Goal: Task Accomplishment & Management: Manage account settings

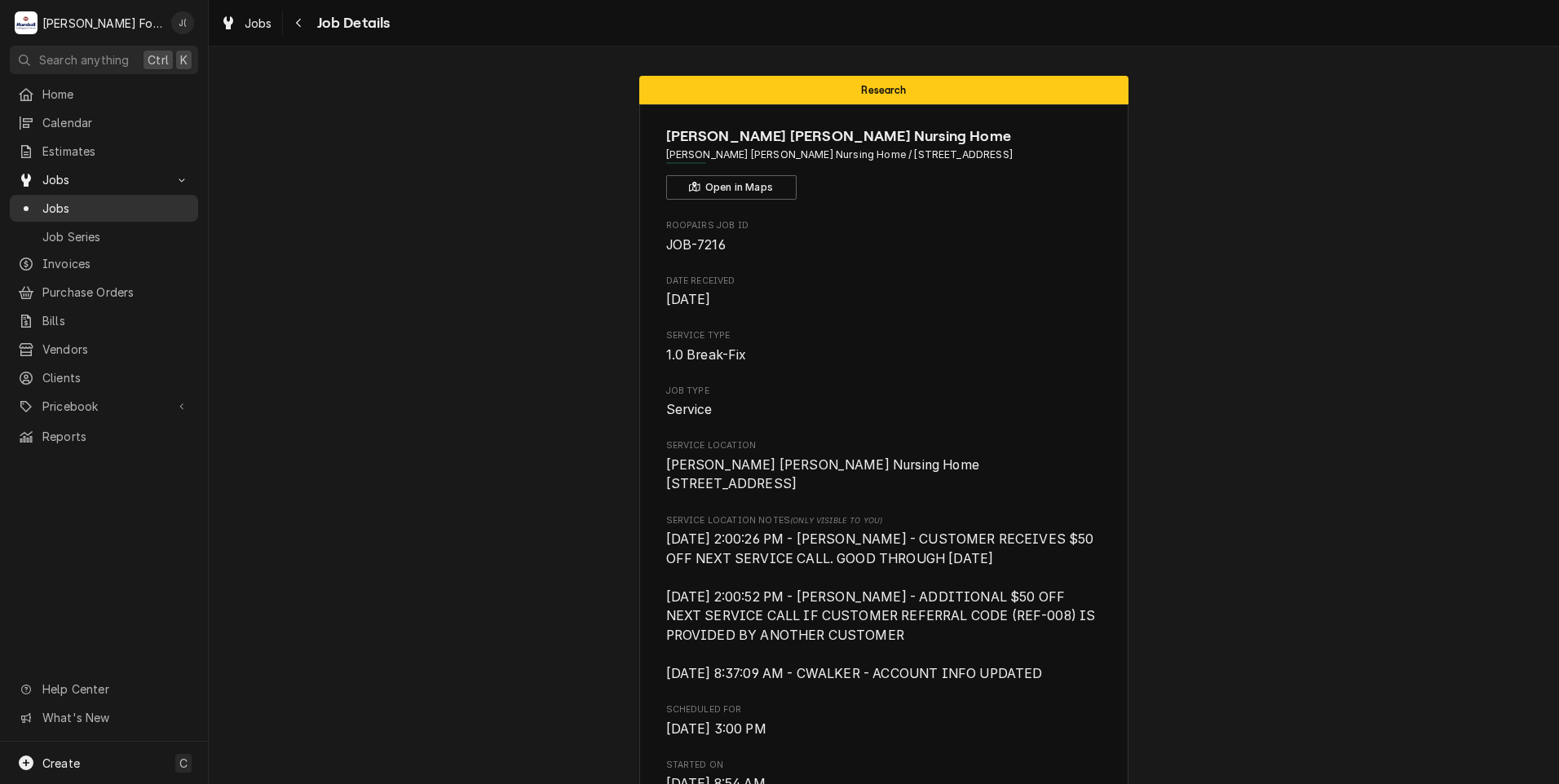
click at [66, 202] on span "Jobs" at bounding box center [116, 208] width 148 height 17
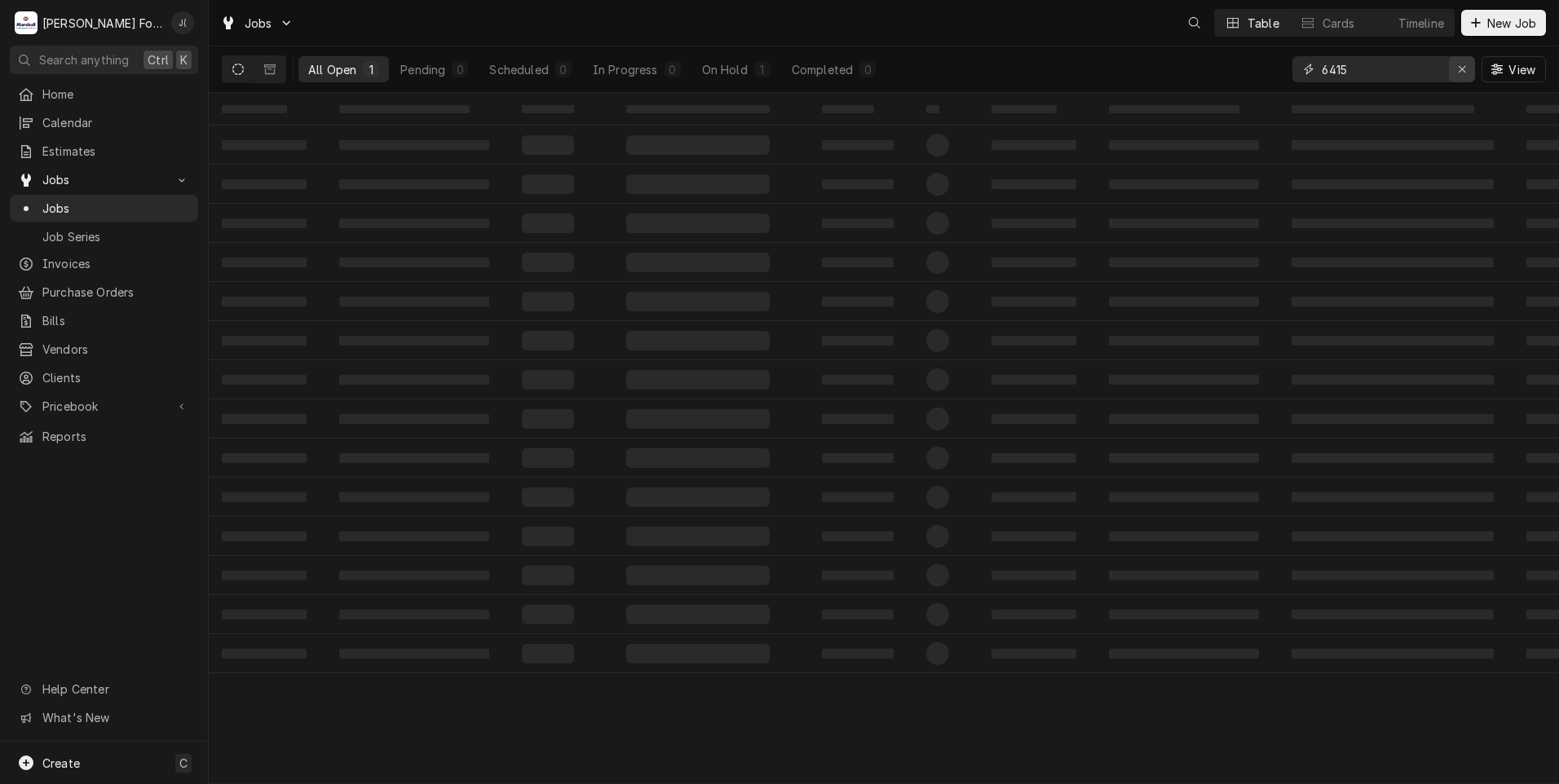
click at [1453, 71] on button "Erase input" at bounding box center [1461, 69] width 26 height 26
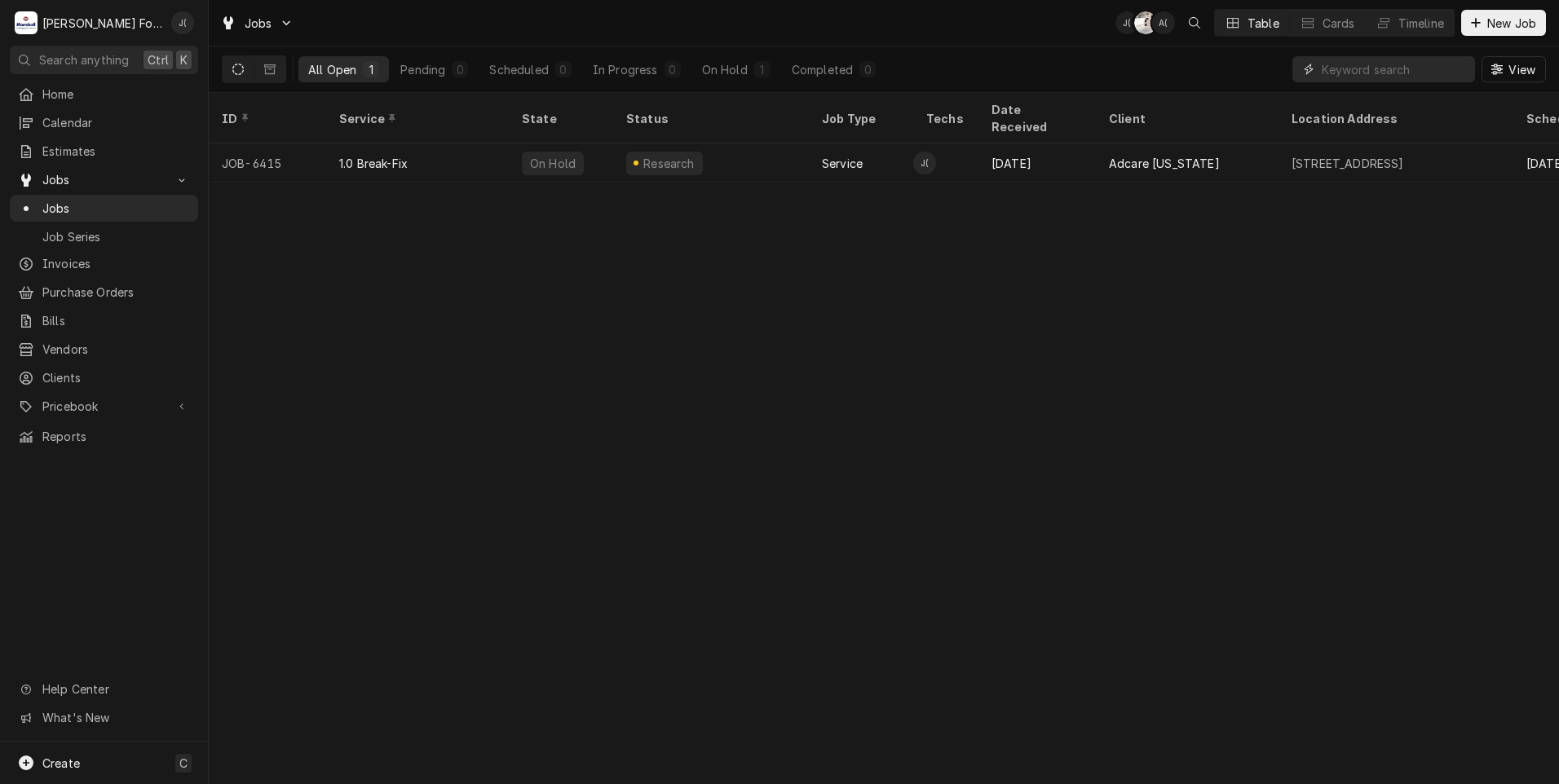
click at [1412, 67] on input "Dynamic Content Wrapper" at bounding box center [1398, 69] width 153 height 26
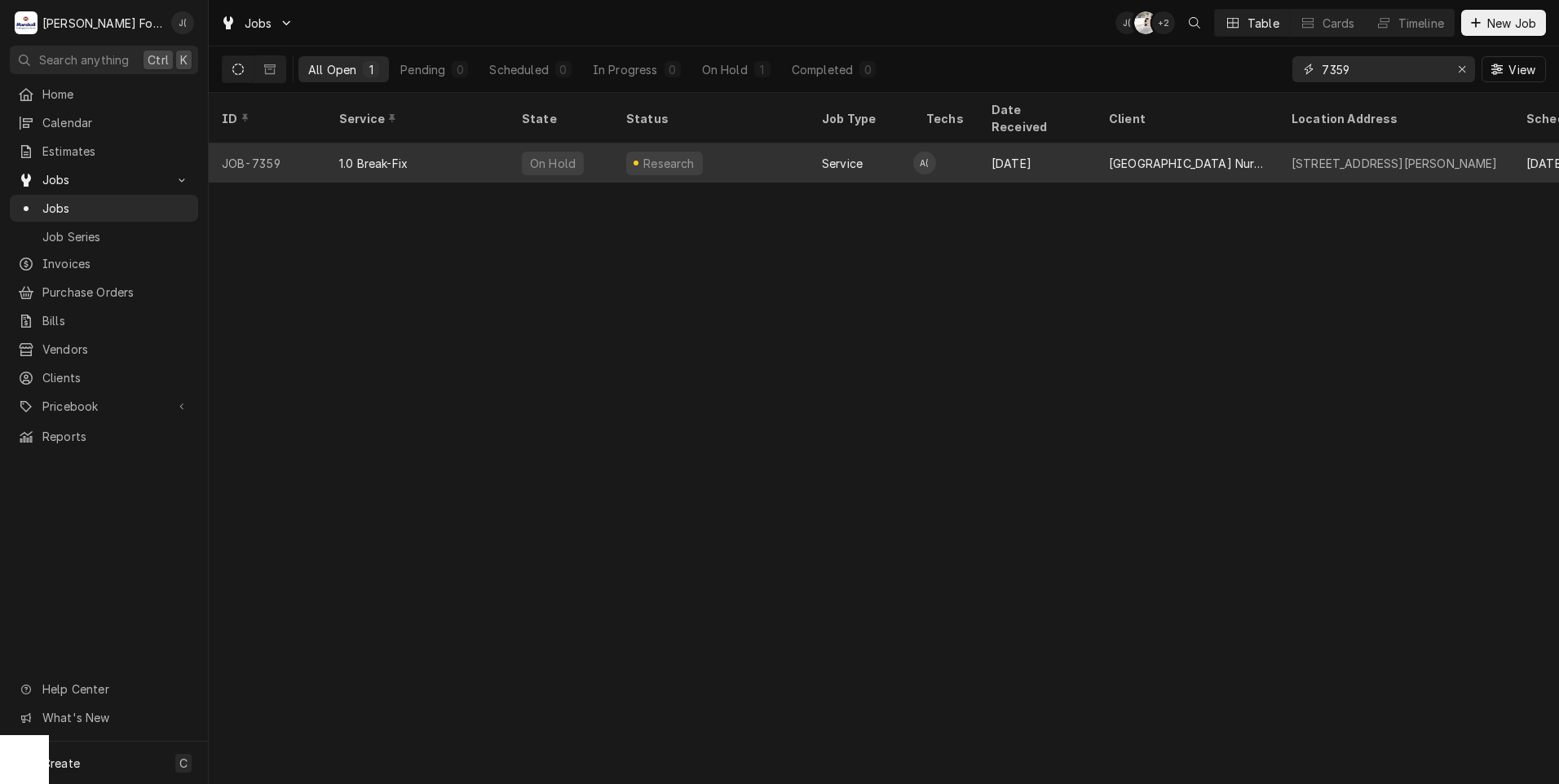
type input "7359"
click at [672, 155] on div "Research" at bounding box center [669, 163] width 56 height 17
click at [673, 155] on div "Research" at bounding box center [669, 163] width 56 height 17
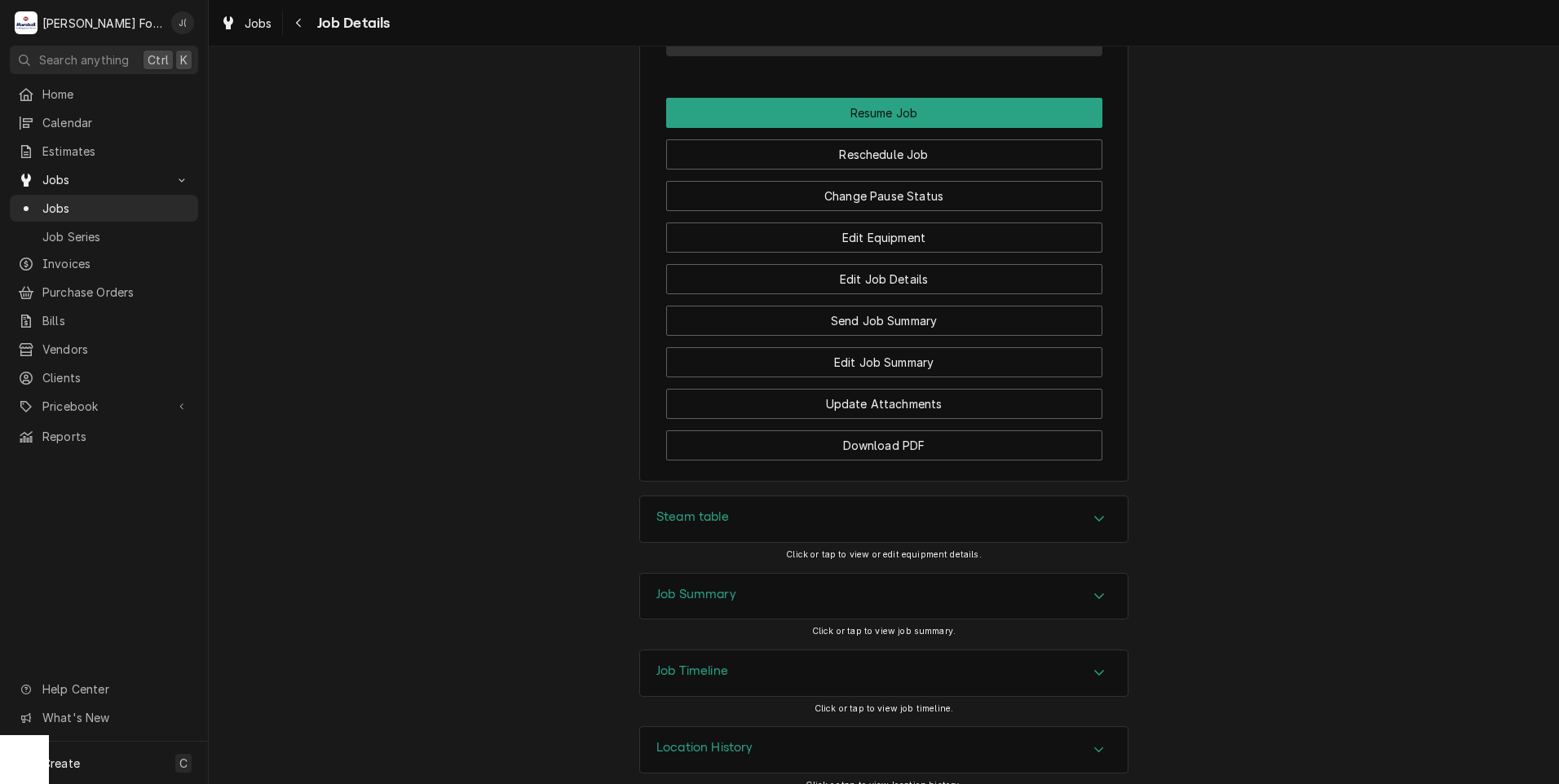
scroll to position [1933, 0]
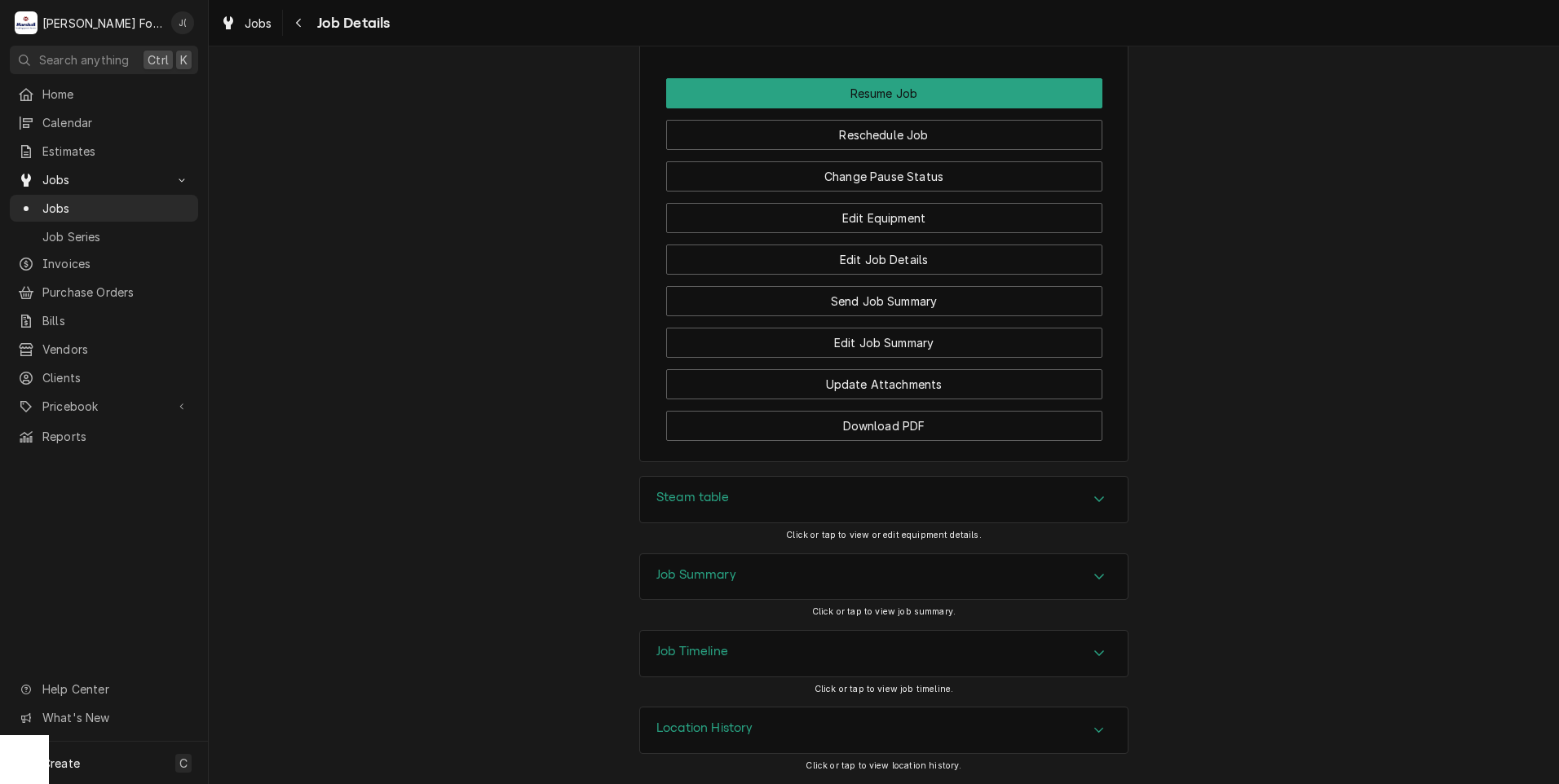
click at [747, 492] on div "Steam table" at bounding box center [884, 499] width 488 height 46
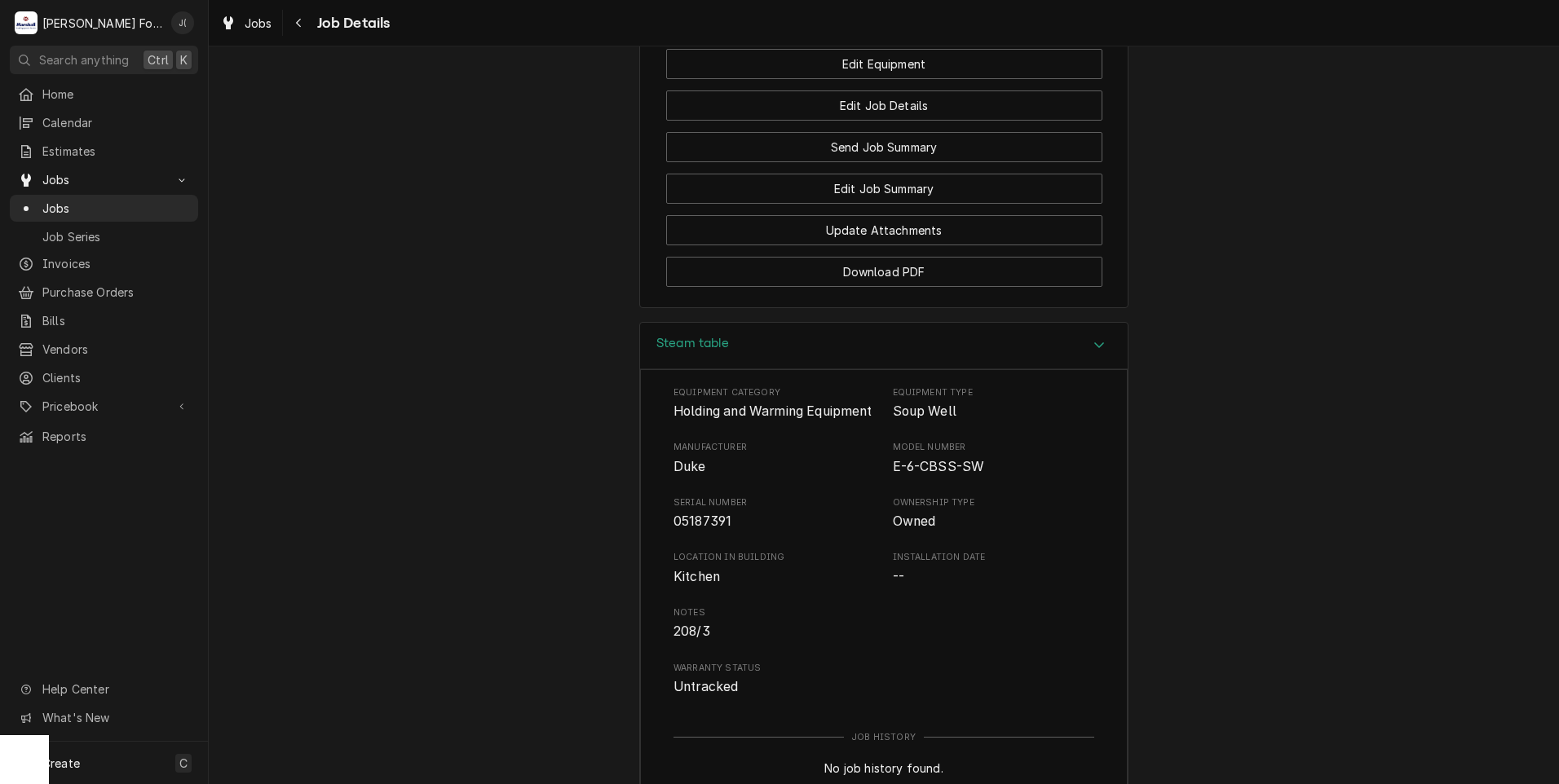
scroll to position [2400, 0]
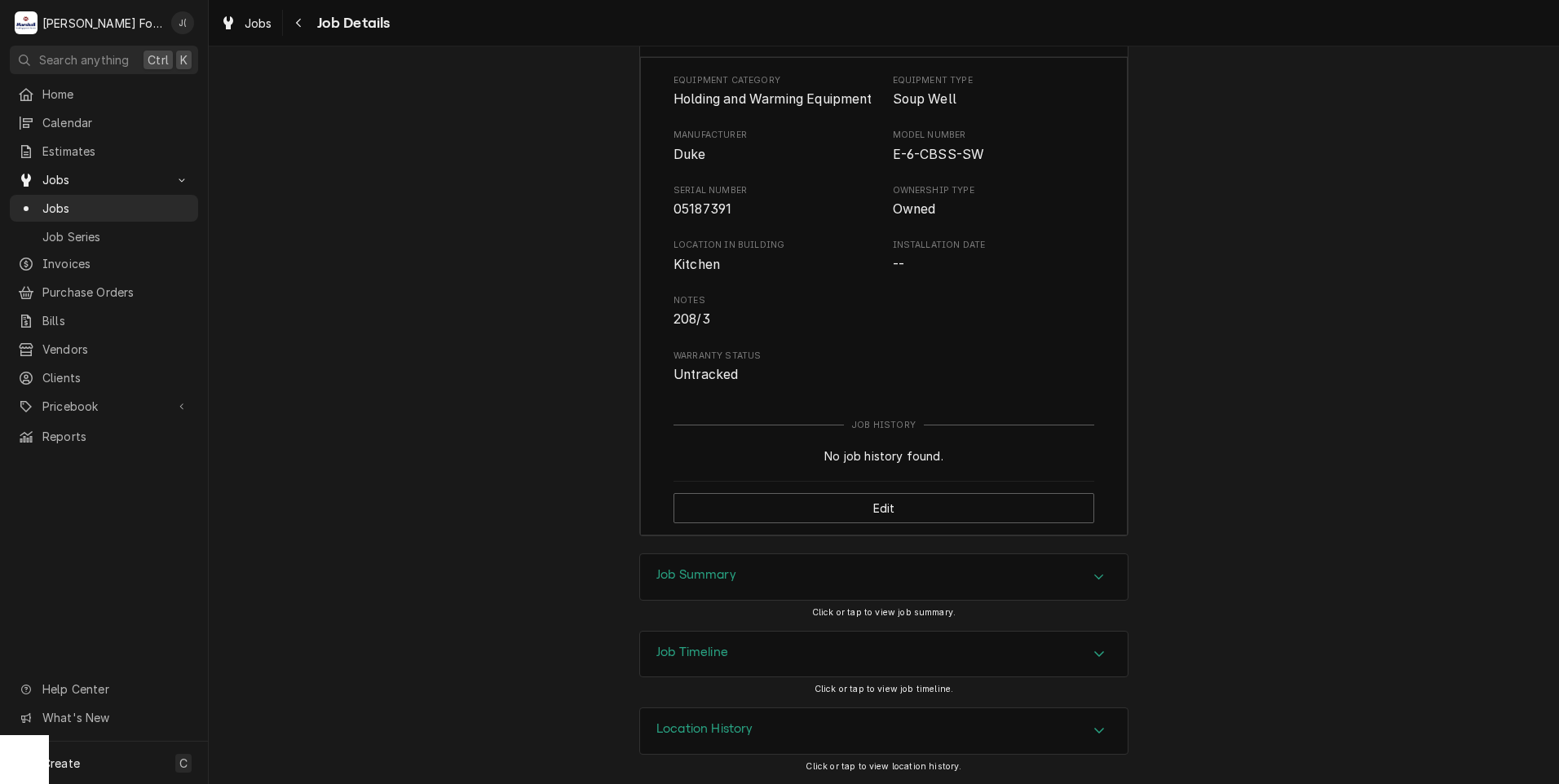
click at [702, 580] on h3 "Job Summary" at bounding box center [696, 574] width 80 height 16
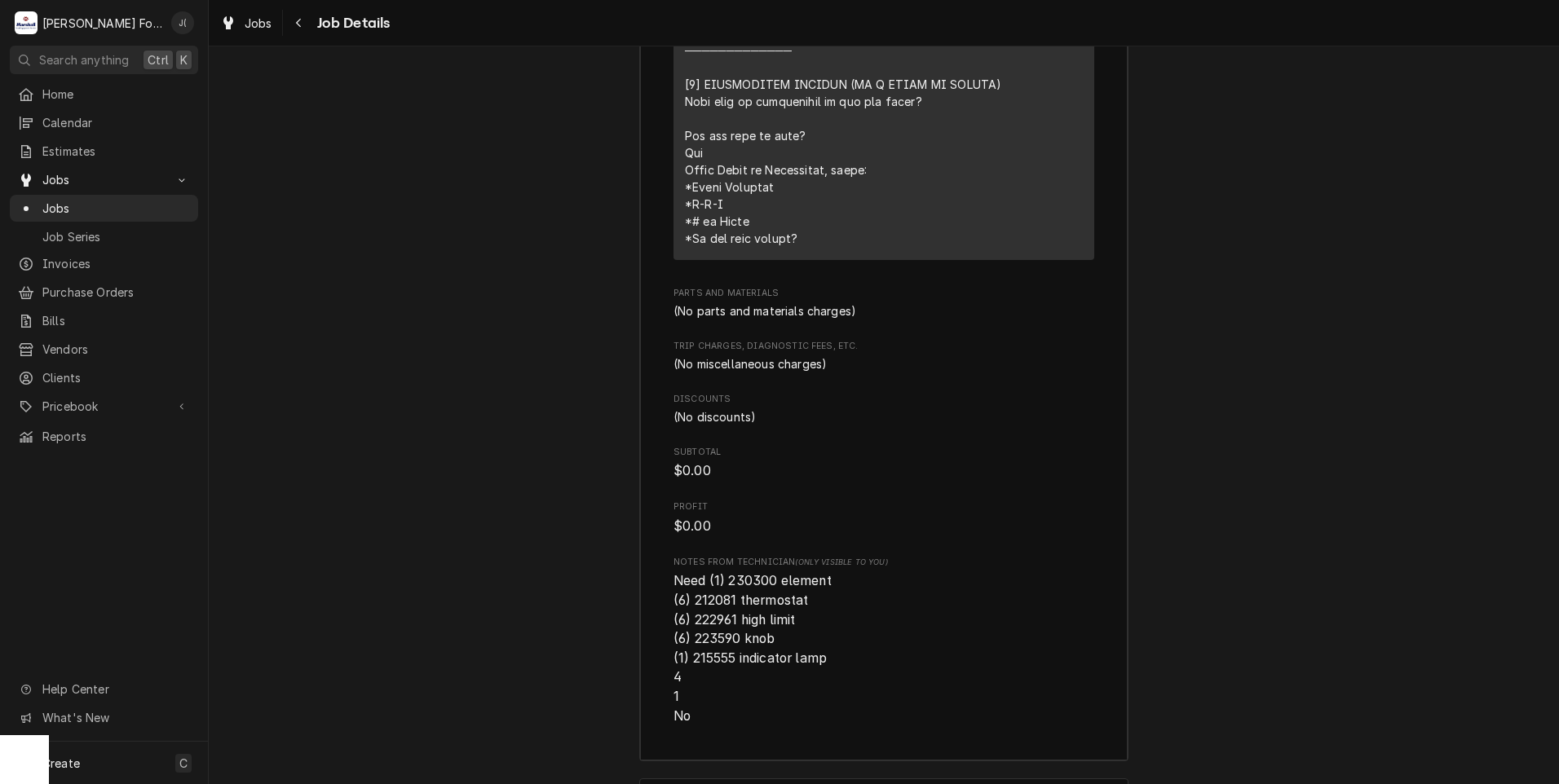
scroll to position [3704, 0]
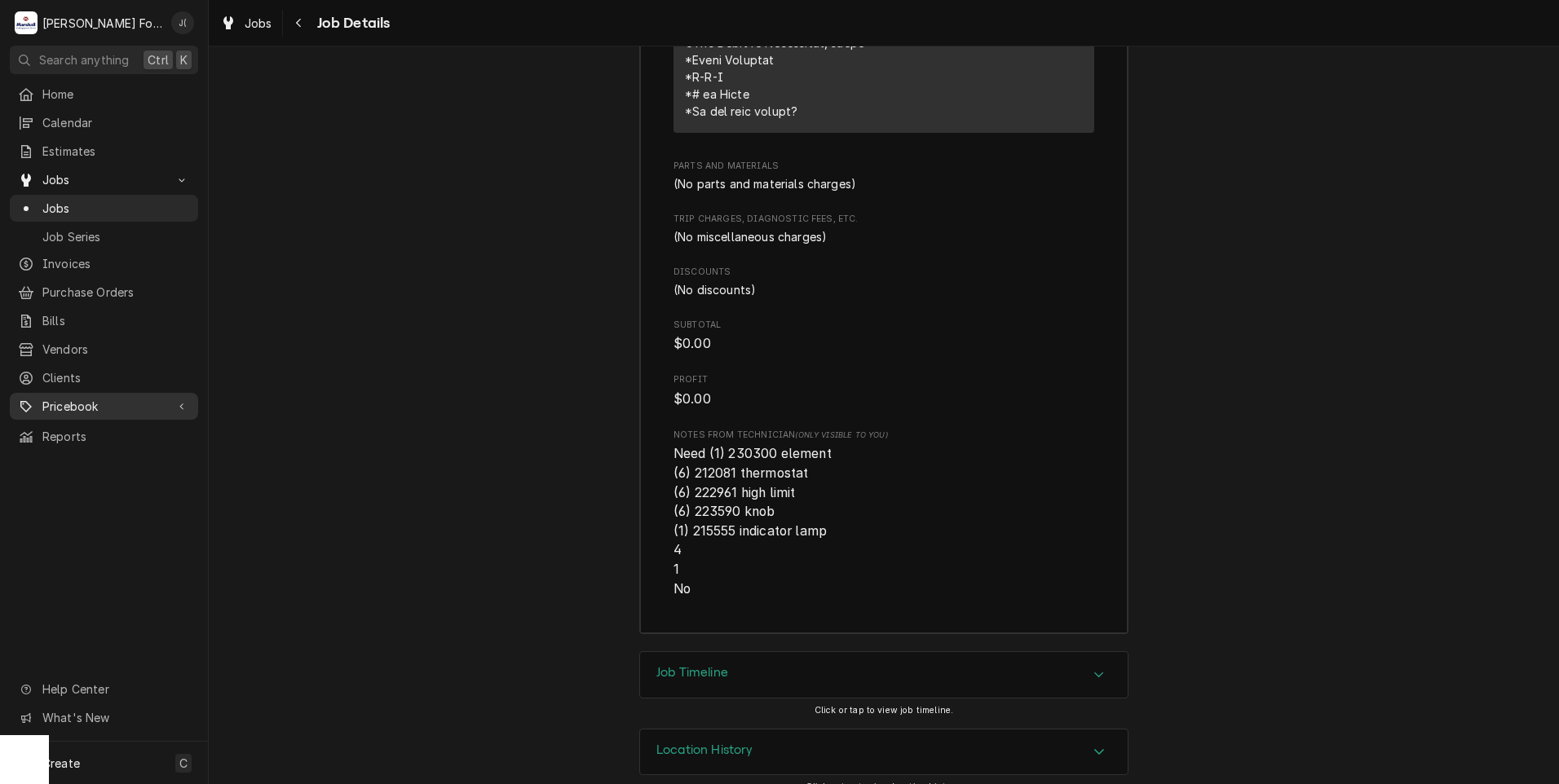
click at [83, 406] on link "Pricebook" at bounding box center [104, 406] width 188 height 27
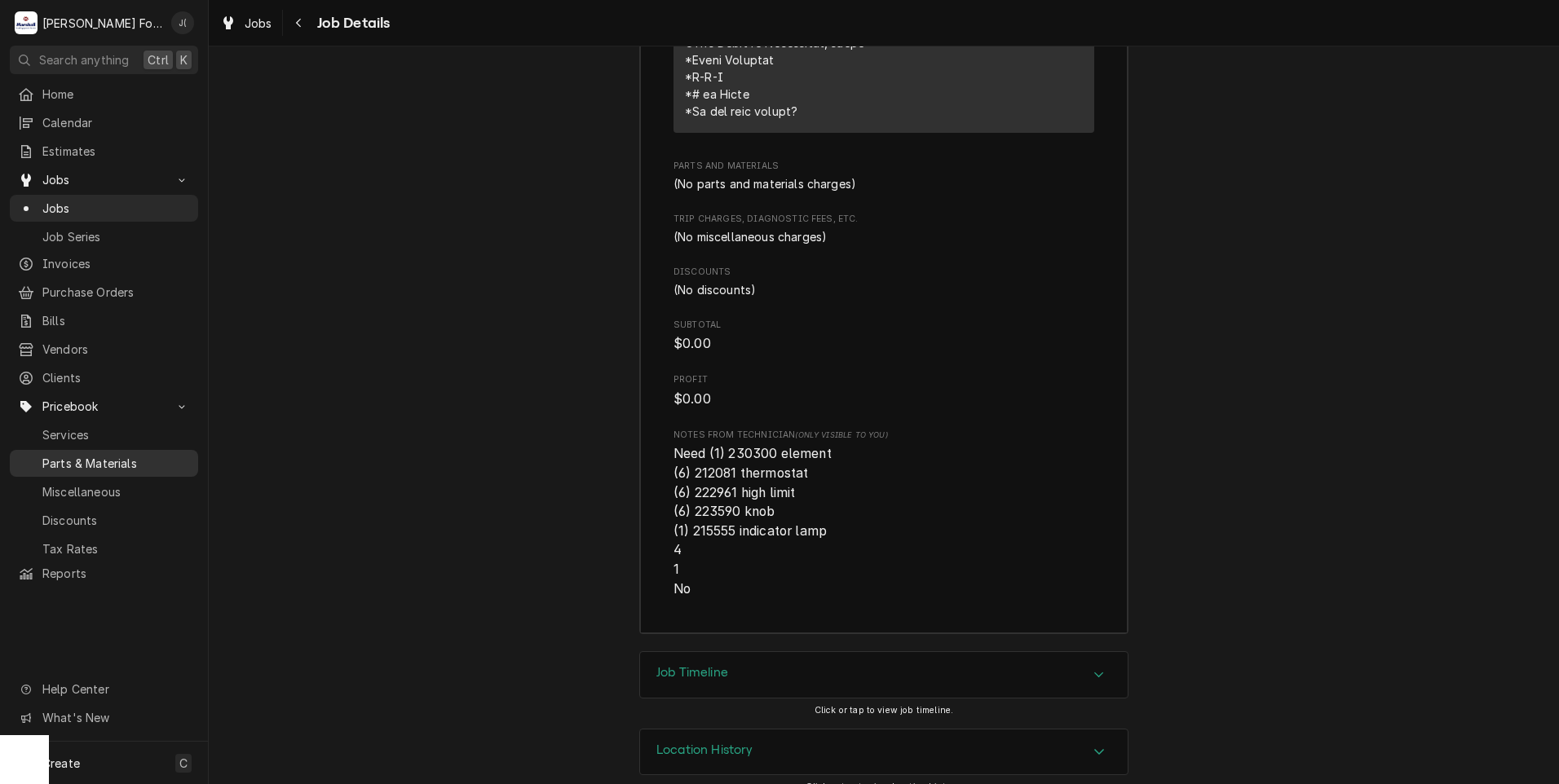
click at [90, 455] on span "Parts & Materials" at bounding box center [116, 463] width 148 height 17
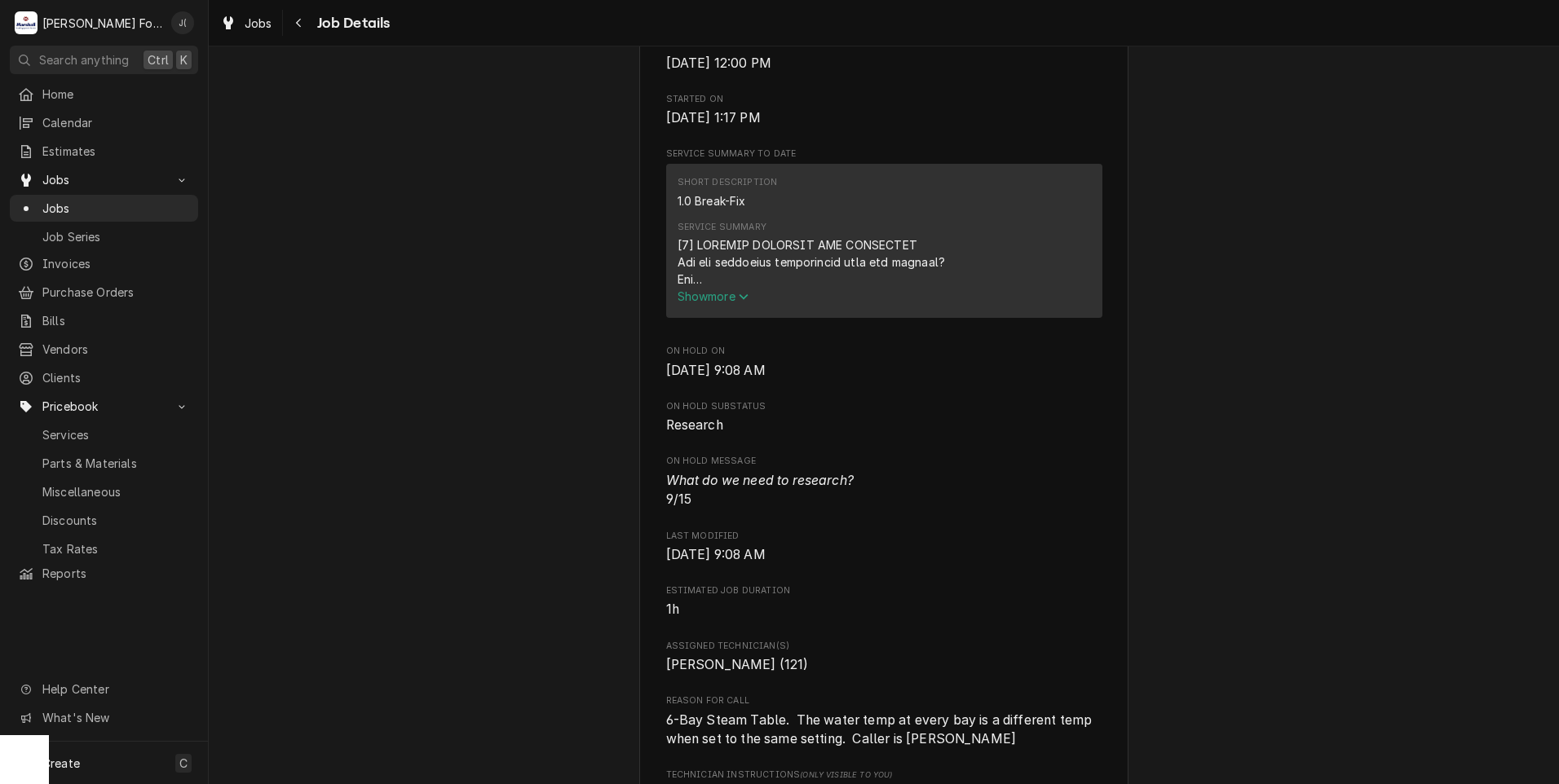
scroll to position [0, 0]
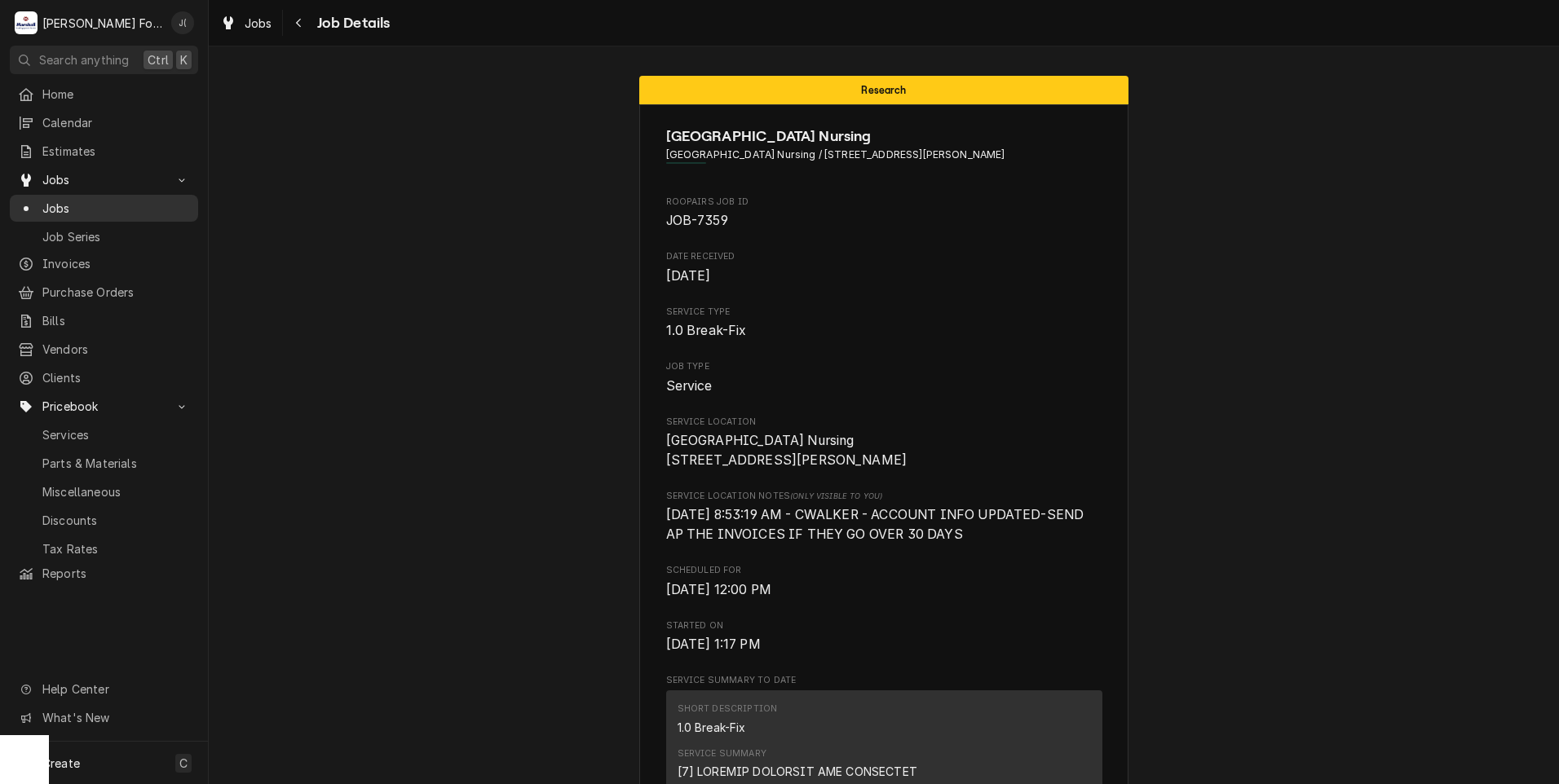
click at [79, 201] on span "Jobs" at bounding box center [116, 208] width 148 height 17
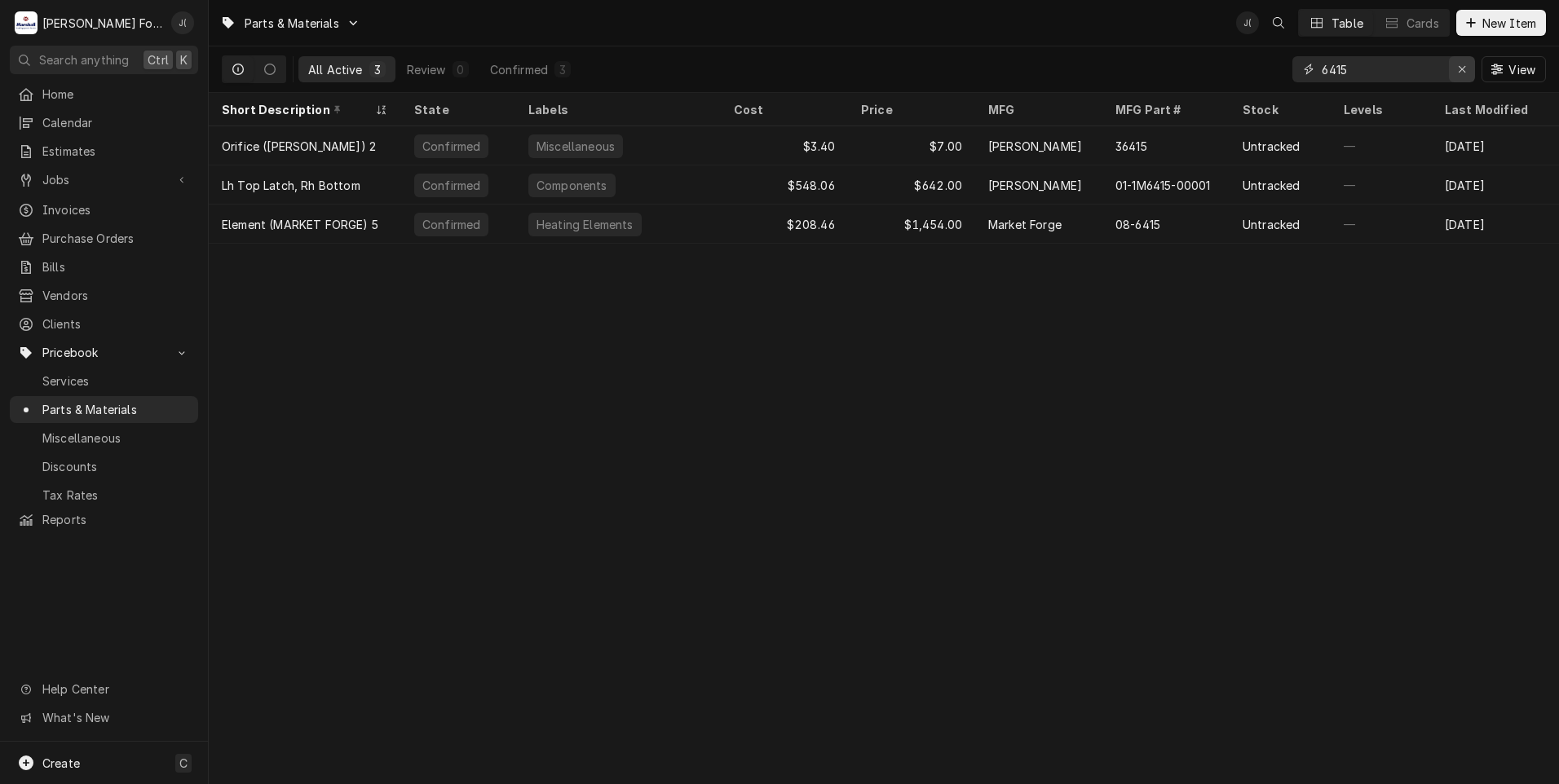
click at [1462, 72] on icon "Erase input" at bounding box center [1462, 70] width 9 height 12
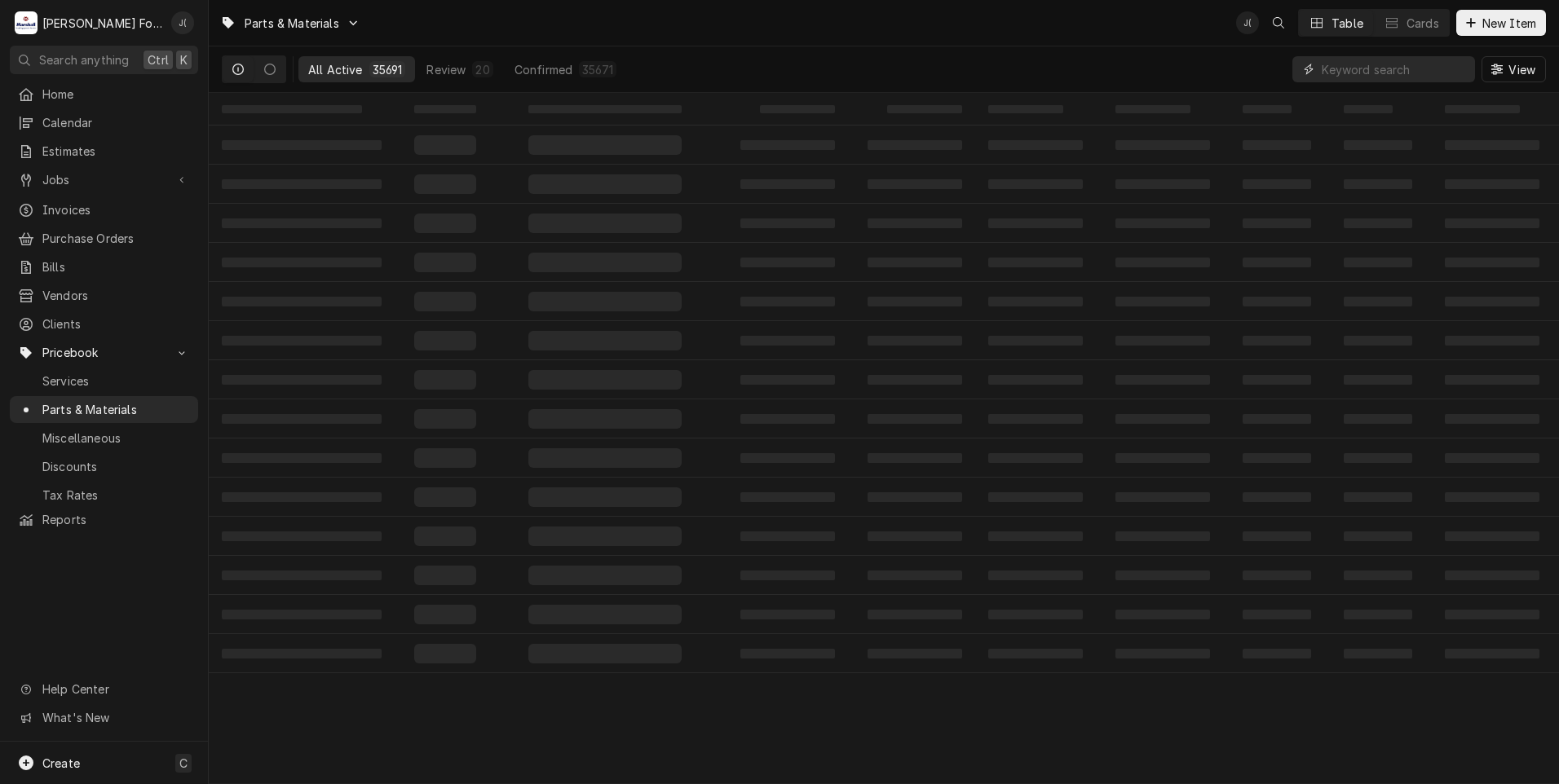
paste input "230300"
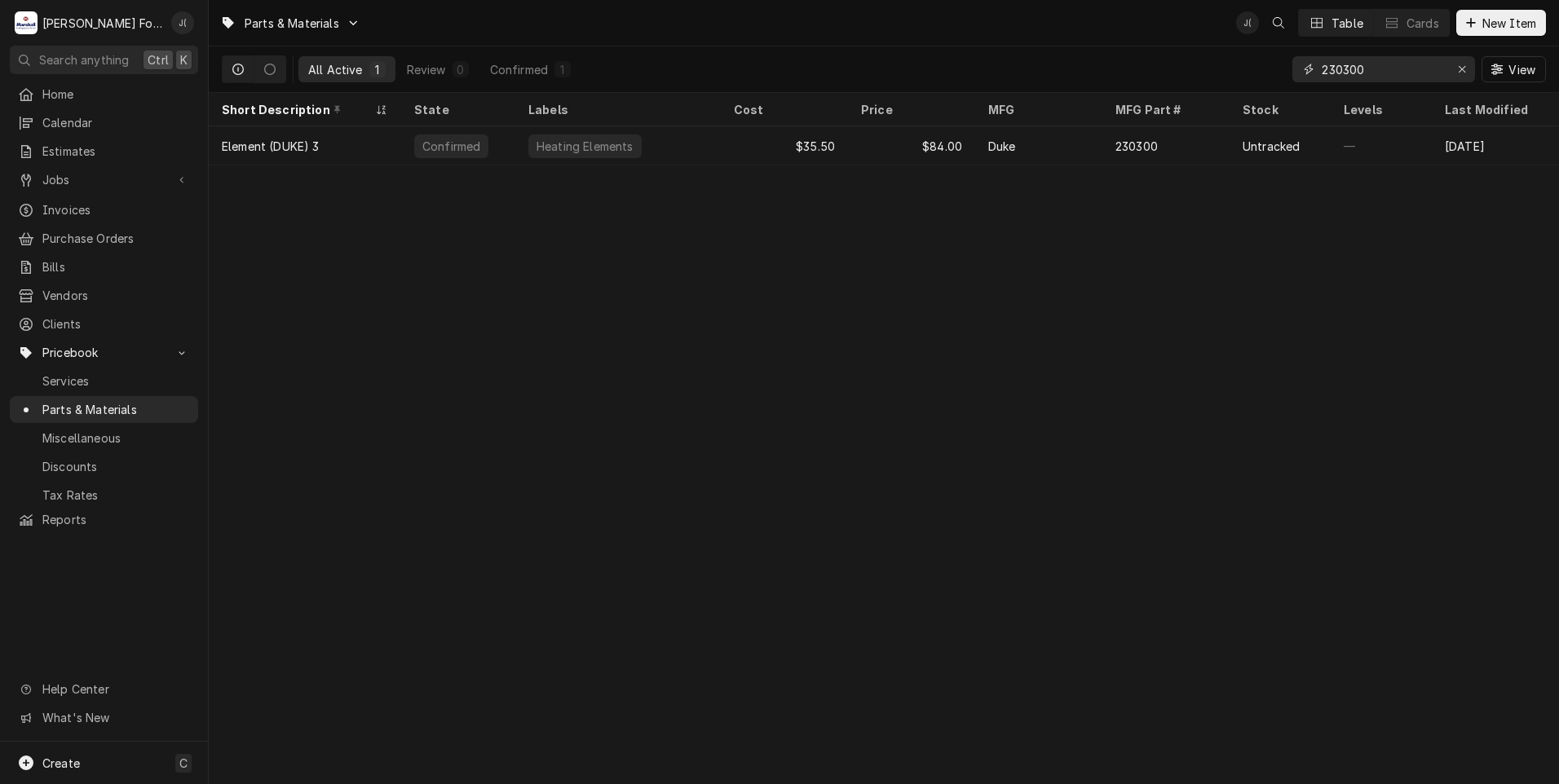
type input "230300"
click at [1457, 73] on div "Erase input" at bounding box center [1462, 70] width 17 height 17
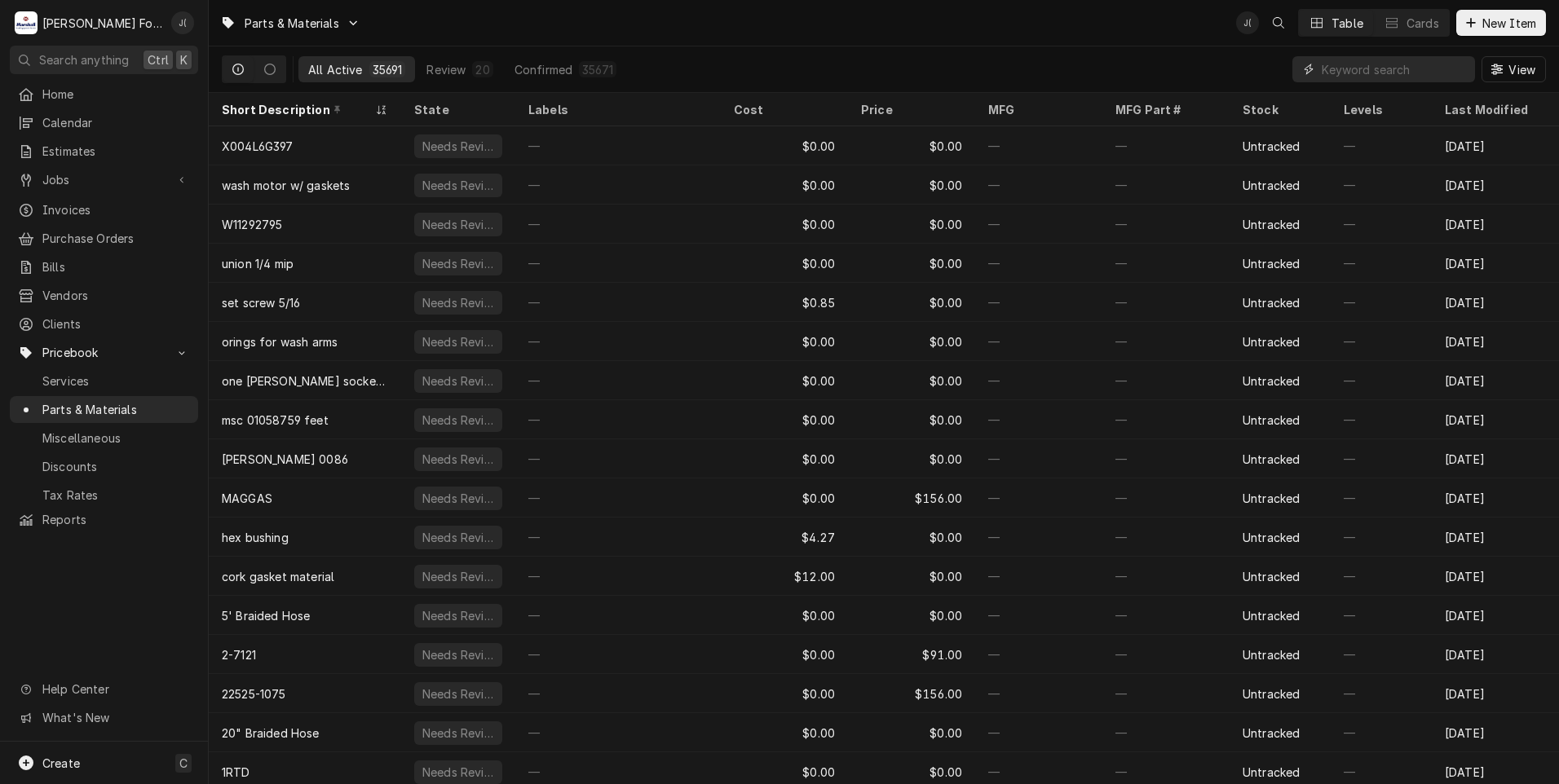
click at [1389, 72] on input "Dynamic Content Wrapper" at bounding box center [1394, 69] width 145 height 26
paste input "212081"
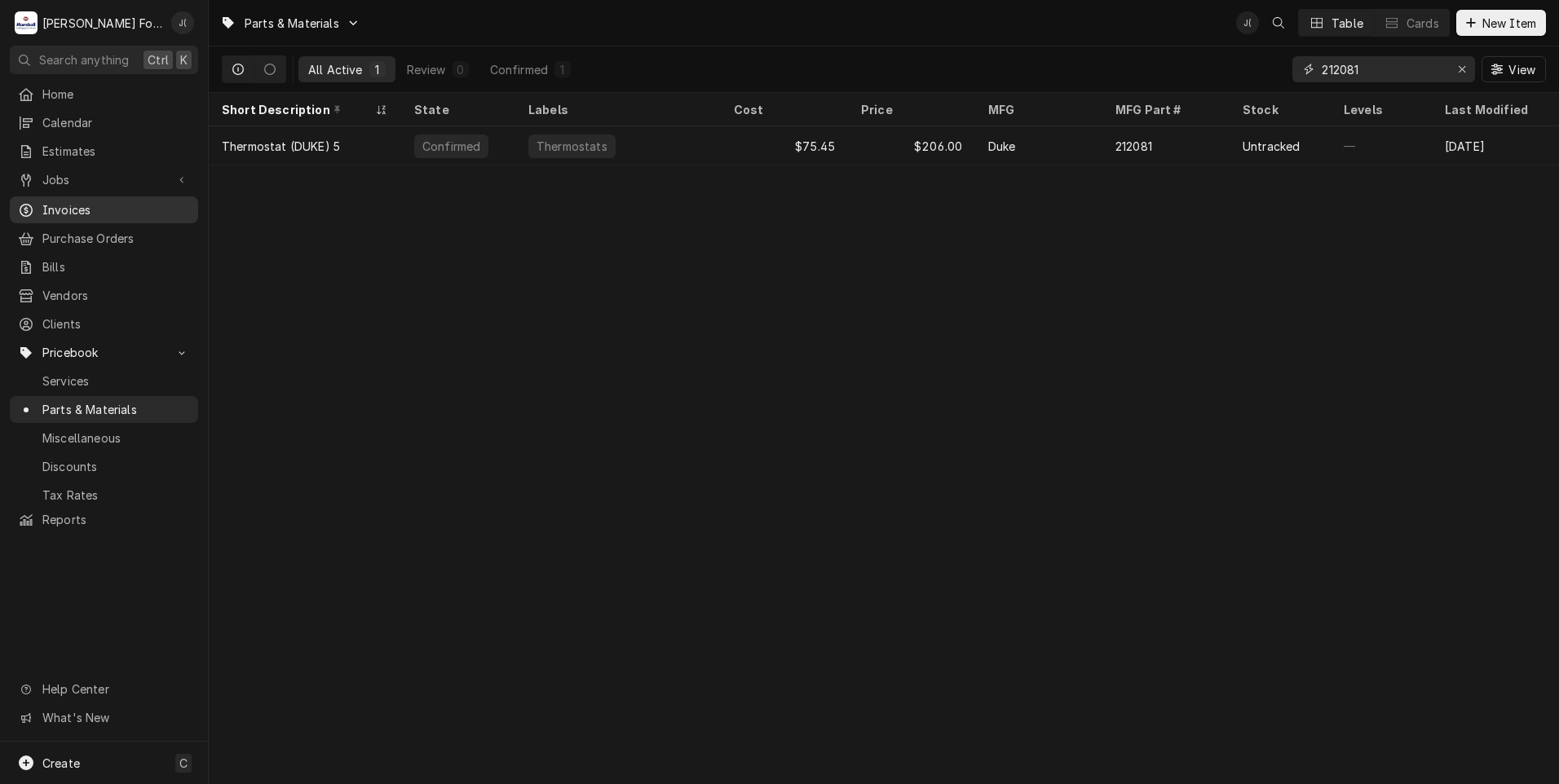
type input "212081"
click at [1461, 67] on icon "Erase input" at bounding box center [1462, 70] width 7 height 7
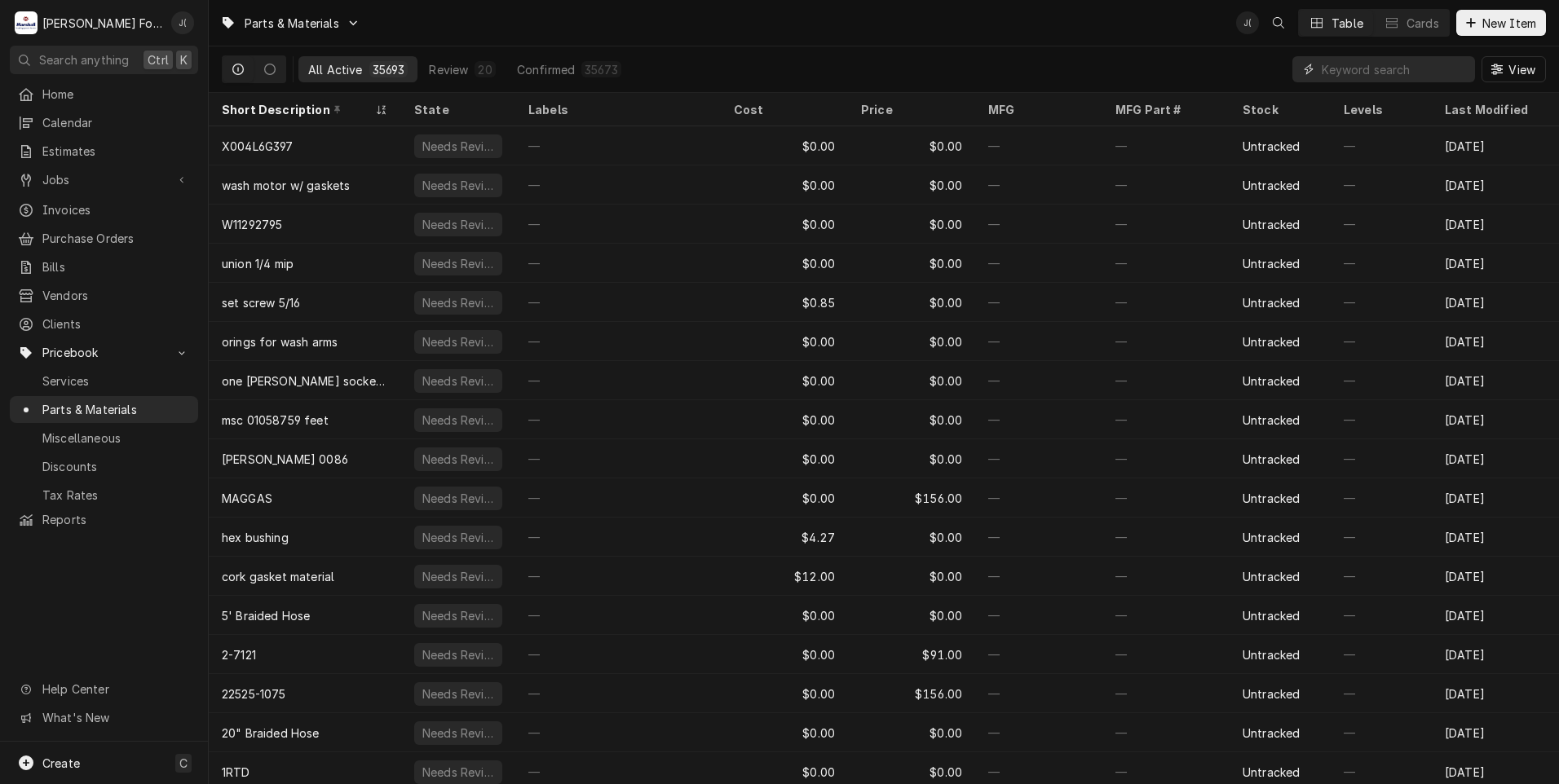
paste input "222961"
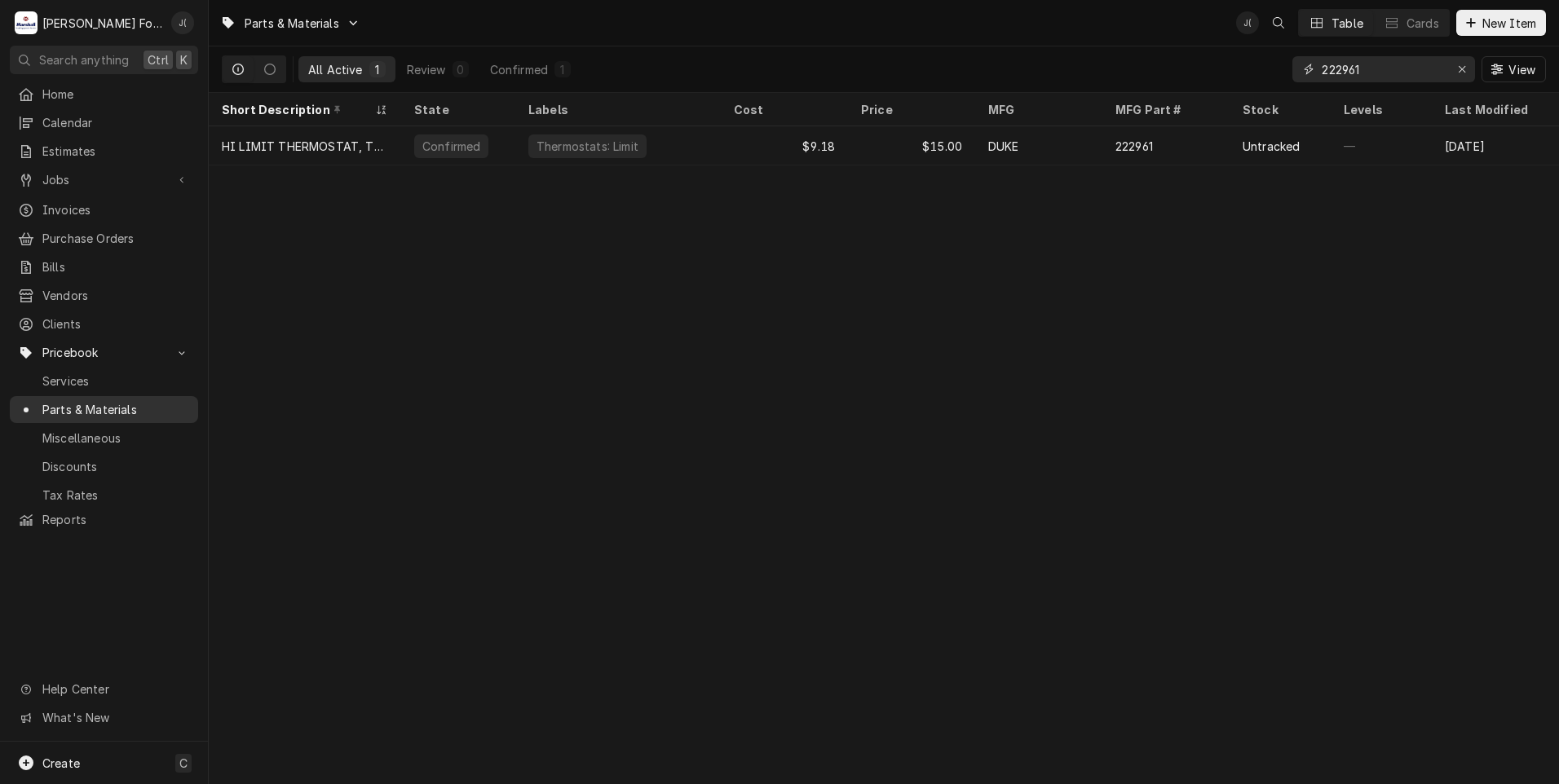
type input "222961"
click at [1458, 67] on div "Erase input" at bounding box center [1462, 70] width 17 height 17
type input "223590"
click at [1461, 69] on icon "Erase input" at bounding box center [1462, 70] width 9 height 12
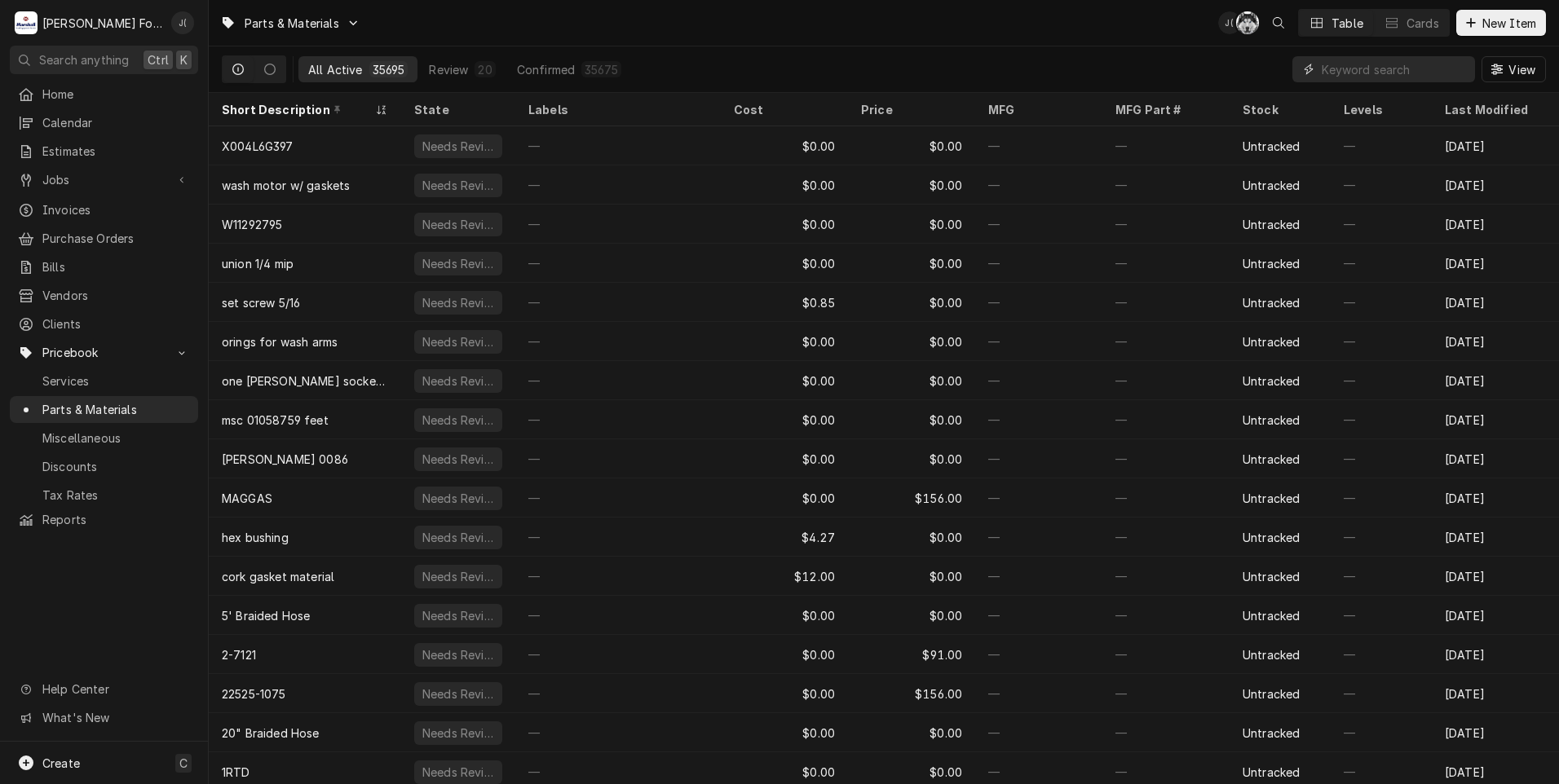
paste input "215555"
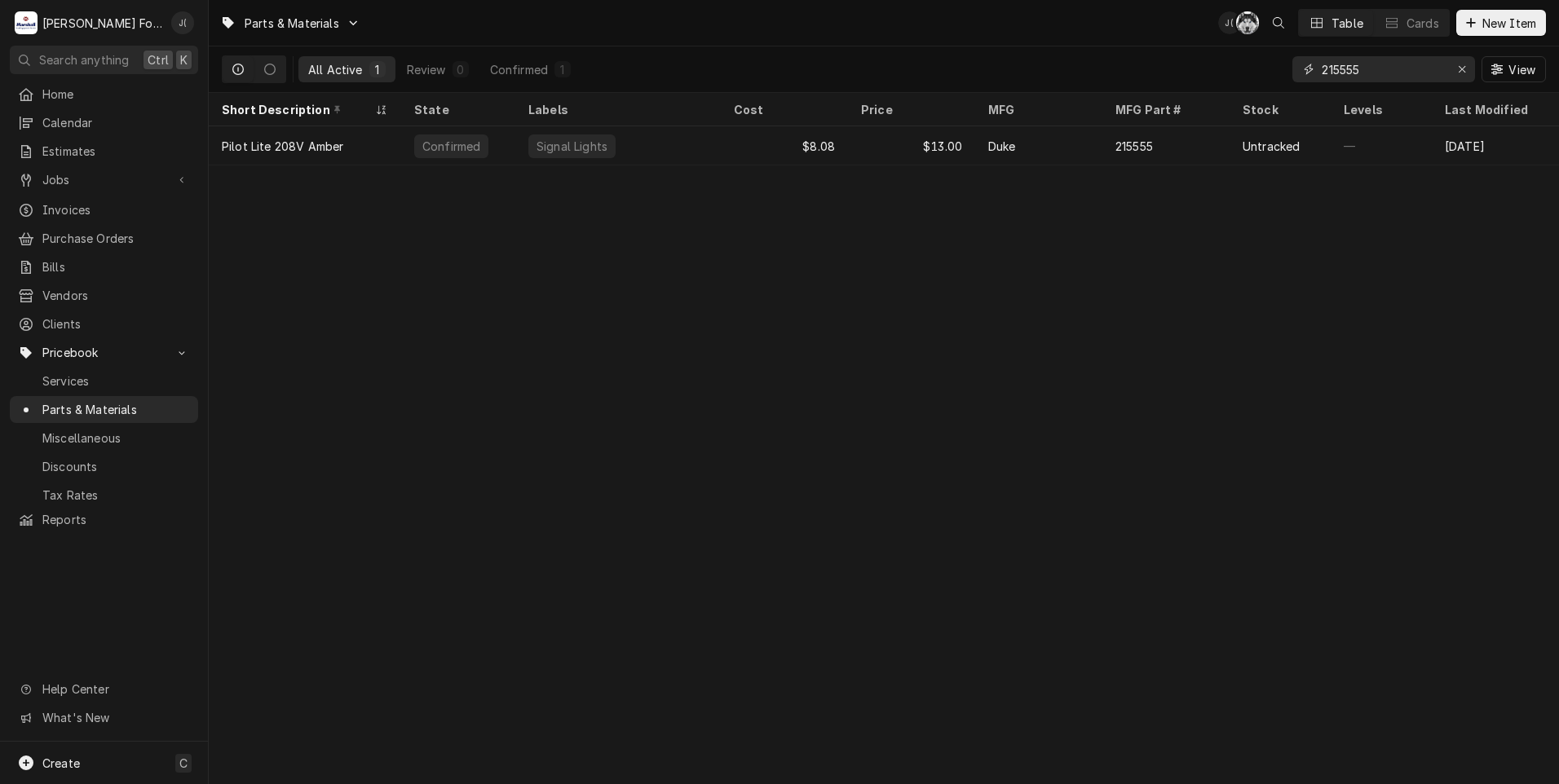
type input "215555"
click at [515, 422] on div "Parts & Materials J( C( Table Cards New Item All Active 1 Review 0 Confirmed 1 …" at bounding box center [884, 392] width 1350 height 784
click at [1464, 65] on icon "Erase input" at bounding box center [1462, 70] width 9 height 12
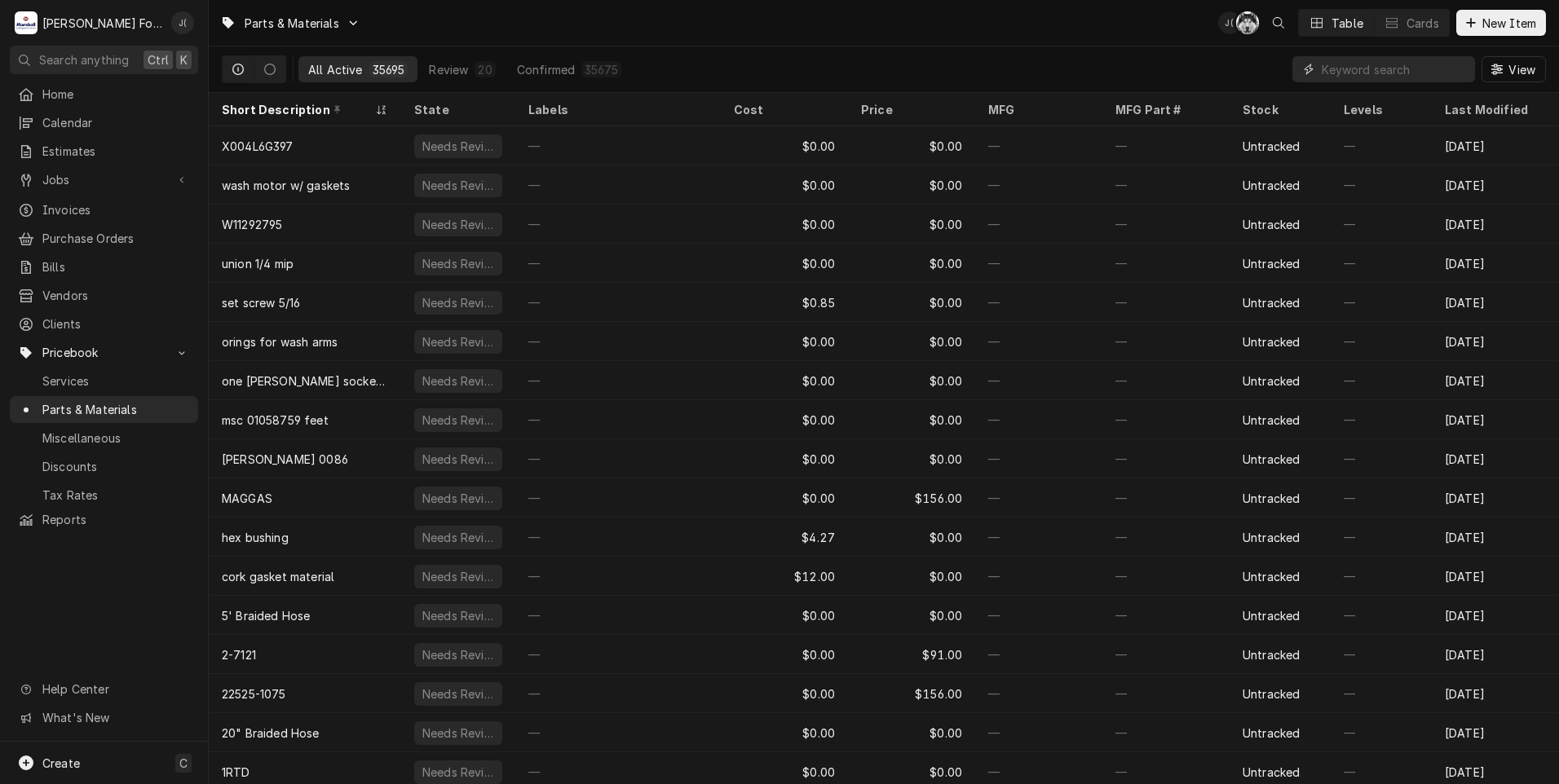
click at [1365, 65] on input "Dynamic Content Wrapper" at bounding box center [1394, 69] width 145 height 26
paste input "[PHONE_NUMBER]"
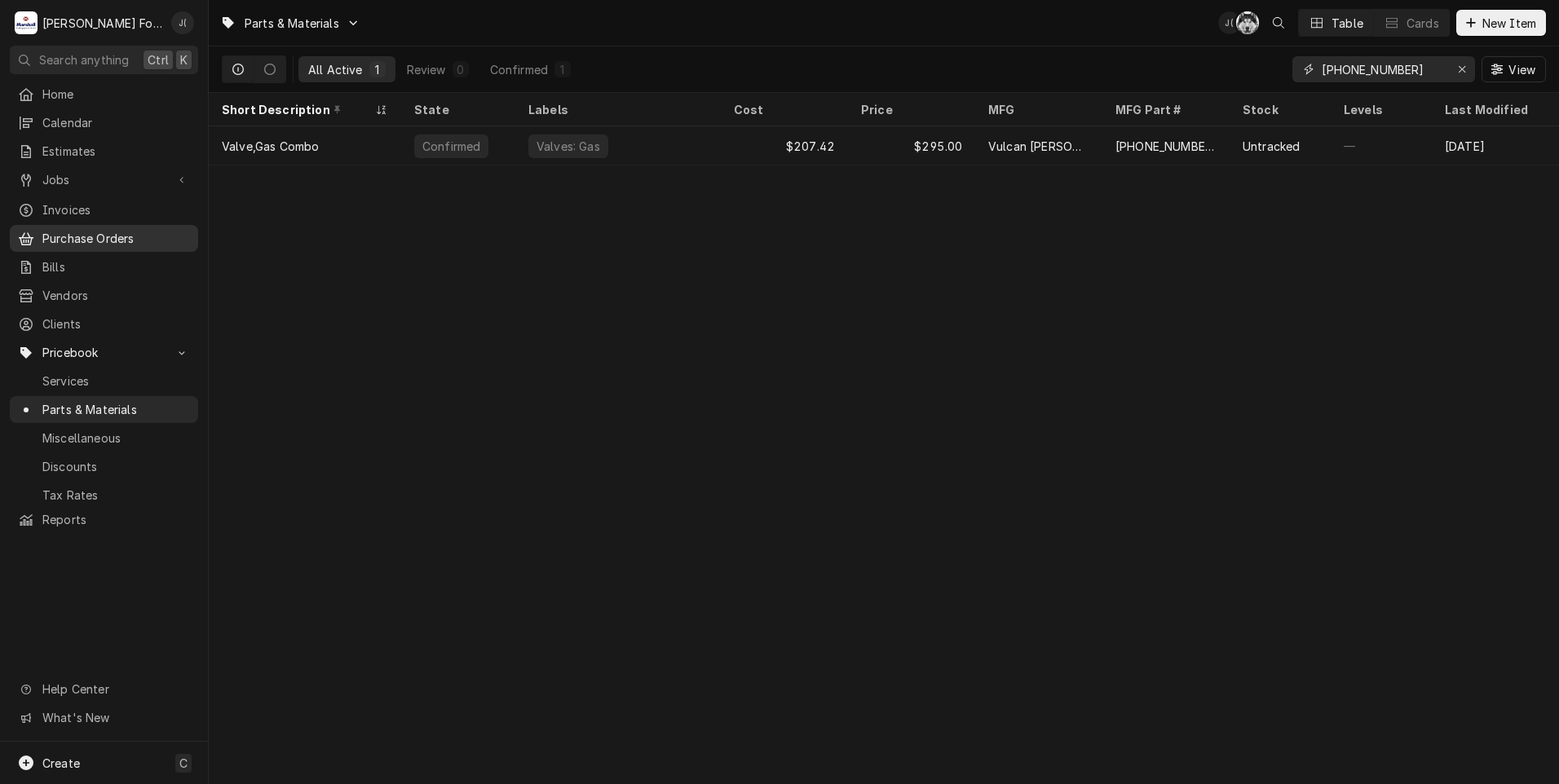
type input "[PHONE_NUMBER]"
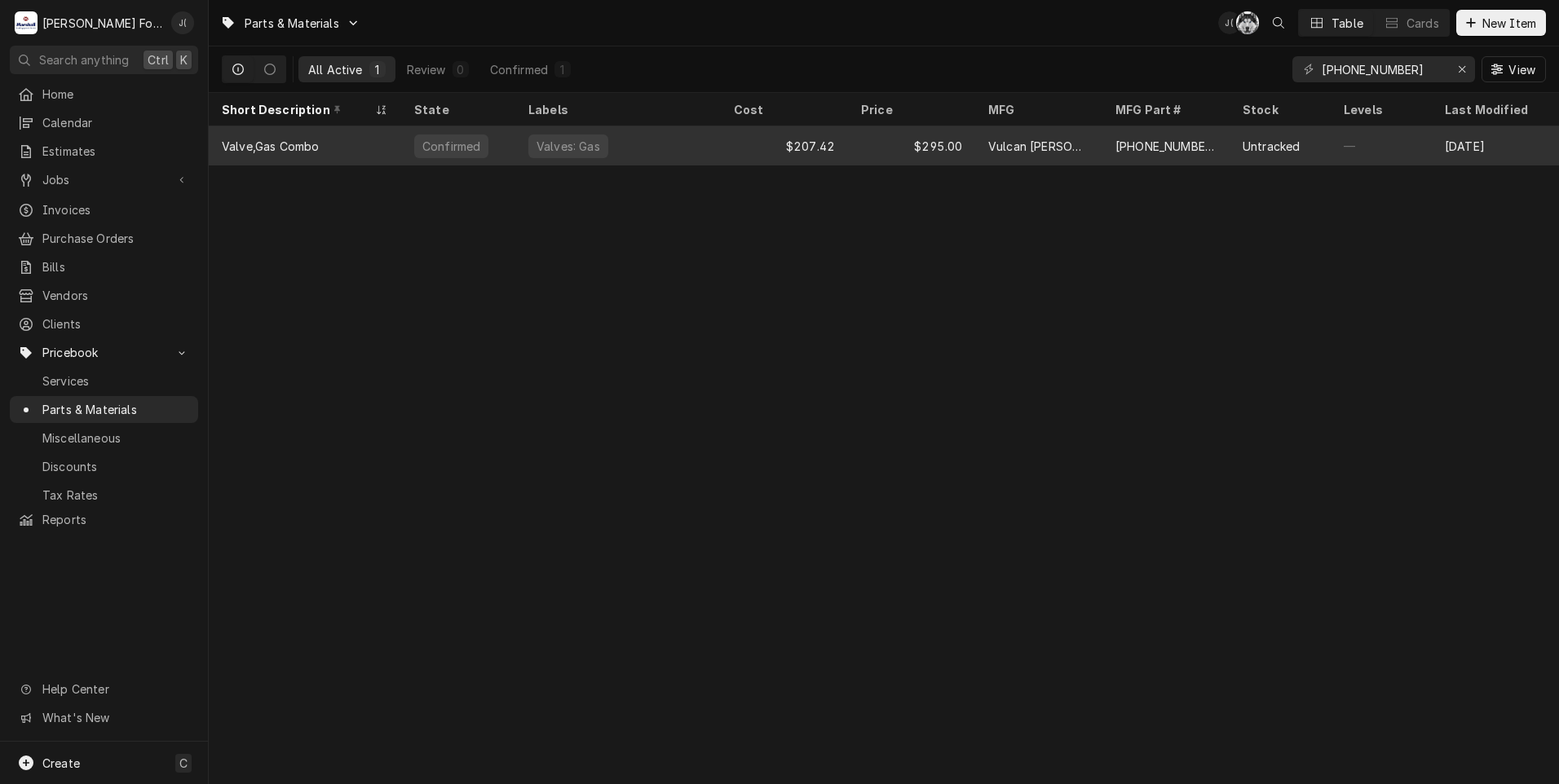
click at [707, 143] on div "Valves: Gas" at bounding box center [618, 145] width 206 height 39
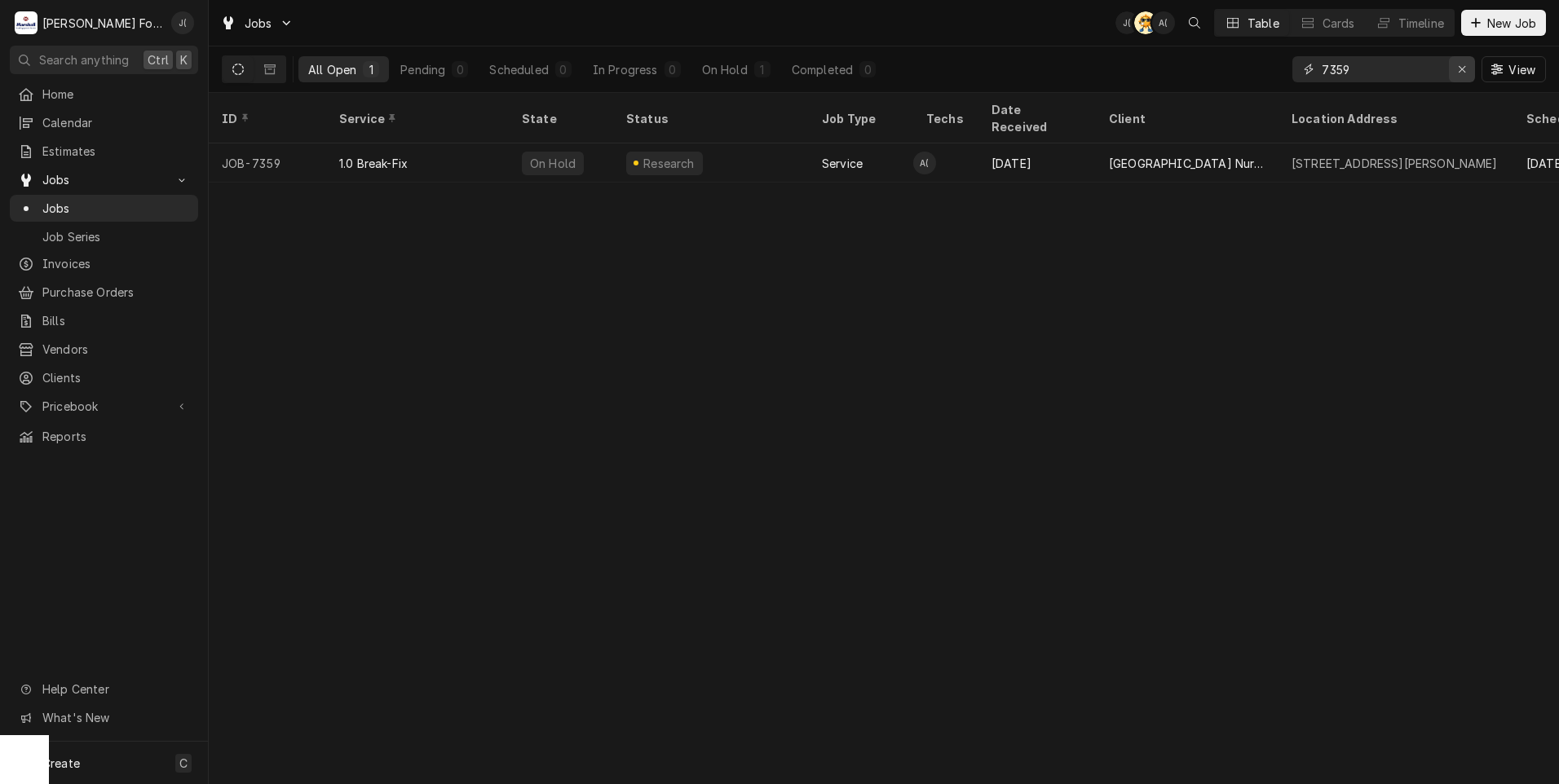
click at [1463, 63] on div "Erase input" at bounding box center [1462, 70] width 17 height 17
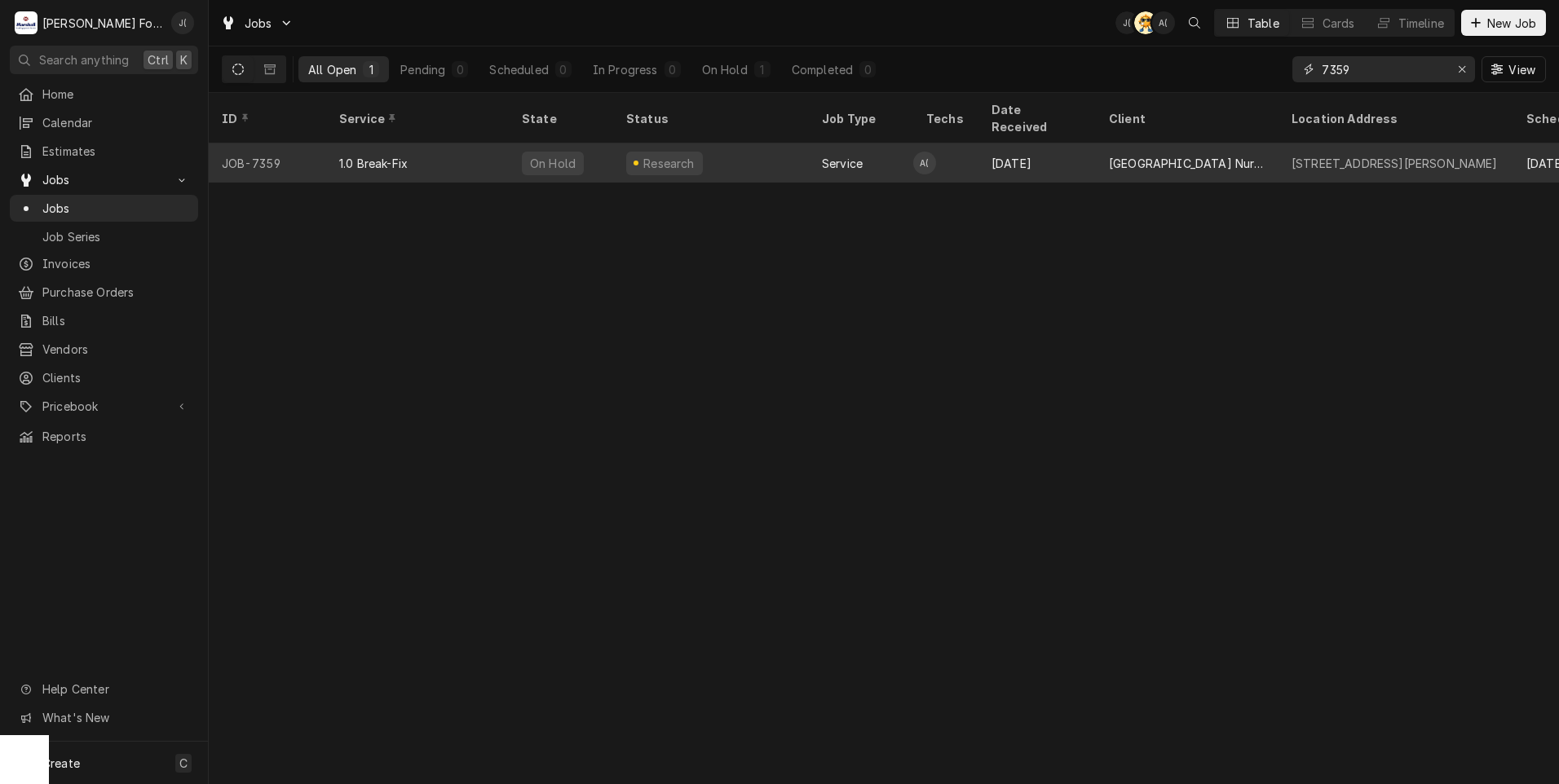
type input "7359"
click at [715, 149] on div "Research" at bounding box center [711, 162] width 196 height 39
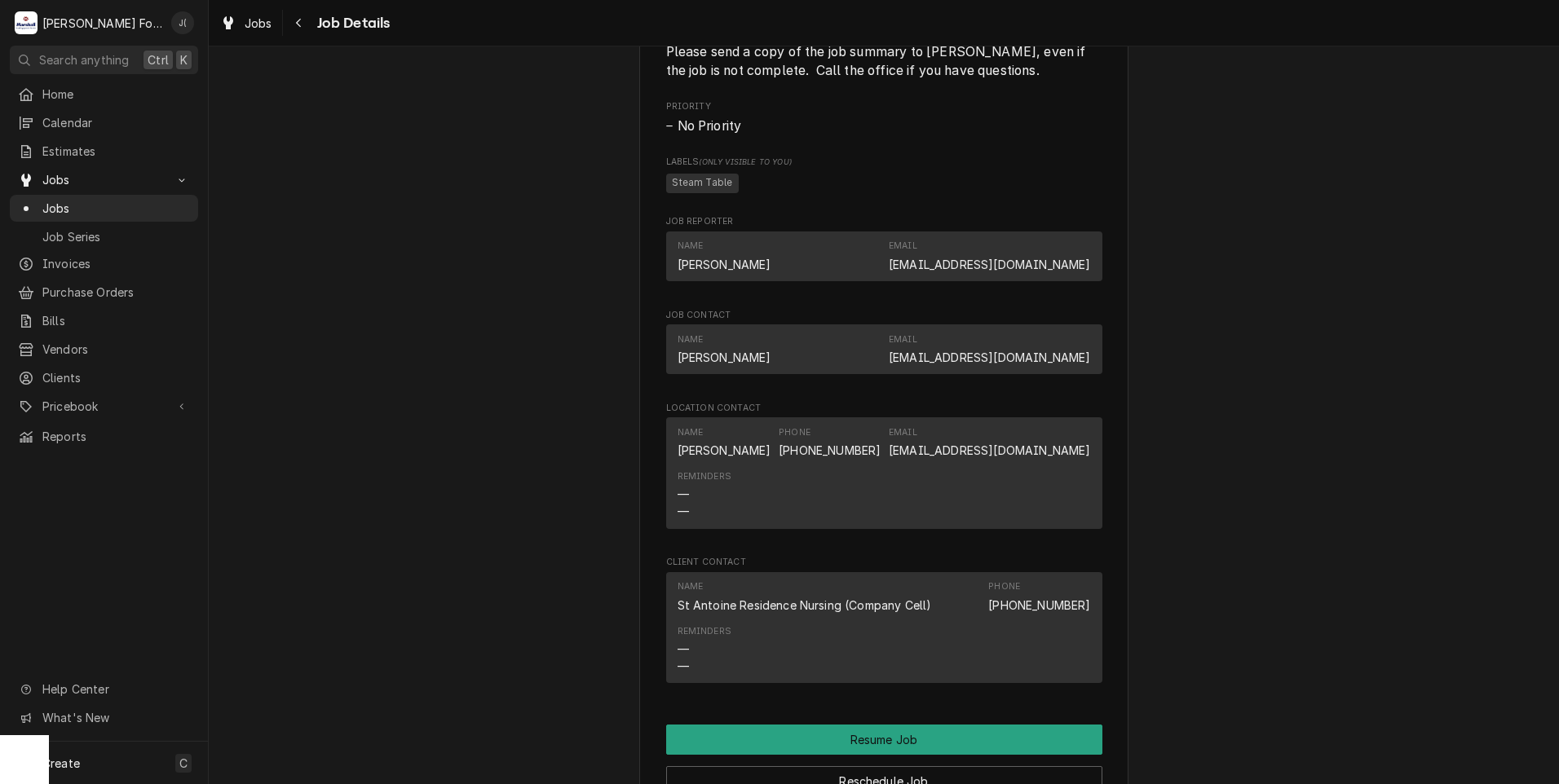
scroll to position [1629, 0]
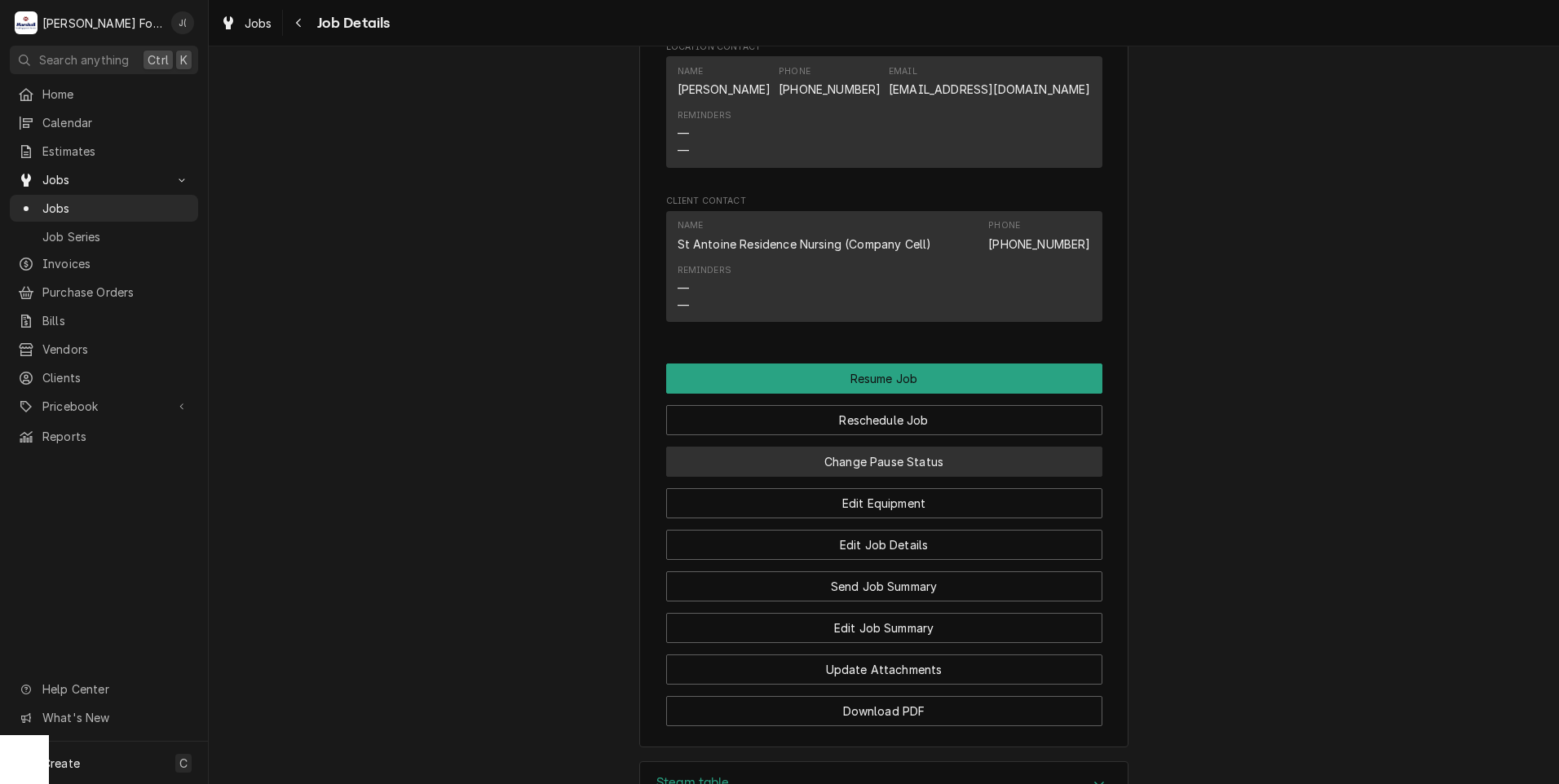
click at [849, 477] on button "Change Pause Status" at bounding box center [884, 462] width 436 height 30
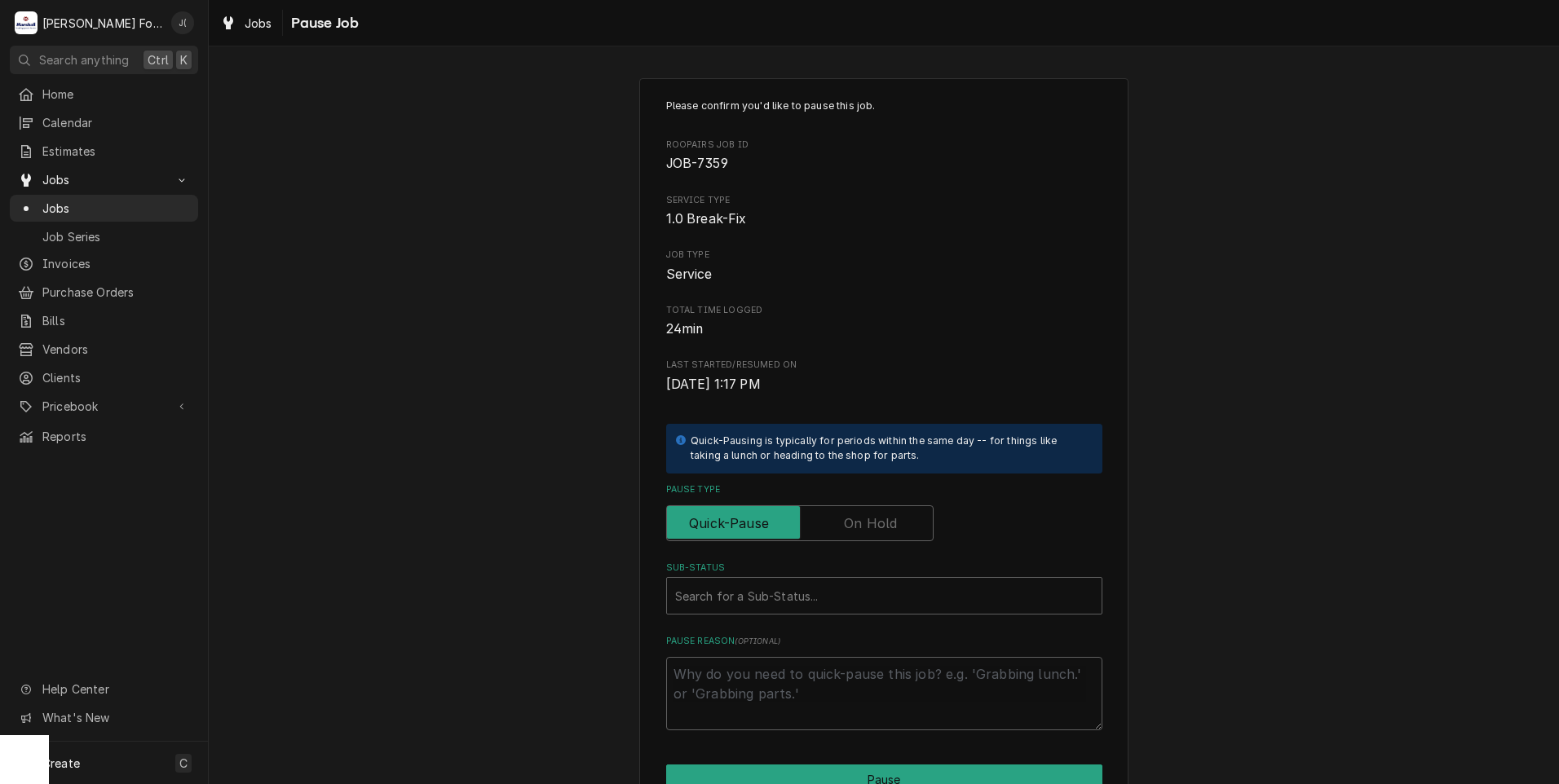
click at [860, 520] on label "Pause Type" at bounding box center [799, 523] width 267 height 36
click at [860, 520] on input "Pause Type" at bounding box center [799, 523] width 253 height 36
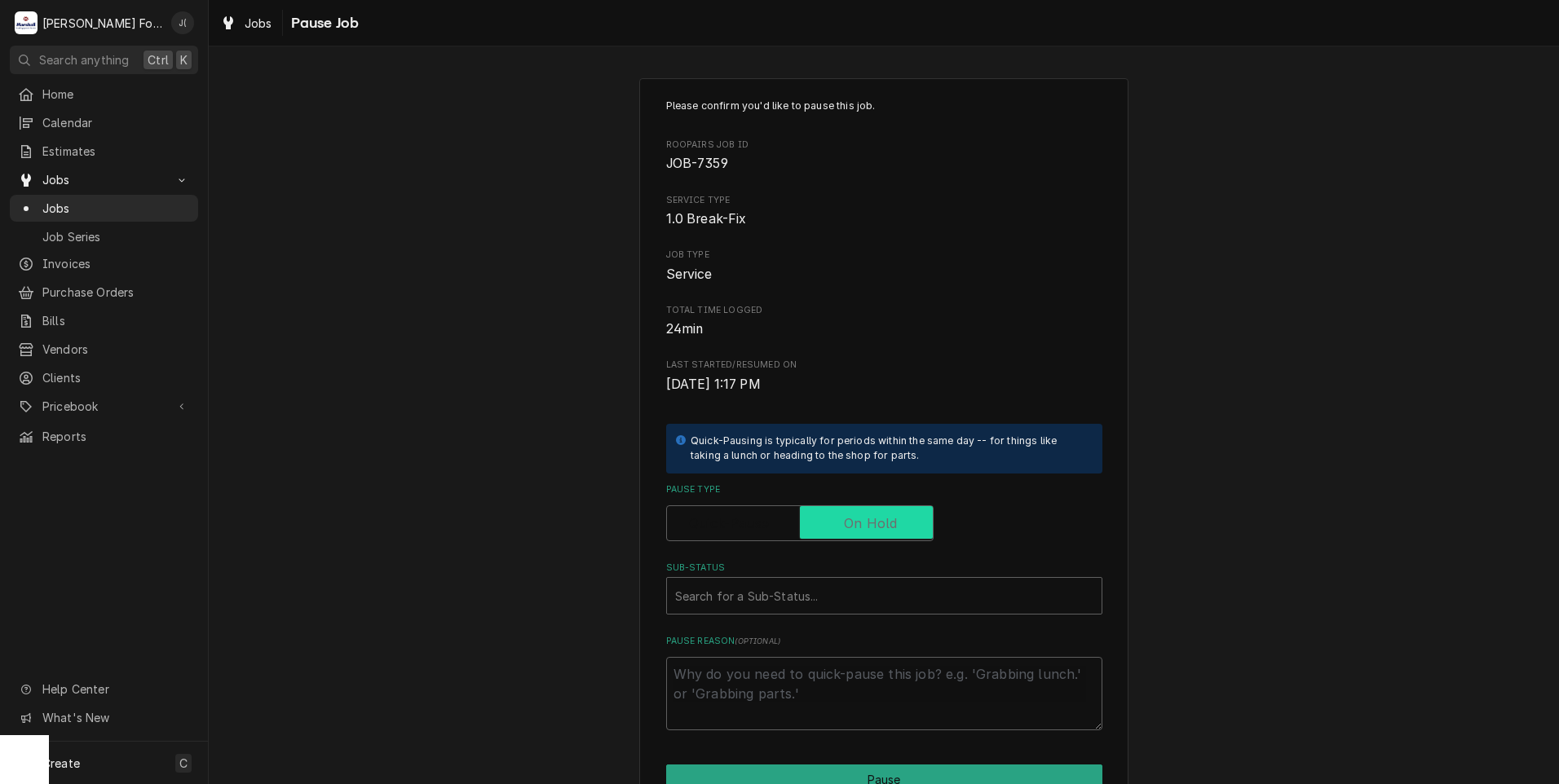
checkbox input "true"
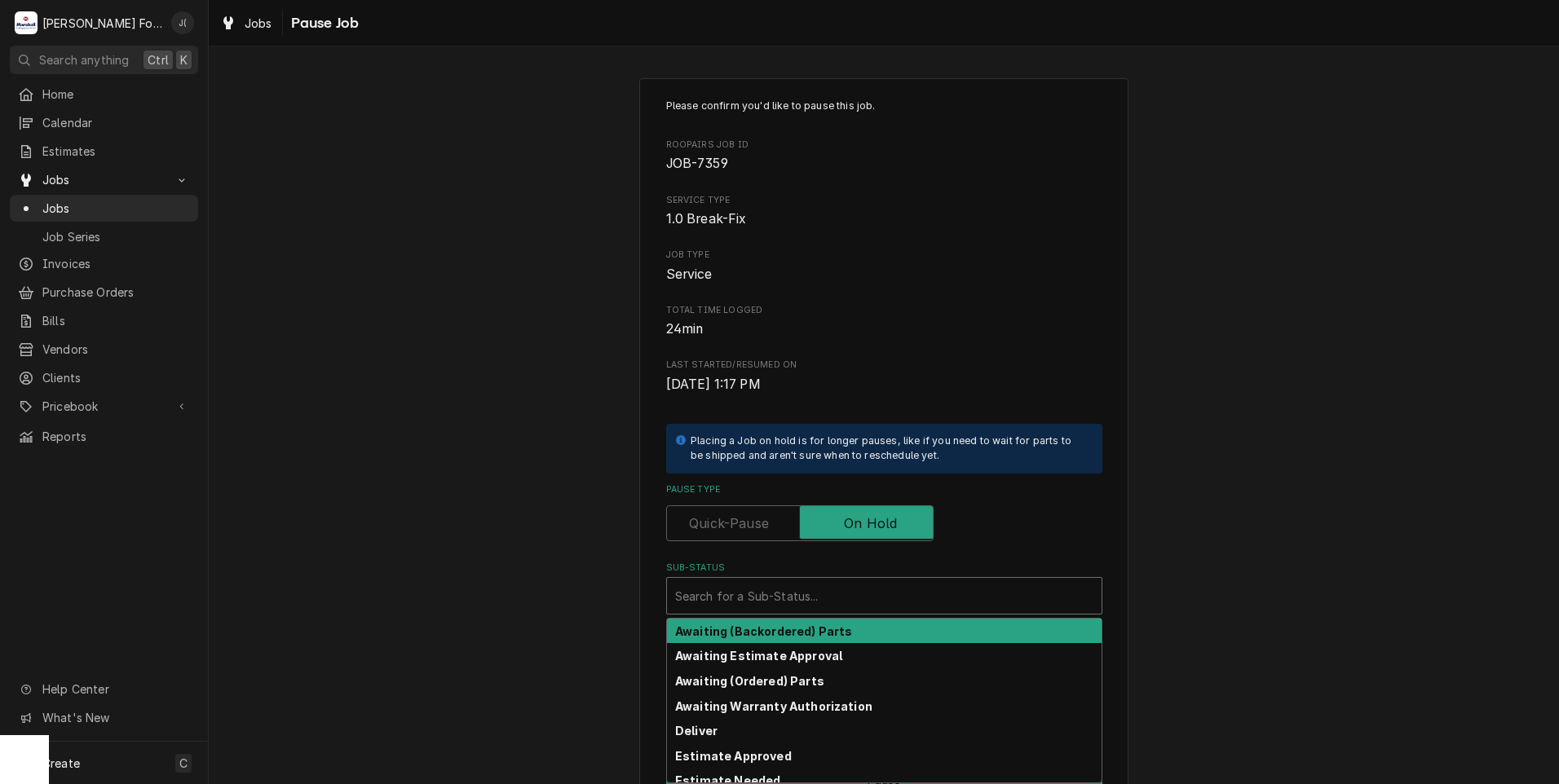
click at [807, 594] on div "Sub-Status" at bounding box center [884, 595] width 418 height 29
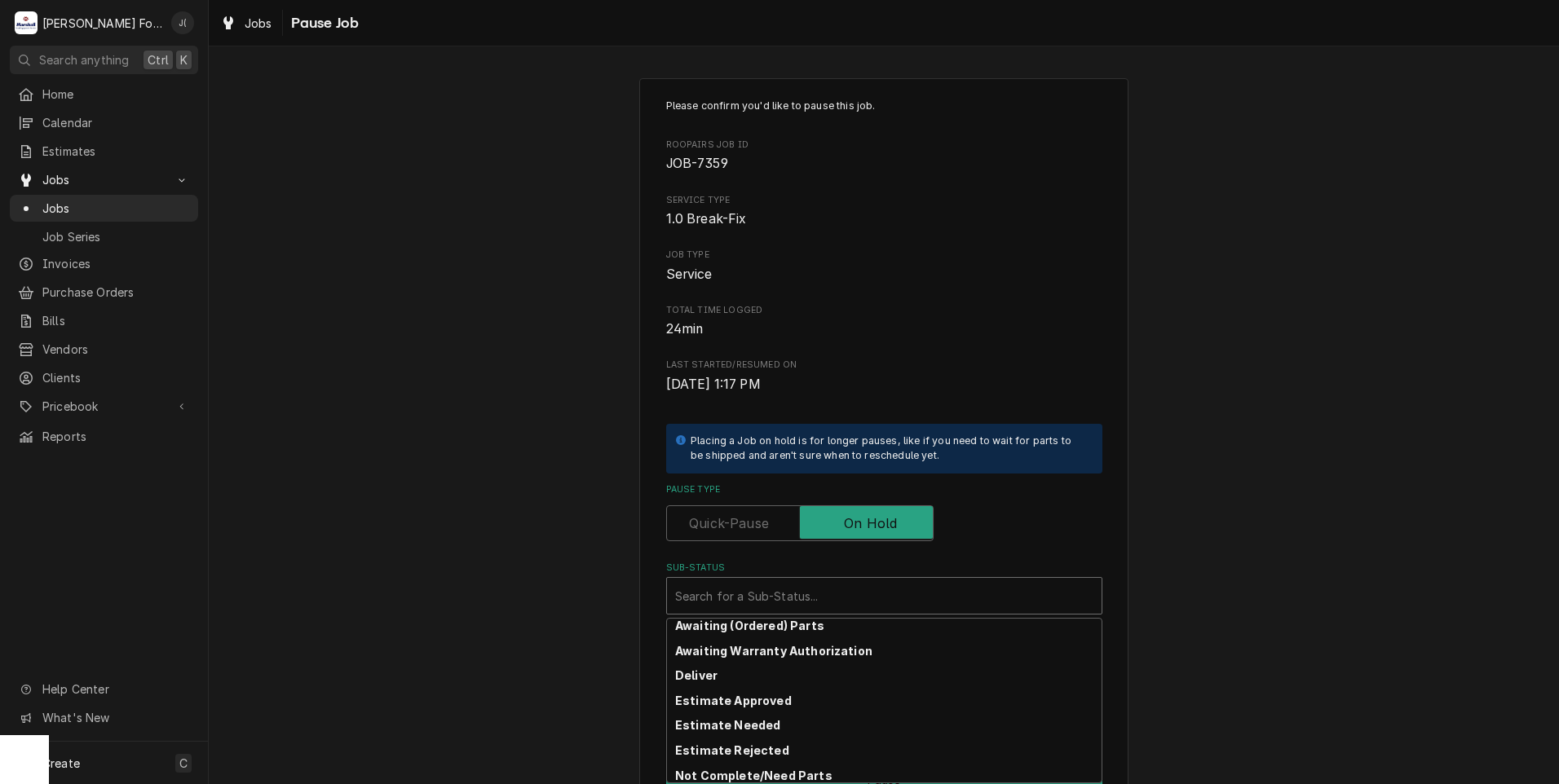
scroll to position [16, 0]
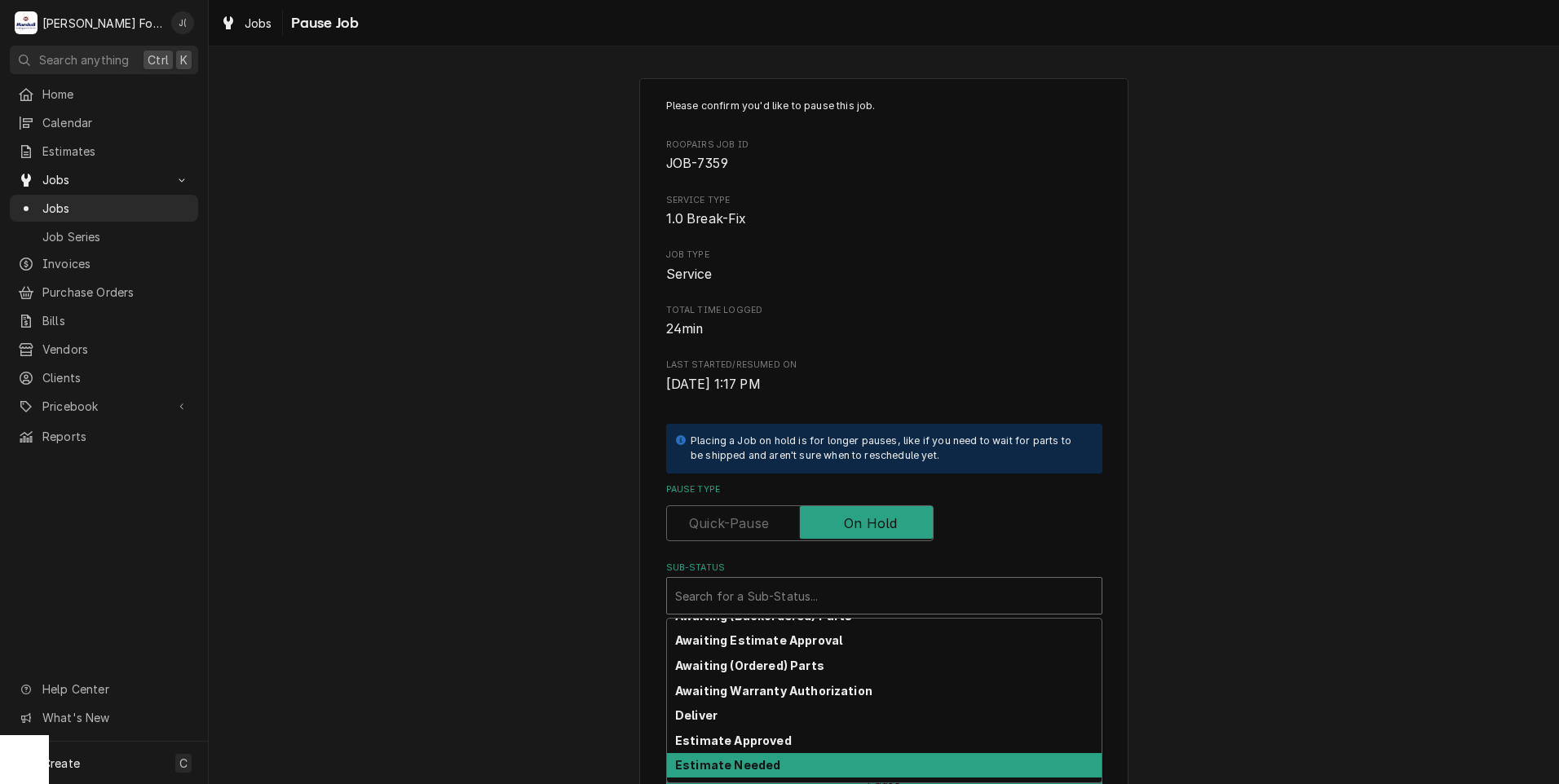
click at [760, 772] on div "Estimate Needed" at bounding box center [884, 765] width 435 height 25
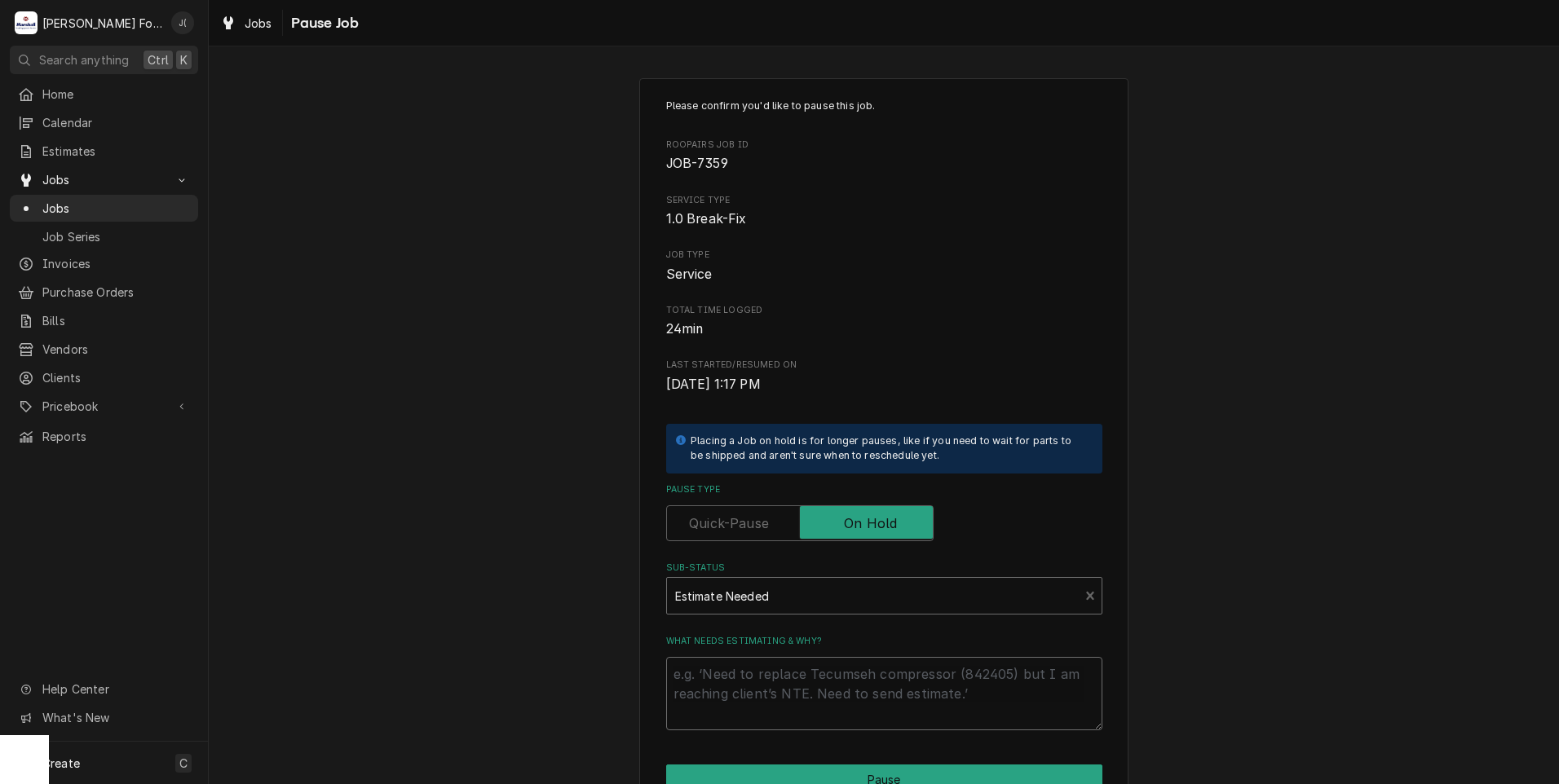
click at [763, 703] on textarea "What needs estimating & why?" at bounding box center [884, 693] width 436 height 73
type textarea "x"
type textarea "p"
type textarea "x"
type textarea "pr"
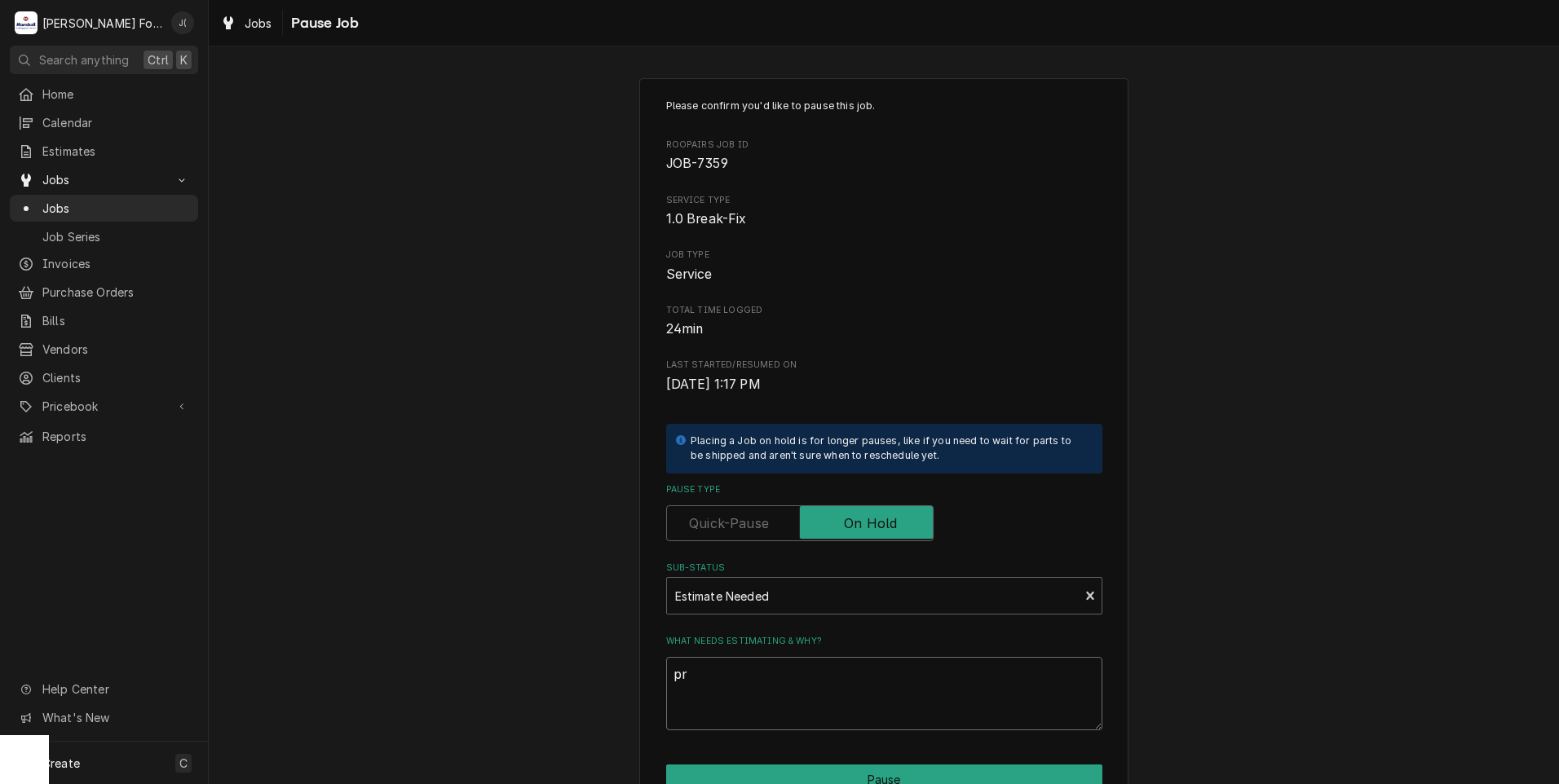
type textarea "x"
type textarea "pri"
type textarea "x"
type textarea "pric"
type textarea "x"
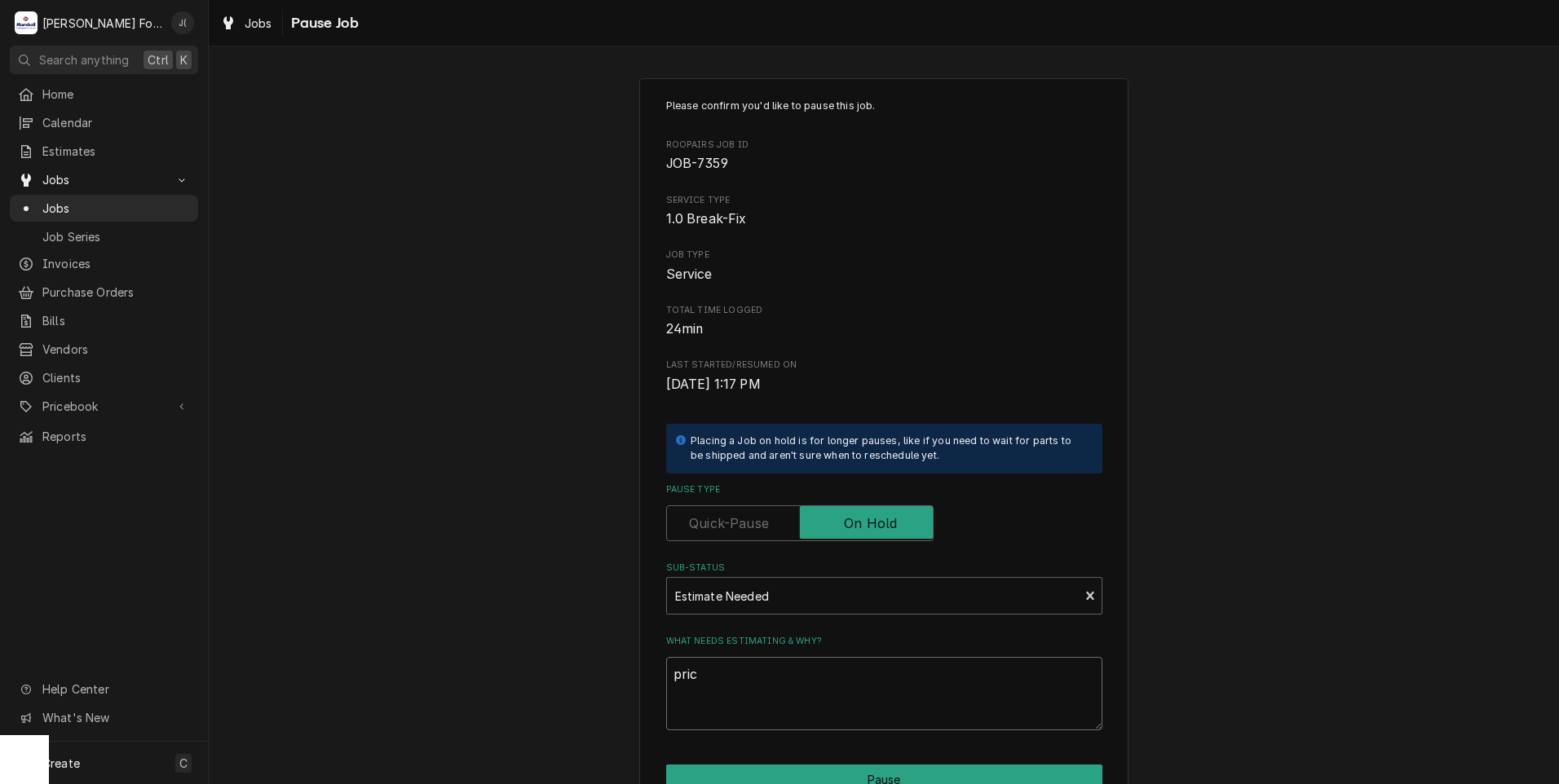
type textarea "price"
type textarea "x"
type textarea "prices"
type textarea "x"
type textarea "price"
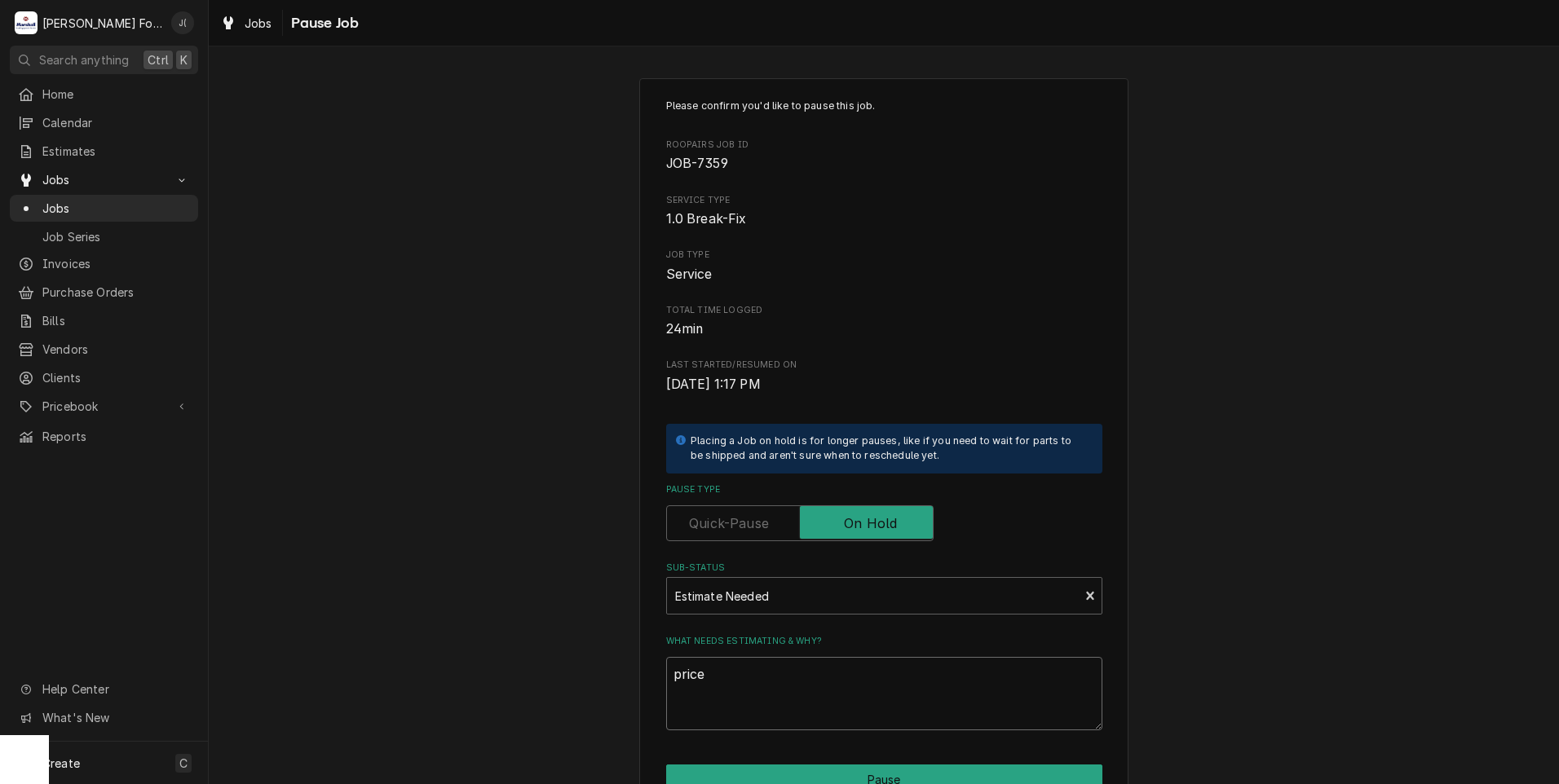
type textarea "x"
type textarea "pric"
type textarea "x"
type textarea "pri"
type textarea "x"
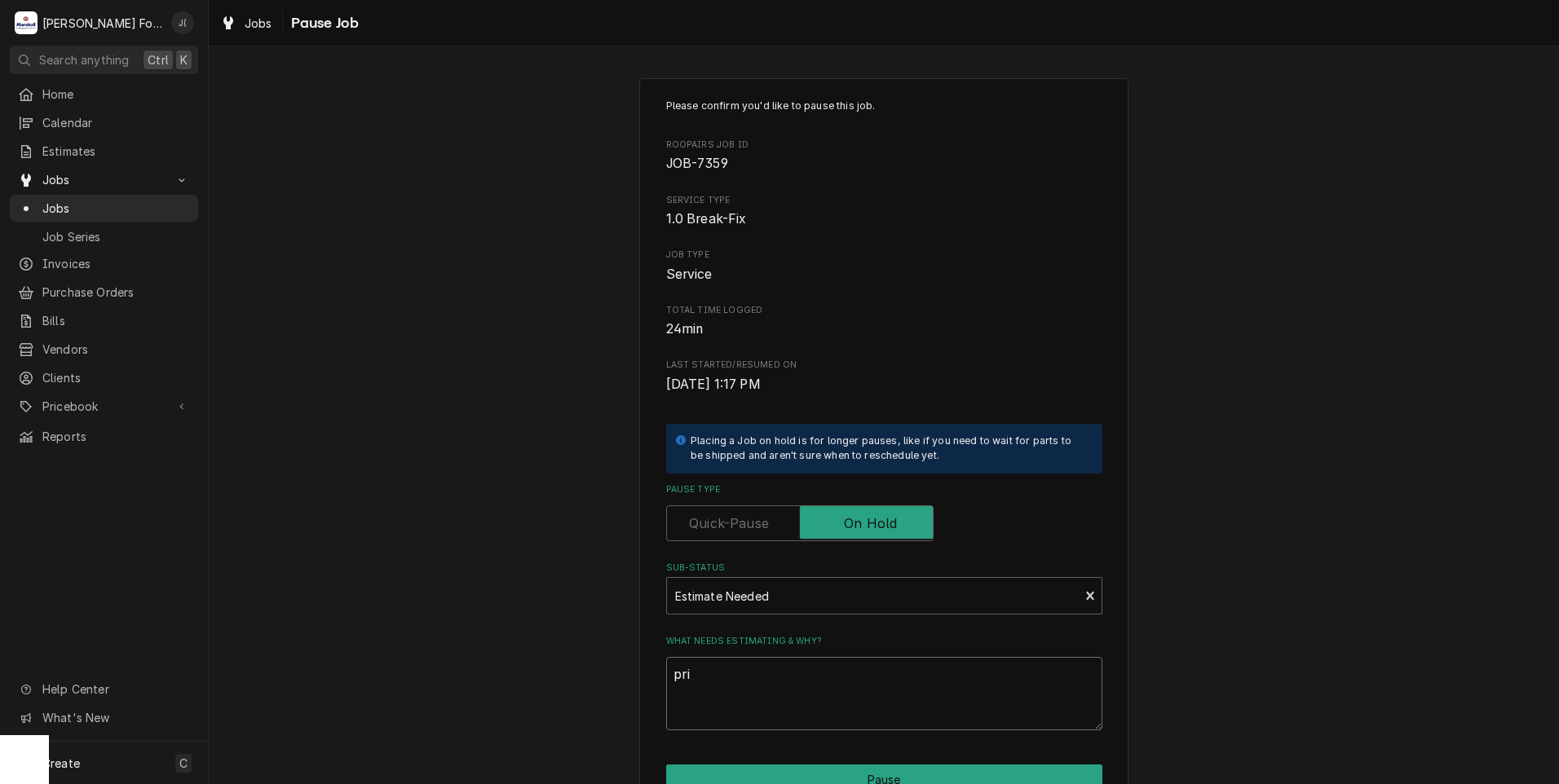
type textarea "pr"
type textarea "x"
type textarea "p"
type textarea "x"
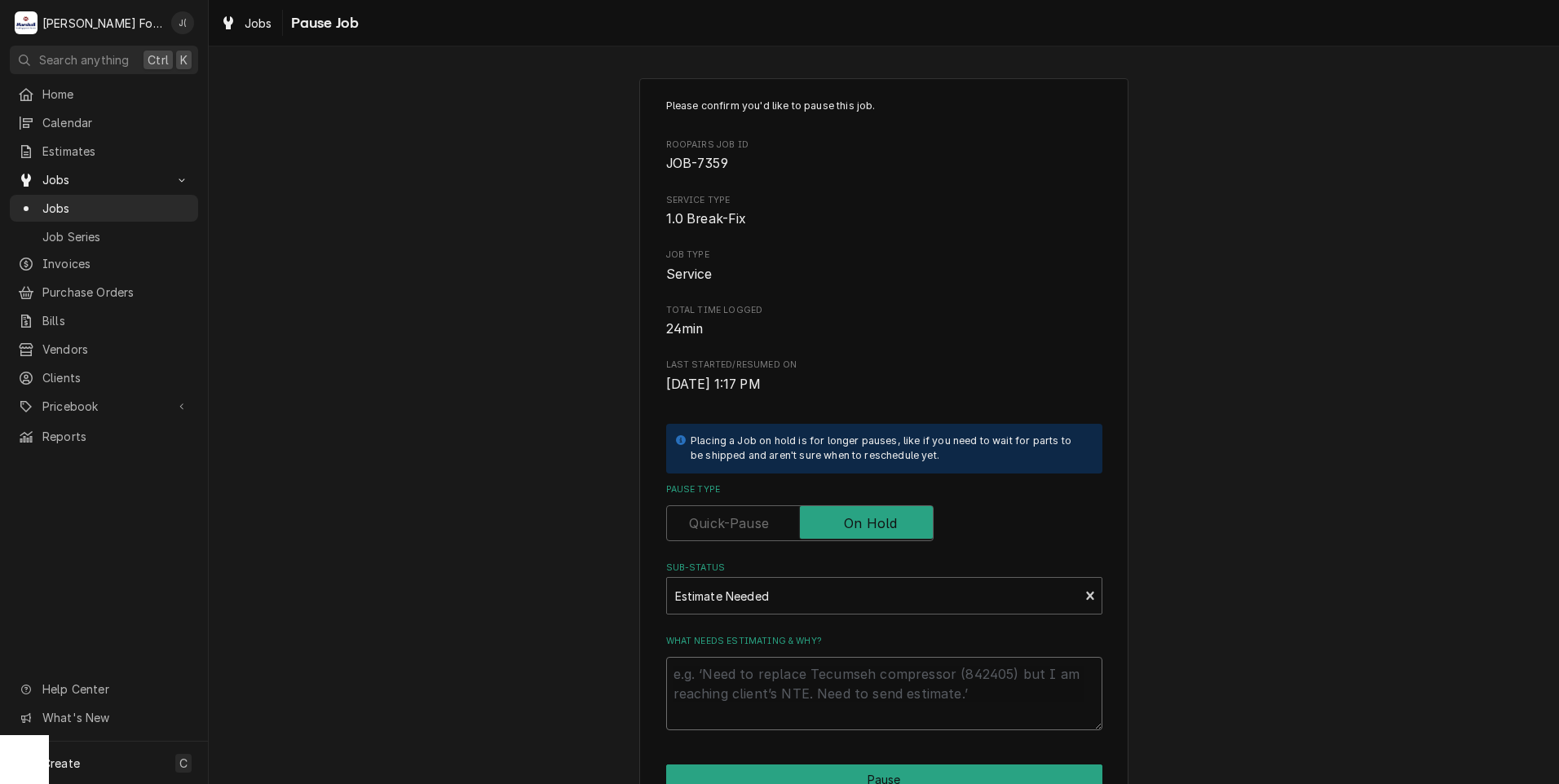
type textarea "P"
type textarea "x"
type textarea "PR"
type textarea "x"
type textarea "PRI"
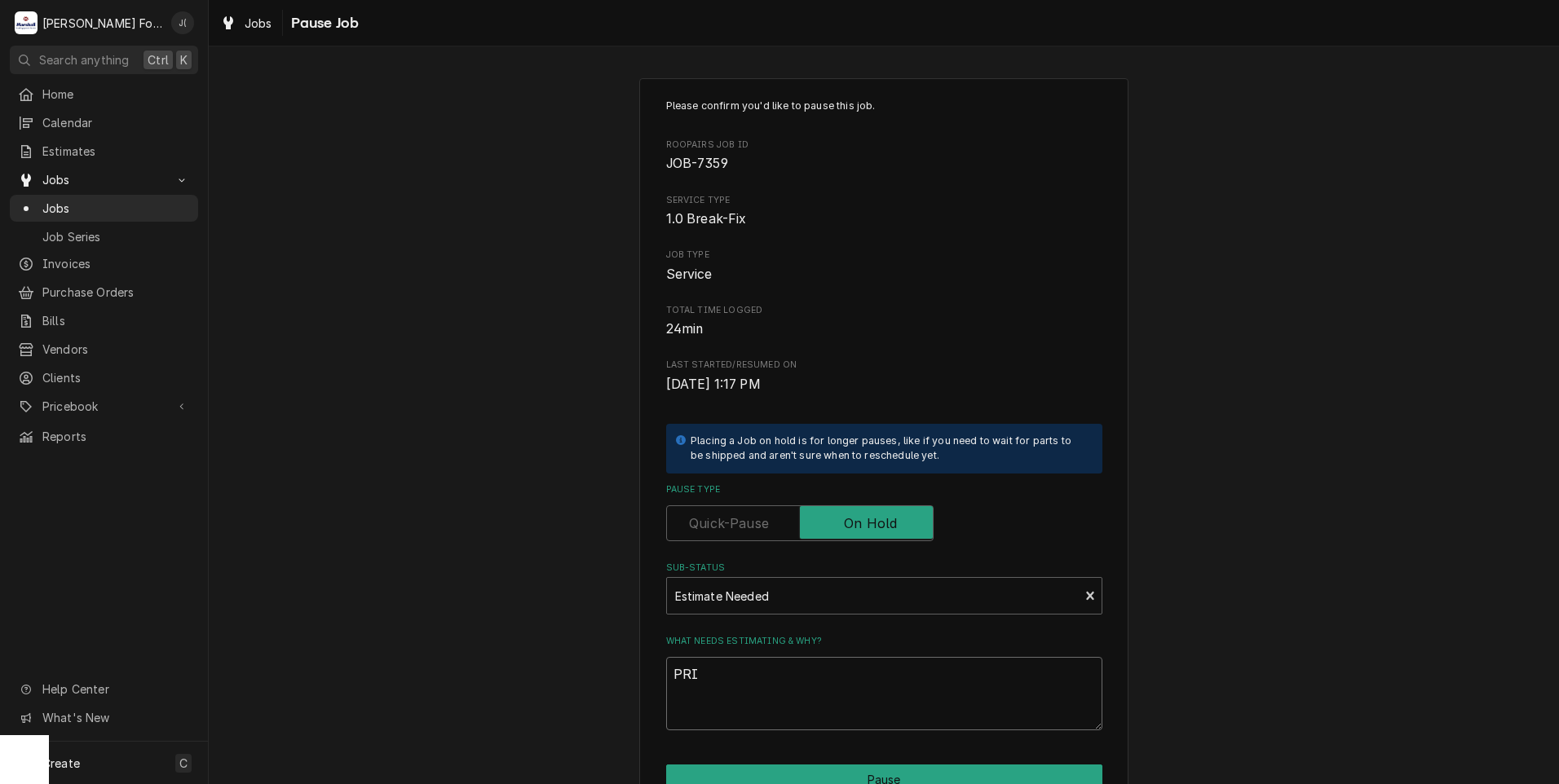
type textarea "x"
type textarea "PRIC"
type textarea "x"
type textarea "PRICE"
type textarea "x"
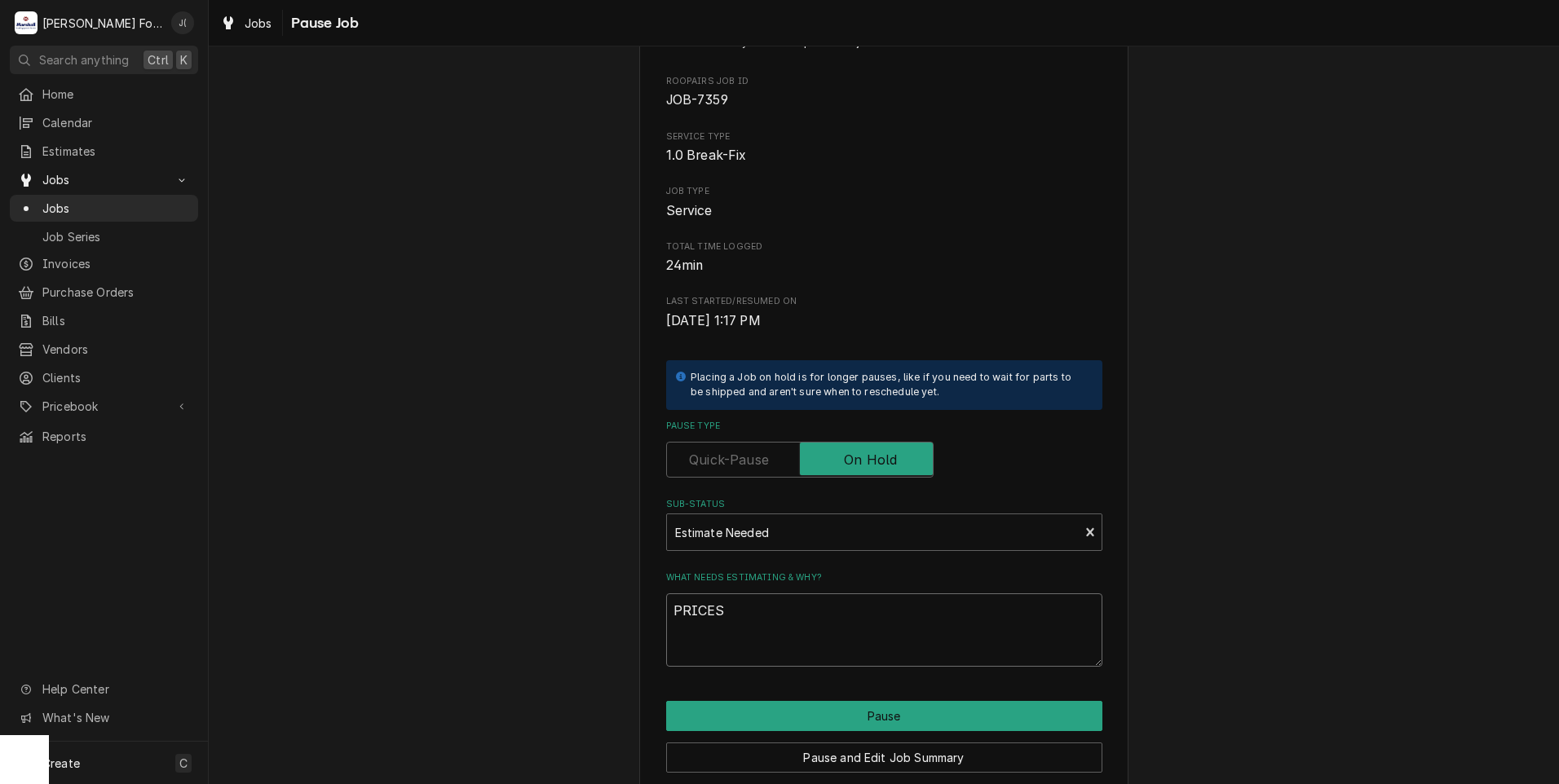
scroll to position [128, 0]
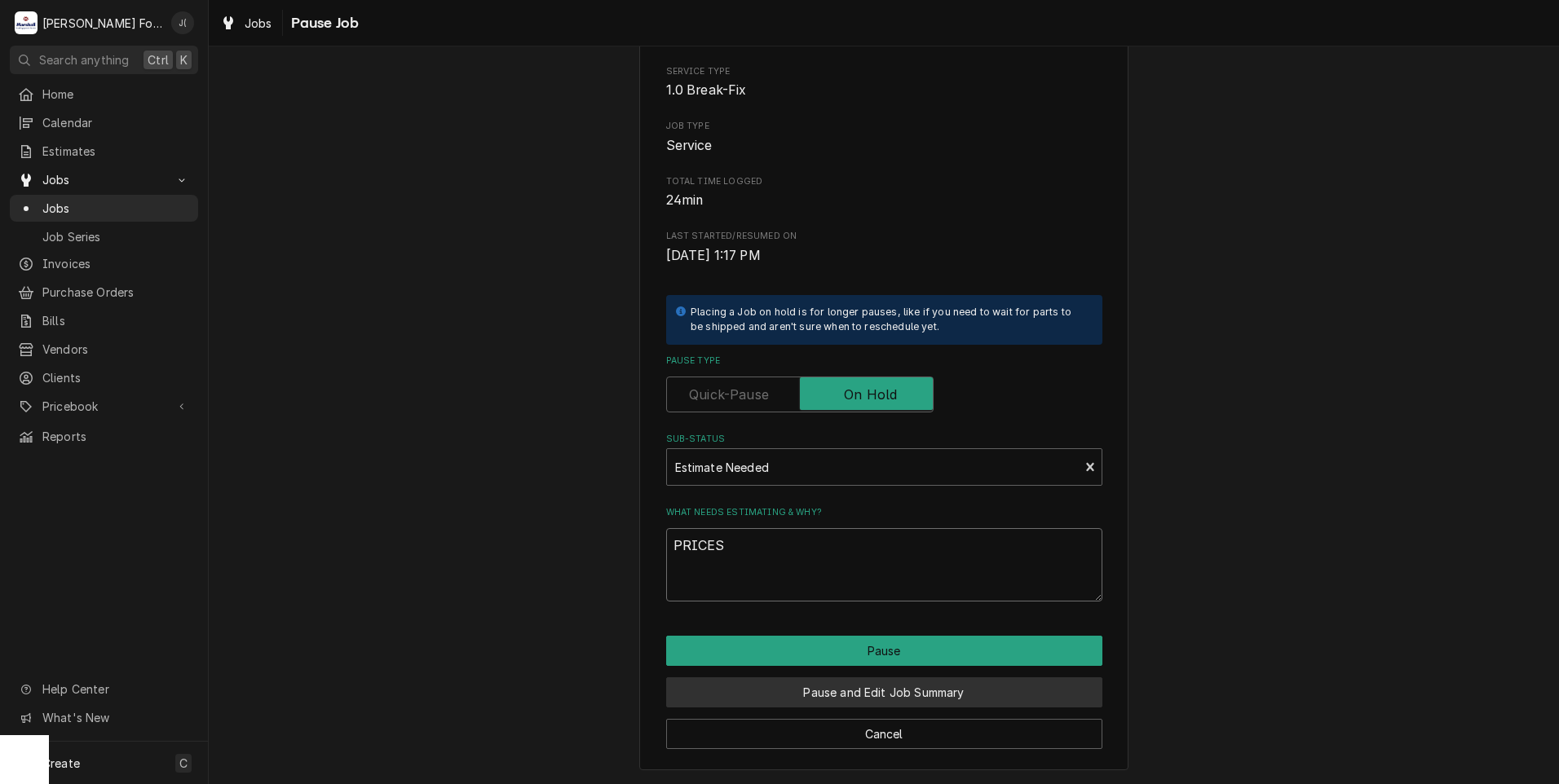
type textarea "PRICES"
click at [907, 687] on button "Pause and Edit Job Summary" at bounding box center [884, 692] width 436 height 30
type textarea "x"
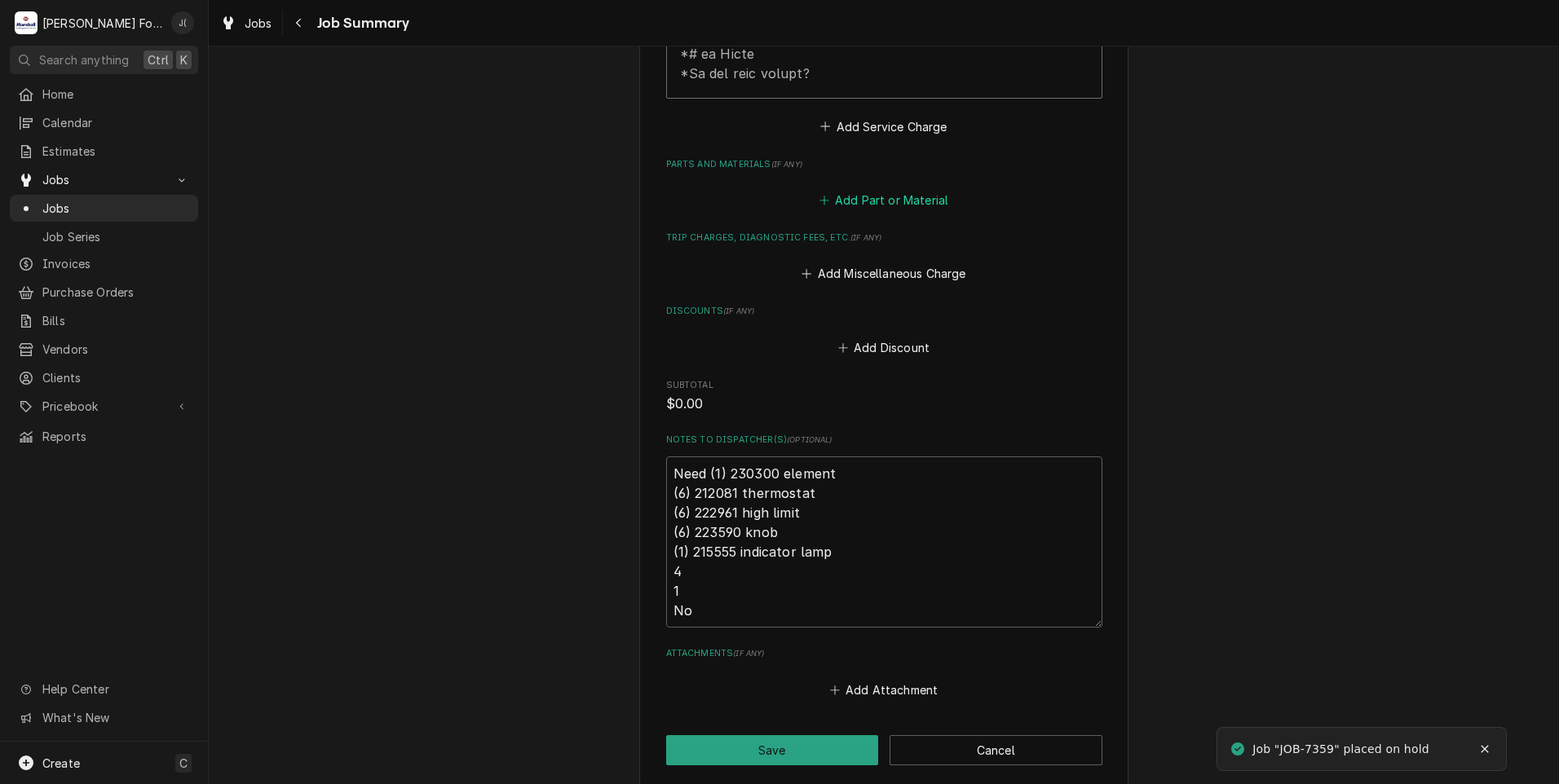
scroll to position [978, 0]
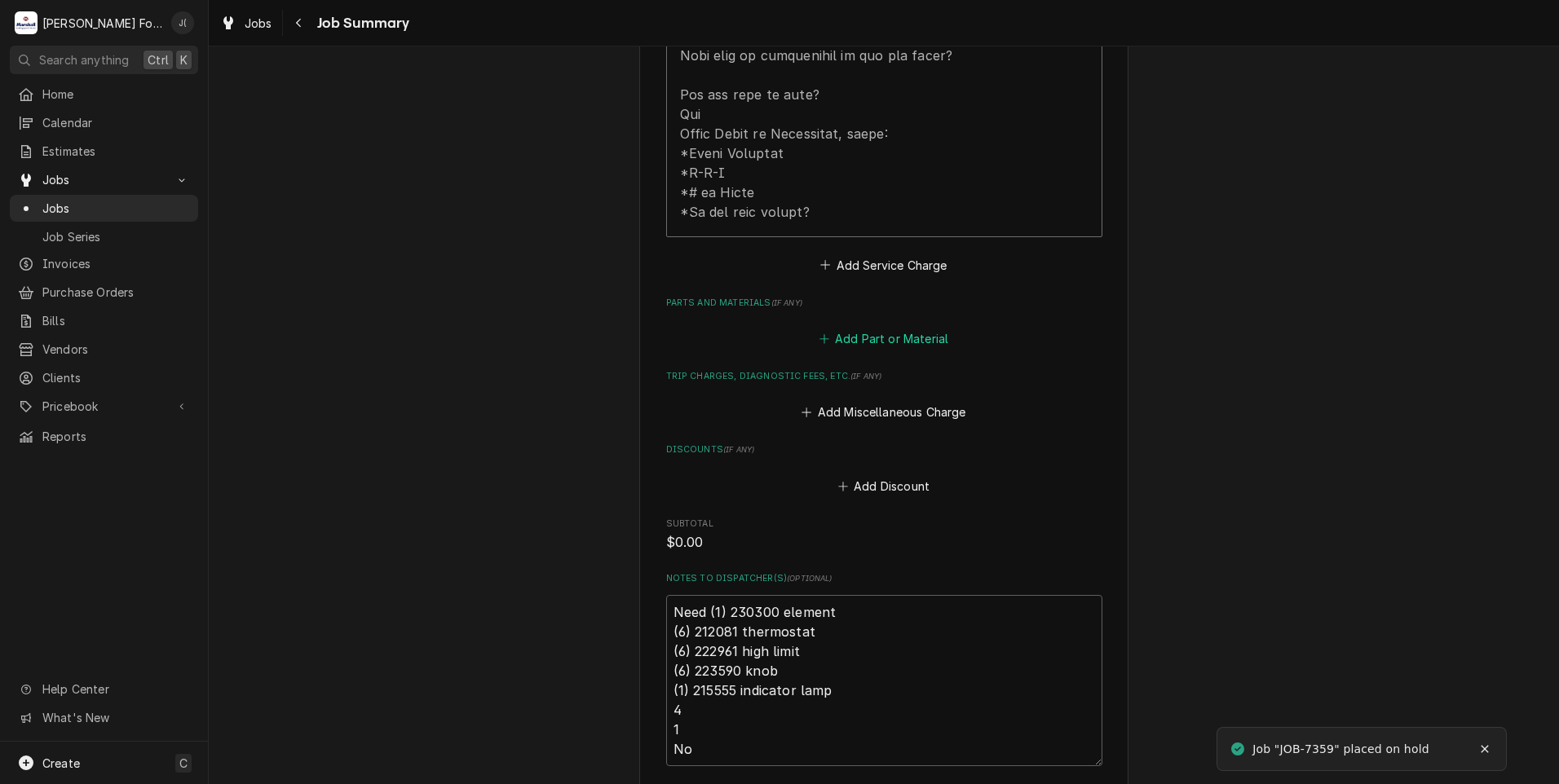
click at [868, 327] on button "Add Part or Material" at bounding box center [883, 339] width 134 height 23
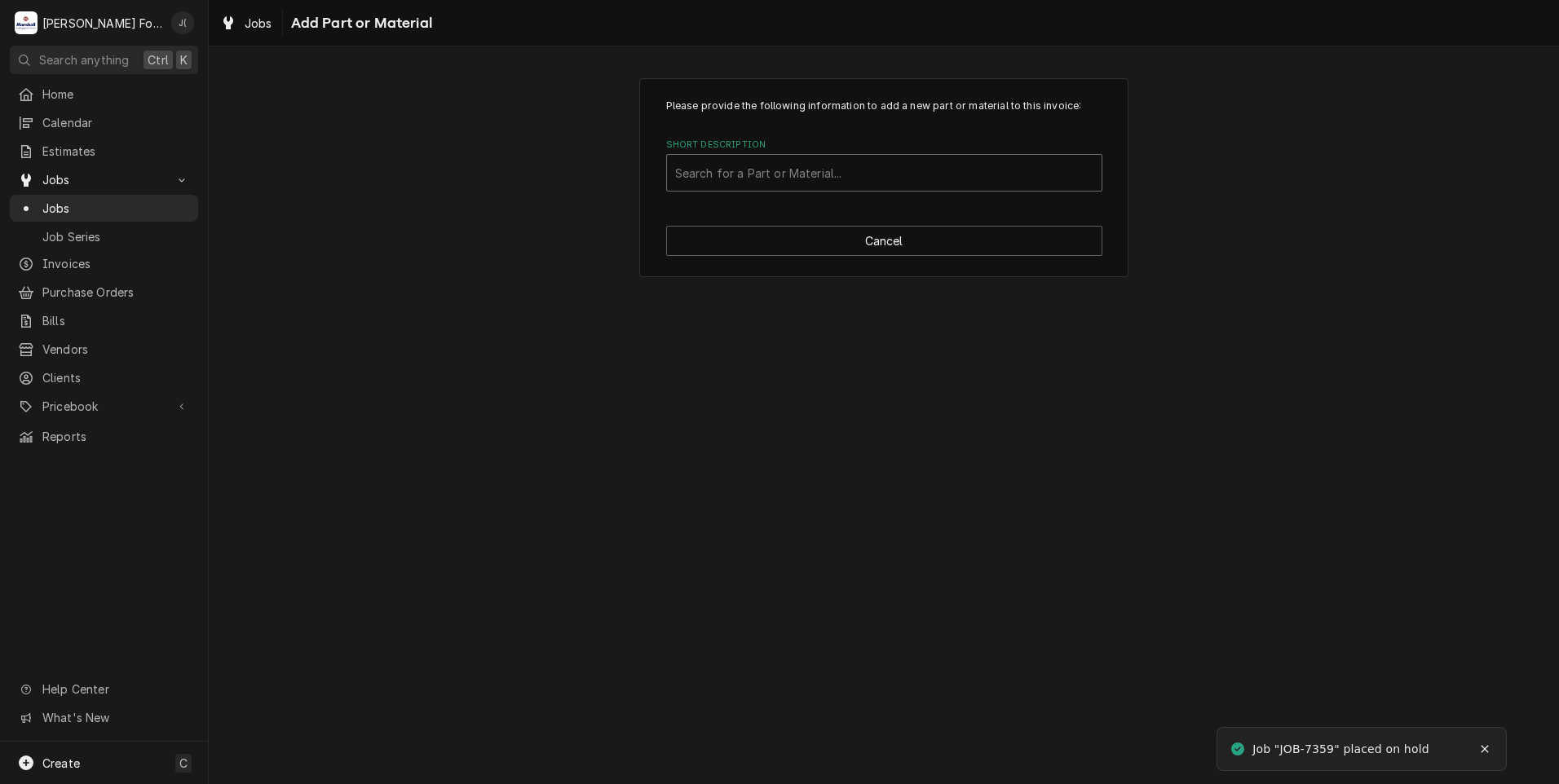
click at [706, 165] on div "Short Description" at bounding box center [884, 172] width 418 height 29
type input "230300"
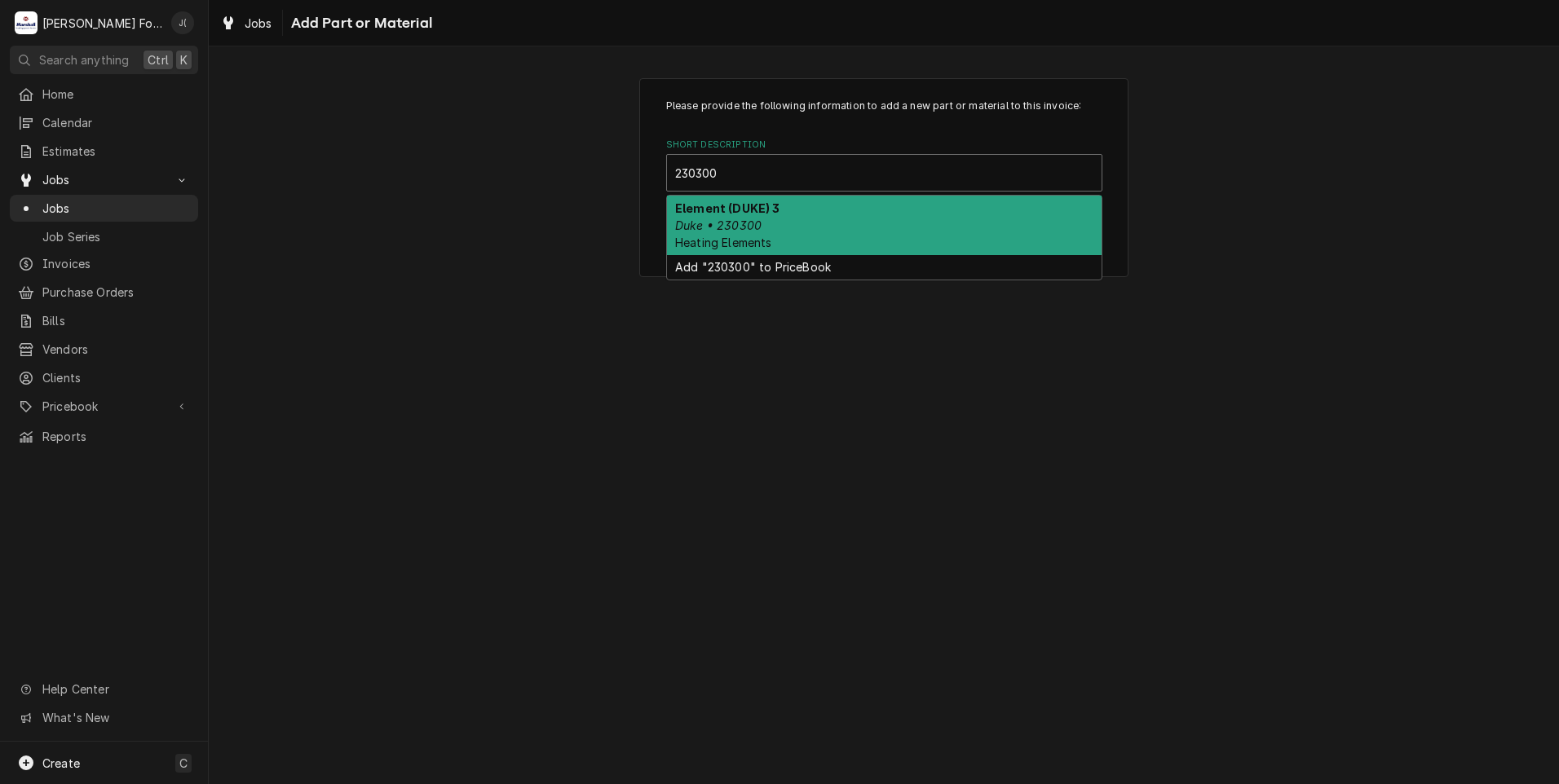
click at [719, 214] on strong "Element (DUKE) 3" at bounding box center [727, 208] width 105 height 14
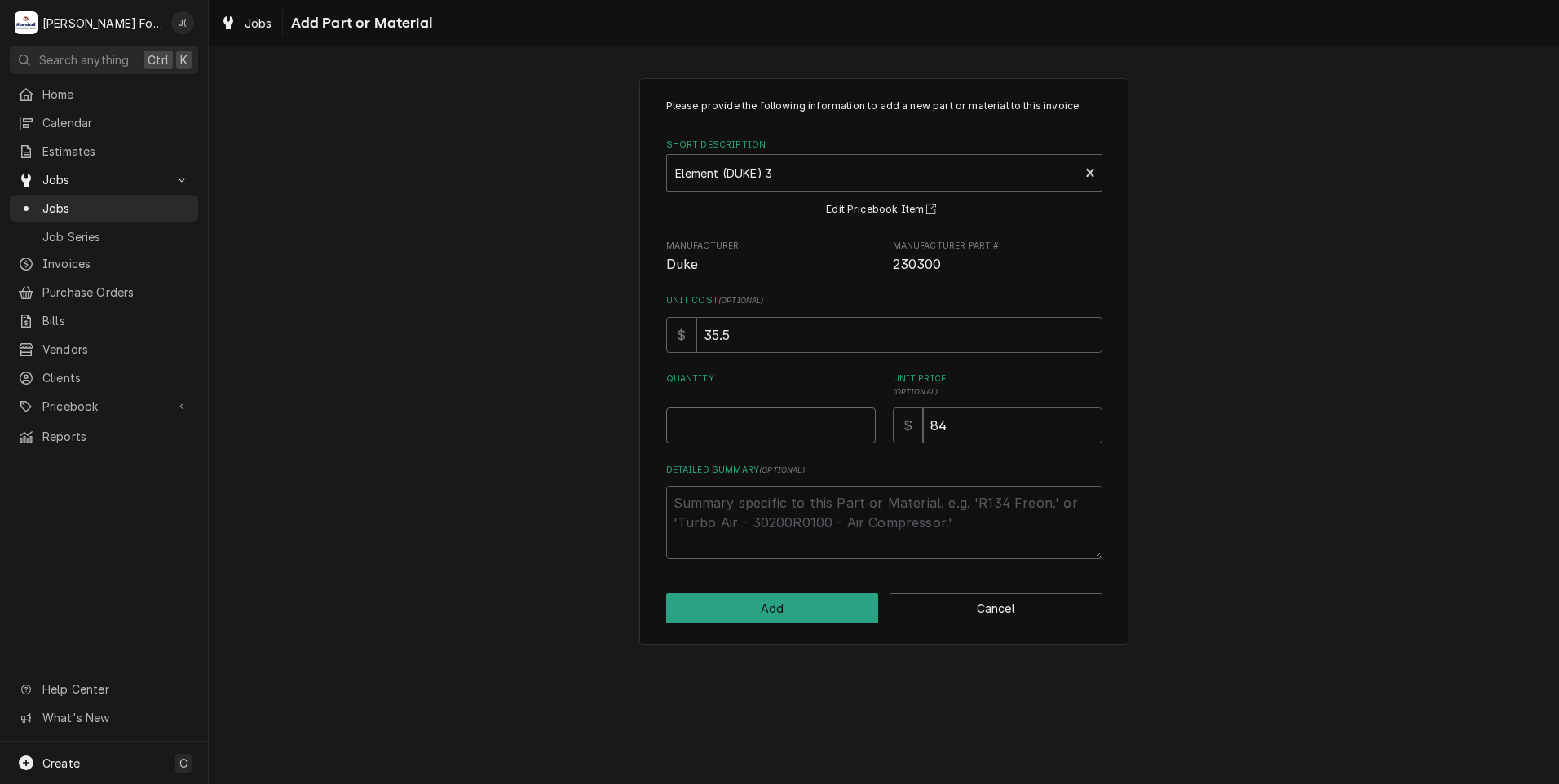
click at [763, 420] on input "Quantity" at bounding box center [770, 425] width 210 height 36
type textarea "x"
type input "1"
click at [752, 611] on button "Add" at bounding box center [772, 608] width 213 height 30
type textarea "x"
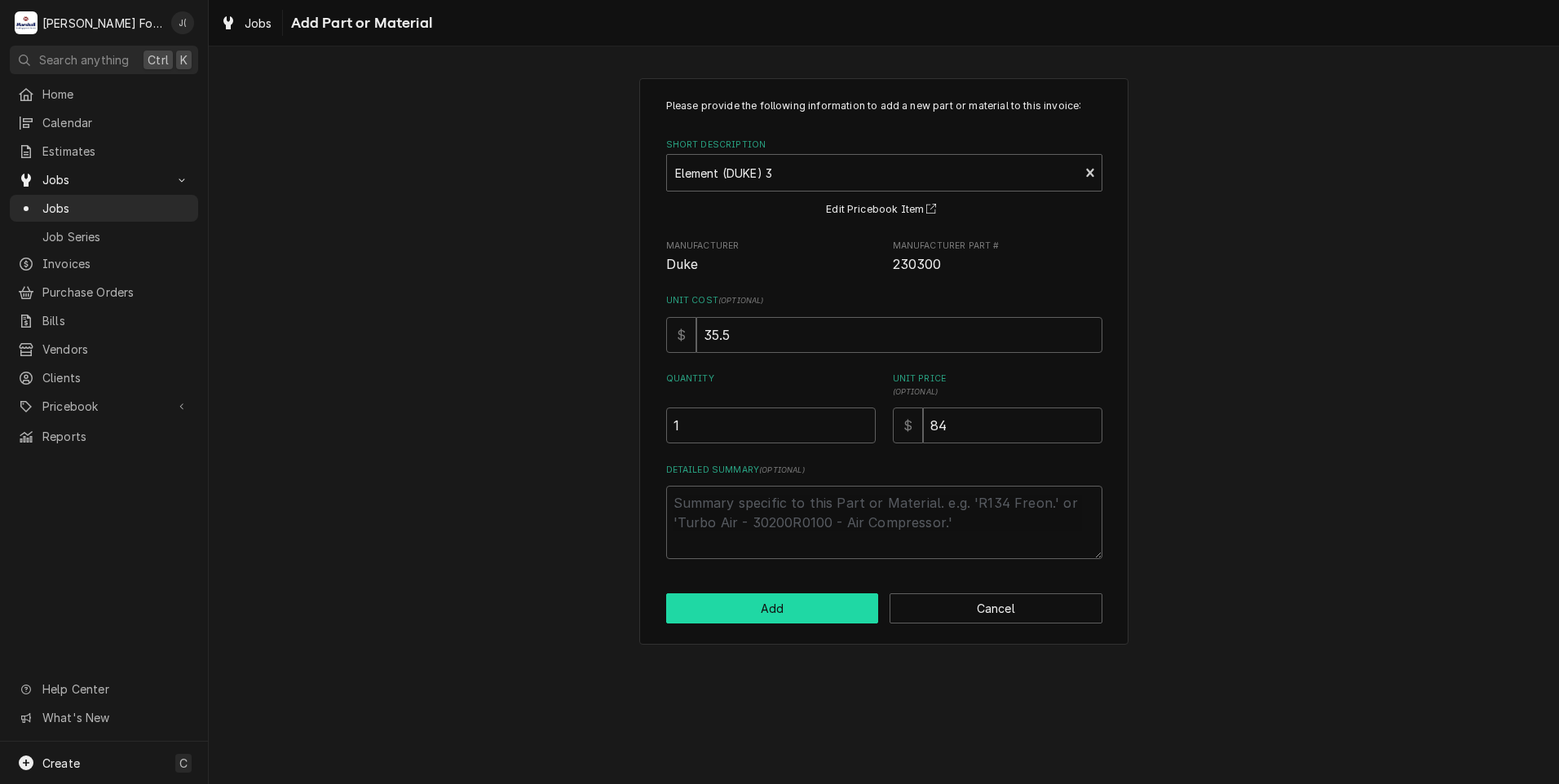
scroll to position [978, 0]
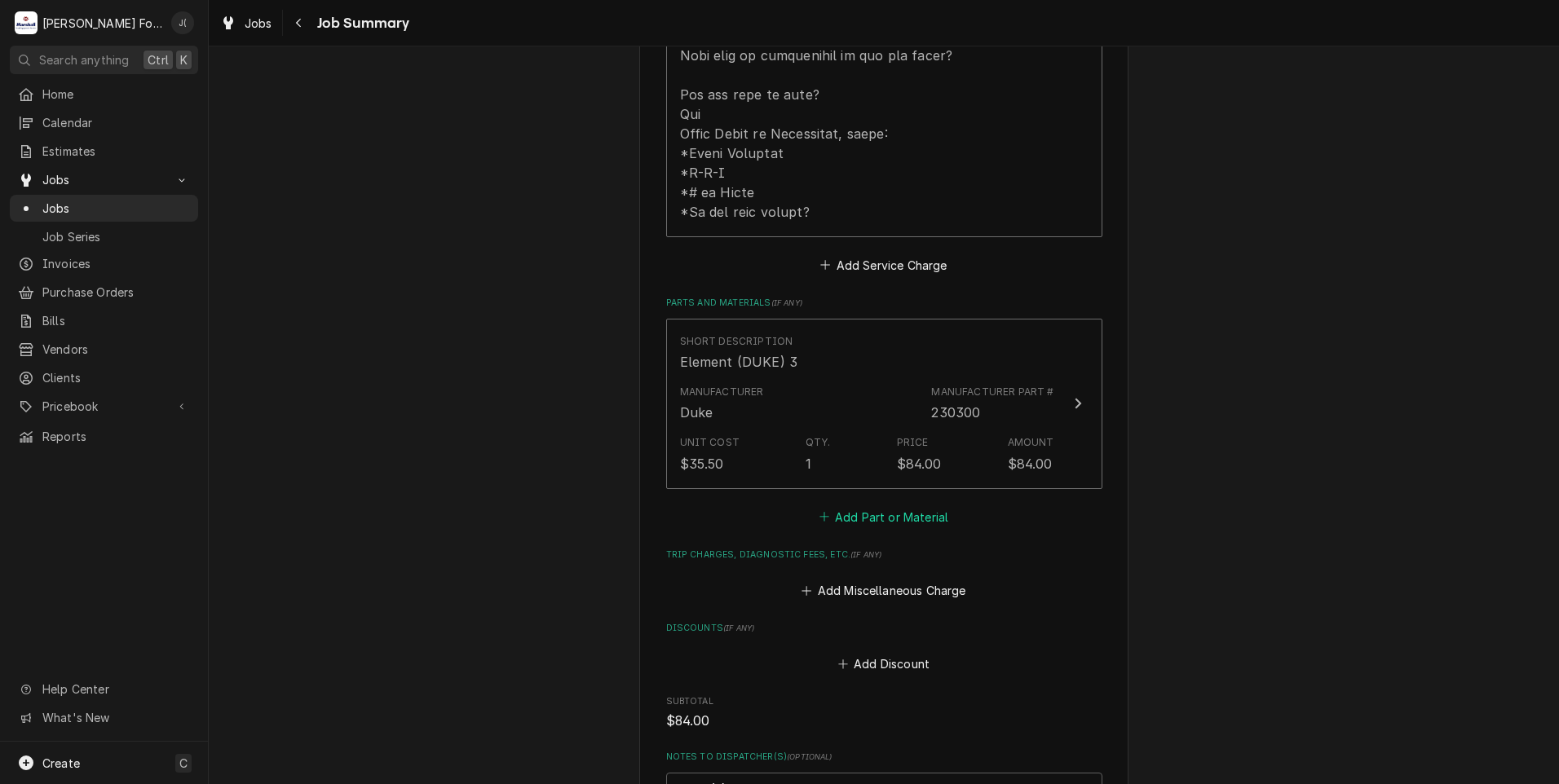
click at [859, 506] on button "Add Part or Material" at bounding box center [883, 517] width 134 height 23
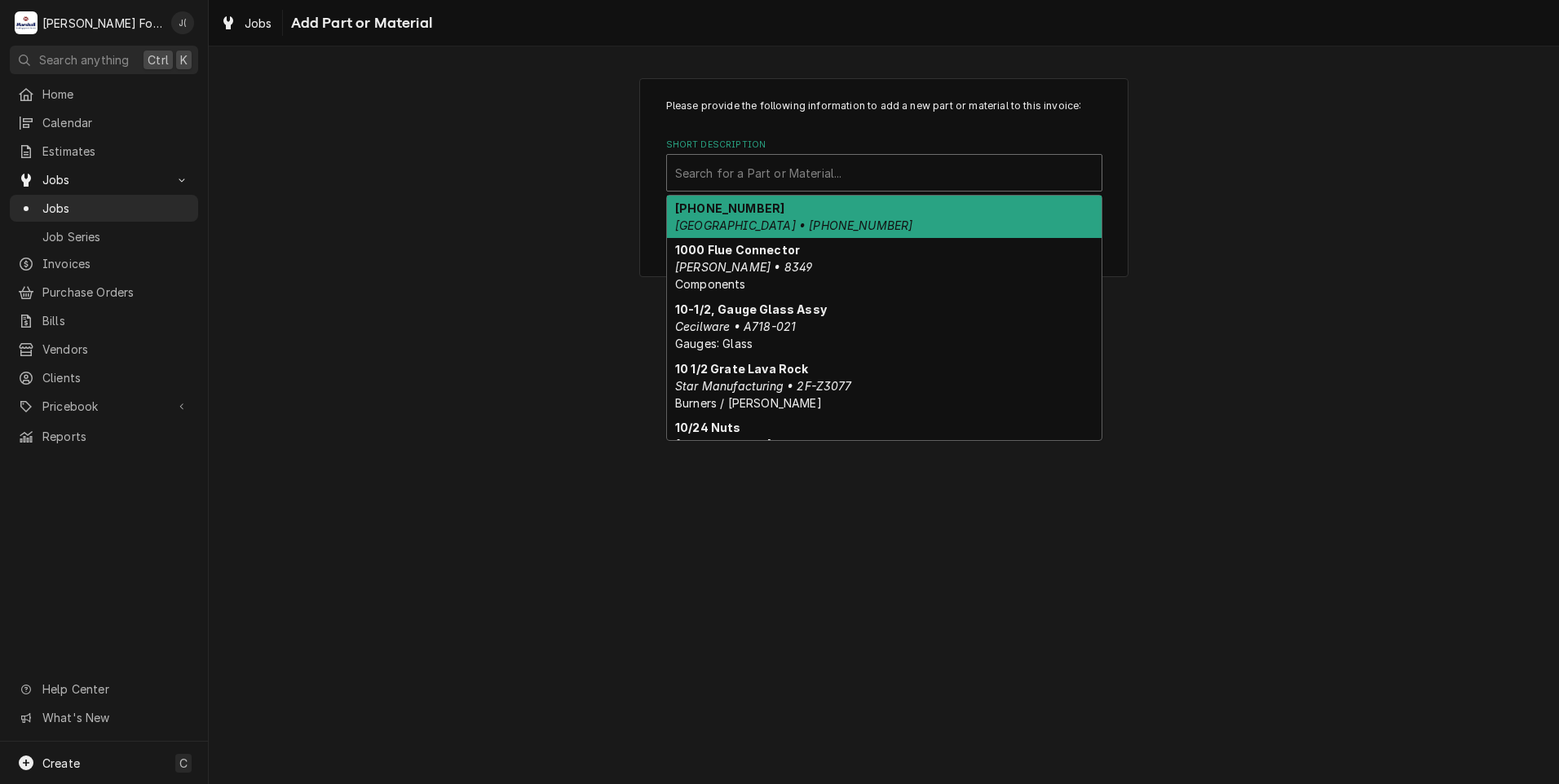
click at [752, 172] on div "Short Description" at bounding box center [884, 172] width 418 height 29
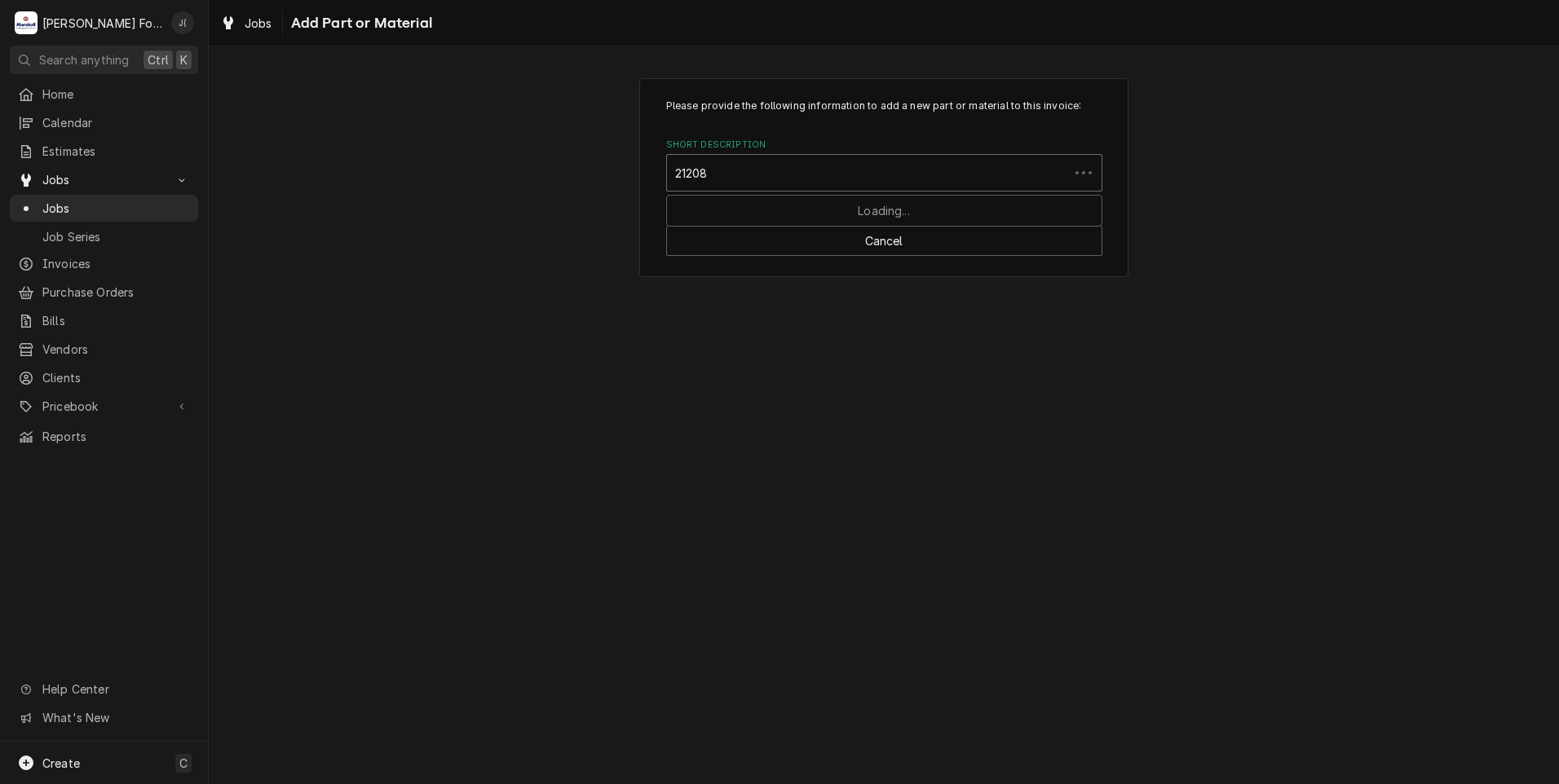
type input "212081"
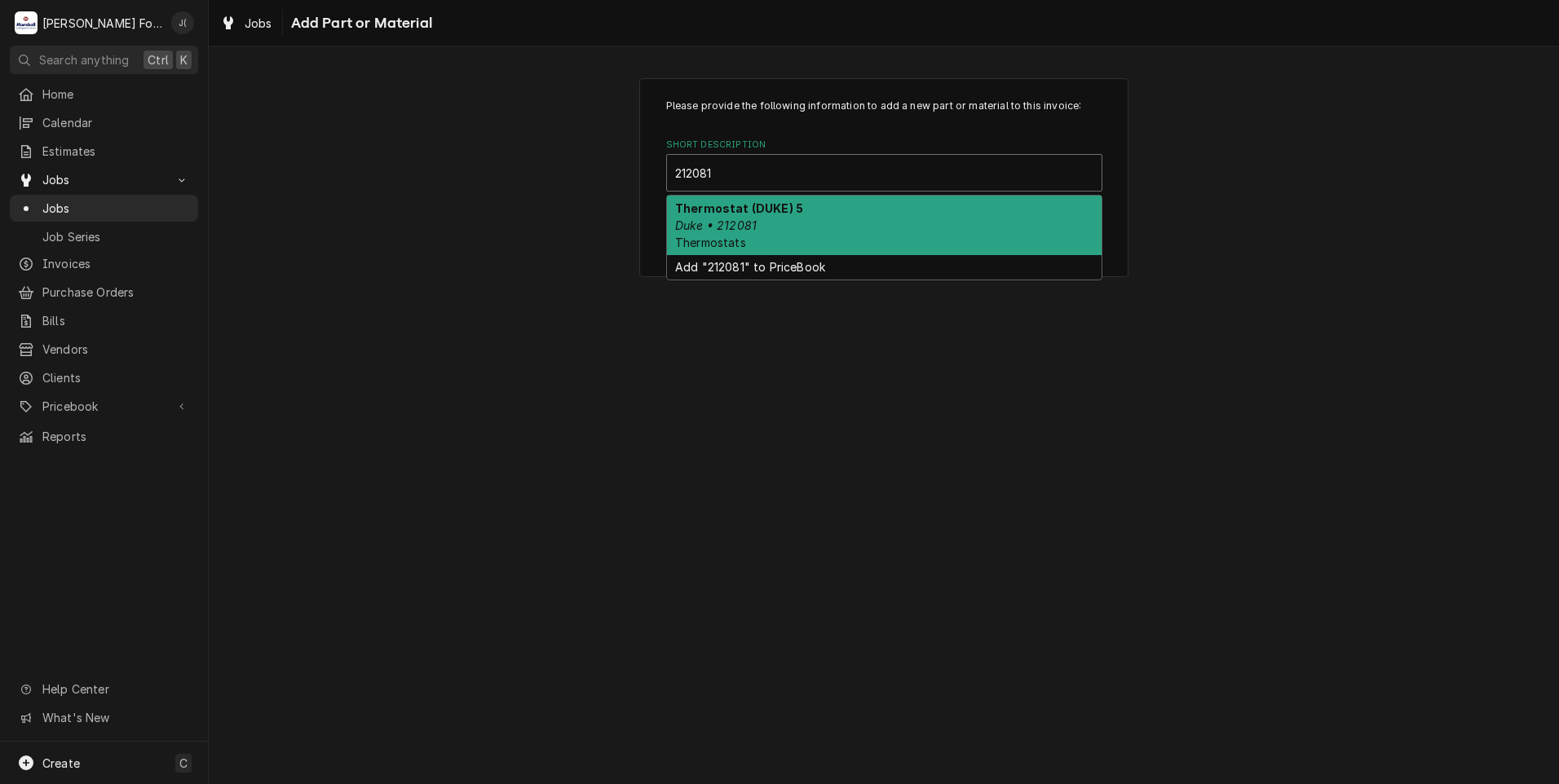
click at [770, 238] on div "Thermostat (DUKE) 5 Duke • 212081 Thermostats" at bounding box center [884, 225] width 435 height 60
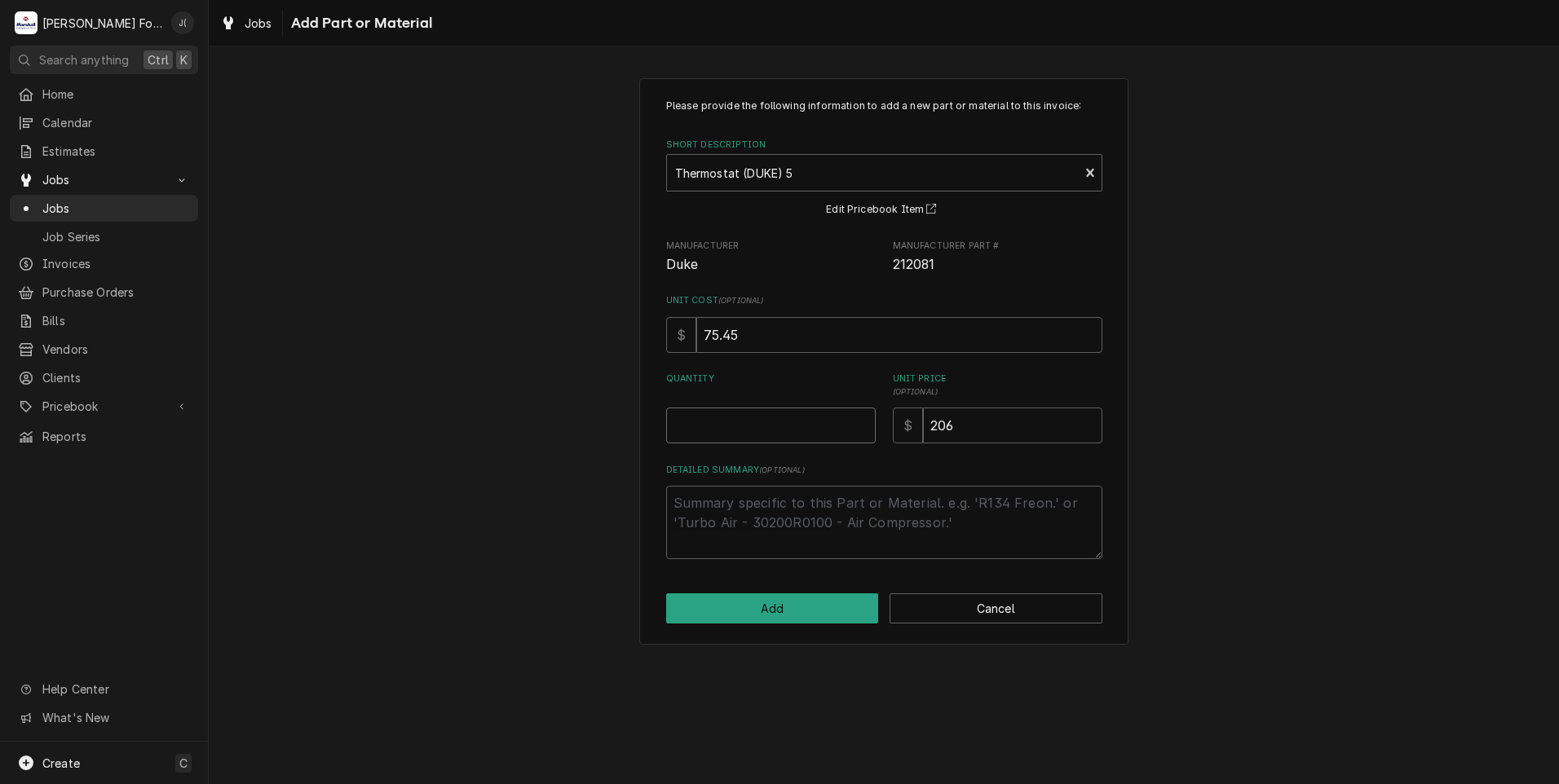
drag, startPoint x: 809, startPoint y: 431, endPoint x: 776, endPoint y: 414, distance: 37.1
click at [807, 430] on input "Quantity" at bounding box center [770, 425] width 210 height 36
type textarea "x"
type input "6"
click at [795, 603] on button "Add" at bounding box center [772, 608] width 213 height 30
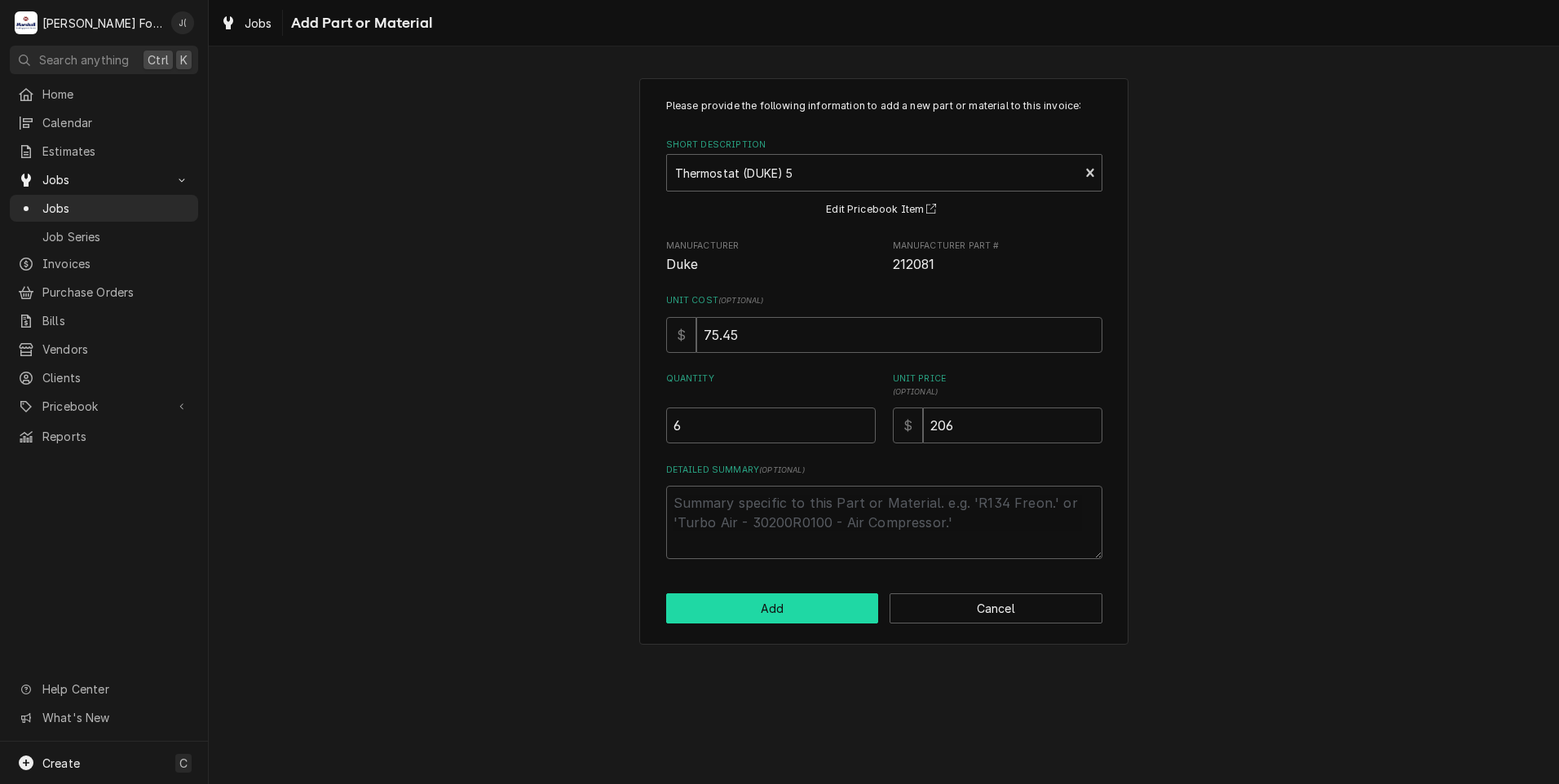
type textarea "x"
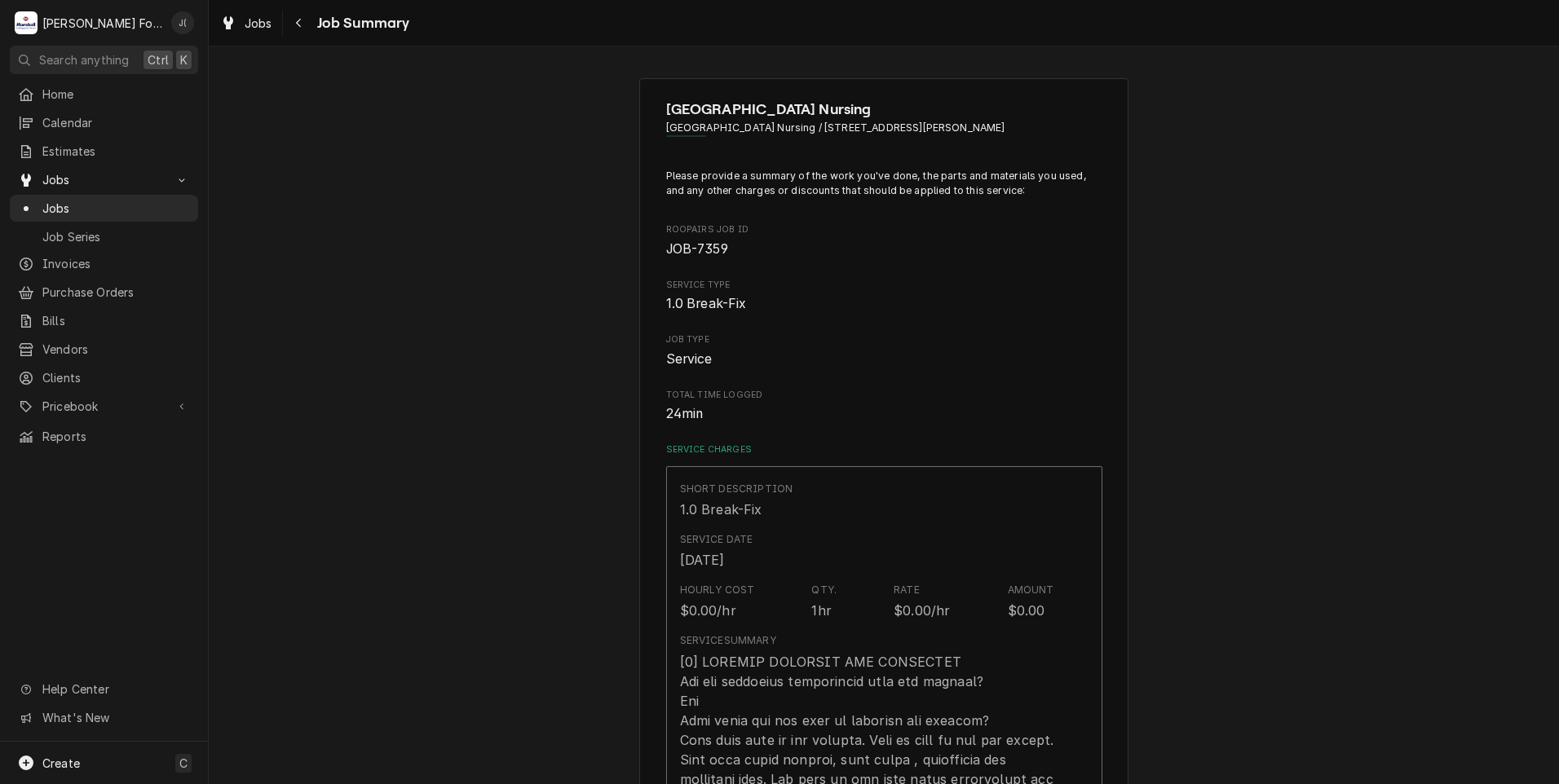
scroll to position [978, 0]
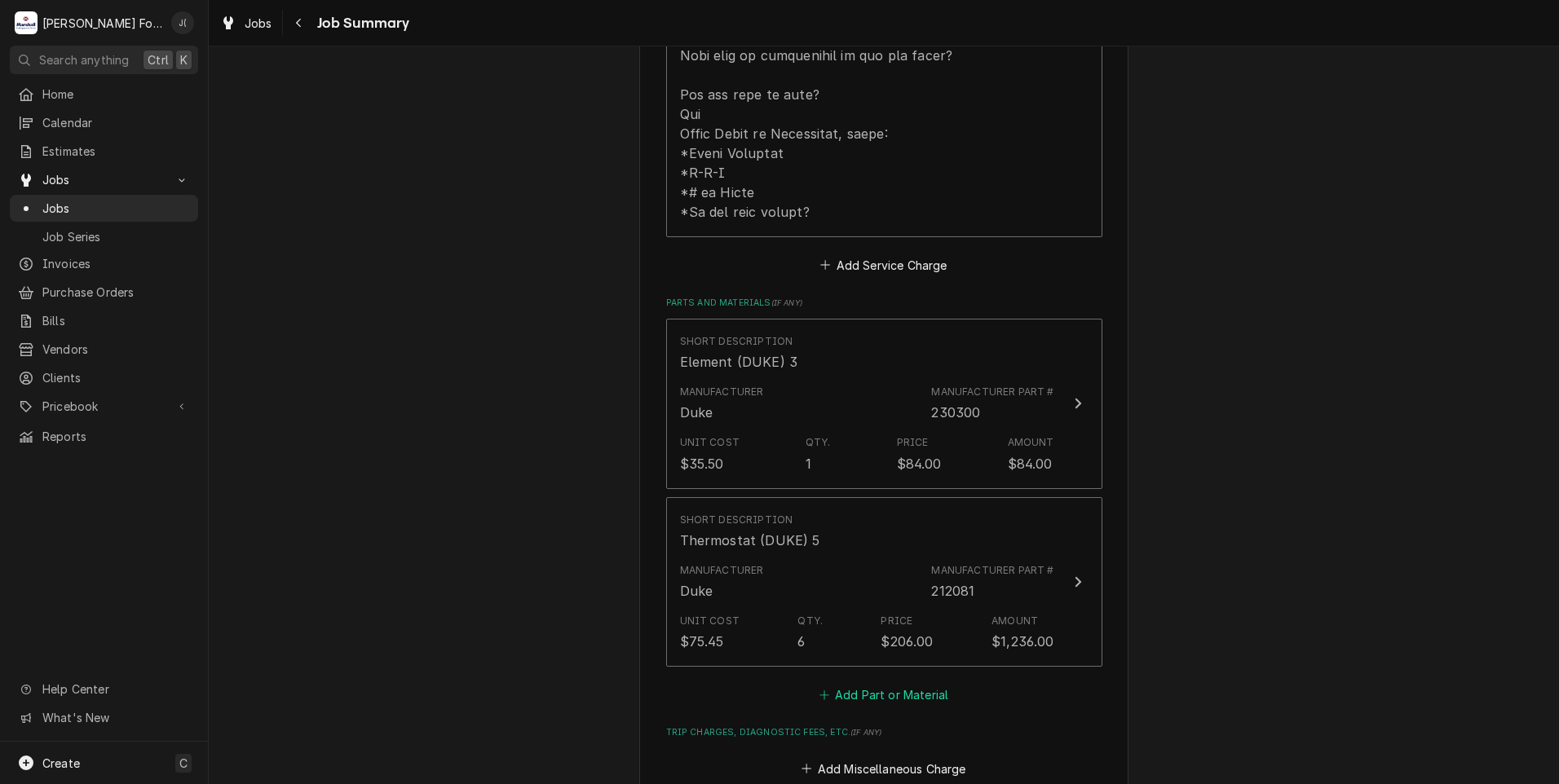
click at [867, 684] on button "Add Part or Material" at bounding box center [883, 695] width 134 height 23
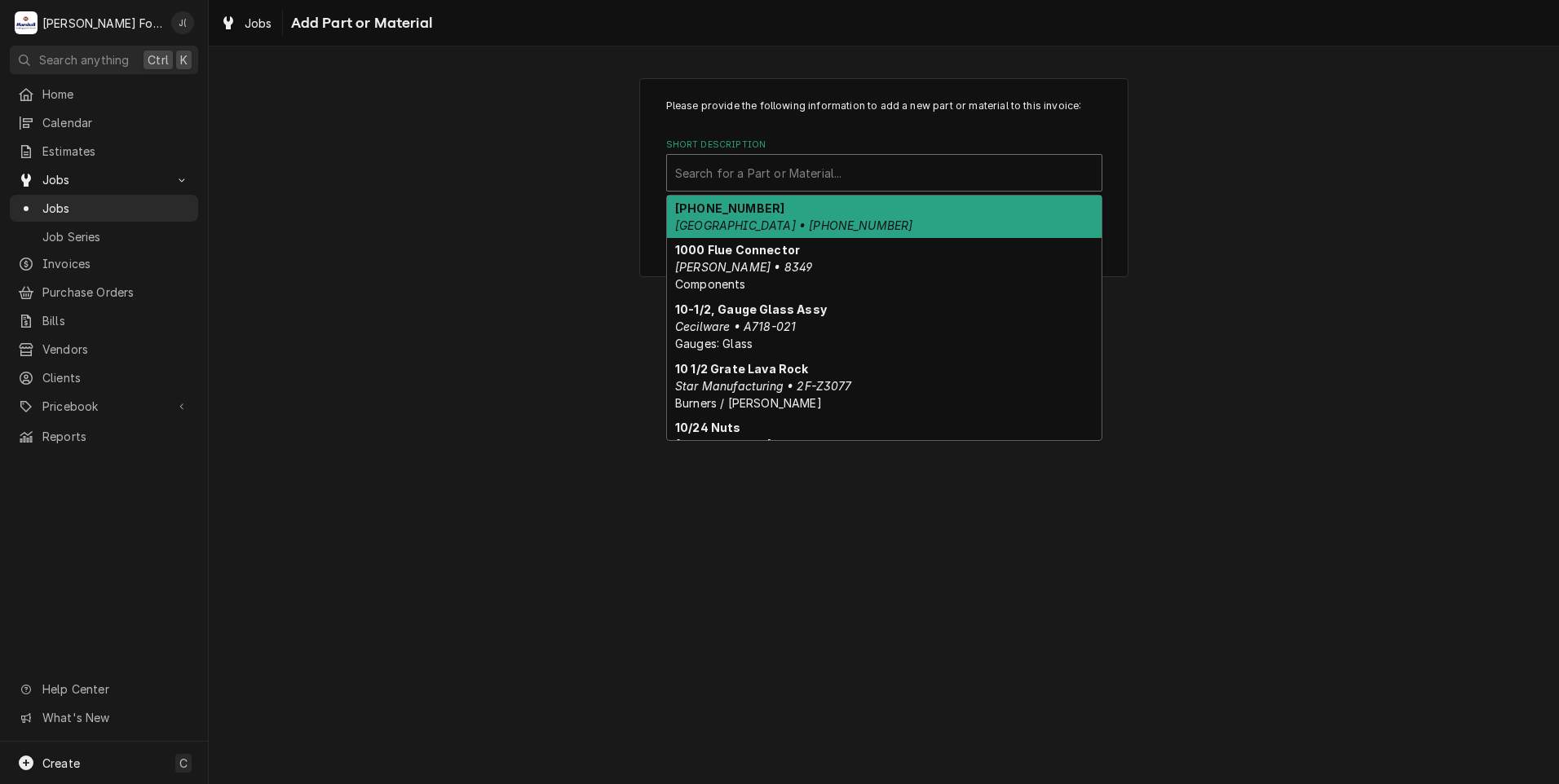
click at [852, 177] on div "Short Description" at bounding box center [884, 172] width 418 height 29
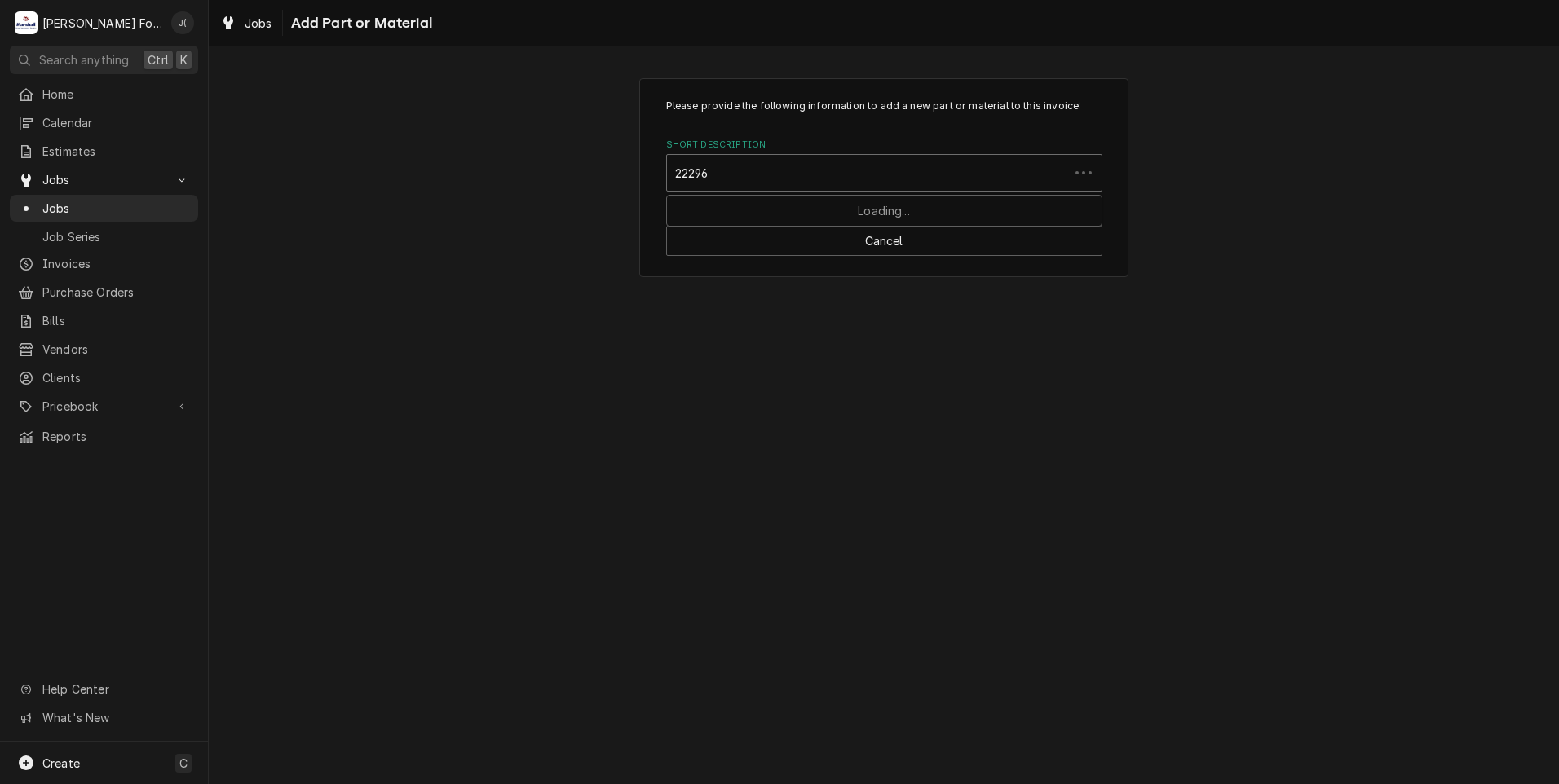
type input "222961"
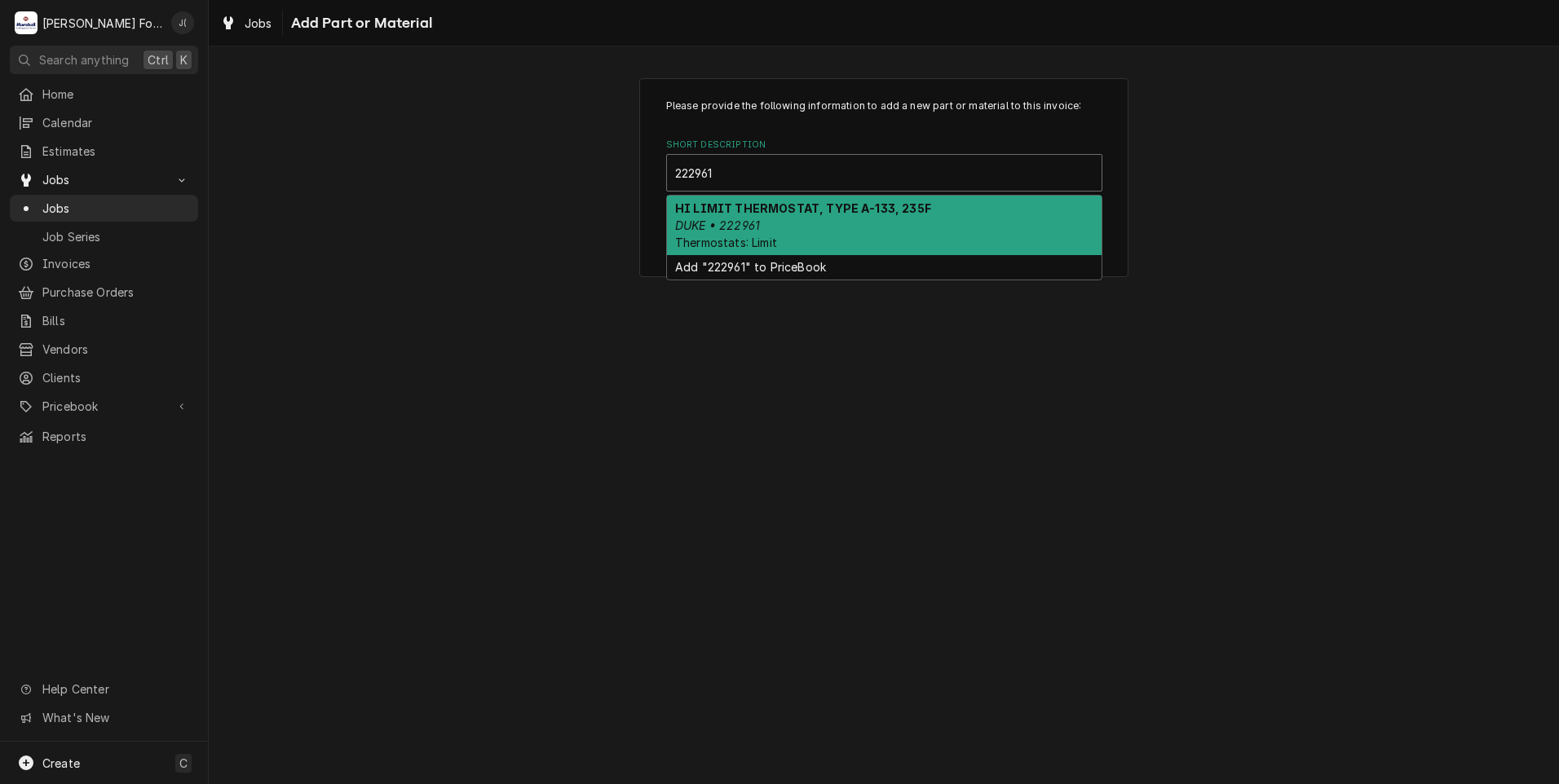
click at [804, 211] on strong "HI LIMIT THERMOSTAT, TYPE A-133, 235F" at bounding box center [803, 208] width 256 height 14
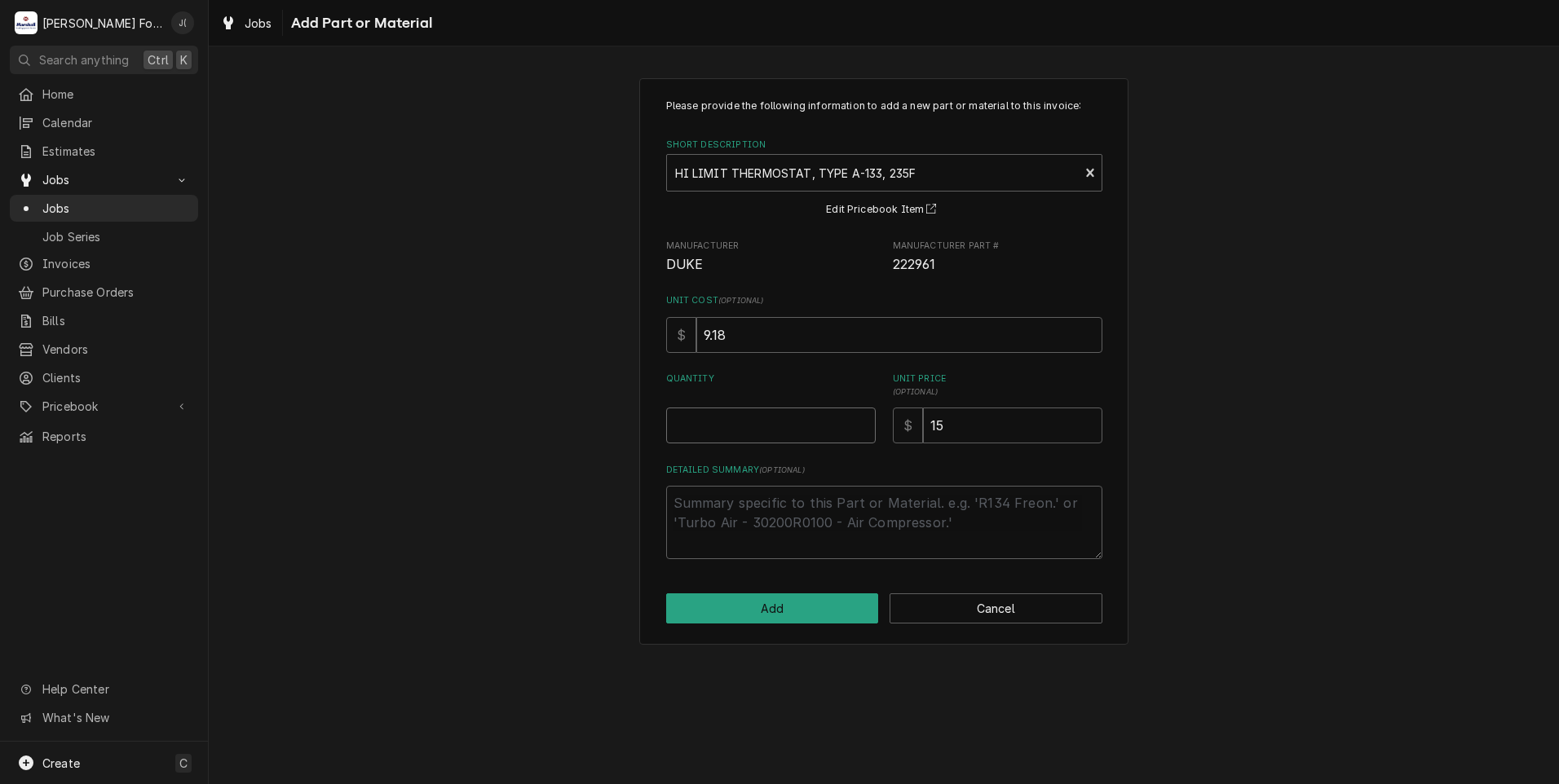
click at [804, 438] on input "Quantity" at bounding box center [770, 425] width 210 height 36
type textarea "x"
type input "6"
click at [795, 612] on button "Add" at bounding box center [772, 608] width 213 height 30
type textarea "x"
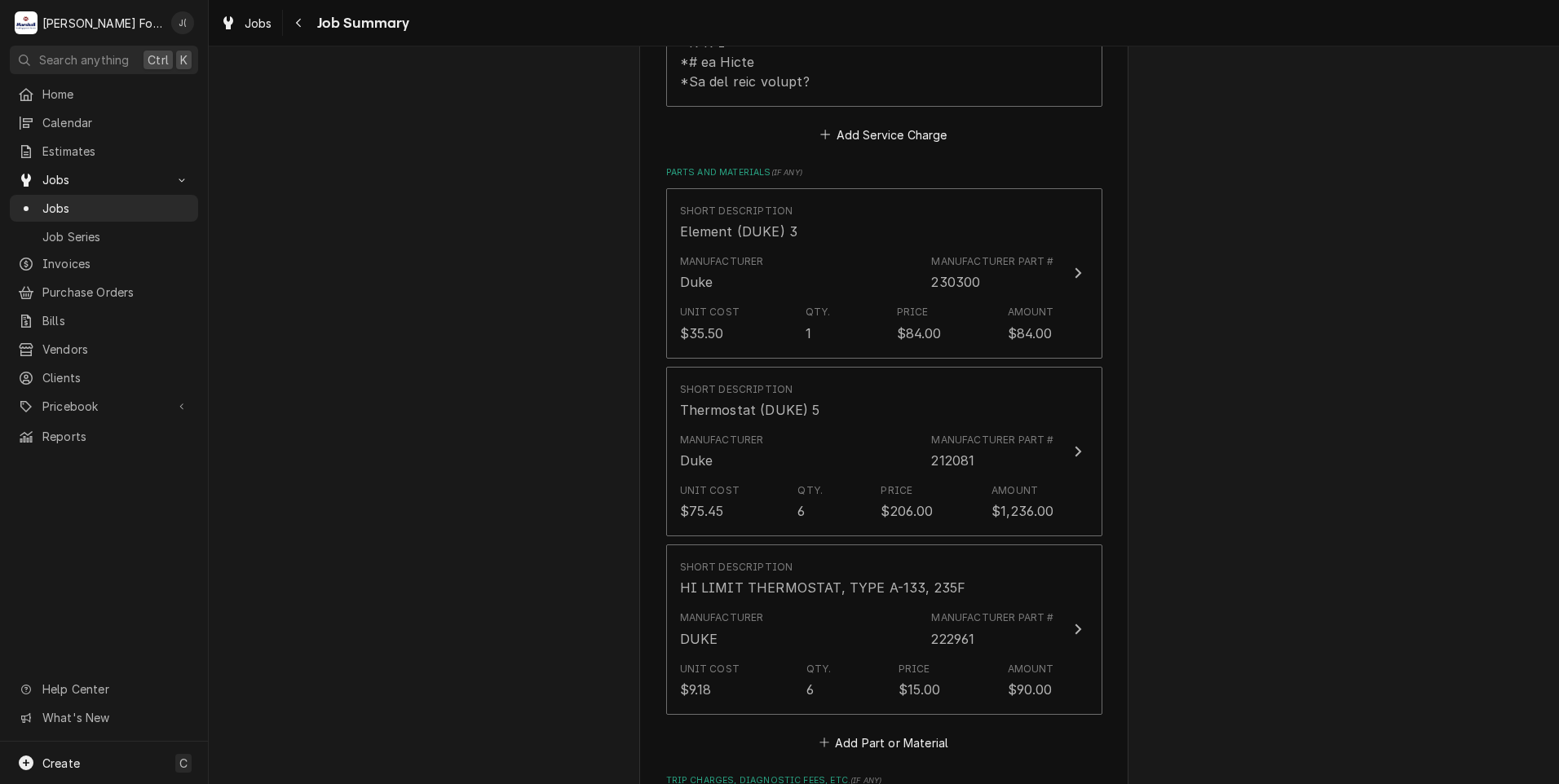
scroll to position [1304, 0]
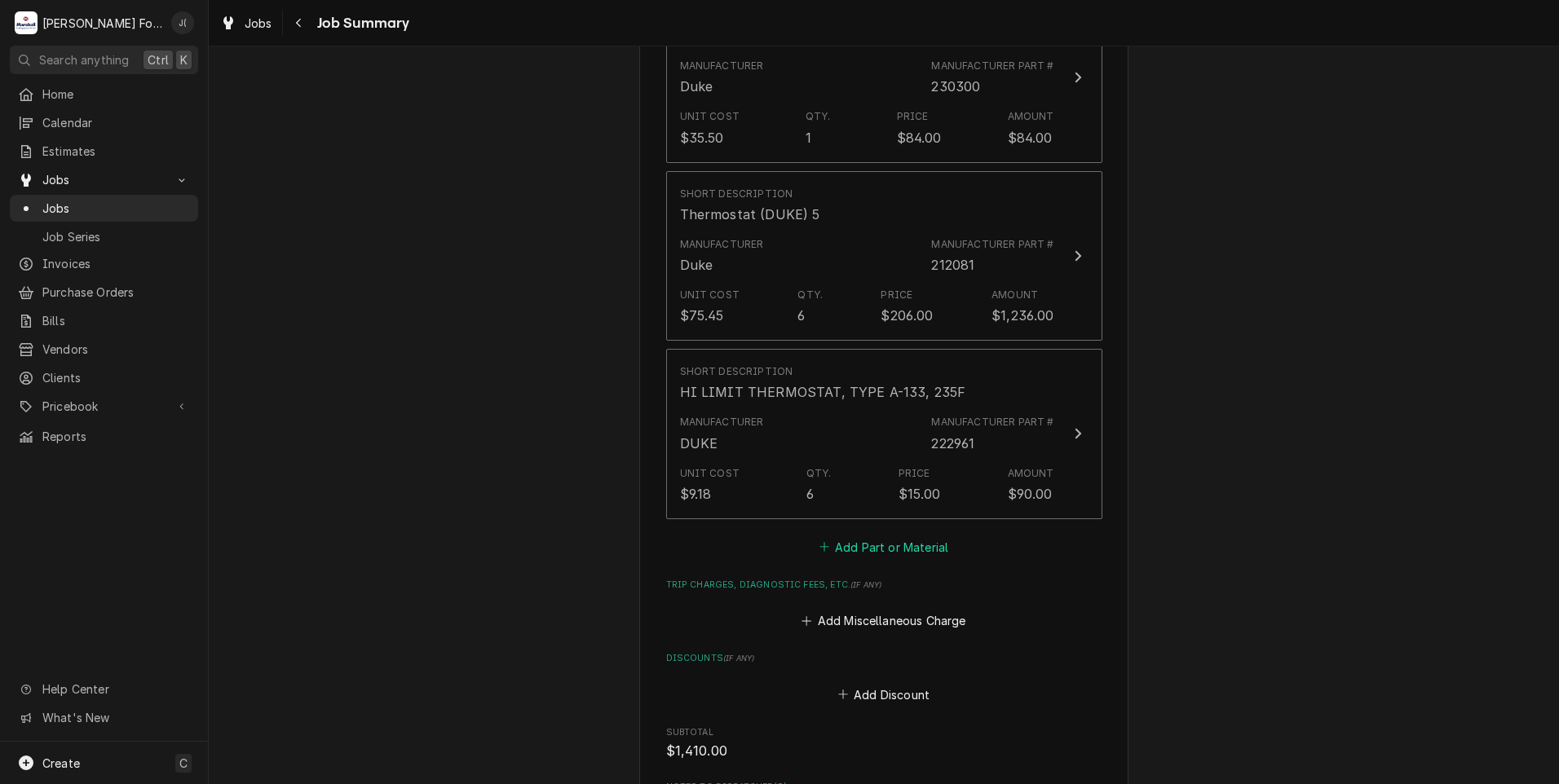
click at [920, 535] on button "Add Part or Material" at bounding box center [883, 547] width 134 height 23
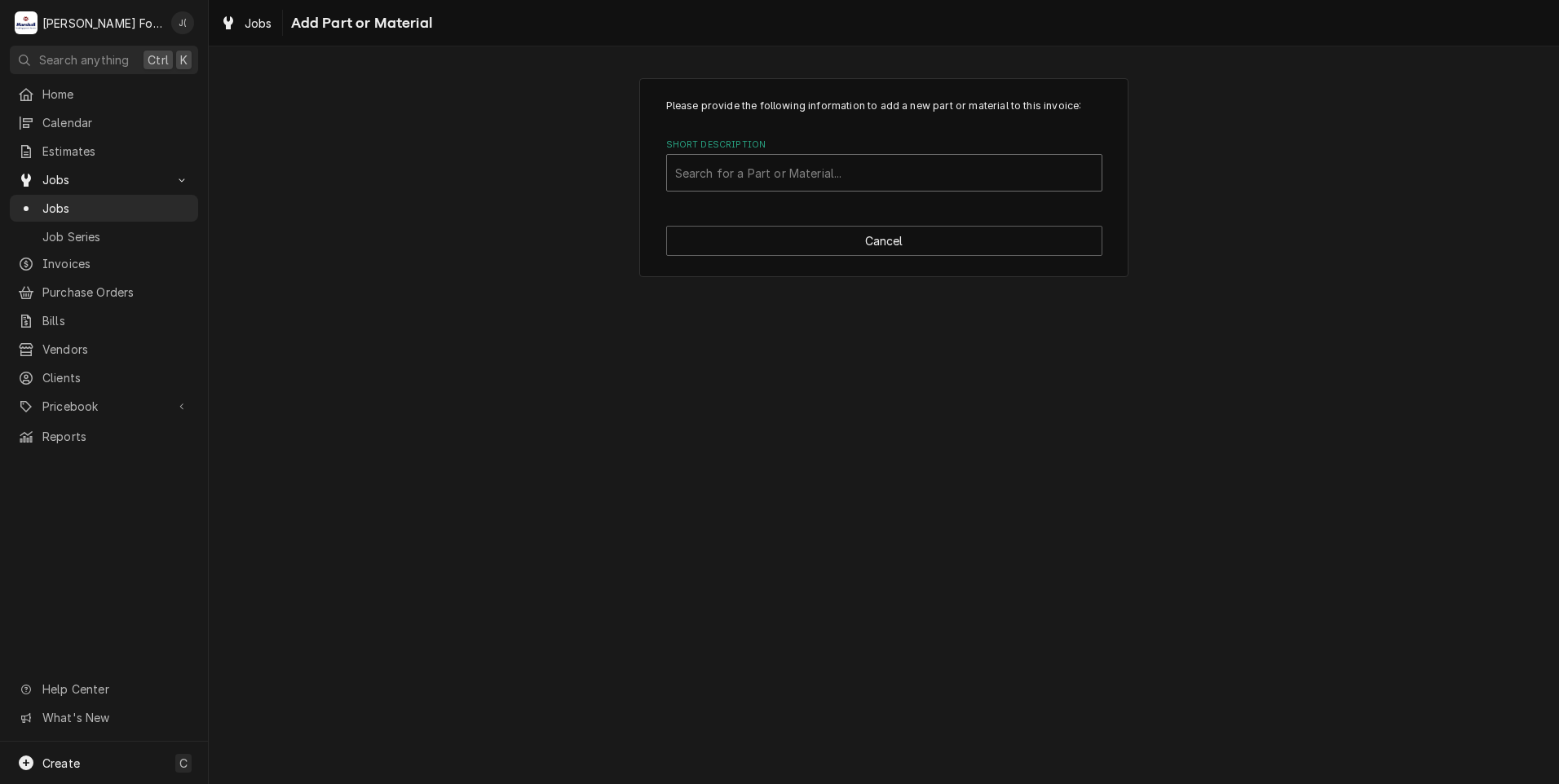
click at [813, 174] on div "Short Description" at bounding box center [884, 172] width 418 height 29
type input "223590"
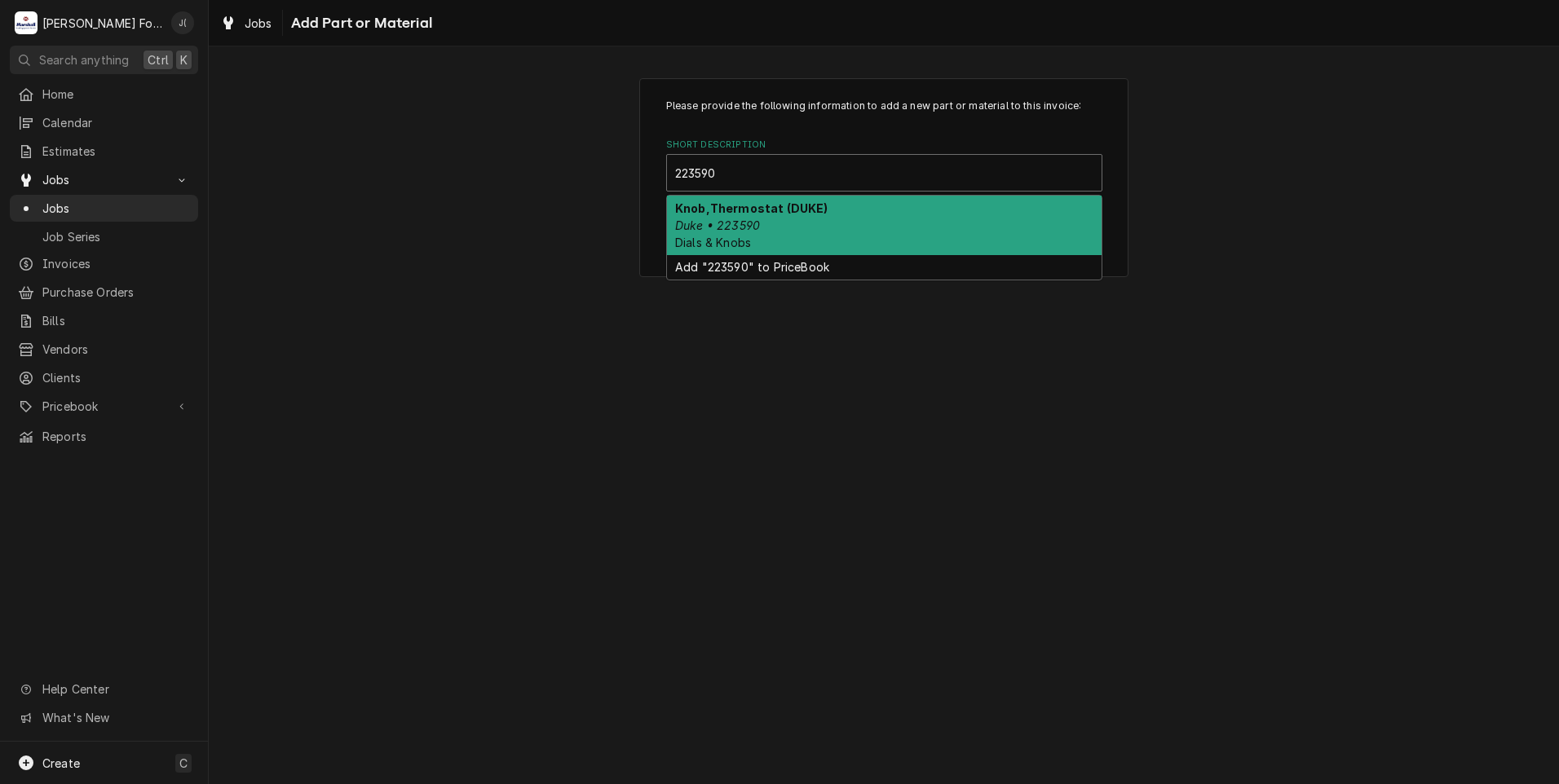
click at [799, 217] on div "Knob,Thermostat (DUKE) Duke • 223590 Dials & Knobs" at bounding box center [884, 225] width 435 height 60
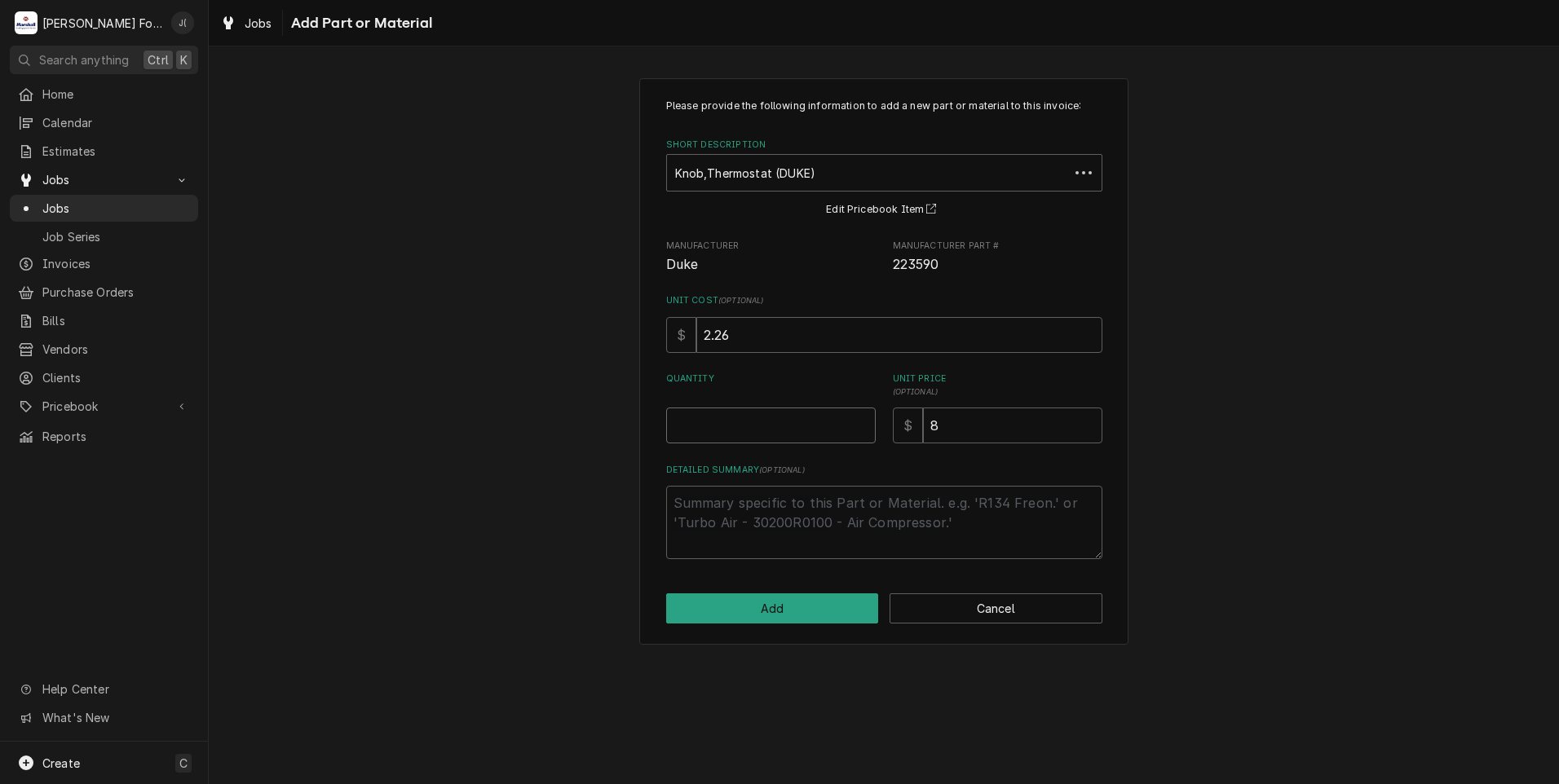
click at [807, 428] on input "Quantity" at bounding box center [770, 425] width 210 height 36
type textarea "x"
type input "6"
click at [797, 595] on button "Add" at bounding box center [772, 608] width 213 height 30
type textarea "x"
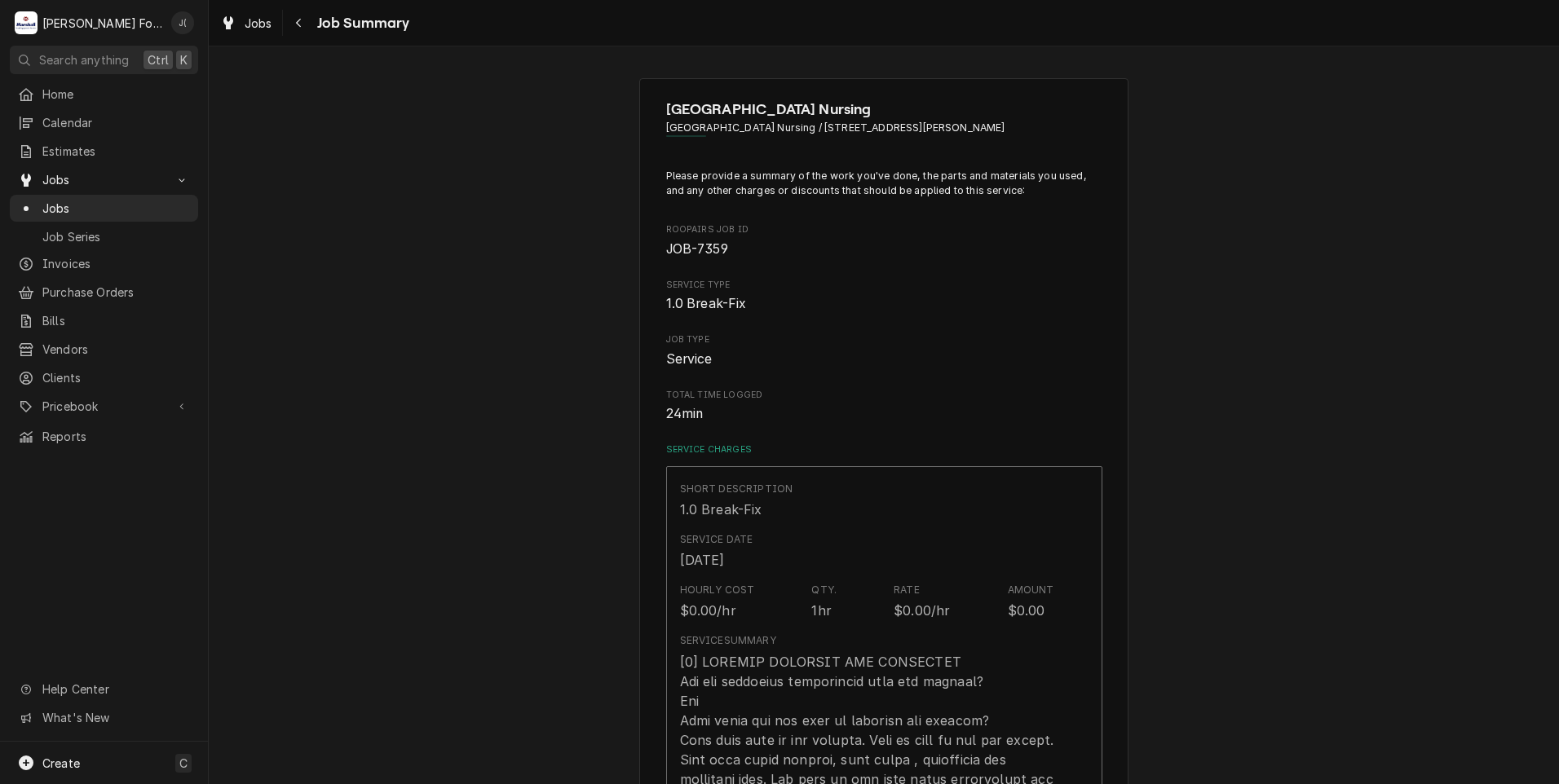
scroll to position [1304, 0]
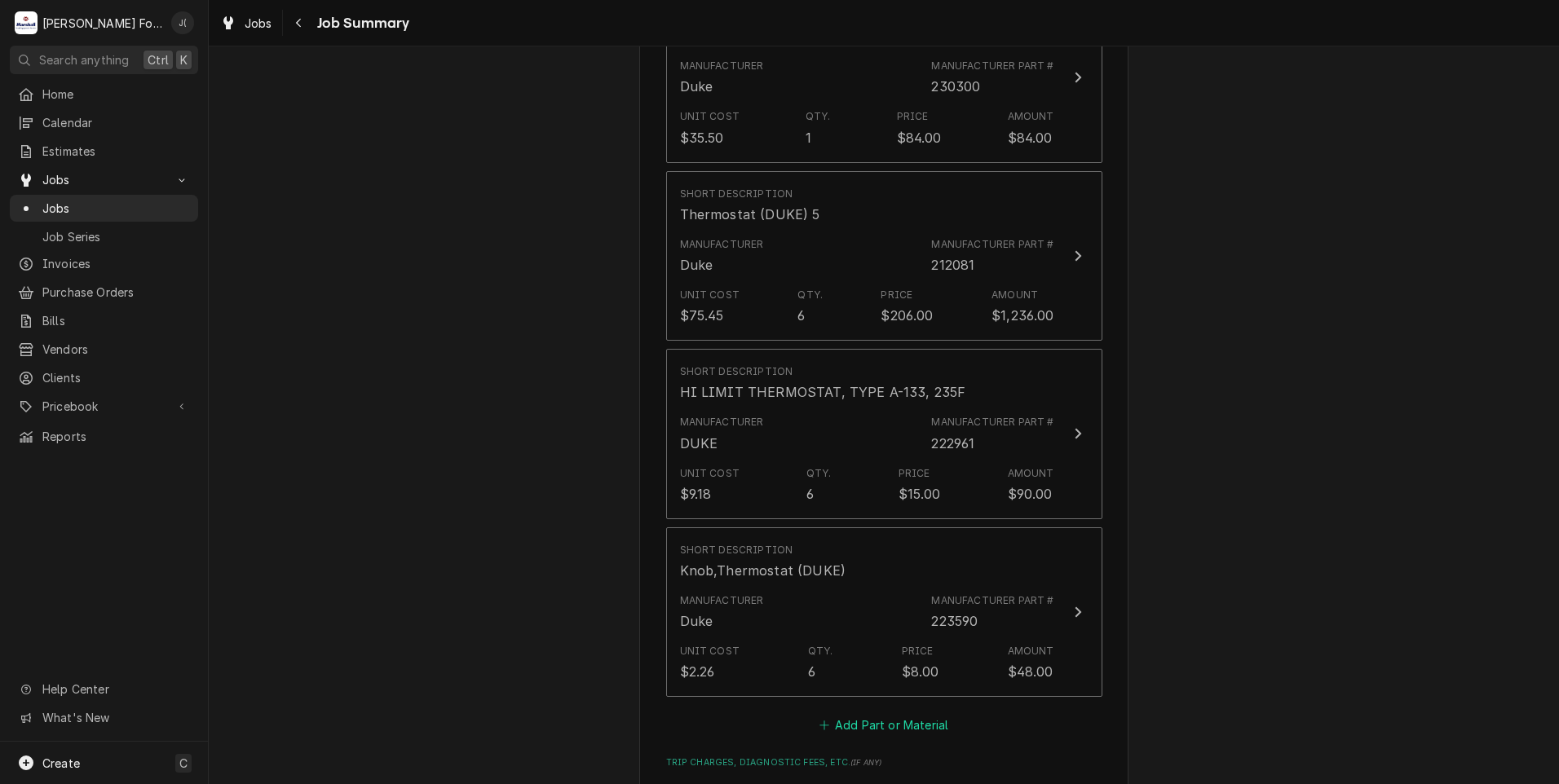
click at [838, 714] on button "Add Part or Material" at bounding box center [883, 725] width 134 height 23
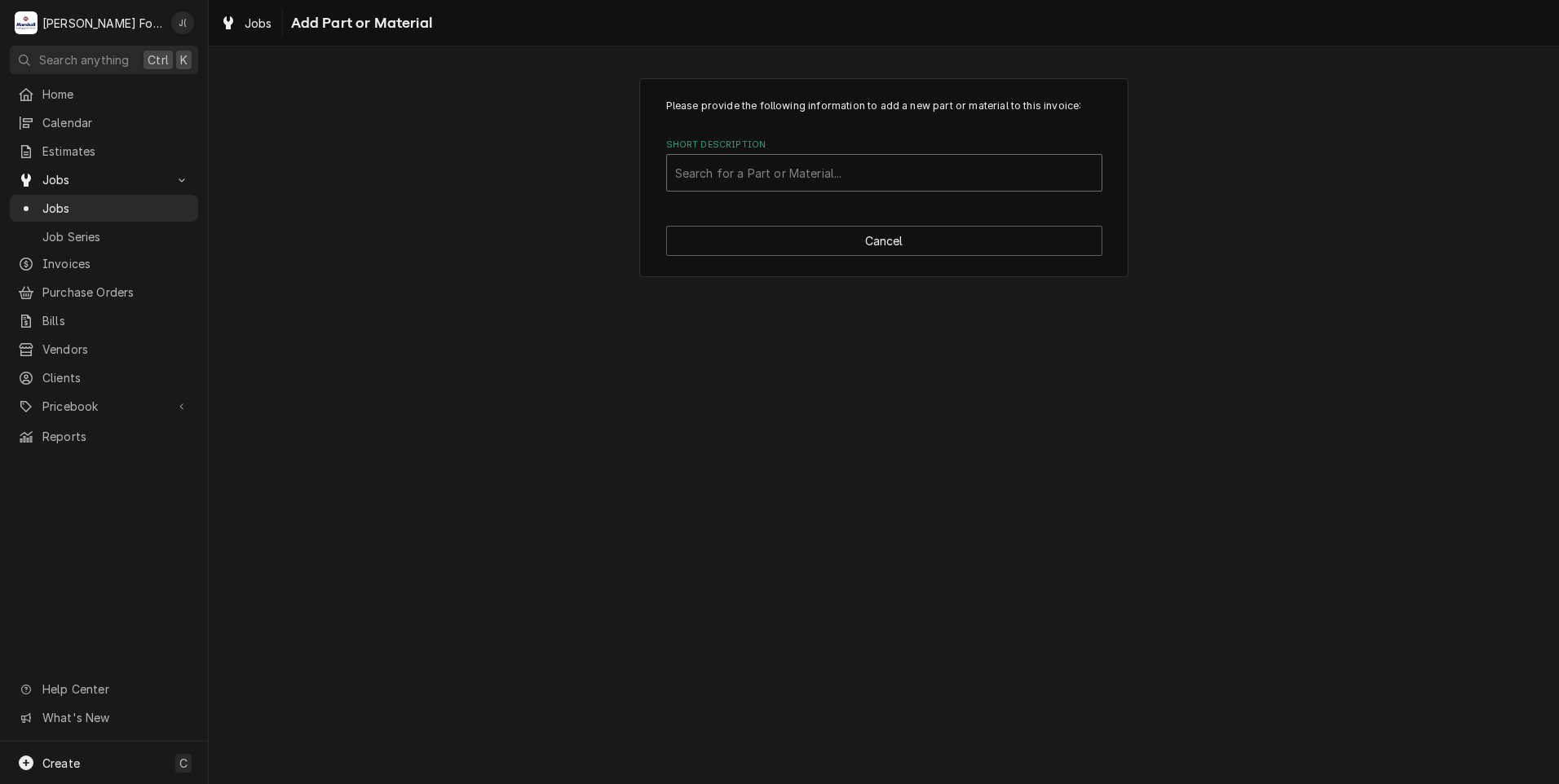
click at [832, 175] on div "Short Description" at bounding box center [884, 172] width 418 height 29
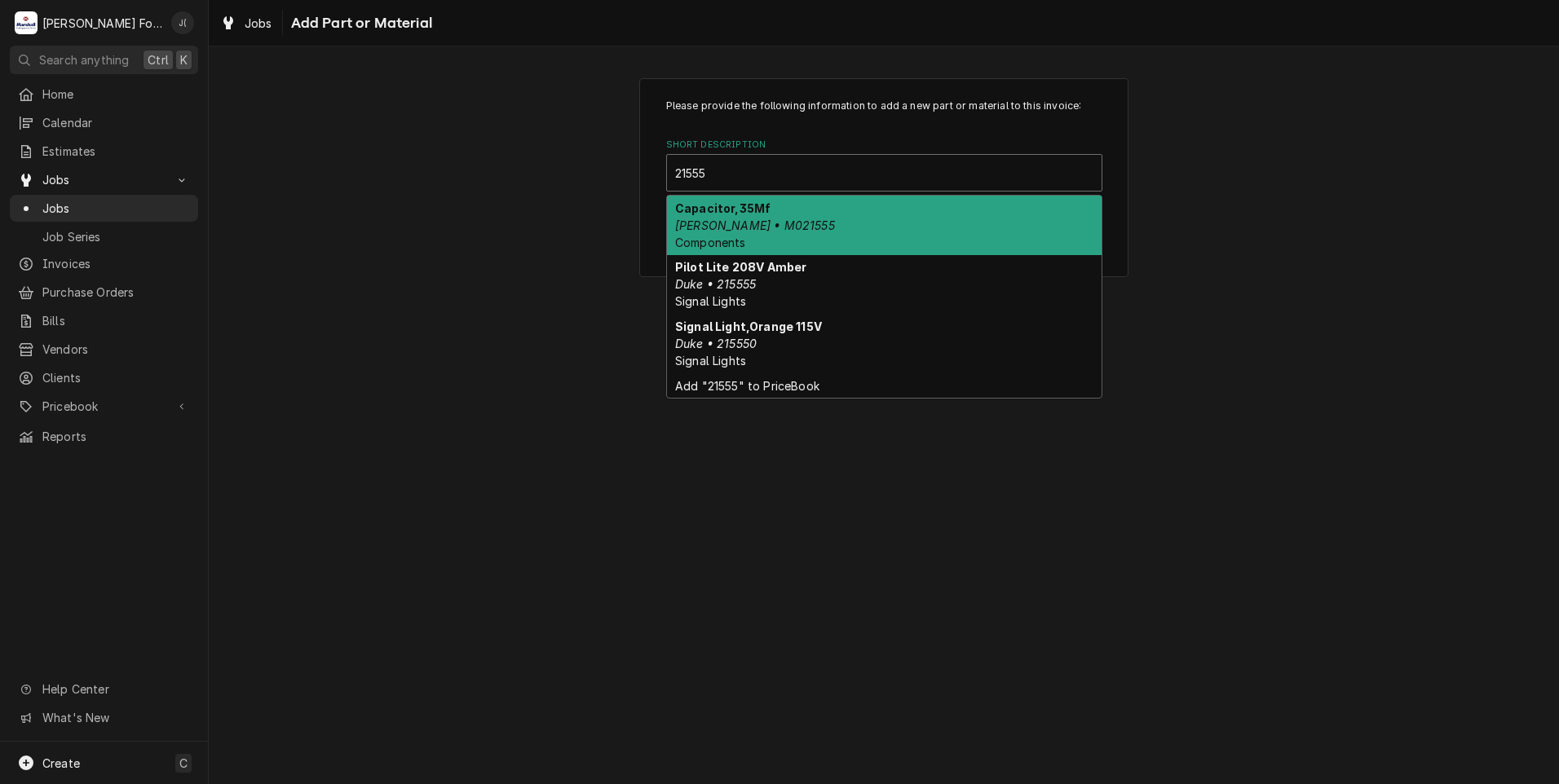
type input "215555"
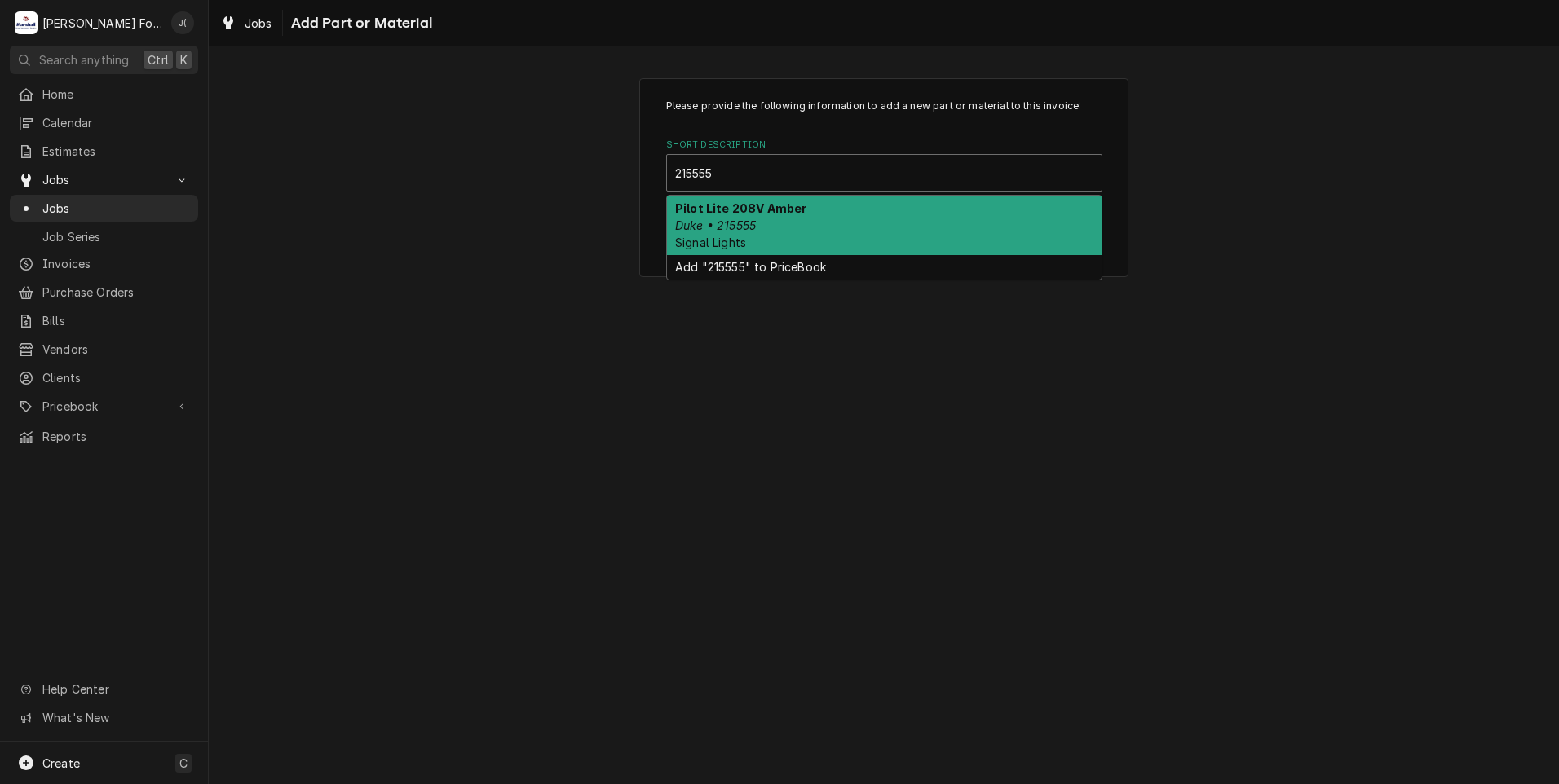
click at [811, 220] on div "Pilot Lite 208V [PERSON_NAME] • 215555 Signal Lights" at bounding box center [884, 225] width 435 height 60
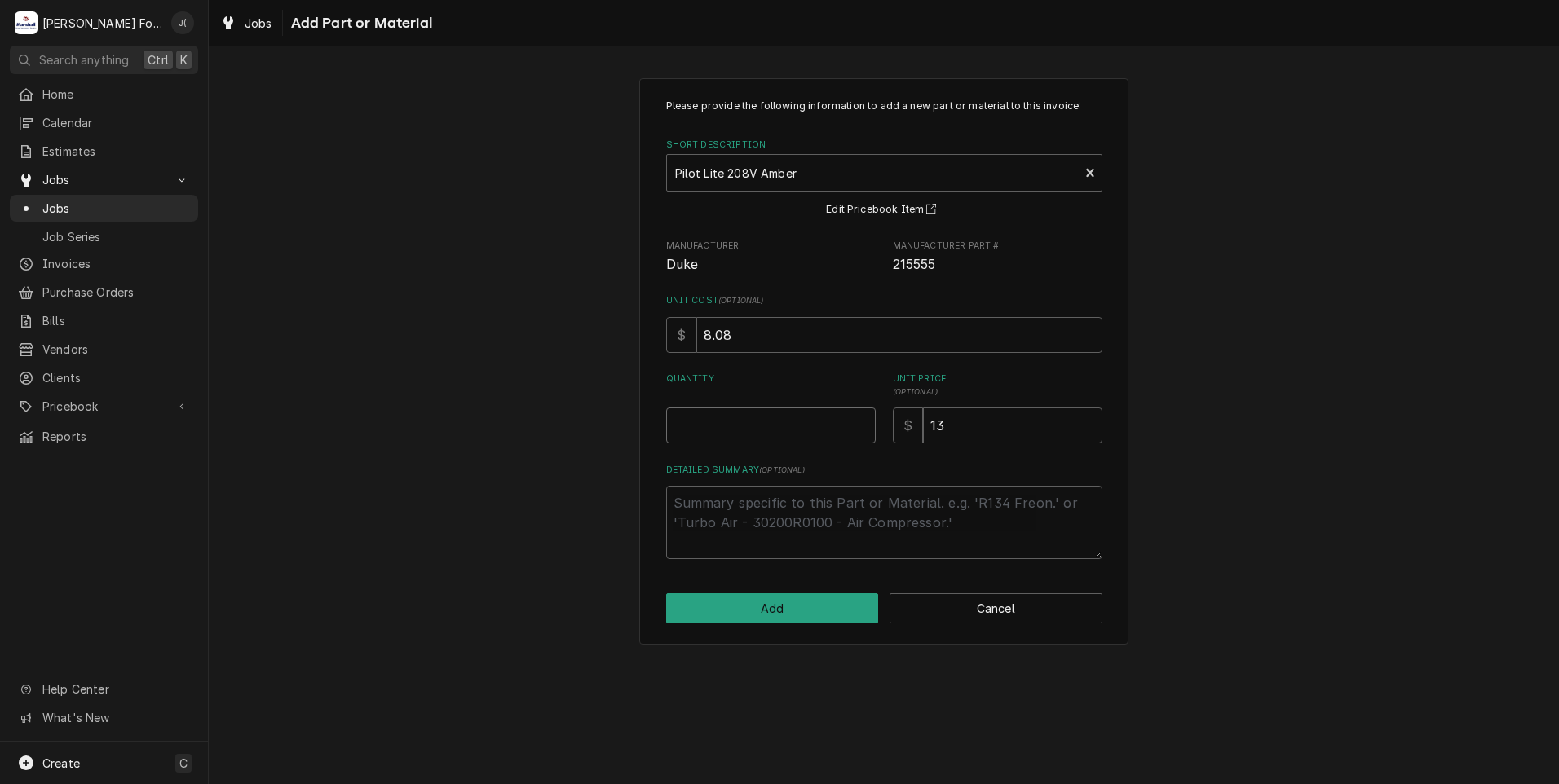
click at [798, 419] on input "Quantity" at bounding box center [770, 425] width 210 height 36
type textarea "x"
type input "1"
click at [802, 608] on button "Add" at bounding box center [772, 608] width 213 height 30
type textarea "x"
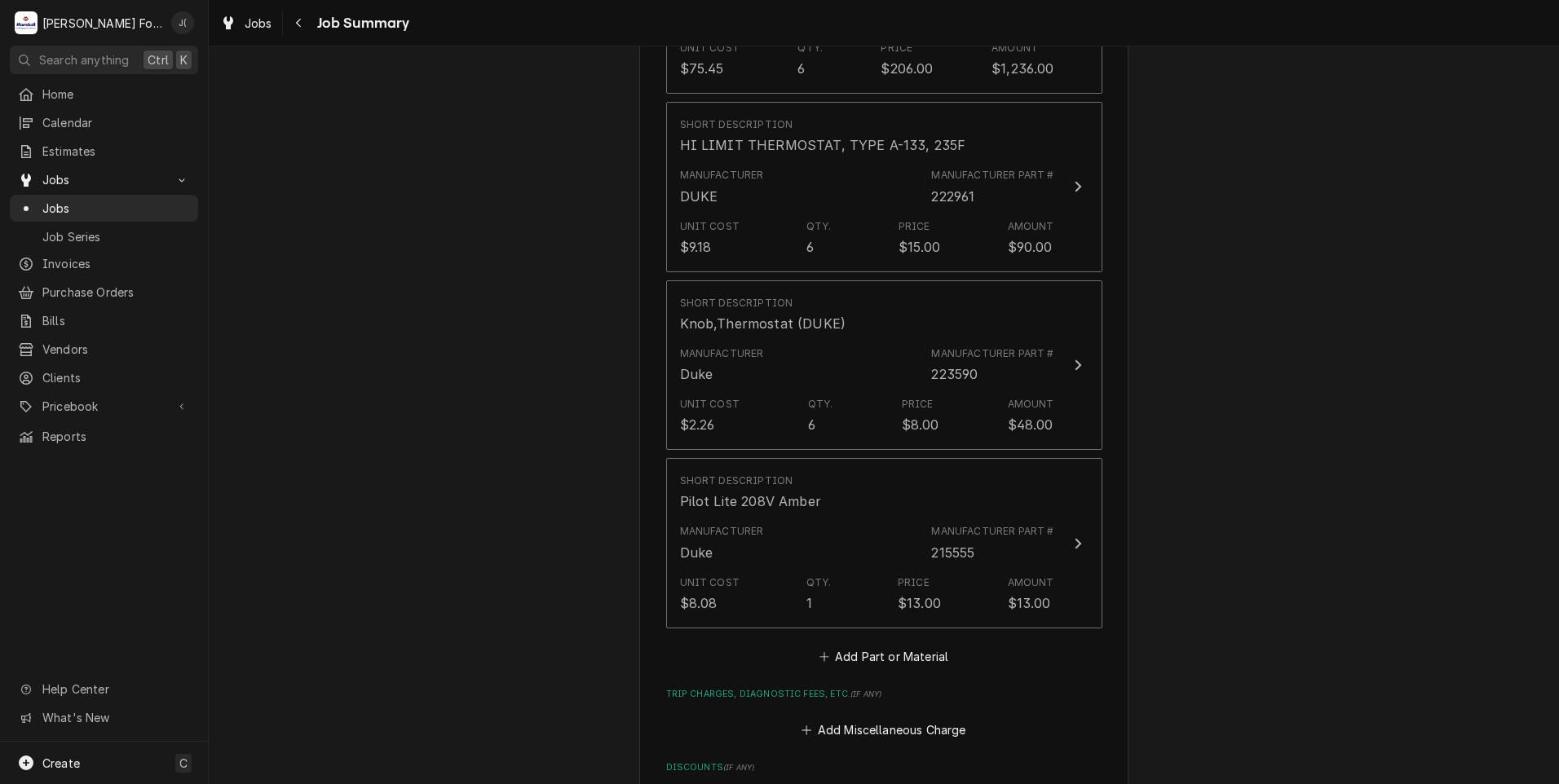
scroll to position [1711, 0]
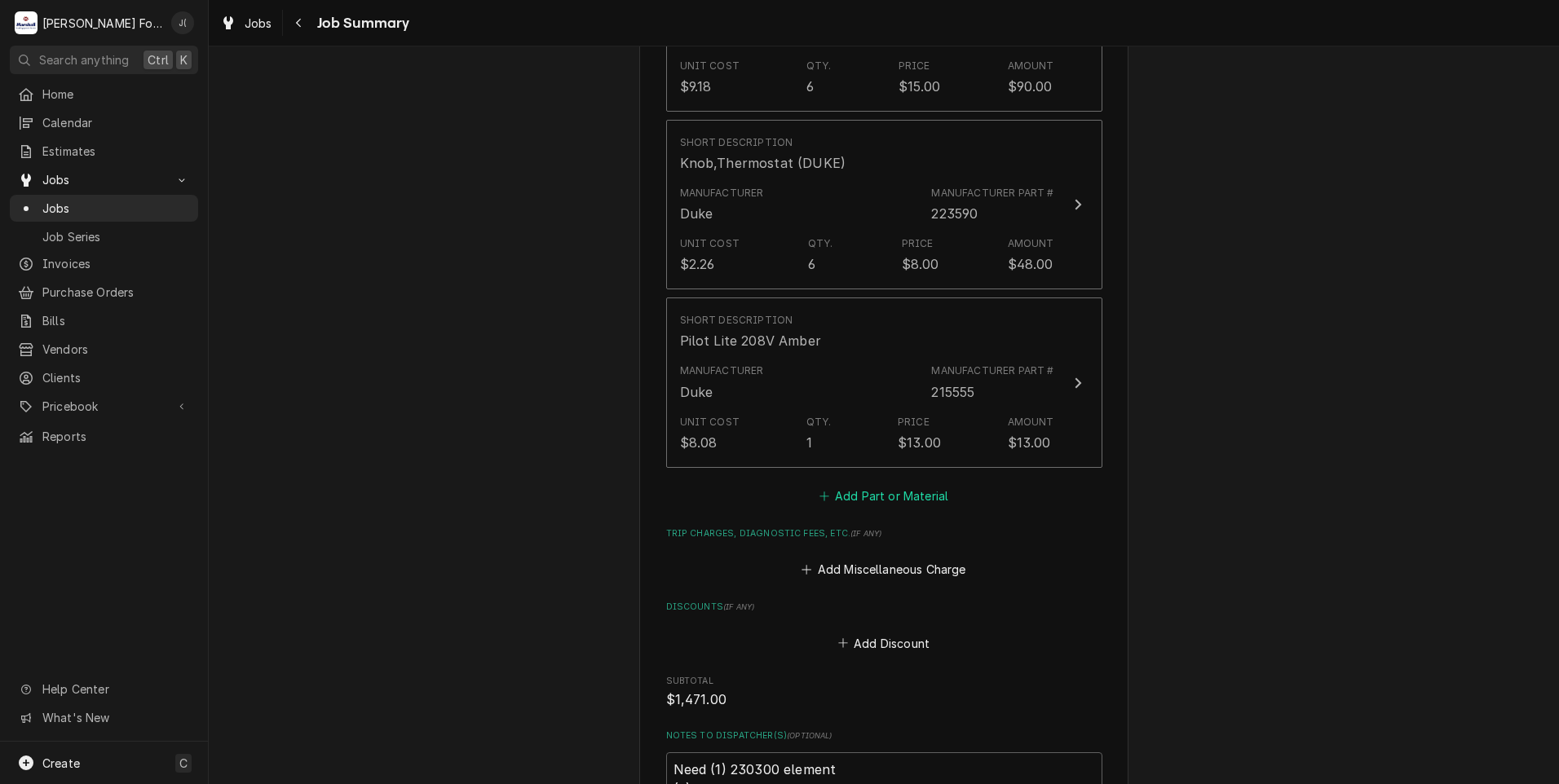
click at [907, 484] on button "Add Part or Material" at bounding box center [883, 496] width 134 height 23
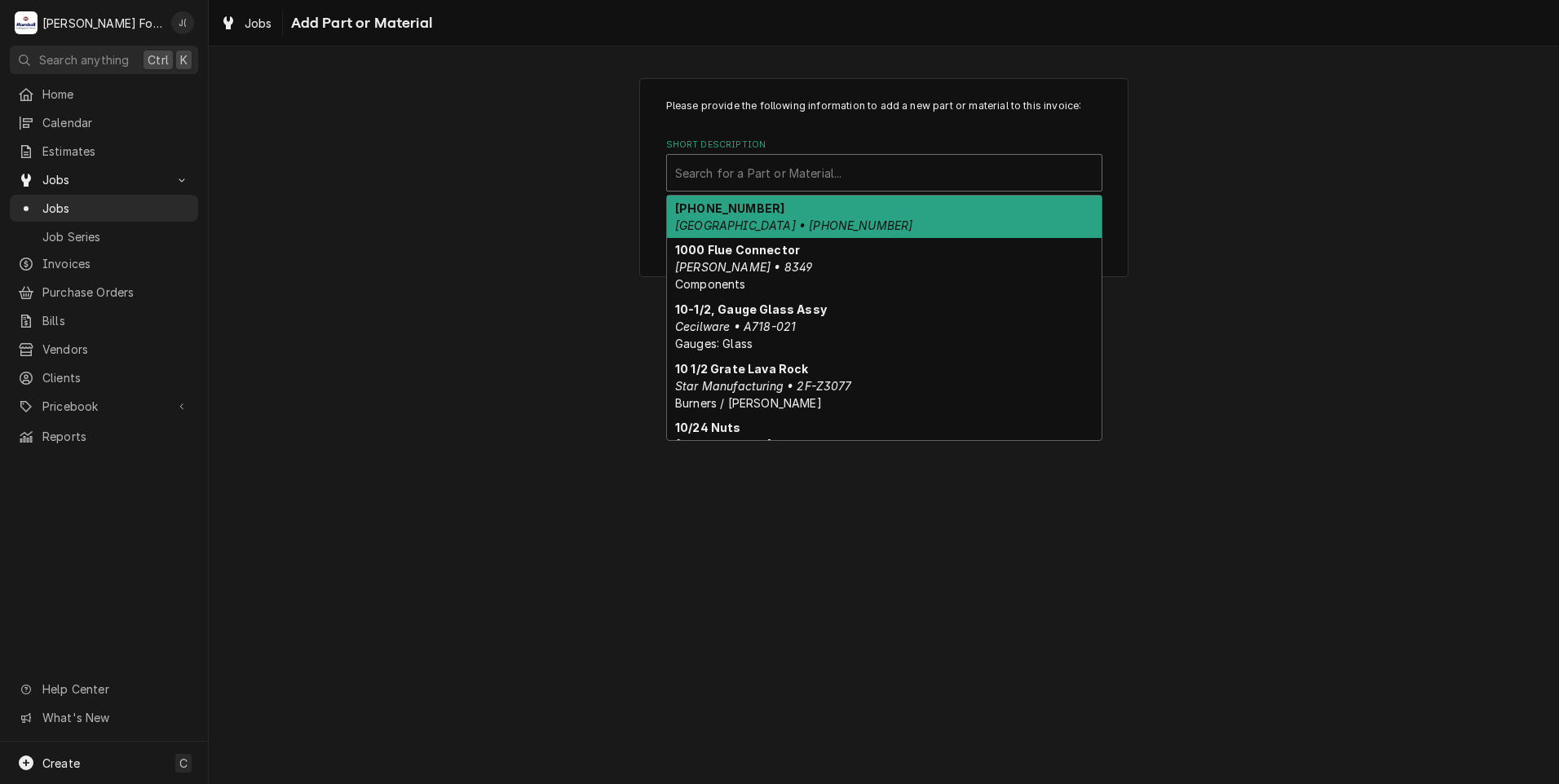
click at [717, 178] on div "Short Description" at bounding box center [884, 172] width 418 height 29
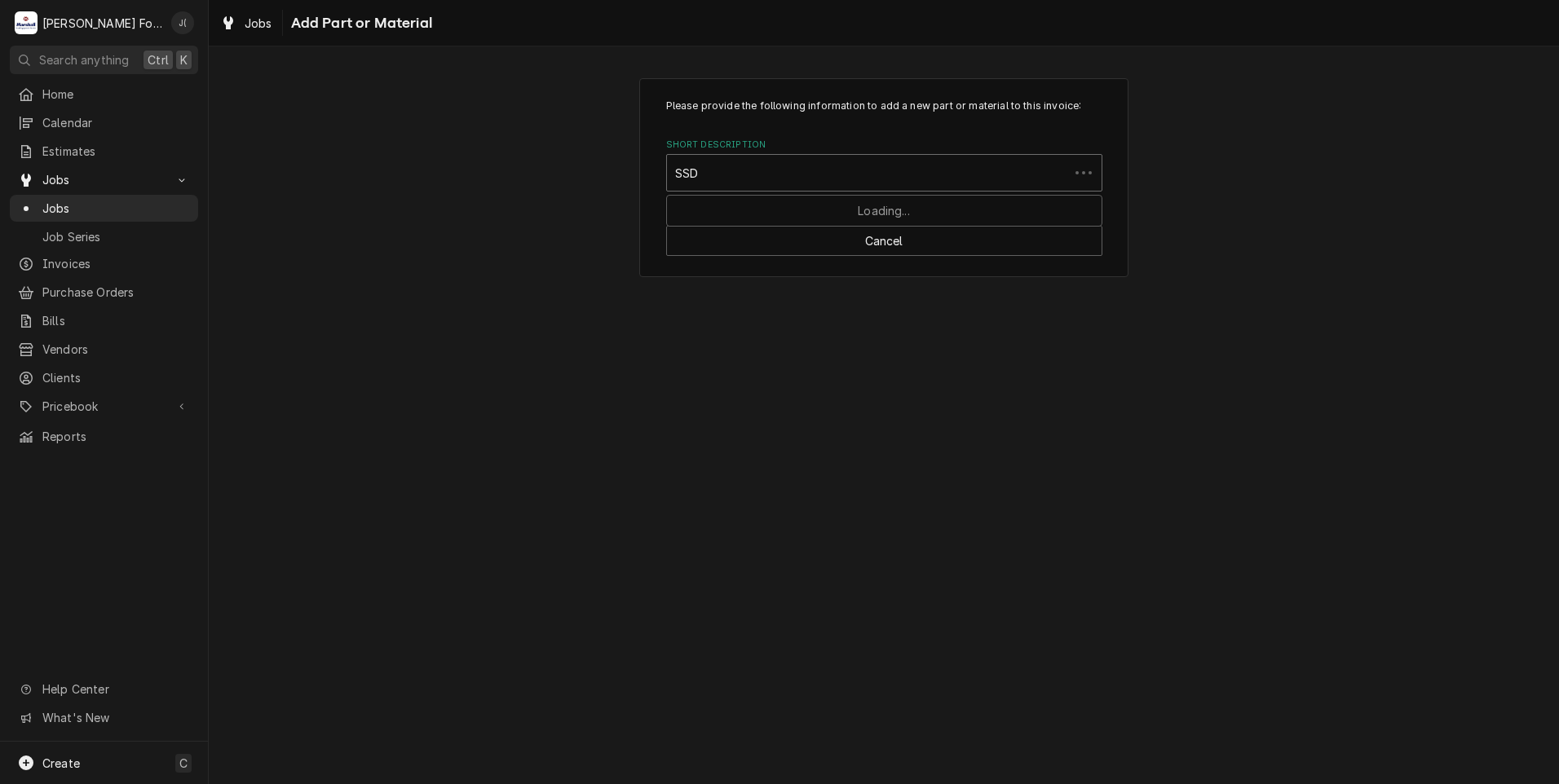
type input "SSDT"
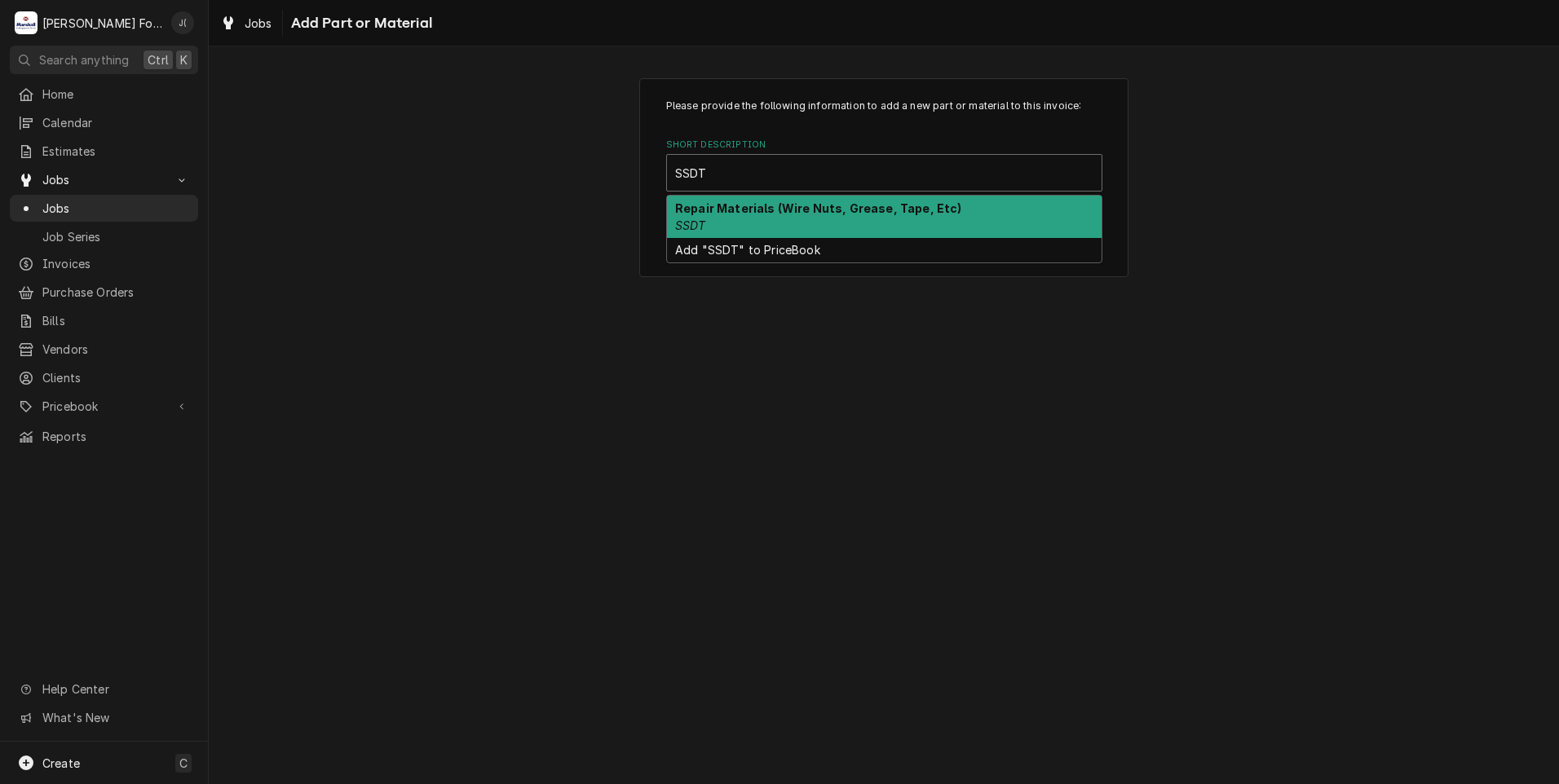
click at [697, 231] on div "Repair Materials (Wire Nuts, Grease, Tape, Etc) SSDT" at bounding box center [884, 216] width 435 height 42
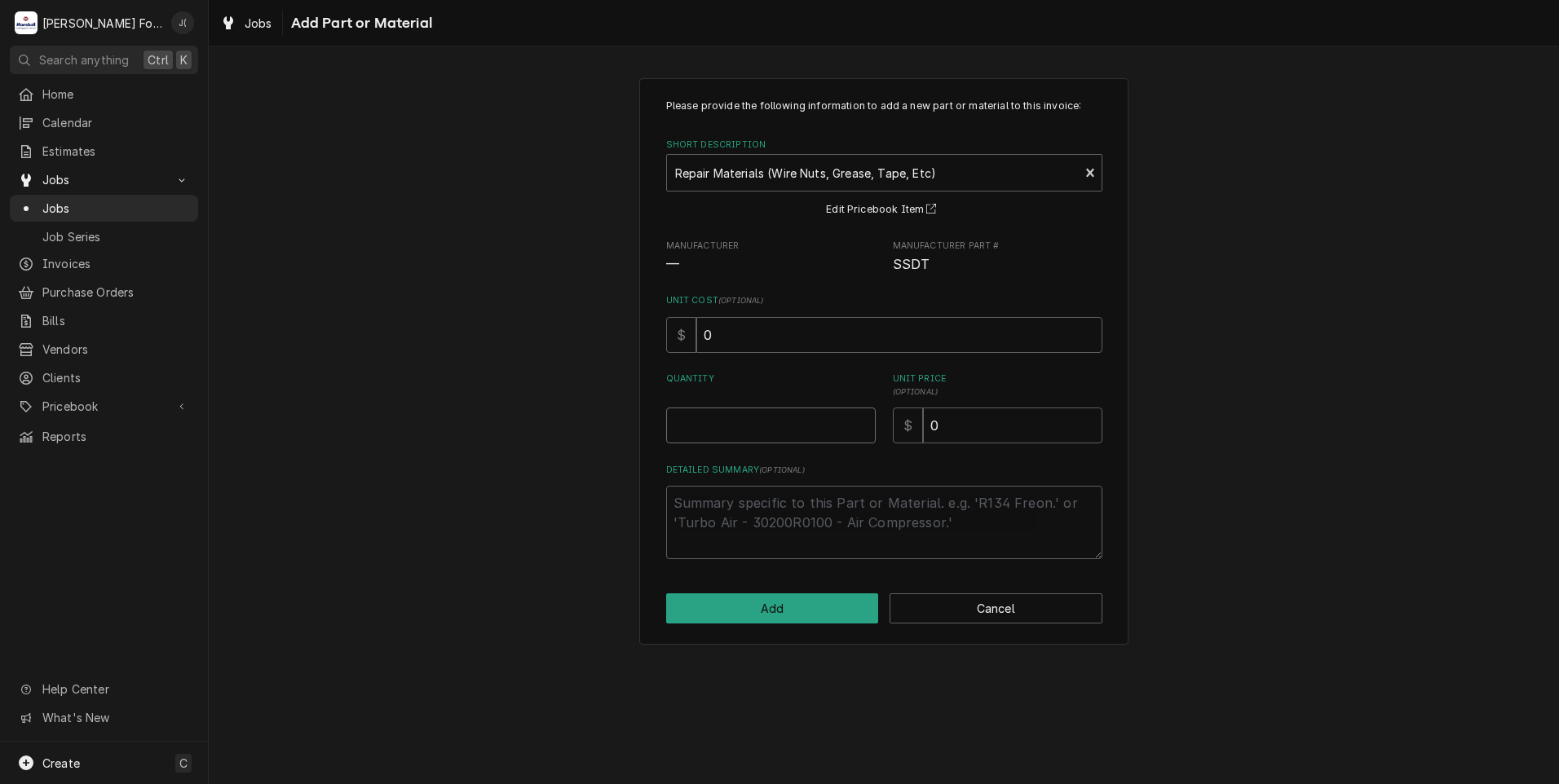
click at [770, 432] on input "Quantity" at bounding box center [770, 425] width 210 height 36
type textarea "x"
type input "1"
type textarea "x"
type input "2"
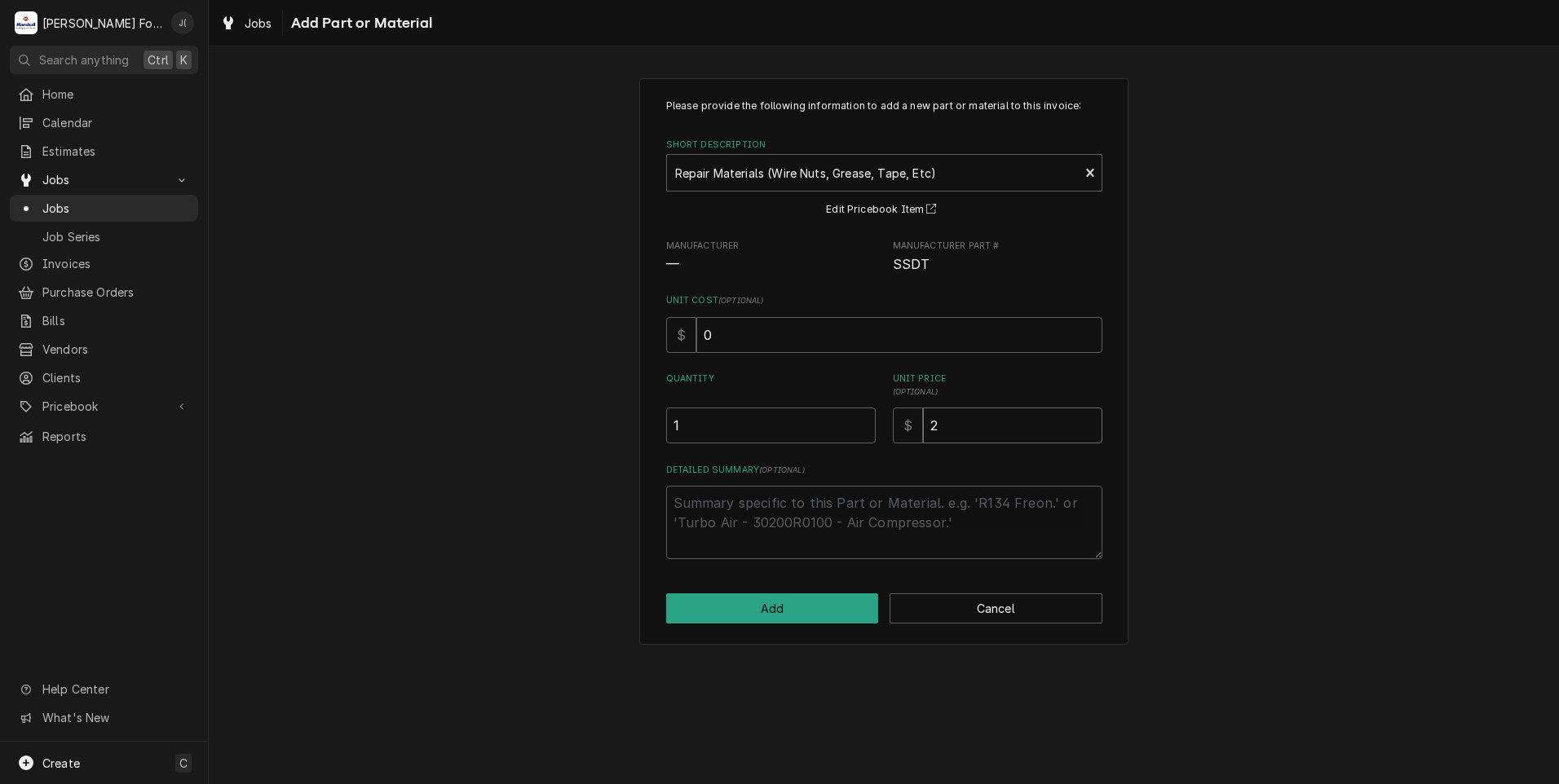
type textarea "x"
type input "20"
click at [817, 607] on button "Add" at bounding box center [772, 608] width 213 height 30
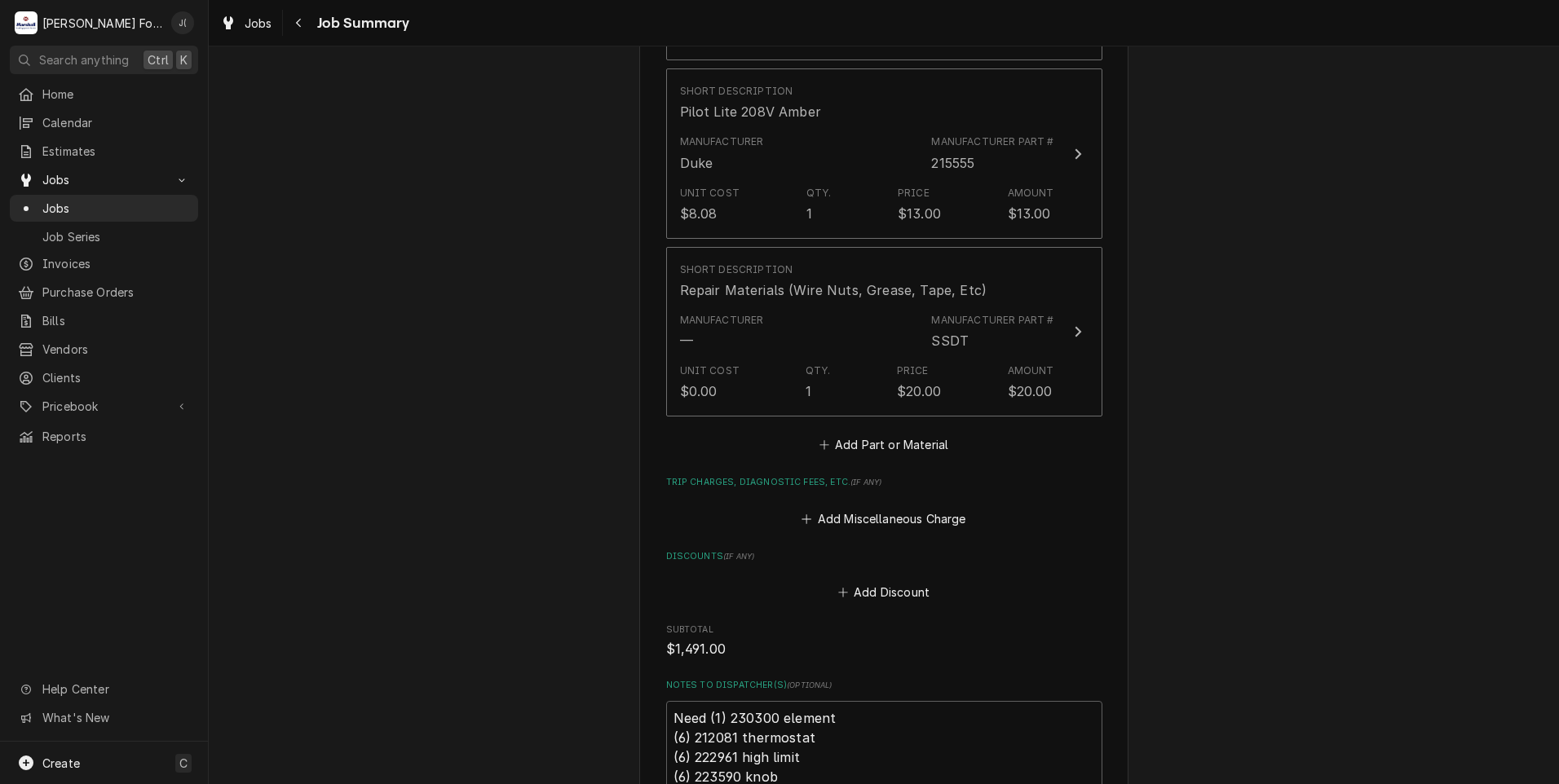
scroll to position [2316, 0]
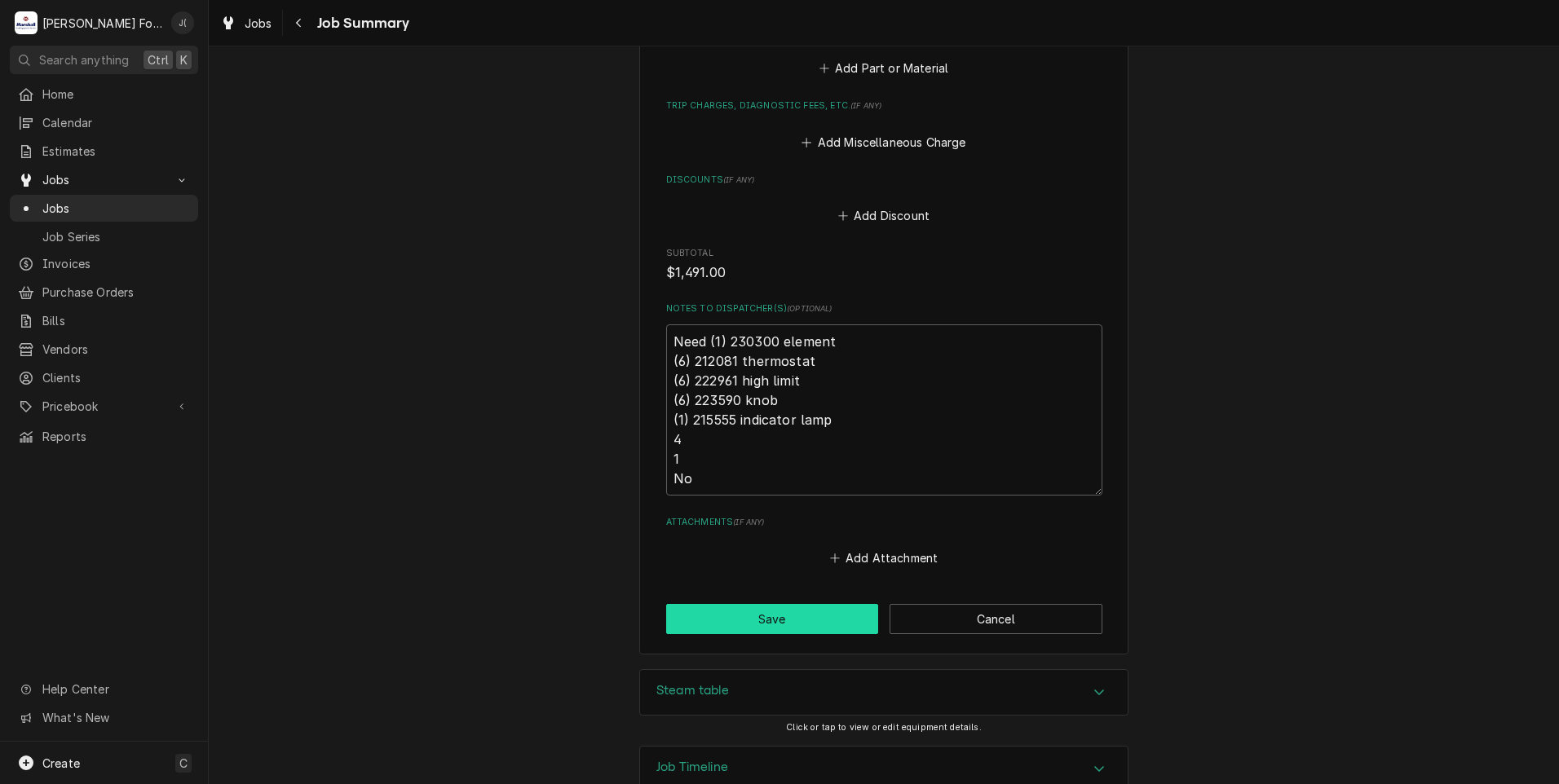
click at [726, 603] on button "Save" at bounding box center [772, 618] width 213 height 30
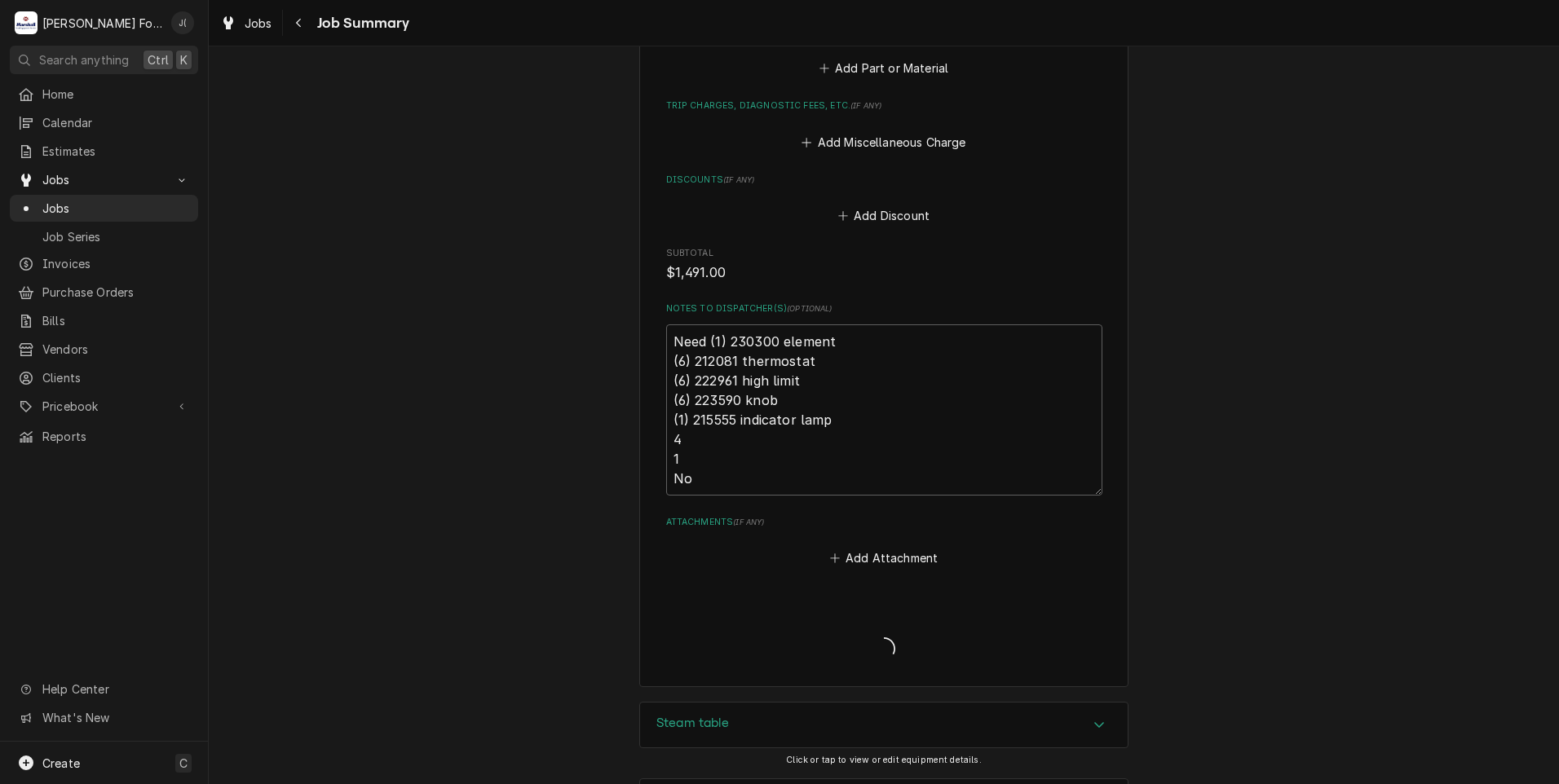
type textarea "x"
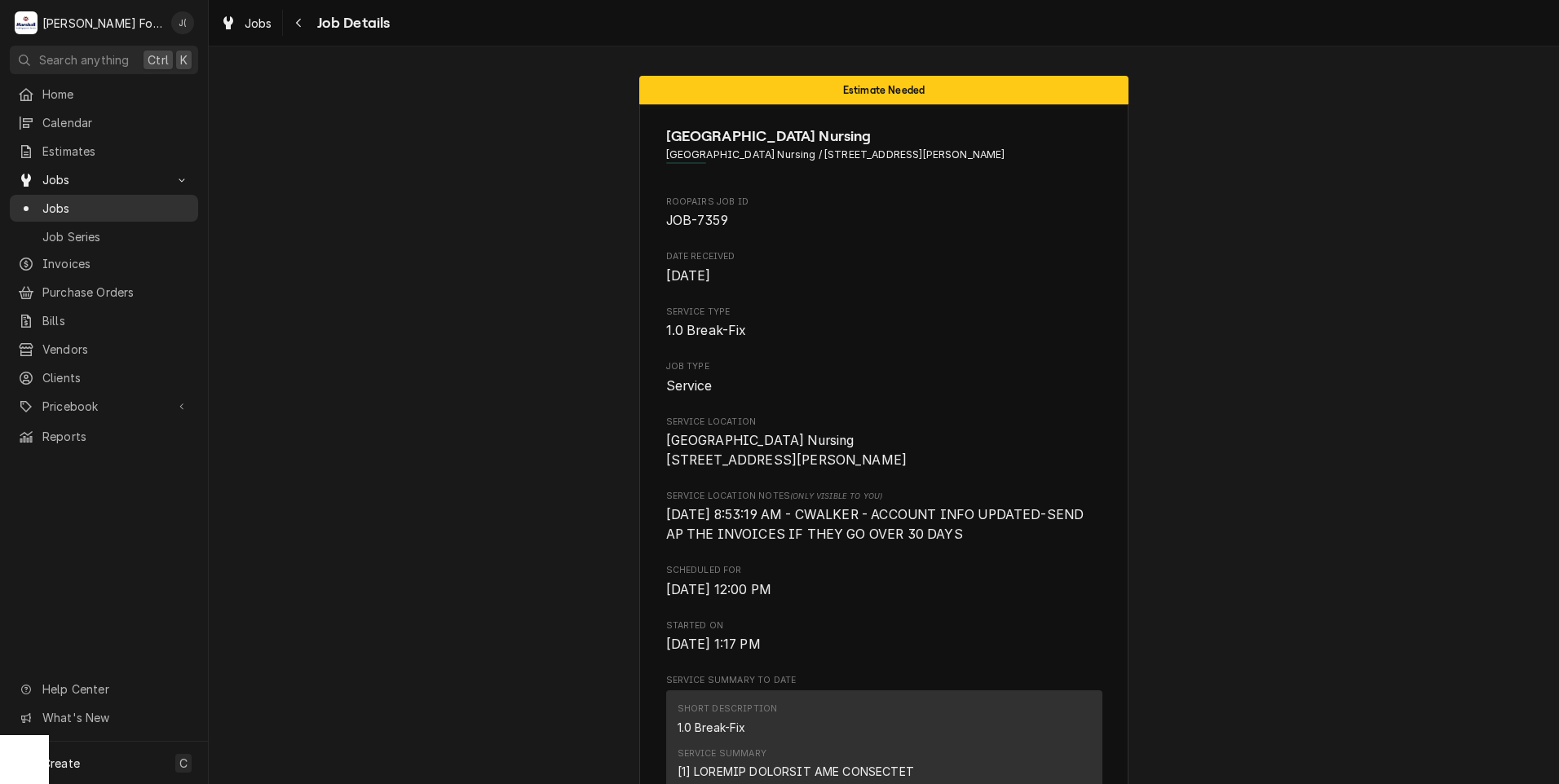
click at [120, 200] on span "Jobs" at bounding box center [116, 208] width 148 height 17
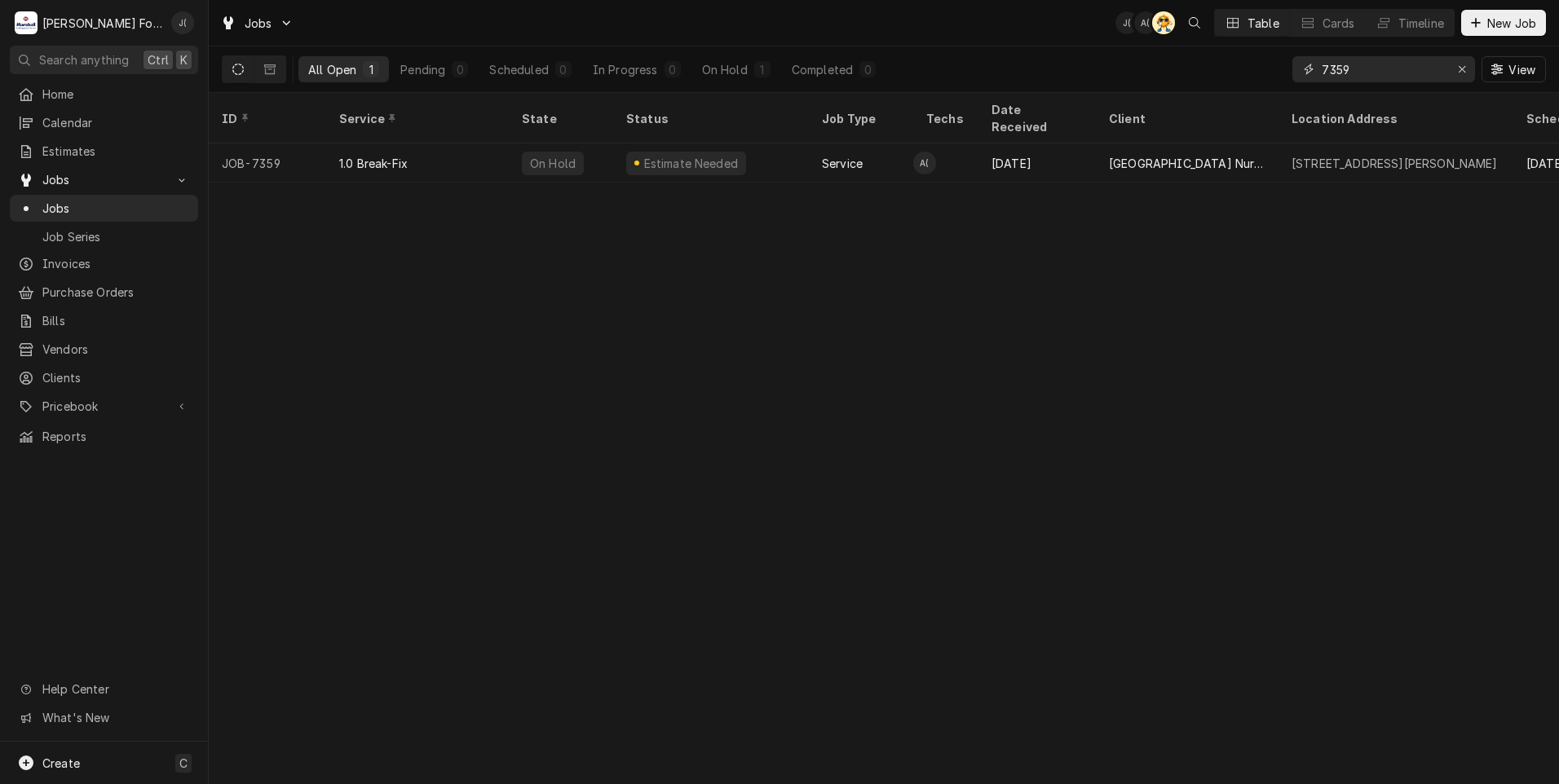
drag, startPoint x: 1386, startPoint y: 72, endPoint x: 1134, endPoint y: 78, distance: 252.1
click at [1153, 78] on div "All Open 1 Pending 0 Scheduled 0 In Progress 0 On Hold 1 Completed 0 7359 View" at bounding box center [883, 69] width 1323 height 46
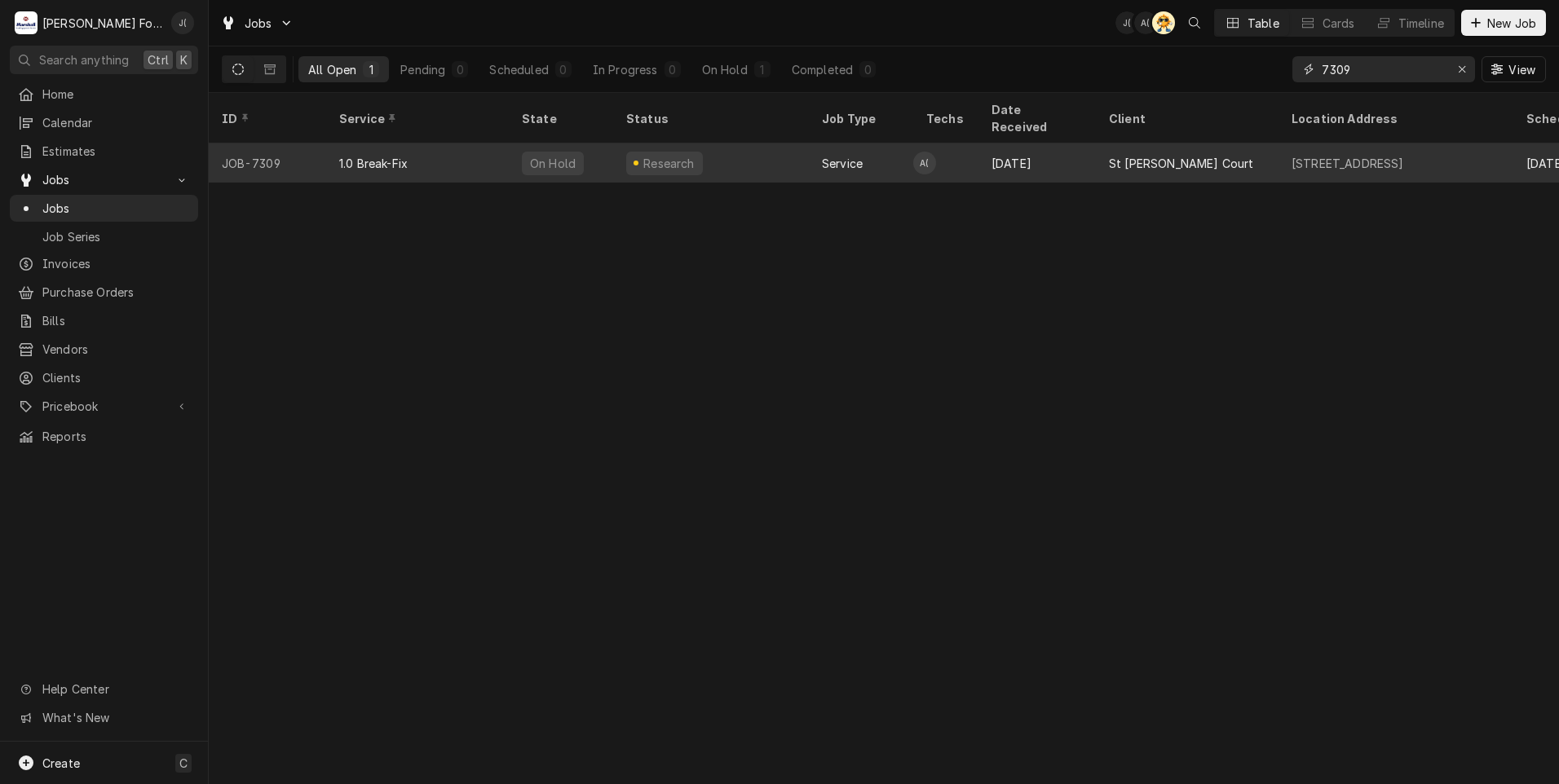
type input "7309"
click at [388, 155] on div "1.0 Break-Fix" at bounding box center [373, 163] width 69 height 17
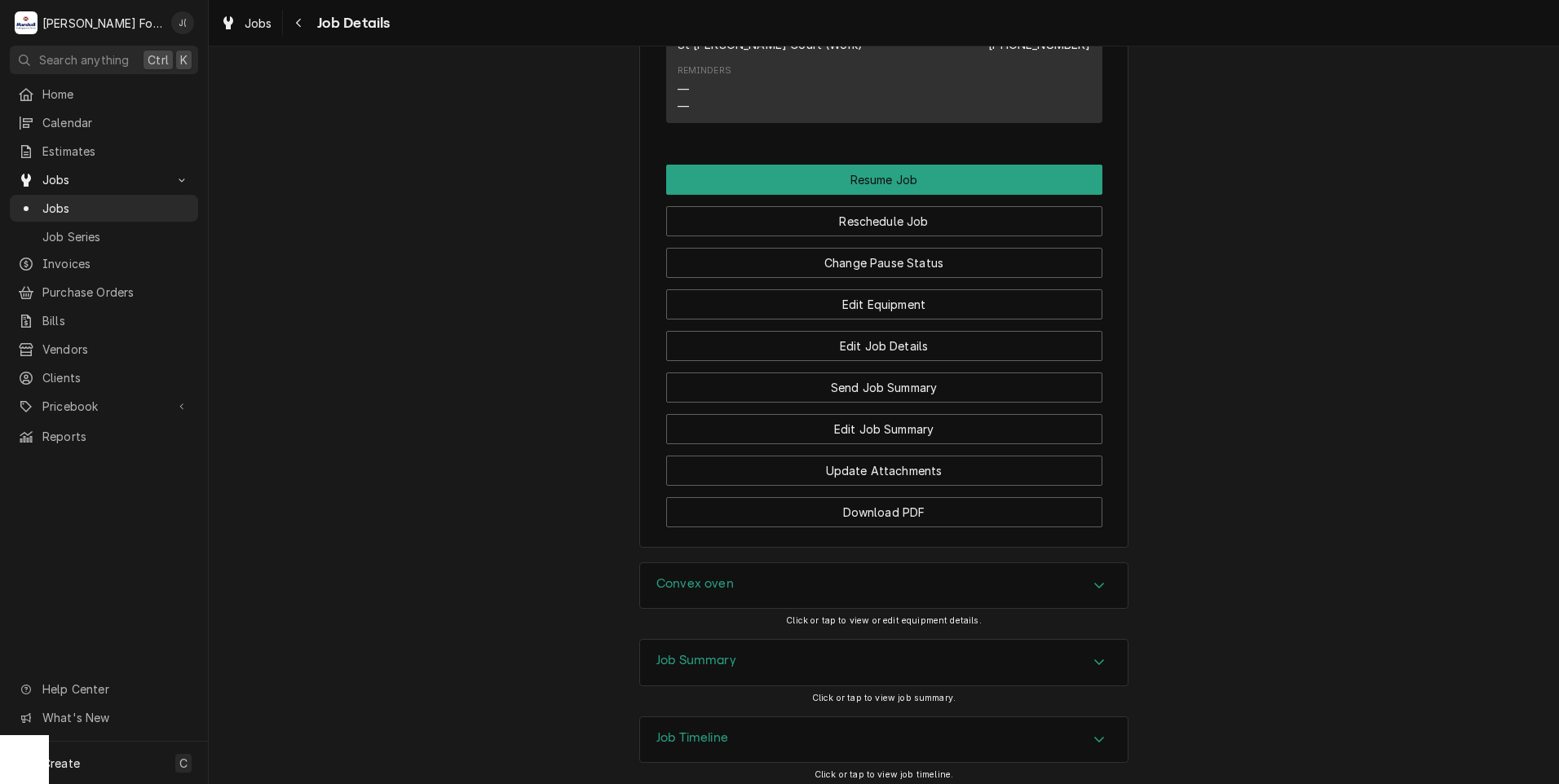
scroll to position [1821, 0]
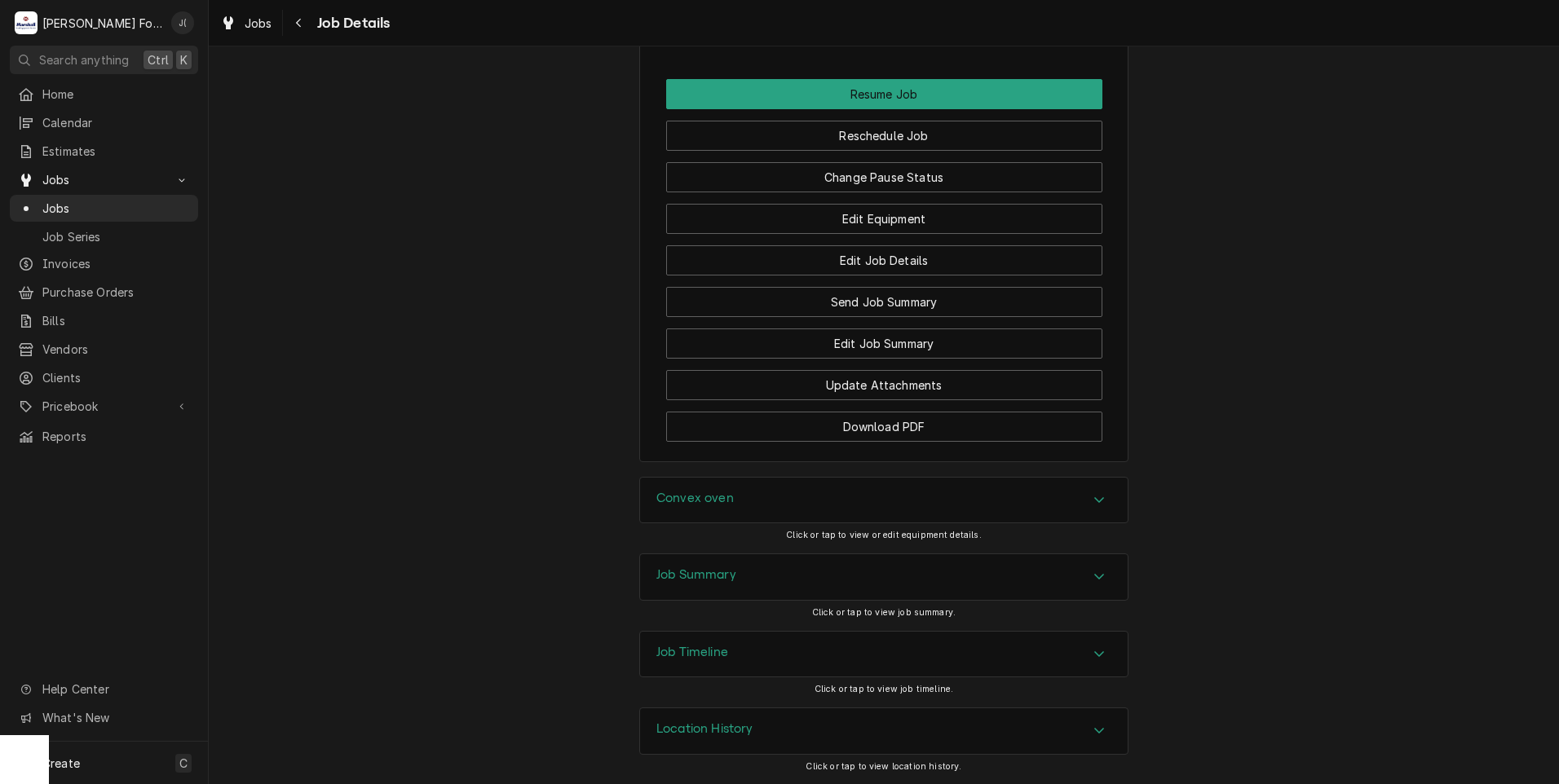
click at [735, 586] on div "Job Summary" at bounding box center [884, 576] width 488 height 46
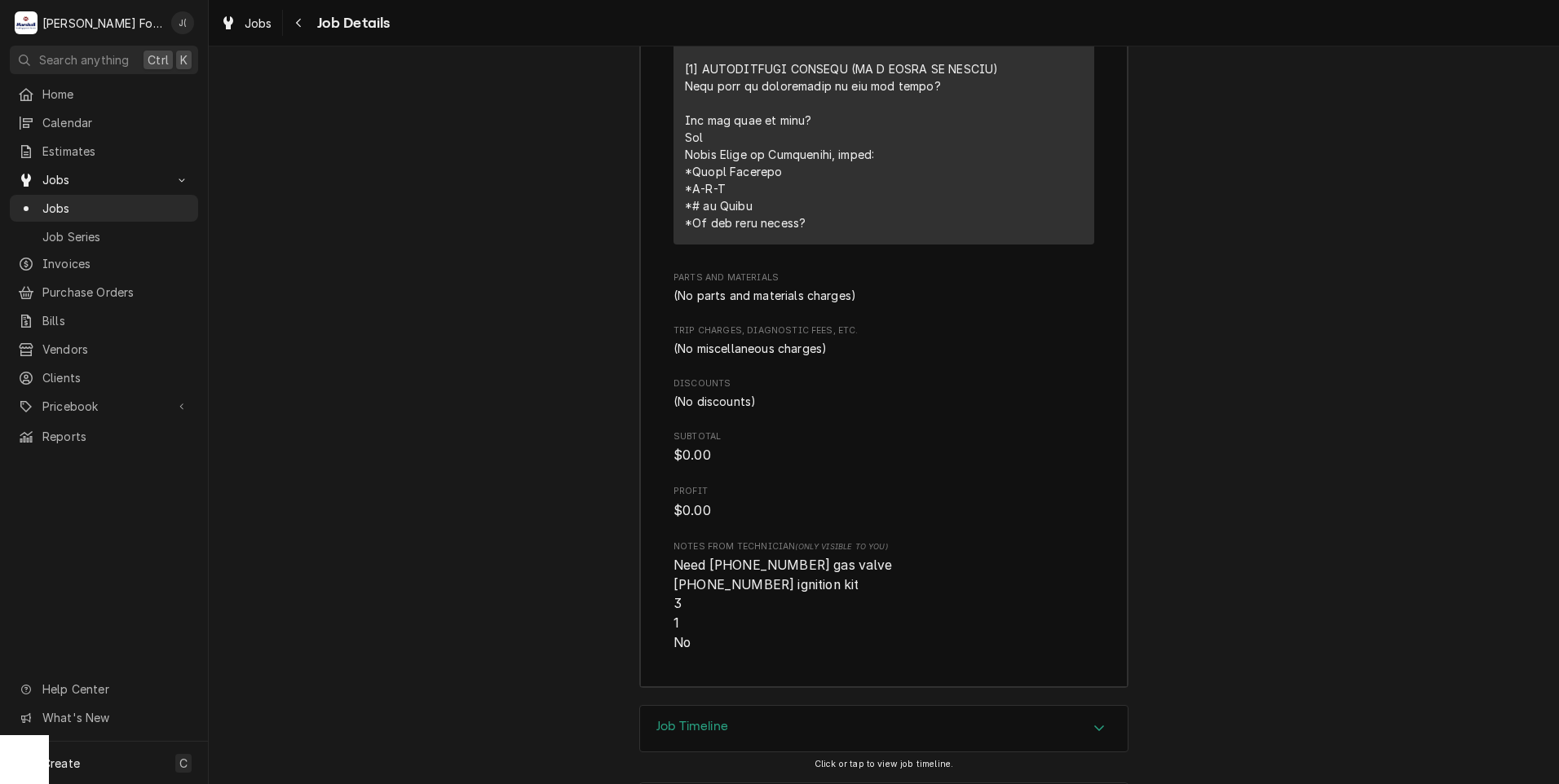
scroll to position [3090, 0]
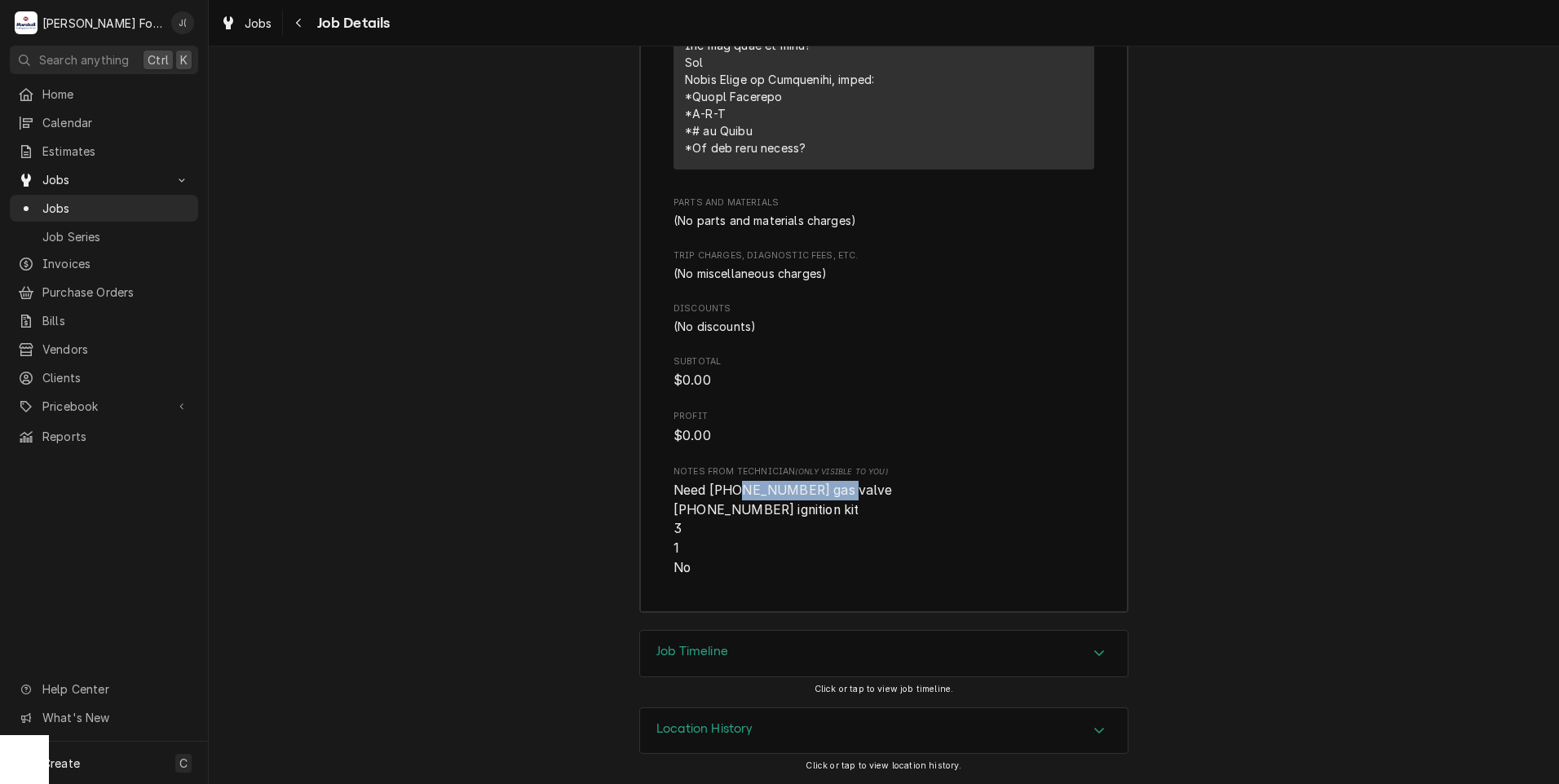
drag, startPoint x: 825, startPoint y: 486, endPoint x: 723, endPoint y: 489, distance: 102.0
click at [723, 489] on span "Need (1) 00-410841-00018 gas valve (1) 00-913102-00324 ignition kit 3 1 No" at bounding box center [784, 529] width 222 height 93
copy span "[PHONE_NUMBER]"
drag, startPoint x: 793, startPoint y: 510, endPoint x: 689, endPoint y: 510, distance: 104.0
click at [689, 510] on span "Need (1) 00-410841-00018 gas valve (1) 00-913102-00324 ignition kit 3 1 No" at bounding box center [784, 529] width 222 height 93
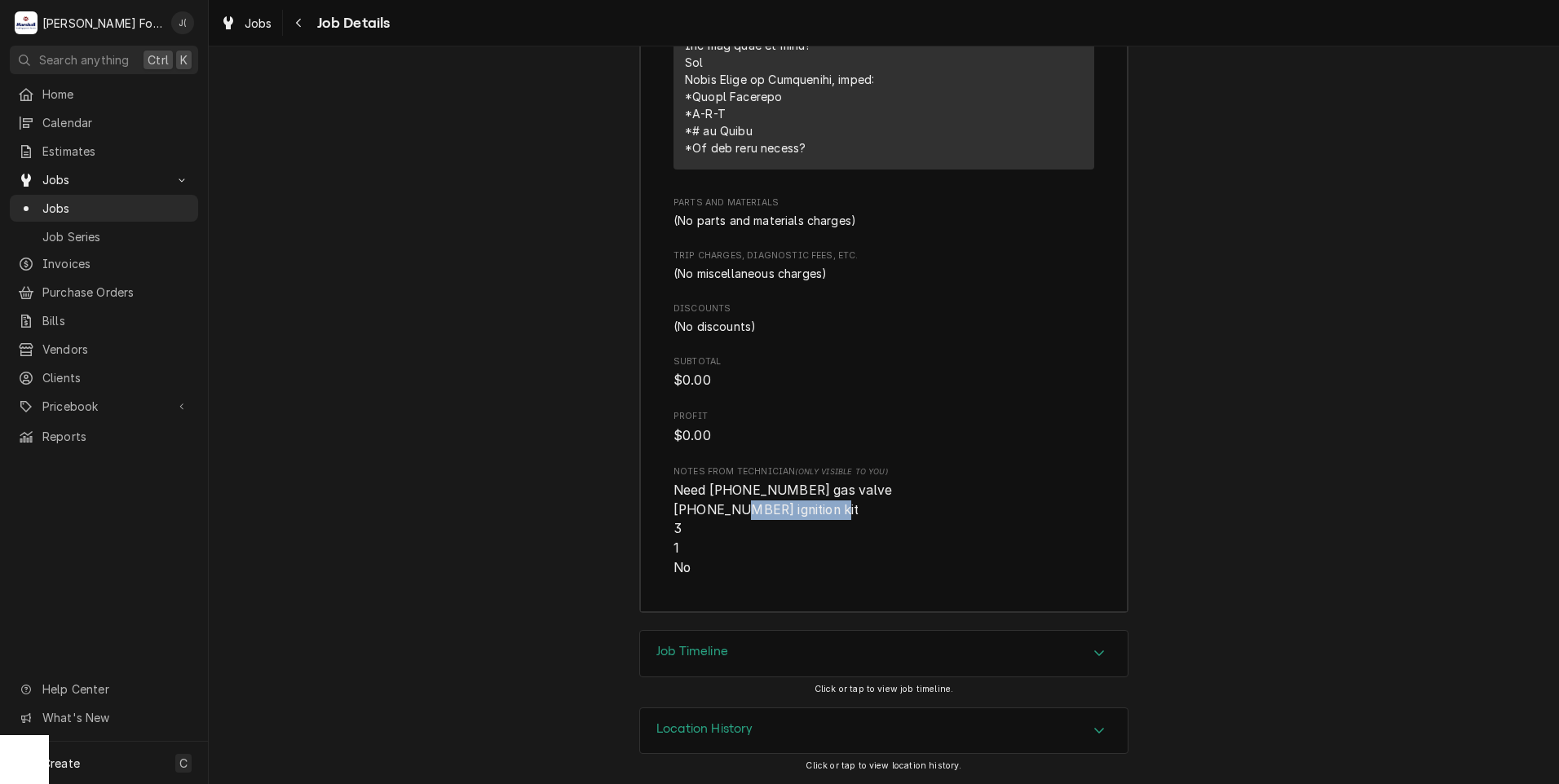
copy span "00-913102-00324"
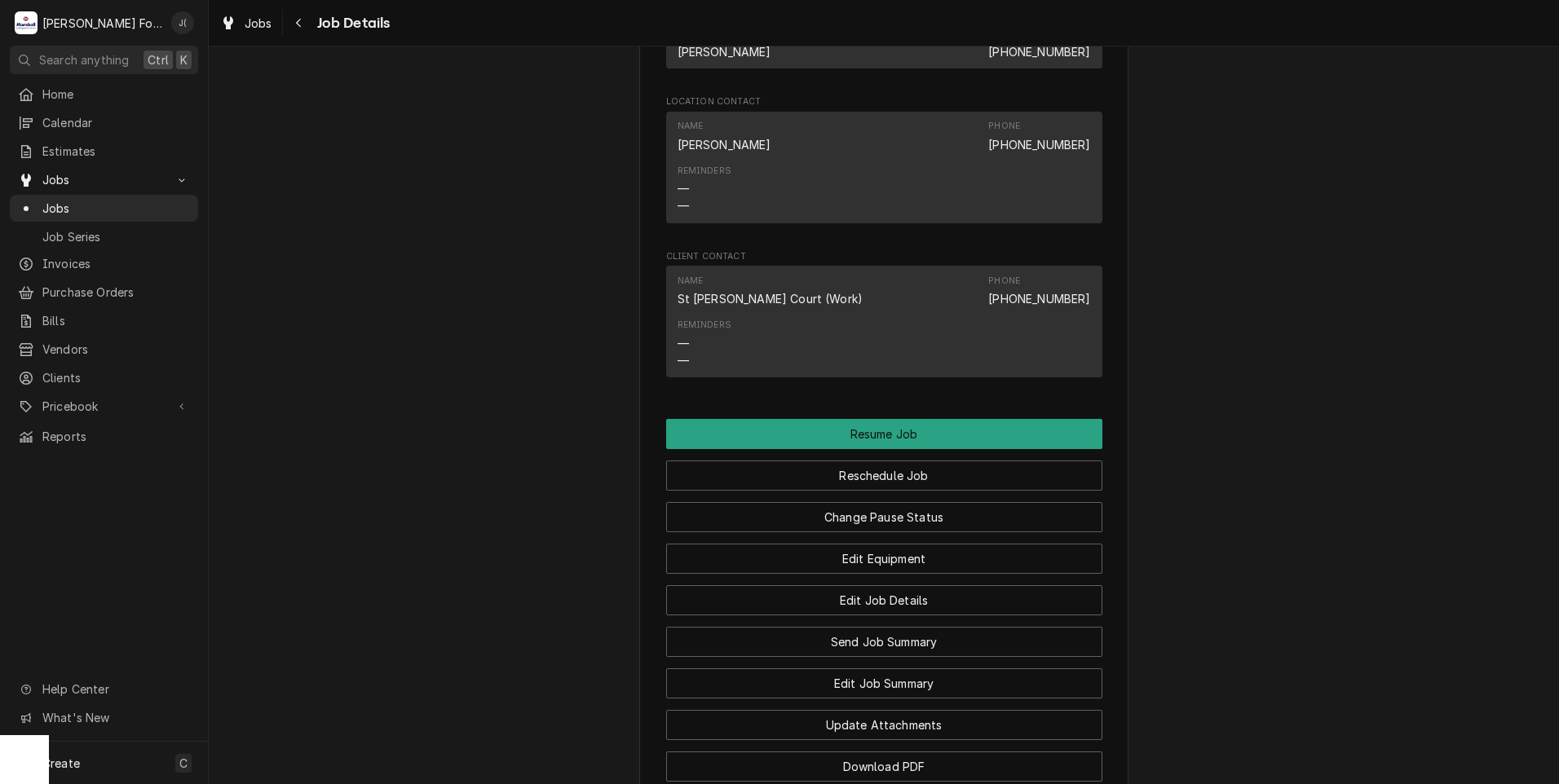
scroll to position [1624, 0]
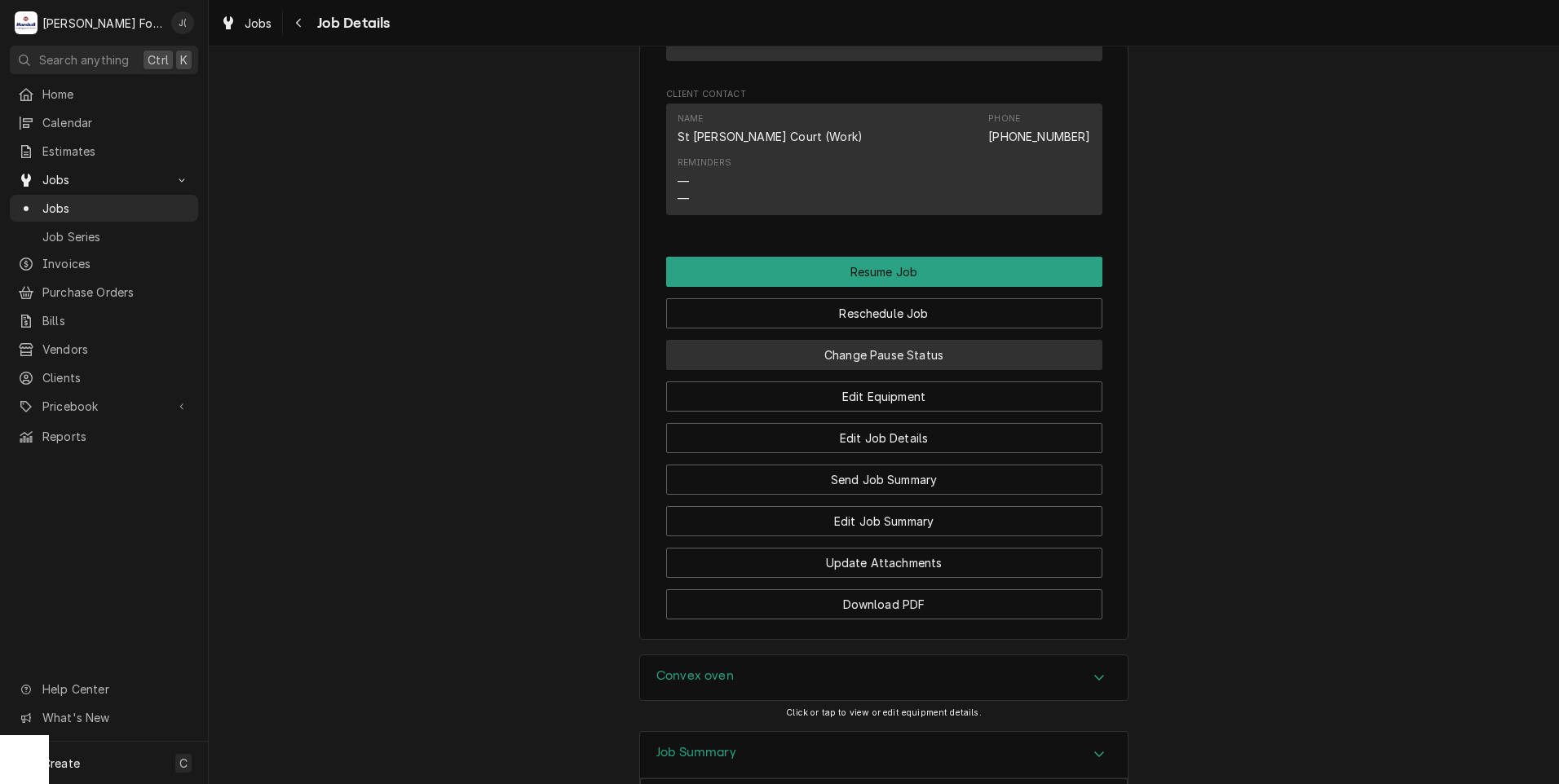
click at [785, 370] on button "Change Pause Status" at bounding box center [884, 355] width 436 height 30
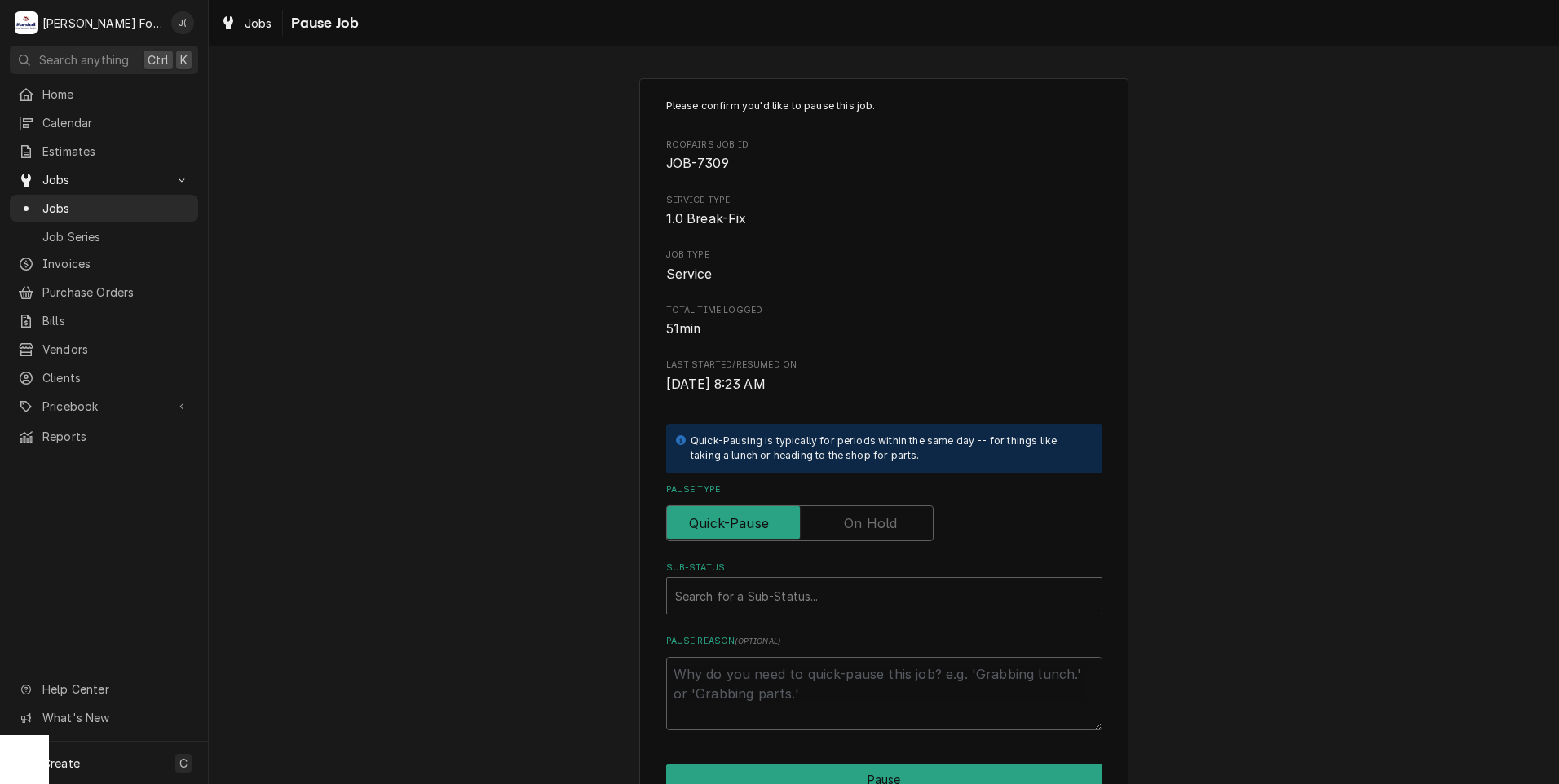
click at [843, 519] on label "Pause Type" at bounding box center [799, 523] width 267 height 36
click at [843, 519] on input "Pause Type" at bounding box center [799, 523] width 253 height 36
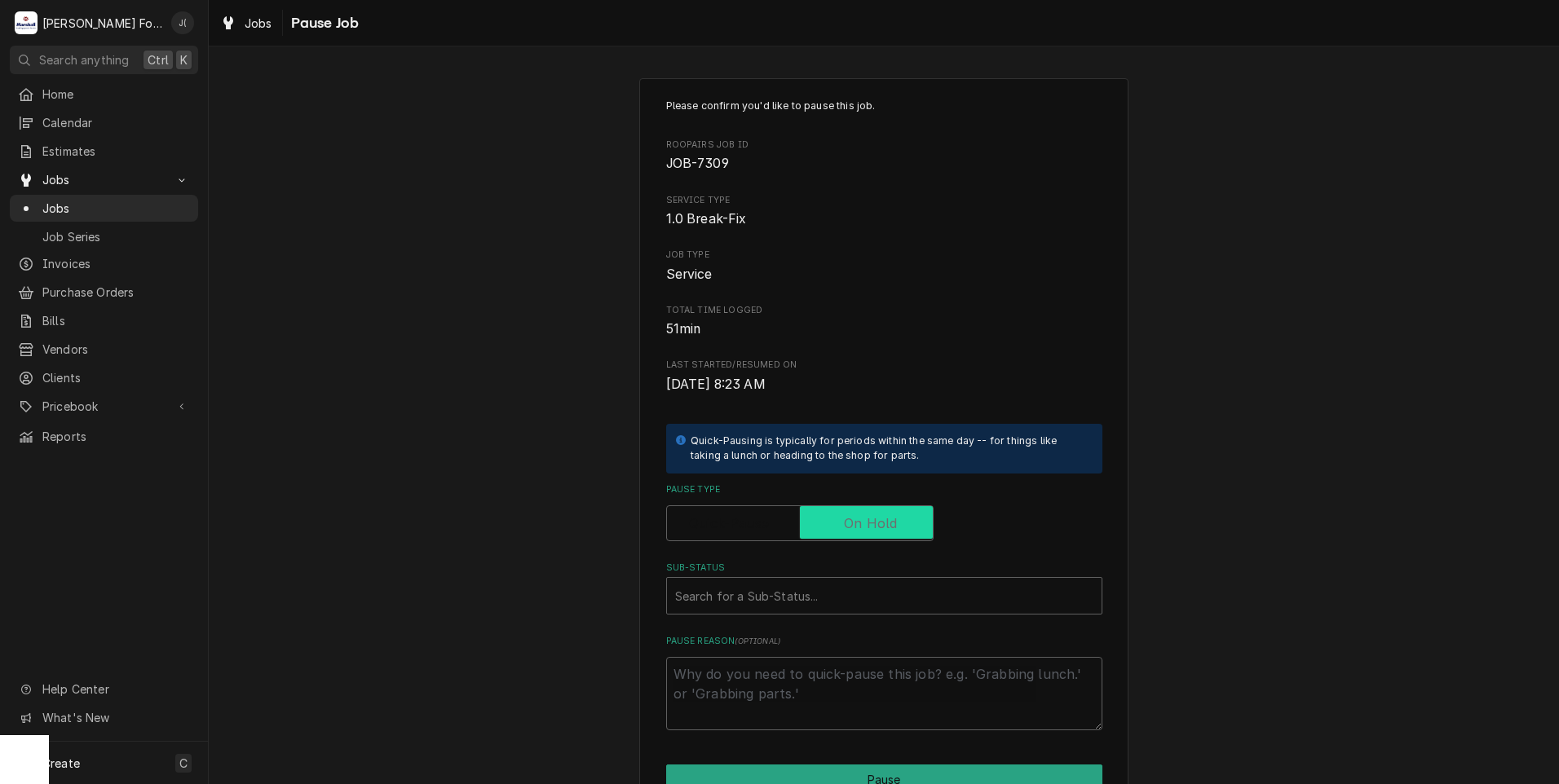
checkbox input "true"
click at [779, 589] on div "Sub-Status" at bounding box center [884, 595] width 418 height 29
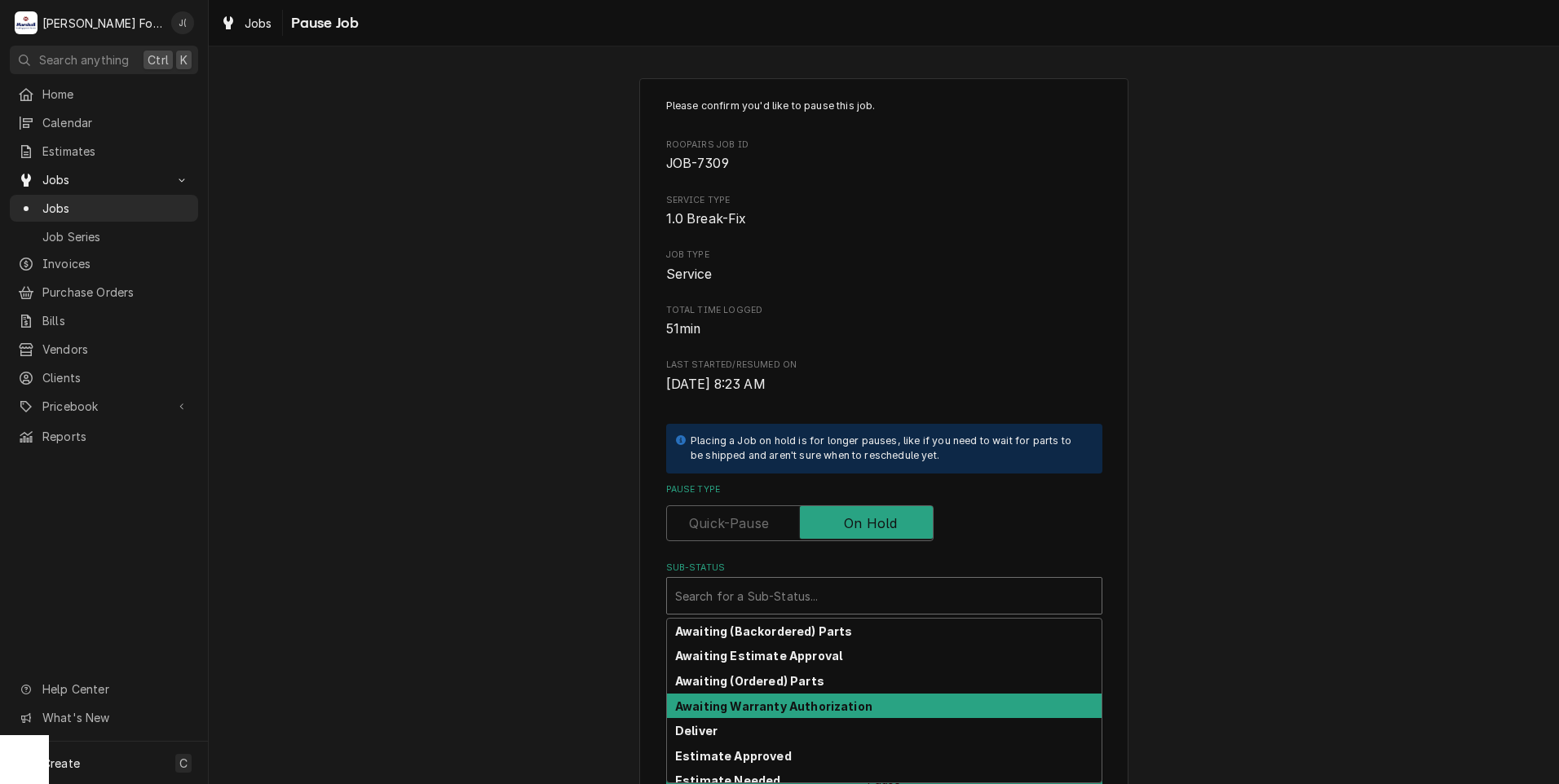
scroll to position [81, 0]
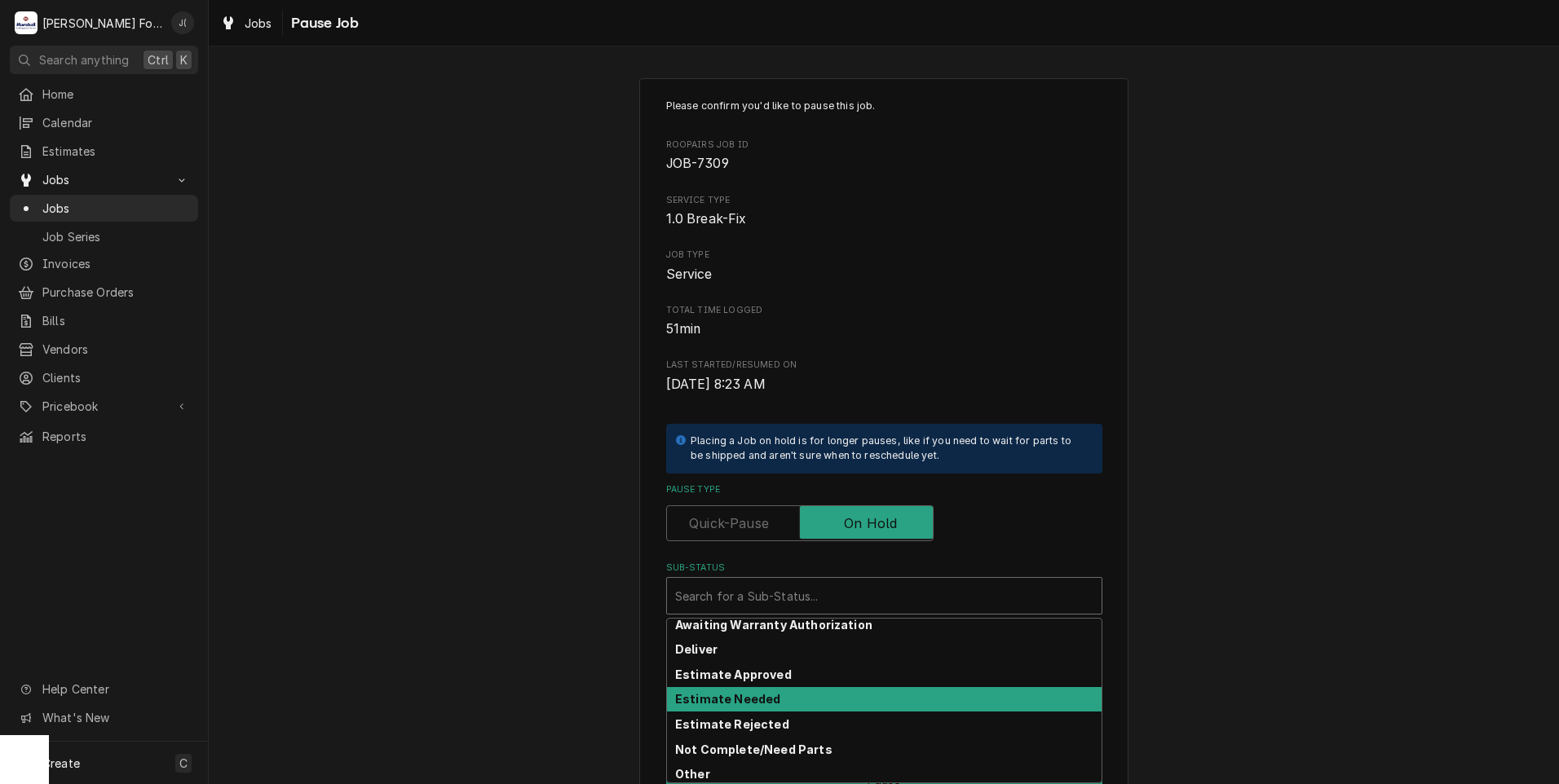
click at [730, 705] on div "Estimate Needed" at bounding box center [884, 699] width 435 height 25
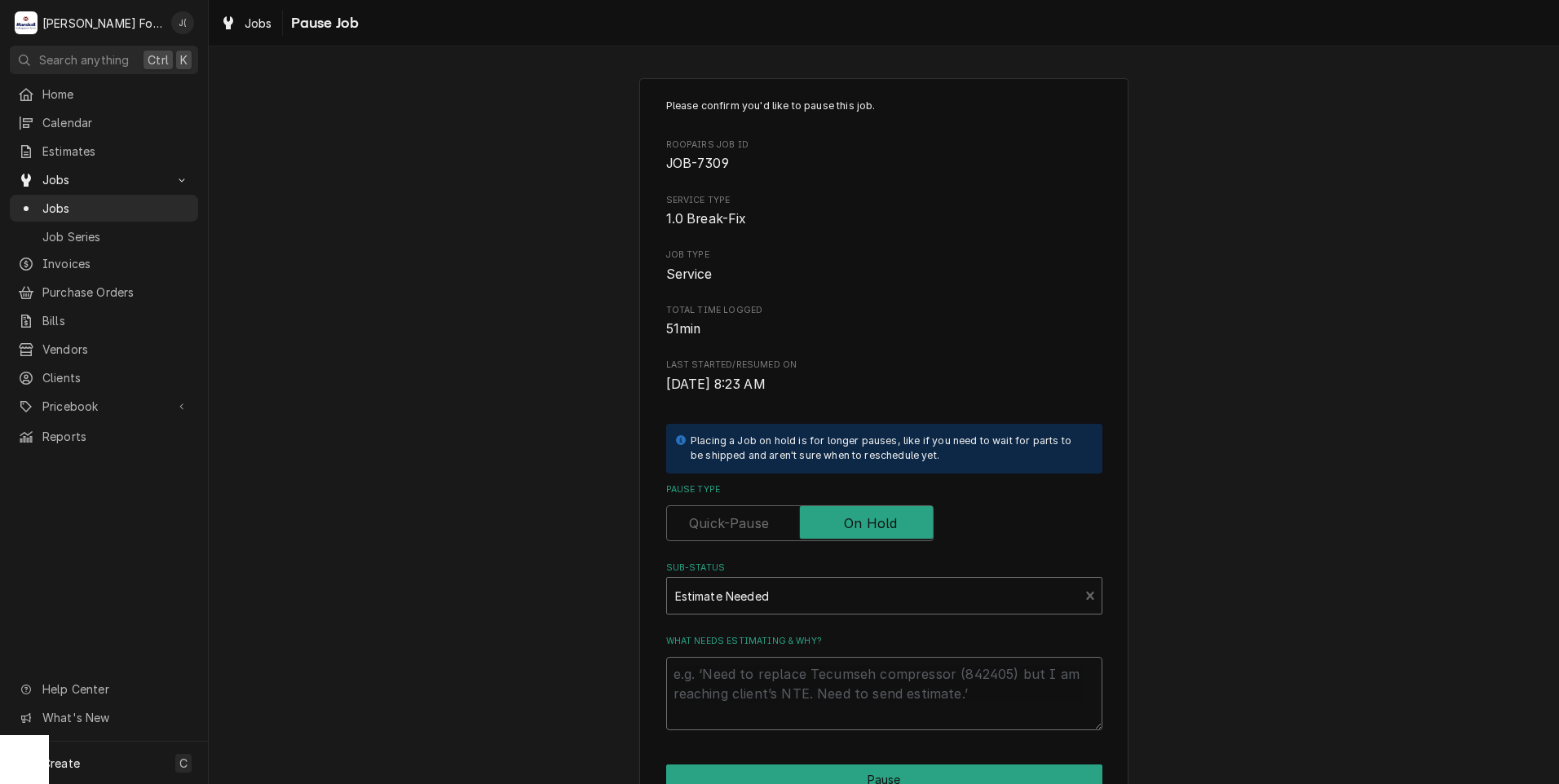
click at [723, 698] on textarea "What needs estimating & why?" at bounding box center [884, 693] width 436 height 73
type textarea "x"
type textarea "P"
type textarea "x"
type textarea "PR"
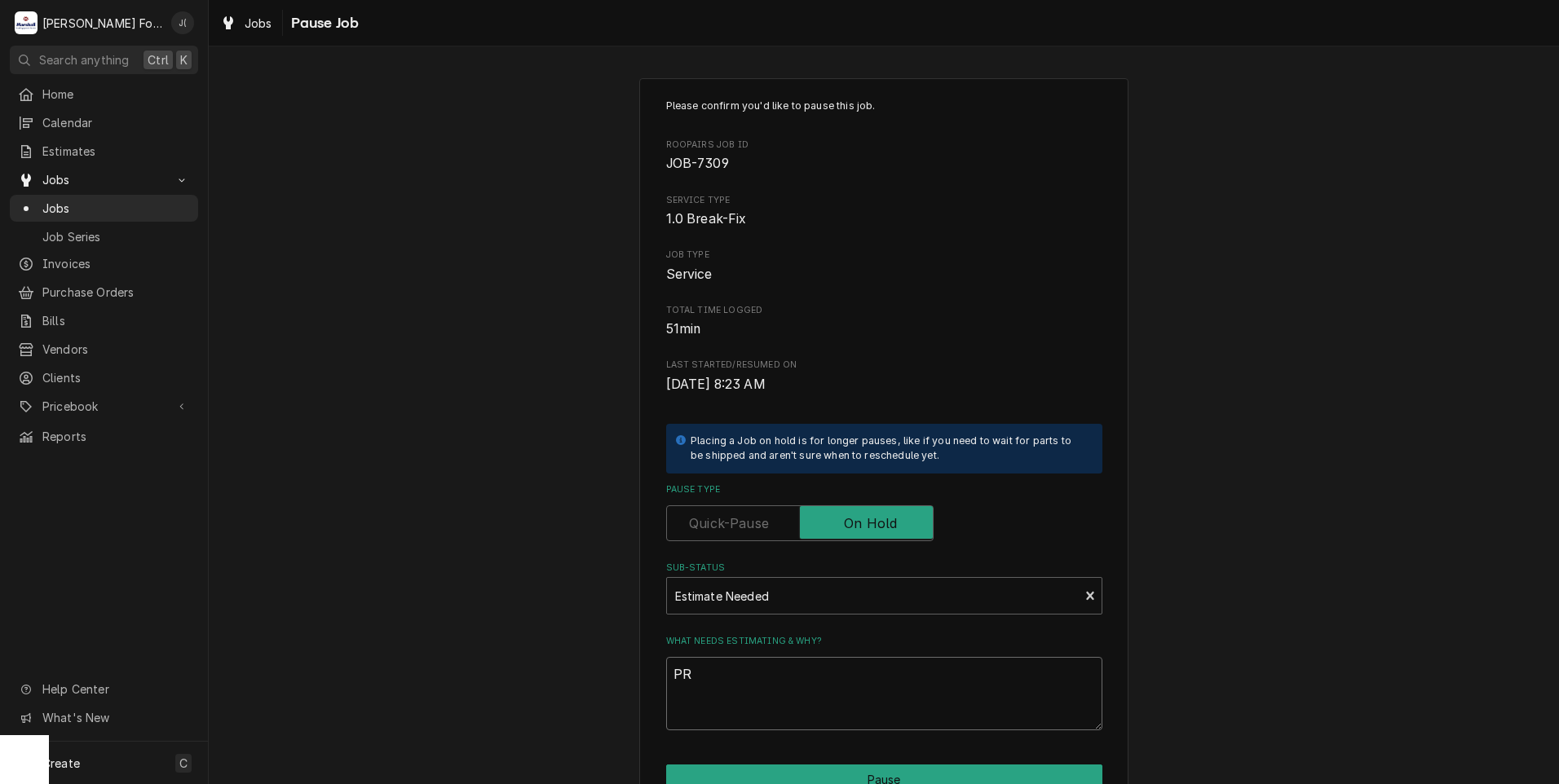
type textarea "x"
type textarea "PRI"
type textarea "x"
type textarea "PRIC"
type textarea "x"
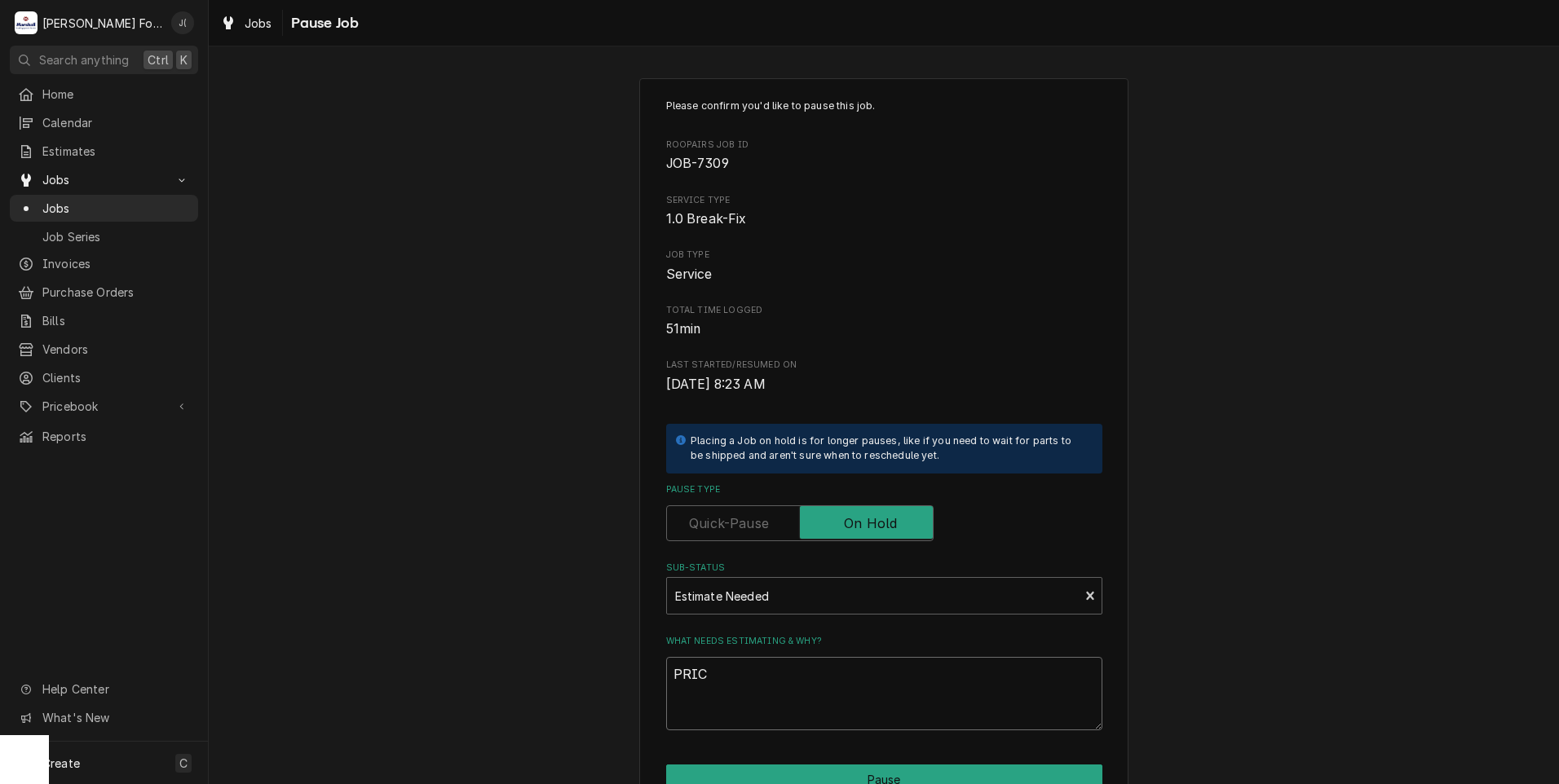
type textarea "PRICE"
type textarea "x"
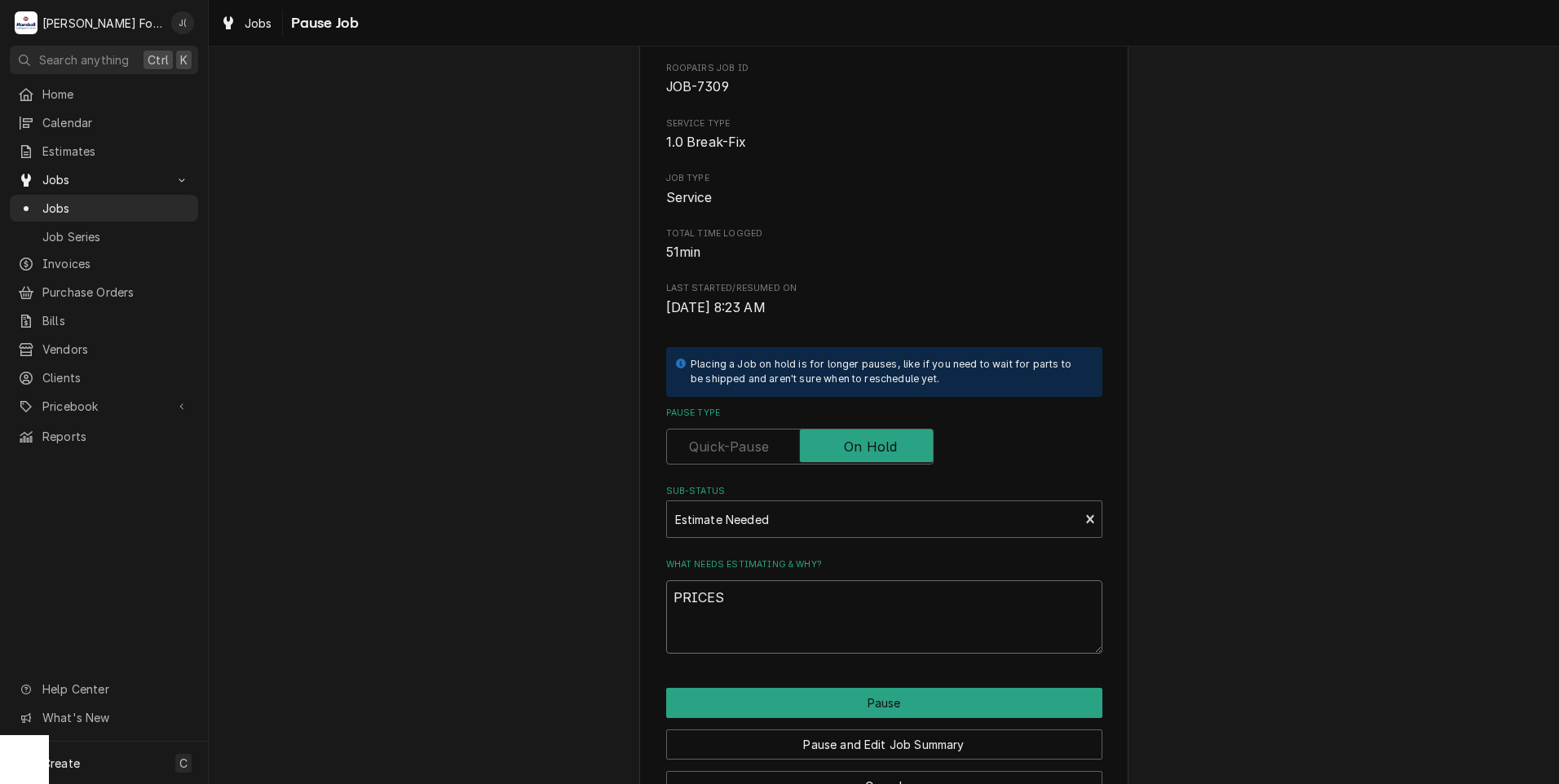
scroll to position [128, 0]
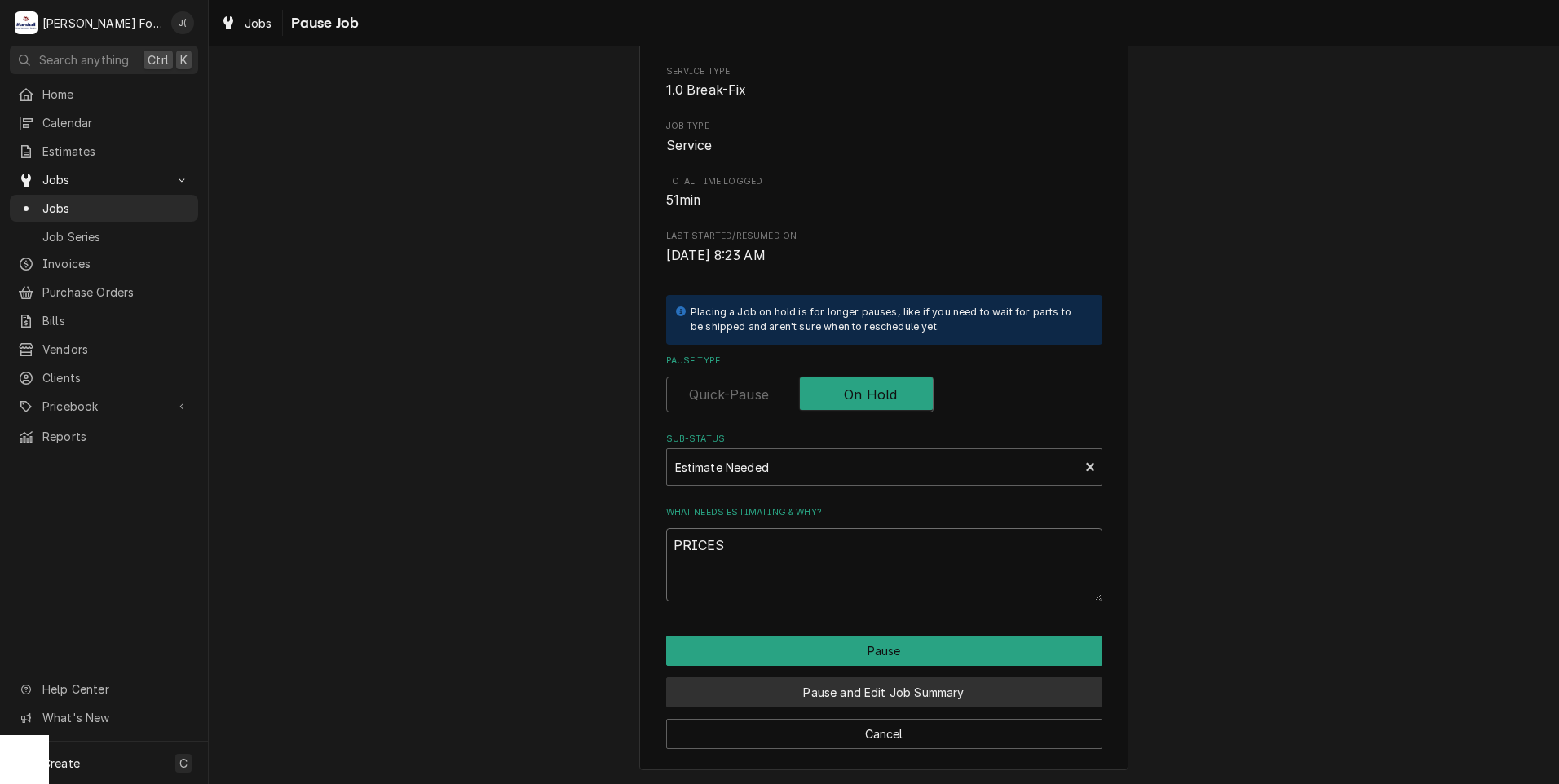
type textarea "PRICES"
click at [886, 694] on button "Pause and Edit Job Summary" at bounding box center [884, 692] width 436 height 30
type textarea "x"
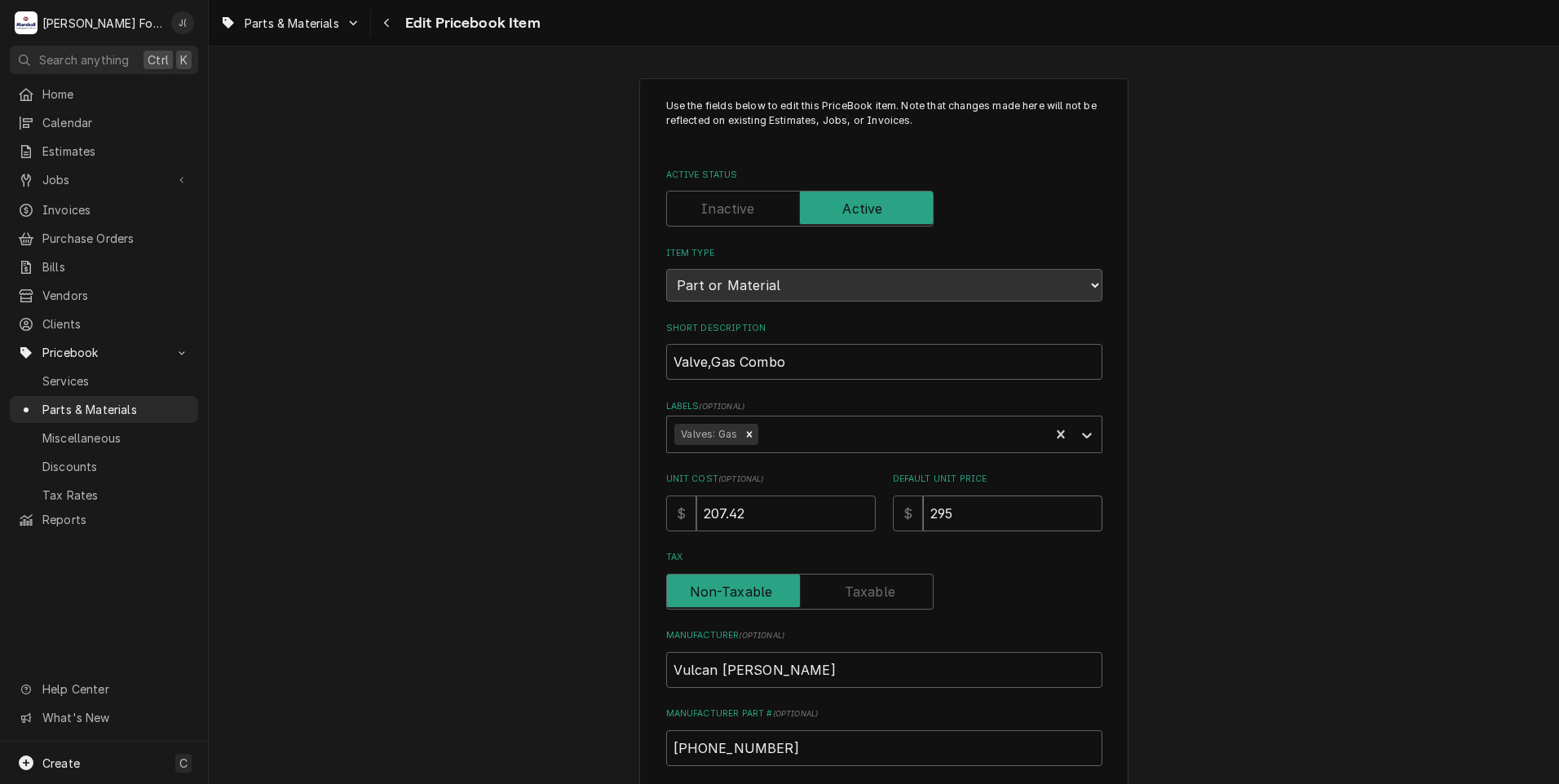
drag, startPoint x: 1006, startPoint y: 517, endPoint x: 563, endPoint y: 472, distance: 445.3
click at [614, 490] on div "Use the fields below to edit this PriceBook item. Note that changes made here w…" at bounding box center [884, 637] width 1350 height 1148
type textarea "x"
type input "5"
type textarea "x"
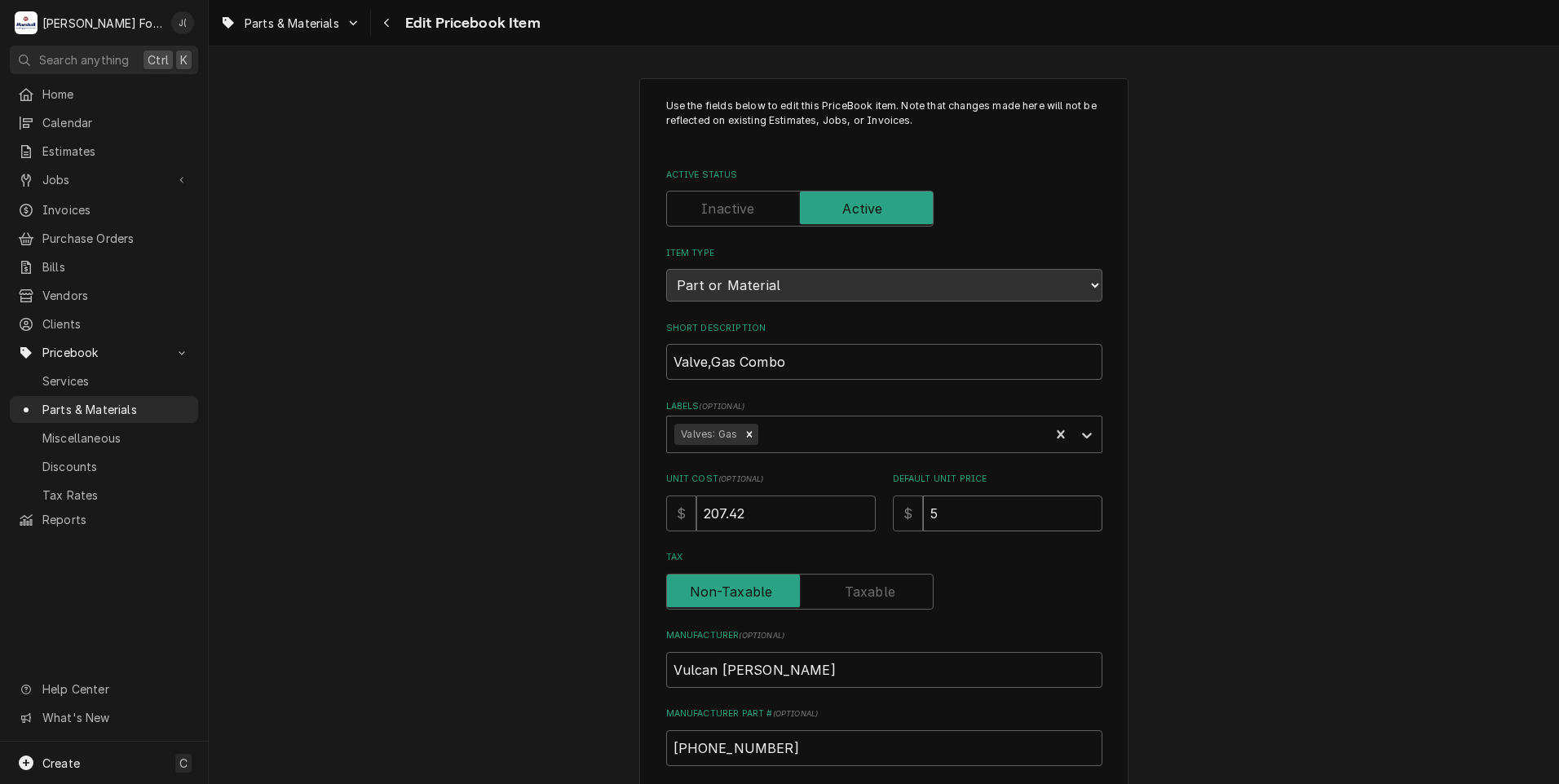
type input "52"
type textarea "x"
type input "527"
type textarea "x"
type input "527.3"
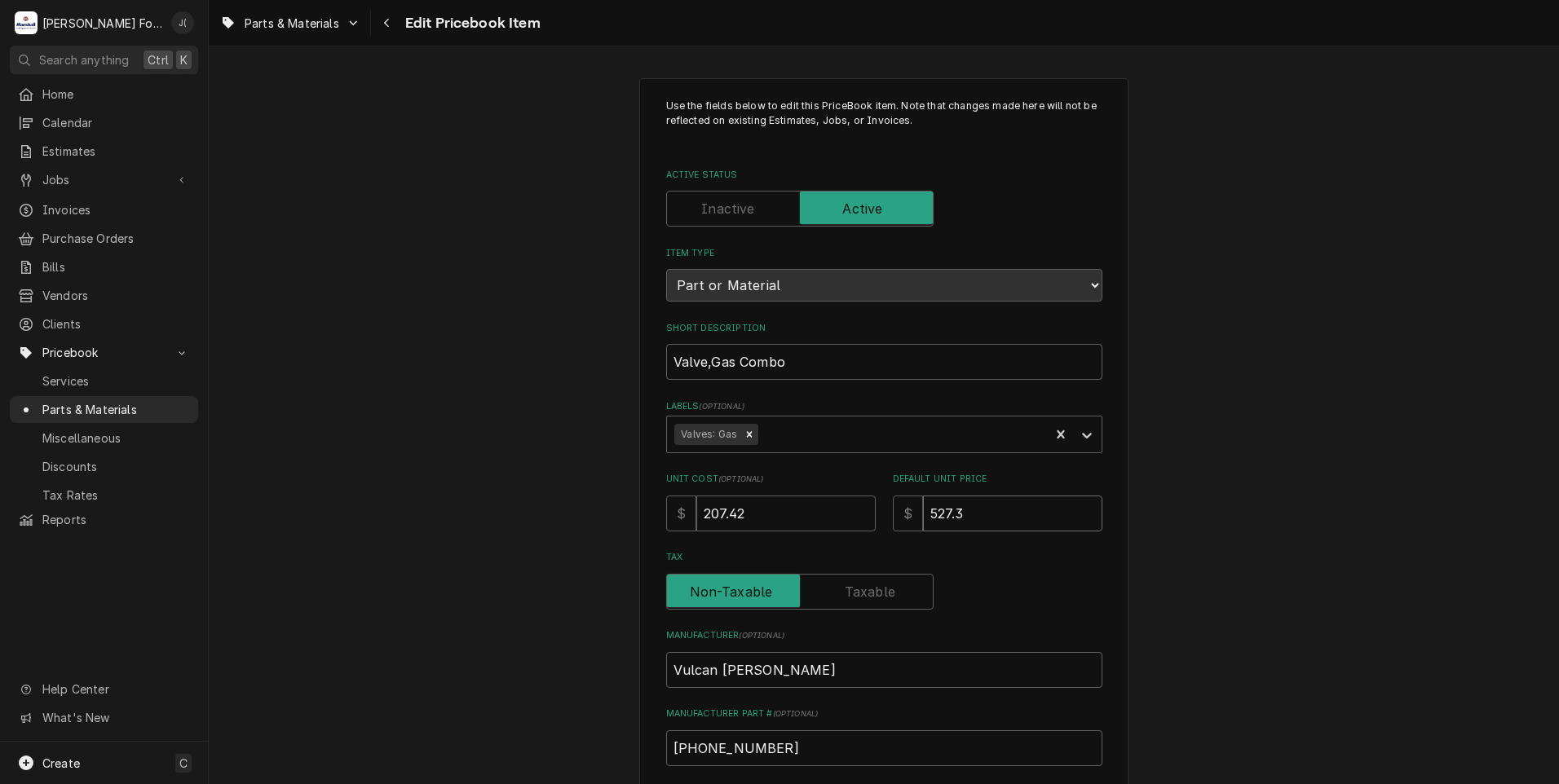
type textarea "x"
type input "527"
type textarea "x"
type input "527.0"
type textarea "x"
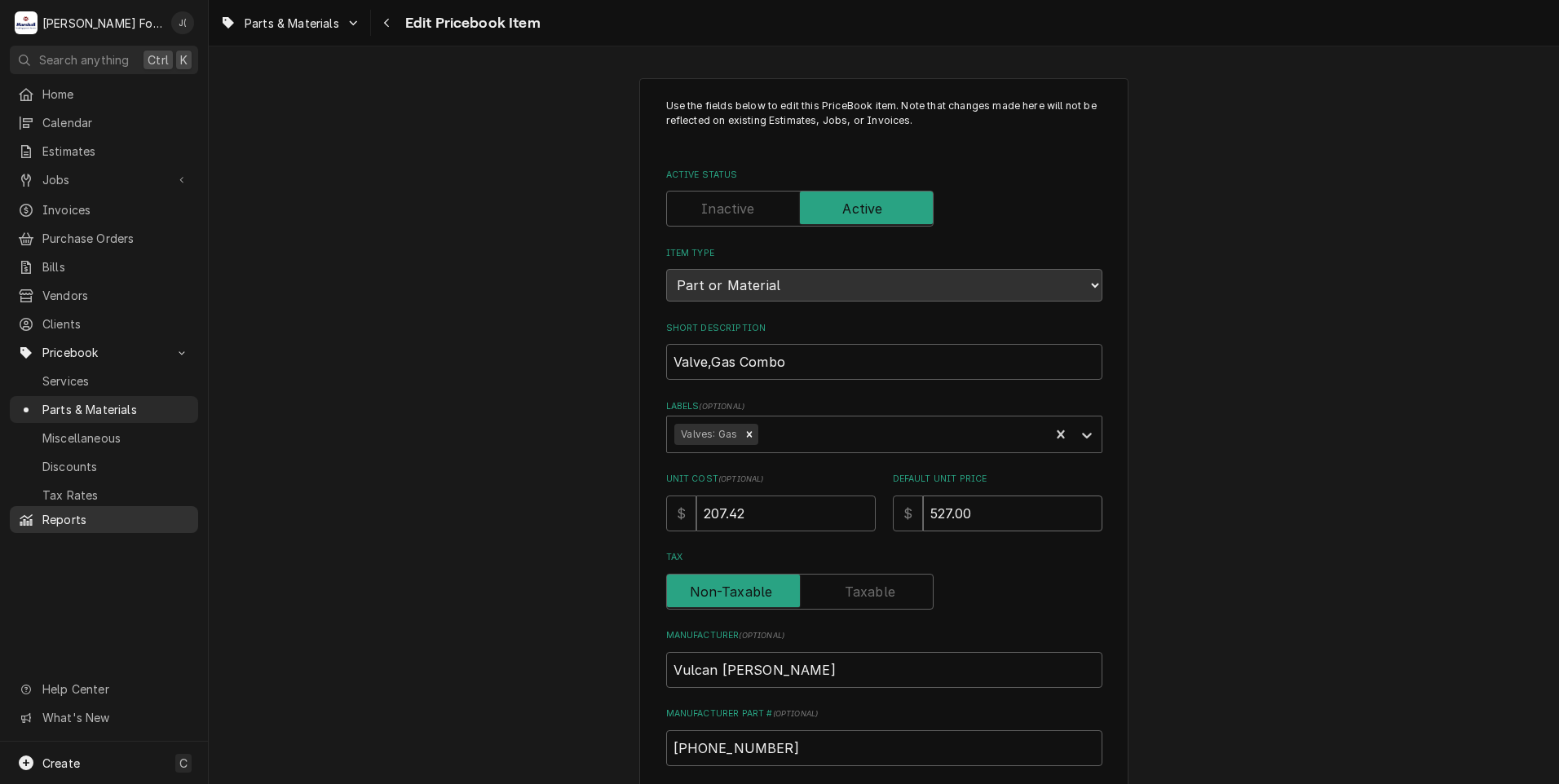
type input "527.00"
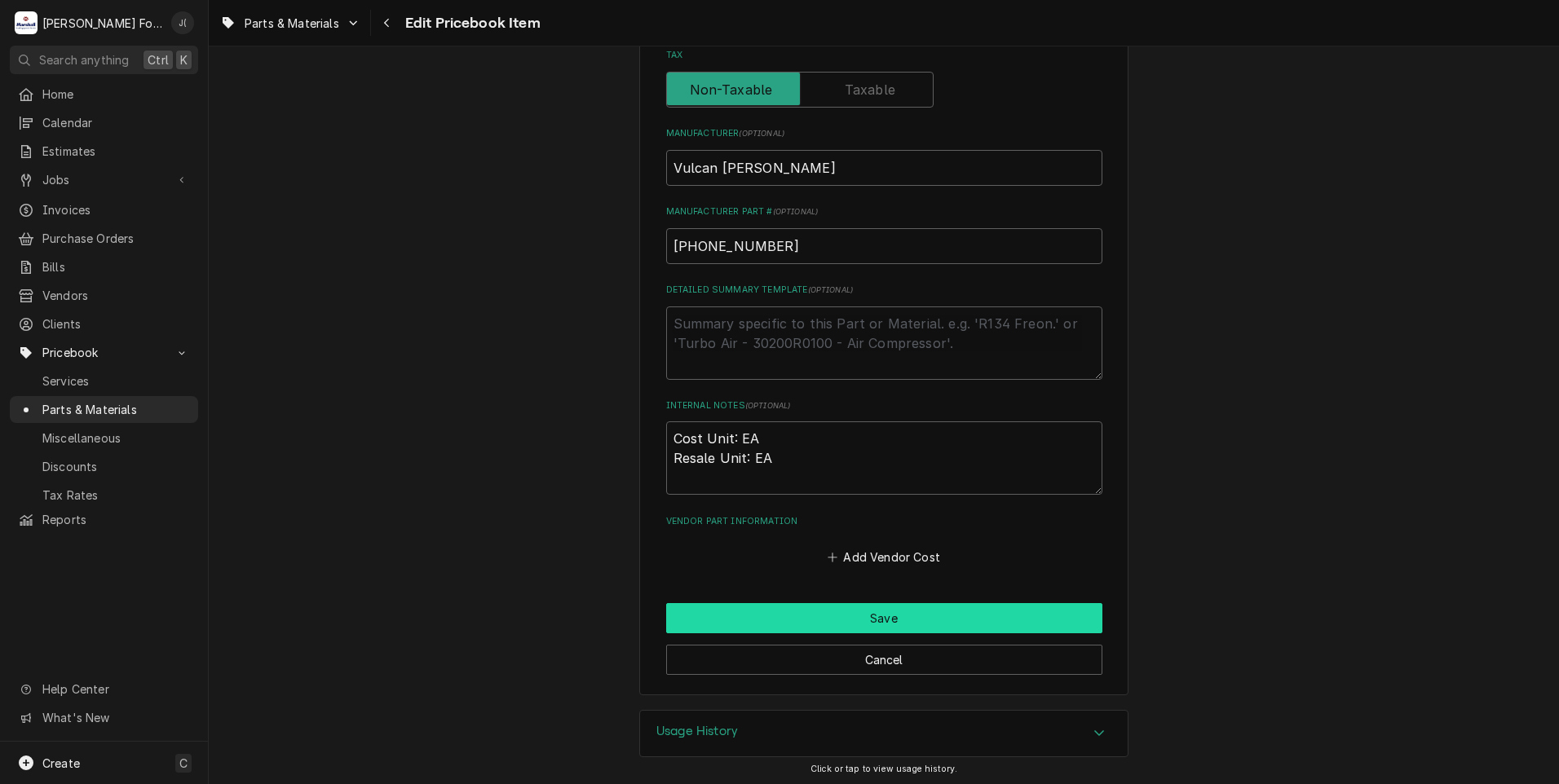
click at [767, 612] on button "Save" at bounding box center [884, 617] width 436 height 30
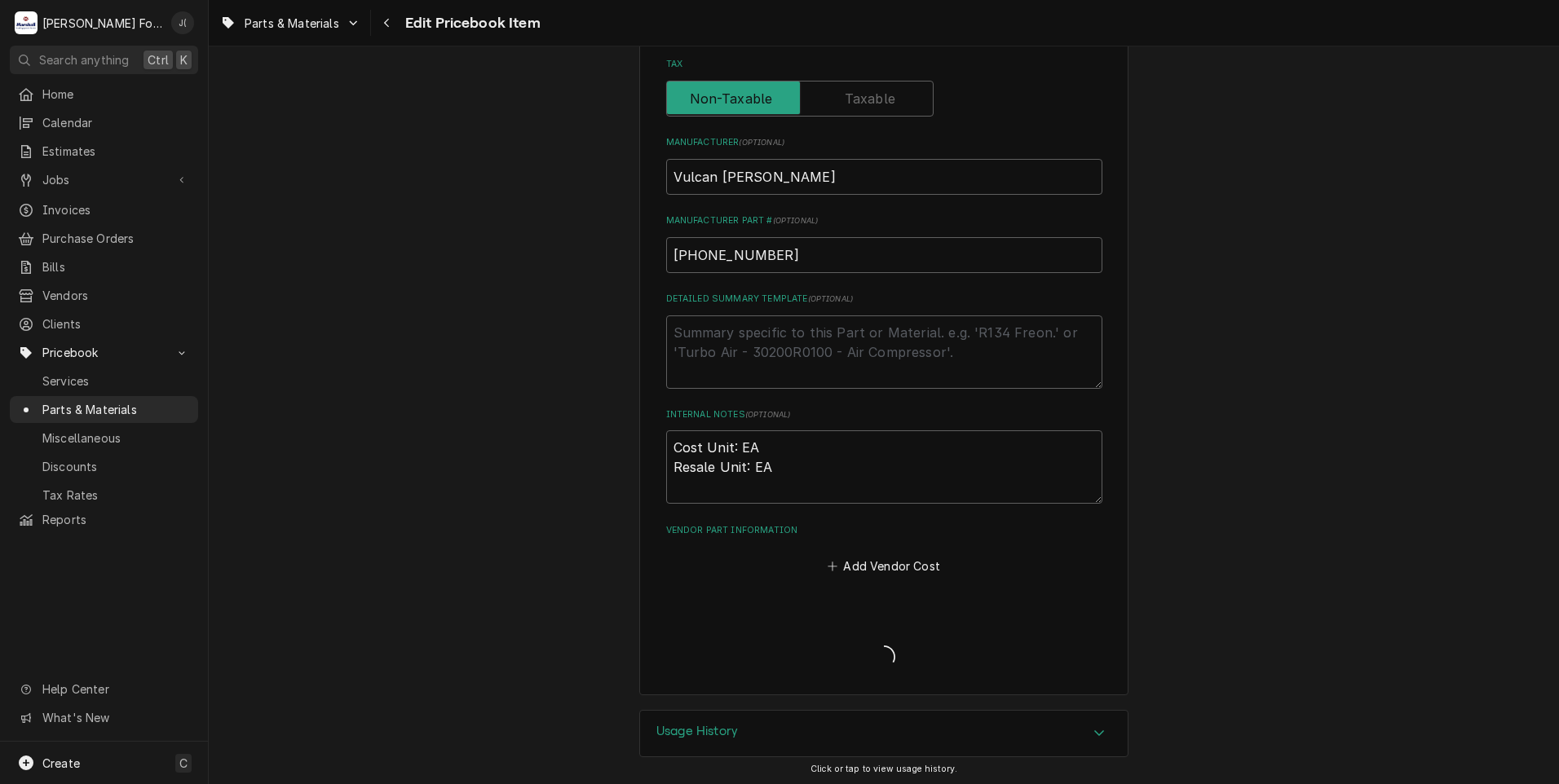
type textarea "x"
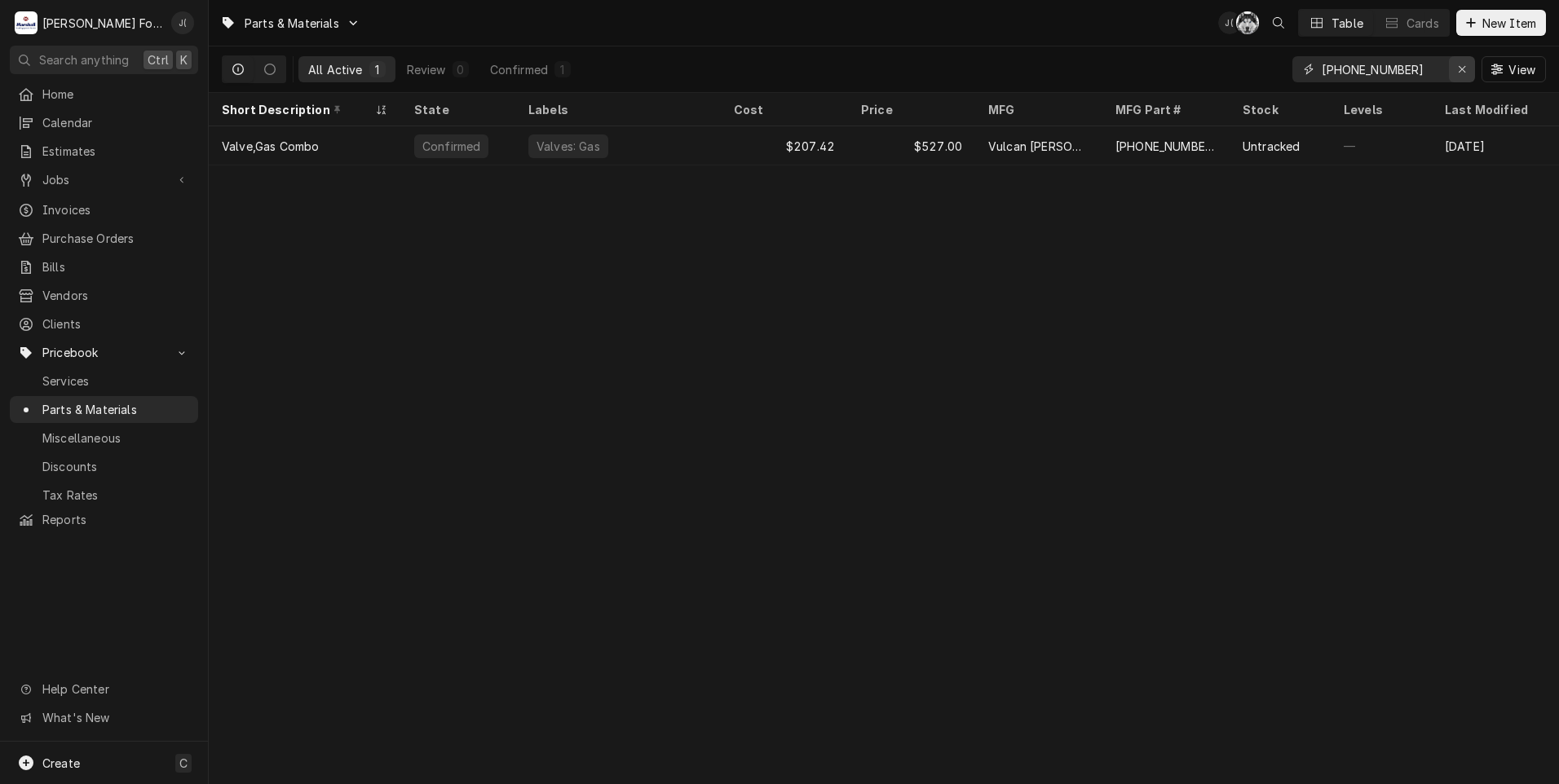
click at [1459, 75] on div "Erase input" at bounding box center [1462, 70] width 17 height 17
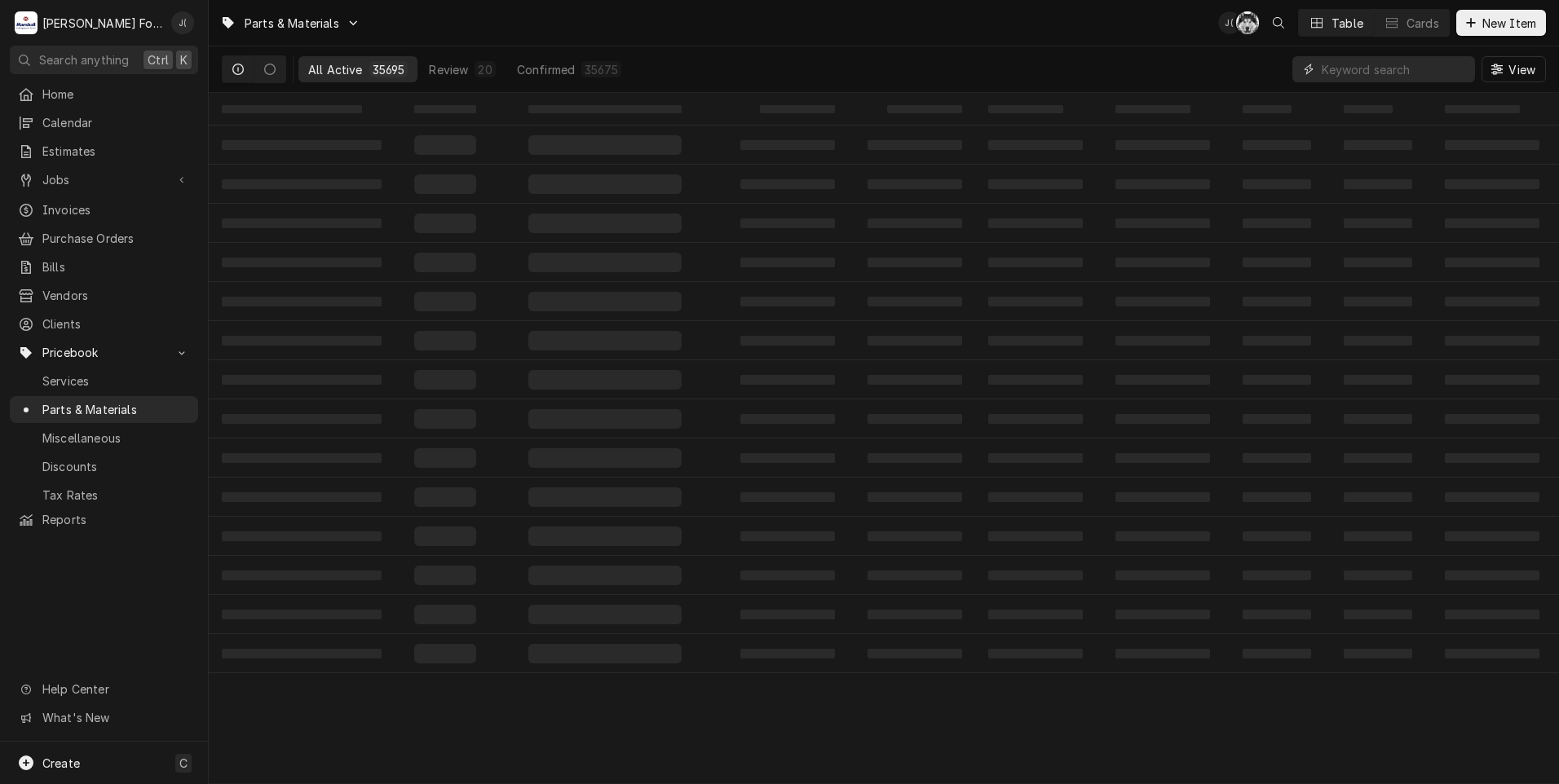
paste input "[PHONE_NUMBER]"
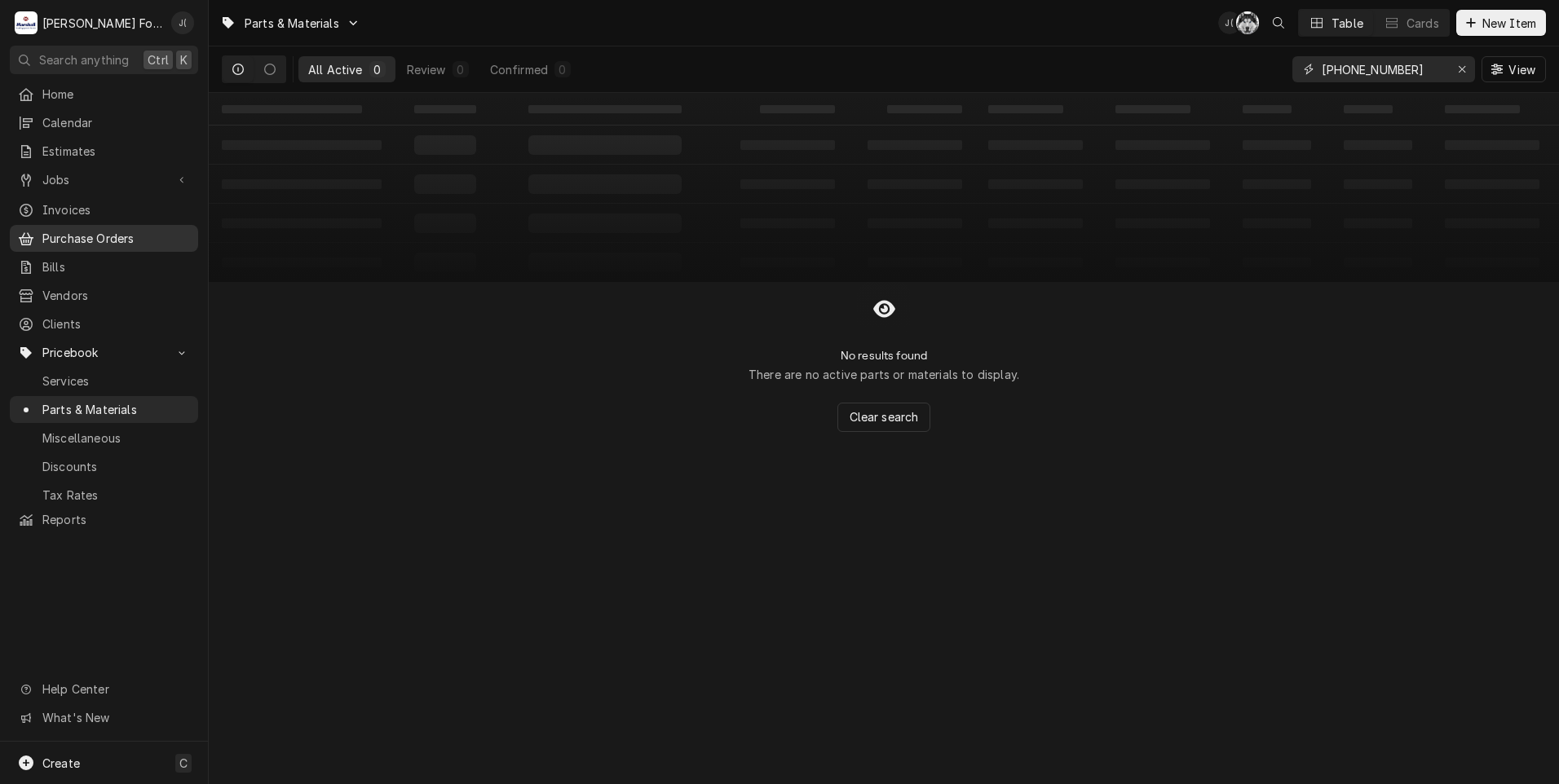
type input "[PHONE_NUMBER]"
drag, startPoint x: 1479, startPoint y: 28, endPoint x: 1470, endPoint y: 30, distance: 9.2
click at [1479, 28] on span "New Item" at bounding box center [1508, 23] width 61 height 17
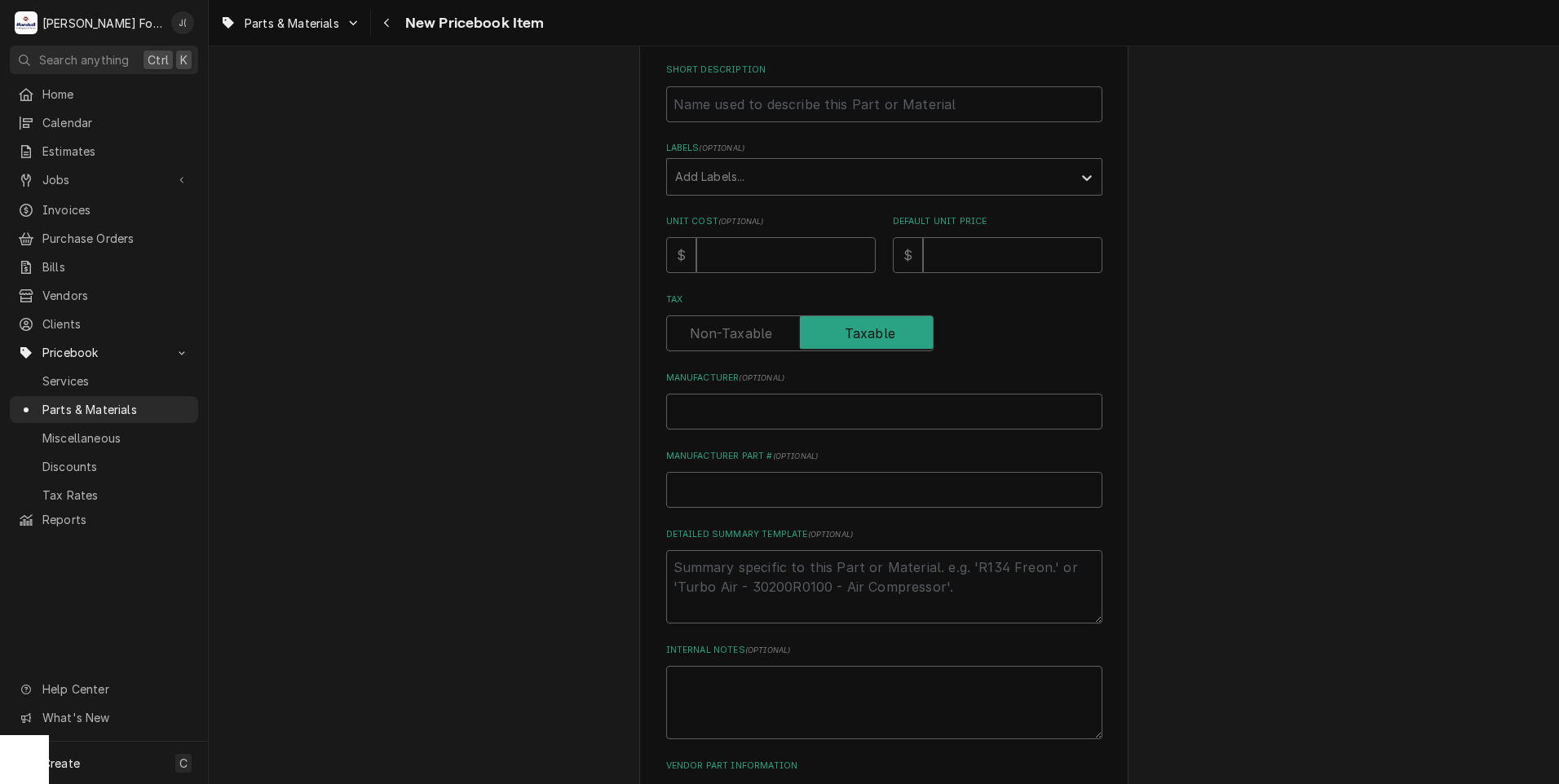
scroll to position [369, 0]
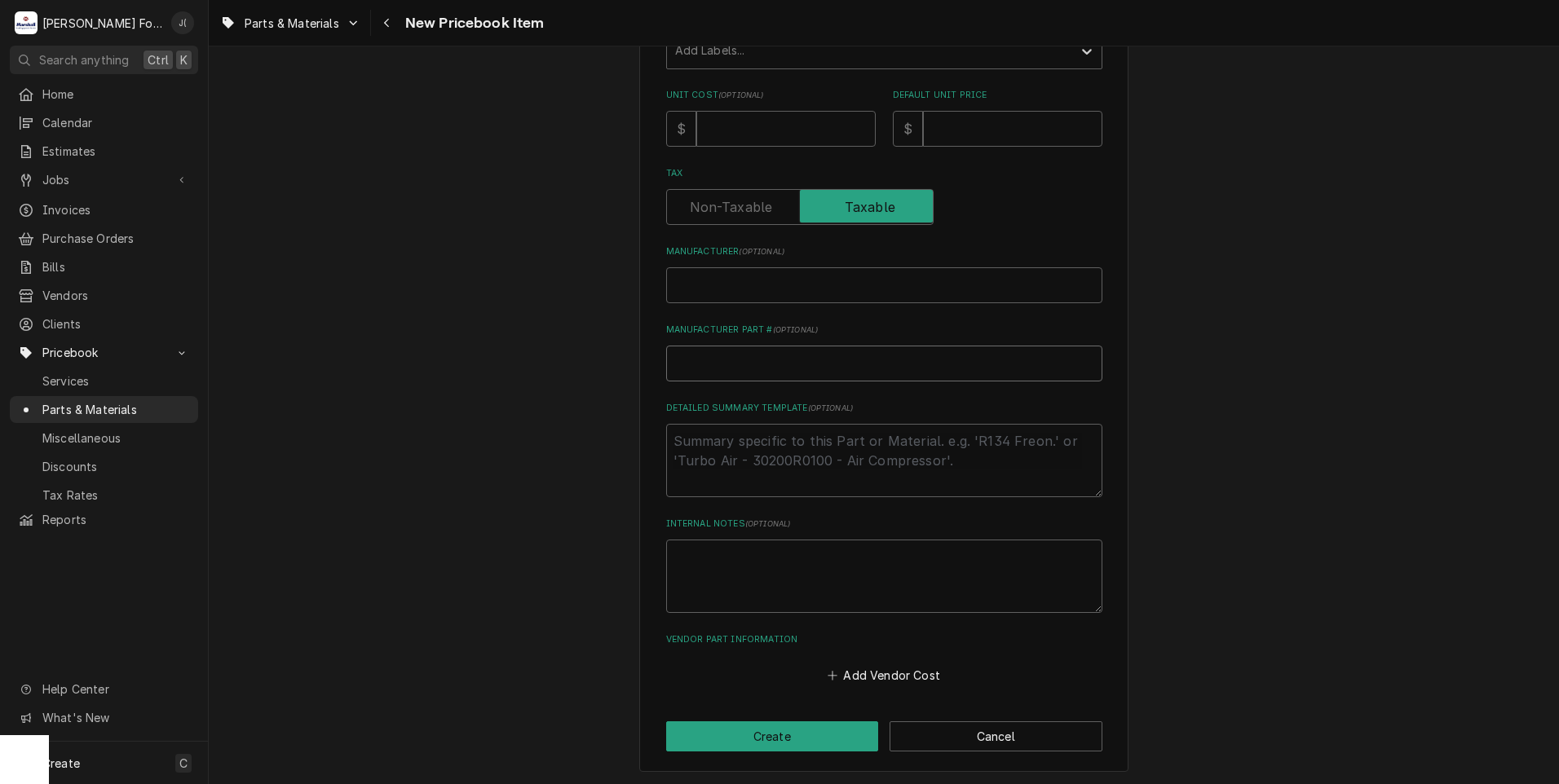
click at [712, 352] on input "Manufacturer Part # ( optional )" at bounding box center [884, 363] width 436 height 36
paste input "00-913102-00324"
type textarea "x"
type input "00-913102-00324"
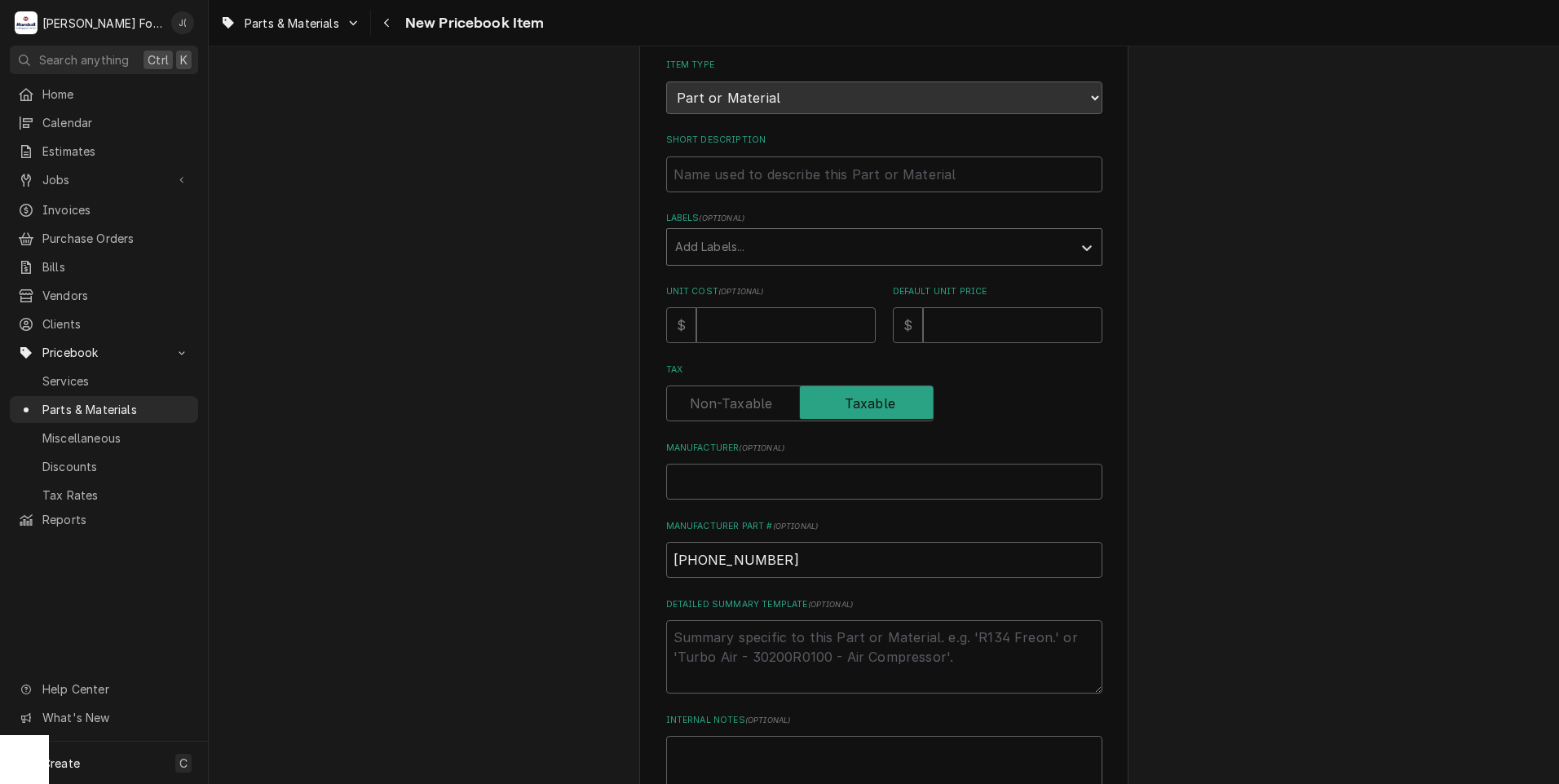
scroll to position [0, 0]
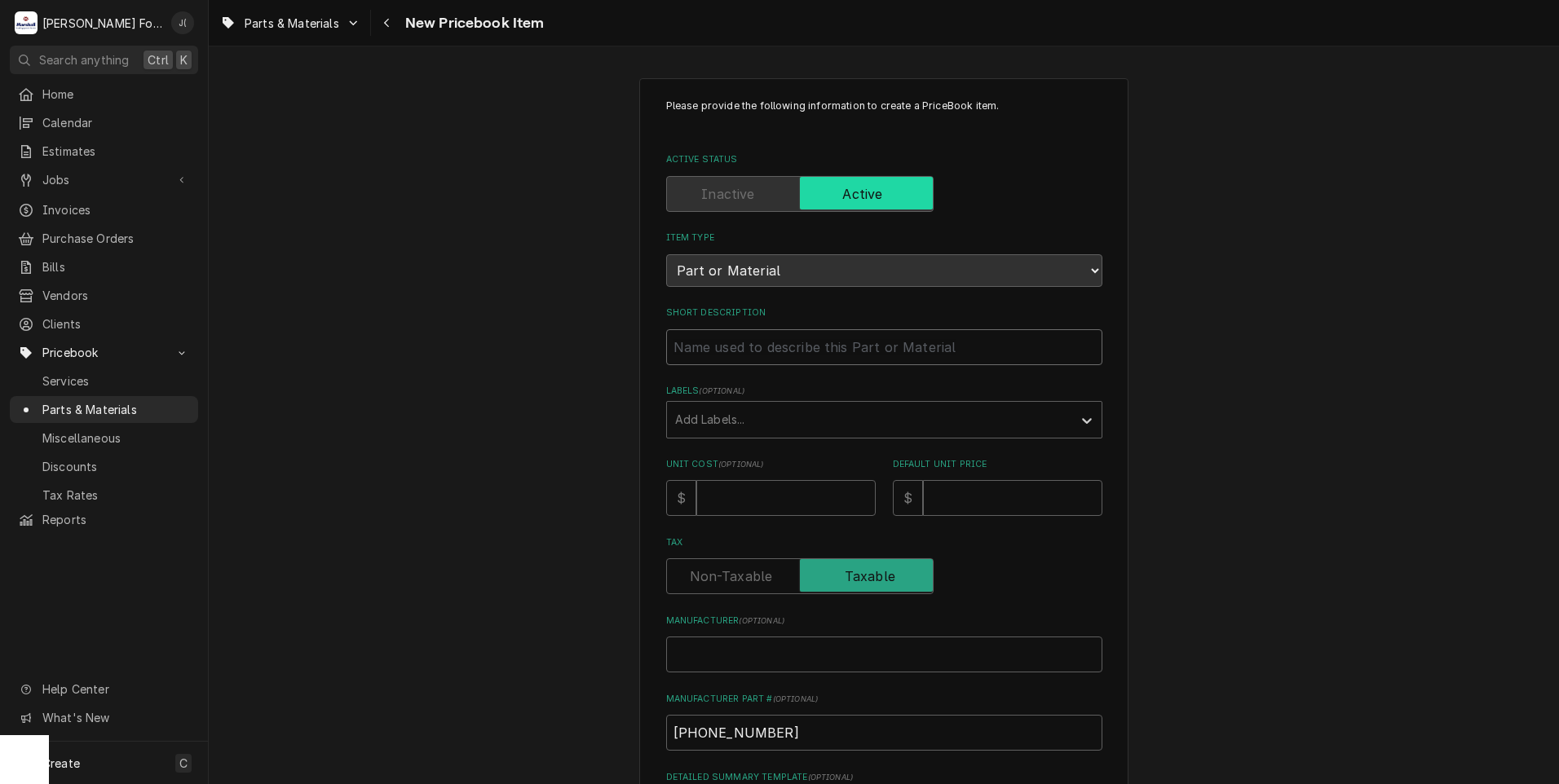
click at [725, 354] on input "Short Description" at bounding box center [884, 346] width 436 height 36
paste input "IGNITION KIT, VC4/6G"
type textarea "x"
type input "IGNITION KIT, VC4/6G"
click at [750, 414] on div "Labels" at bounding box center [869, 419] width 389 height 29
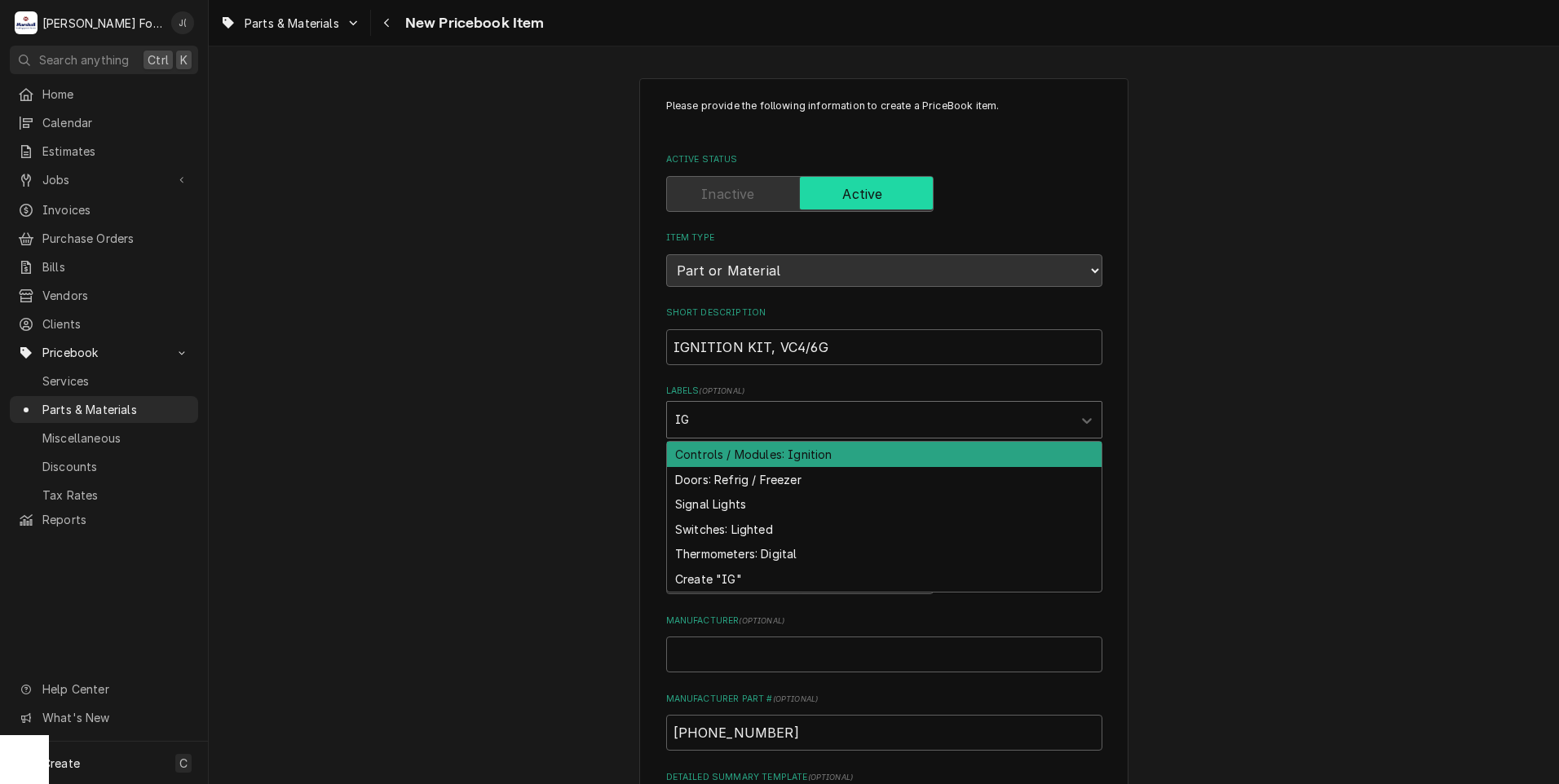
type input "IGN"
click at [721, 452] on div "Controls / Modules: Ignition" at bounding box center [884, 454] width 435 height 25
type textarea "x"
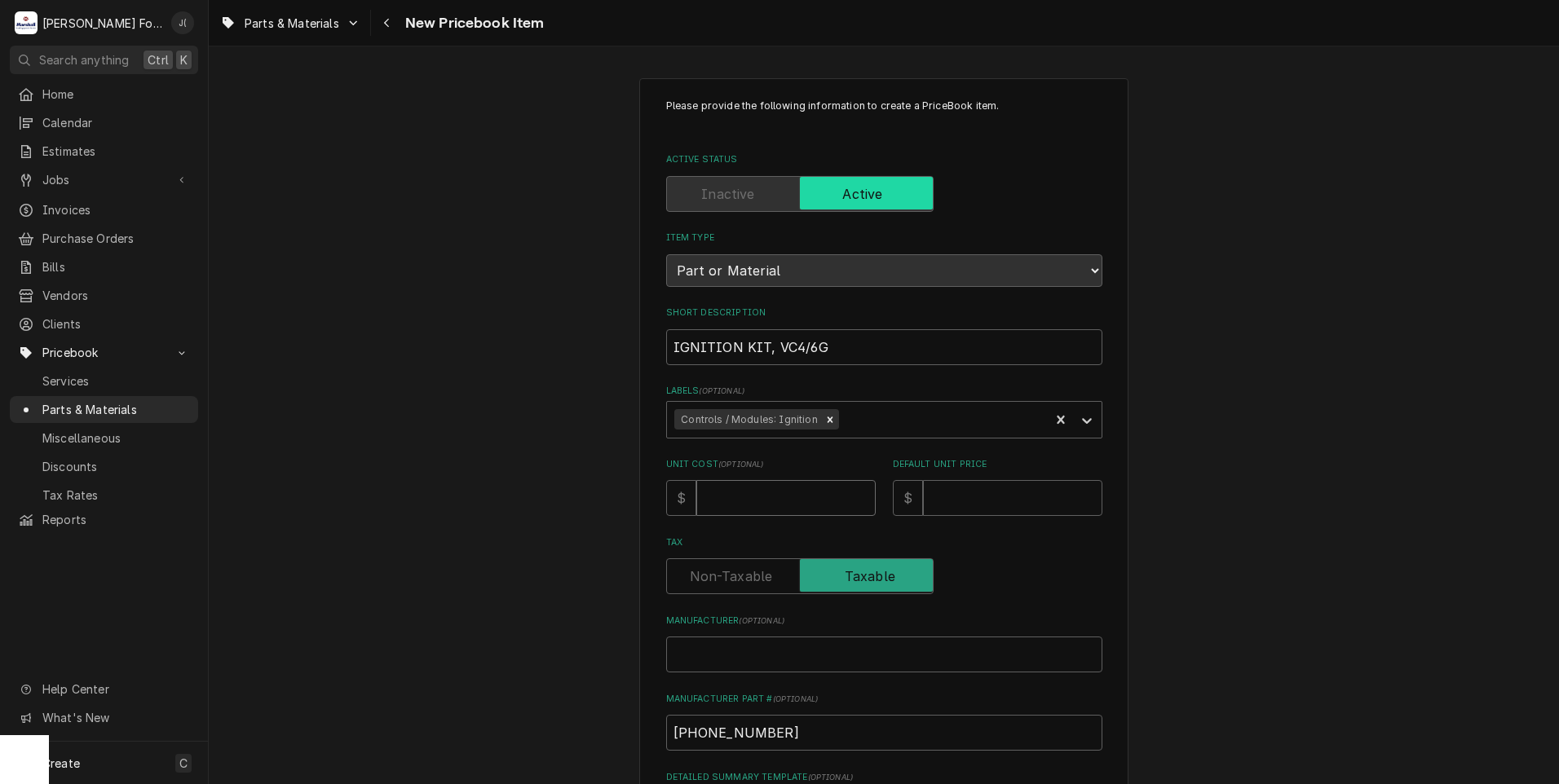
click at [785, 506] on input "Unit Cost ( optional )" at bounding box center [786, 497] width 179 height 36
type textarea "x"
type input "2"
type textarea "x"
type input "22"
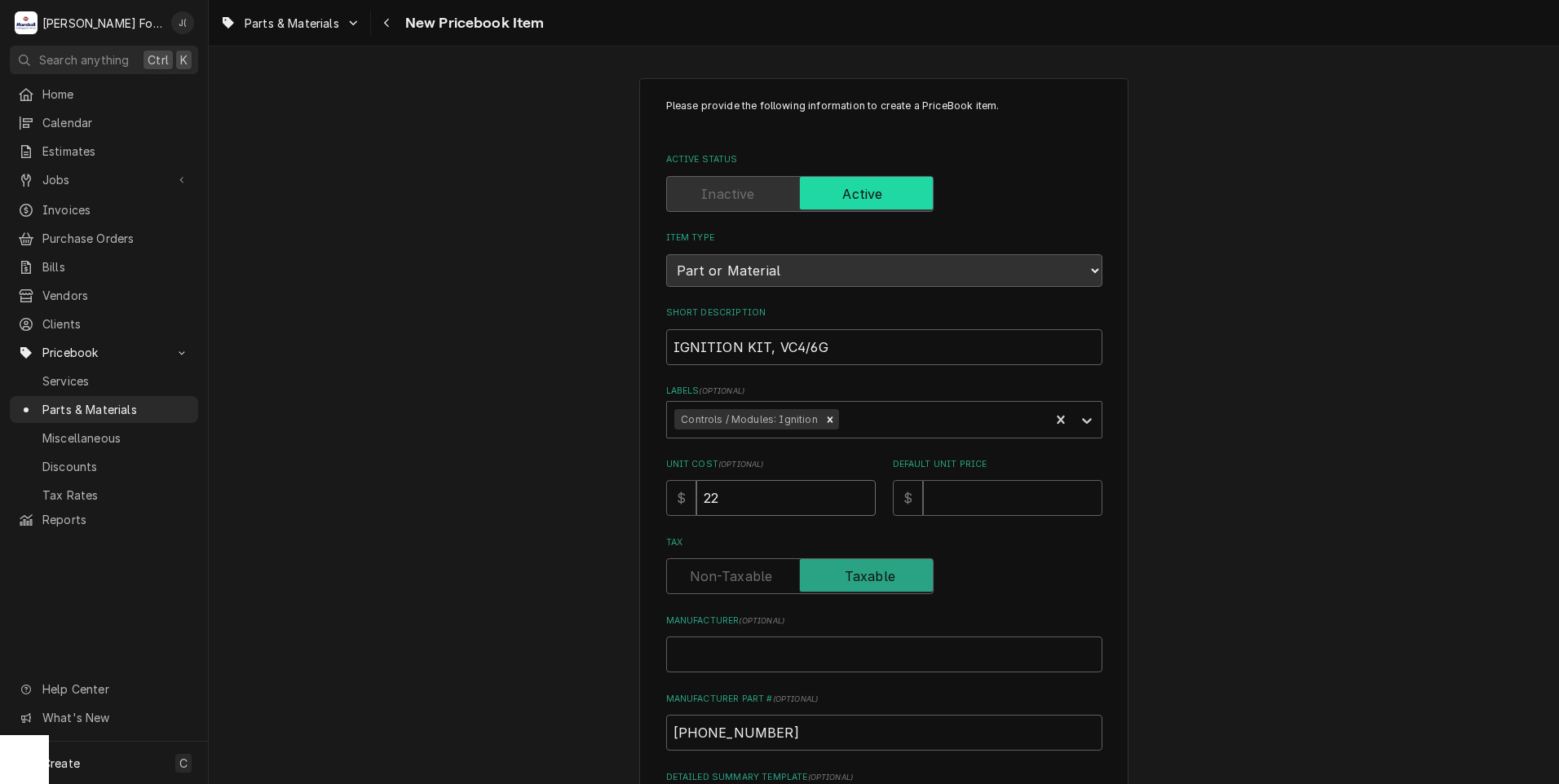
type textarea "x"
type input "229"
type textarea "x"
type input "229.1"
type textarea "x"
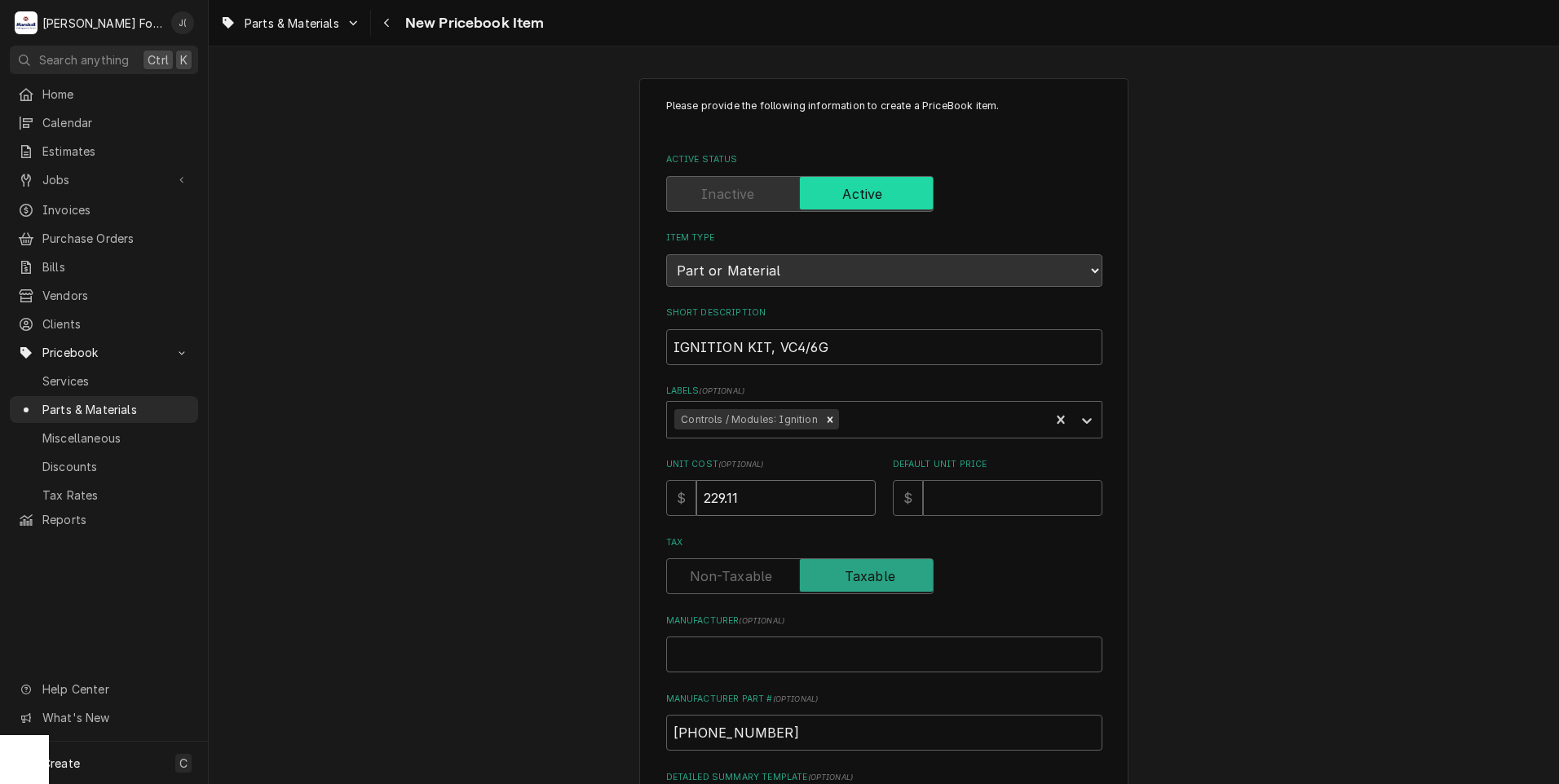
type input "229.11"
type textarea "x"
type input "3"
type textarea "x"
type input "31"
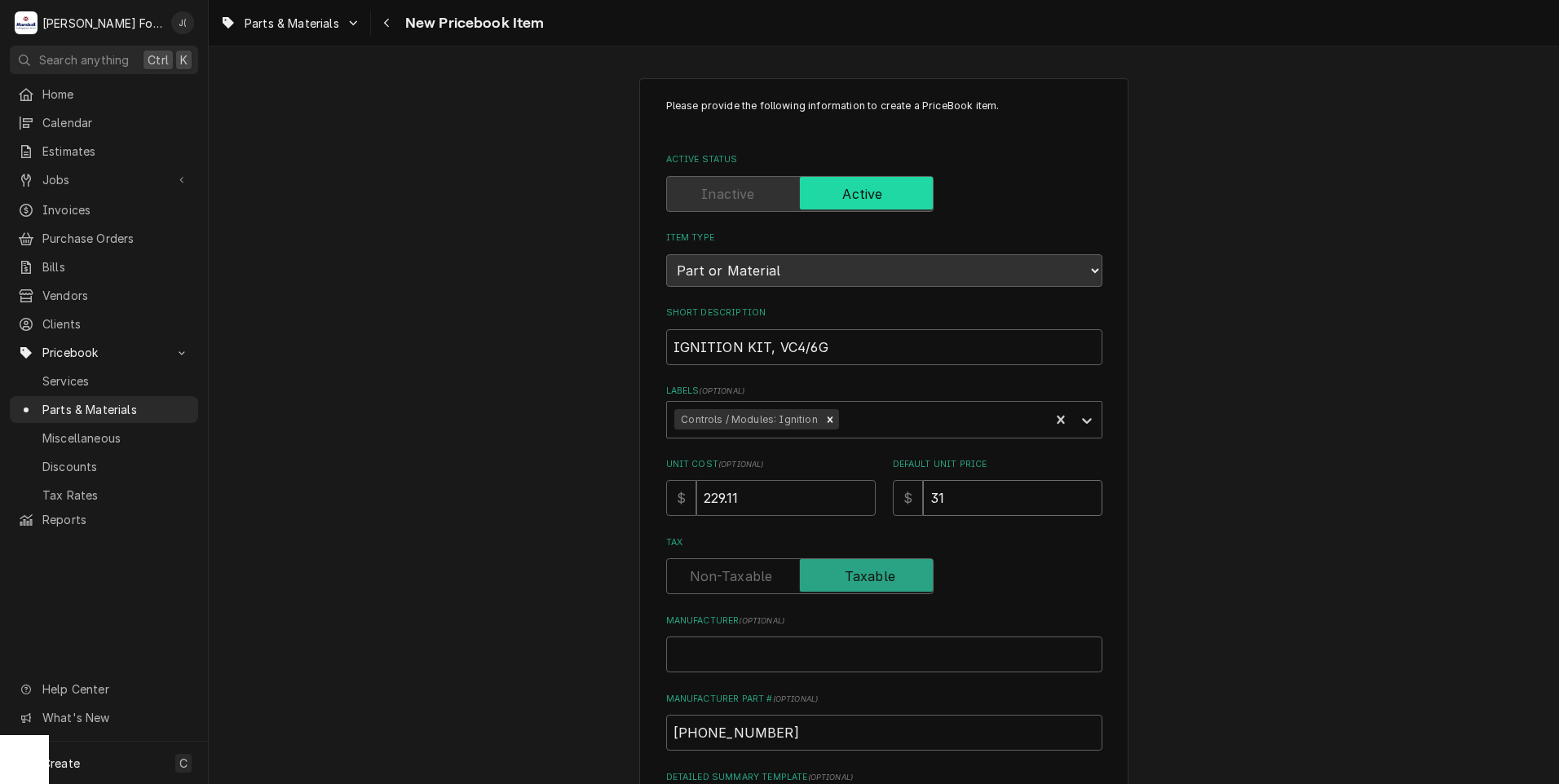
type textarea "x"
type input "314"
type textarea "x"
type input "314.0"
type textarea "x"
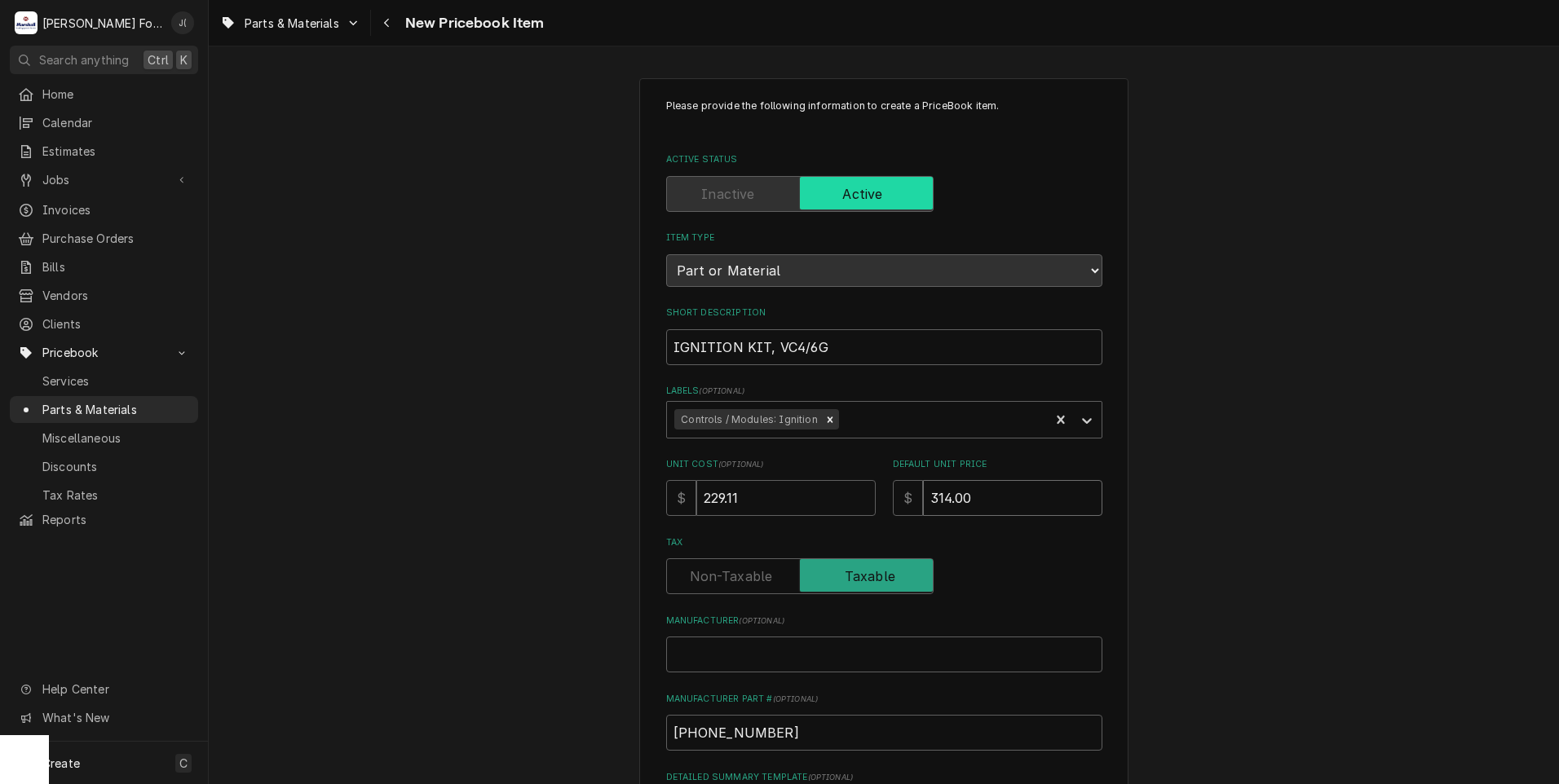
type input "314.00"
type textarea "x"
type input "V"
type textarea "x"
type input "VU"
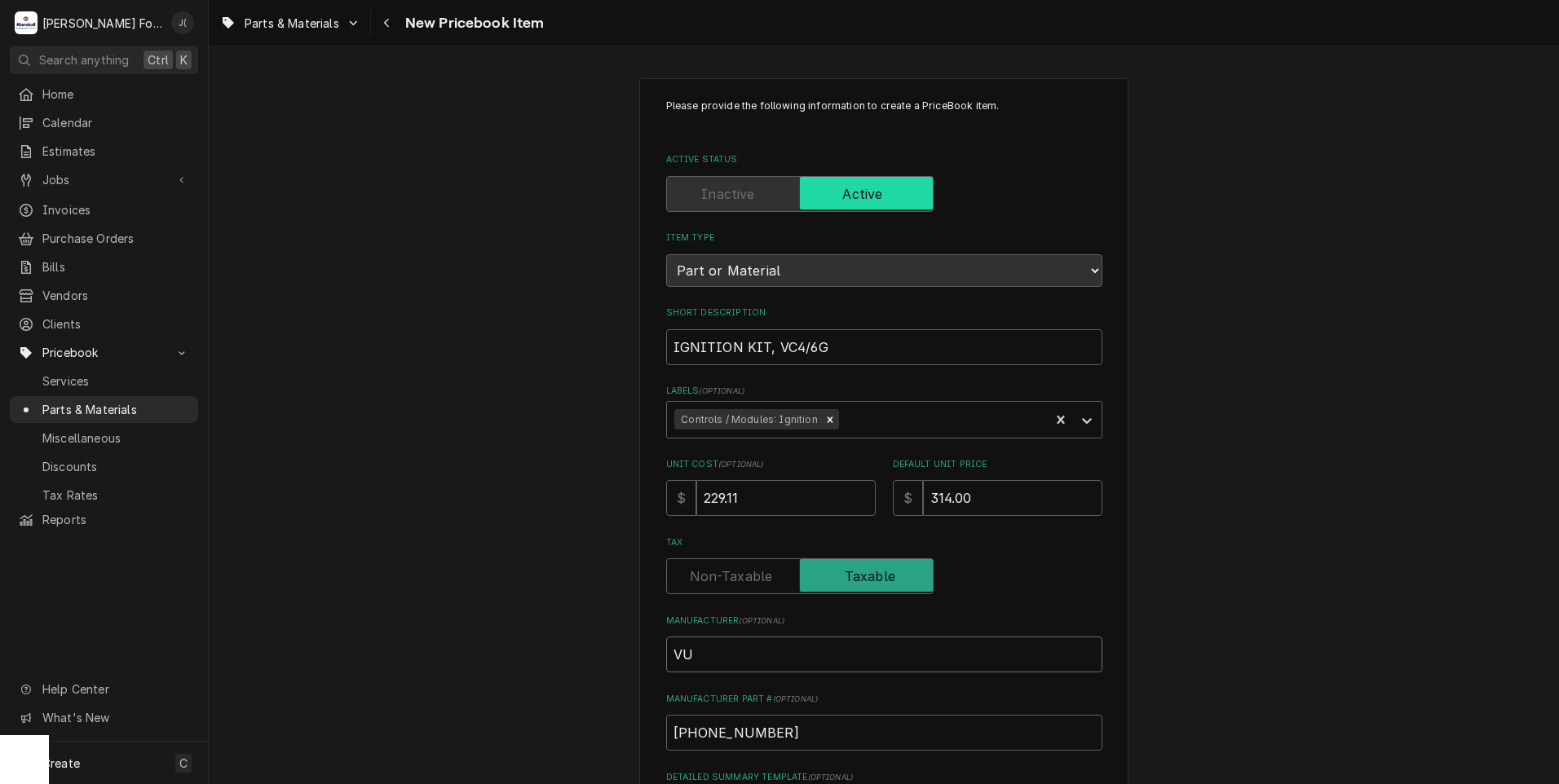
type textarea "x"
type input "VUL"
type textarea "x"
type input "VULC"
type textarea "x"
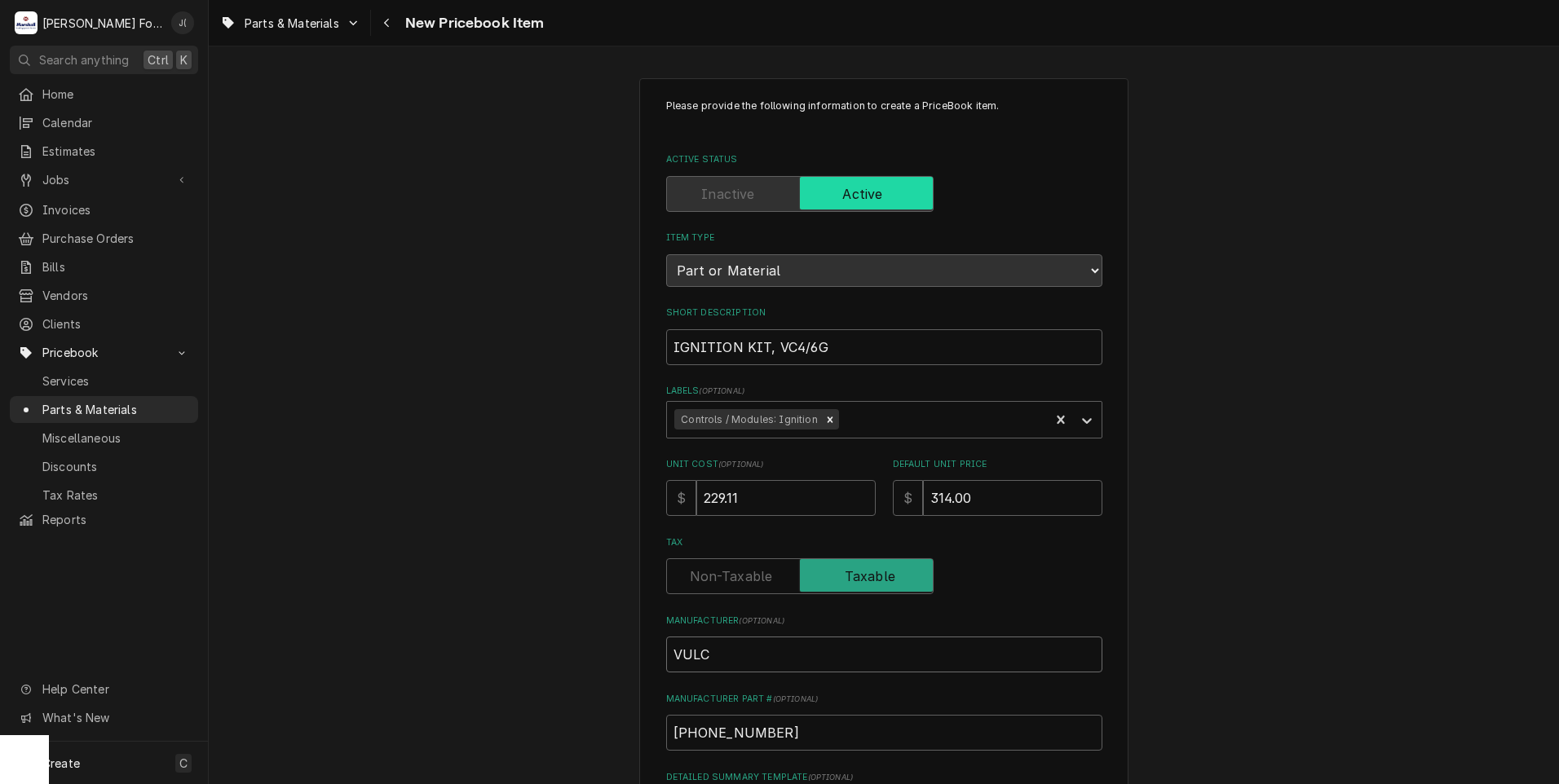
type input "VULCA"
type textarea "x"
type input "VULCAN"
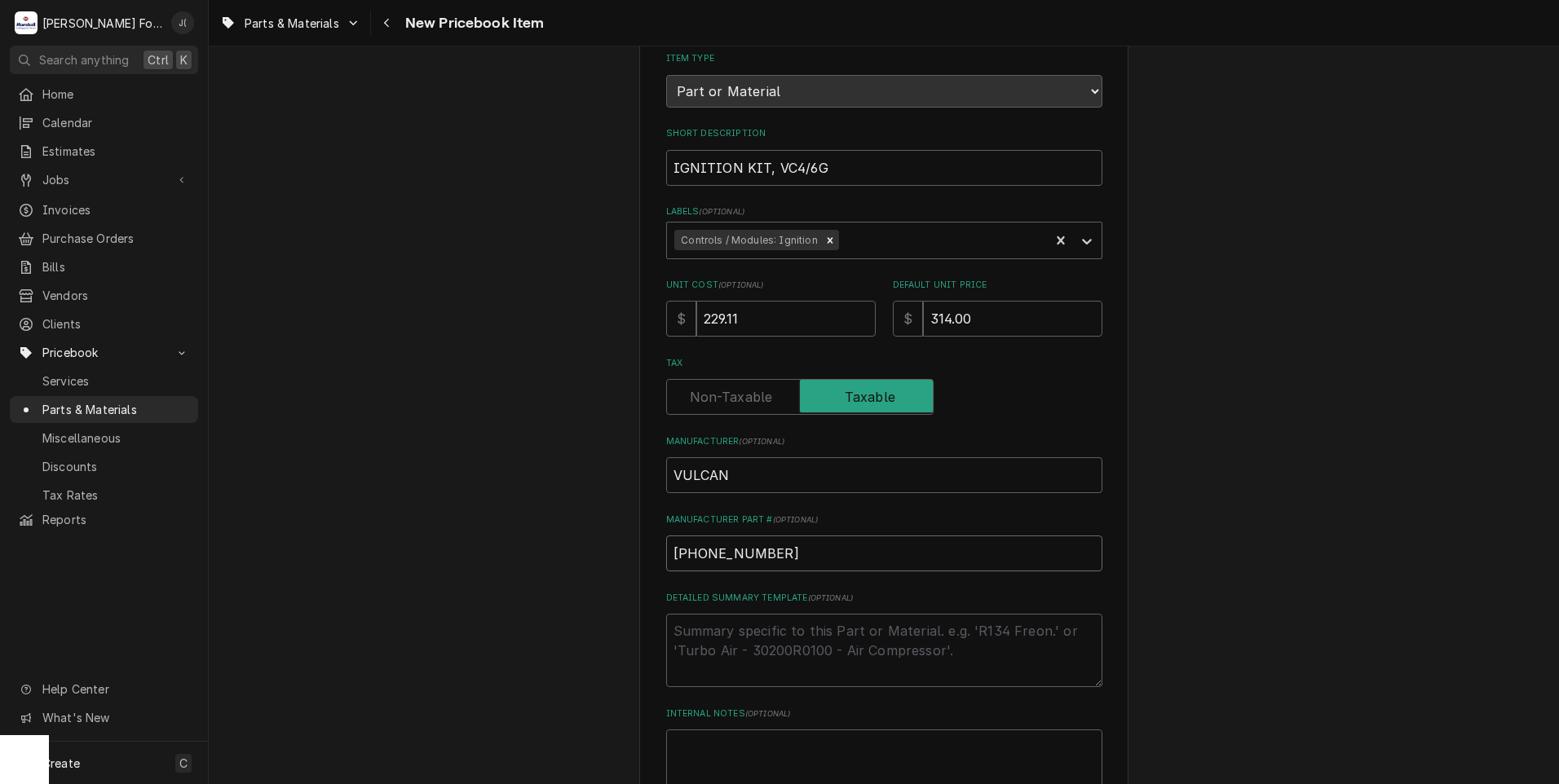
scroll to position [369, 0]
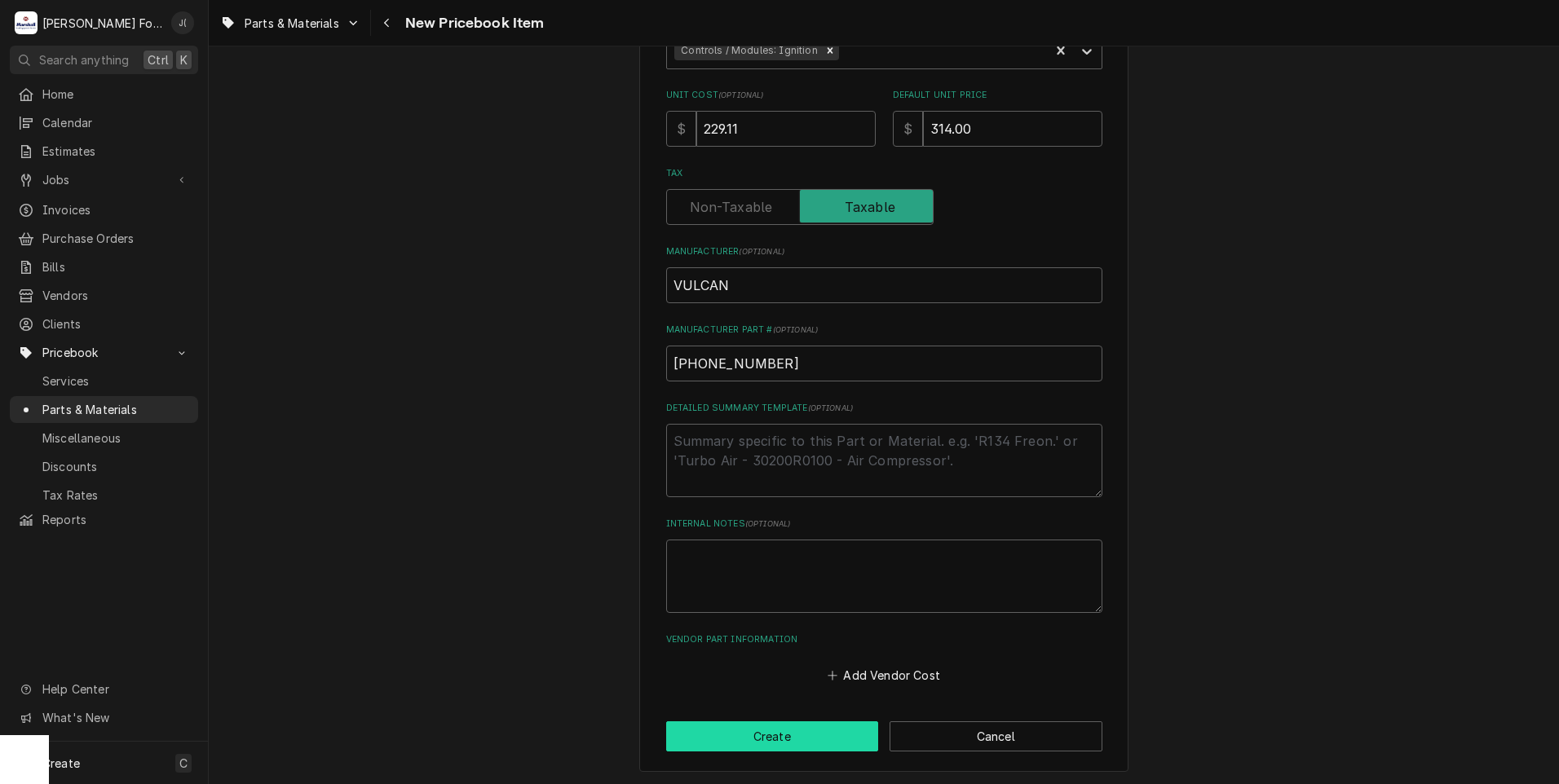
click at [764, 738] on button "Create" at bounding box center [772, 736] width 213 height 30
type textarea "x"
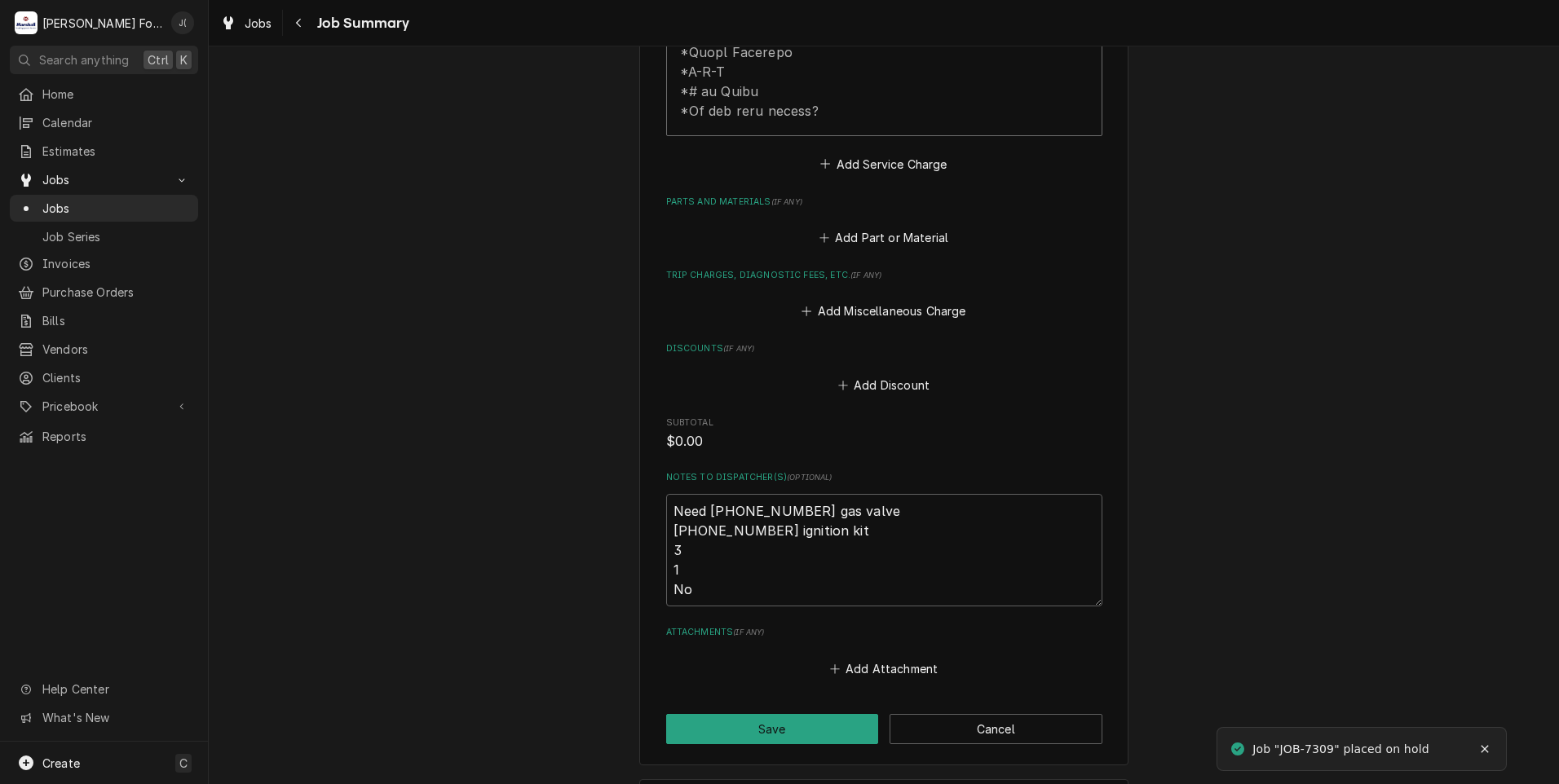
scroll to position [896, 0]
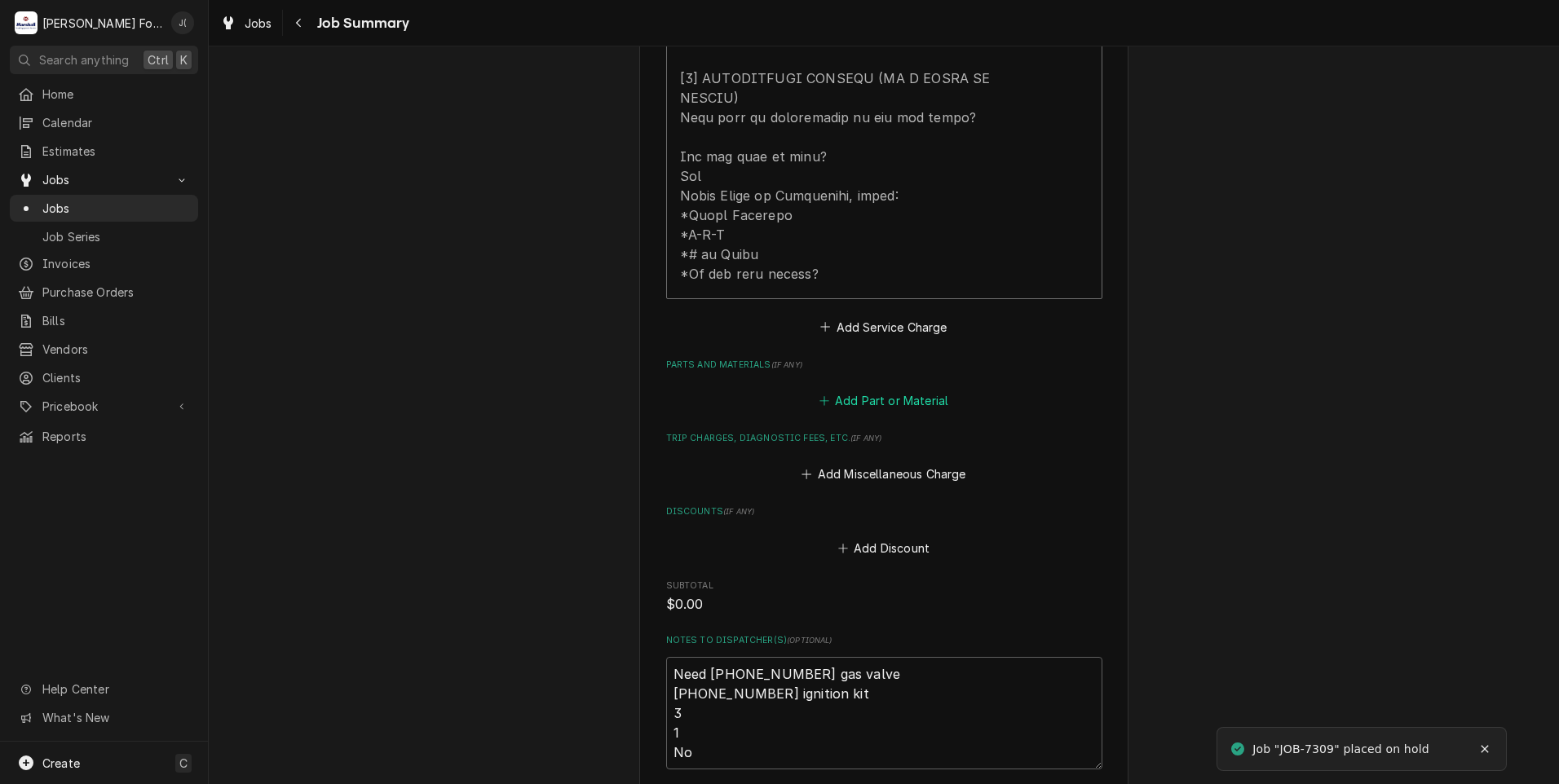
click at [902, 390] on button "Add Part or Material" at bounding box center [883, 401] width 134 height 23
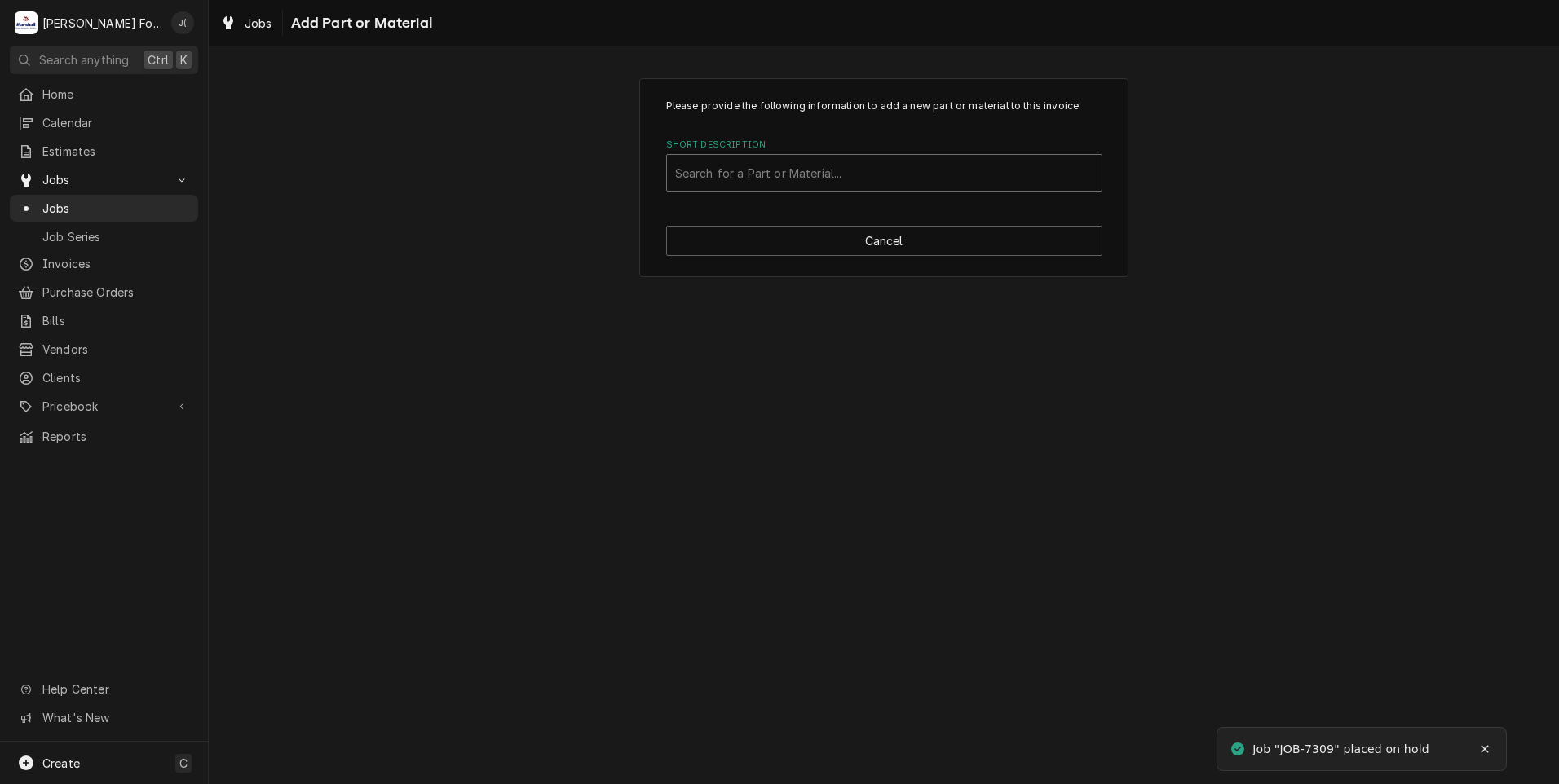
click at [808, 177] on div "Short Description" at bounding box center [884, 172] width 418 height 29
type input "[PHONE_NUMBER]"
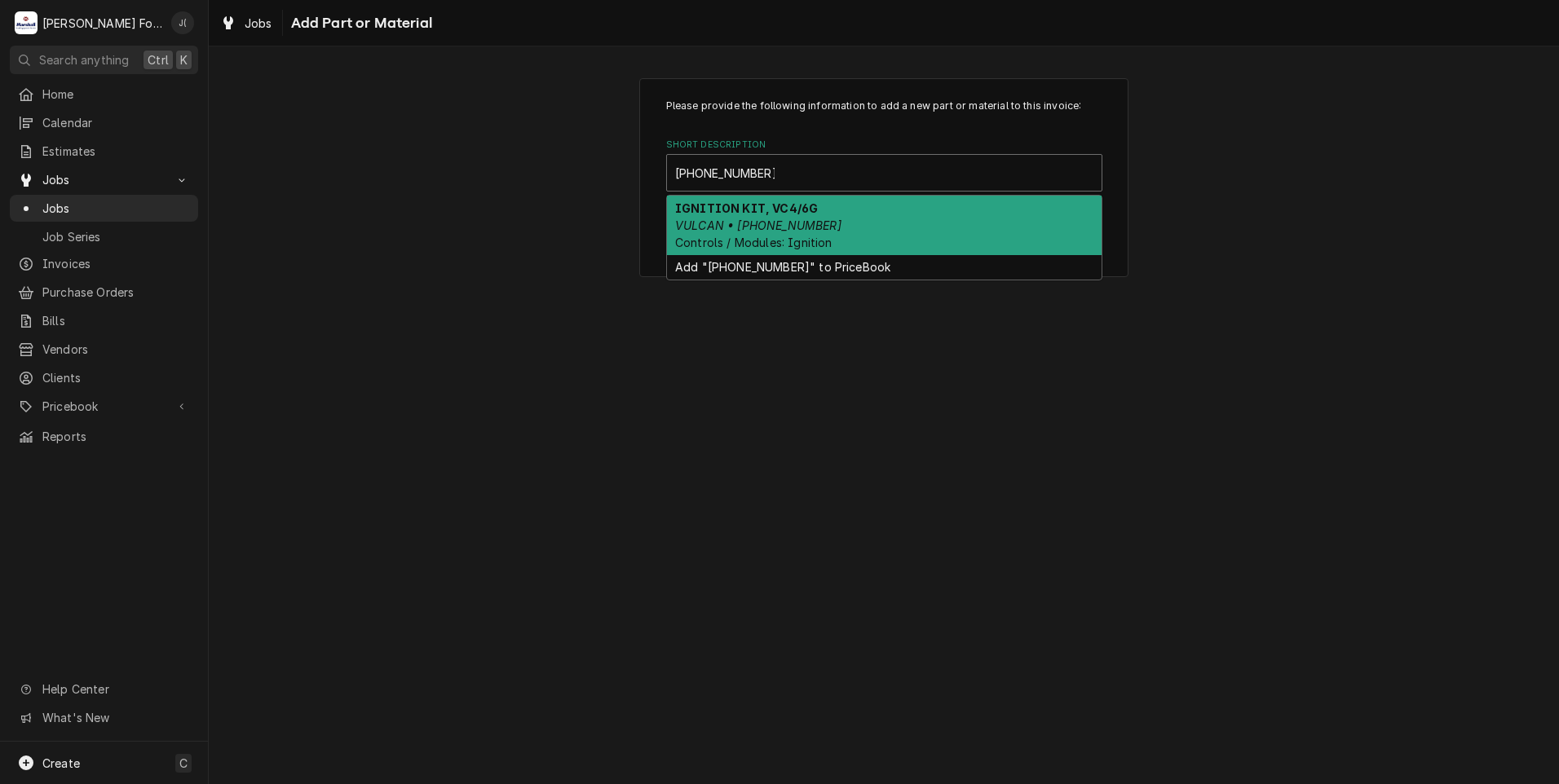
click at [841, 210] on div "IGNITION KIT, VC4/6G VULCAN • [PHONE_NUMBER] Controls / Modules: Ignition" at bounding box center [884, 225] width 435 height 60
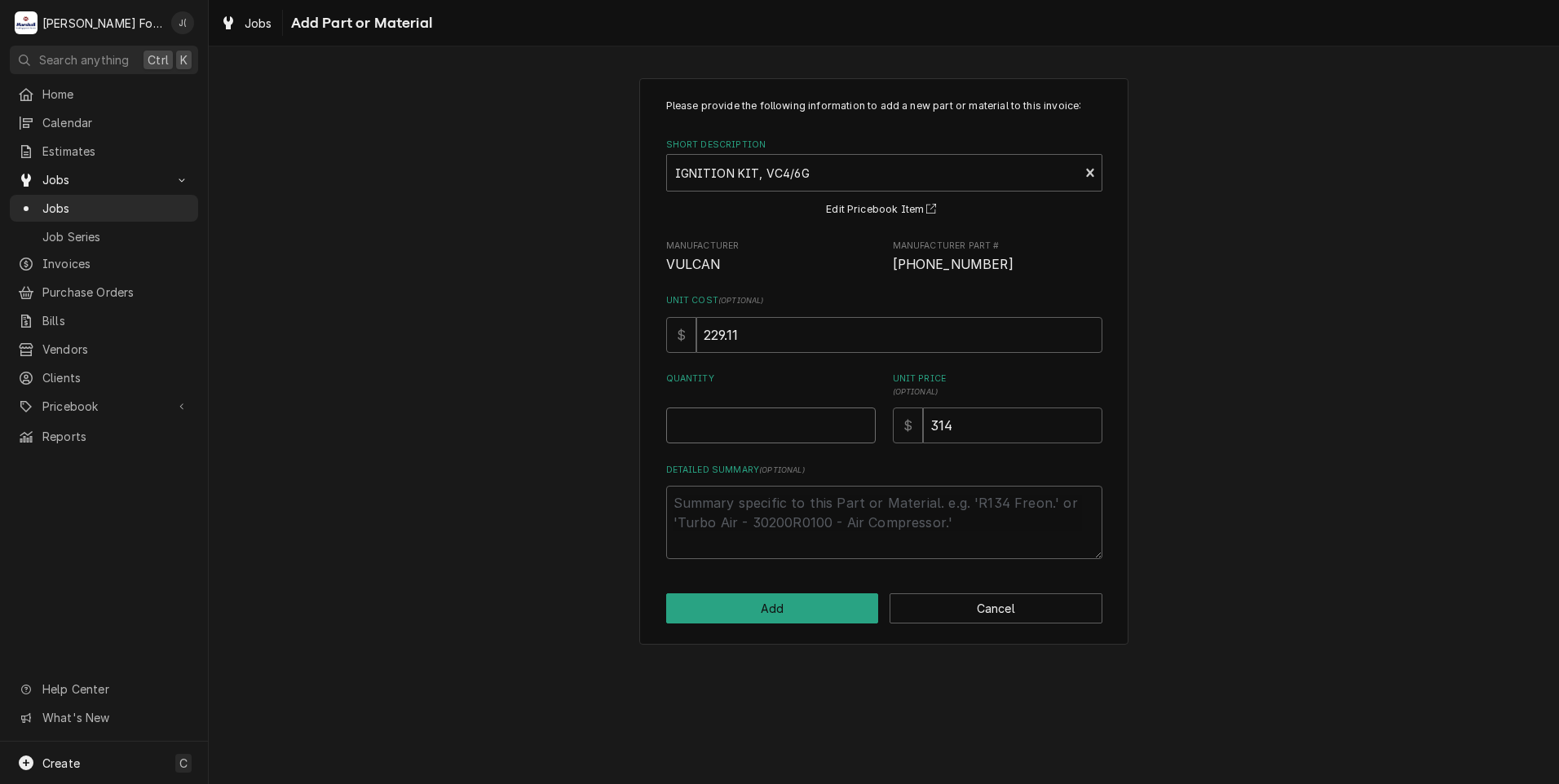
click at [847, 421] on input "Quantity" at bounding box center [770, 425] width 210 height 36
type textarea "x"
type input "1"
click at [709, 613] on button "Add" at bounding box center [772, 608] width 213 height 30
type textarea "x"
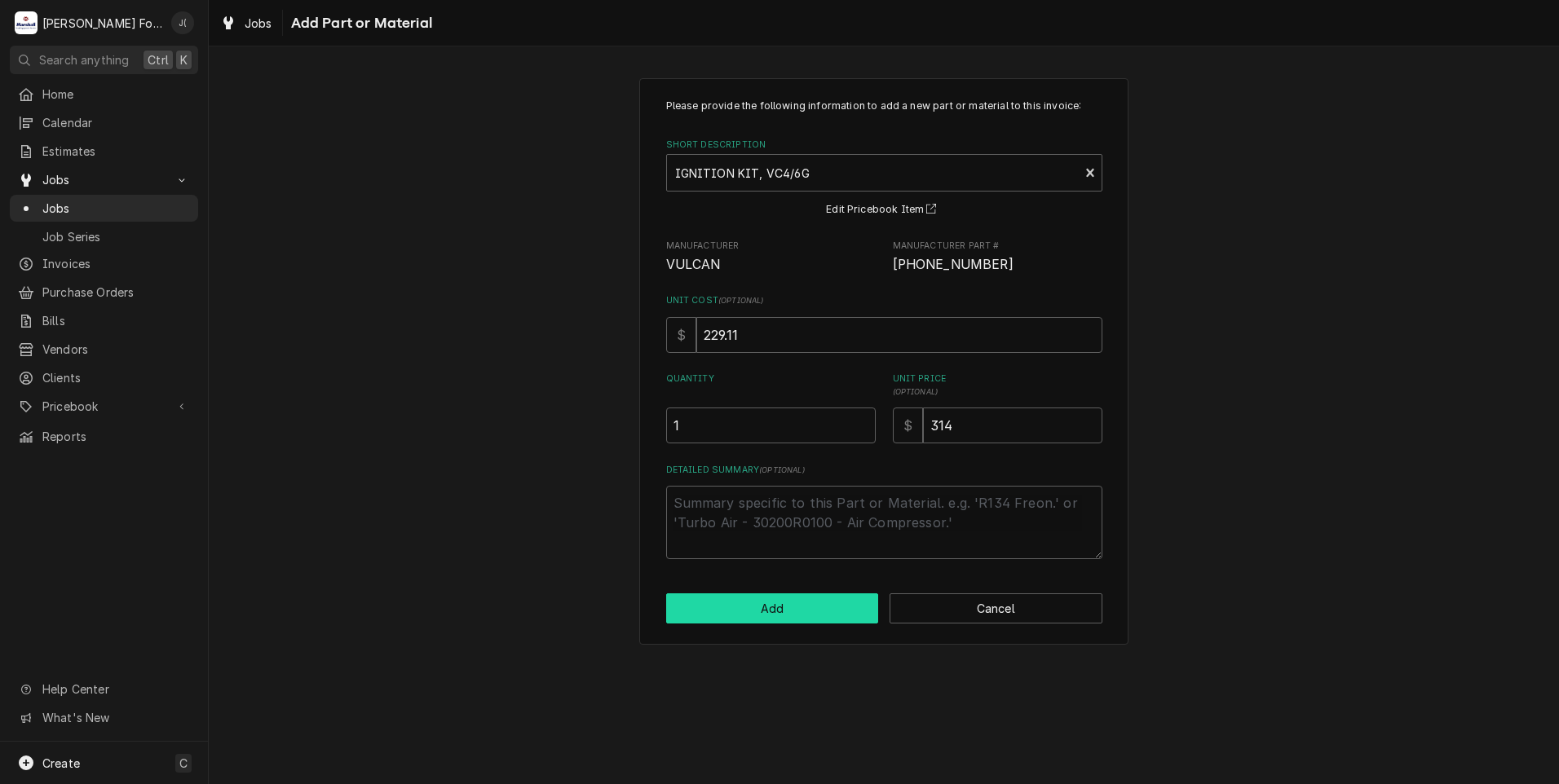
scroll to position [896, 0]
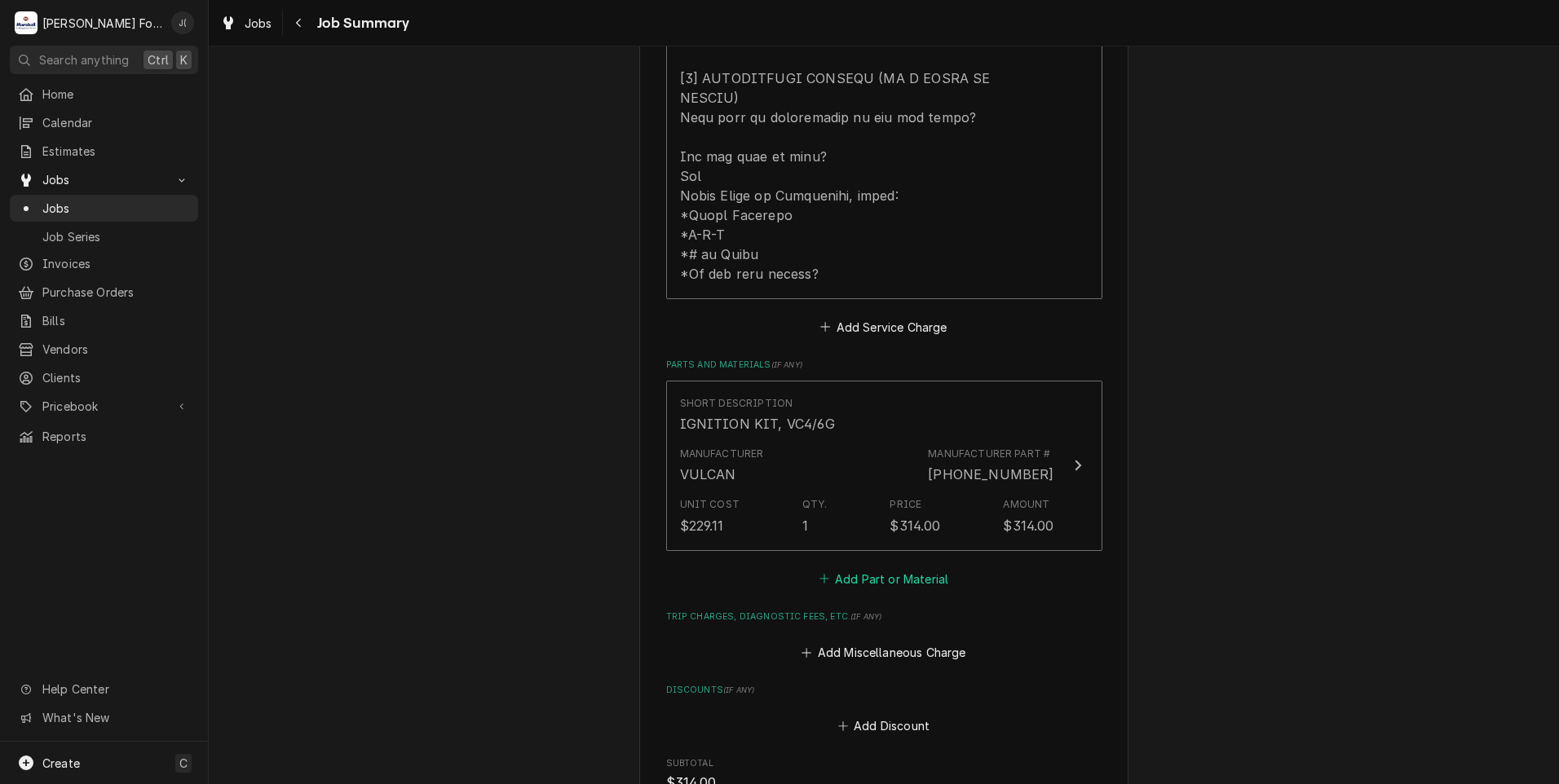
click at [830, 567] on button "Add Part or Material" at bounding box center [883, 578] width 134 height 23
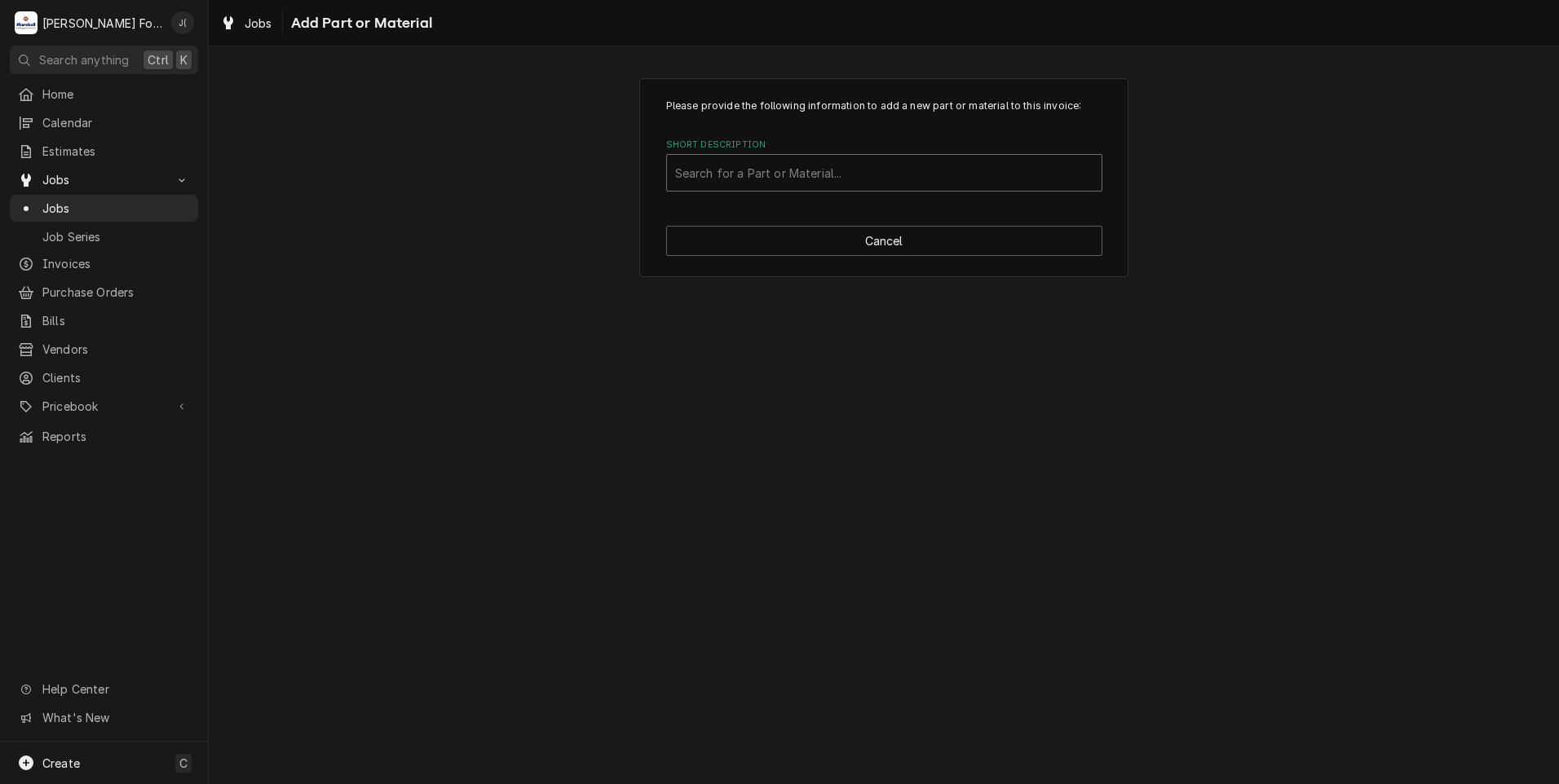
click at [762, 174] on div "Short Description" at bounding box center [884, 172] width 418 height 29
drag, startPoint x: 757, startPoint y: 175, endPoint x: 560, endPoint y: 250, distance: 210.8
click at [560, 250] on div "Please provide the following information to add a new part or material to this …" at bounding box center [884, 177] width 1350 height 227
click at [698, 181] on div "Short Description" at bounding box center [884, 172] width 418 height 29
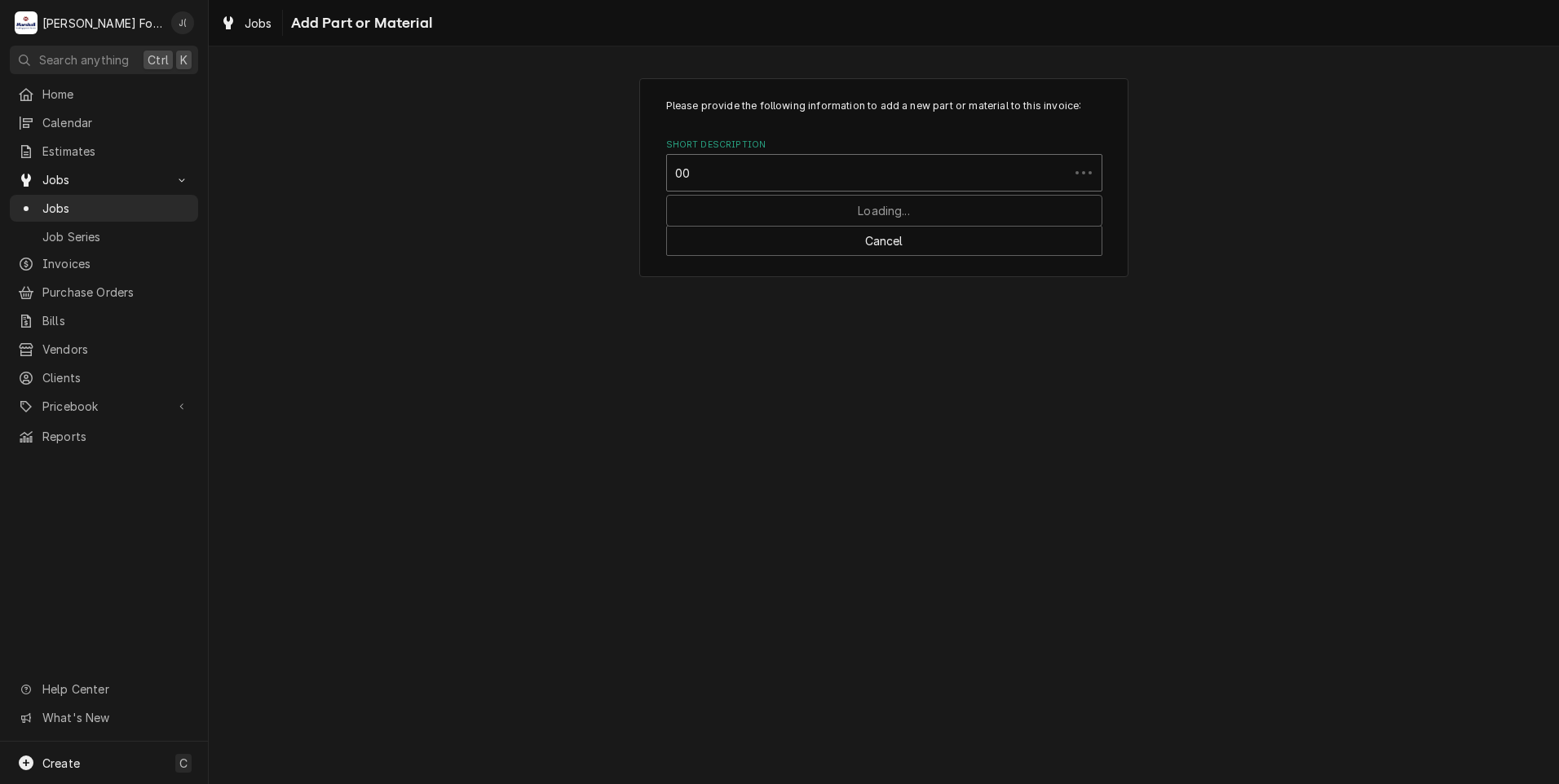
type input "0"
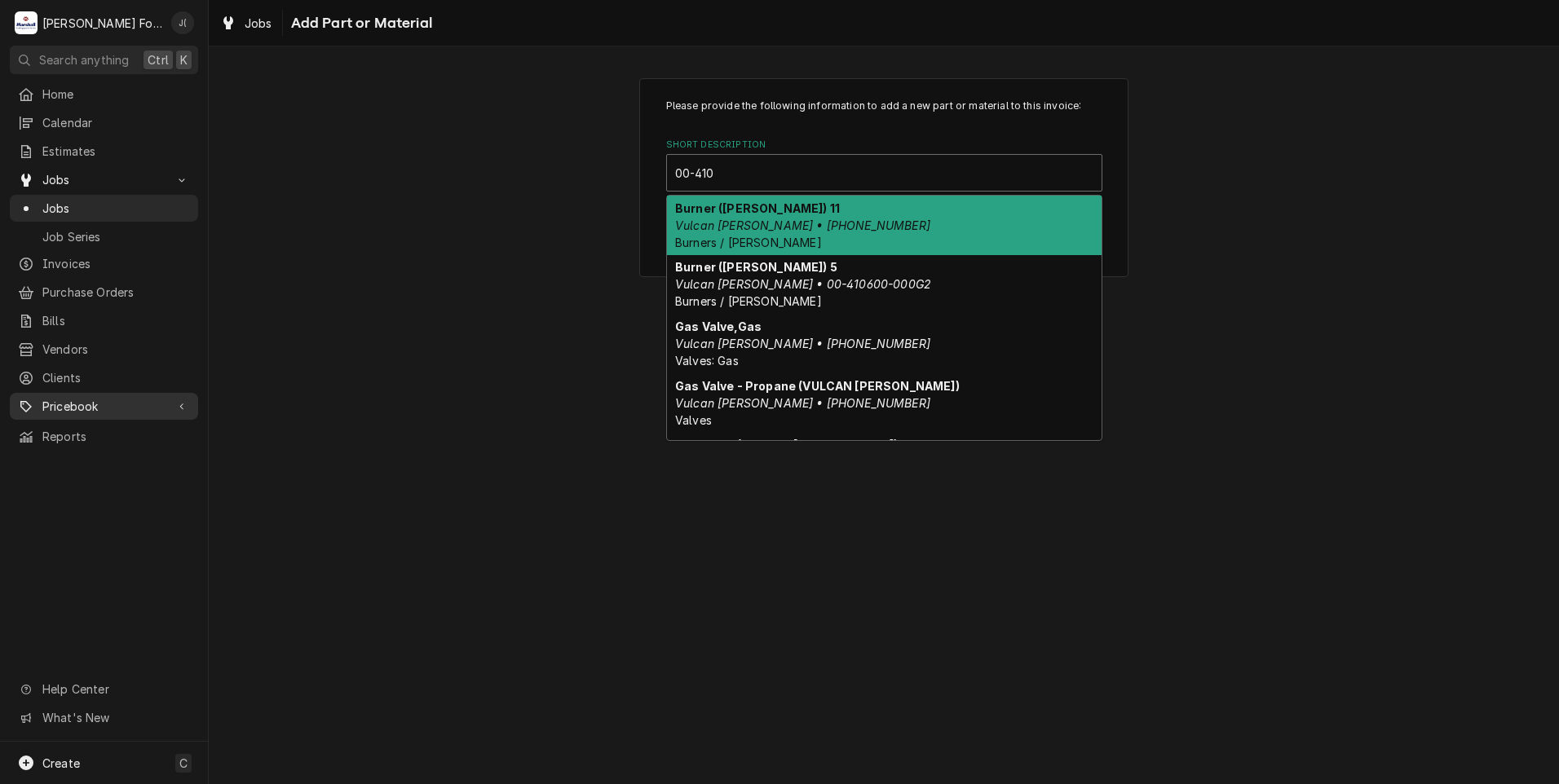
type input "00-410"
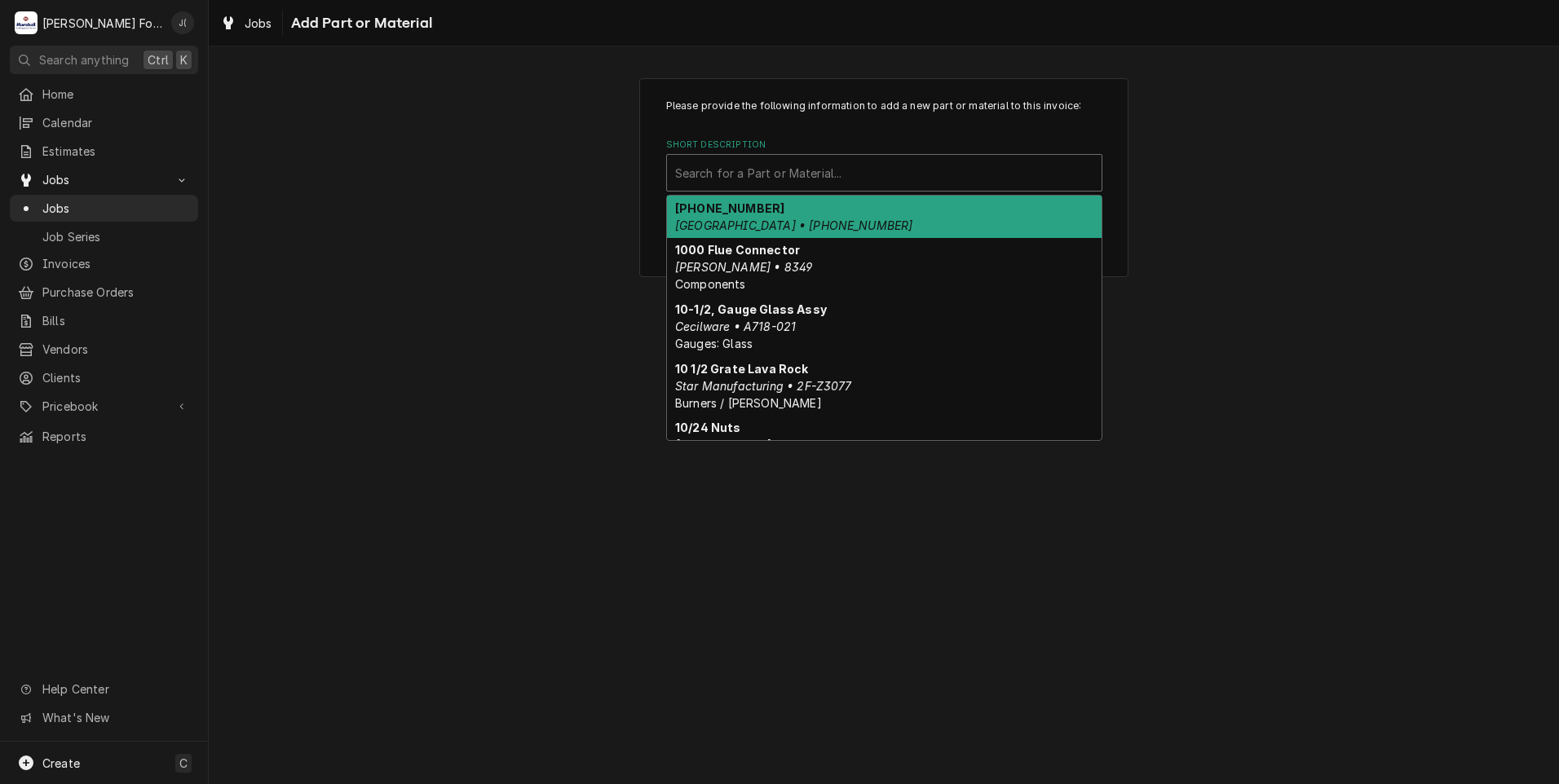
click at [786, 174] on div "Short Description" at bounding box center [884, 172] width 418 height 29
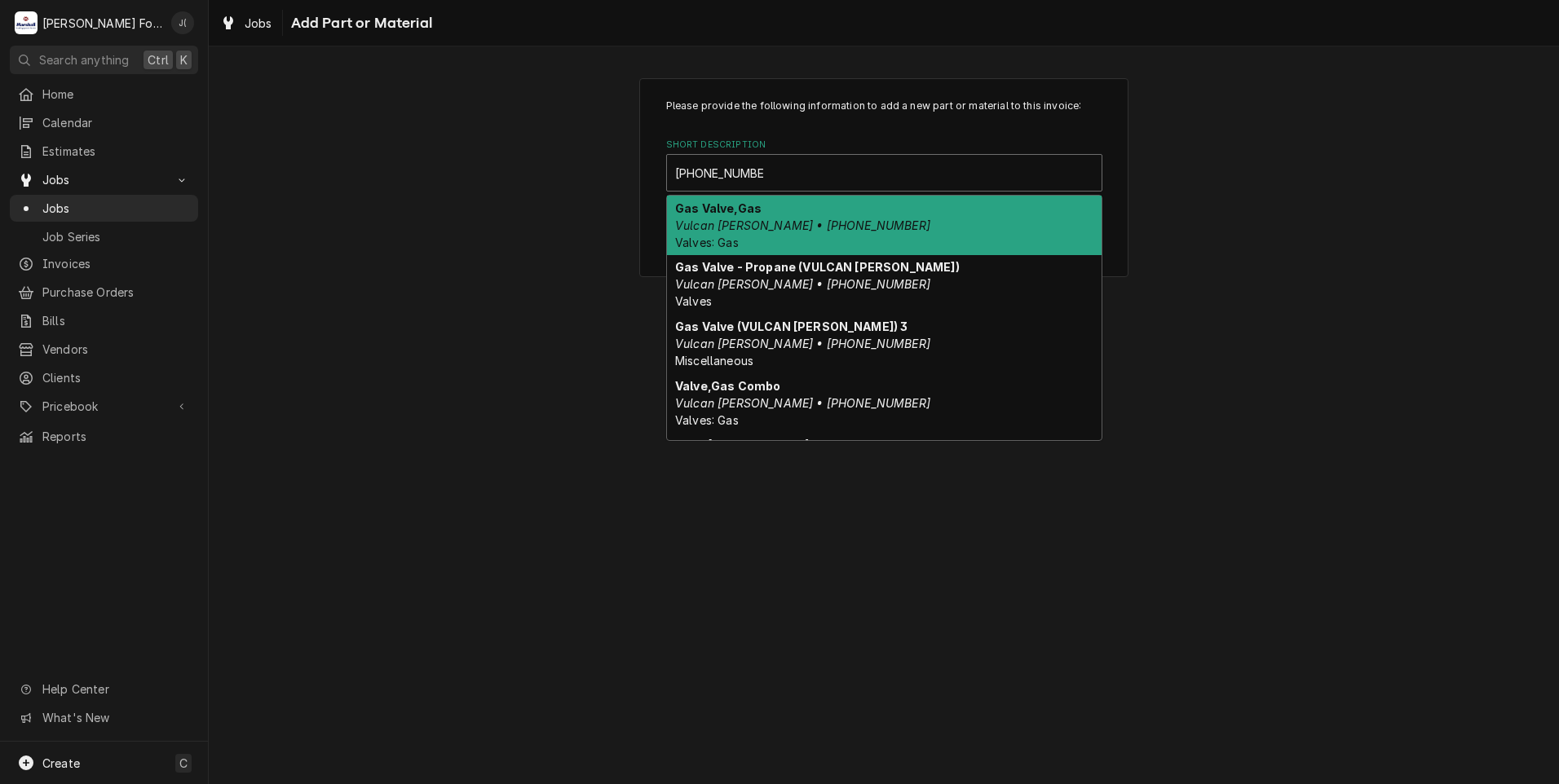
type input "00-410841-00018"
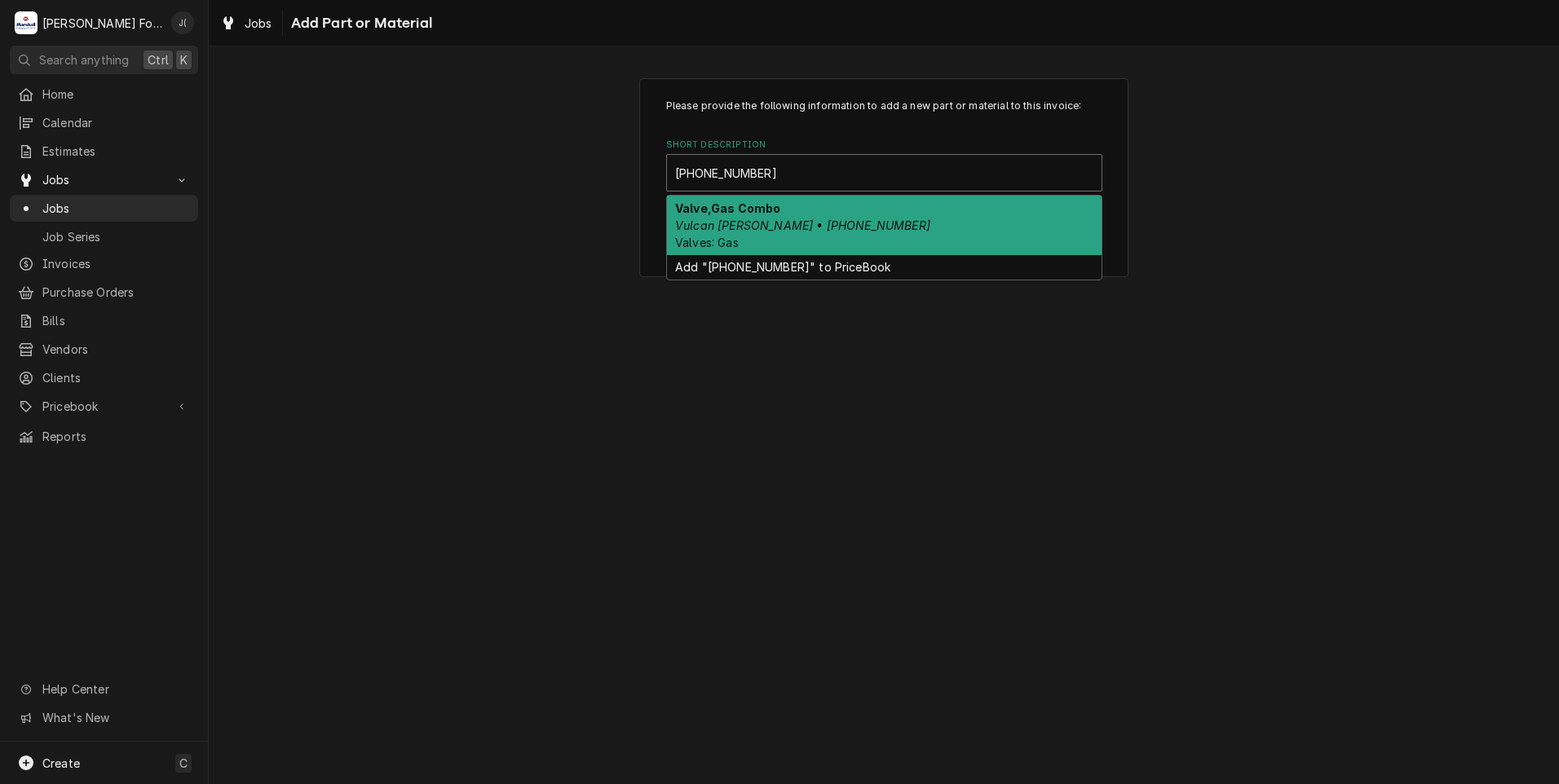
click at [774, 216] on div "Valve,Gas Combo Vulcan Hart • 00-410841-00018 Valves: Gas" at bounding box center [884, 225] width 435 height 60
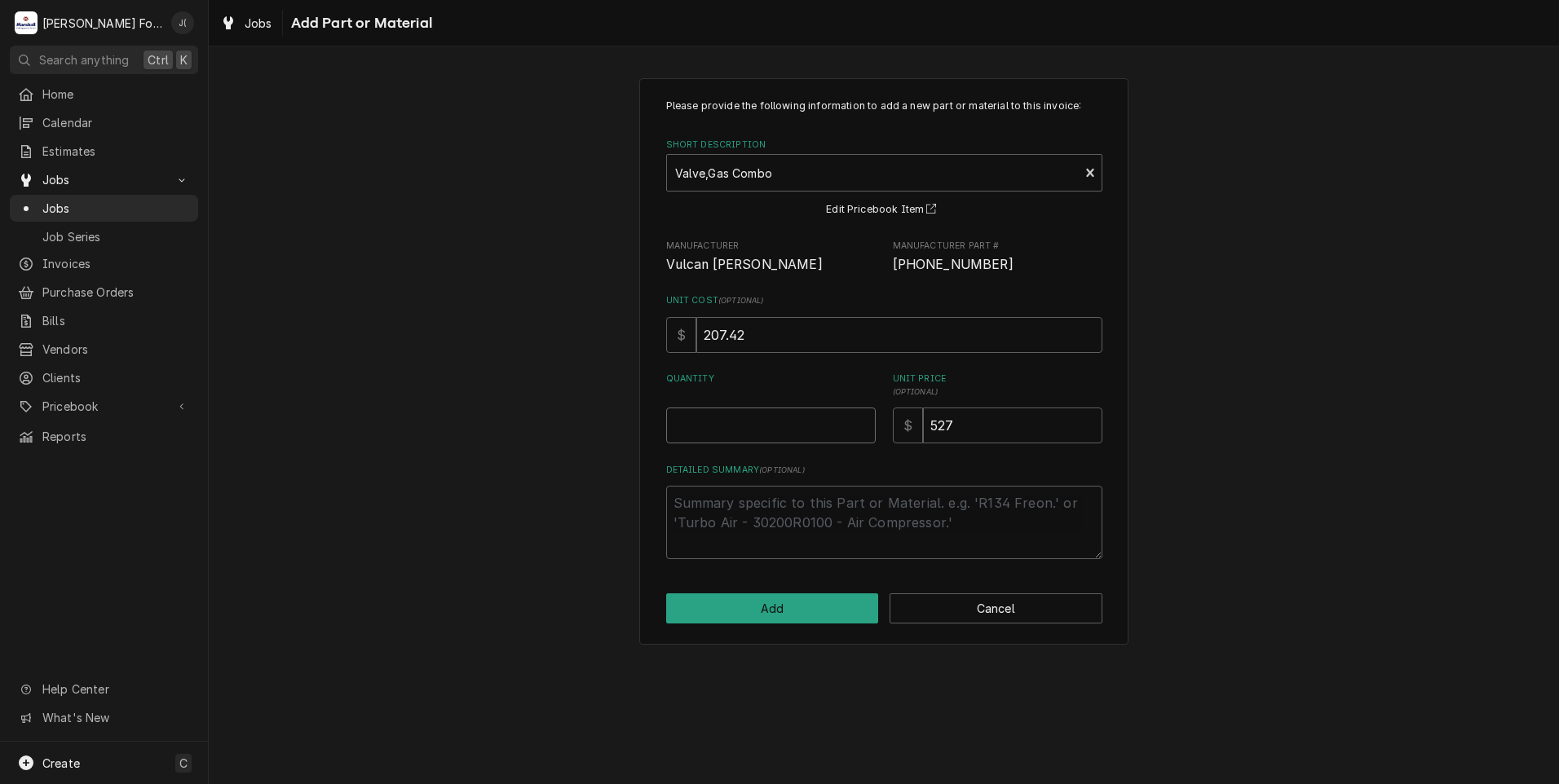
click at [756, 409] on input "Quantity" at bounding box center [770, 425] width 210 height 36
type textarea "x"
type input "1"
click at [780, 608] on button "Add" at bounding box center [772, 608] width 213 height 30
type textarea "x"
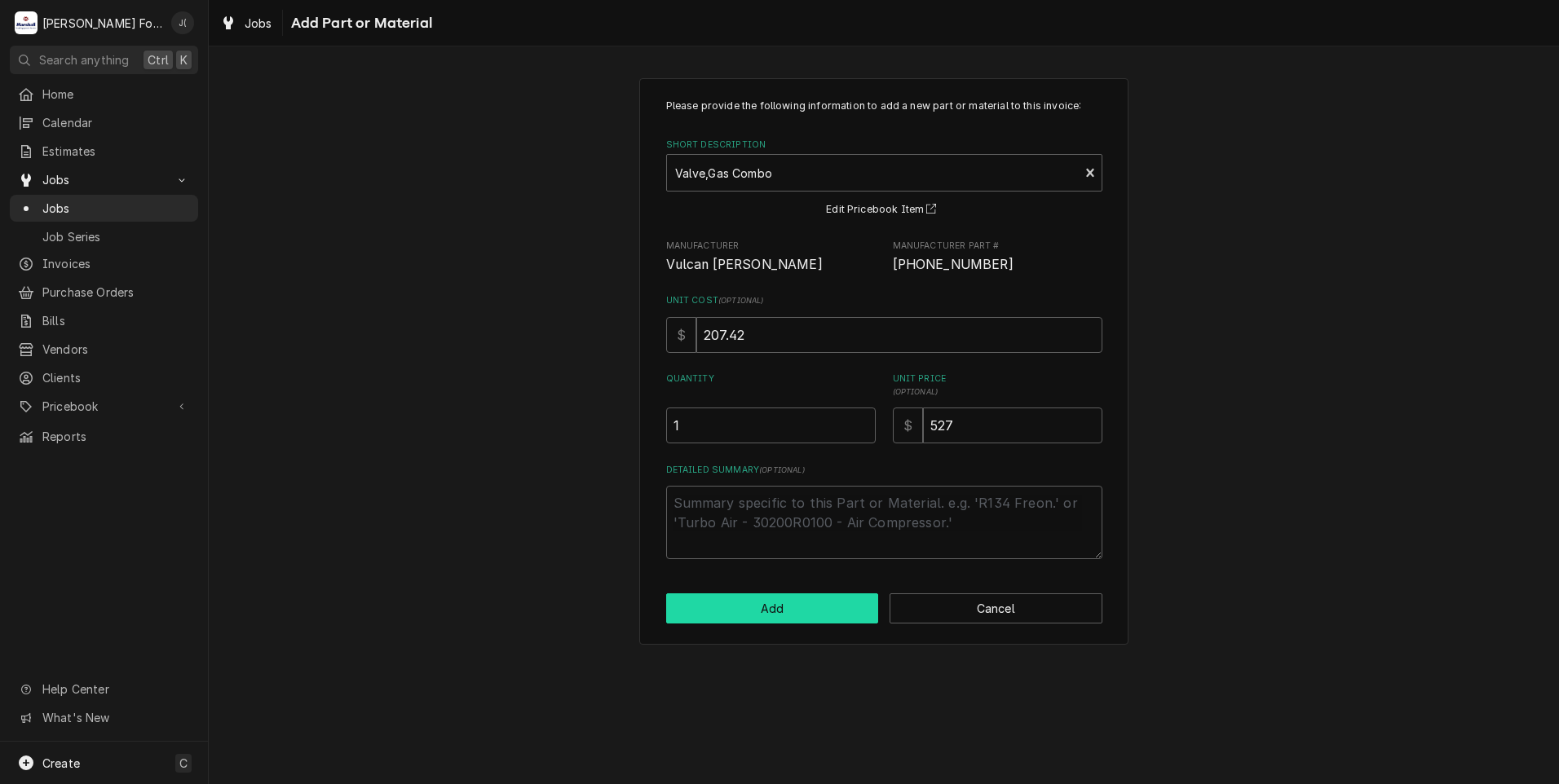
scroll to position [896, 0]
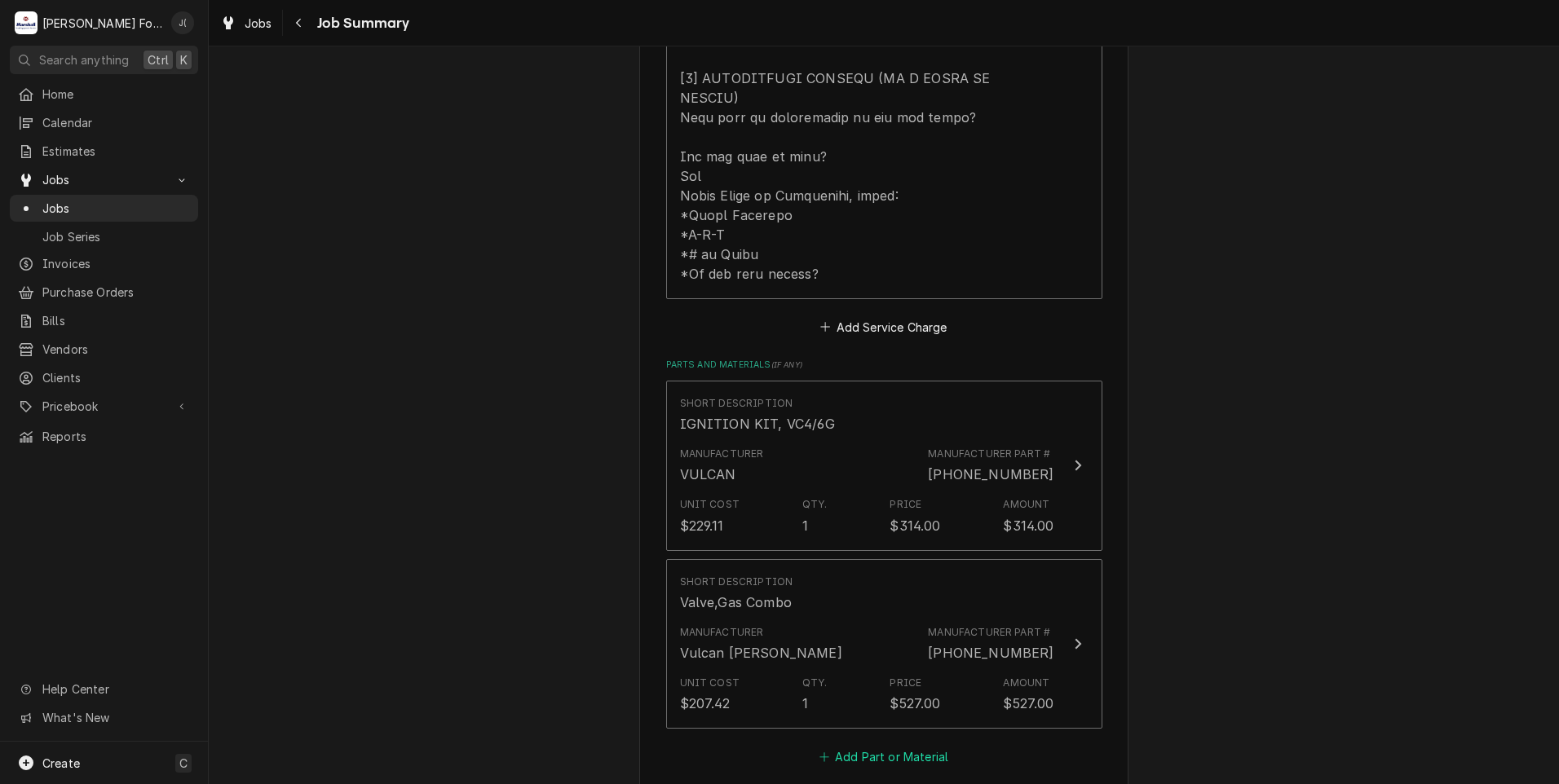
click at [848, 746] on button "Add Part or Material" at bounding box center [883, 757] width 134 height 23
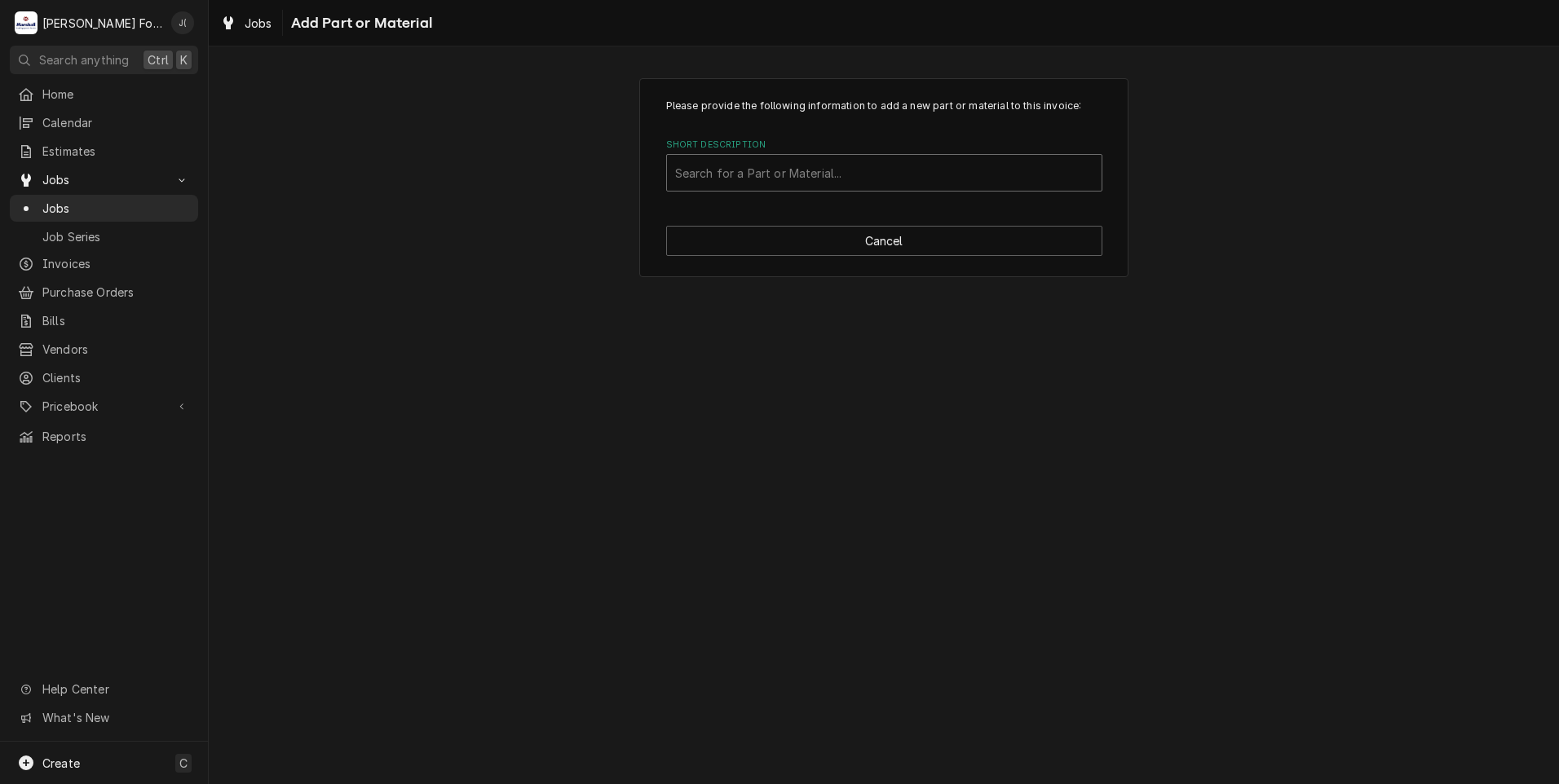
click at [826, 172] on div "Short Description" at bounding box center [884, 172] width 418 height 29
type input "SSDT"
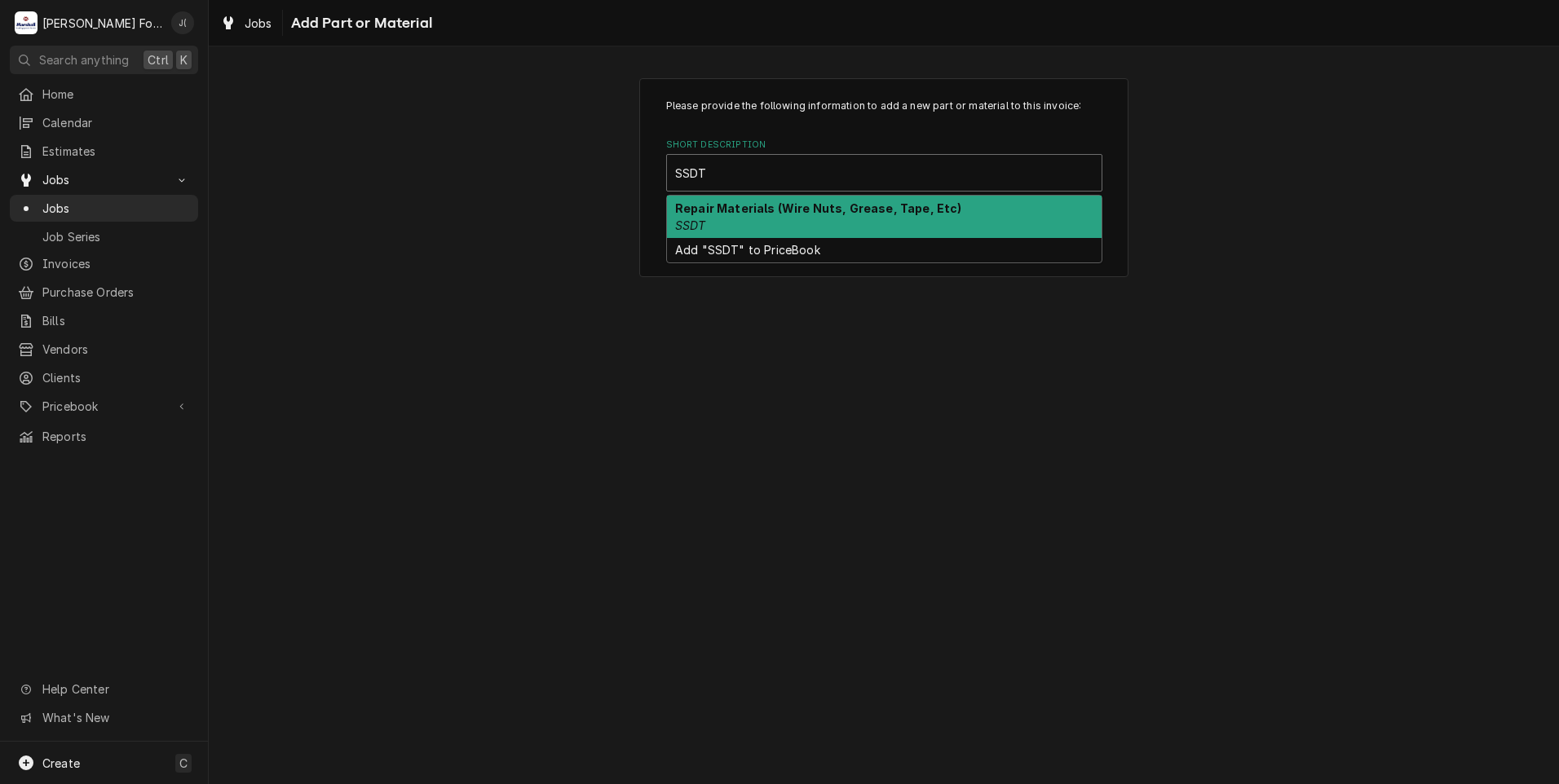
click at [820, 222] on div "Repair Materials (Wire Nuts, Grease, Tape, Etc) SSDT" at bounding box center [884, 216] width 435 height 42
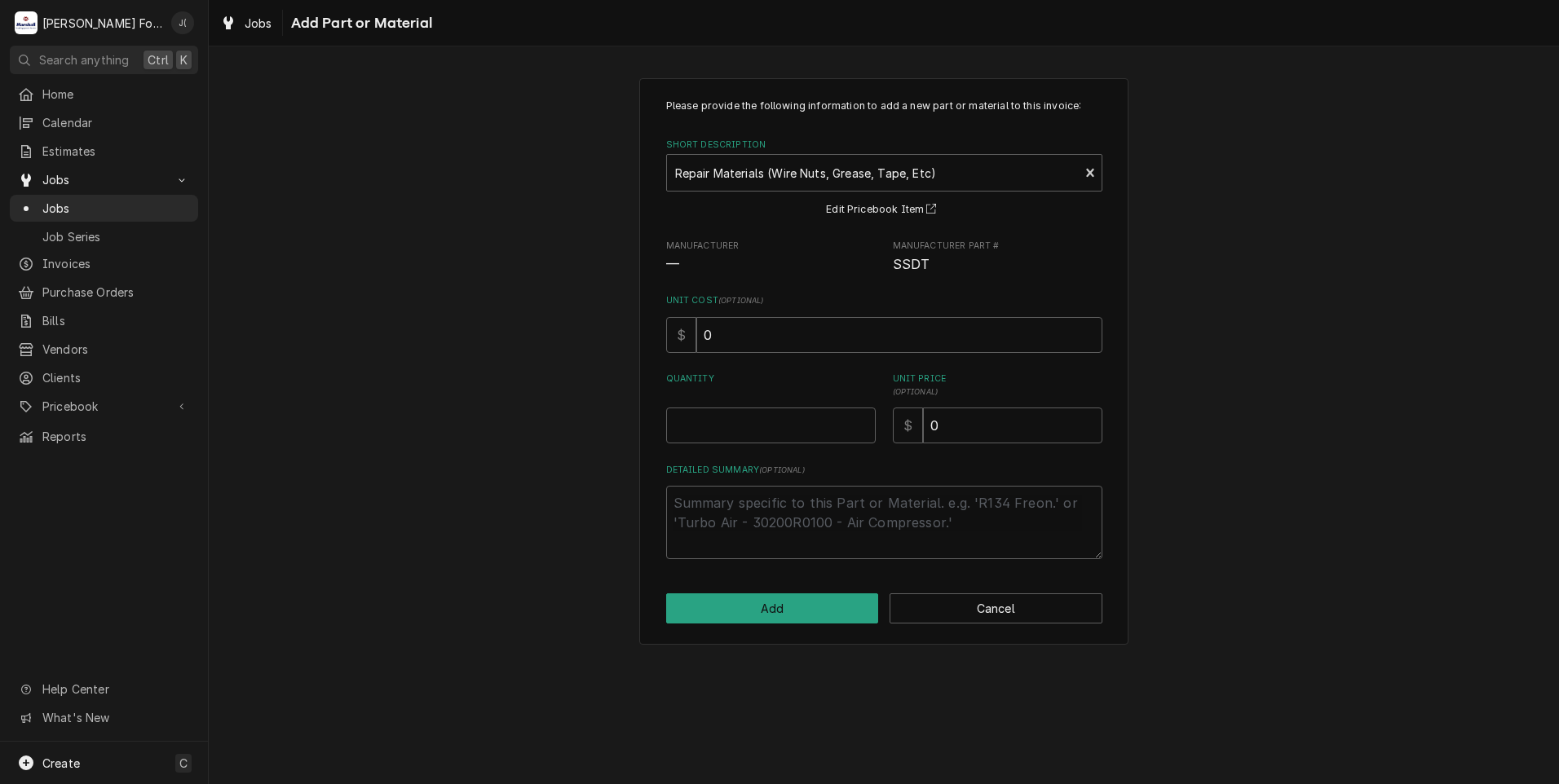
click at [782, 407] on div "Quantity" at bounding box center [770, 408] width 210 height 71
click at [790, 430] on input "Quantity" at bounding box center [770, 425] width 210 height 36
type textarea "x"
type input "1"
type textarea "x"
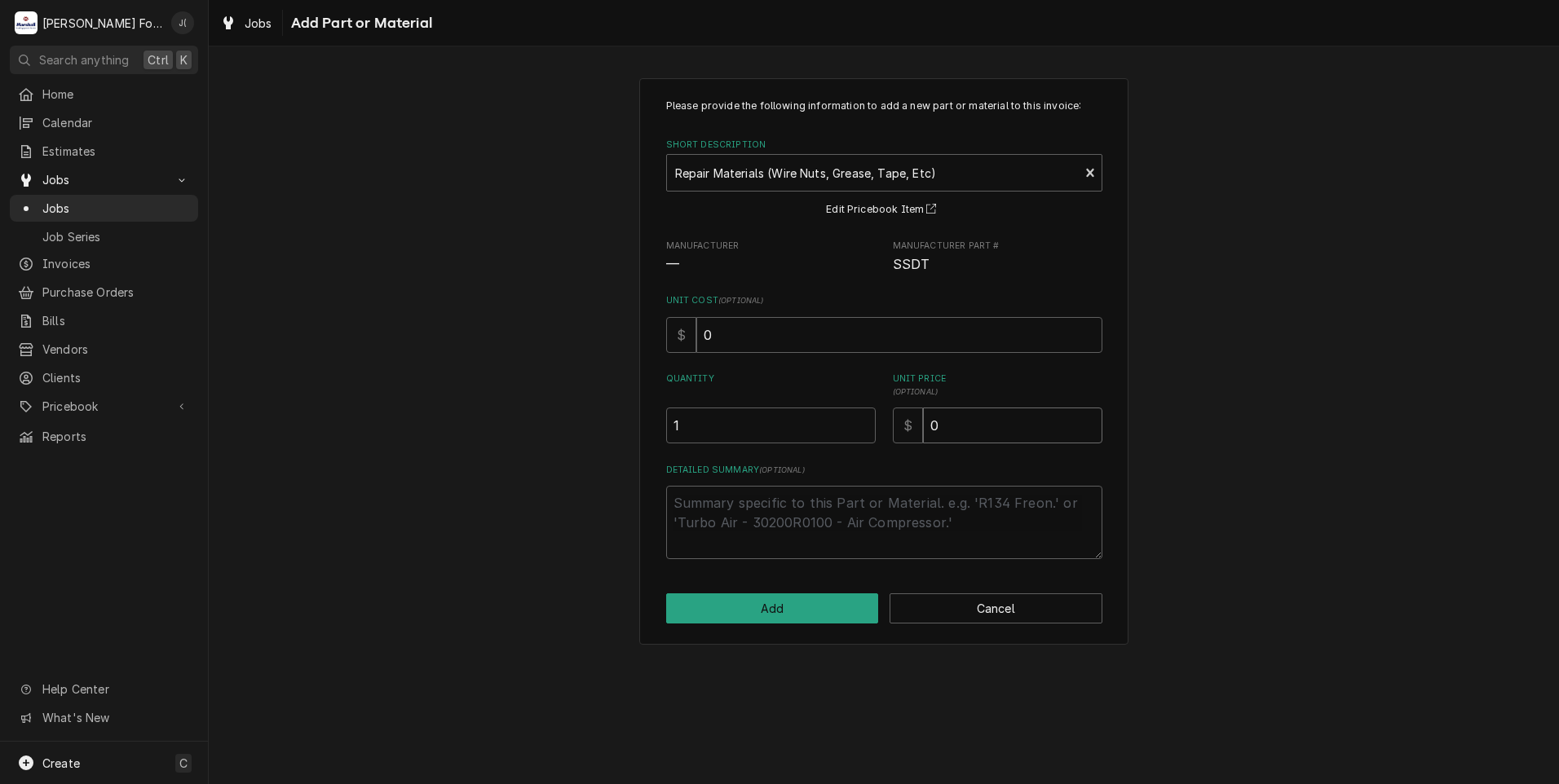
type input "1"
type textarea "x"
type input "18"
click at [803, 610] on button "Add" at bounding box center [772, 608] width 213 height 30
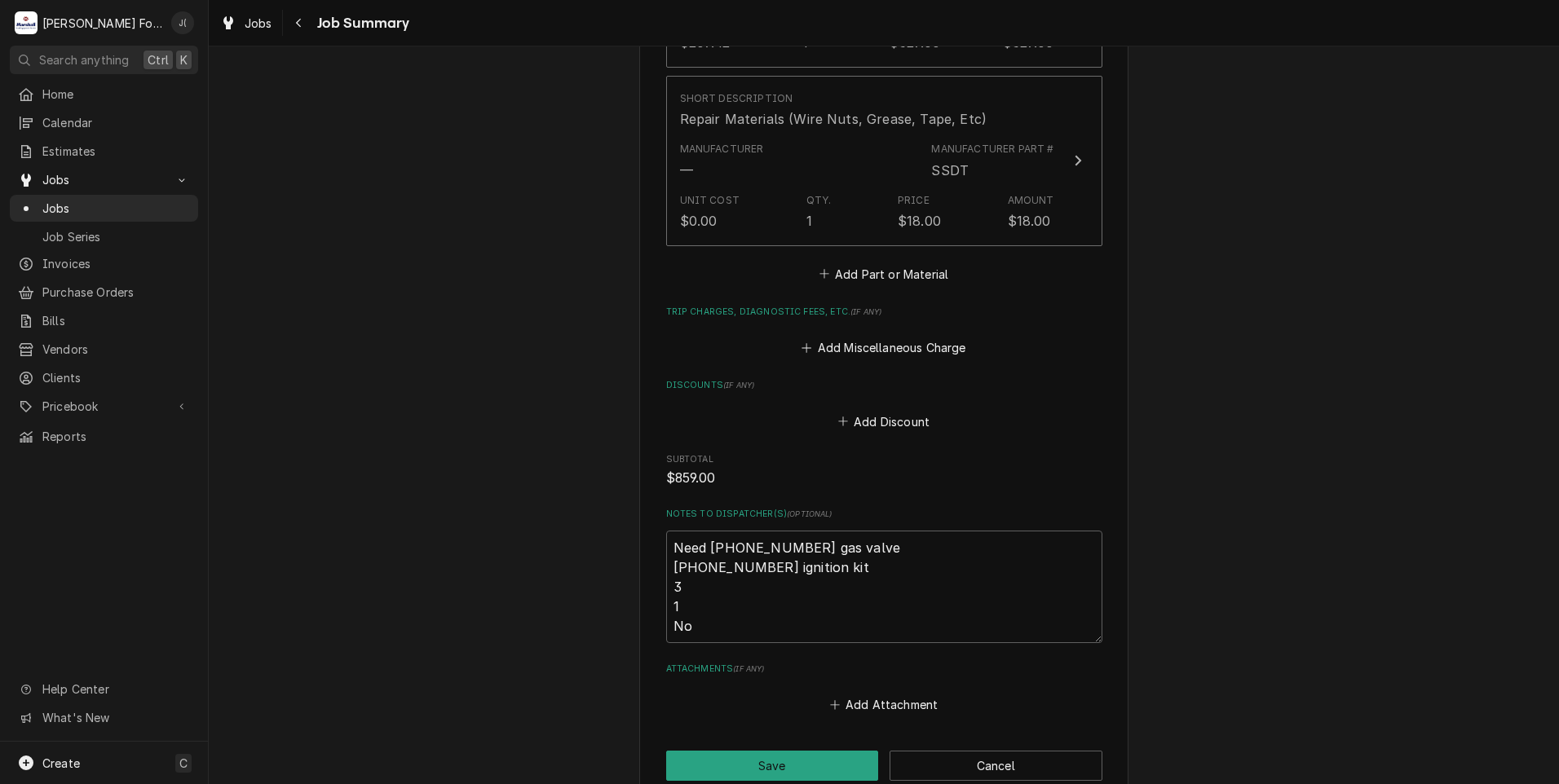
scroll to position [1704, 0]
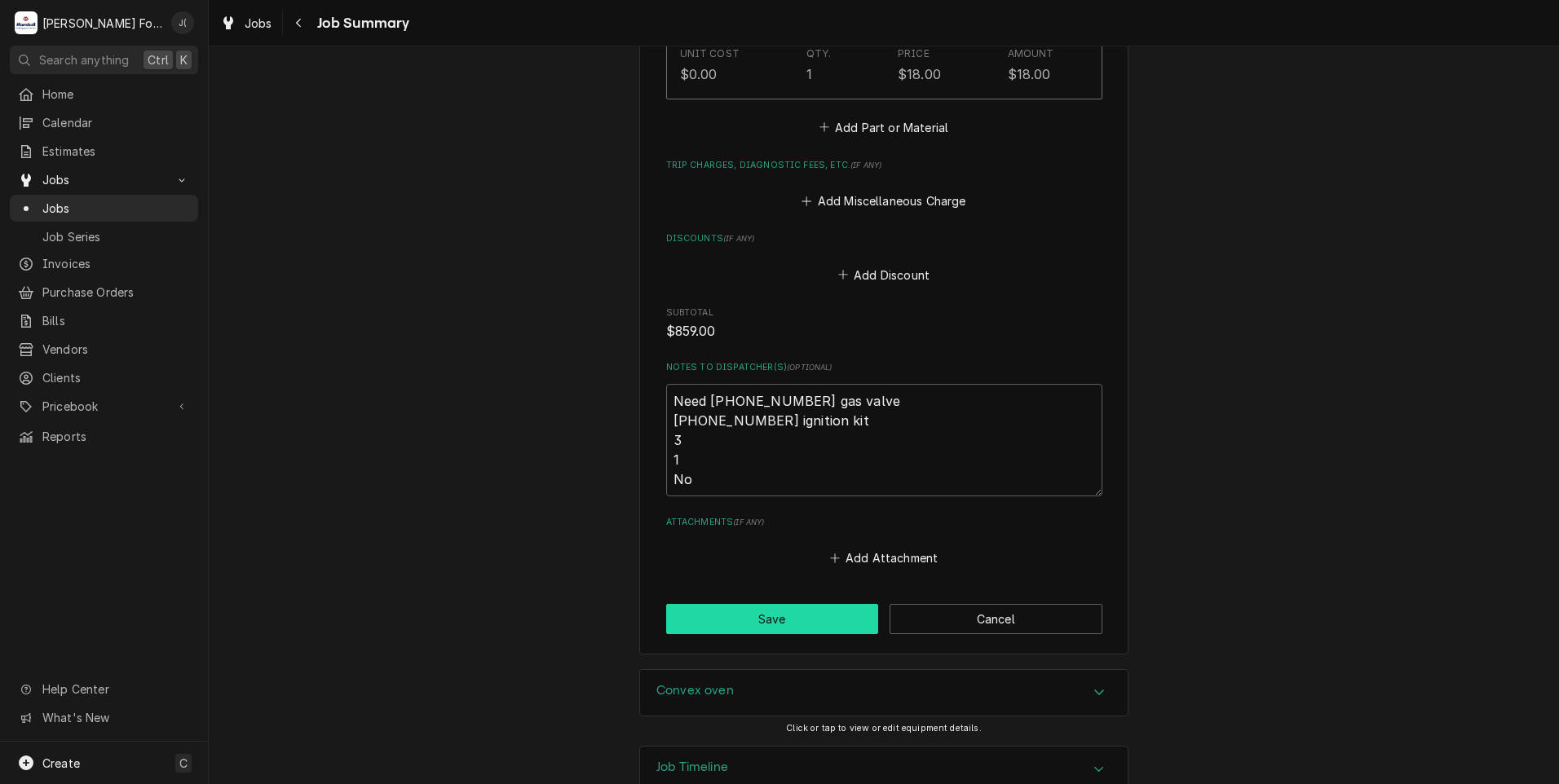
click at [718, 603] on button "Save" at bounding box center [772, 618] width 213 height 30
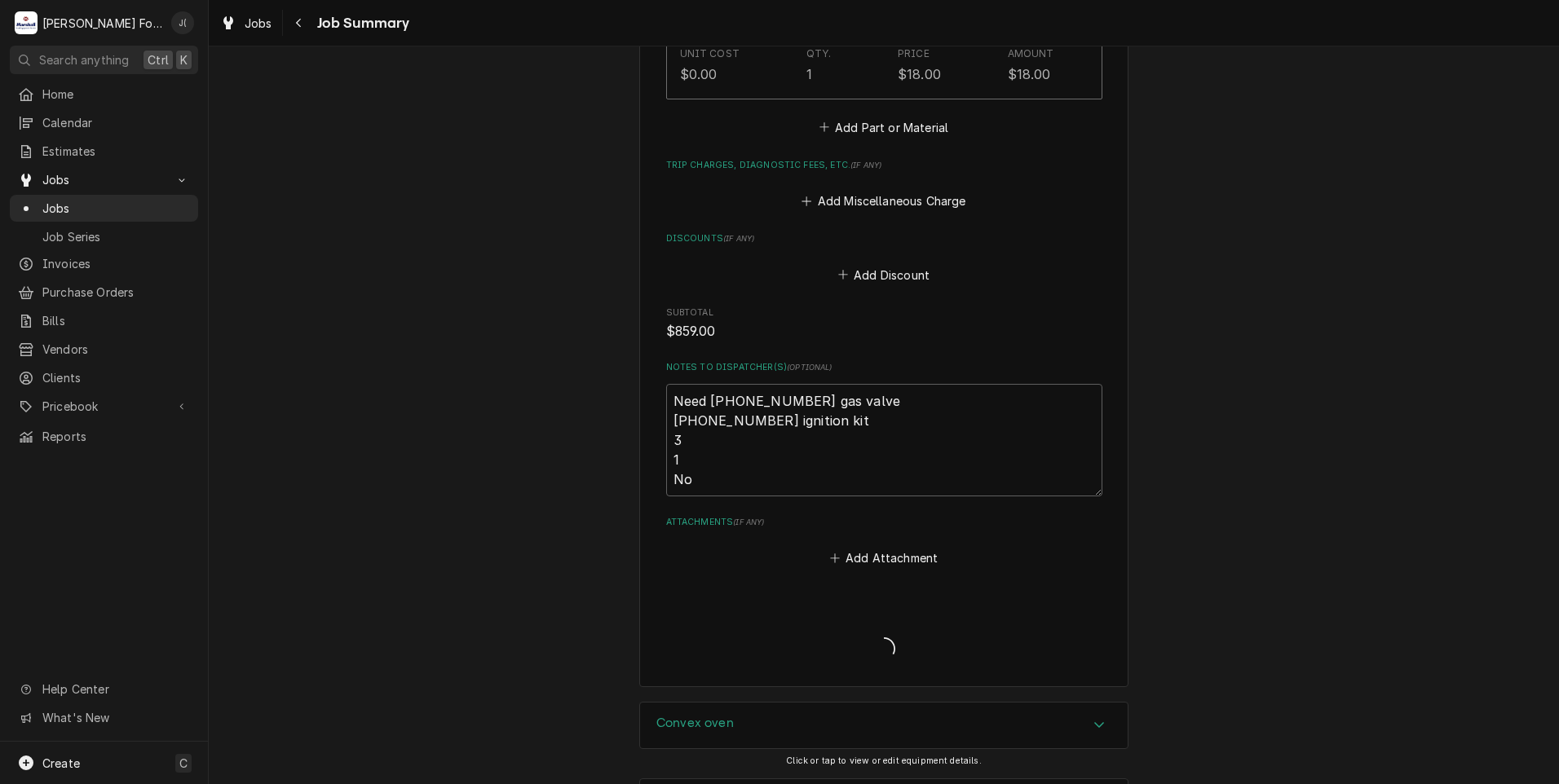
type textarea "x"
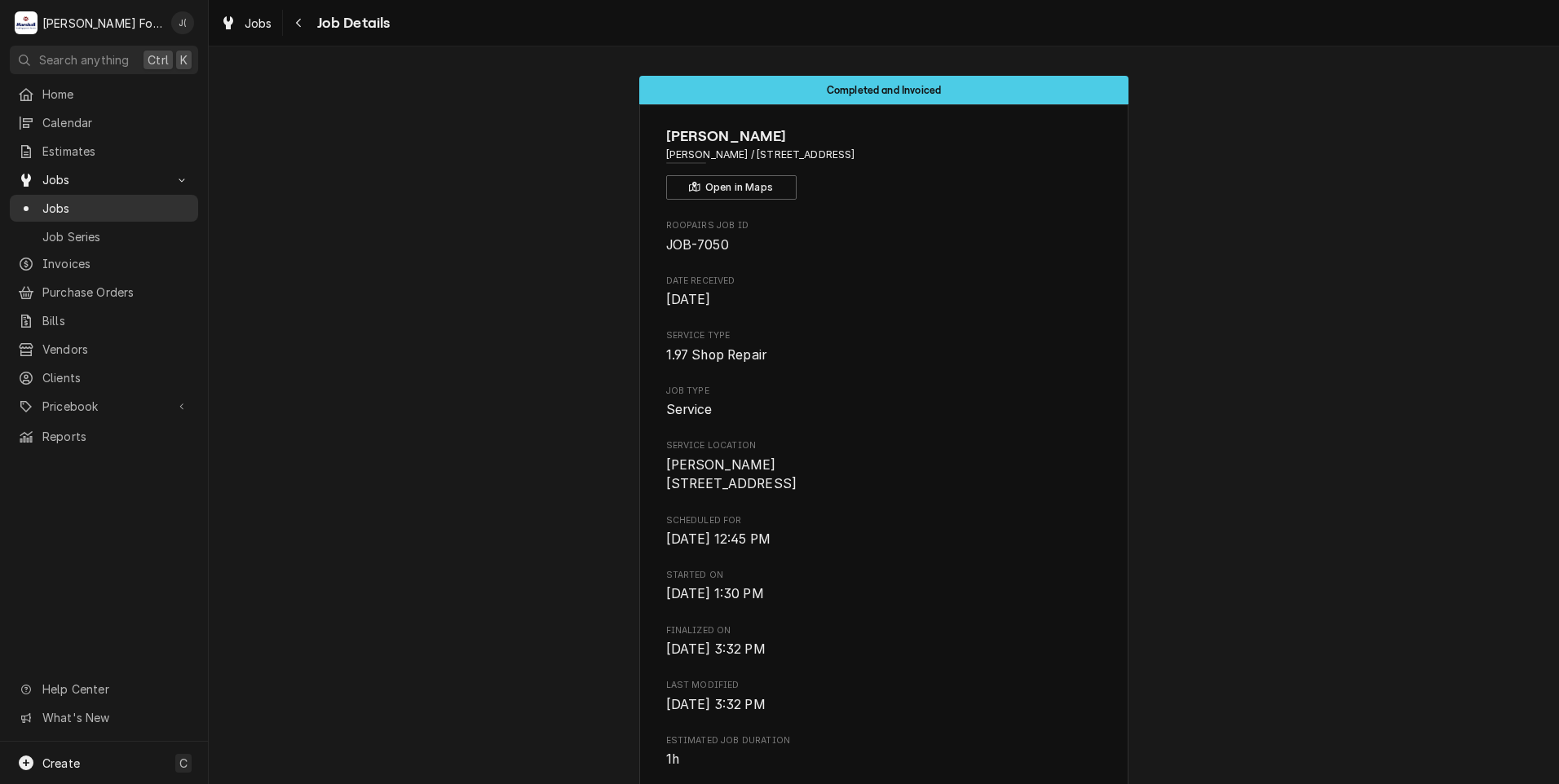
click at [127, 210] on span "Jobs" at bounding box center [116, 208] width 148 height 17
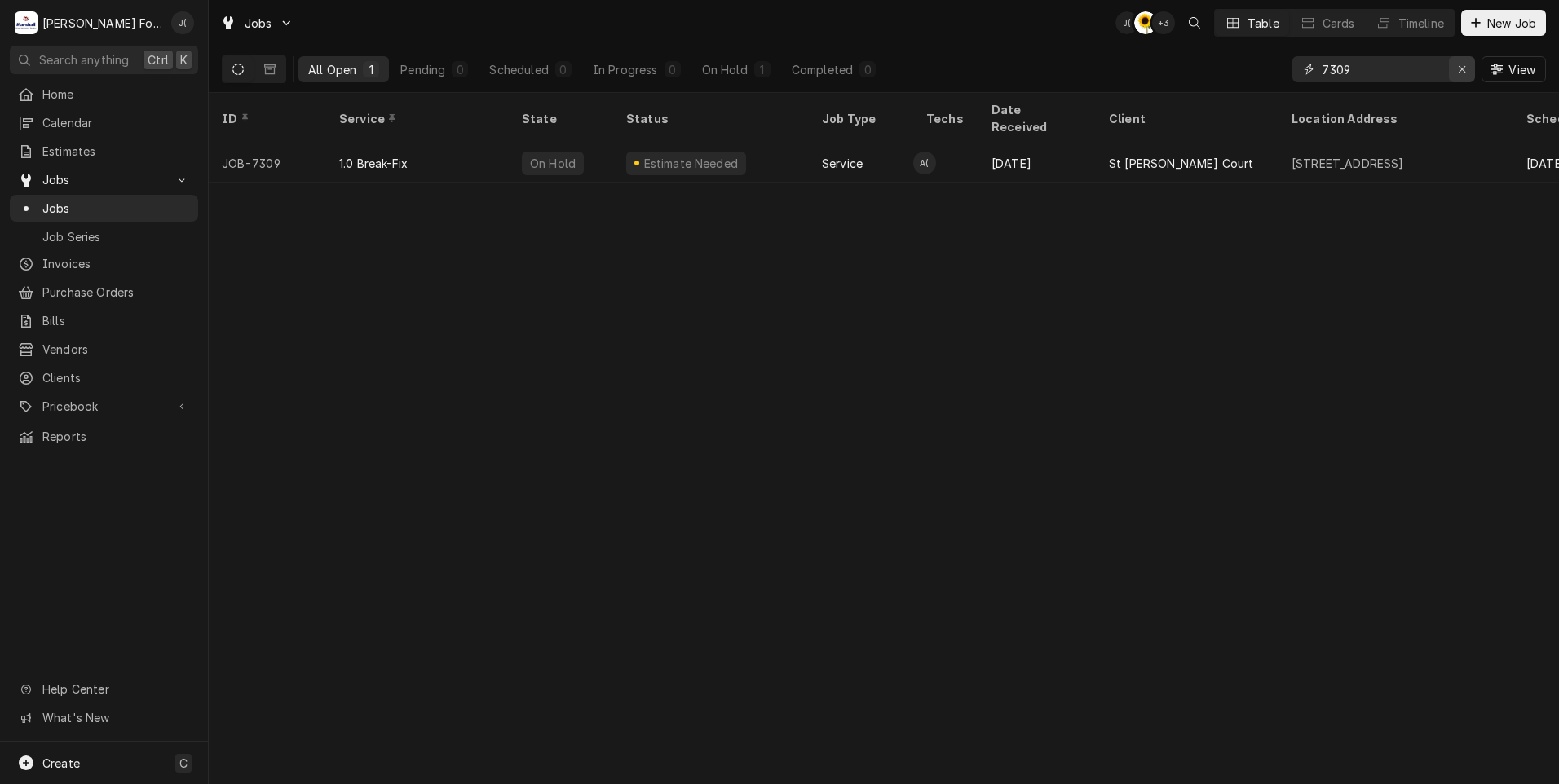
click at [1460, 72] on icon "Erase input" at bounding box center [1462, 70] width 9 height 12
click at [1426, 73] on input "Dynamic Content Wrapper" at bounding box center [1398, 69] width 153 height 26
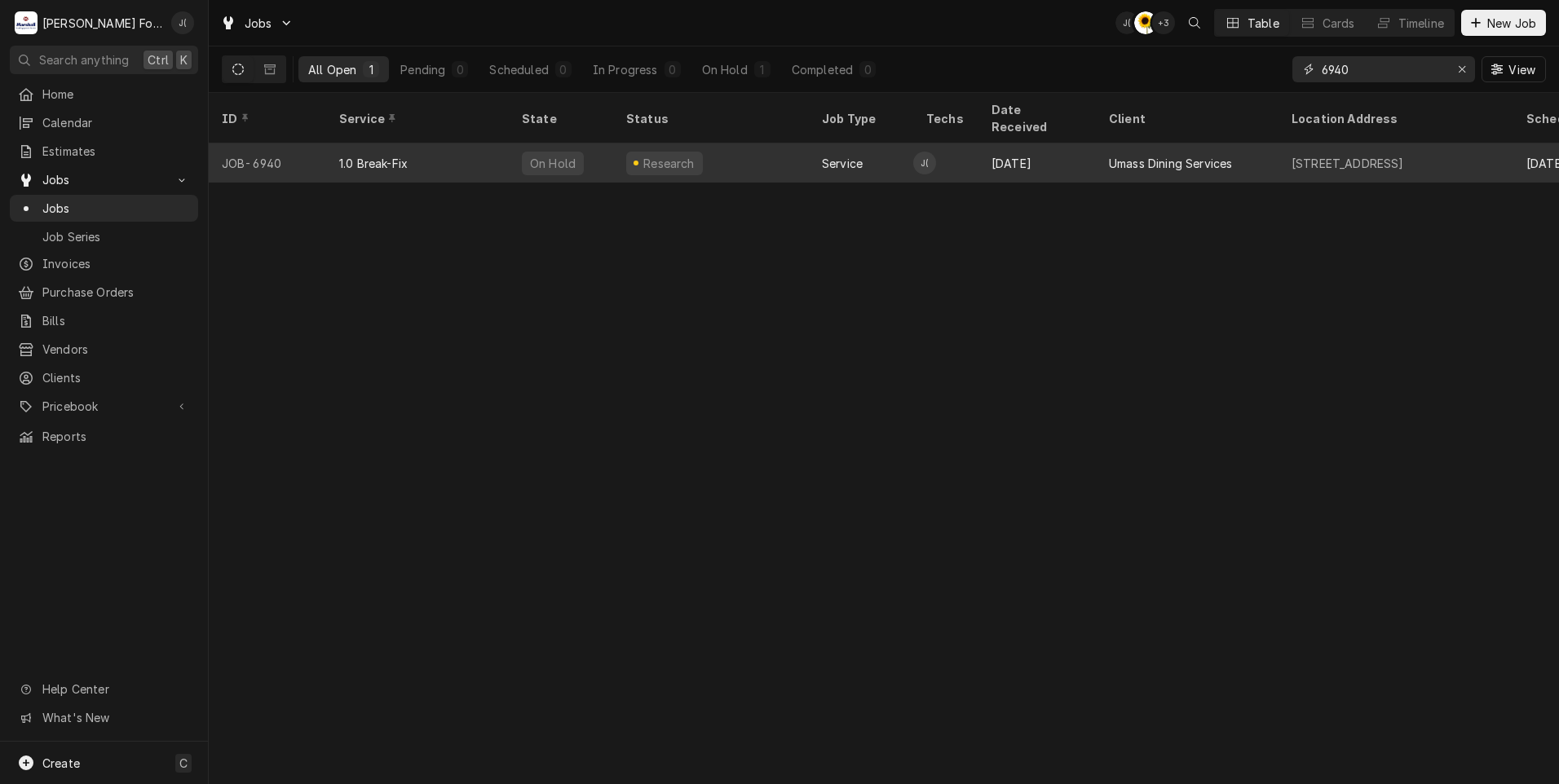
type input "6940"
click at [519, 143] on div "On Hold" at bounding box center [561, 162] width 104 height 39
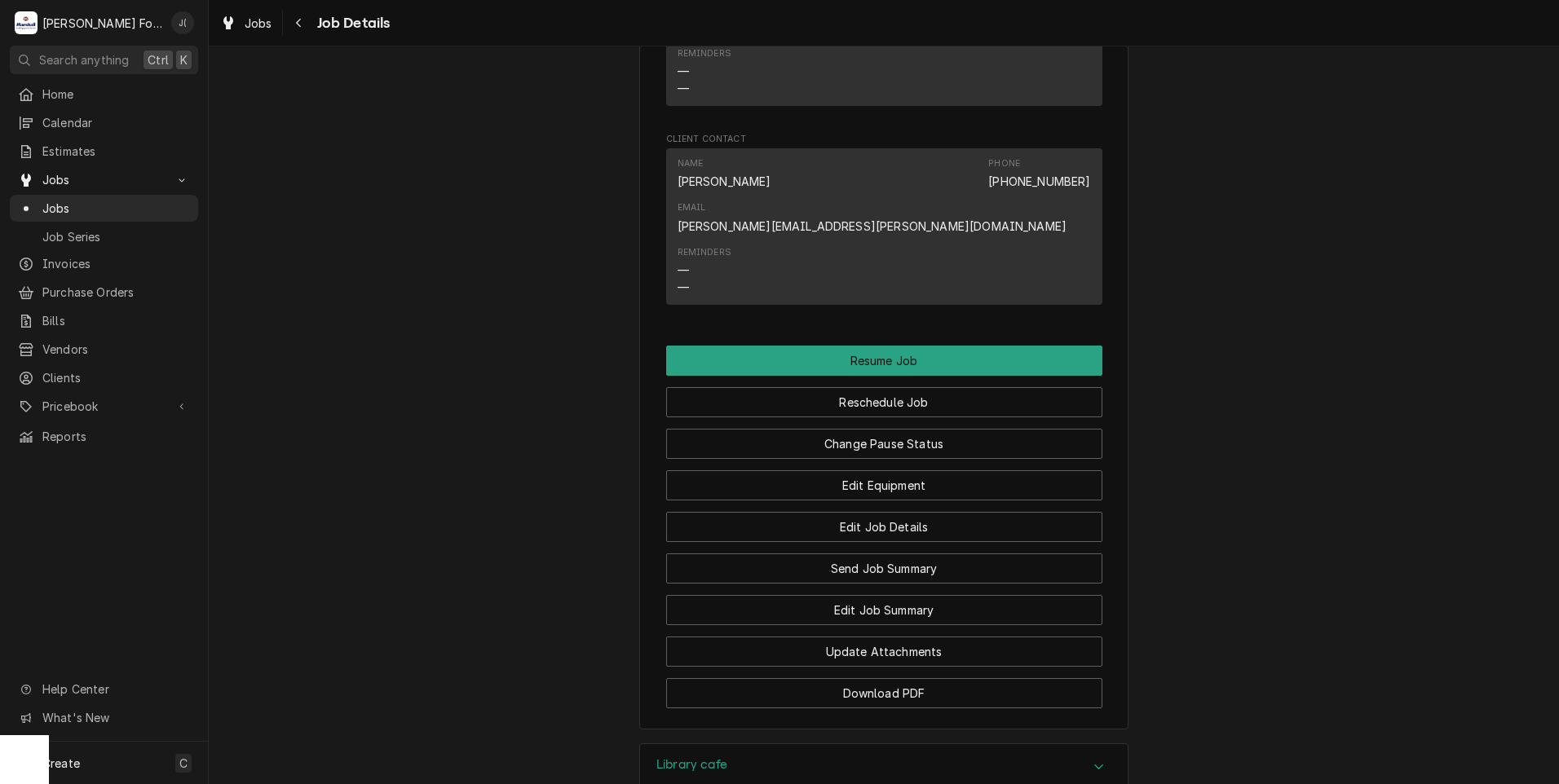
scroll to position [2291, 0]
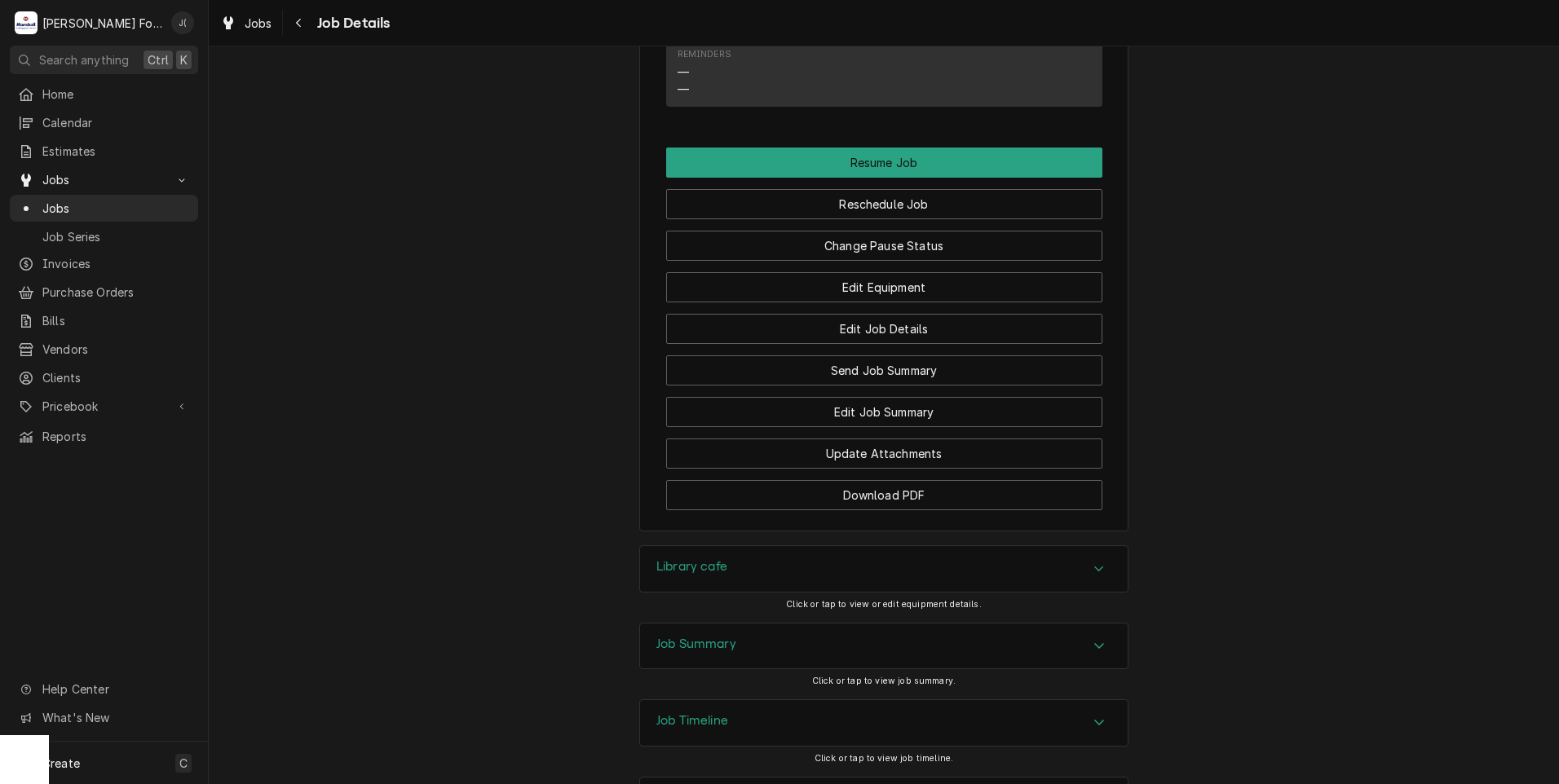
click at [686, 636] on h3 "Job Summary" at bounding box center [696, 644] width 80 height 16
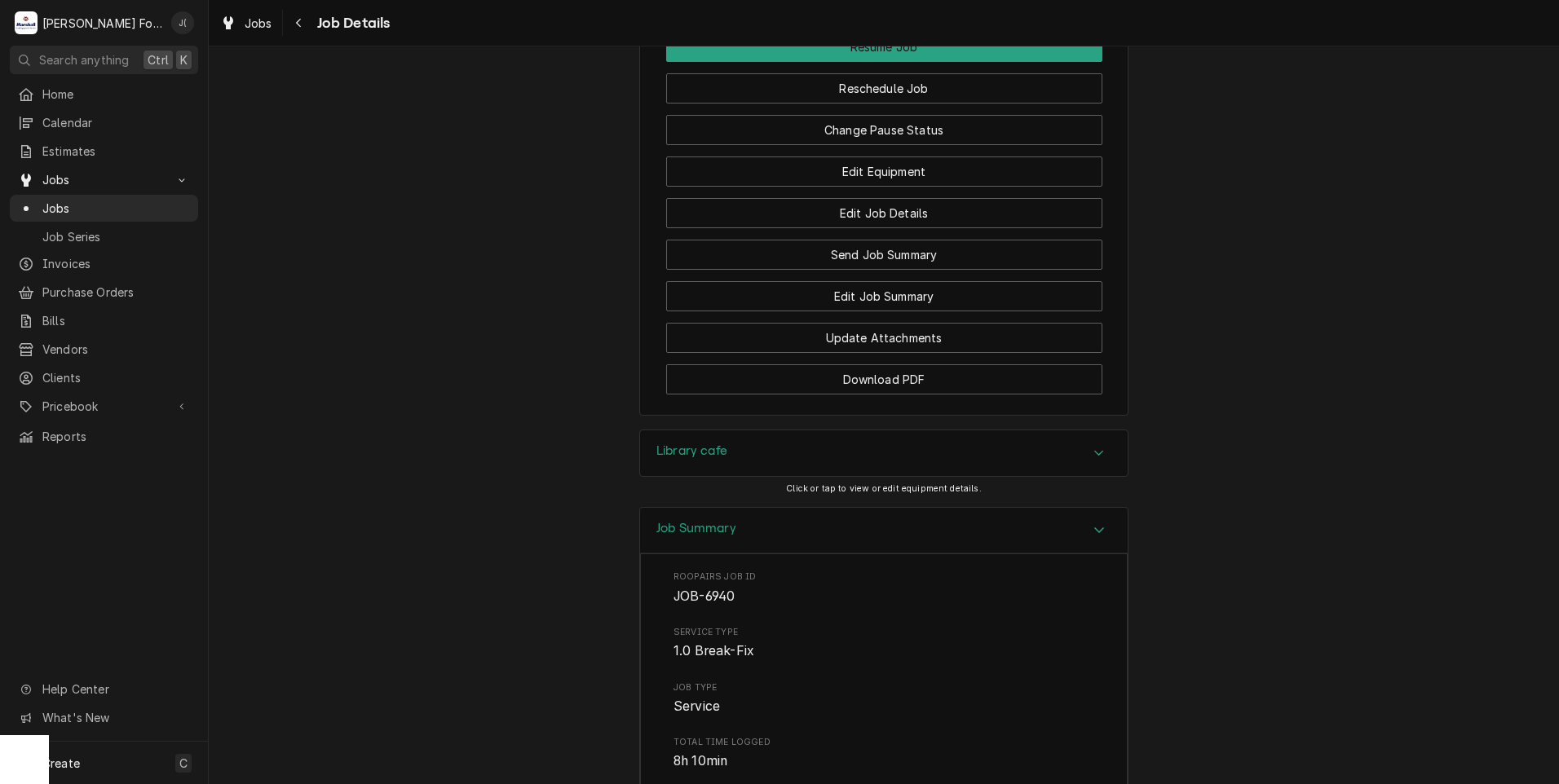
scroll to position [2111, 0]
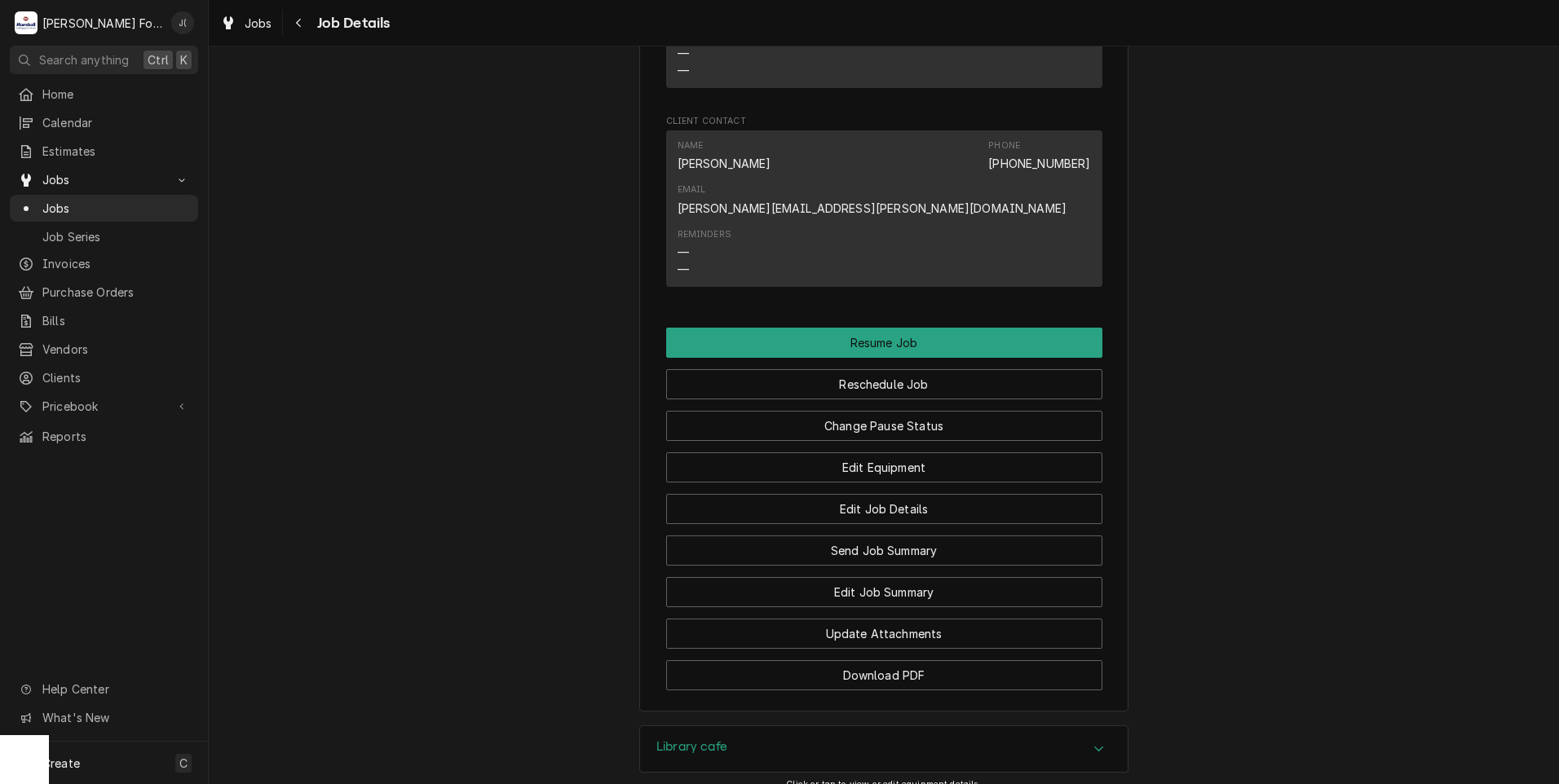
click at [697, 739] on h3 "Library cafe" at bounding box center [692, 747] width 71 height 16
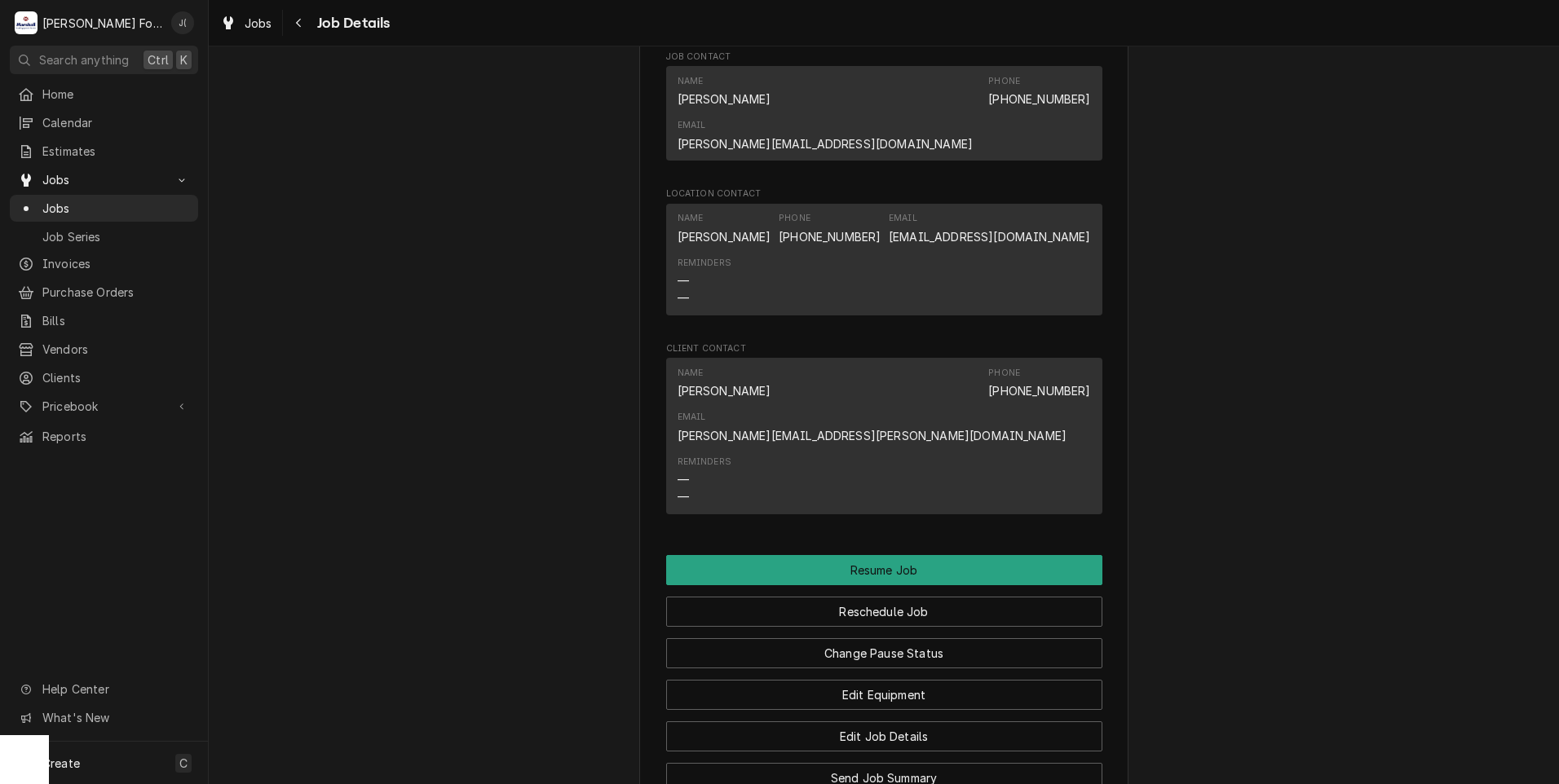
scroll to position [1622, 0]
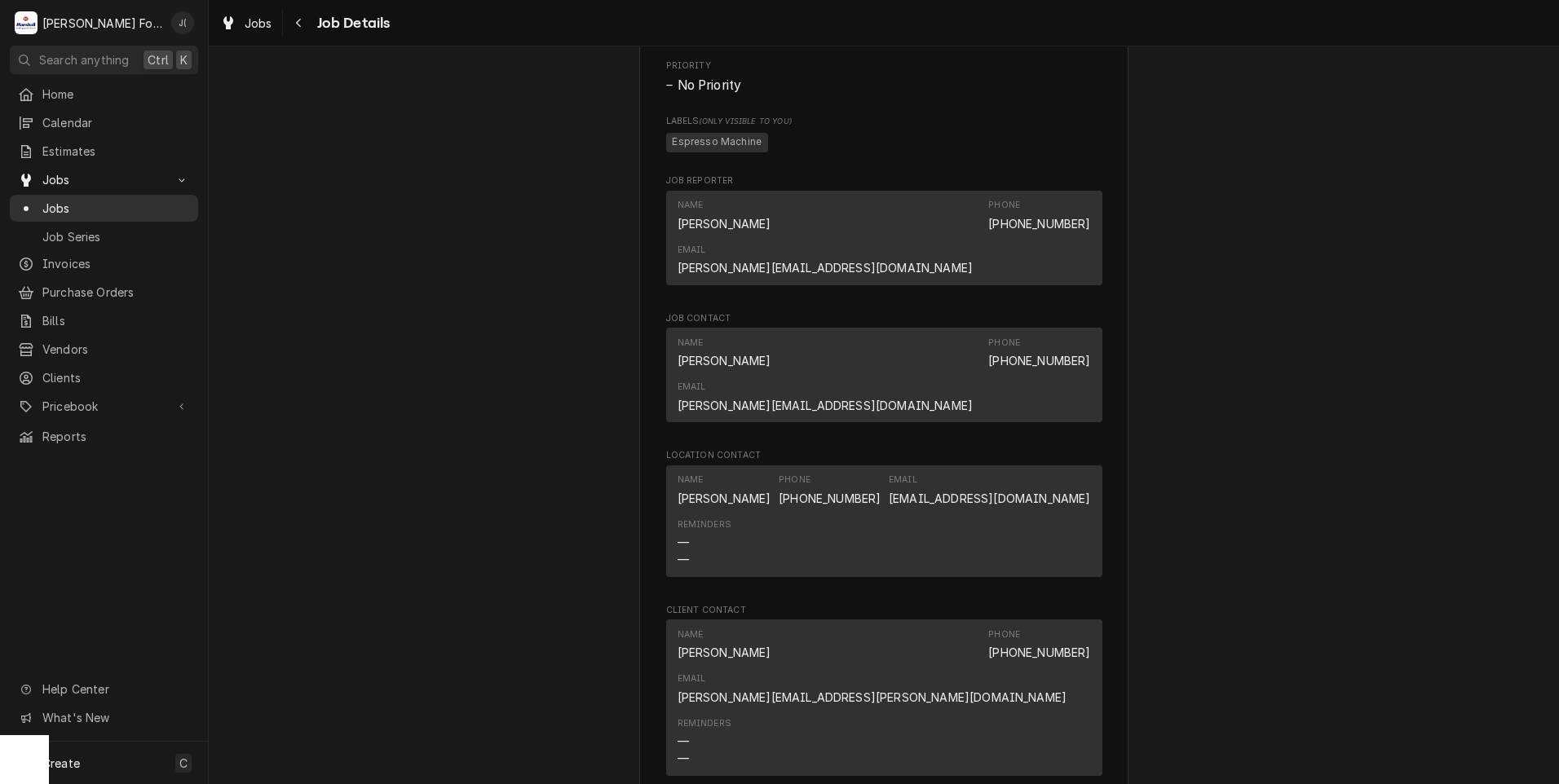
click at [92, 202] on span "Jobs" at bounding box center [116, 208] width 148 height 17
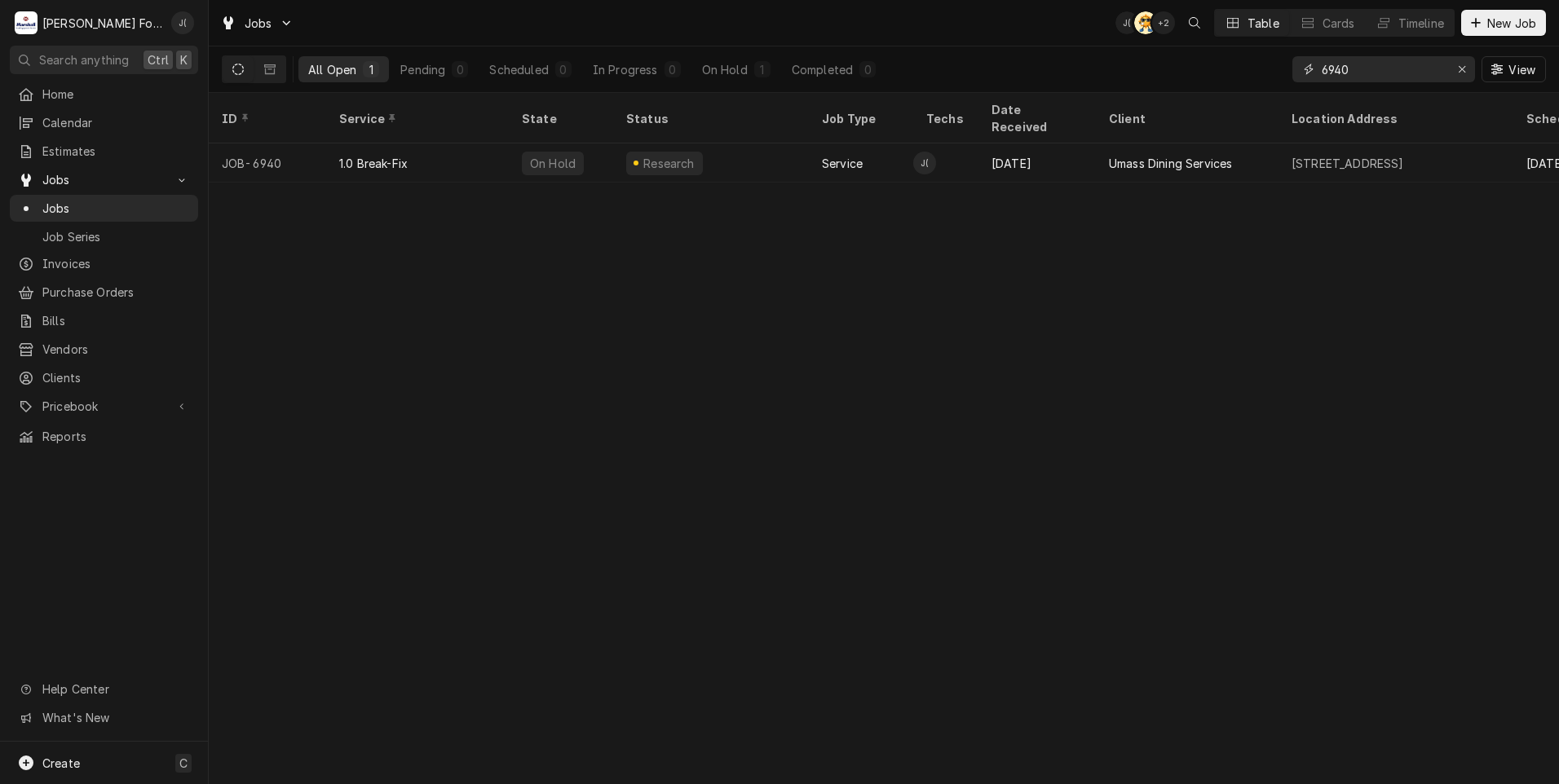
drag, startPoint x: 1368, startPoint y: 70, endPoint x: 1140, endPoint y: 91, distance: 229.0
click at [1174, 95] on div "Jobs J( AT + 2 Table Cards Timeline New Job All Open 1 Pending 0 Scheduled 0 In…" at bounding box center [884, 392] width 1350 height 784
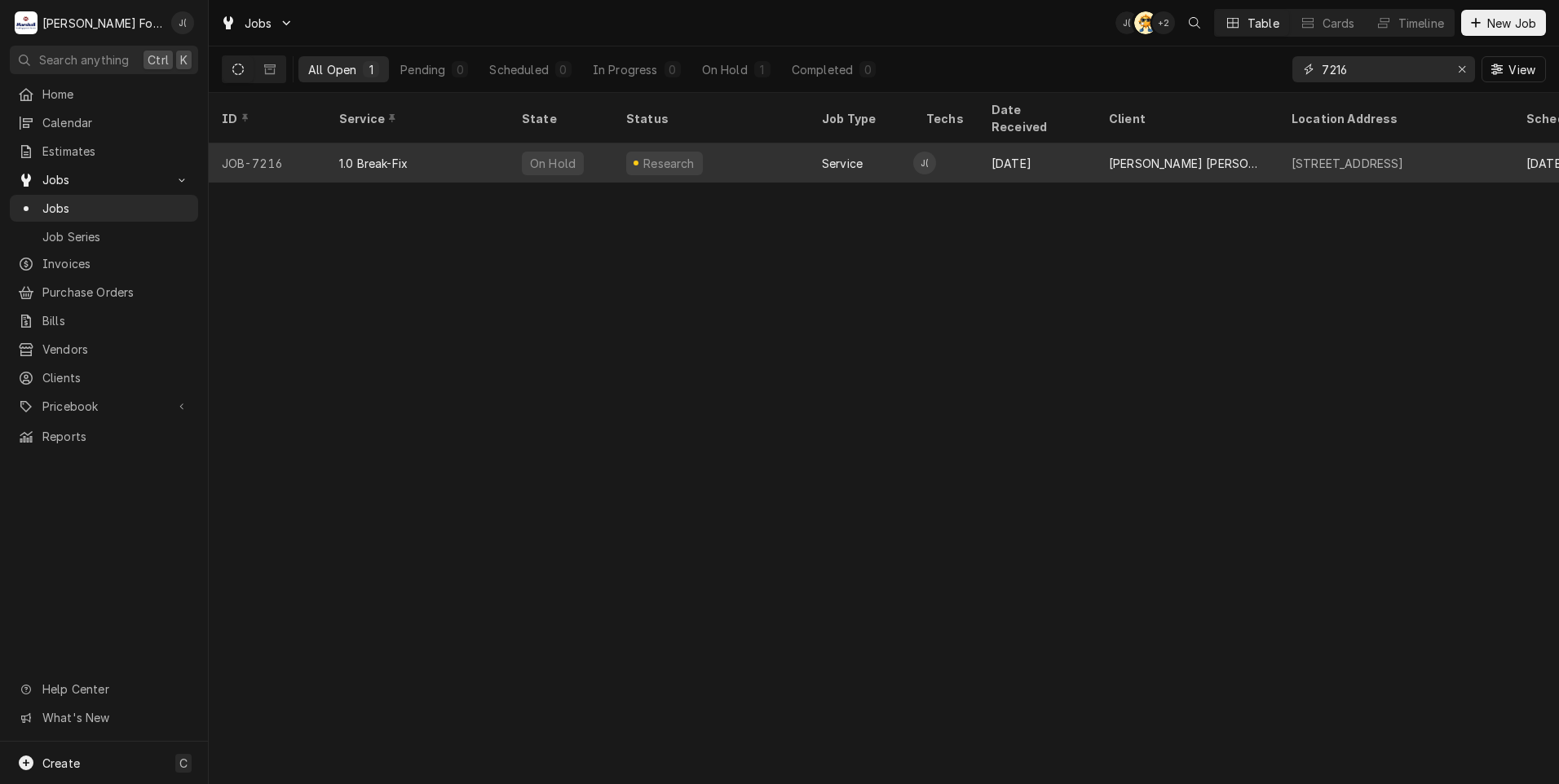
type input "7216"
click at [290, 143] on div "JOB-7216" at bounding box center [268, 162] width 118 height 39
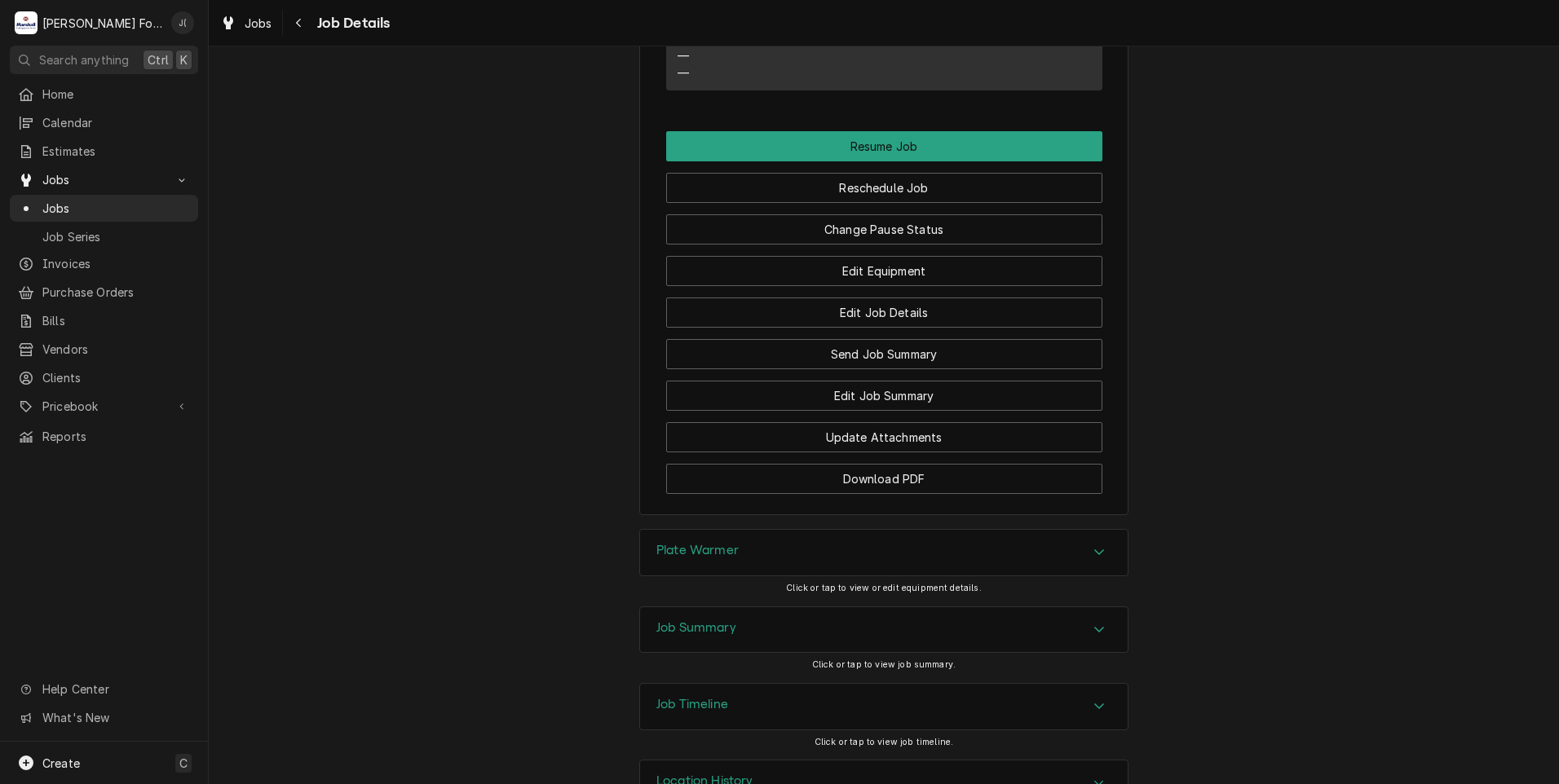
scroll to position [2056, 0]
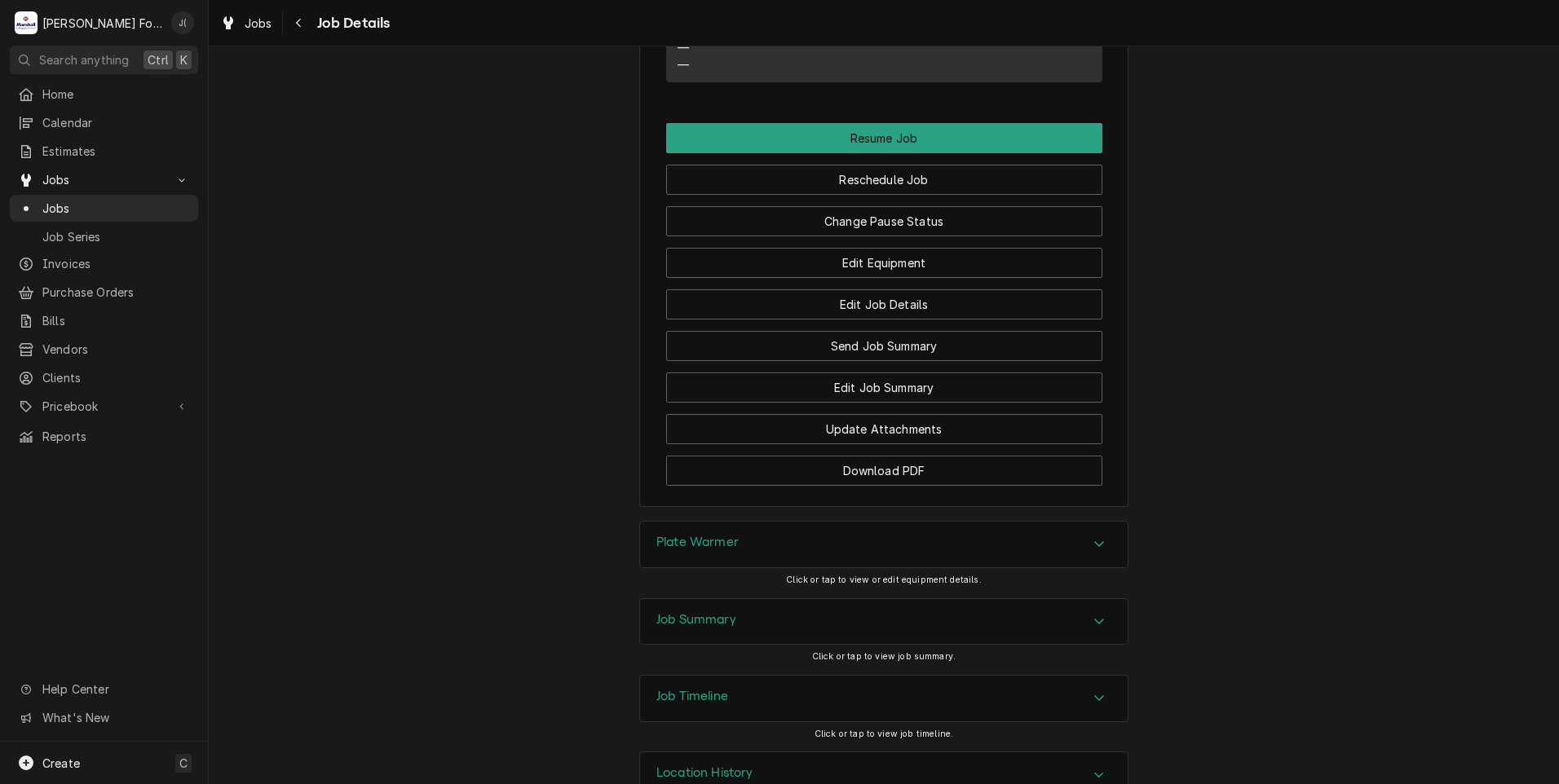
click at [698, 535] on h3 "Plate Warmer" at bounding box center [697, 542] width 82 height 16
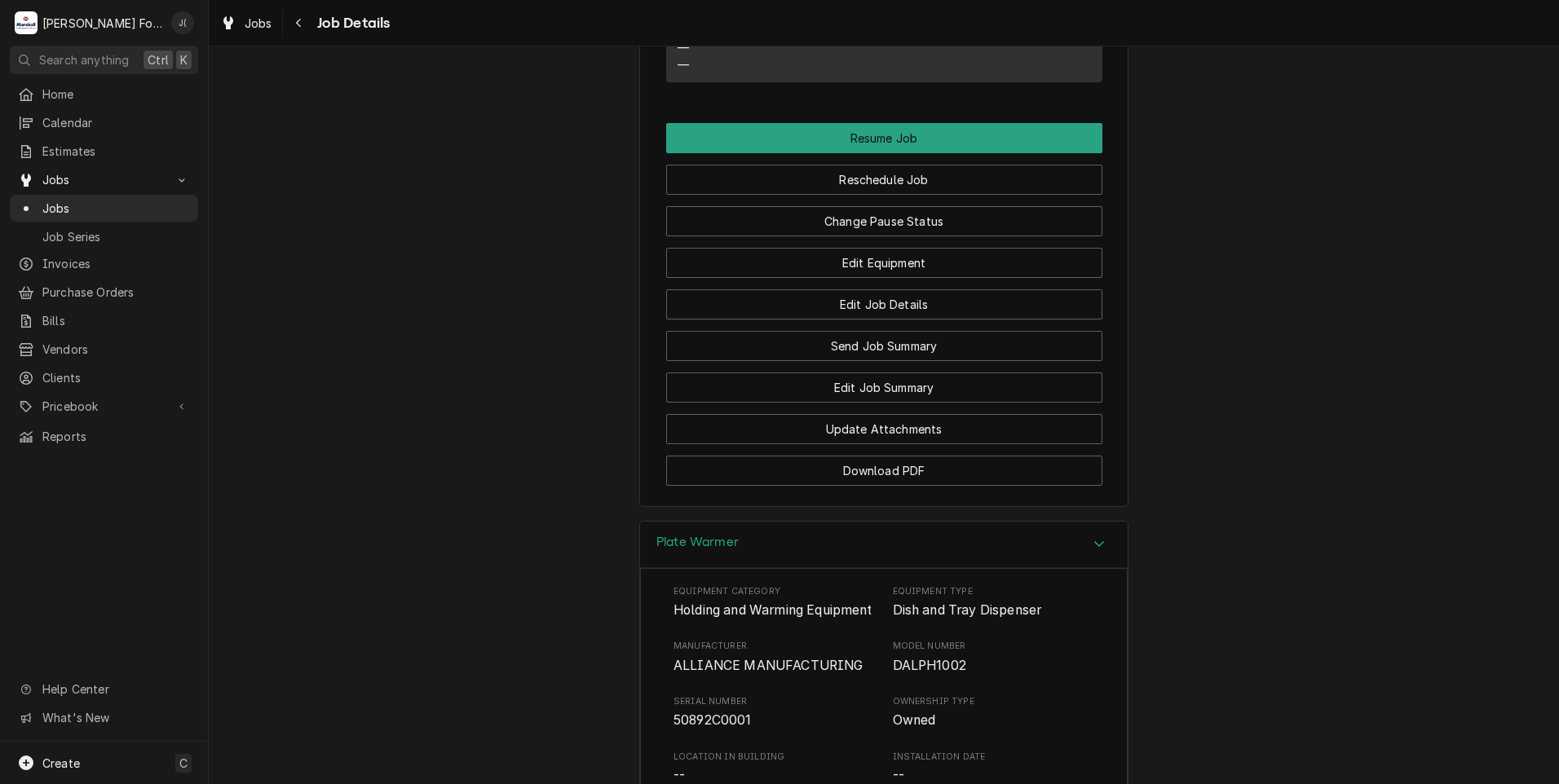
scroll to position [2545, 0]
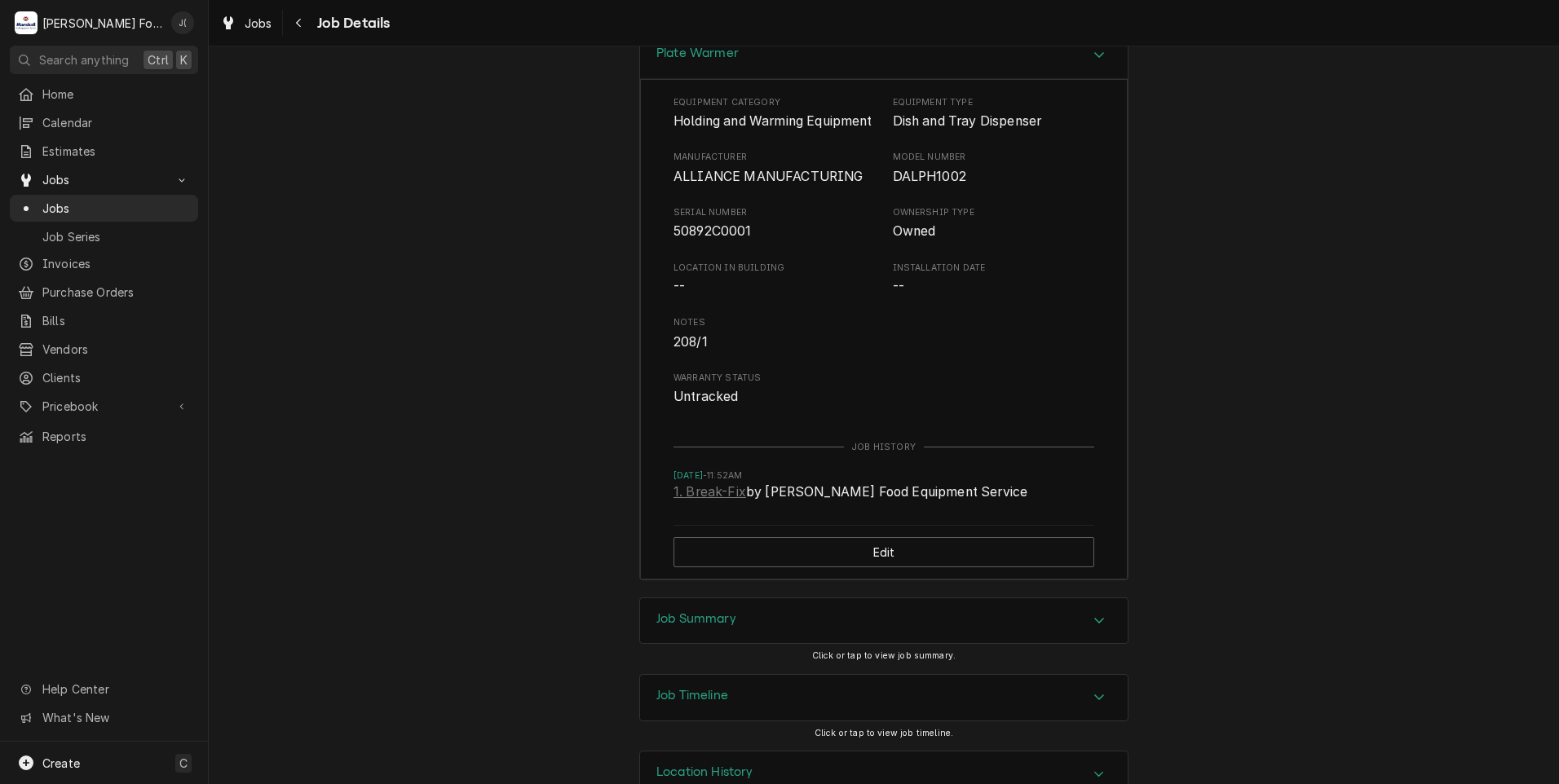
click at [703, 611] on h3 "Job Summary" at bounding box center [696, 618] width 80 height 16
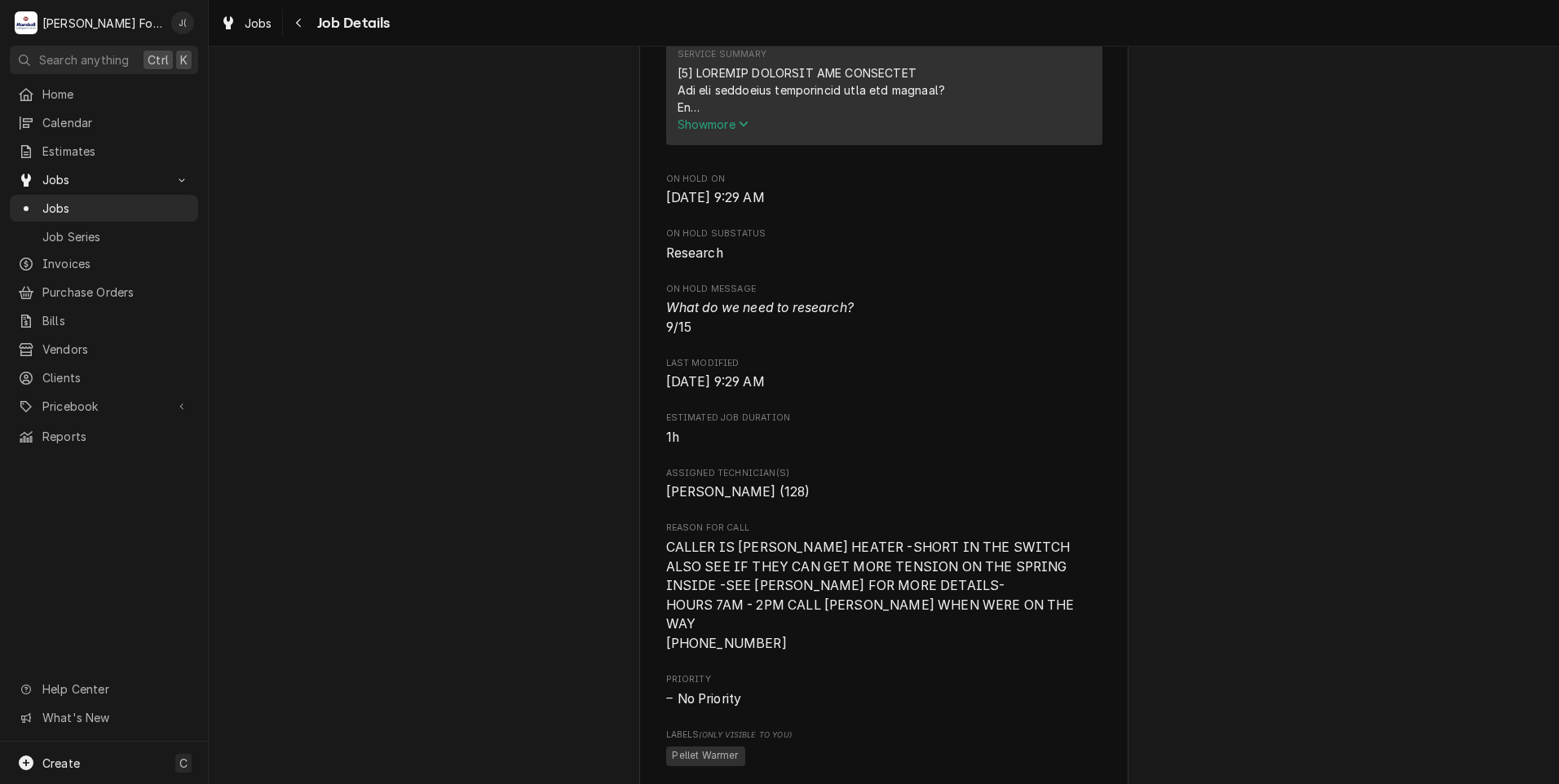
scroll to position [350, 0]
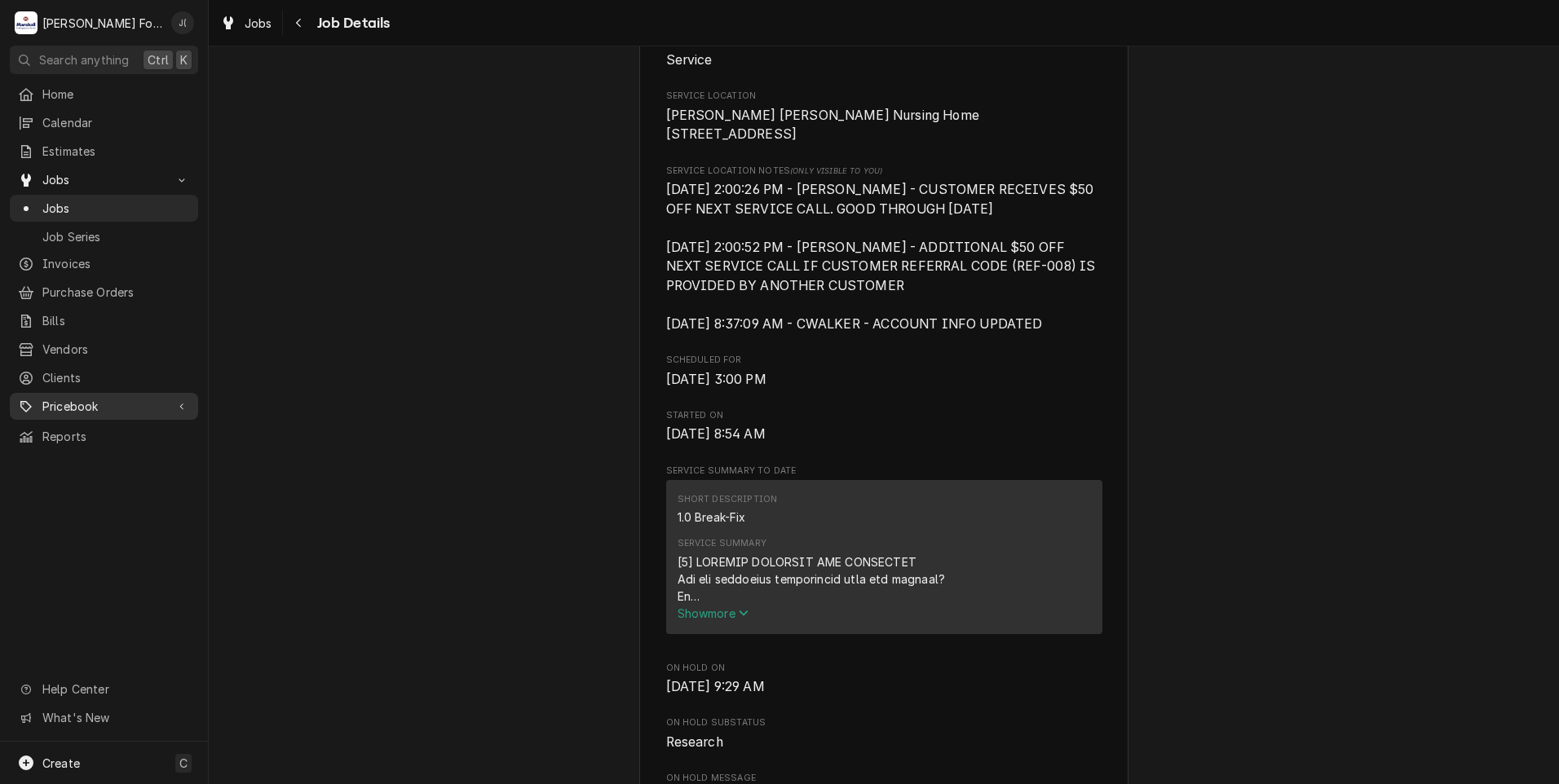
click at [91, 398] on span "Pricebook" at bounding box center [104, 406] width 123 height 17
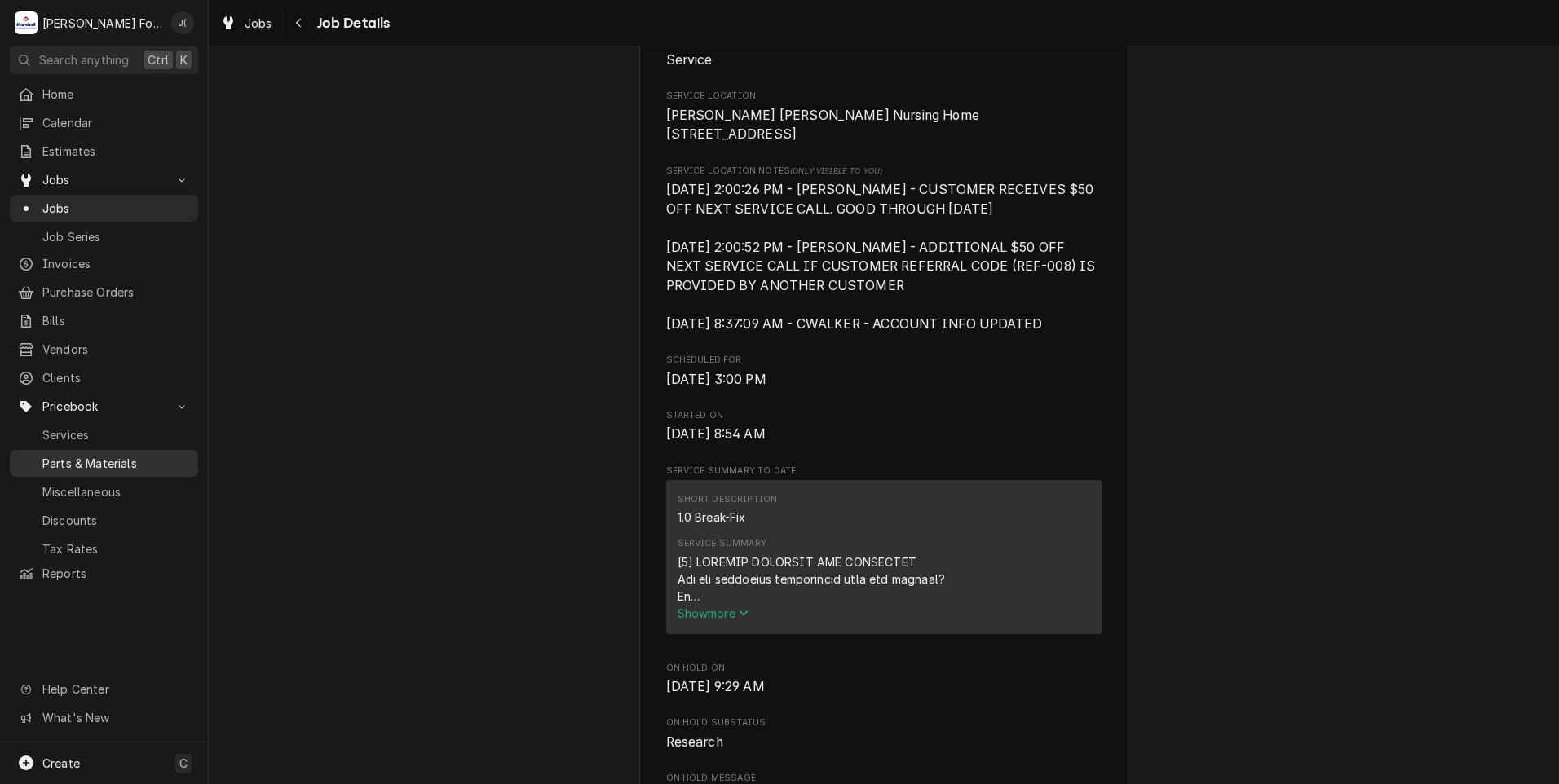
click at [100, 455] on span "Parts & Materials" at bounding box center [116, 463] width 148 height 17
click at [94, 455] on span "Parts & Materials" at bounding box center [116, 463] width 148 height 17
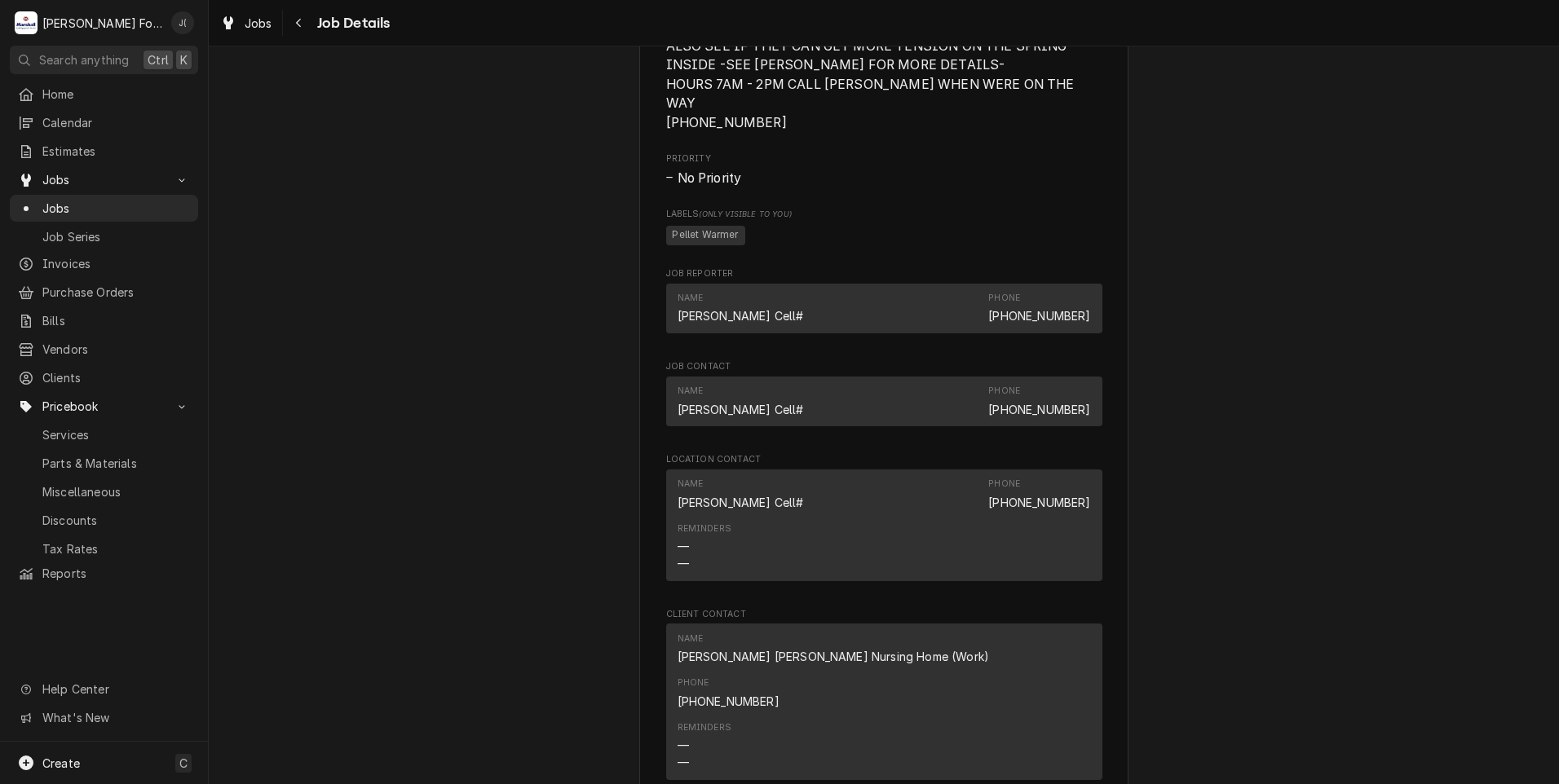
scroll to position [1816, 0]
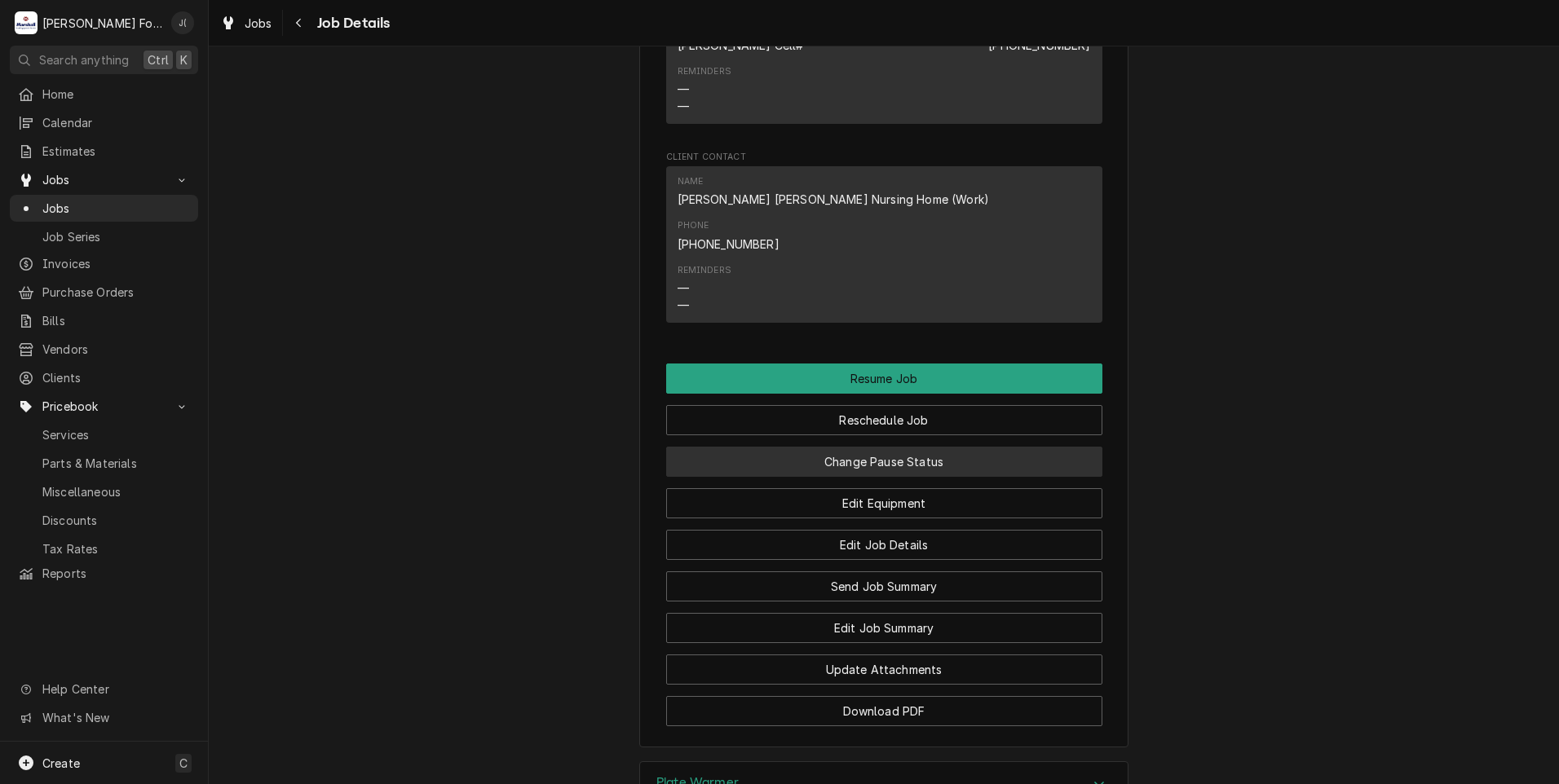
click at [875, 447] on button "Change Pause Status" at bounding box center [884, 462] width 436 height 30
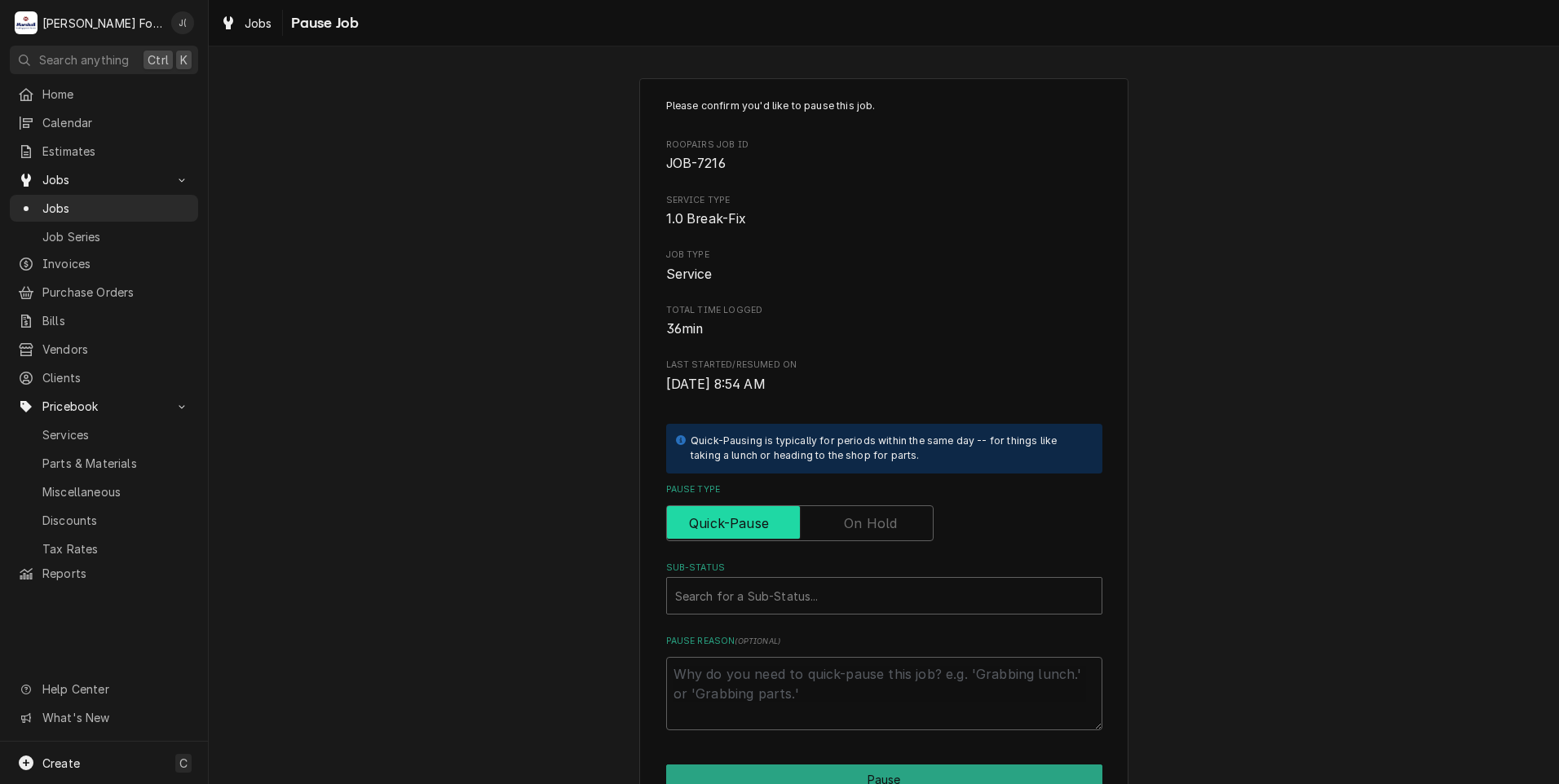
click at [828, 517] on input "Pause Type" at bounding box center [799, 523] width 253 height 36
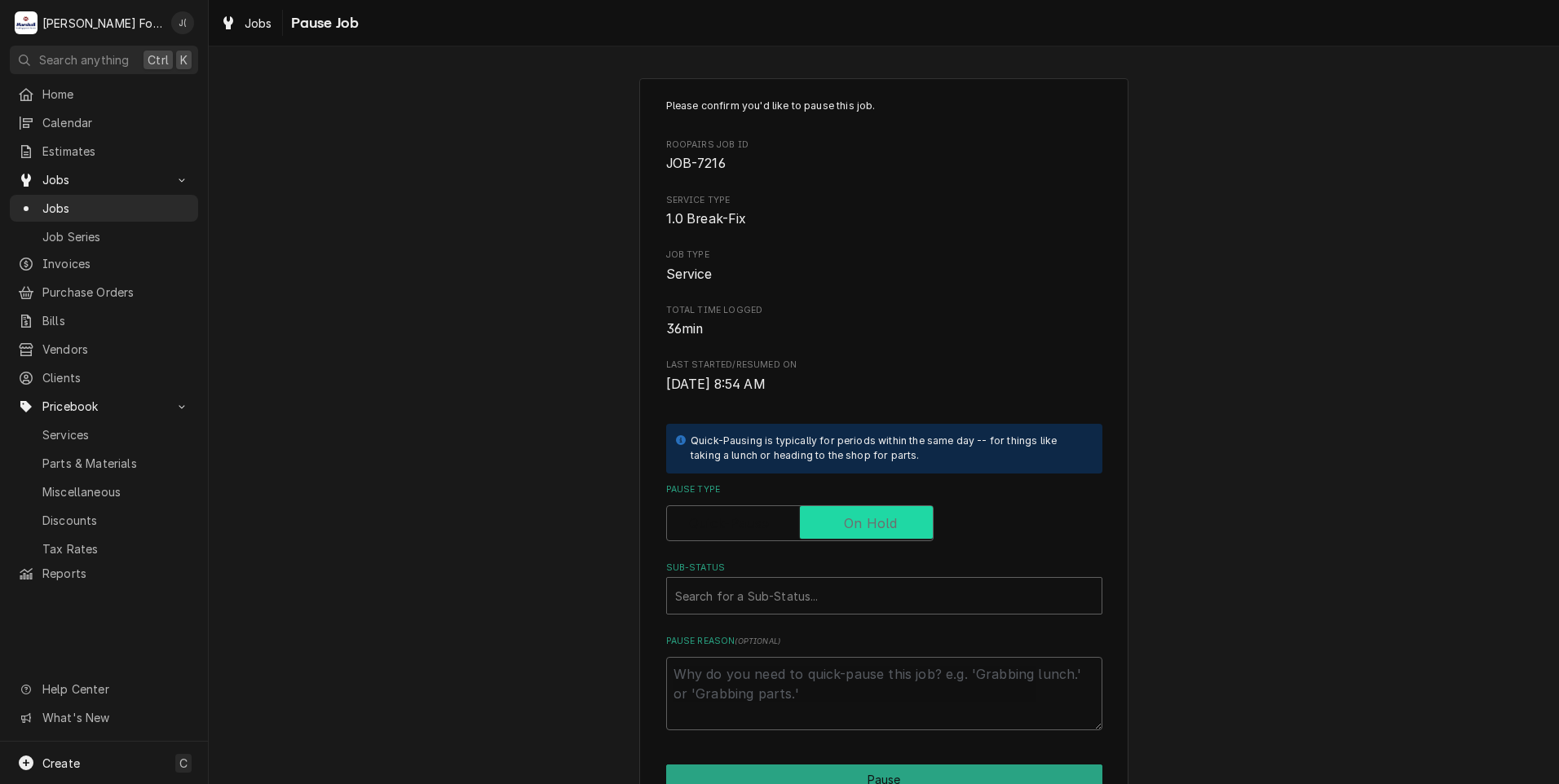
checkbox input "true"
drag, startPoint x: 761, startPoint y: 596, endPoint x: 737, endPoint y: 612, distance: 28.8
click at [758, 600] on div "Sub-Status" at bounding box center [884, 595] width 418 height 29
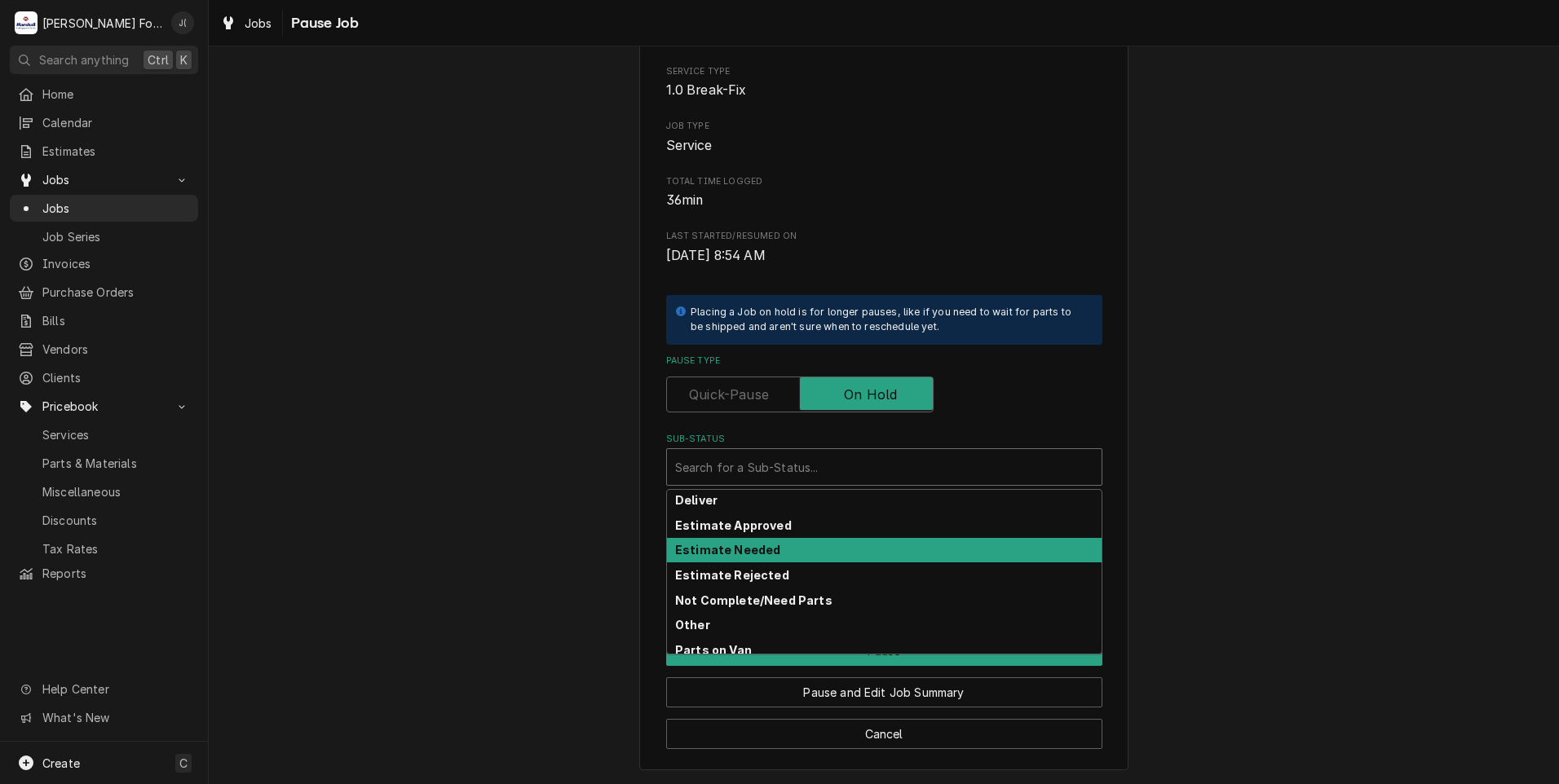
scroll to position [97, 0]
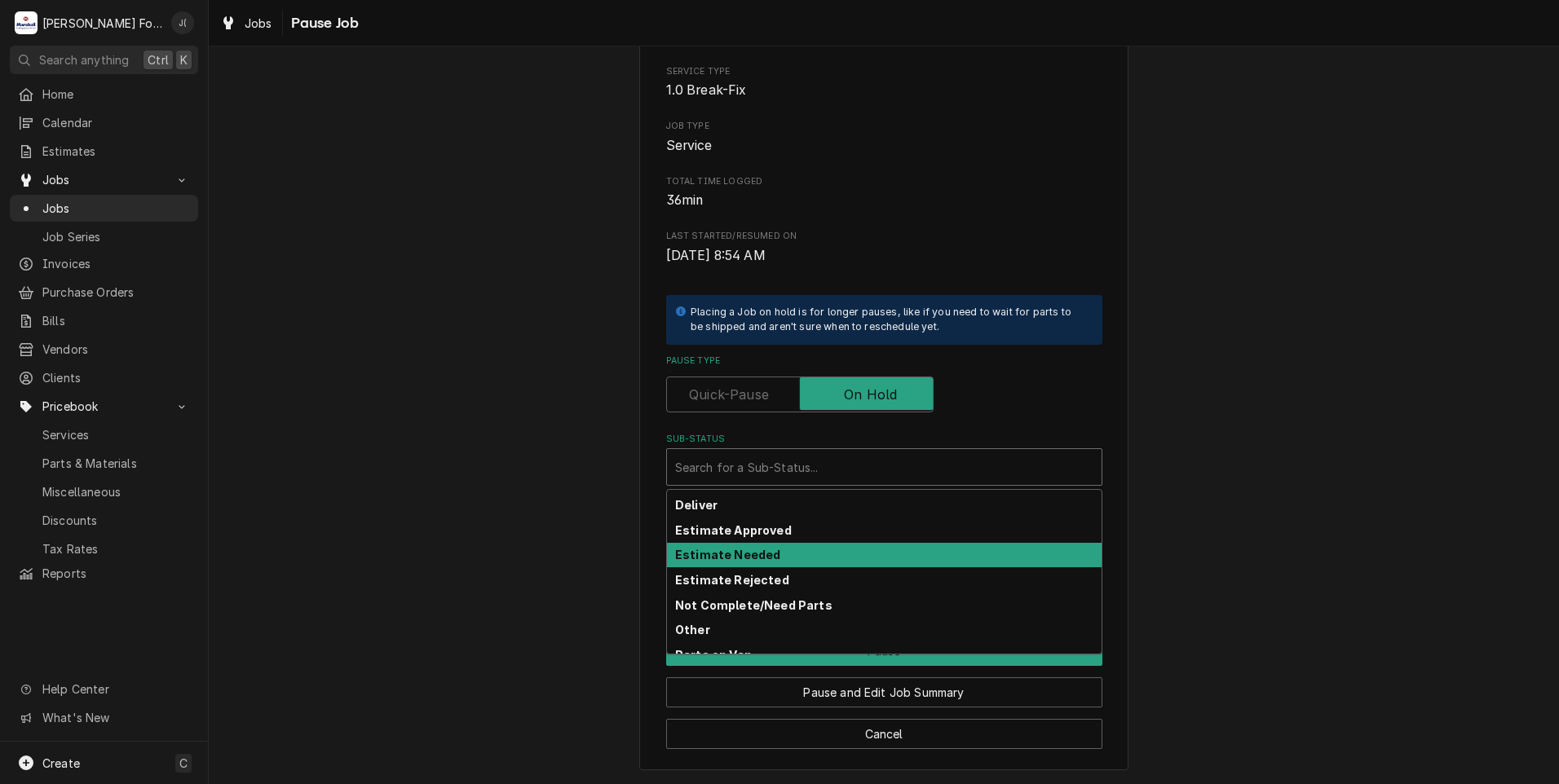
click at [762, 564] on div "Estimate Needed" at bounding box center [884, 555] width 435 height 25
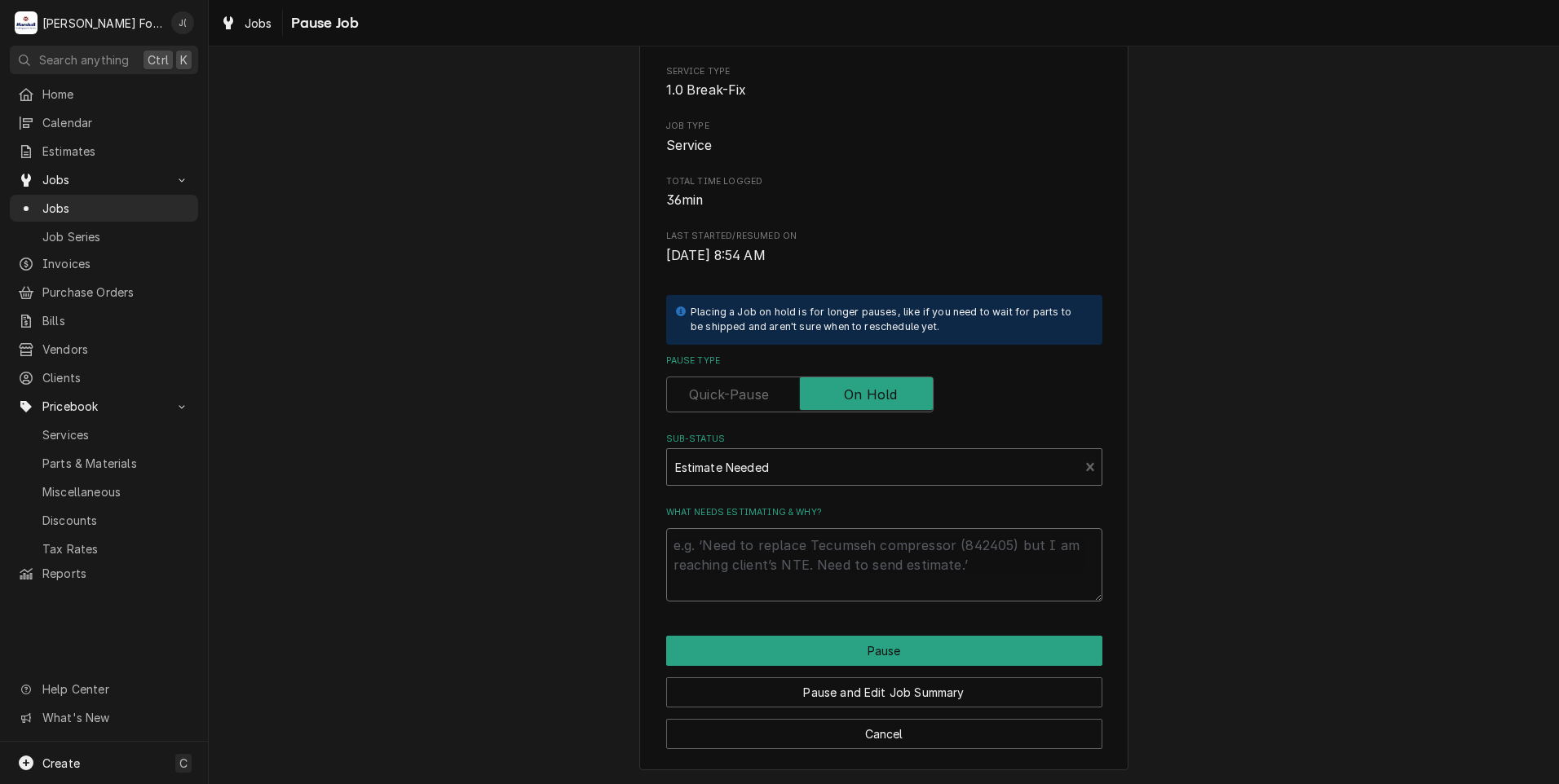
click at [758, 583] on textarea "What needs estimating & why?" at bounding box center [884, 564] width 436 height 73
type textarea "x"
type textarea "P"
type textarea "x"
type textarea "PR"
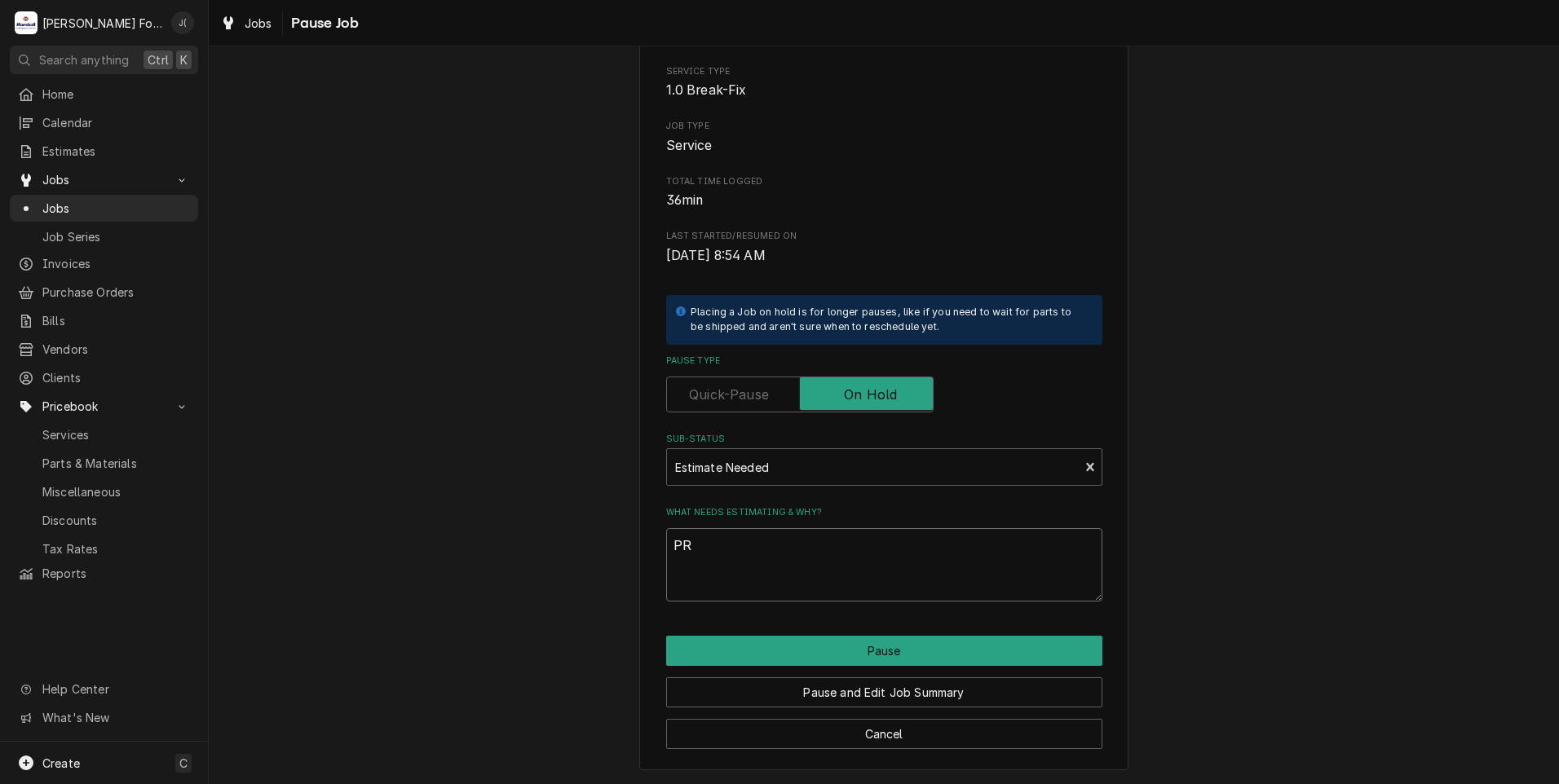
type textarea "x"
type textarea "PRI"
type textarea "x"
type textarea "PRIC"
type textarea "x"
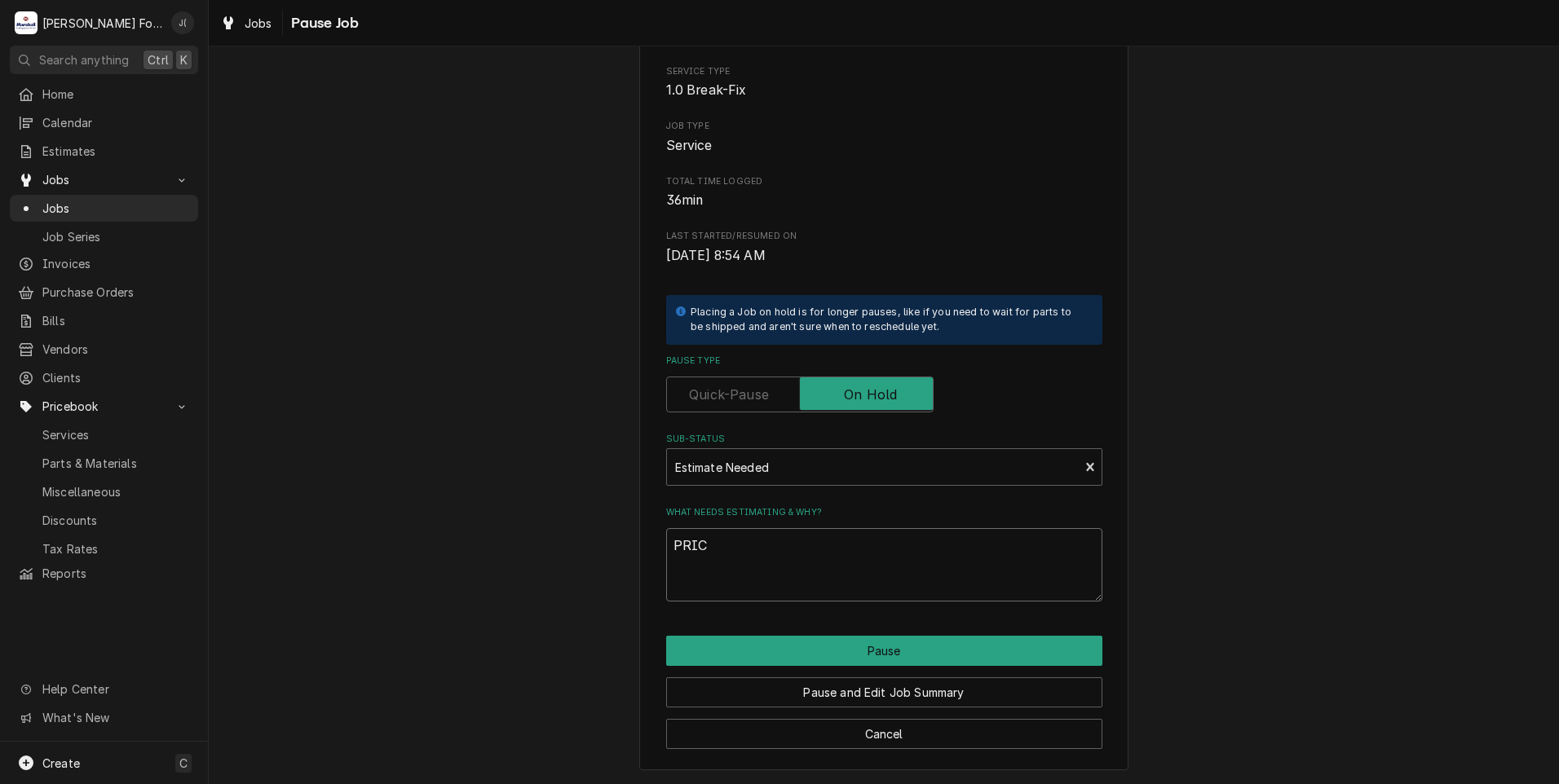
type textarea "PRICE"
type textarea "x"
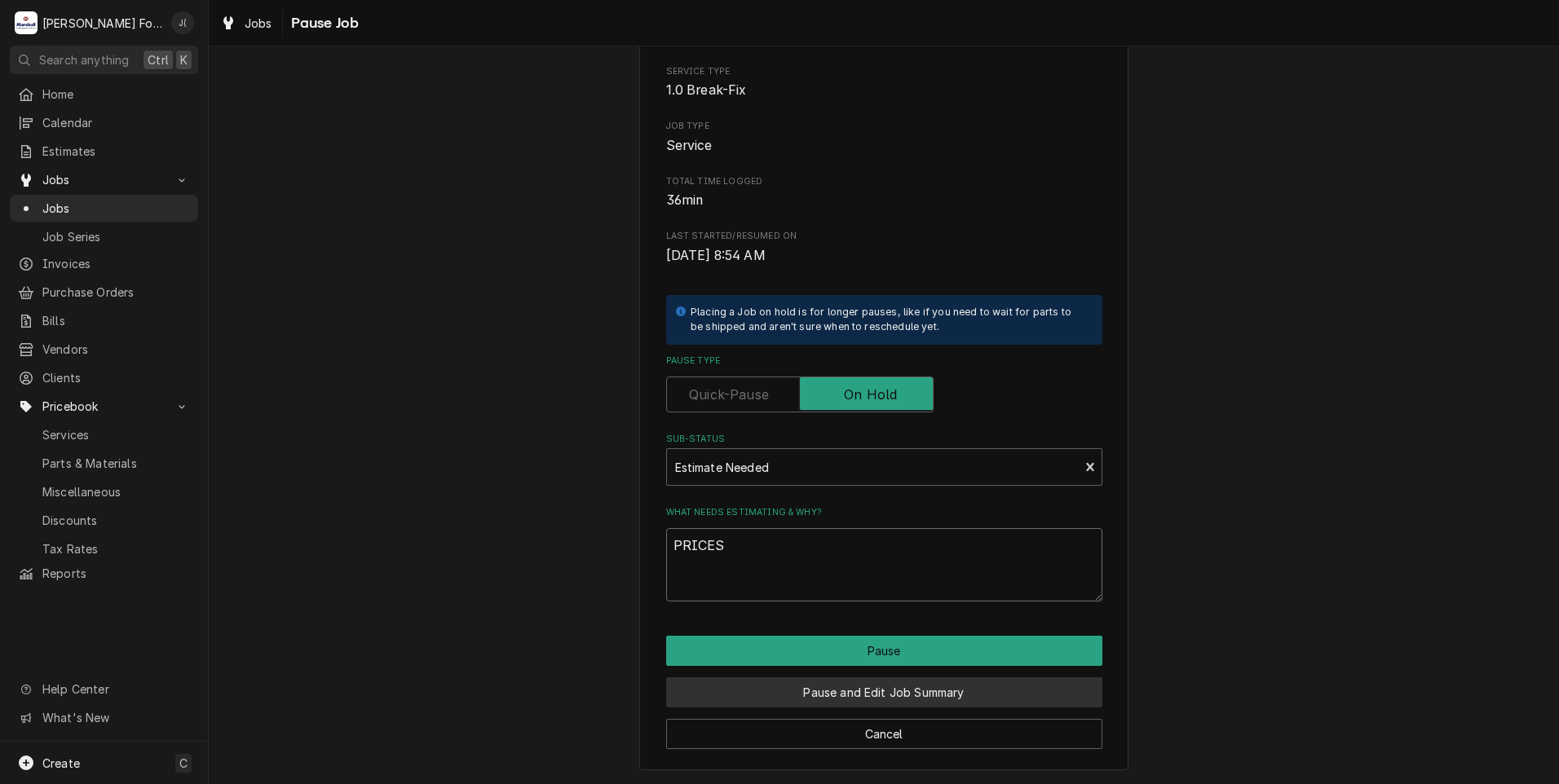
type textarea "PRICES"
click at [794, 704] on button "Pause and Edit Job Summary" at bounding box center [884, 692] width 436 height 30
type textarea "x"
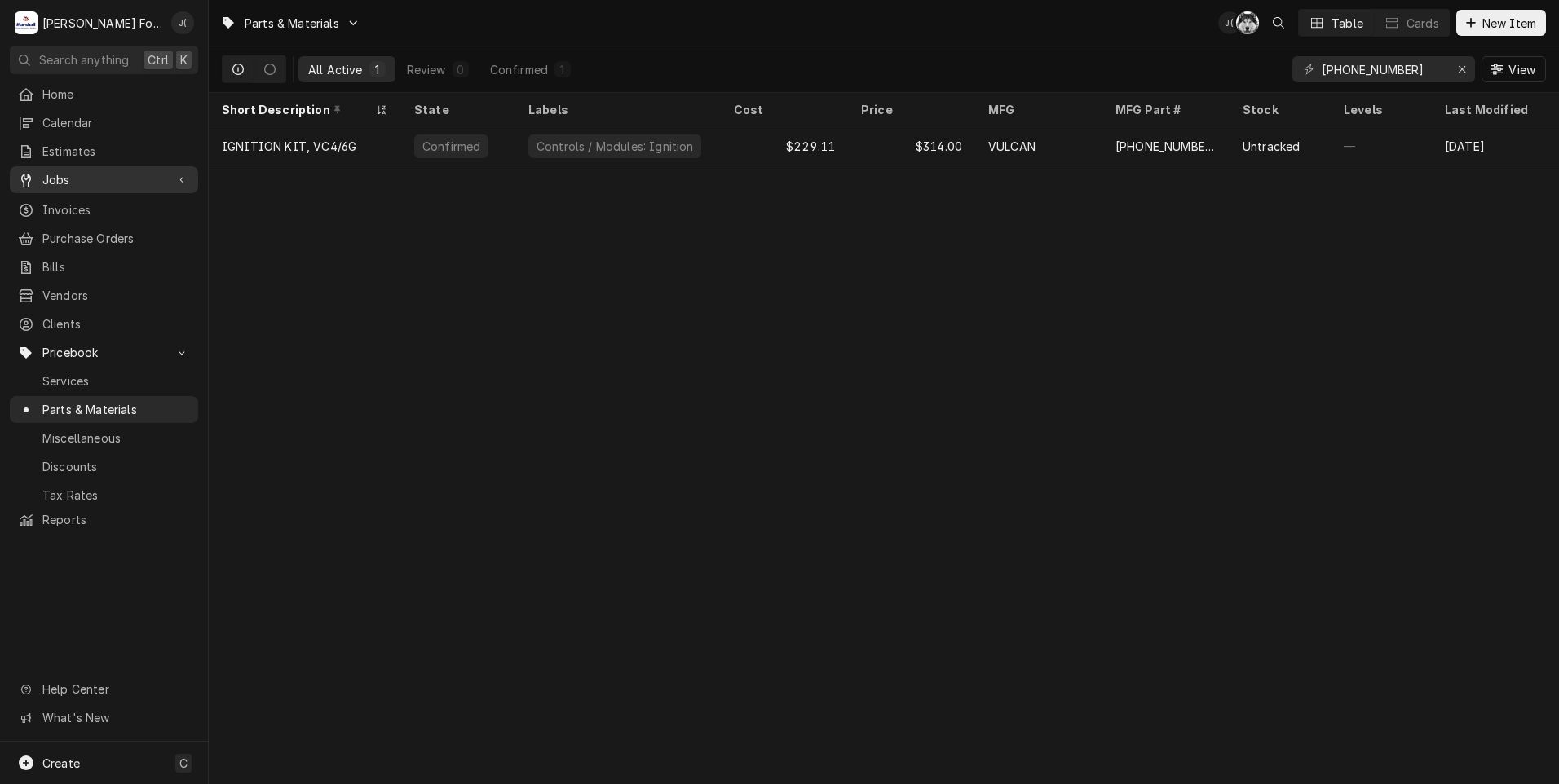
click at [64, 177] on span "Jobs" at bounding box center [104, 179] width 123 height 17
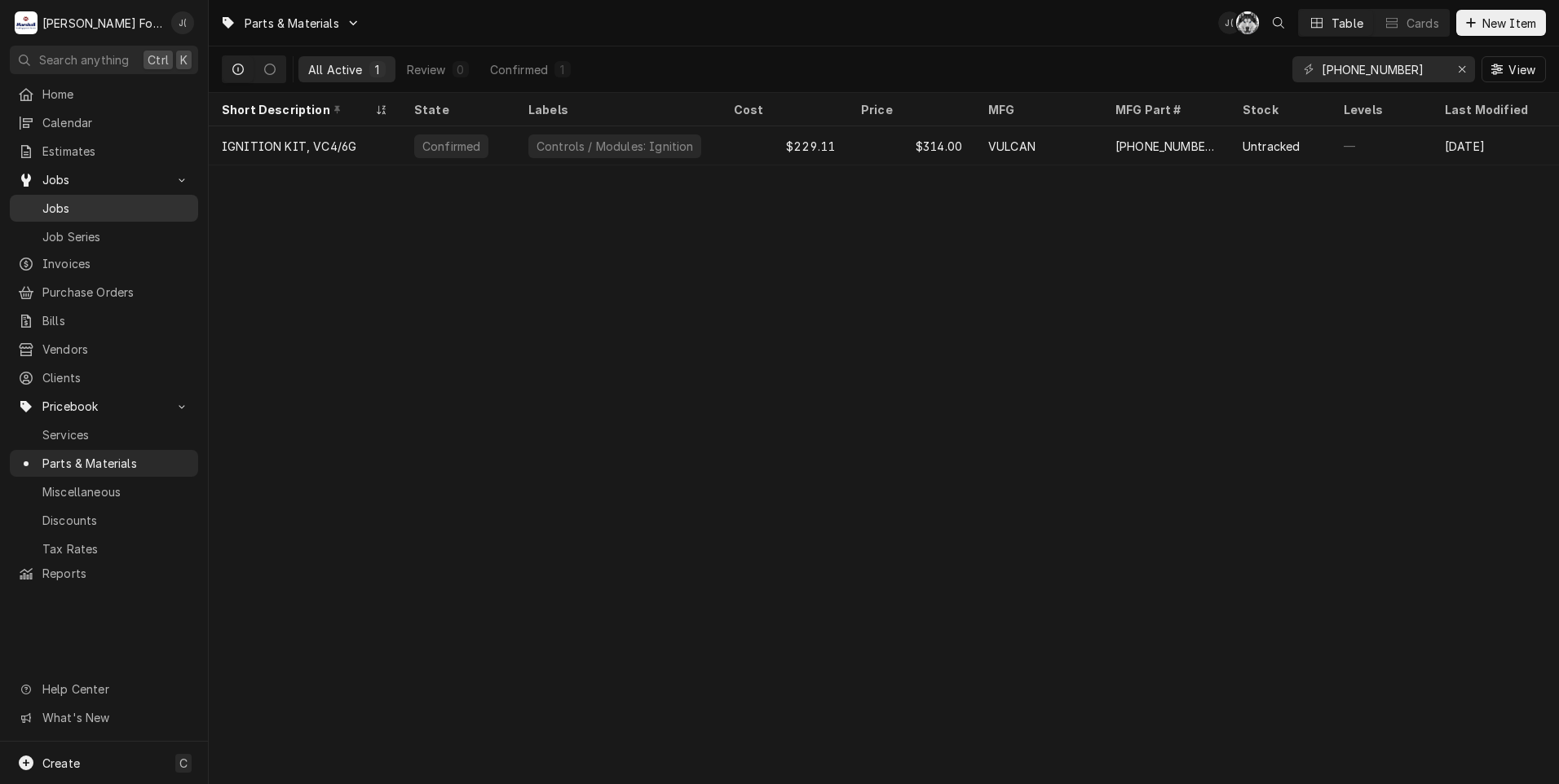
click at [70, 201] on span "Jobs" at bounding box center [116, 208] width 148 height 17
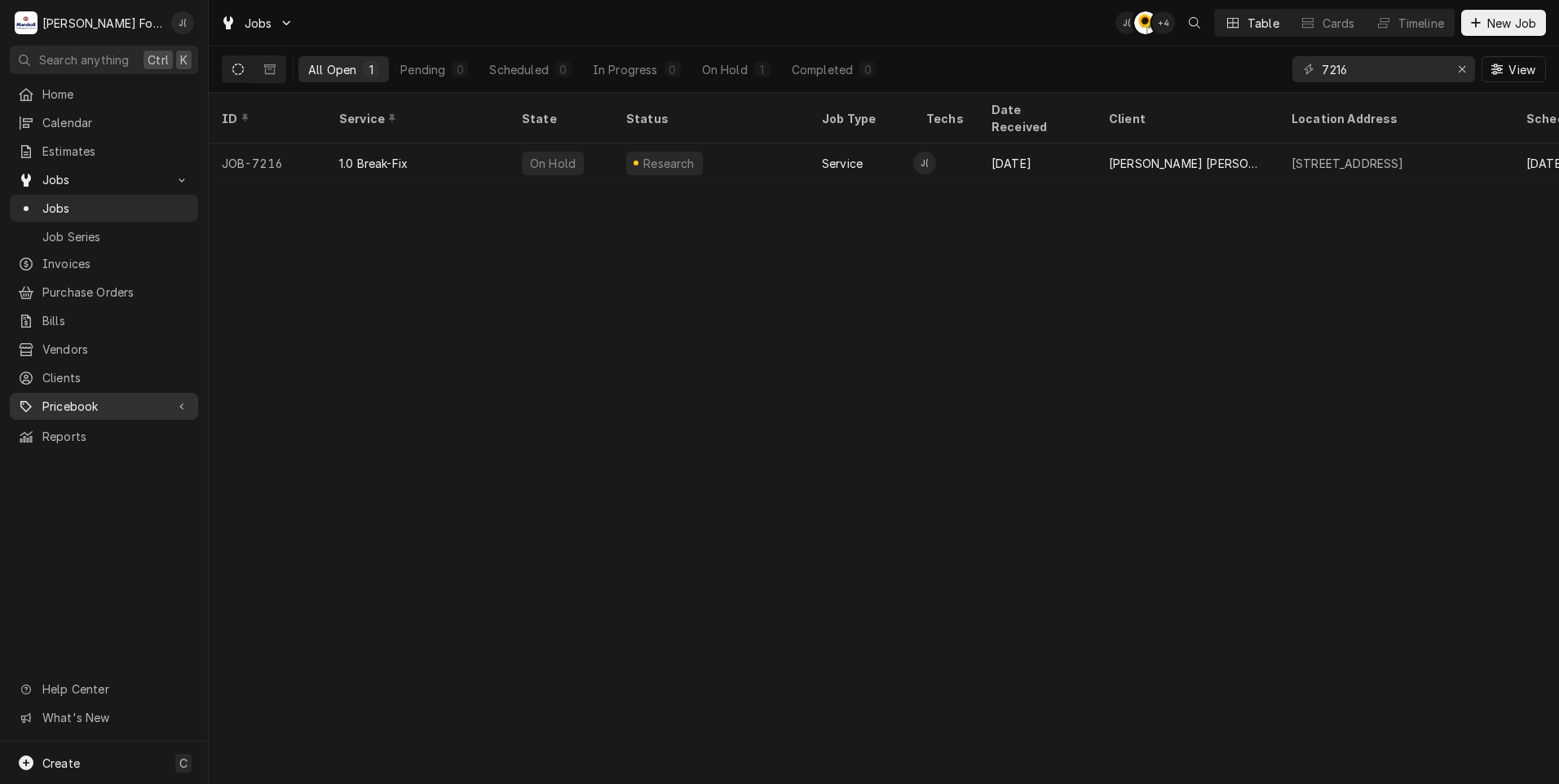
click at [90, 398] on span "Pricebook" at bounding box center [104, 406] width 123 height 17
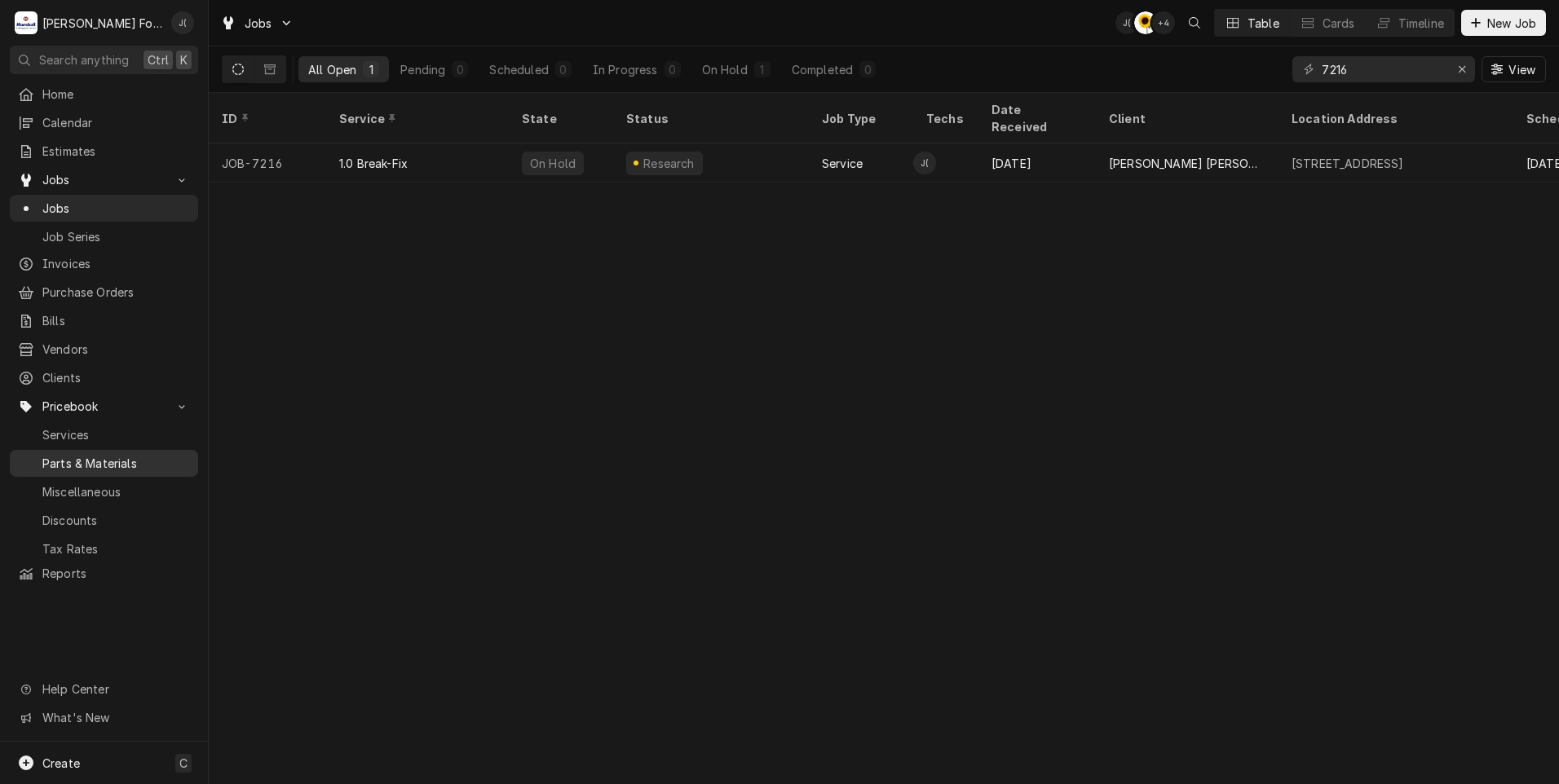
click at [104, 455] on span "Parts & Materials" at bounding box center [116, 463] width 148 height 17
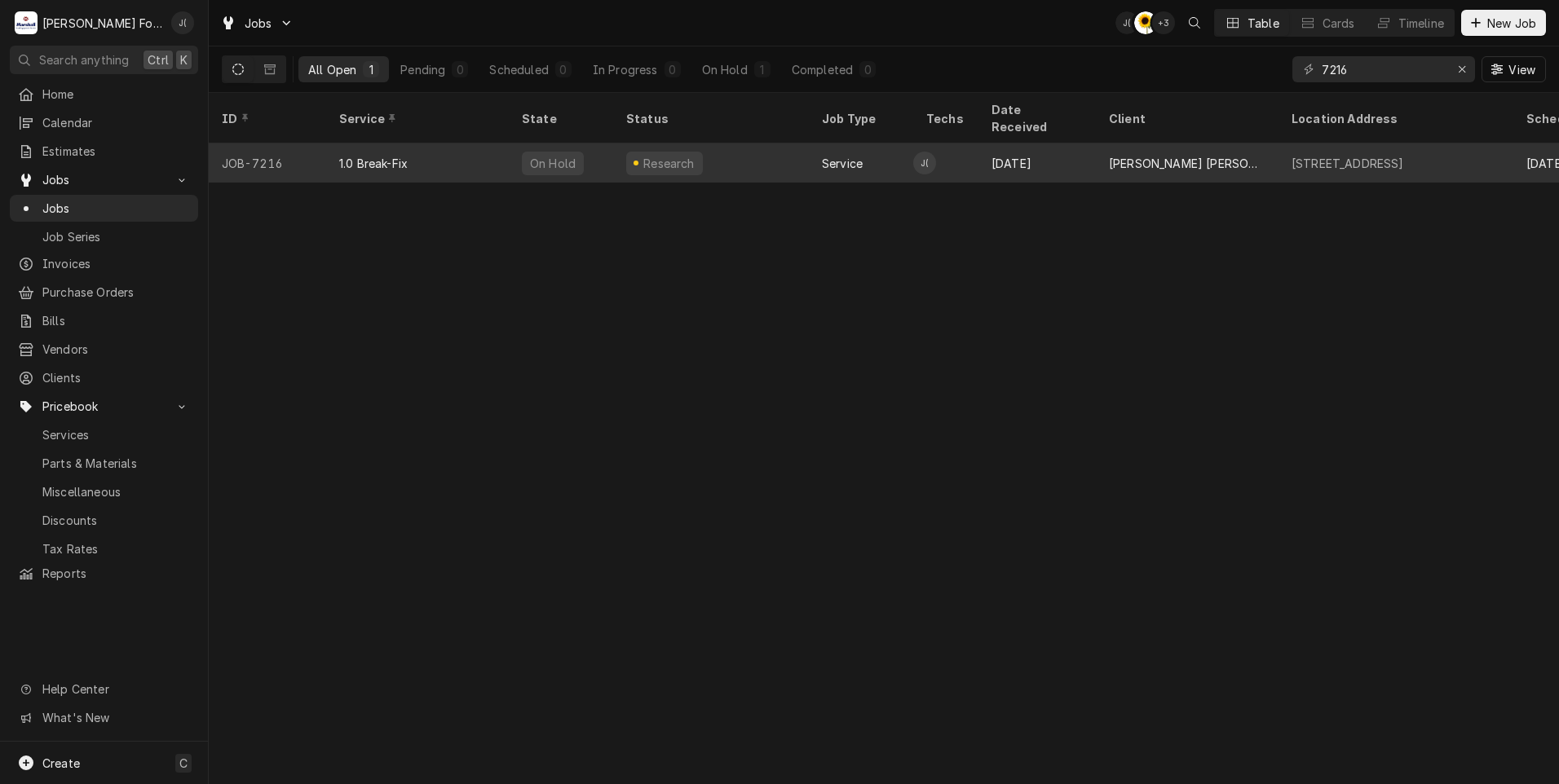
click at [470, 145] on div "1.0 Break-Fix" at bounding box center [417, 162] width 182 height 39
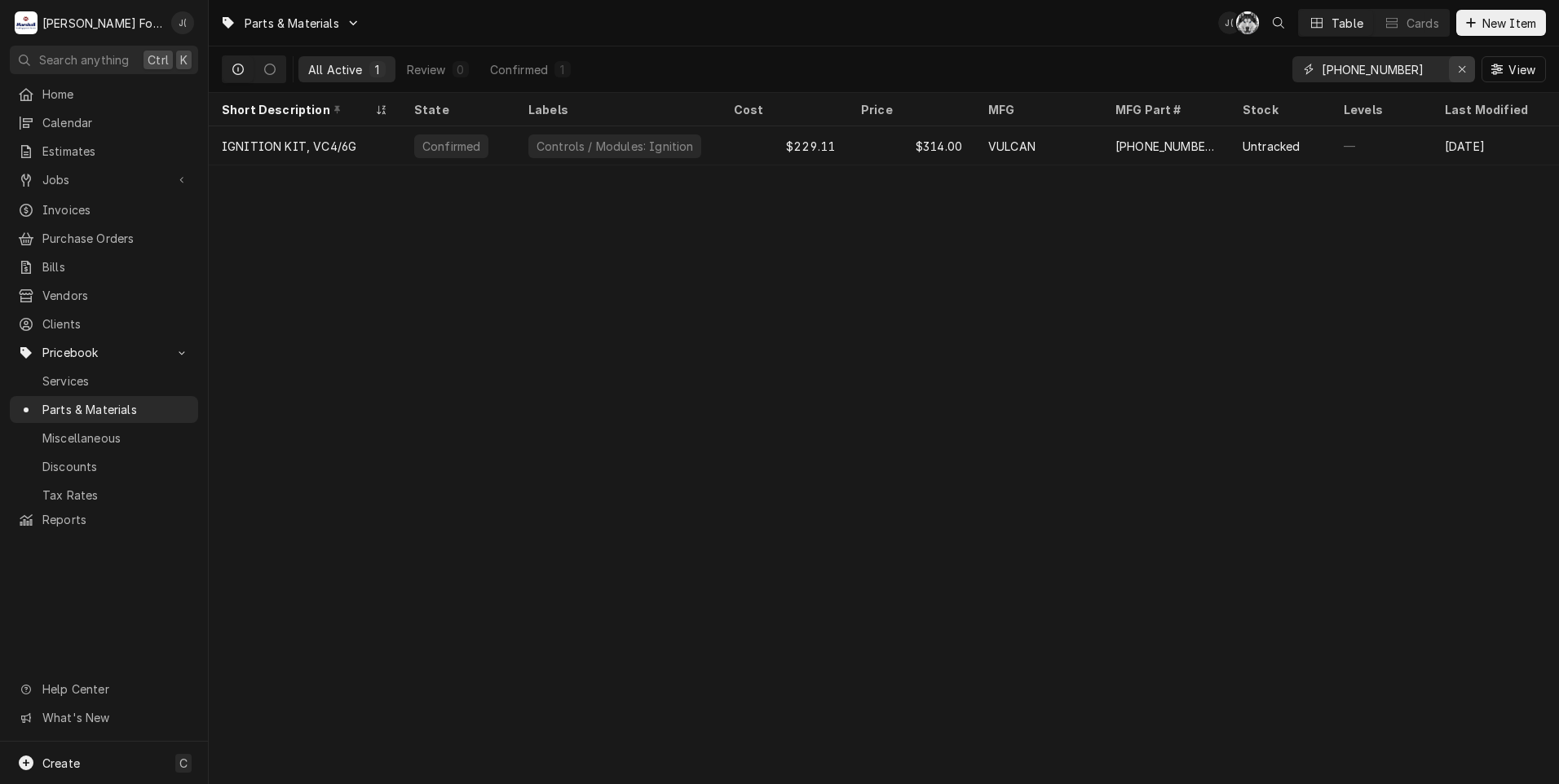
click at [1463, 71] on icon "Erase input" at bounding box center [1462, 70] width 9 height 12
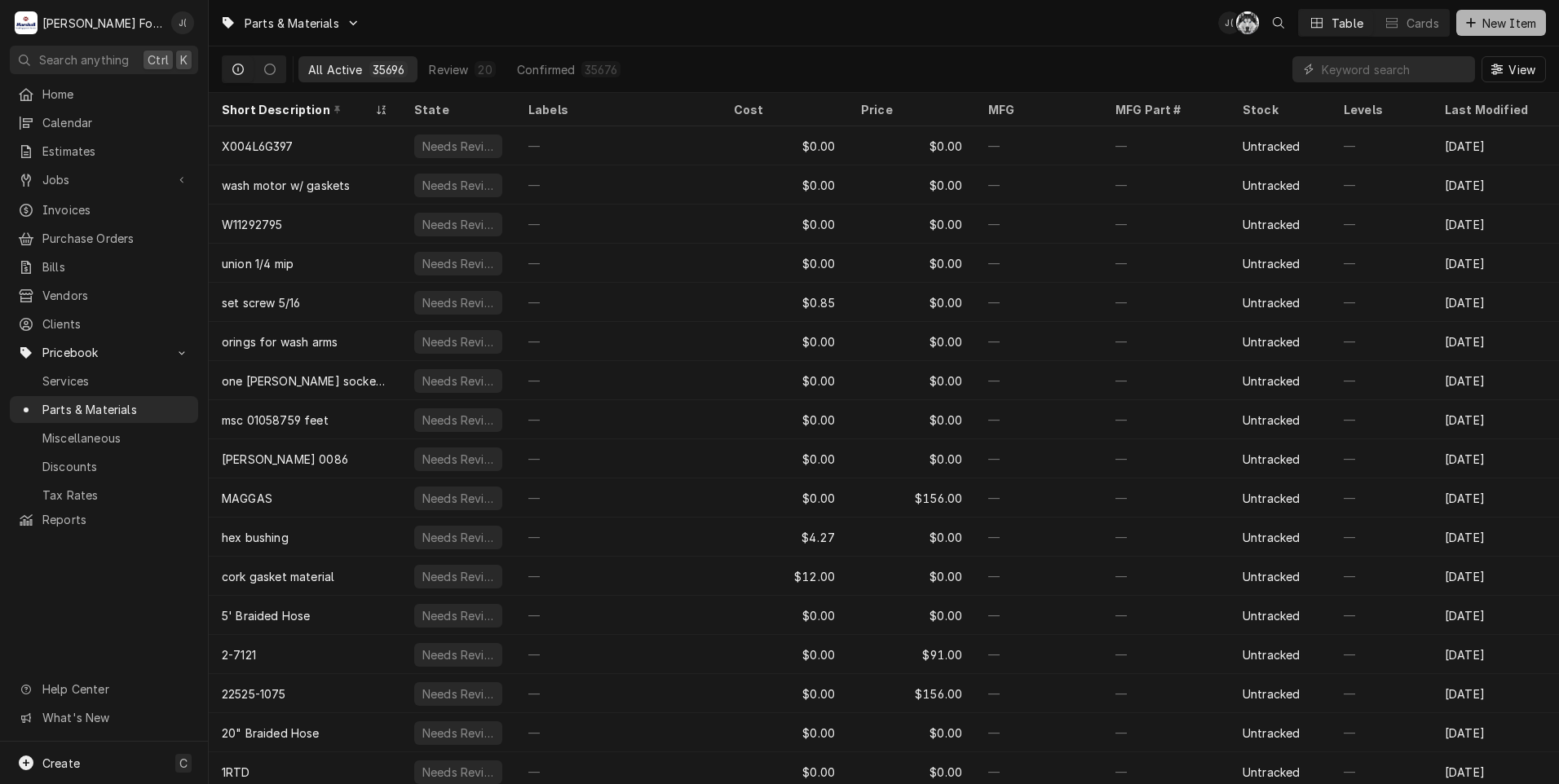
click at [1468, 27] on icon "Dynamic Content Wrapper" at bounding box center [1471, 23] width 10 height 12
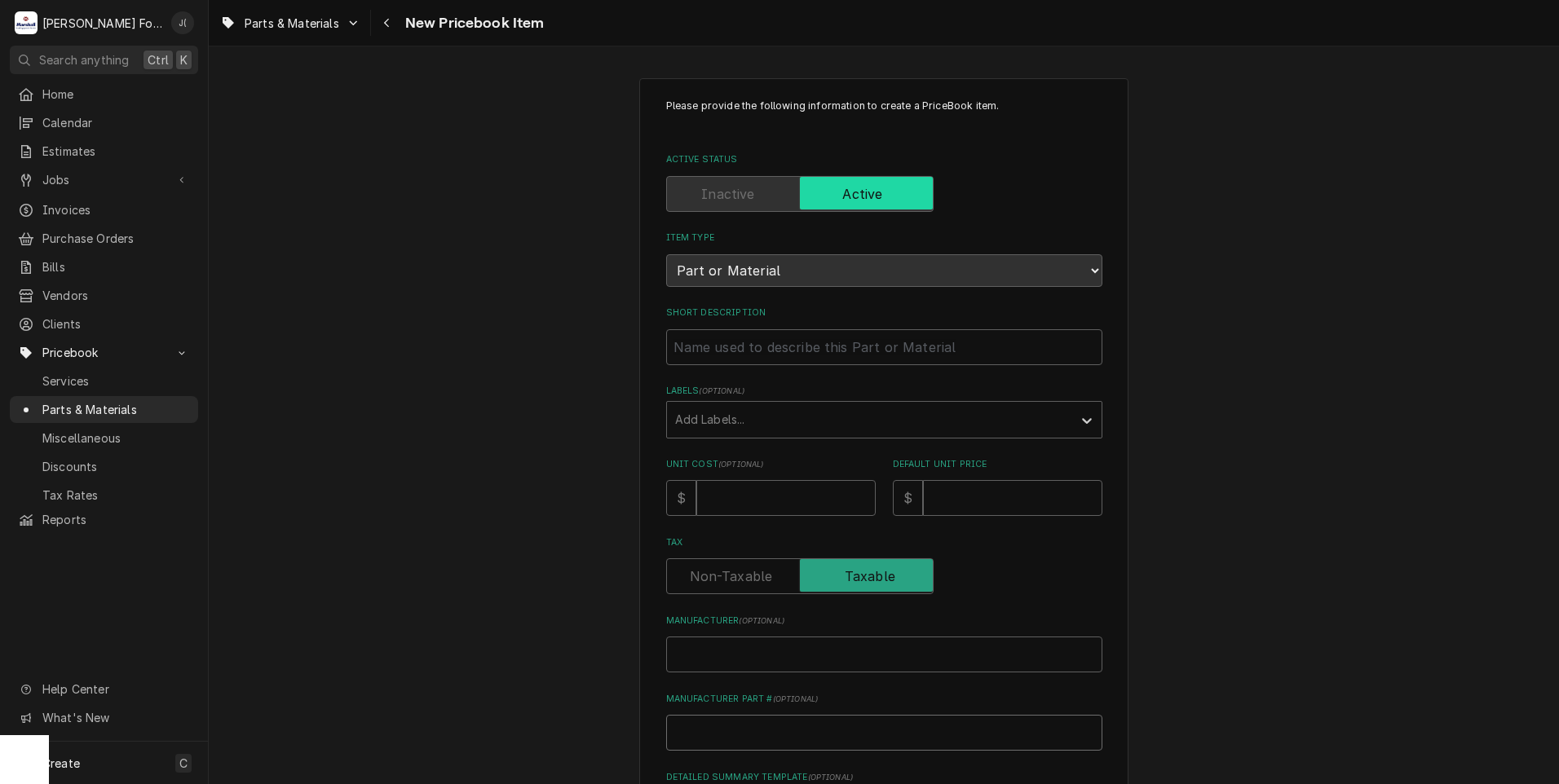
click at [725, 724] on input "Manufacturer Part # ( optional )" at bounding box center [884, 732] width 436 height 36
paste input "063P00103"
type textarea "x"
type input "063P00103"
click at [739, 649] on input "Manufacturer ( optional )" at bounding box center [884, 654] width 436 height 36
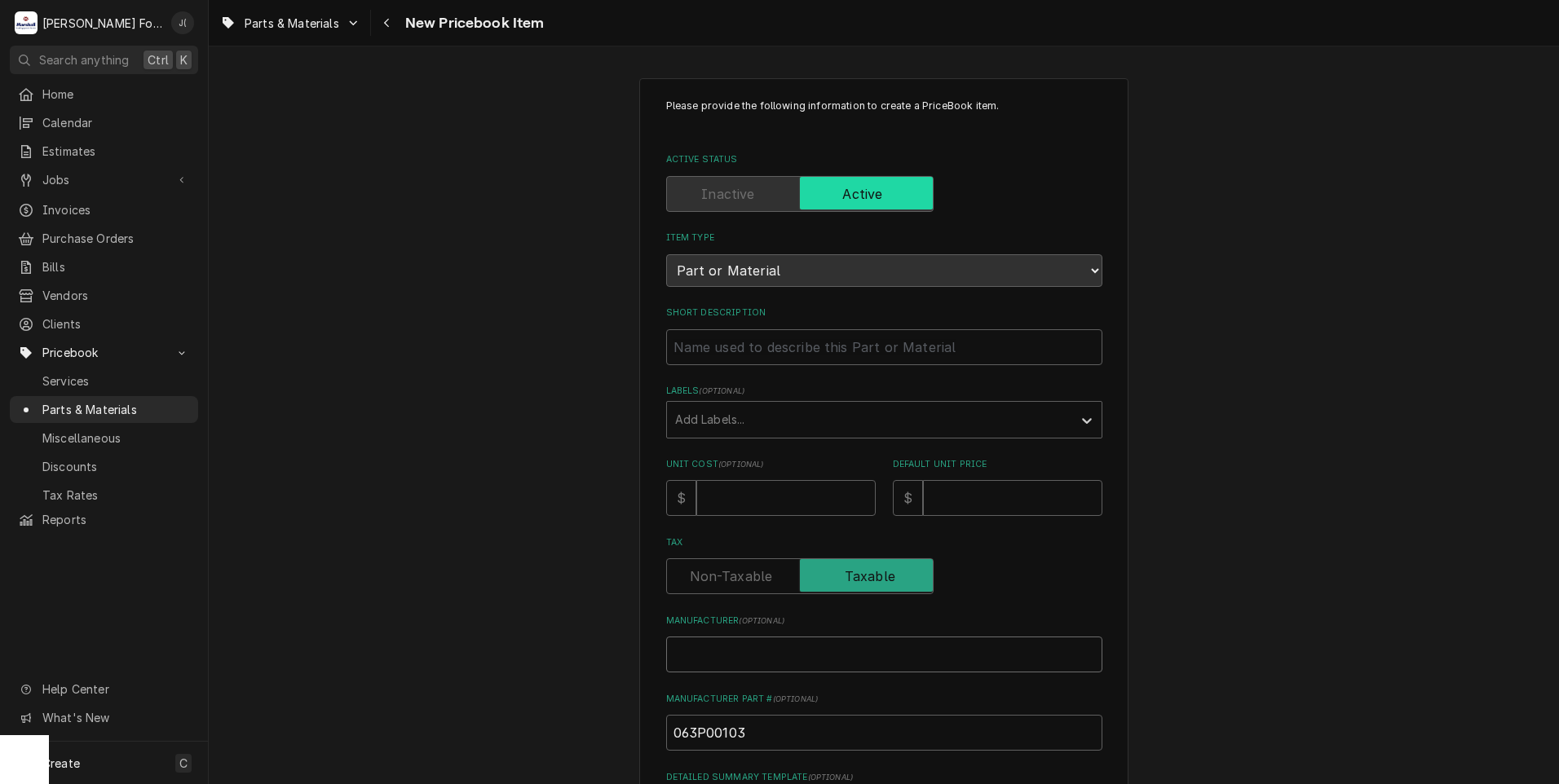
type textarea "x"
type input "A"
type textarea "x"
type input "AL"
type textarea "x"
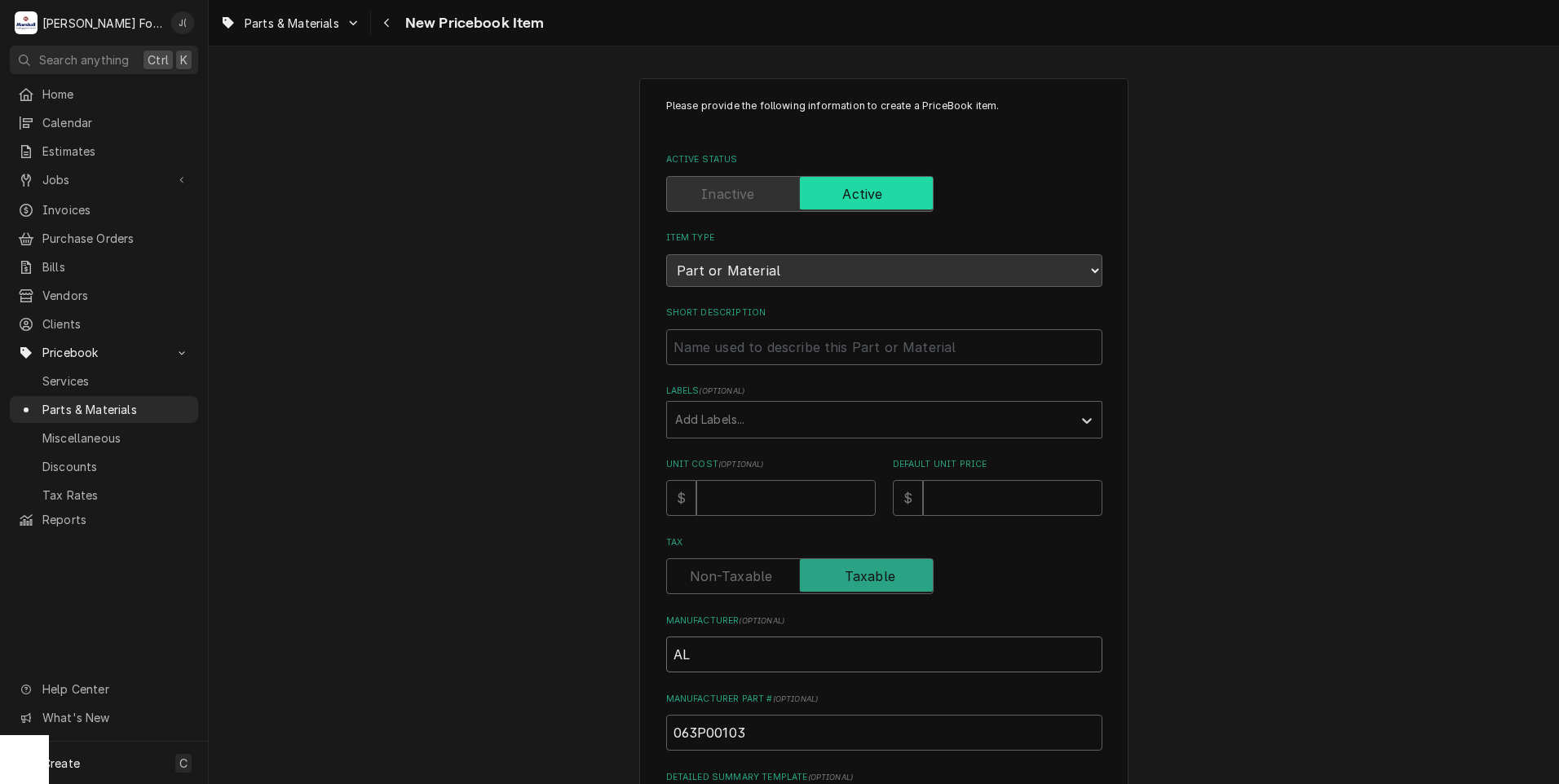
type input "ALL"
type textarea "x"
type input "[MEDICAL_DATA]"
type textarea "x"
type input "ALLIA"
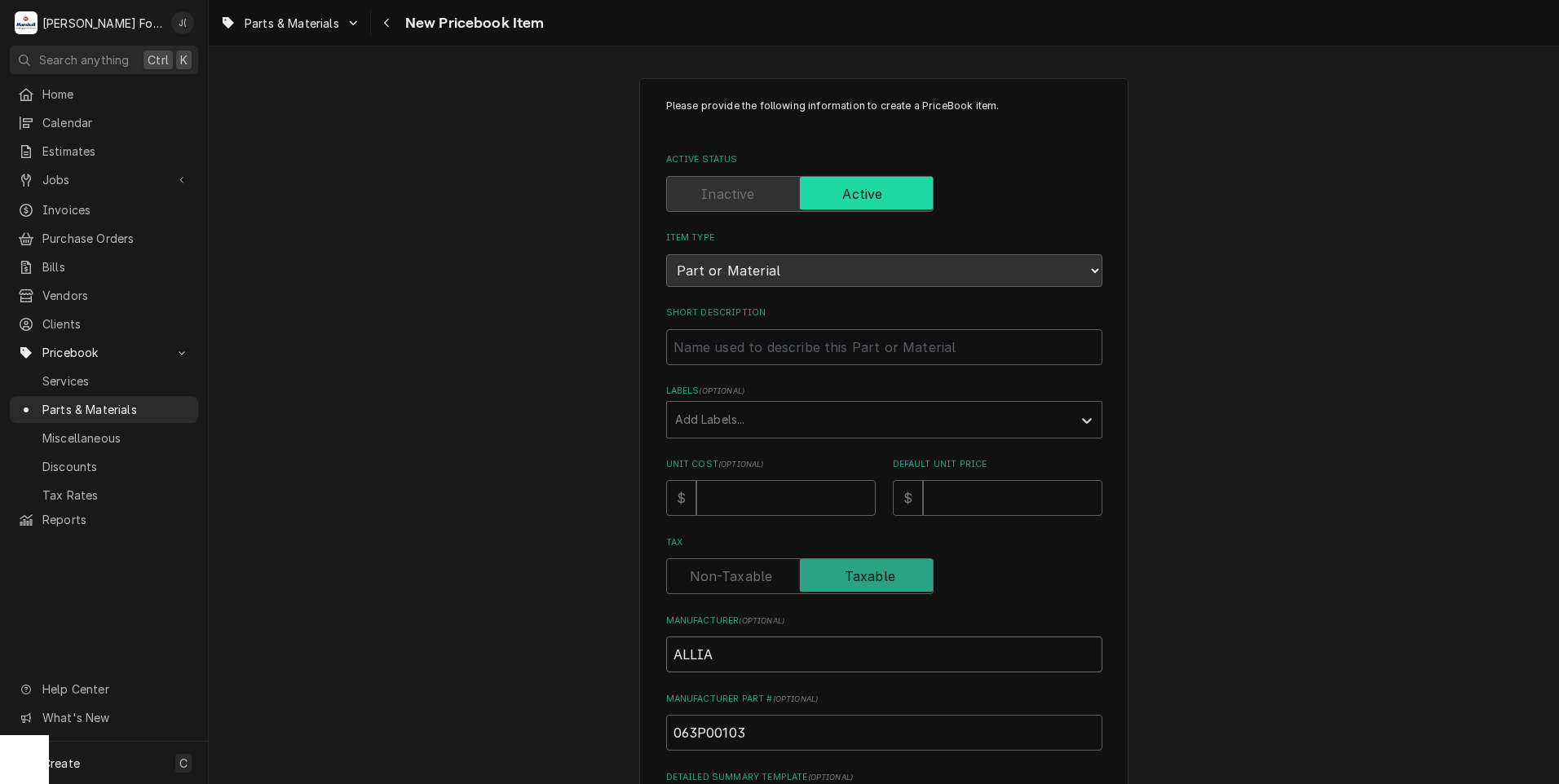
type textarea "x"
type input "ALLIAN"
type textarea "x"
type input "ALLIANC"
type textarea "x"
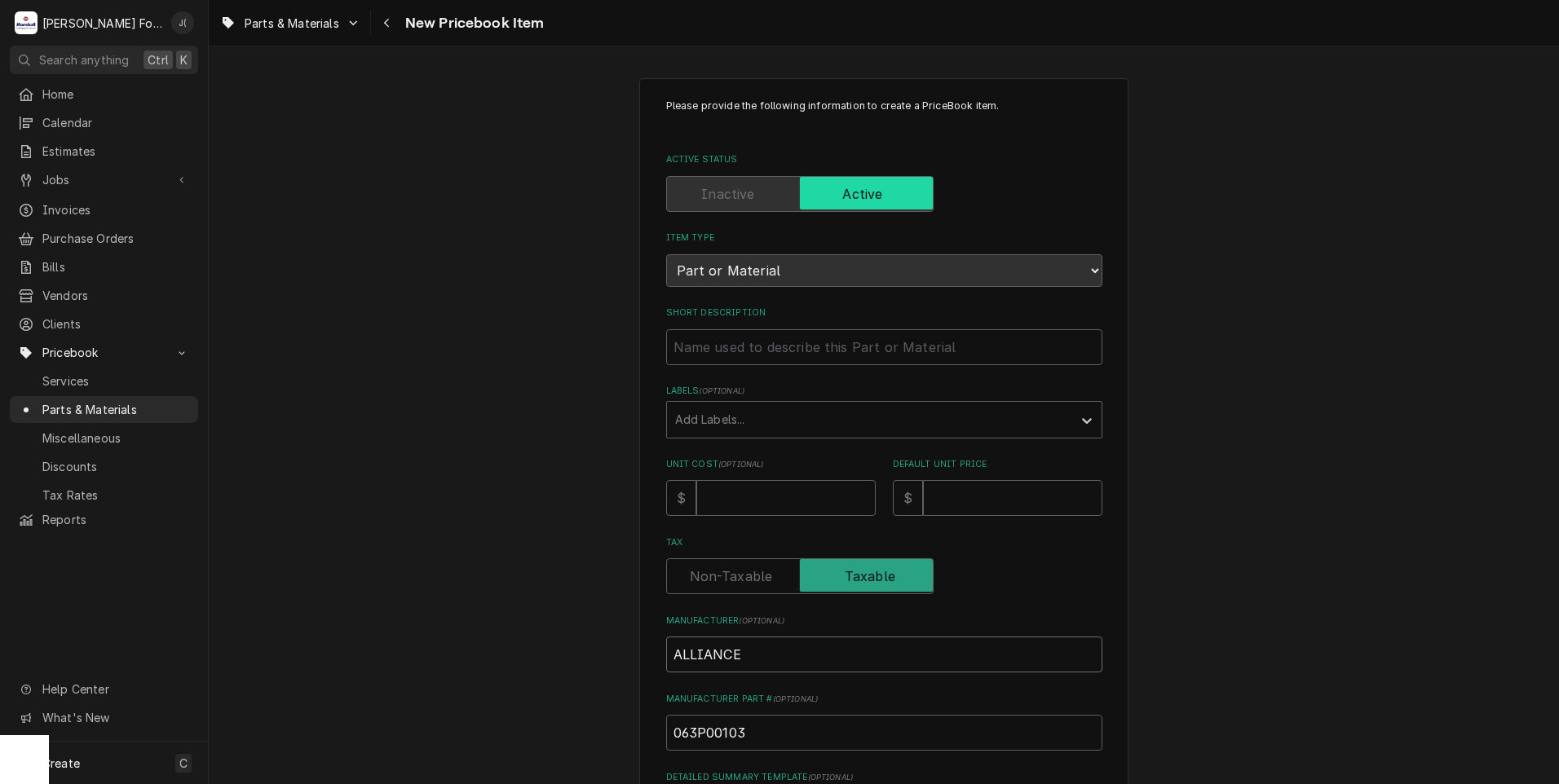
type input "ALLIANCE"
click at [791, 491] on input "Unit Cost ( optional )" at bounding box center [786, 497] width 179 height 36
type textarea "x"
type input "2"
type textarea "x"
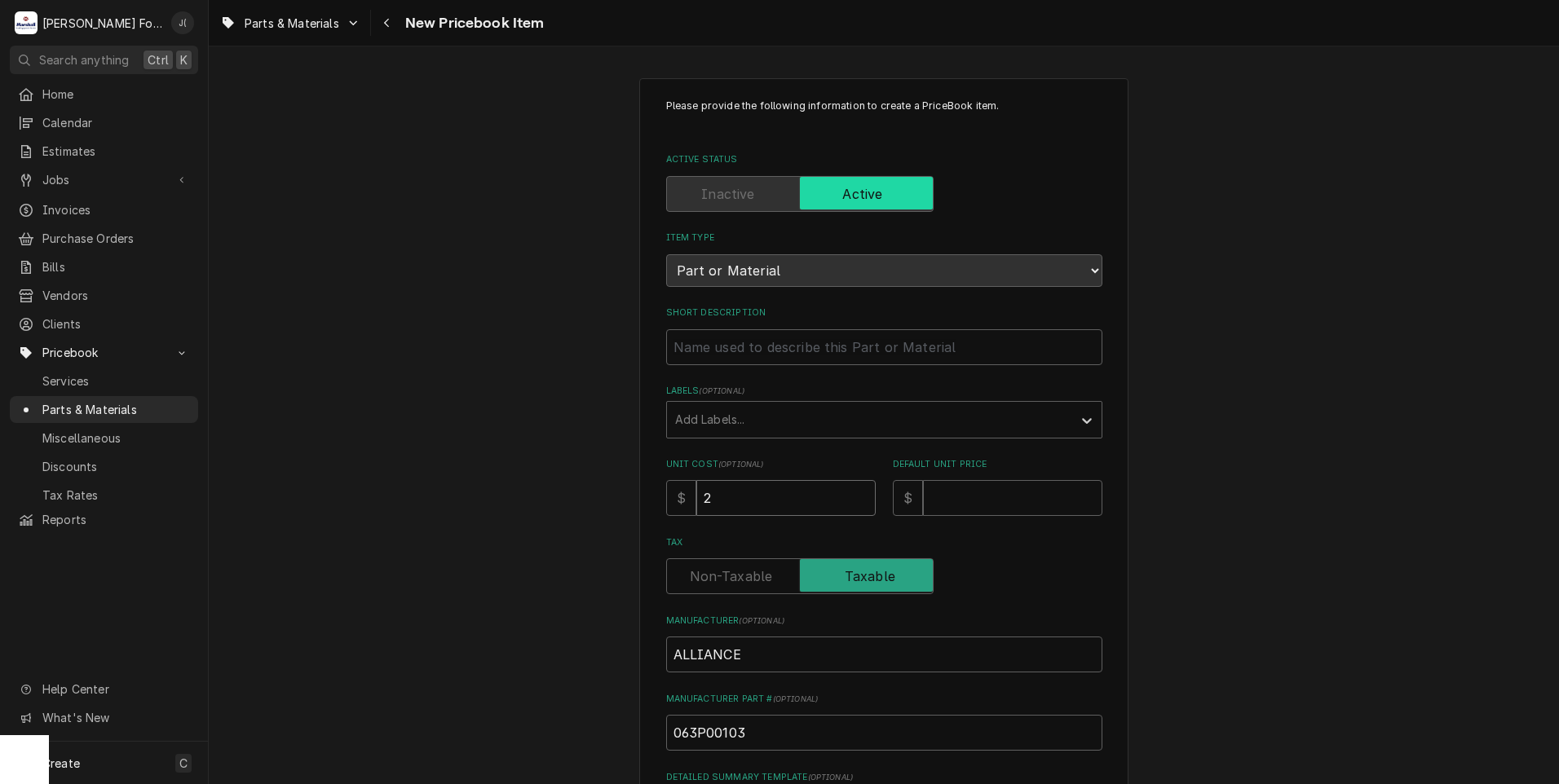
type input "22"
type textarea "x"
type input "22.3"
type textarea "x"
type input "22.30"
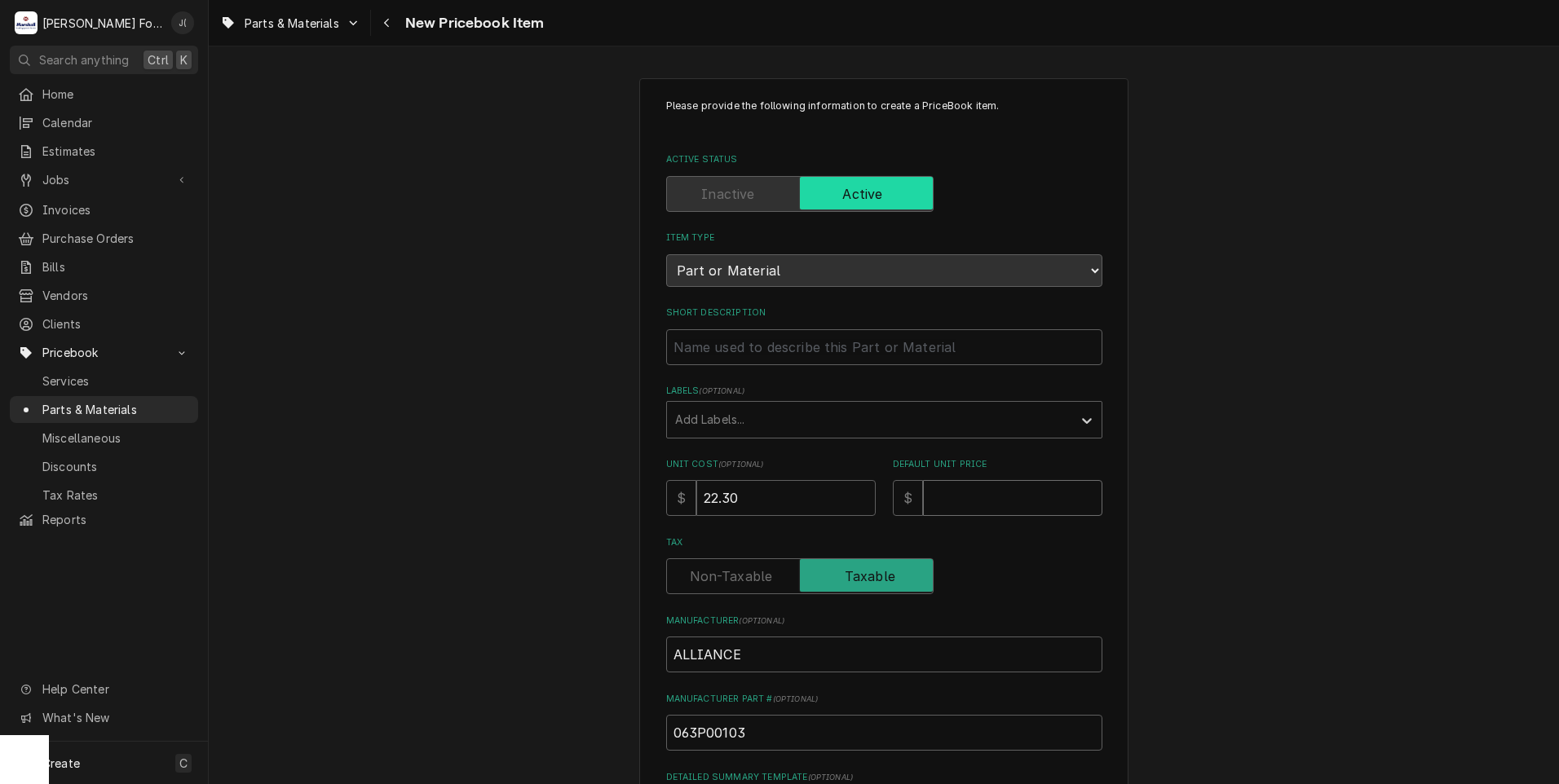
type textarea "x"
type input "2"
type textarea "x"
type input "29"
type textarea "x"
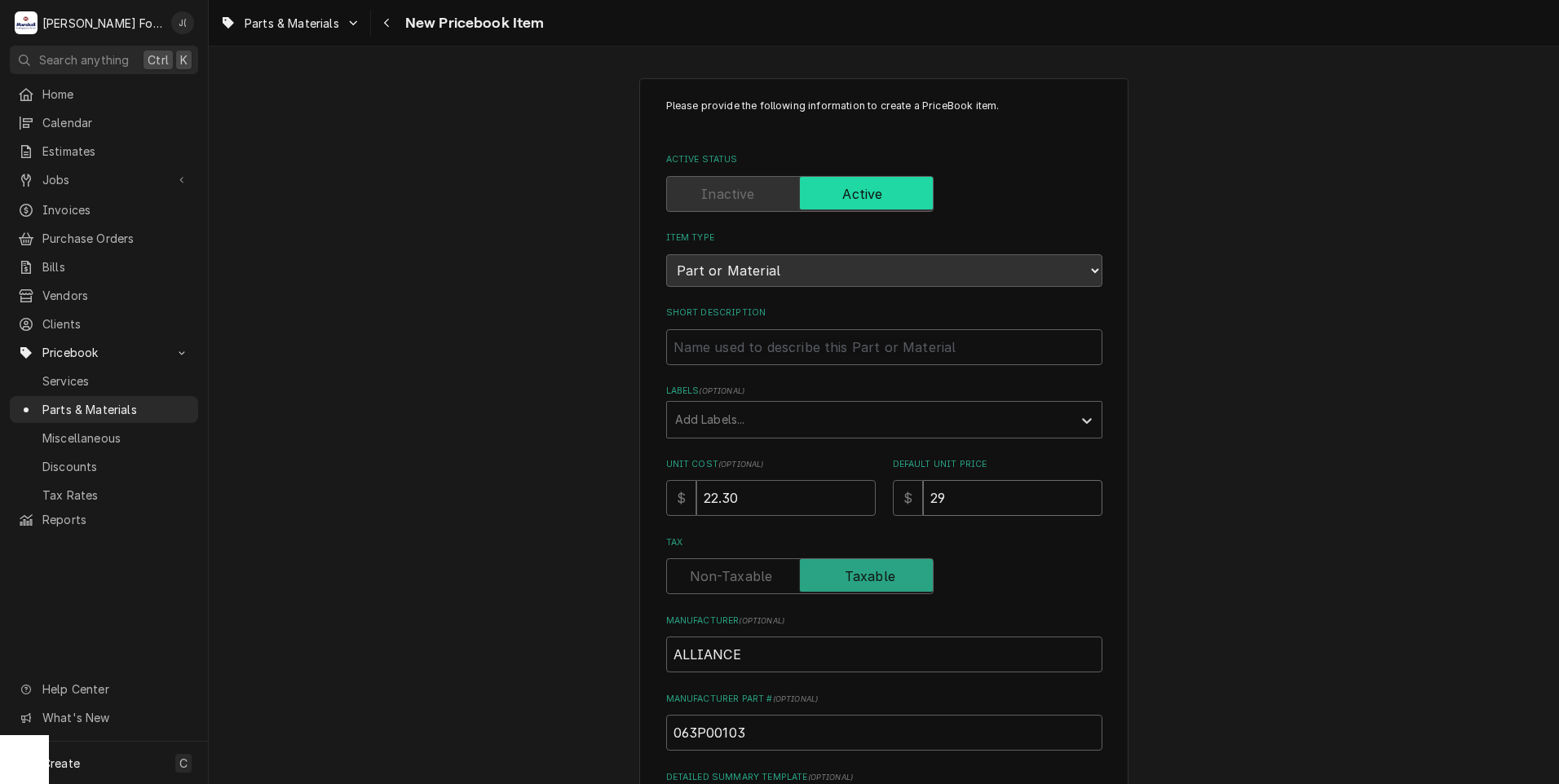
type input "29.0"
type textarea "x"
type input "29.00"
click at [736, 346] on input "Short Description" at bounding box center [884, 346] width 436 height 36
paste input "SPRING, REGULAR"
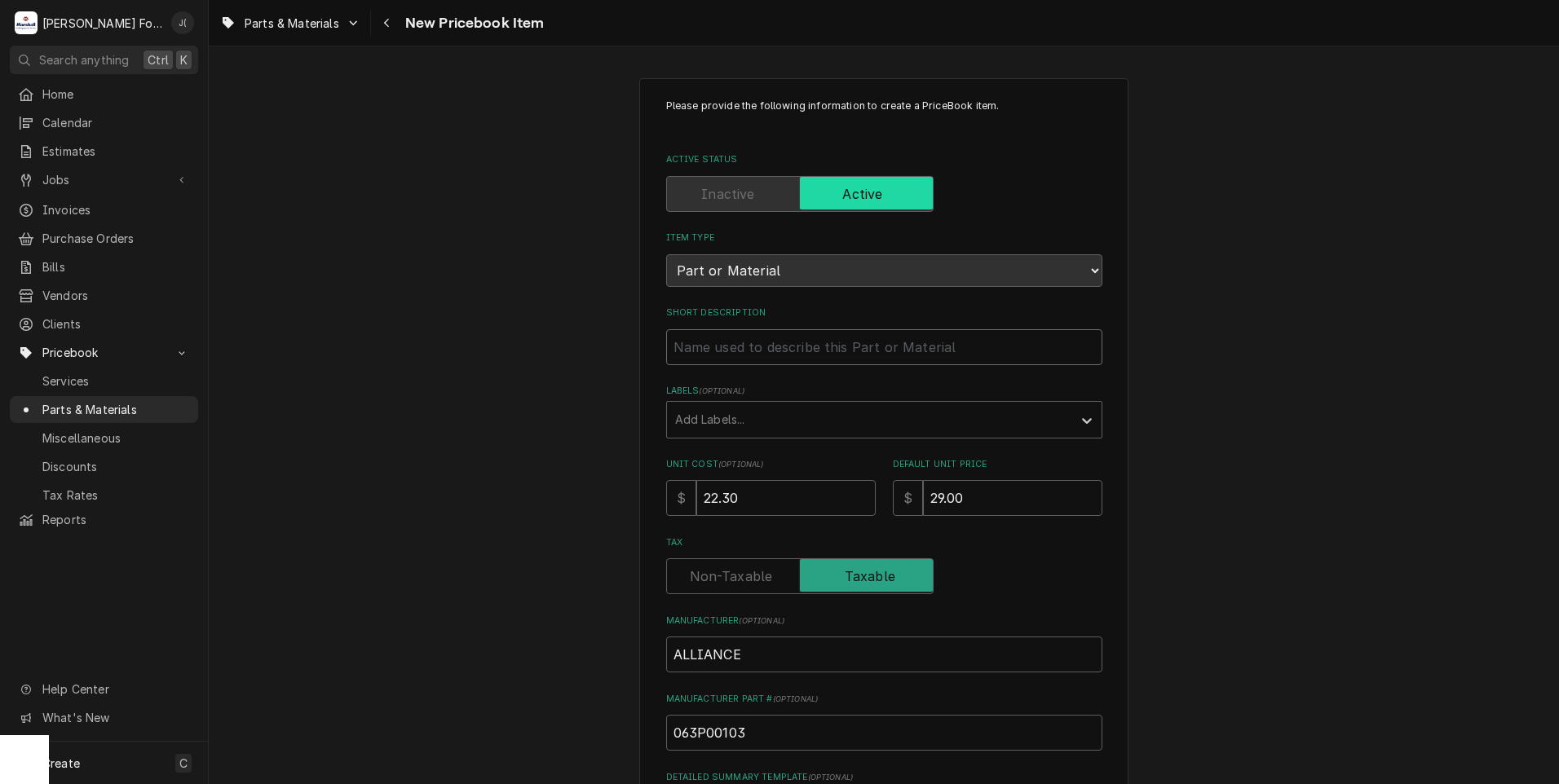
type textarea "x"
type input "SPRING, REGULAR"
click at [741, 415] on div "Labels" at bounding box center [869, 419] width 389 height 29
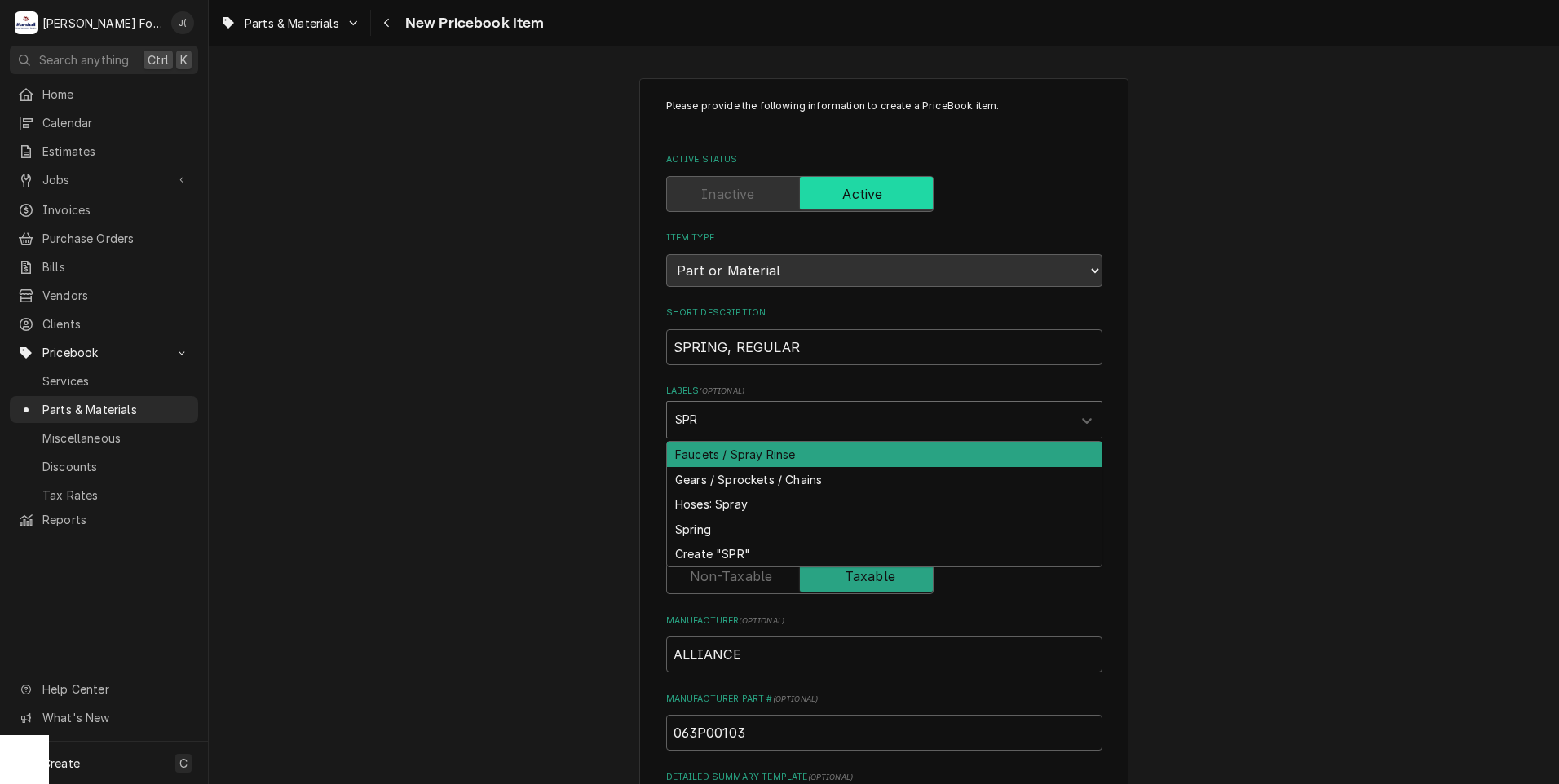
type input "SPRI"
click at [700, 457] on div "Spring" at bounding box center [884, 454] width 435 height 25
type textarea "x"
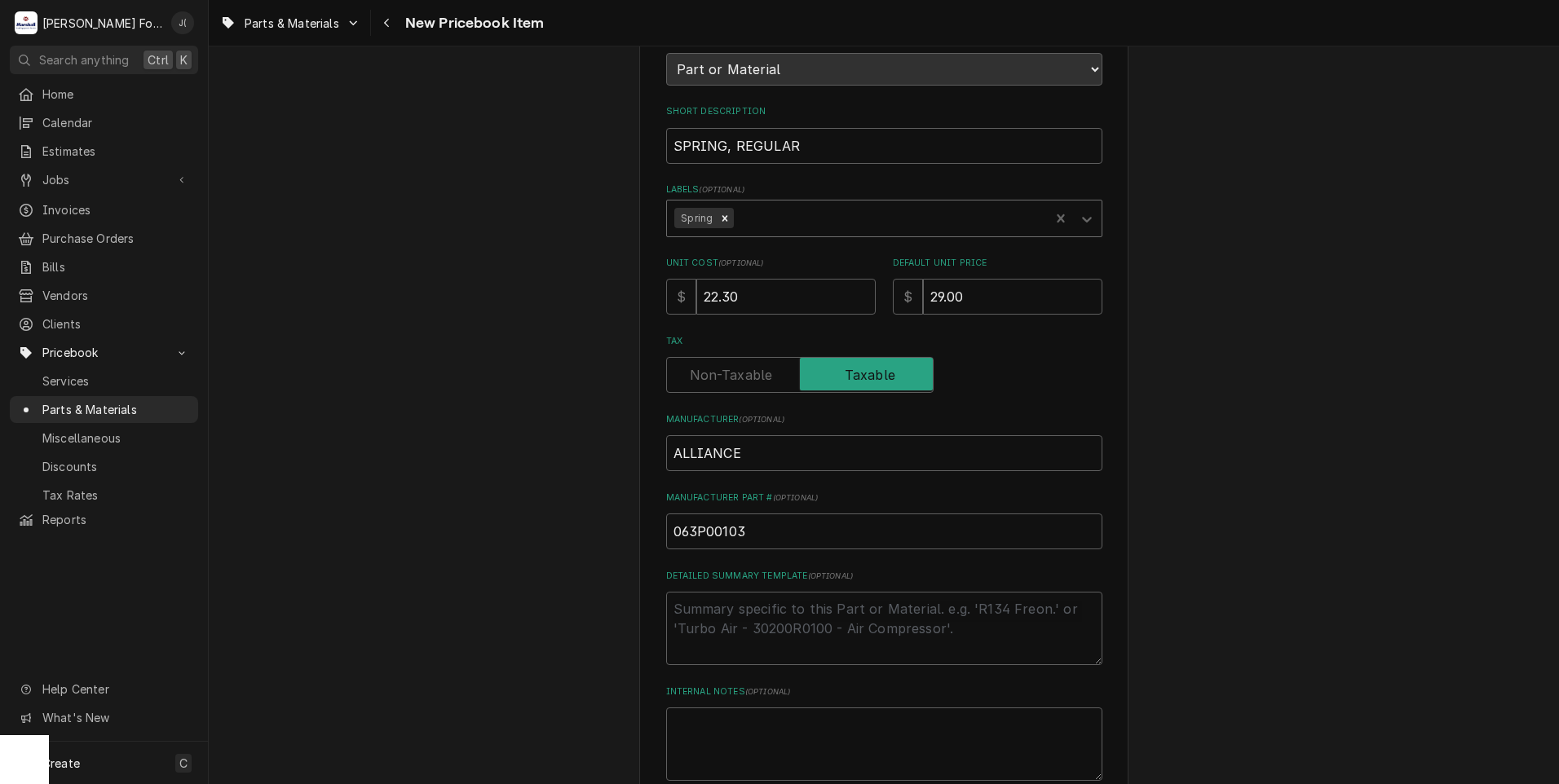
scroll to position [369, 0]
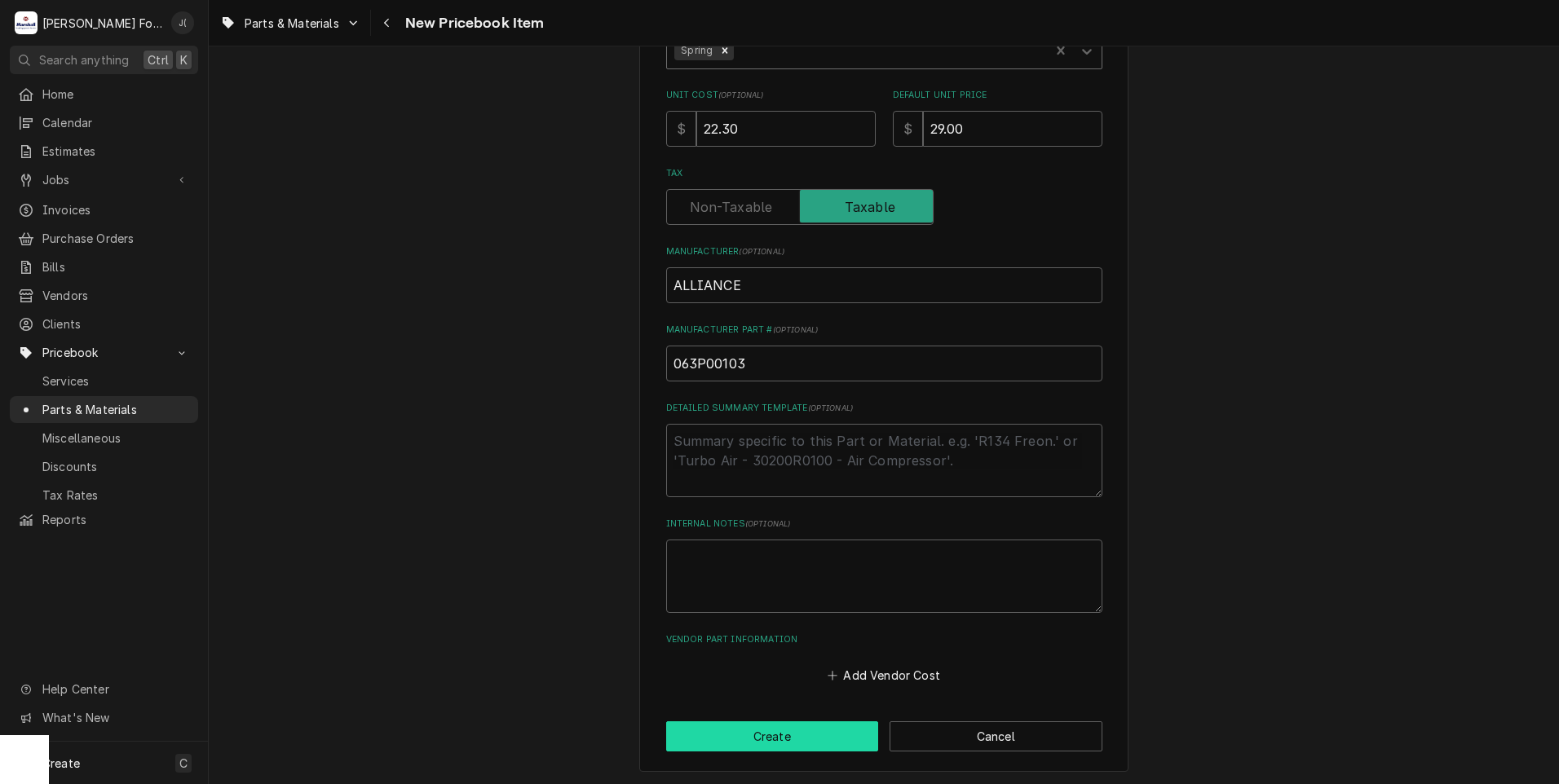
click at [762, 730] on button "Create" at bounding box center [772, 736] width 213 height 30
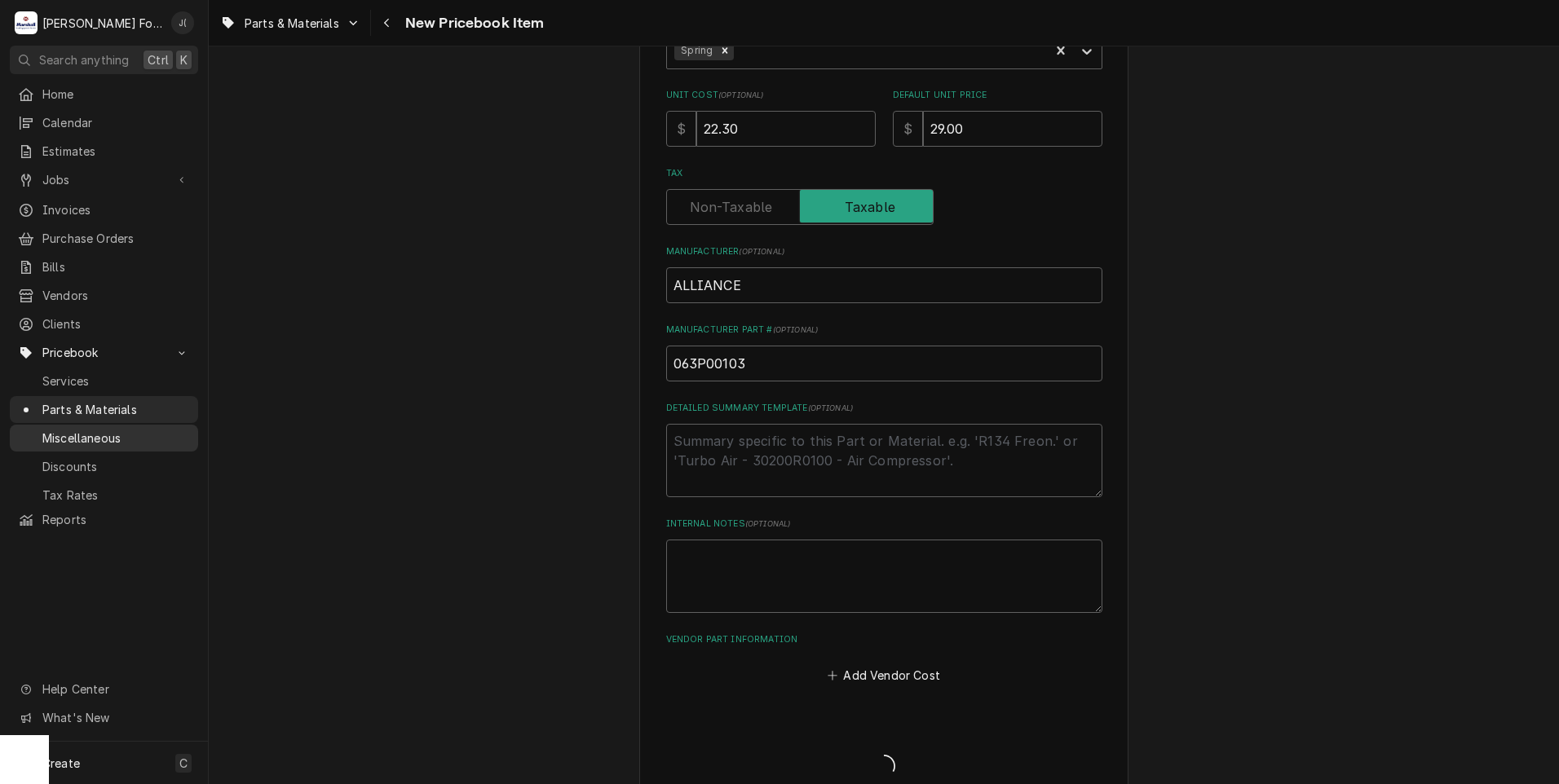
type textarea "x"
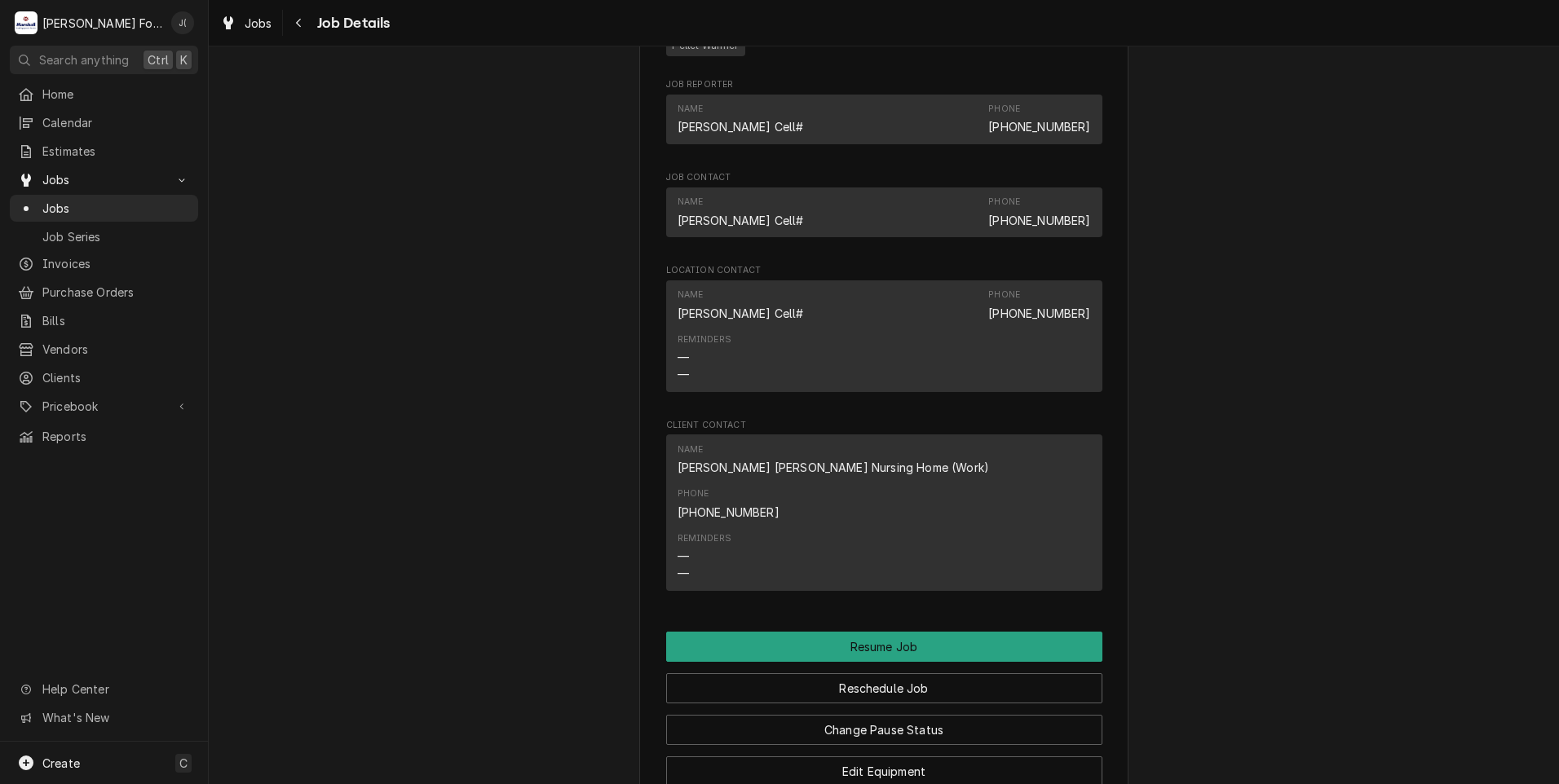
scroll to position [1955, 0]
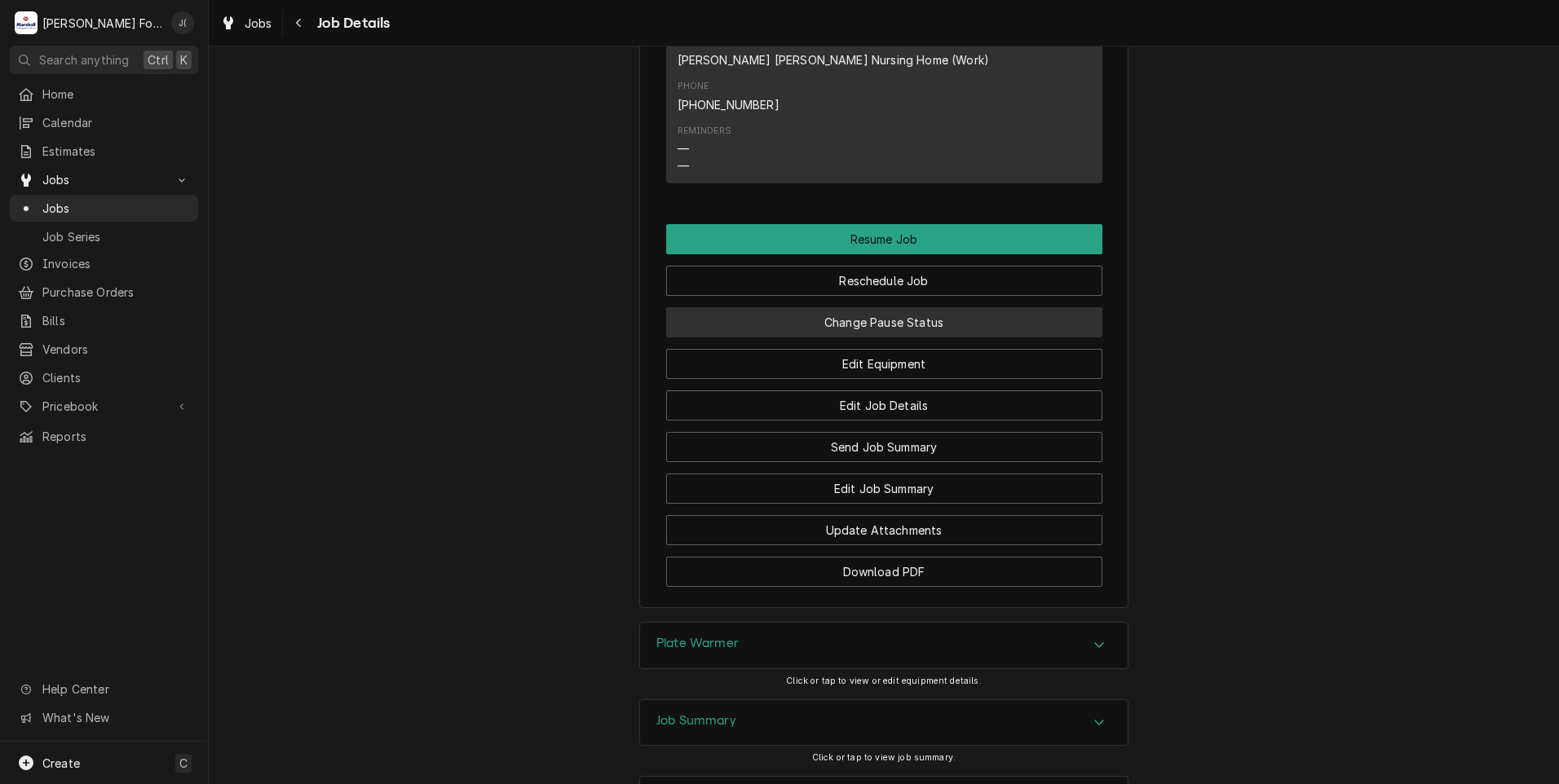
click at [935, 307] on button "Change Pause Status" at bounding box center [884, 322] width 436 height 30
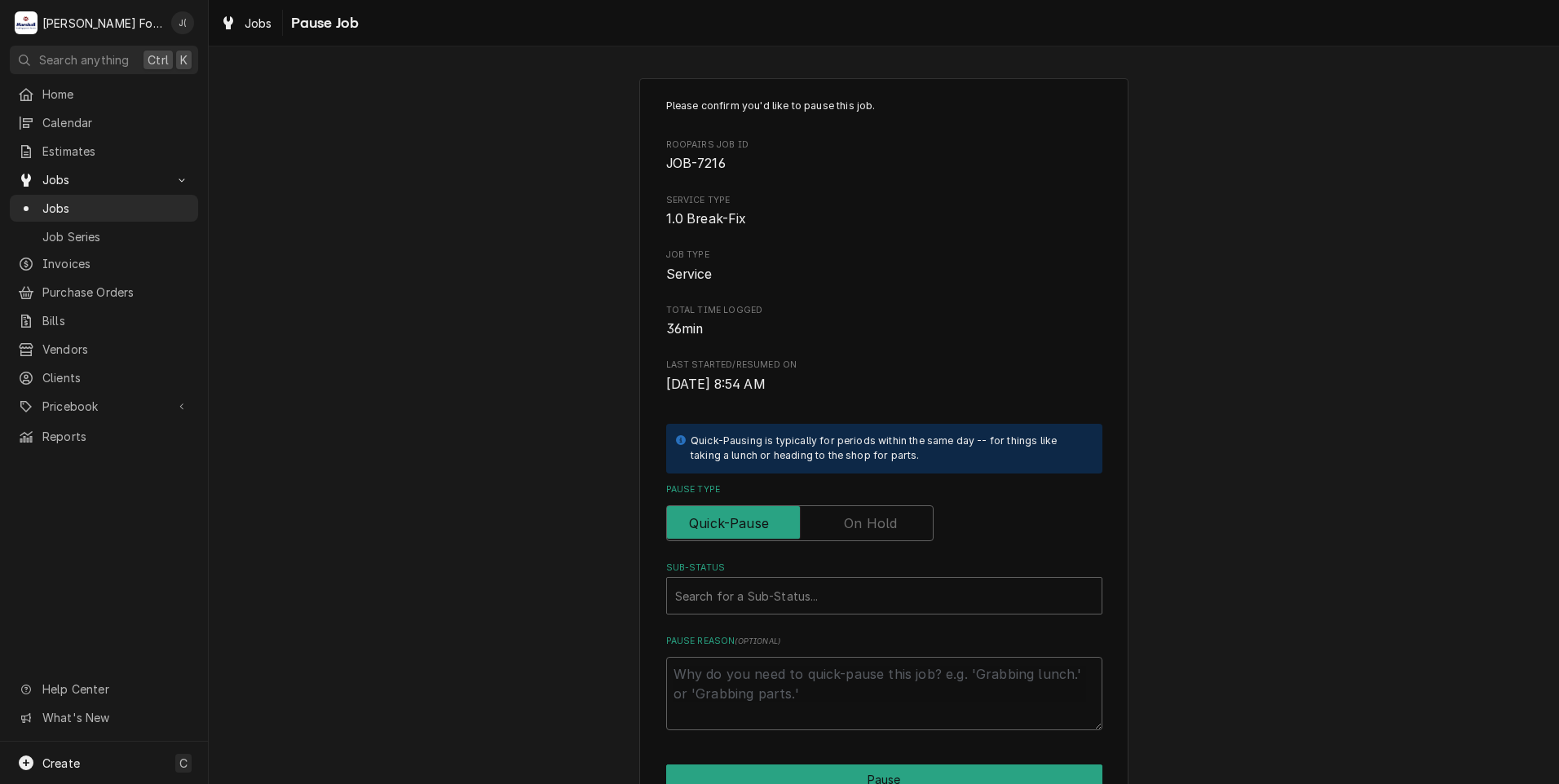
click at [848, 523] on label "Pause Type" at bounding box center [799, 523] width 267 height 36
click at [848, 523] on input "Pause Type" at bounding box center [799, 523] width 253 height 36
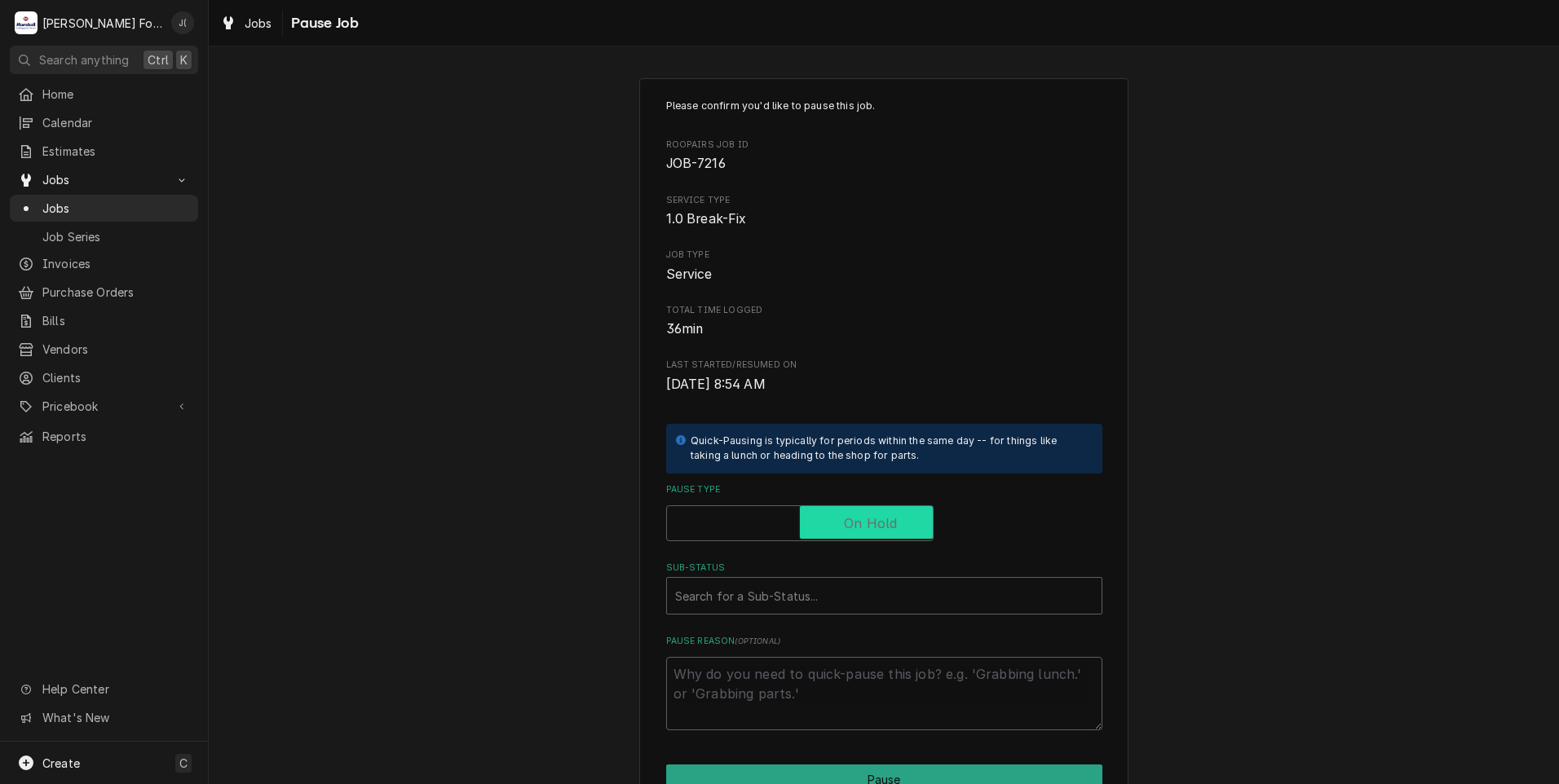
checkbox input "true"
click at [779, 598] on div "Sub-Status" at bounding box center [884, 595] width 418 height 29
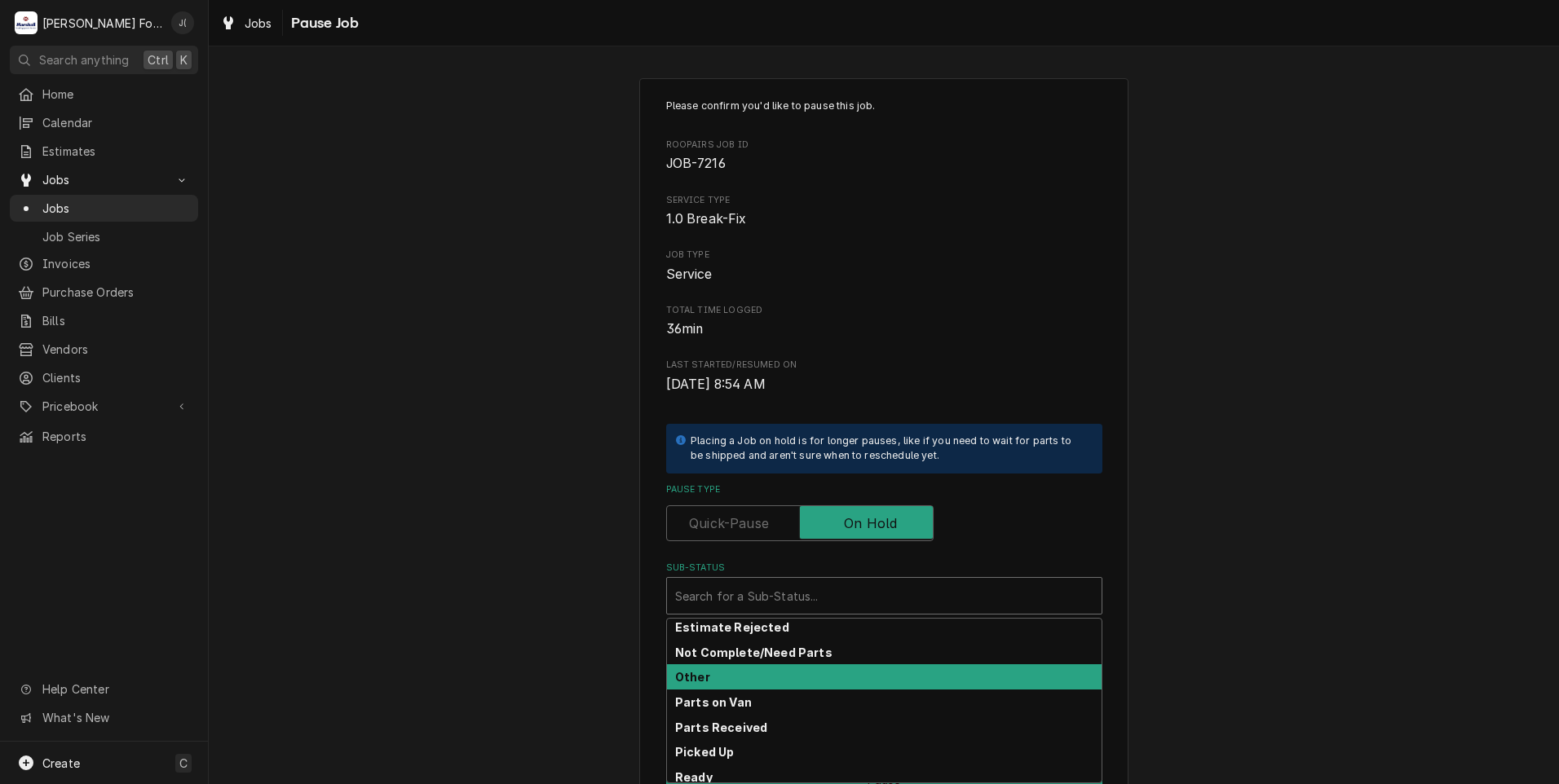
scroll to position [97, 0]
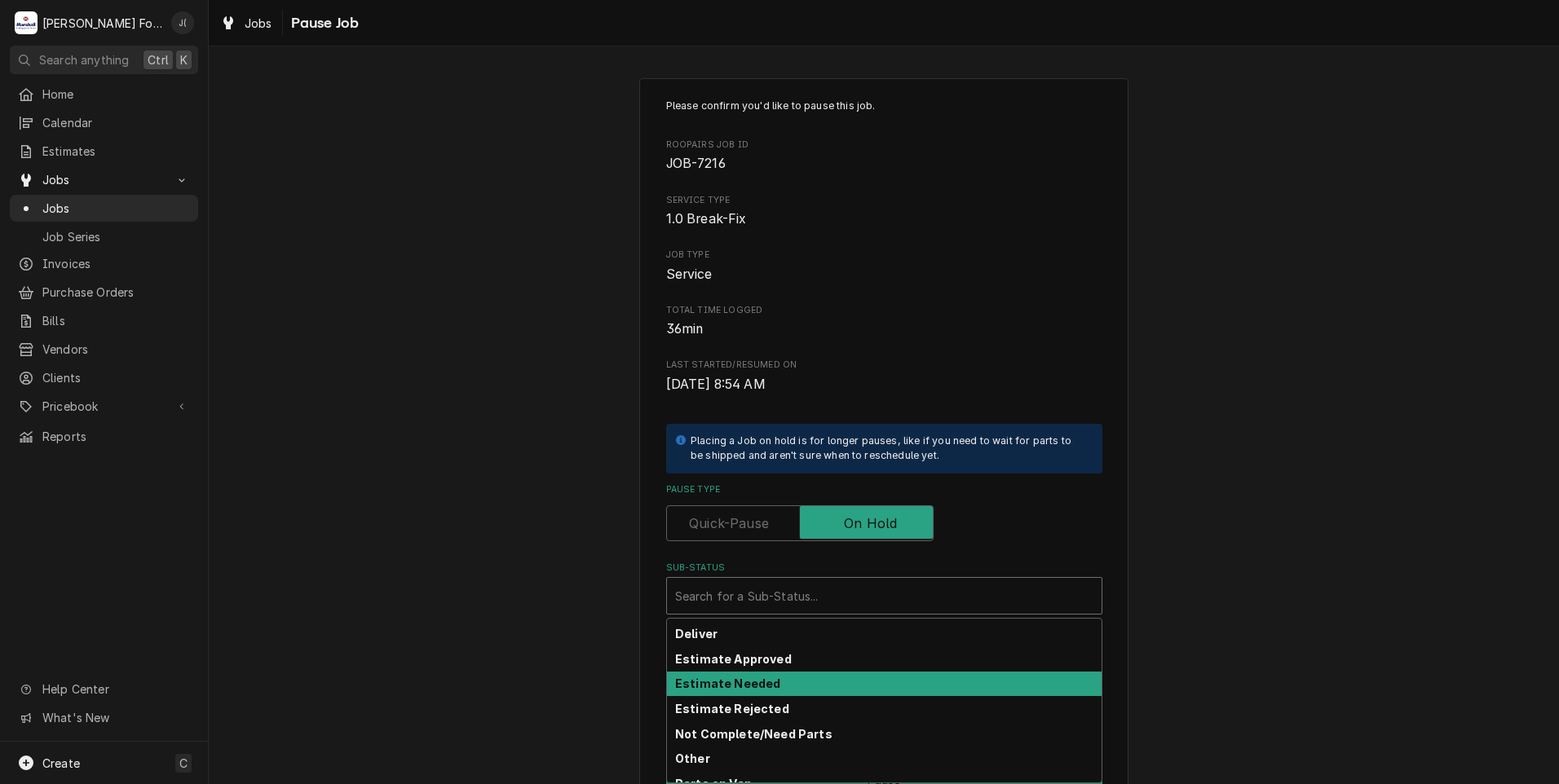
click at [760, 682] on strong "Estimate Needed" at bounding box center [727, 683] width 105 height 14
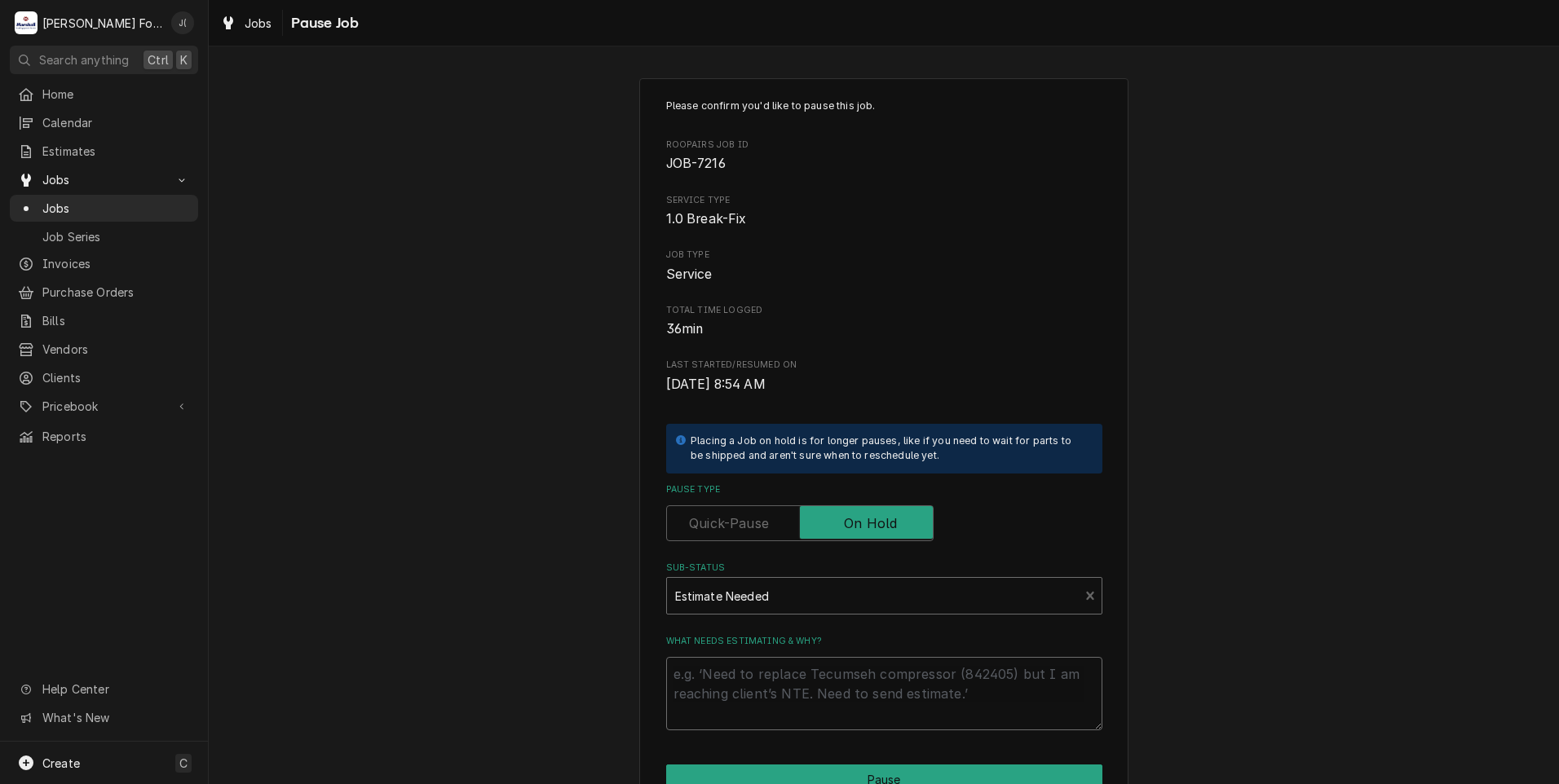
click at [760, 691] on textarea "What needs estimating & why?" at bounding box center [884, 693] width 436 height 73
type textarea "x"
type textarea "P"
type textarea "x"
type textarea "PR"
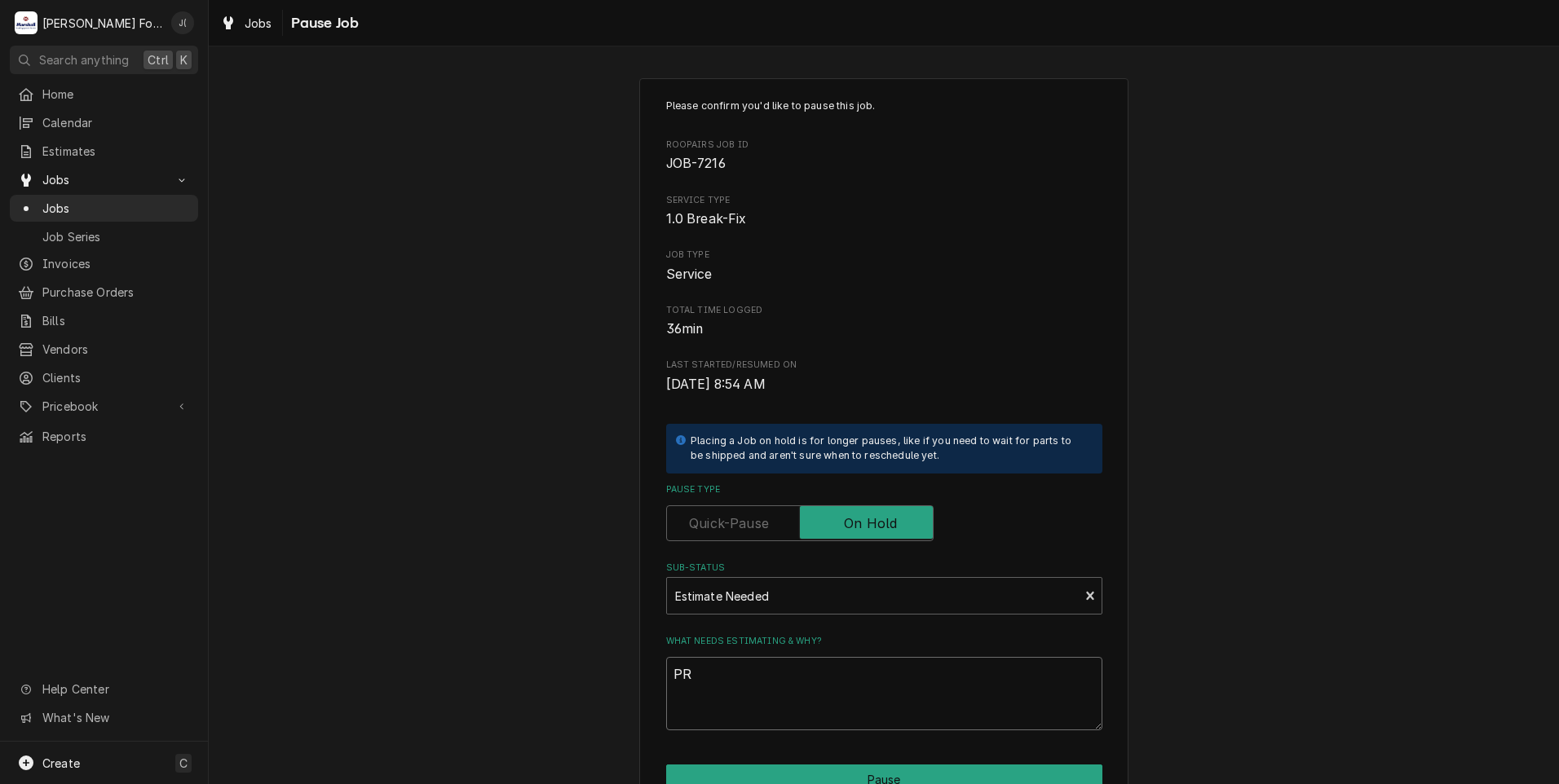
type textarea "x"
type textarea "PRI"
type textarea "x"
type textarea "PRIC"
type textarea "x"
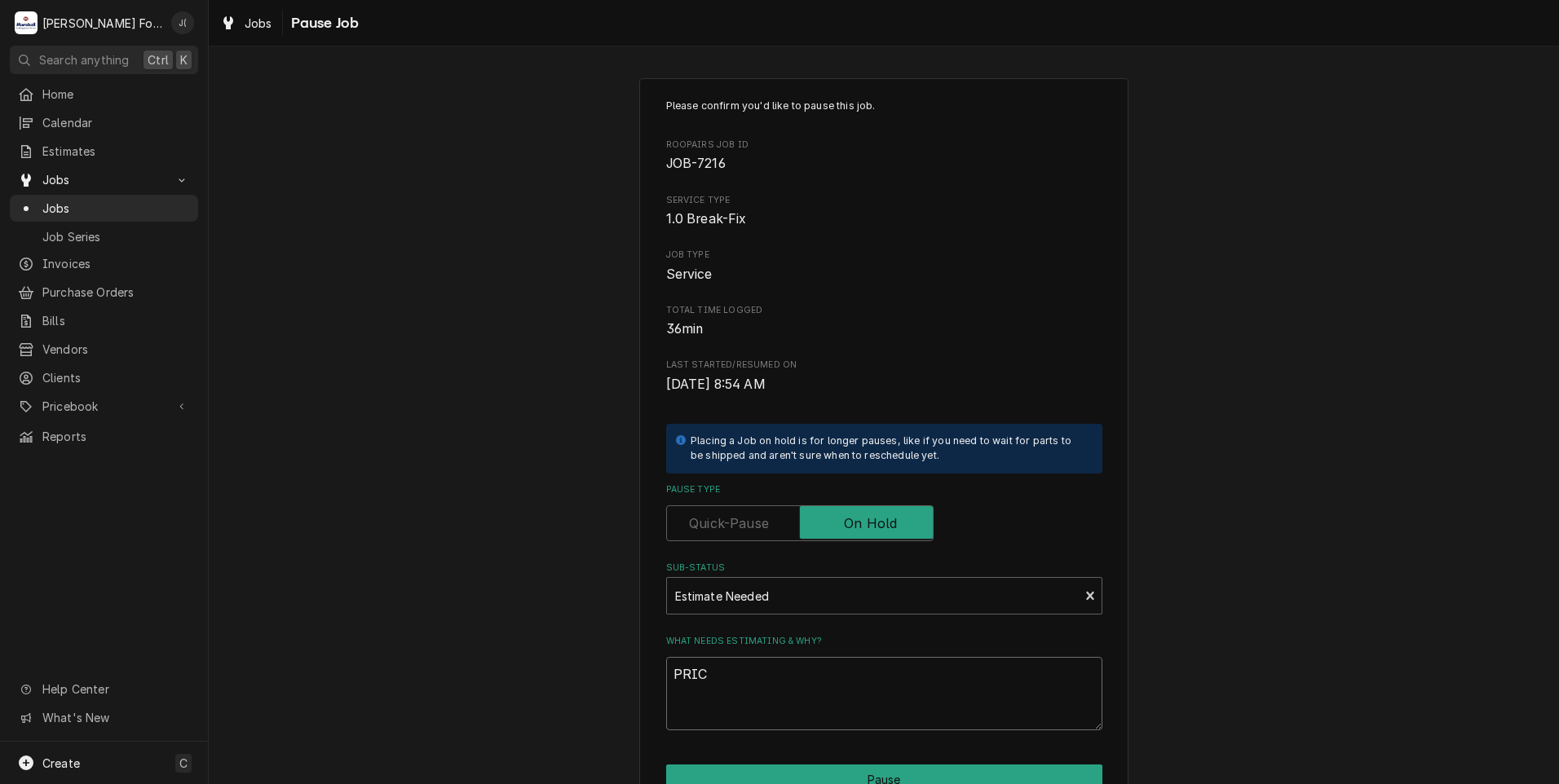
type textarea "PRICE"
type textarea "x"
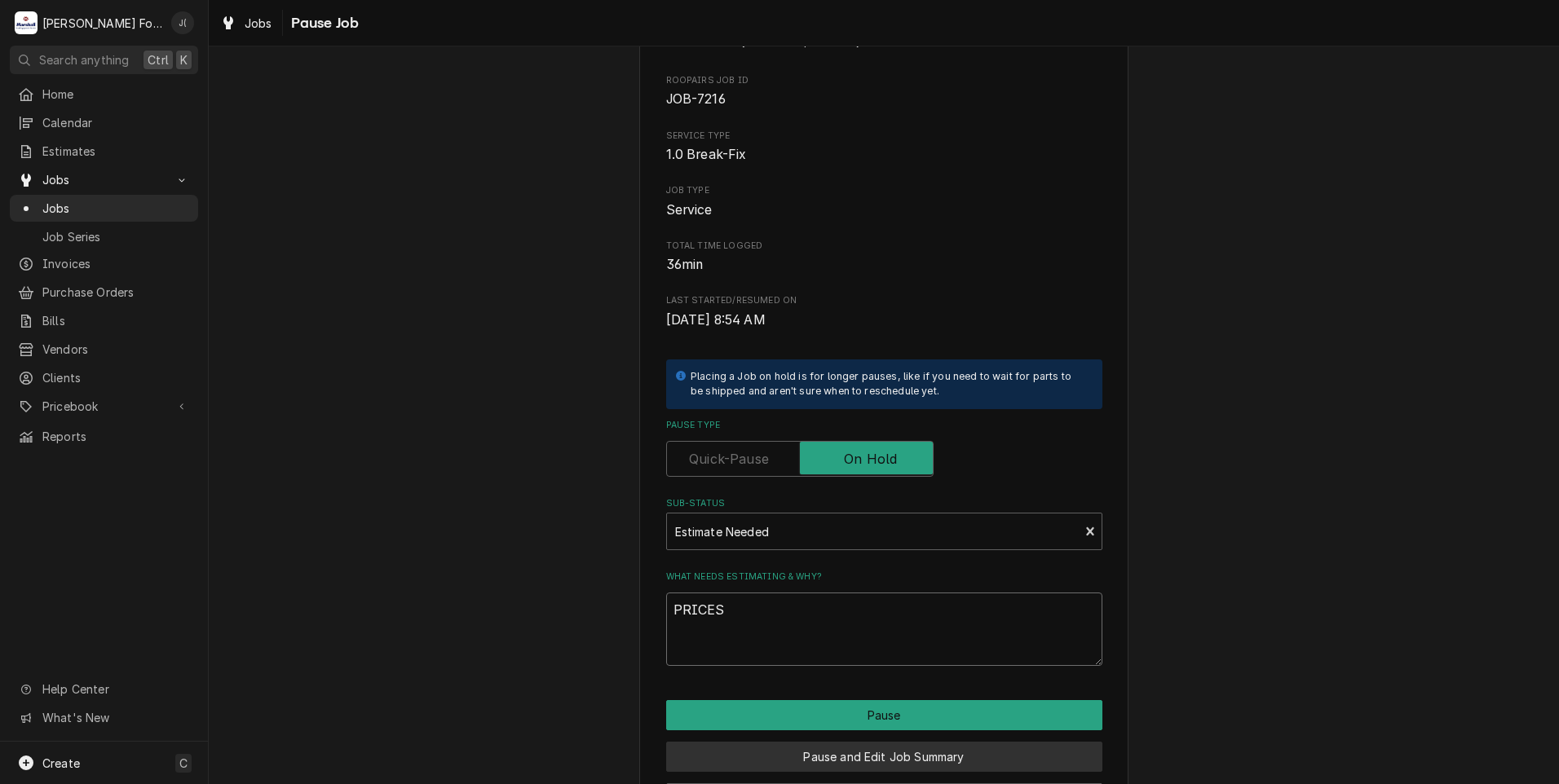
scroll to position [128, 0]
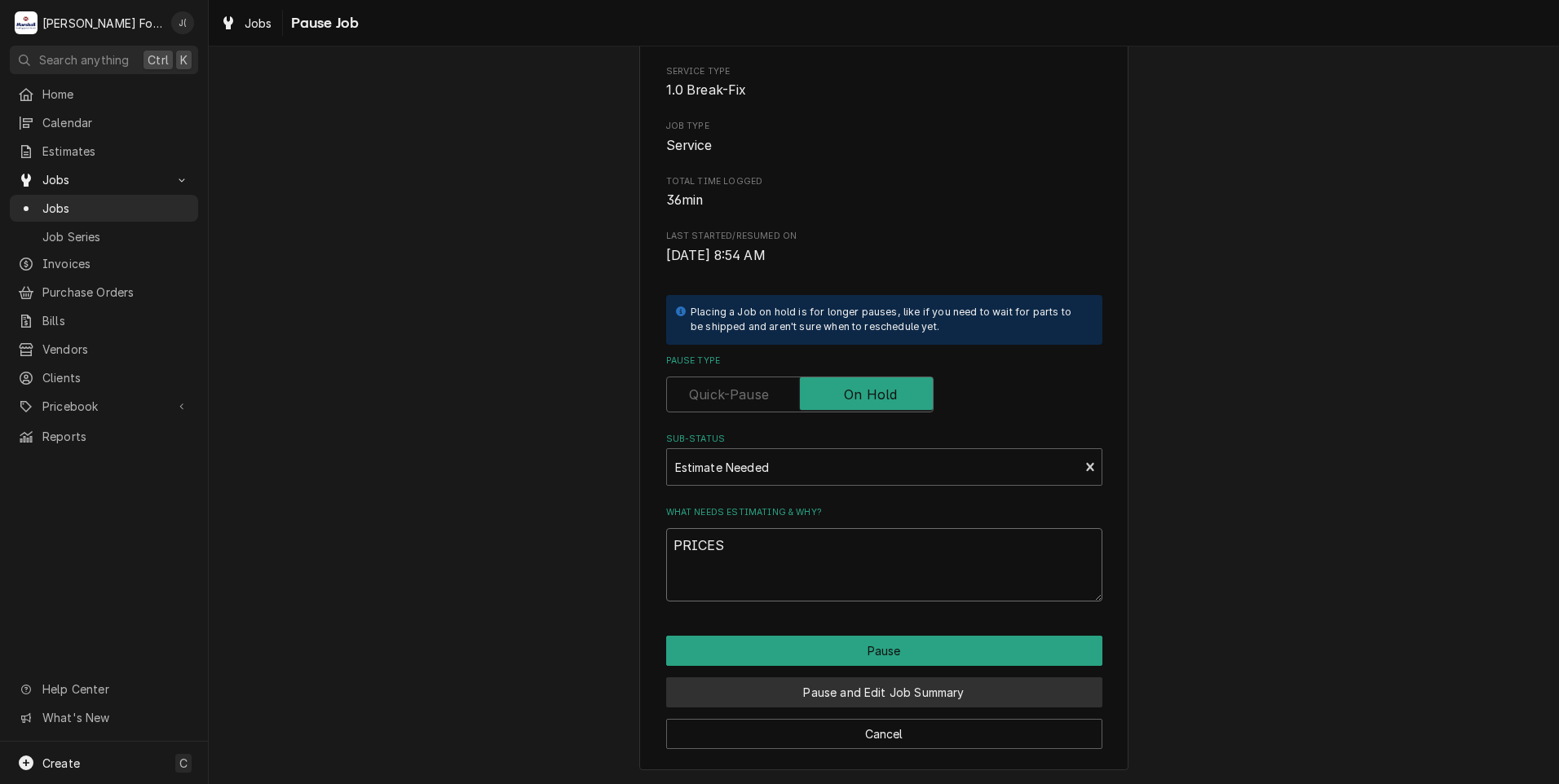
type textarea "PRICES"
click at [749, 694] on button "Pause and Edit Job Summary" at bounding box center [884, 692] width 436 height 30
type textarea "x"
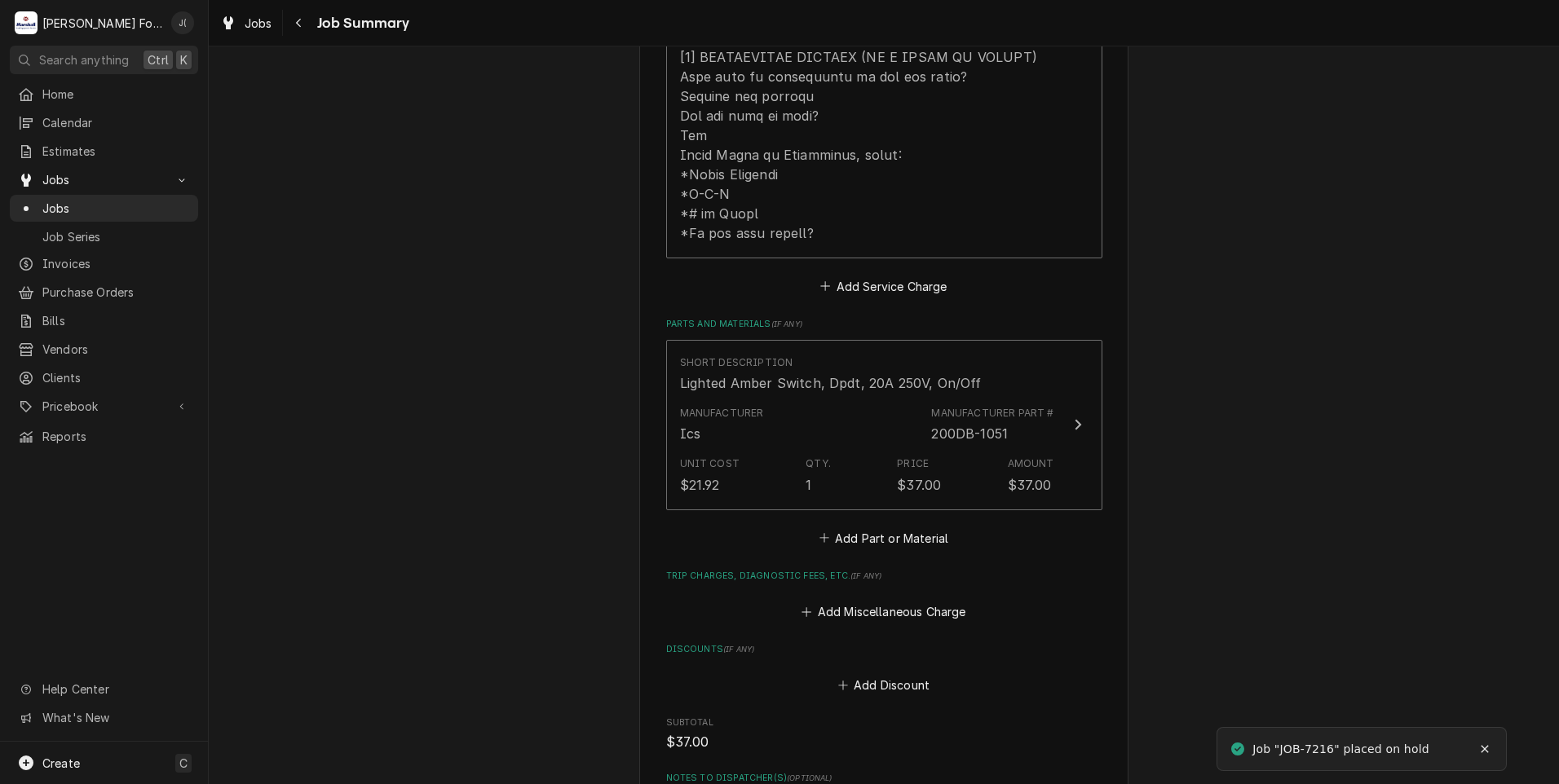
scroll to position [896, 0]
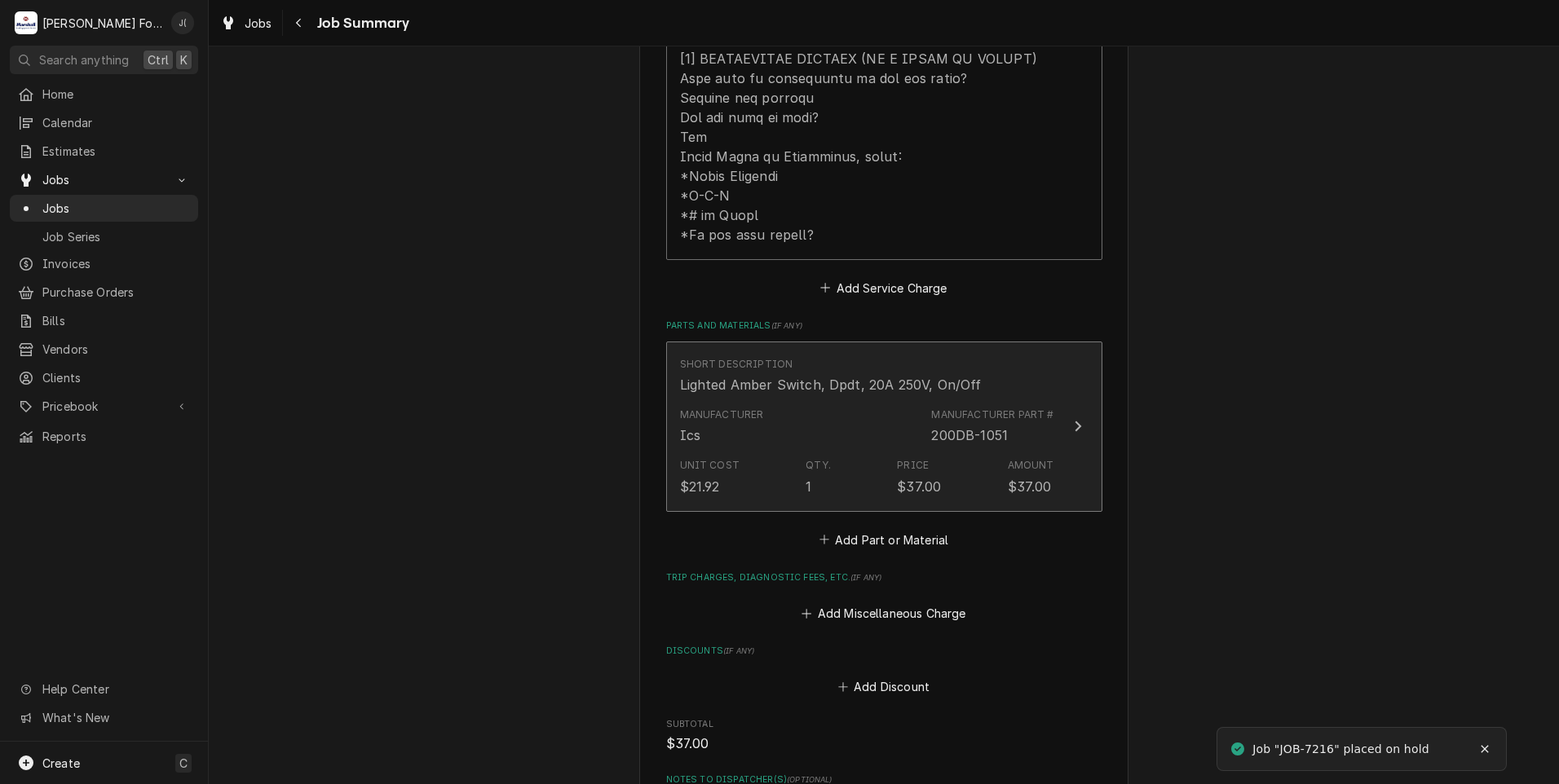
click at [746, 419] on div "Manufacturer Ics" at bounding box center [721, 426] width 84 height 37
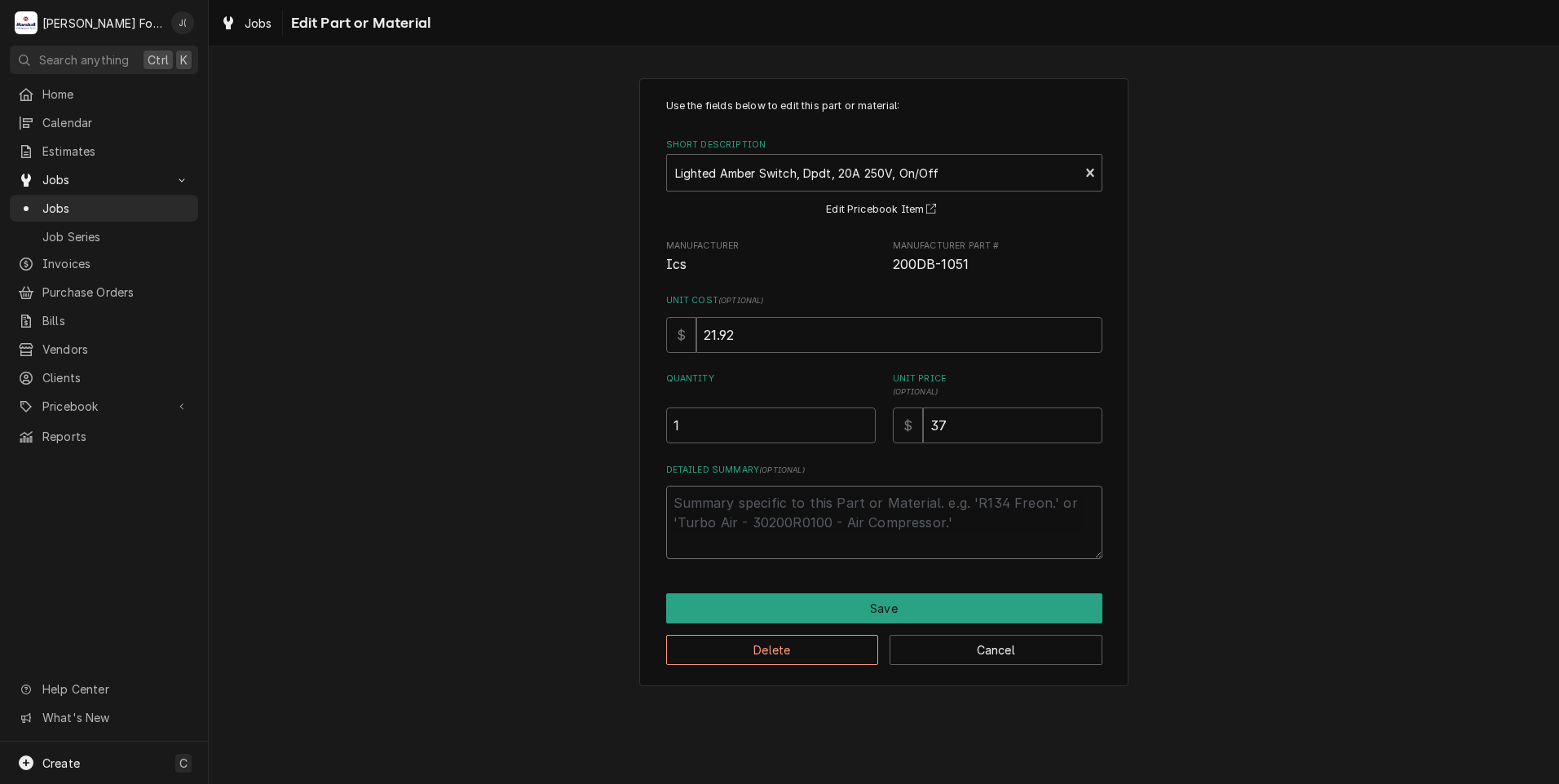
click at [750, 516] on textarea "Detailed Summary ( optional )" at bounding box center [884, 522] width 436 height 73
type textarea "x"
type textarea "("
type textarea "x"
type textarea "(I"
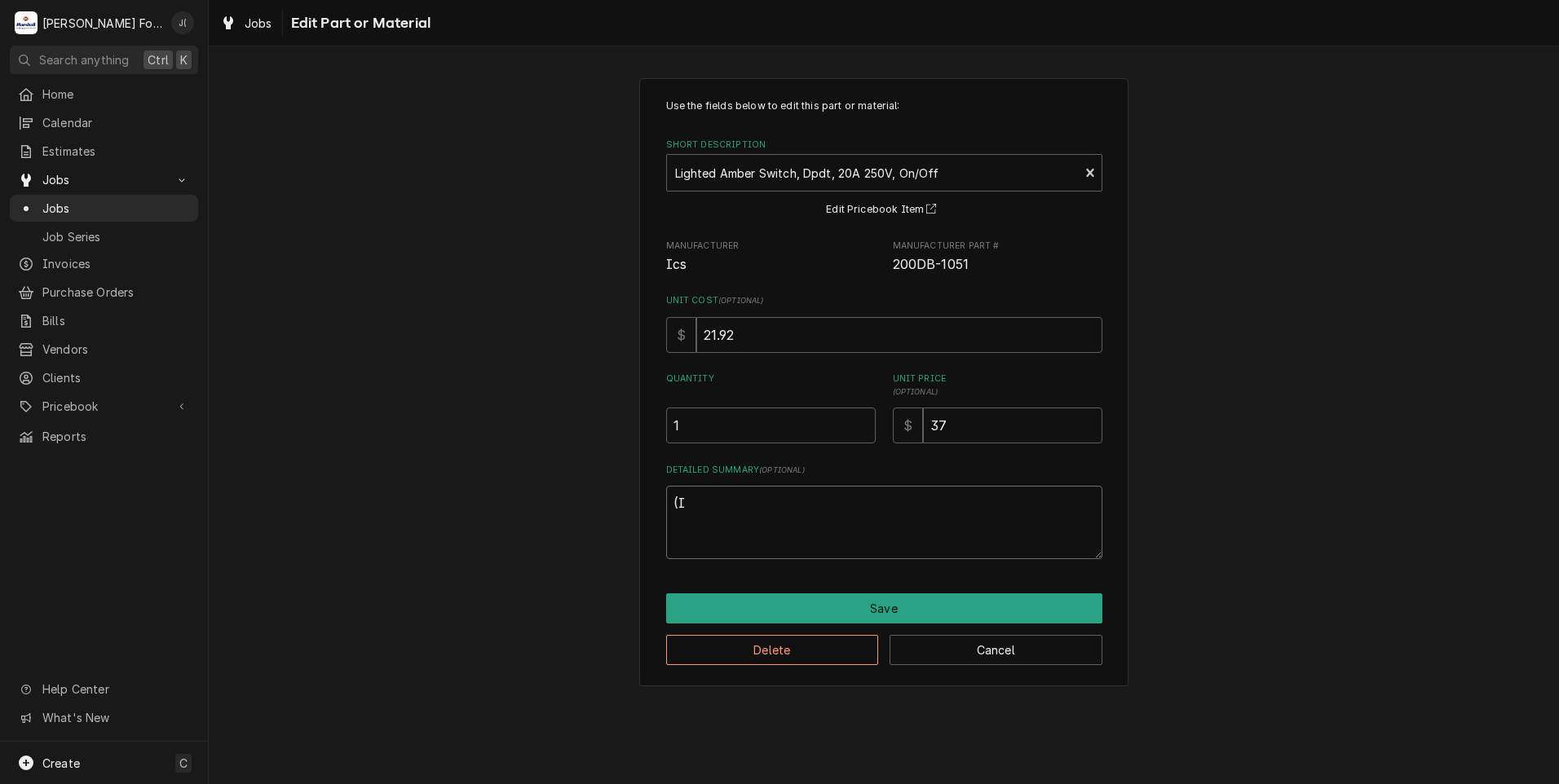
type textarea "x"
type textarea "(IN"
type textarea "x"
type textarea "(INS"
type textarea "x"
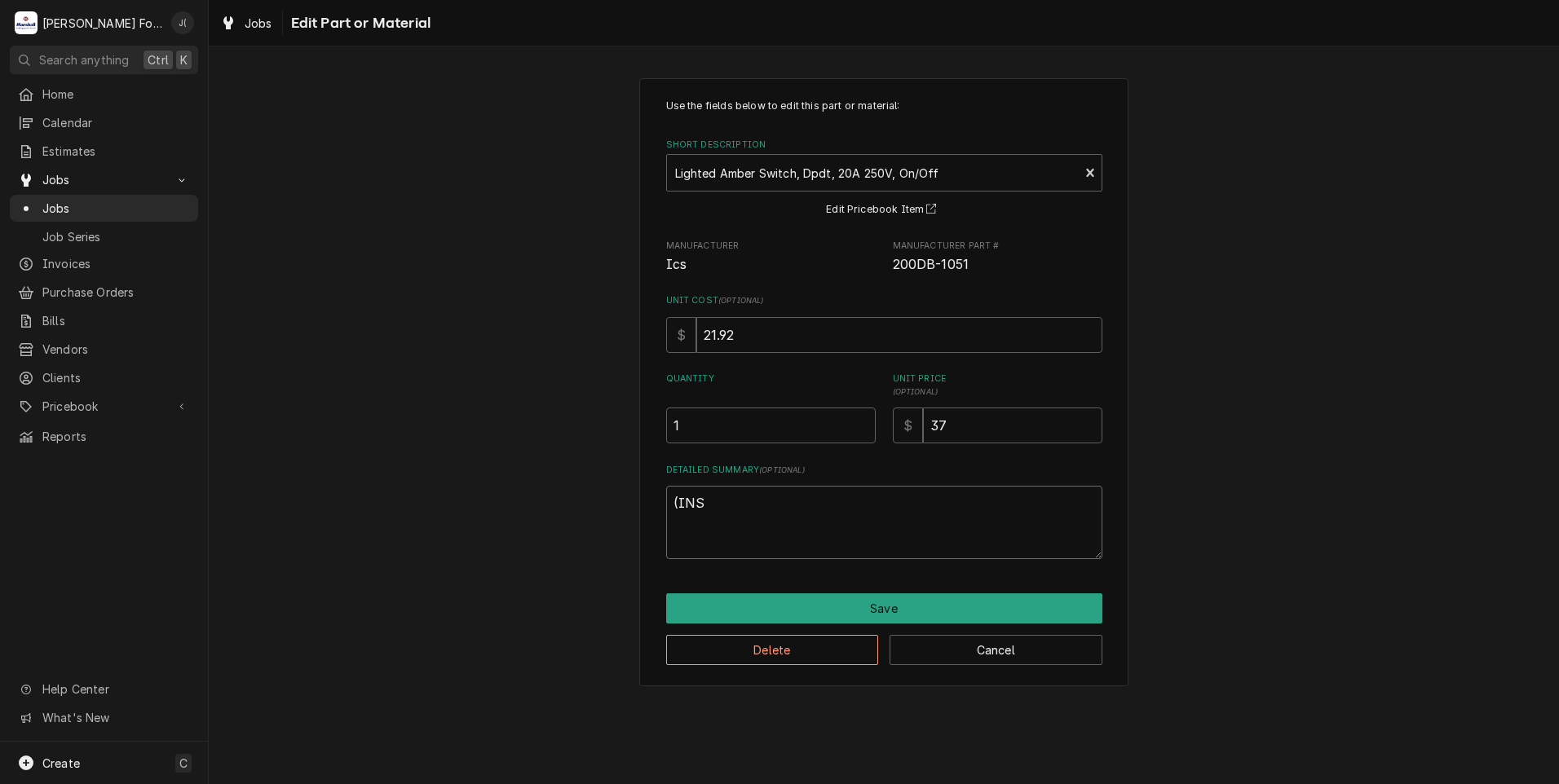
type textarea "(INST"
type textarea "x"
type textarea "(INSTA"
type textarea "x"
type textarea "(INSTAL"
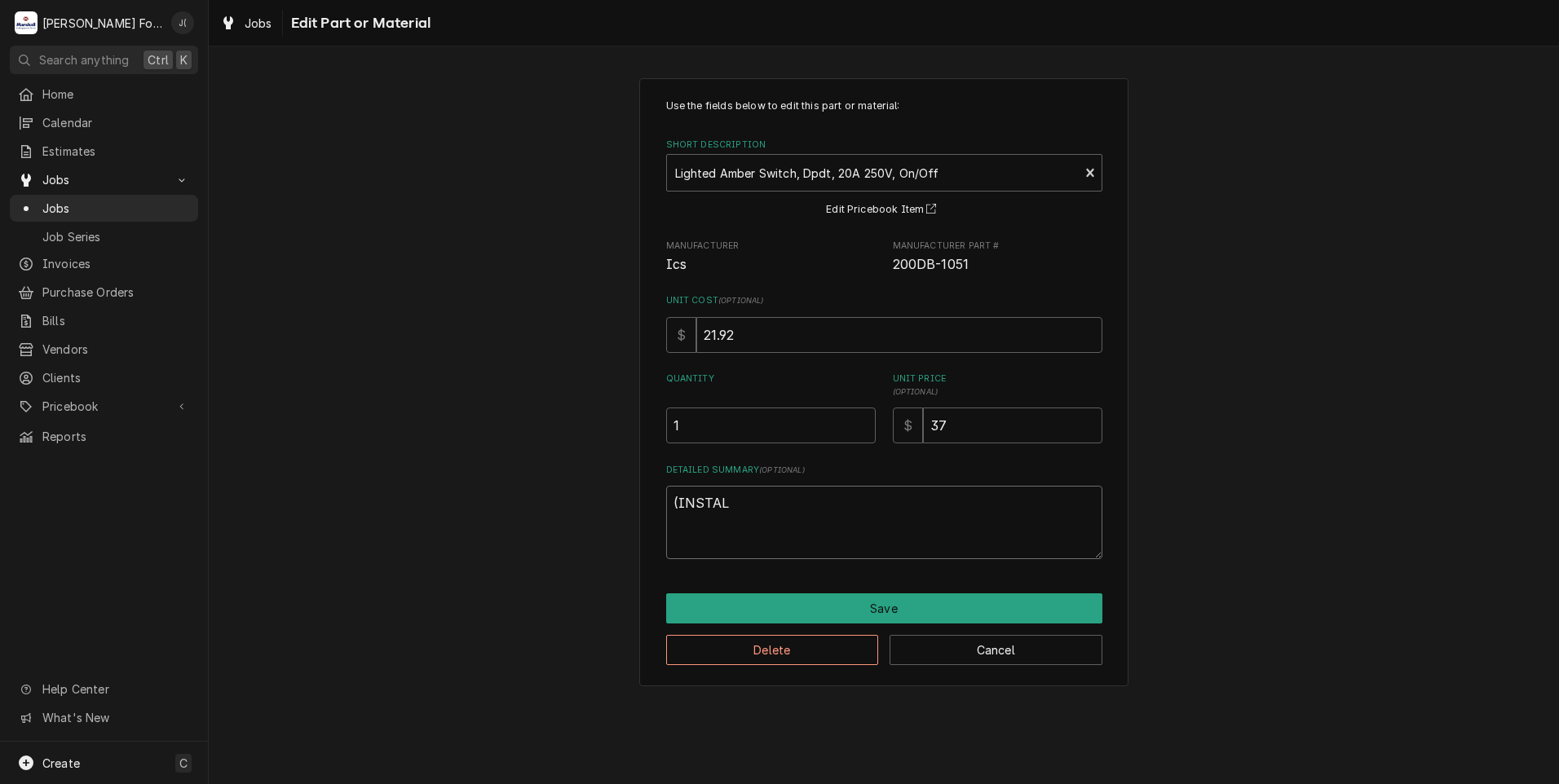
type textarea "x"
type textarea "(INSTALL"
type textarea "x"
type textarea "(INSTALLE"
type textarea "x"
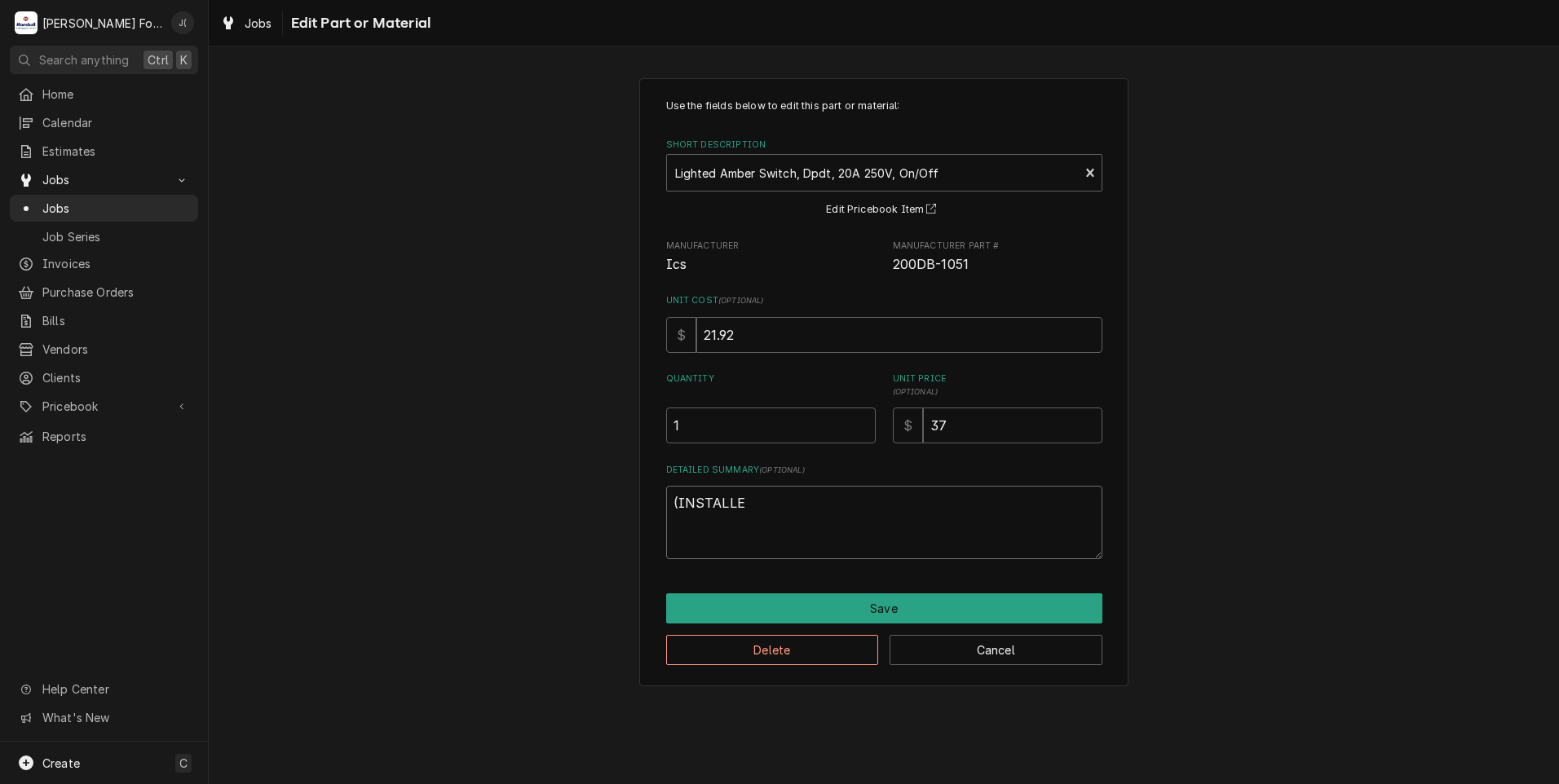
type textarea "(INSTALLED"
type textarea "x"
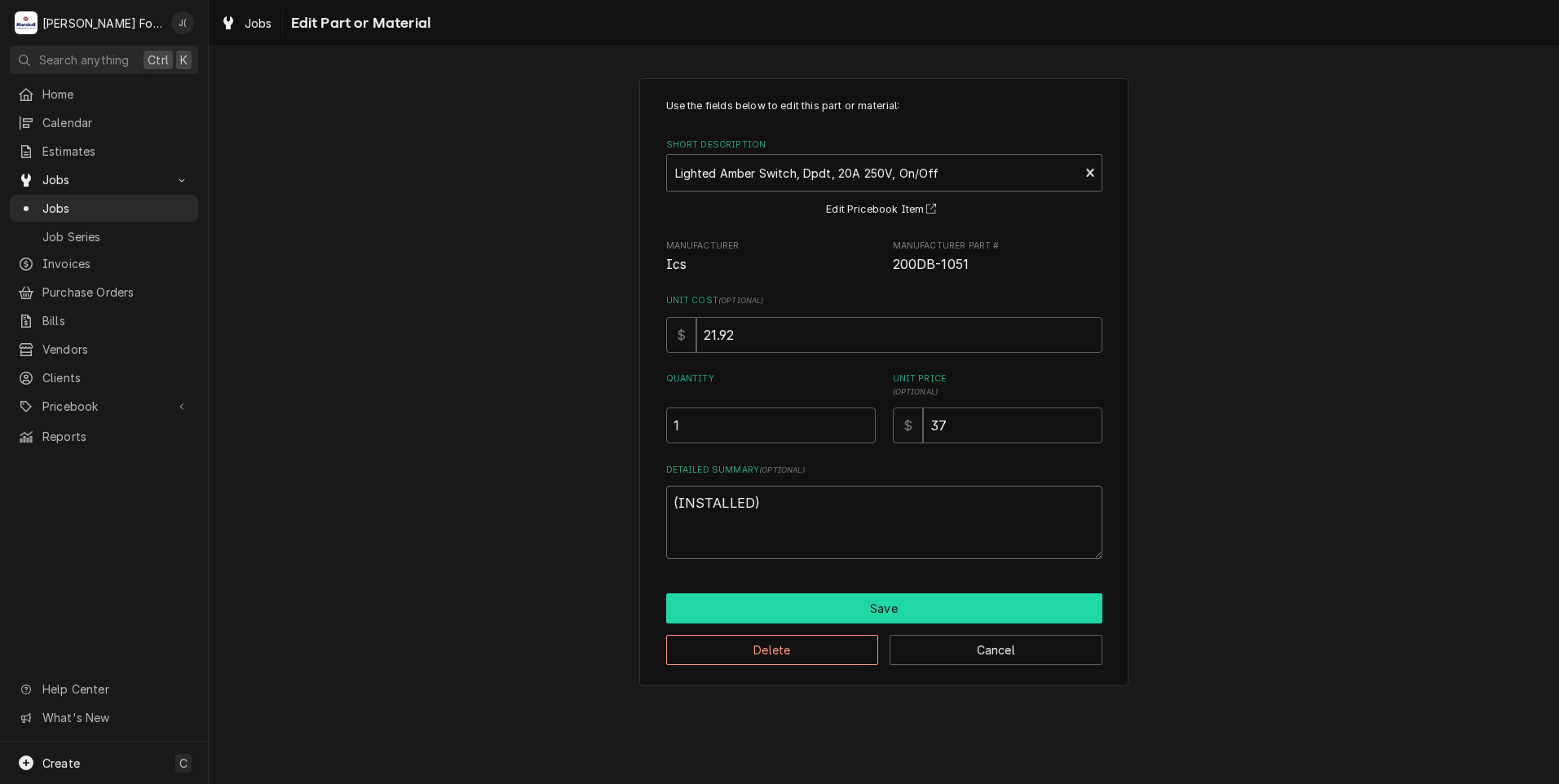
type textarea "(INSTALLED)"
click at [848, 605] on button "Save" at bounding box center [884, 608] width 436 height 30
type textarea "x"
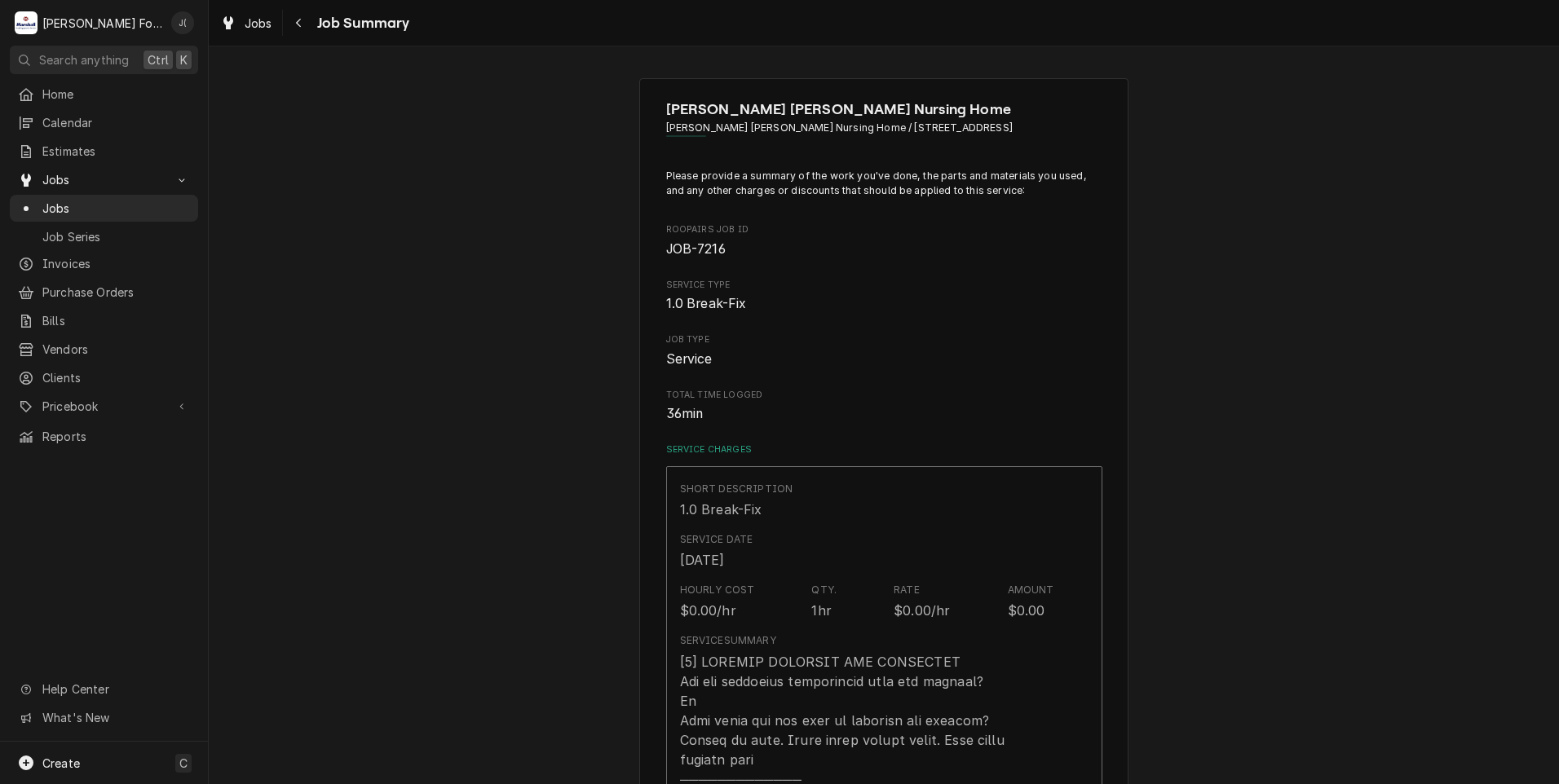
scroll to position [896, 0]
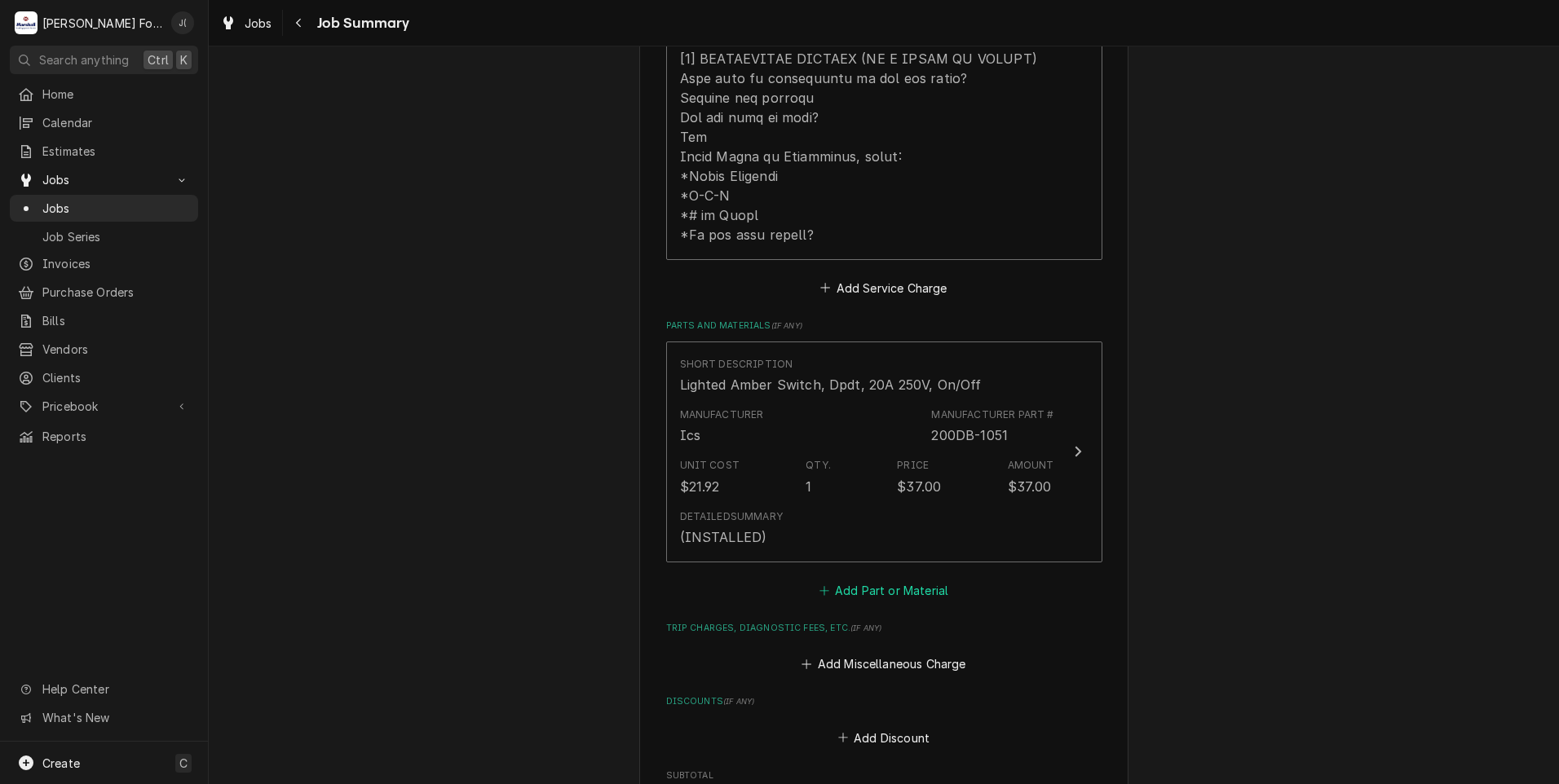
click at [843, 578] on button "Add Part or Material" at bounding box center [883, 590] width 134 height 23
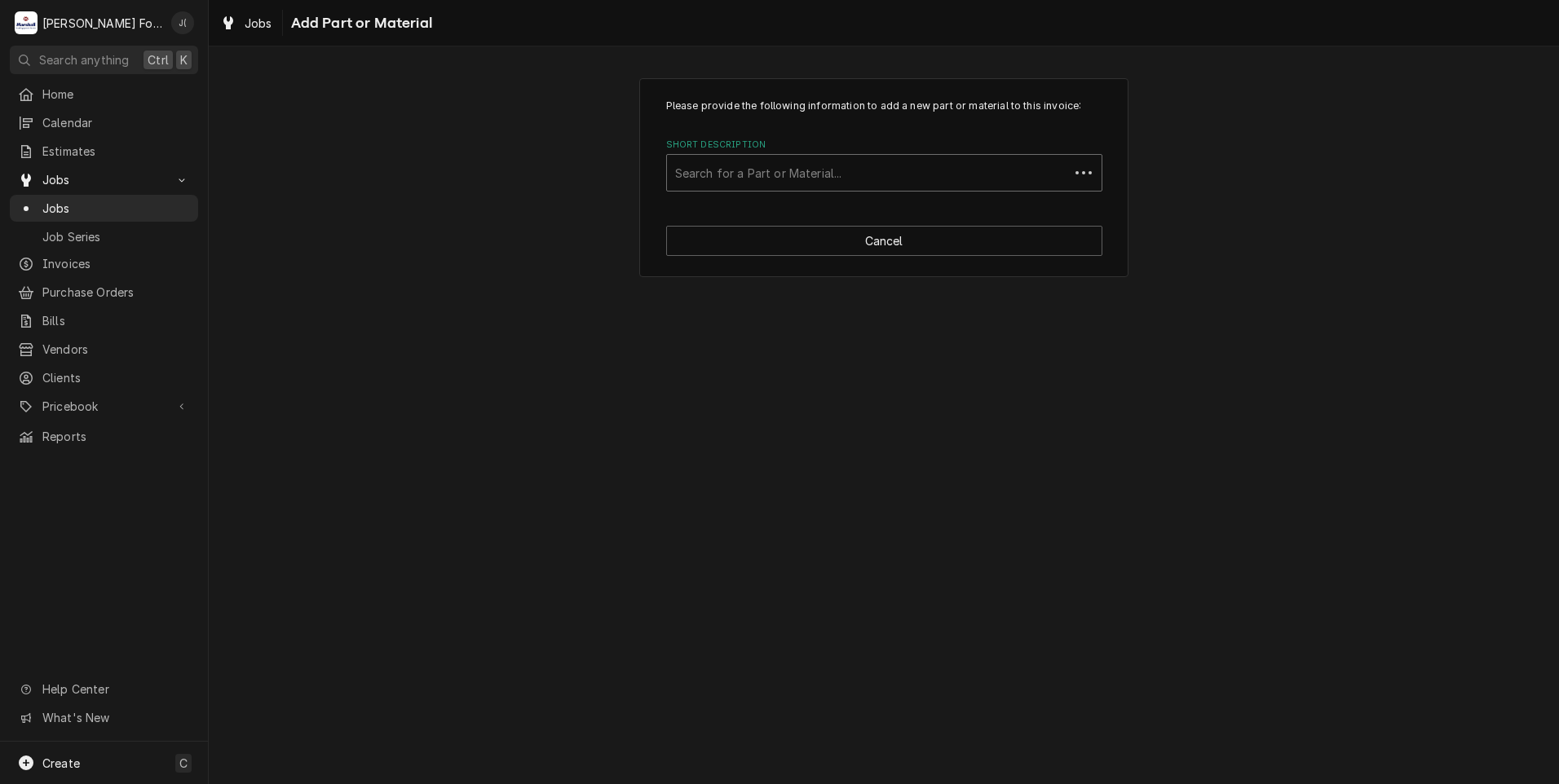
click at [710, 167] on div "Short Description" at bounding box center [867, 172] width 386 height 29
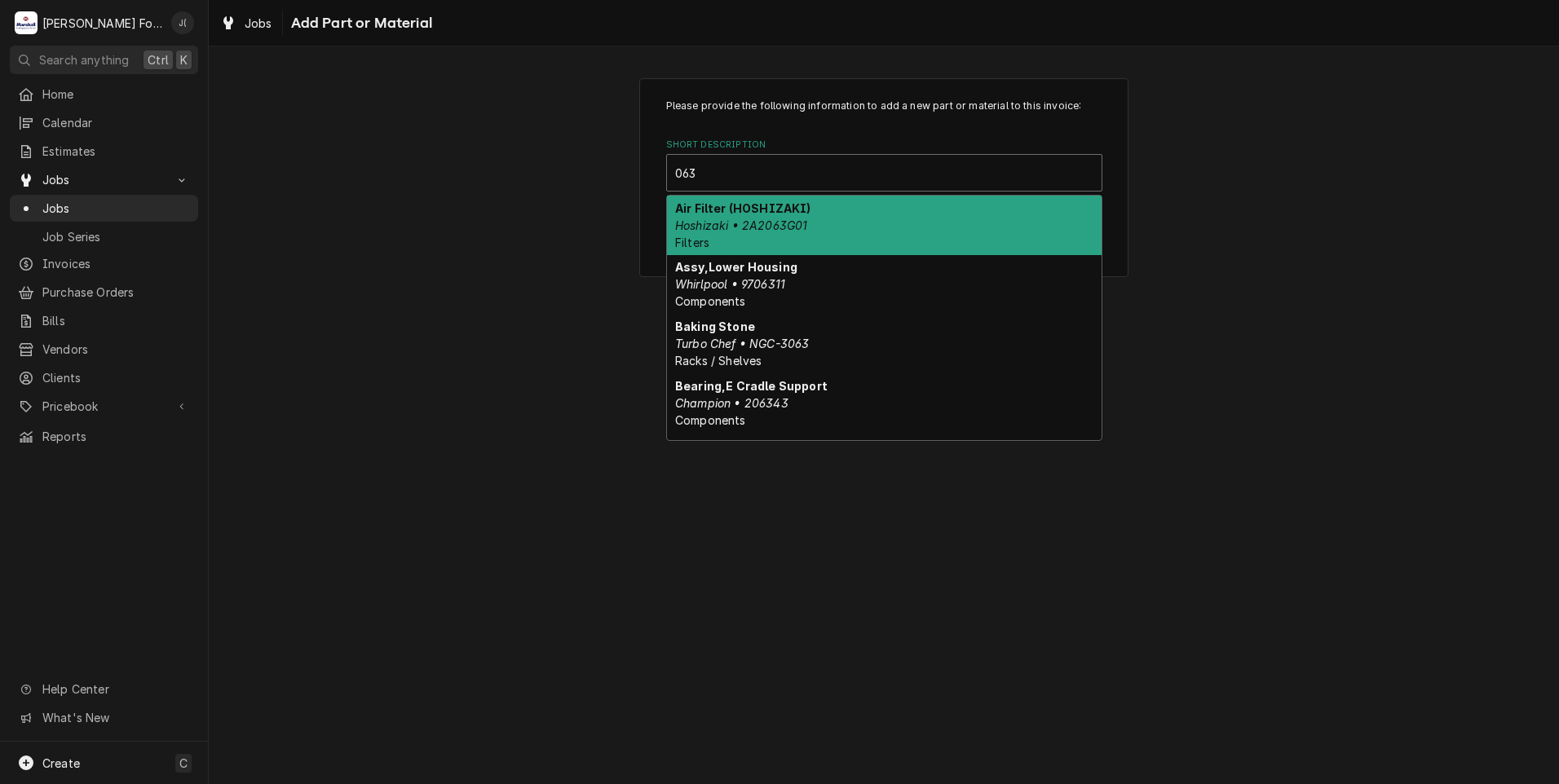
type input "063P"
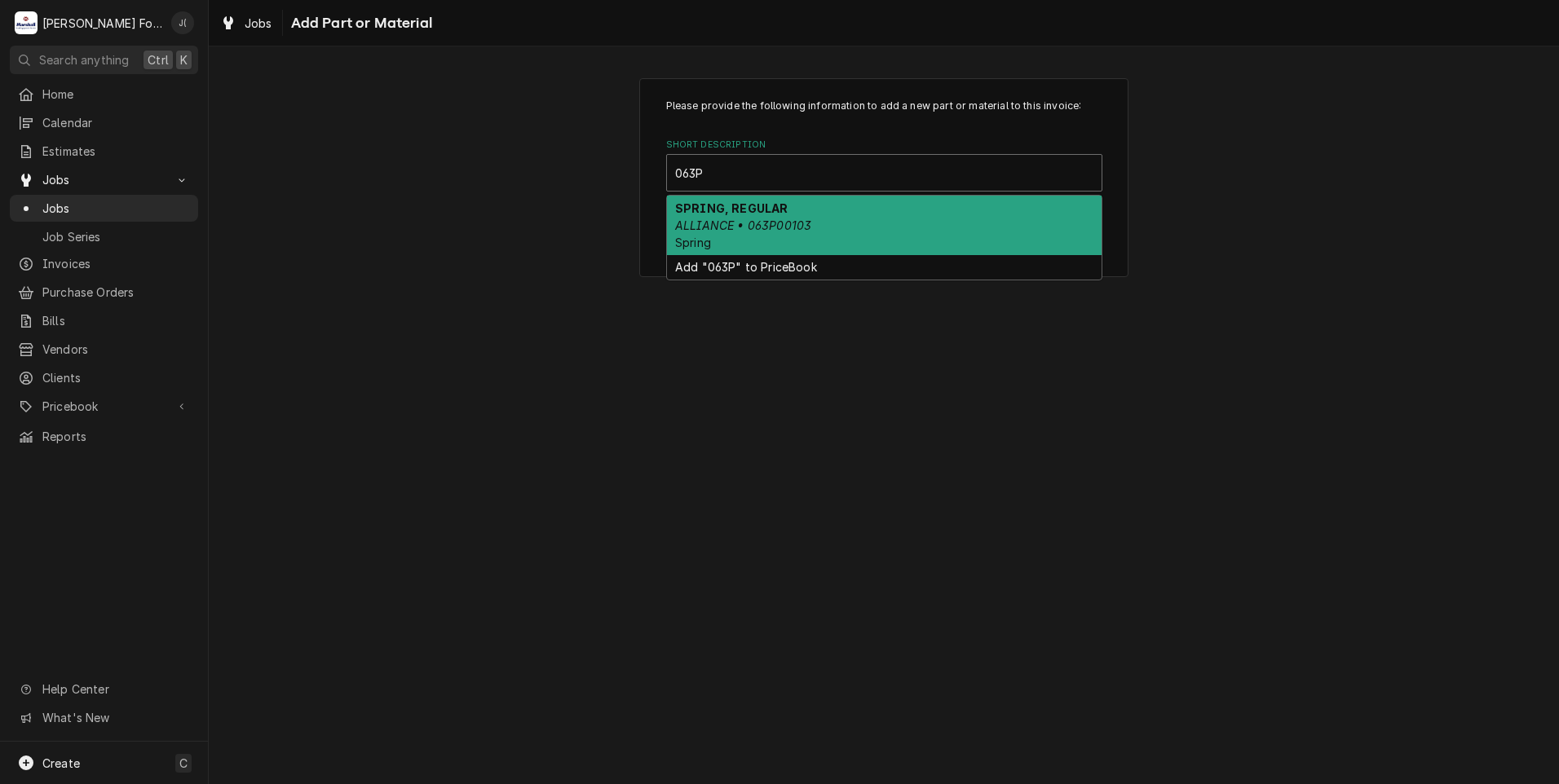
click at [768, 227] on em "ALLIANCE • 063P00103" at bounding box center [743, 225] width 136 height 14
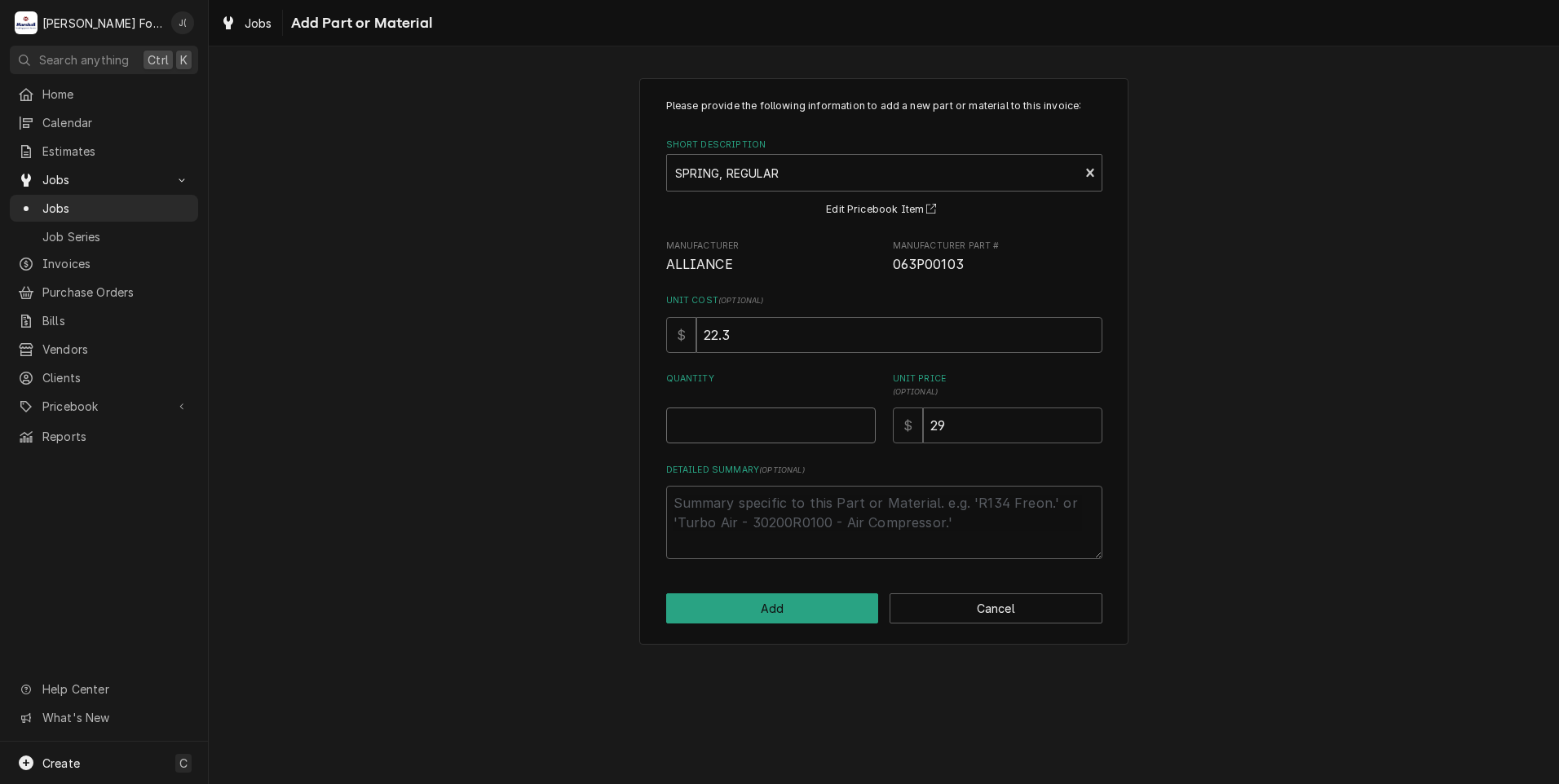
click at [777, 414] on input "Quantity" at bounding box center [770, 425] width 210 height 36
type textarea "x"
type input "2"
type textarea "x"
type input "24"
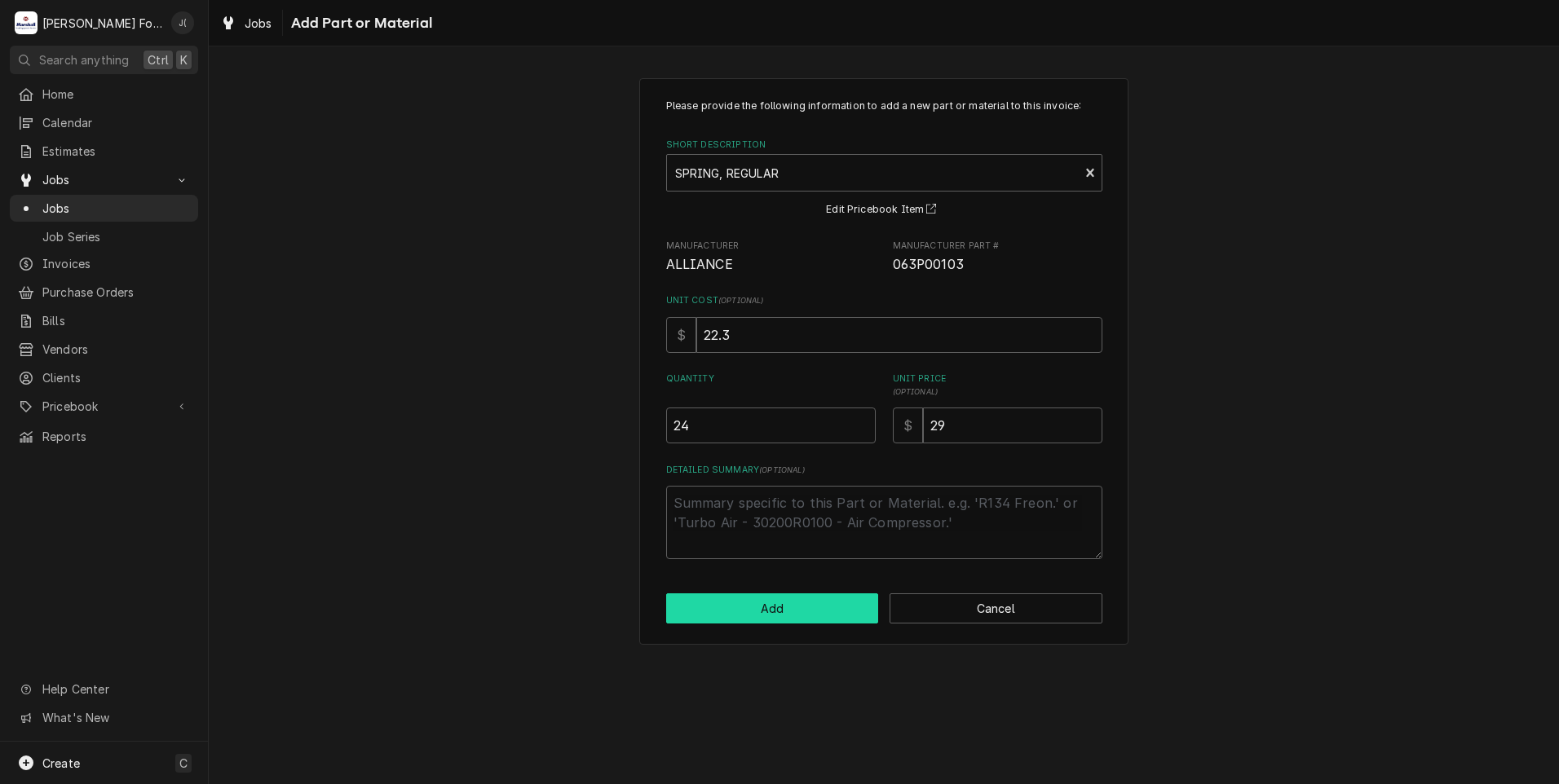
click at [819, 605] on button "Add" at bounding box center [772, 608] width 213 height 30
type textarea "x"
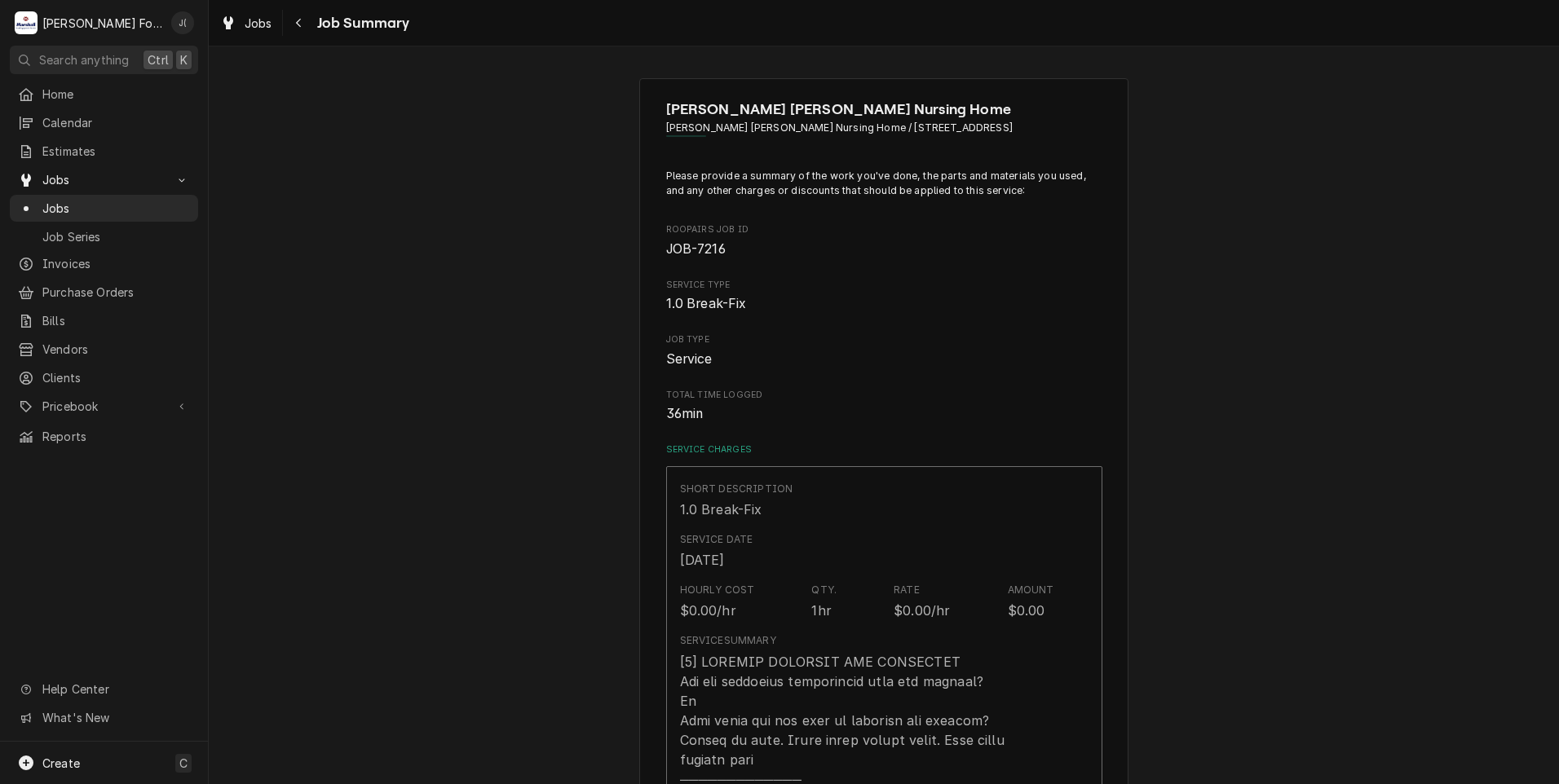
scroll to position [896, 0]
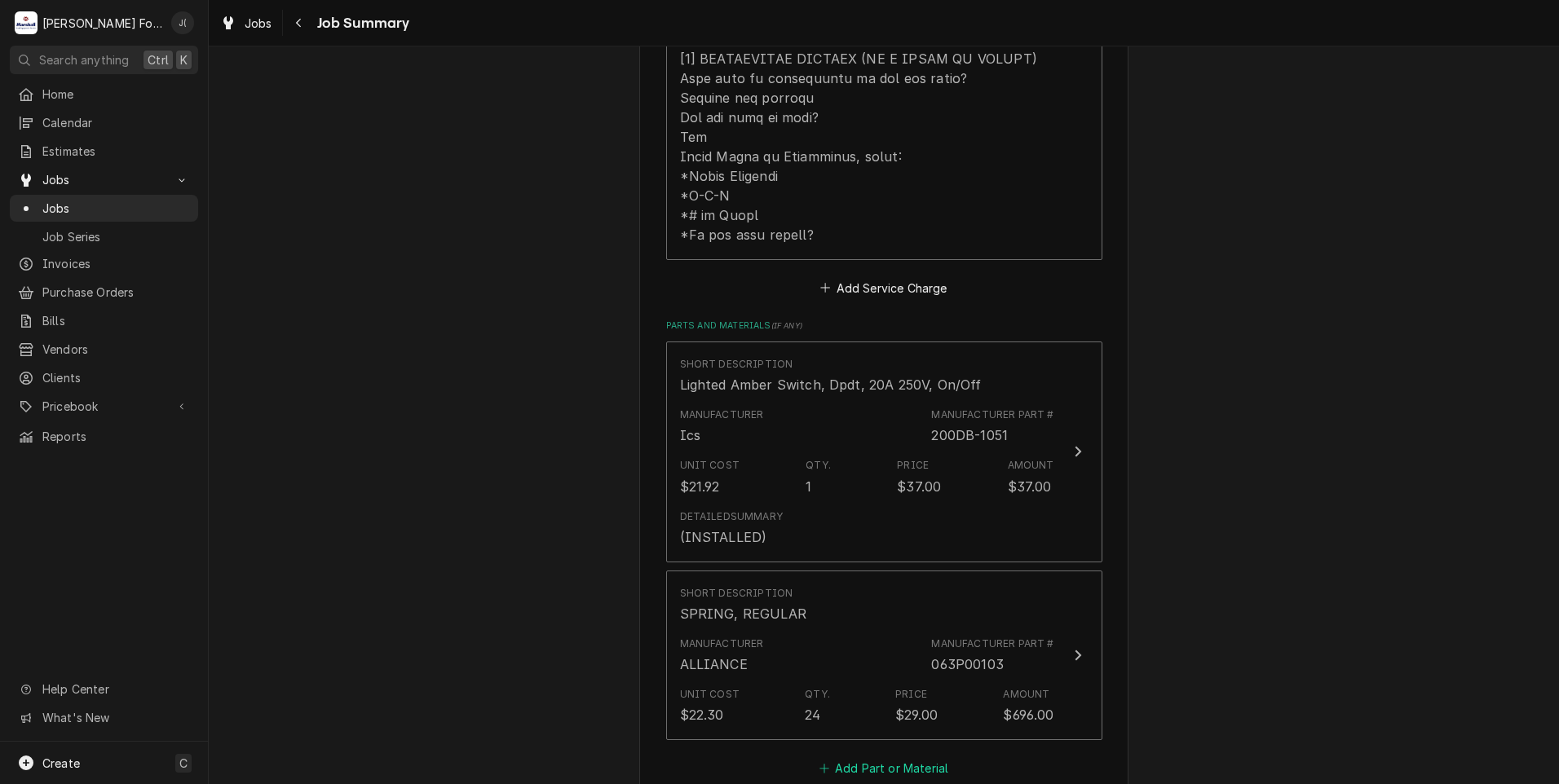
click at [886, 757] on button "Add Part or Material" at bounding box center [883, 768] width 134 height 23
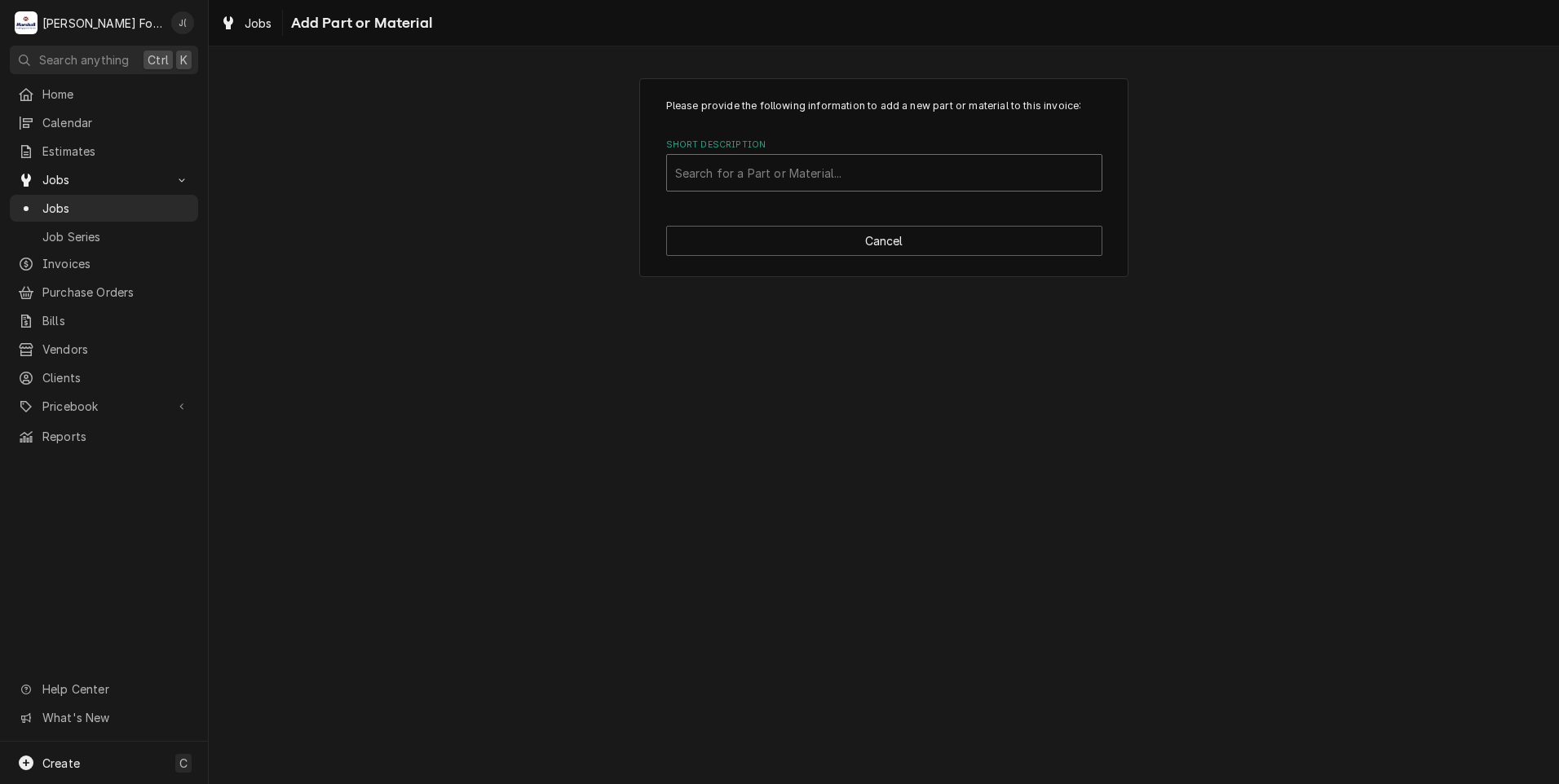
click at [809, 174] on div "Short Description" at bounding box center [884, 172] width 418 height 29
type input "SSDT"
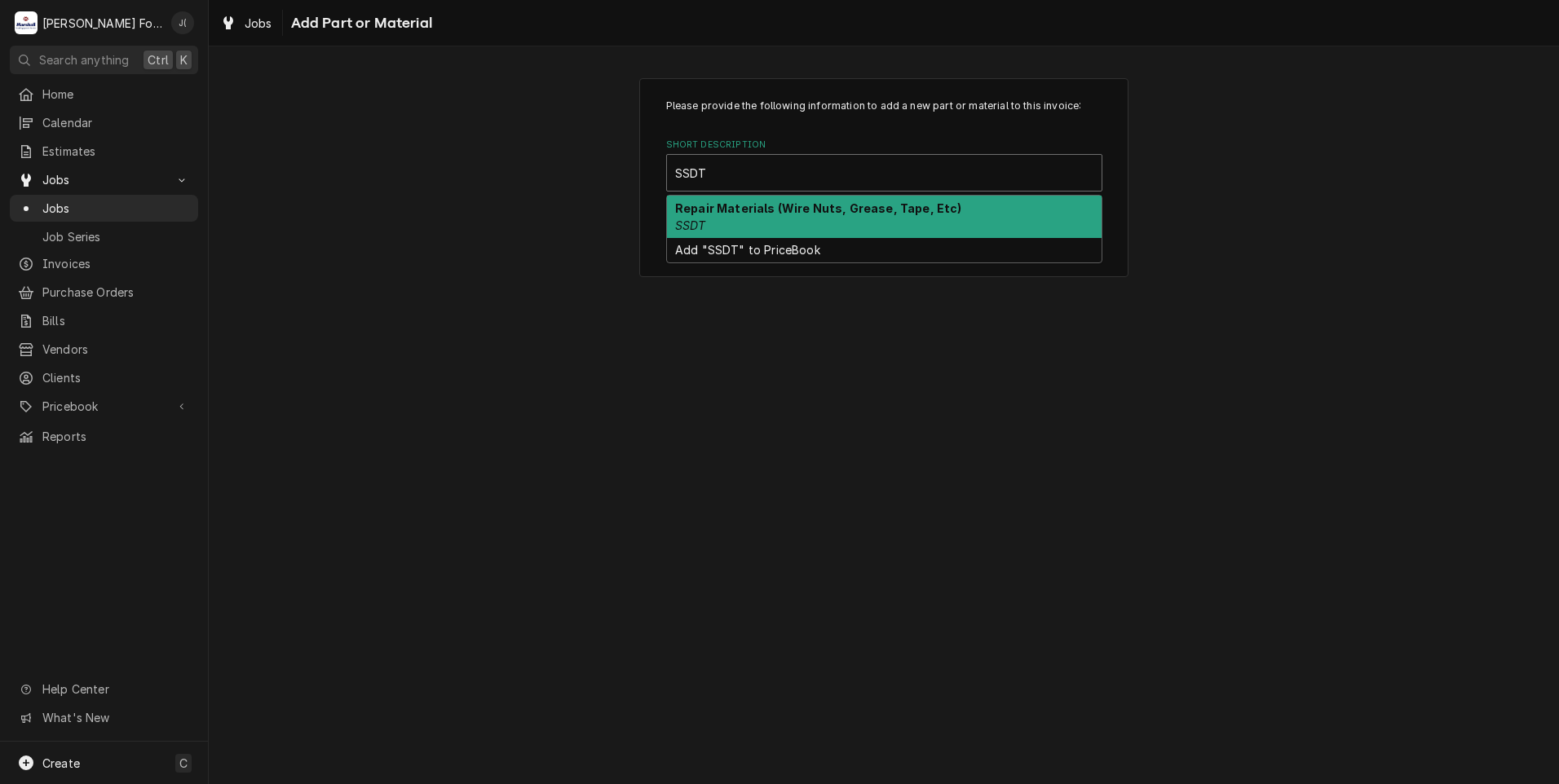
click at [769, 224] on div "Repair Materials (Wire Nuts, Grease, Tape, Etc) SSDT" at bounding box center [884, 216] width 435 height 42
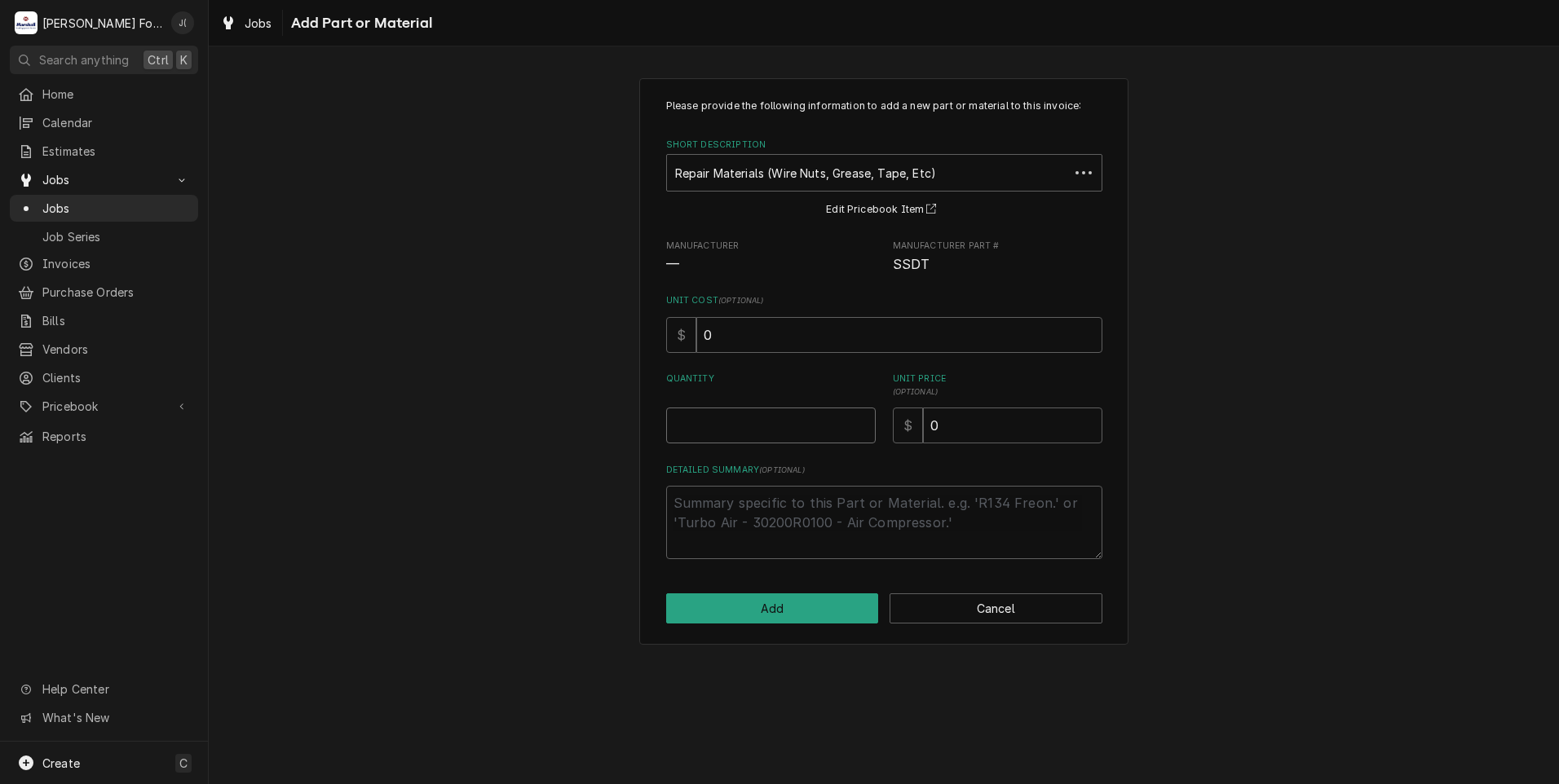
click at [752, 409] on input "Quantity" at bounding box center [770, 425] width 210 height 36
type textarea "x"
type input "1"
click at [947, 419] on input "0" at bounding box center [1013, 425] width 179 height 36
type textarea "x"
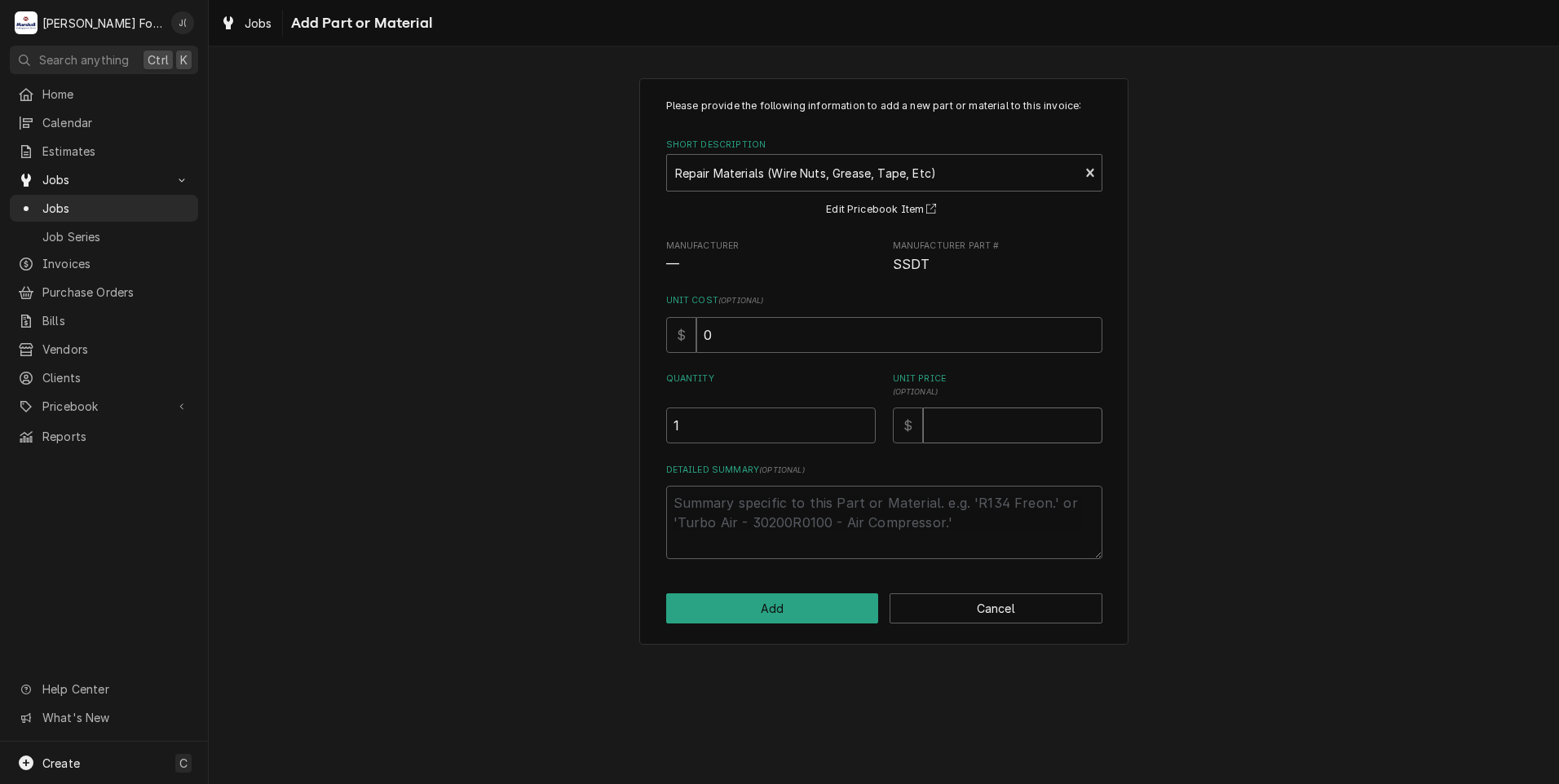
type textarea "x"
type input "1"
type textarea "x"
type input "14"
click at [809, 611] on button "Add" at bounding box center [772, 608] width 213 height 30
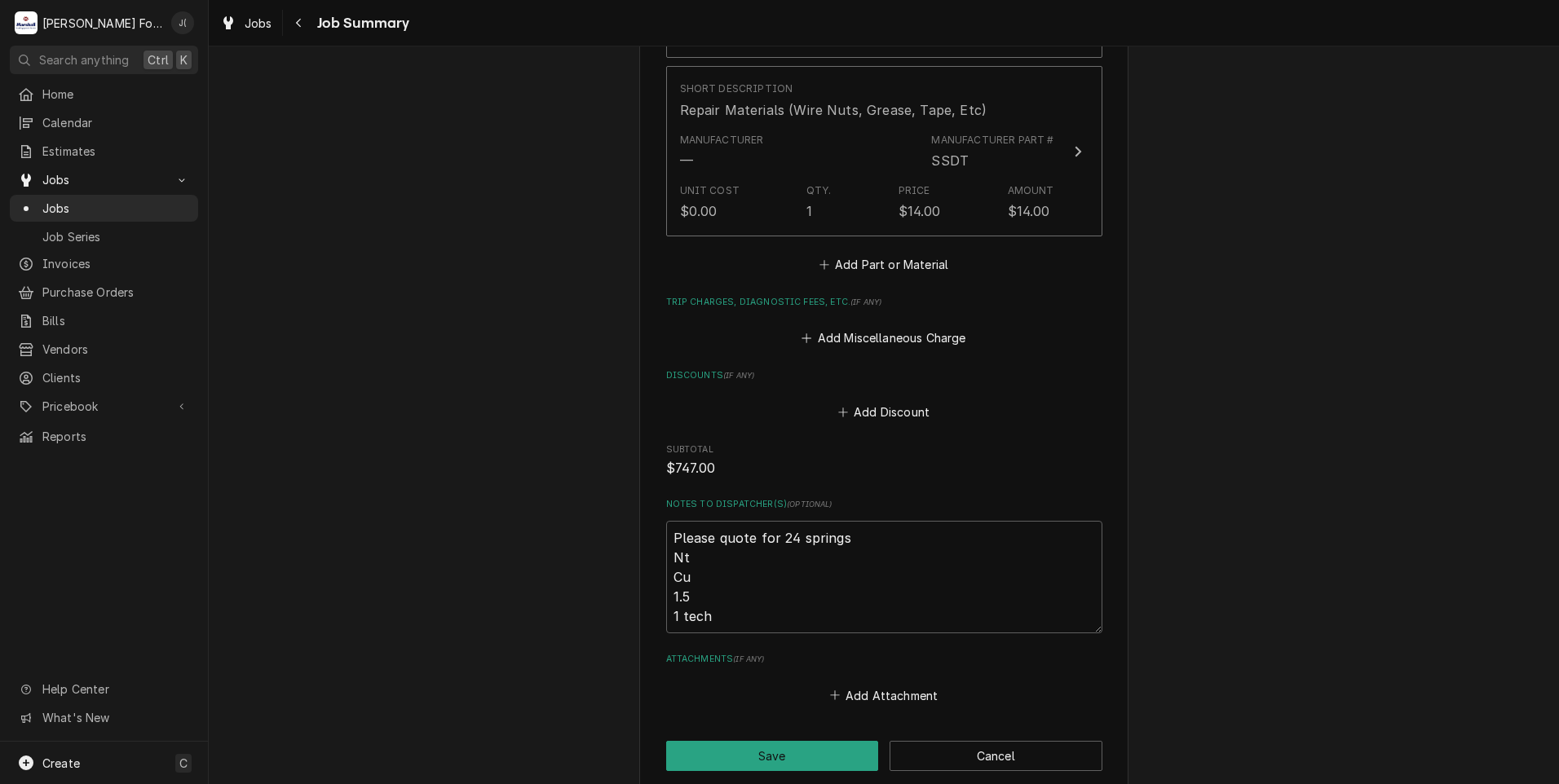
scroll to position [1735, 0]
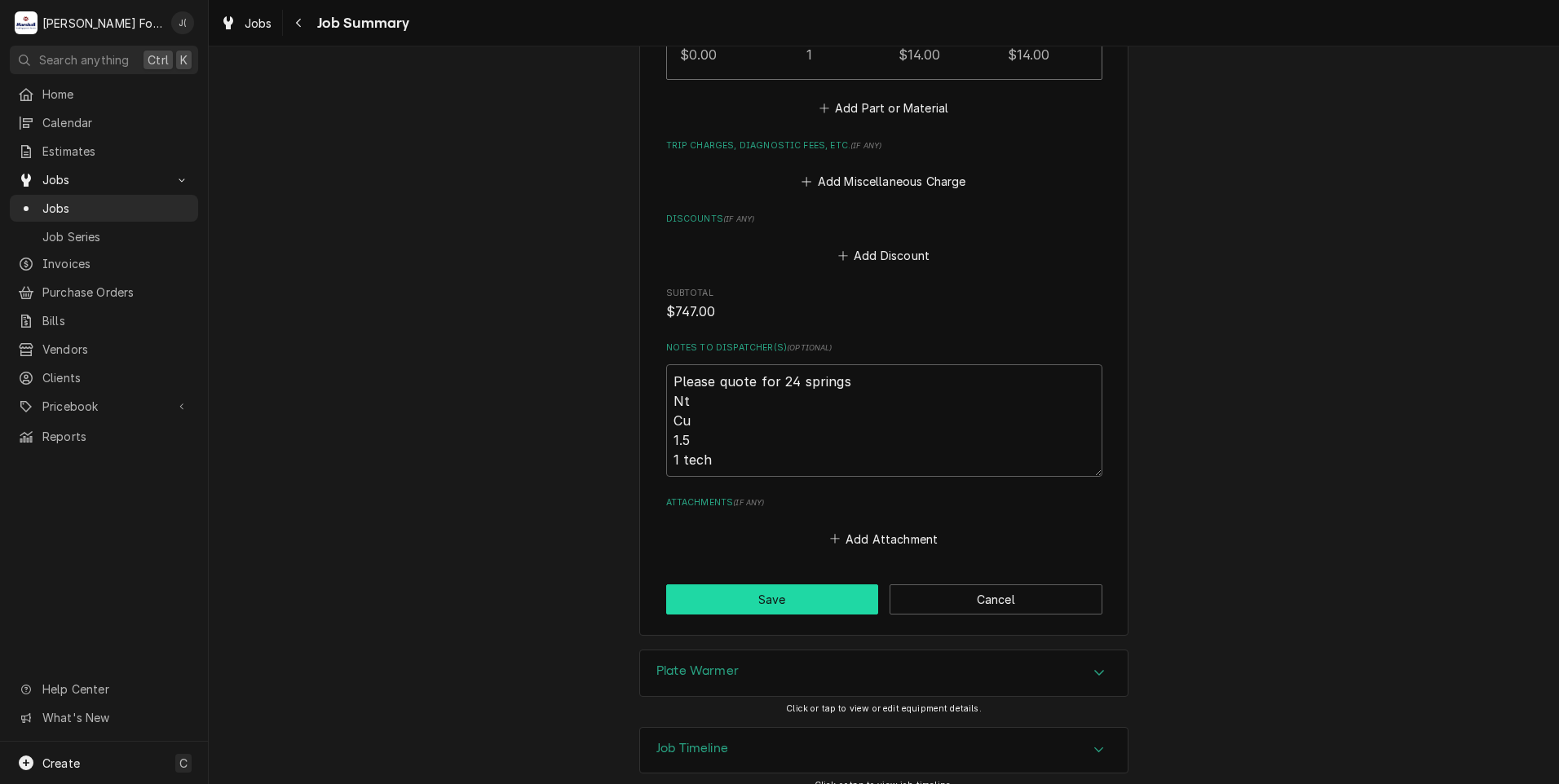
click at [746, 586] on button "Save" at bounding box center [772, 599] width 213 height 30
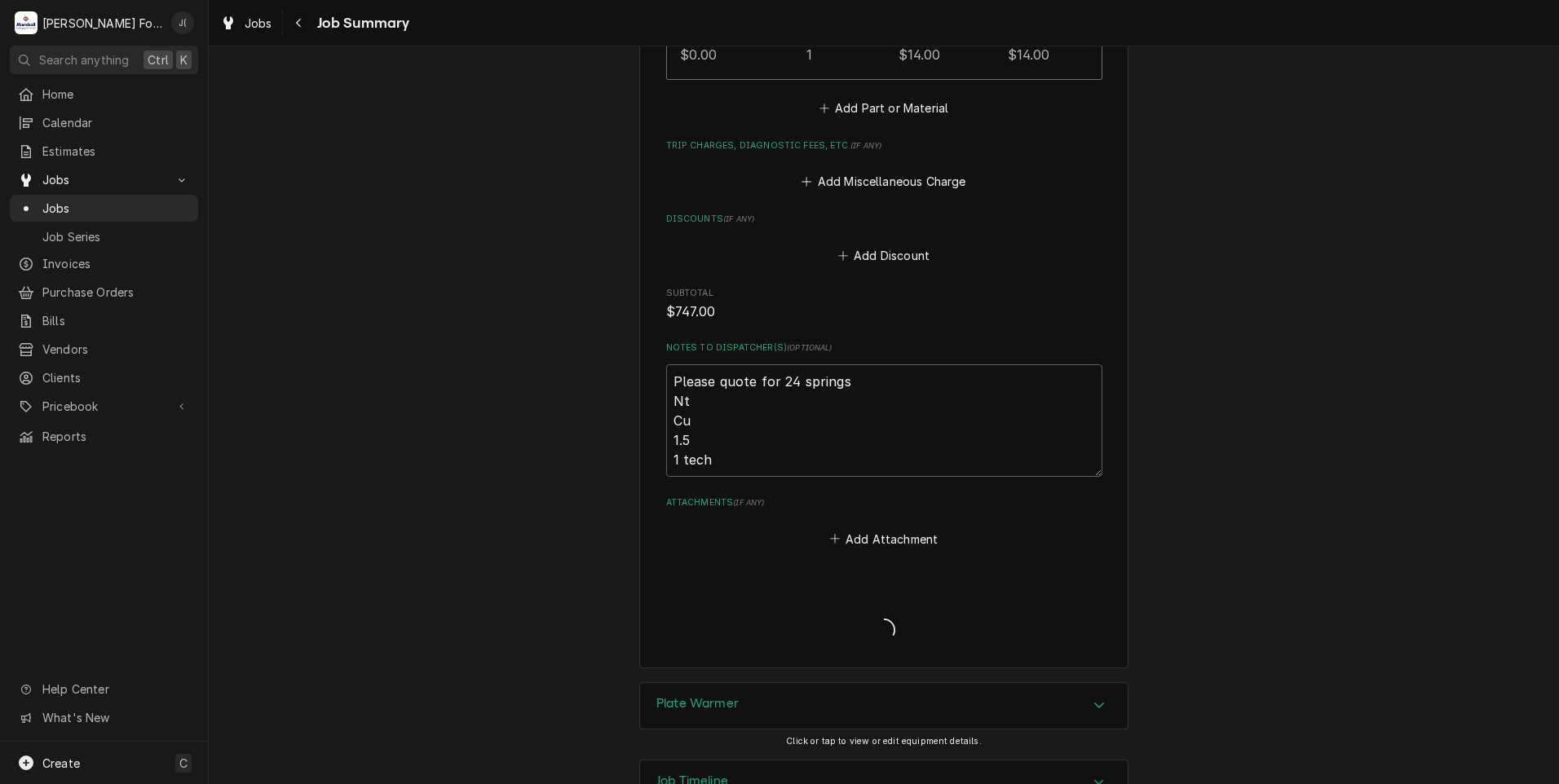
type textarea "x"
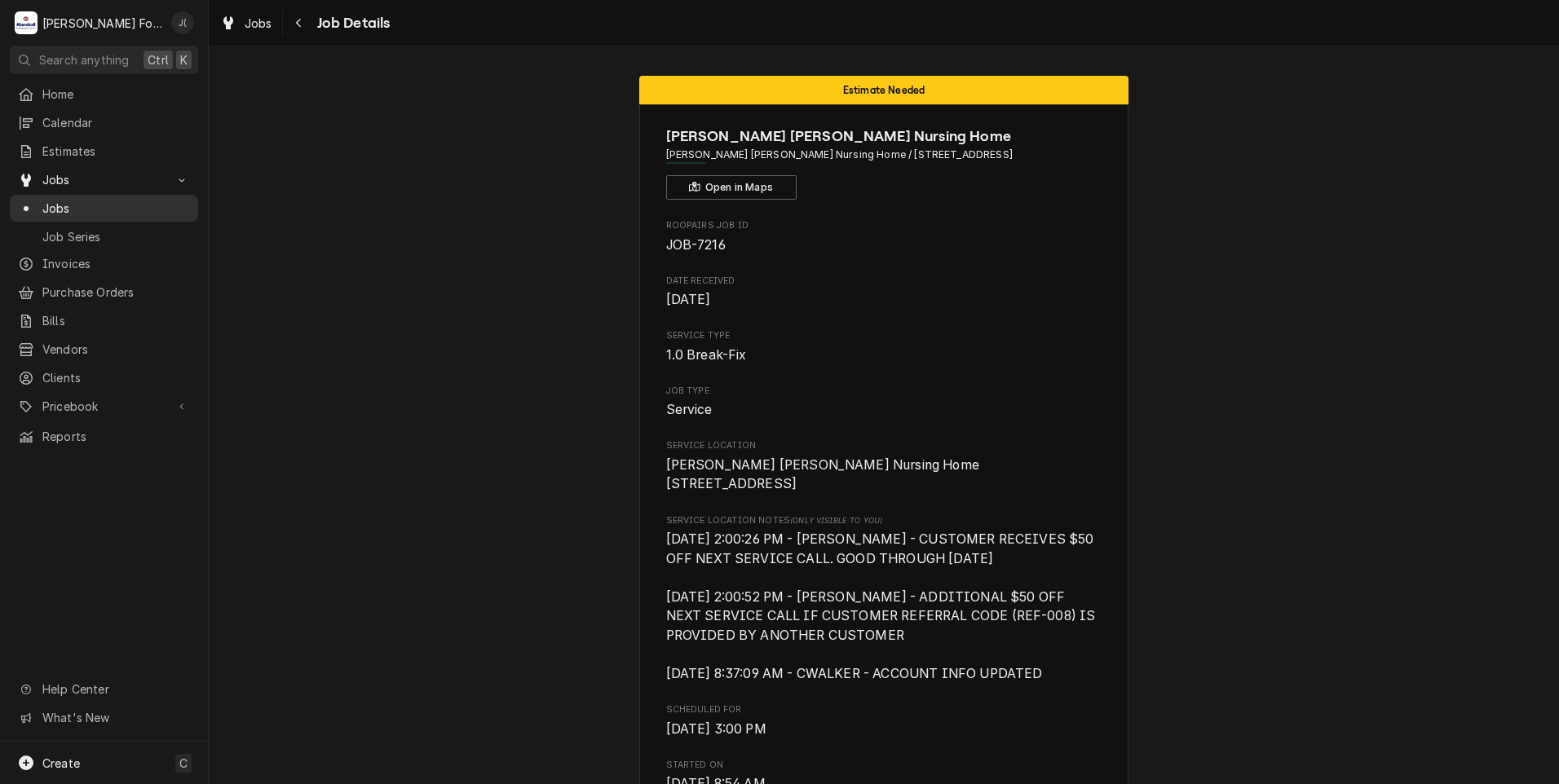
click at [107, 201] on span "Jobs" at bounding box center [116, 208] width 148 height 17
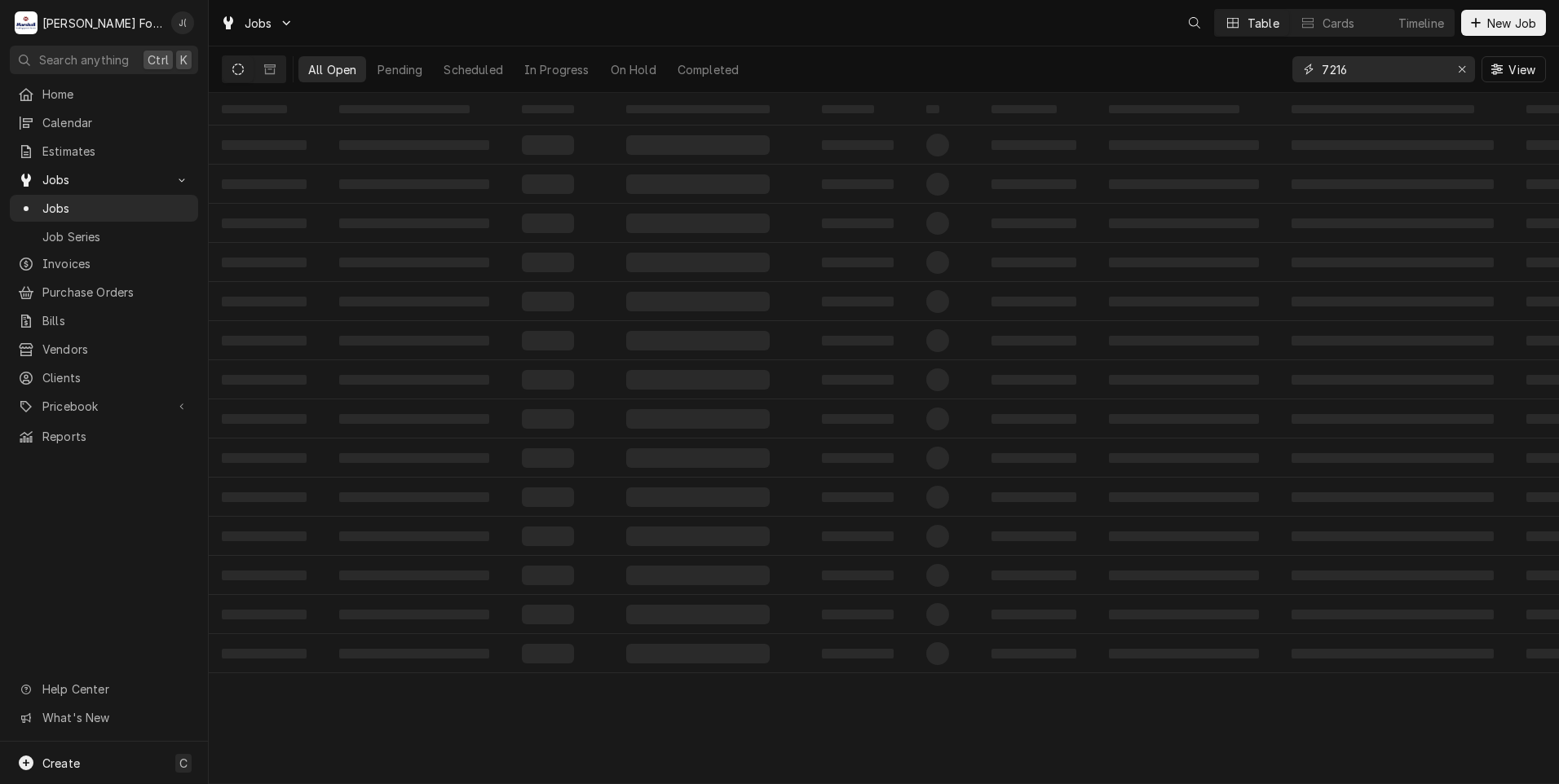
click at [1467, 70] on icon "Erase input" at bounding box center [1462, 70] width 9 height 12
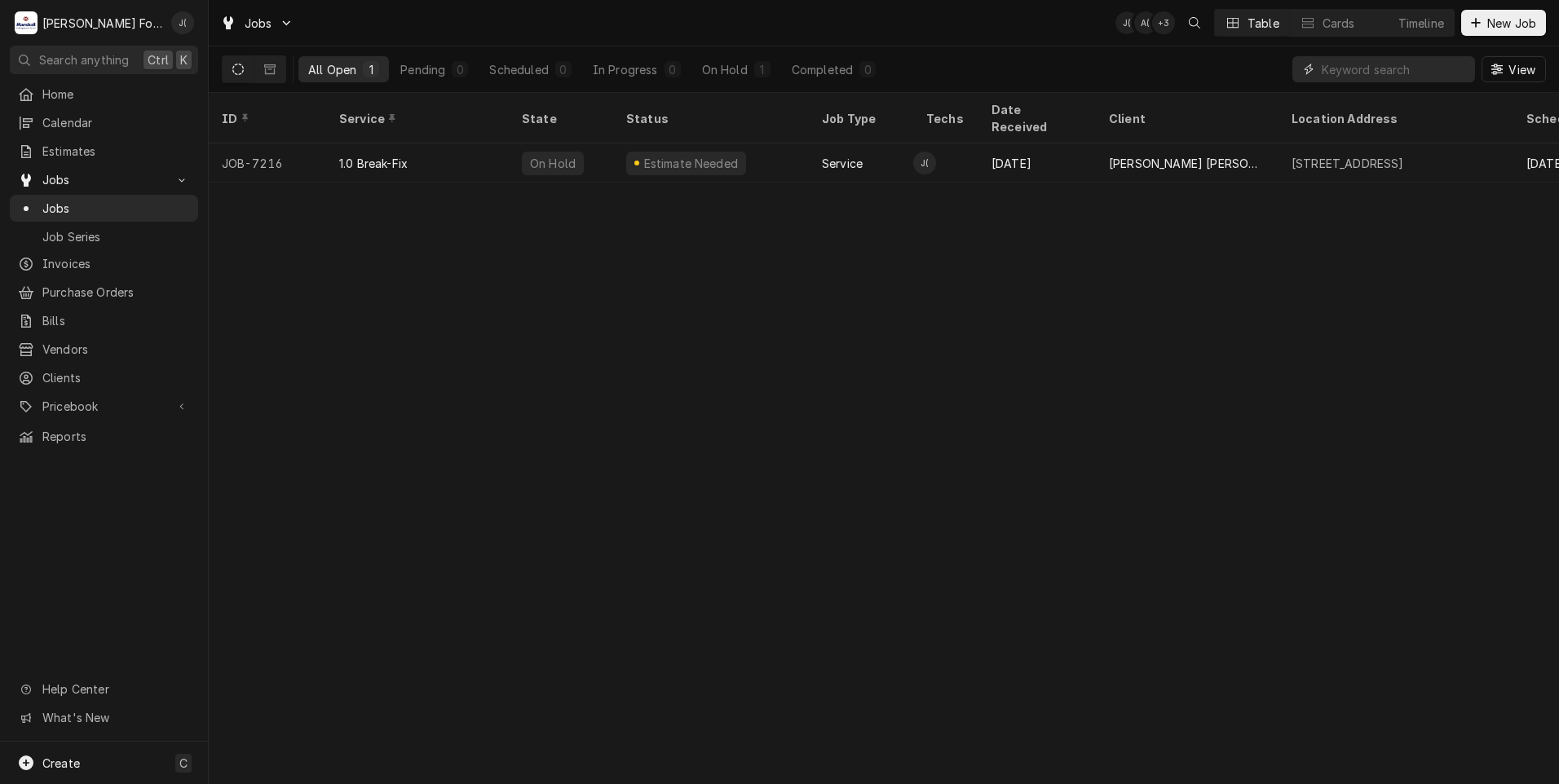
click at [1446, 67] on input "Dynamic Content Wrapper" at bounding box center [1398, 69] width 153 height 26
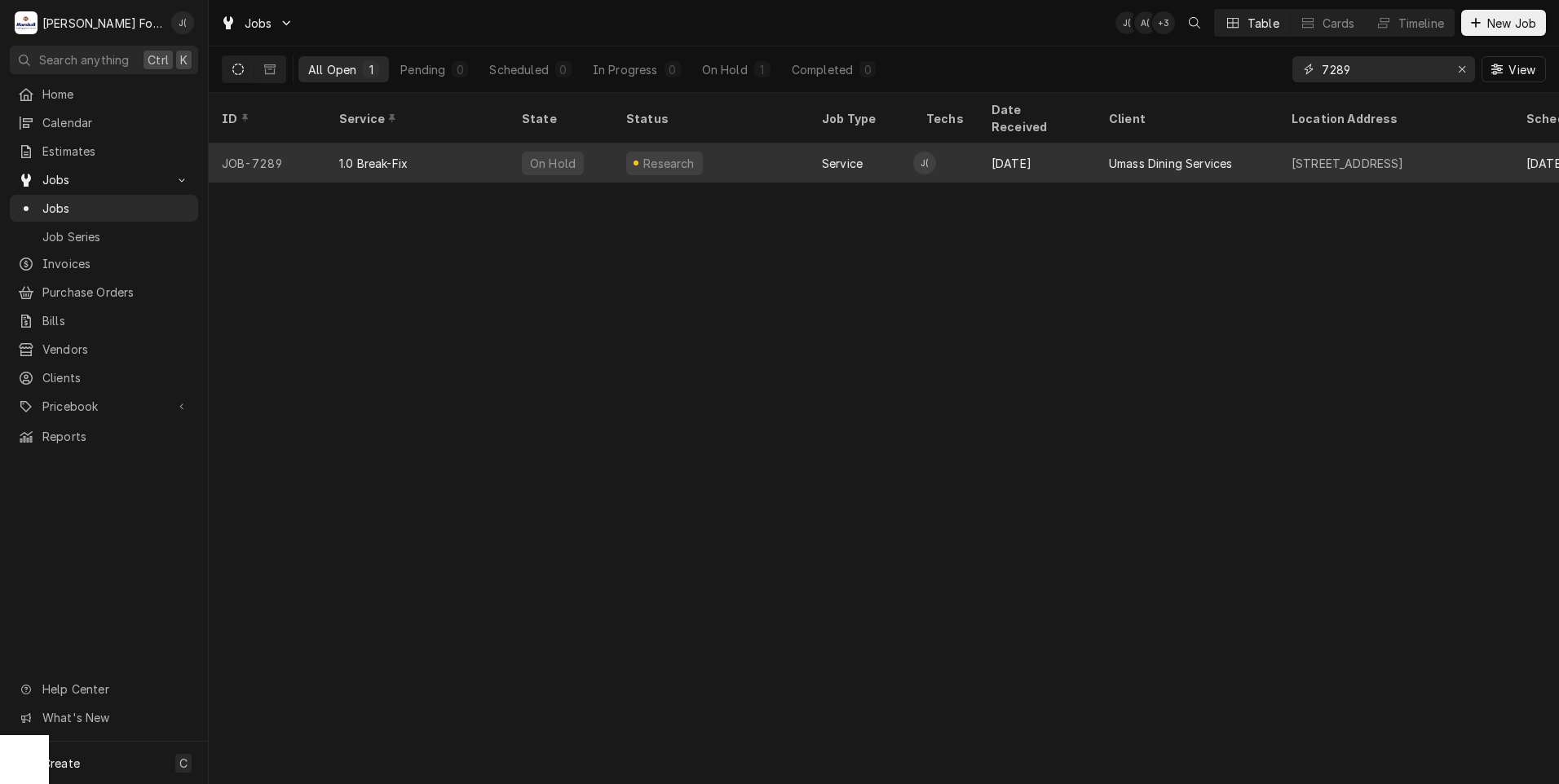
type input "7289"
click at [750, 143] on div "Research" at bounding box center [711, 162] width 196 height 39
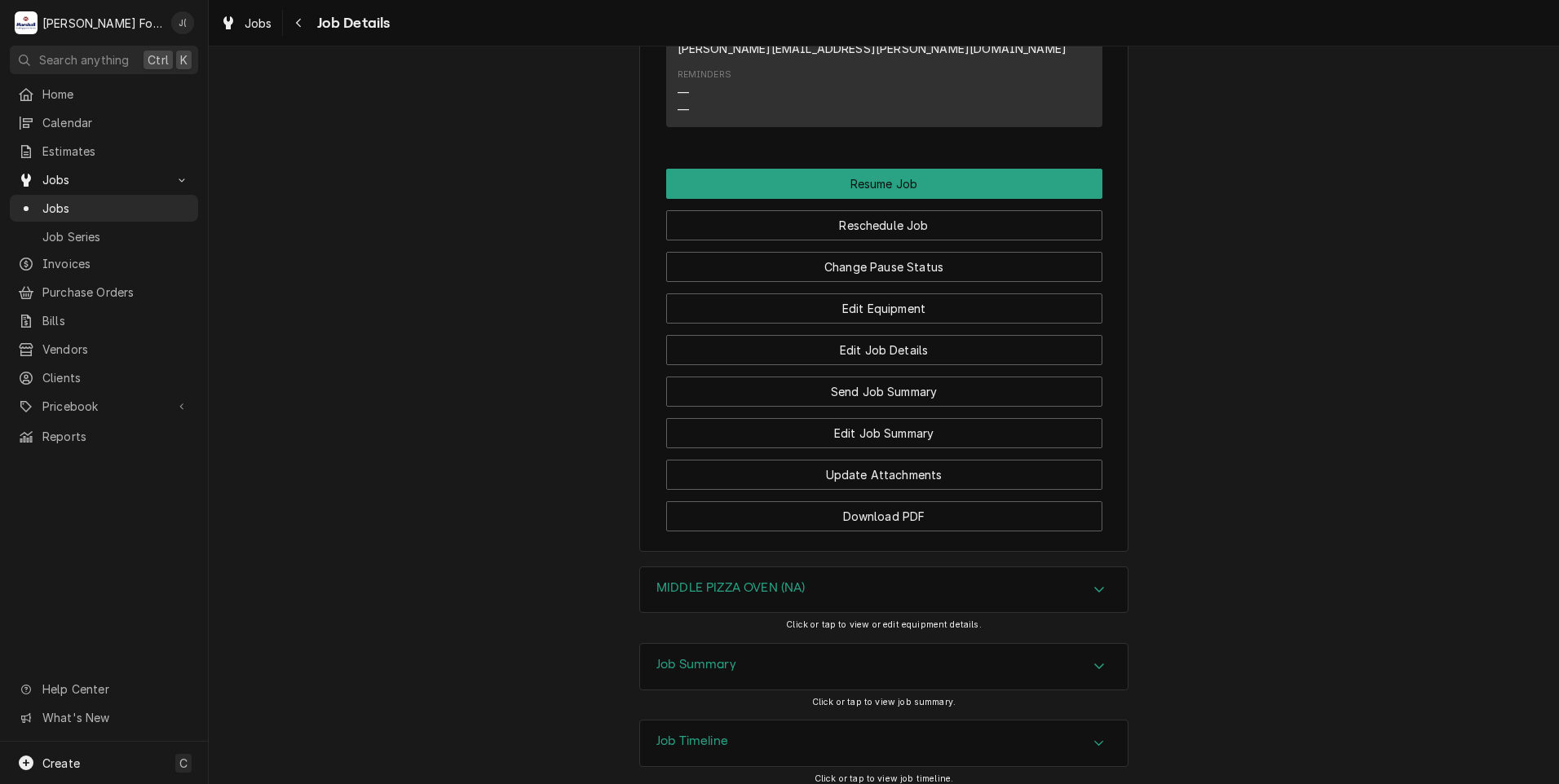
scroll to position [2214, 0]
click at [660, 656] on h3 "Job Summary" at bounding box center [696, 663] width 80 height 16
click at [710, 579] on div "MIDDLE PIZZA OVEN (NA)" at bounding box center [731, 589] width 149 height 20
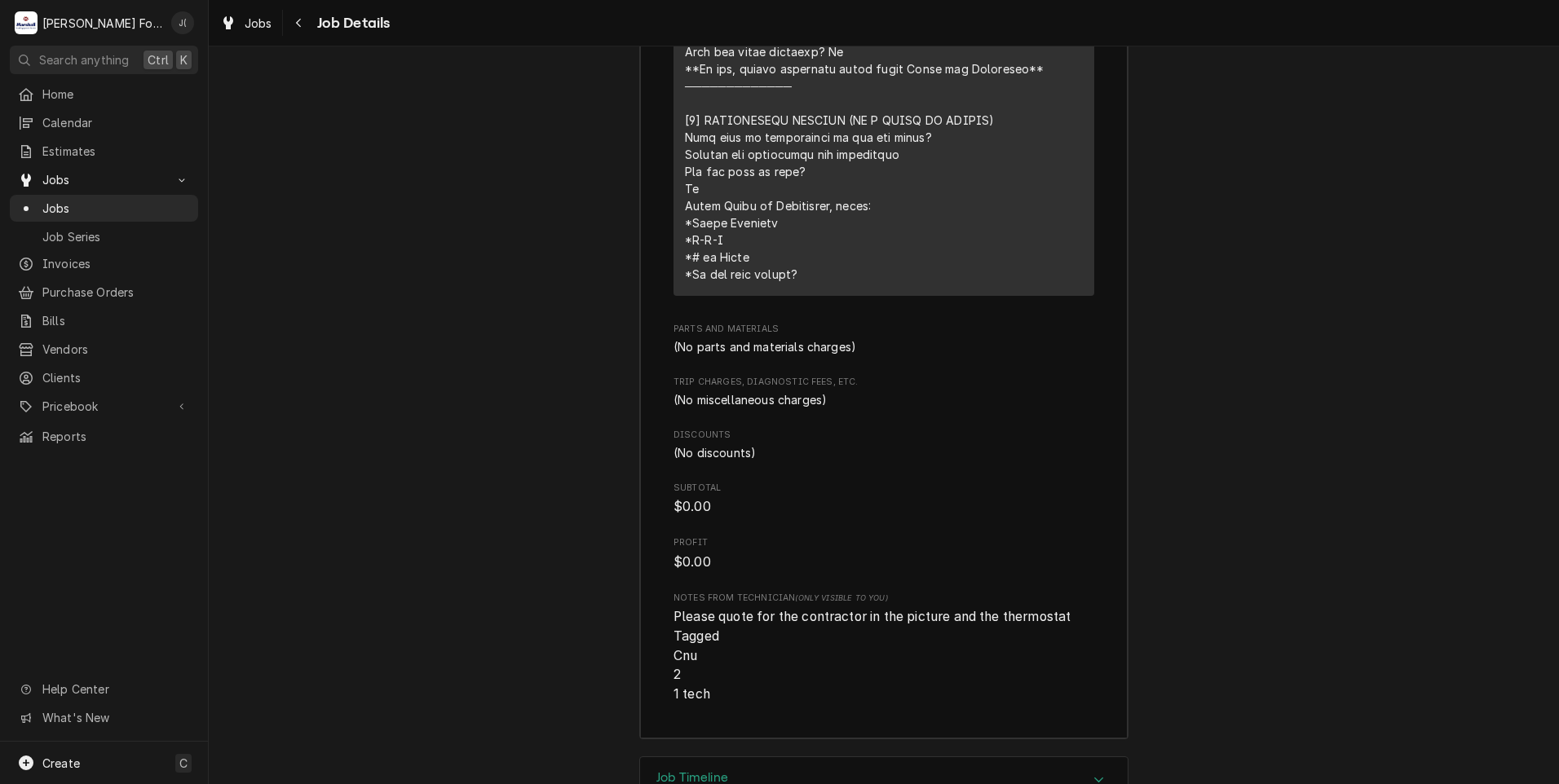
scroll to position [4043, 0]
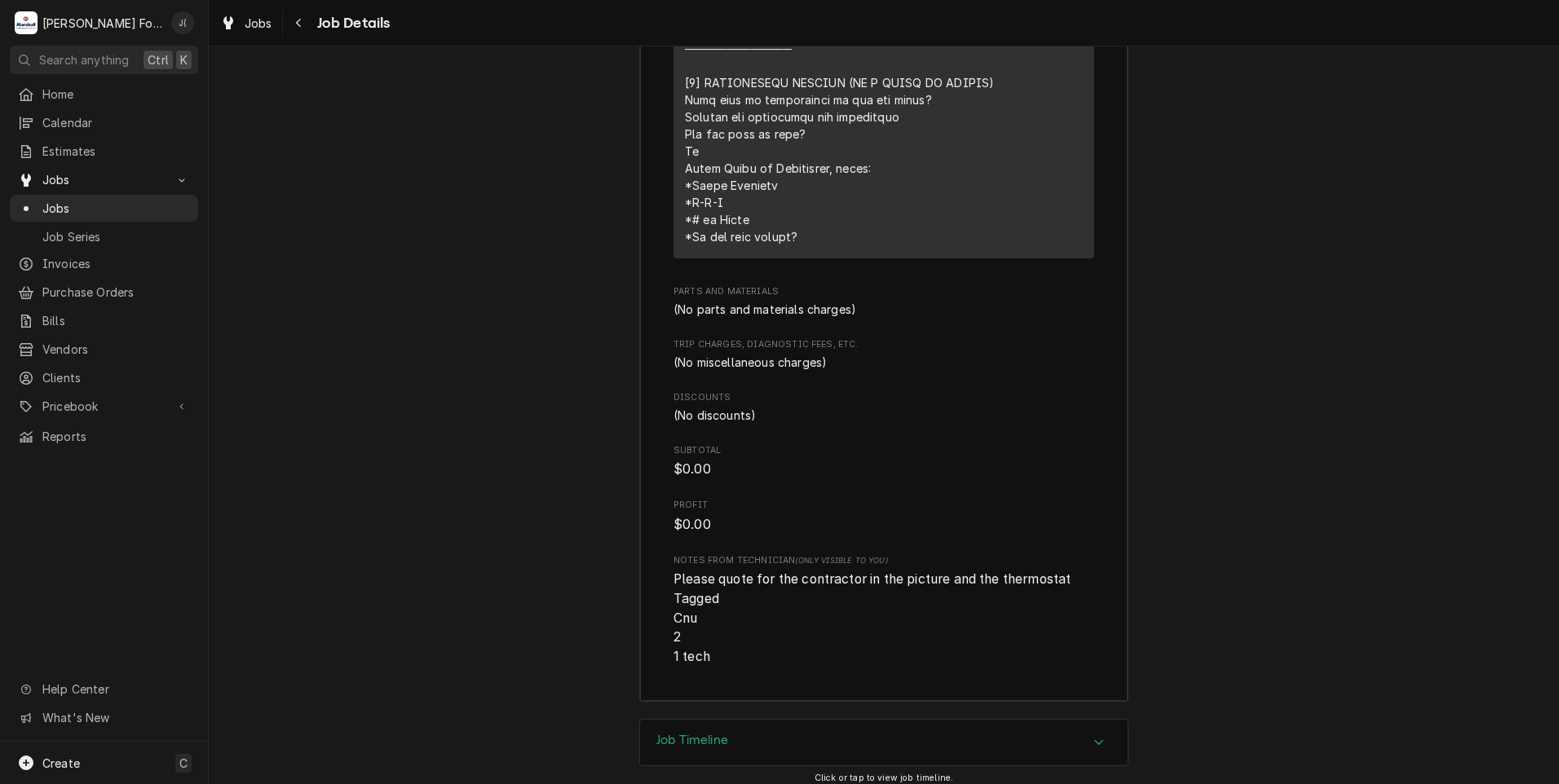
click at [730, 719] on div "Job Timeline" at bounding box center [884, 742] width 488 height 46
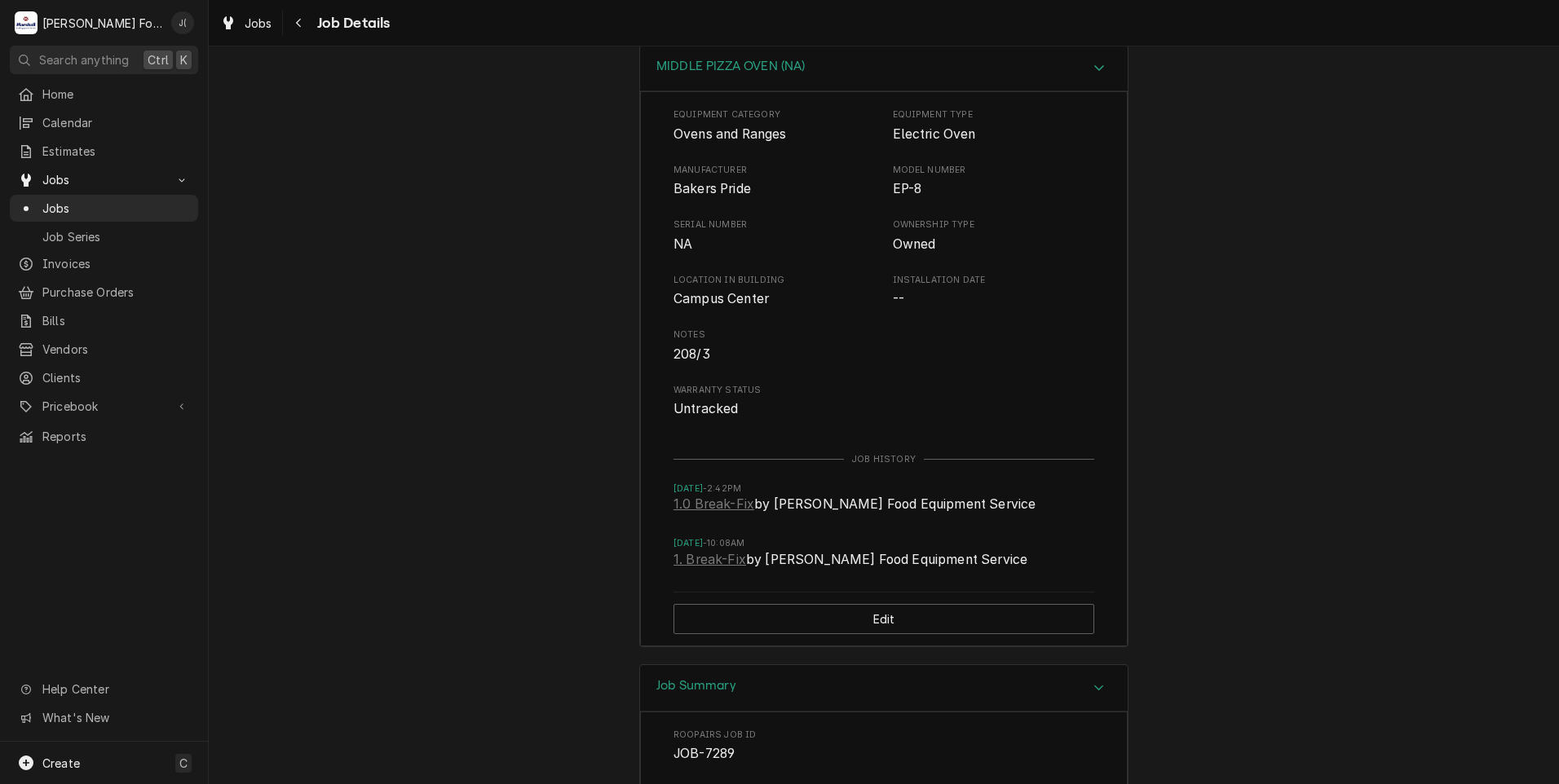
scroll to position [2500, 0]
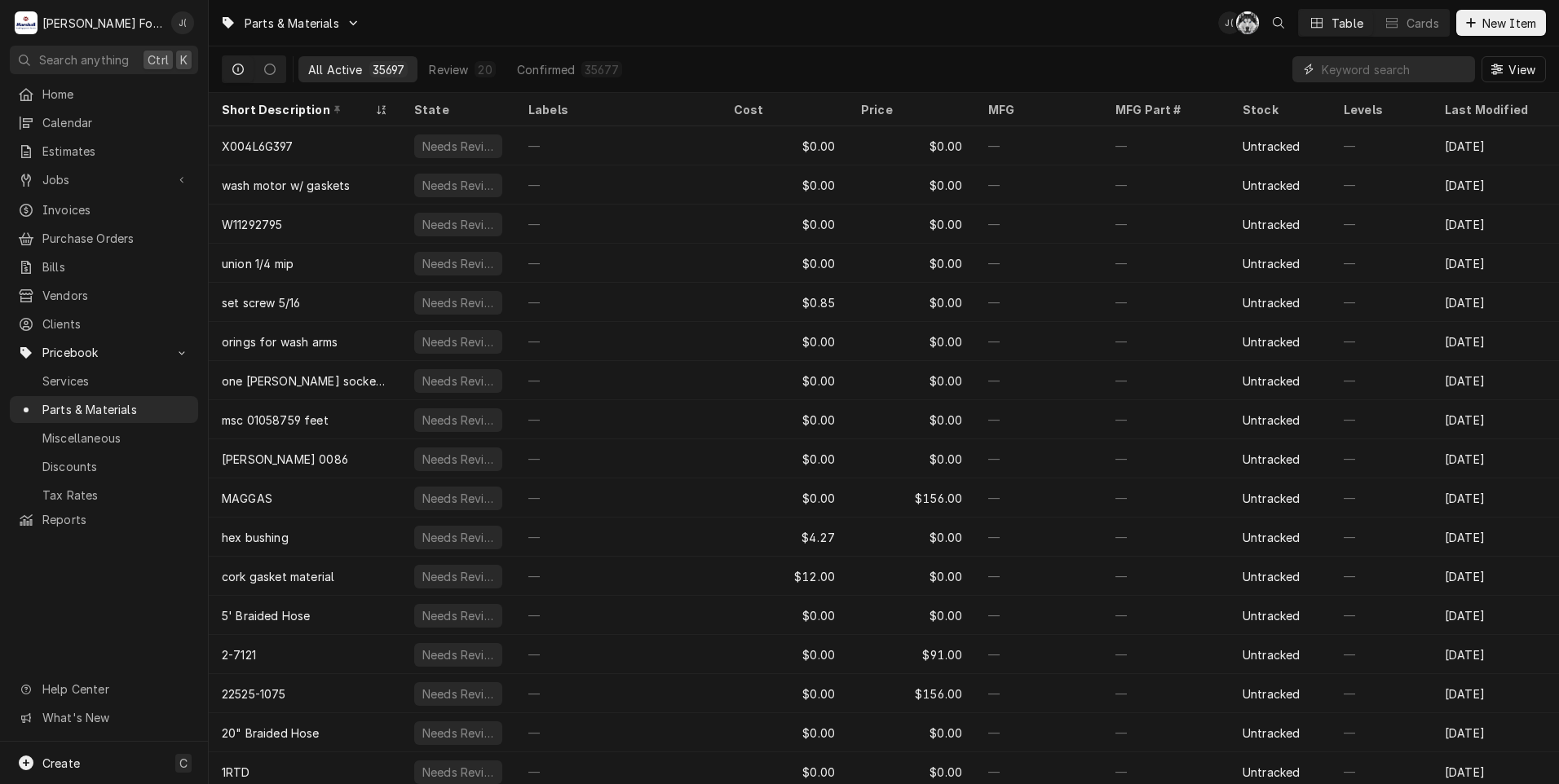
click at [1327, 67] on input "Dynamic Content Wrapper" at bounding box center [1394, 69] width 145 height 26
paste input "2T-M1369A"
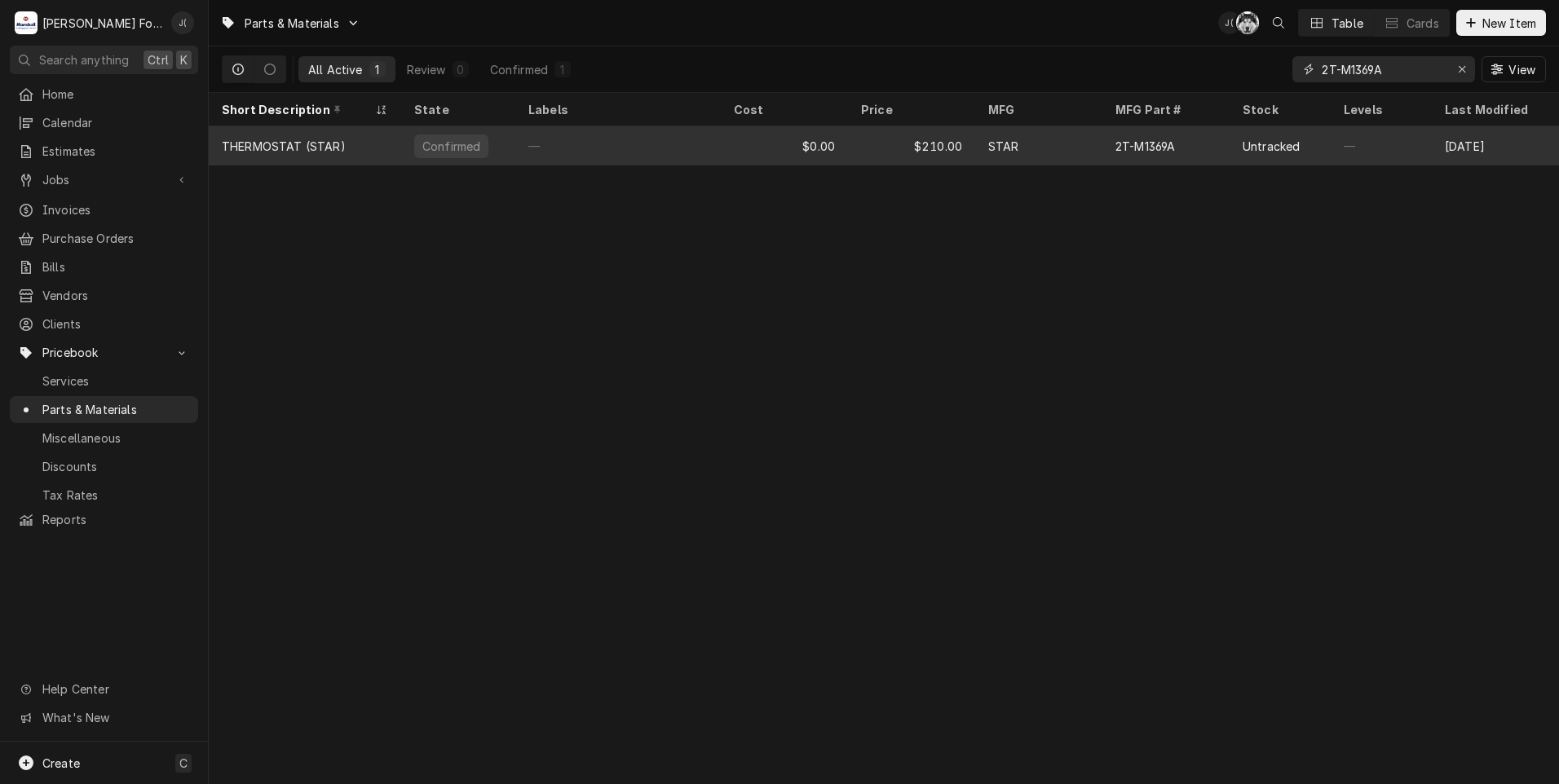
type input "2T-M1369A"
click at [1100, 153] on div "STAR" at bounding box center [1038, 145] width 127 height 39
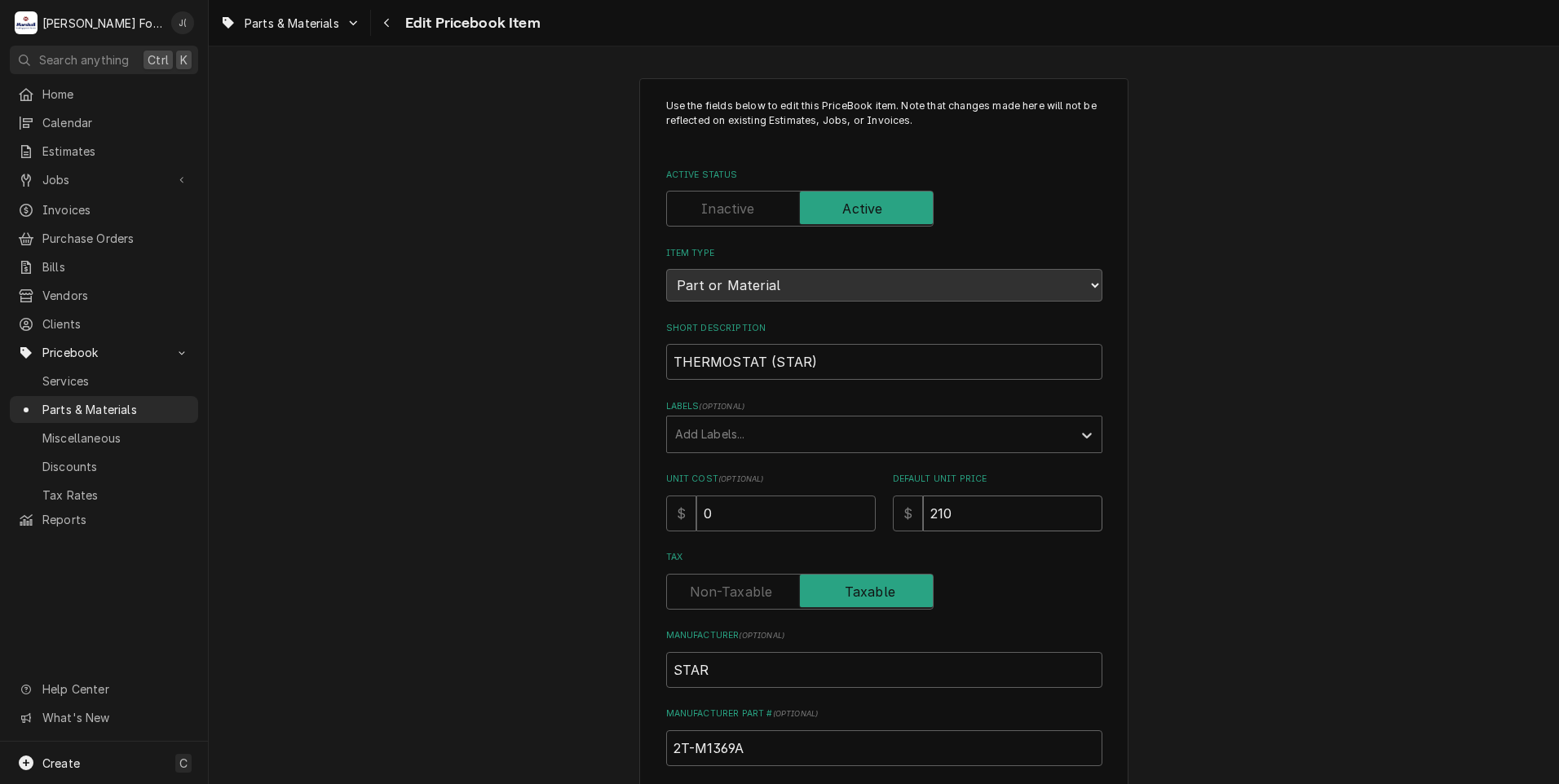
drag, startPoint x: 962, startPoint y: 513, endPoint x: 507, endPoint y: 401, distance: 468.6
click at [715, 475] on div "Unit Cost ( optional ) $ 0 Default Unit Price $ 210" at bounding box center [884, 501] width 436 height 58
type textarea "x"
type input "2"
type textarea "x"
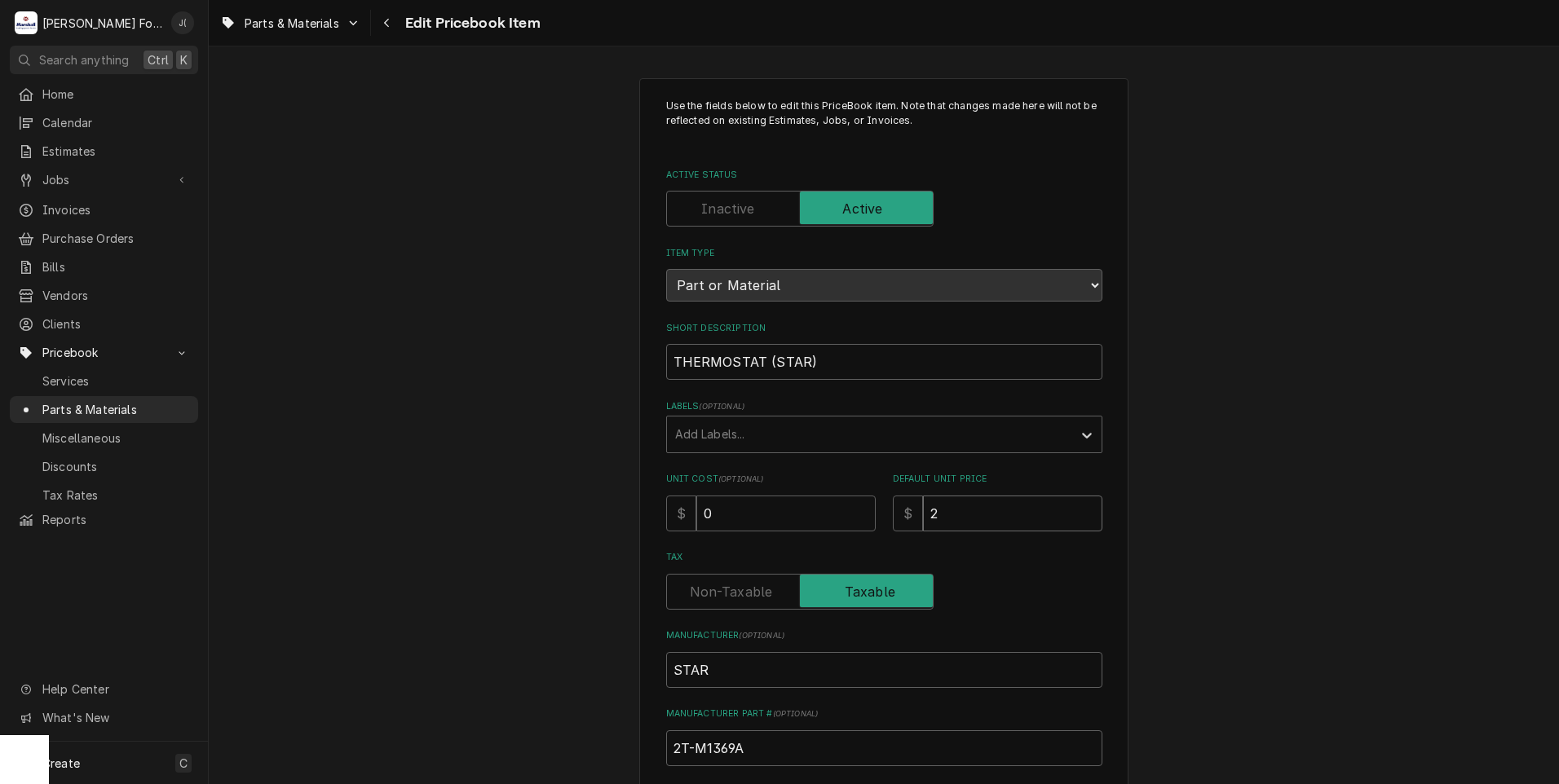
type input "22"
type textarea "x"
type input "222"
type textarea "x"
type input "222.0"
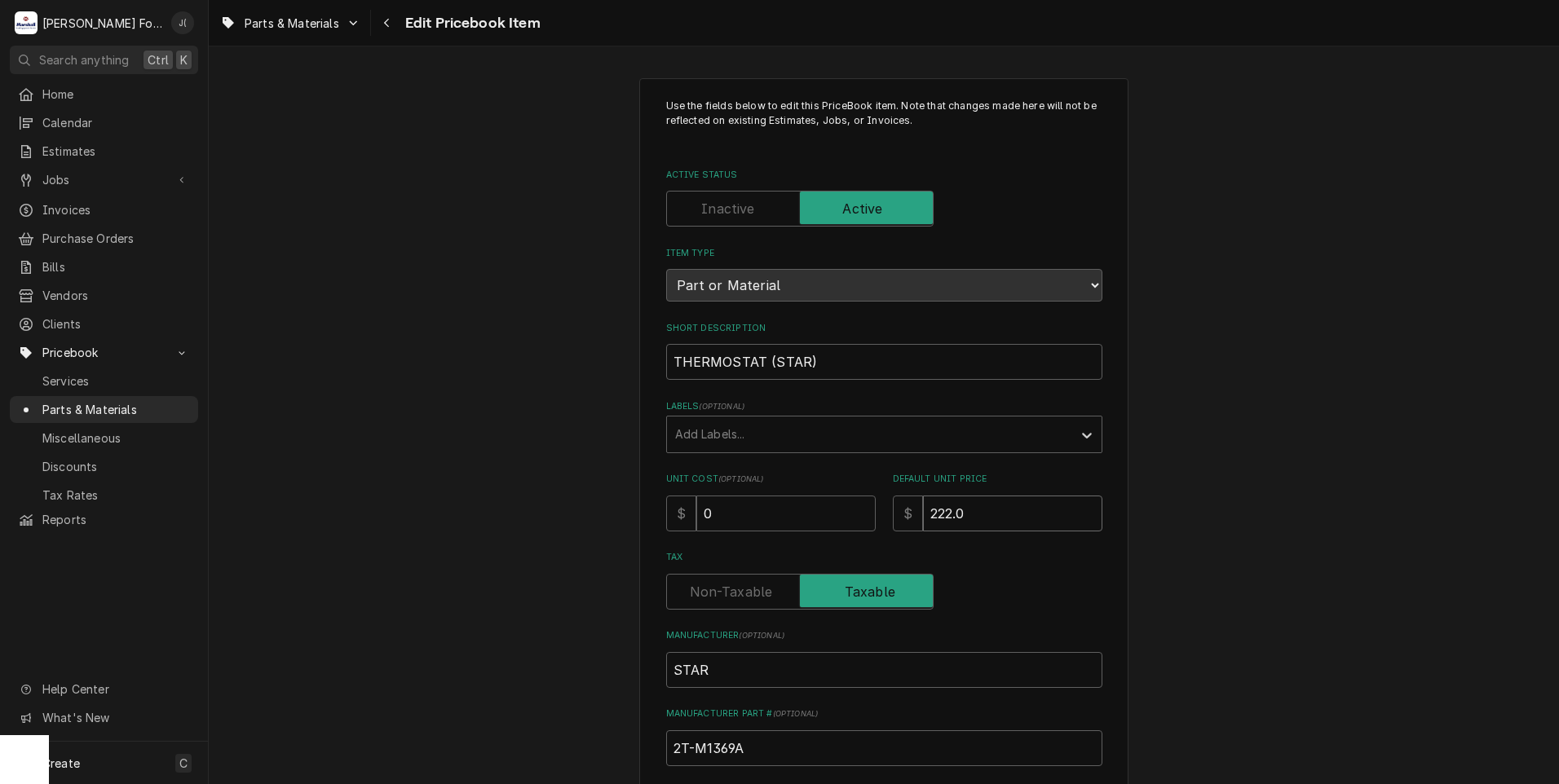
type textarea "x"
type input "222.00"
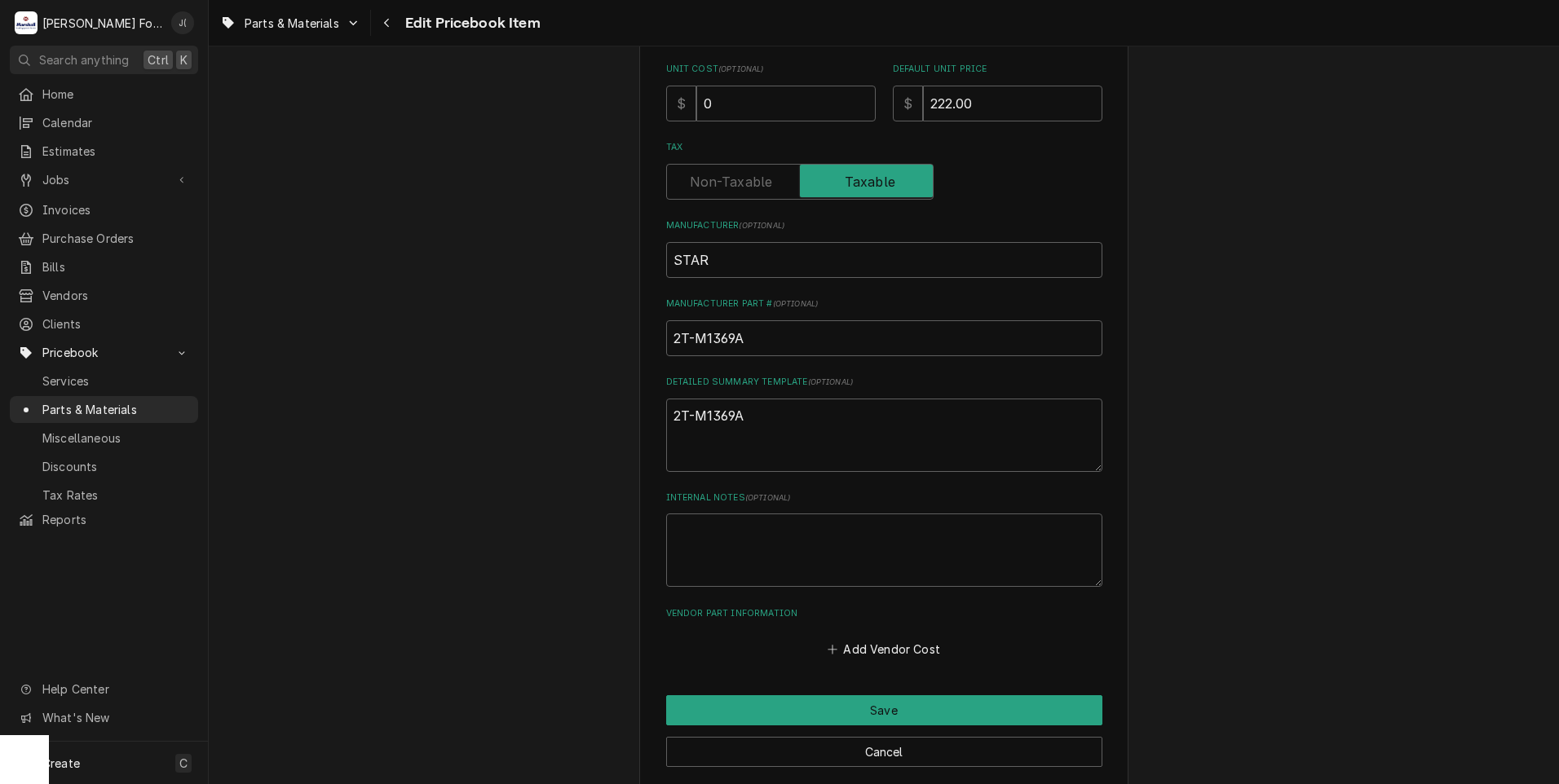
scroll to position [489, 0]
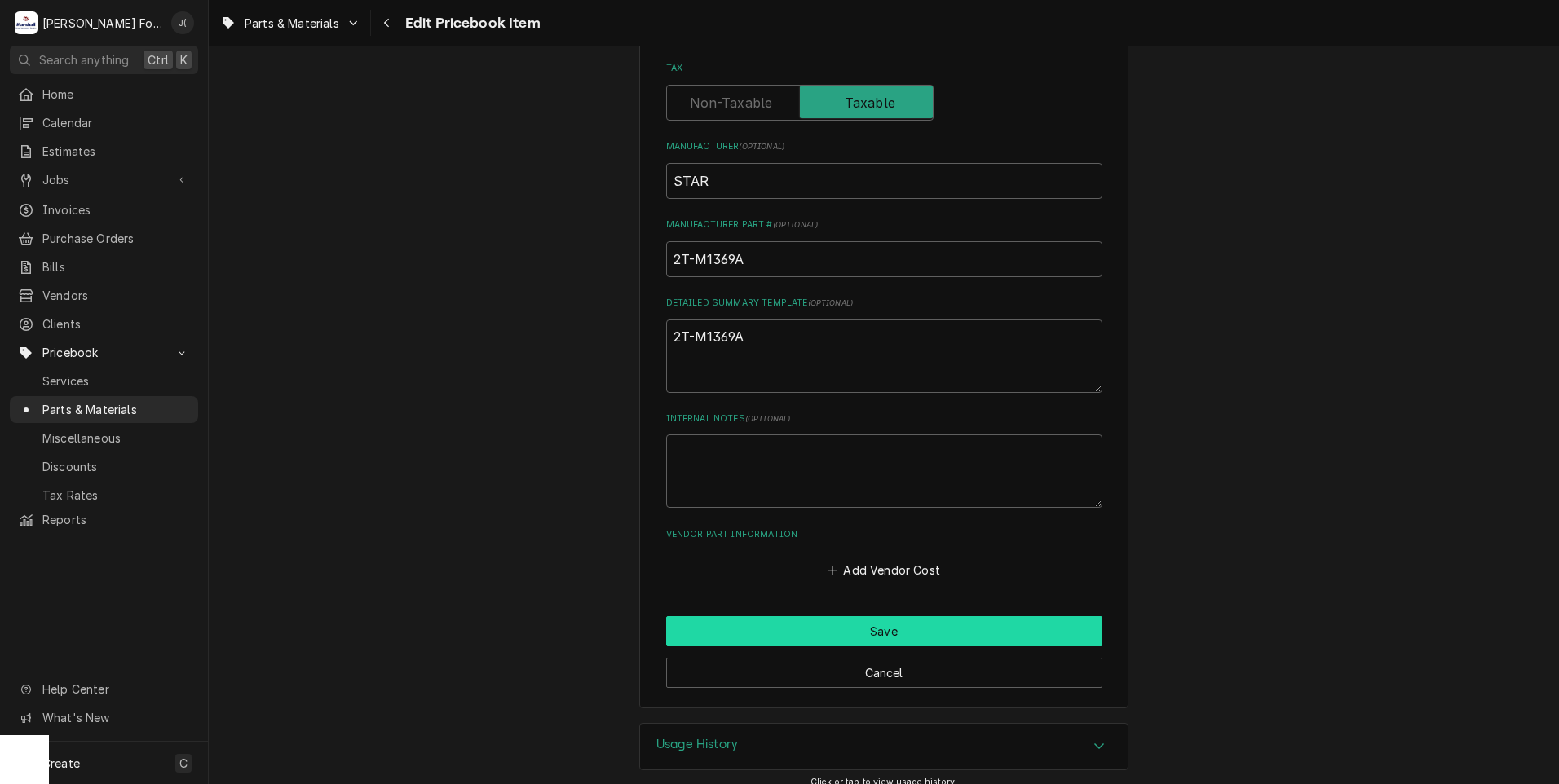
click at [730, 629] on button "Save" at bounding box center [884, 631] width 436 height 30
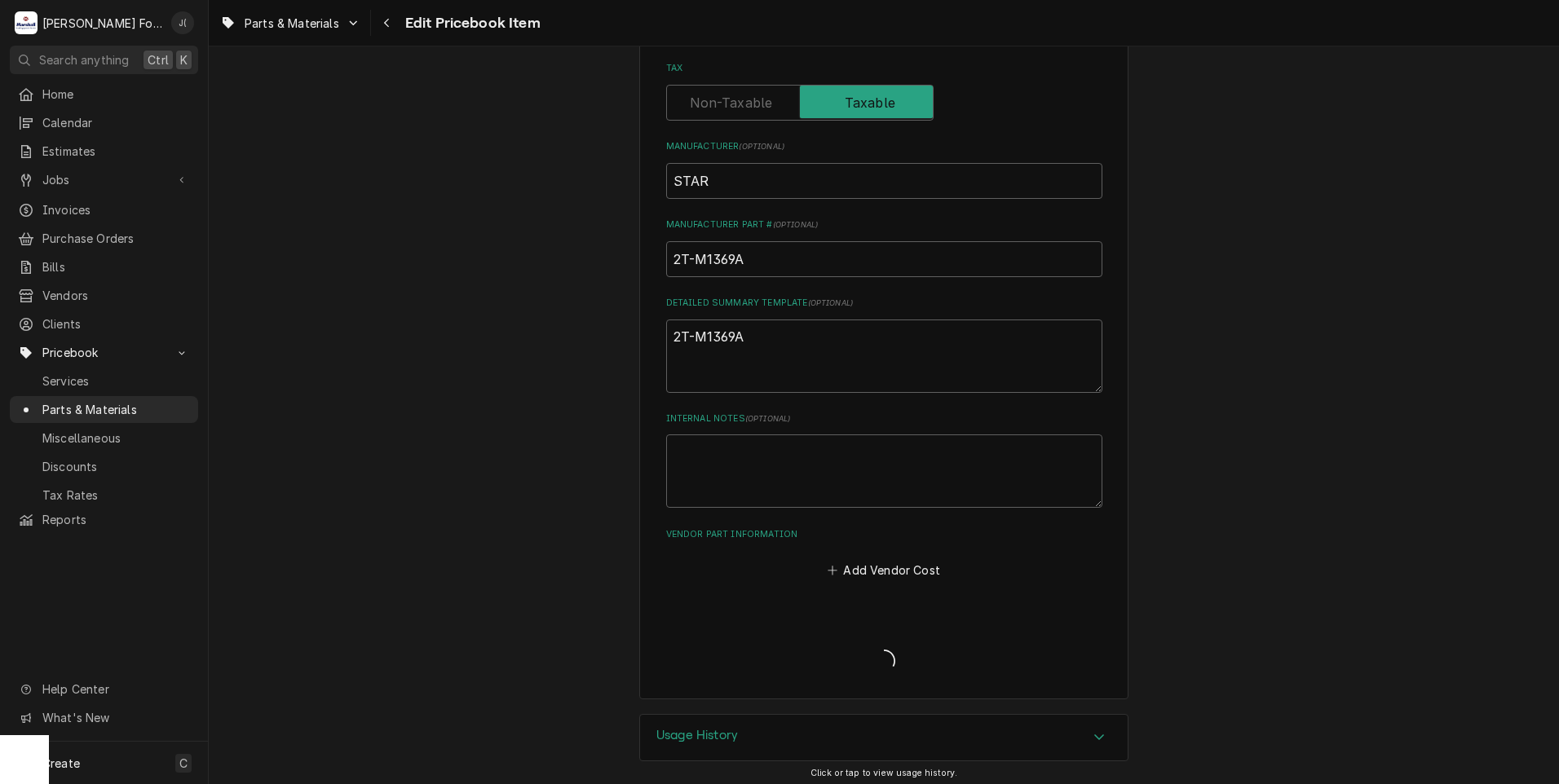
type textarea "x"
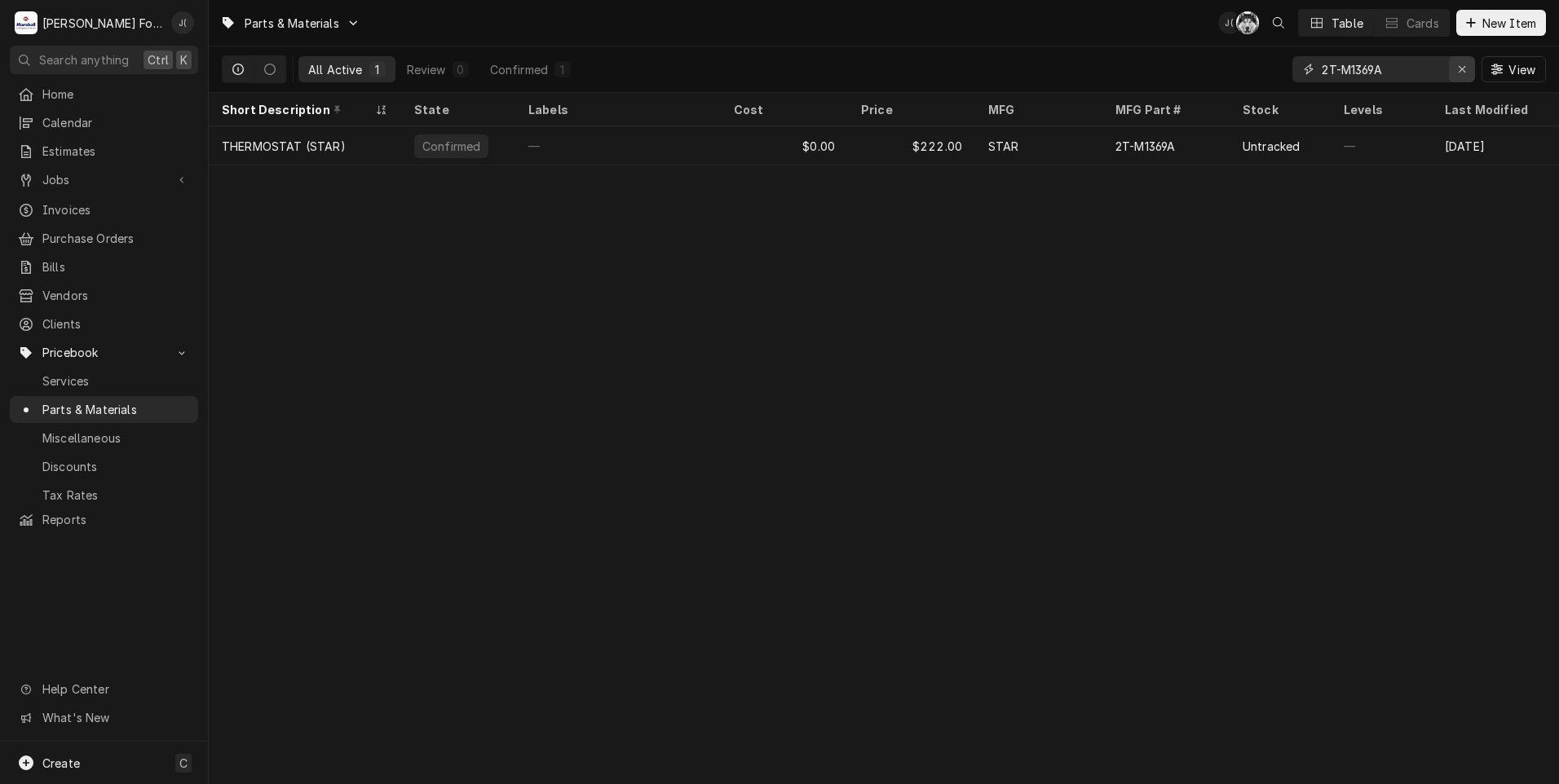
click at [1459, 72] on icon "Erase input" at bounding box center [1462, 70] width 9 height 12
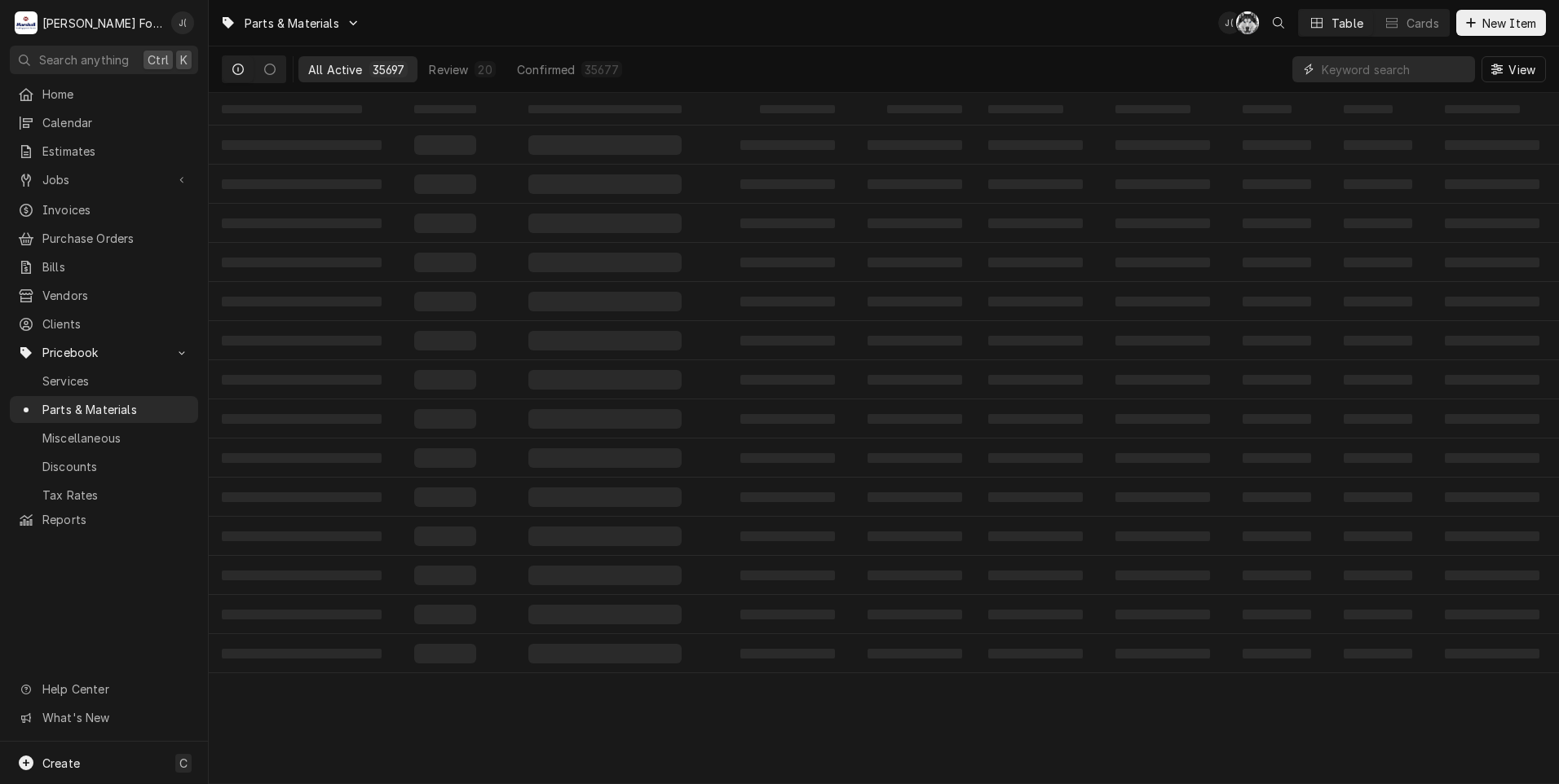
paste input "2E-M1371A"
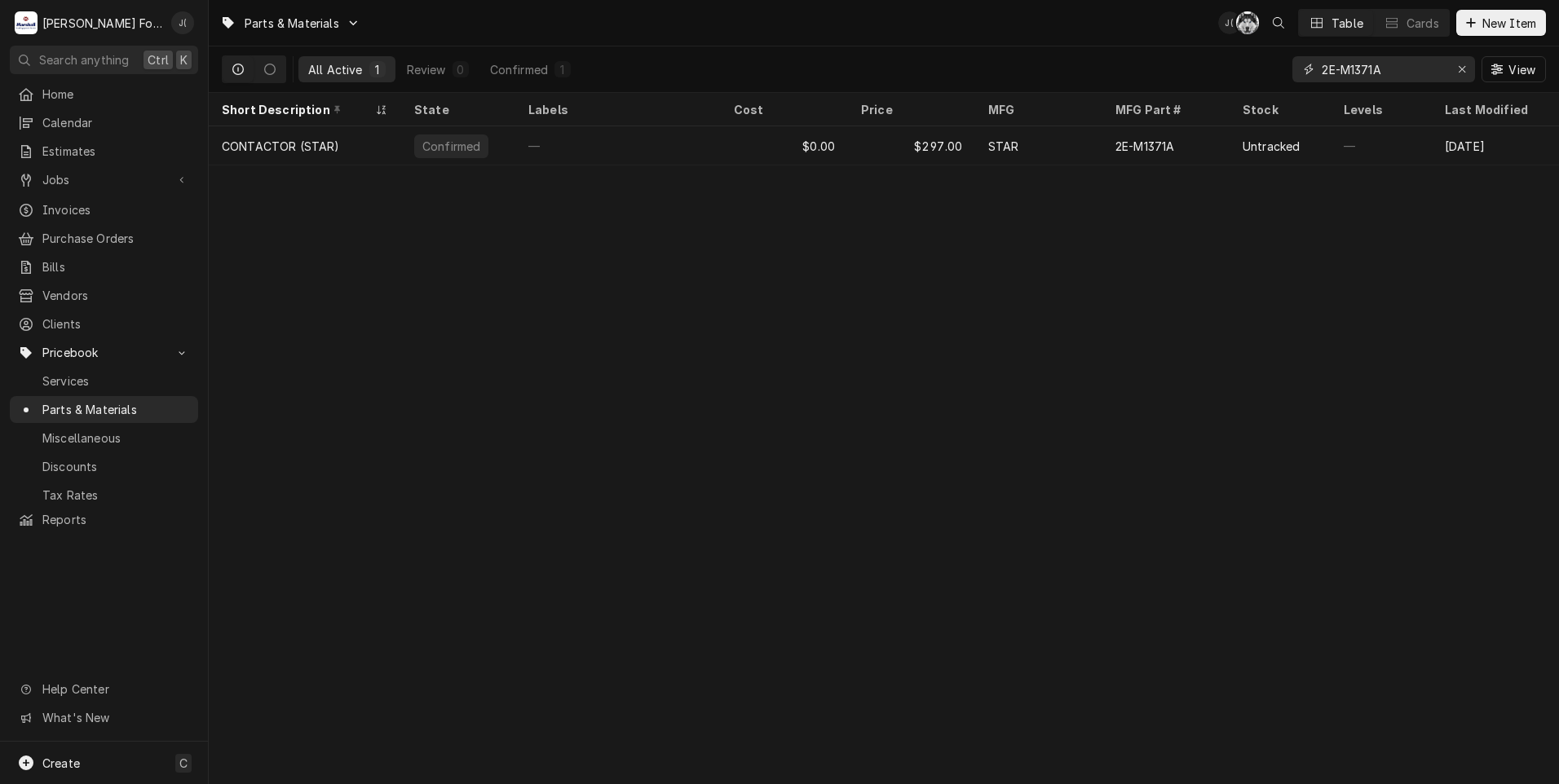
type input "2E-M1371A"
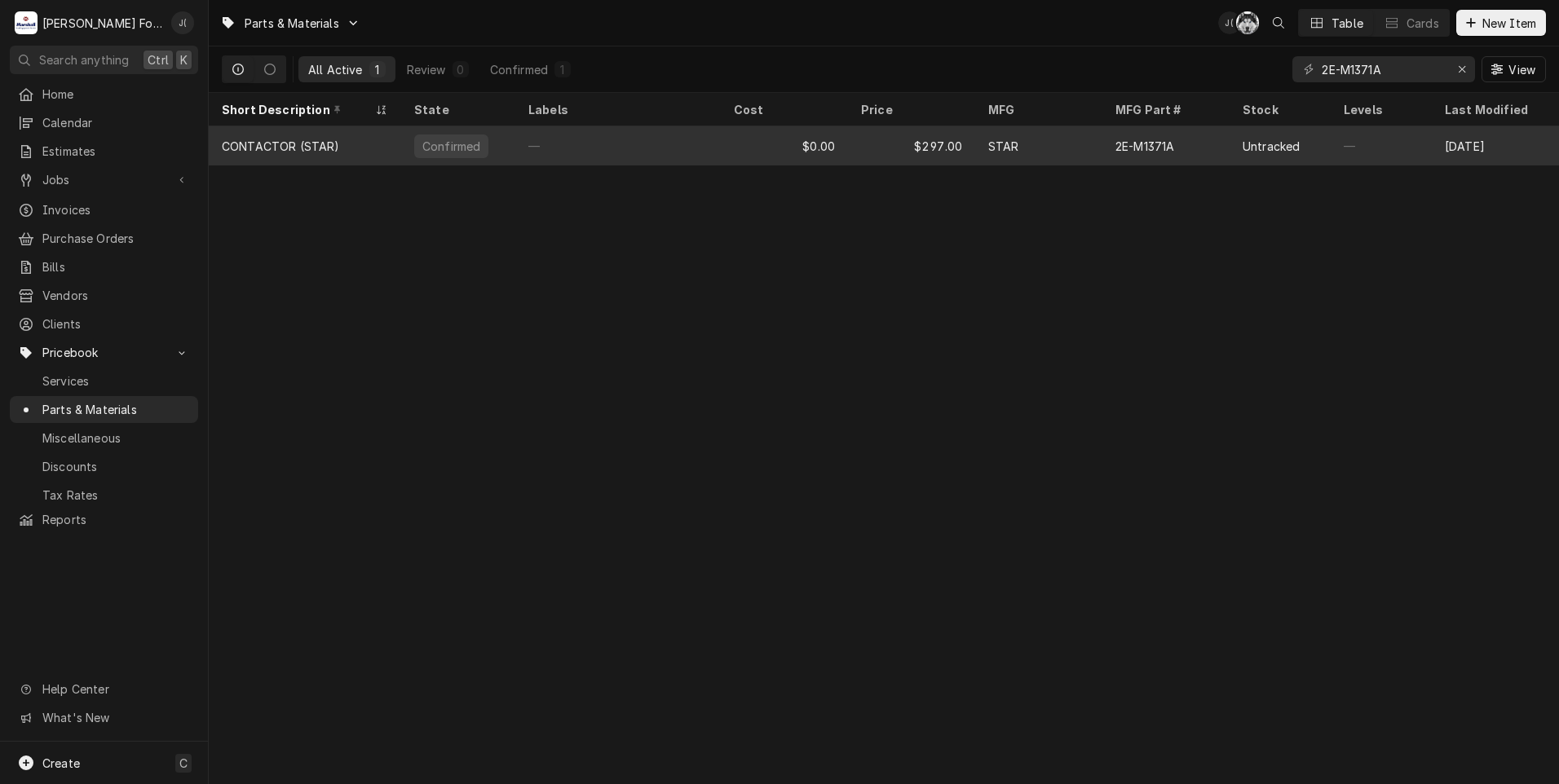
click at [974, 143] on div "$297.00" at bounding box center [911, 145] width 127 height 39
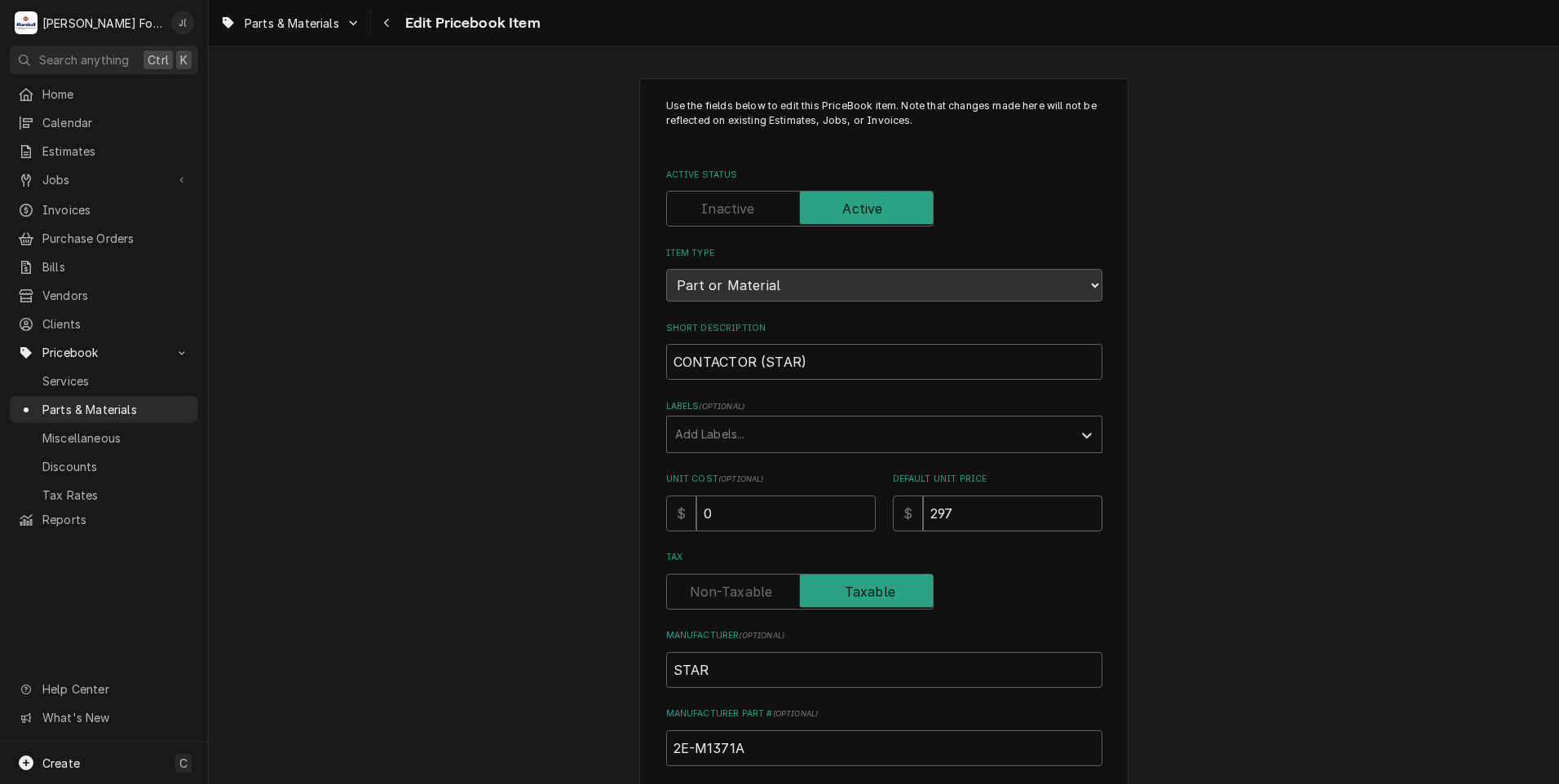
drag, startPoint x: 988, startPoint y: 514, endPoint x: 637, endPoint y: 530, distance: 351.4
click at [673, 536] on div "Use the fields below to edit this PriceBook item. Note that changes made here w…" at bounding box center [884, 584] width 436 height 972
type textarea "x"
type input "5"
type textarea "x"
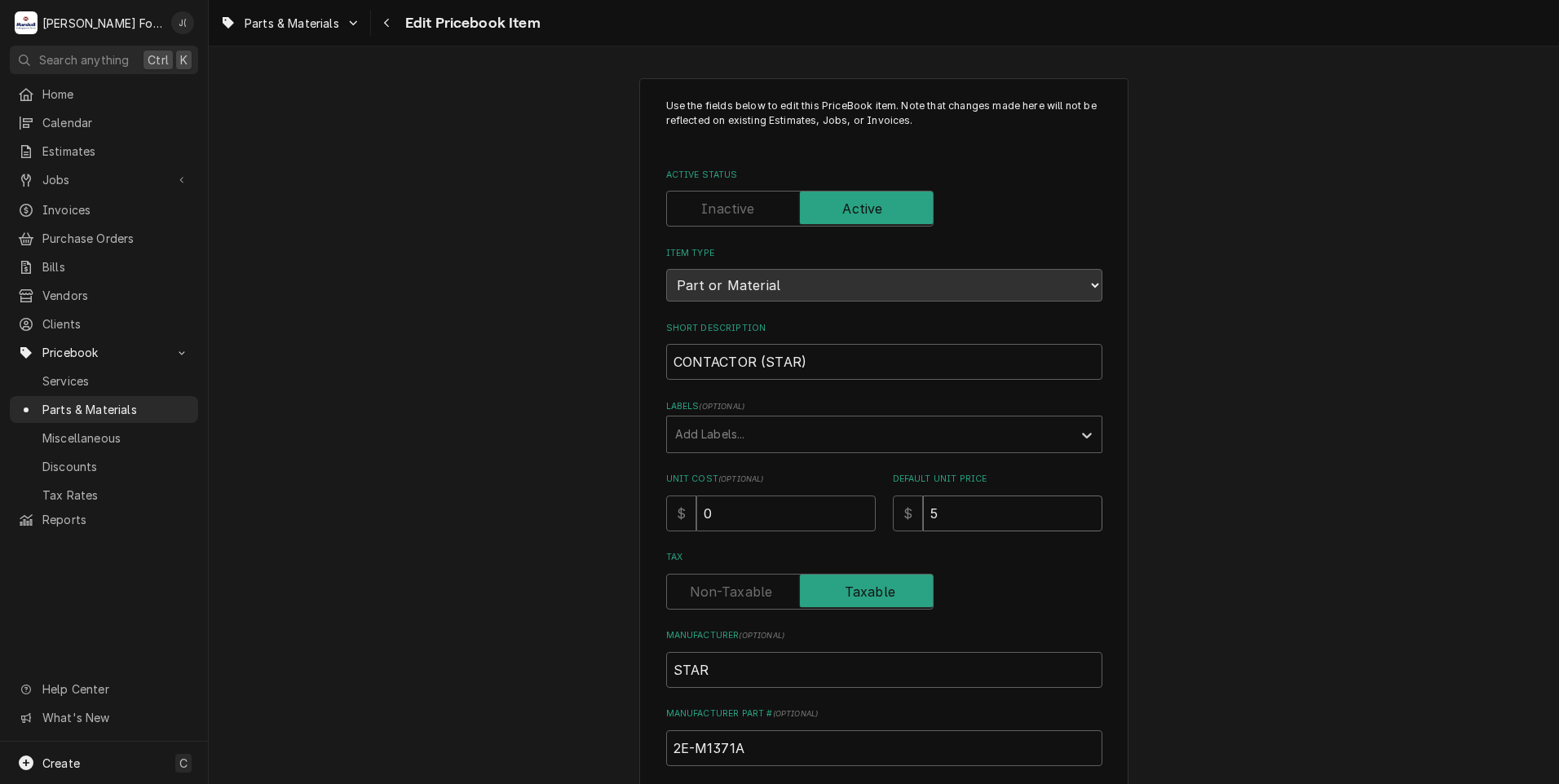
type input "52"
type textarea "x"
type input "527"
type textarea "x"
type input "527.0"
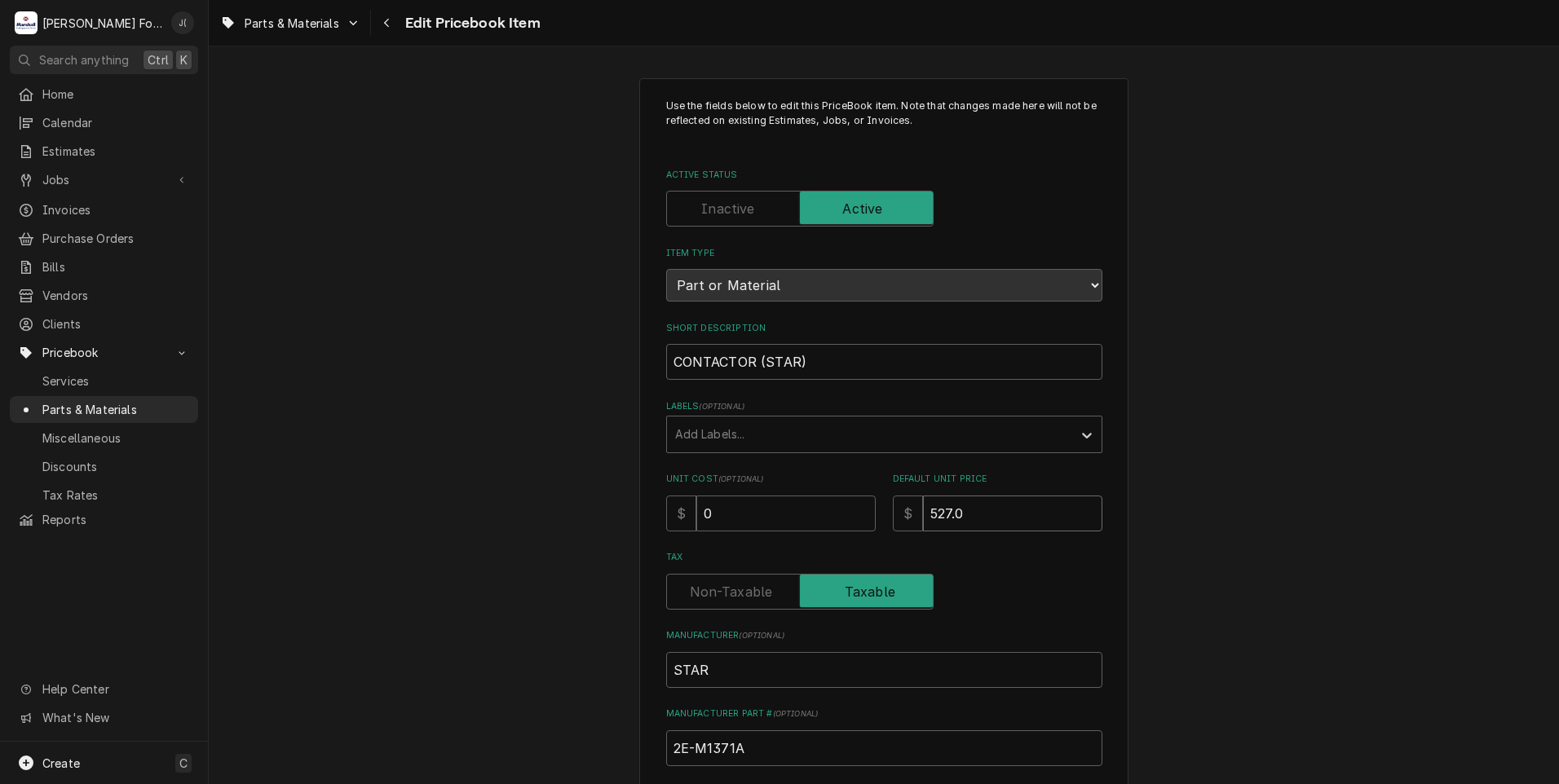
type textarea "x"
type input "527.00"
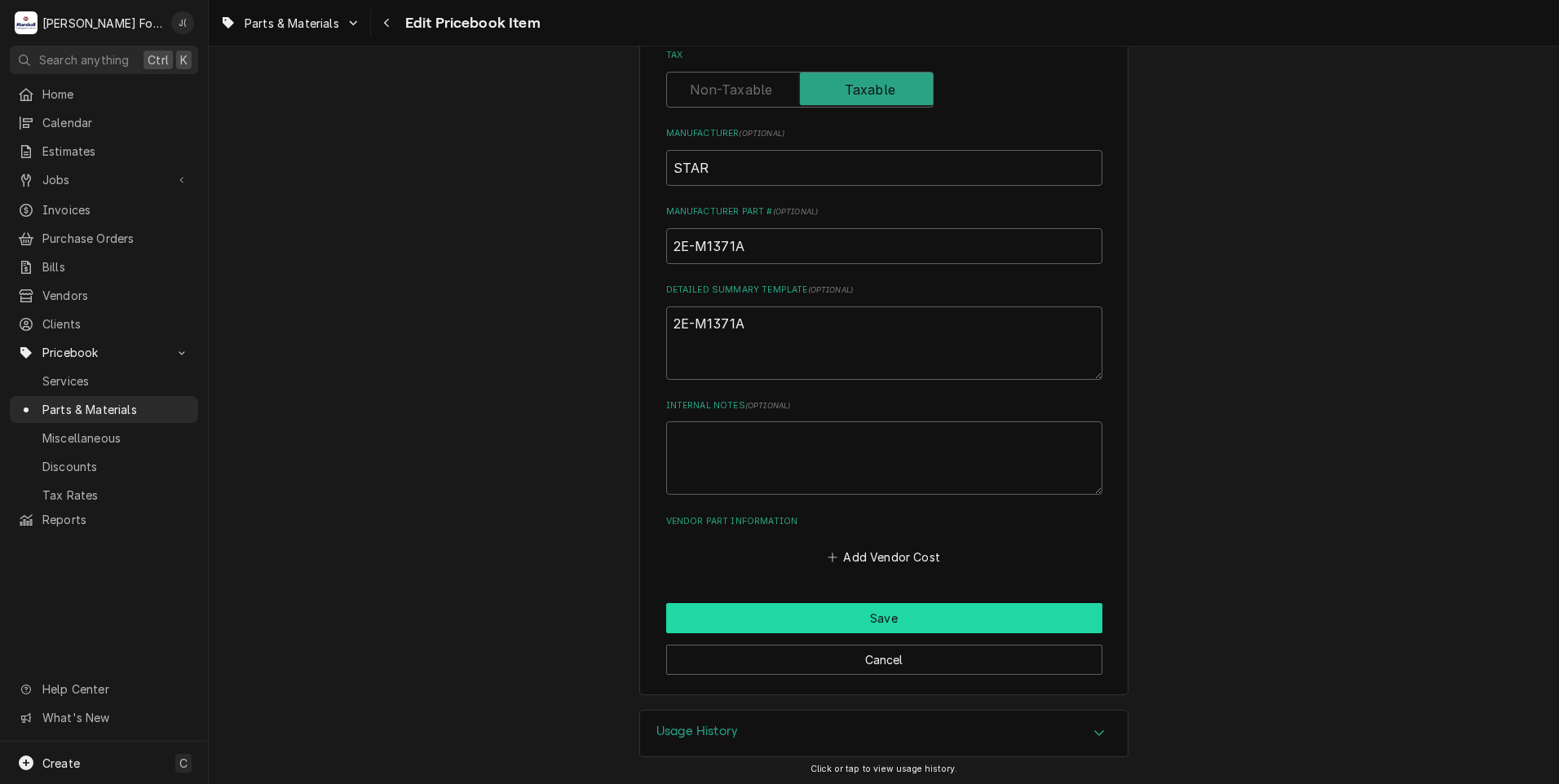
click at [714, 612] on button "Save" at bounding box center [884, 617] width 436 height 30
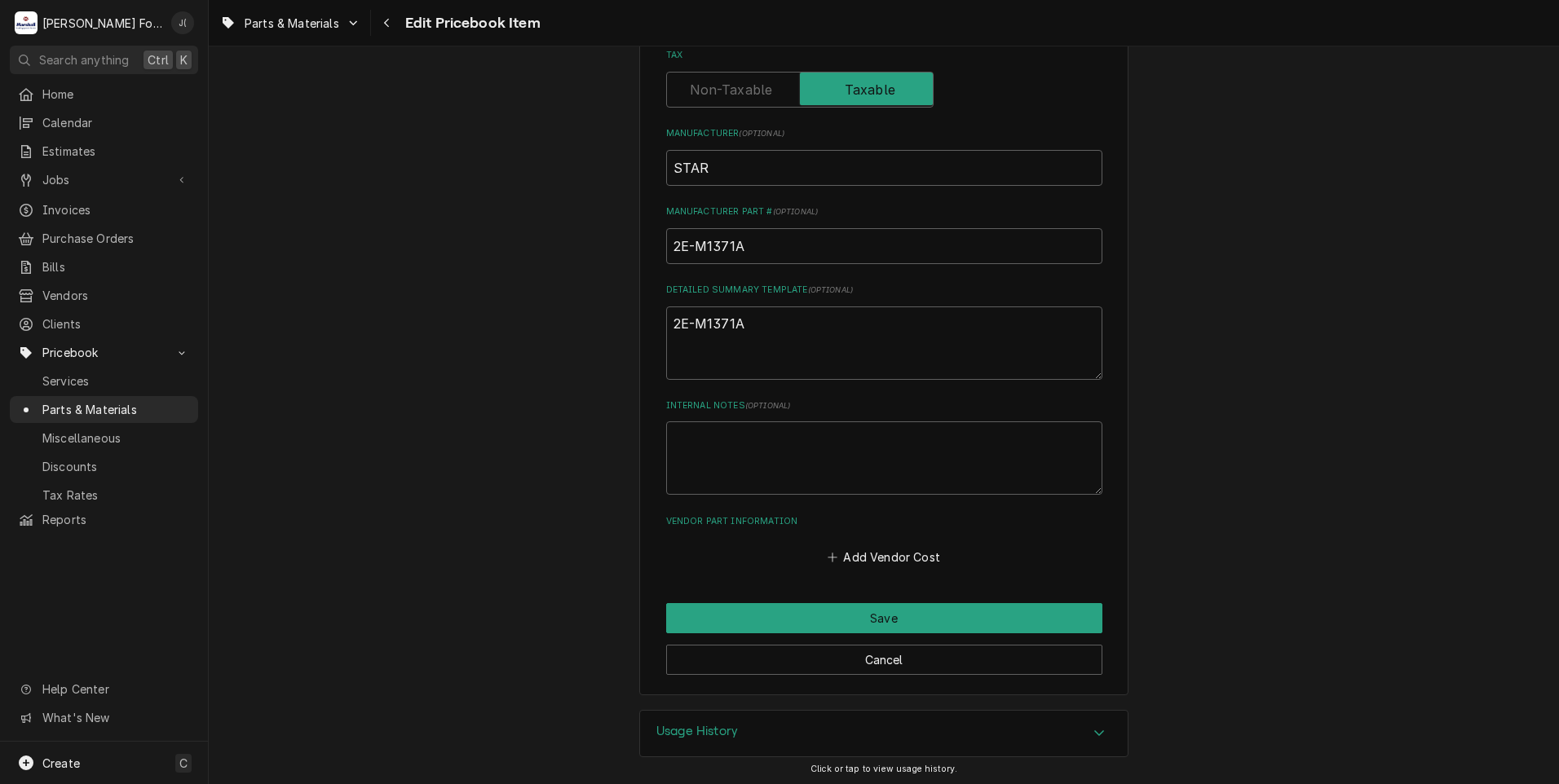
scroll to position [493, 0]
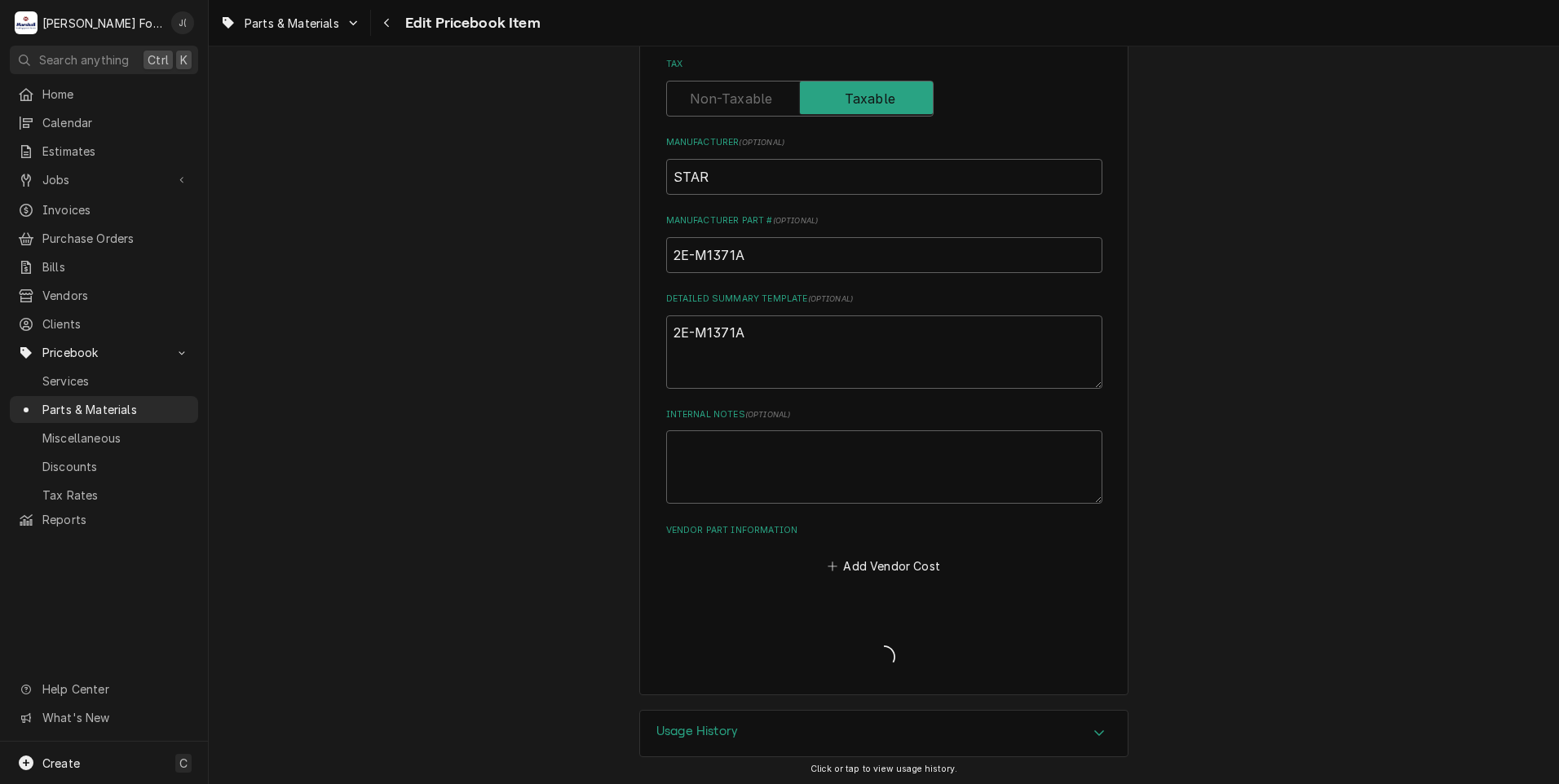
type textarea "x"
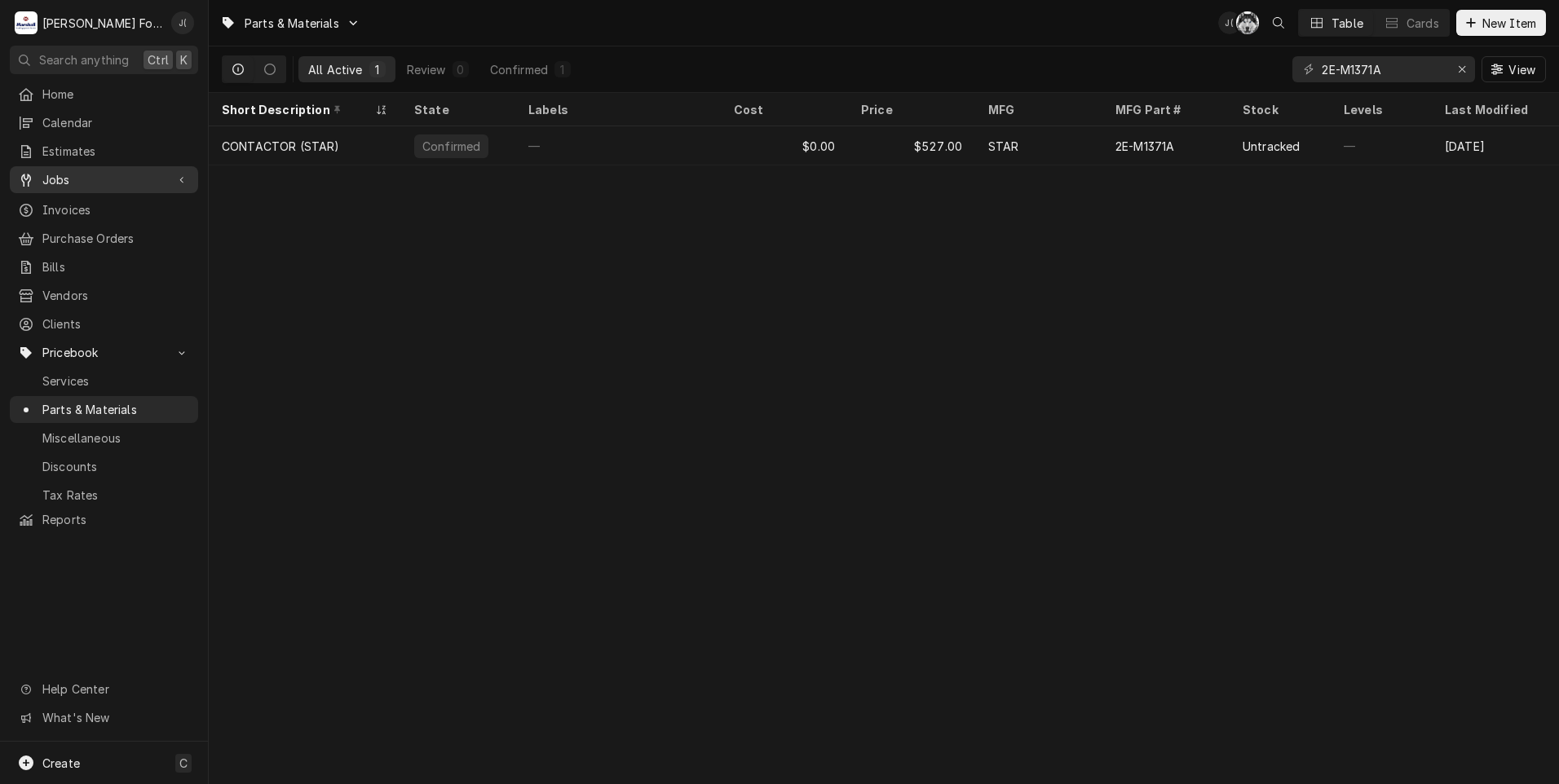
click at [68, 171] on span "Jobs" at bounding box center [104, 179] width 123 height 17
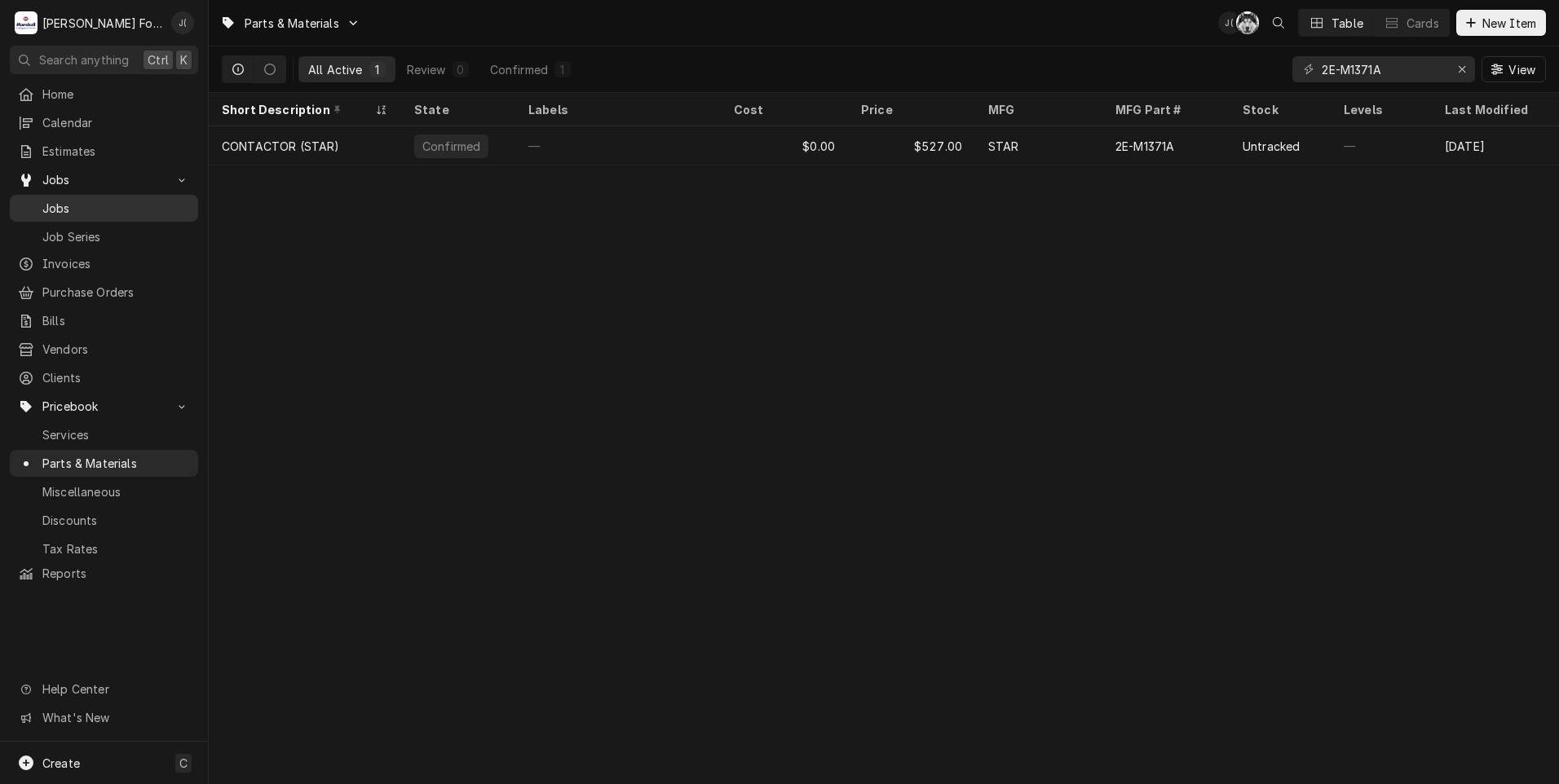
click at [75, 200] on span "Jobs" at bounding box center [116, 208] width 148 height 17
drag, startPoint x: 1463, startPoint y: 67, endPoint x: 1423, endPoint y: 64, distance: 40.1
click at [1459, 65] on icon "Erase input" at bounding box center [1462, 70] width 9 height 12
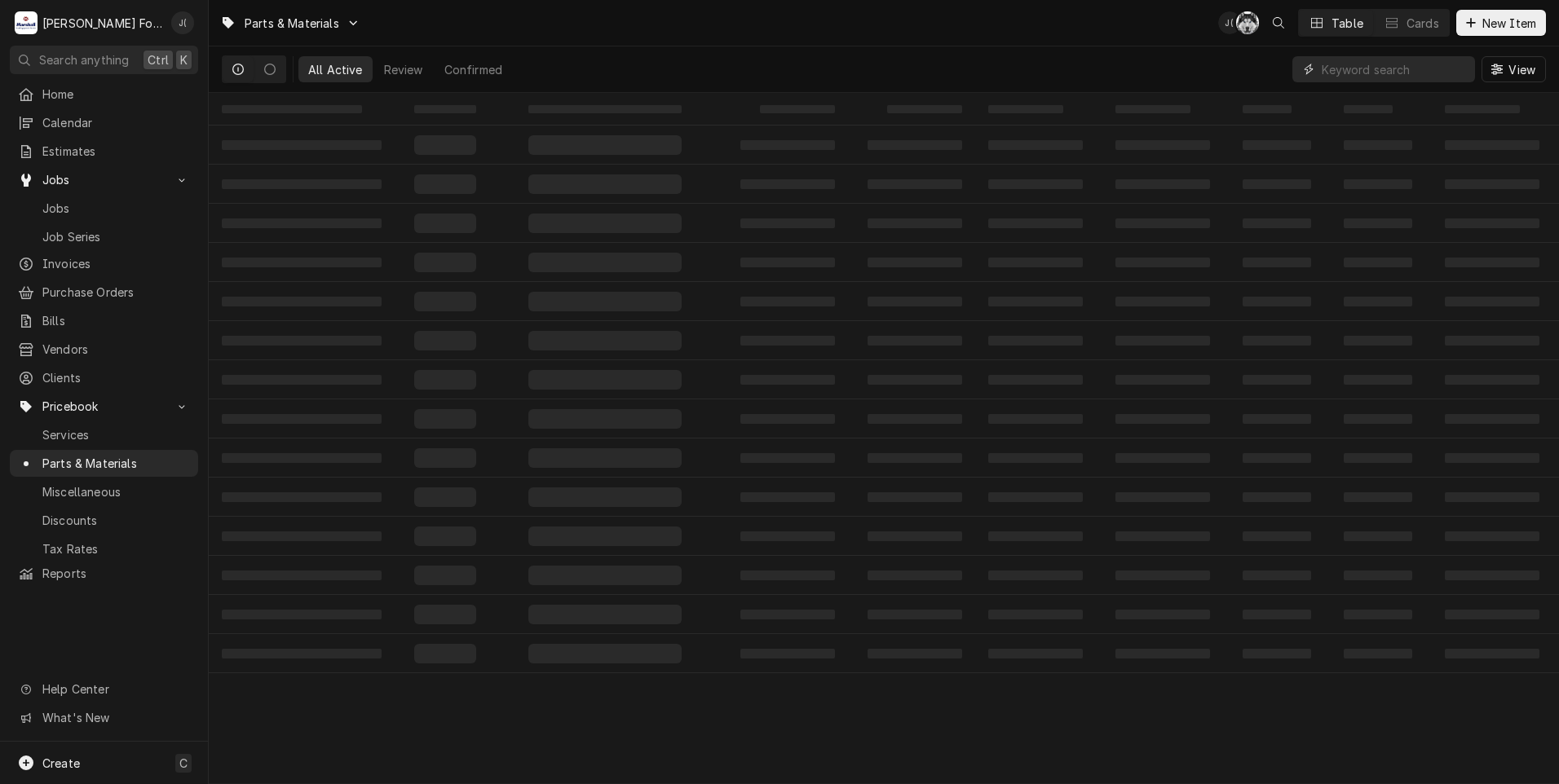
paste input "AS101K-8"
type input "AS101K-8"
click at [1469, 23] on icon "Dynamic Content Wrapper" at bounding box center [1470, 22] width 9 height 9
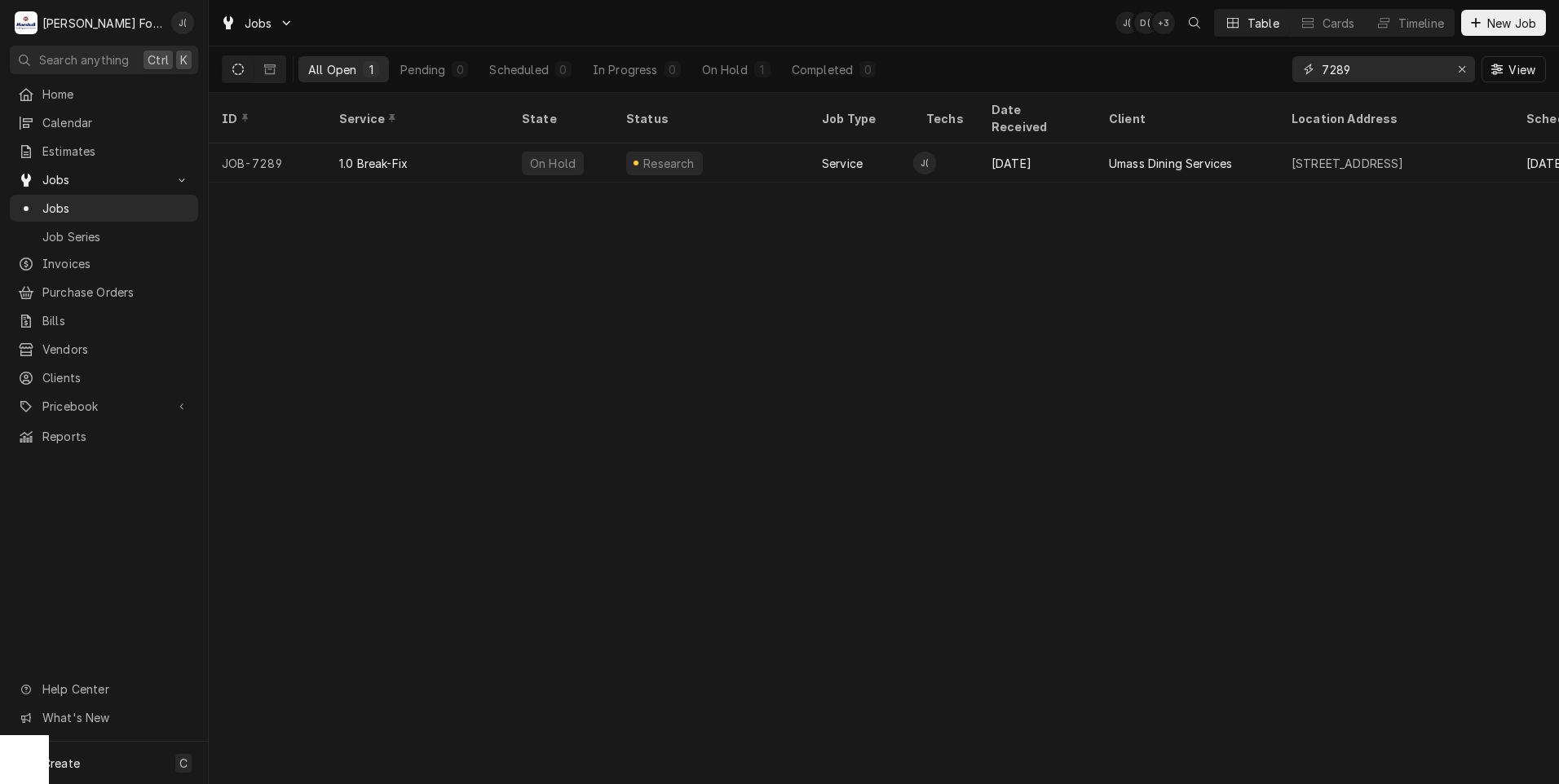
drag, startPoint x: 1464, startPoint y: 71, endPoint x: 1421, endPoint y: 59, distance: 44.6
click at [1461, 71] on icon "Erase input" at bounding box center [1462, 70] width 9 height 12
click at [1418, 59] on input "Dynamic Content Wrapper" at bounding box center [1398, 69] width 153 height 26
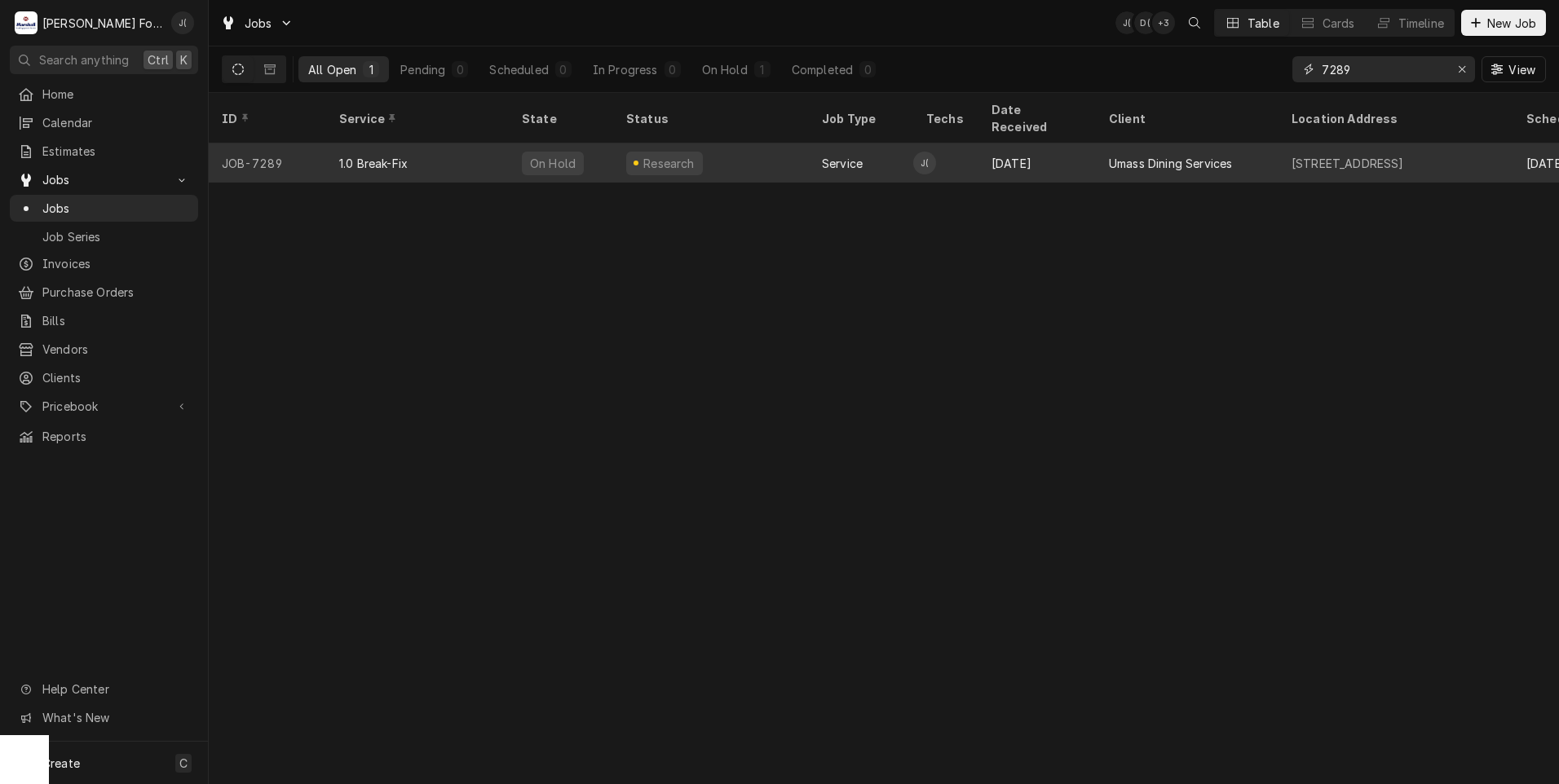
type input "7289"
click at [767, 148] on div "Research" at bounding box center [711, 162] width 196 height 39
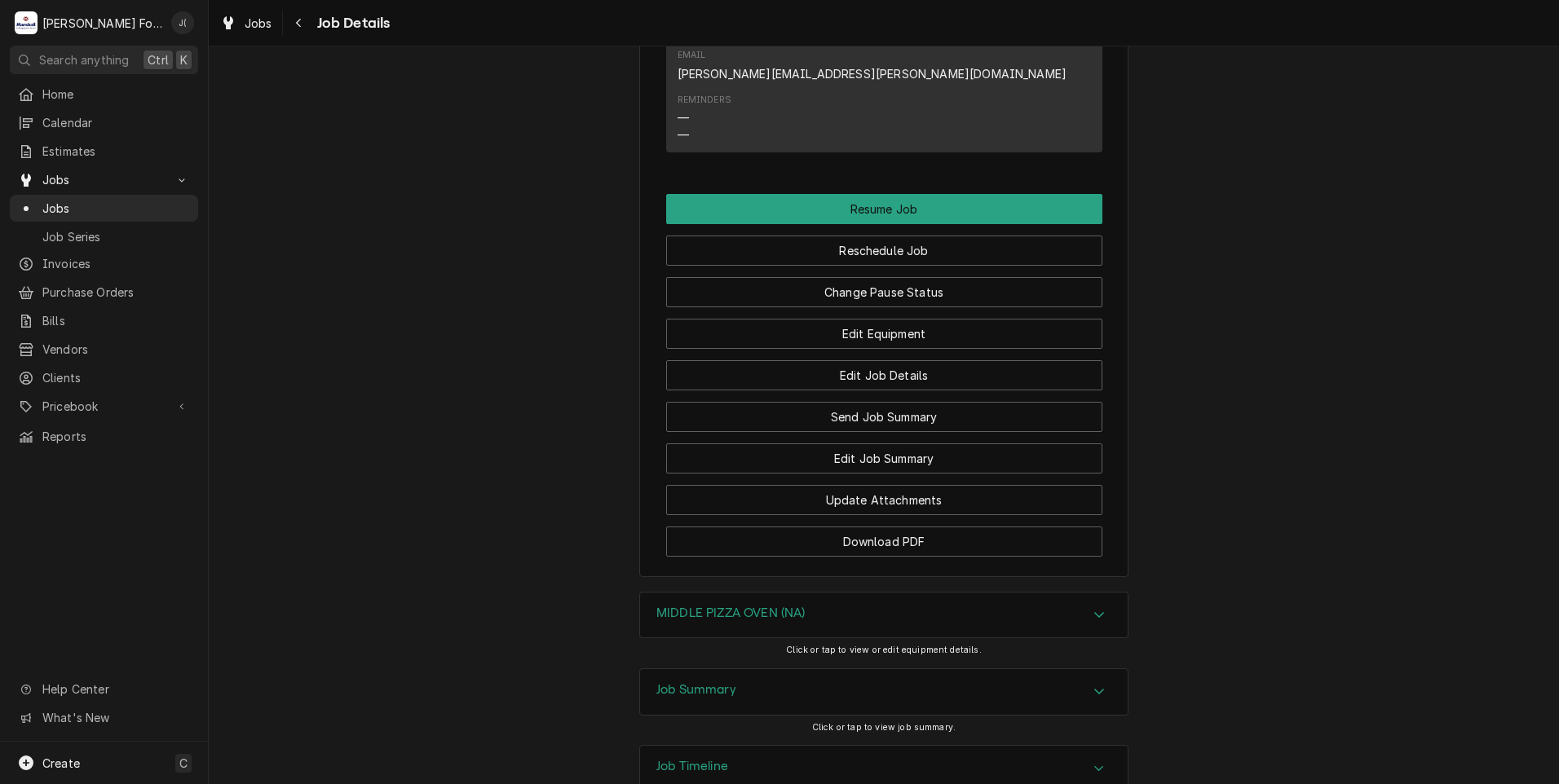
scroll to position [2200, 0]
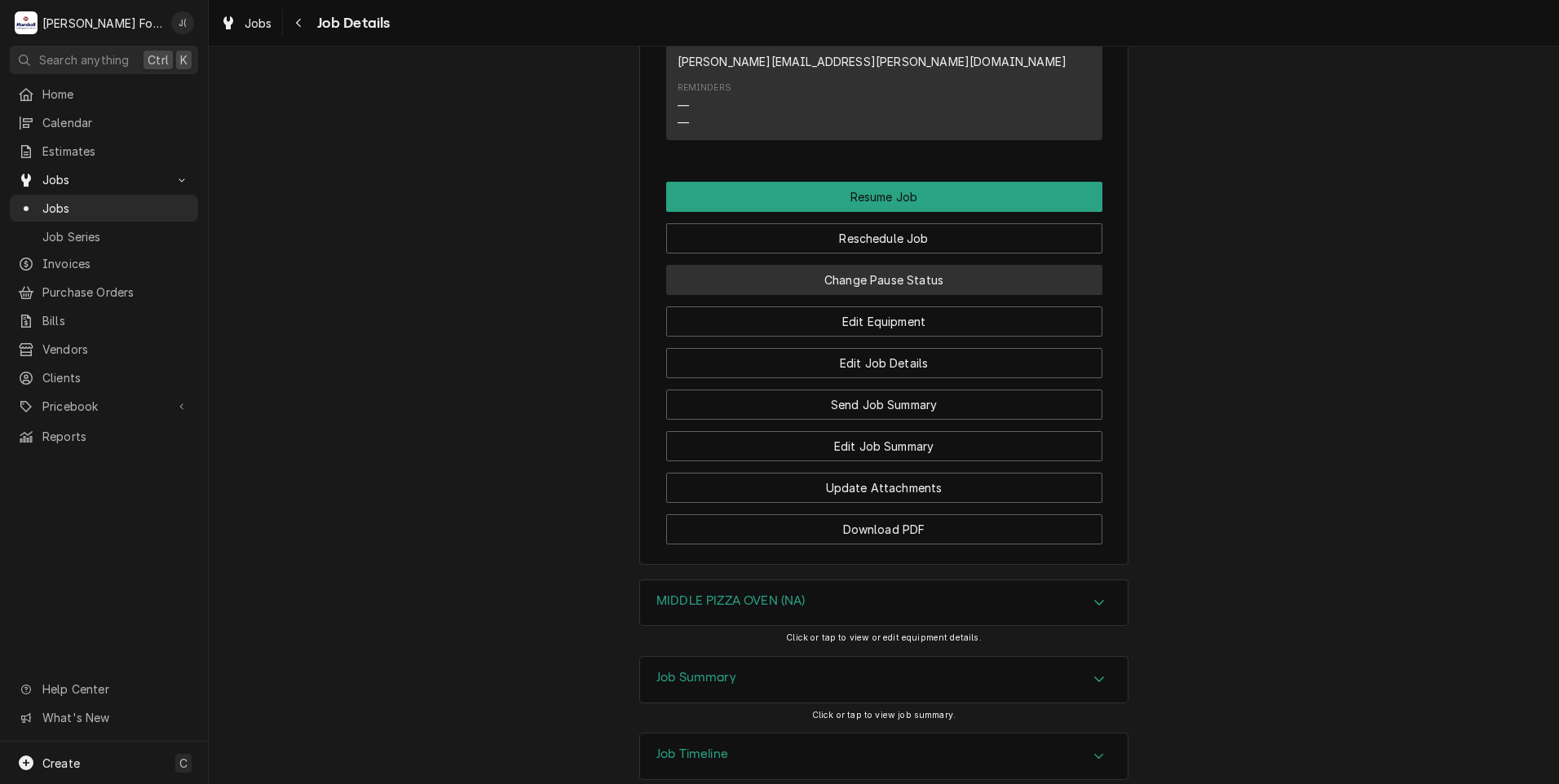
click at [821, 264] on button "Change Pause Status" at bounding box center [884, 279] width 436 height 30
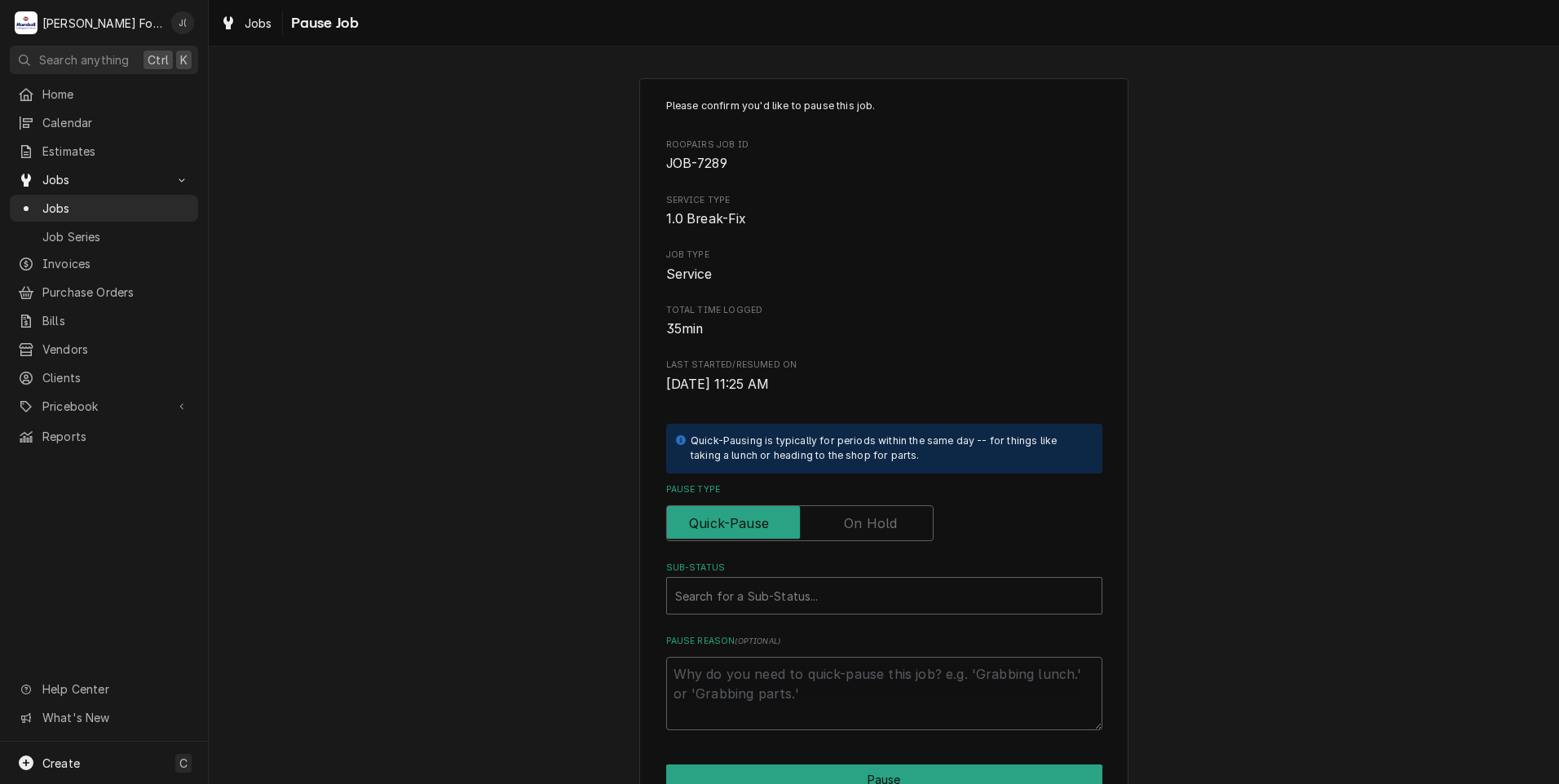
drag, startPoint x: 857, startPoint y: 525, endPoint x: 857, endPoint y: 556, distance: 31.0
click at [856, 526] on label "Pause Type" at bounding box center [799, 523] width 267 height 36
click at [856, 526] on input "Pause Type" at bounding box center [799, 523] width 253 height 36
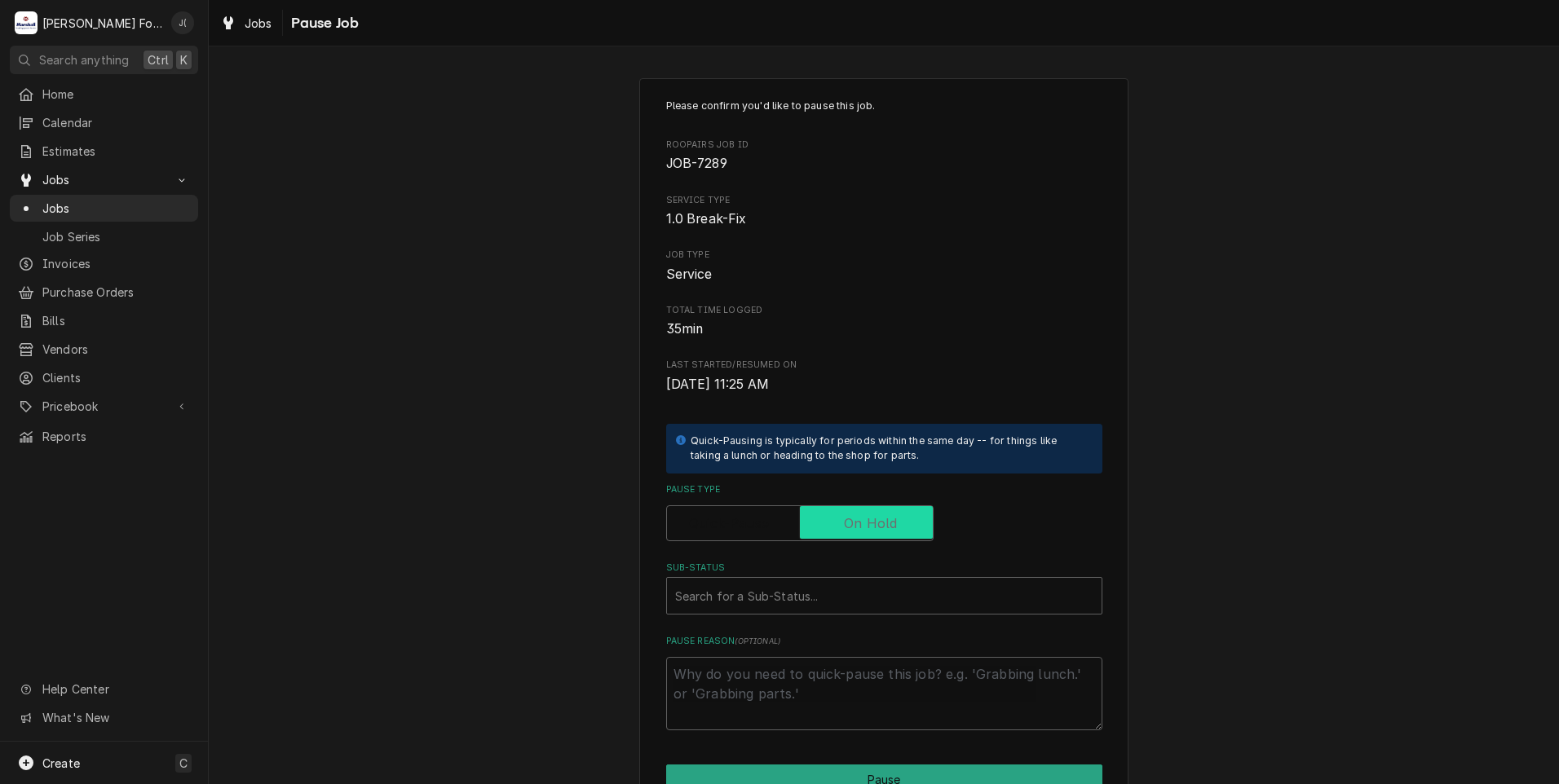
checkbox input "true"
drag, startPoint x: 747, startPoint y: 587, endPoint x: 724, endPoint y: 612, distance: 34.0
click at [746, 588] on div "Sub-Status" at bounding box center [884, 595] width 418 height 29
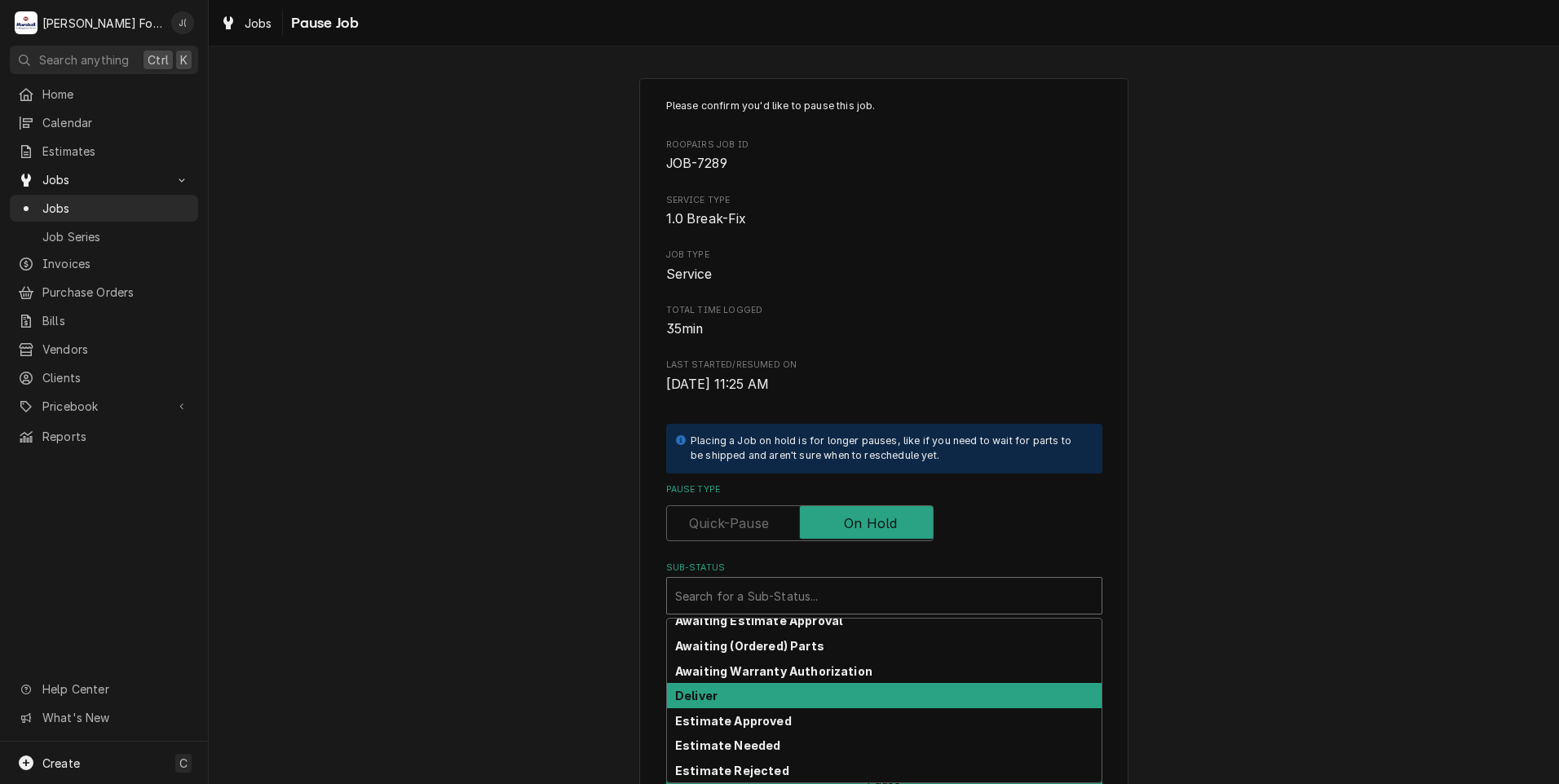
scroll to position [16, 0]
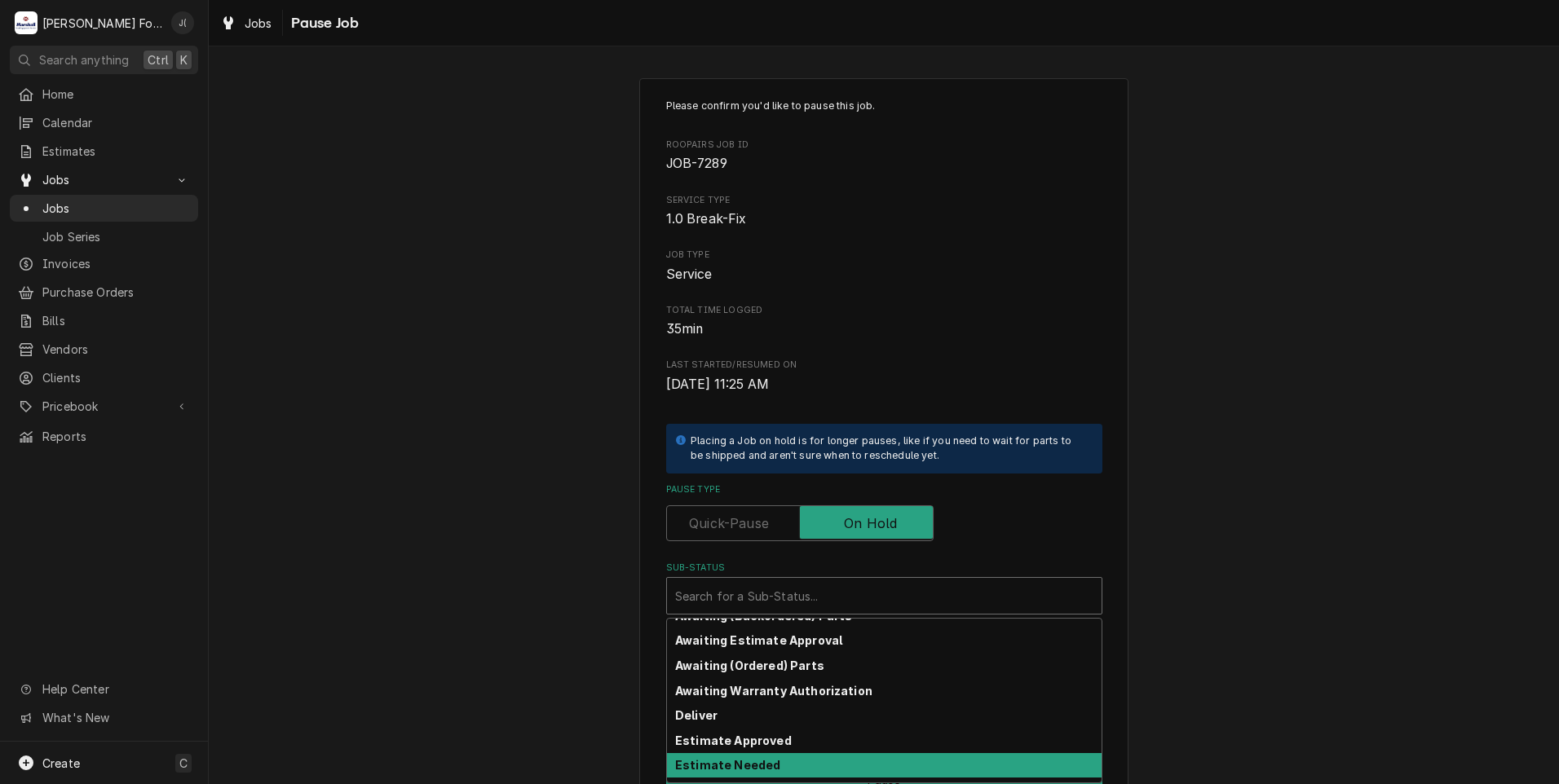
click at [729, 766] on strong "Estimate Needed" at bounding box center [727, 764] width 105 height 14
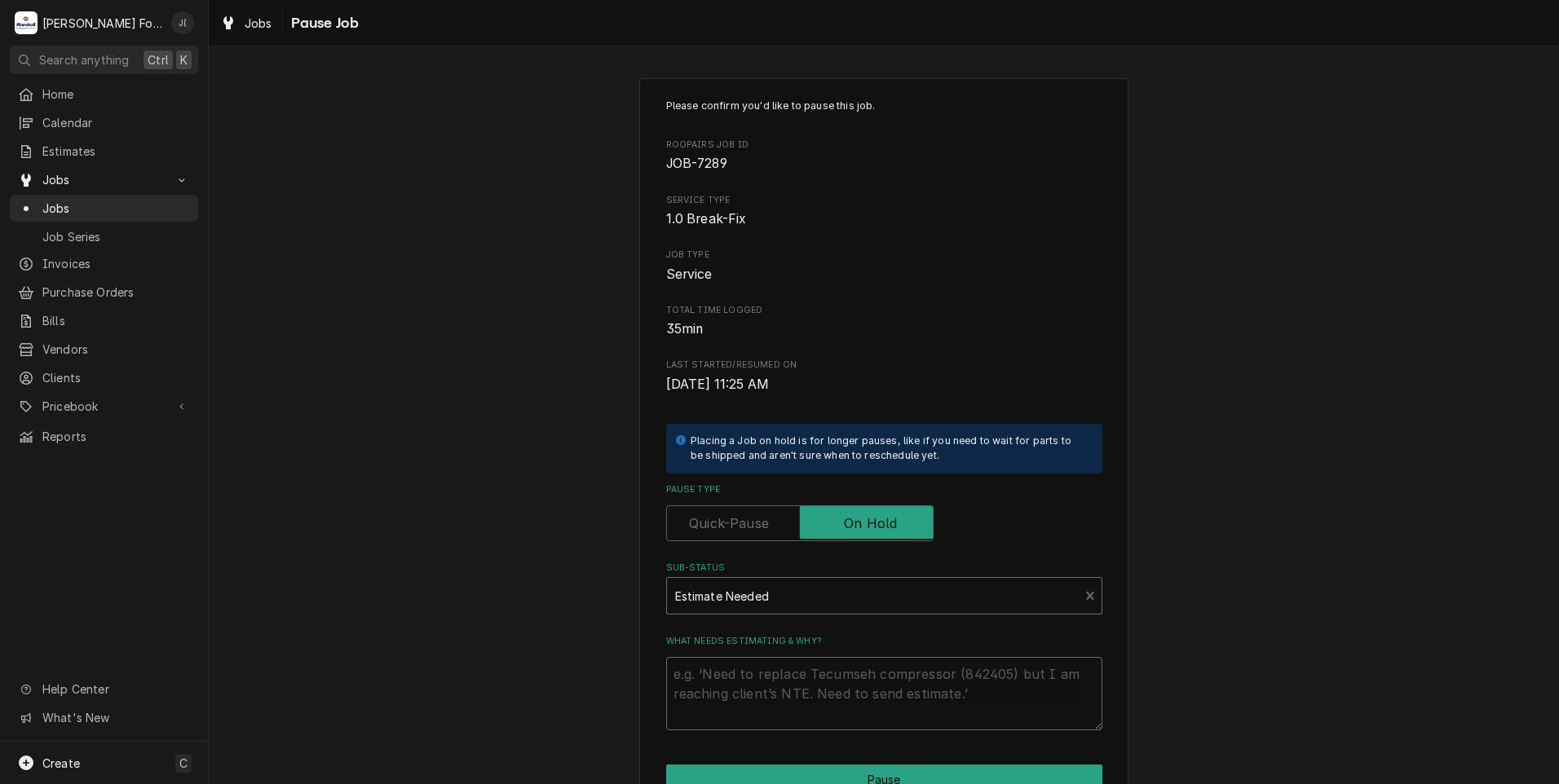
click at [735, 708] on textarea "What needs estimating & why?" at bounding box center [884, 693] width 436 height 73
type textarea "x"
type textarea "P"
type textarea "x"
type textarea "PR"
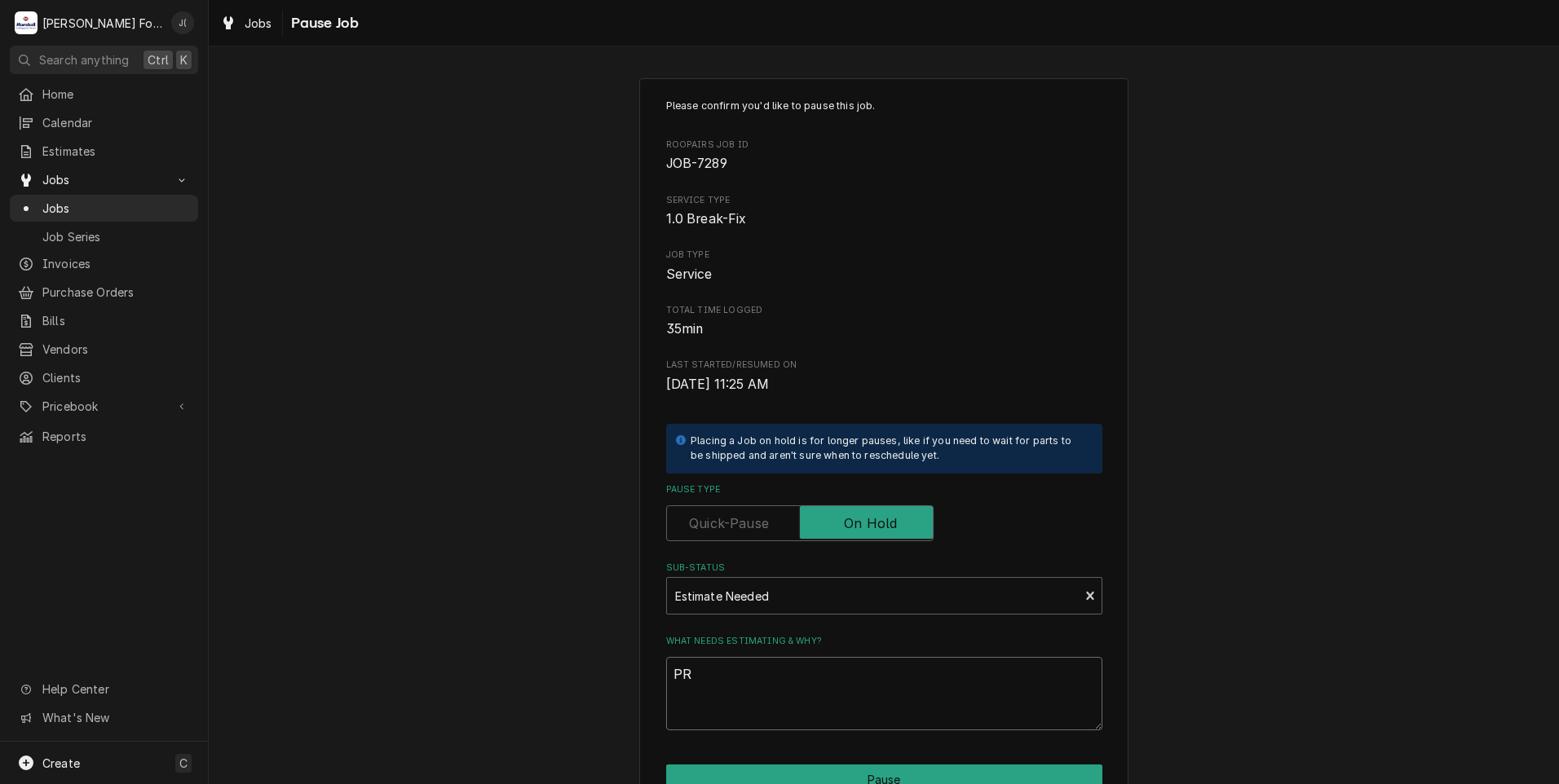
type textarea "x"
type textarea "PRI"
type textarea "x"
type textarea "PRIC"
type textarea "x"
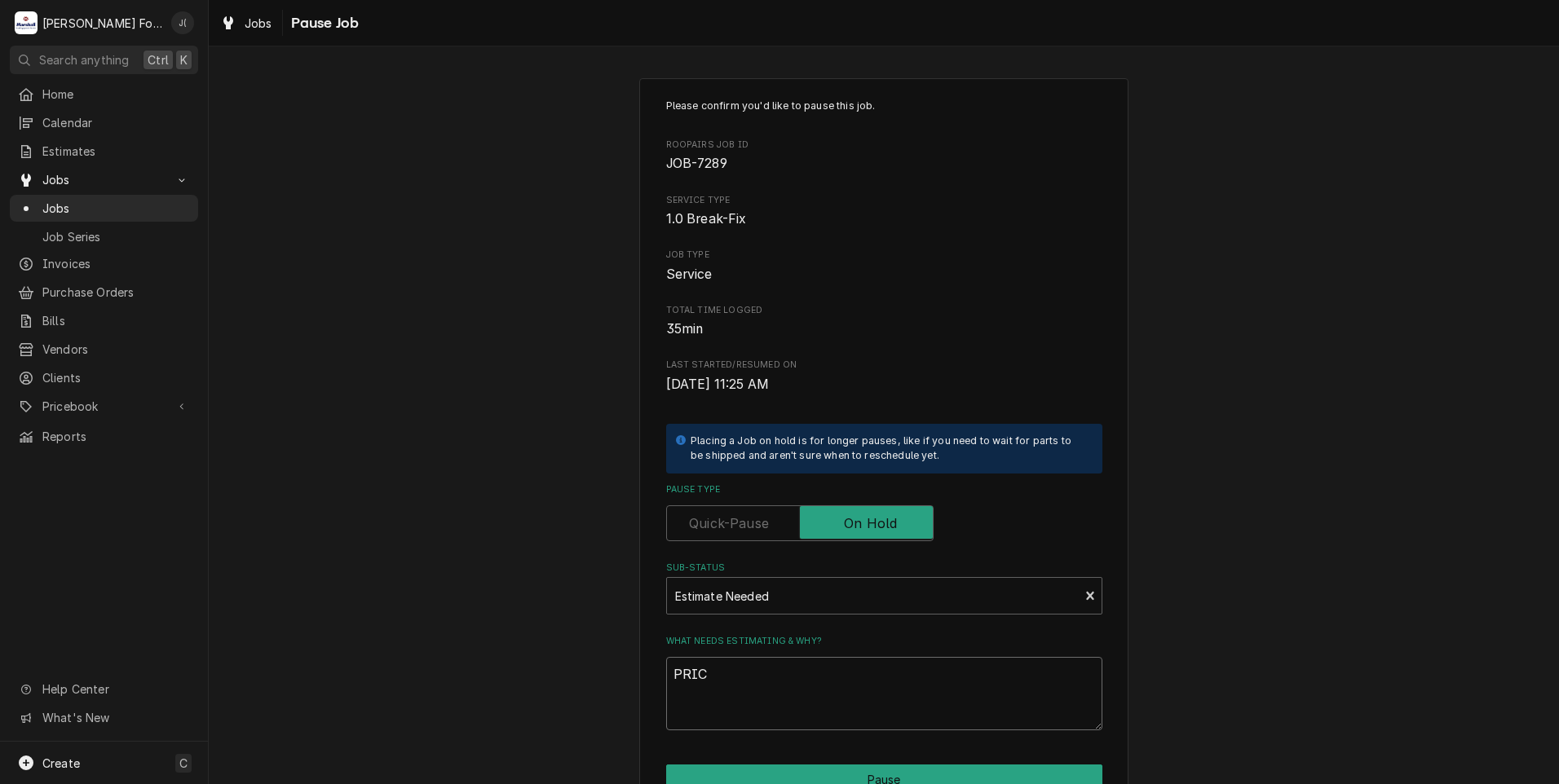
type textarea "PRICE"
type textarea "x"
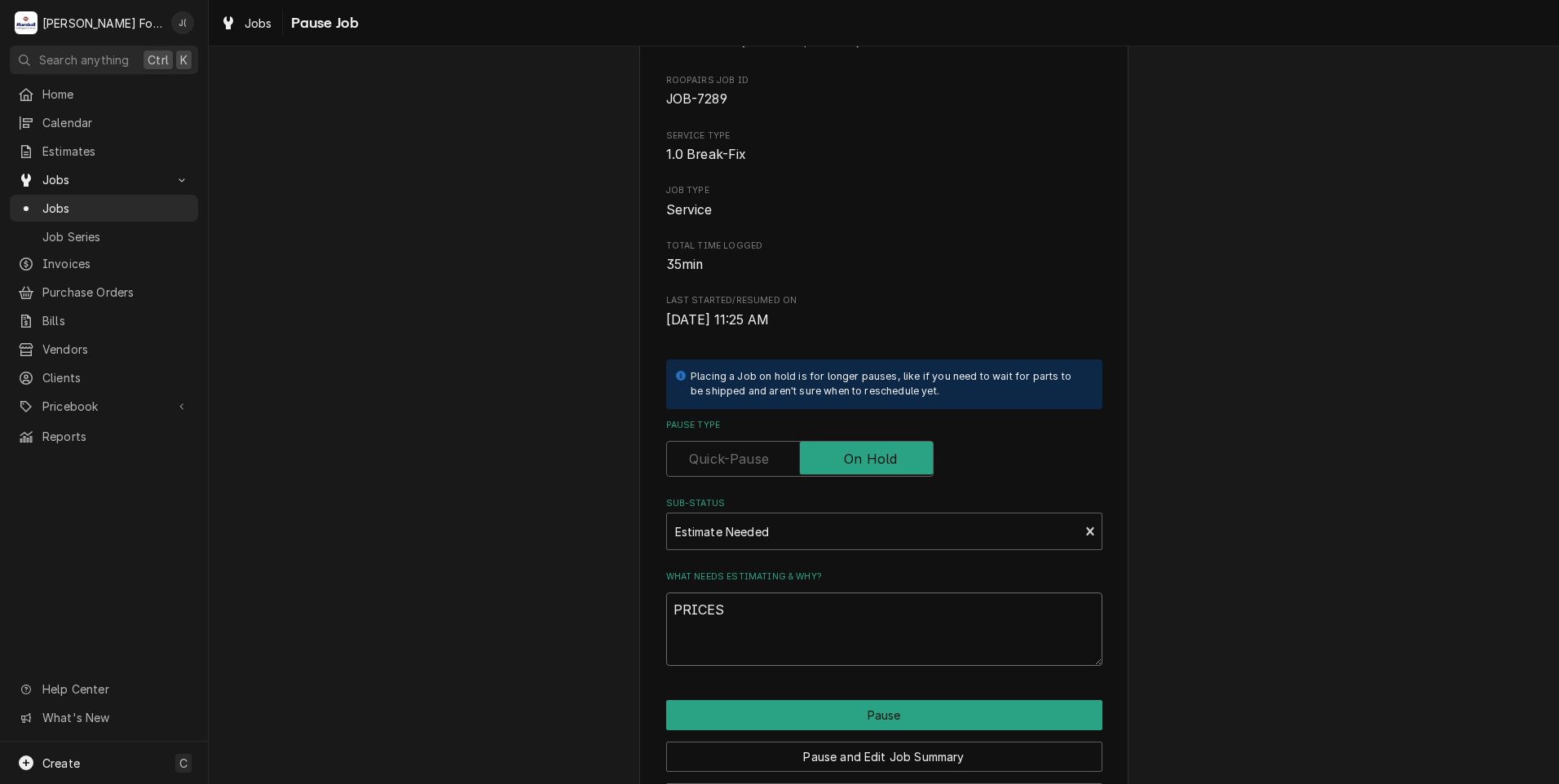
scroll to position [128, 0]
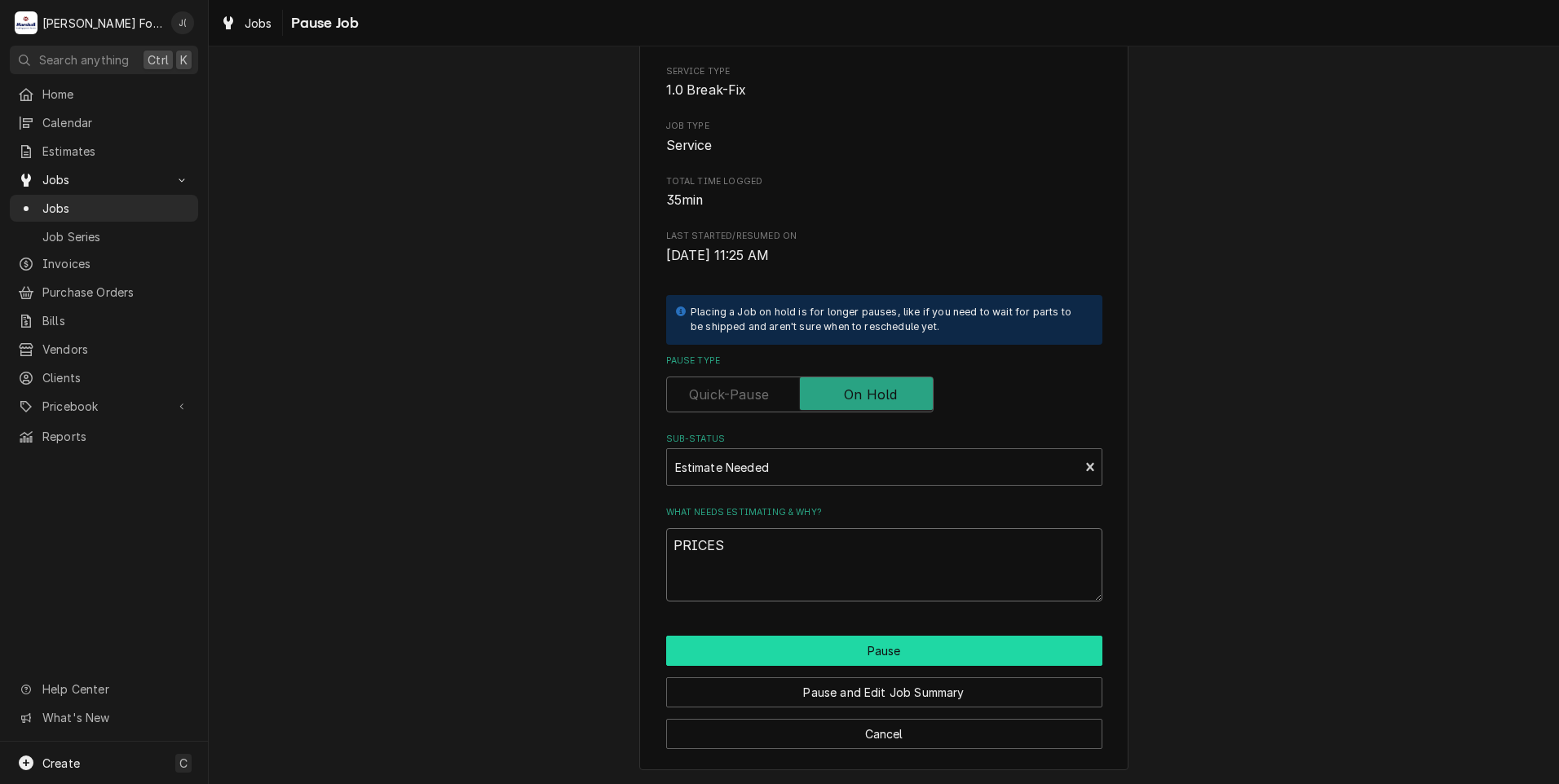
type textarea "PRICES"
click at [860, 656] on button "Pause" at bounding box center [884, 651] width 436 height 30
type textarea "x"
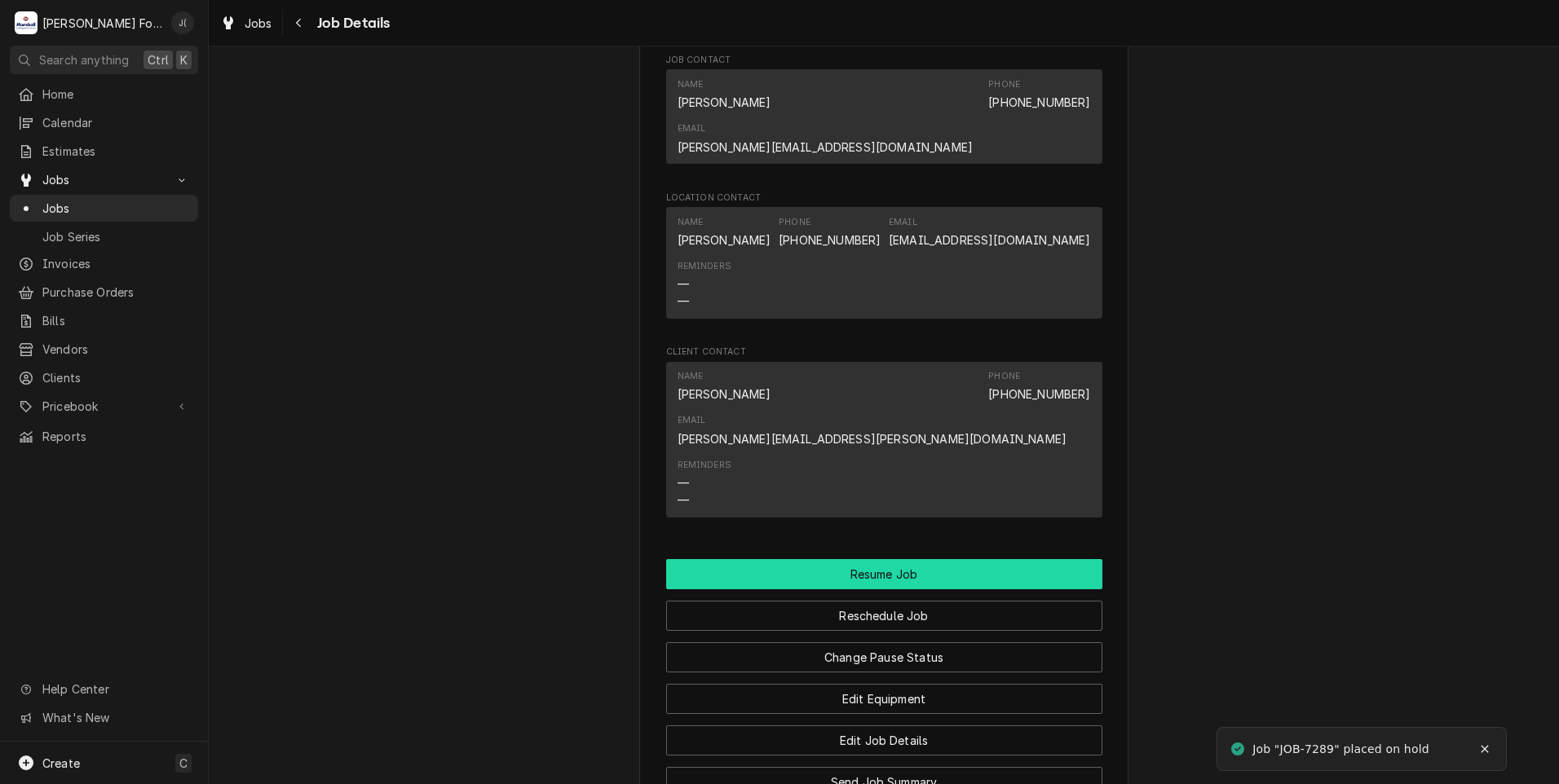
scroll to position [2037, 0]
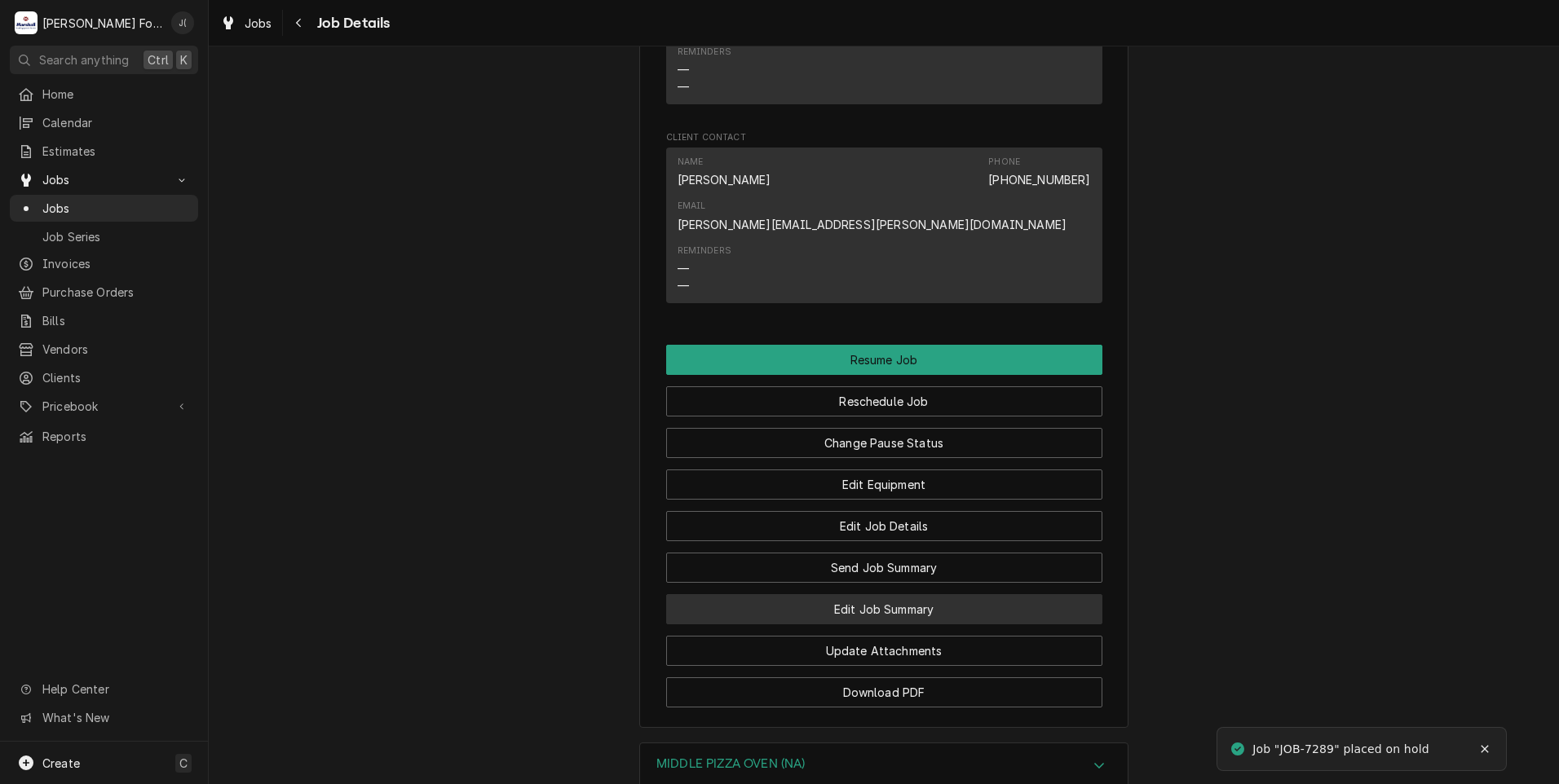
click at [911, 594] on button "Edit Job Summary" at bounding box center [884, 609] width 436 height 30
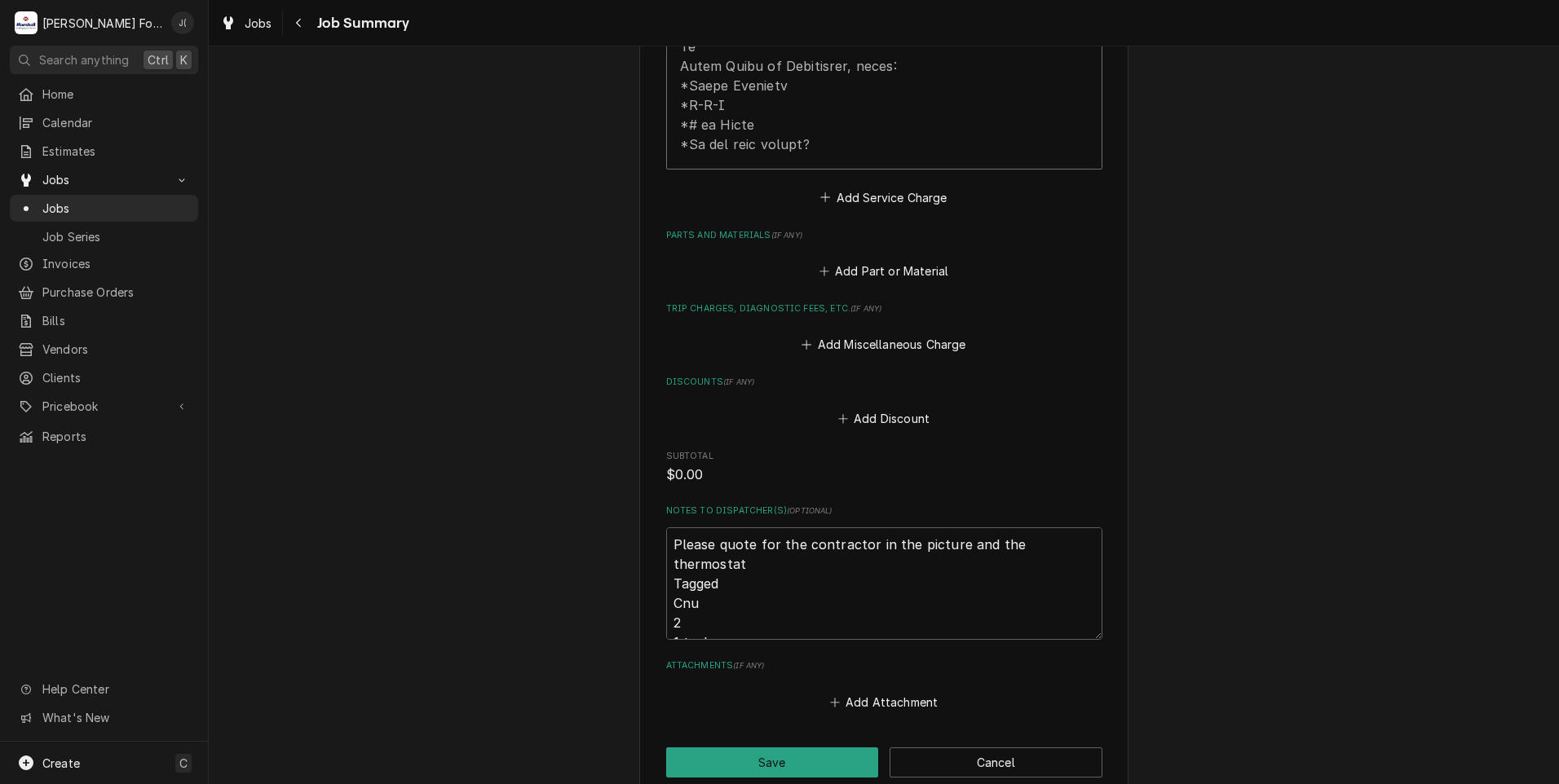
scroll to position [978, 0]
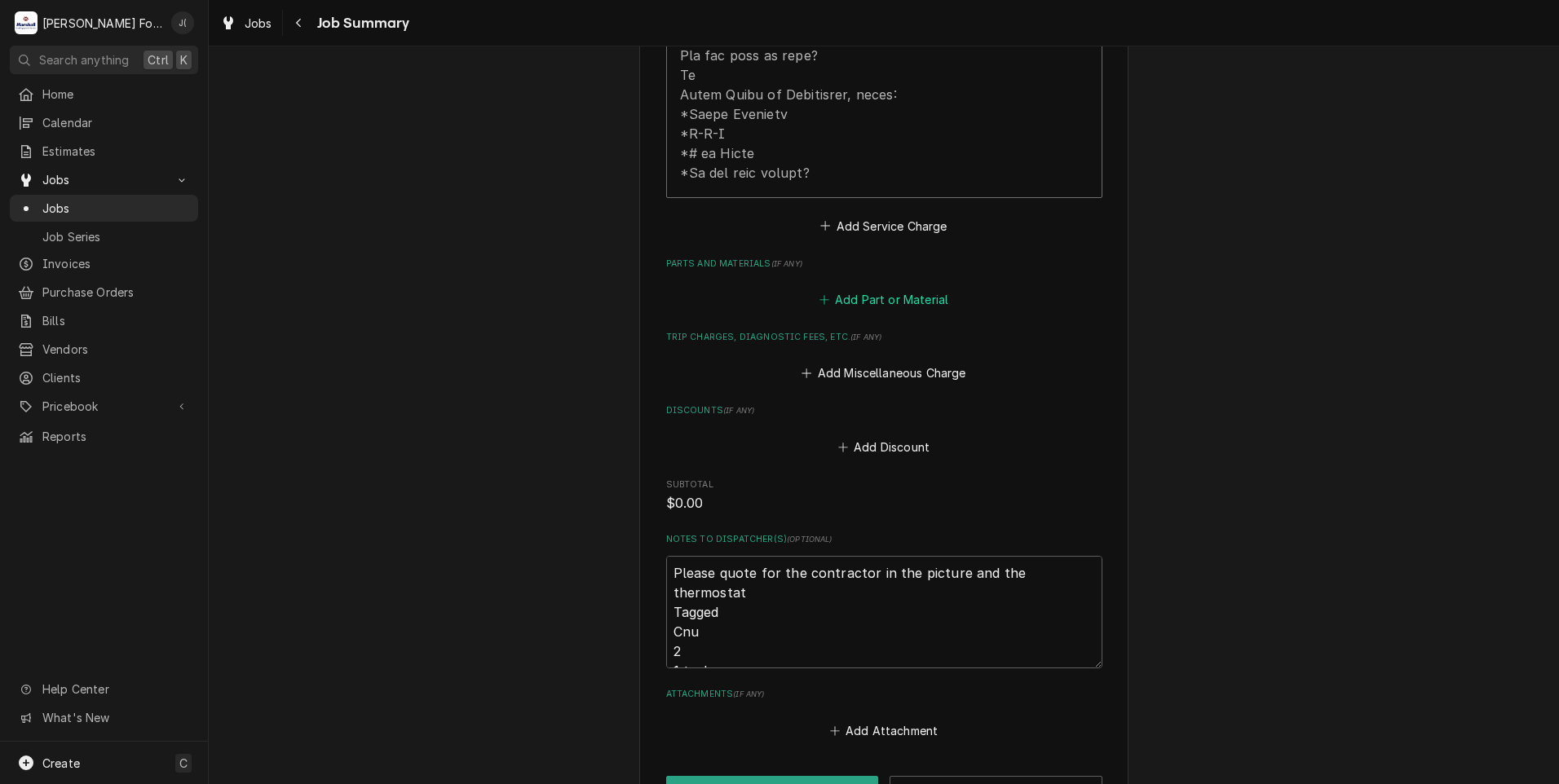
click at [850, 288] on button "Add Part or Material" at bounding box center [883, 300] width 134 height 23
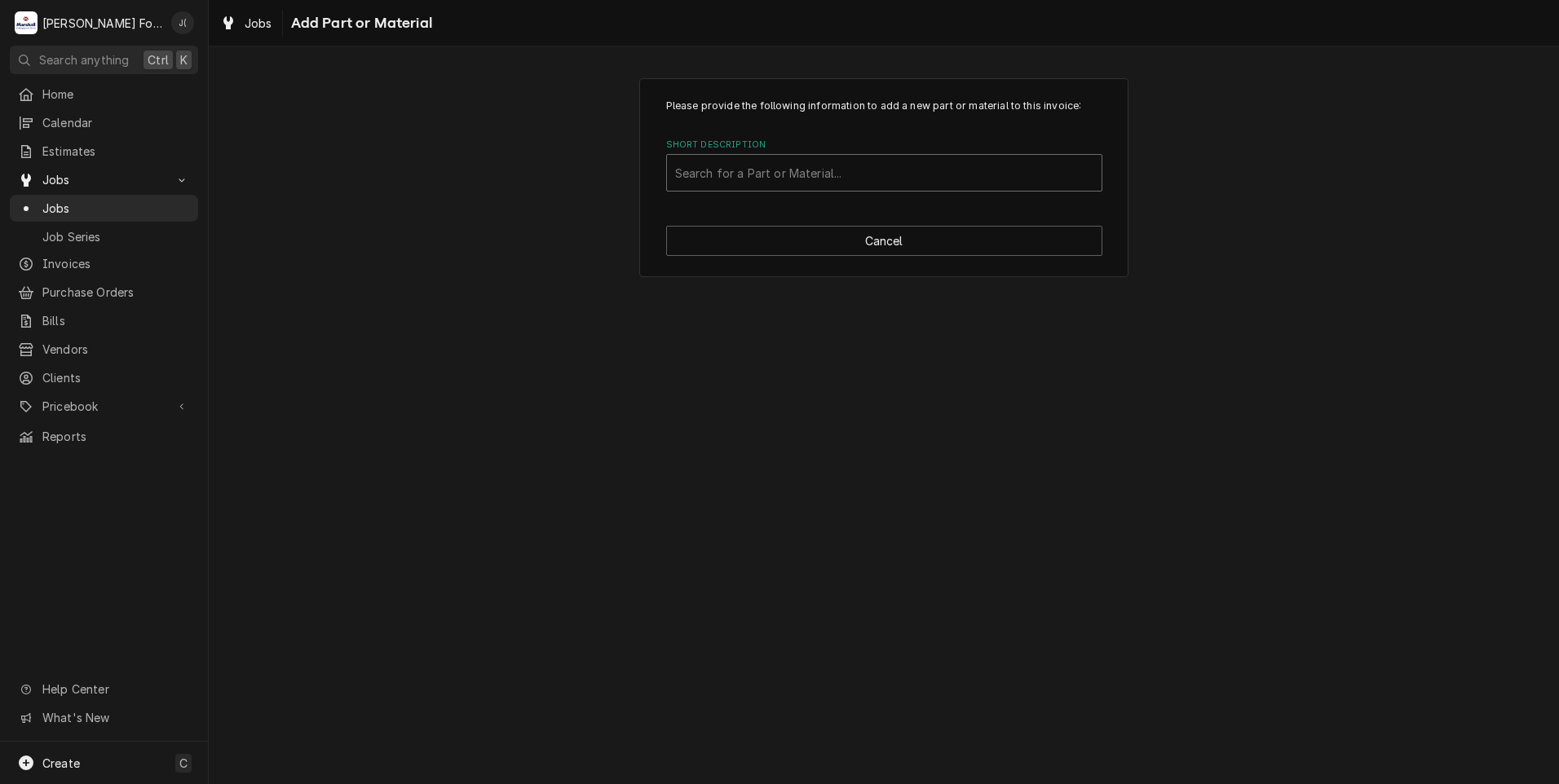
click at [808, 174] on div "Short Description" at bounding box center [884, 172] width 418 height 29
type input "2T-M1369"
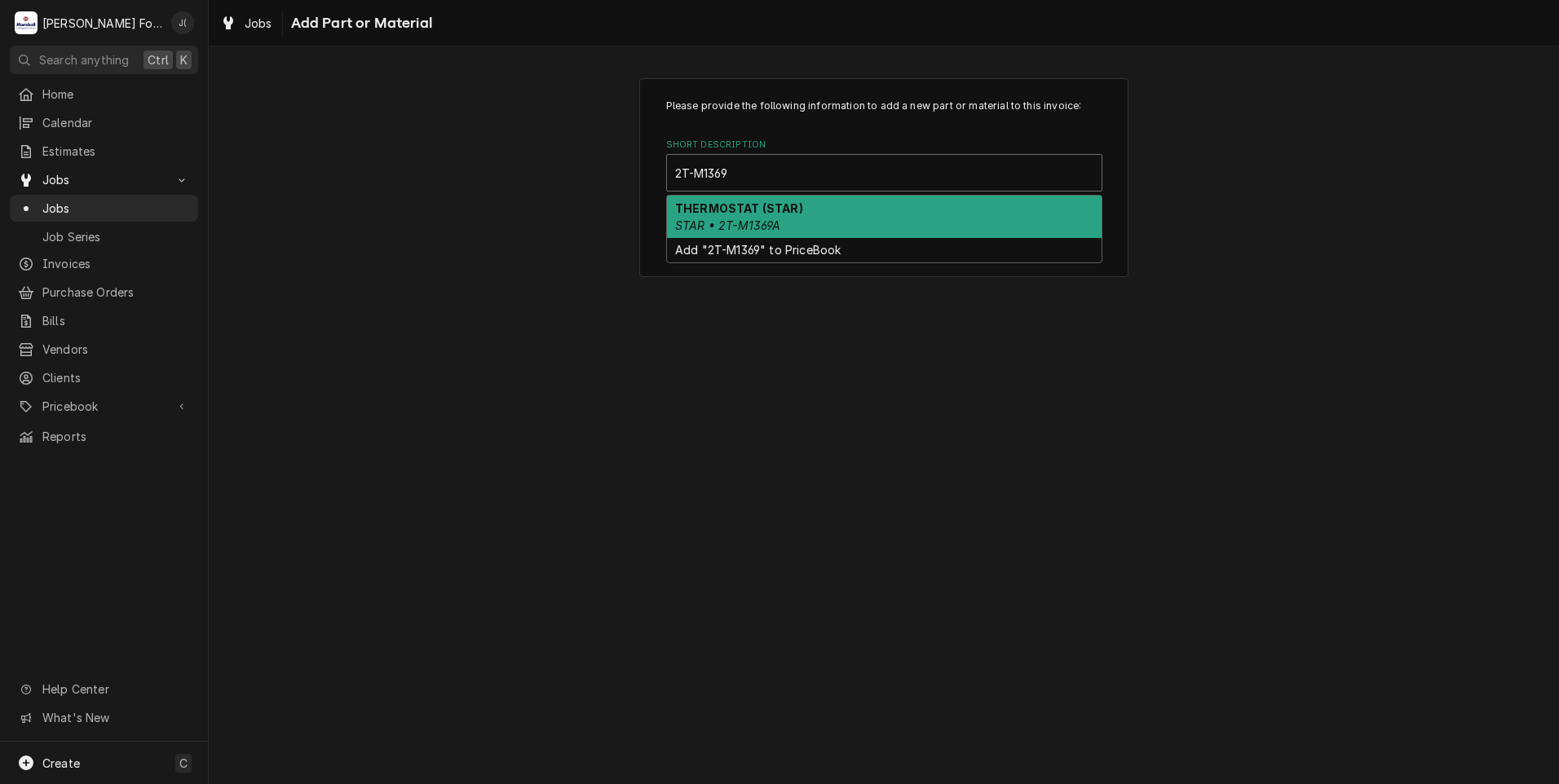
click at [781, 218] on div "THERMOSTAT (STAR) STAR • 2T-M1369A" at bounding box center [884, 216] width 435 height 42
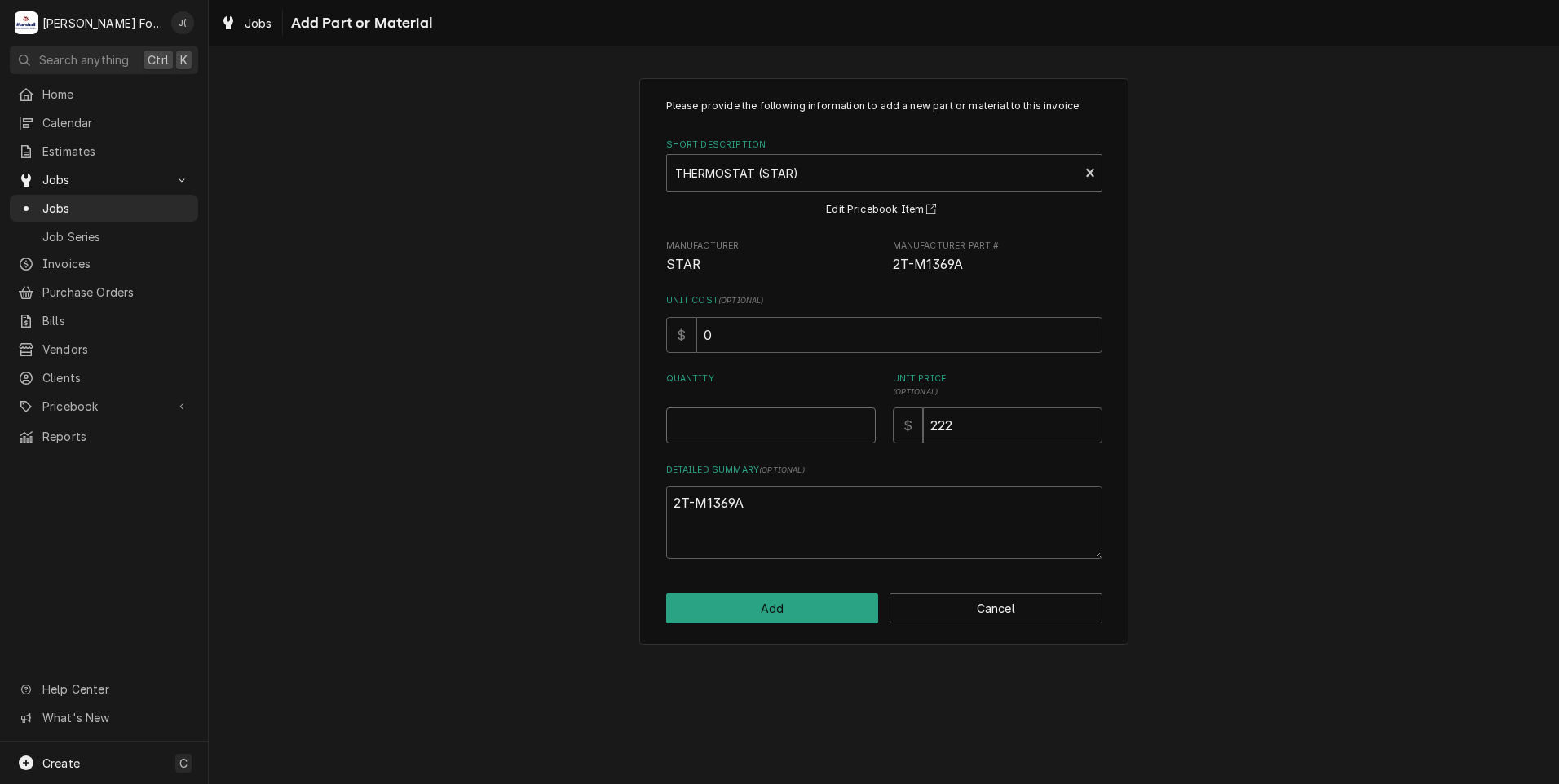
click at [769, 418] on input "Quantity" at bounding box center [770, 425] width 210 height 36
type textarea "x"
type input "1"
click at [706, 598] on button "Add" at bounding box center [772, 608] width 213 height 30
type textarea "x"
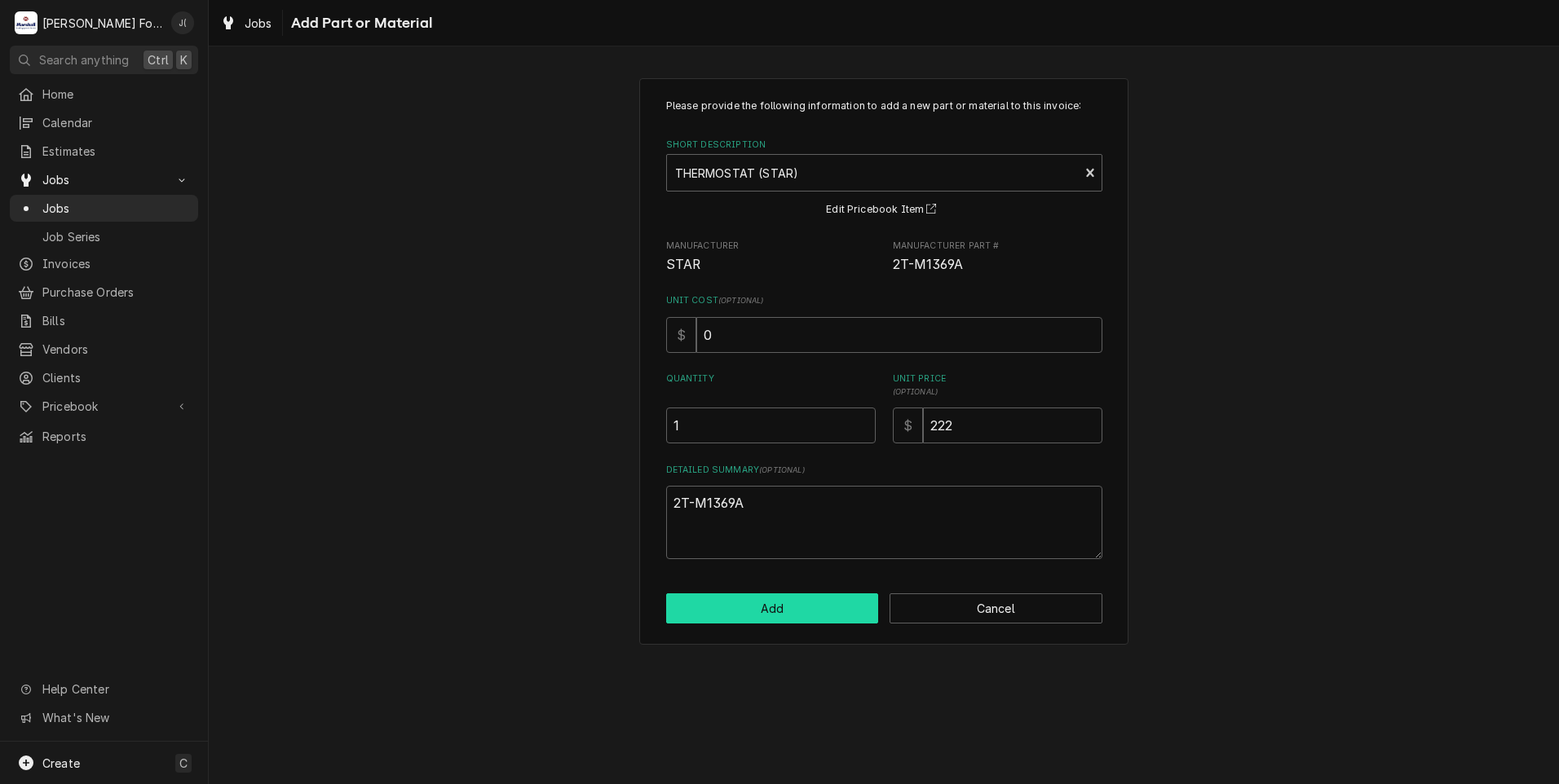
scroll to position [978, 0]
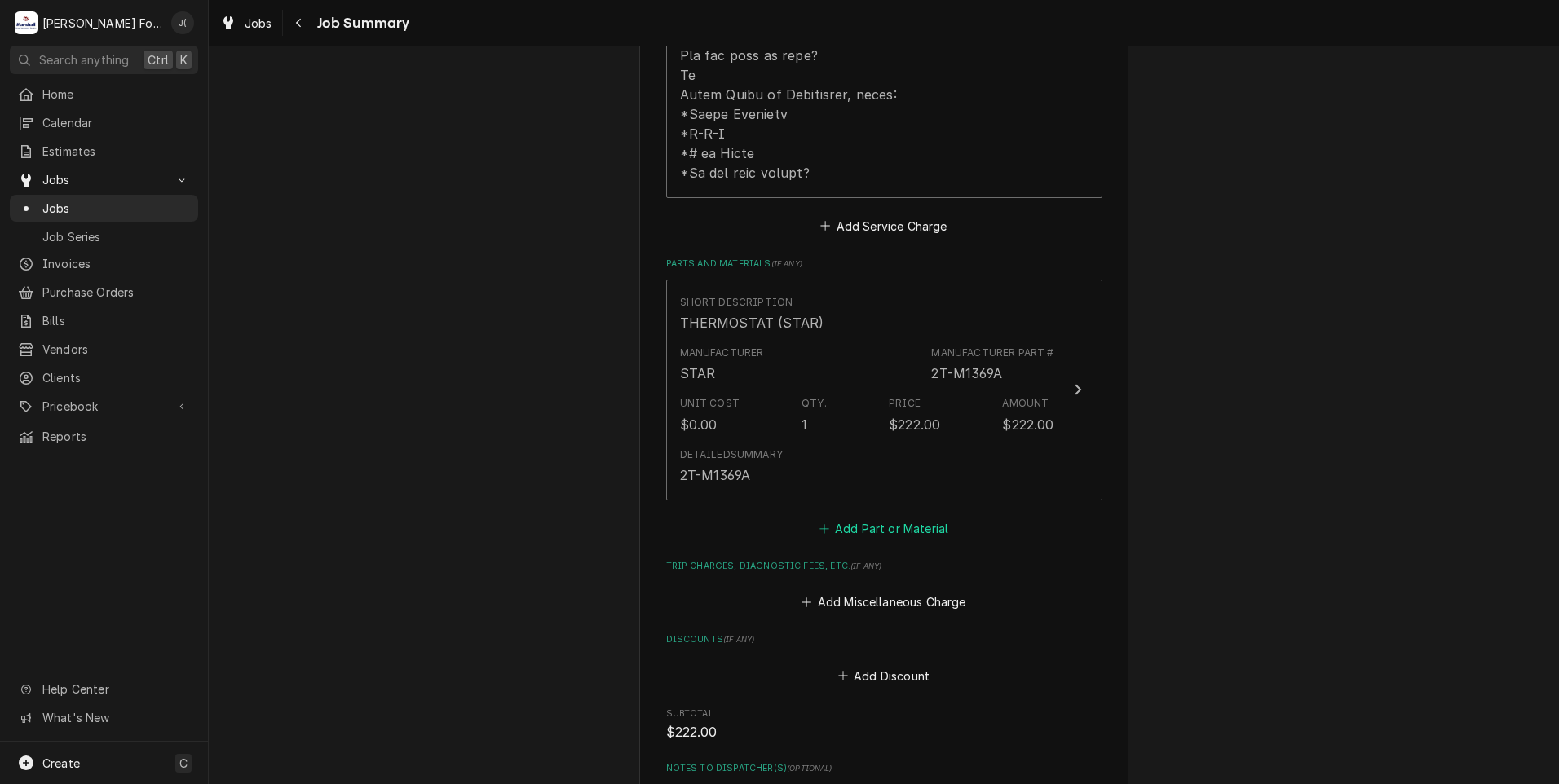
click at [861, 516] on button "Add Part or Material" at bounding box center [883, 528] width 134 height 23
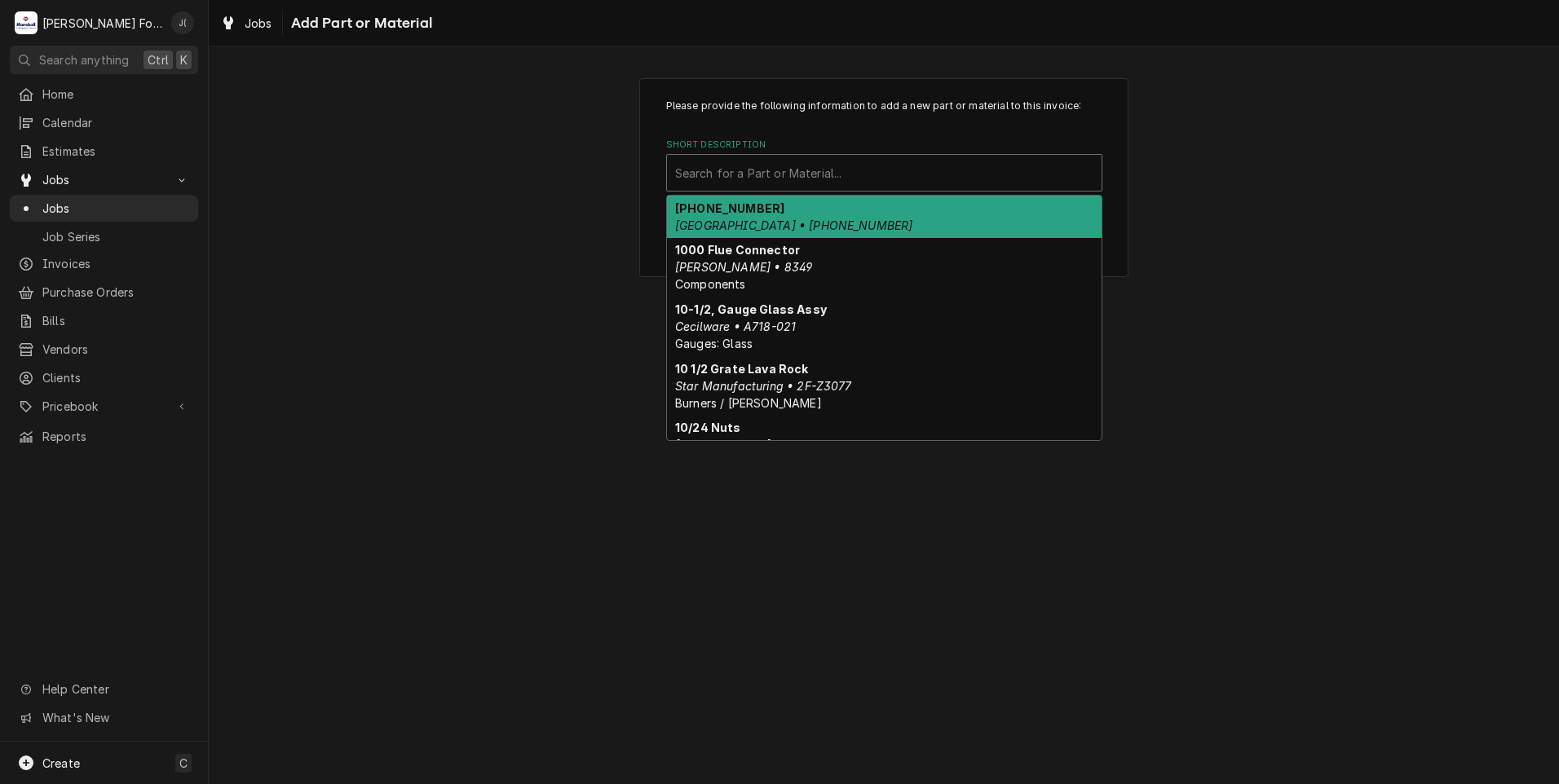
click at [828, 169] on div "Short Description" at bounding box center [884, 172] width 418 height 29
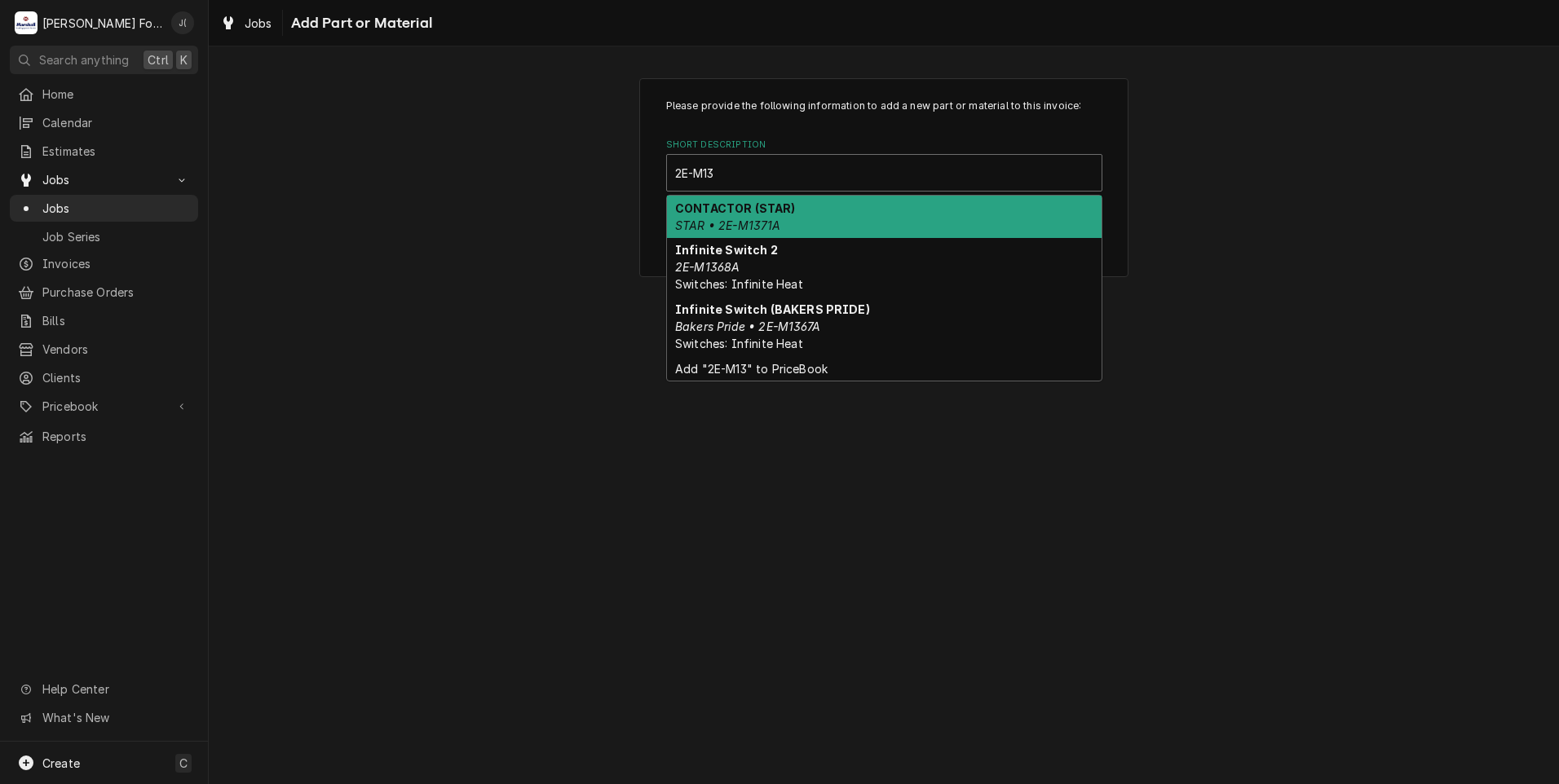
type input "2E-M137"
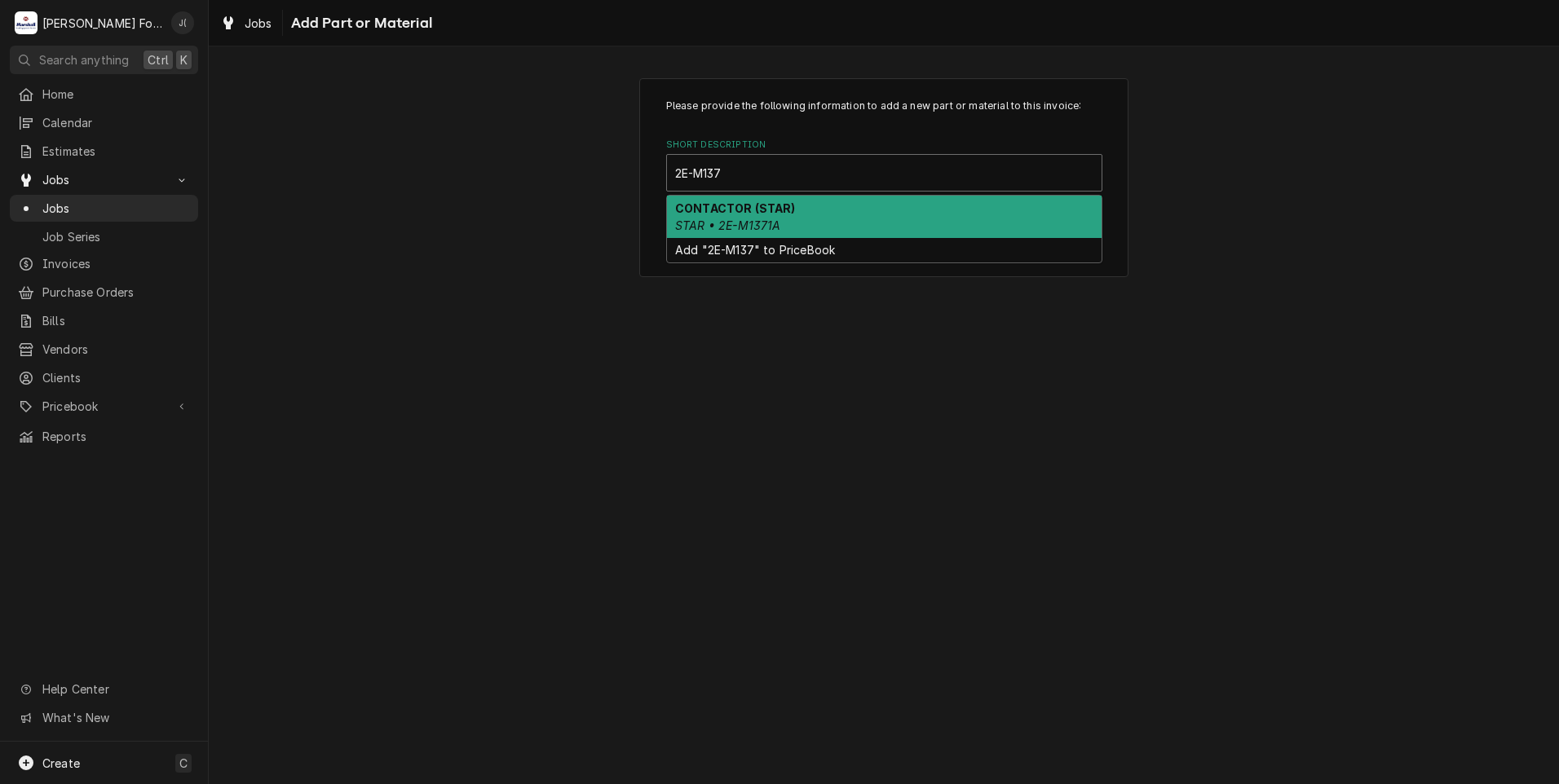
click at [799, 228] on div "CONTACTOR (STAR) STAR • 2E-M1371A" at bounding box center [884, 216] width 435 height 42
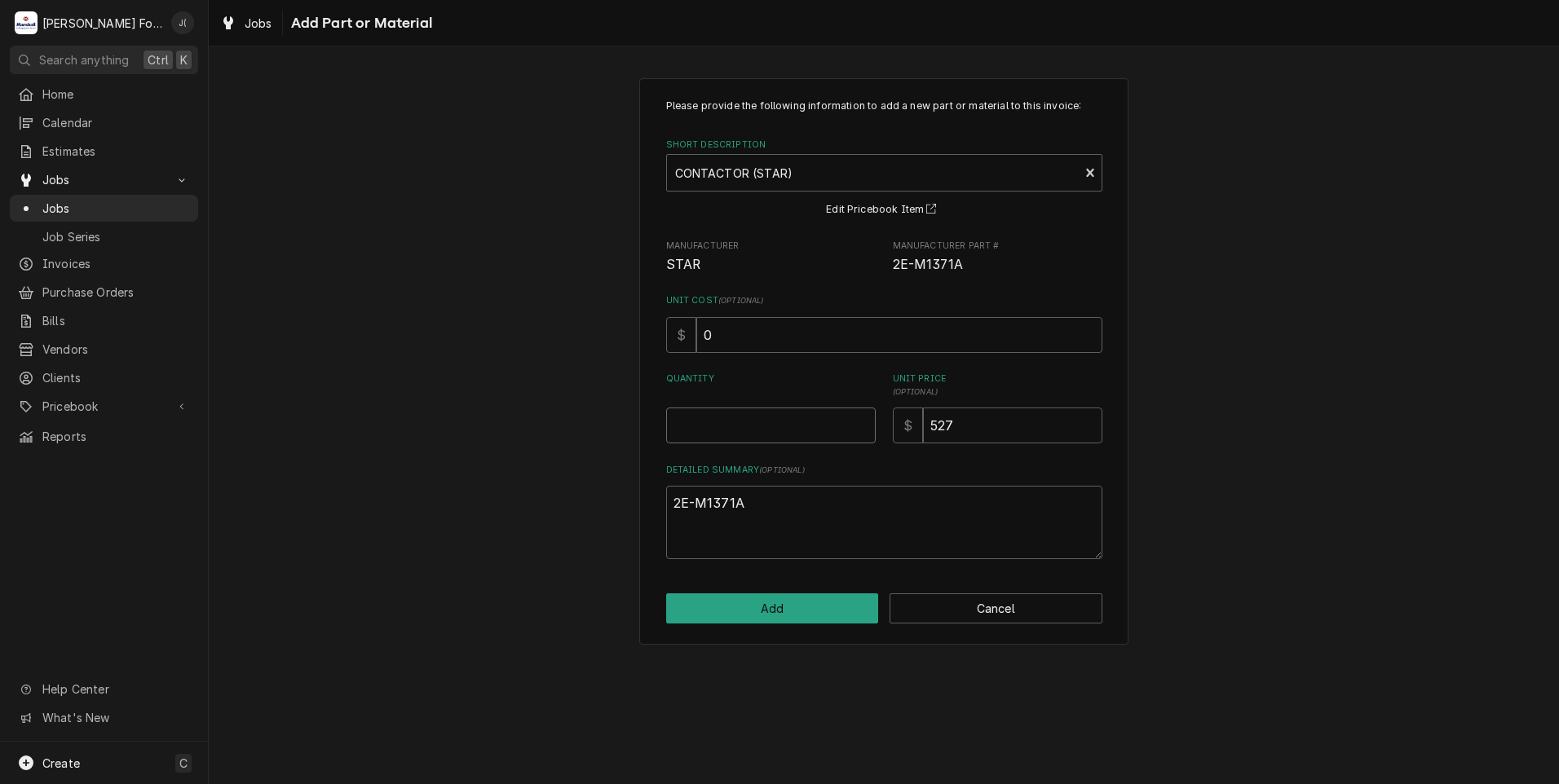
click at [777, 421] on input "Quantity" at bounding box center [770, 425] width 210 height 36
type textarea "x"
type input "1"
click at [830, 604] on button "Add" at bounding box center [772, 608] width 213 height 30
type textarea "x"
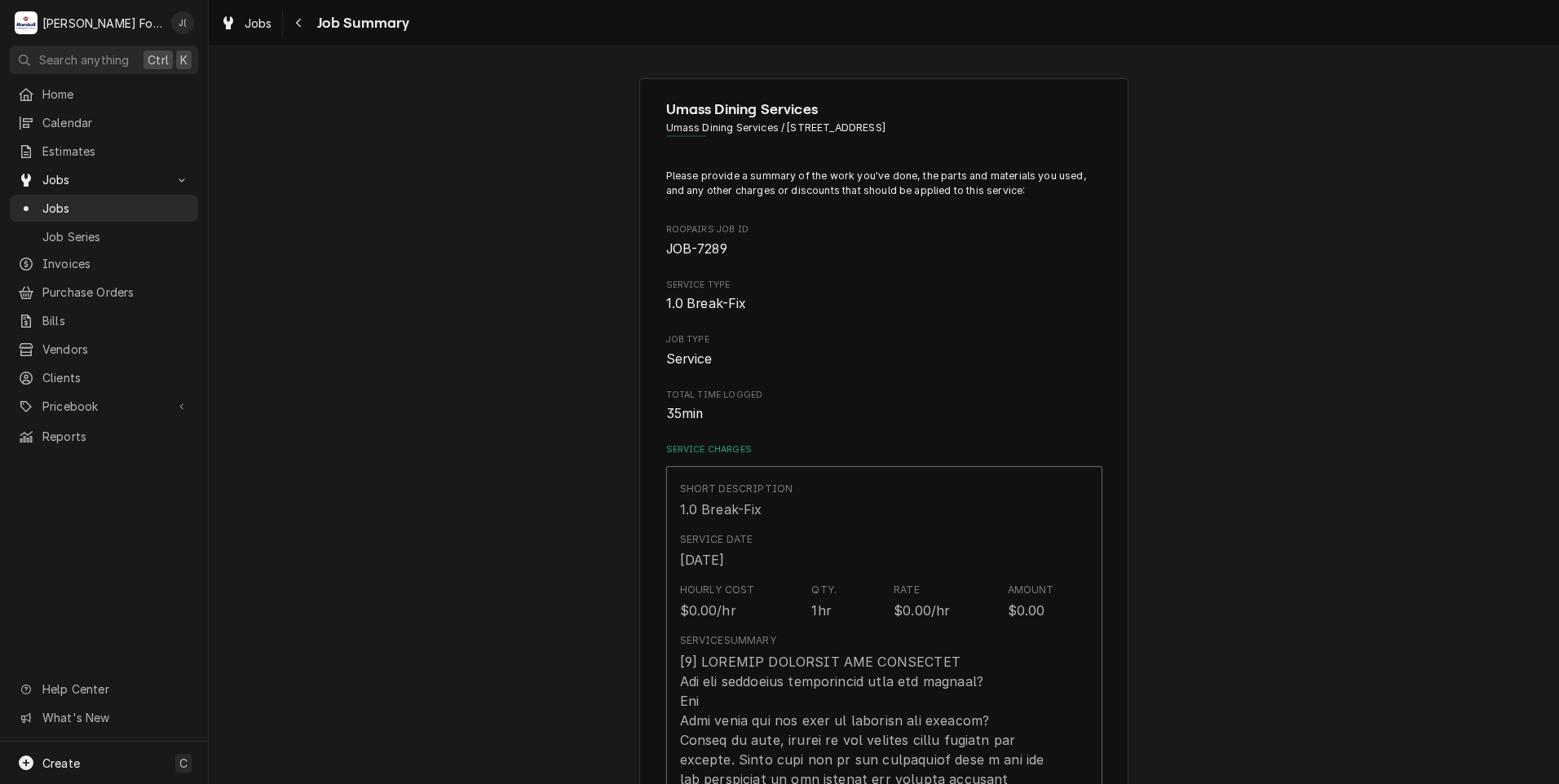
scroll to position [978, 0]
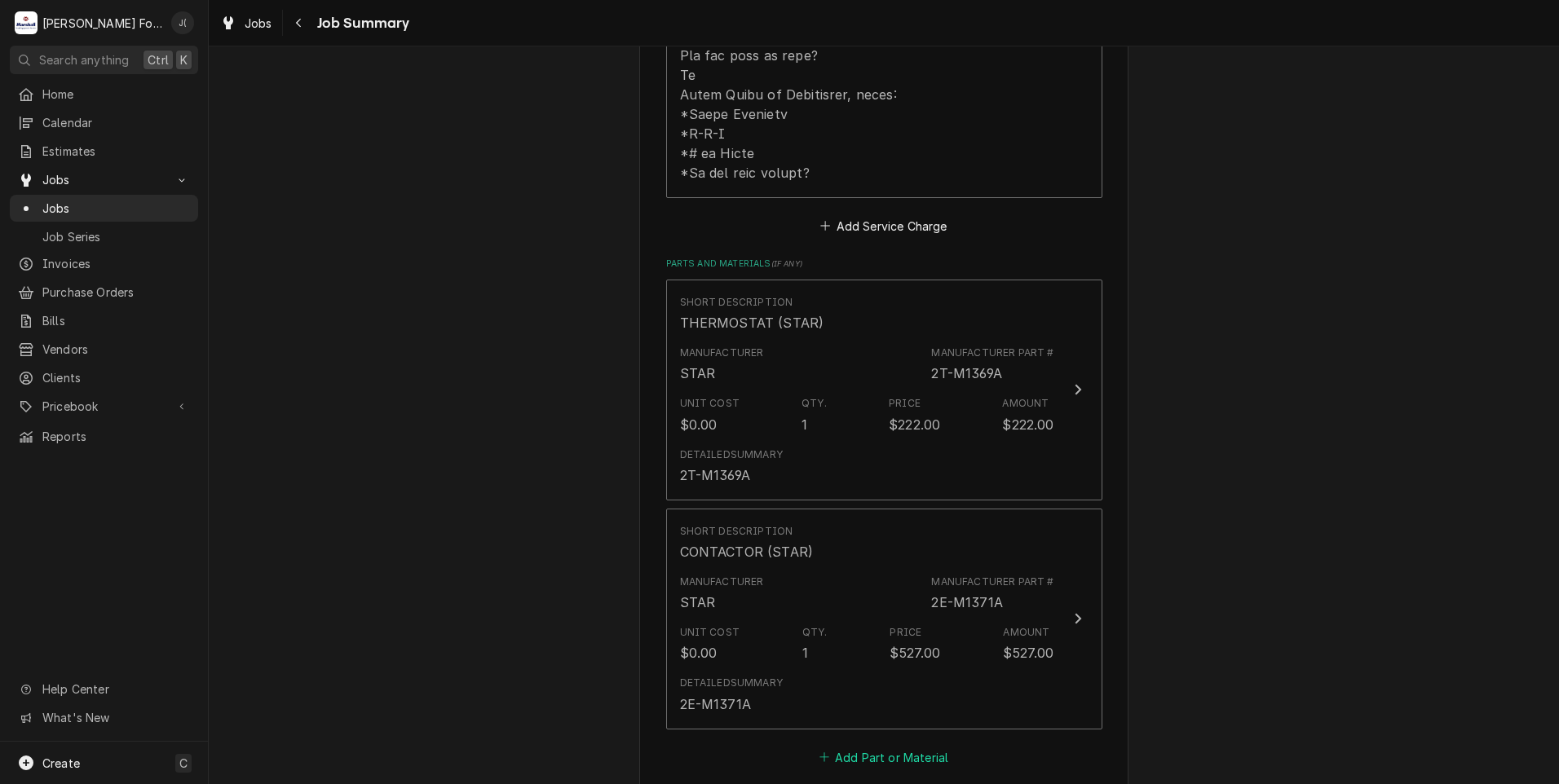
click at [872, 746] on button "Add Part or Material" at bounding box center [883, 757] width 134 height 23
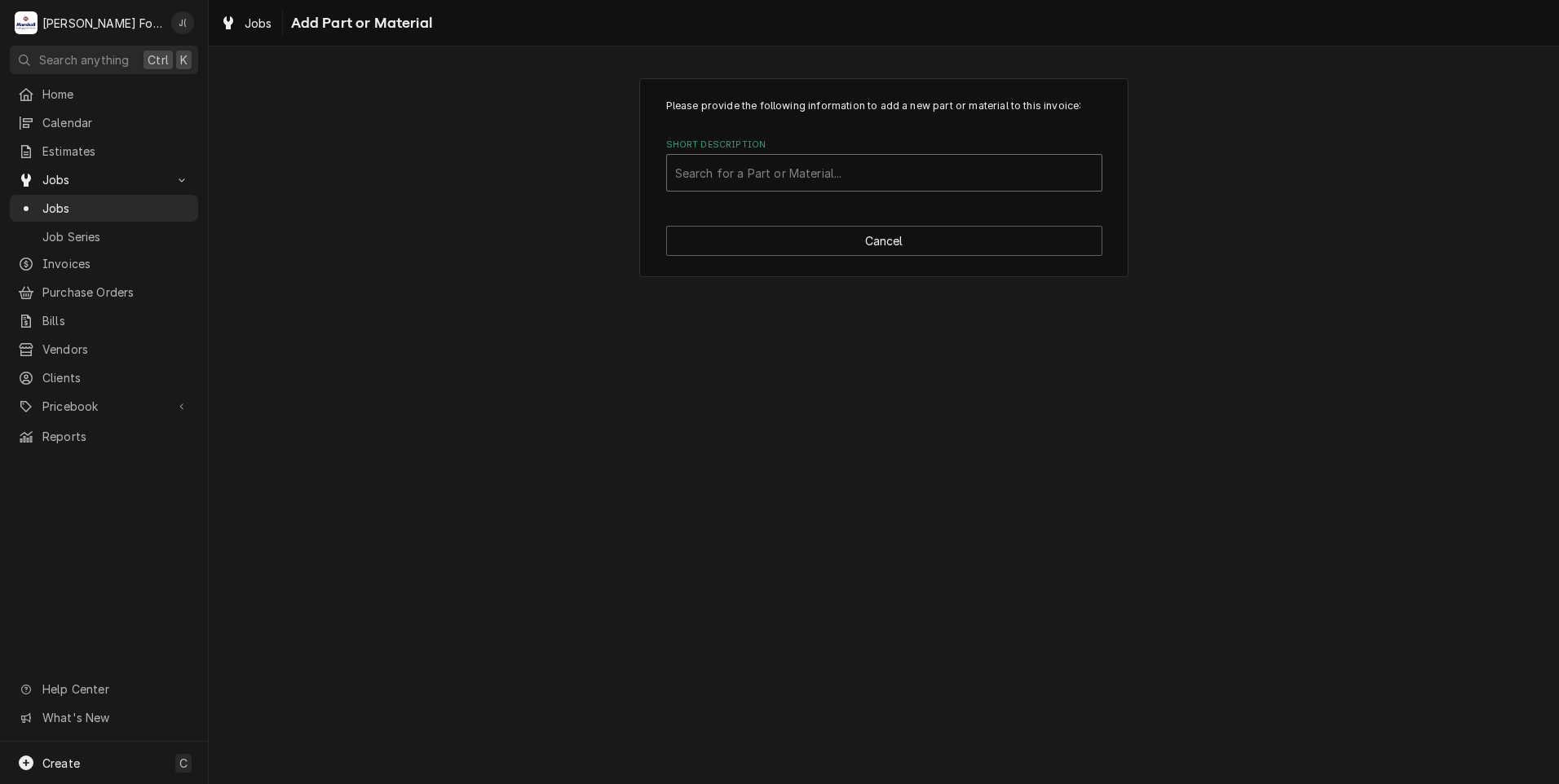
click at [773, 168] on div "Short Description" at bounding box center [884, 172] width 418 height 29
type input "SSDT"
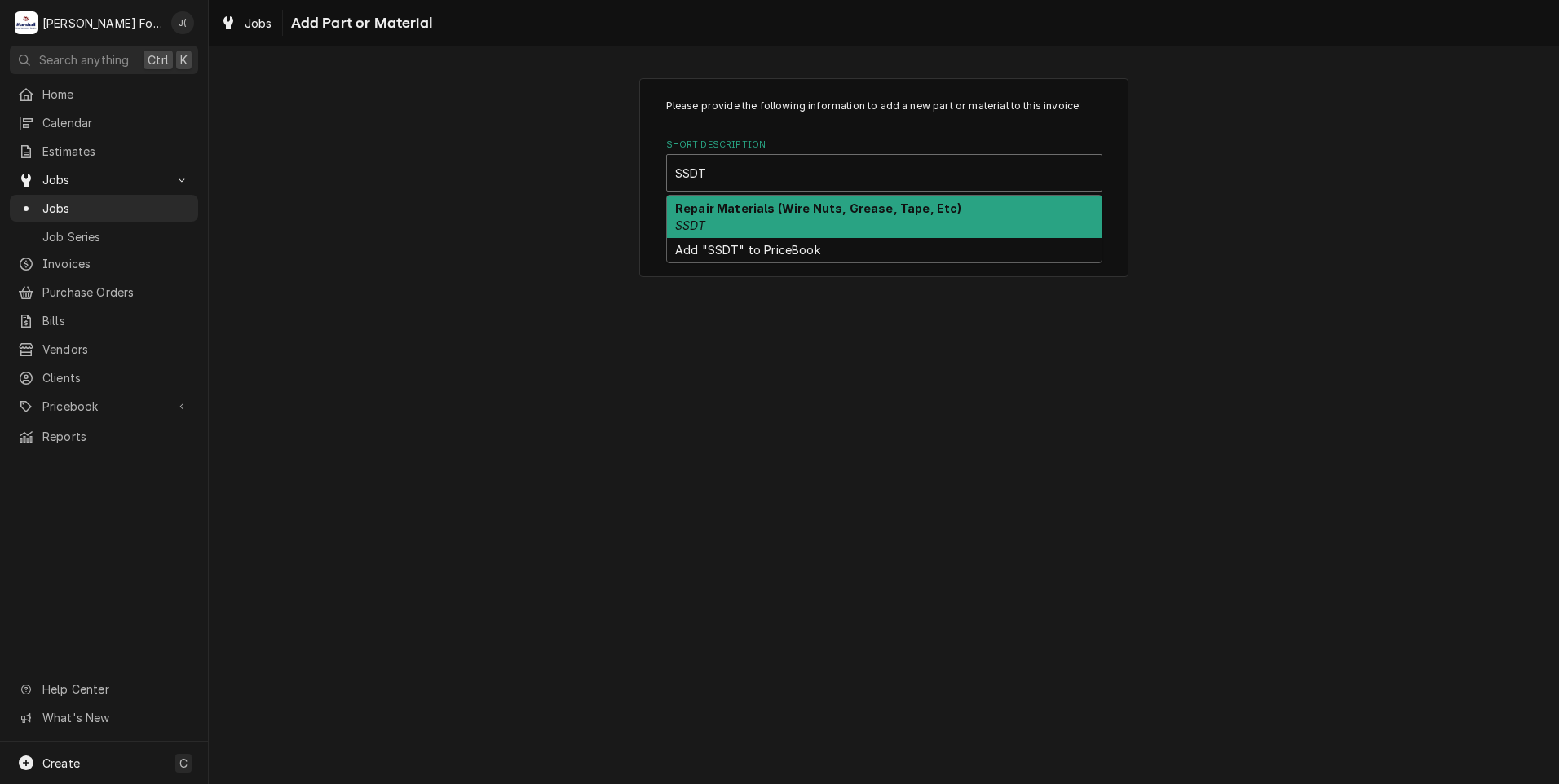
click at [743, 216] on div "Repair Materials (Wire Nuts, Grease, Tape, Etc) SSDT" at bounding box center [884, 216] width 435 height 42
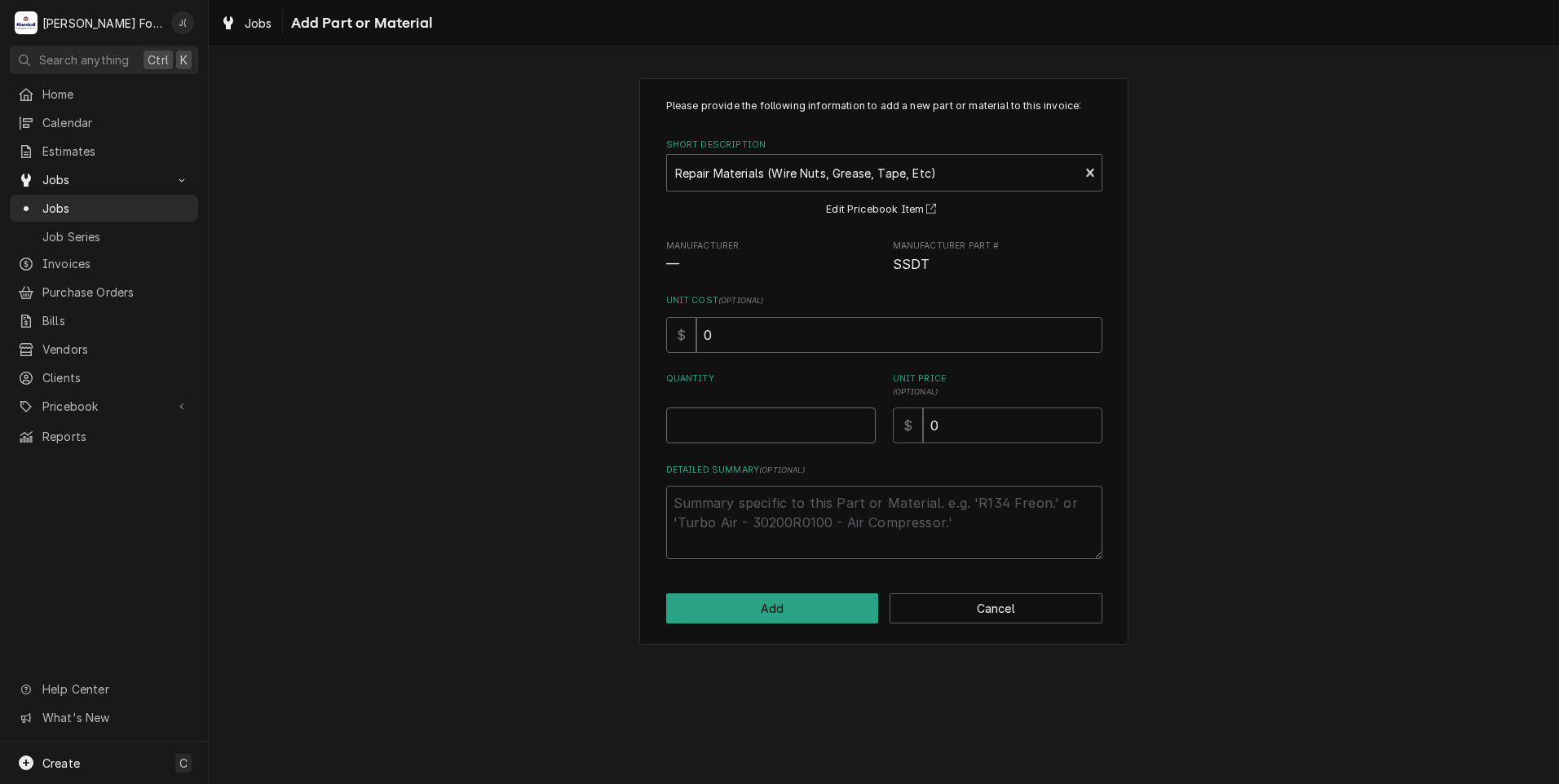
click at [742, 439] on input "Quantity" at bounding box center [770, 425] width 210 height 36
type textarea "x"
type input "1"
type textarea "x"
type input "1"
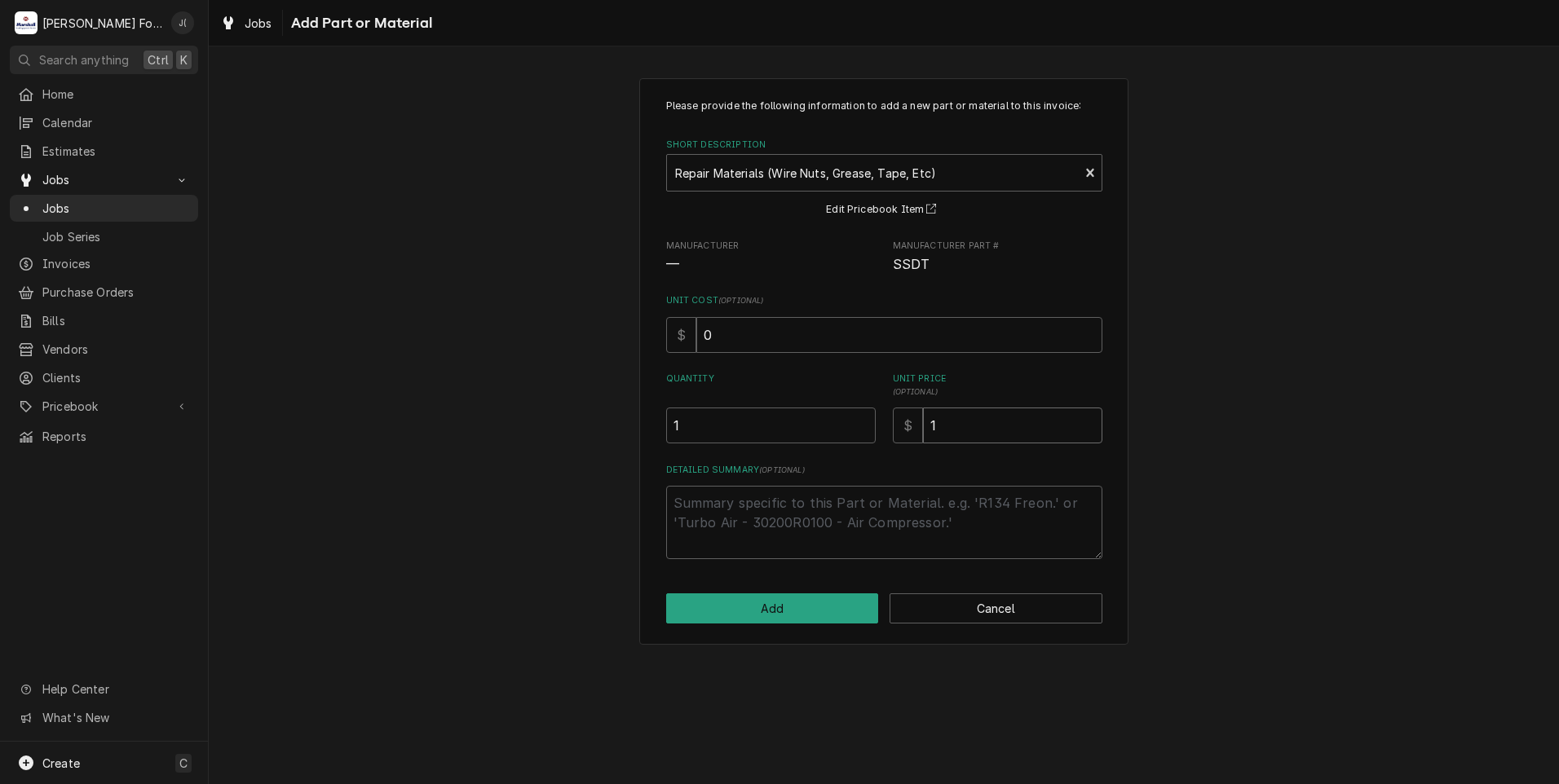
type textarea "x"
type input "16"
click at [830, 612] on button "Add" at bounding box center [772, 608] width 213 height 30
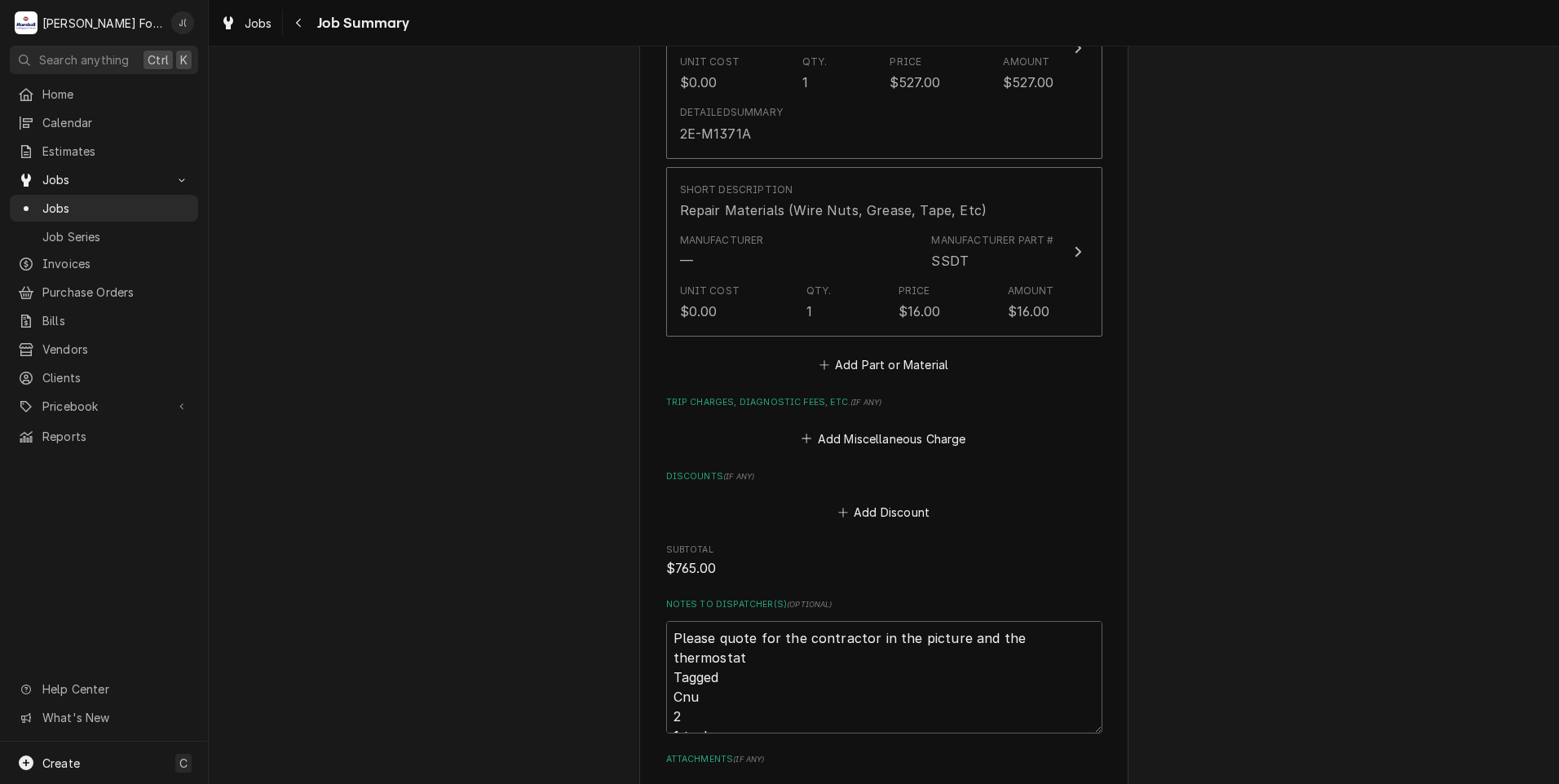
scroll to position [1804, 0]
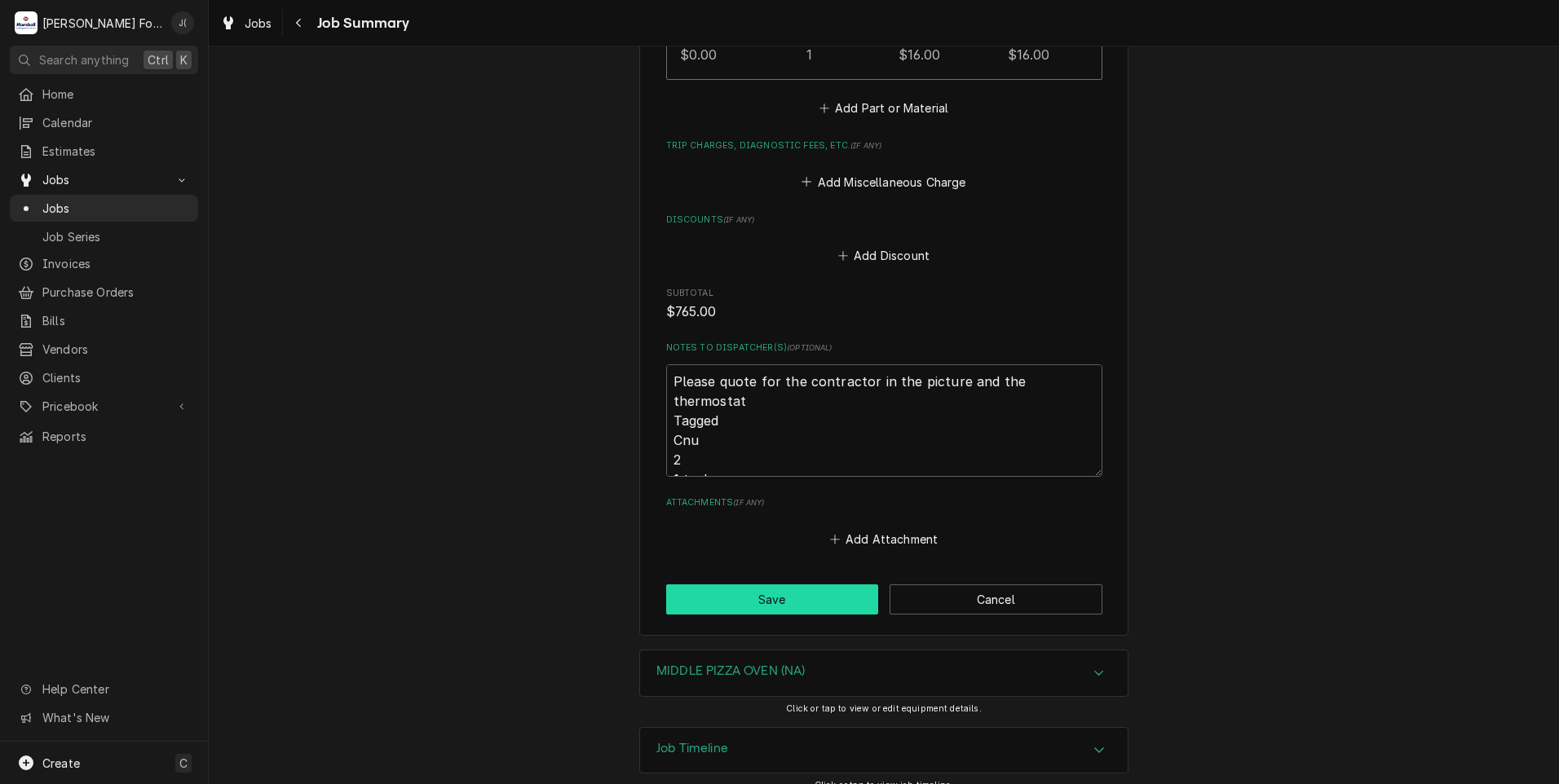
click at [775, 584] on button "Save" at bounding box center [772, 599] width 213 height 30
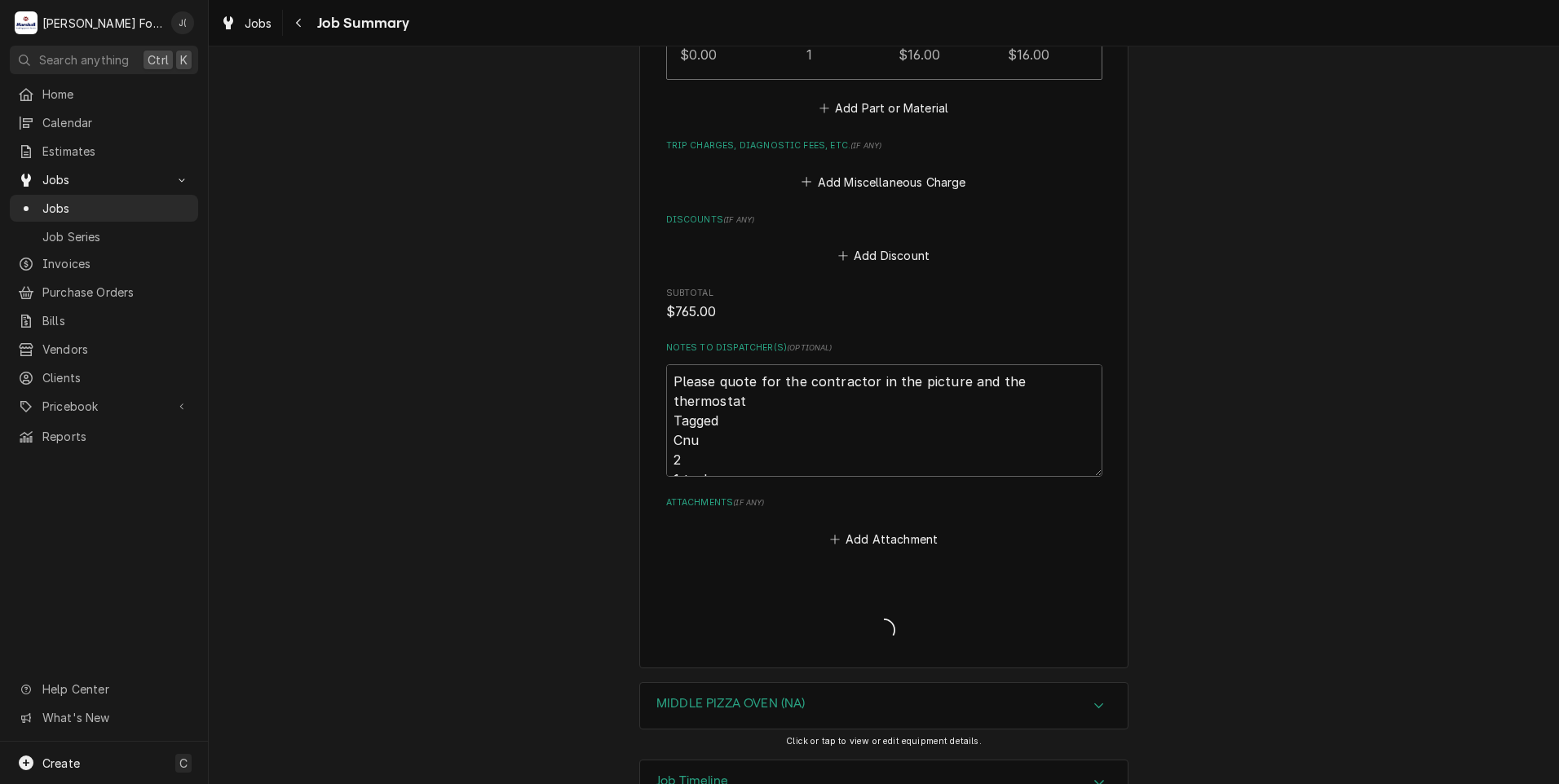
type textarea "x"
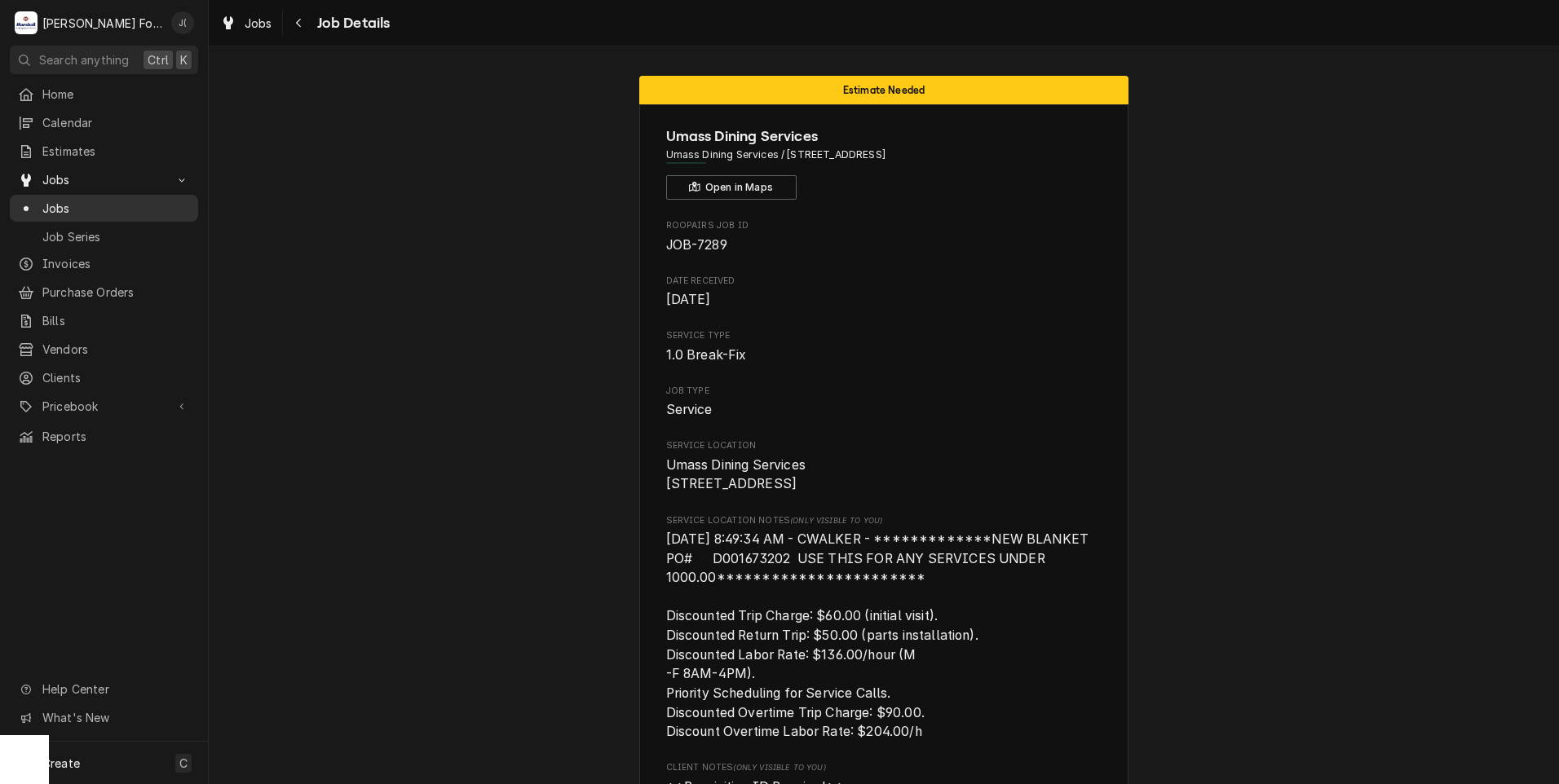
click at [100, 201] on span "Jobs" at bounding box center [116, 208] width 148 height 17
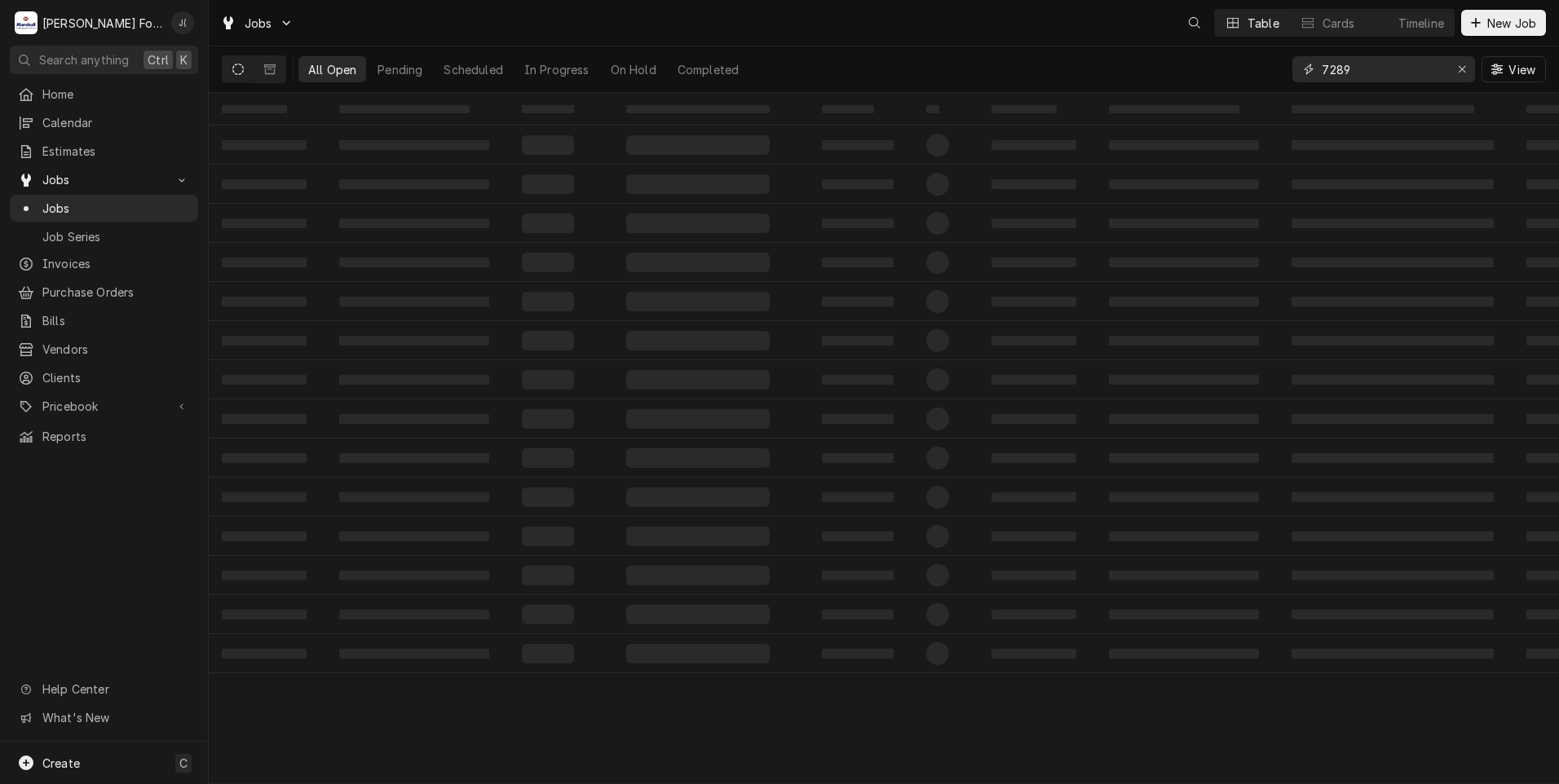
drag, startPoint x: 1382, startPoint y: 70, endPoint x: 1198, endPoint y: 46, distance: 185.6
click at [1198, 46] on div "Jobs Table Cards Timeline New Job All Open Pending Scheduled In Progress On Hol…" at bounding box center [884, 46] width 1350 height 93
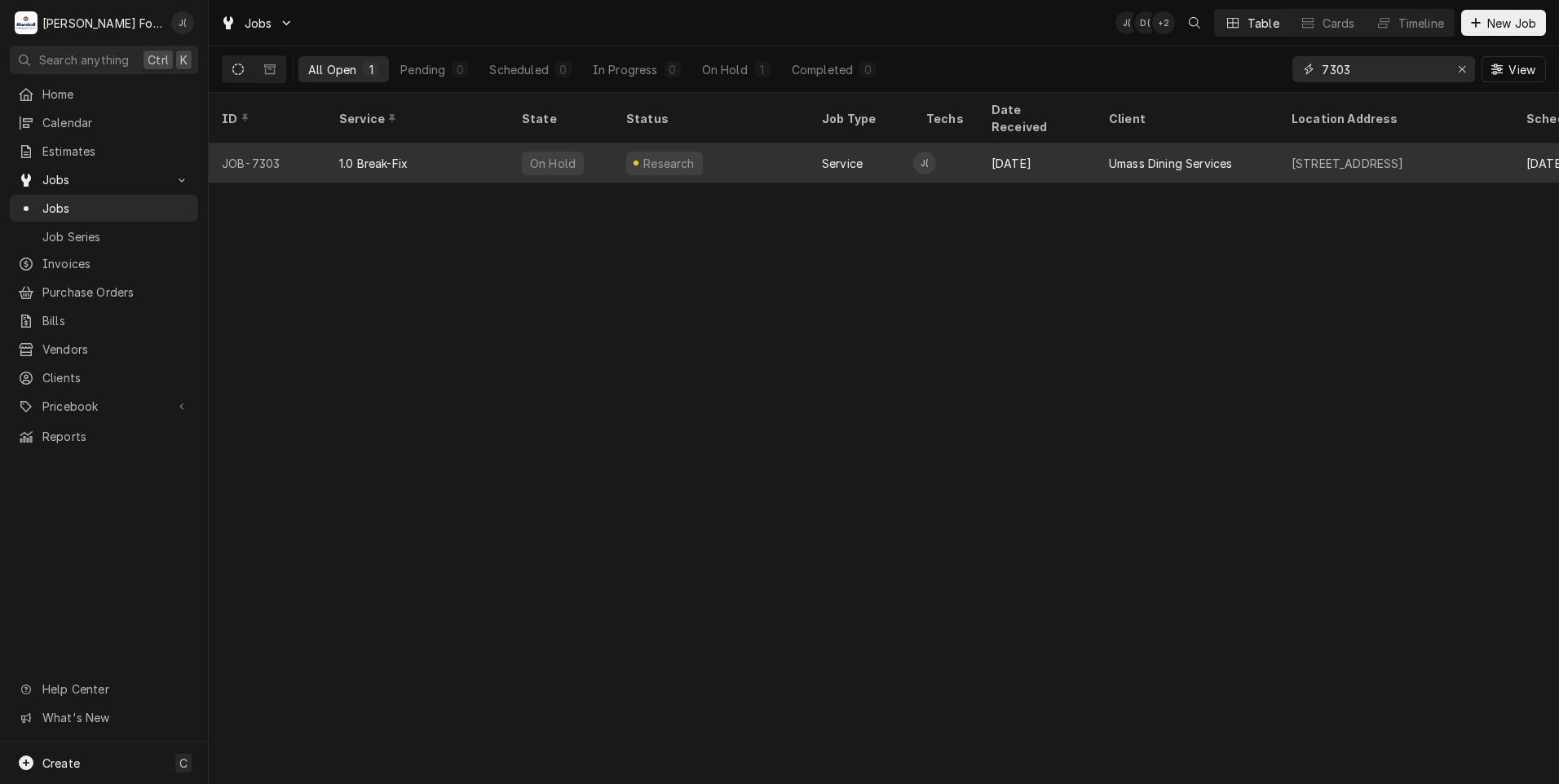
type input "7303"
click at [511, 143] on div "On Hold" at bounding box center [561, 162] width 104 height 39
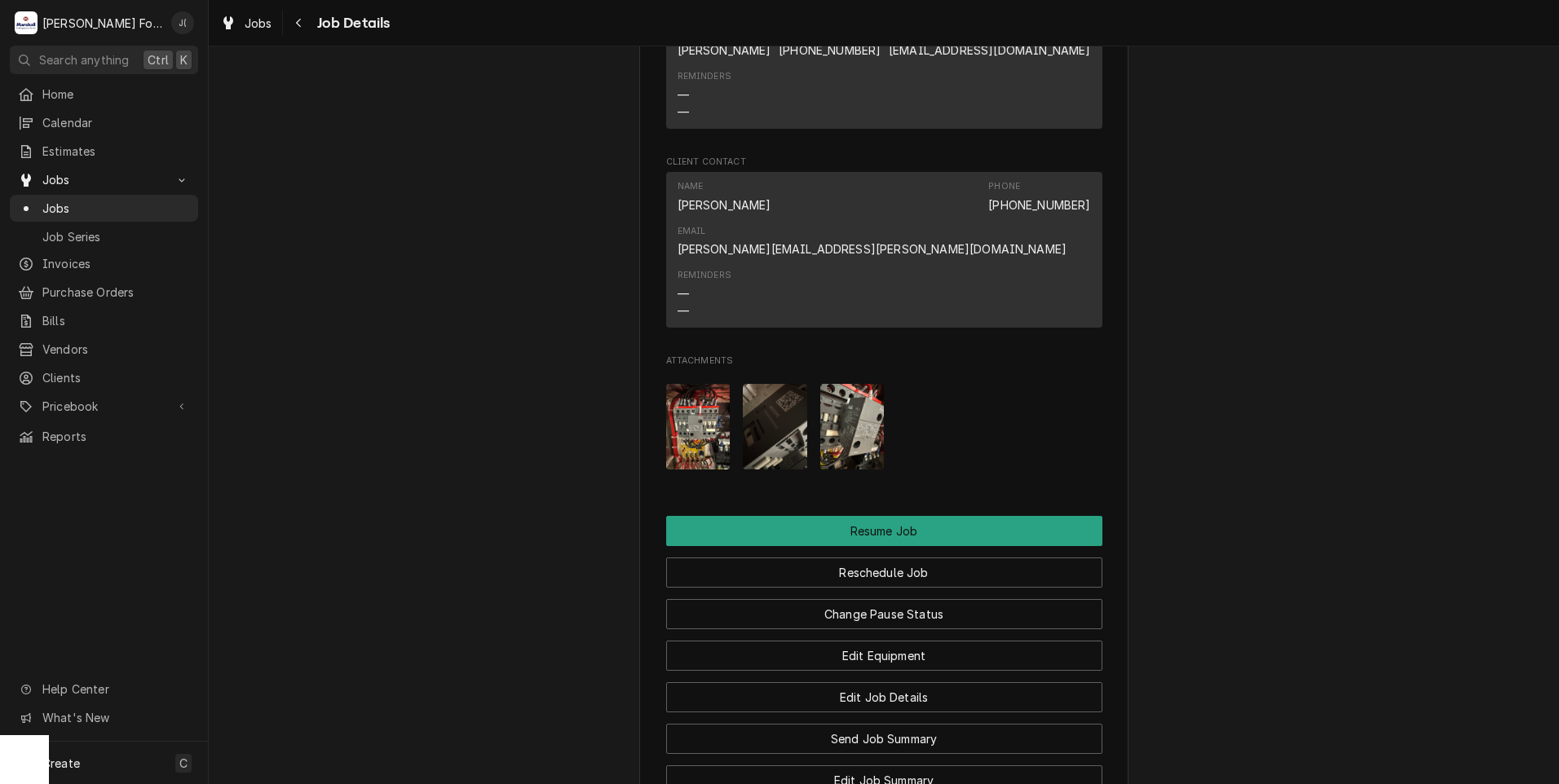
scroll to position [2363, 0]
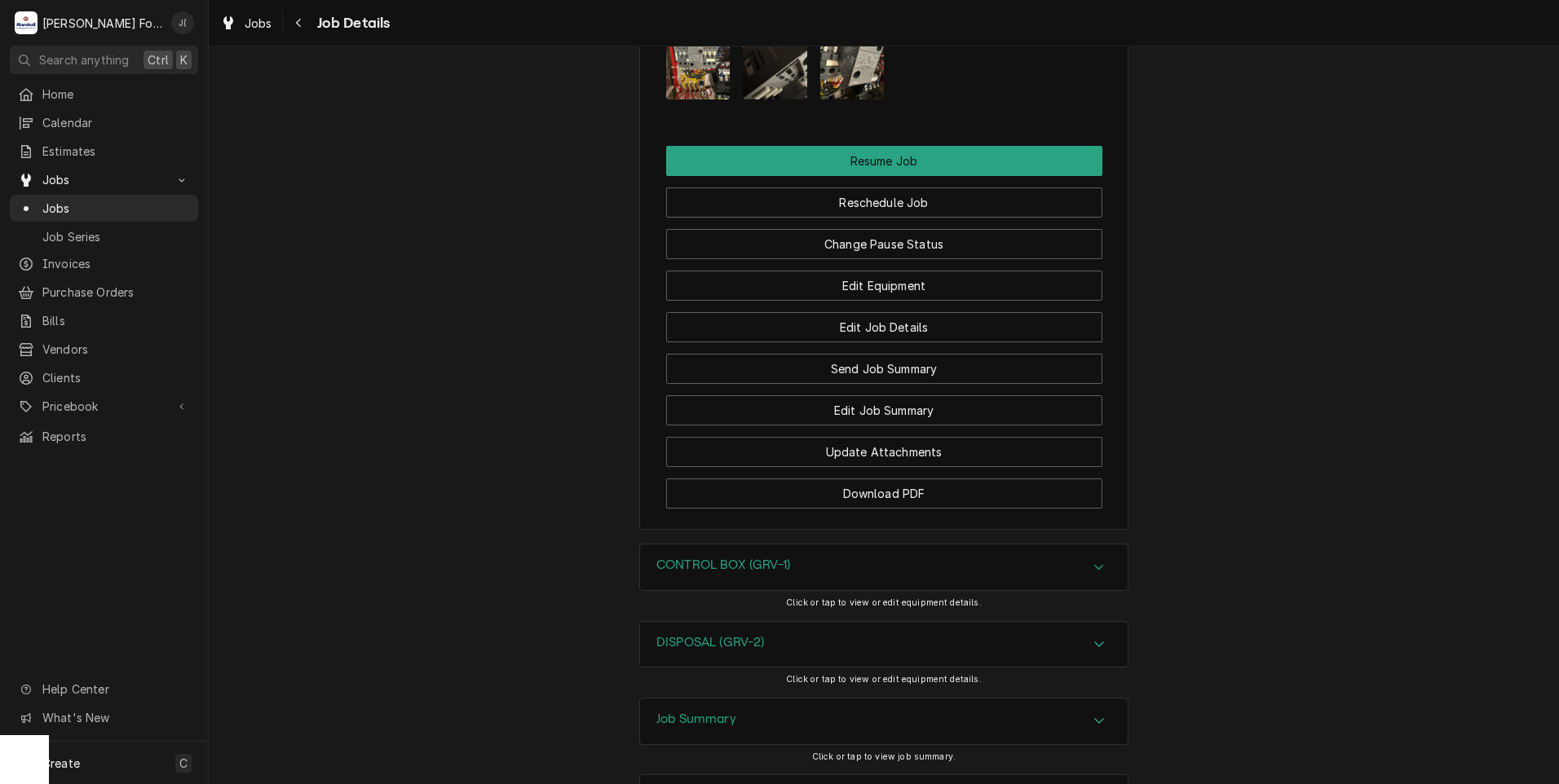
drag, startPoint x: 728, startPoint y: 510, endPoint x: 696, endPoint y: 490, distance: 37.7
click at [728, 544] on div "CONTROL BOX (GRV-1)" at bounding box center [884, 567] width 488 height 46
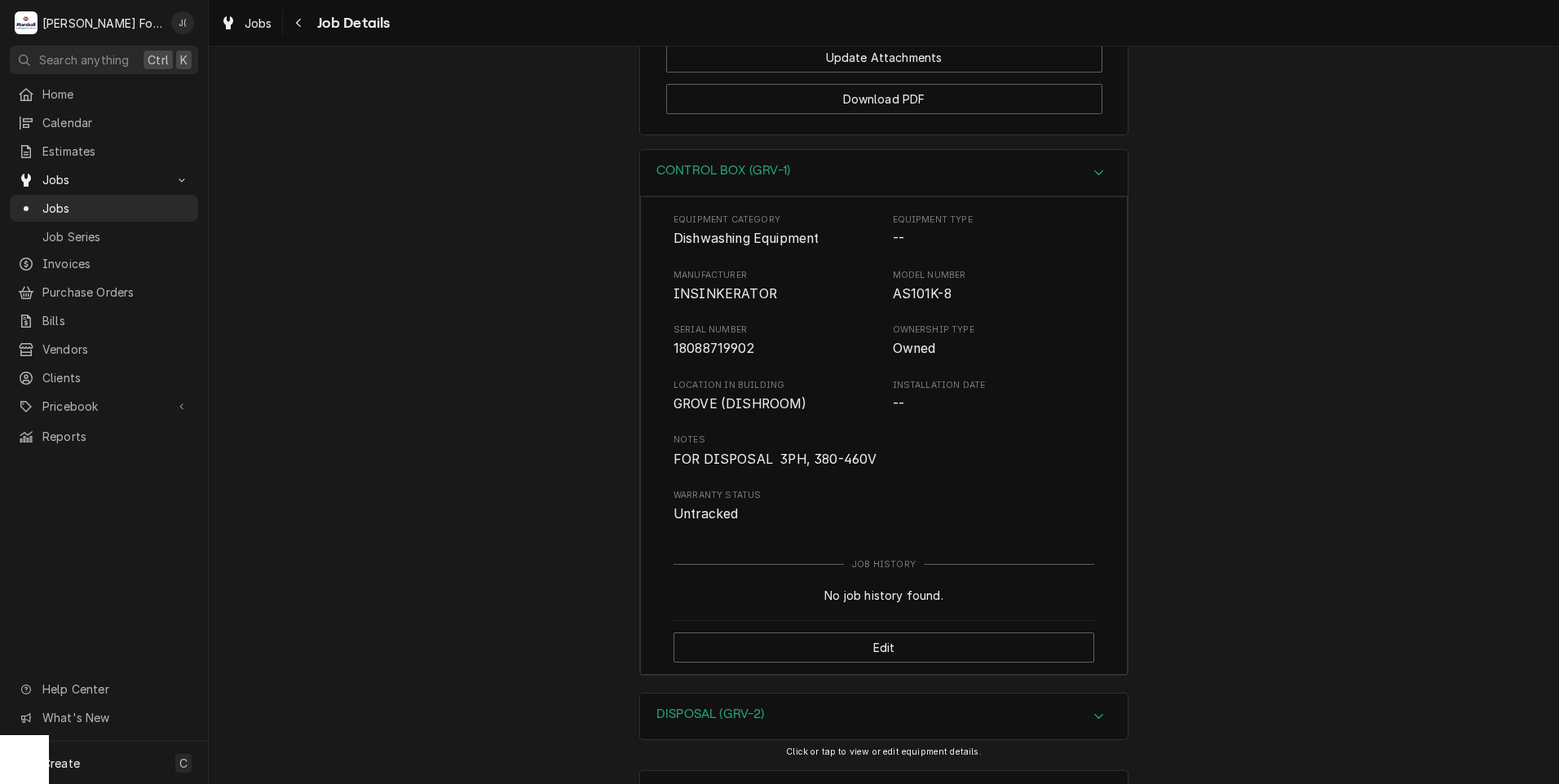
scroll to position [2770, 0]
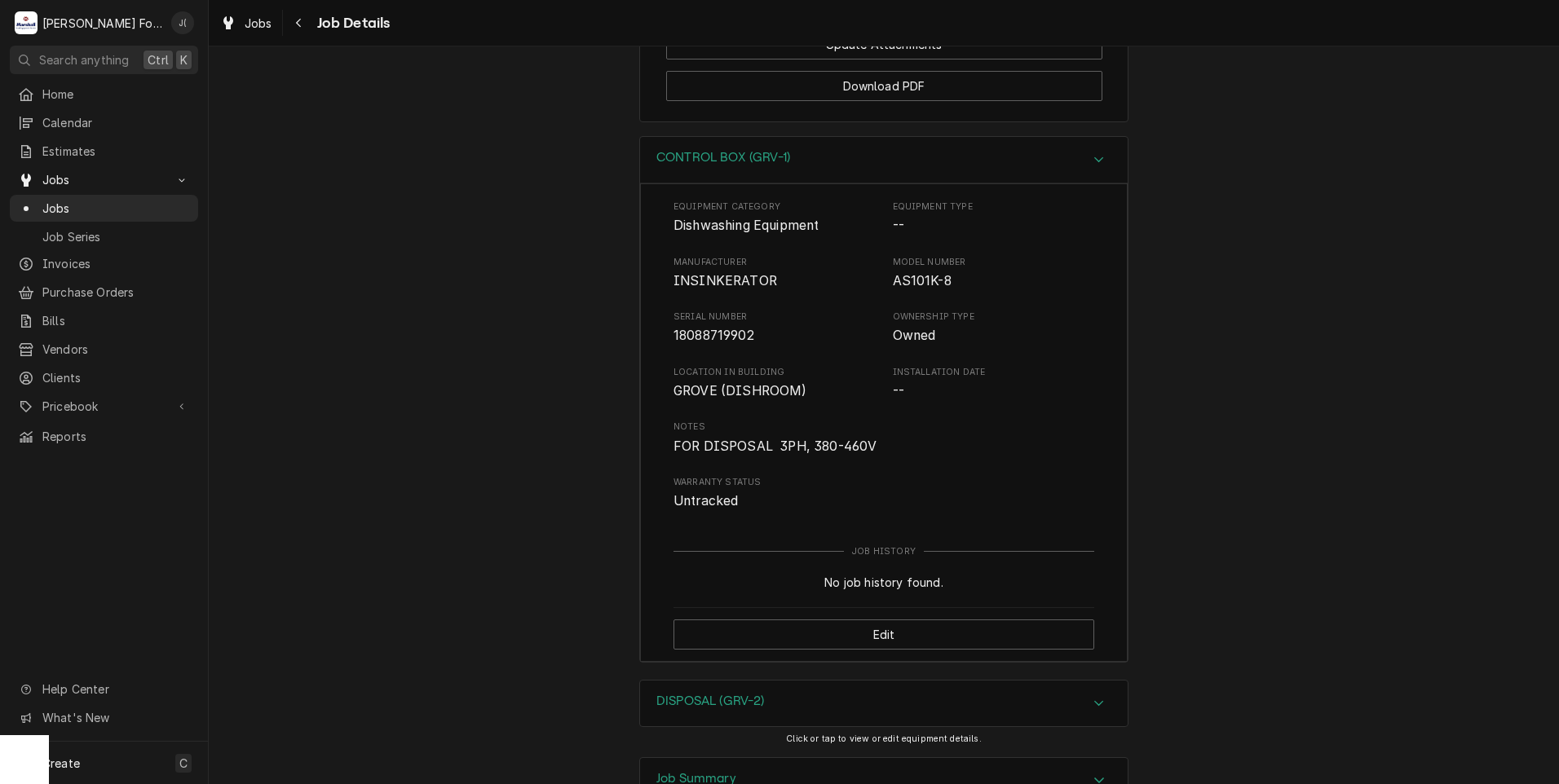
click at [673, 694] on h3 "DISPOSAL (GRV-2)" at bounding box center [710, 701] width 109 height 16
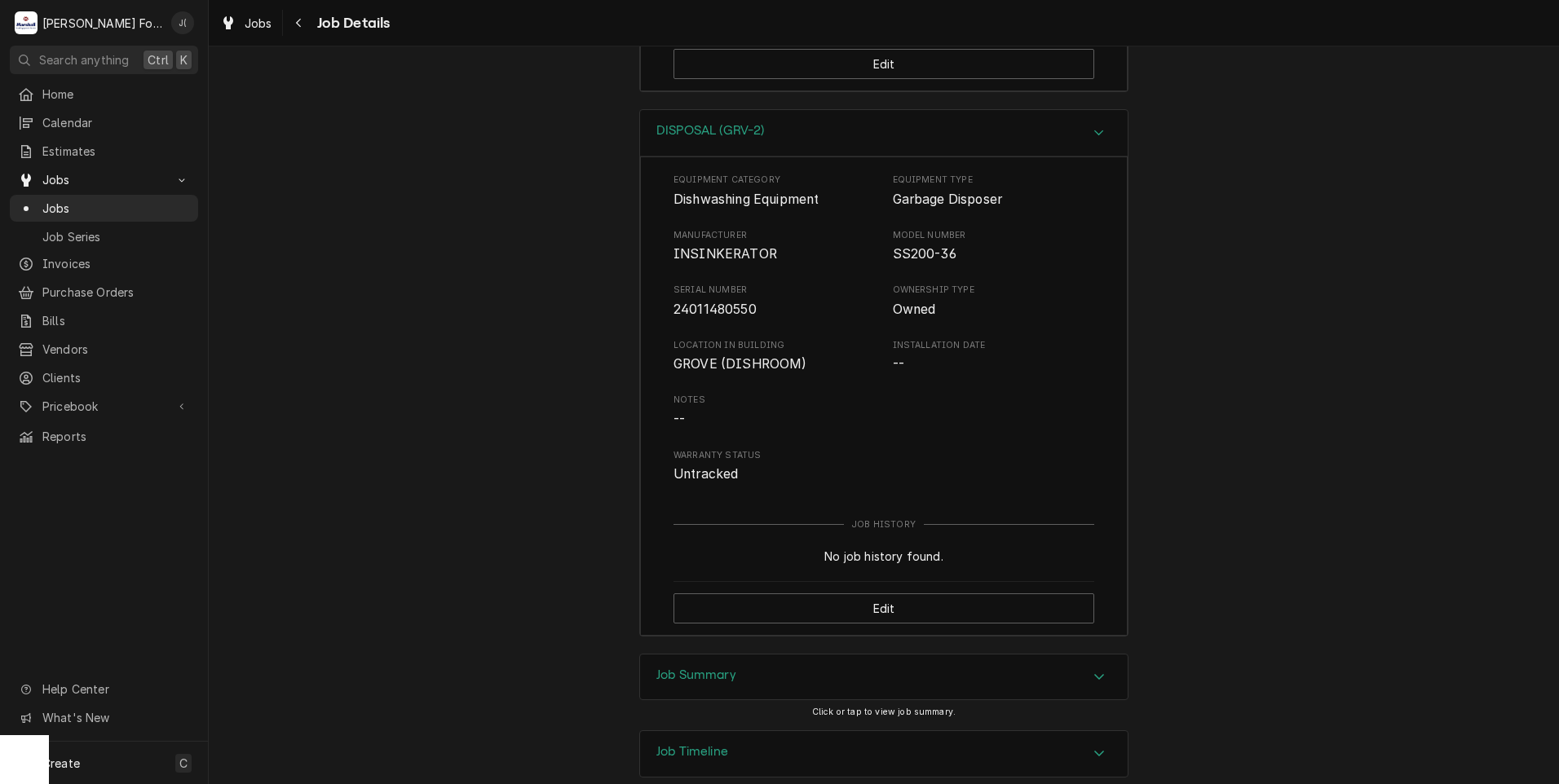
click at [683, 667] on h3 "Job Summary" at bounding box center [696, 675] width 80 height 16
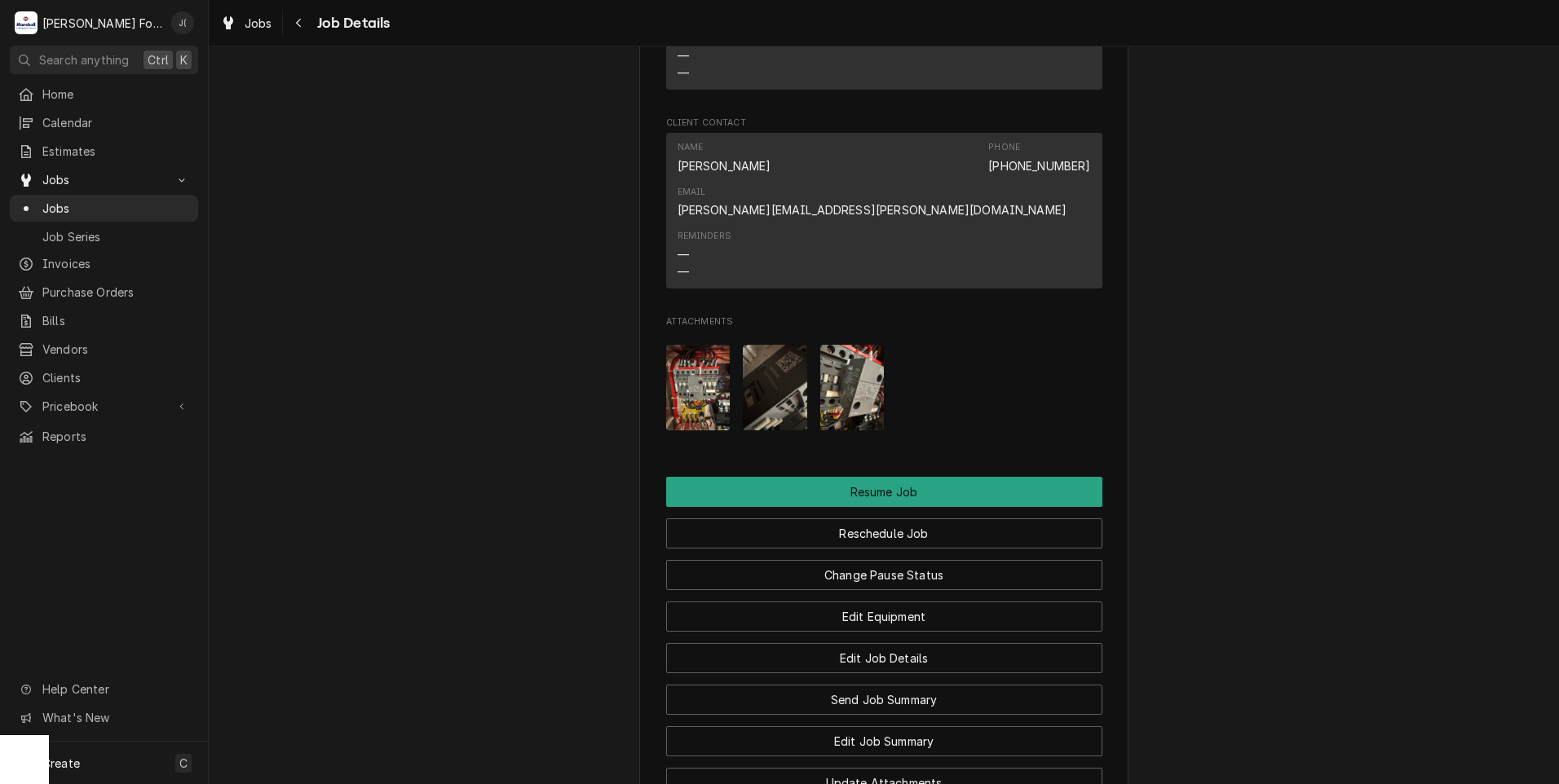
scroll to position [2037, 0]
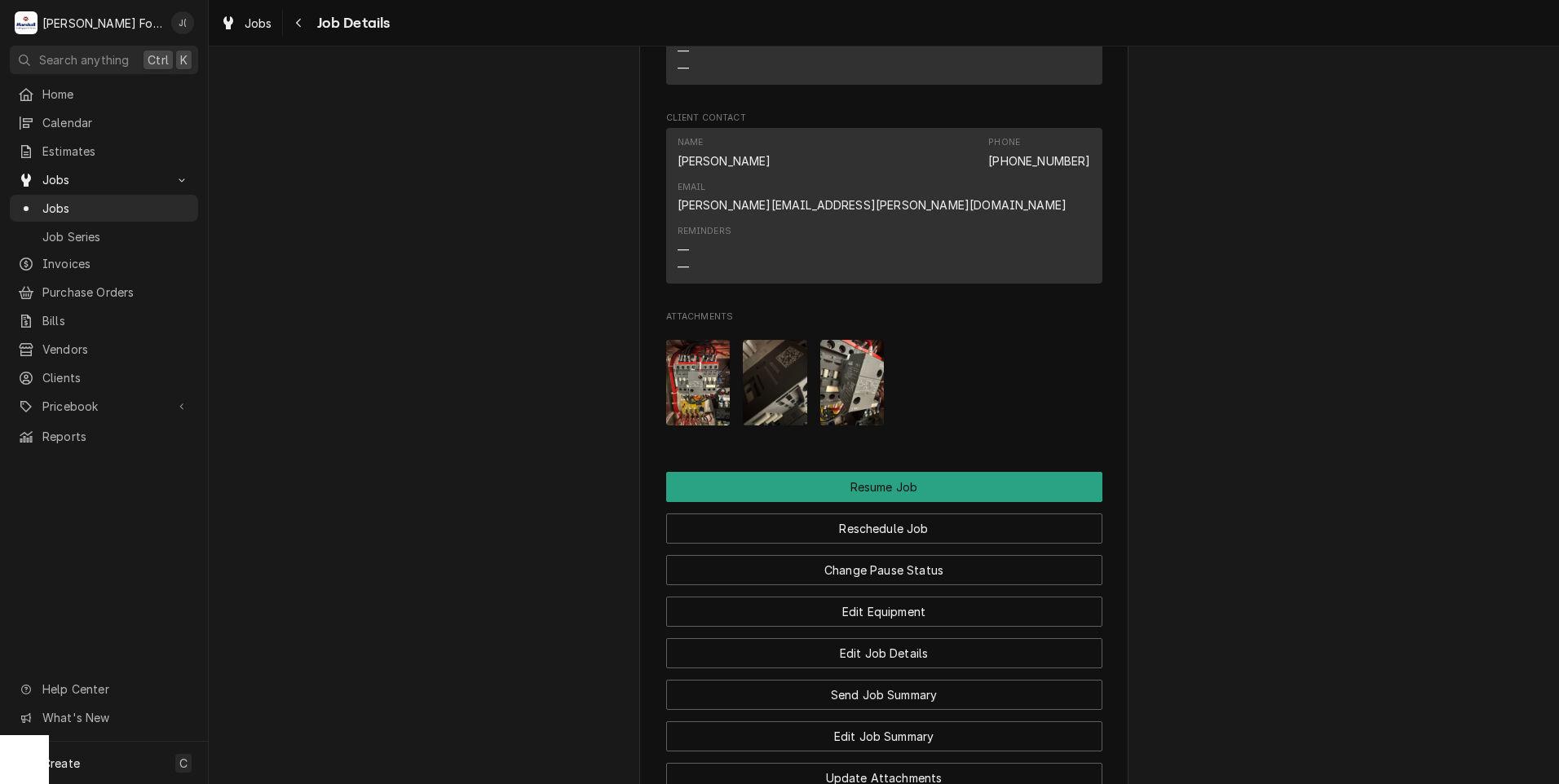
click at [701, 340] on img "Attachments" at bounding box center [698, 382] width 65 height 85
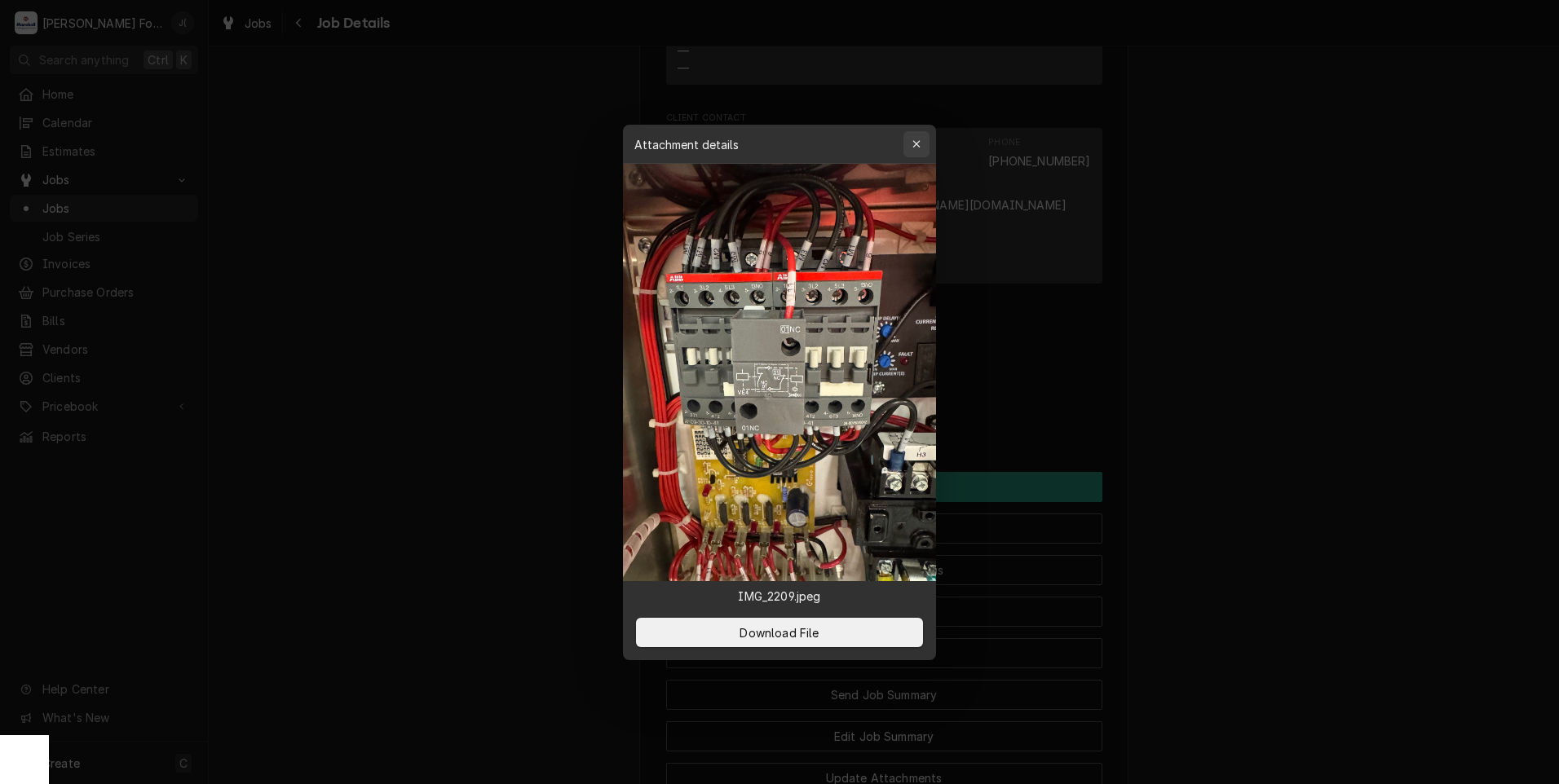
click at [914, 142] on icon "button" at bounding box center [915, 143] width 7 height 7
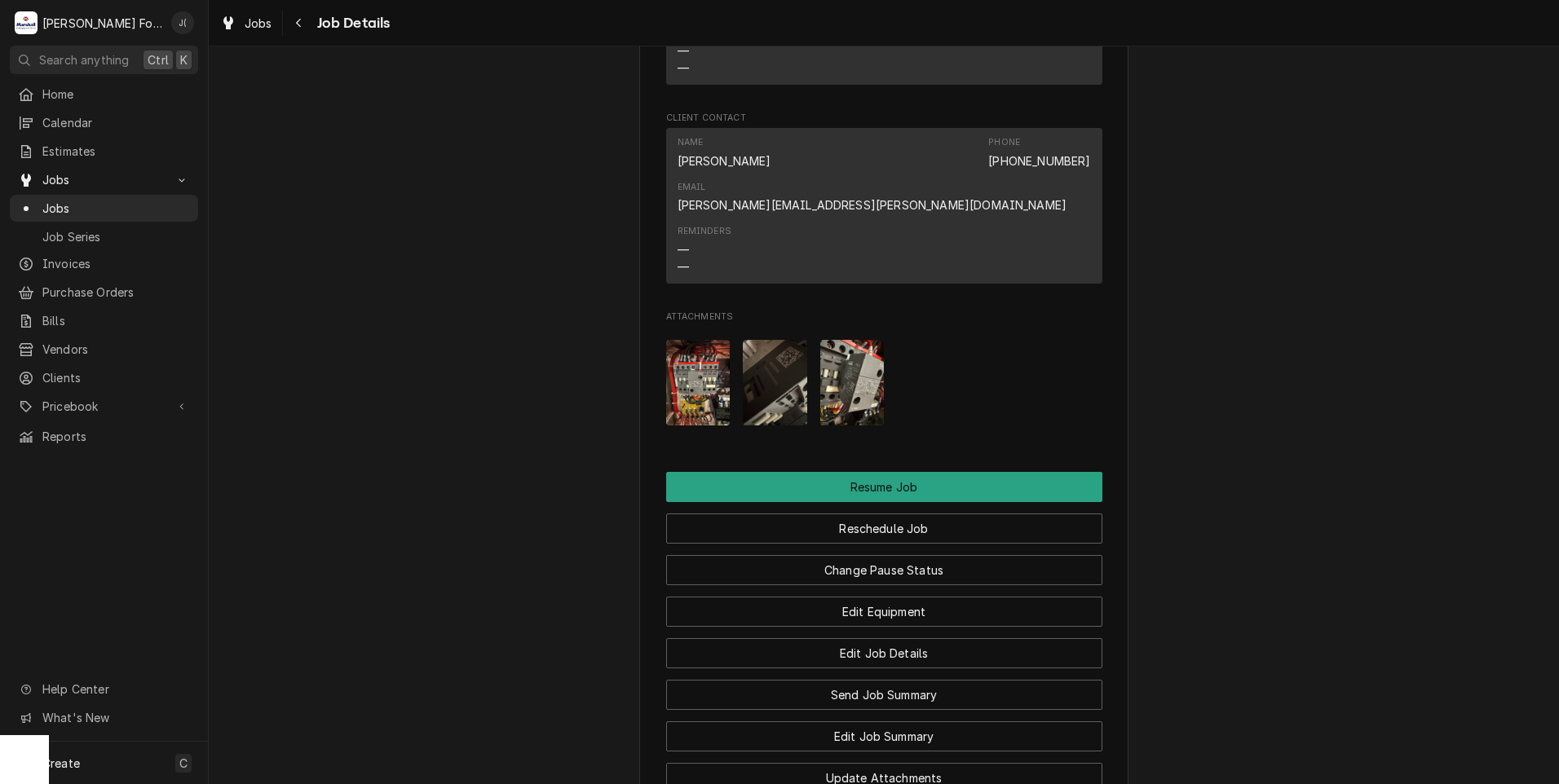
click at [833, 340] on img "Attachments" at bounding box center [852, 382] width 65 height 85
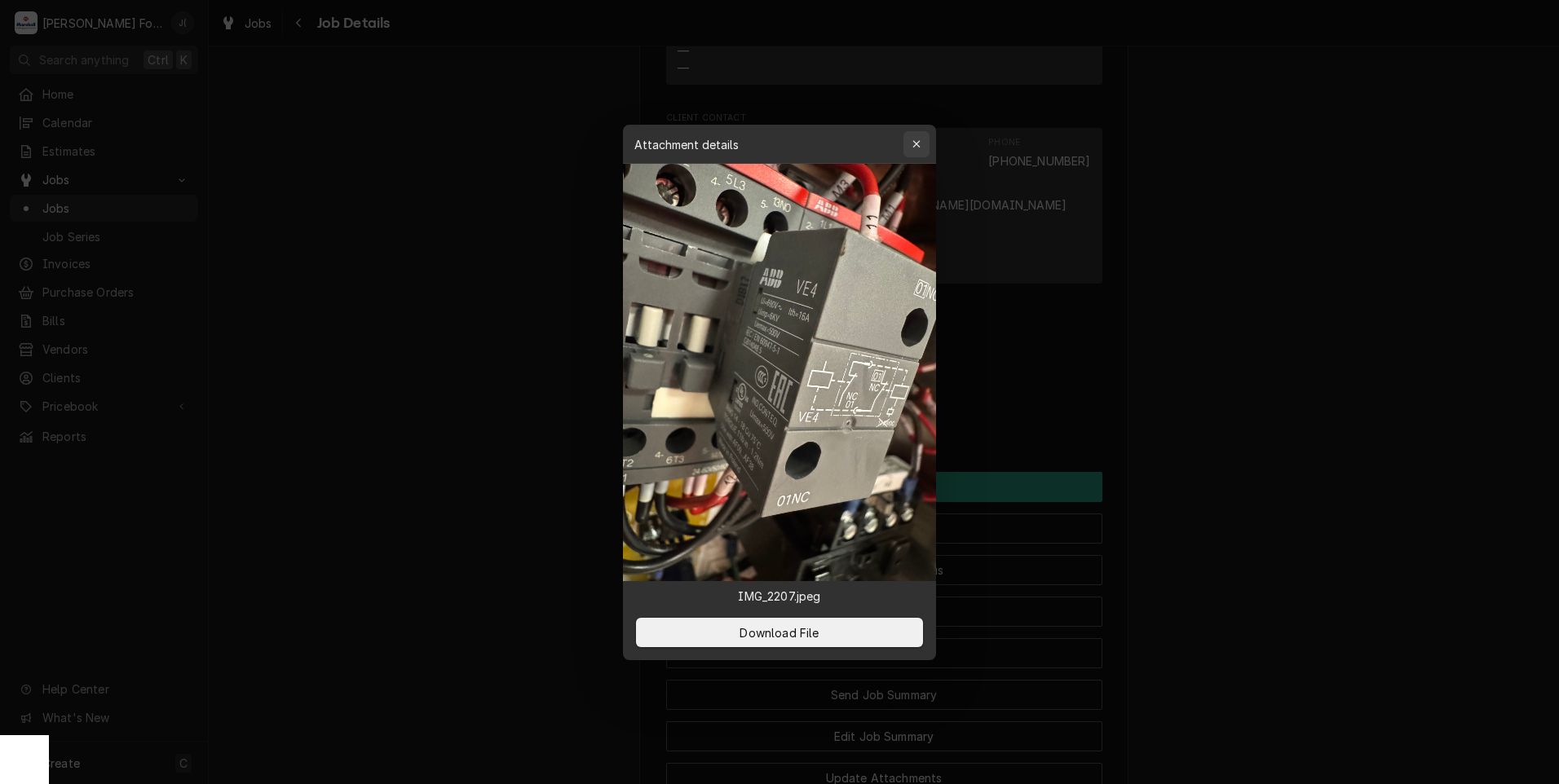
click at [915, 150] on div "button" at bounding box center [916, 144] width 17 height 17
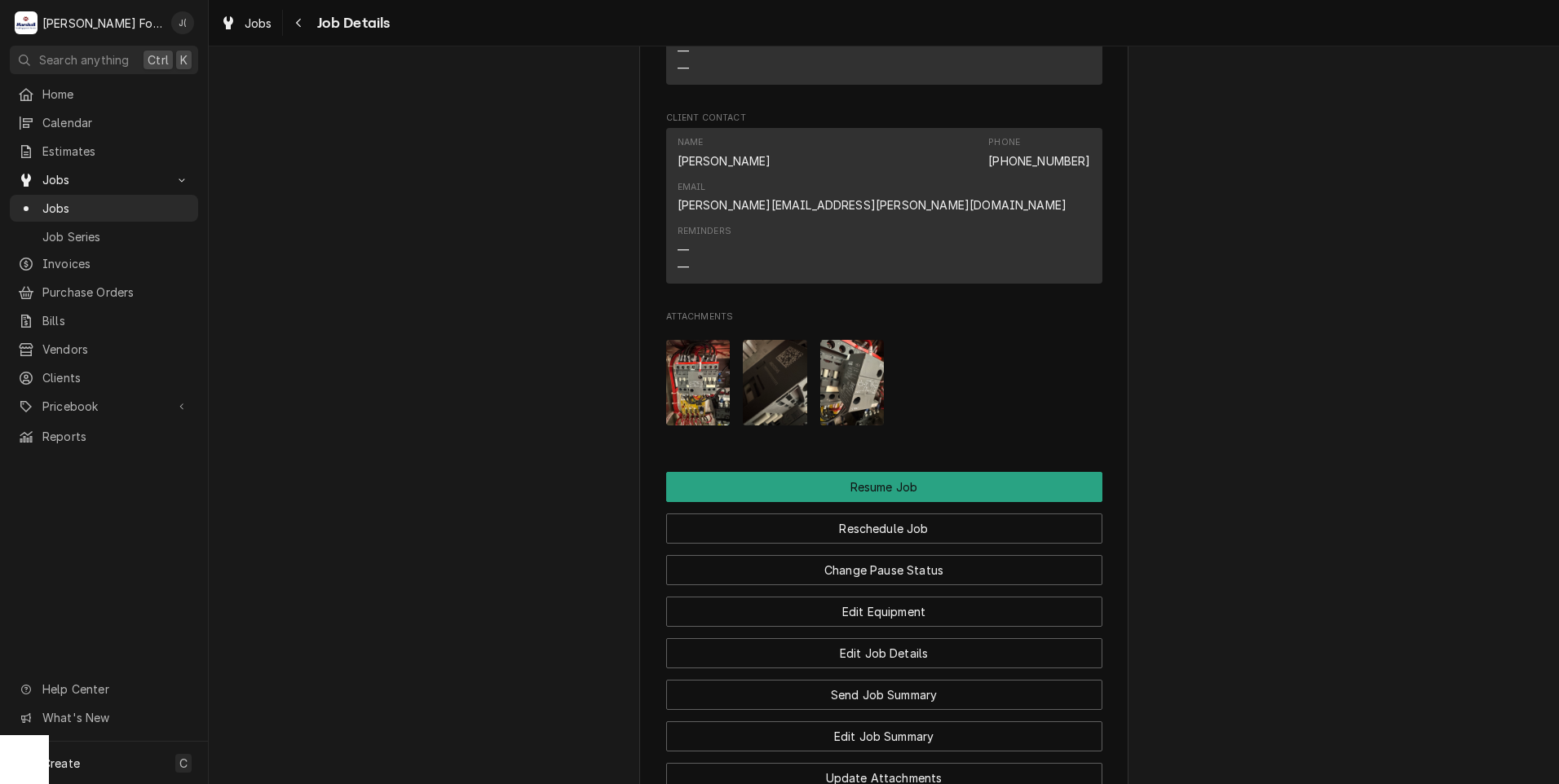
click at [752, 340] on img "Attachments" at bounding box center [775, 382] width 65 height 85
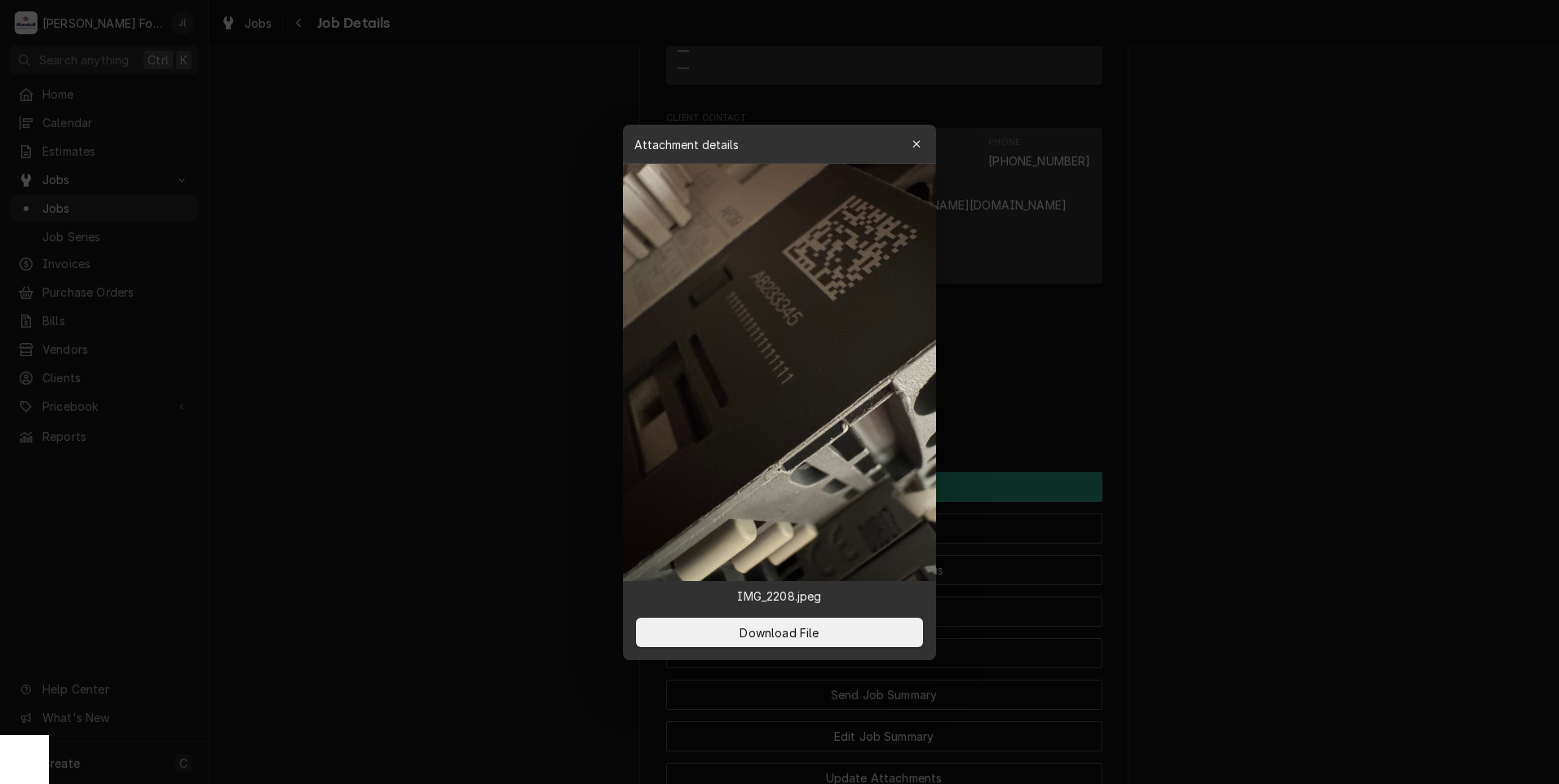
click at [752, 312] on img at bounding box center [779, 372] width 313 height 417
click at [913, 147] on icon "button" at bounding box center [916, 144] width 9 height 12
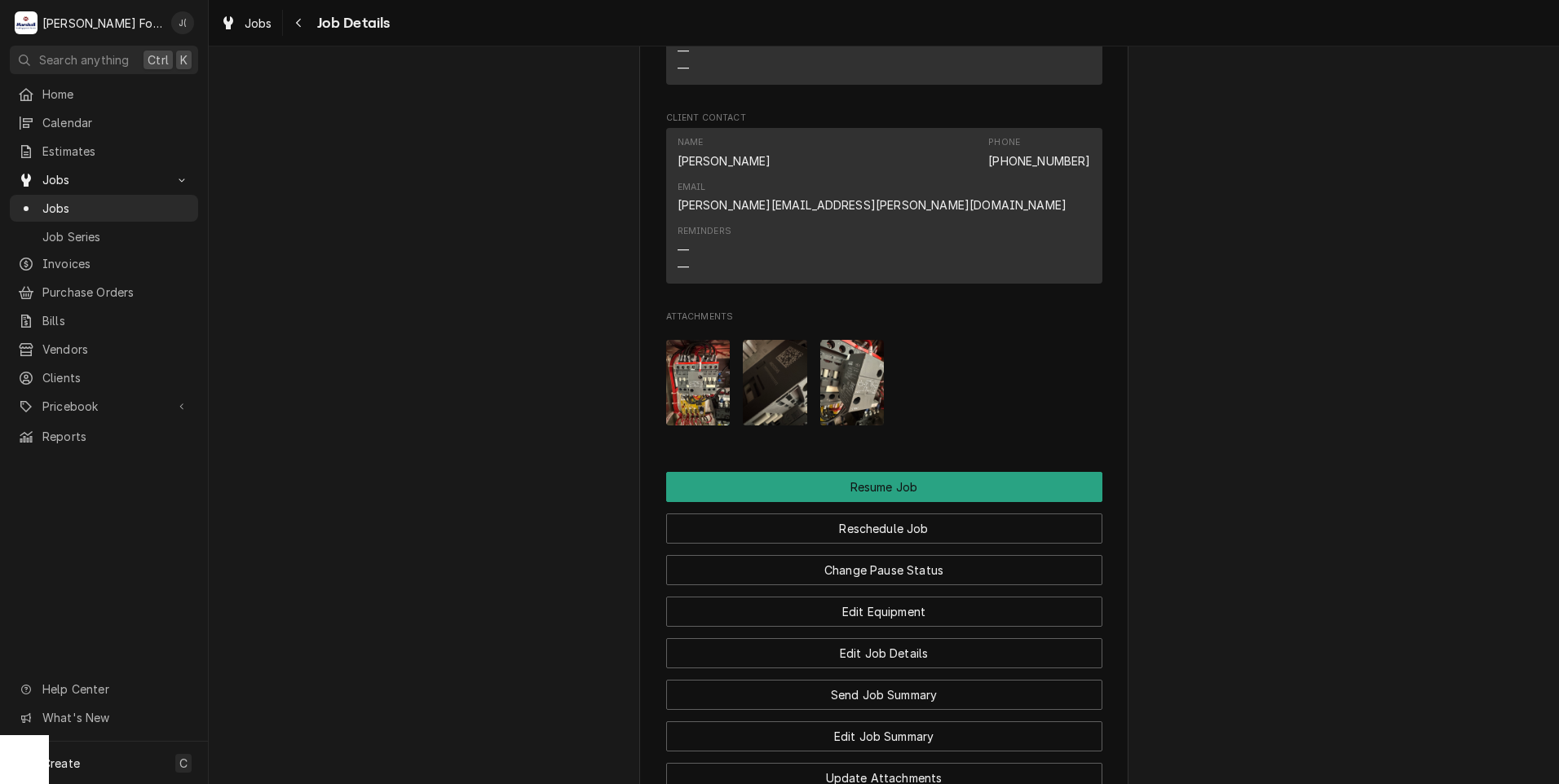
click at [856, 340] on img "Attachments" at bounding box center [852, 382] width 65 height 85
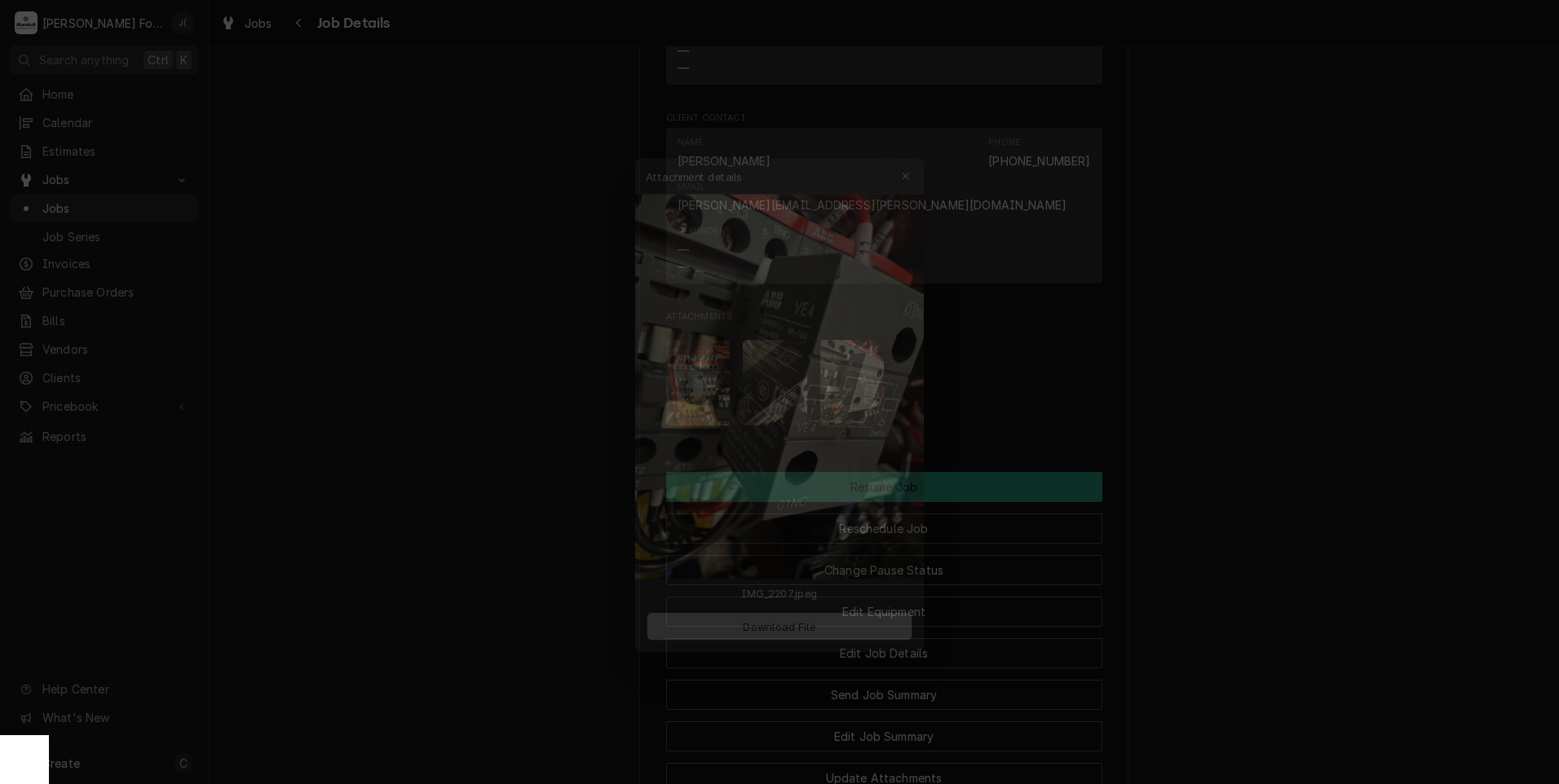
click at [791, 637] on span "Download File" at bounding box center [779, 632] width 85 height 17
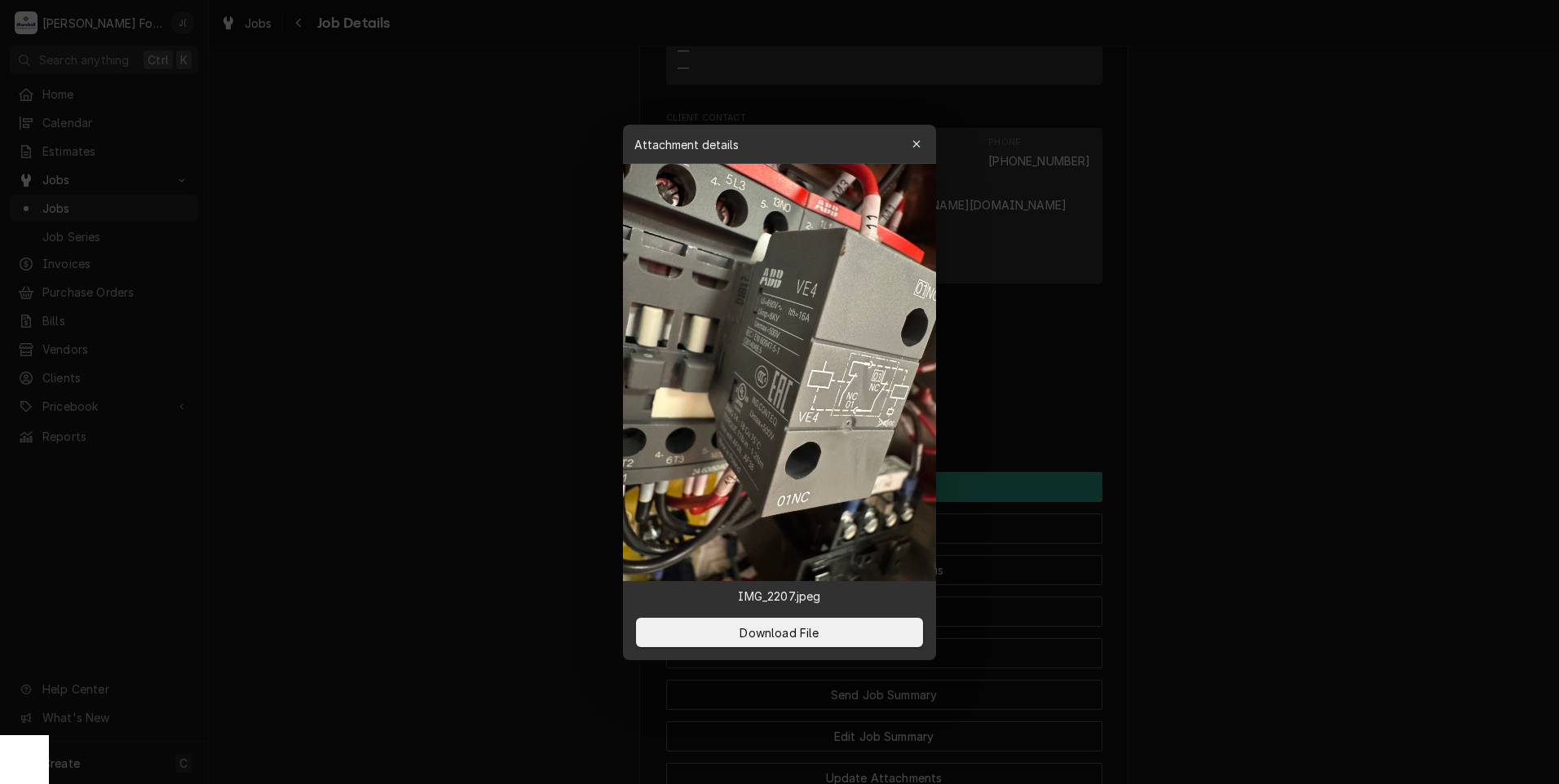
click at [900, 157] on div "Attachment details Close" at bounding box center [779, 143] width 313 height 39
drag, startPoint x: 925, startPoint y: 138, endPoint x: 919, endPoint y: 145, distance: 9.2
click at [925, 139] on button "button" at bounding box center [915, 143] width 26 height 26
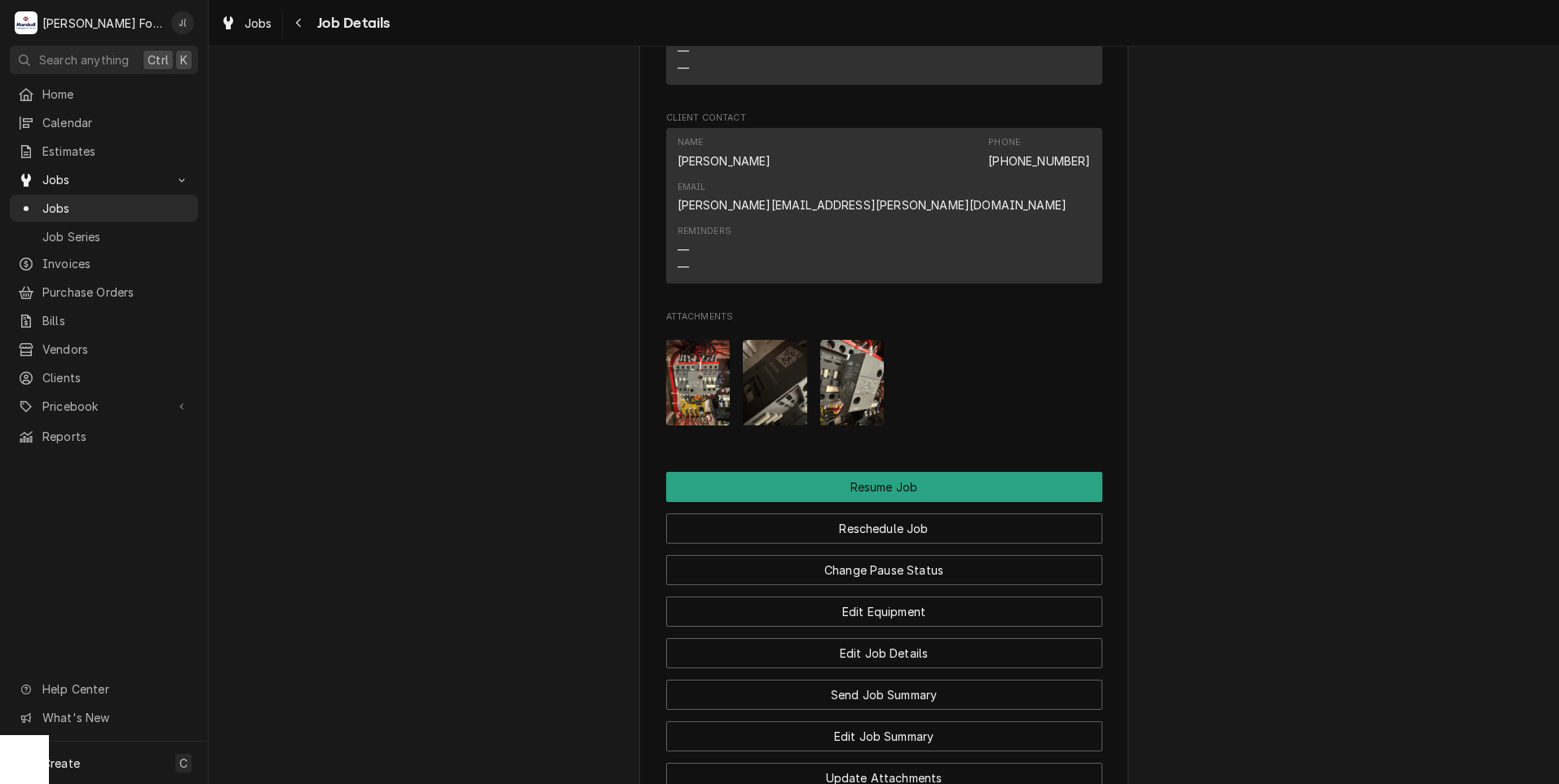
click at [773, 340] on img "Attachments" at bounding box center [775, 382] width 65 height 85
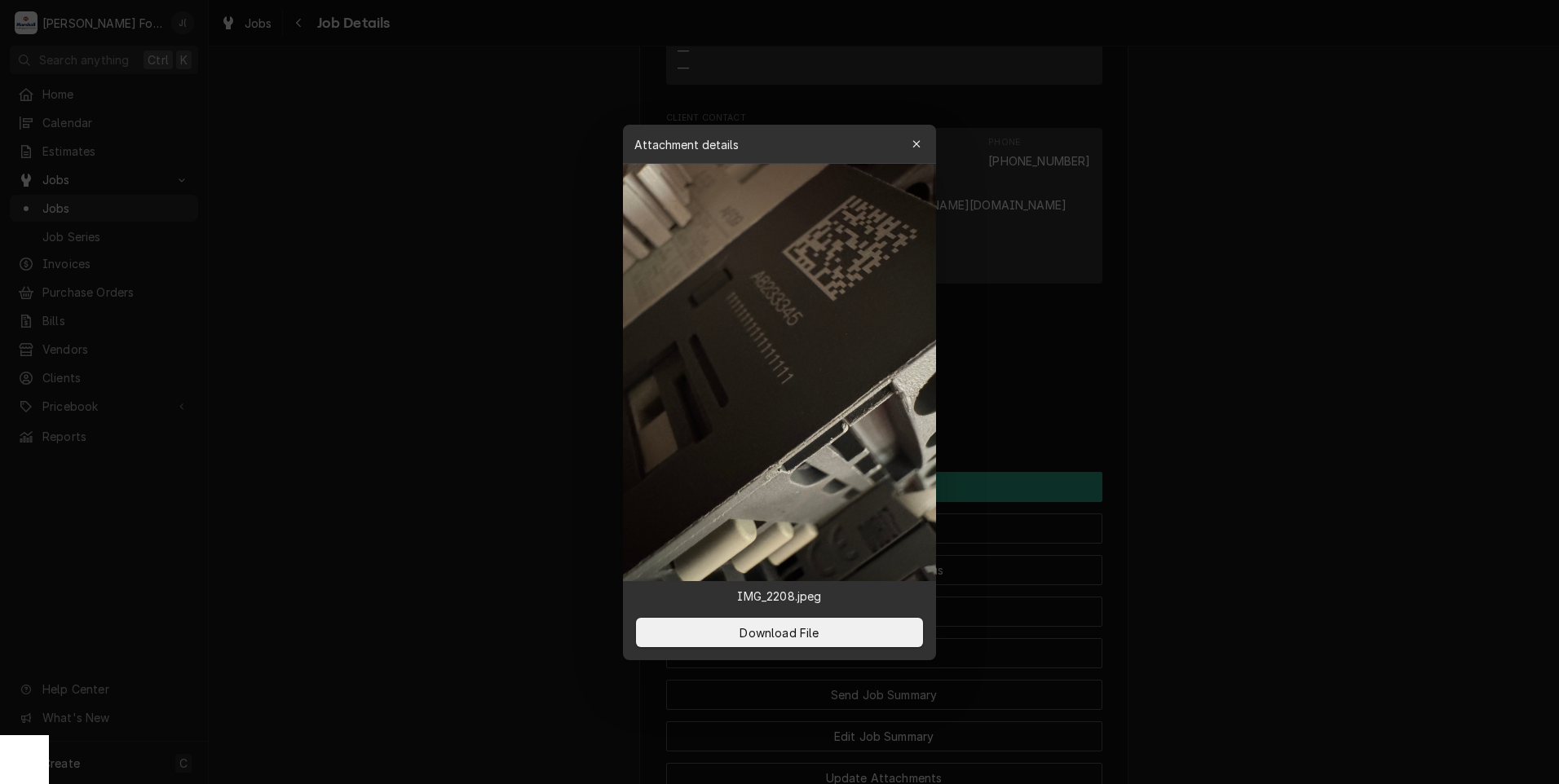
click at [920, 134] on button "button" at bounding box center [915, 143] width 26 height 26
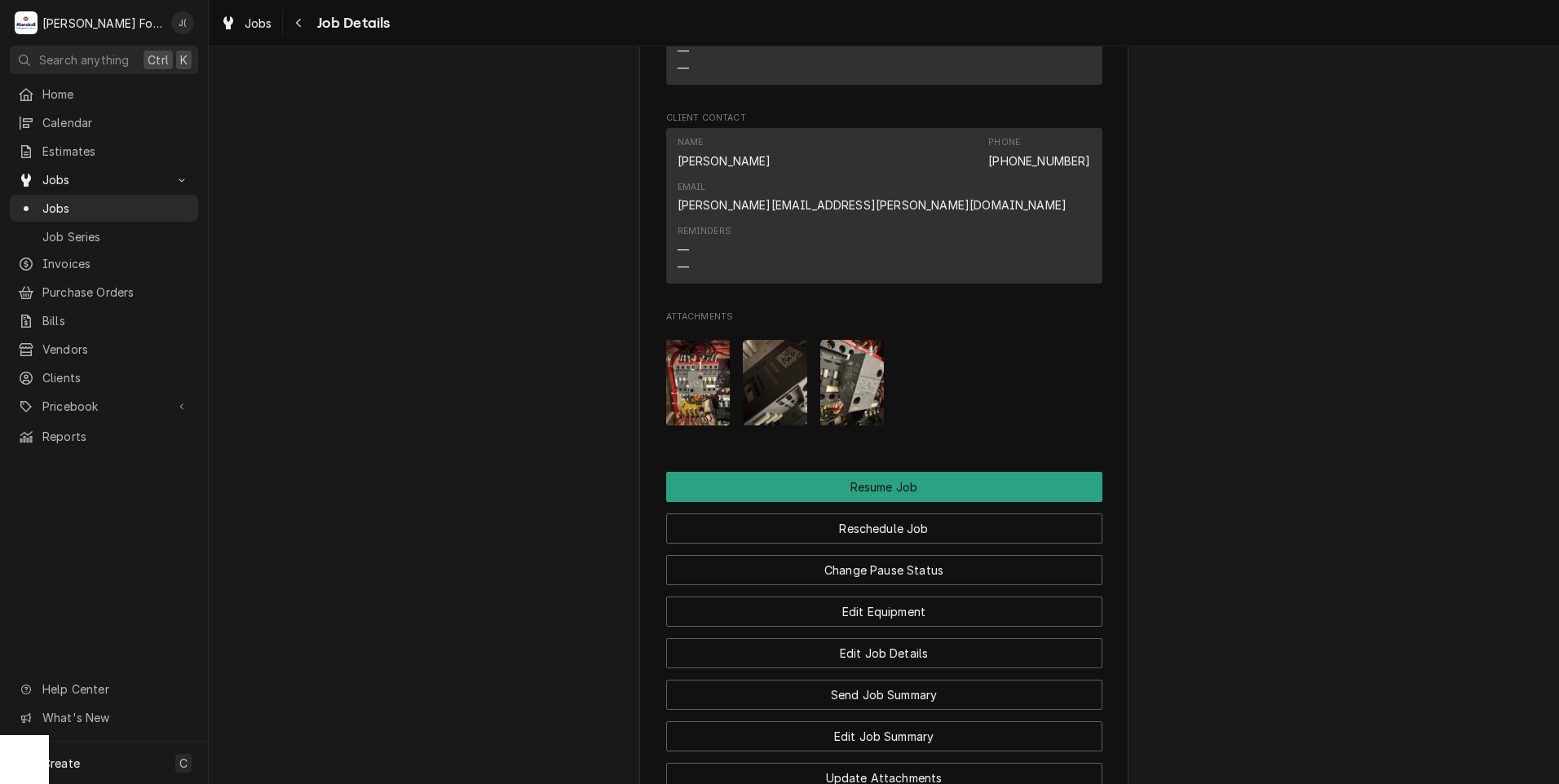
click at [709, 340] on img "Attachments" at bounding box center [698, 382] width 65 height 85
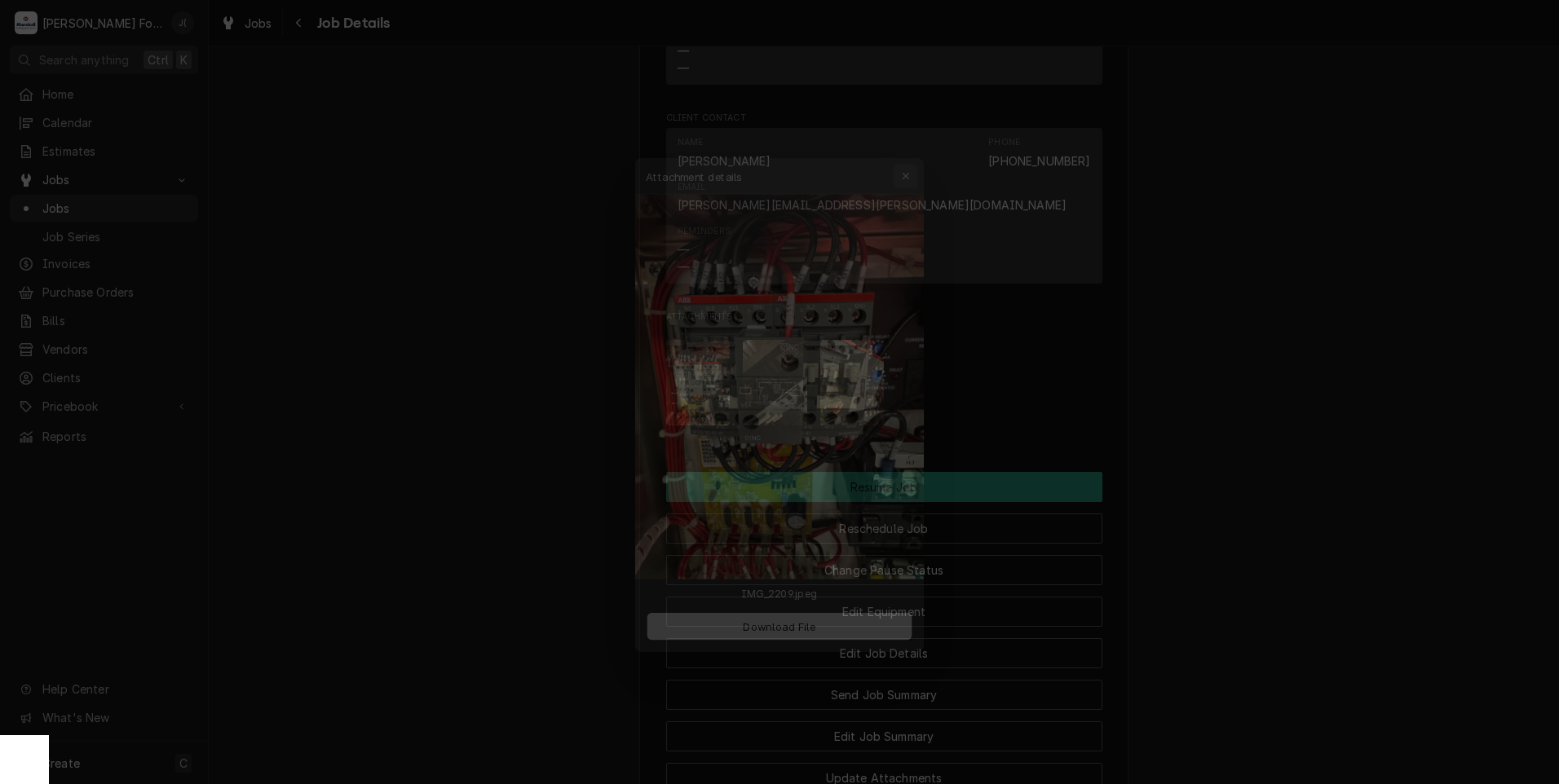
click at [918, 143] on icon "button" at bounding box center [916, 144] width 9 height 12
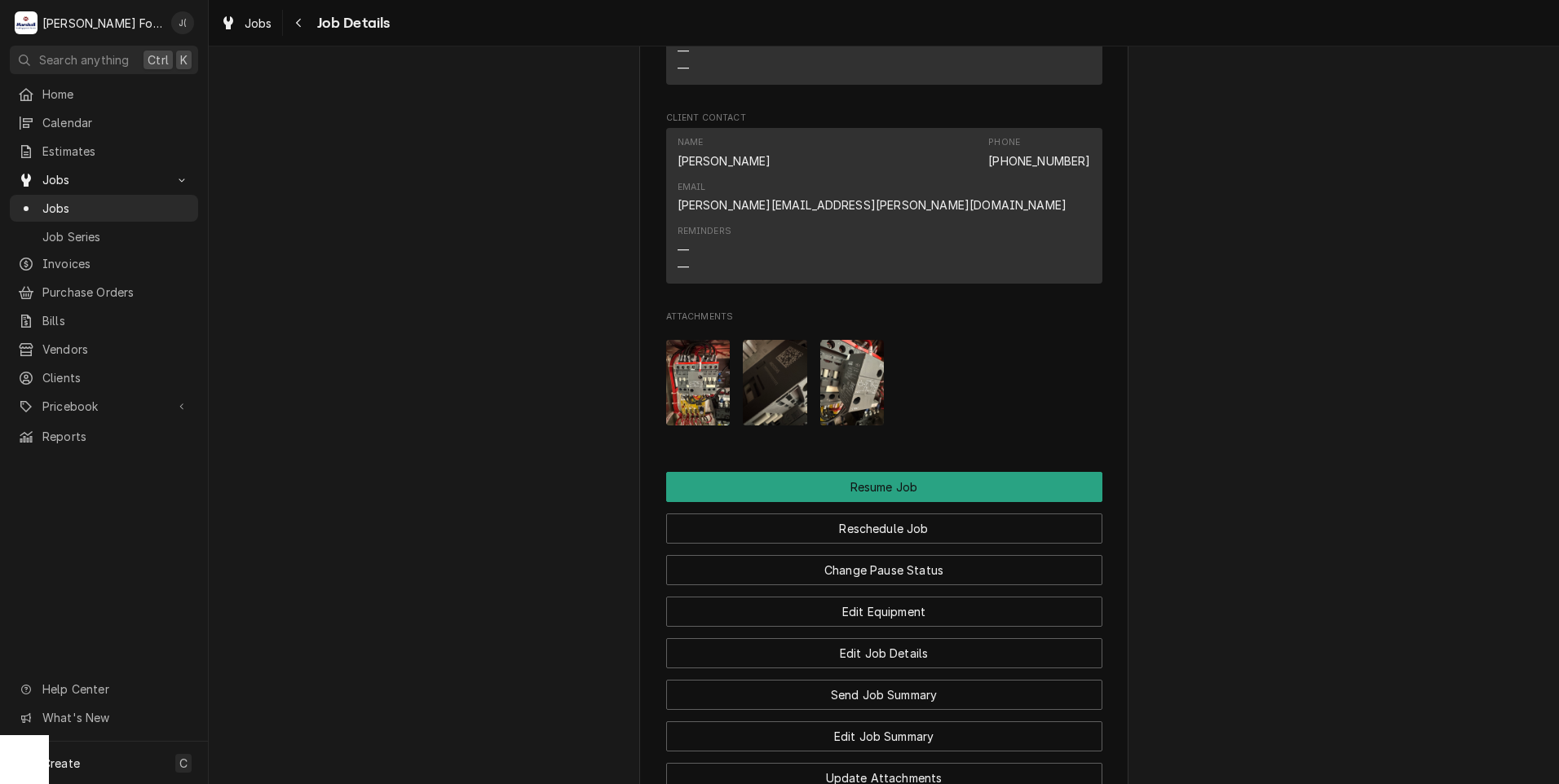
click at [775, 340] on img "Attachments" at bounding box center [775, 382] width 65 height 85
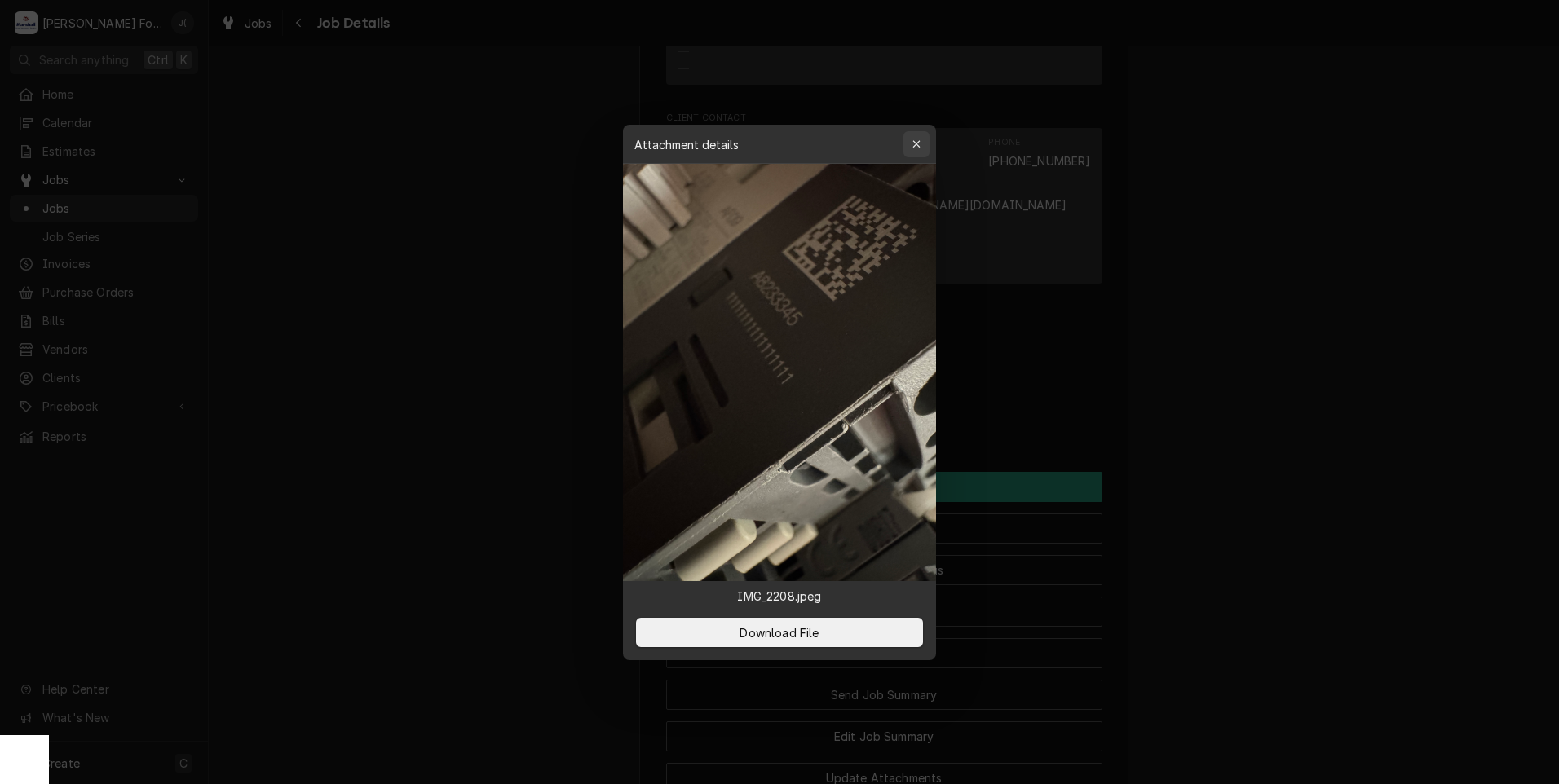
click at [920, 147] on icon "button" at bounding box center [916, 144] width 9 height 12
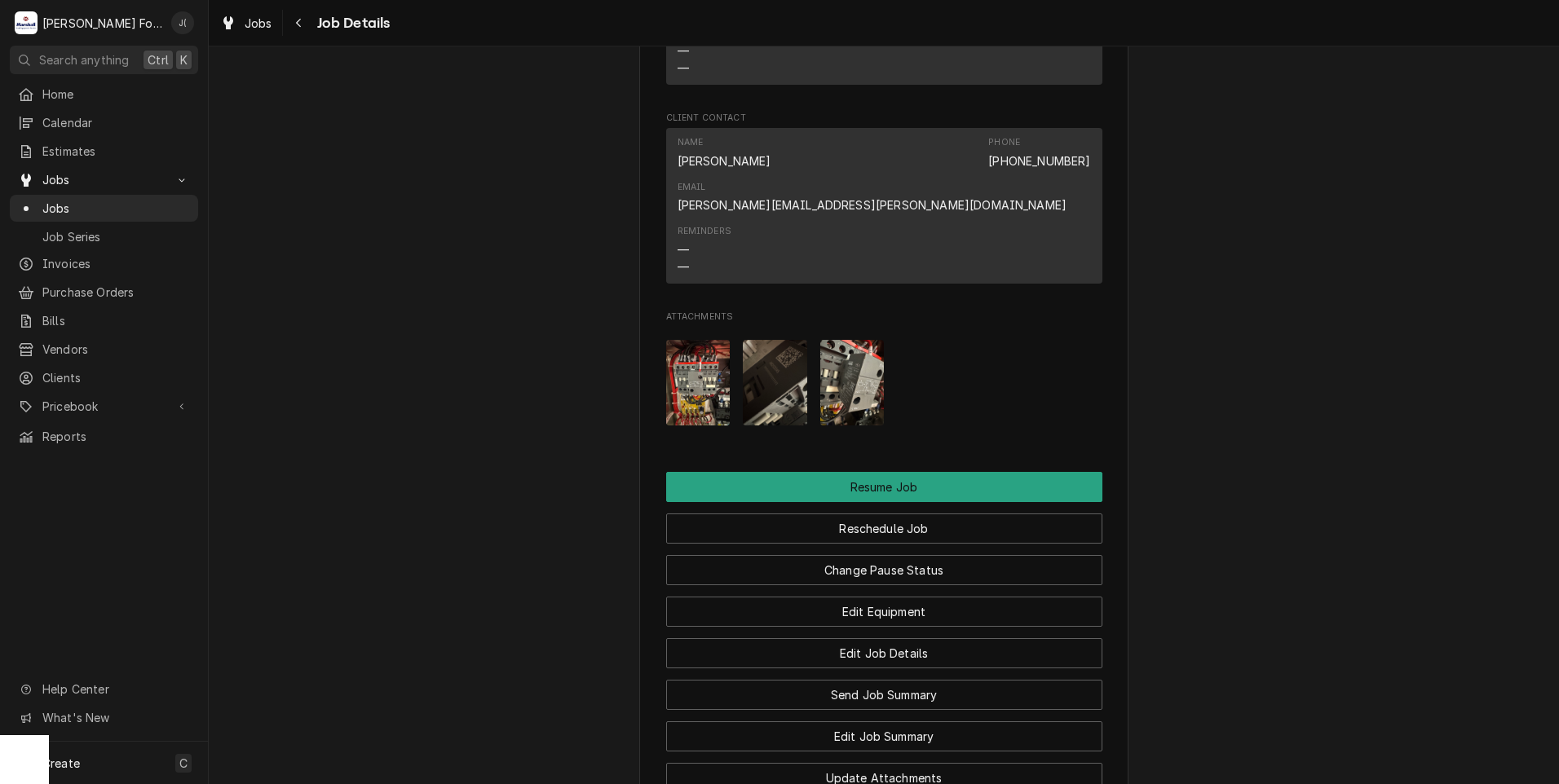
click at [772, 340] on img "Attachments" at bounding box center [775, 382] width 65 height 85
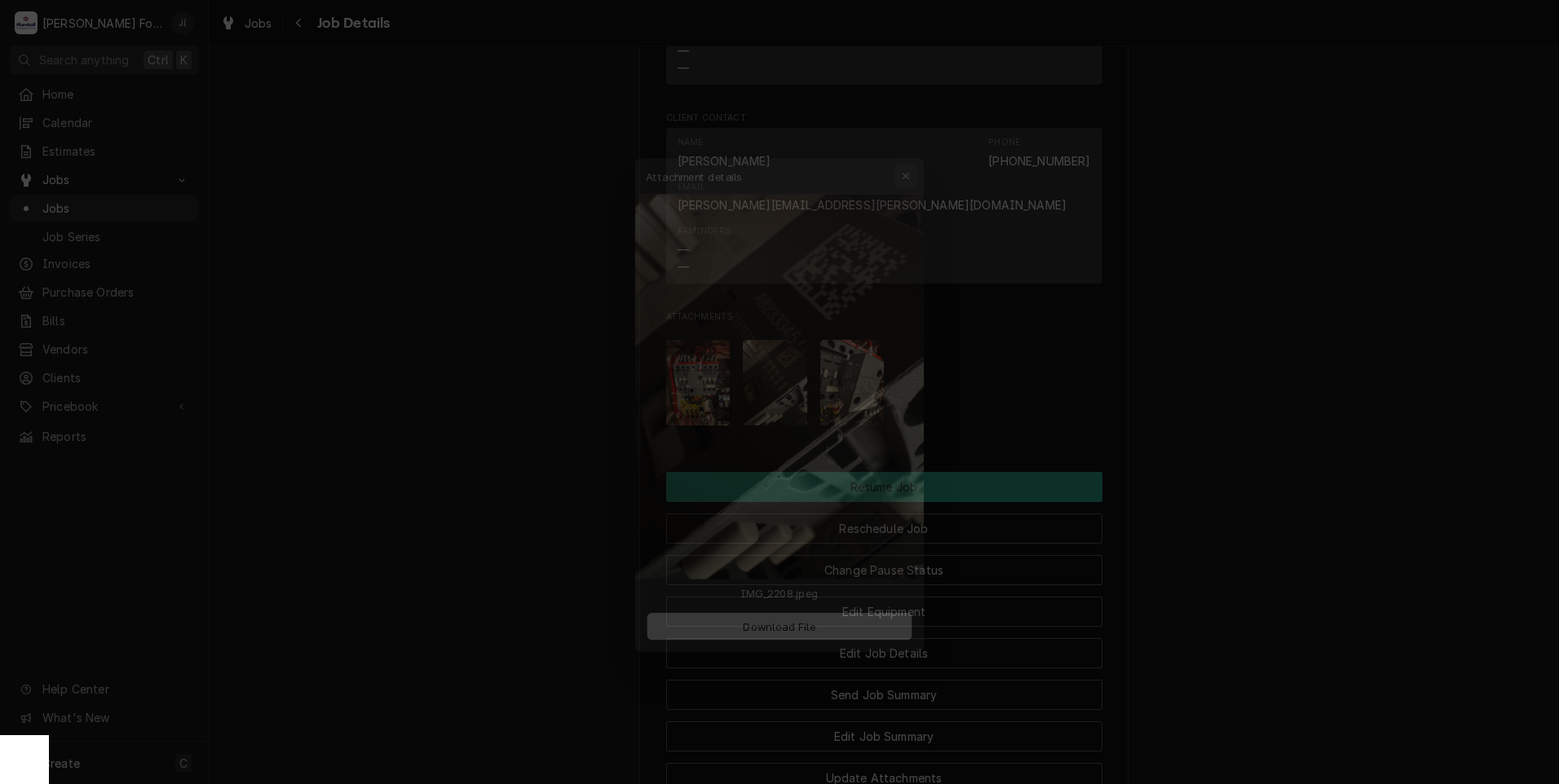
click at [919, 143] on icon "button" at bounding box center [916, 144] width 9 height 12
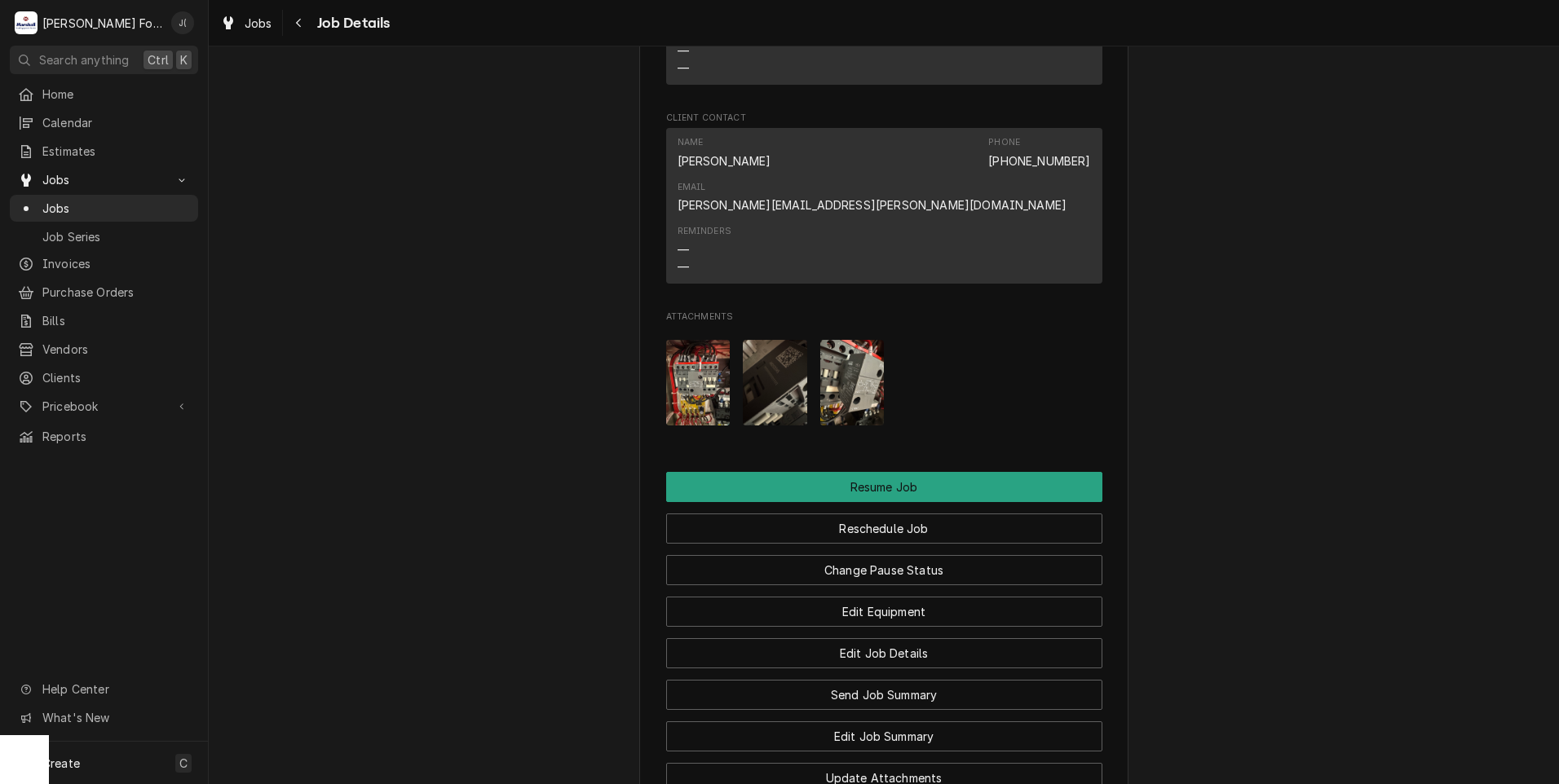
click at [856, 340] on img "Attachments" at bounding box center [852, 382] width 65 height 85
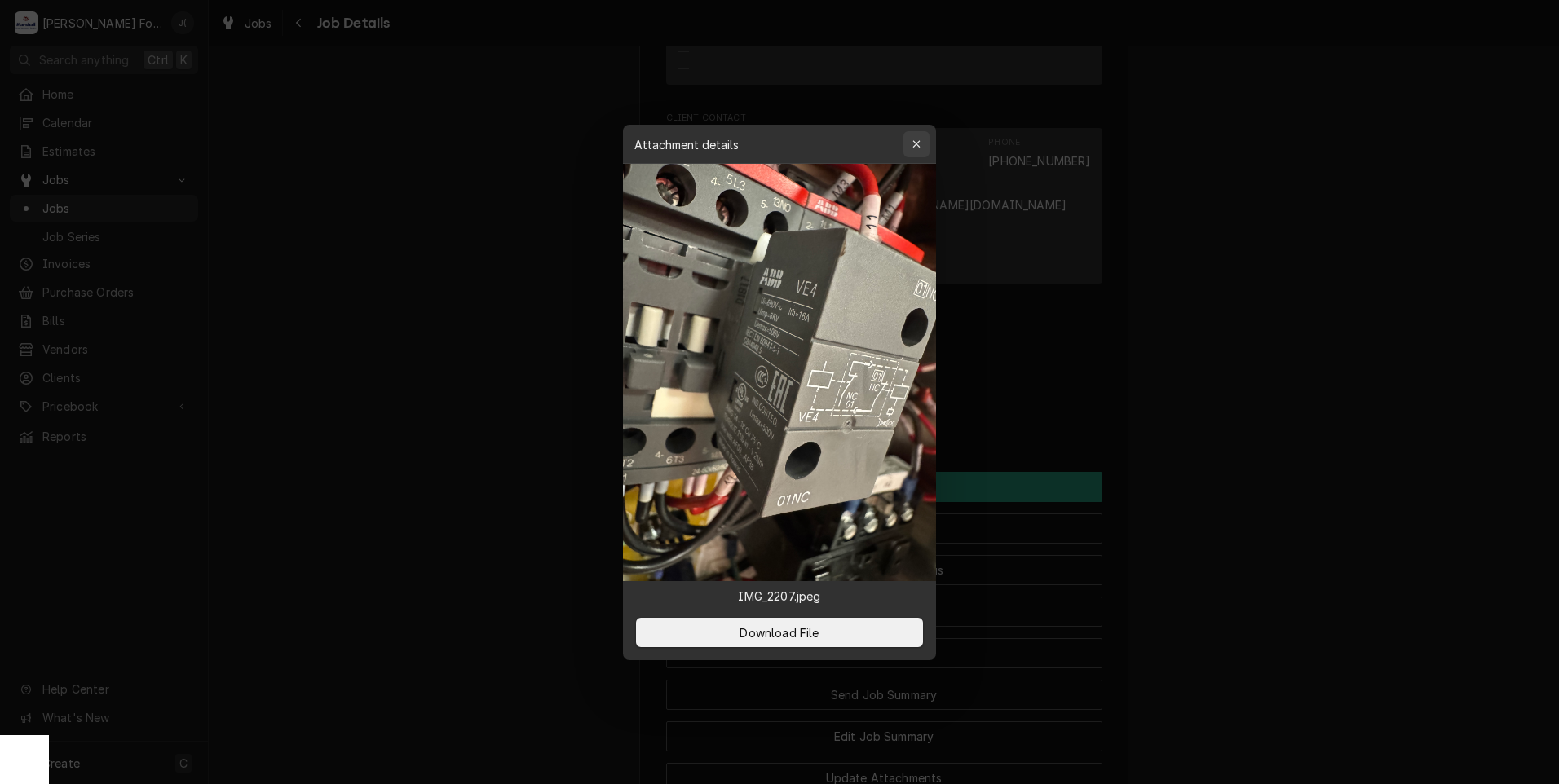
click at [913, 146] on icon "button" at bounding box center [916, 144] width 9 height 12
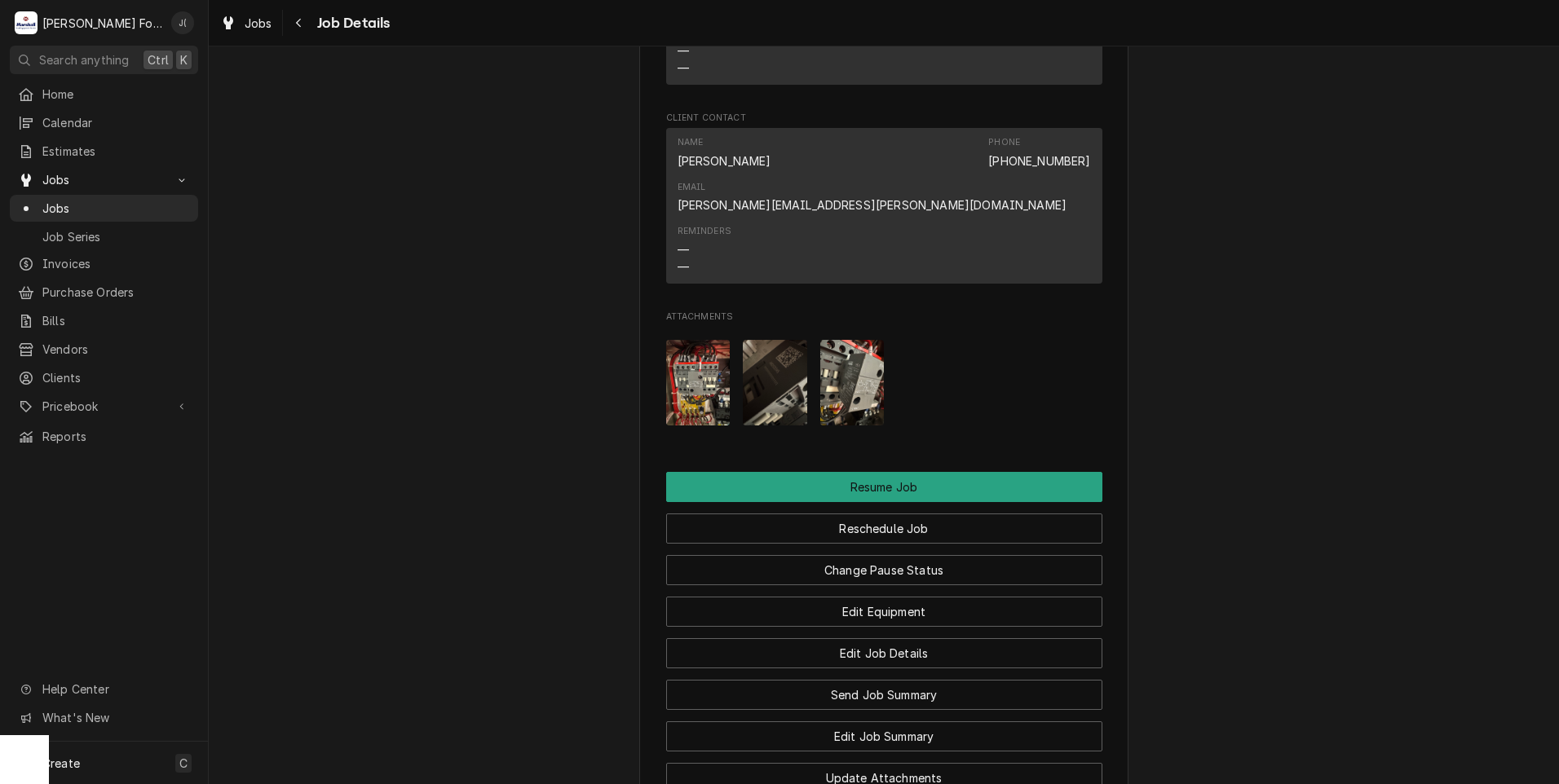
click at [847, 340] on img "Attachments" at bounding box center [852, 382] width 65 height 85
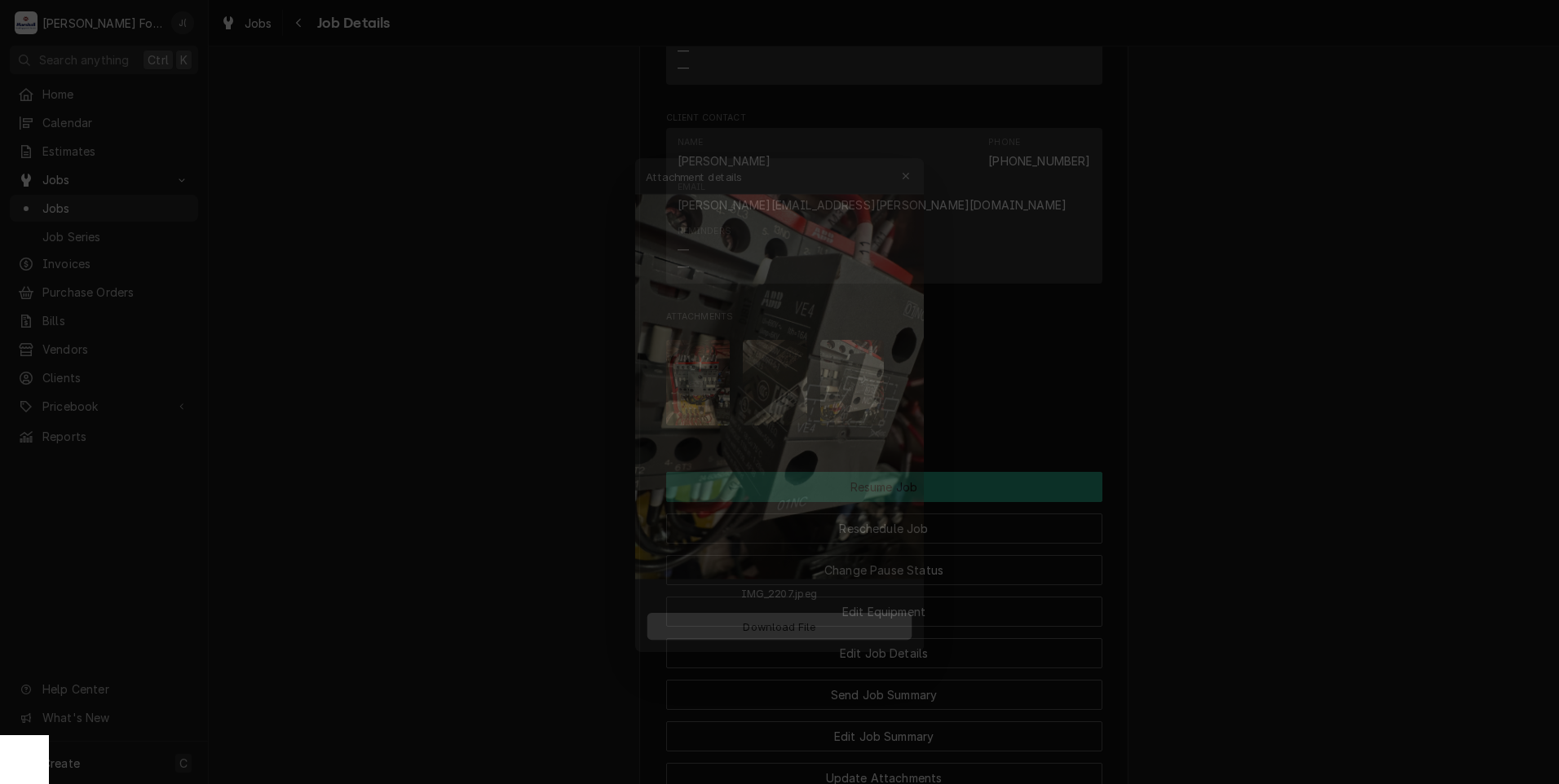
click at [778, 633] on span "Download File" at bounding box center [779, 632] width 85 height 17
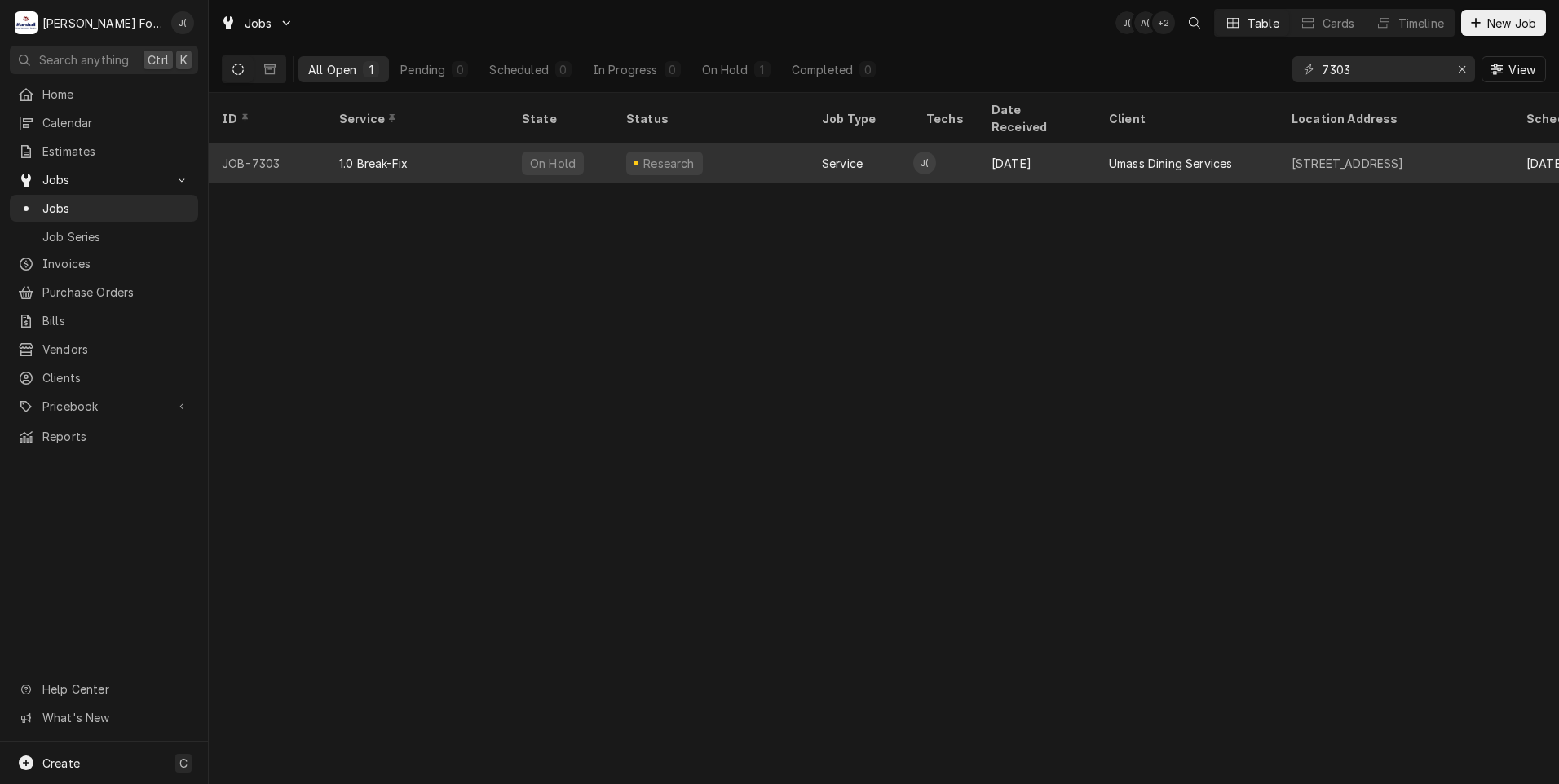
click at [455, 143] on div "1.0 Break-Fix" at bounding box center [417, 162] width 182 height 39
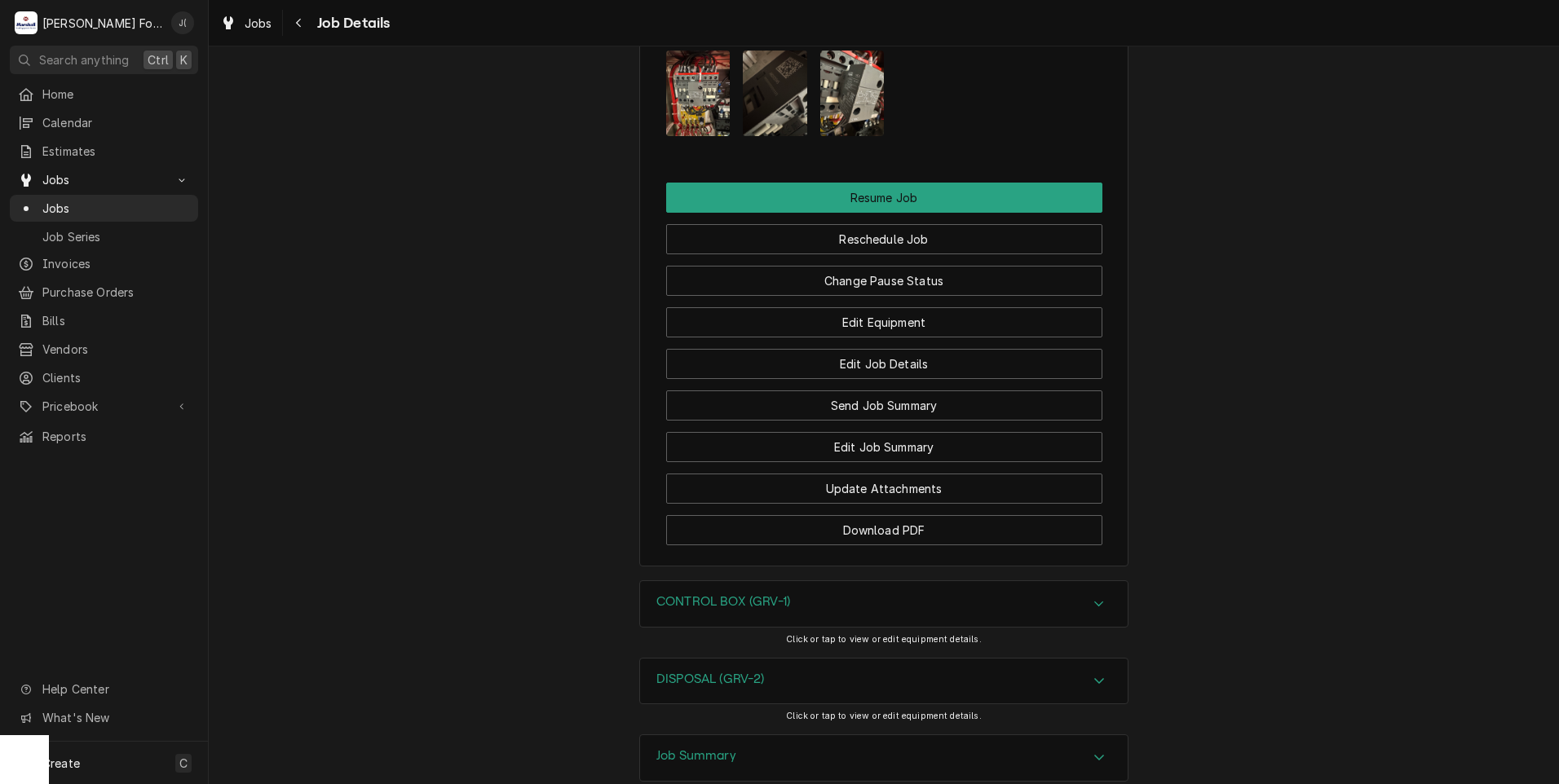
scroll to position [2437, 0]
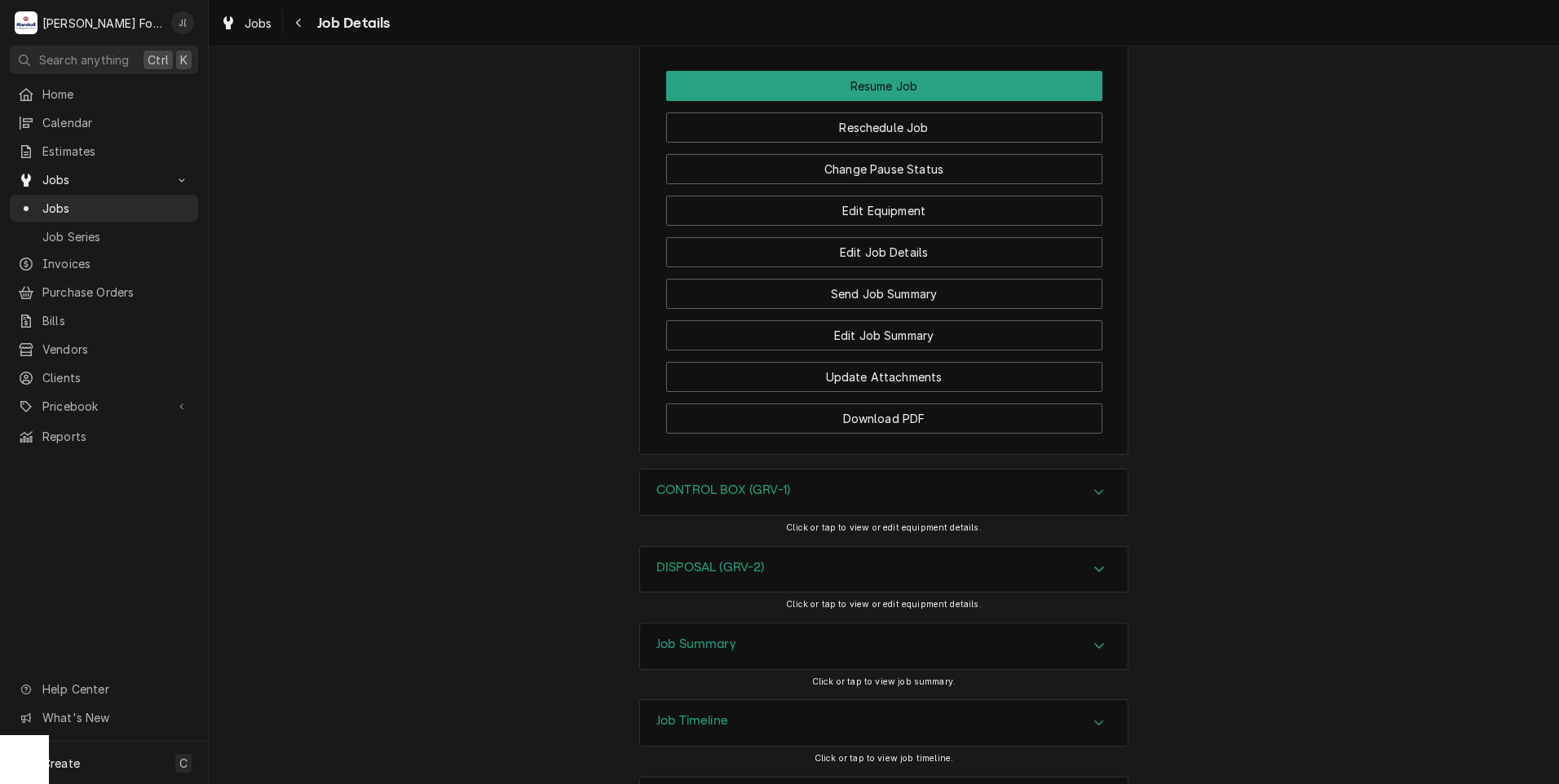
click at [688, 469] on div "CONTROL BOX (GRV-1)" at bounding box center [884, 491] width 488 height 46
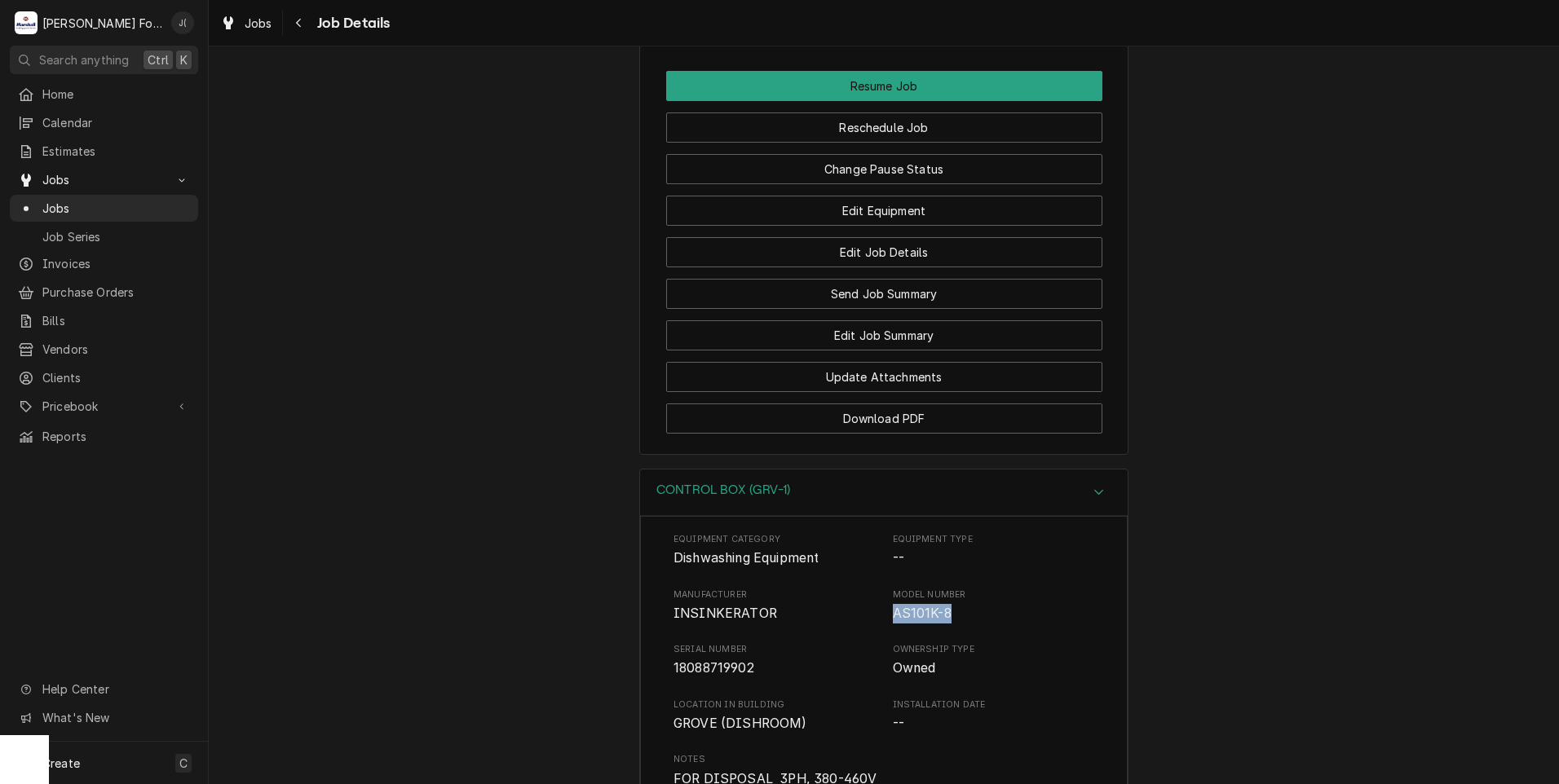
drag, startPoint x: 944, startPoint y: 542, endPoint x: 886, endPoint y: 543, distance: 58.0
click at [892, 605] on span "AS101K-8" at bounding box center [921, 612] width 59 height 16
copy span "AS101K-8"
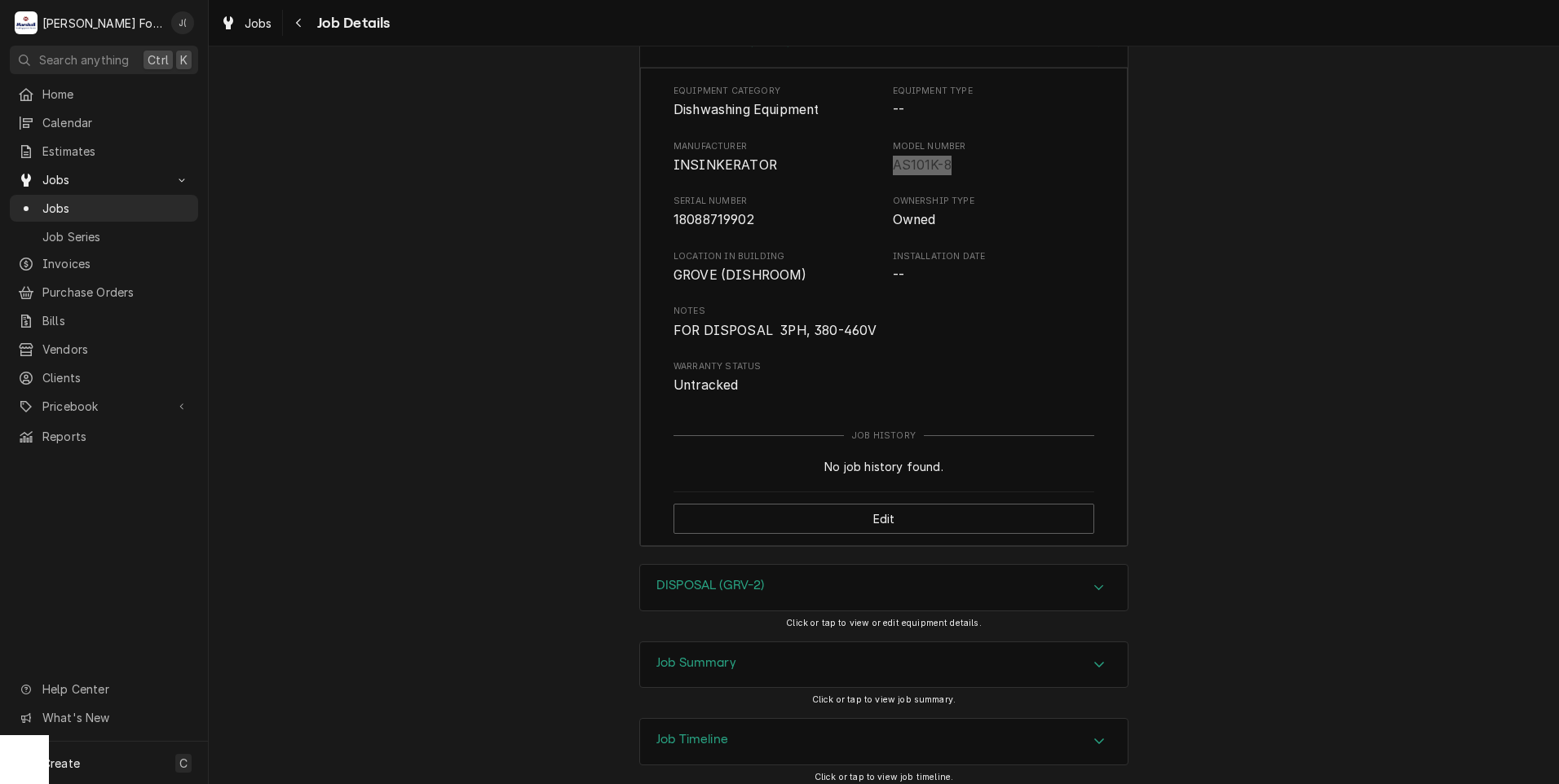
scroll to position [2905, 0]
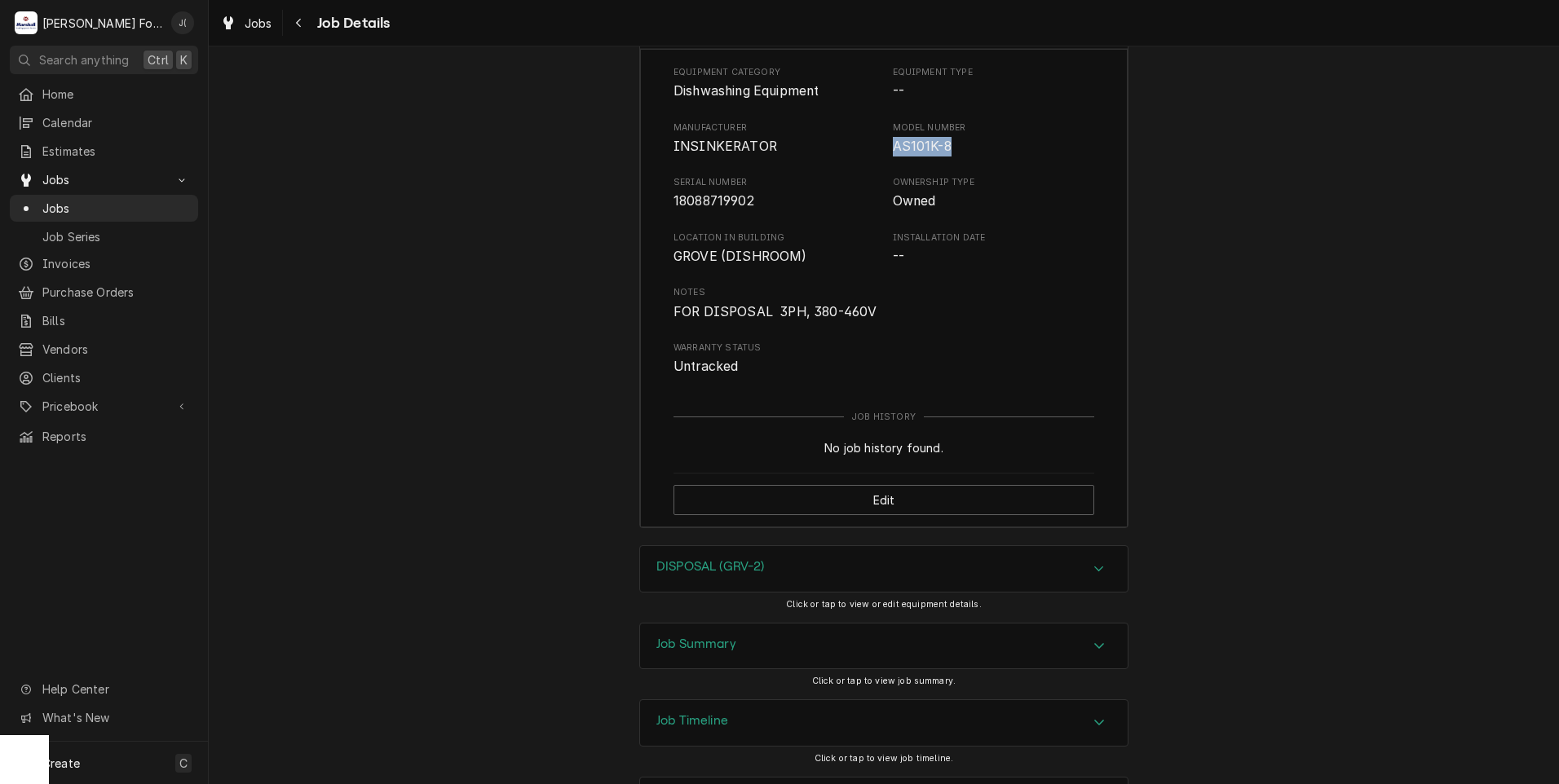
click at [702, 559] on div "DISPOSAL (GRV-2)" at bounding box center [710, 569] width 109 height 20
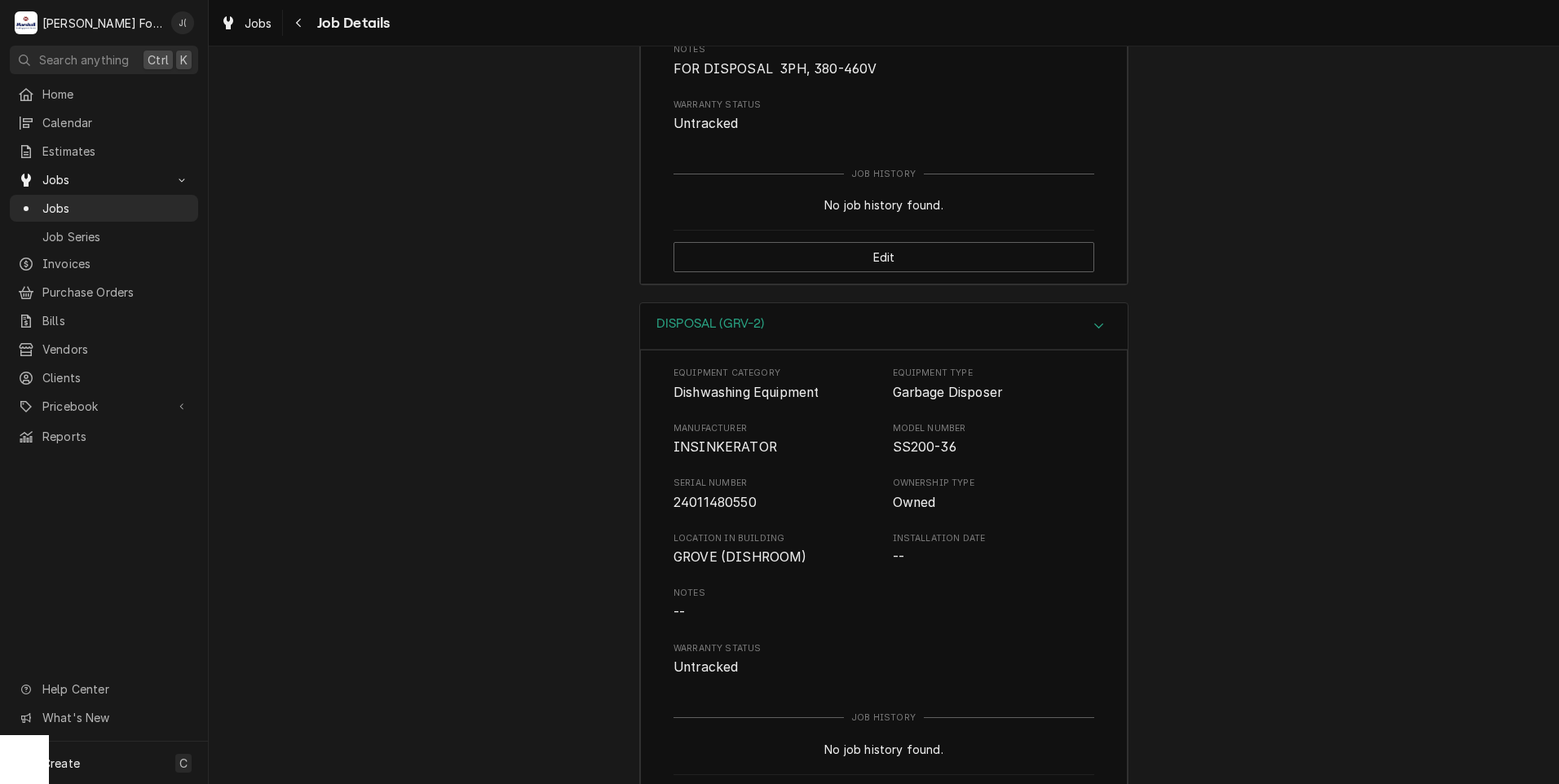
scroll to position [3149, 0]
drag, startPoint x: 943, startPoint y: 375, endPoint x: 889, endPoint y: 376, distance: 54.0
click at [892, 438] on span "SS200-36" at bounding box center [924, 445] width 64 height 16
copy span "SS200-36"
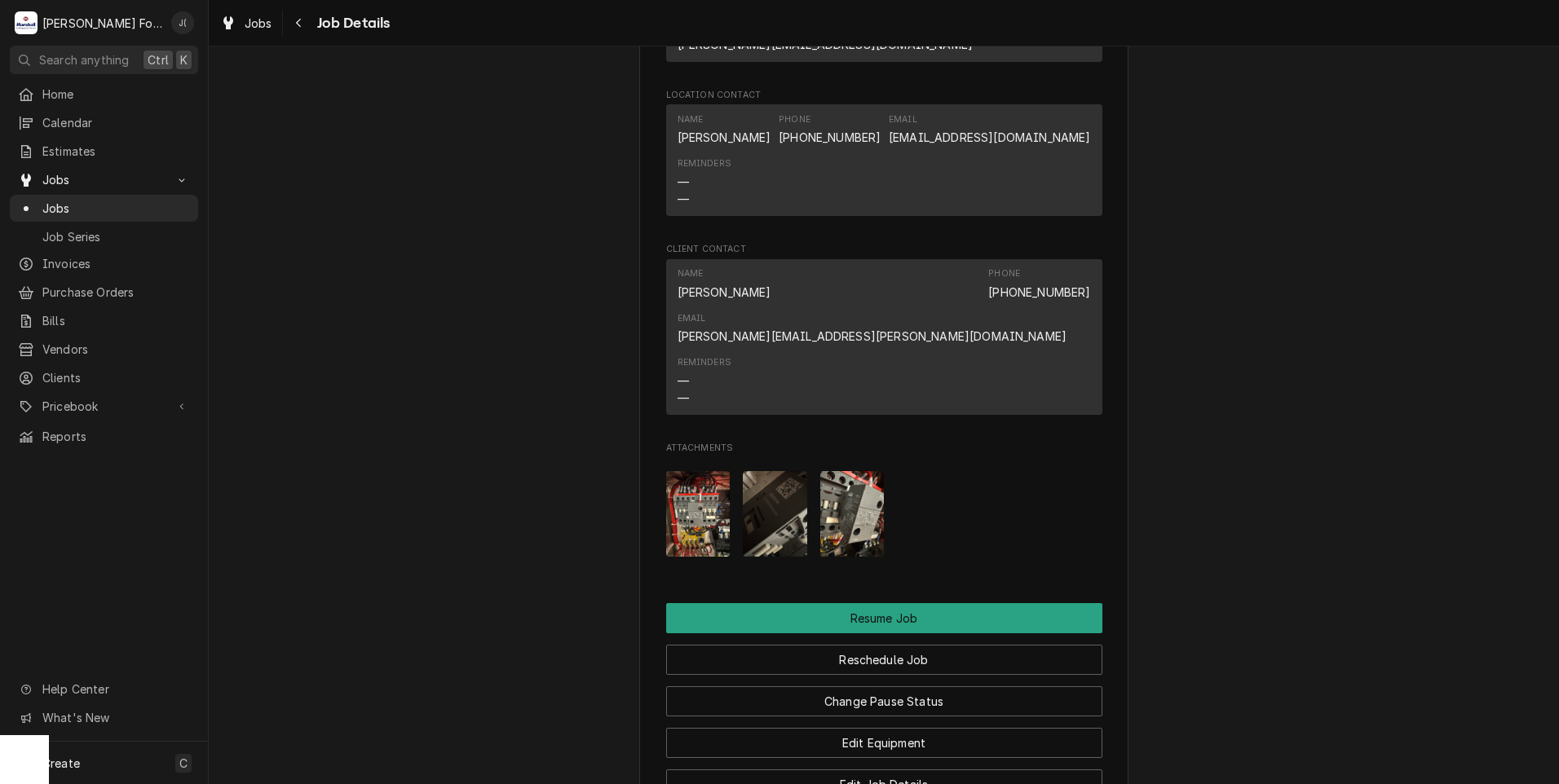
scroll to position [1846, 0]
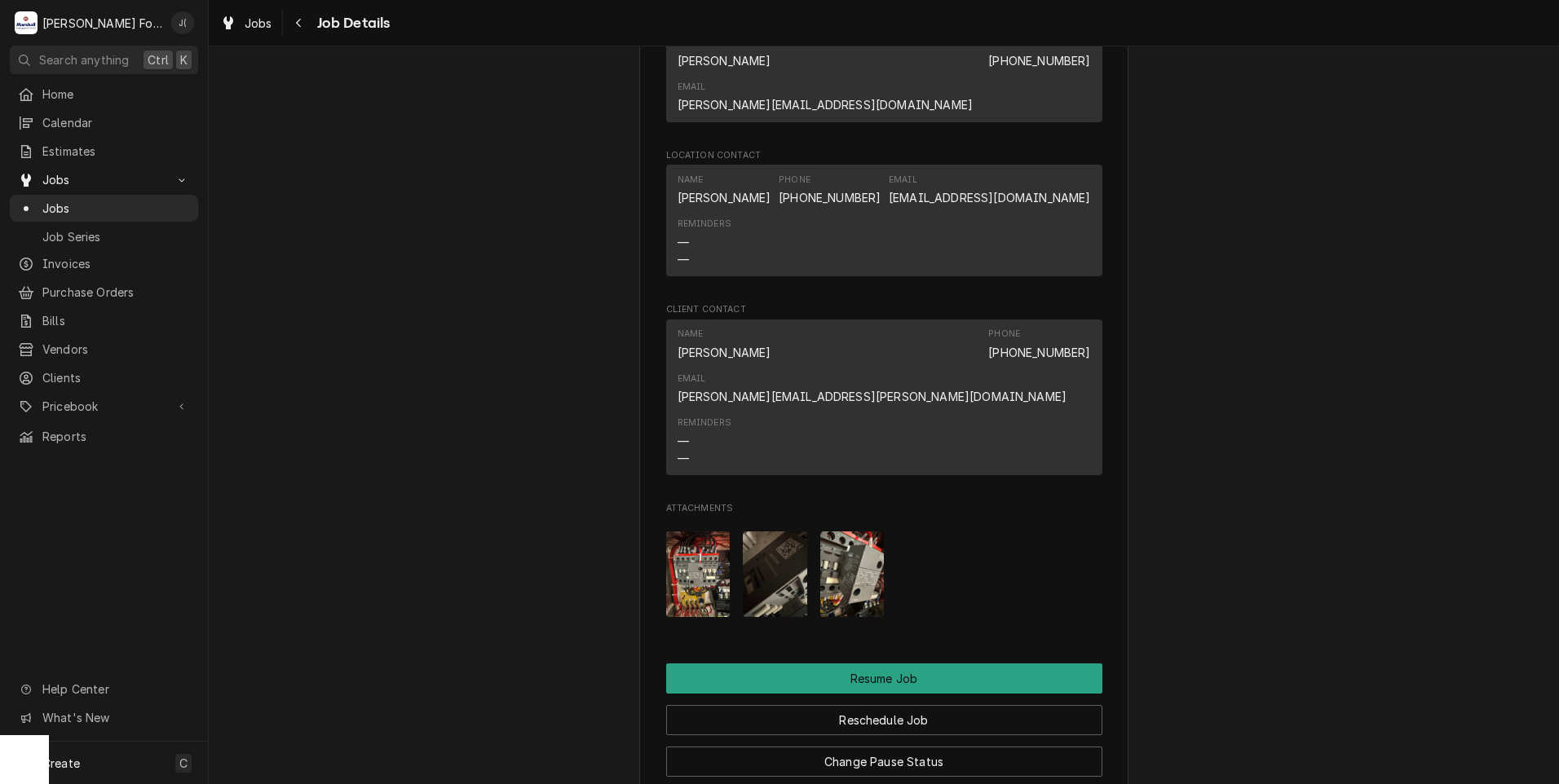
click at [839, 531] on img "Attachments" at bounding box center [852, 573] width 65 height 85
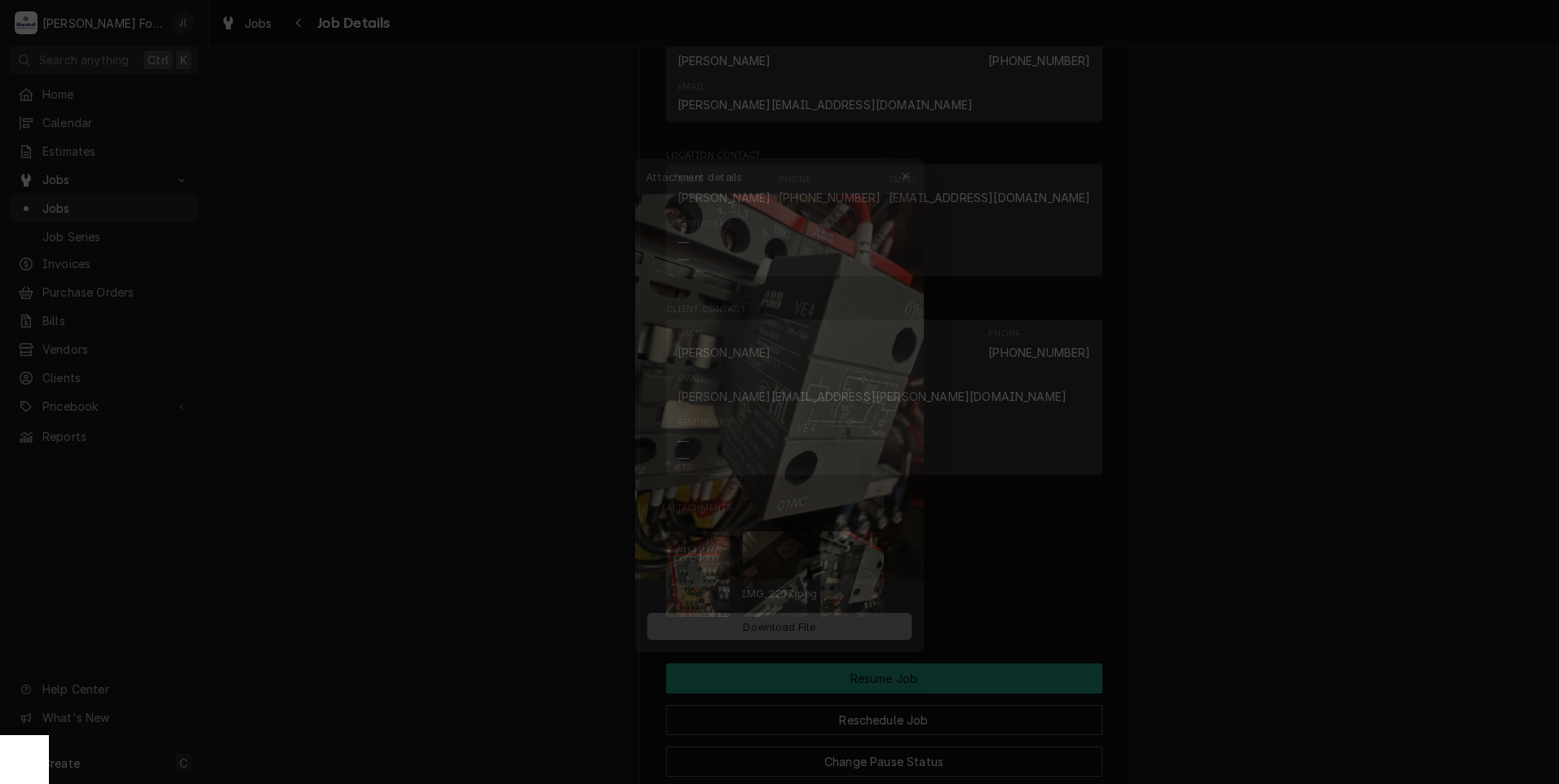
click at [820, 636] on span "Download File" at bounding box center [779, 632] width 85 height 17
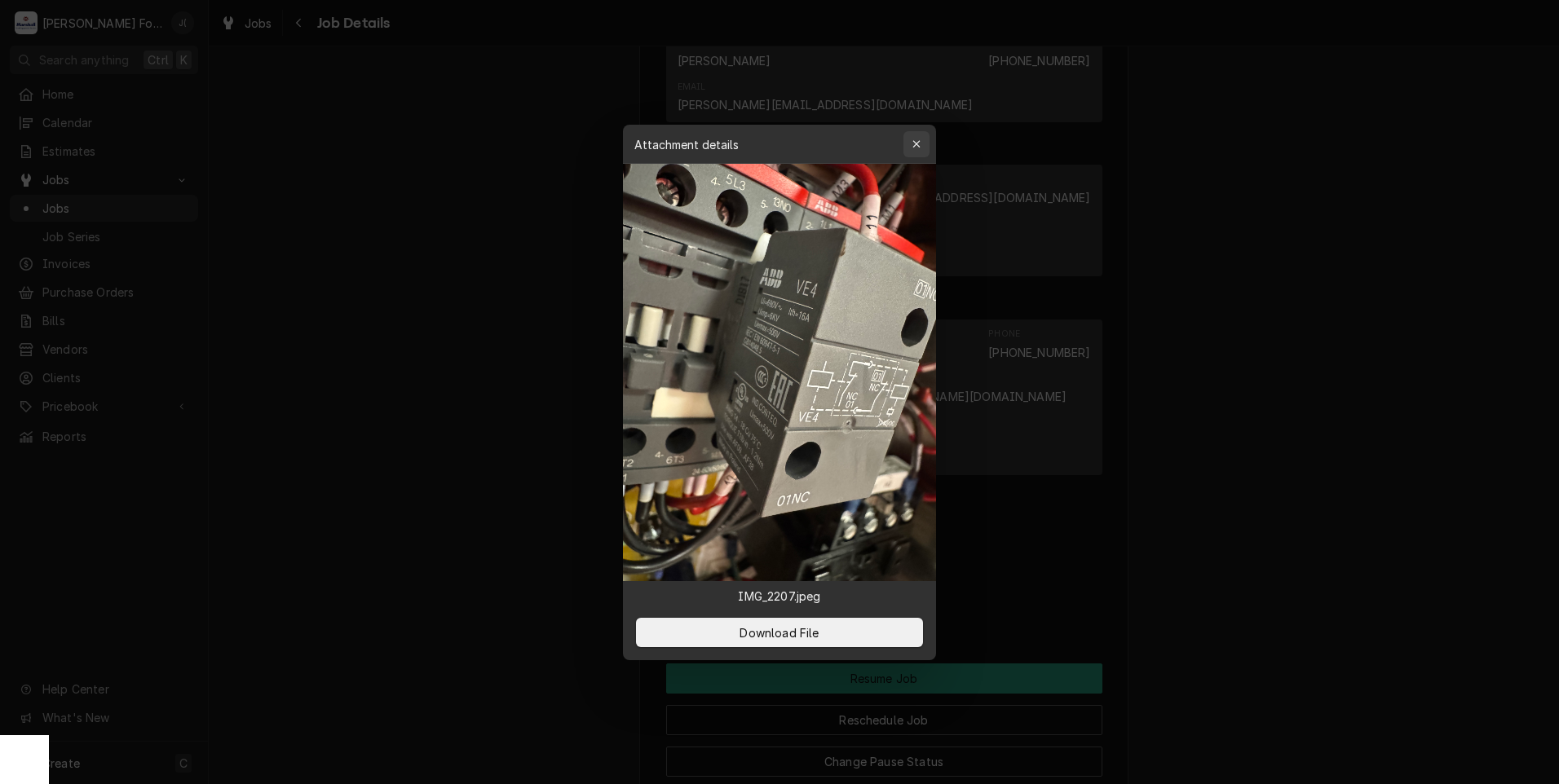
click at [913, 147] on icon "button" at bounding box center [916, 144] width 9 height 12
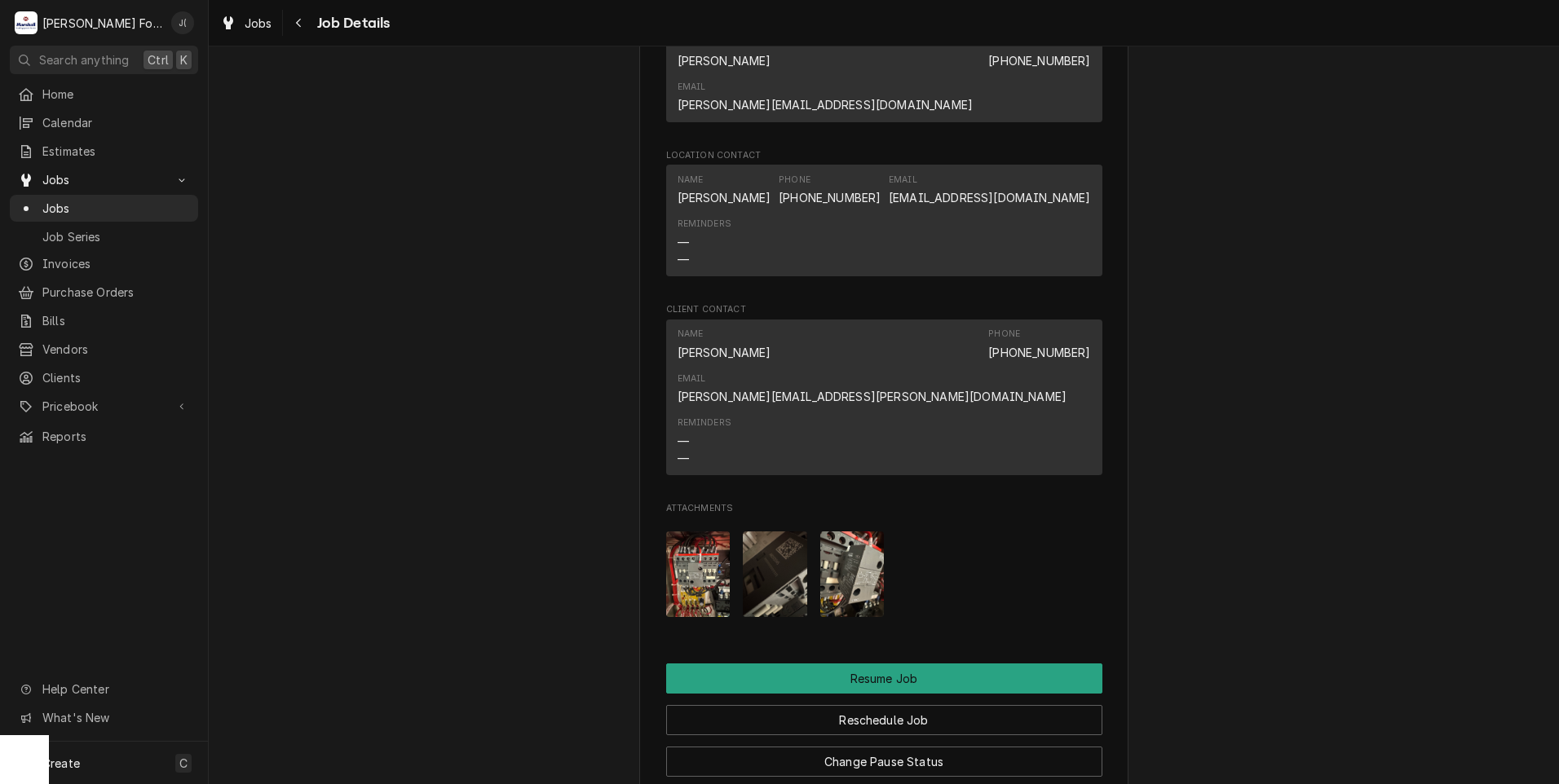
click at [696, 531] on img "Attachments" at bounding box center [698, 573] width 65 height 85
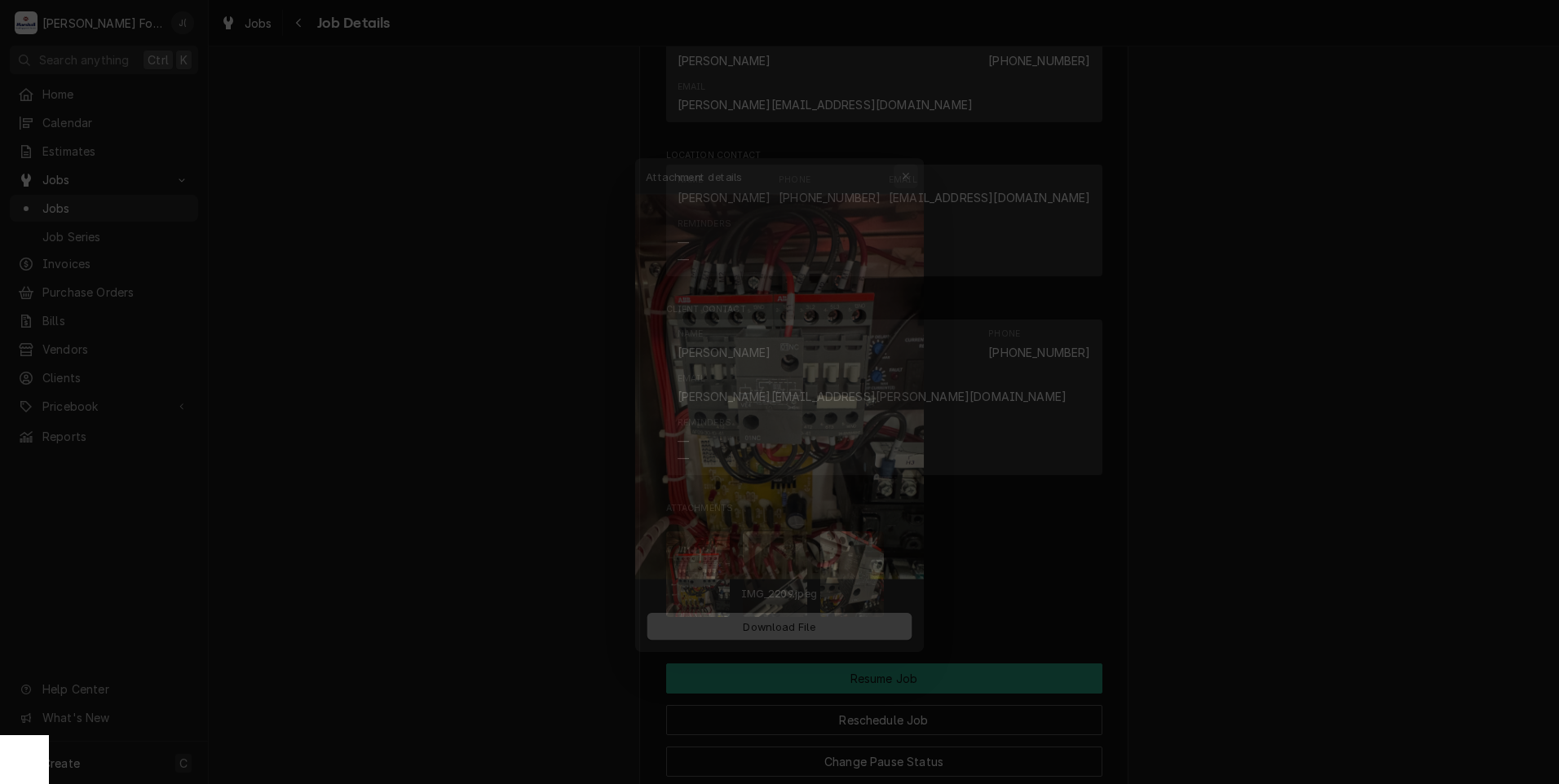
click at [912, 143] on icon "button" at bounding box center [916, 144] width 9 height 12
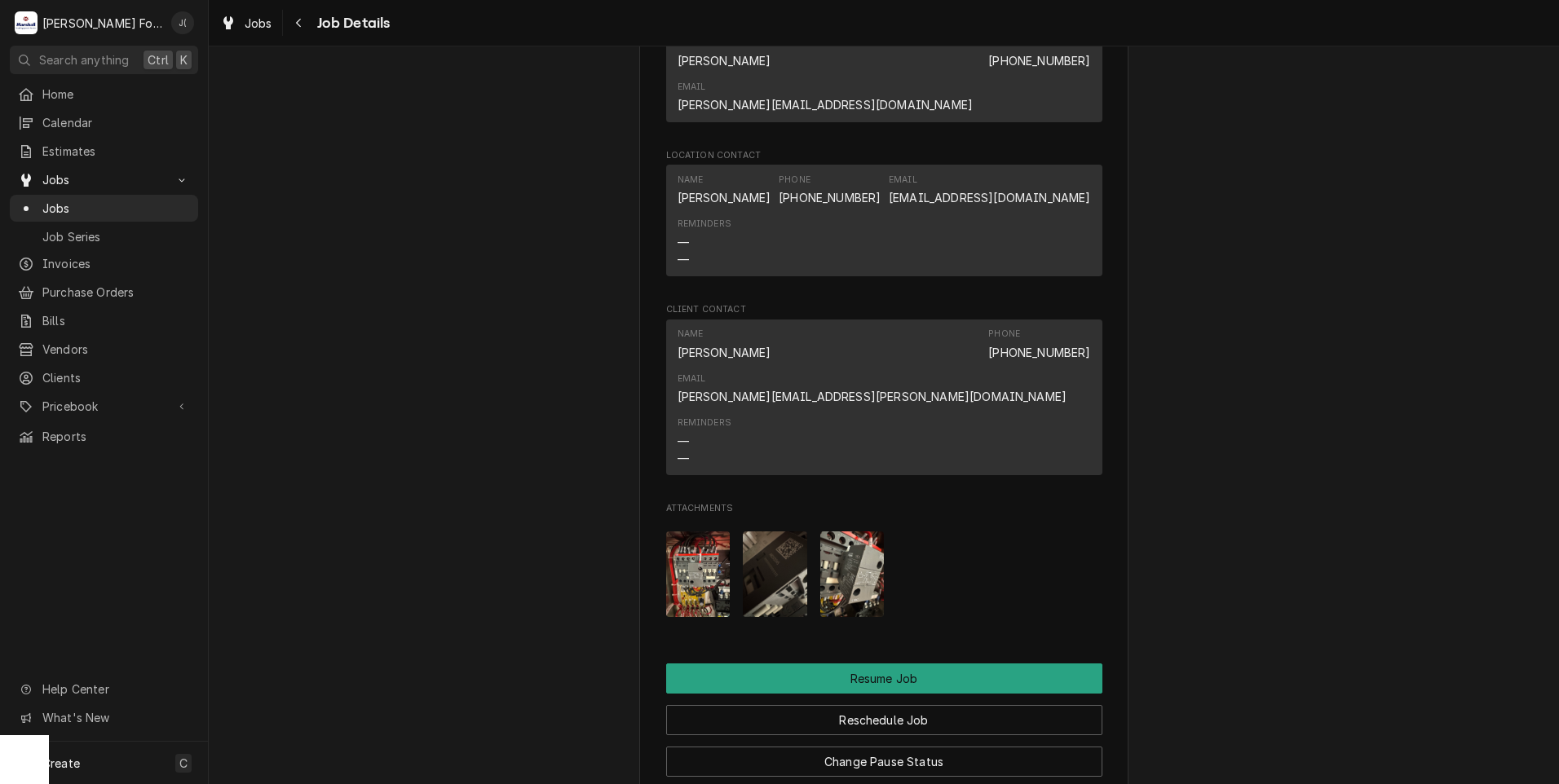
click at [789, 531] on img "Attachments" at bounding box center [775, 573] width 65 height 85
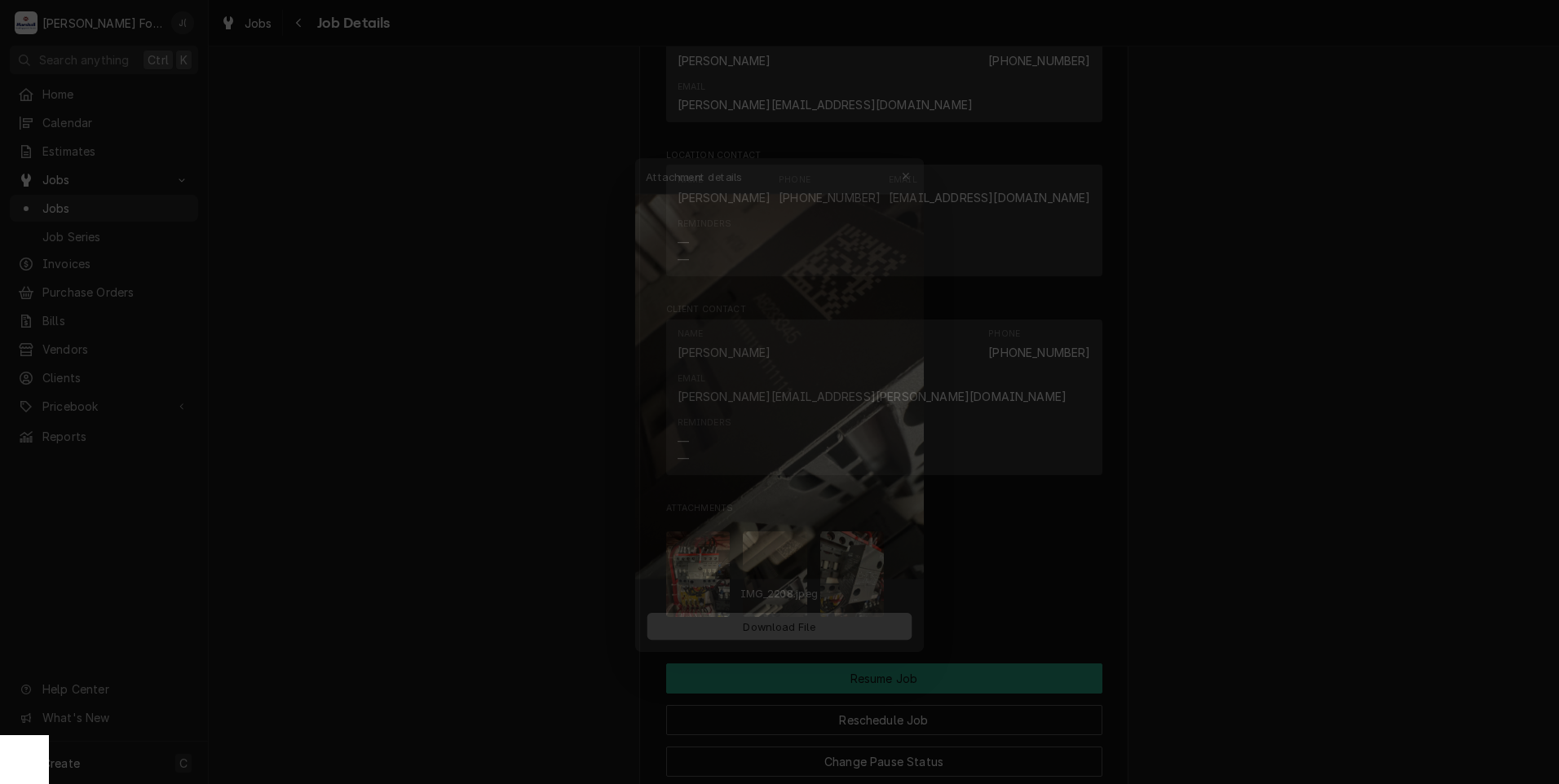
click at [742, 637] on span "Download File" at bounding box center [779, 632] width 85 height 17
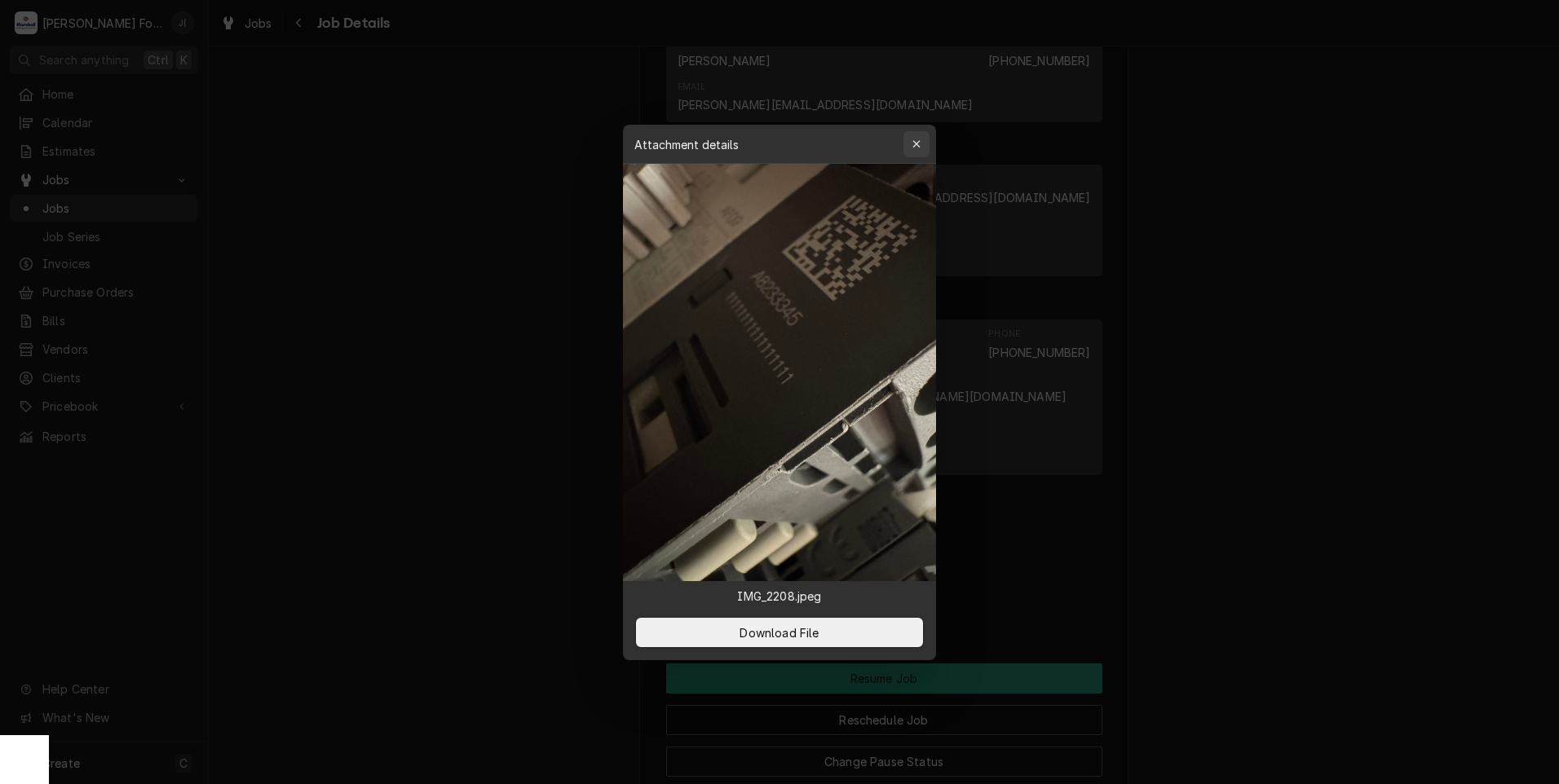
click at [923, 138] on div "button" at bounding box center [916, 144] width 17 height 17
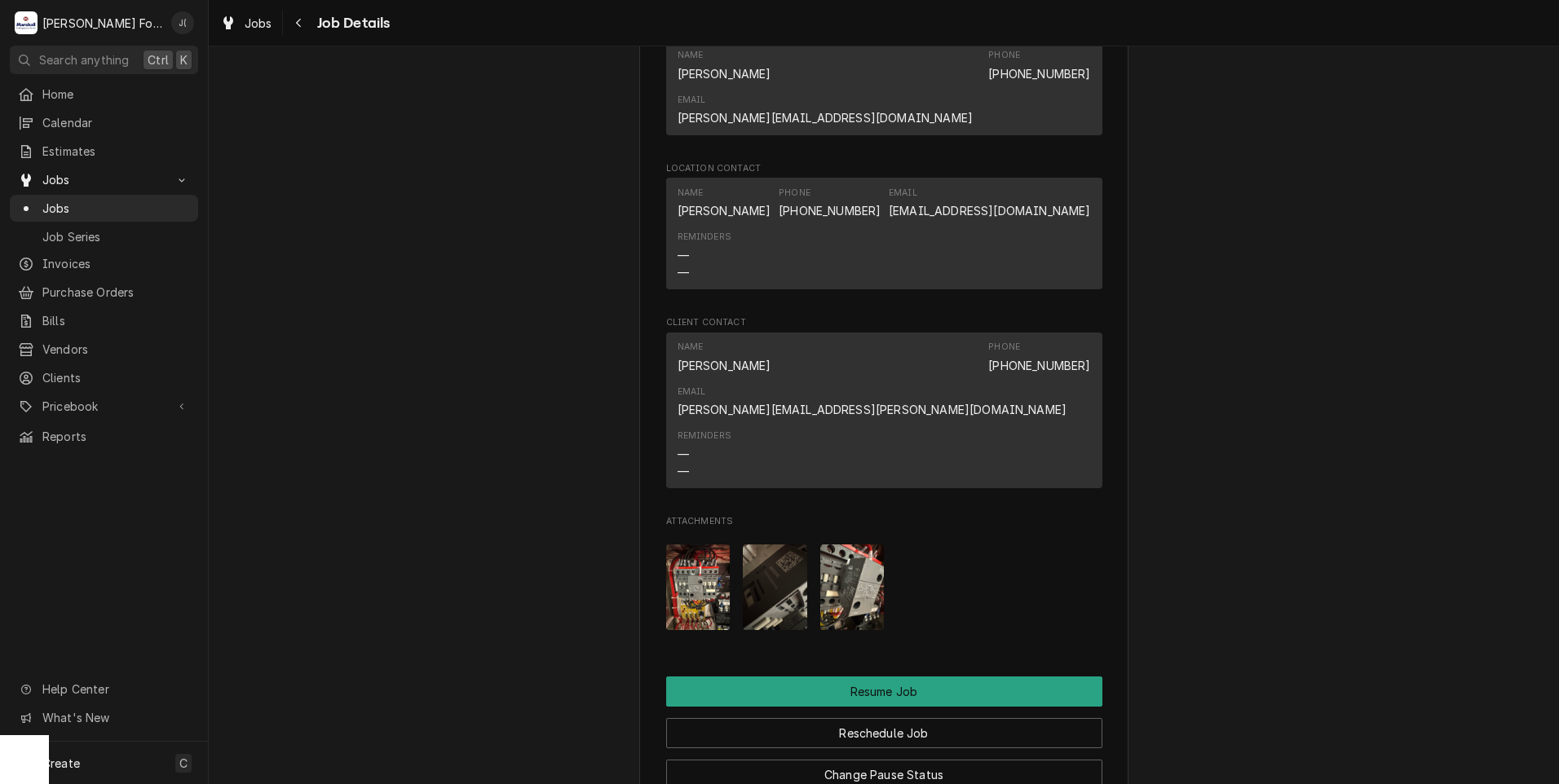
scroll to position [1823, 0]
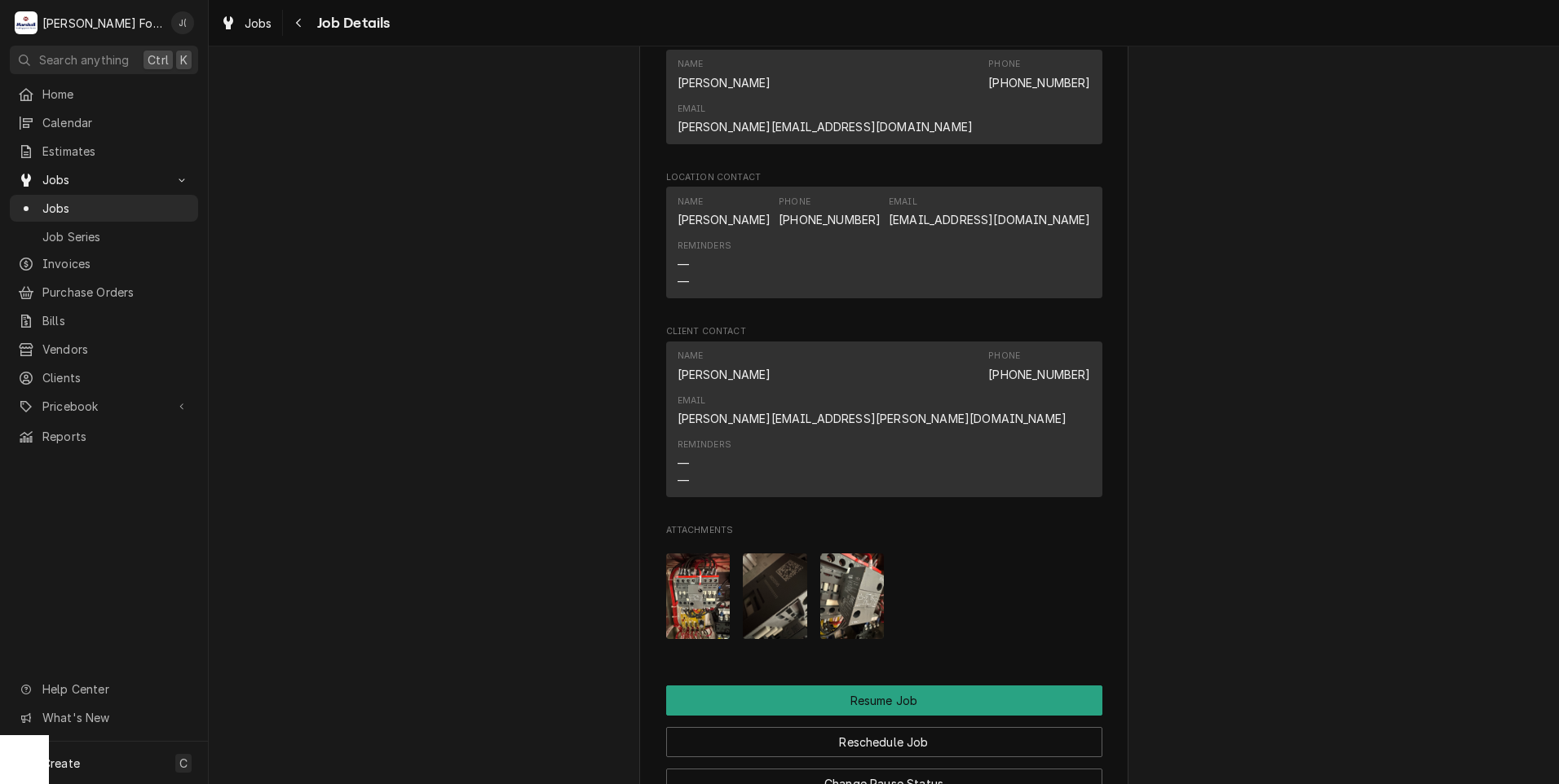
click at [707, 554] on img "Attachments" at bounding box center [698, 596] width 65 height 85
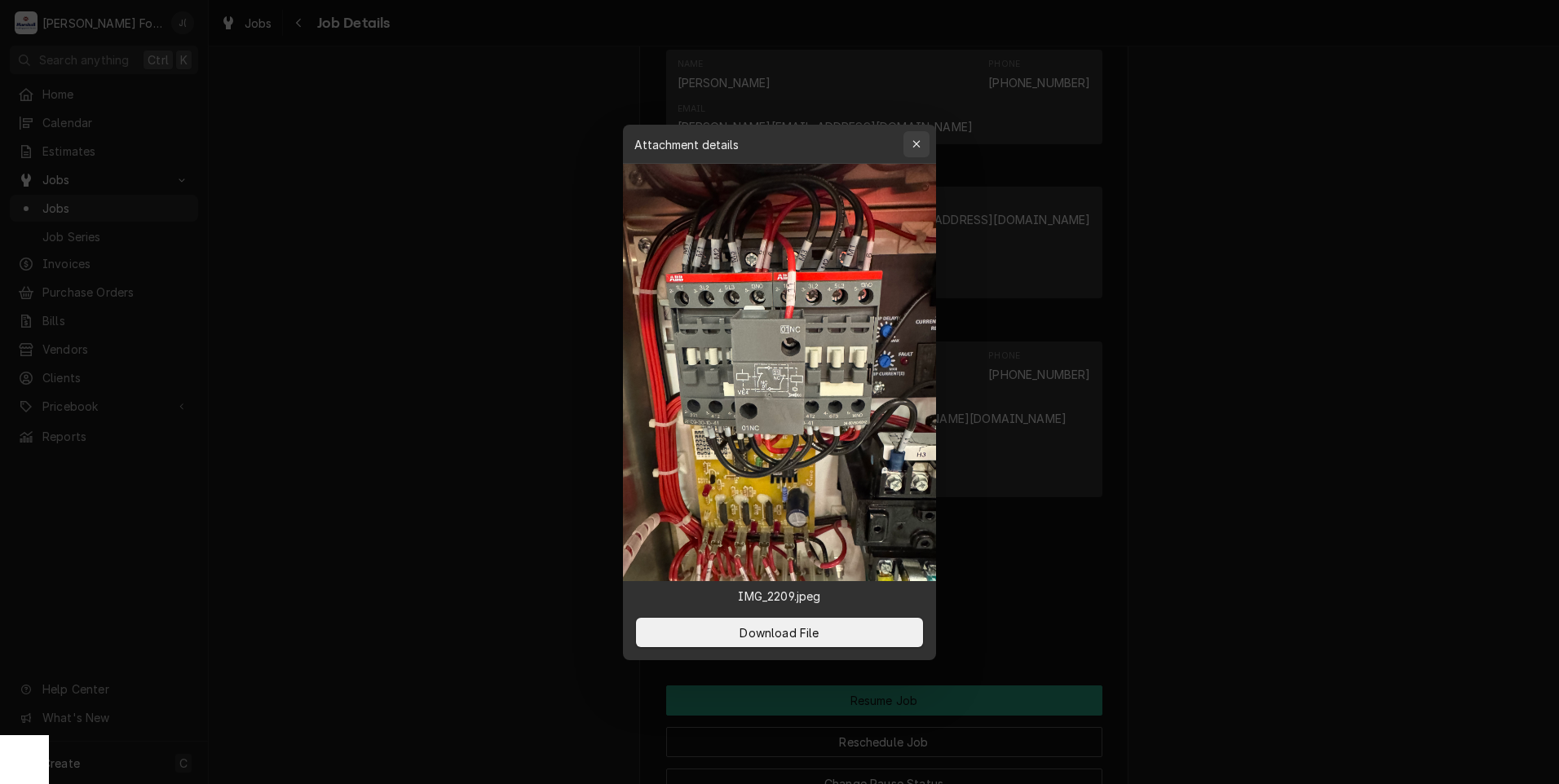
click at [911, 138] on div "button" at bounding box center [916, 144] width 17 height 17
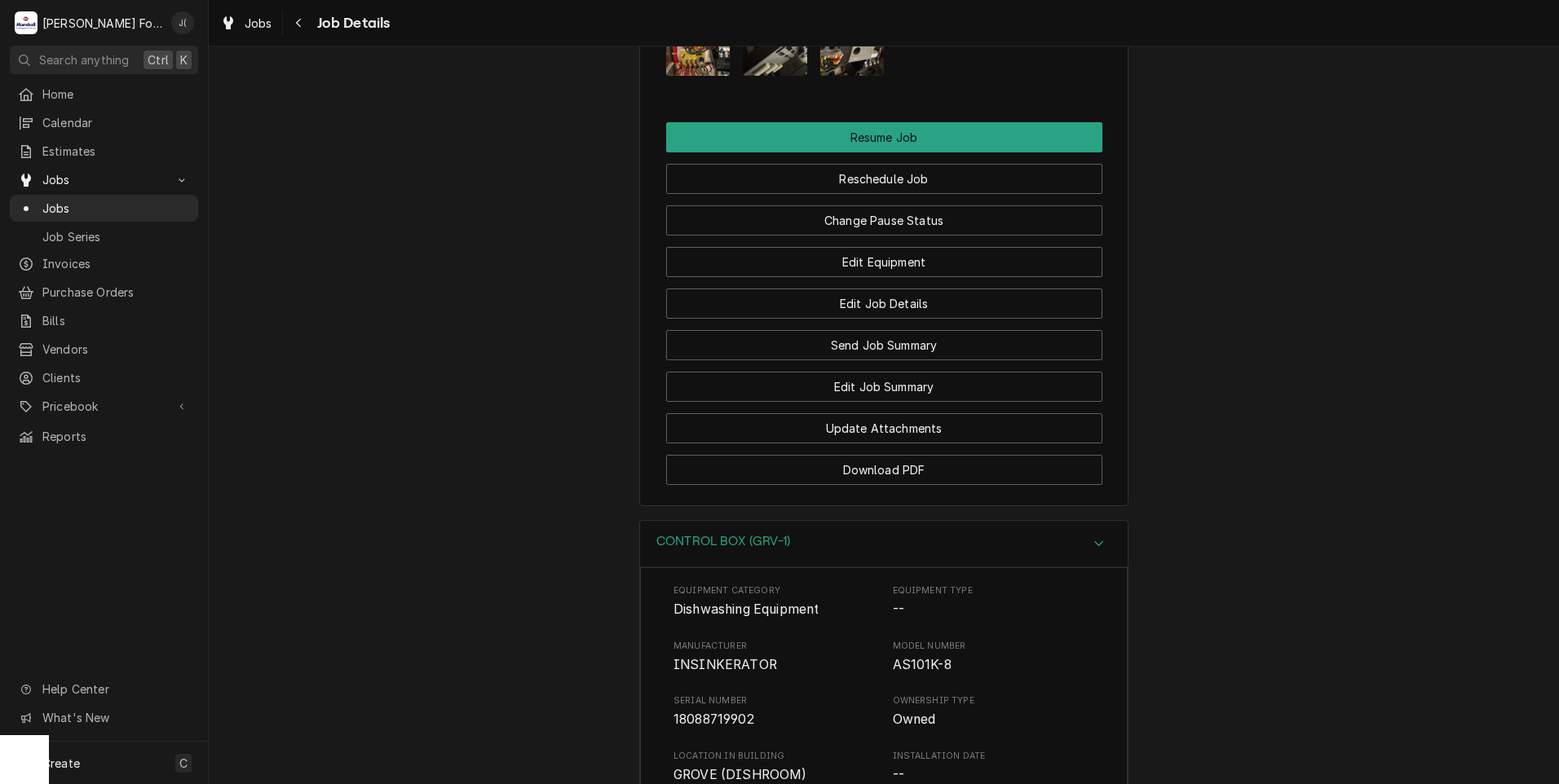
scroll to position [2363, 0]
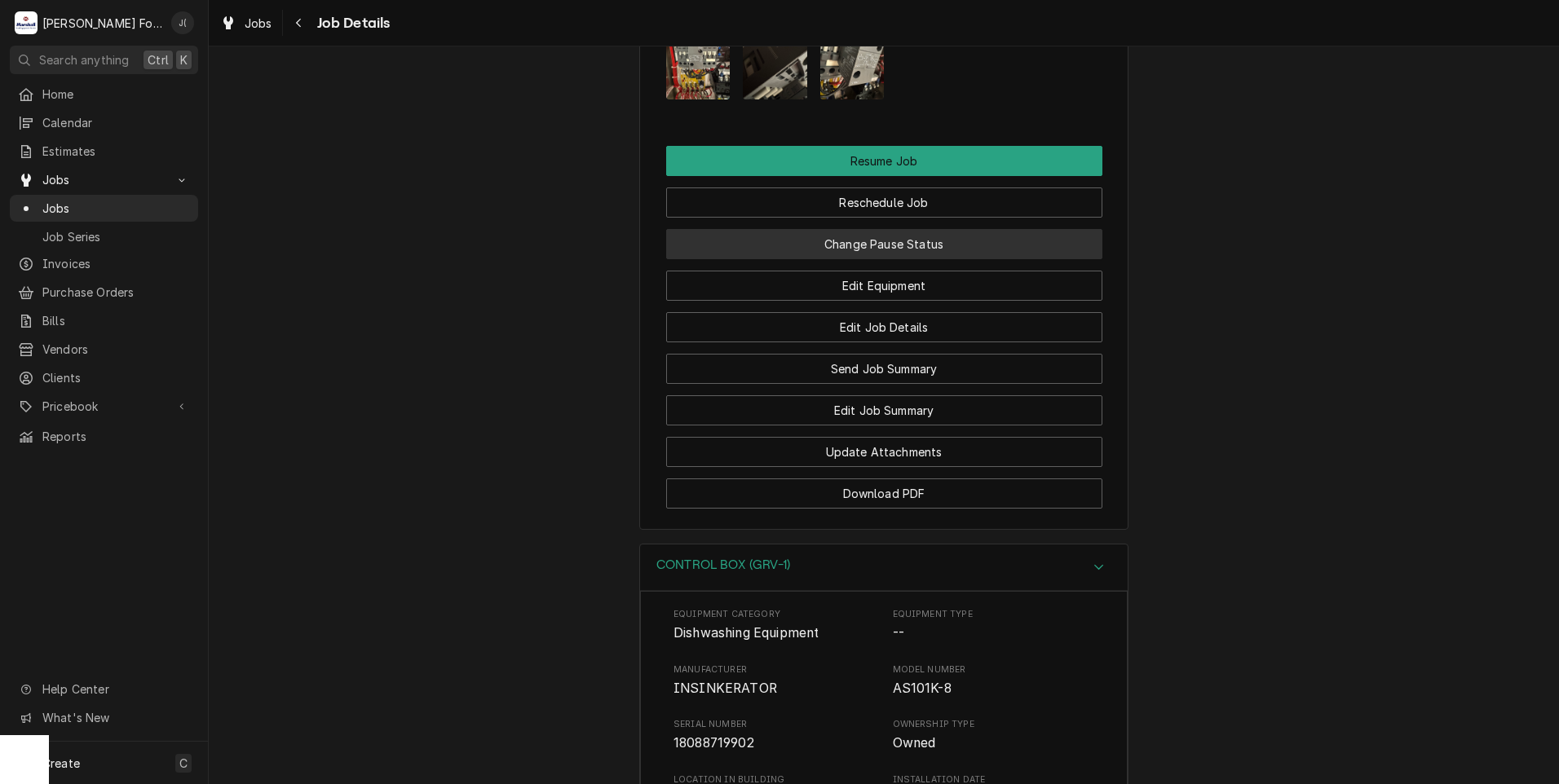
click at [844, 229] on button "Change Pause Status" at bounding box center [884, 244] width 436 height 30
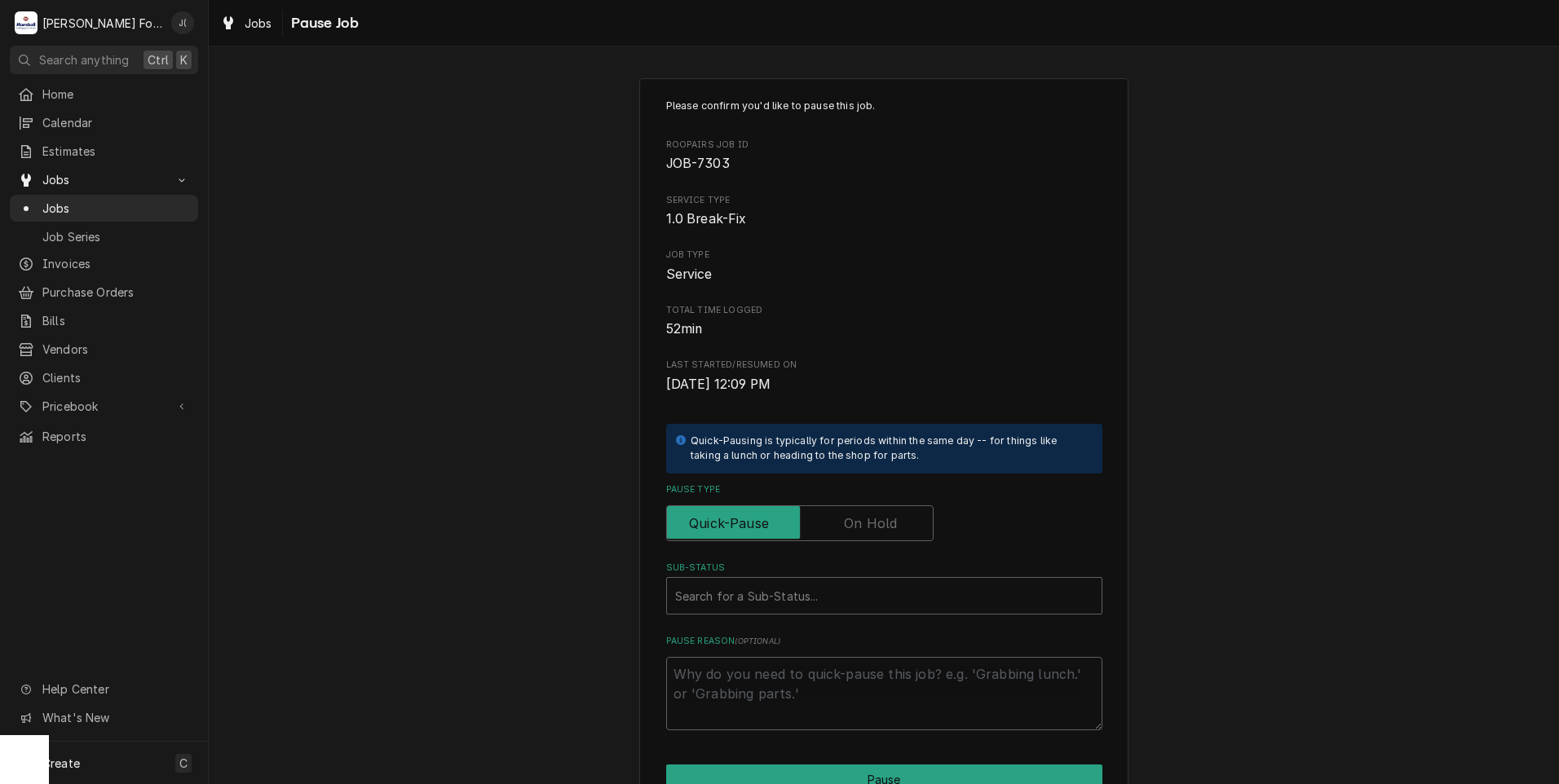
click at [866, 517] on label "Pause Type" at bounding box center [799, 523] width 267 height 36
click at [866, 517] on input "Pause Type" at bounding box center [799, 523] width 253 height 36
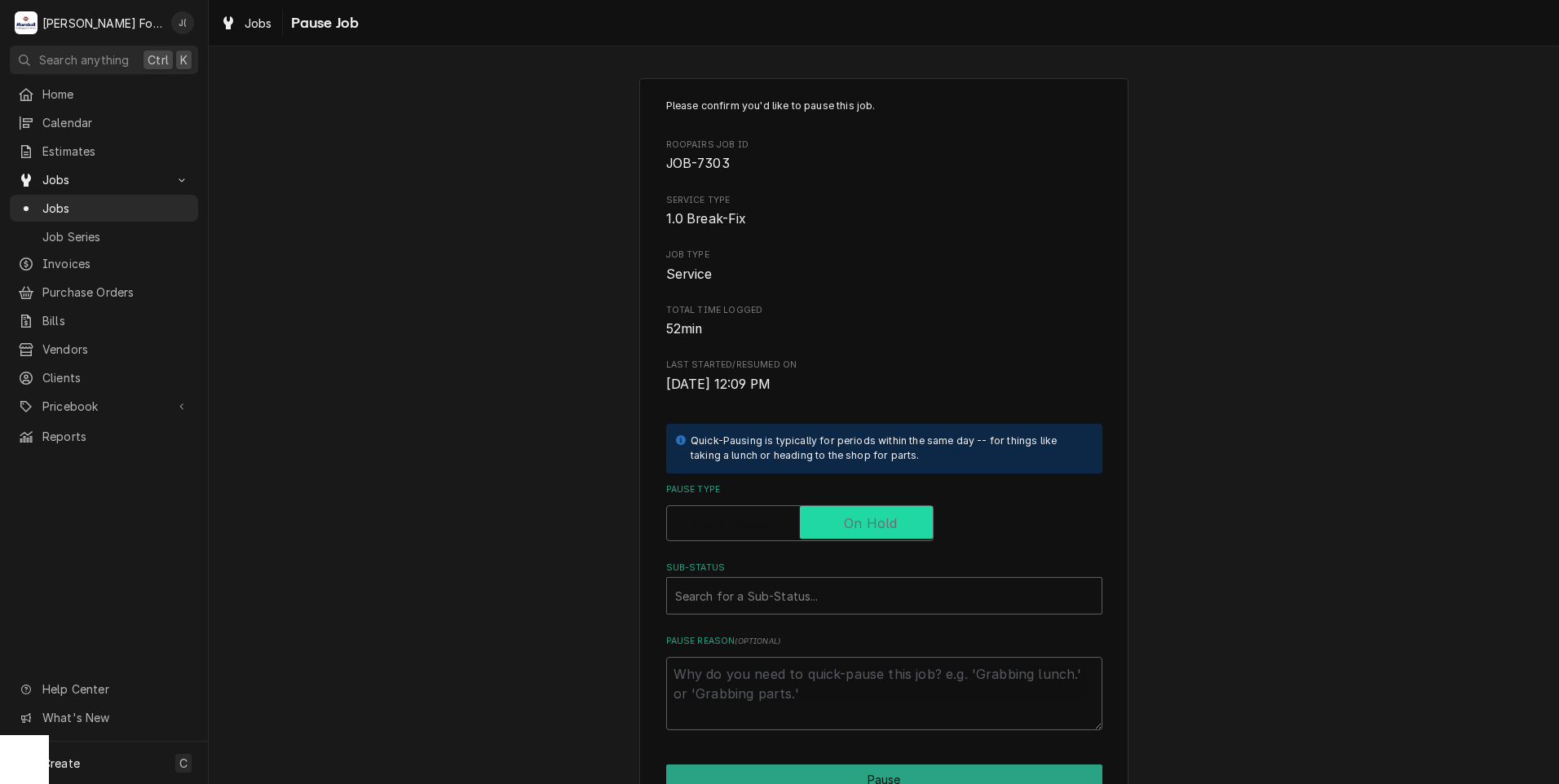
checkbox input "true"
click at [817, 592] on div "Sub-Status" at bounding box center [884, 595] width 418 height 29
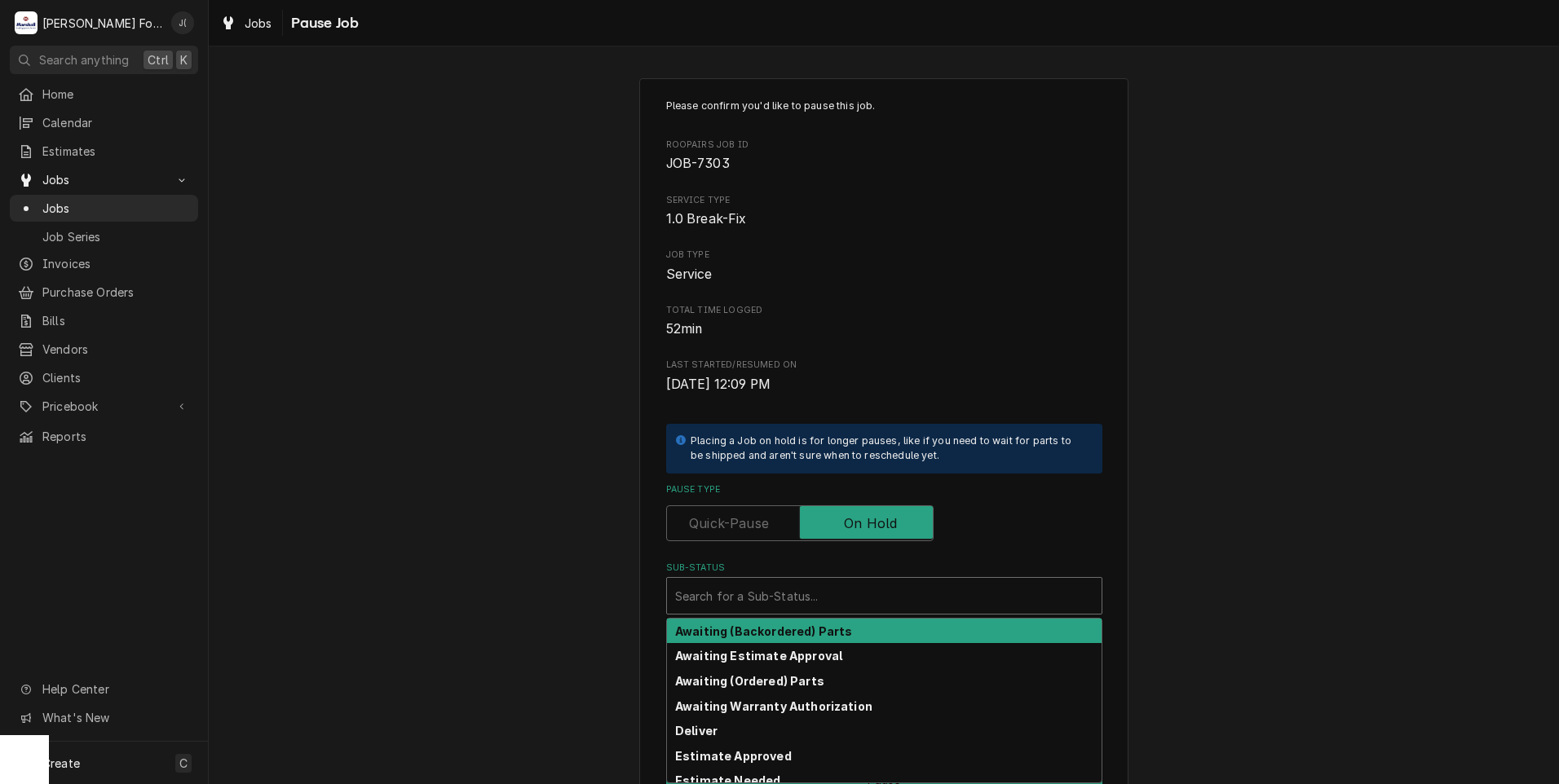
click at [603, 477] on div "Please confirm you'd like to pause this job. Roopairs Job ID JOB-7303 Service T…" at bounding box center [884, 488] width 1350 height 849
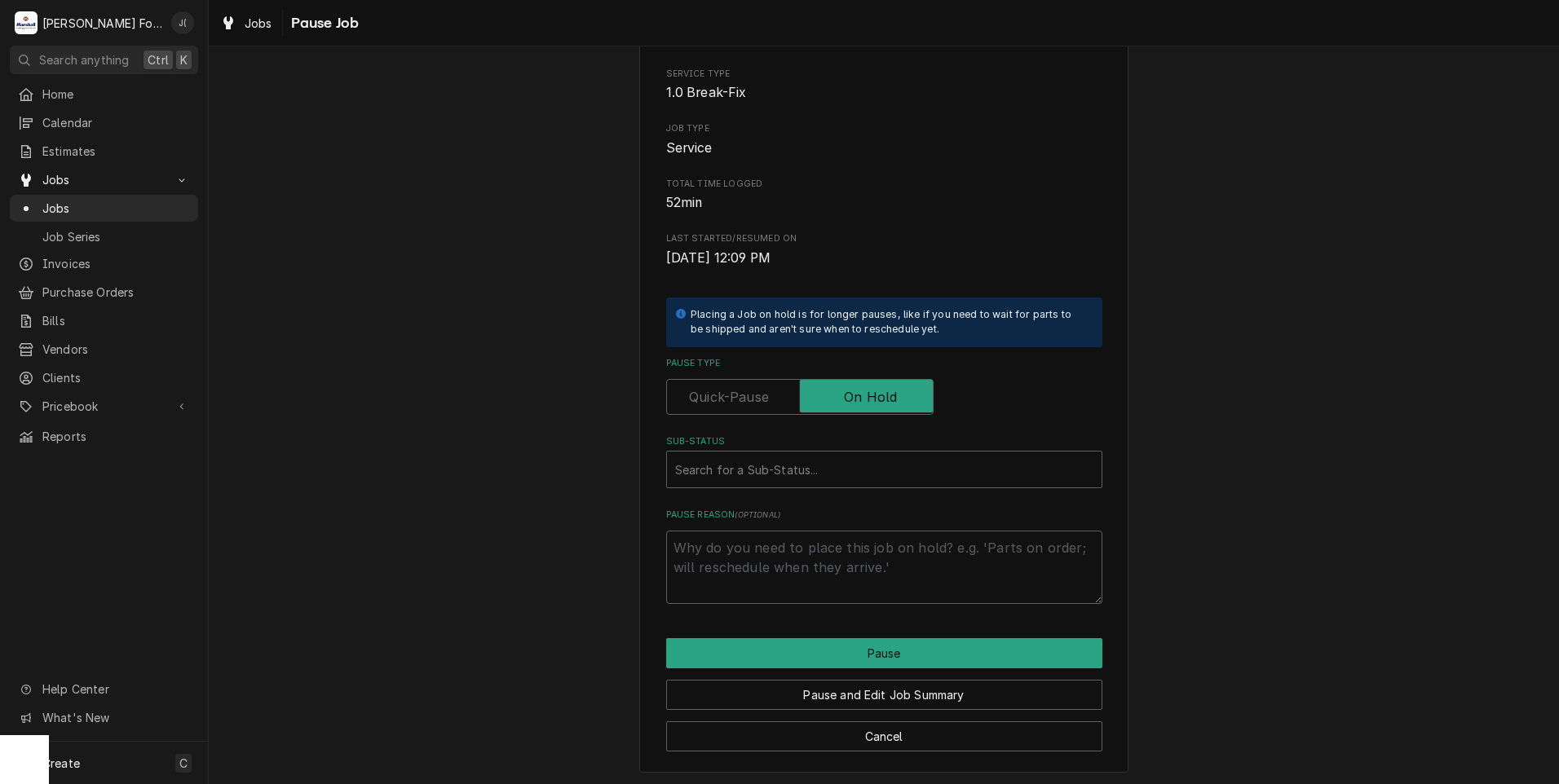
scroll to position [128, 0]
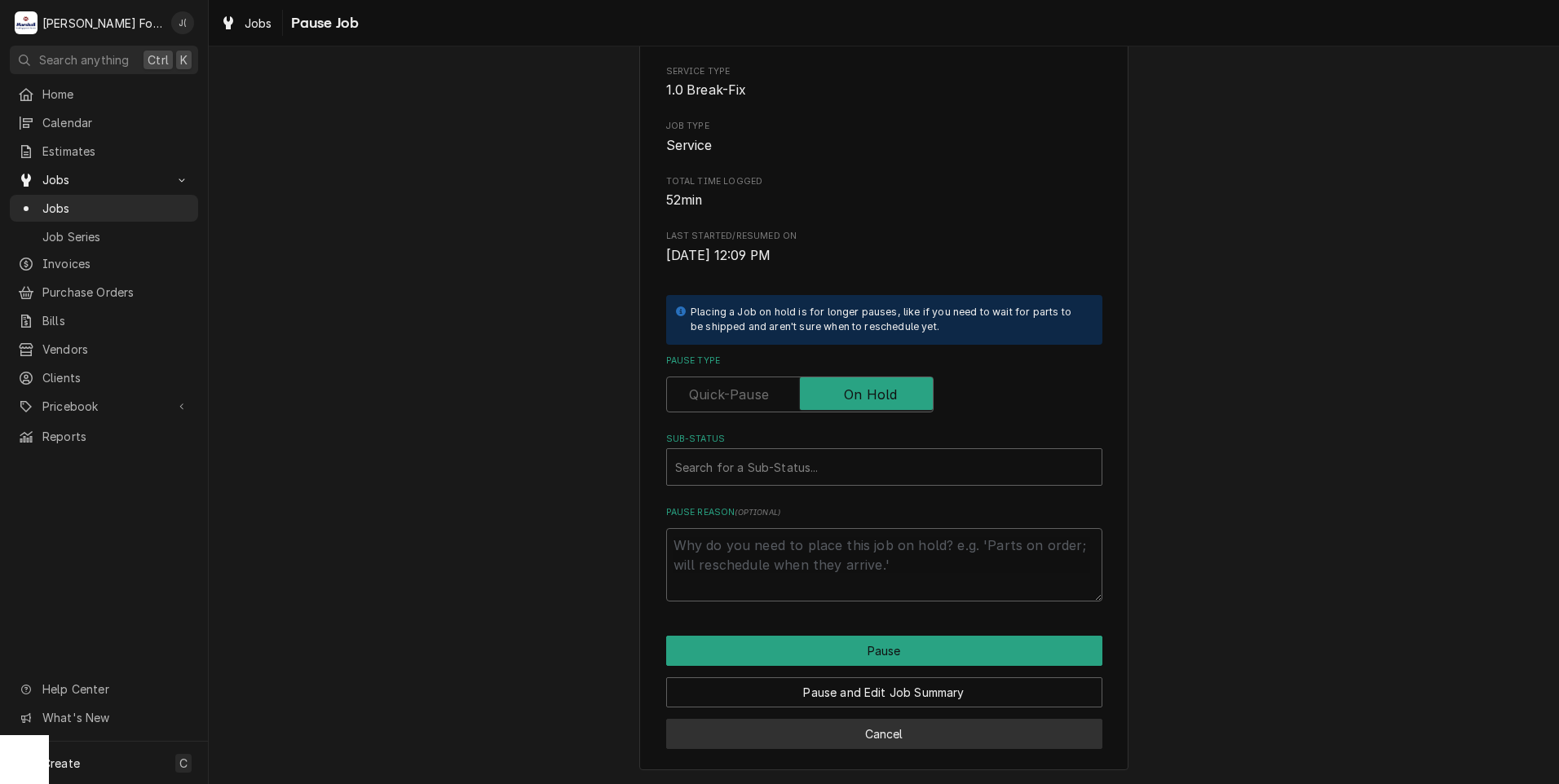
click at [845, 741] on button "Cancel" at bounding box center [884, 733] width 436 height 30
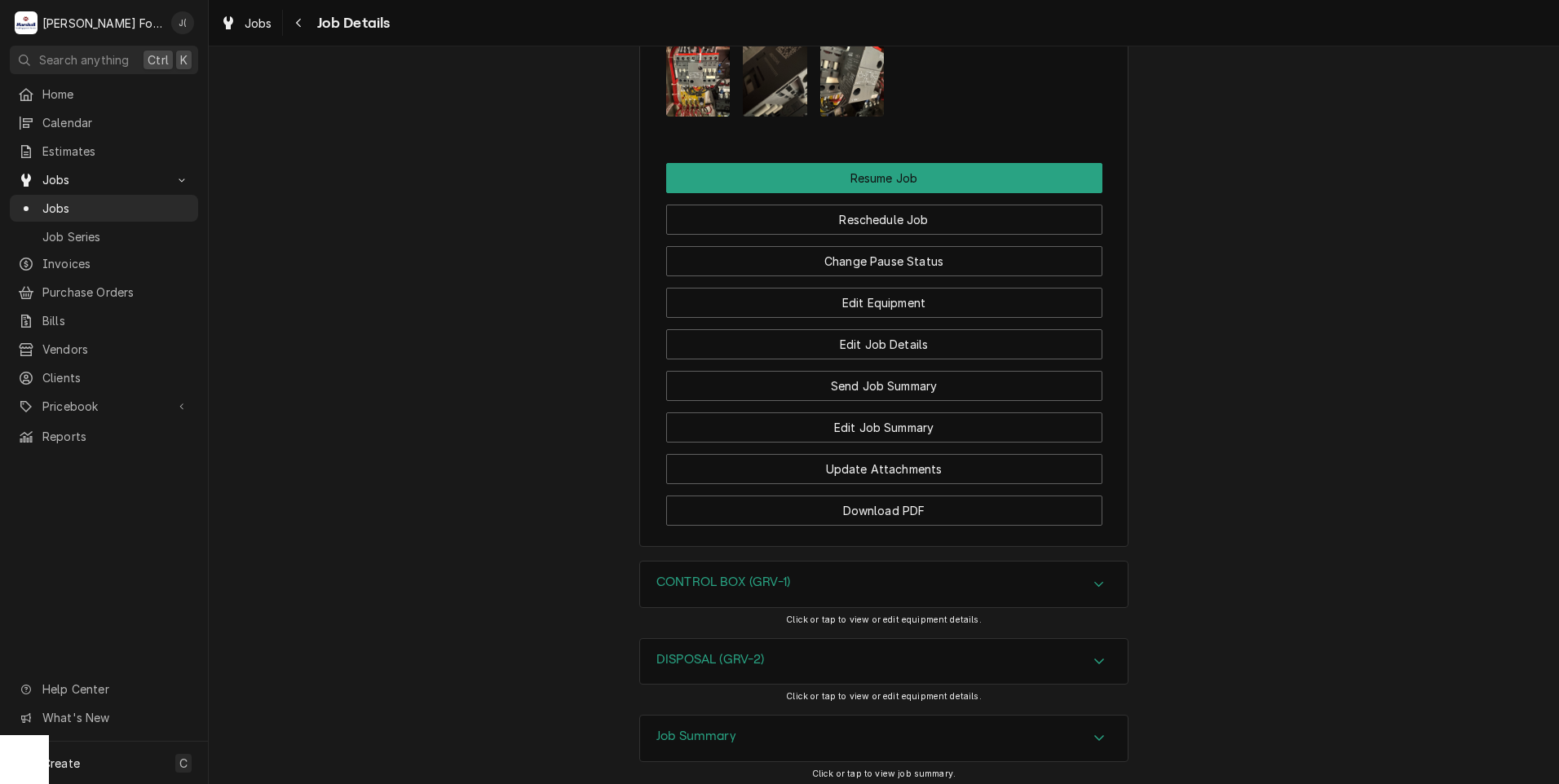
click at [674, 715] on div "Job Summary" at bounding box center [884, 738] width 488 height 46
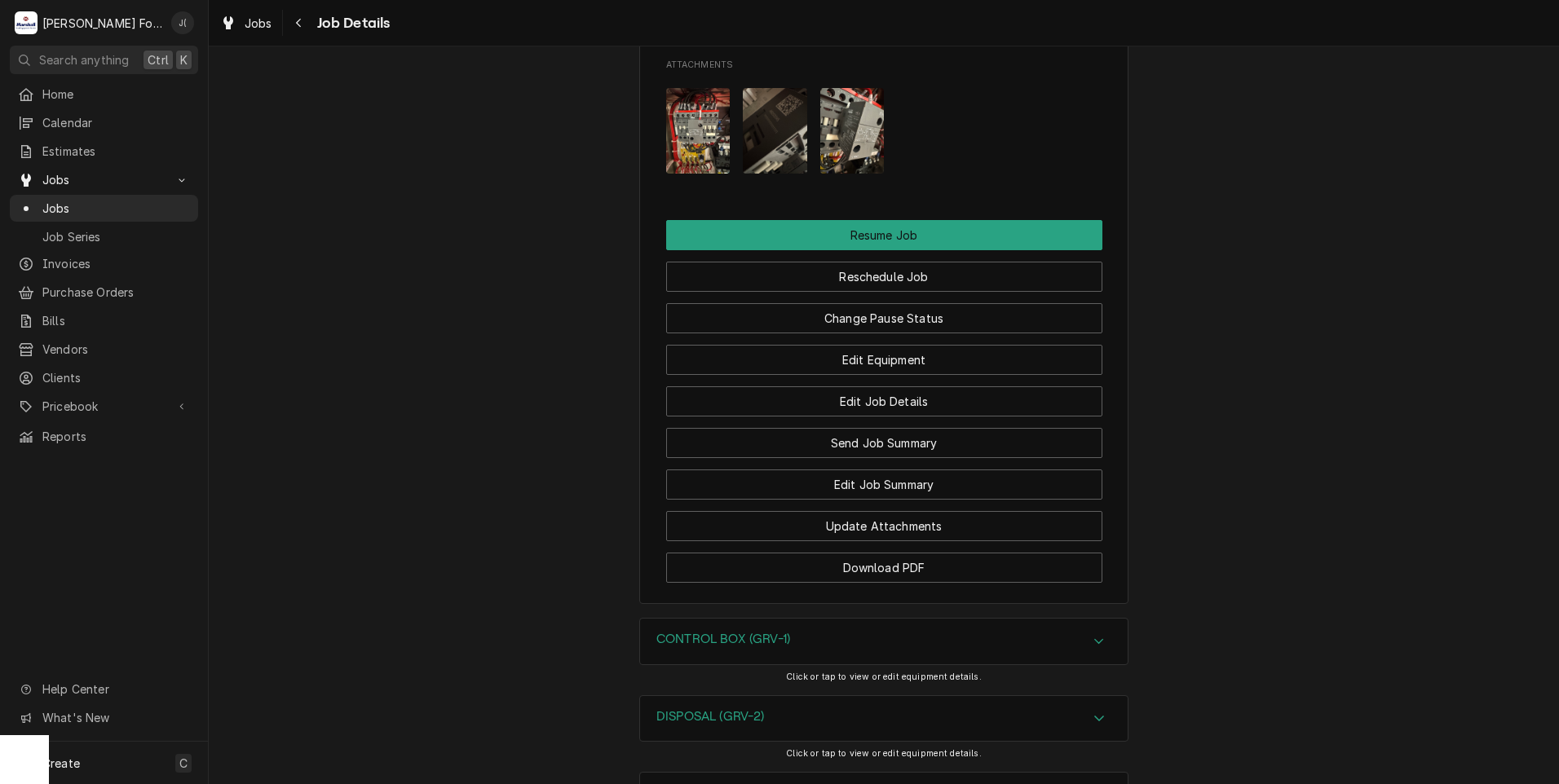
scroll to position [2264, 0]
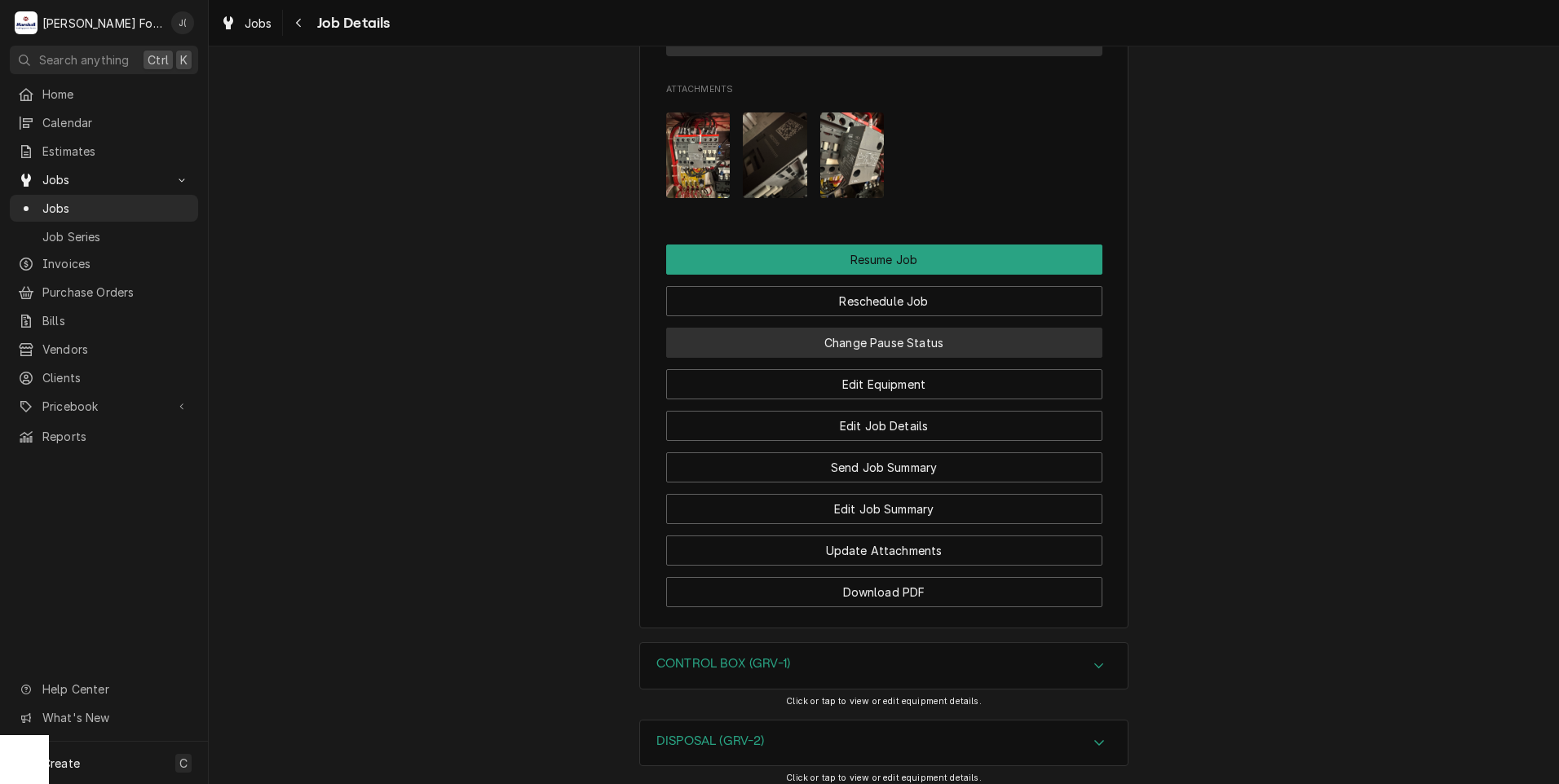
click at [871, 327] on button "Change Pause Status" at bounding box center [884, 342] width 436 height 30
type textarea "x"
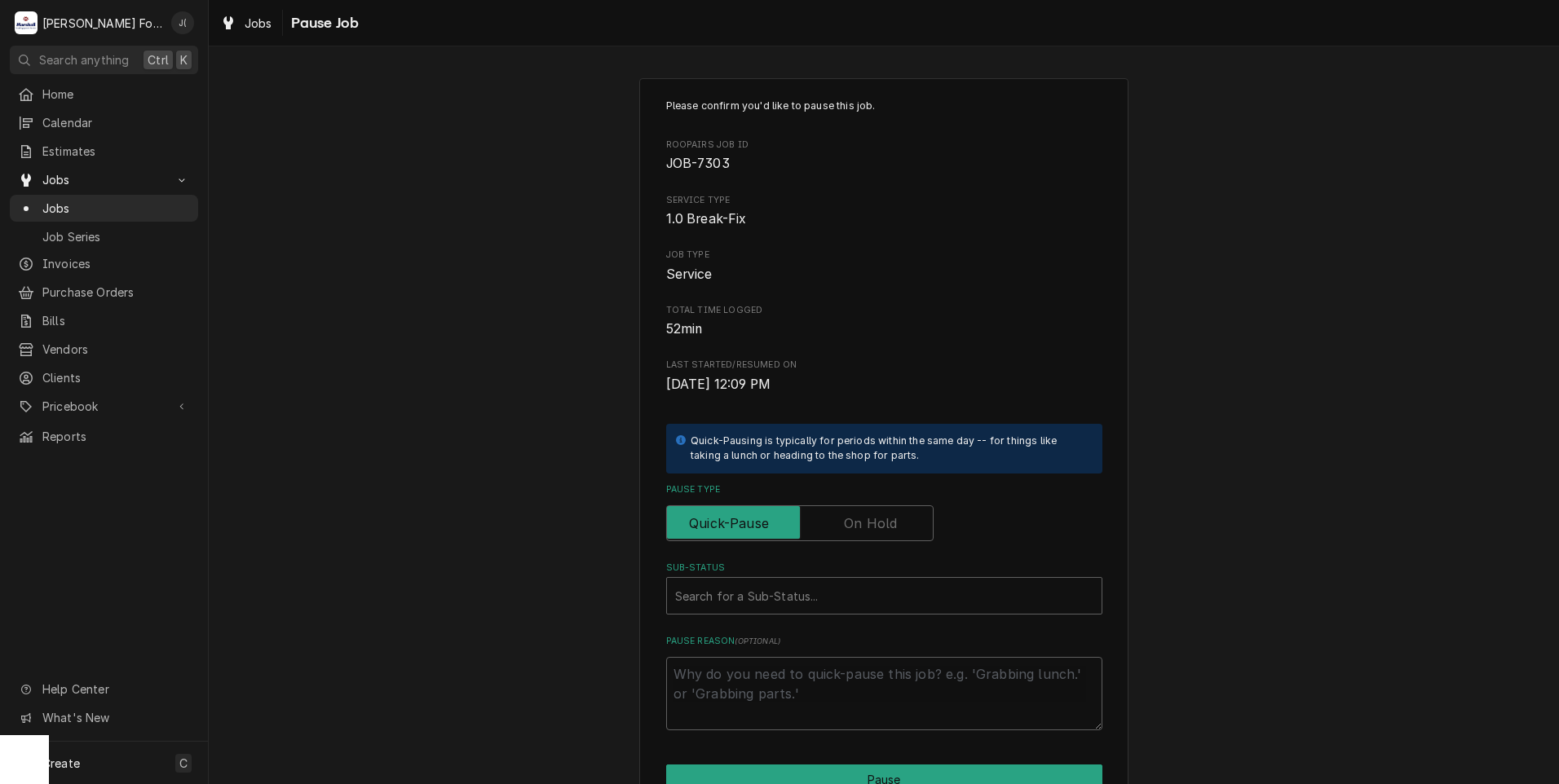
click at [850, 525] on label "Pause Type" at bounding box center [799, 523] width 267 height 36
click at [850, 525] on input "Pause Type" at bounding box center [799, 523] width 253 height 36
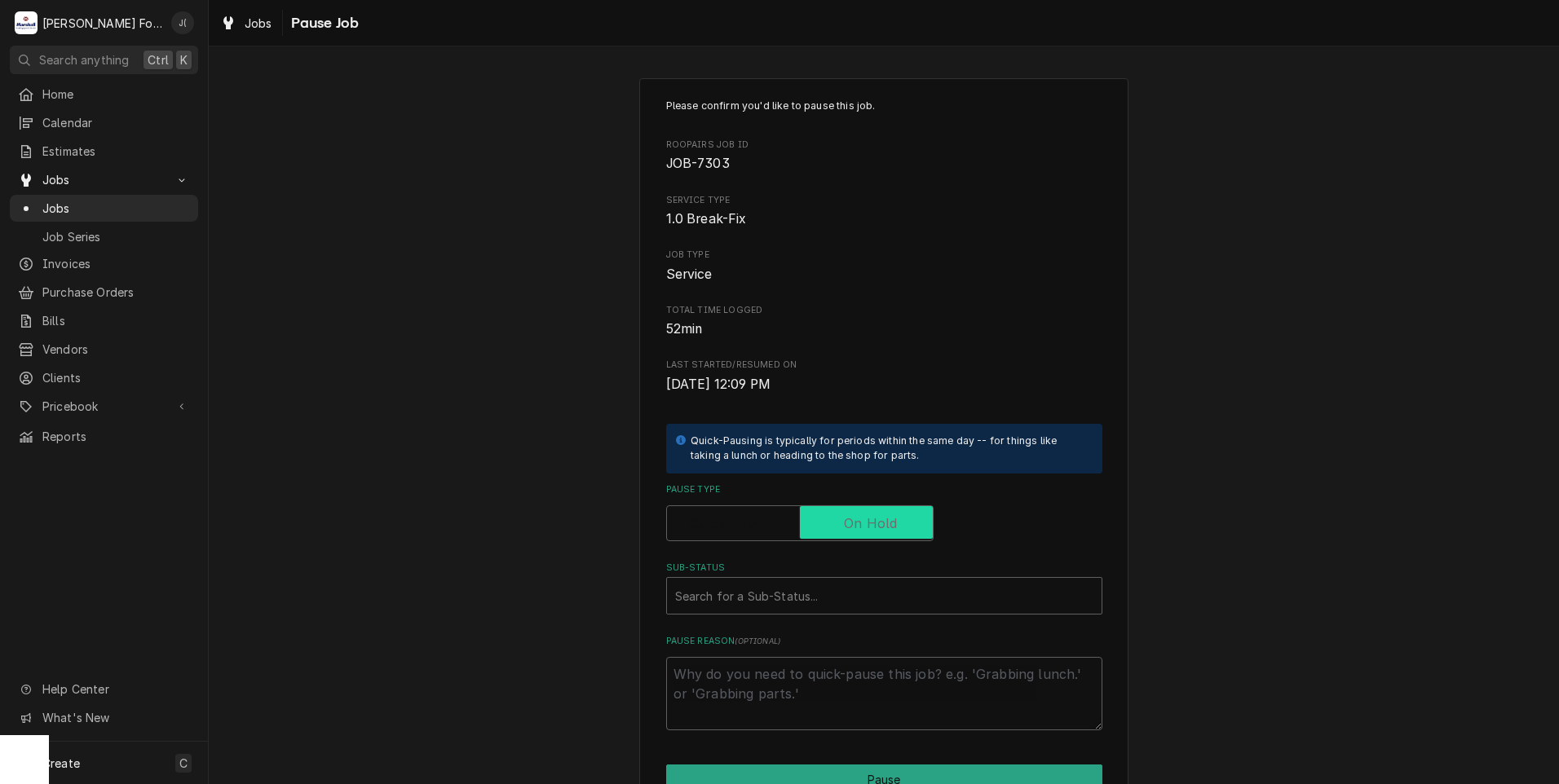
checkbox input "true"
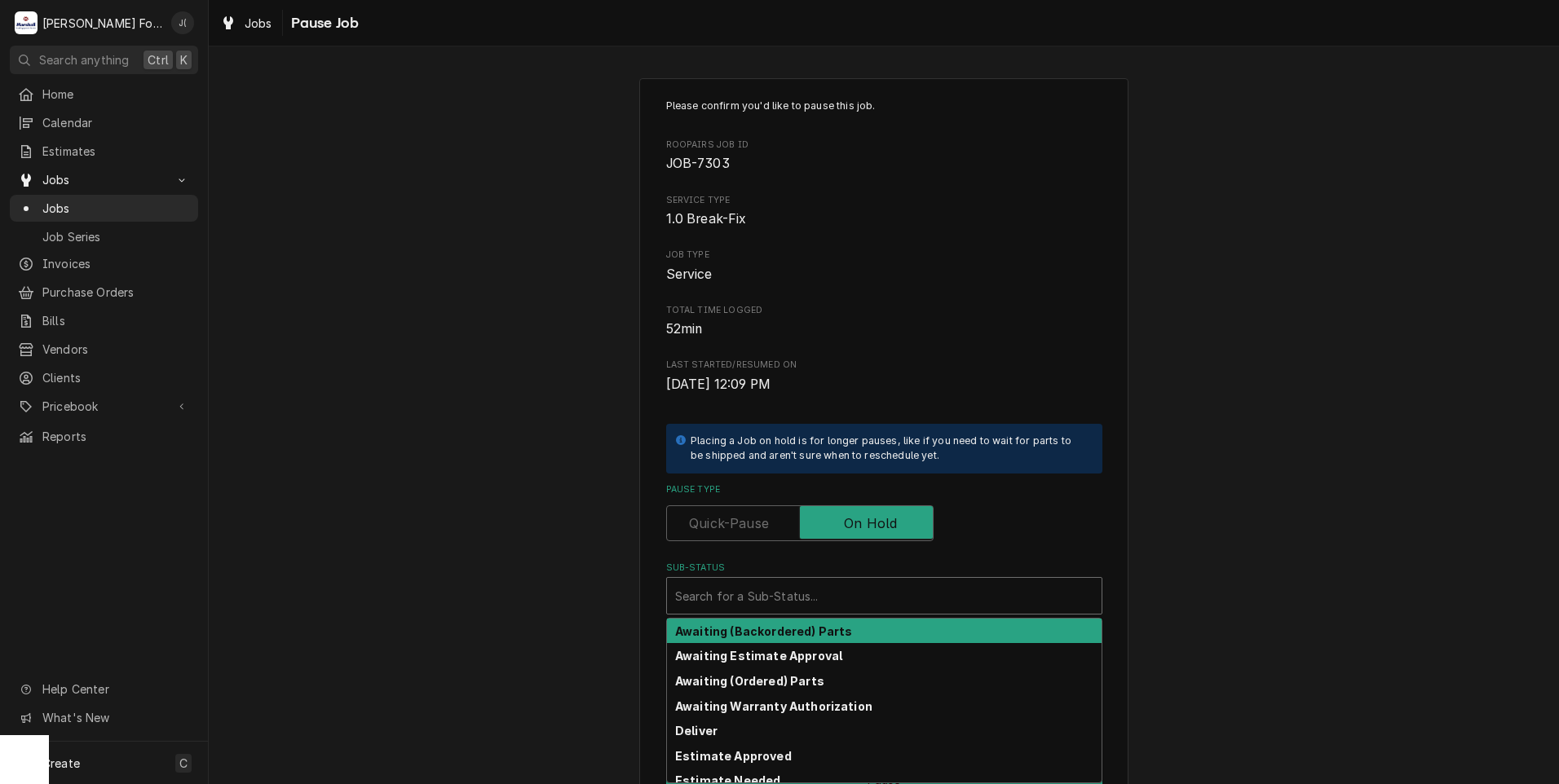
drag, startPoint x: 808, startPoint y: 594, endPoint x: 794, endPoint y: 609, distance: 20.5
click at [808, 595] on div "Sub-Status" at bounding box center [884, 595] width 418 height 29
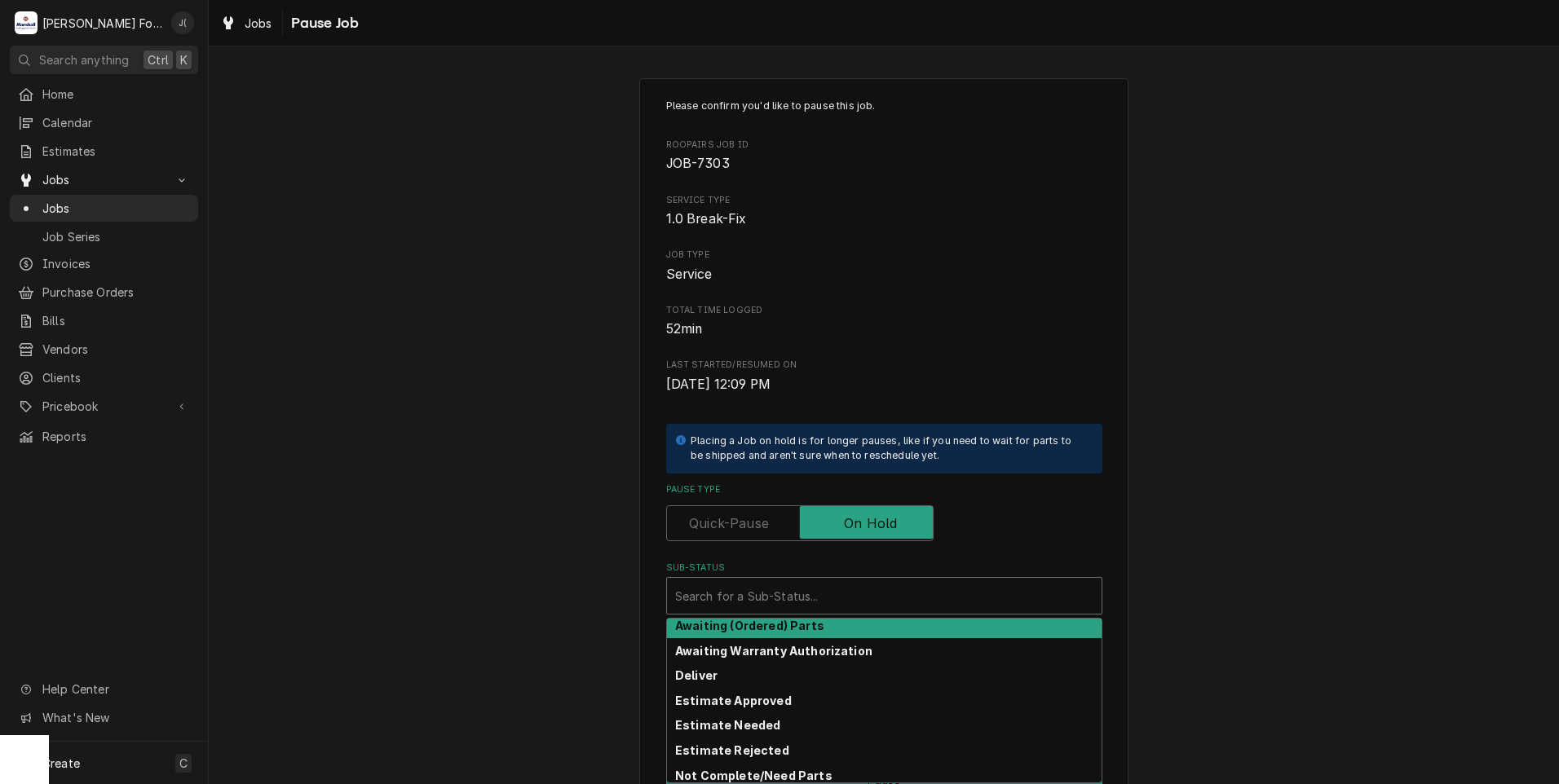
scroll to position [81, 0]
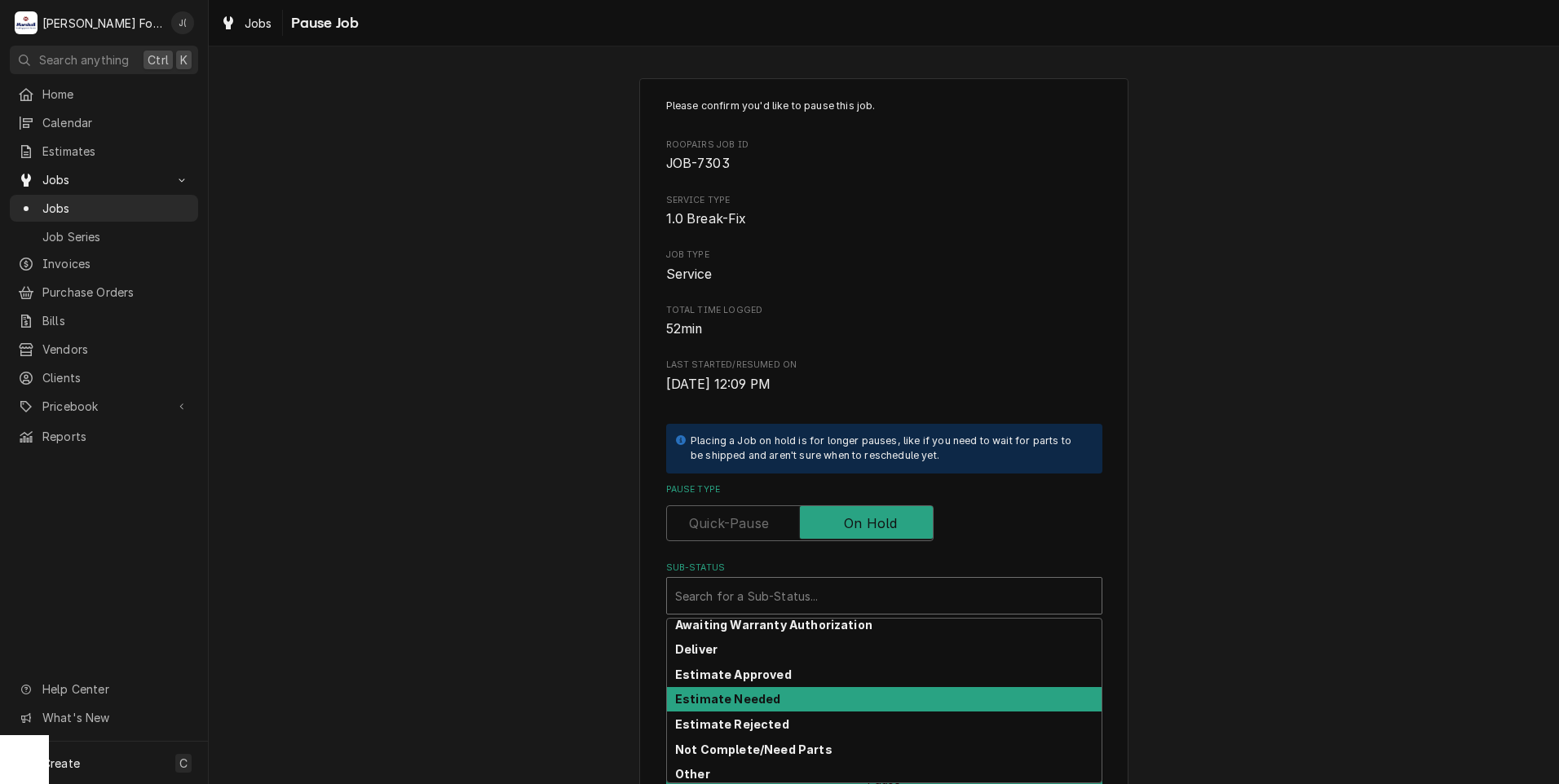
click at [756, 700] on strong "Estimate Needed" at bounding box center [727, 699] width 105 height 14
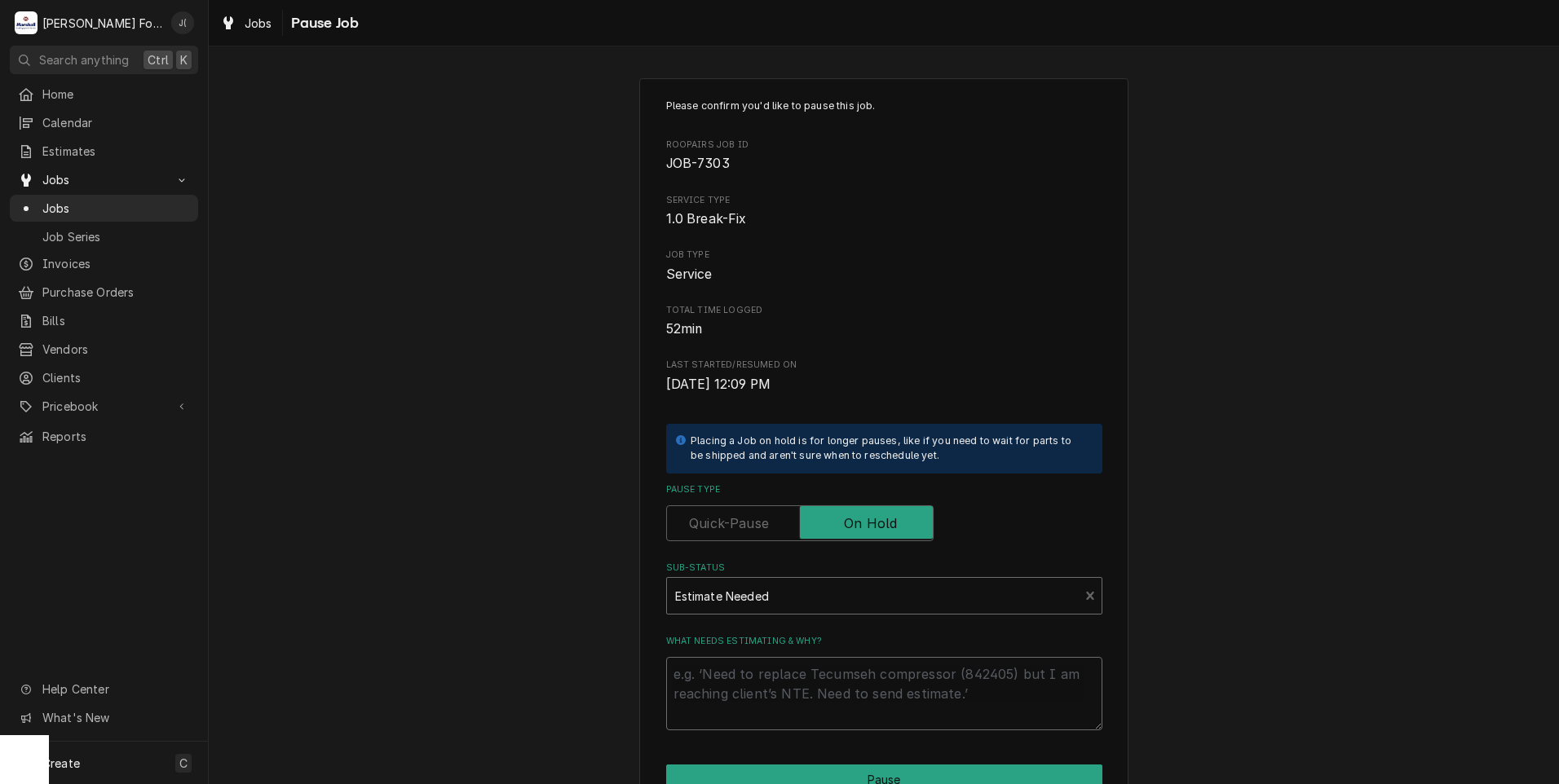
click at [756, 700] on textarea "What needs estimating & why?" at bounding box center [884, 693] width 436 height 73
type textarea "x"
type textarea "P"
type textarea "x"
type textarea "PR"
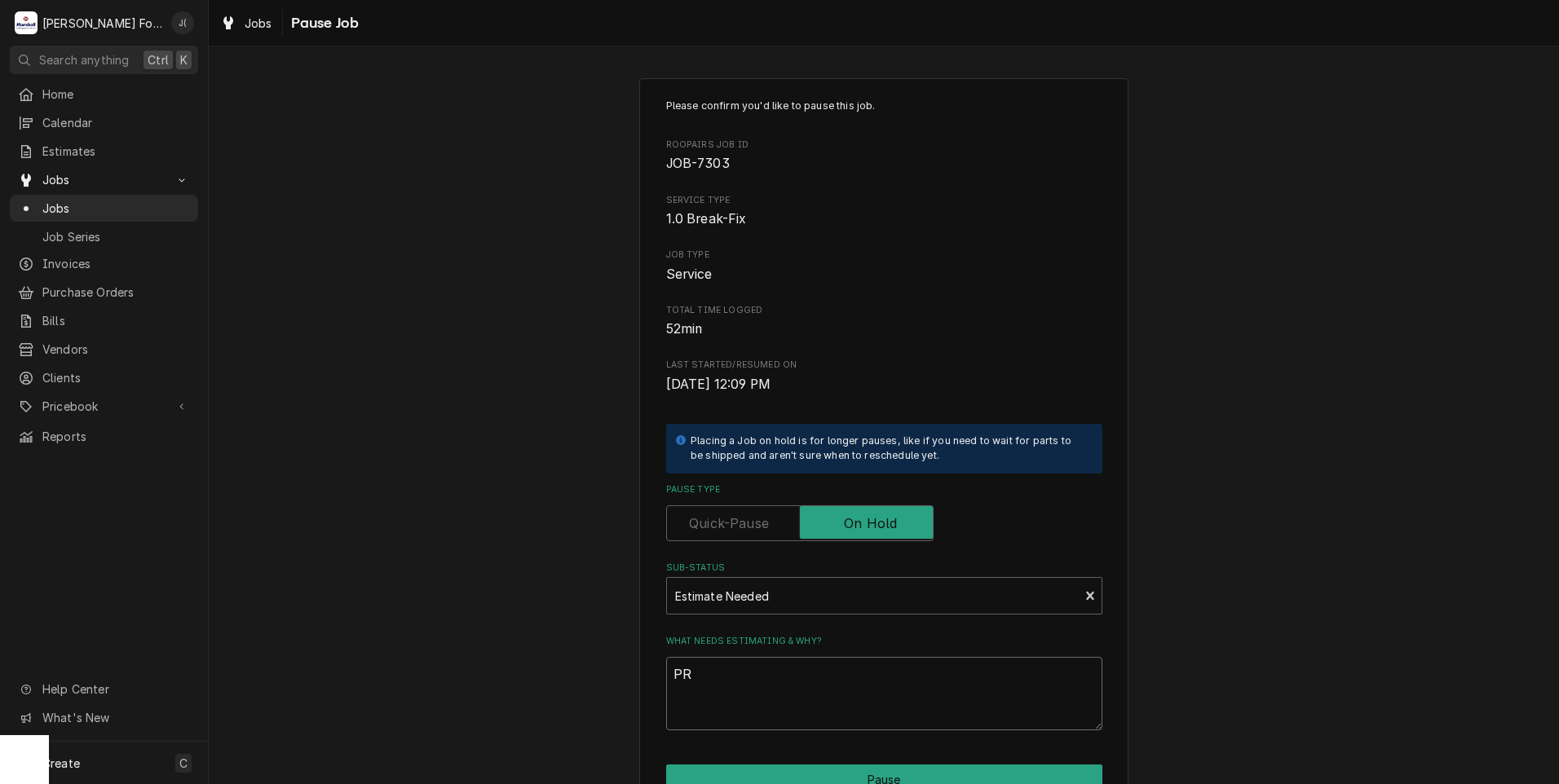
type textarea "x"
type textarea "PRI"
type textarea "x"
type textarea "PRIC"
type textarea "x"
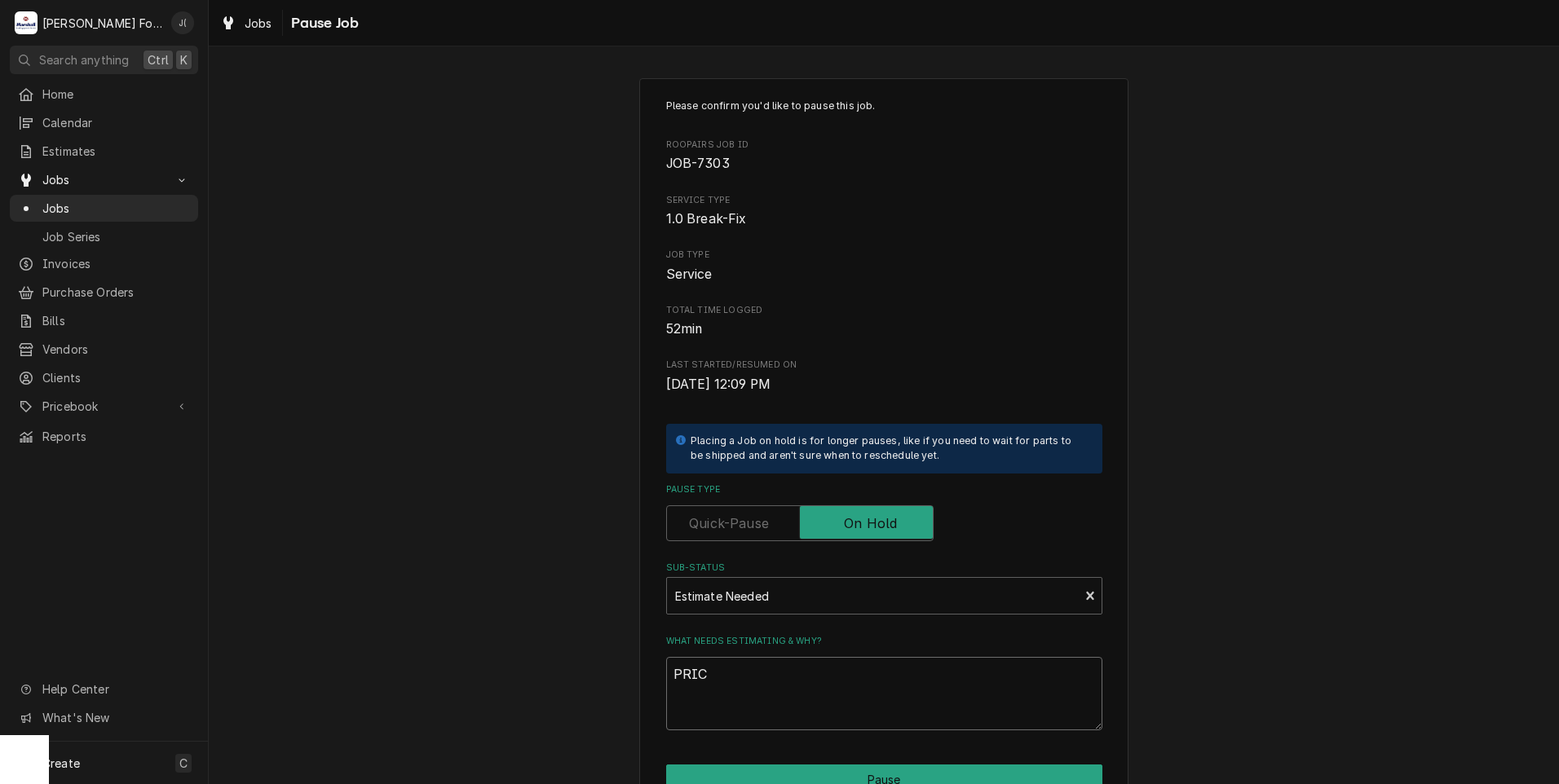
type textarea "PRICE"
type textarea "x"
type textarea "PRICES"
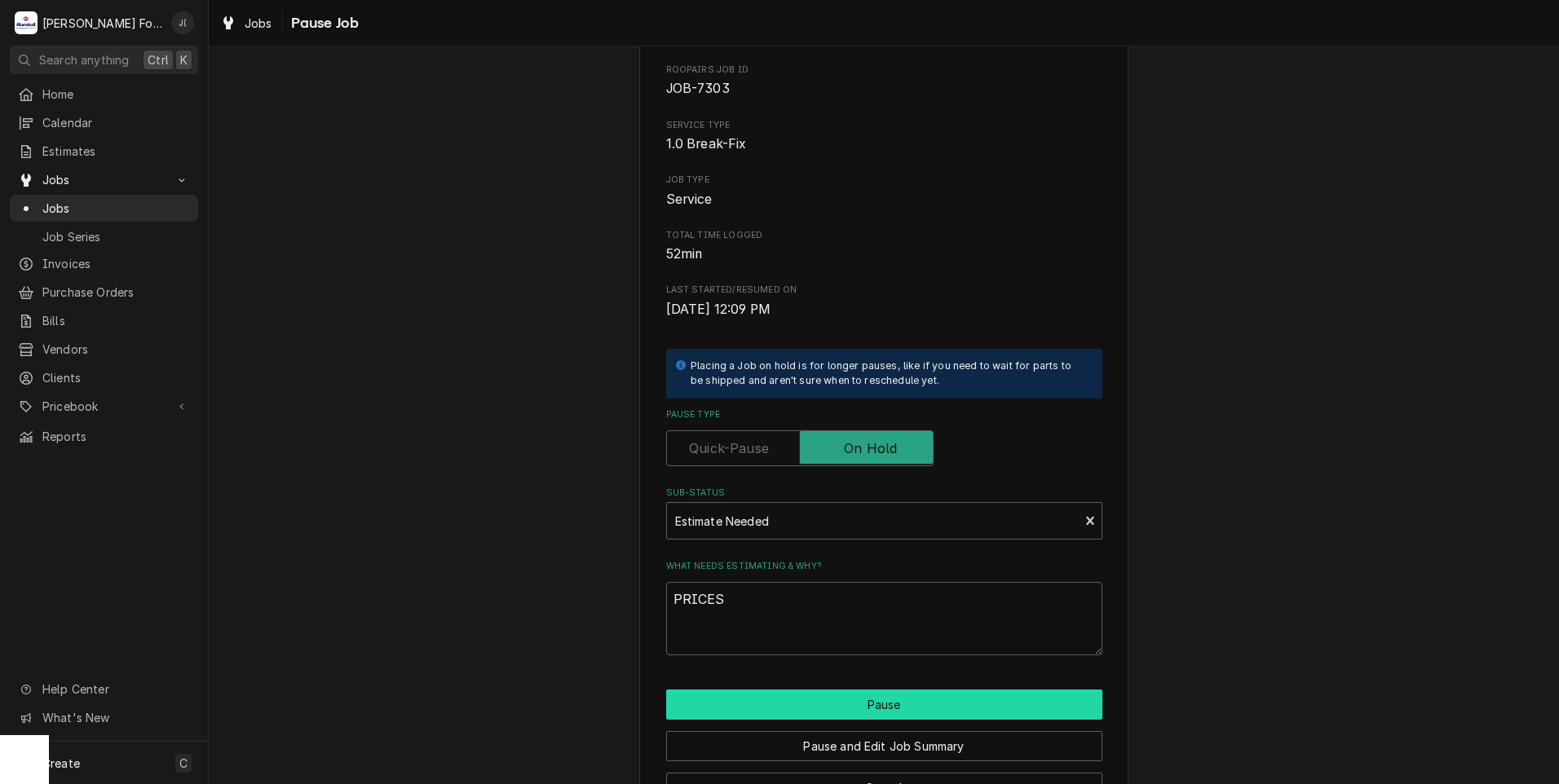
scroll to position [128, 0]
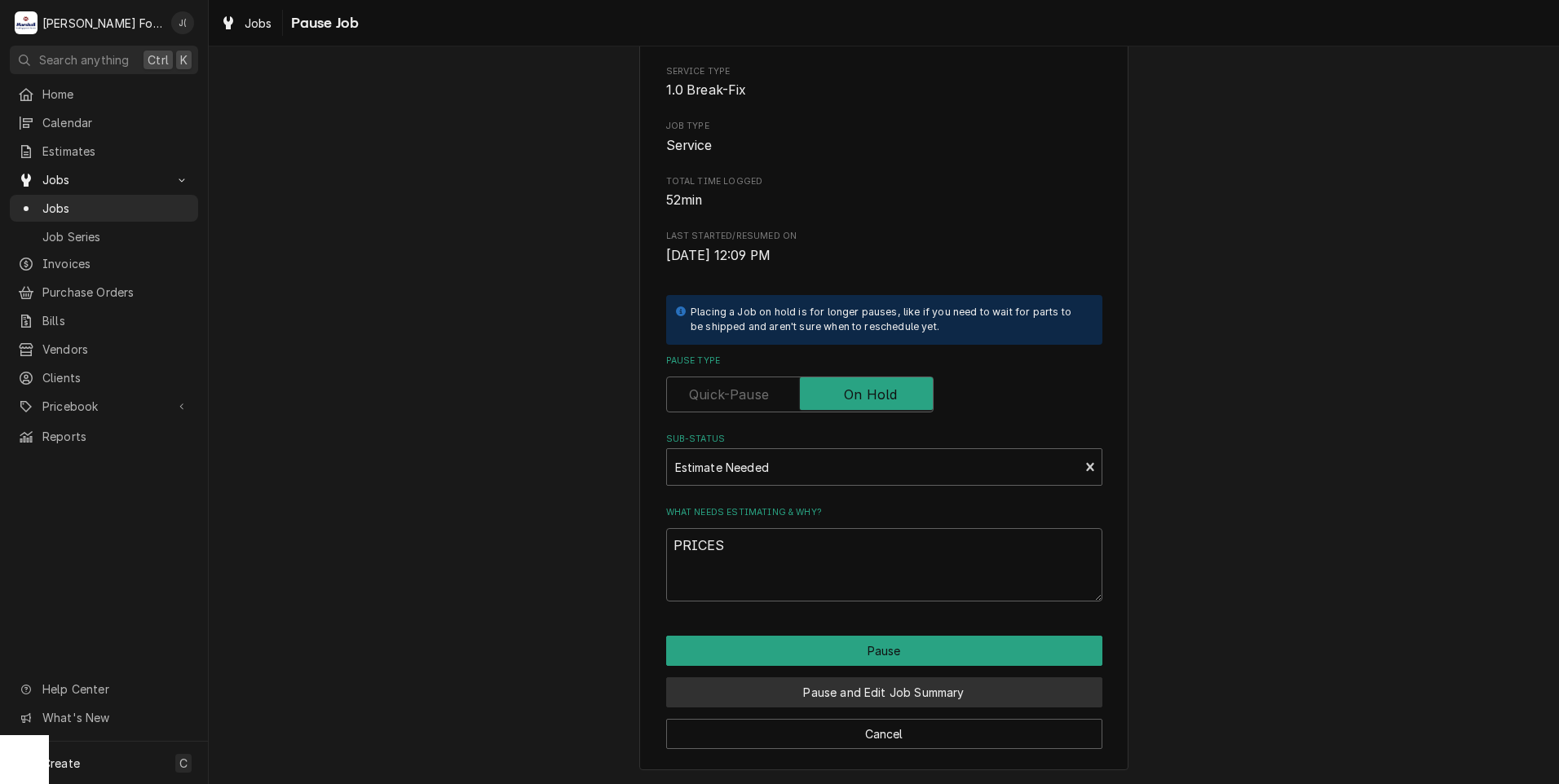
click at [784, 695] on button "Pause and Edit Job Summary" at bounding box center [884, 692] width 436 height 30
type textarea "x"
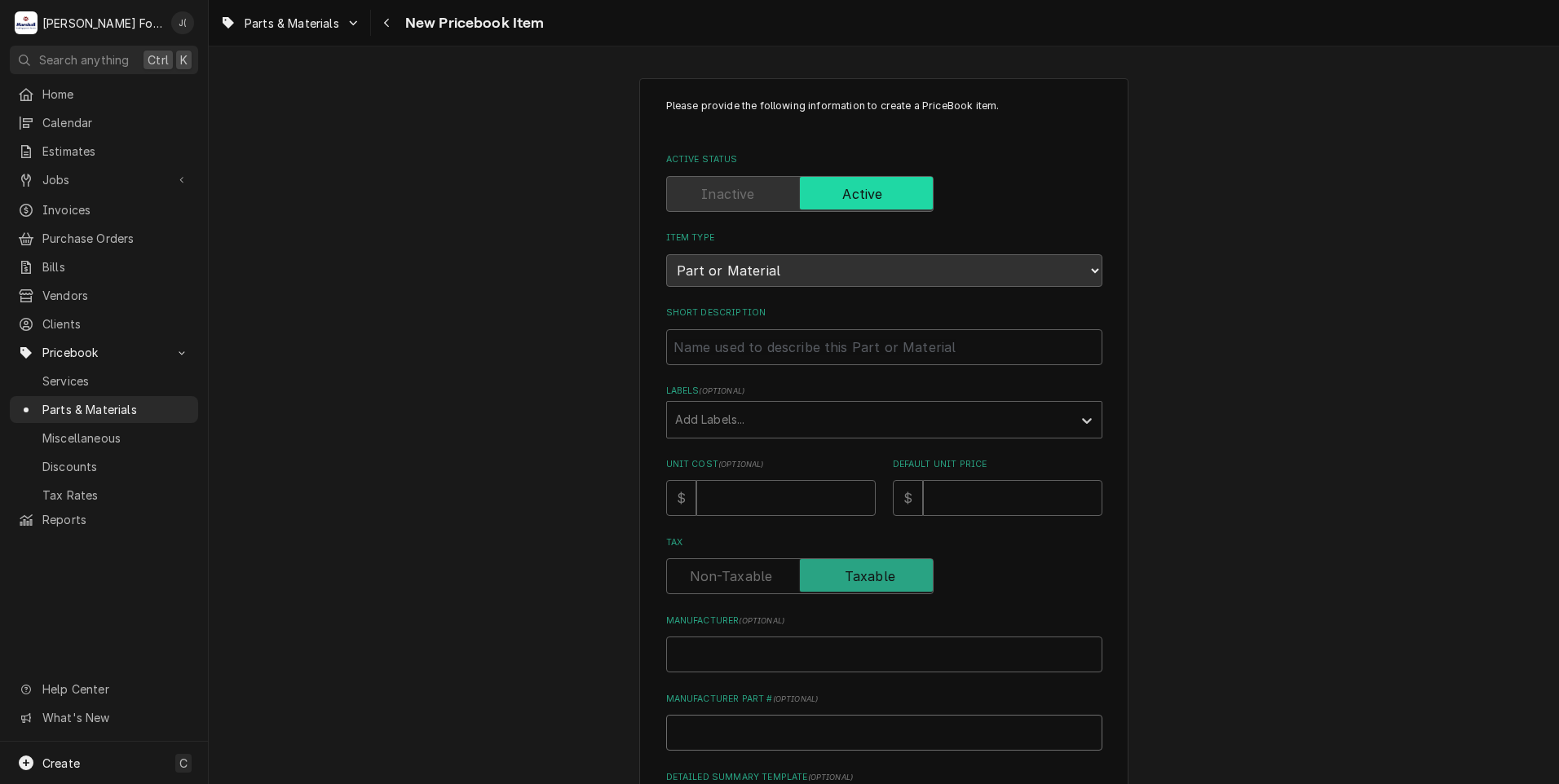
click at [747, 719] on input "Manufacturer Part # ( optional )" at bounding box center [884, 732] width 436 height 36
paste input "AS101K-8"
type textarea "x"
type input "AS101K-8"
click at [704, 346] on input "Short Description" at bounding box center [884, 346] width 436 height 36
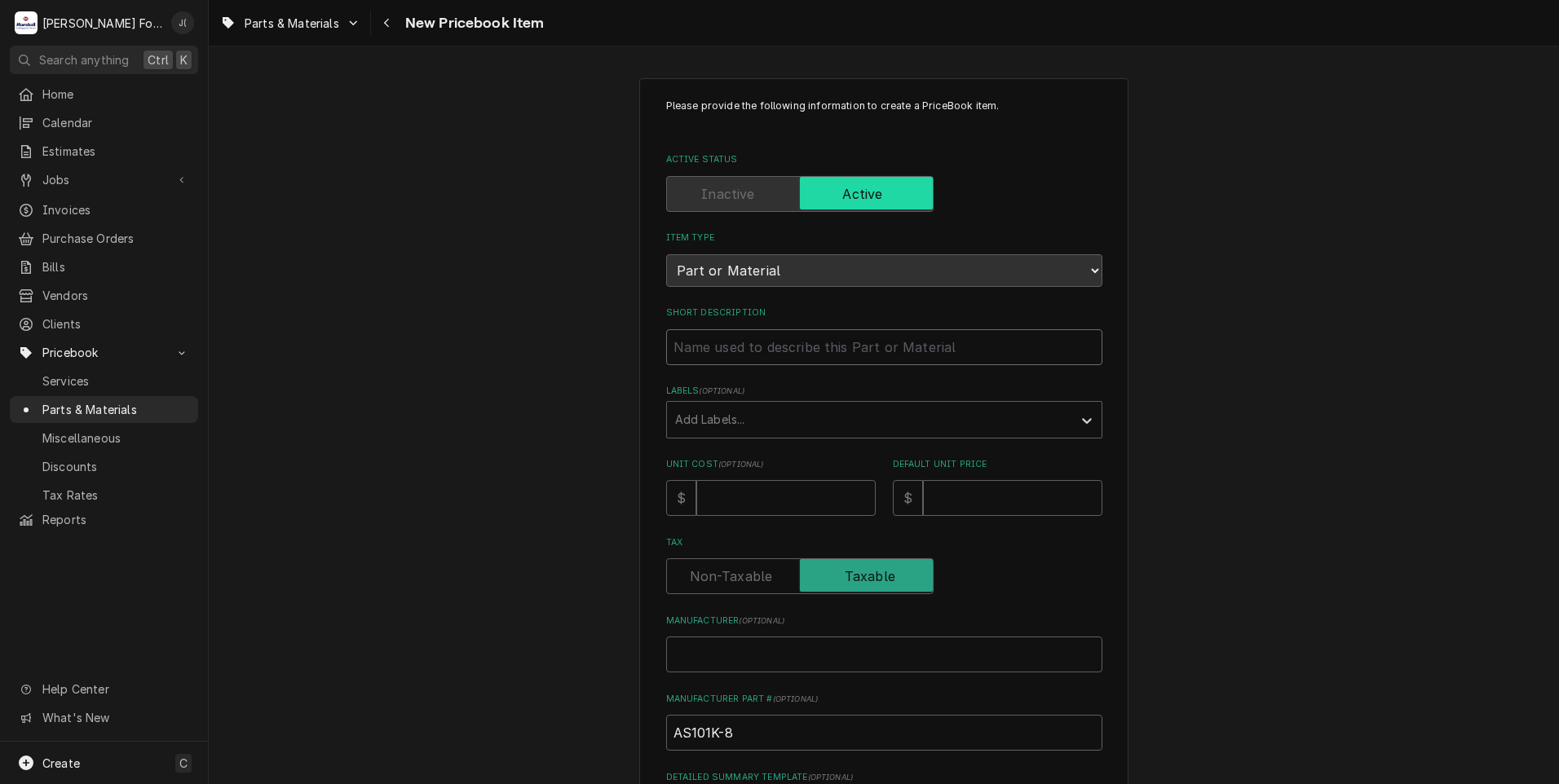
paste input "CONTROLLER ASSEMBLY, DISPOSAL"
type textarea "x"
type input "CONTROLLER ASSEMBLY, DISPOSAL"
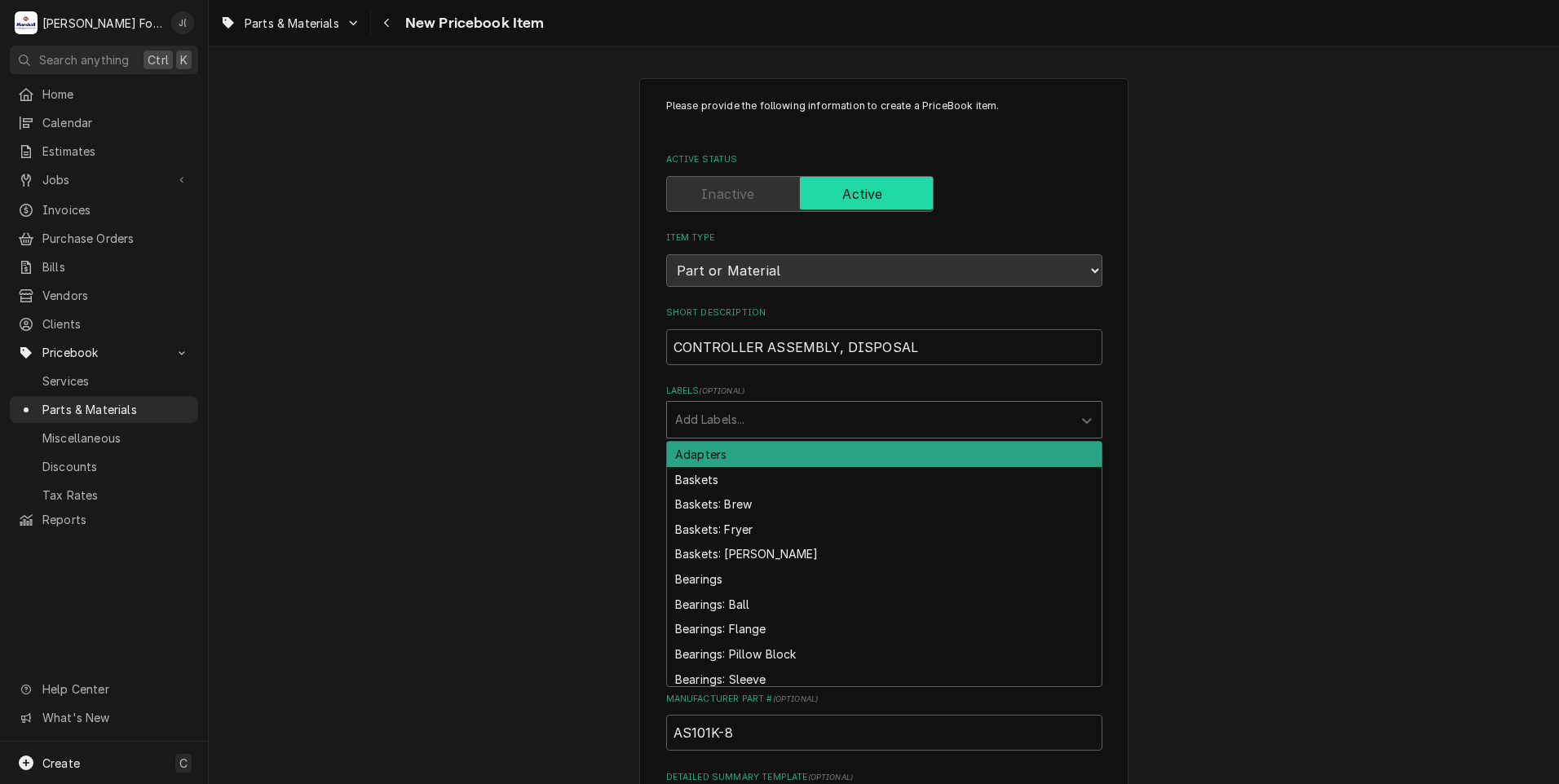
click at [721, 414] on div "Labels" at bounding box center [869, 419] width 389 height 29
type input "CON"
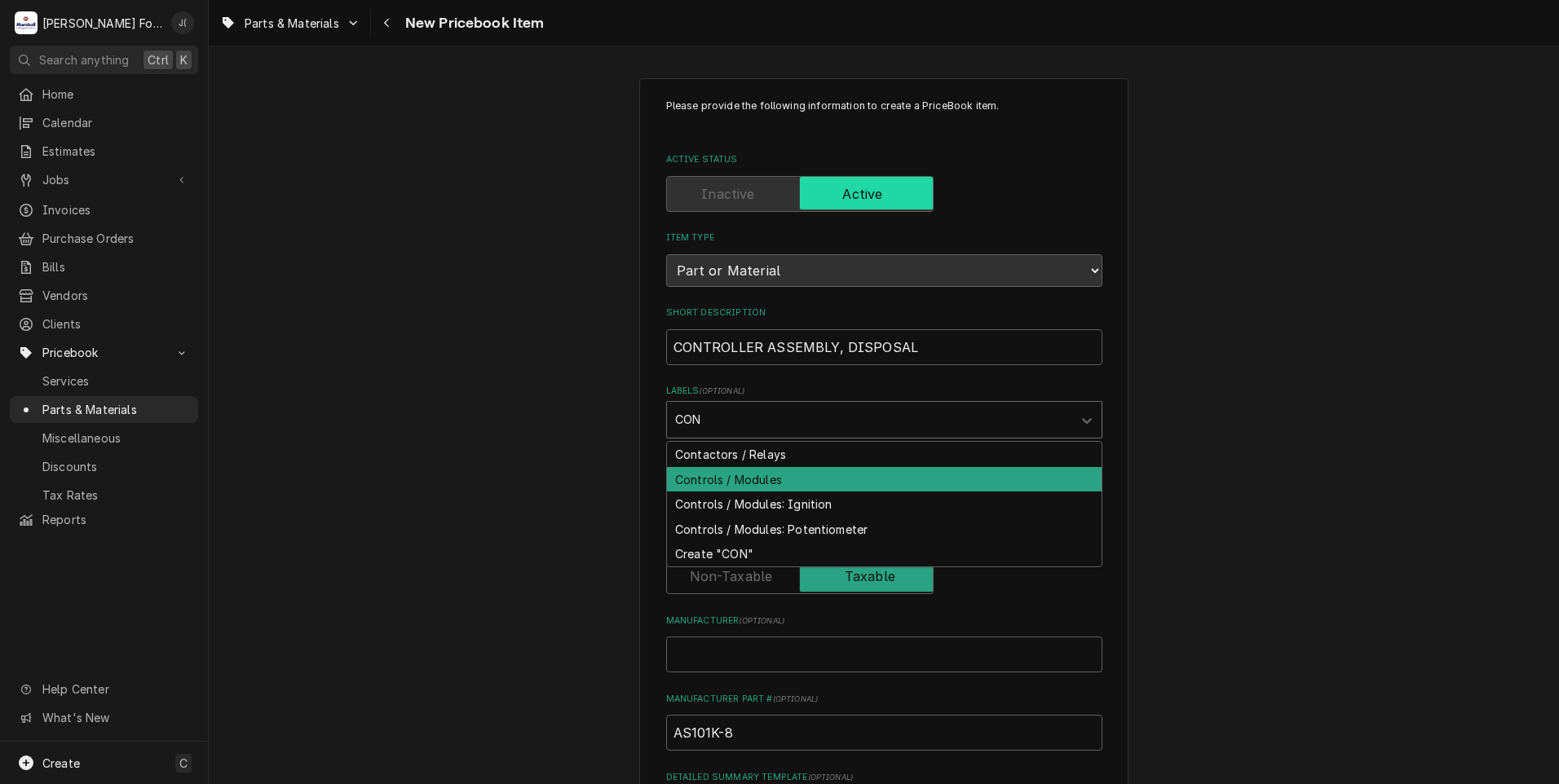
click at [765, 471] on div "Controls / Modules" at bounding box center [884, 479] width 435 height 25
type textarea "x"
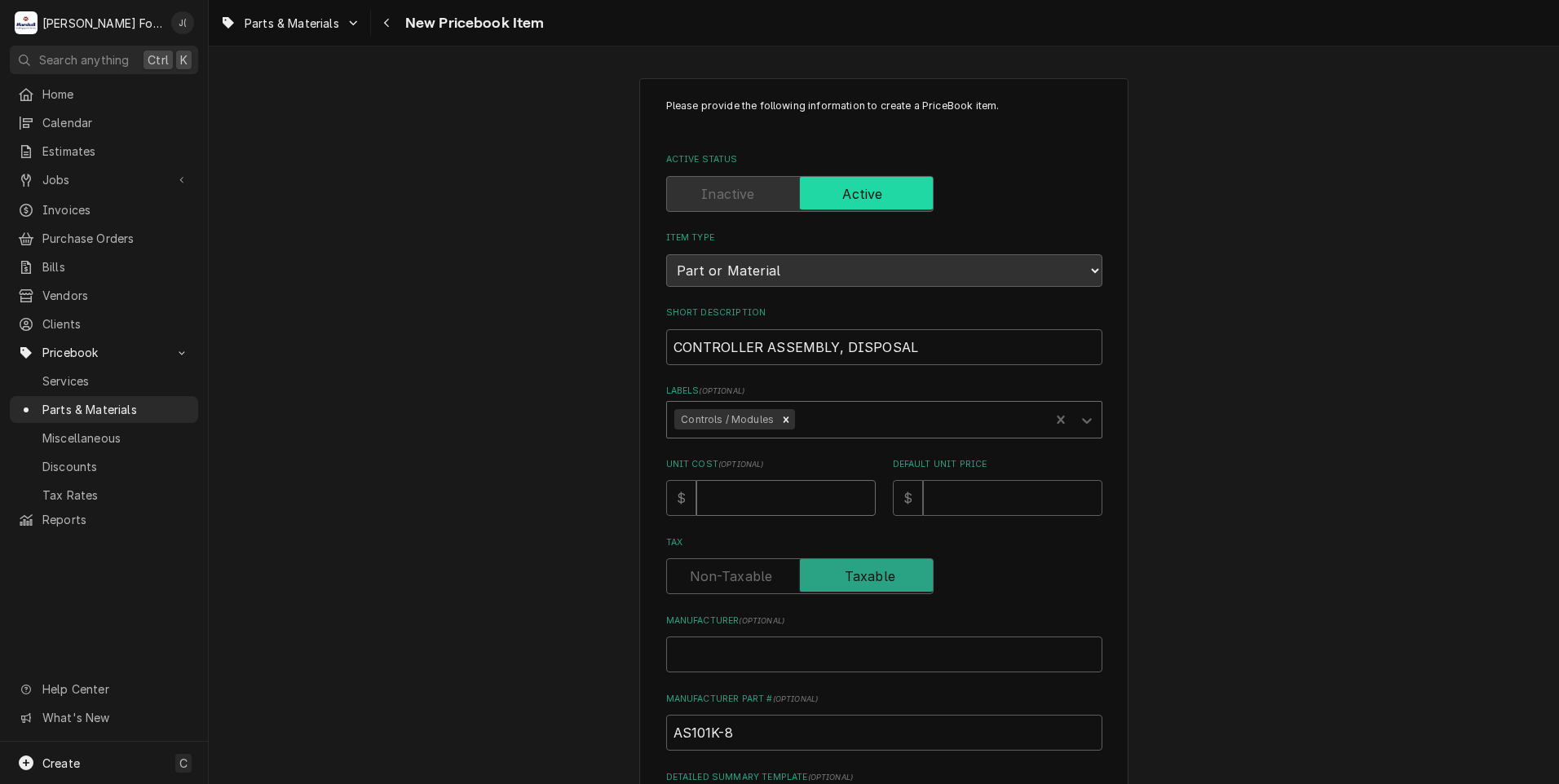
click at [728, 490] on input "Unit Cost ( optional )" at bounding box center [786, 497] width 179 height 36
type textarea "x"
type input "2"
type textarea "x"
type input "26"
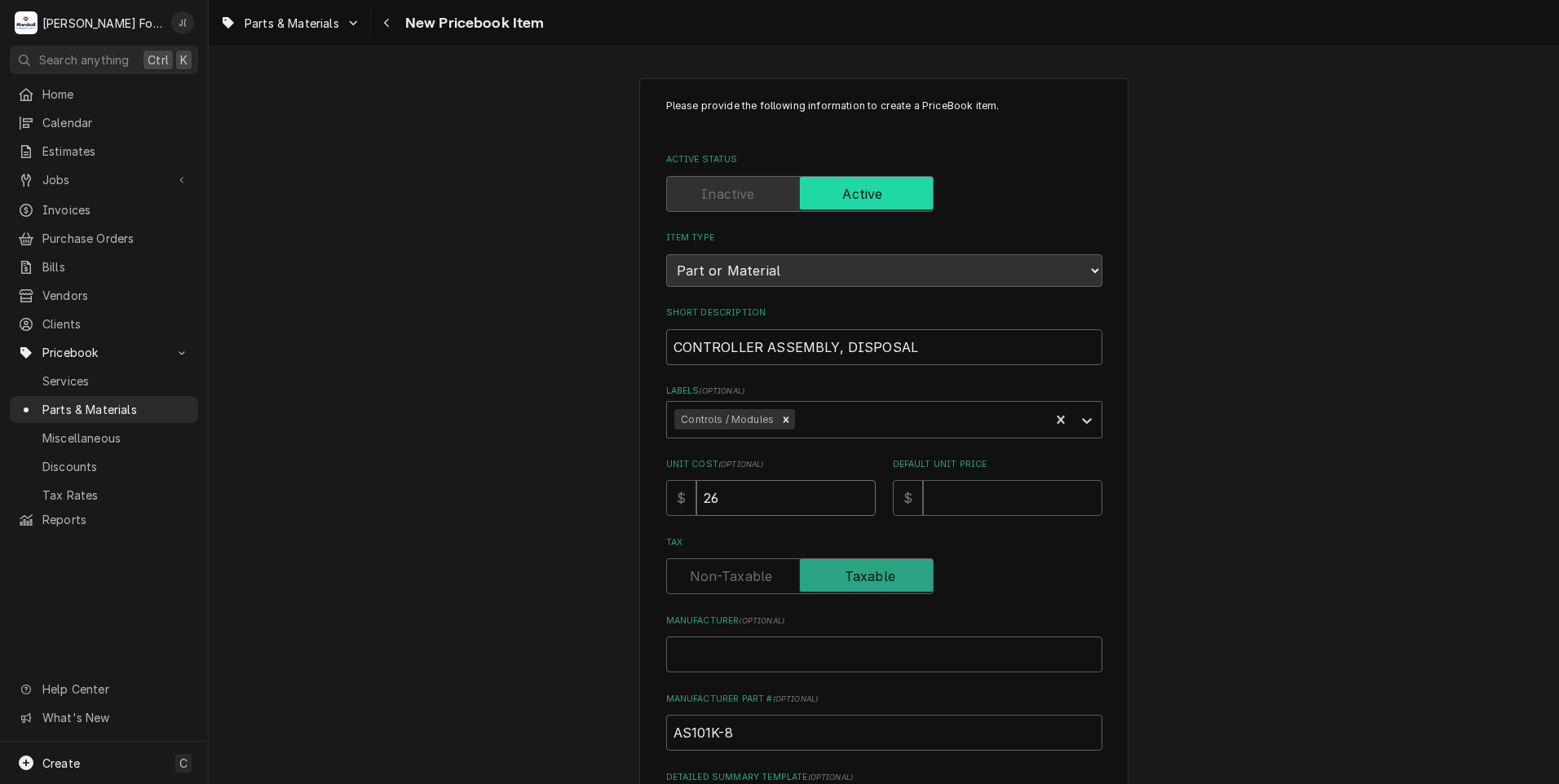
type textarea "x"
type input "267"
type textarea "x"
type input "2670"
type textarea "x"
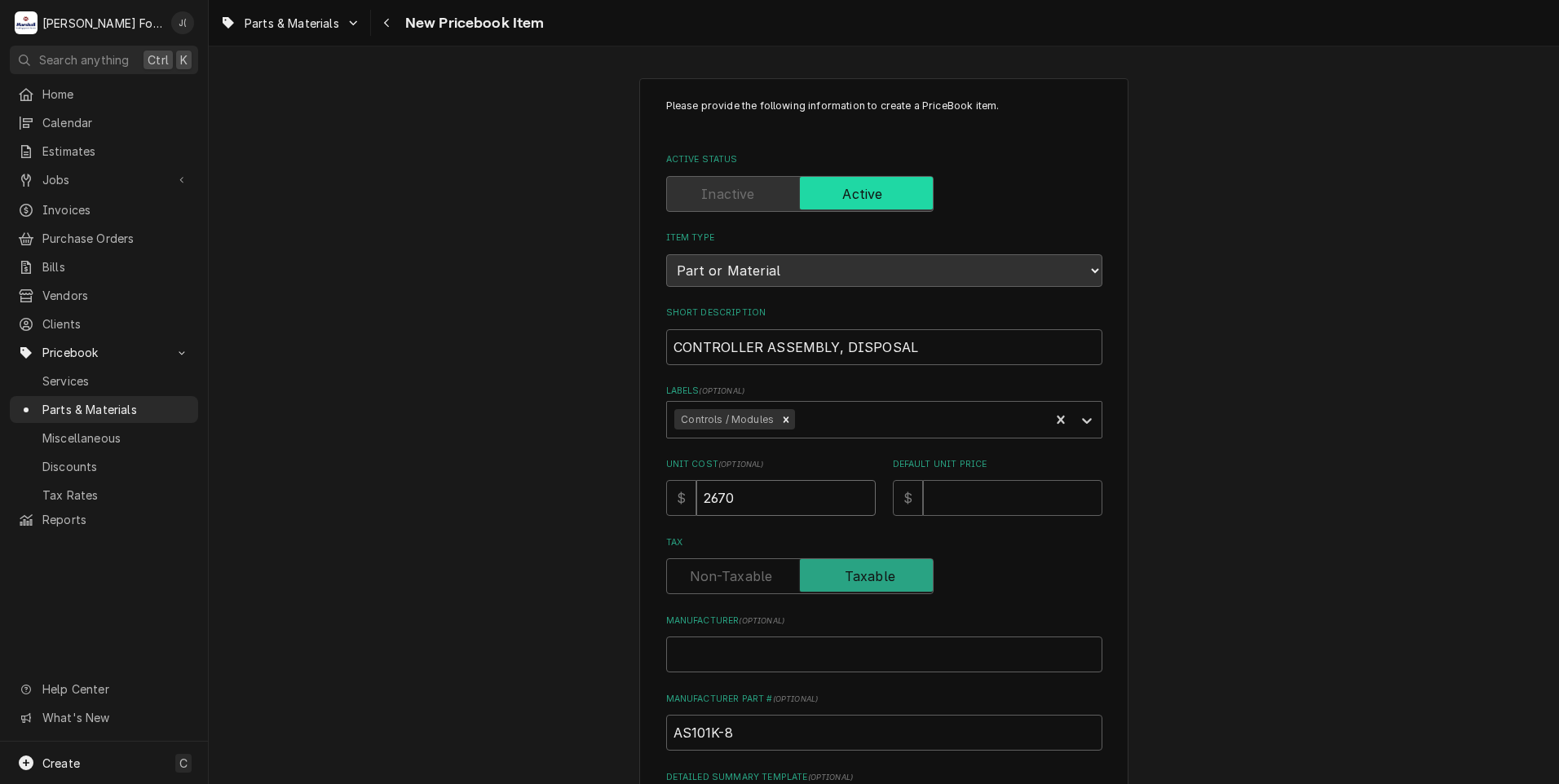
type input "2670.6"
type textarea "x"
type input "2670.67"
type textarea "x"
type input "3"
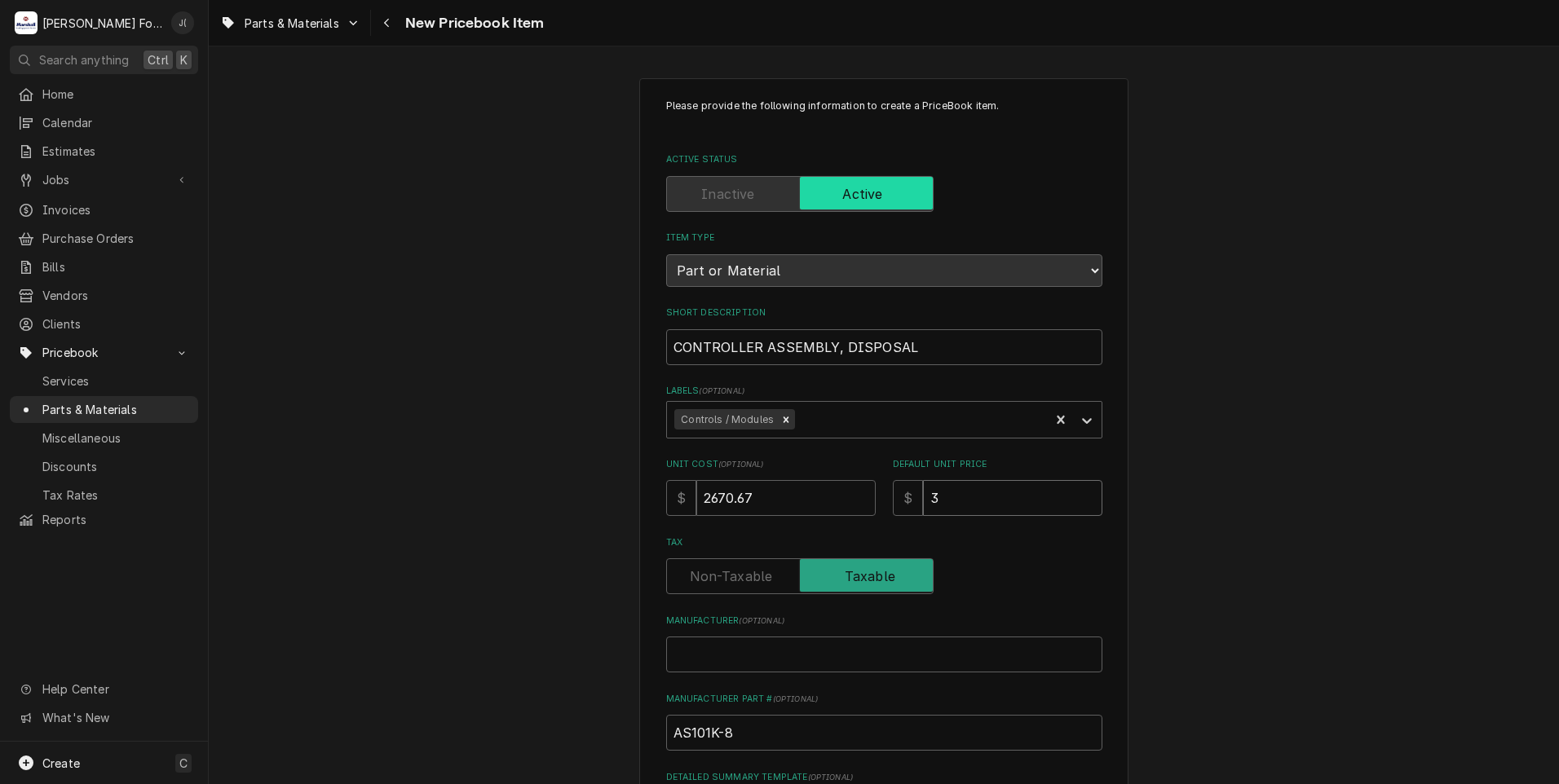
type textarea "x"
type input "37"
type textarea "x"
type input "373"
type textarea "x"
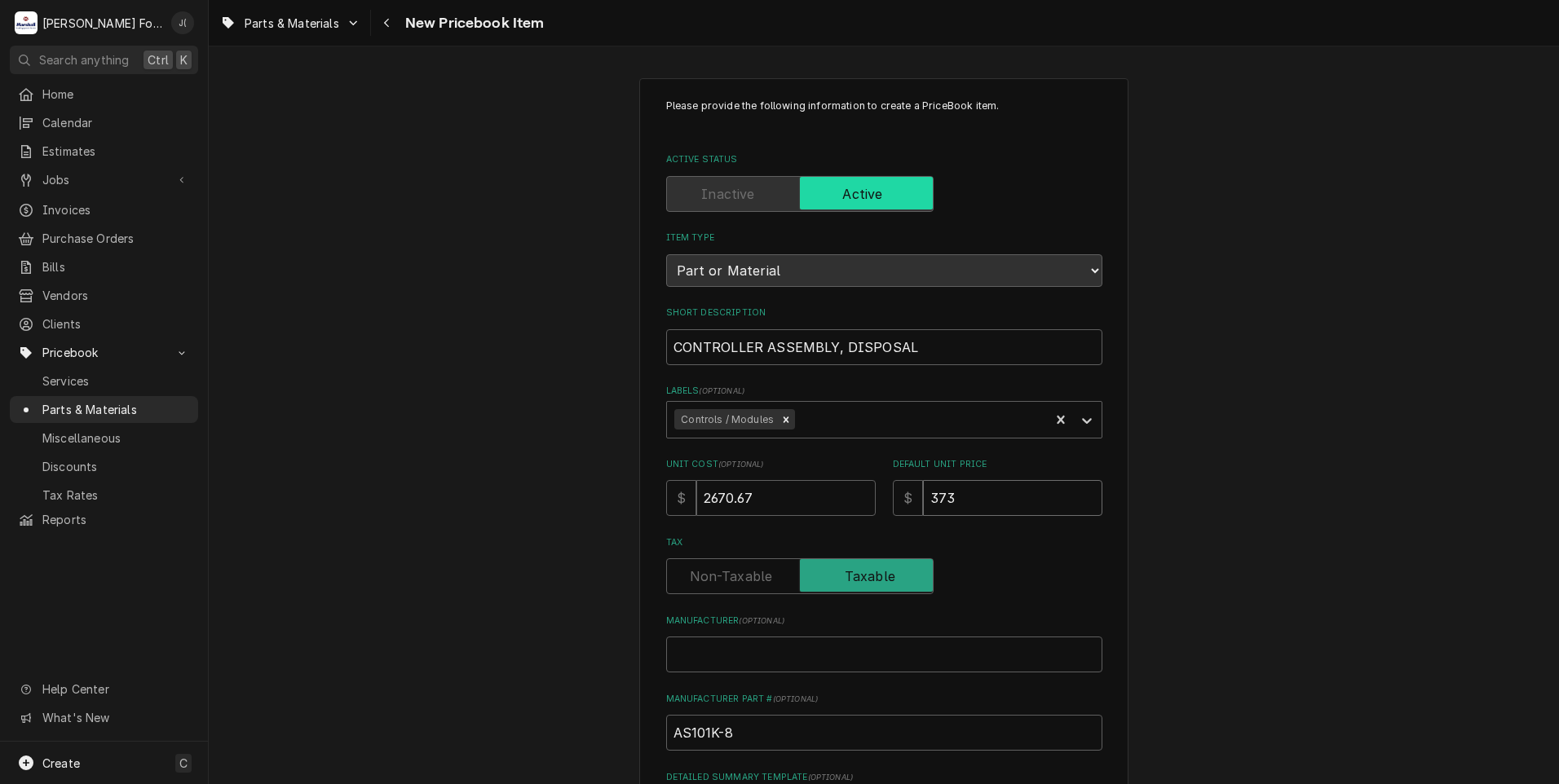
type input "3739"
type textarea "x"
type input "3739.0"
type textarea "x"
type input "3739.00"
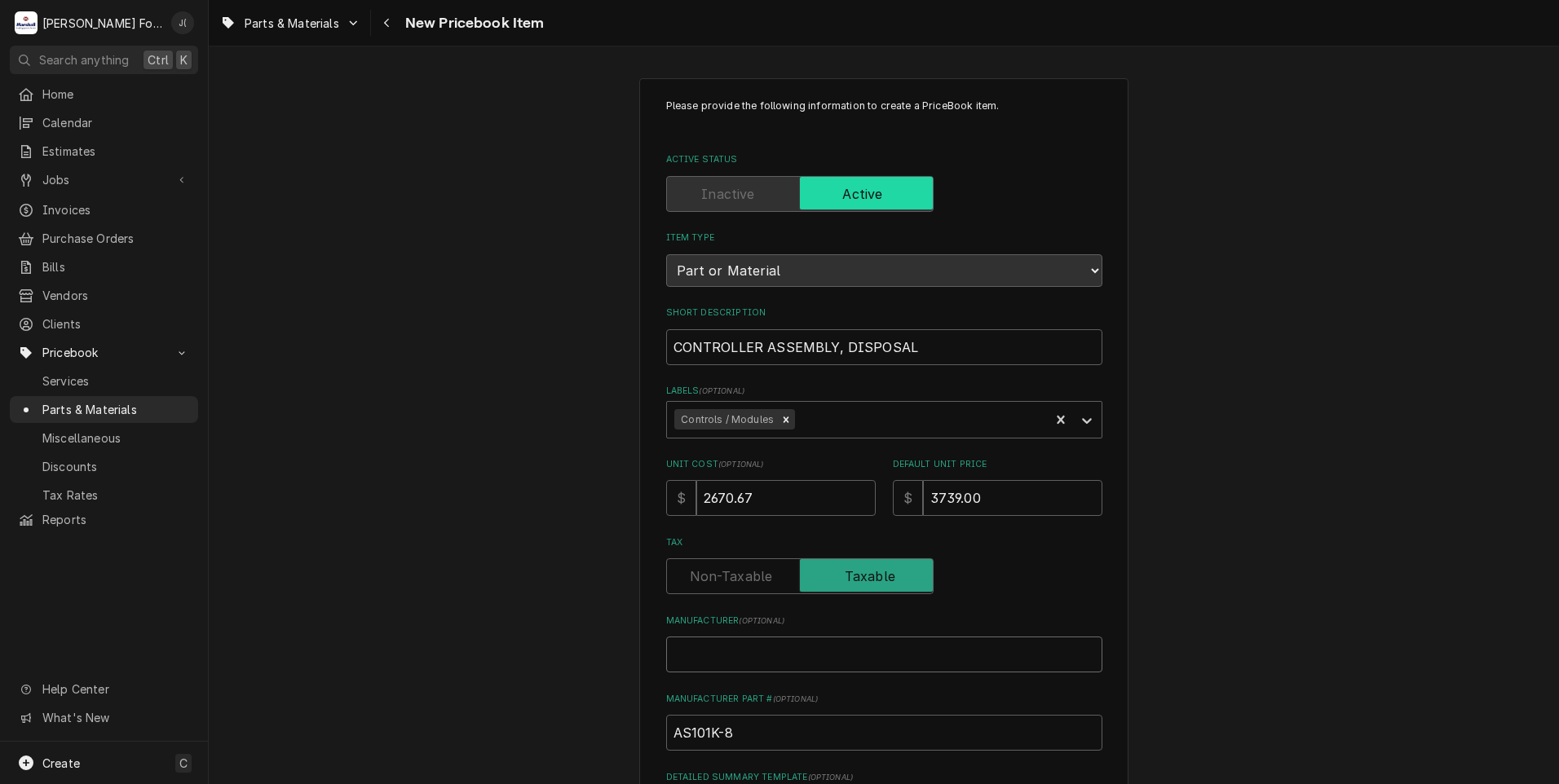
type textarea "x"
type input "I"
type textarea "x"
type input "IN"
type textarea "x"
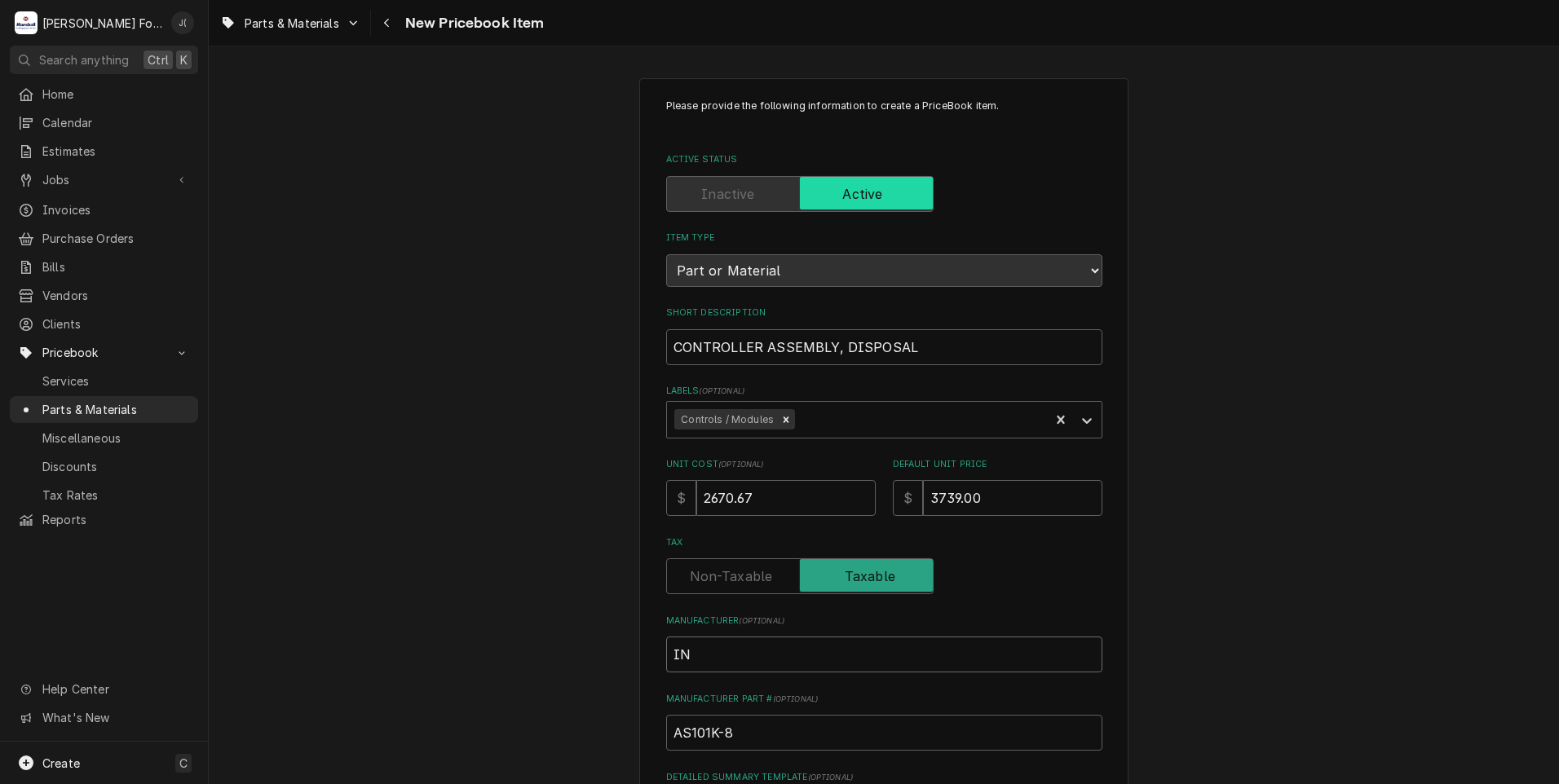
type input "INS"
type textarea "x"
type input "INSI"
type textarea "x"
type input "INSIN"
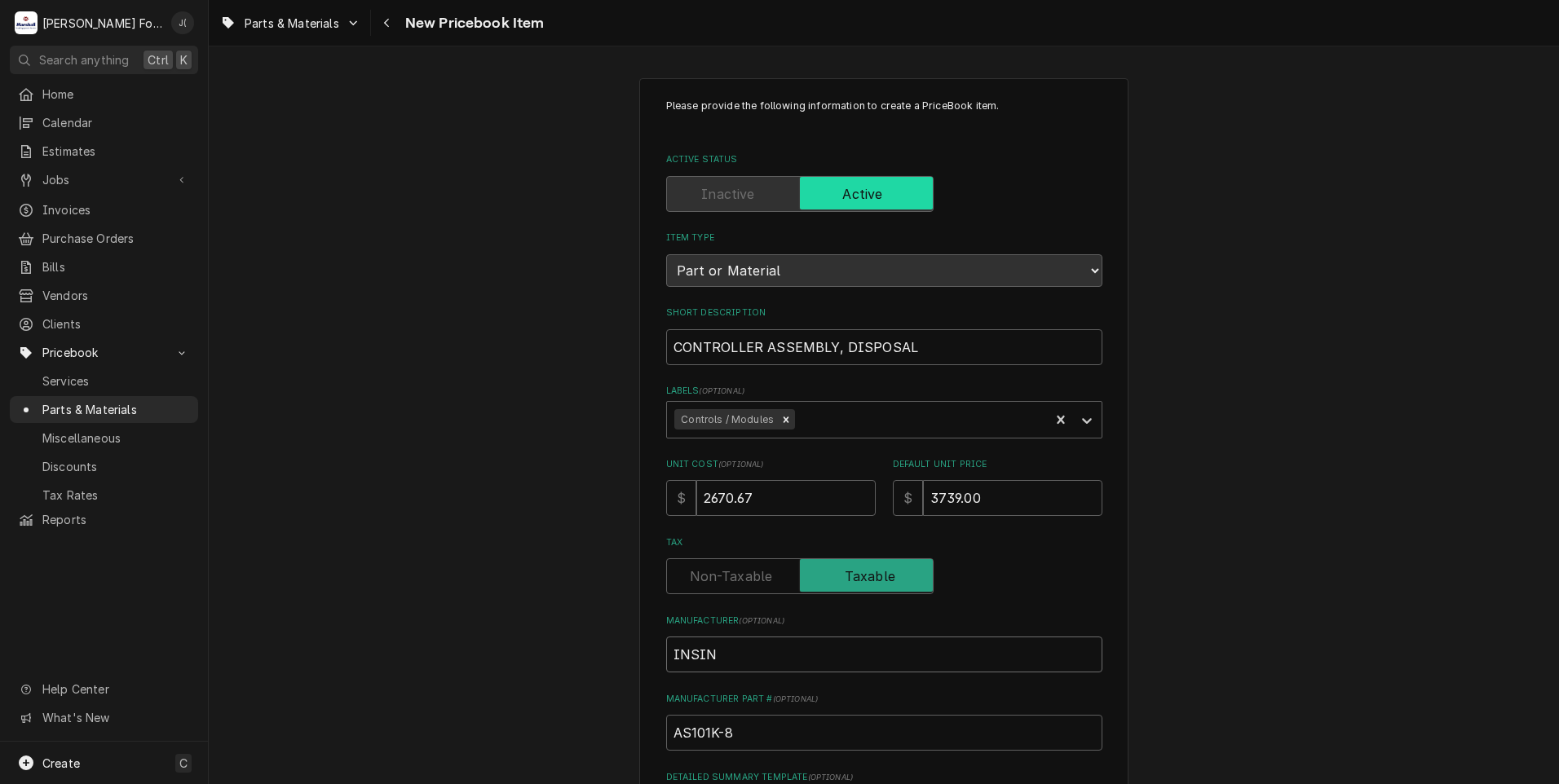
type textarea "x"
type input "INSINK"
type textarea "x"
type input "INSINKE"
type textarea "x"
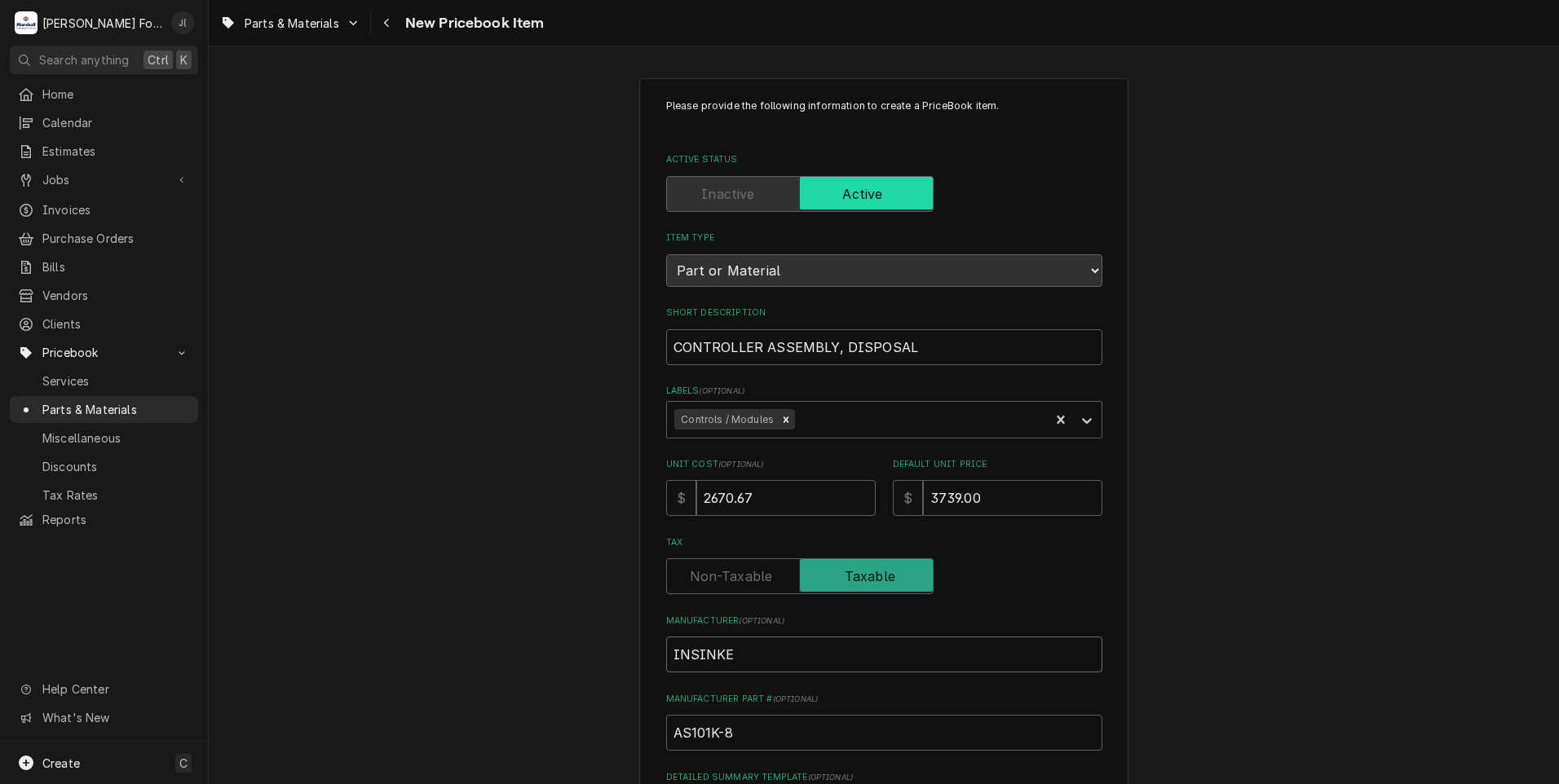
type input "INSINKER"
type textarea "x"
type input "INSINKERA"
type textarea "x"
type input "INSINKERAT"
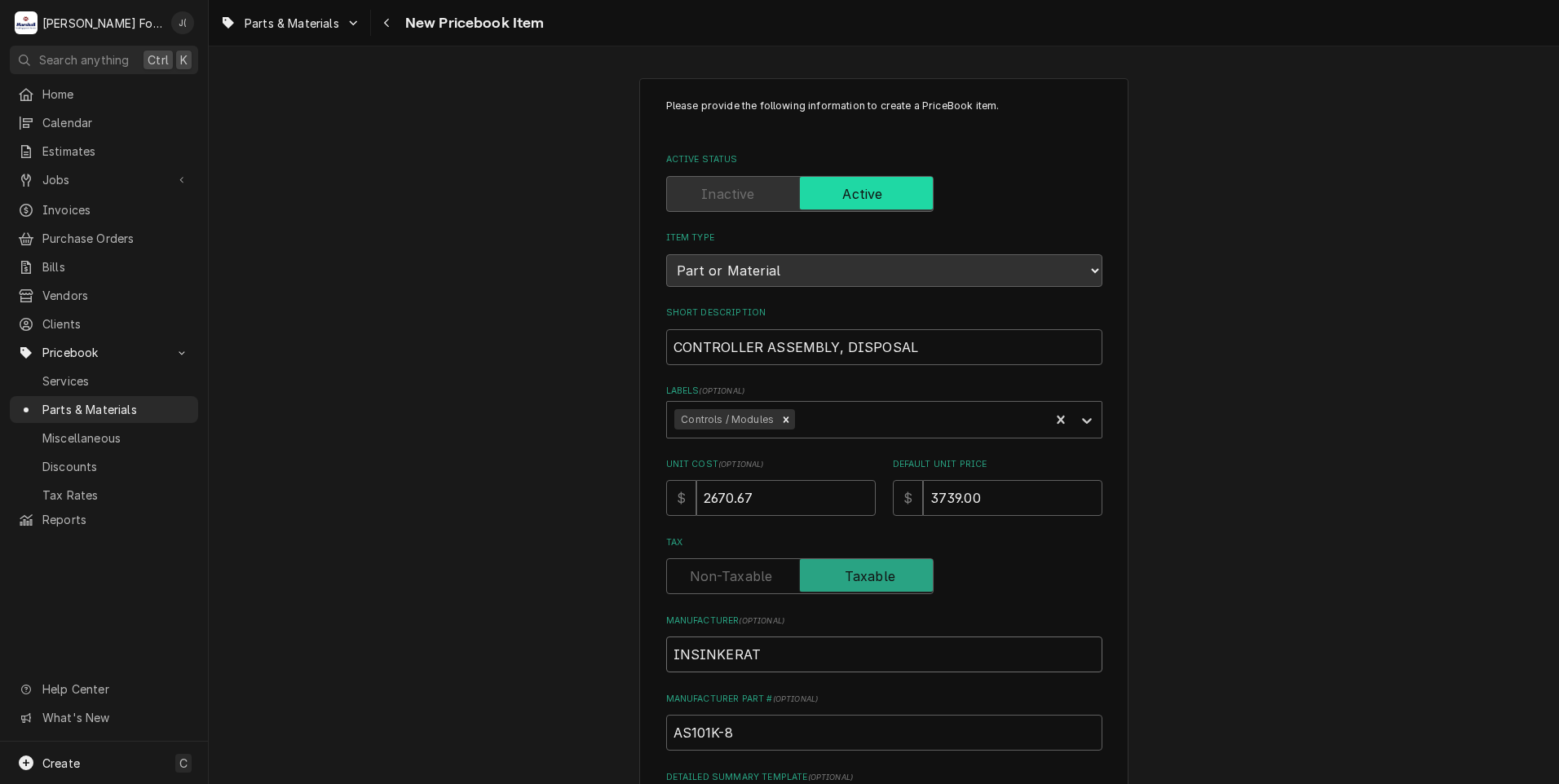
type textarea "x"
type input "INSINKERATO"
type textarea "x"
type input "INSINKERATOR"
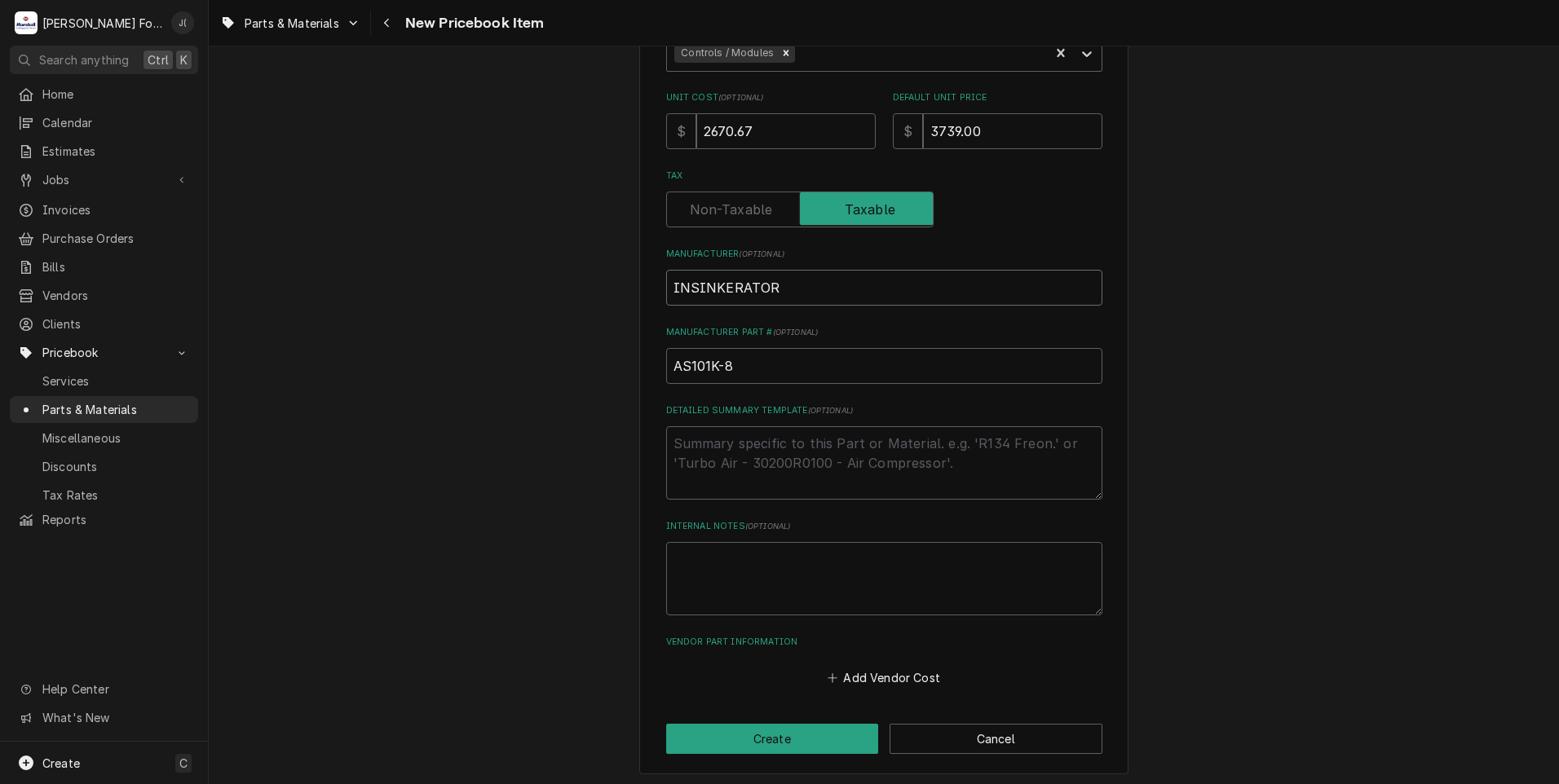
scroll to position [369, 0]
click at [800, 743] on button "Create" at bounding box center [772, 736] width 213 height 30
type textarea "x"
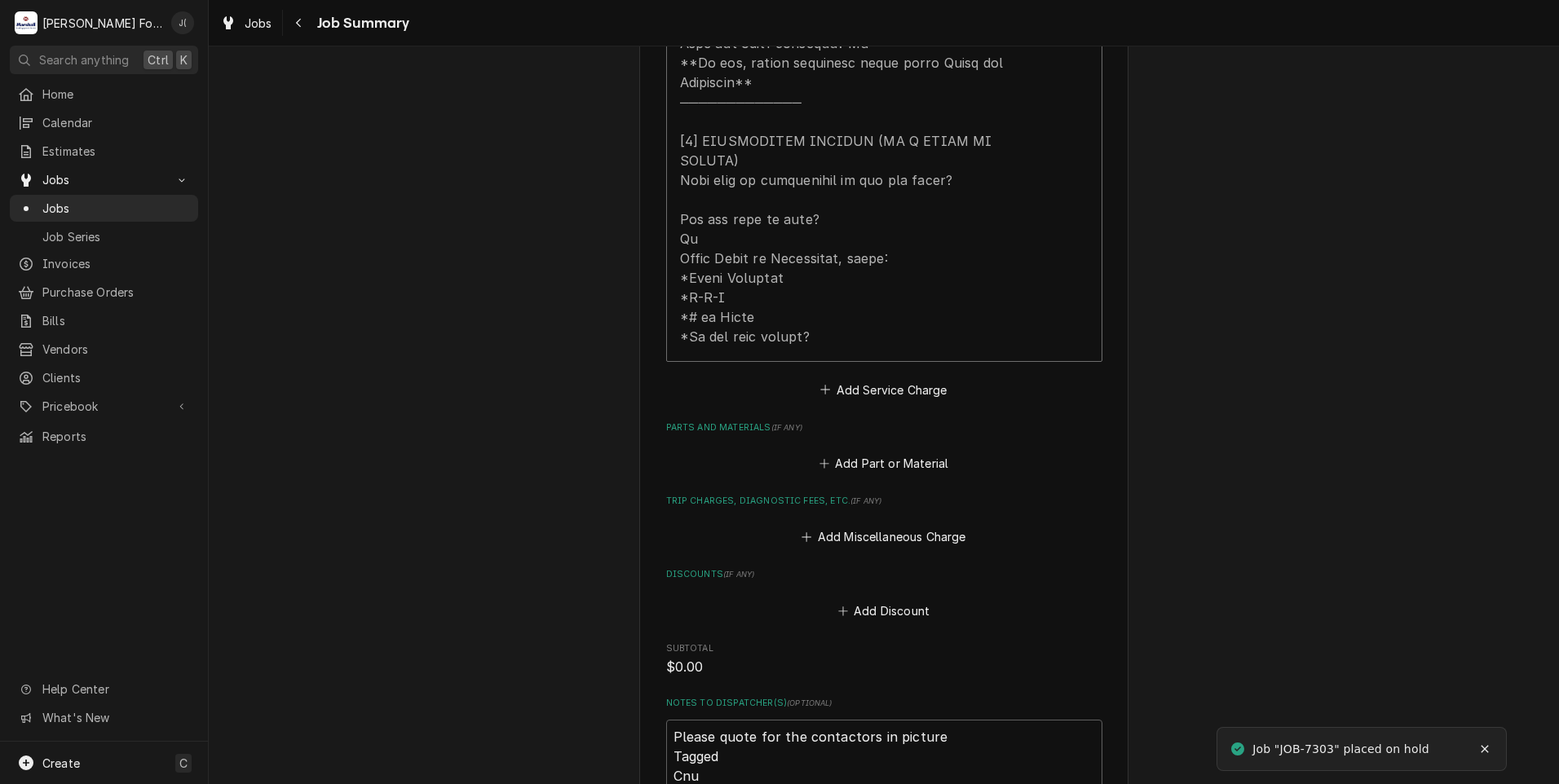
scroll to position [1059, 0]
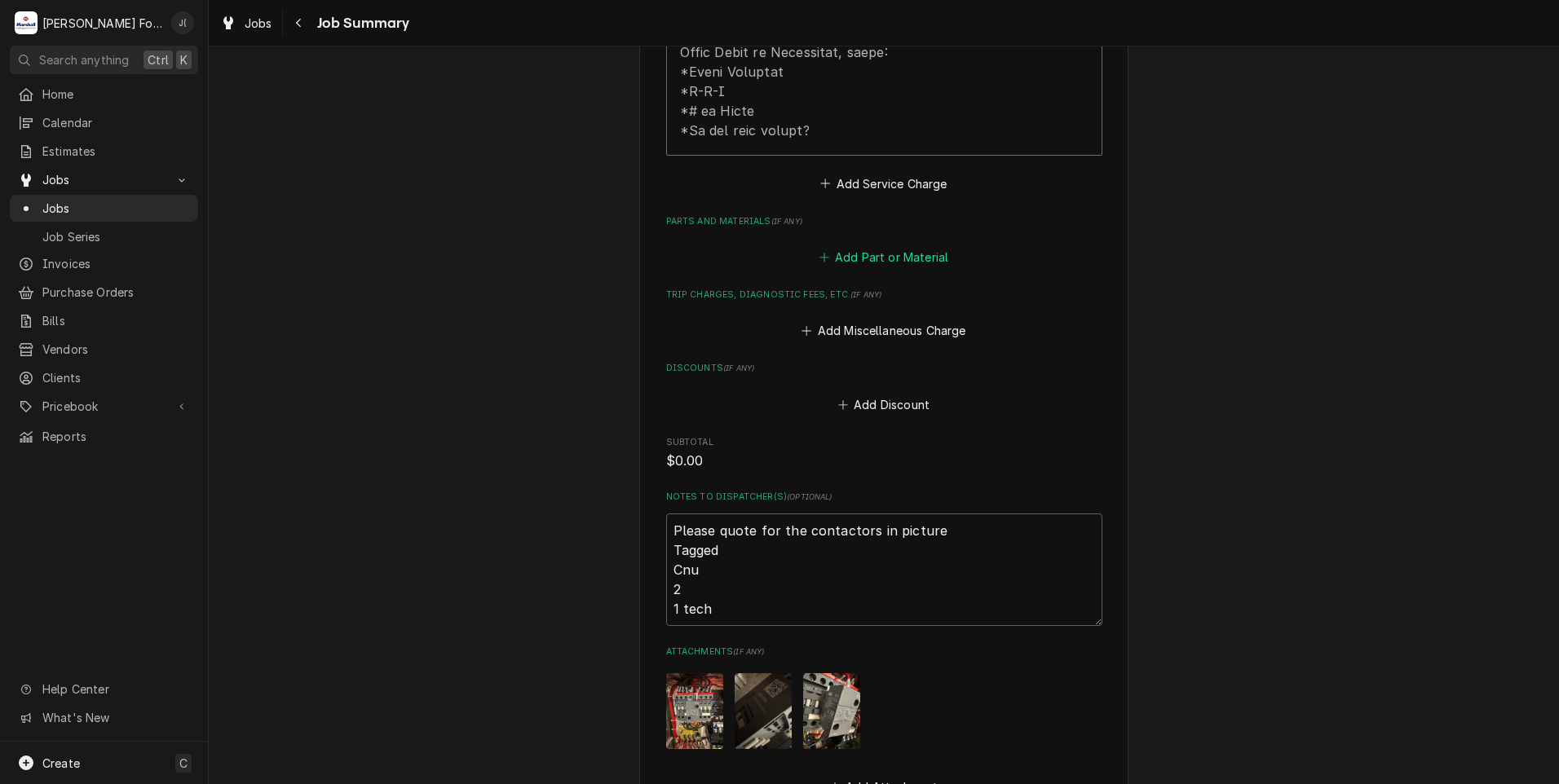
click at [876, 246] on button "Add Part or Material" at bounding box center [883, 258] width 134 height 23
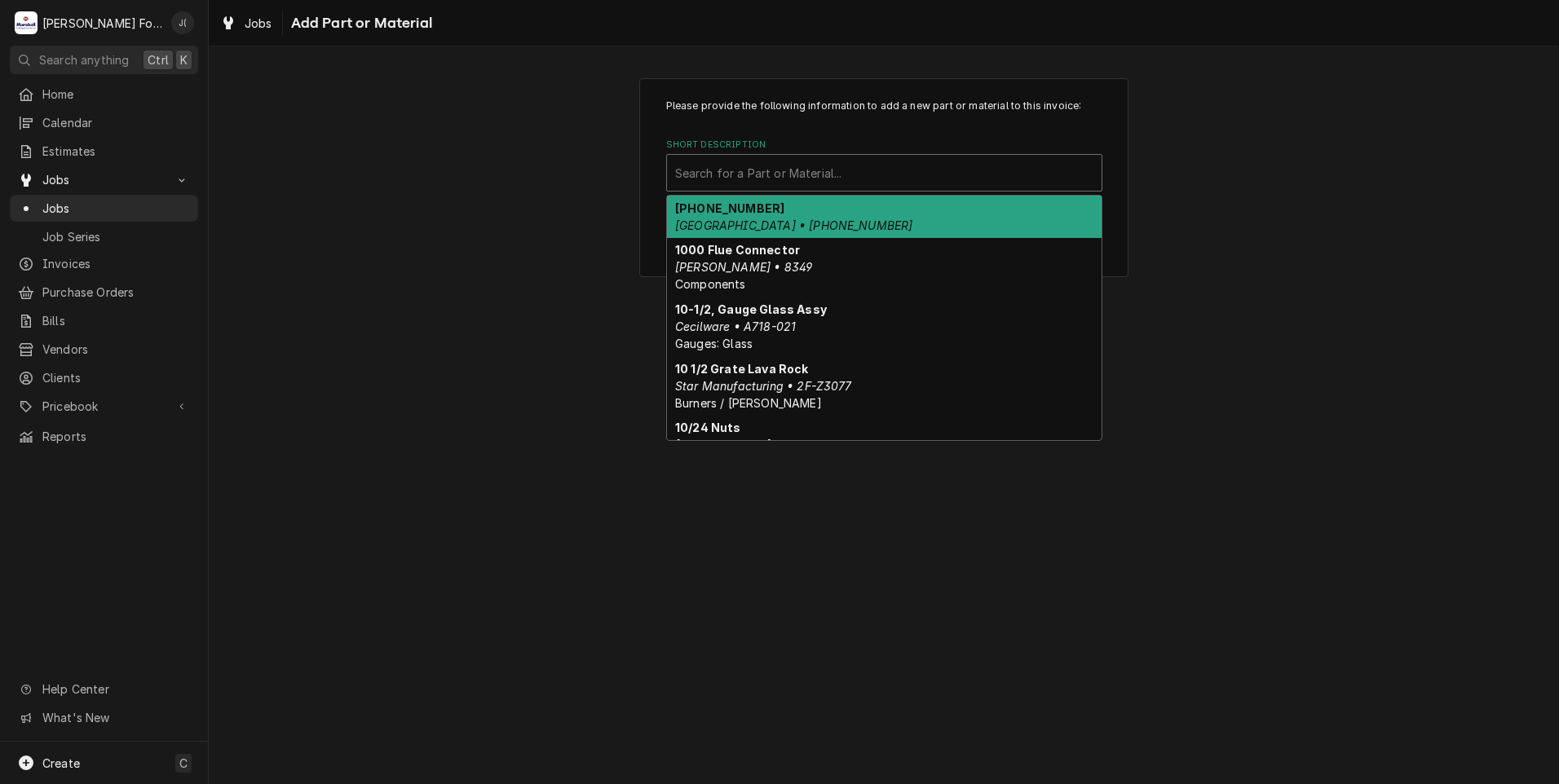
click at [700, 167] on div "Short Description" at bounding box center [884, 172] width 418 height 29
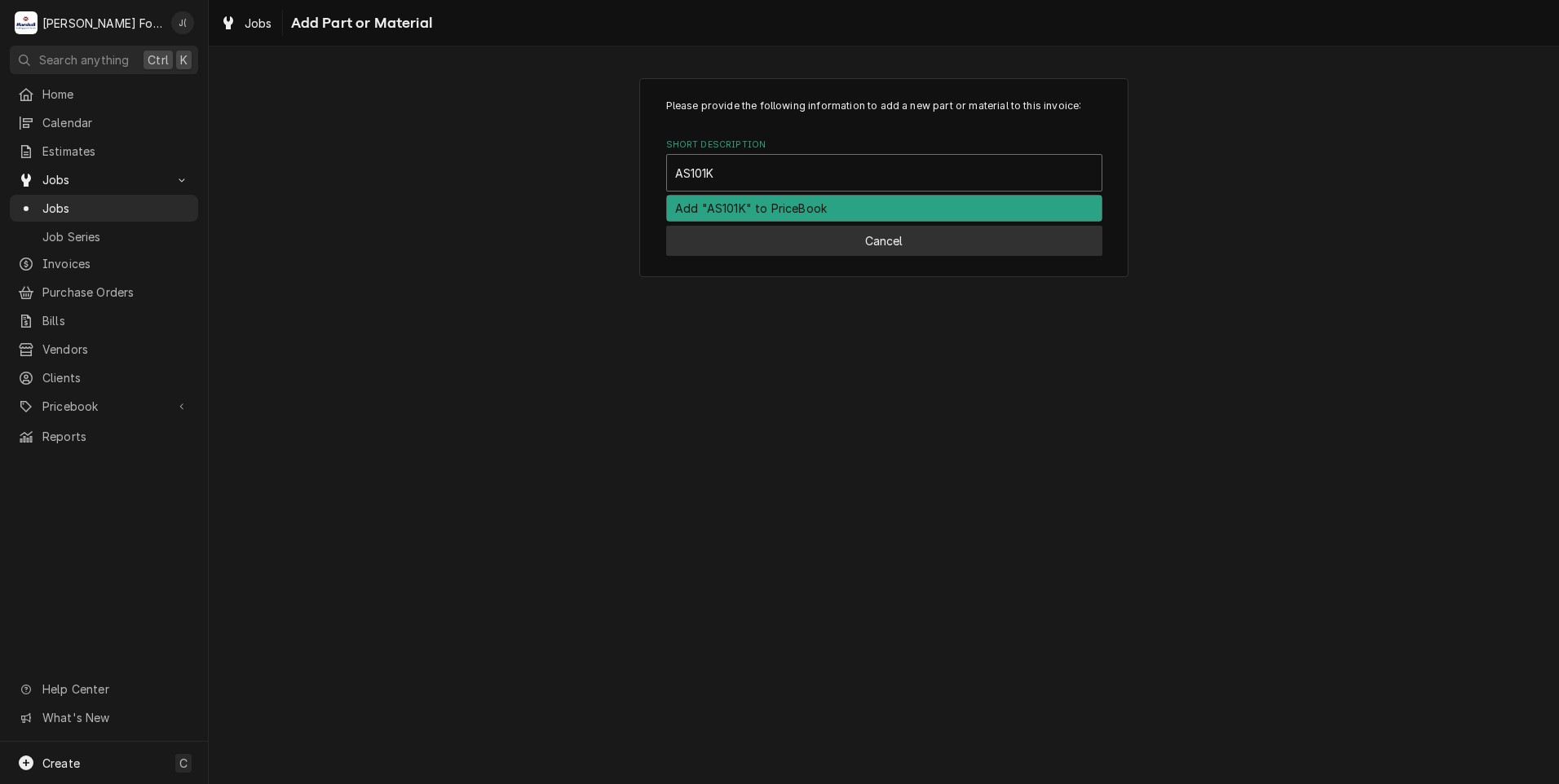
type input "AS101K"
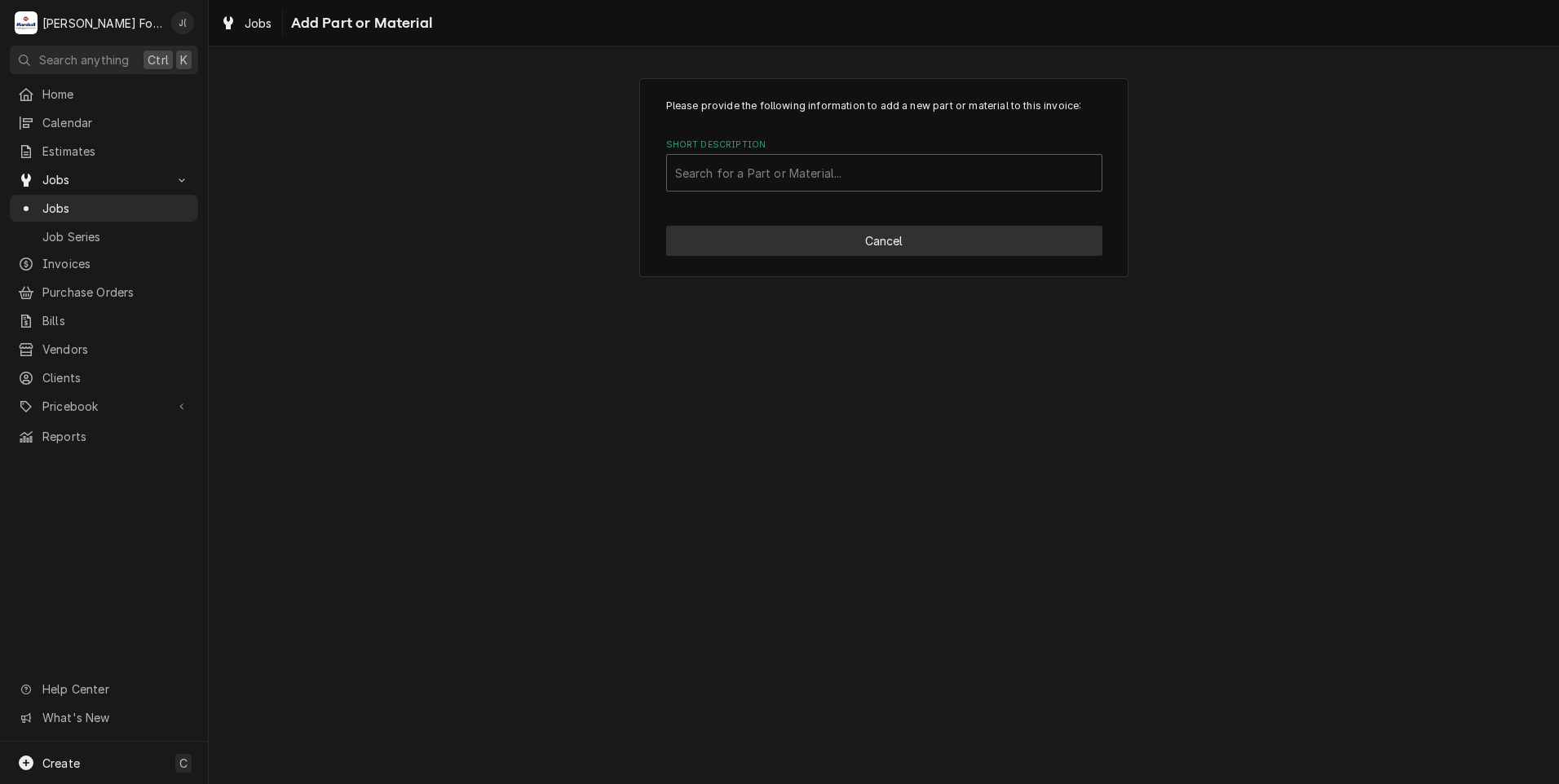
click at [895, 243] on button "Cancel" at bounding box center [884, 240] width 436 height 30
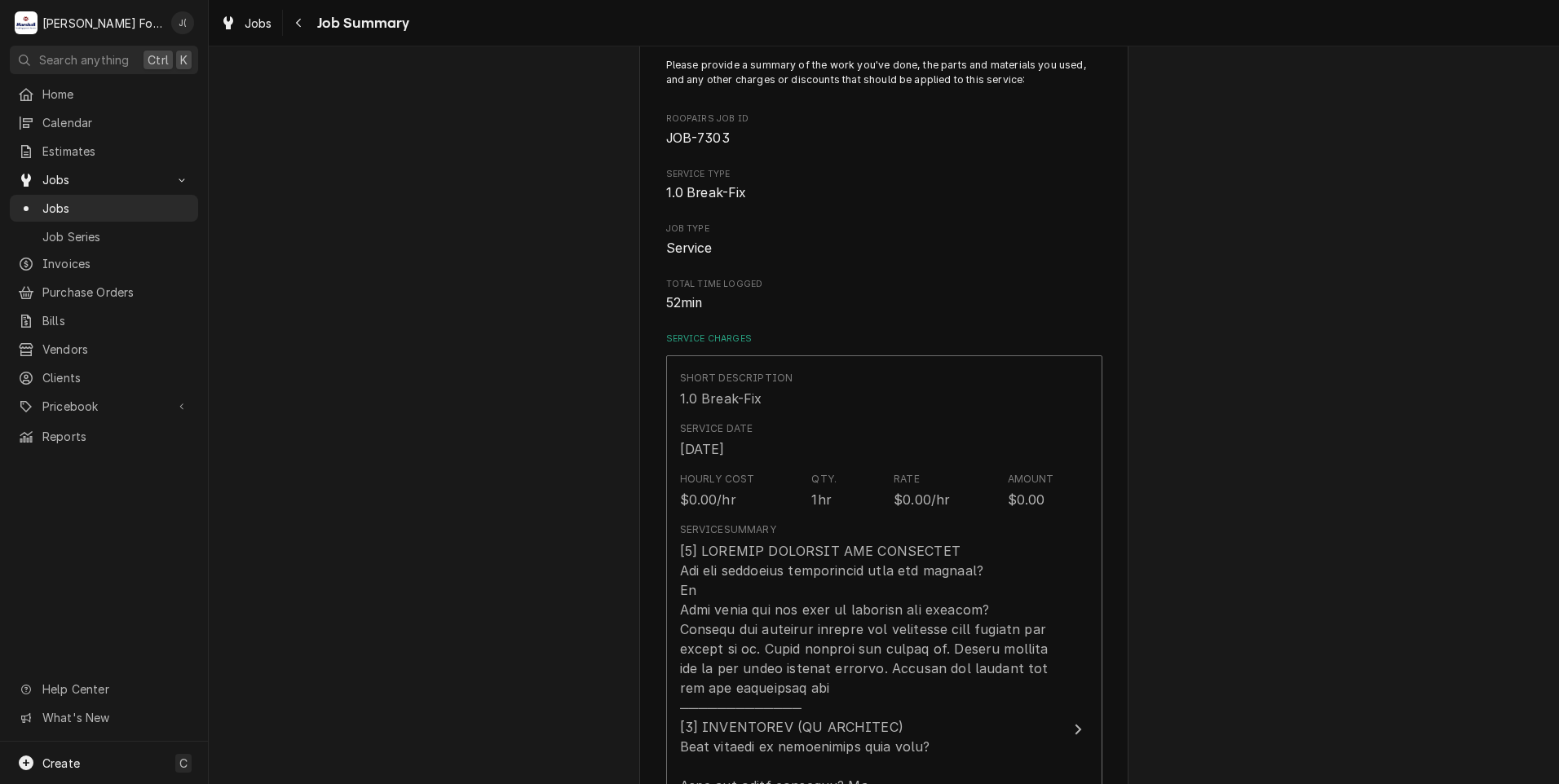
scroll to position [81, 0]
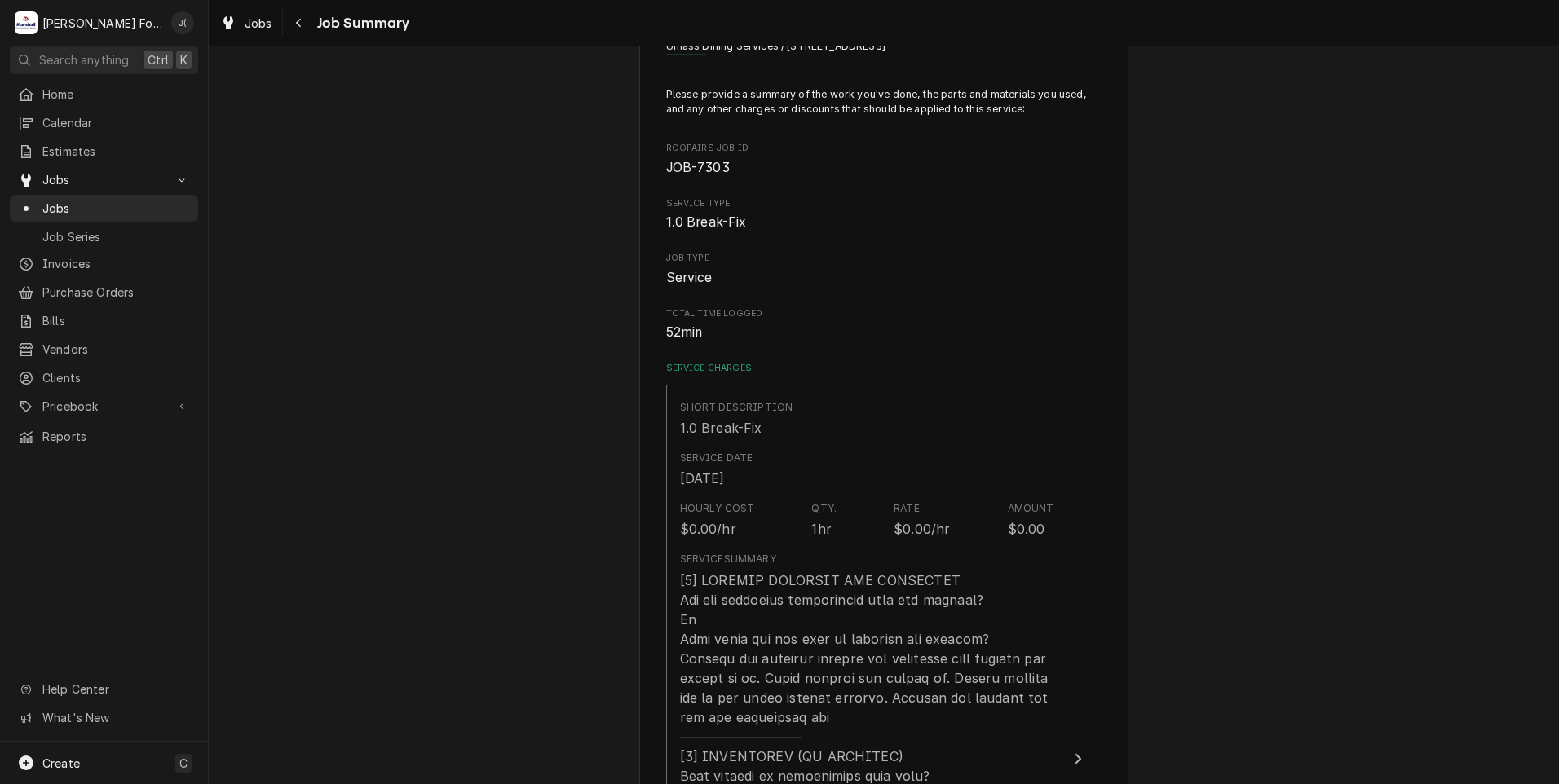
type textarea "x"
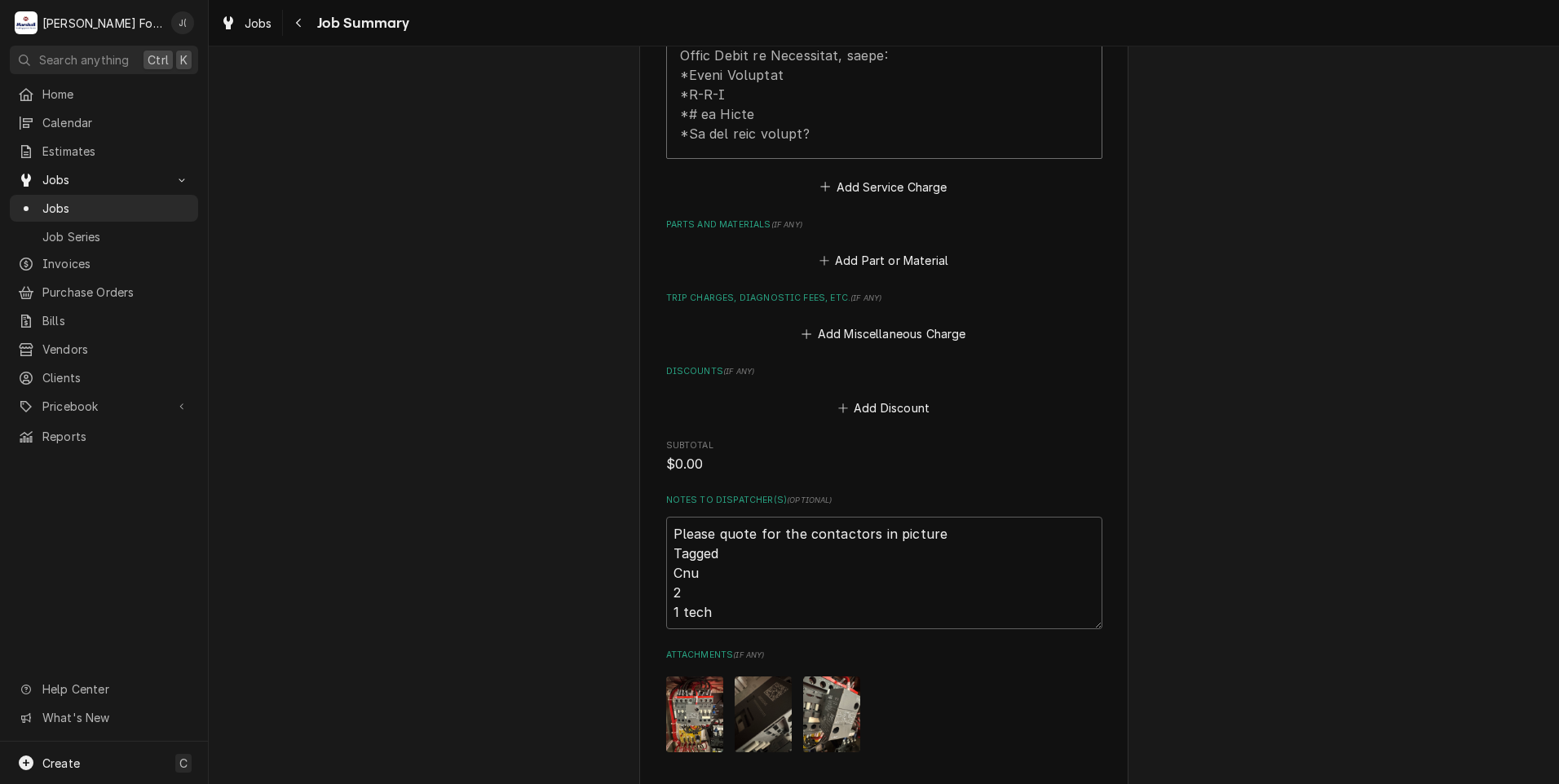
scroll to position [978, 0]
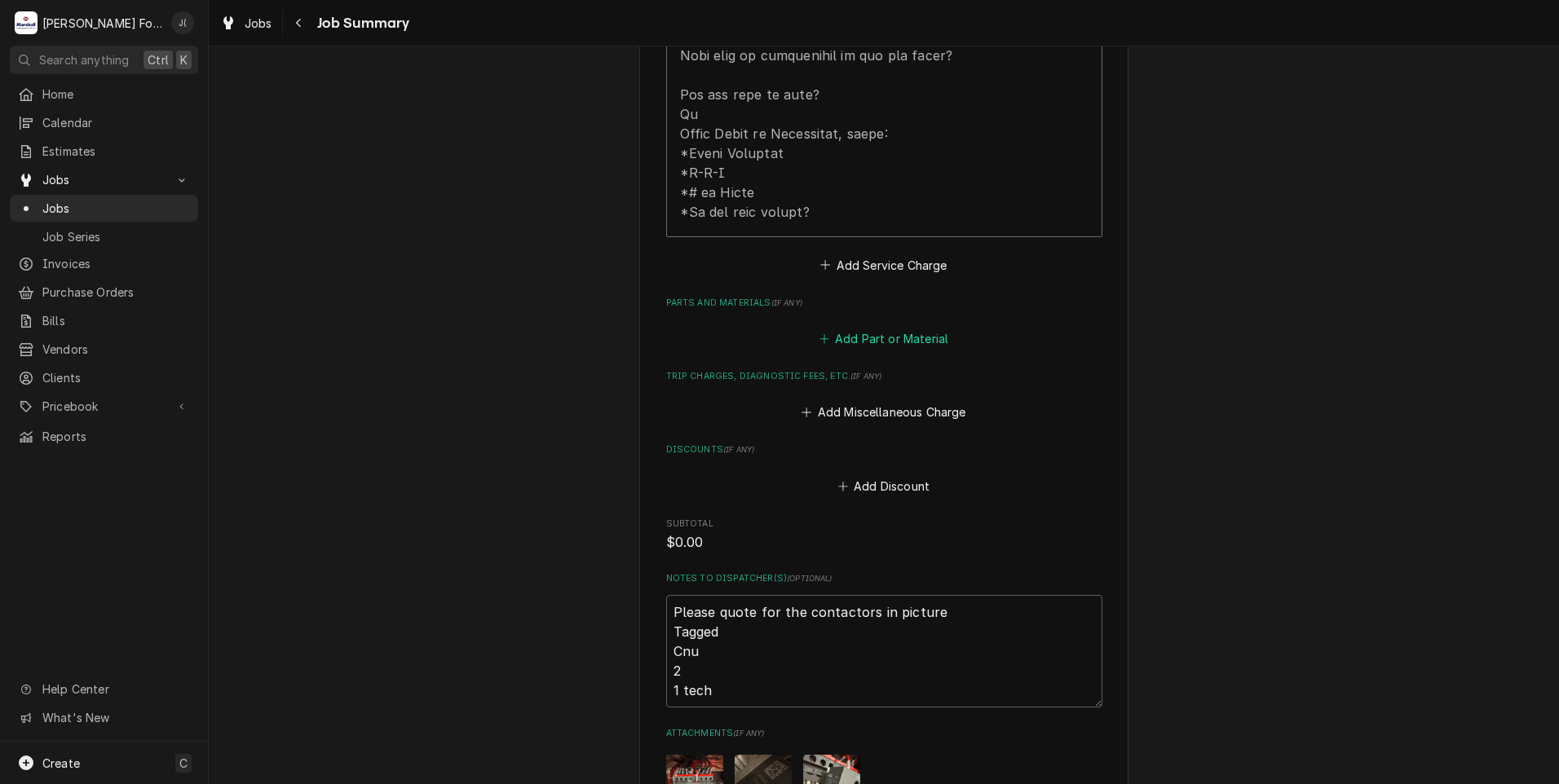
click at [878, 327] on button "Add Part or Material" at bounding box center [883, 339] width 134 height 23
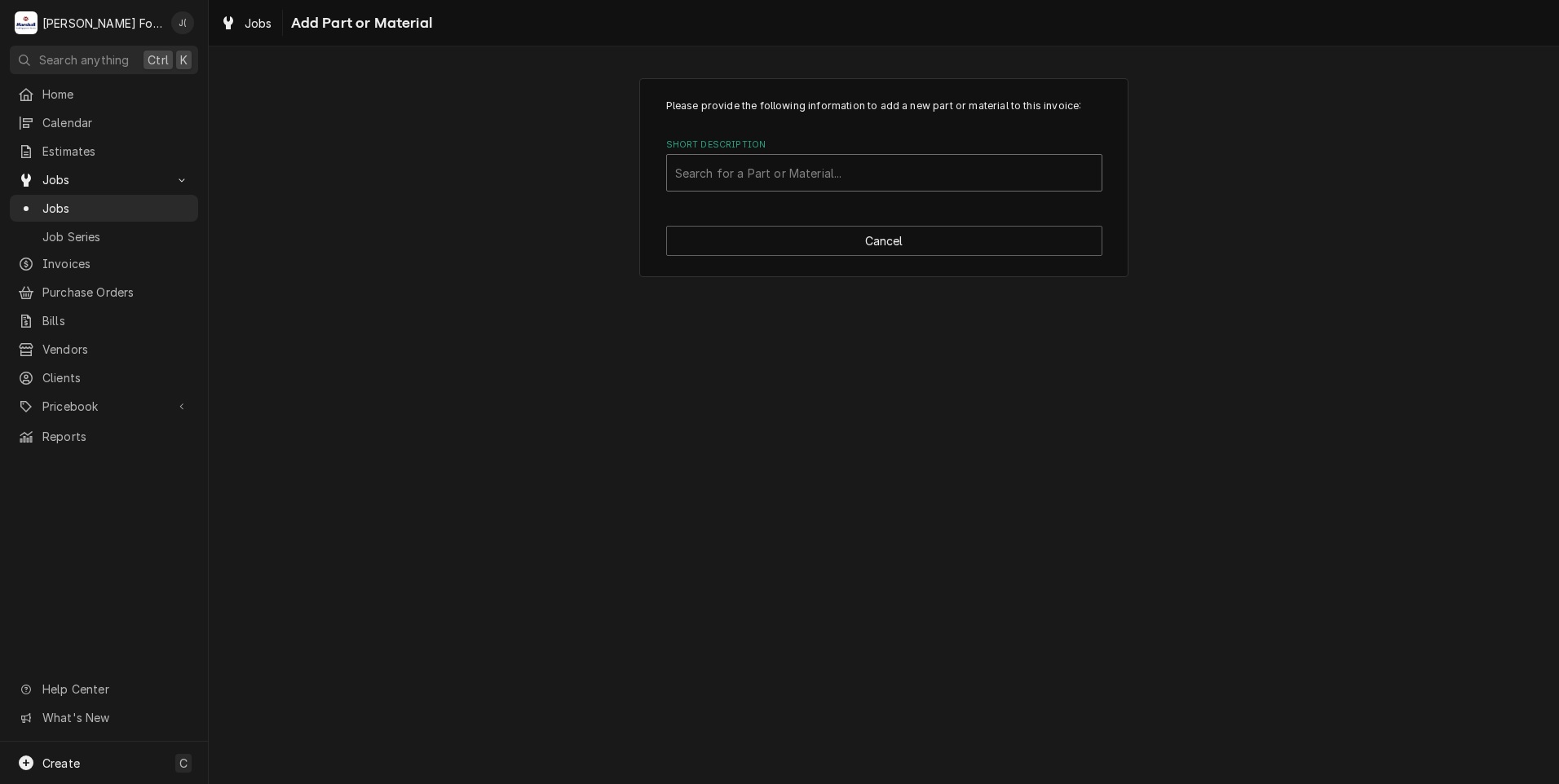
click at [760, 157] on div "Search for a Part or Material..." at bounding box center [884, 172] width 435 height 36
type input "AS101"
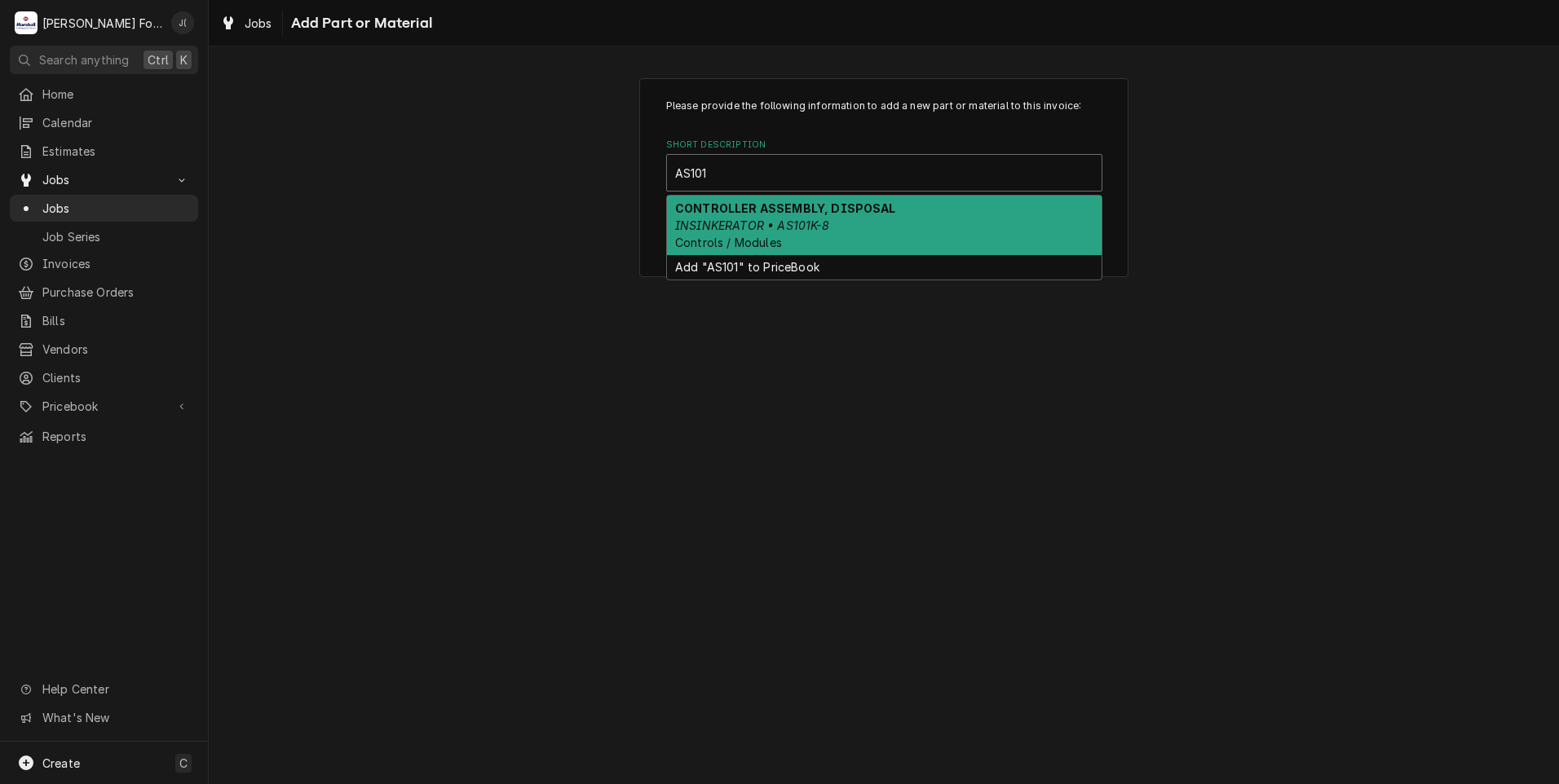
click at [796, 244] on div "CONTROLLER ASSEMBLY, DISPOSAL INSINKERATOR • AS101K-8 Controls / Modules" at bounding box center [884, 225] width 435 height 60
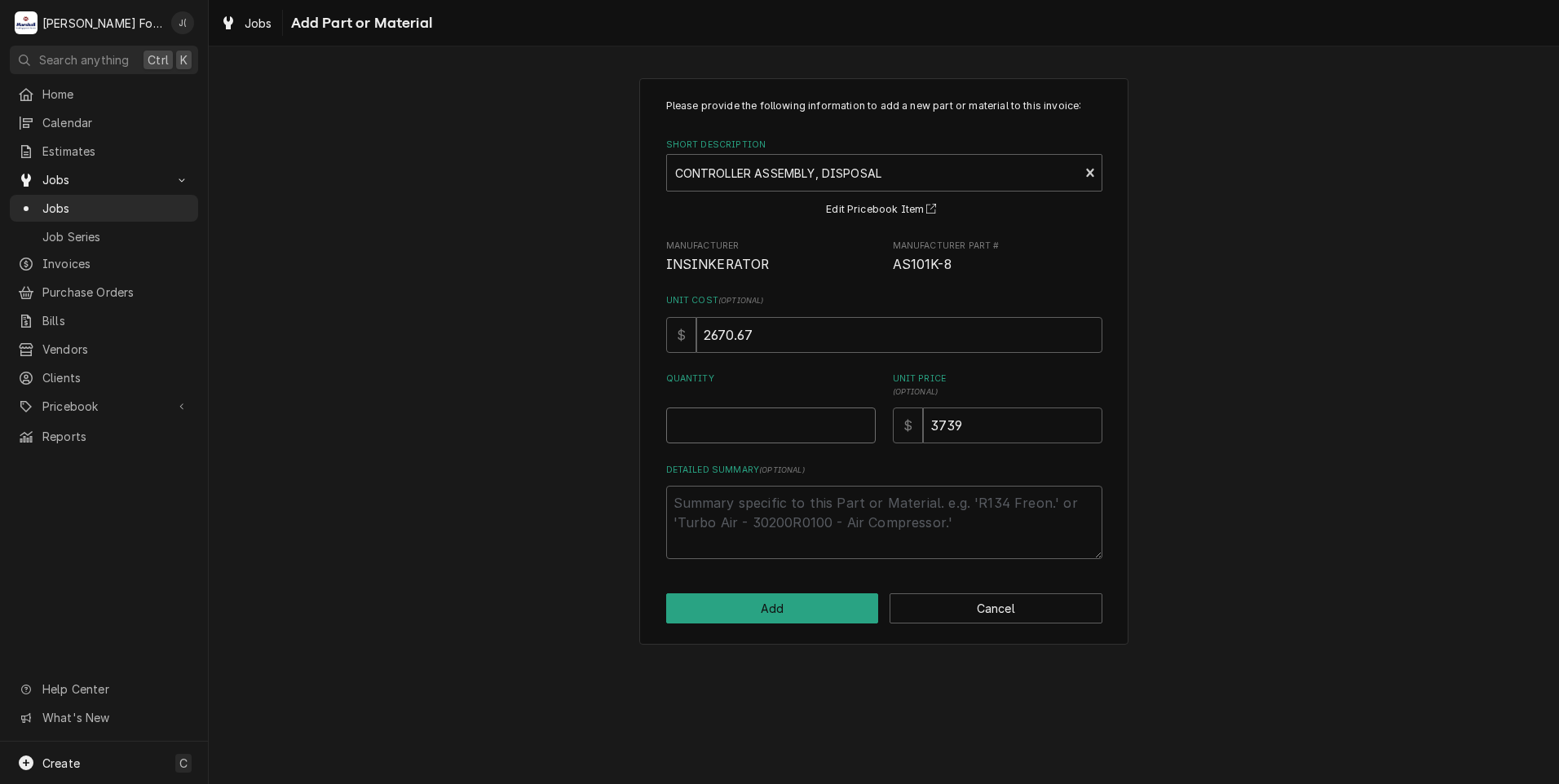
click at [781, 433] on input "Quantity" at bounding box center [770, 425] width 210 height 36
type textarea "x"
type input "1"
click at [815, 614] on button "Add" at bounding box center [772, 608] width 213 height 30
type textarea "x"
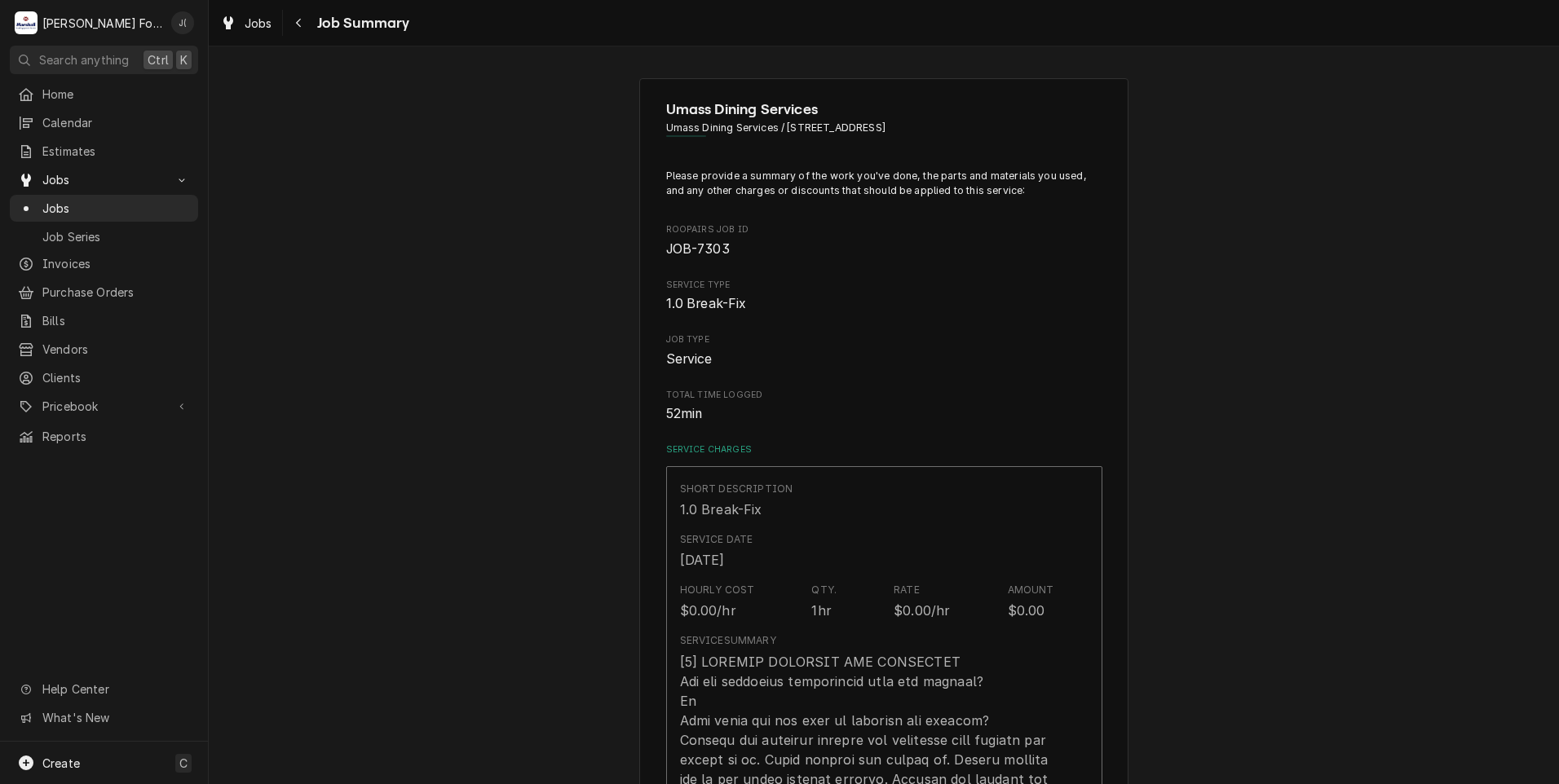
scroll to position [978, 0]
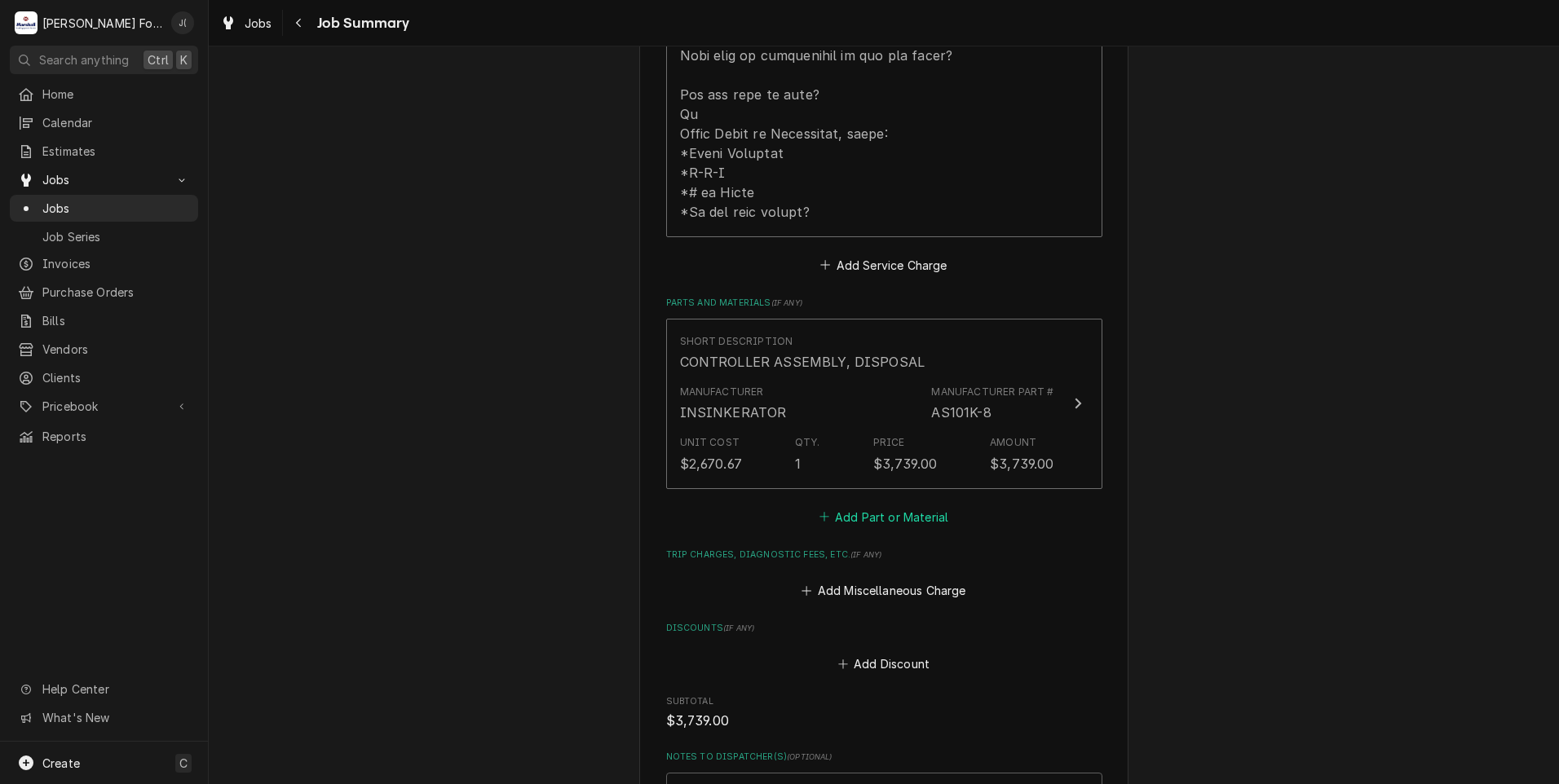
click at [857, 506] on button "Add Part or Material" at bounding box center [883, 517] width 134 height 23
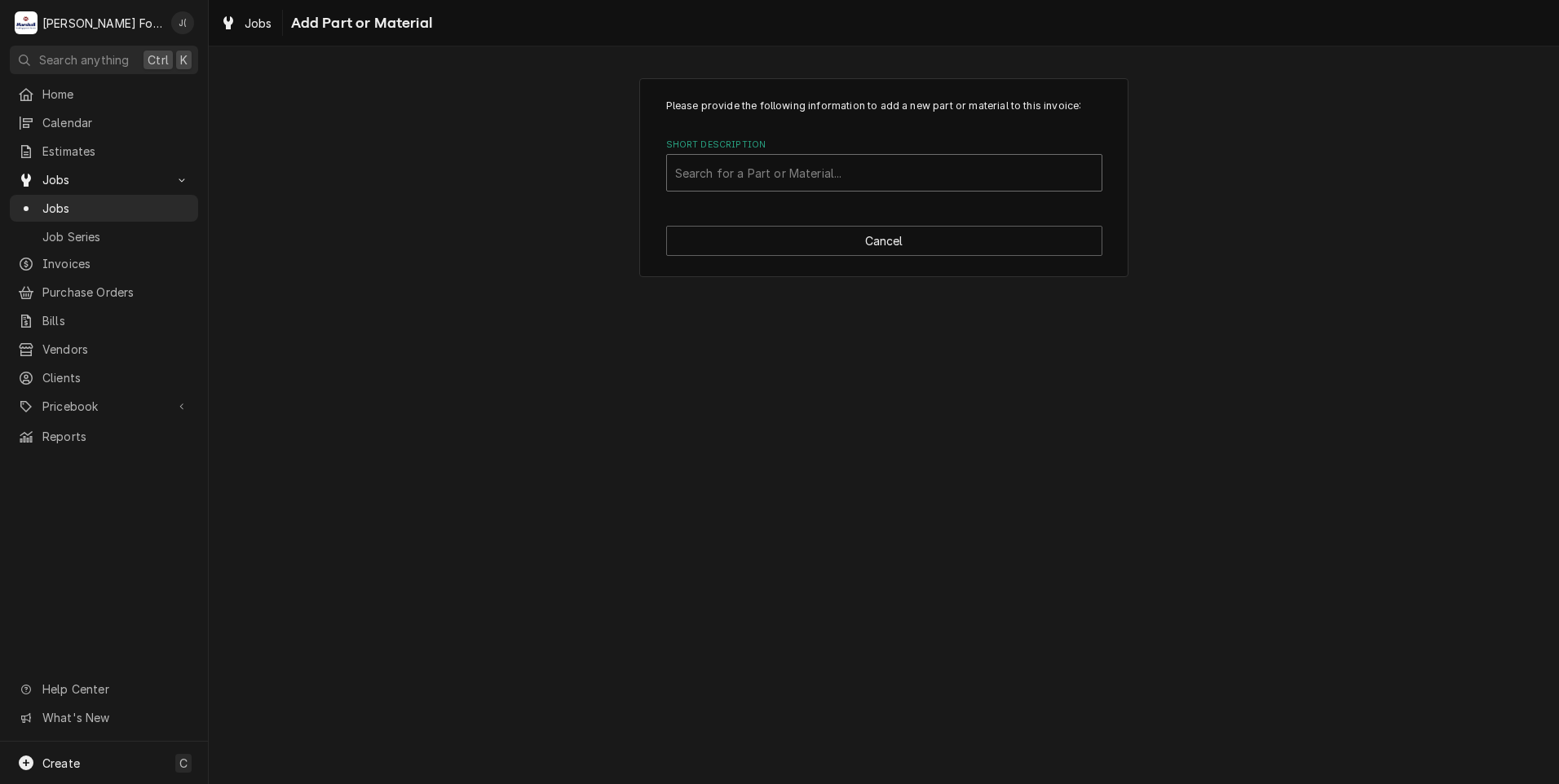
click at [736, 163] on div "Short Description" at bounding box center [884, 172] width 418 height 29
type input "SSDT"
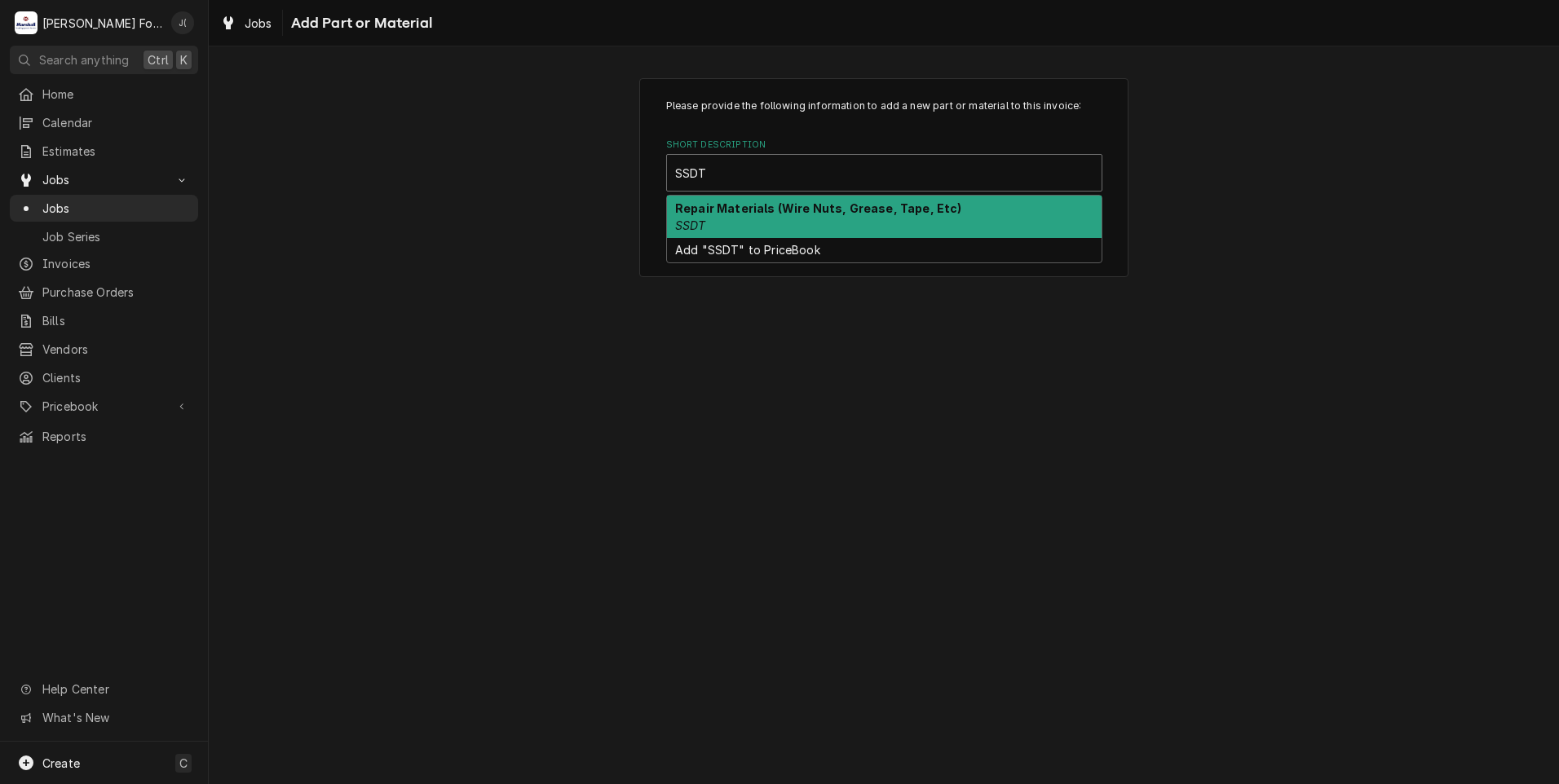
click at [778, 214] on strong "Repair Materials (Wire Nuts, Grease, Tape, Etc)" at bounding box center [818, 208] width 287 height 14
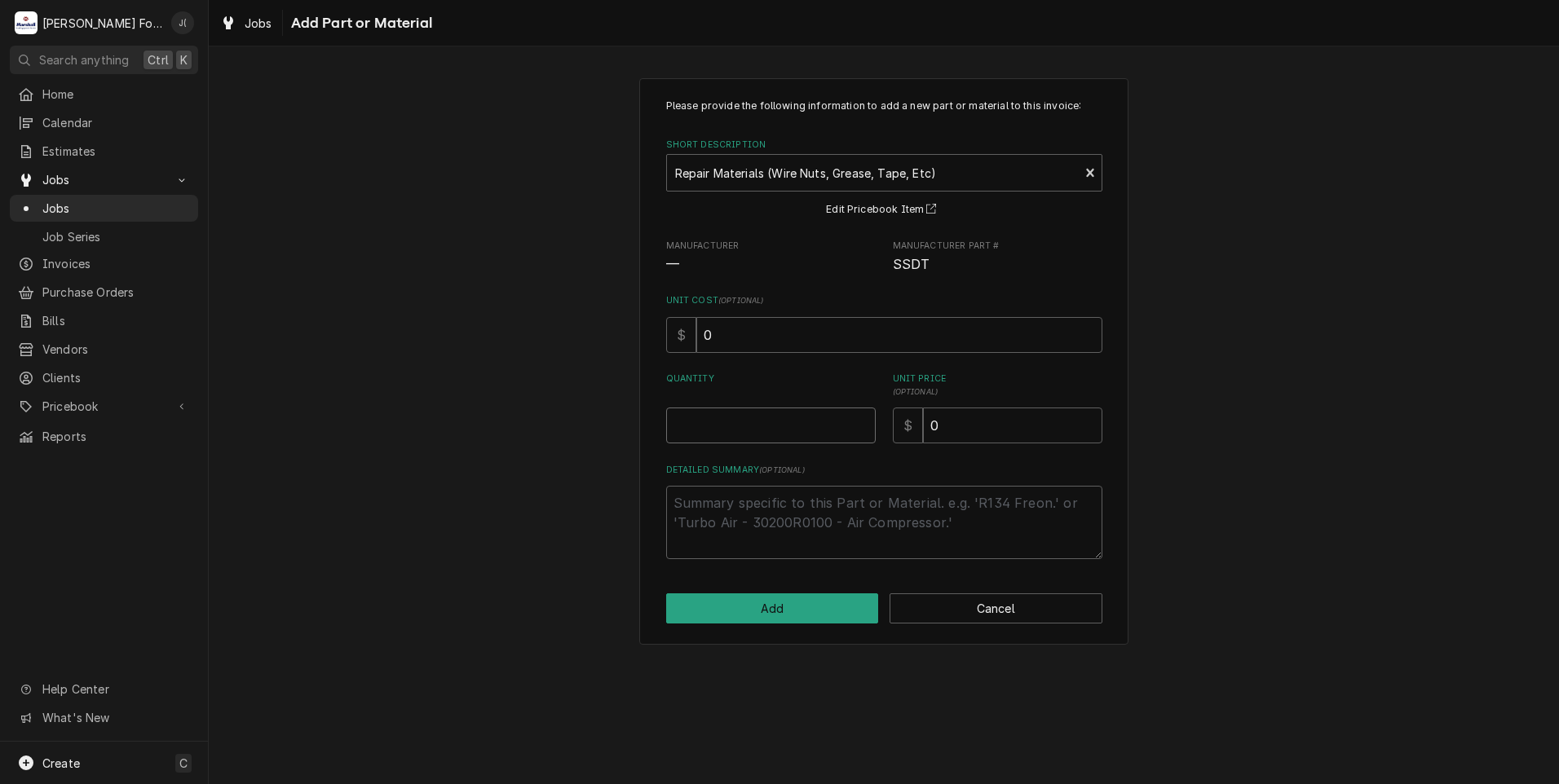
click at [752, 427] on input "Quantity" at bounding box center [770, 425] width 210 height 36
type textarea "x"
type input "1"
type textarea "x"
type input "2"
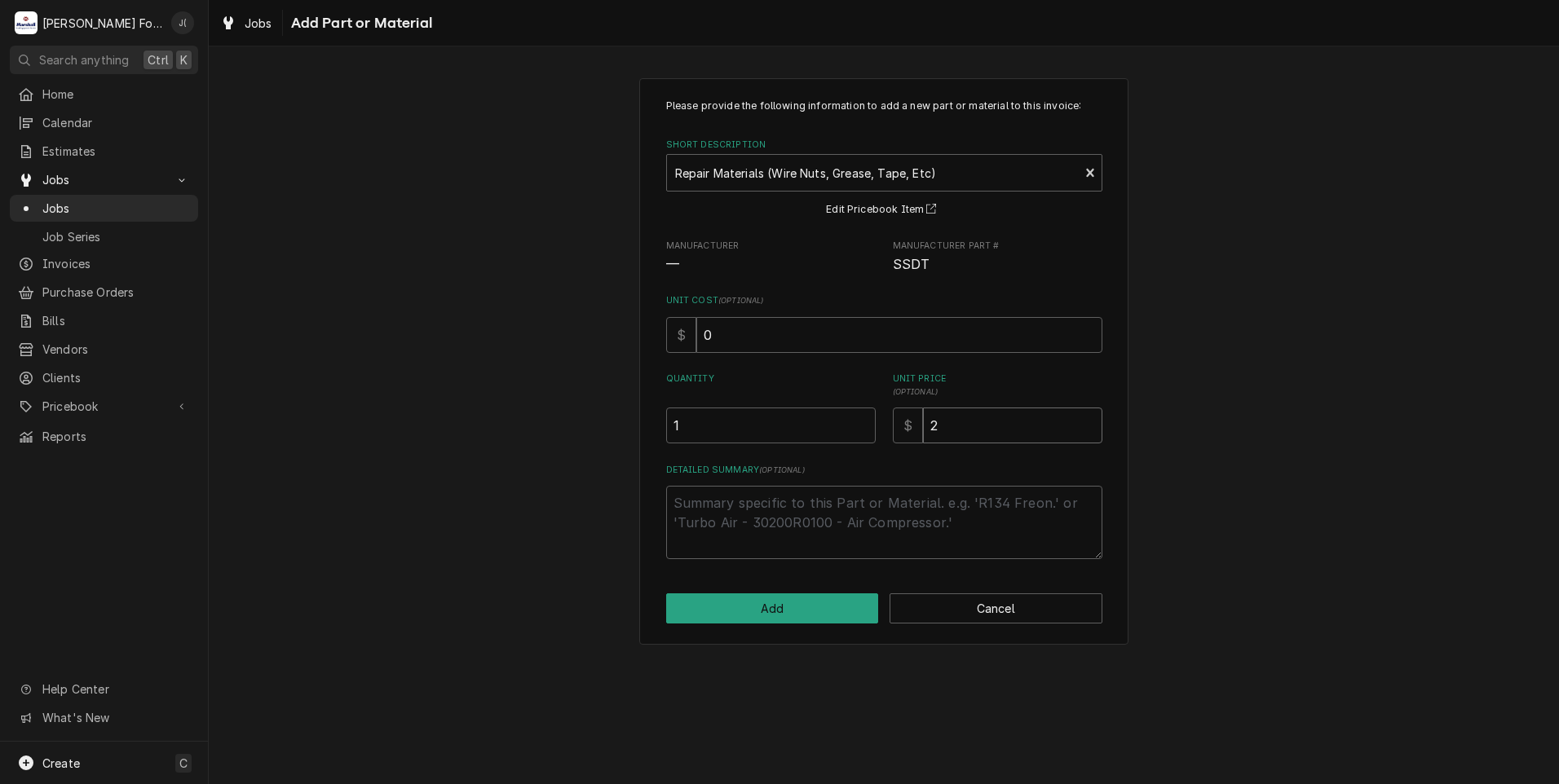
type textarea "x"
type input "20"
click at [749, 617] on button "Add" at bounding box center [772, 608] width 213 height 30
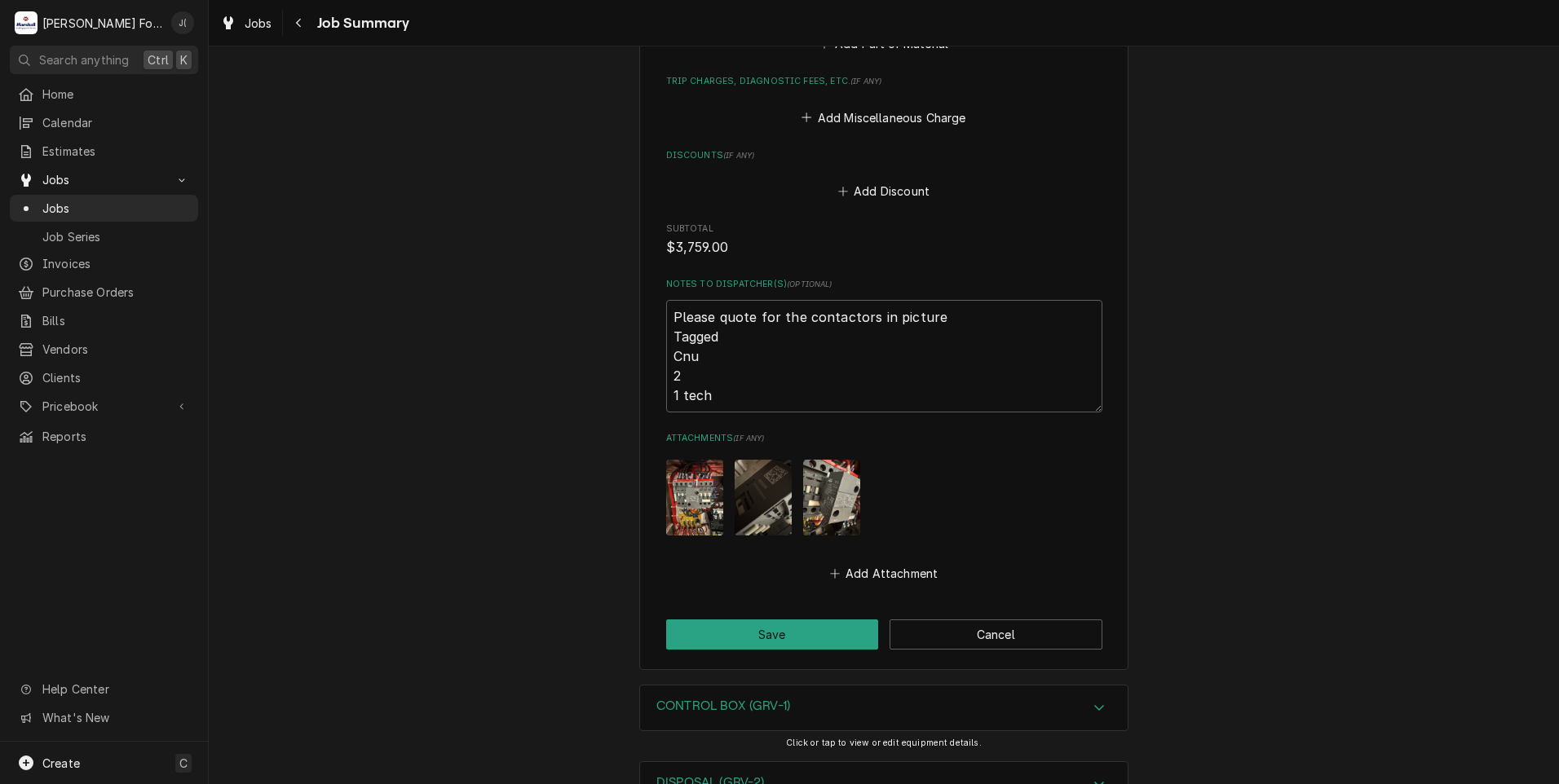
scroll to position [1629, 0]
click at [726, 618] on button "Save" at bounding box center [772, 633] width 213 height 30
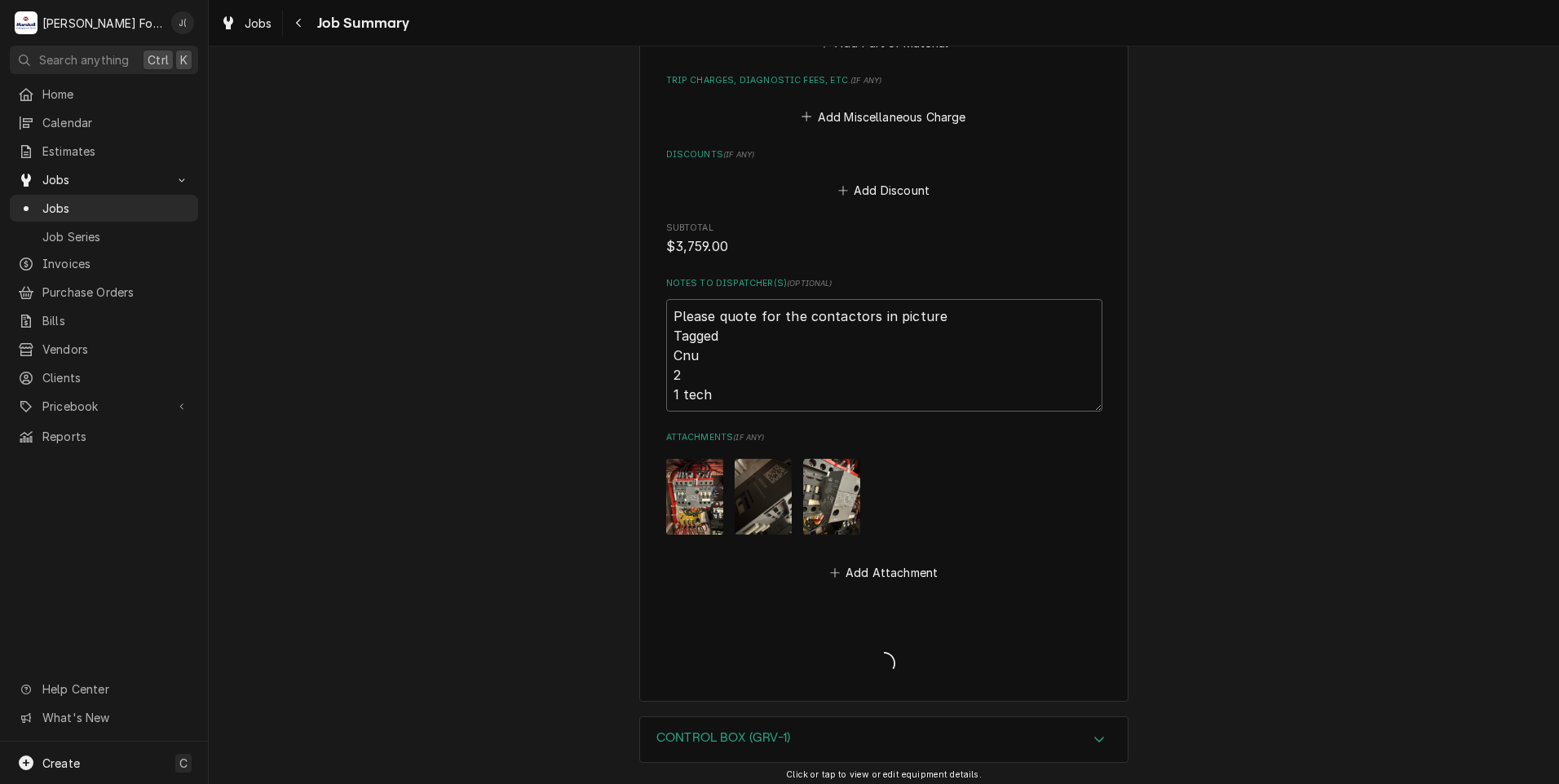
type textarea "x"
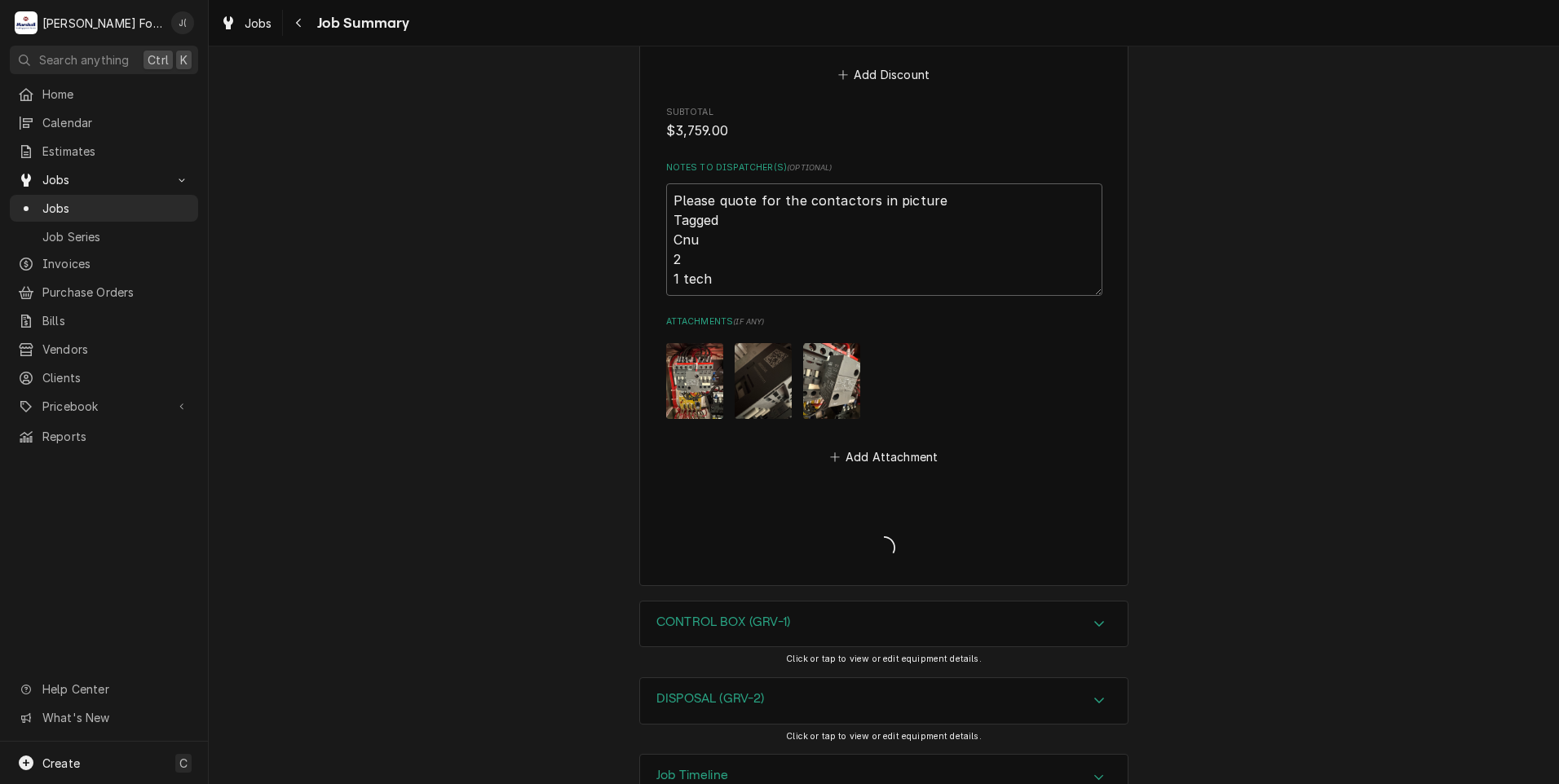
scroll to position [1754, 0]
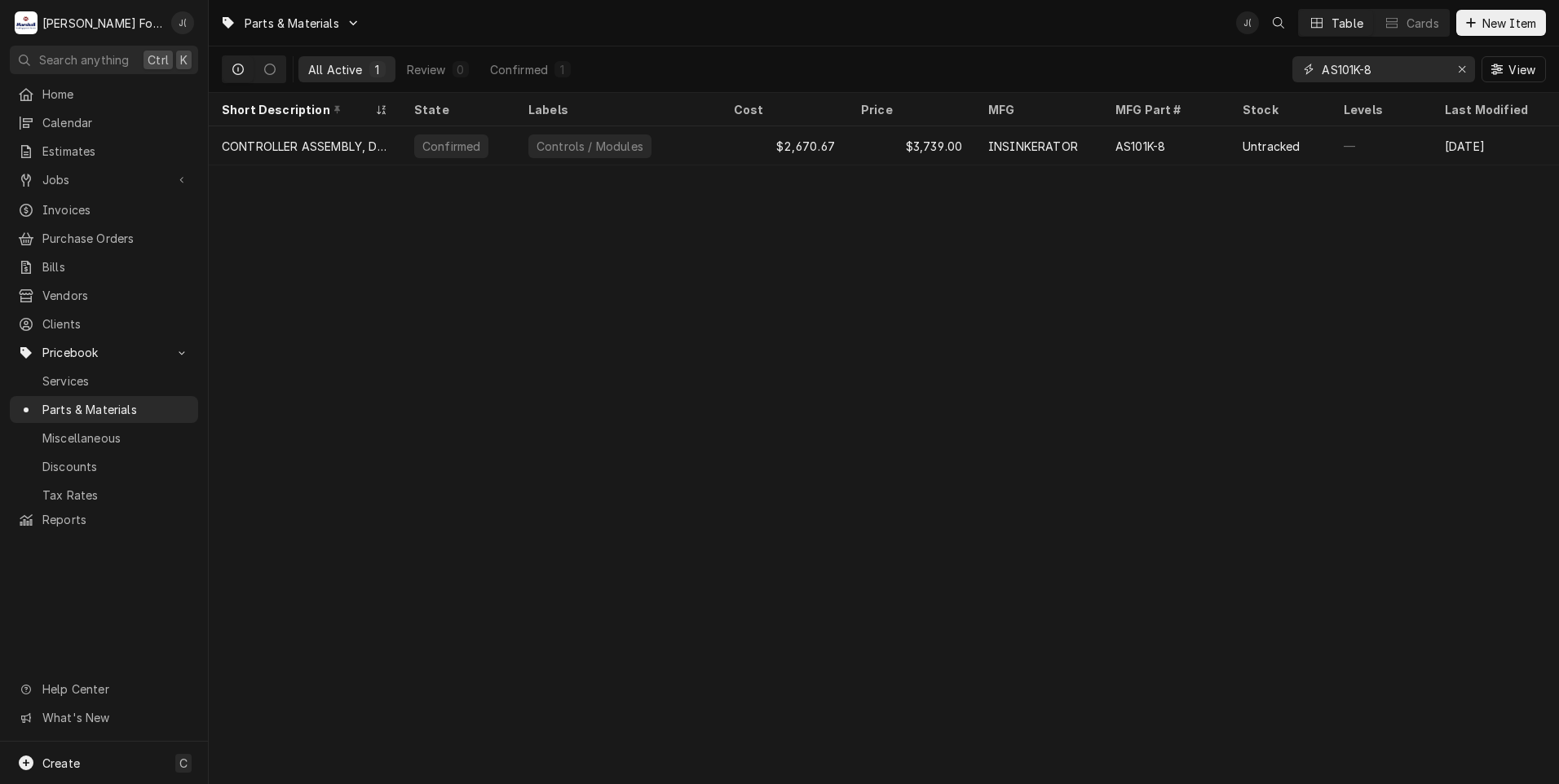
click at [1463, 70] on icon "Erase input" at bounding box center [1462, 70] width 7 height 7
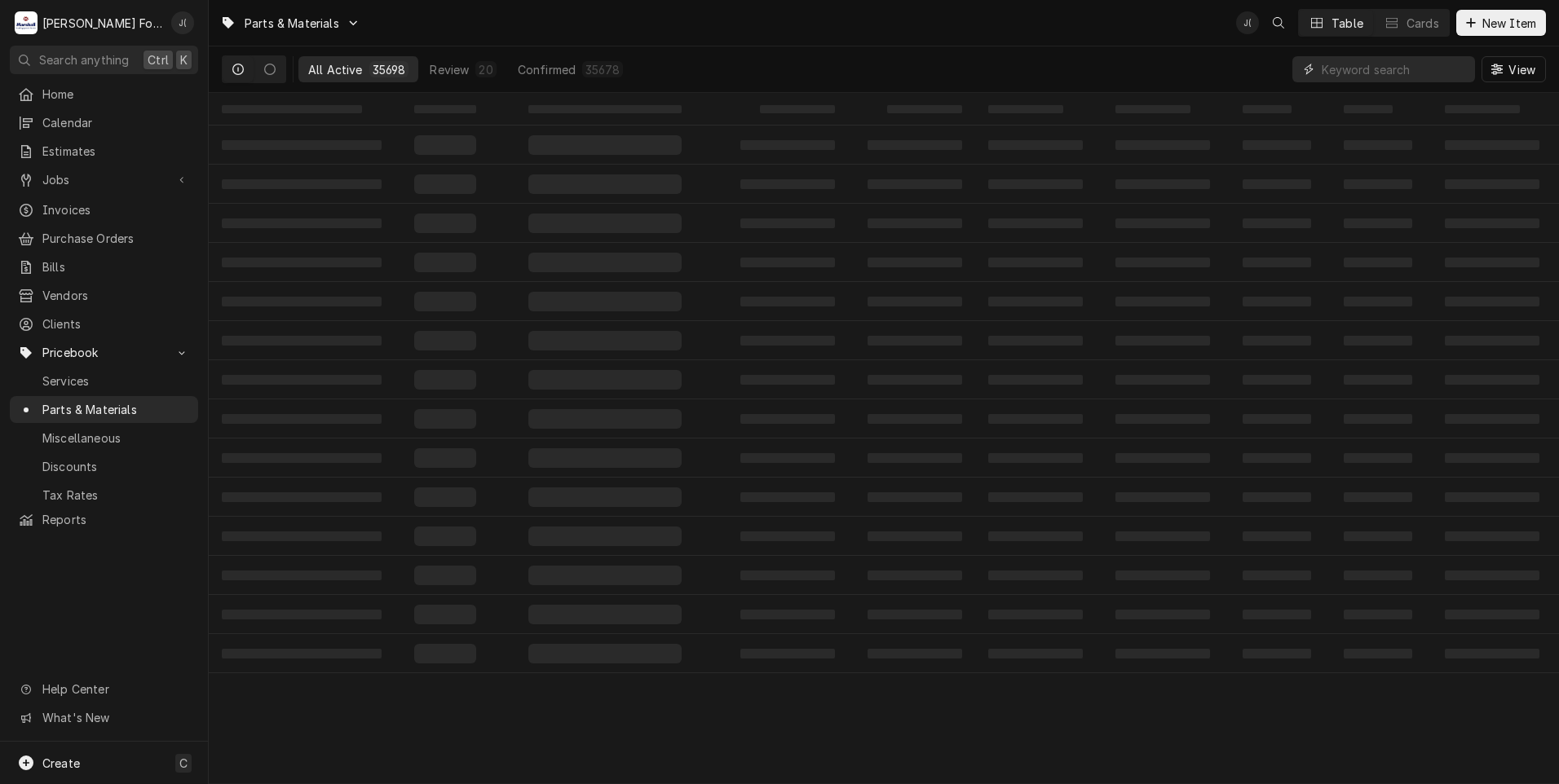
paste input "7001146"
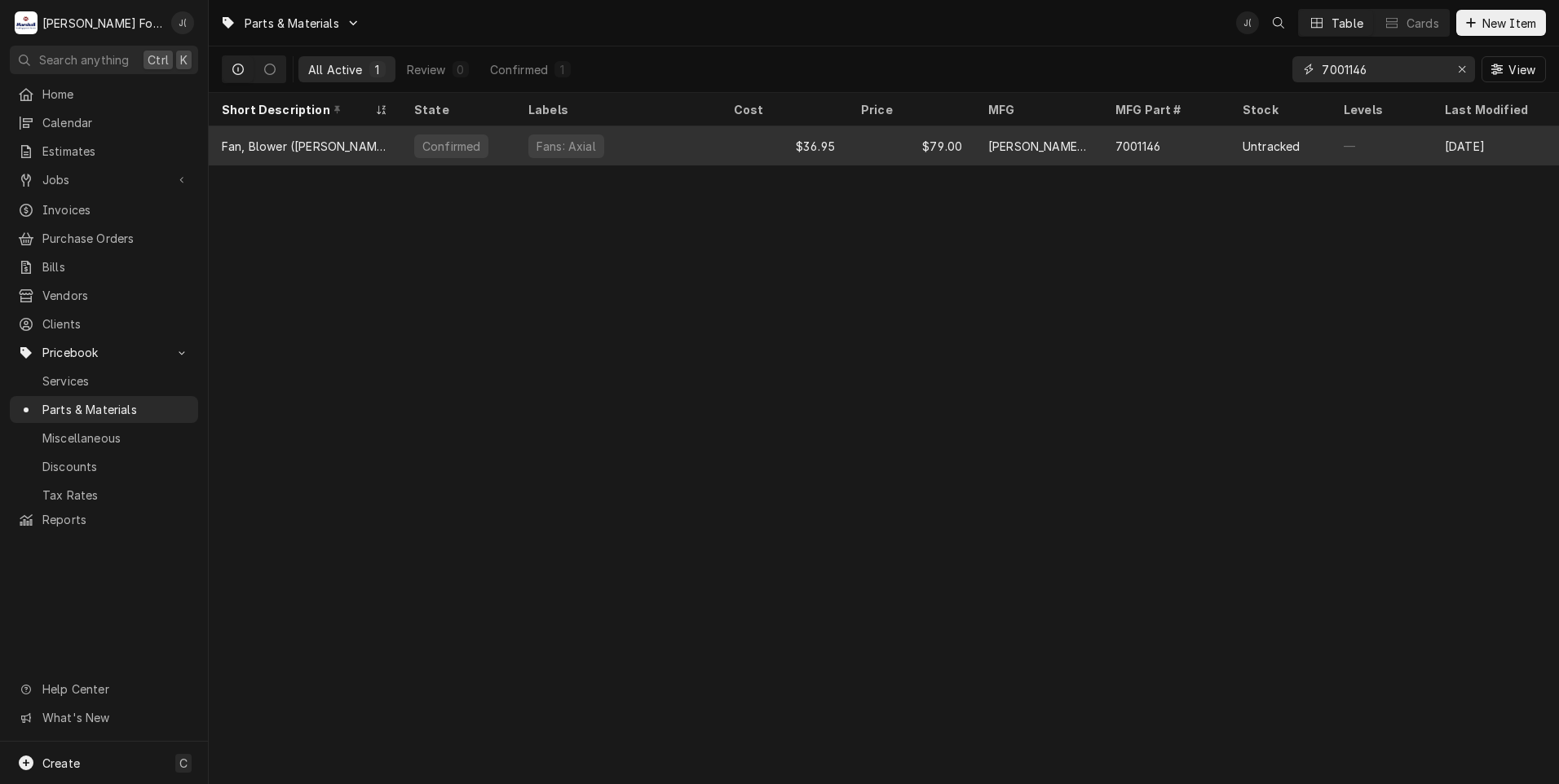
type input "7001146"
click at [330, 144] on div "Fan, Blower ([PERSON_NAME]/ROUNDUP)" at bounding box center [304, 146] width 167 height 17
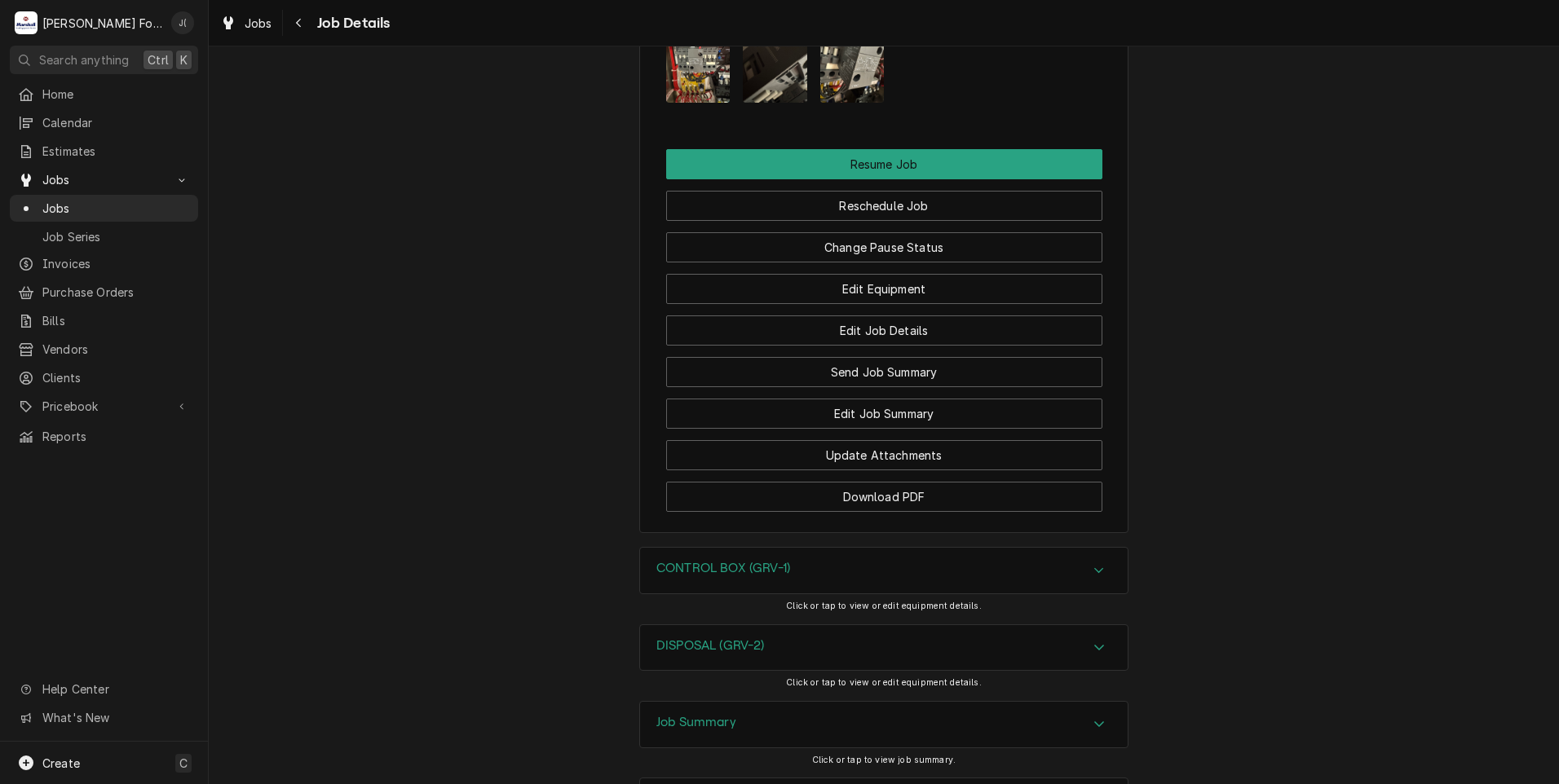
scroll to position [2437, 0]
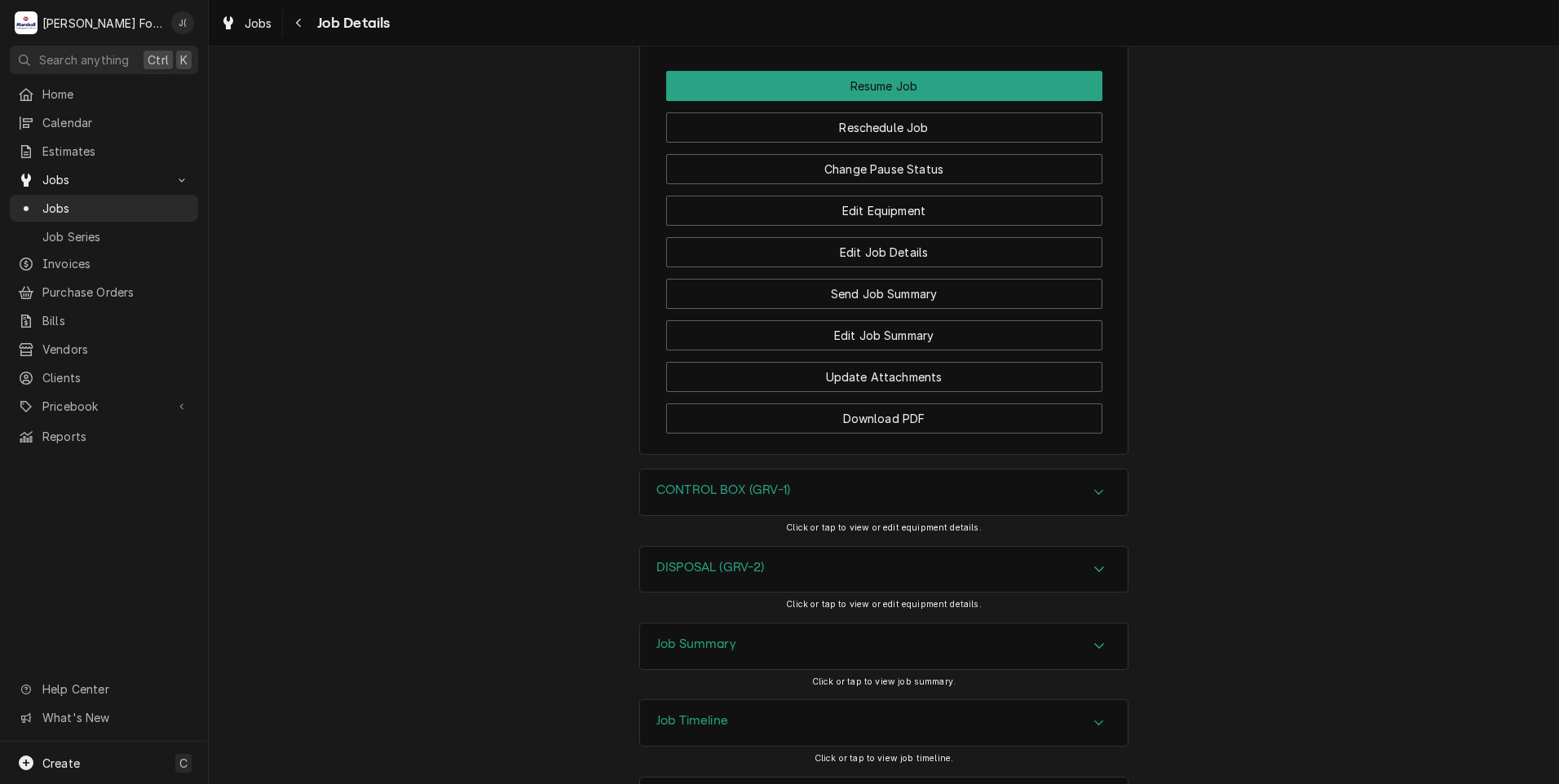
click at [711, 636] on h3 "Job Summary" at bounding box center [696, 644] width 80 height 16
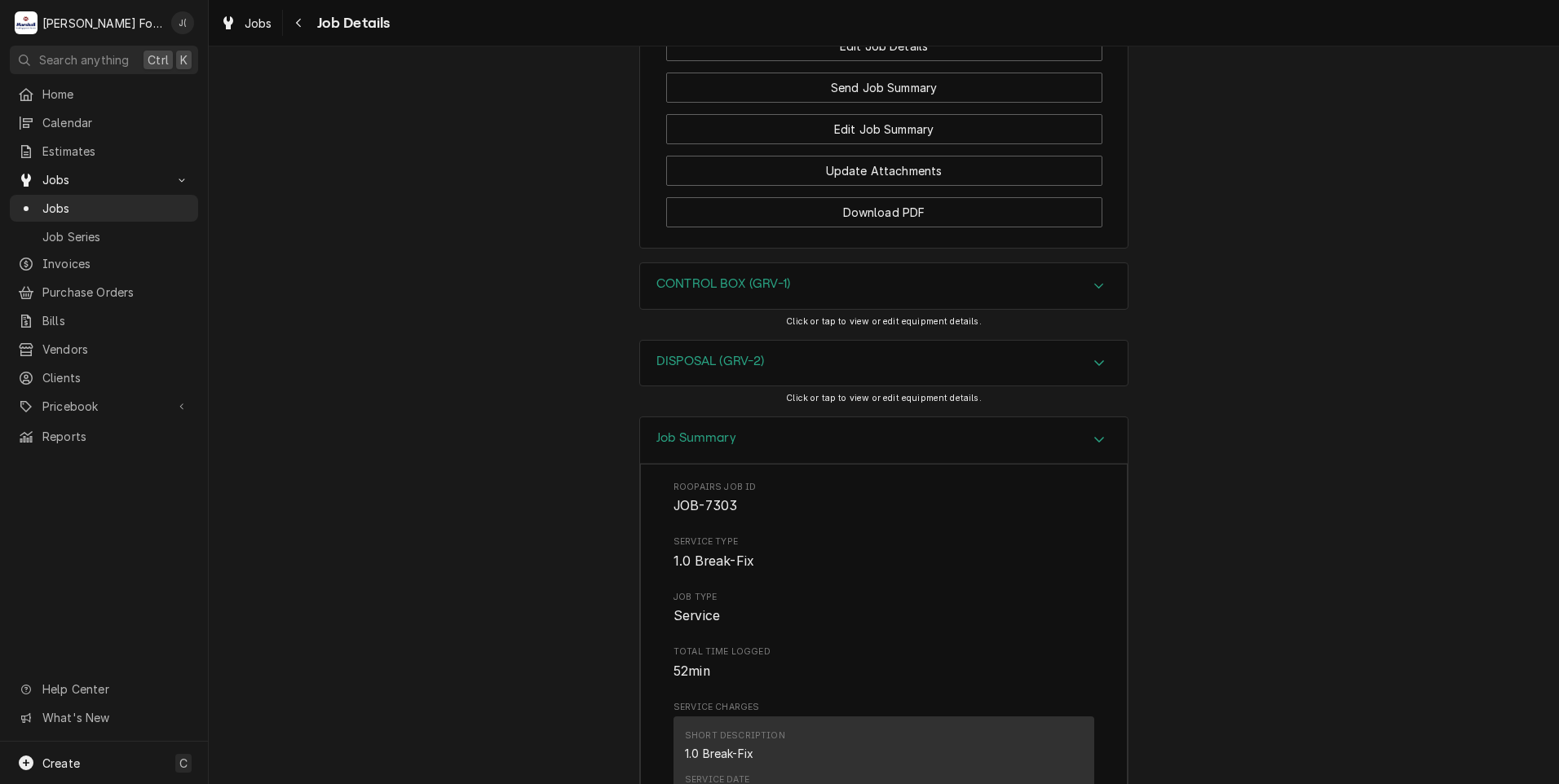
scroll to position [2601, 0]
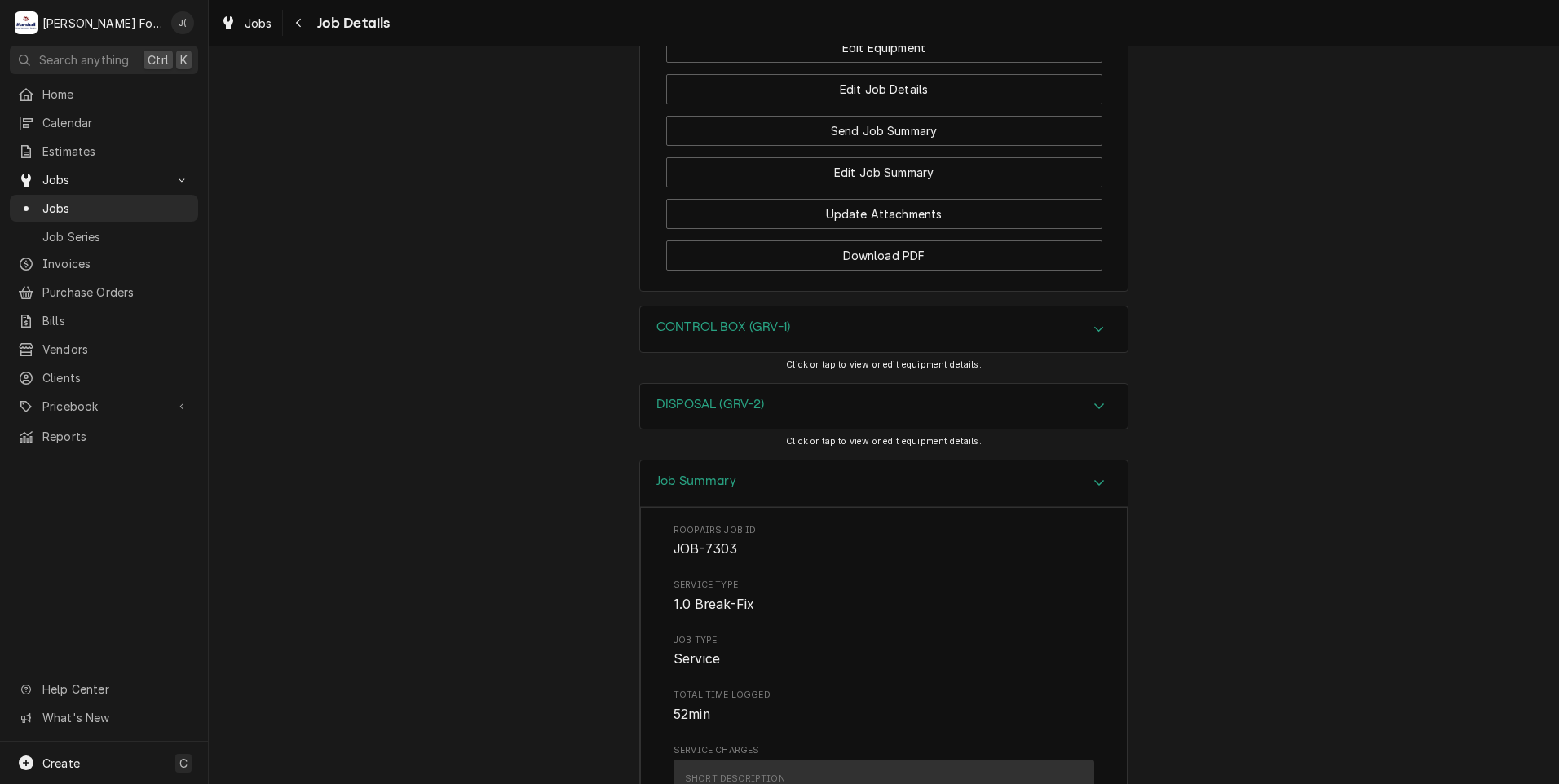
click at [704, 319] on h3 "CONTROL BOX (GRV-1)" at bounding box center [722, 327] width 134 height 16
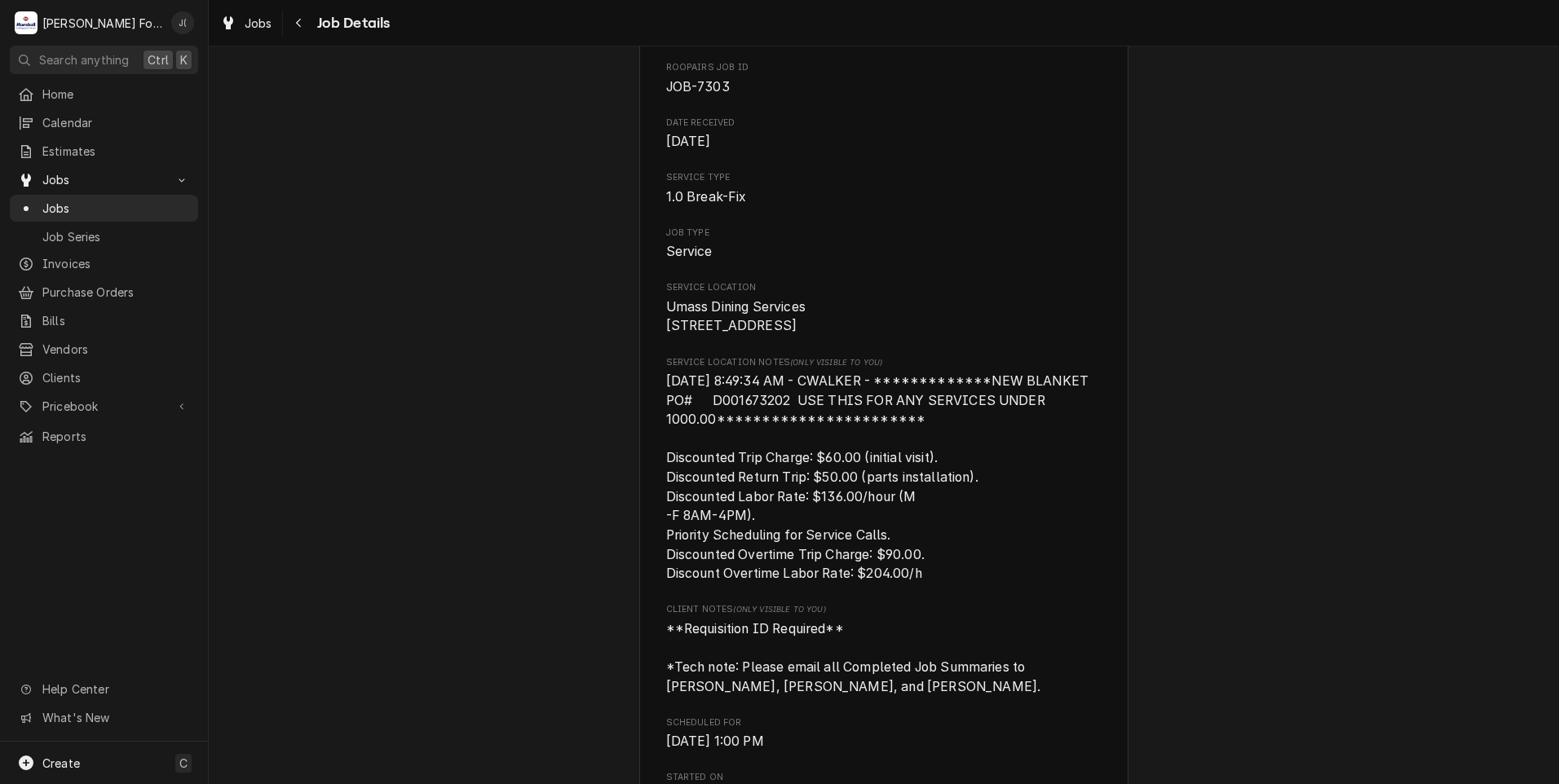
scroll to position [0, 0]
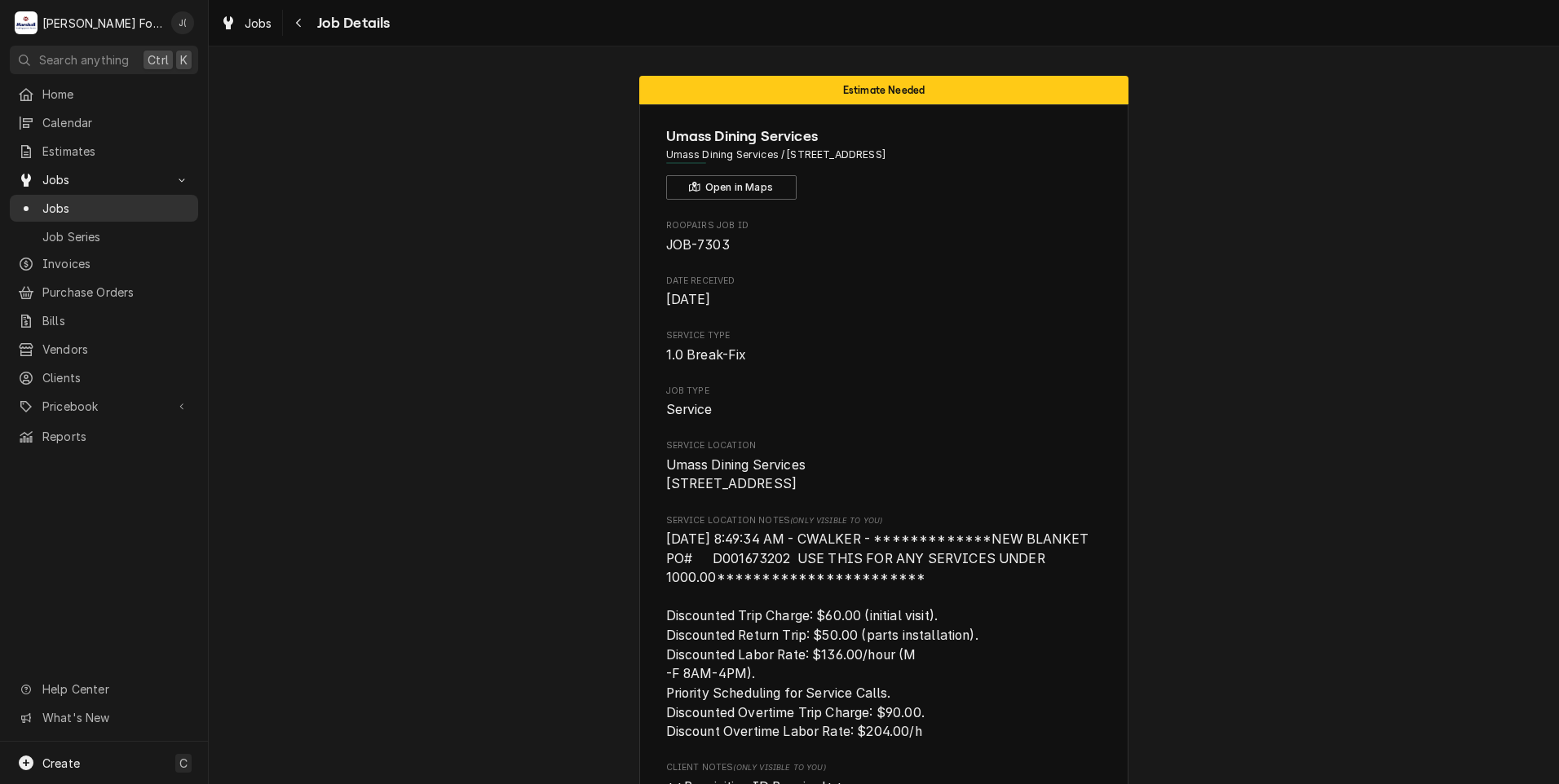
click at [92, 200] on span "Jobs" at bounding box center [116, 208] width 148 height 17
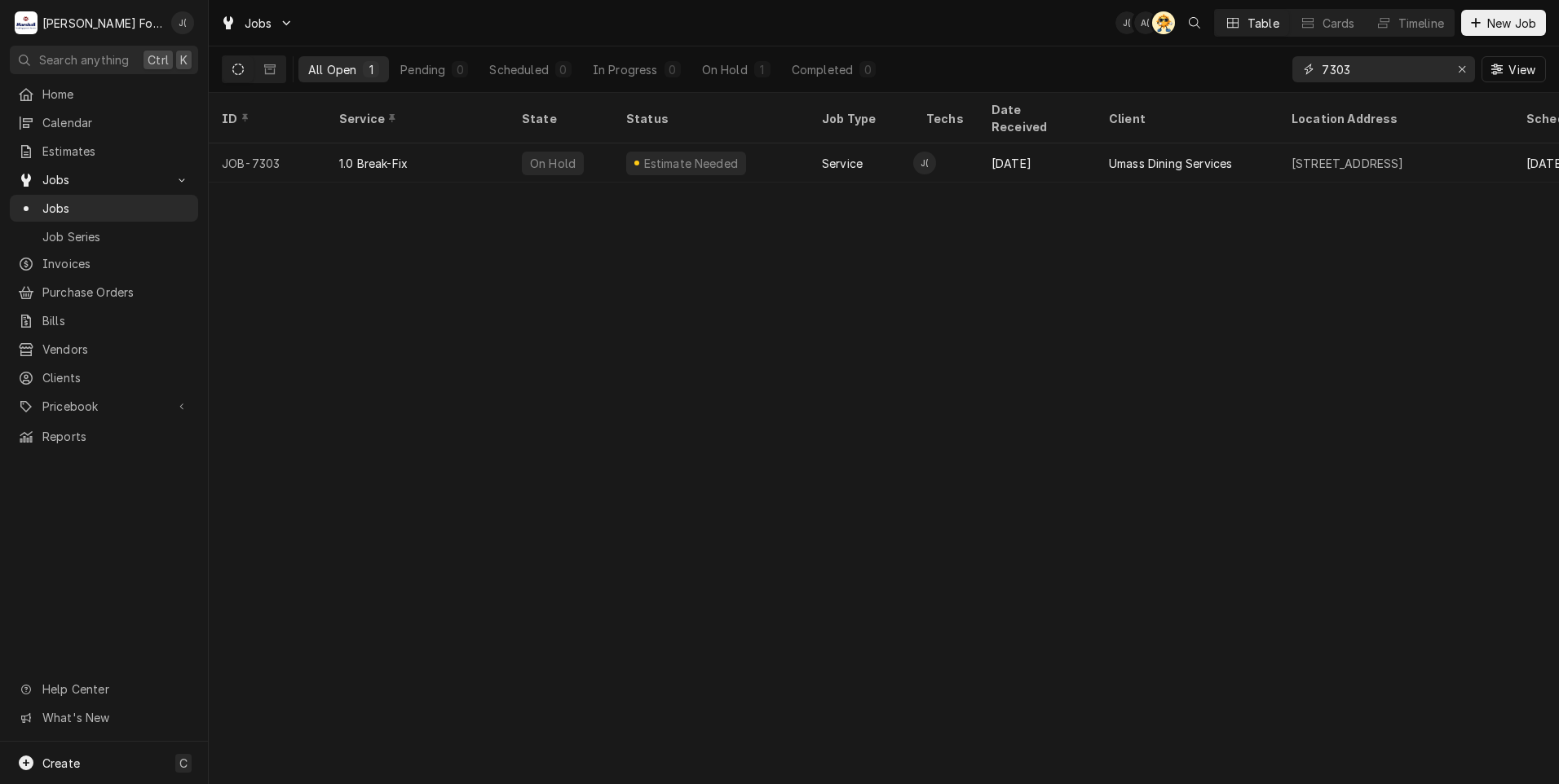
click at [1422, 71] on input "7303" at bounding box center [1382, 69] width 122 height 26
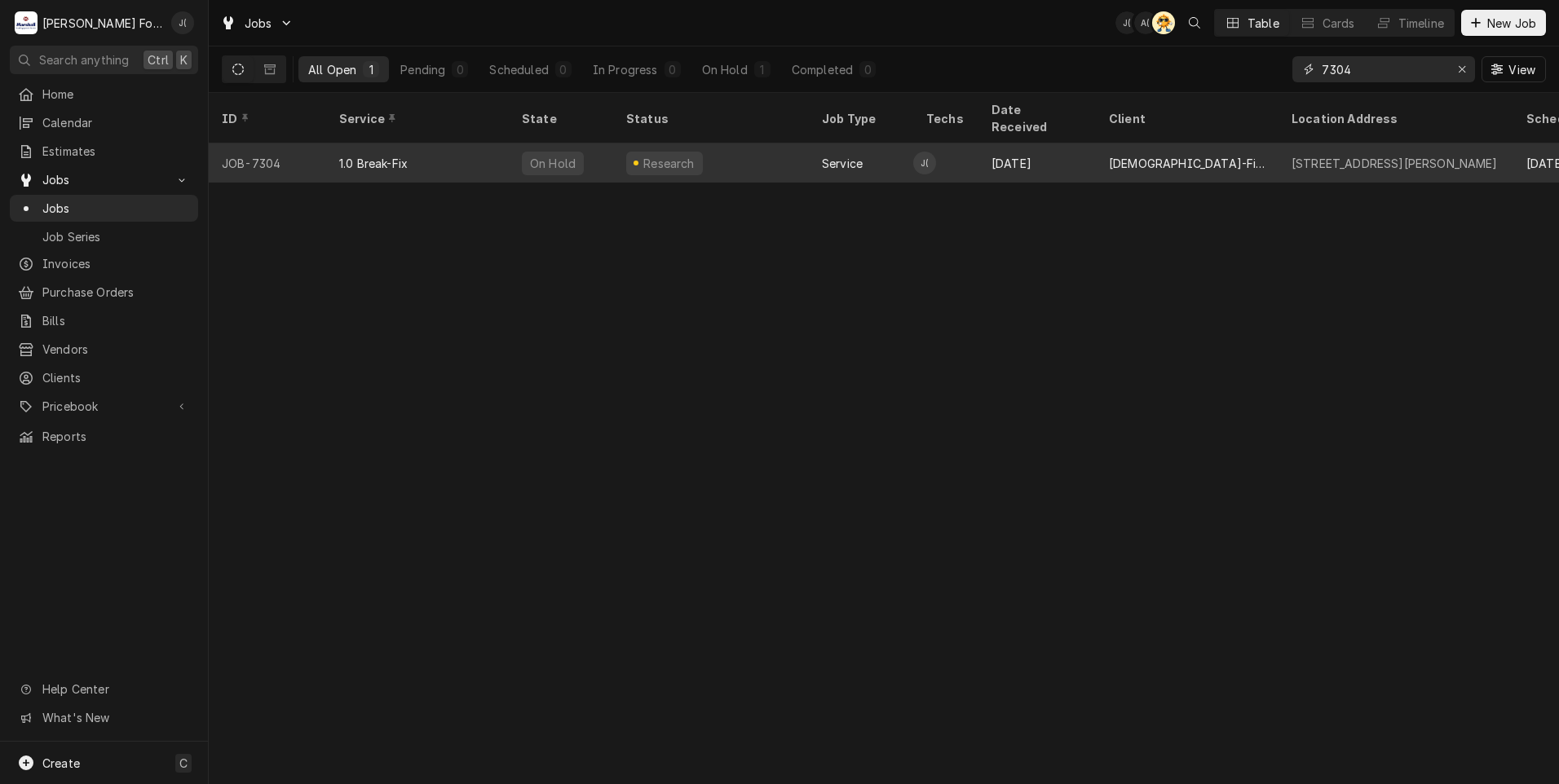
type input "7304"
click at [697, 143] on div "Research" at bounding box center [711, 162] width 196 height 39
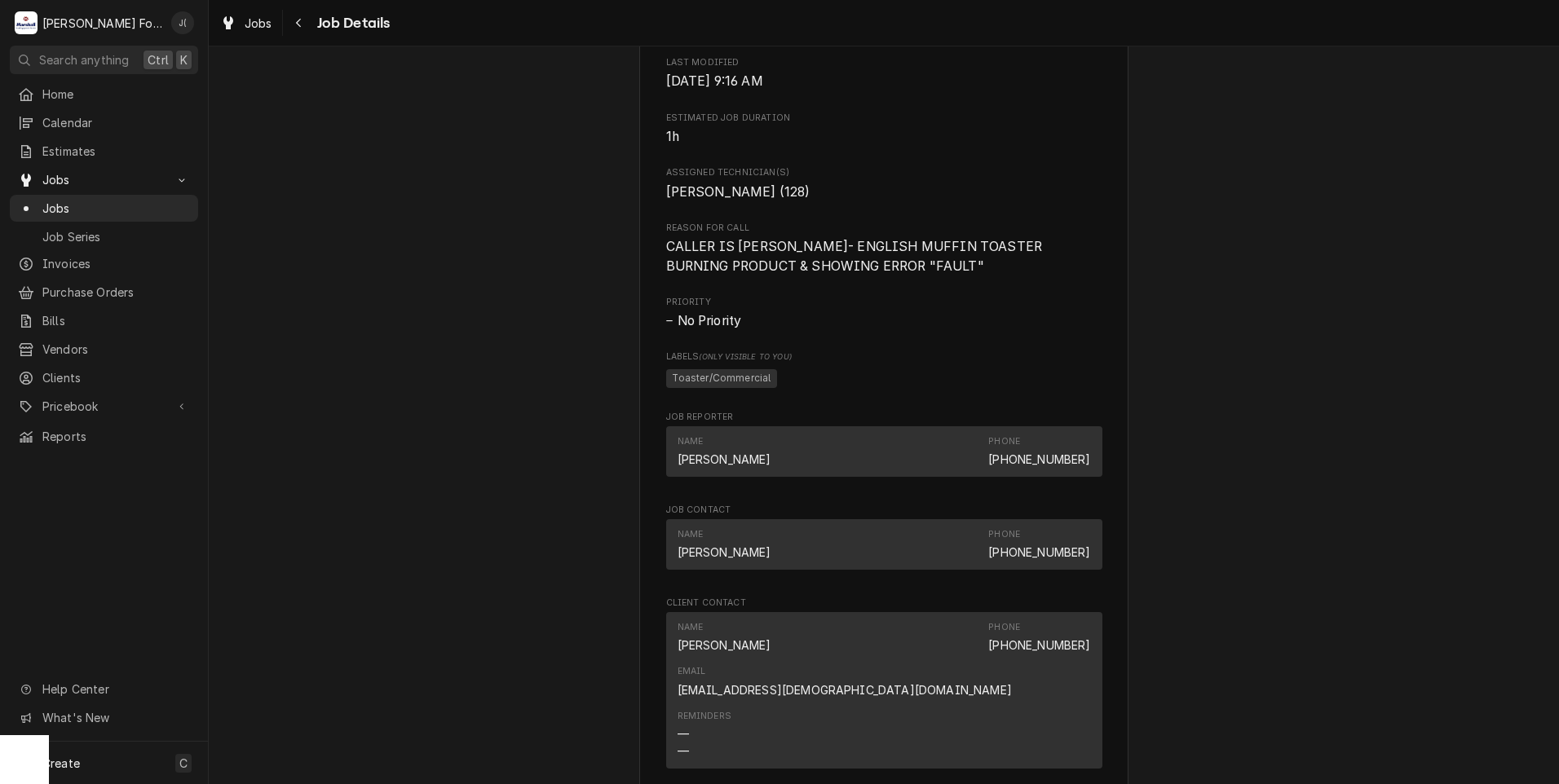
scroll to position [1965, 0]
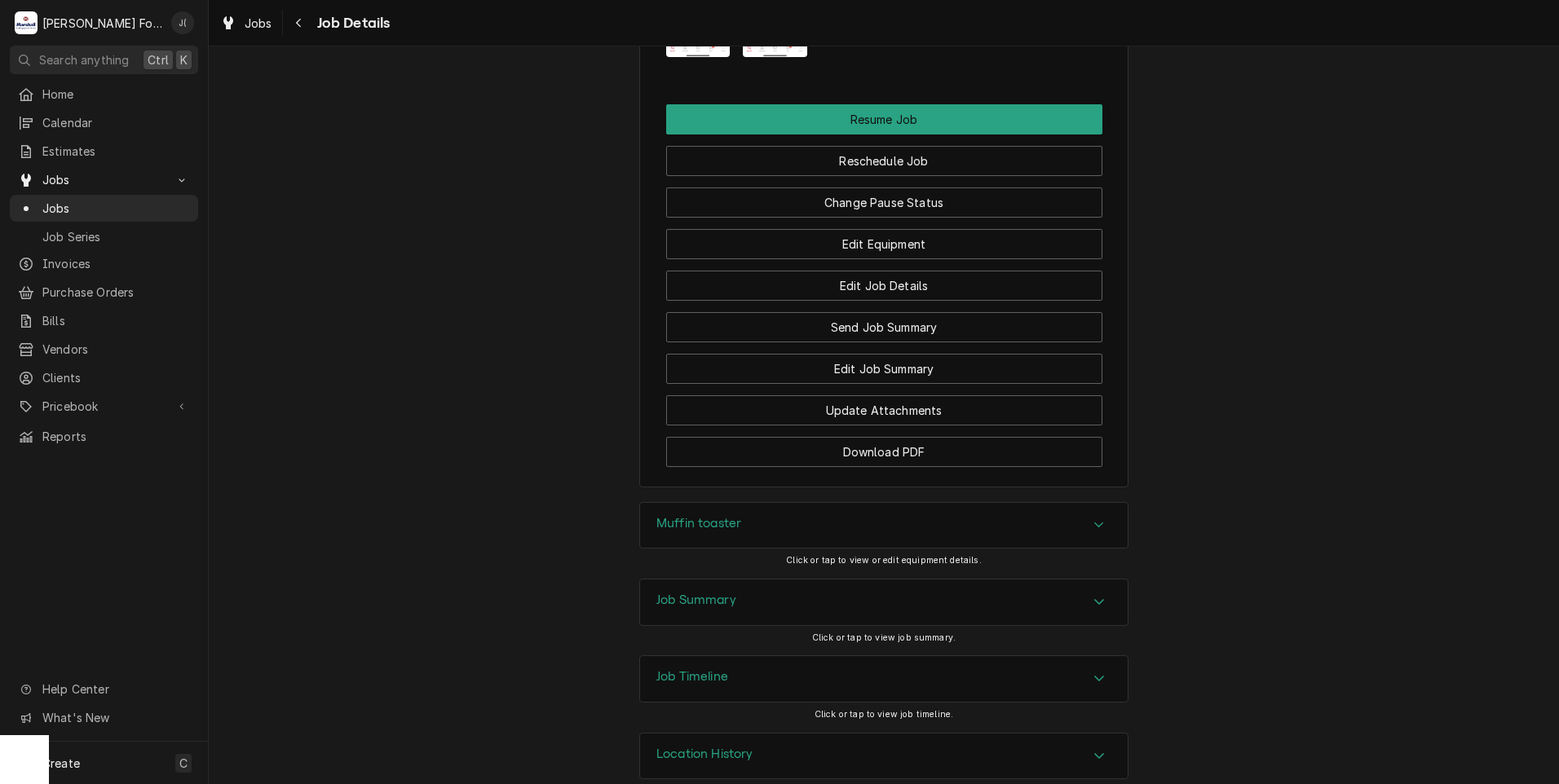
click at [682, 515] on h3 "Muffin toaster" at bounding box center [698, 523] width 85 height 16
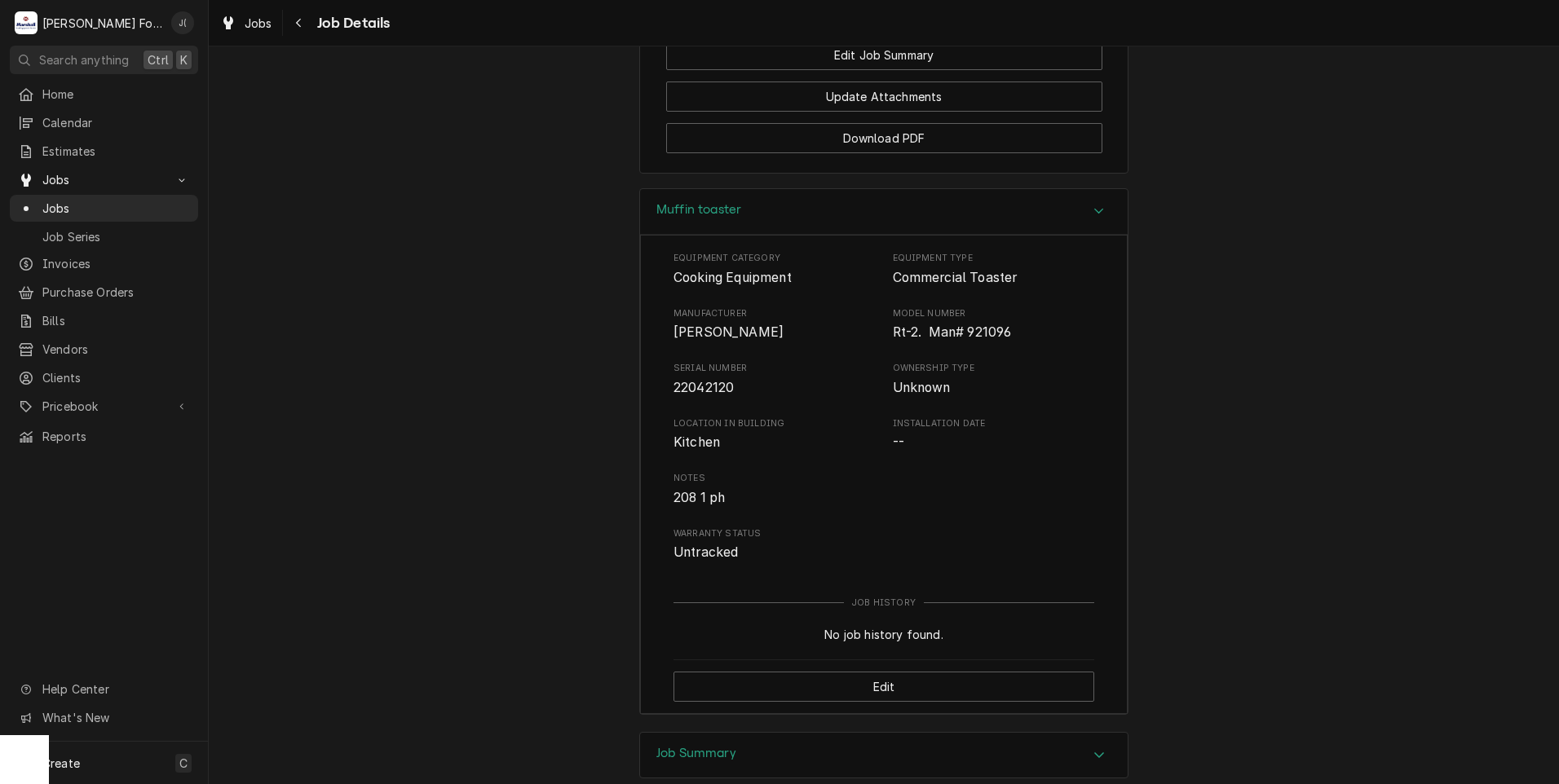
scroll to position [2291, 0]
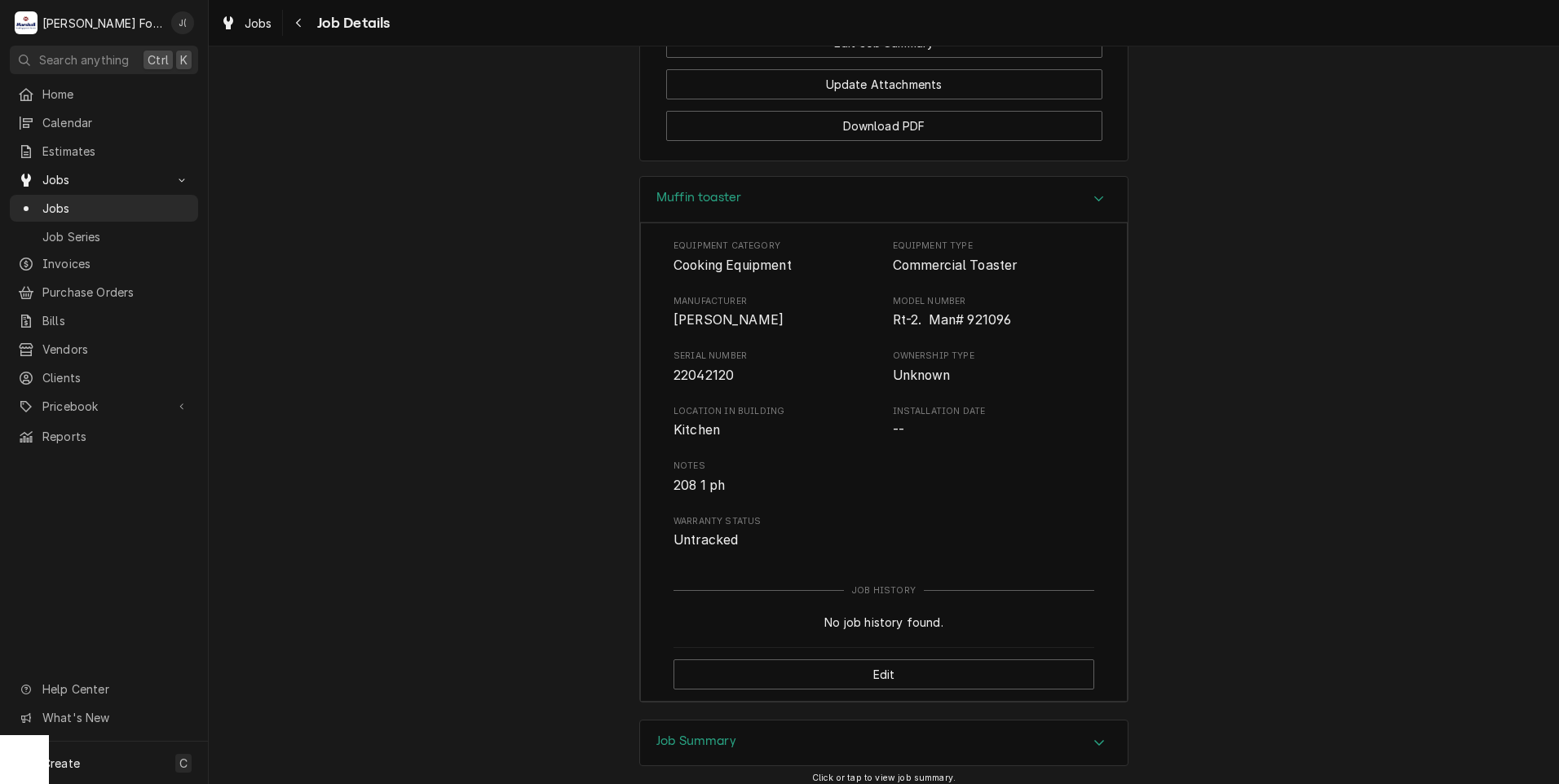
click at [674, 733] on h3 "Job Summary" at bounding box center [696, 741] width 80 height 16
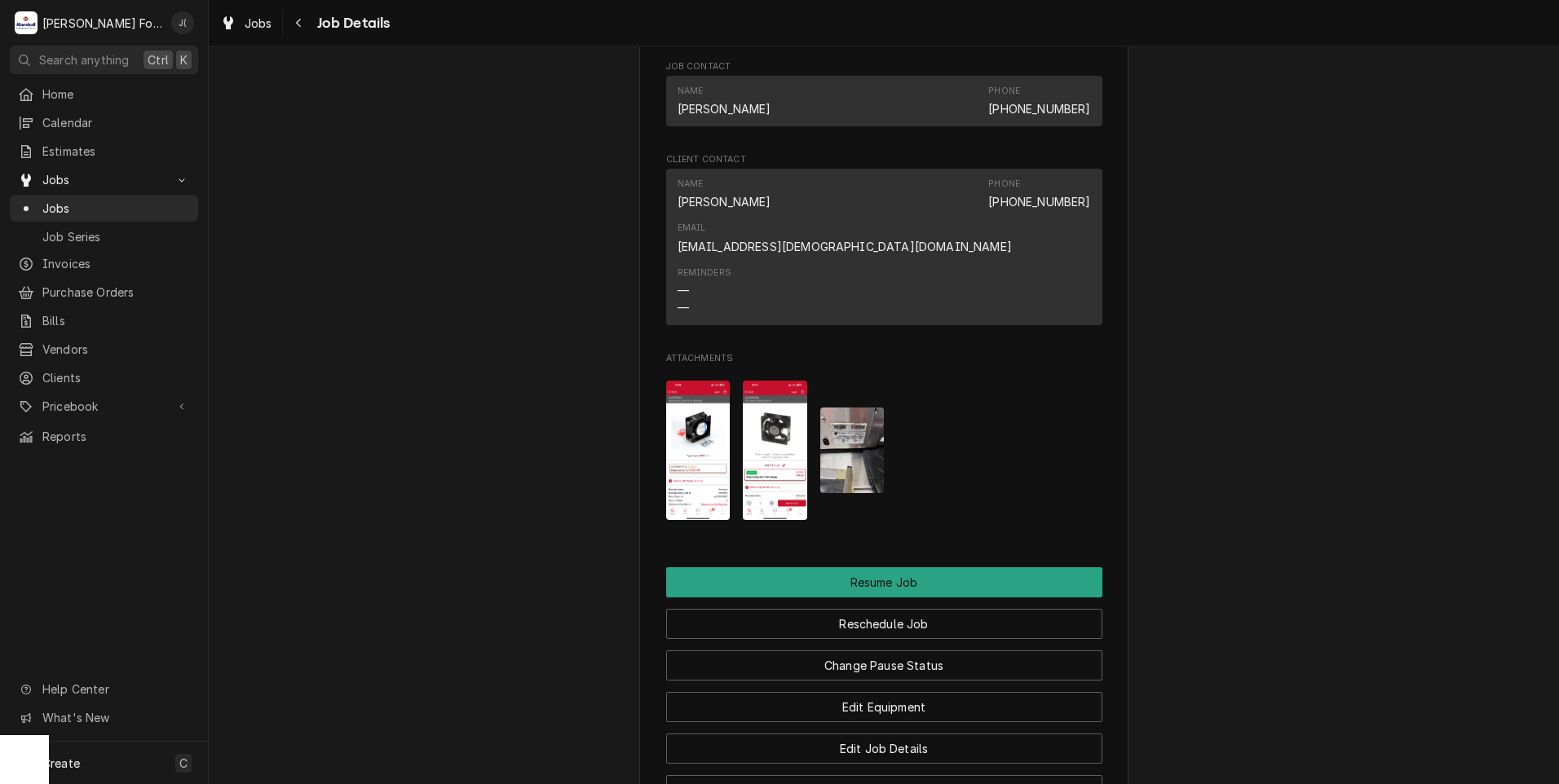
scroll to position [1502, 0]
click at [702, 418] on img "Attachments" at bounding box center [698, 451] width 65 height 139
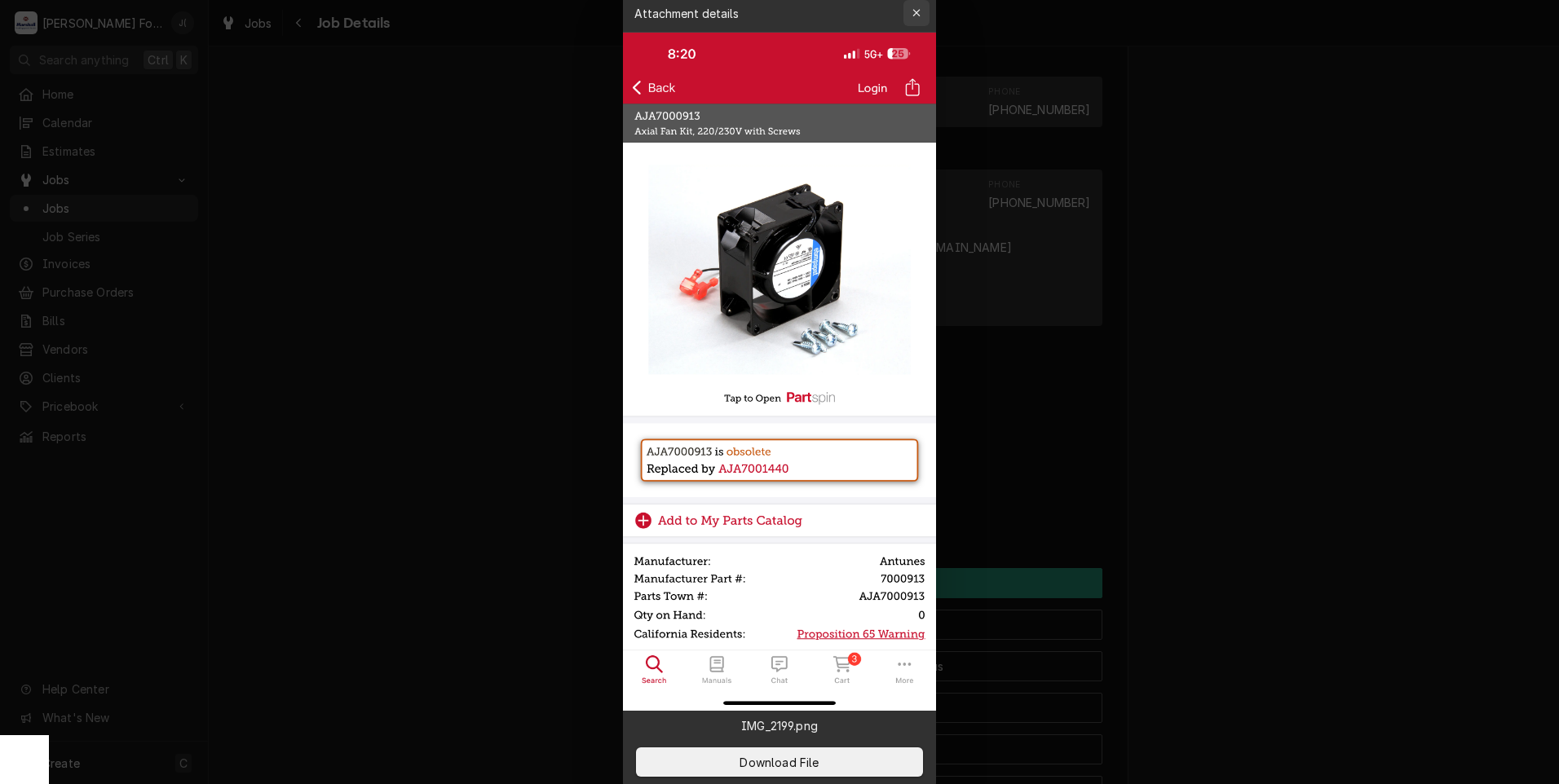
click at [914, 15] on icon "button" at bounding box center [916, 13] width 9 height 12
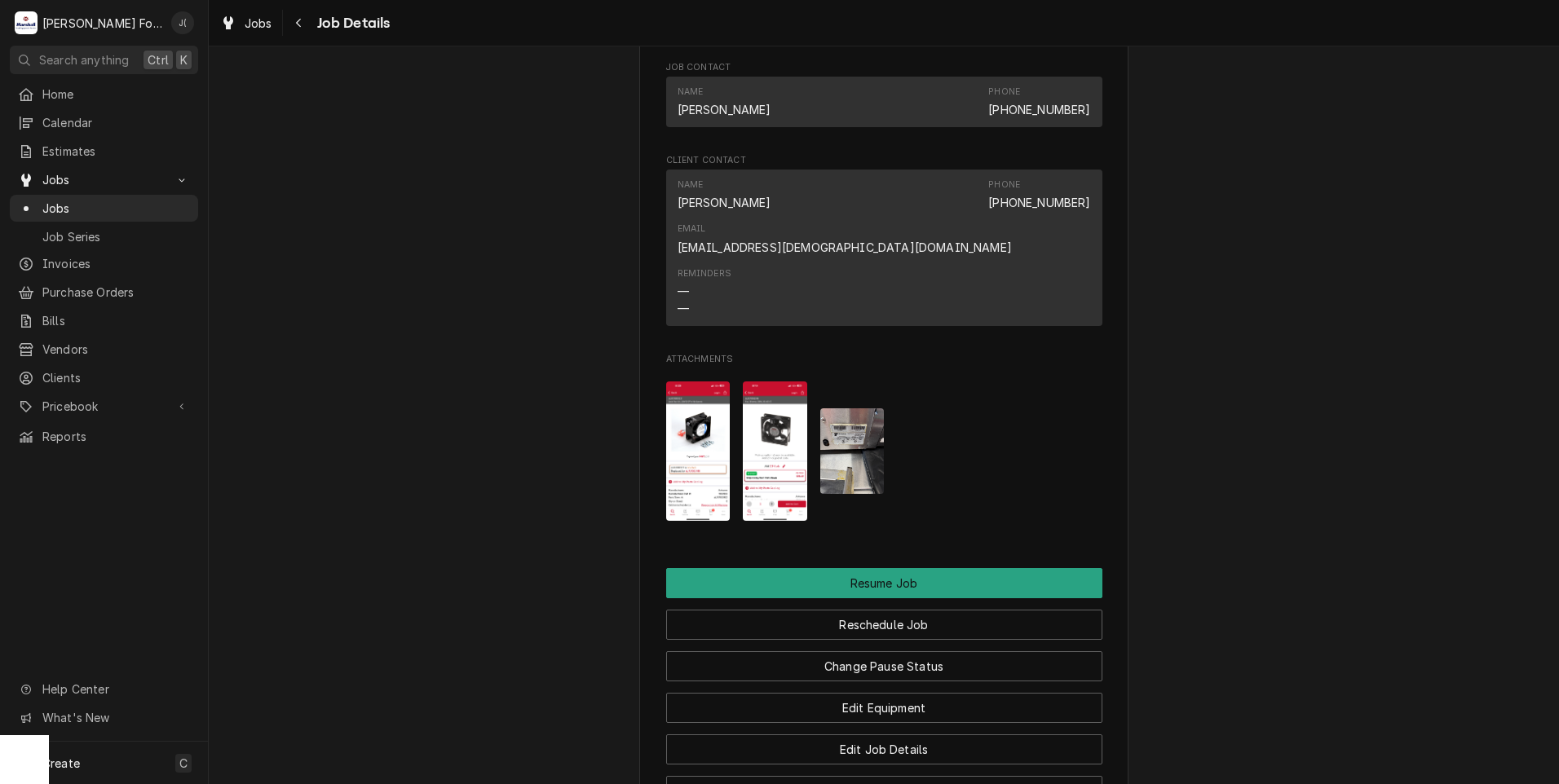
click at [771, 391] on img "Attachments" at bounding box center [775, 451] width 65 height 139
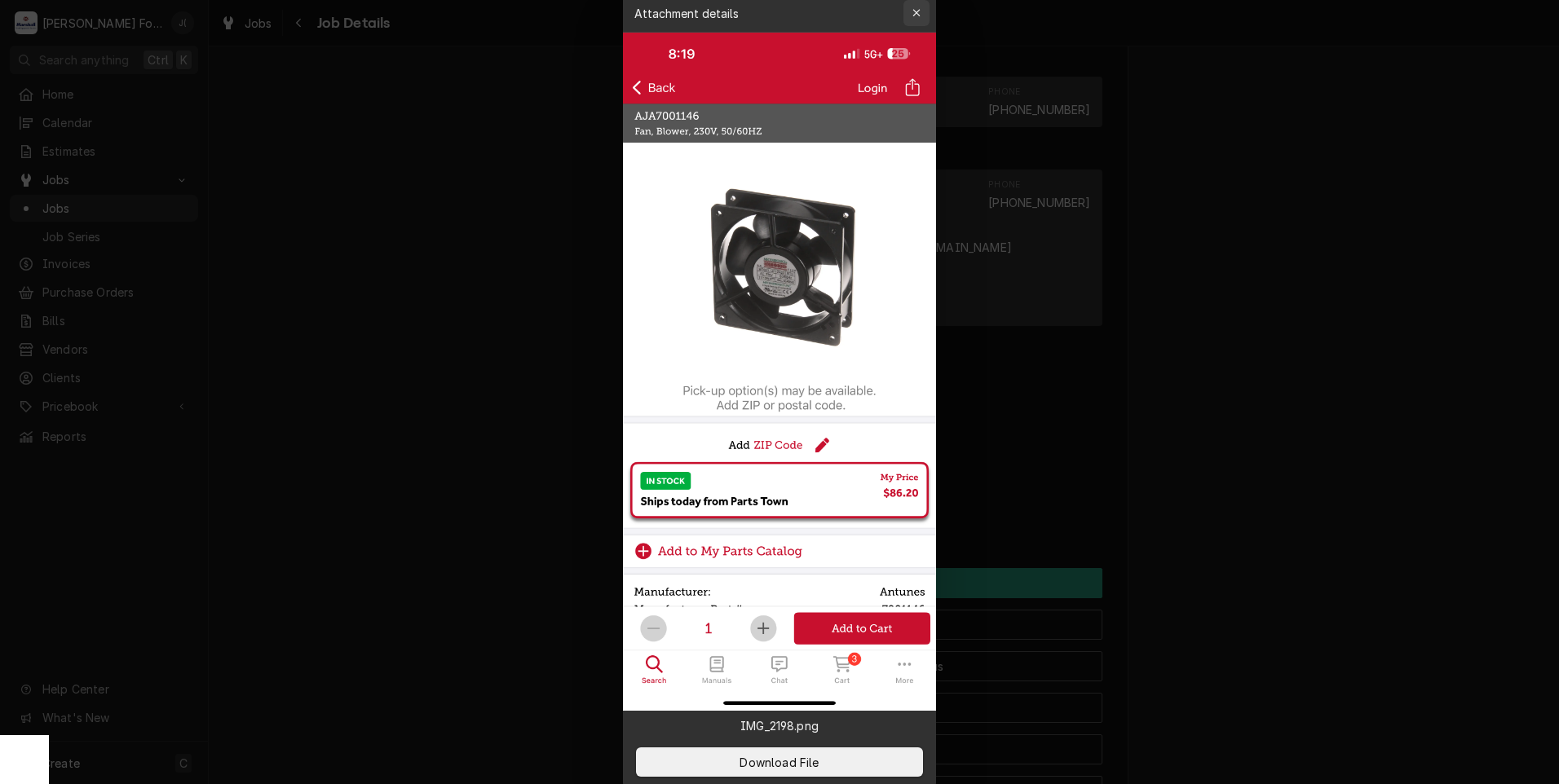
click at [917, 17] on icon "button" at bounding box center [916, 13] width 9 height 12
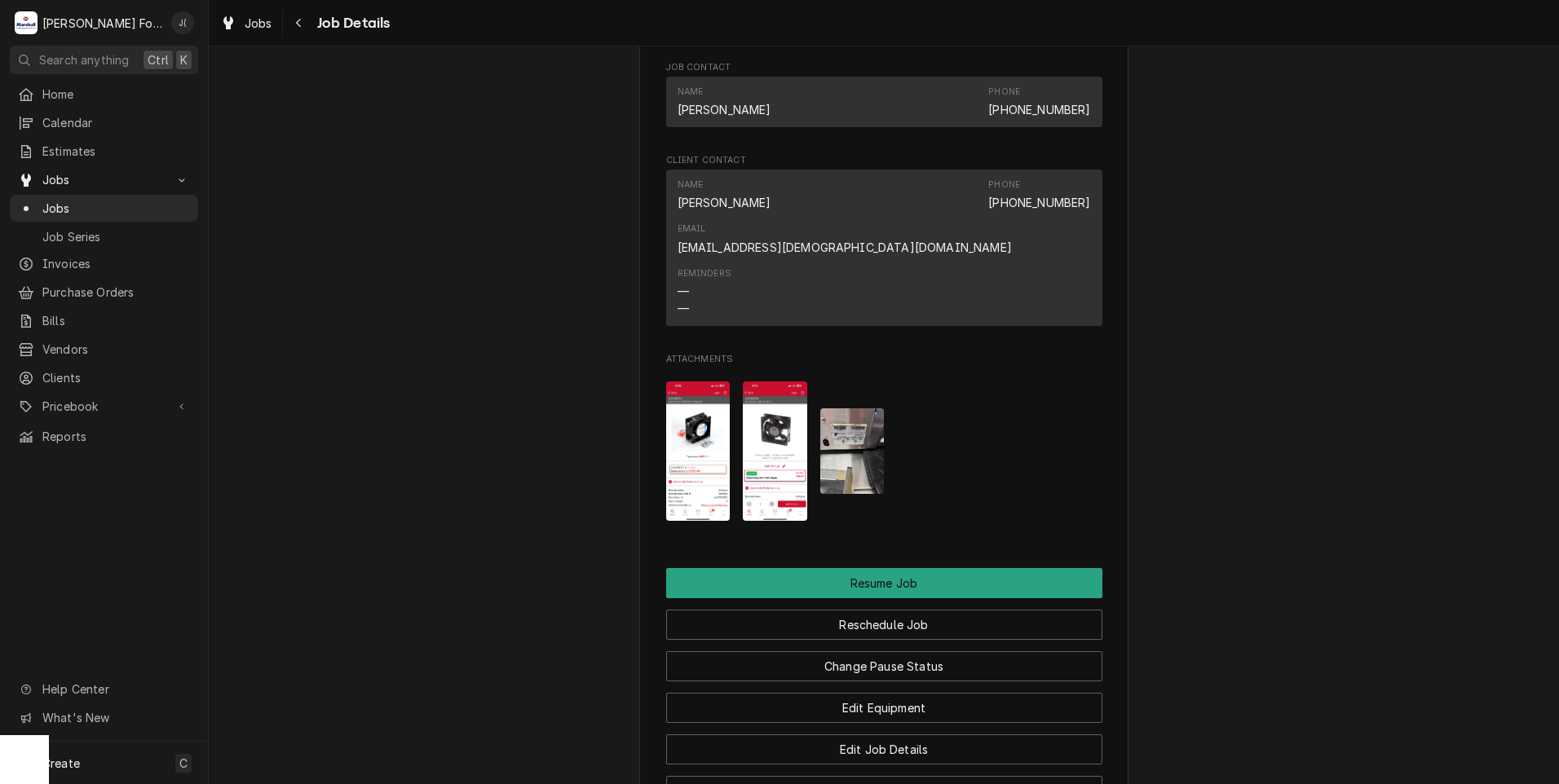
click at [699, 390] on img "Attachments" at bounding box center [698, 451] width 65 height 139
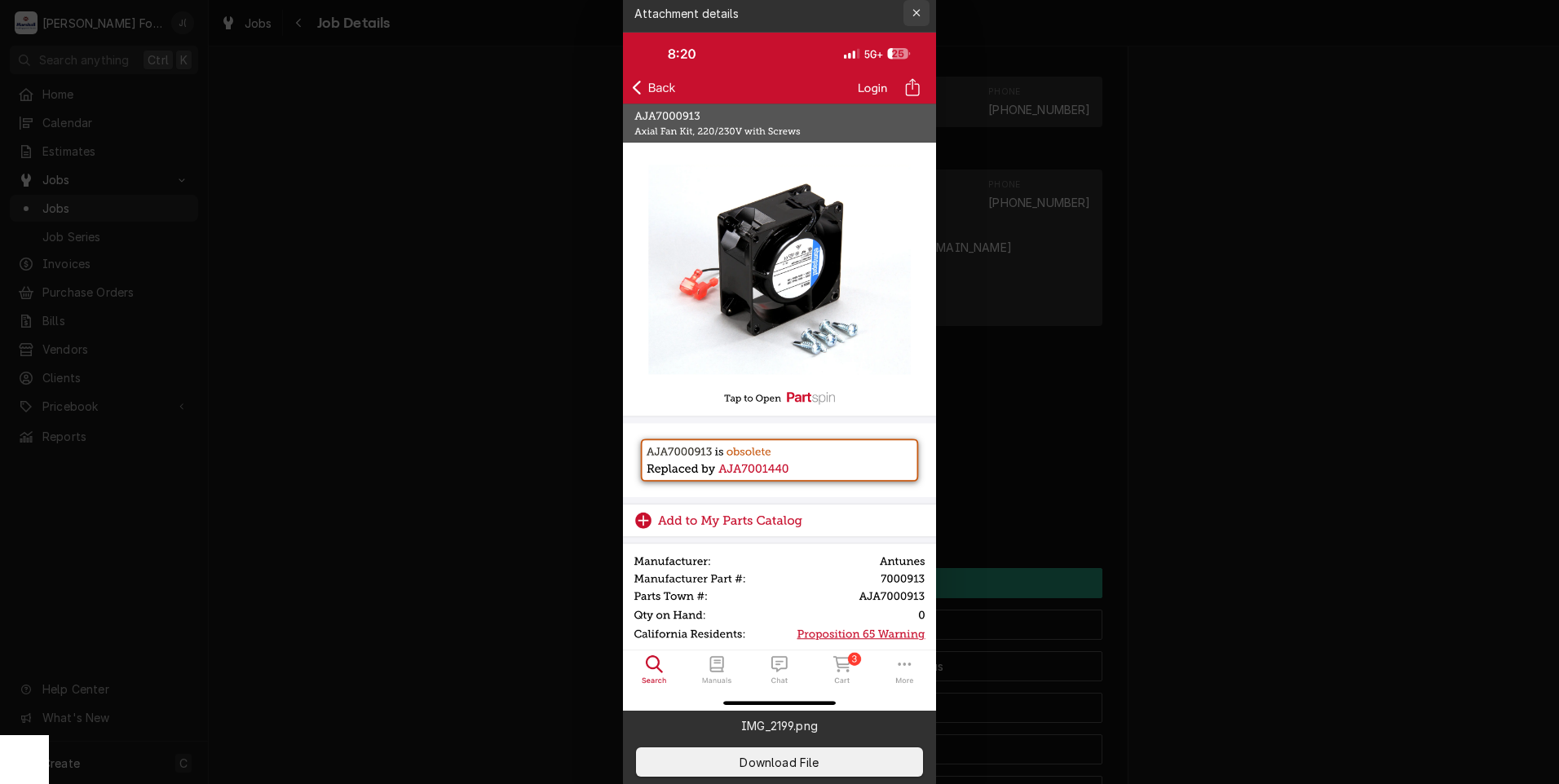
click at [913, 17] on icon "button" at bounding box center [916, 13] width 9 height 12
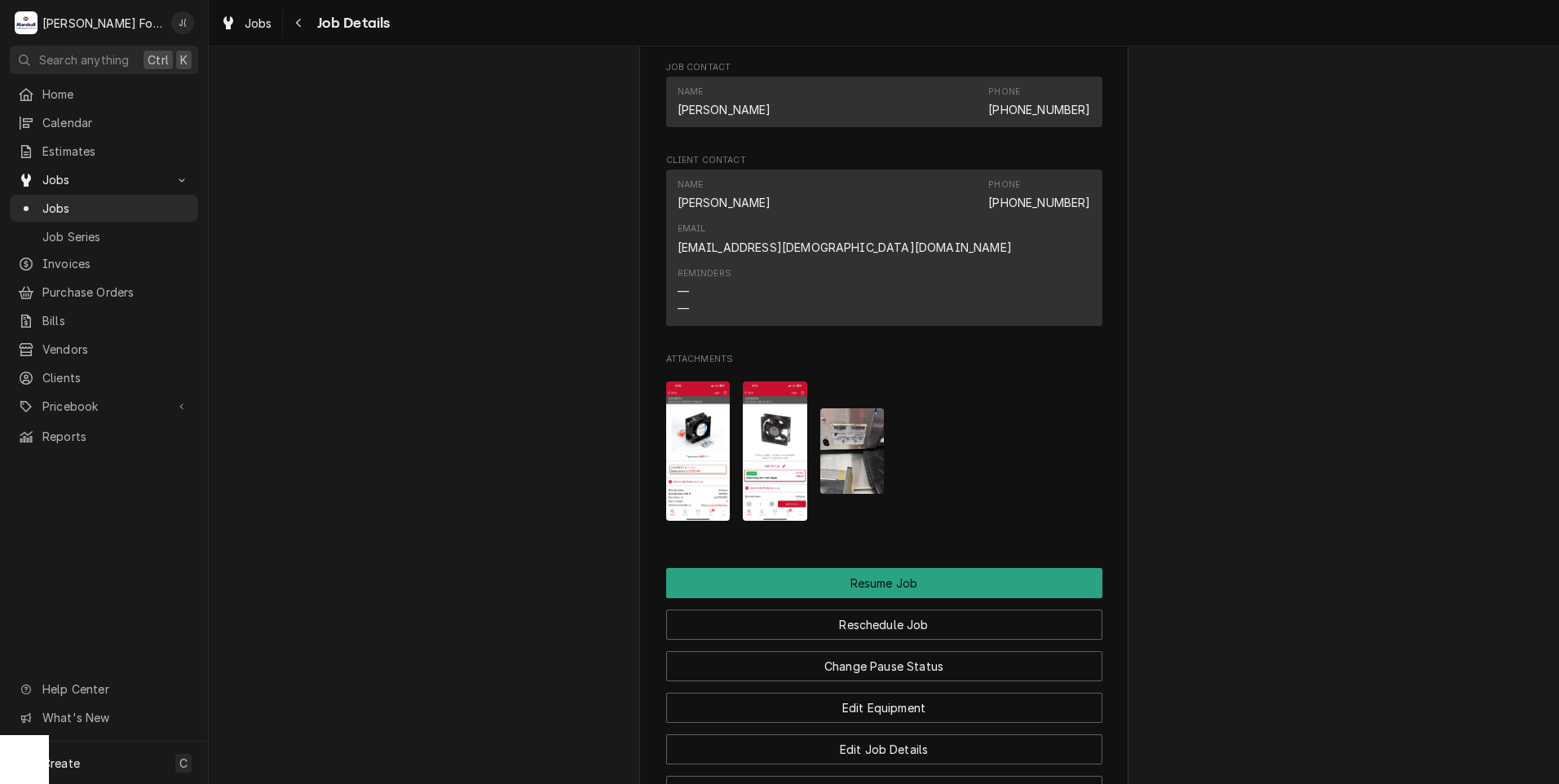
click at [765, 419] on img "Attachments" at bounding box center [775, 451] width 65 height 139
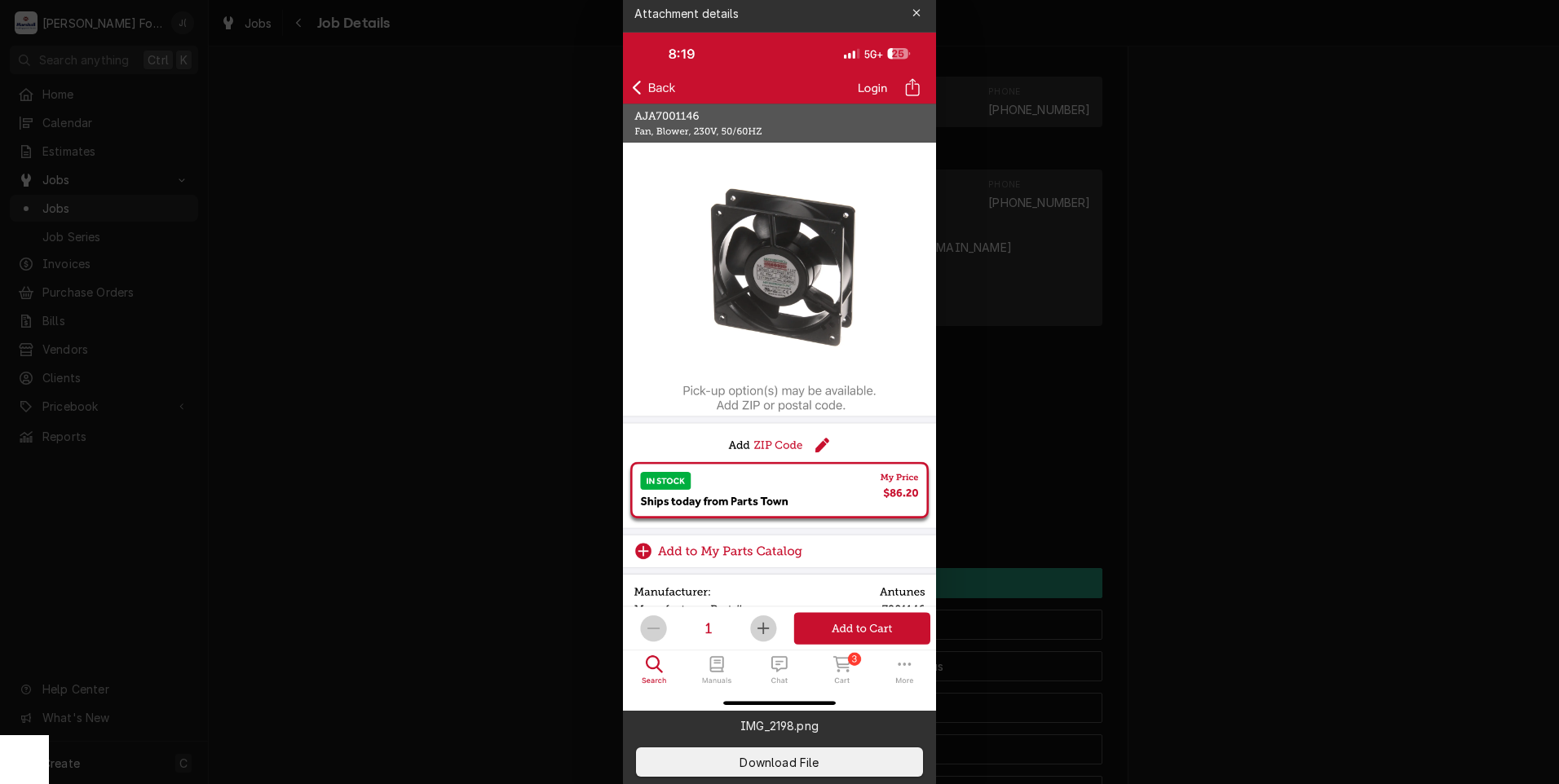
click at [913, 15] on icon "button" at bounding box center [916, 13] width 9 height 12
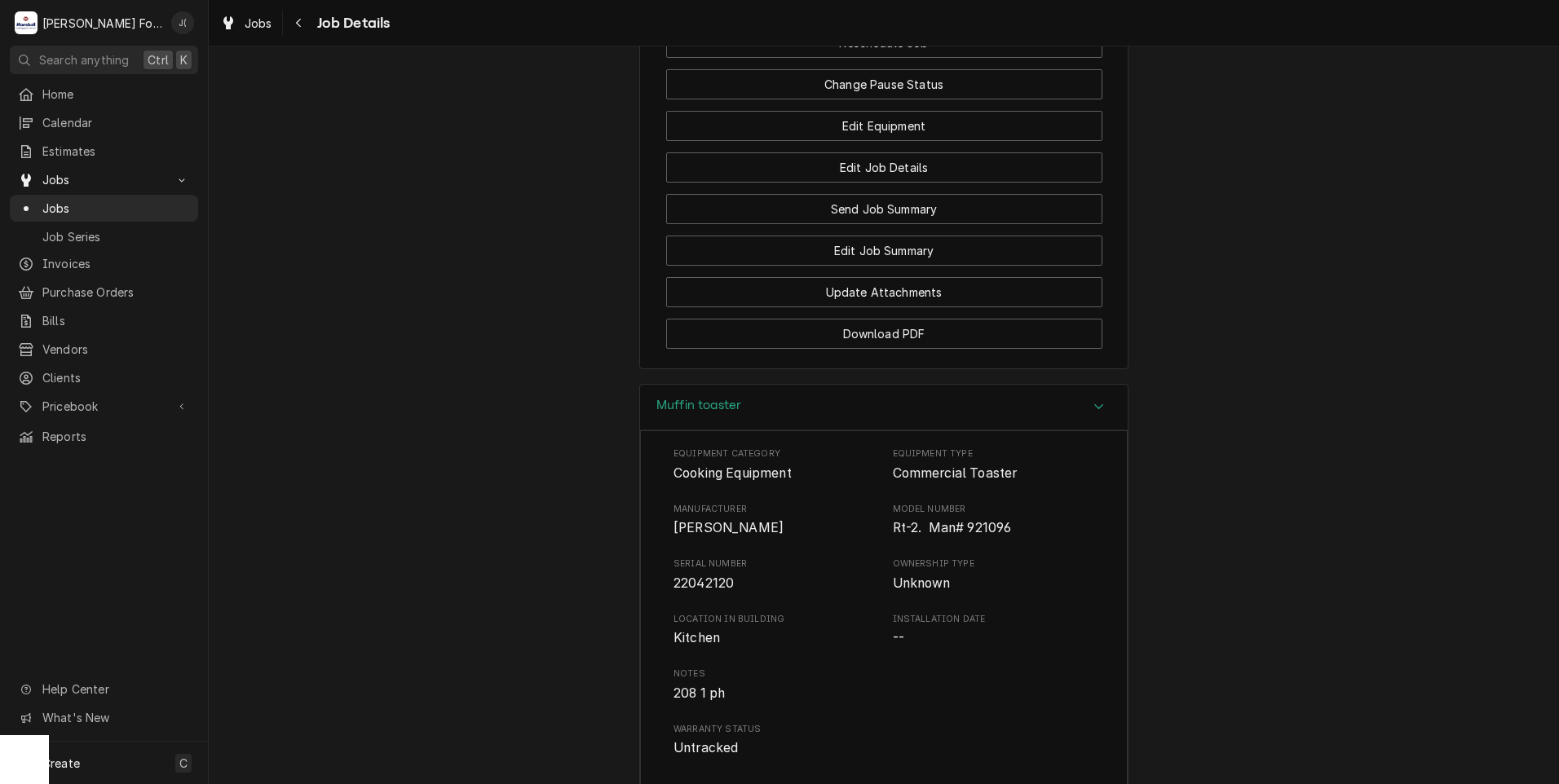
scroll to position [1991, 0]
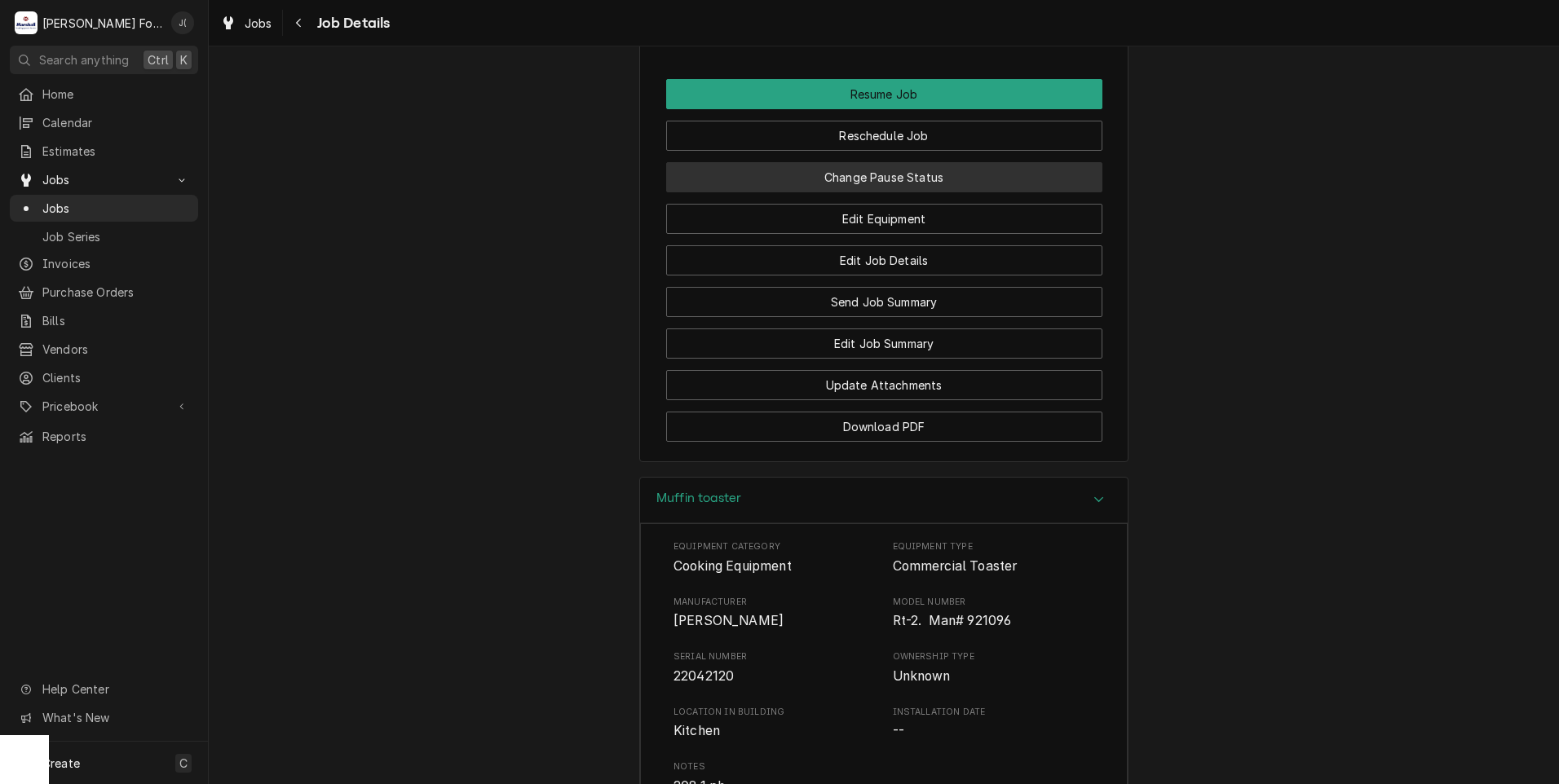
click at [885, 162] on button "Change Pause Status" at bounding box center [884, 177] width 436 height 30
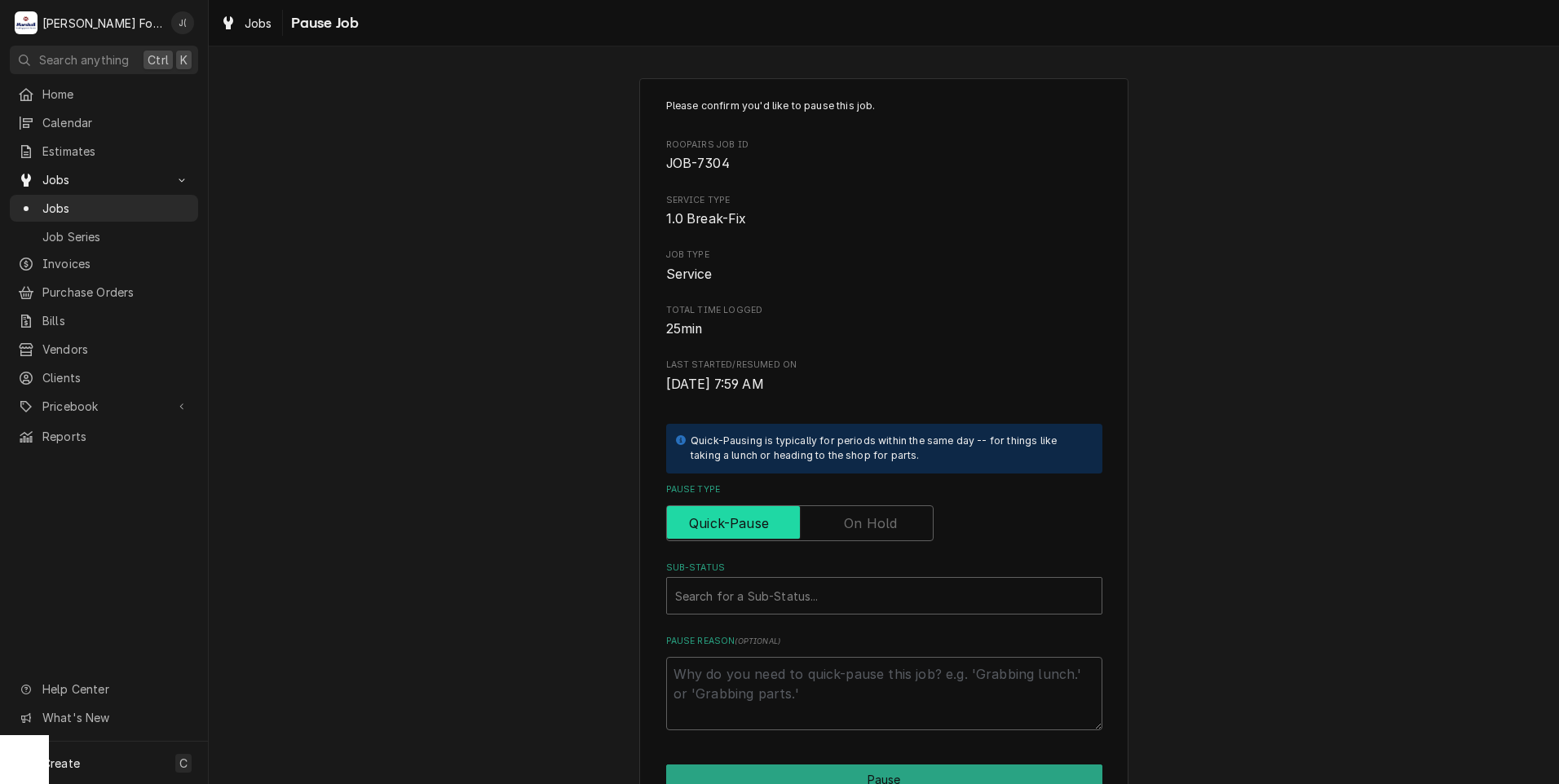
click at [838, 512] on input "Pause Type" at bounding box center [799, 523] width 253 height 36
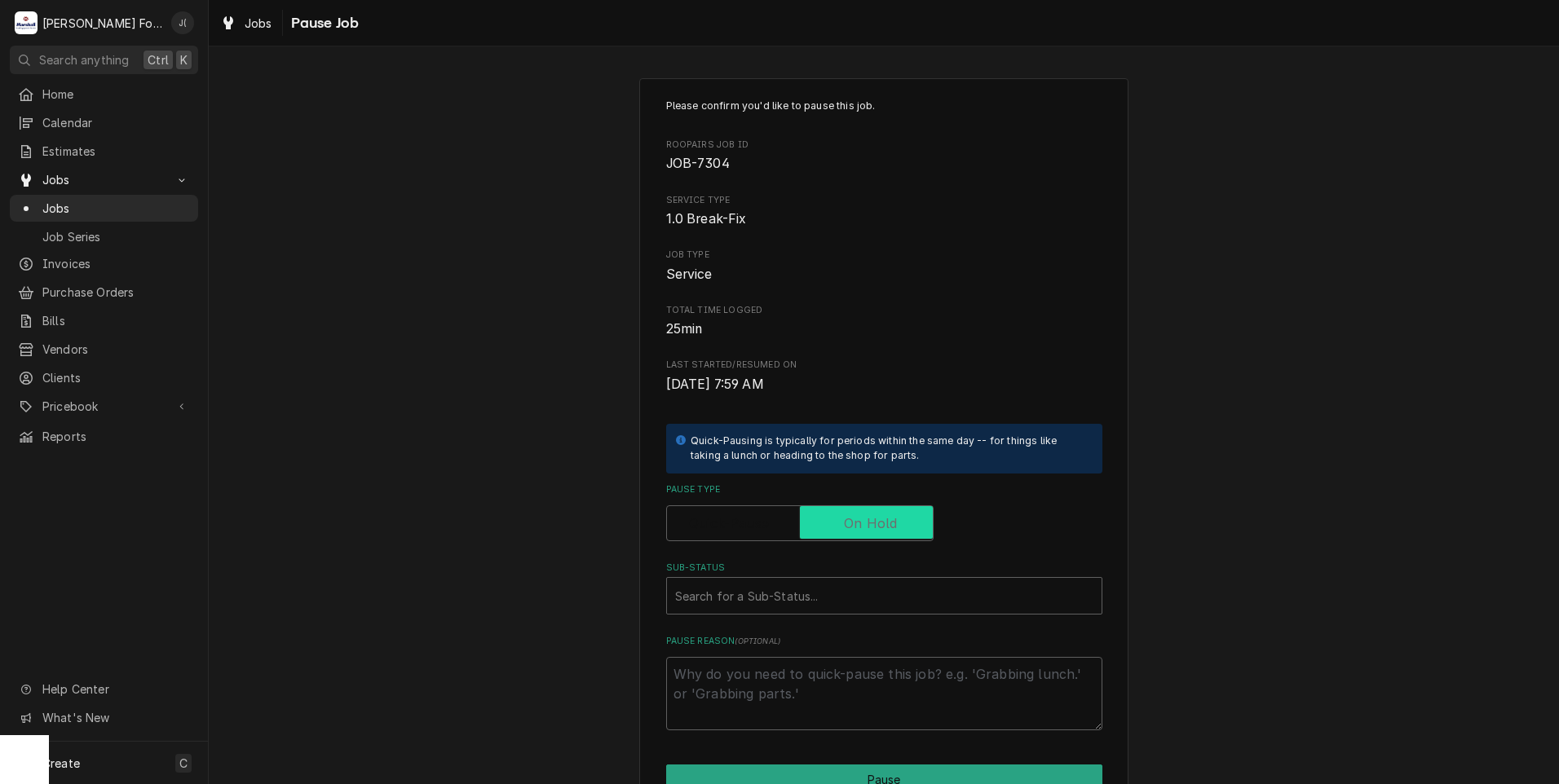
checkbox input "true"
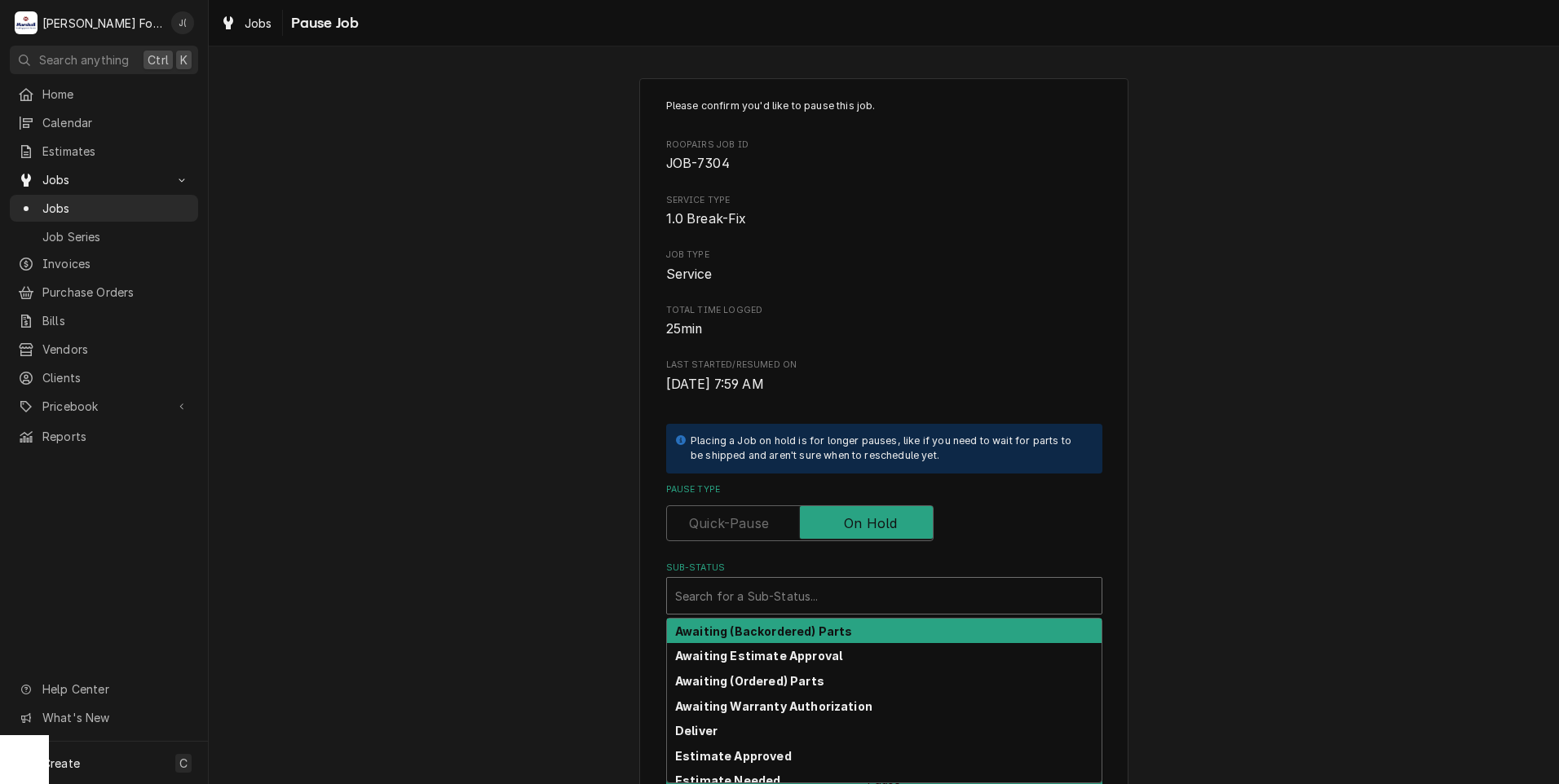
click at [798, 586] on div "Sub-Status" at bounding box center [884, 595] width 418 height 29
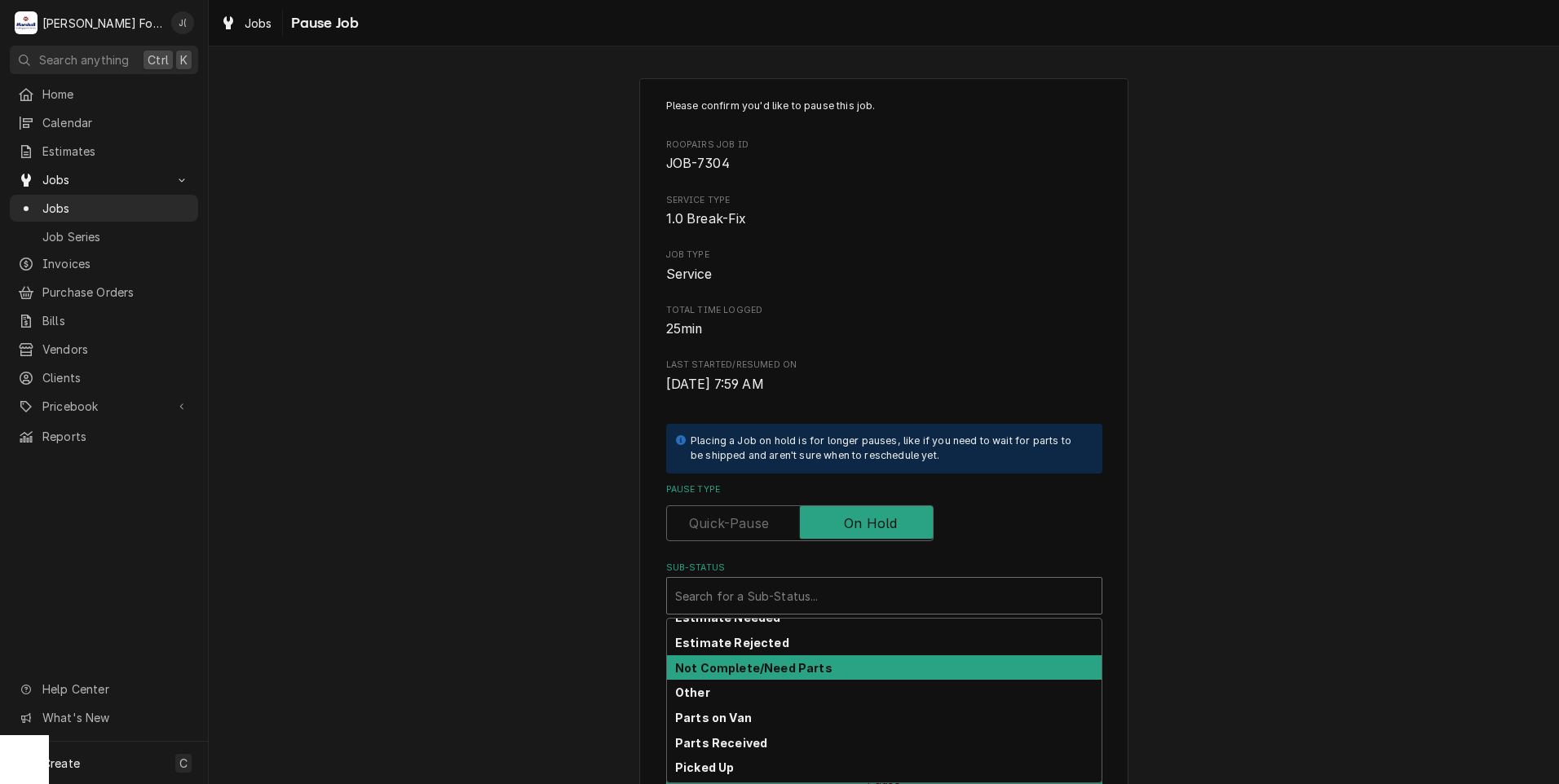
scroll to position [81, 0]
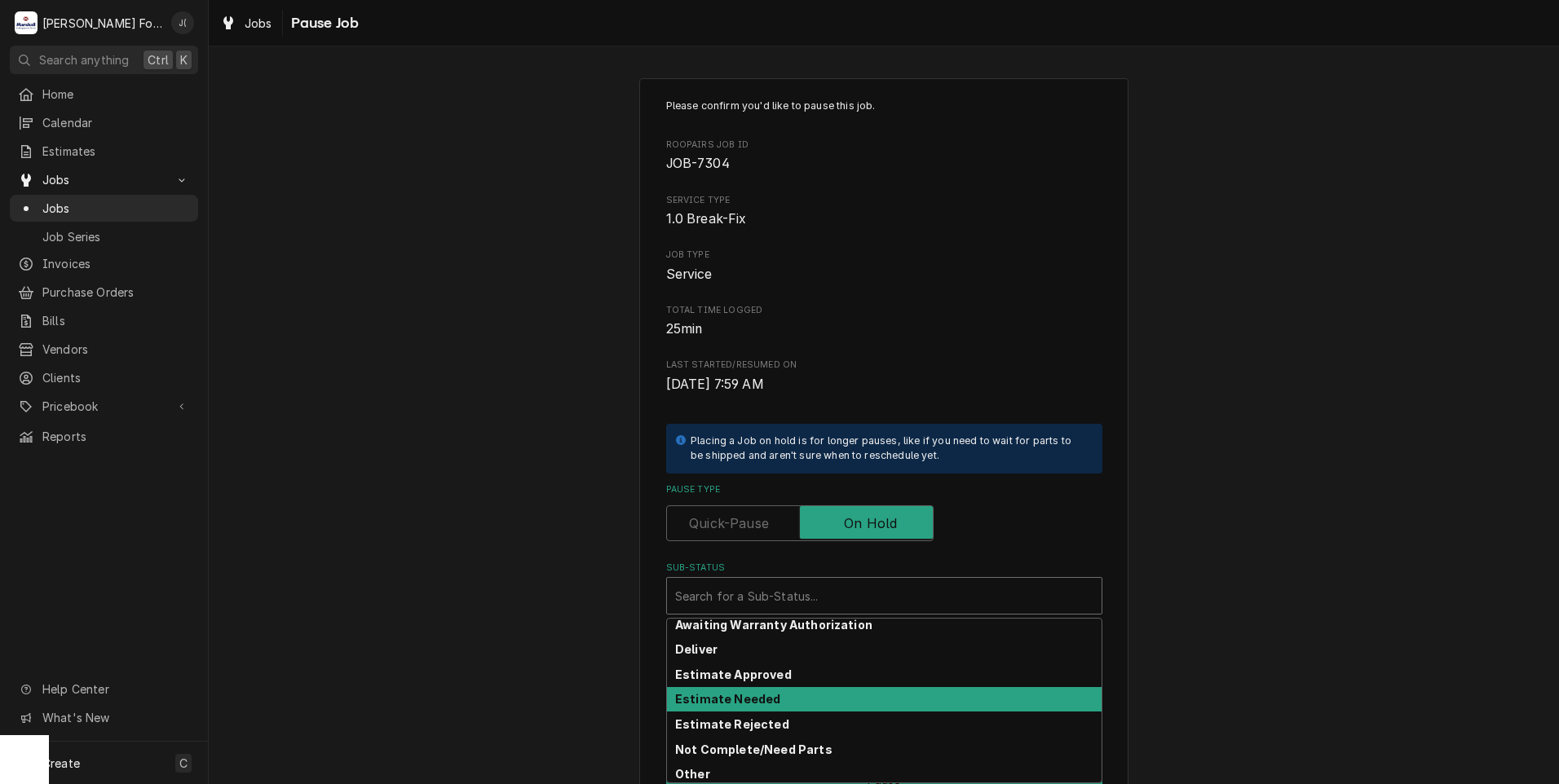
click at [723, 708] on div "Estimate Needed" at bounding box center [884, 699] width 435 height 25
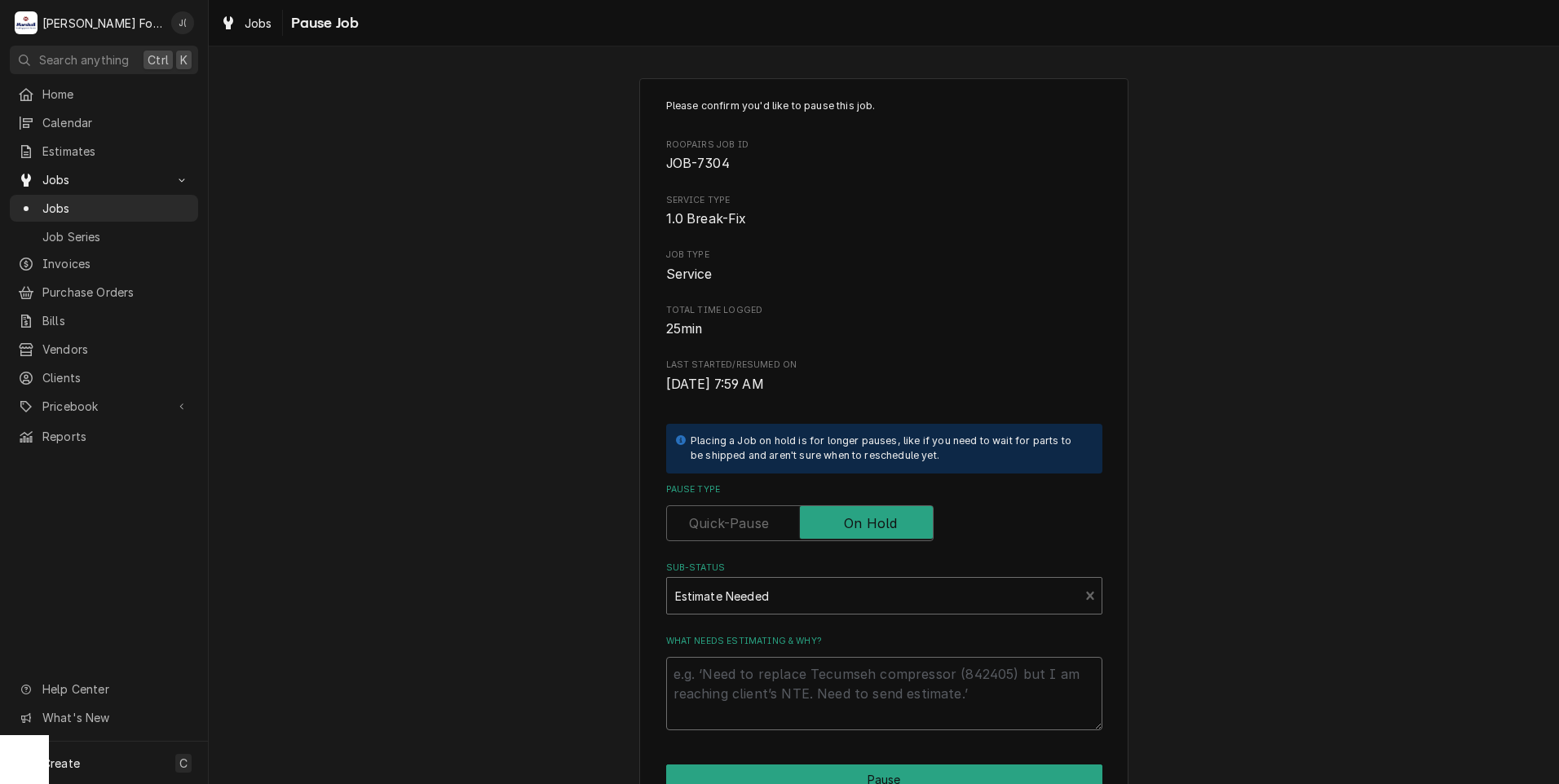
click at [720, 710] on textarea "What needs estimating & why?" at bounding box center [884, 693] width 436 height 73
type textarea "x"
type textarea "P"
type textarea "x"
type textarea "PR"
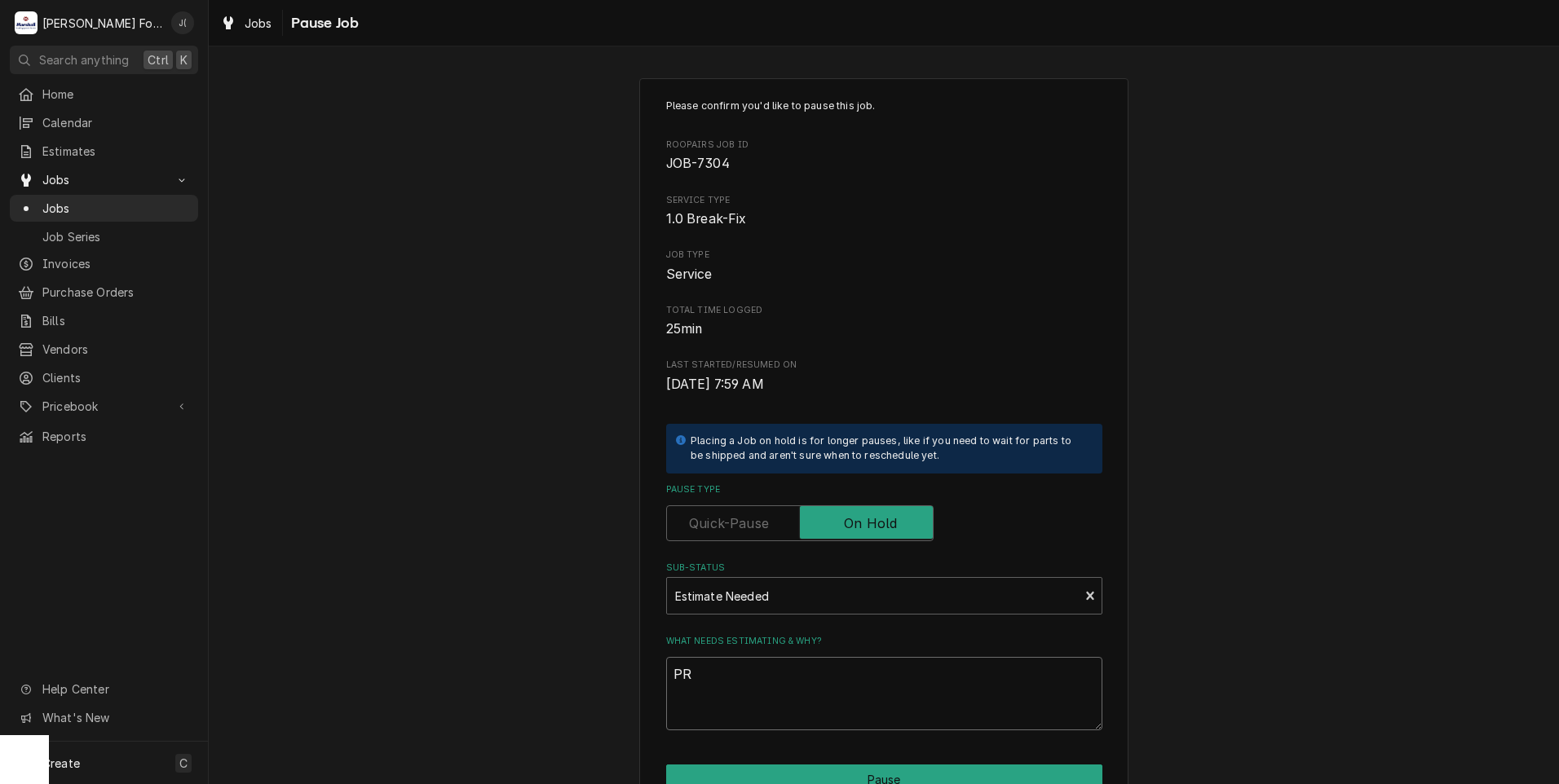
type textarea "x"
type textarea "PRI"
type textarea "x"
type textarea "PRIC"
type textarea "x"
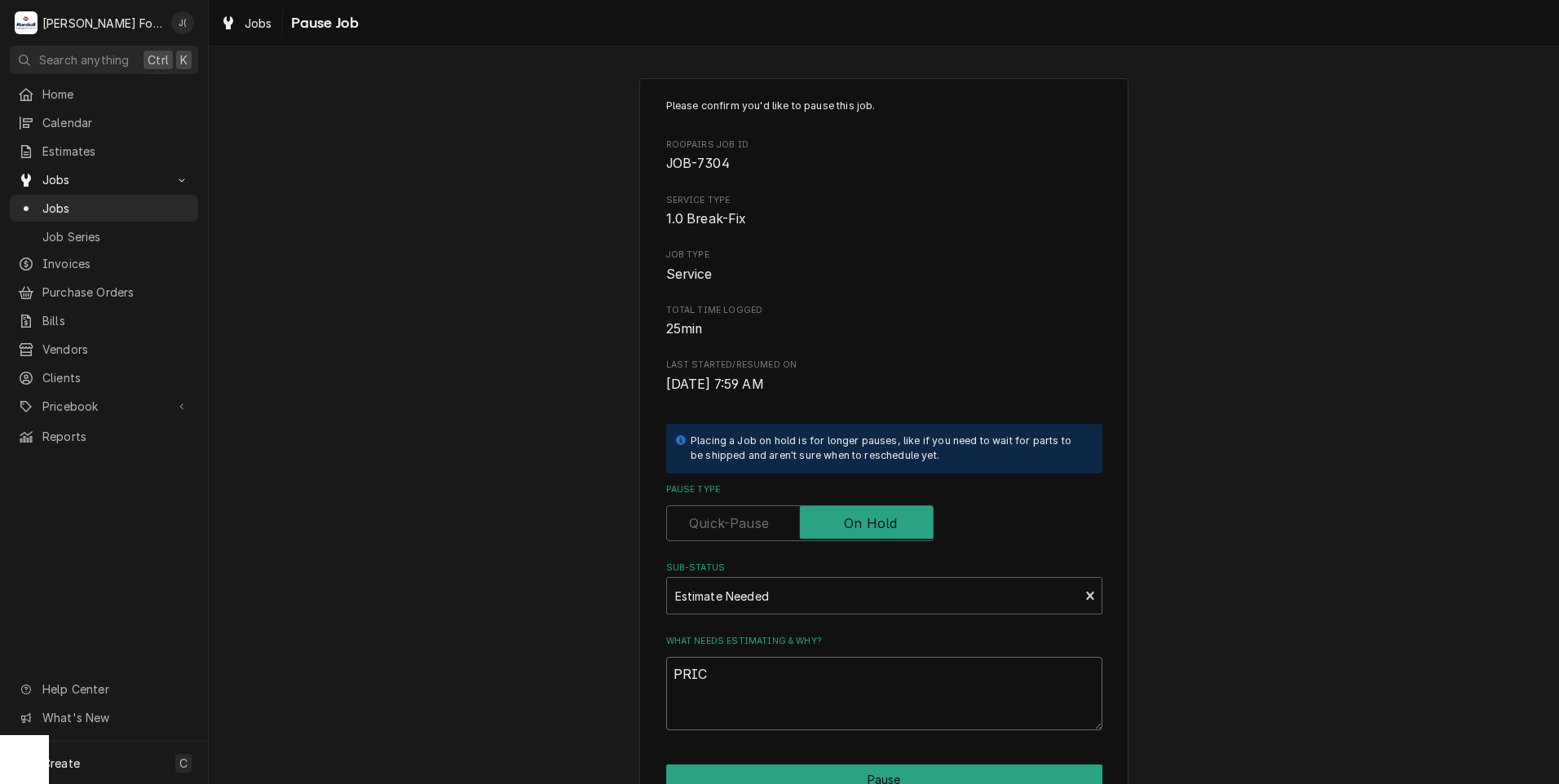
type textarea "PRICE"
type textarea "x"
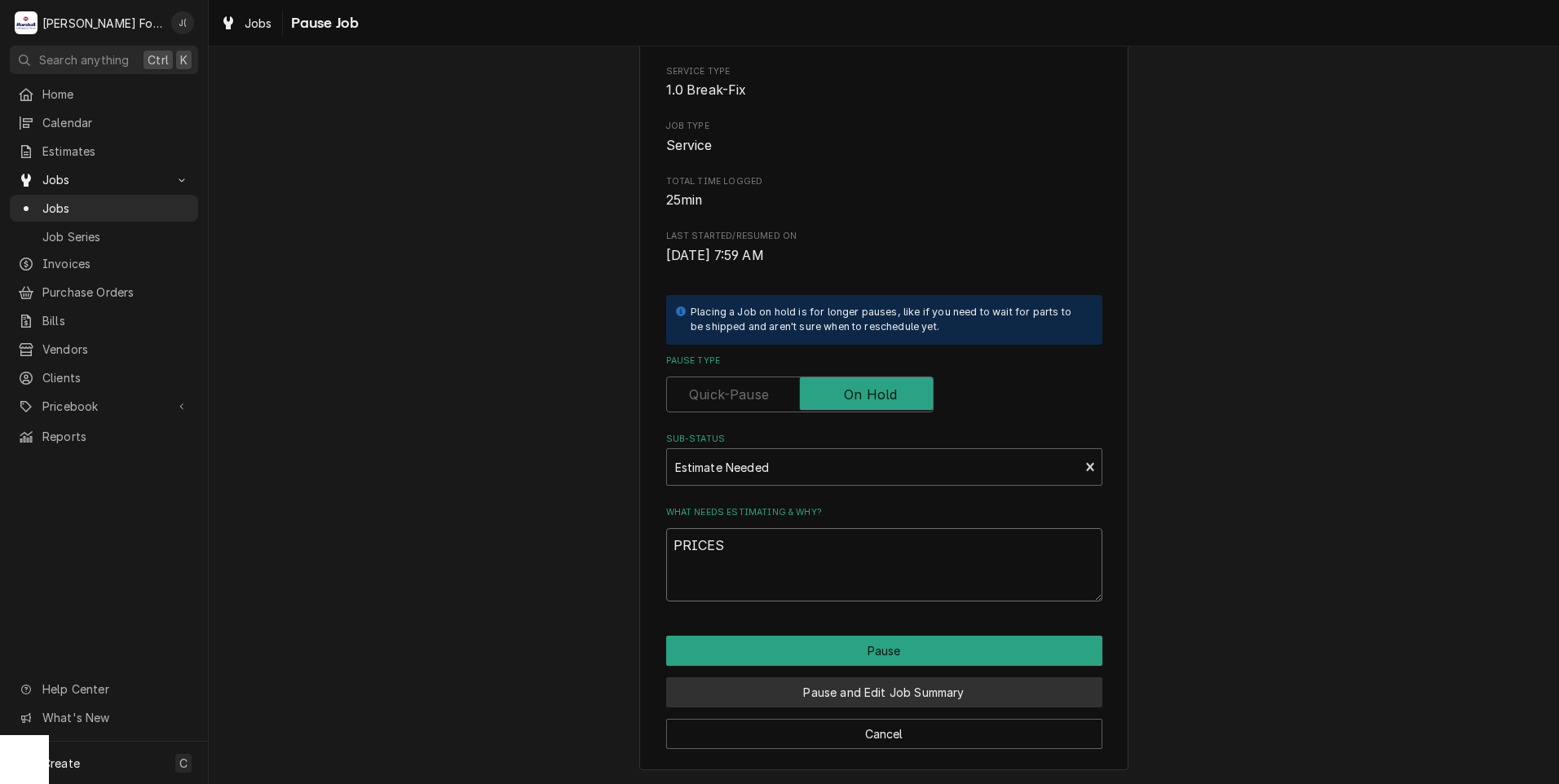
type textarea "PRICES"
click at [800, 700] on button "Pause and Edit Job Summary" at bounding box center [884, 692] width 436 height 30
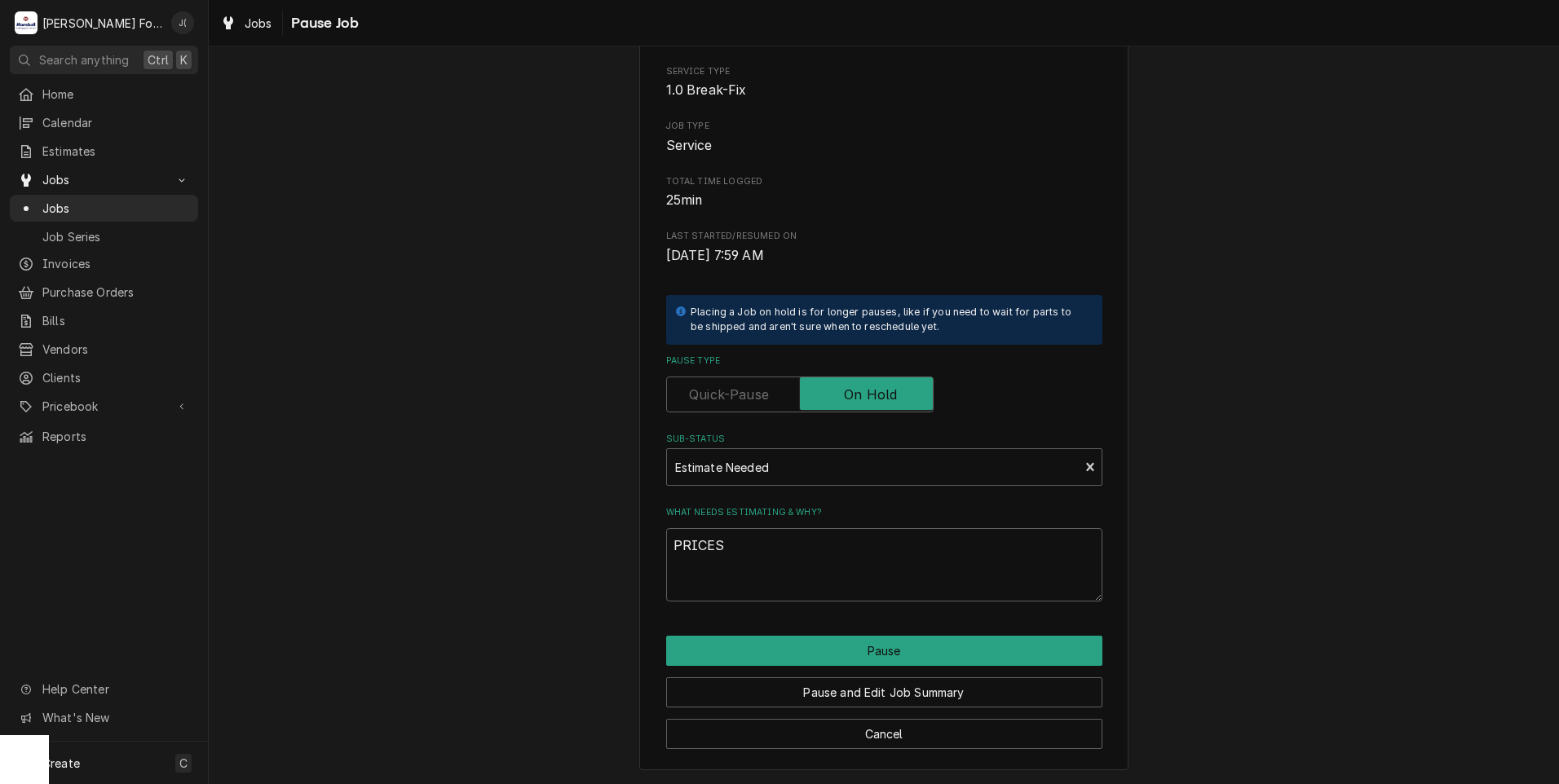
type textarea "x"
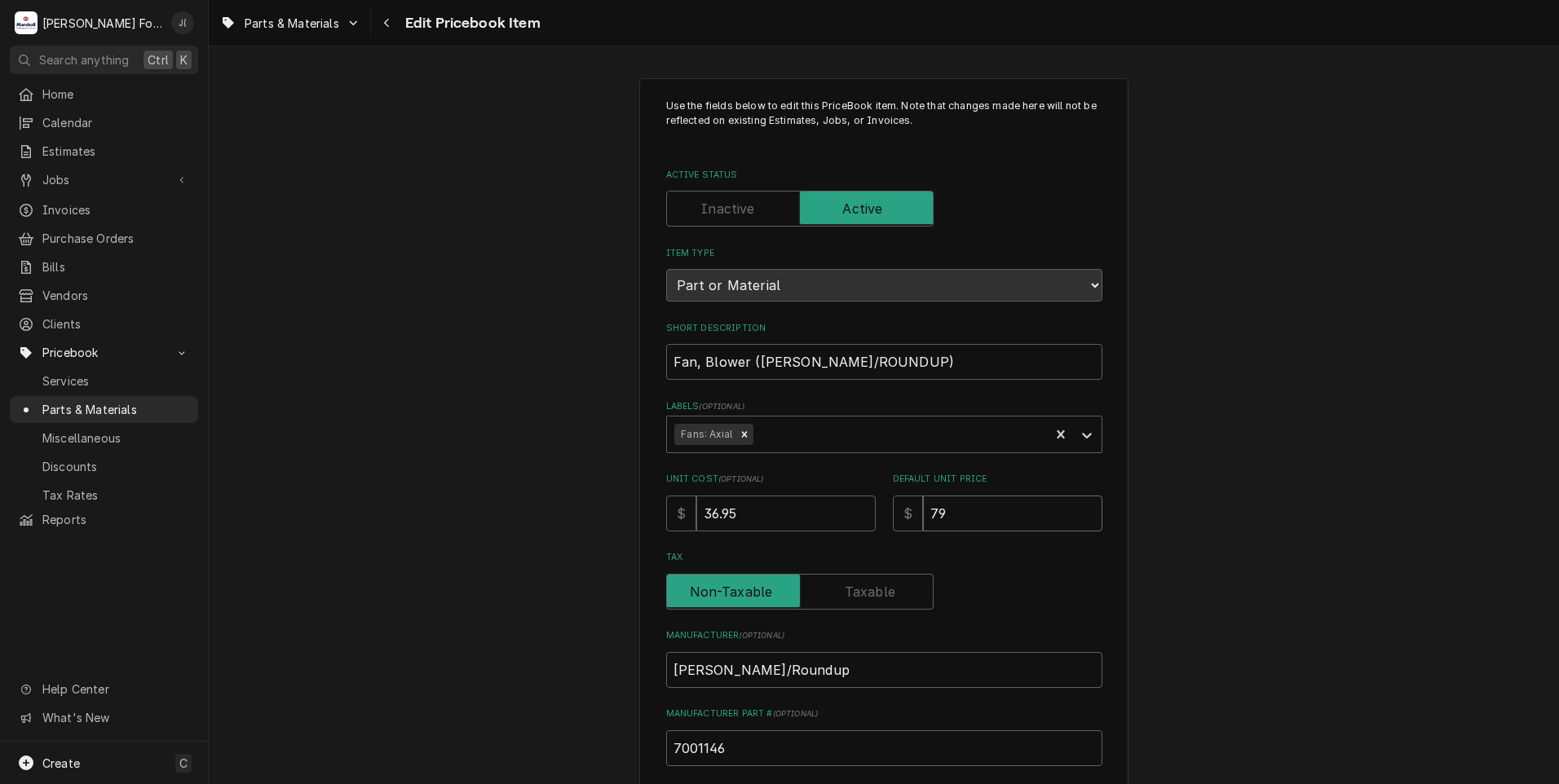
click at [948, 514] on input "79" at bounding box center [1013, 513] width 179 height 36
drag, startPoint x: 948, startPoint y: 514, endPoint x: 877, endPoint y: 512, distance: 71.0
click at [923, 513] on input "79" at bounding box center [1013, 513] width 179 height 36
type textarea "x"
type input "8"
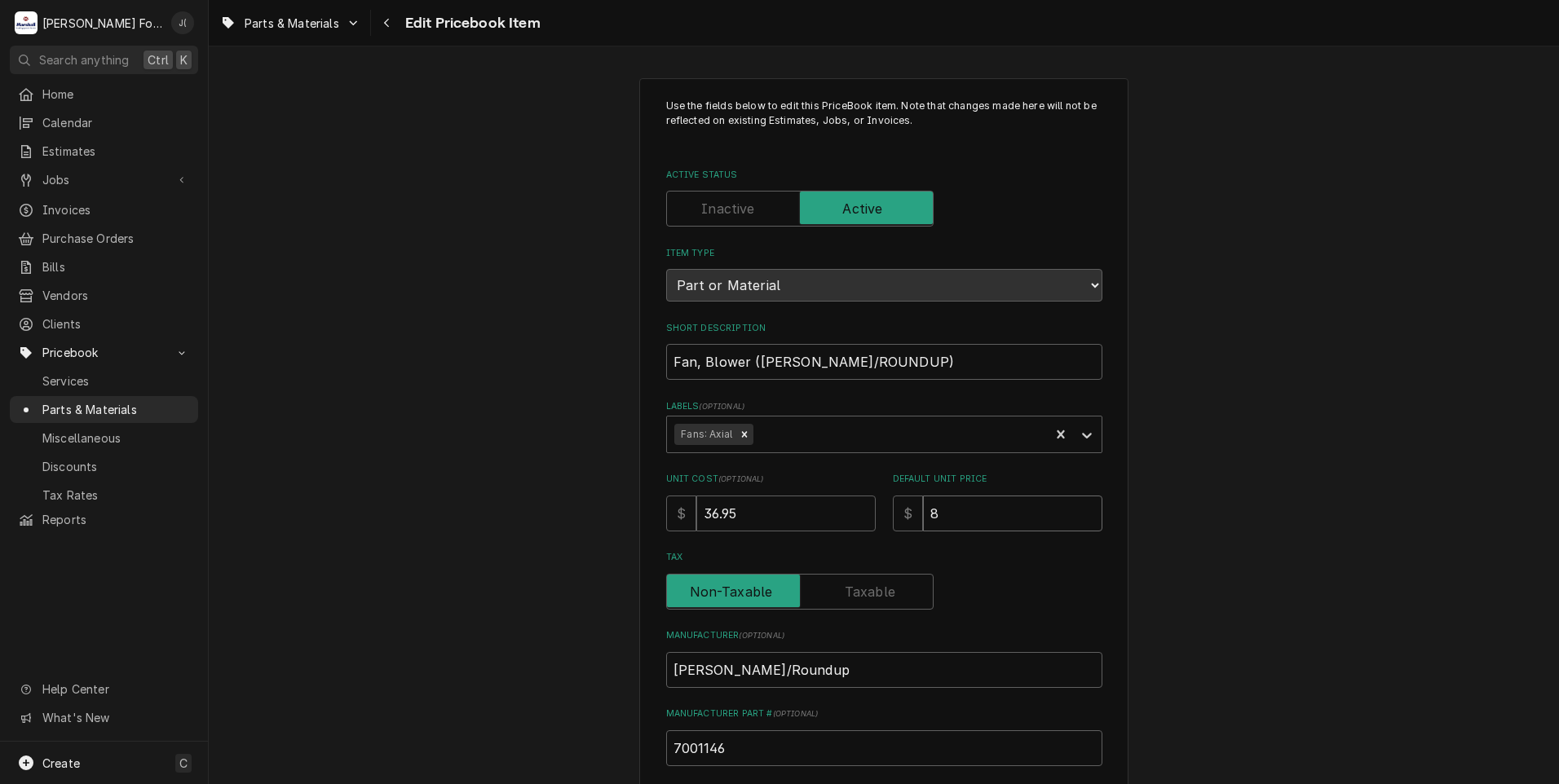
type textarea "x"
type input "87"
type textarea "x"
type input "87.0"
type textarea "x"
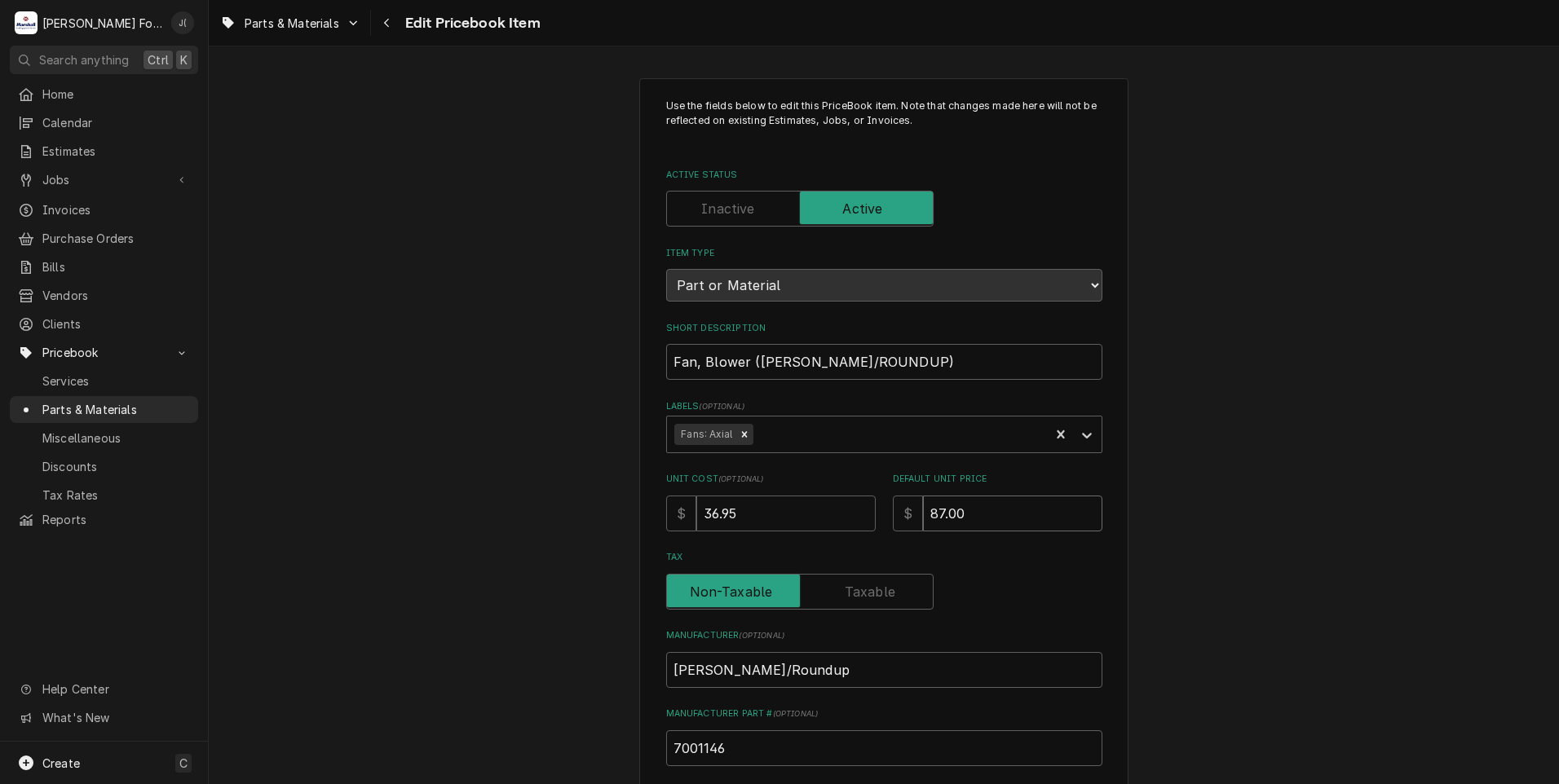
type input "87.00"
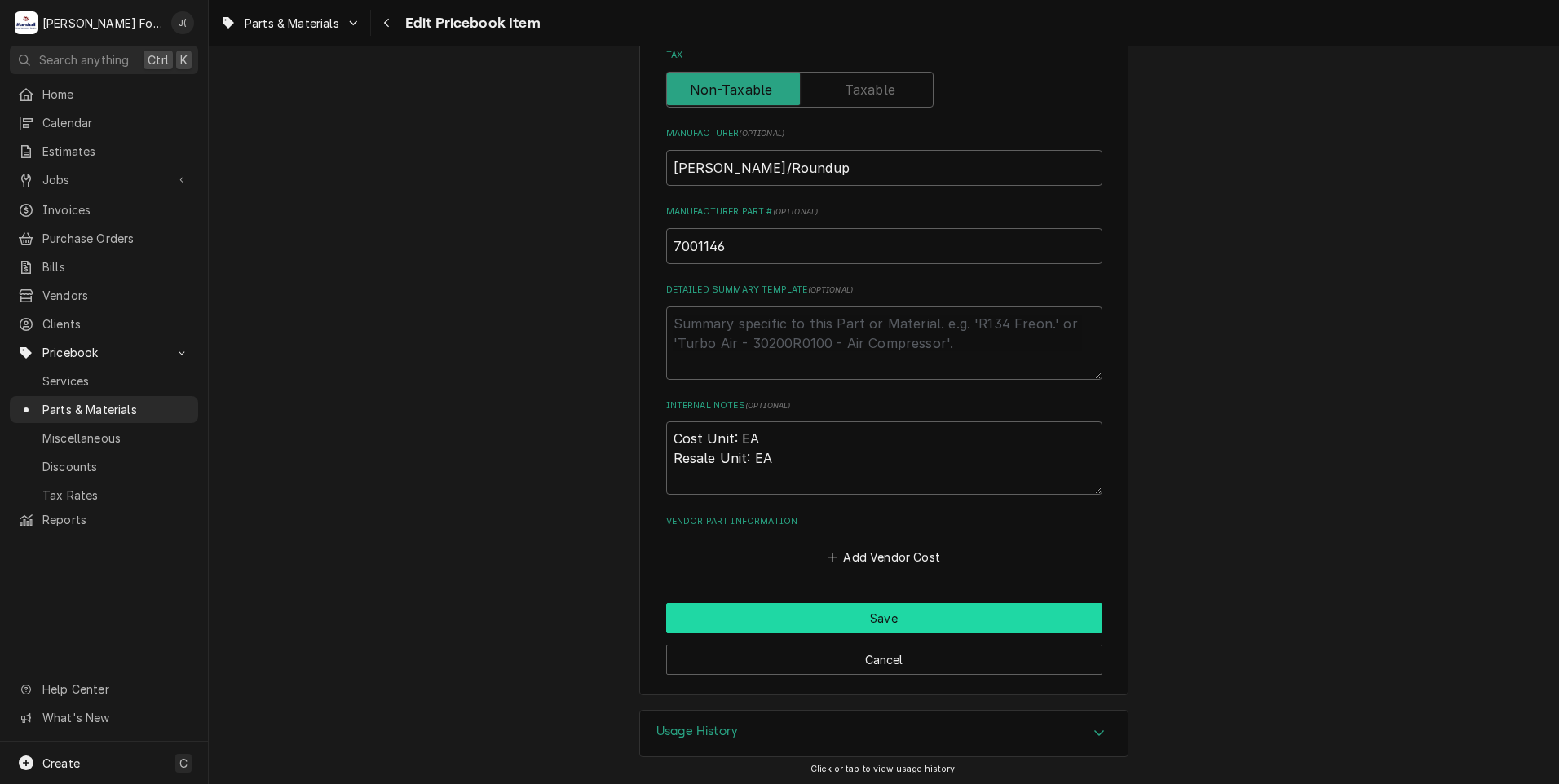
click at [748, 622] on button "Save" at bounding box center [884, 617] width 436 height 30
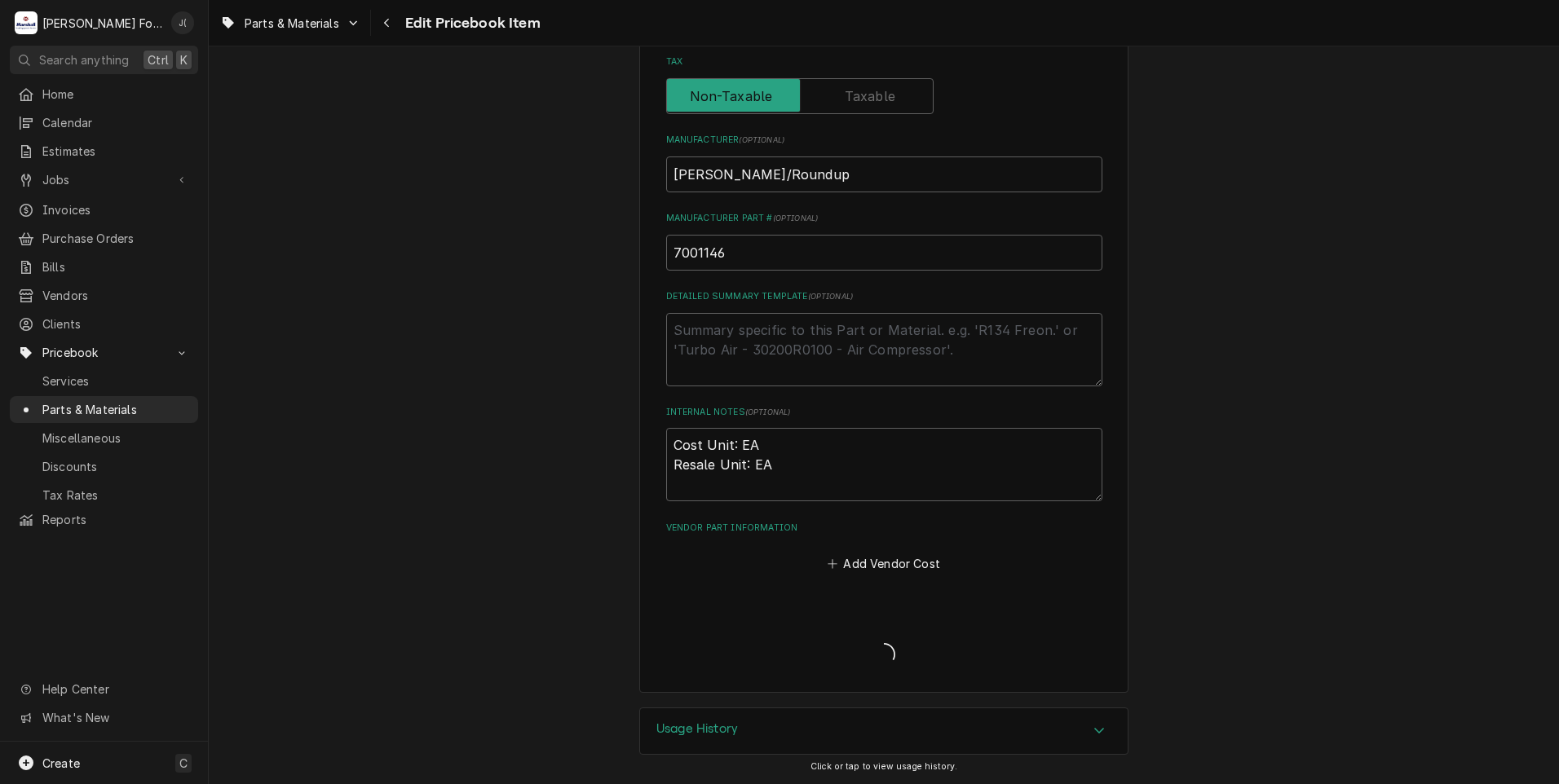
scroll to position [493, 0]
type textarea "x"
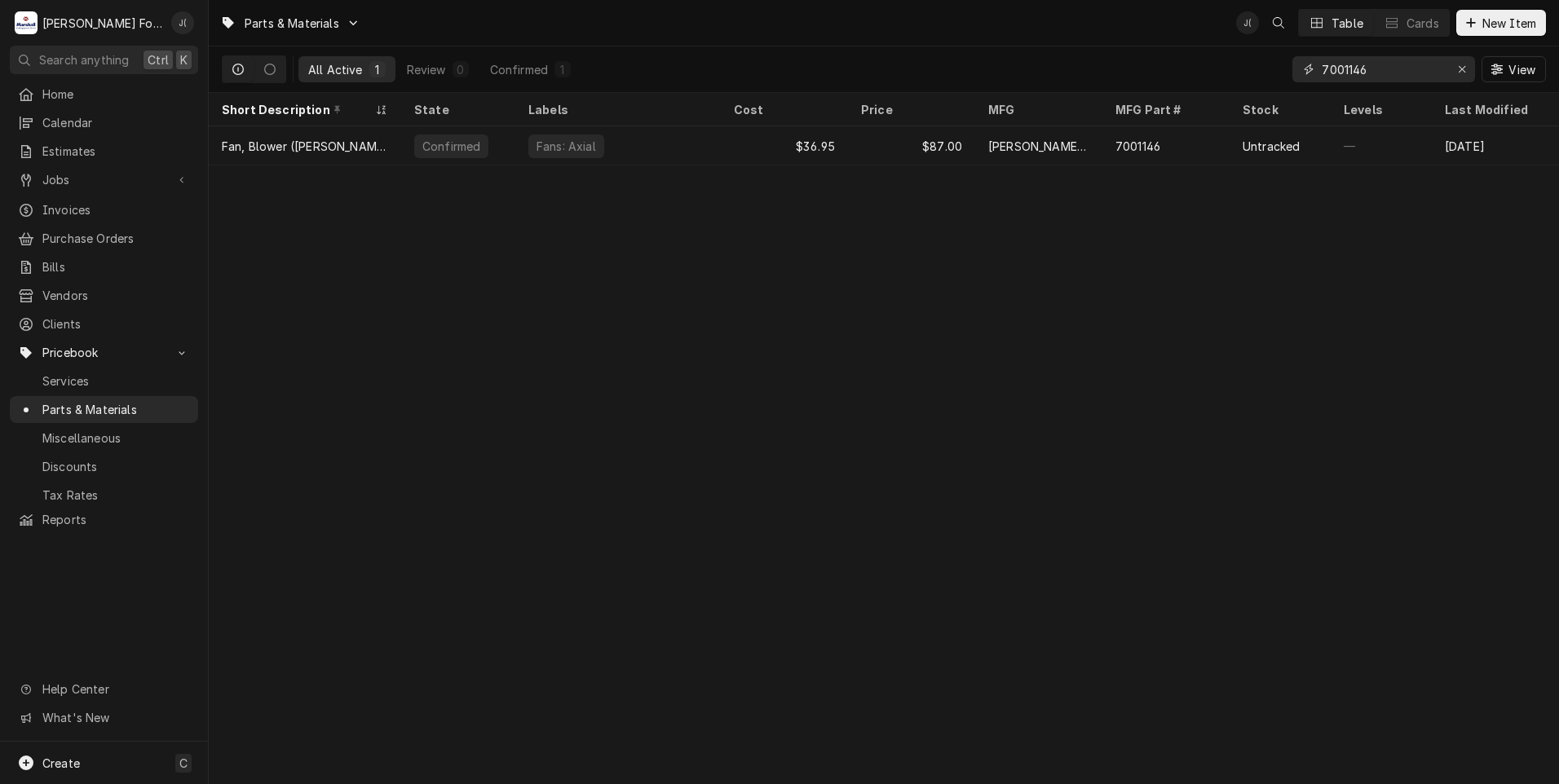
drag, startPoint x: 1465, startPoint y: 66, endPoint x: 1455, endPoint y: 66, distance: 10.0
click at [1465, 66] on icon "Erase input" at bounding box center [1462, 70] width 9 height 12
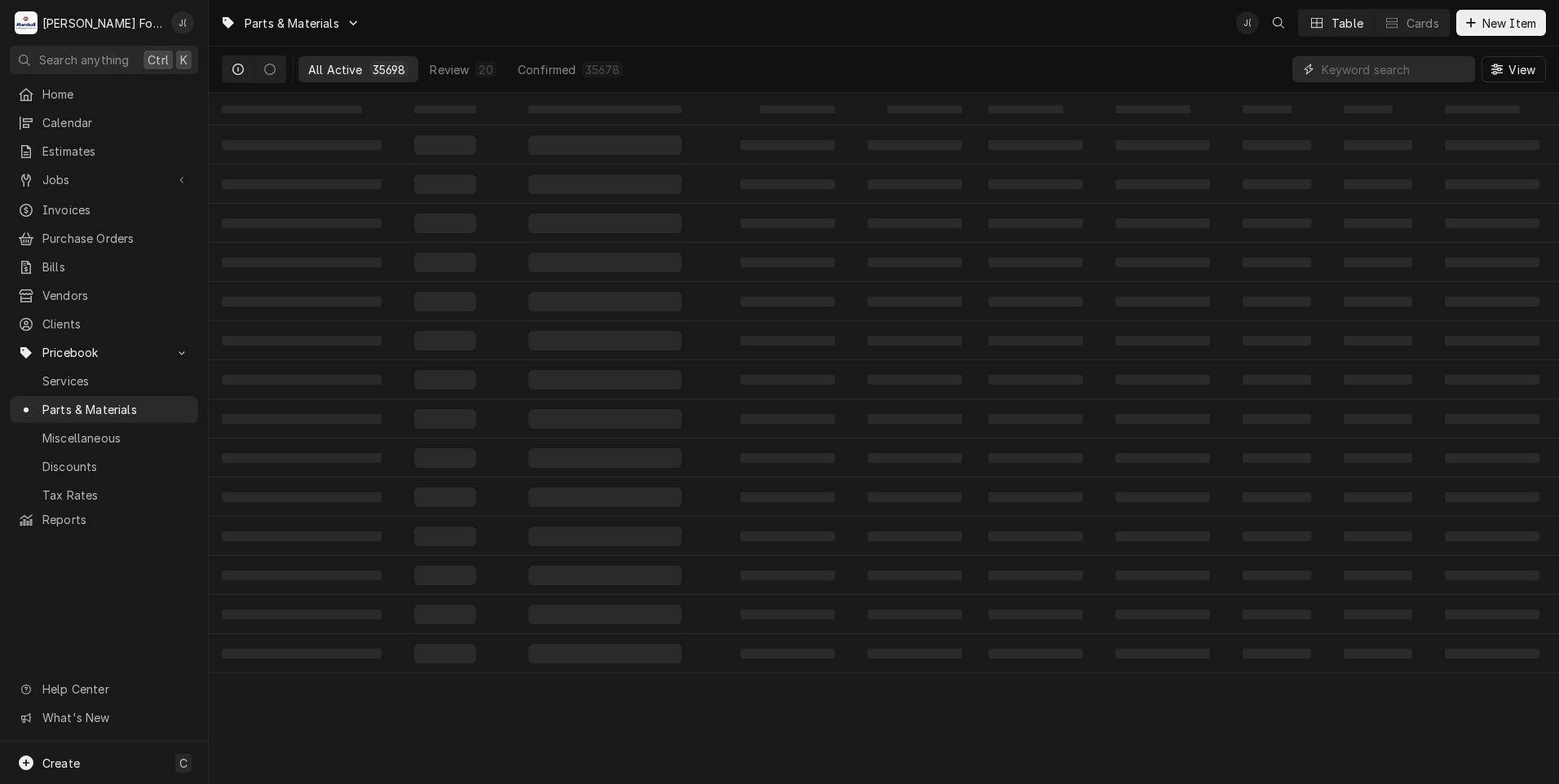
paste input "7001440"
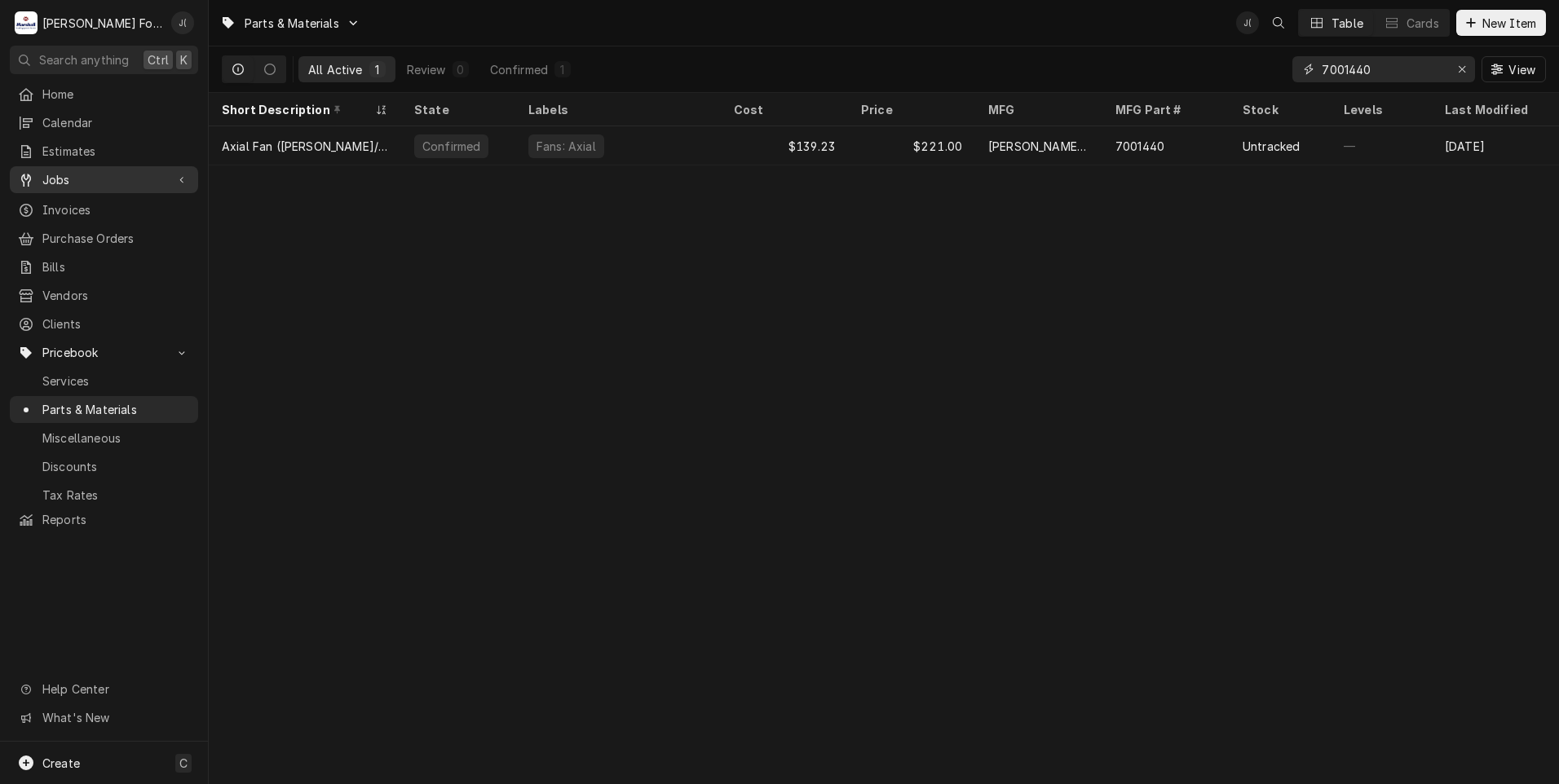
type input "7001440"
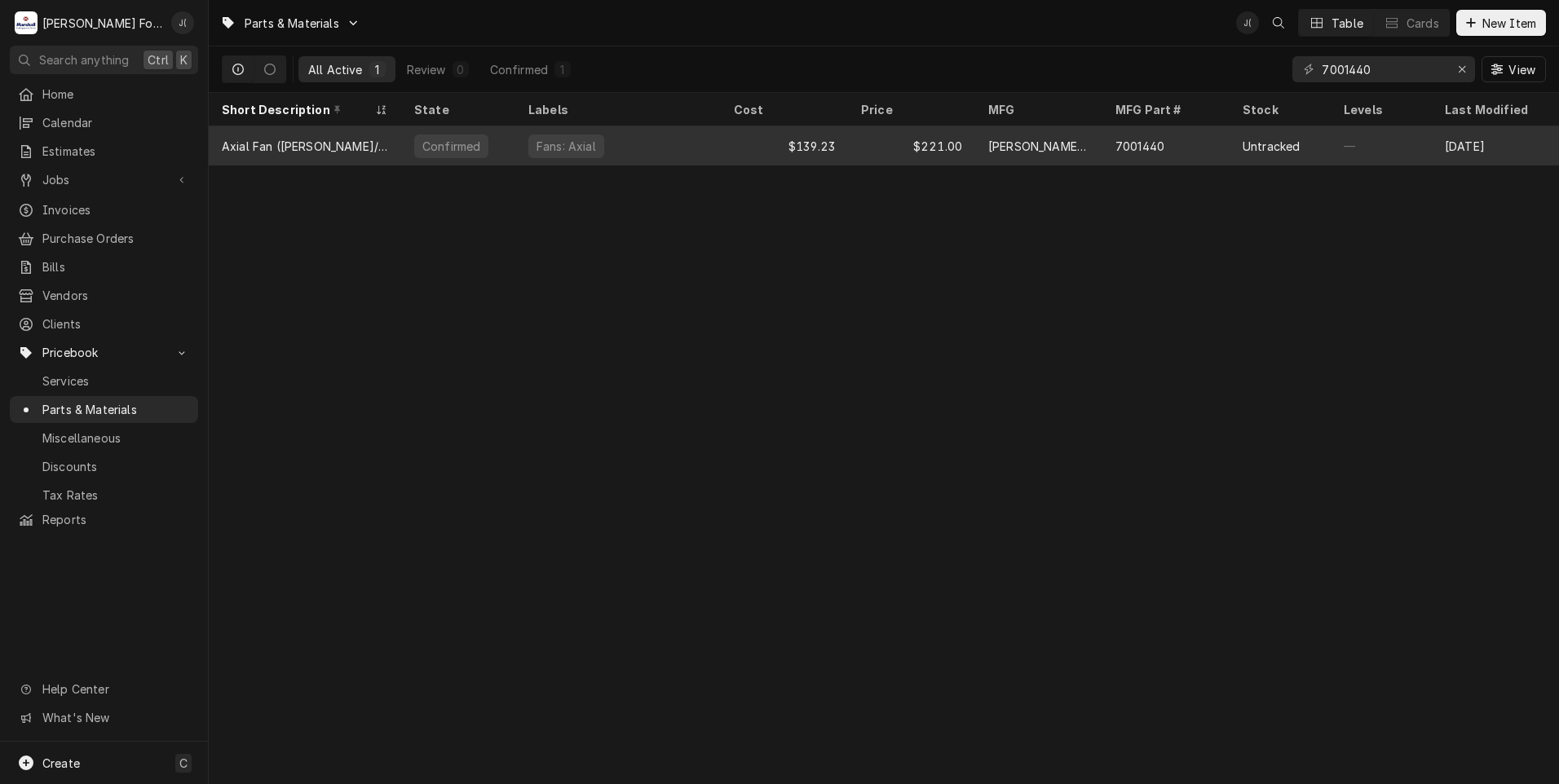
click at [890, 145] on div "$221.00" at bounding box center [911, 145] width 127 height 39
click at [888, 146] on div "$221.00" at bounding box center [911, 145] width 127 height 39
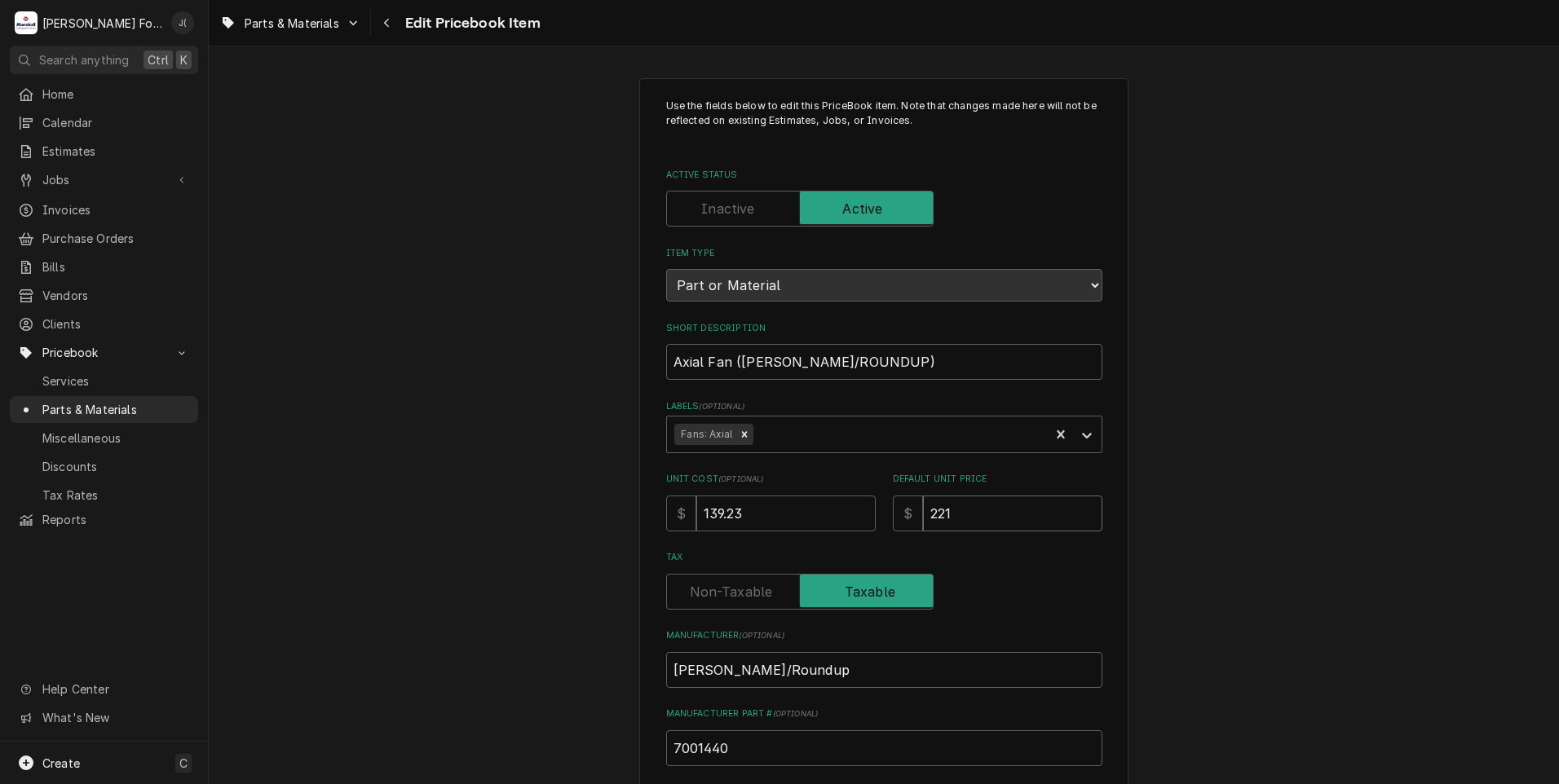
drag, startPoint x: 975, startPoint y: 515, endPoint x: 418, endPoint y: 502, distance: 557.2
click at [607, 488] on div "Use the fields below to edit this PriceBook item. Note that changes made here w…" at bounding box center [884, 637] width 1350 height 1148
type textarea "x"
type input "2"
type textarea "x"
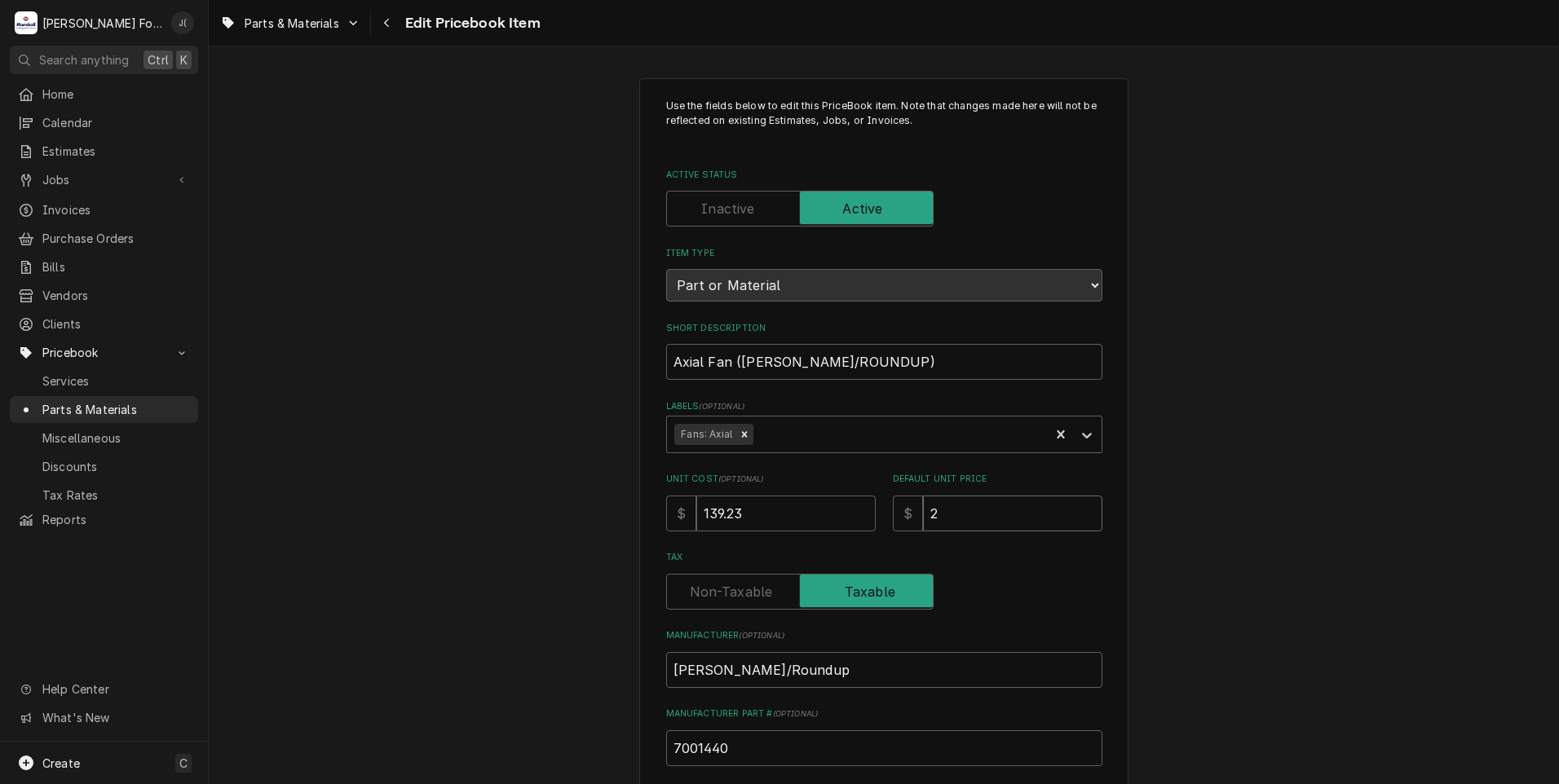
type input "24"
type textarea "x"
type input "241"
type textarea "x"
type input "241.0"
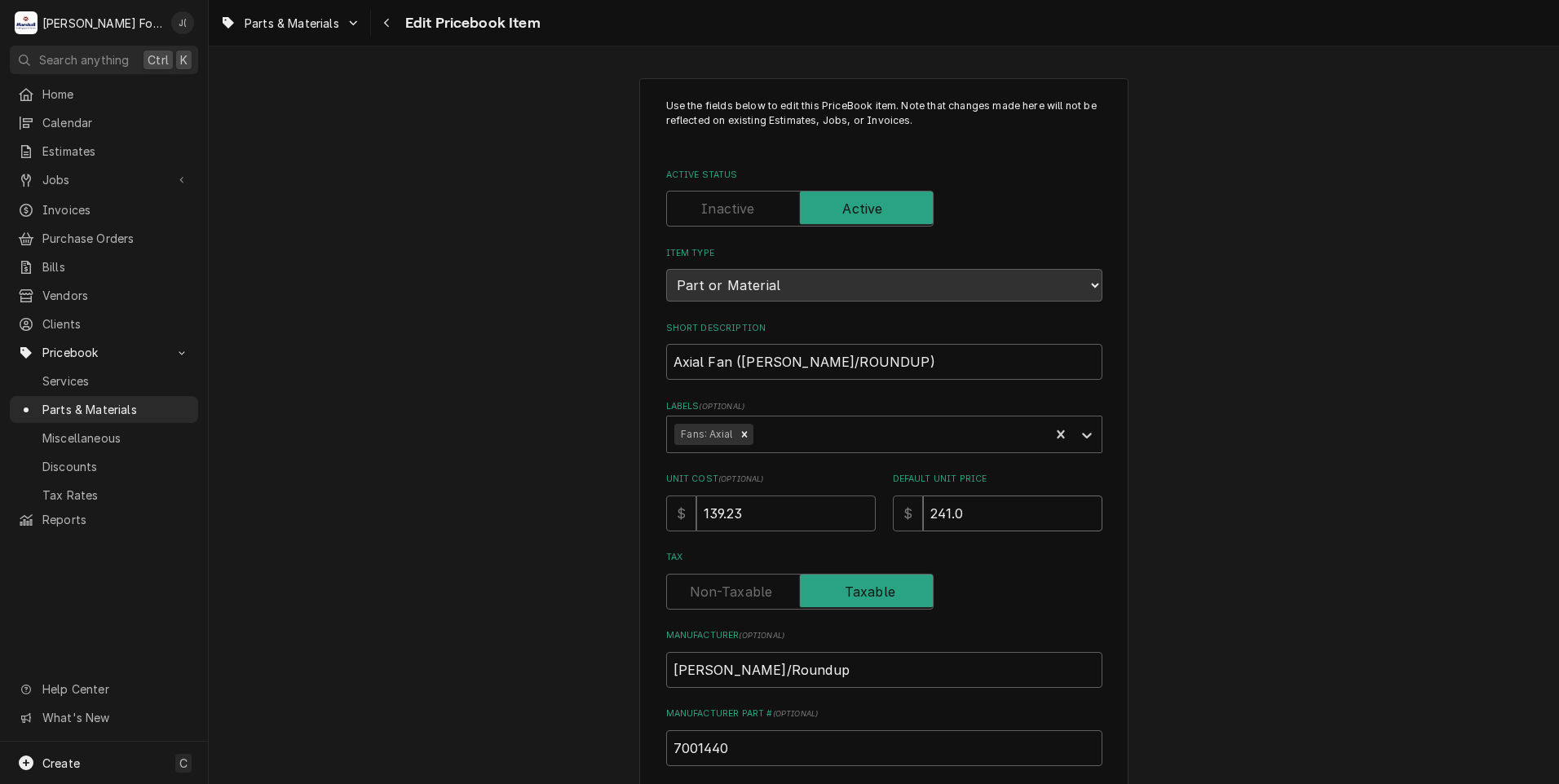
type textarea "x"
type input "241.00"
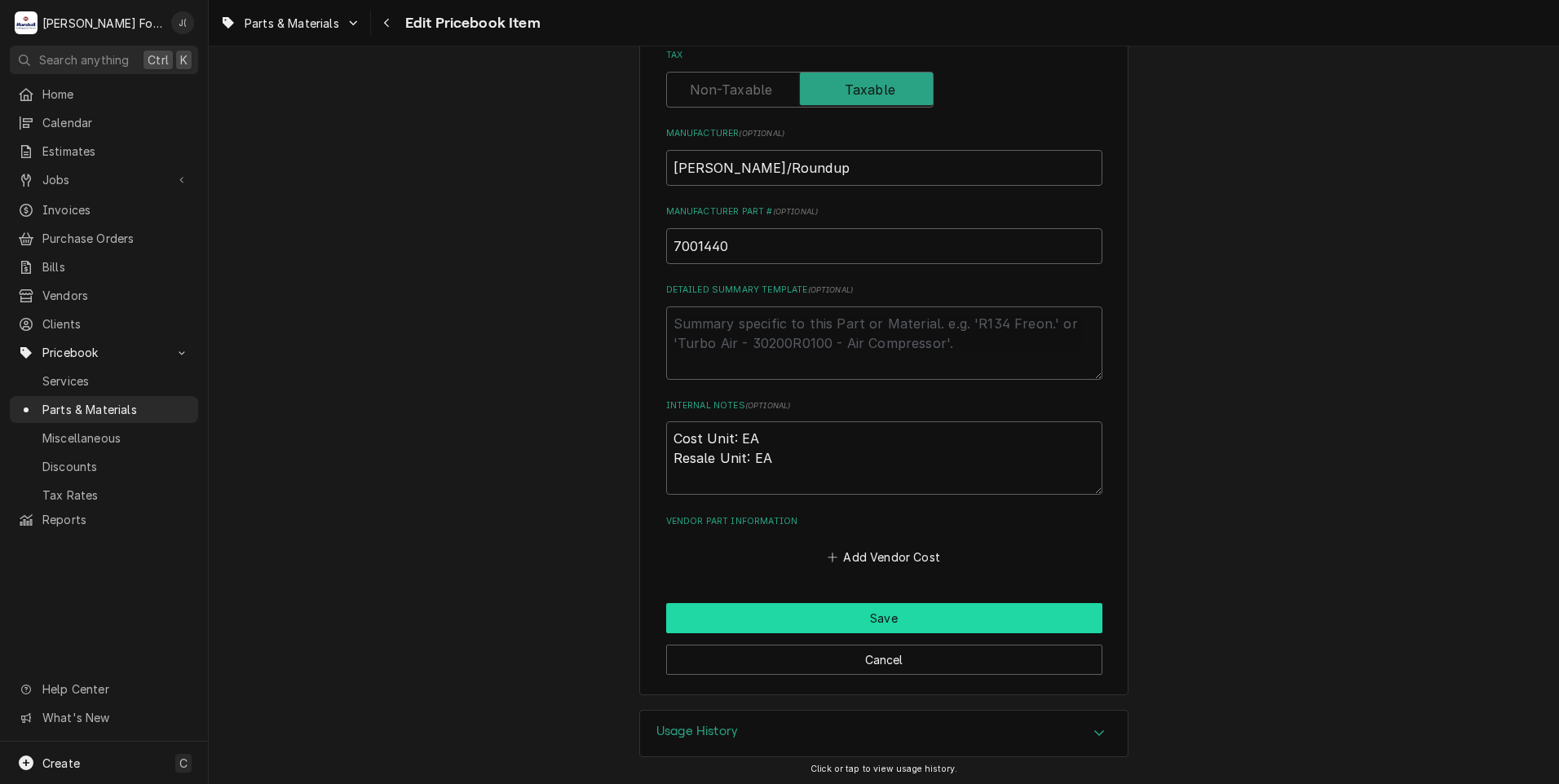
click at [832, 608] on button "Save" at bounding box center [884, 617] width 436 height 30
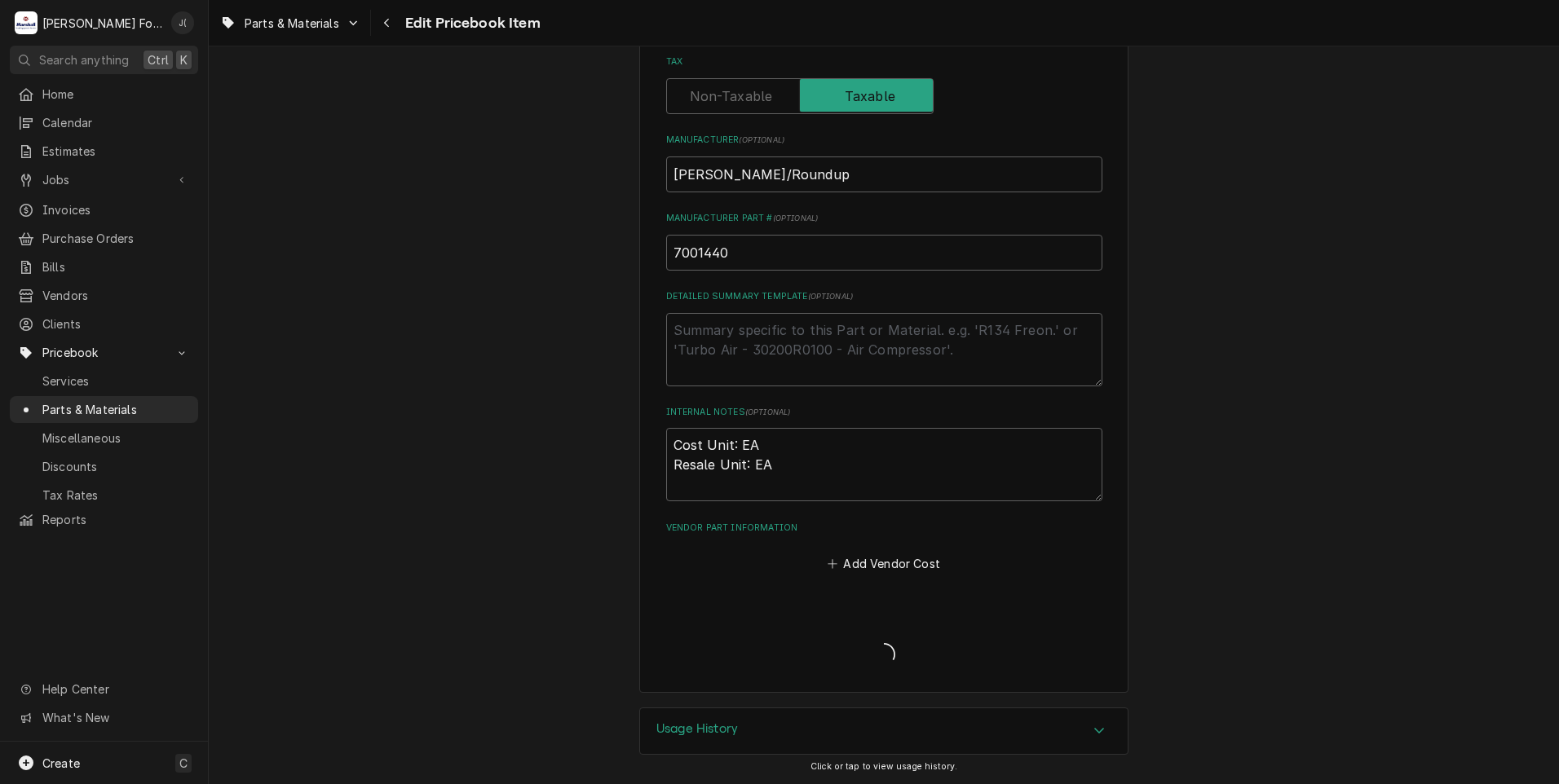
scroll to position [493, 0]
type textarea "x"
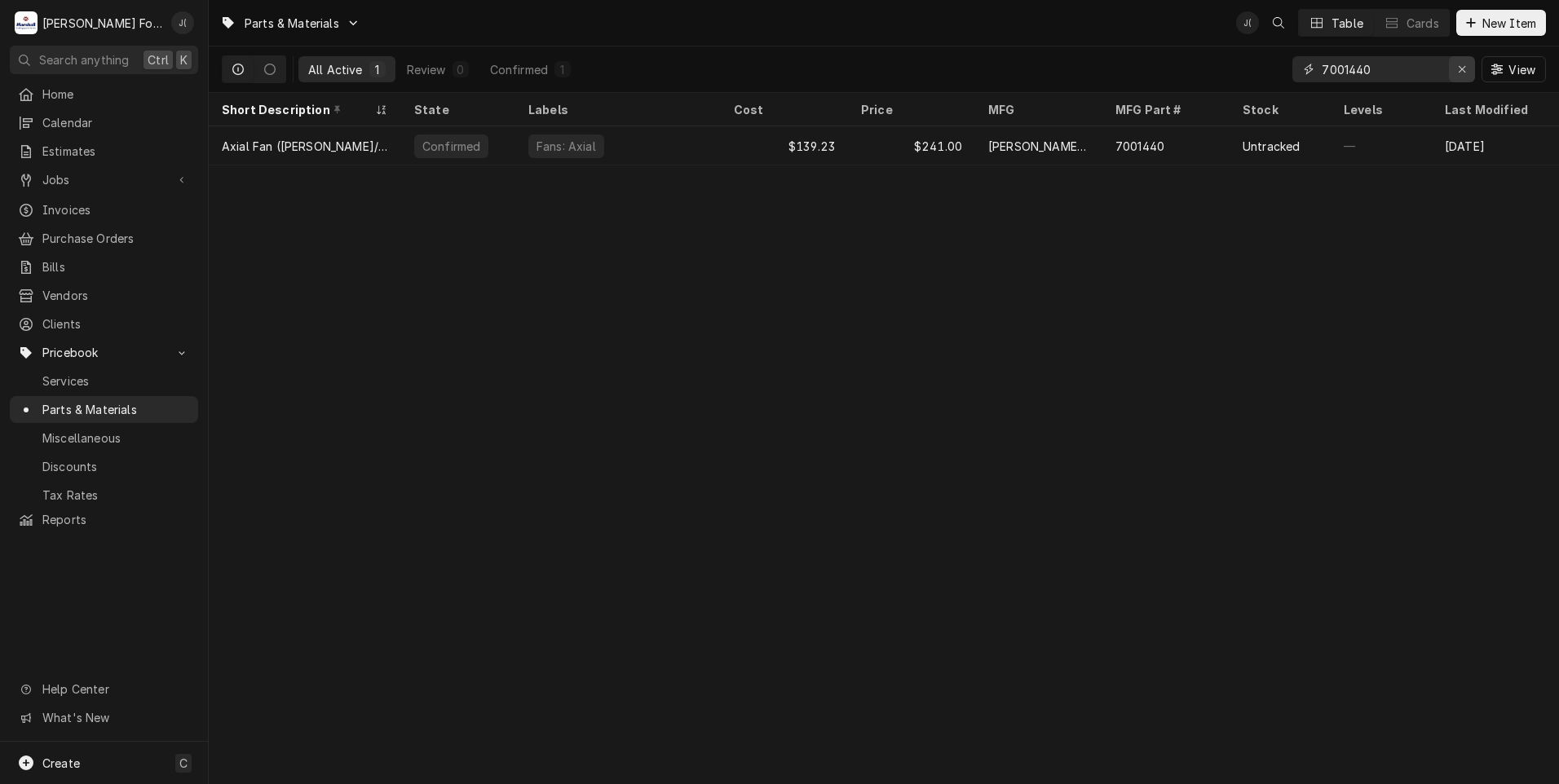
click at [1459, 74] on div "Erase input" at bounding box center [1462, 70] width 17 height 17
click at [1437, 75] on input "Dynamic Content Wrapper" at bounding box center [1398, 69] width 153 height 26
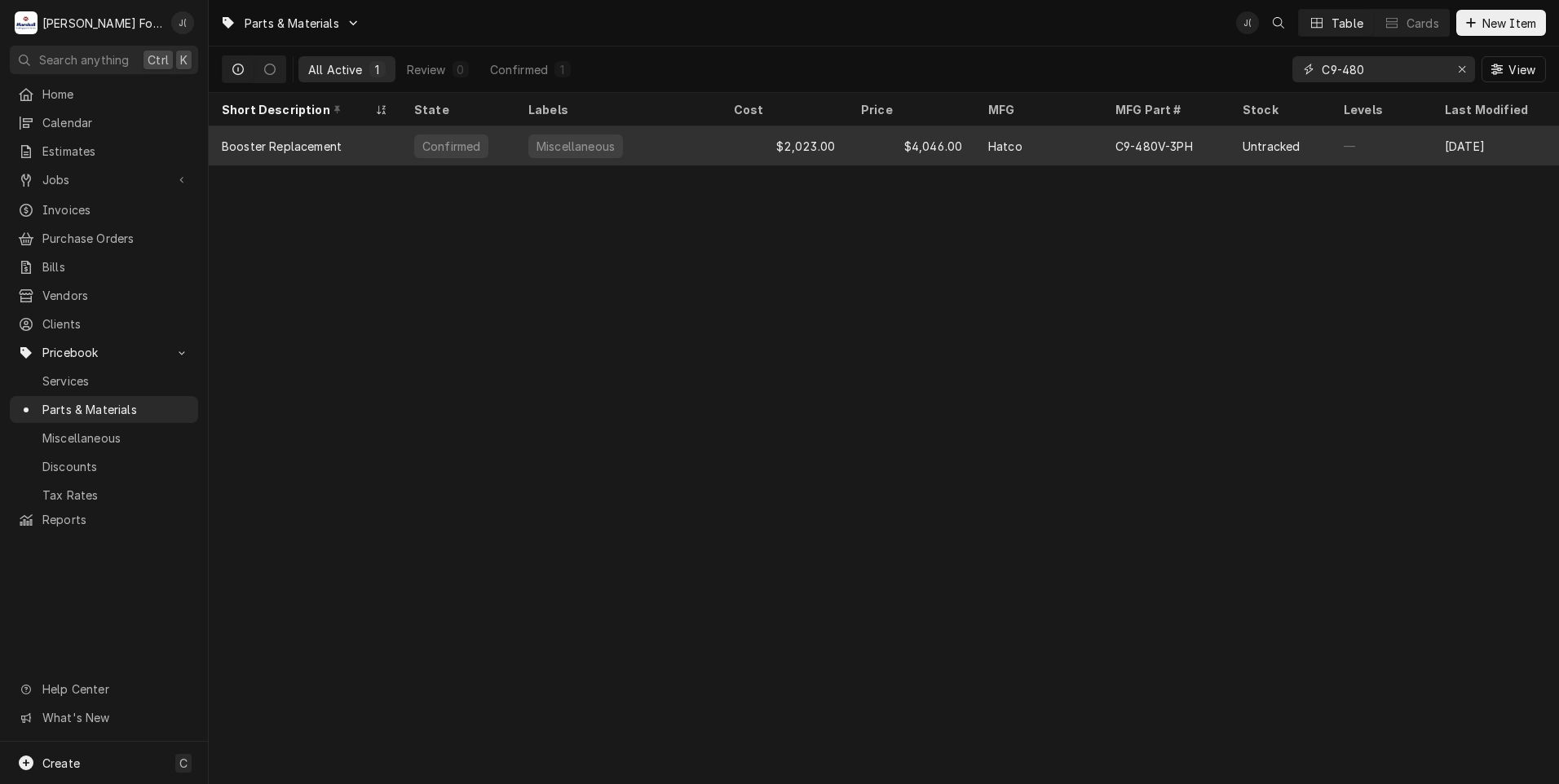
type input "C9-480"
click at [1044, 151] on div "Hatco" at bounding box center [1038, 145] width 127 height 39
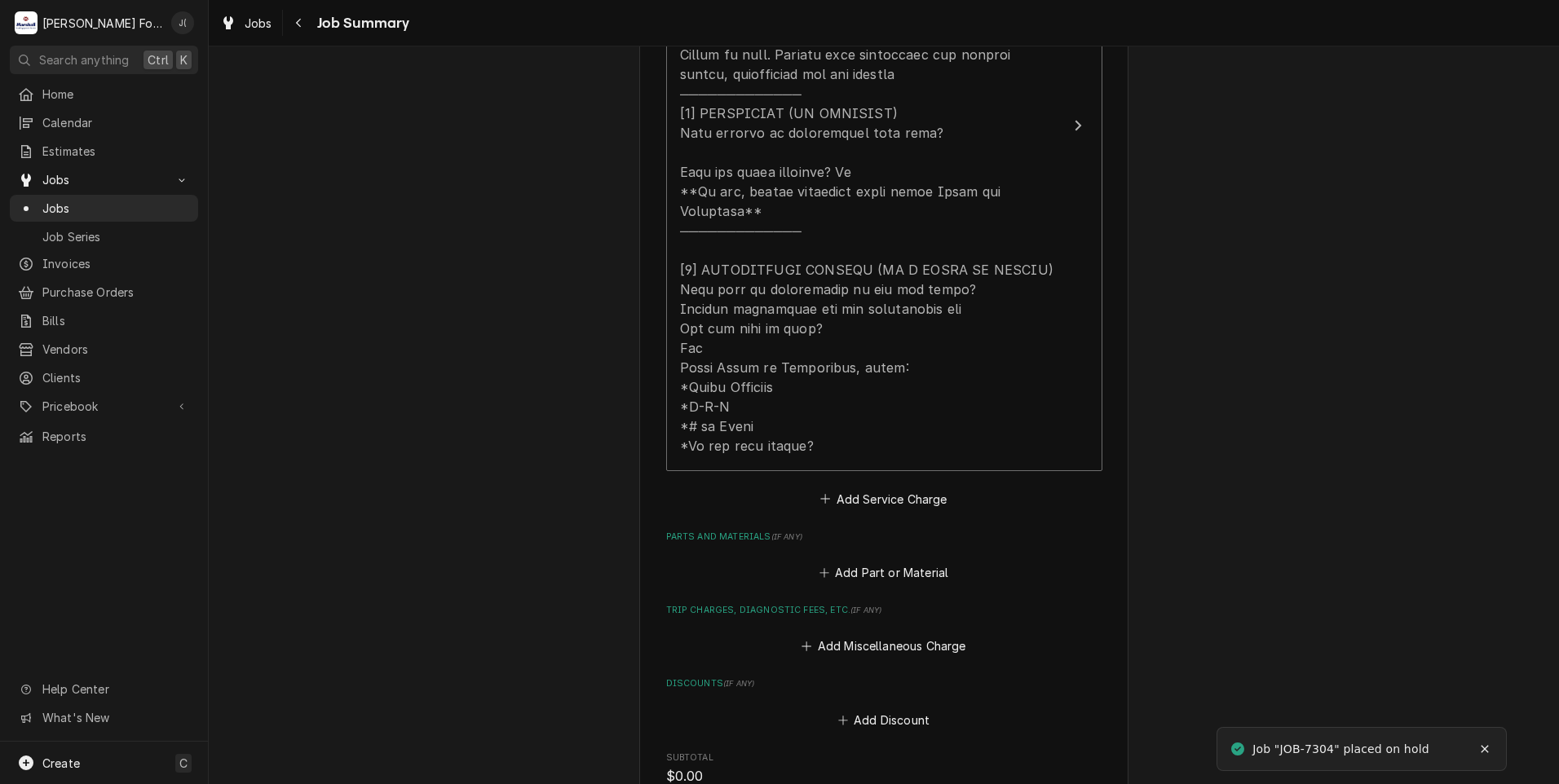
scroll to position [896, 0]
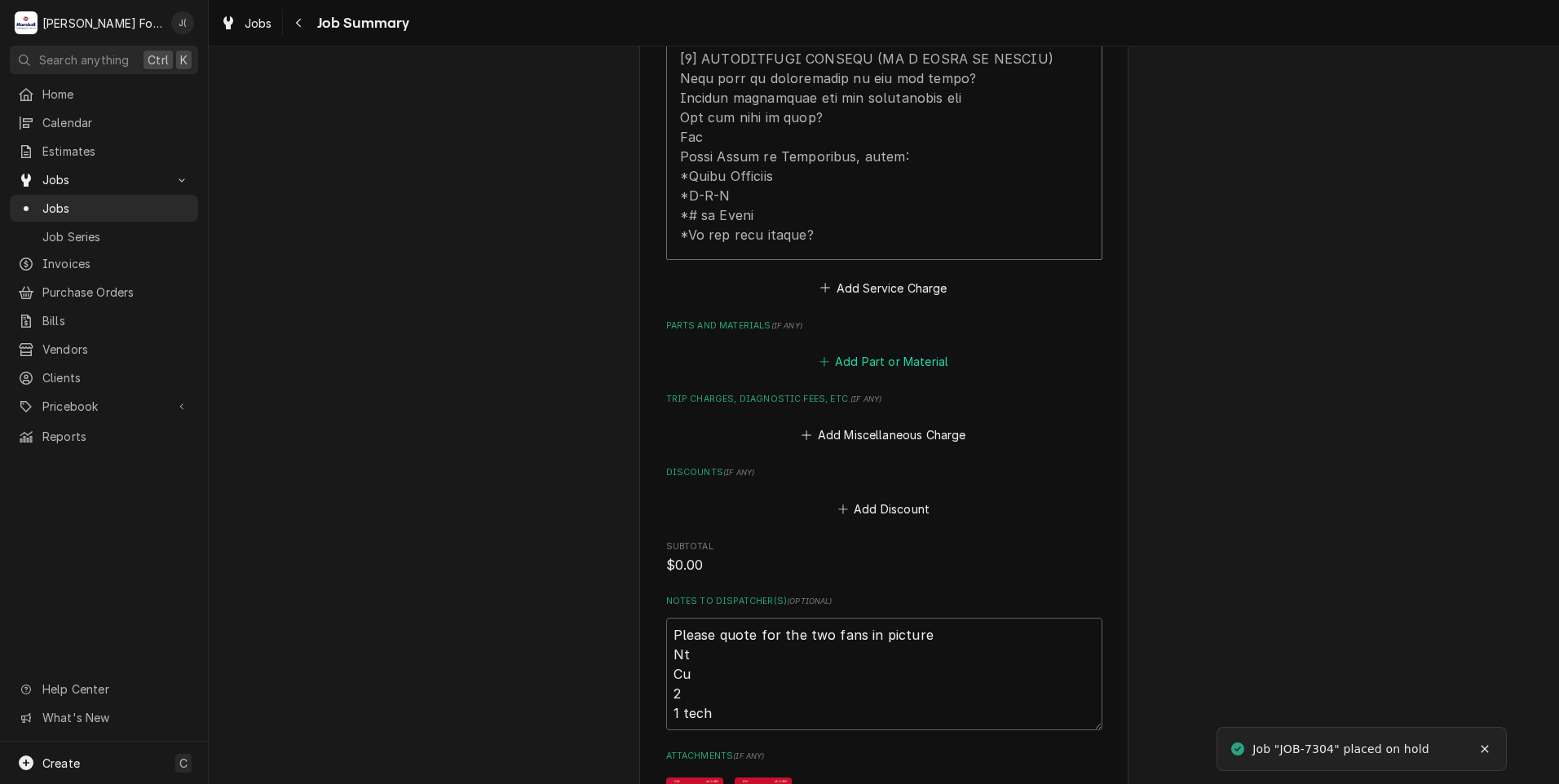
click at [854, 351] on button "Add Part or Material" at bounding box center [883, 362] width 134 height 23
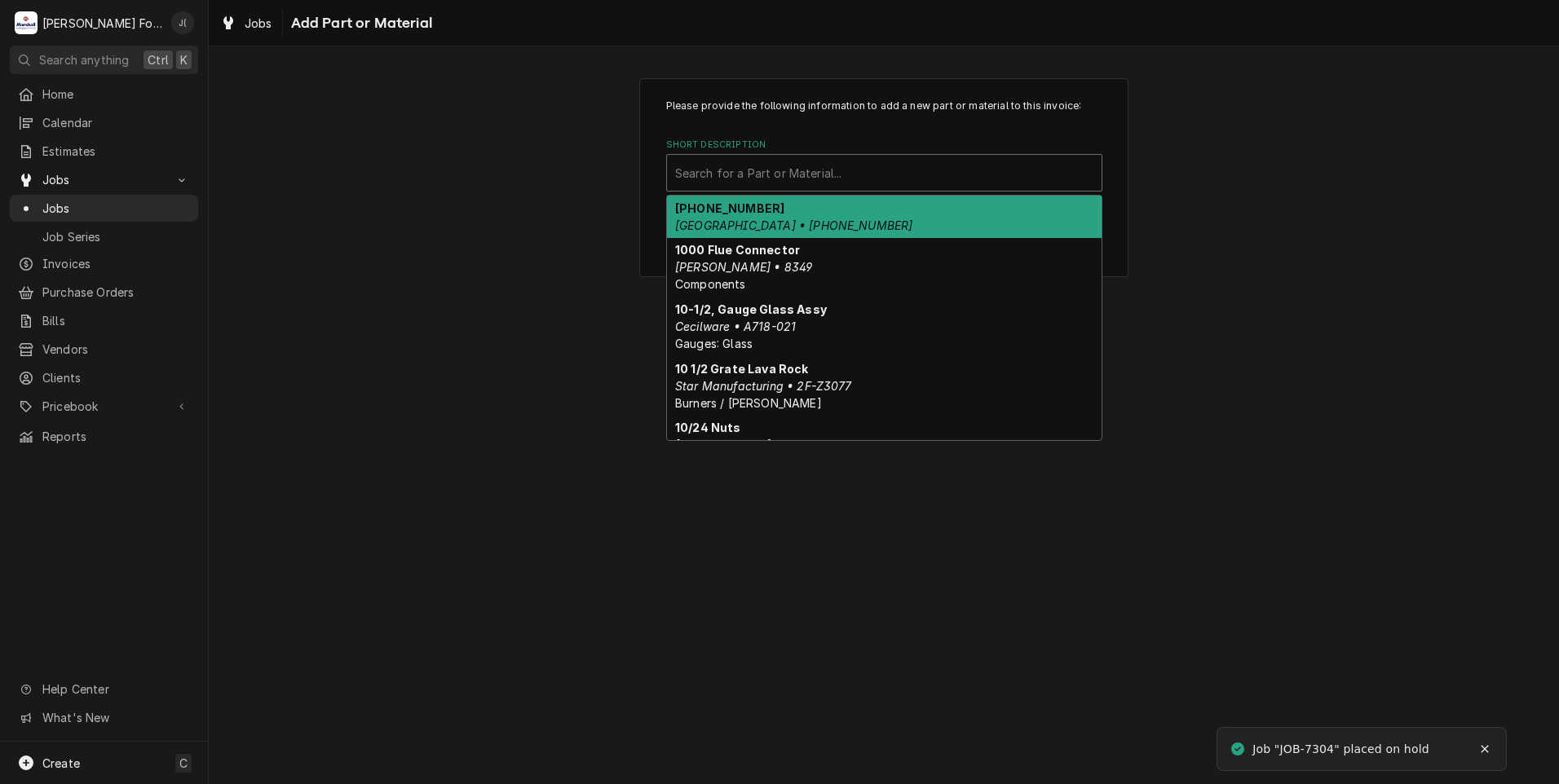
click at [757, 167] on div "Short Description" at bounding box center [884, 172] width 418 height 29
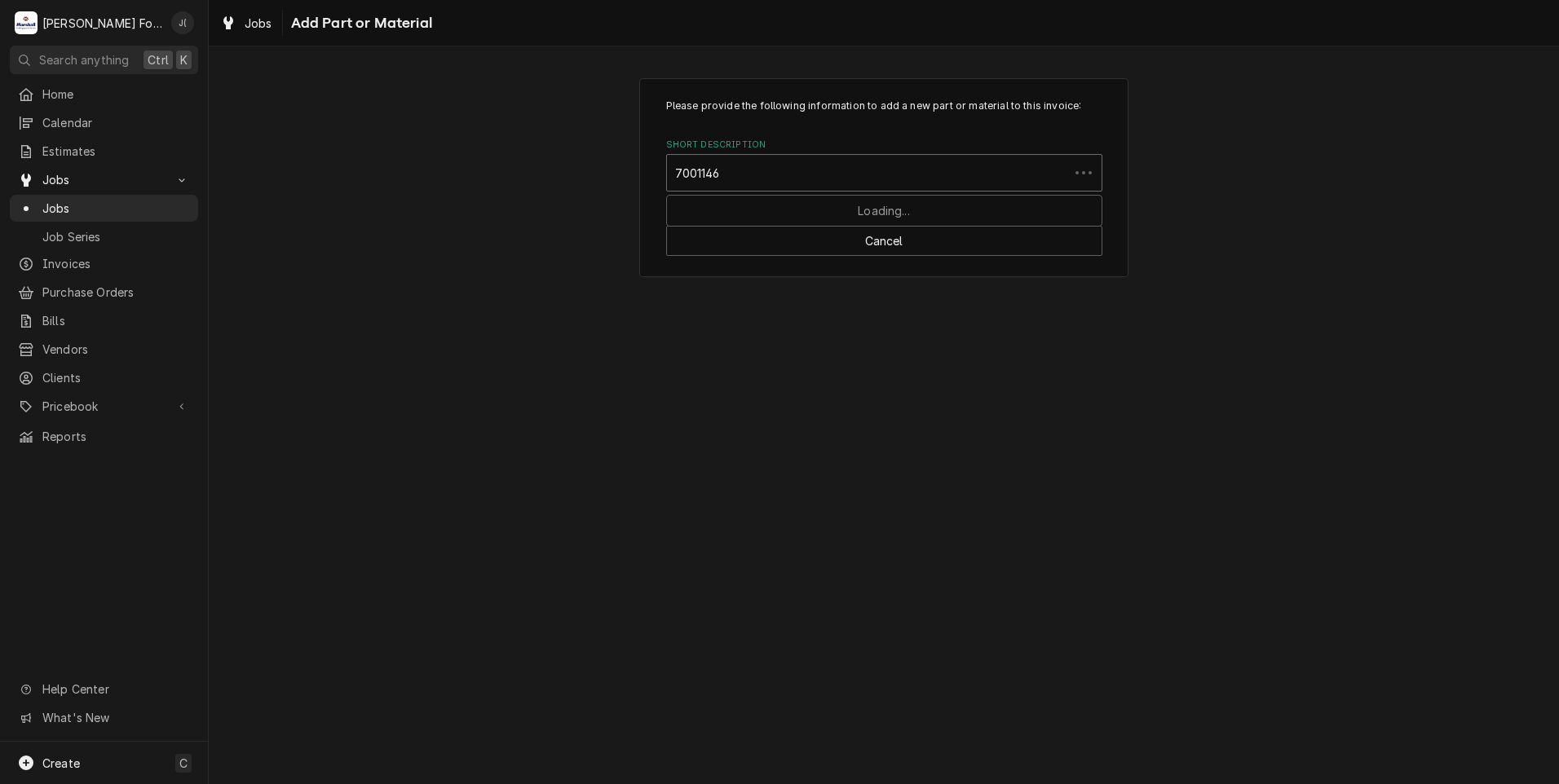
type input "7001146"
click at [773, 164] on div "Short Description" at bounding box center [884, 172] width 418 height 29
type input "7001446"
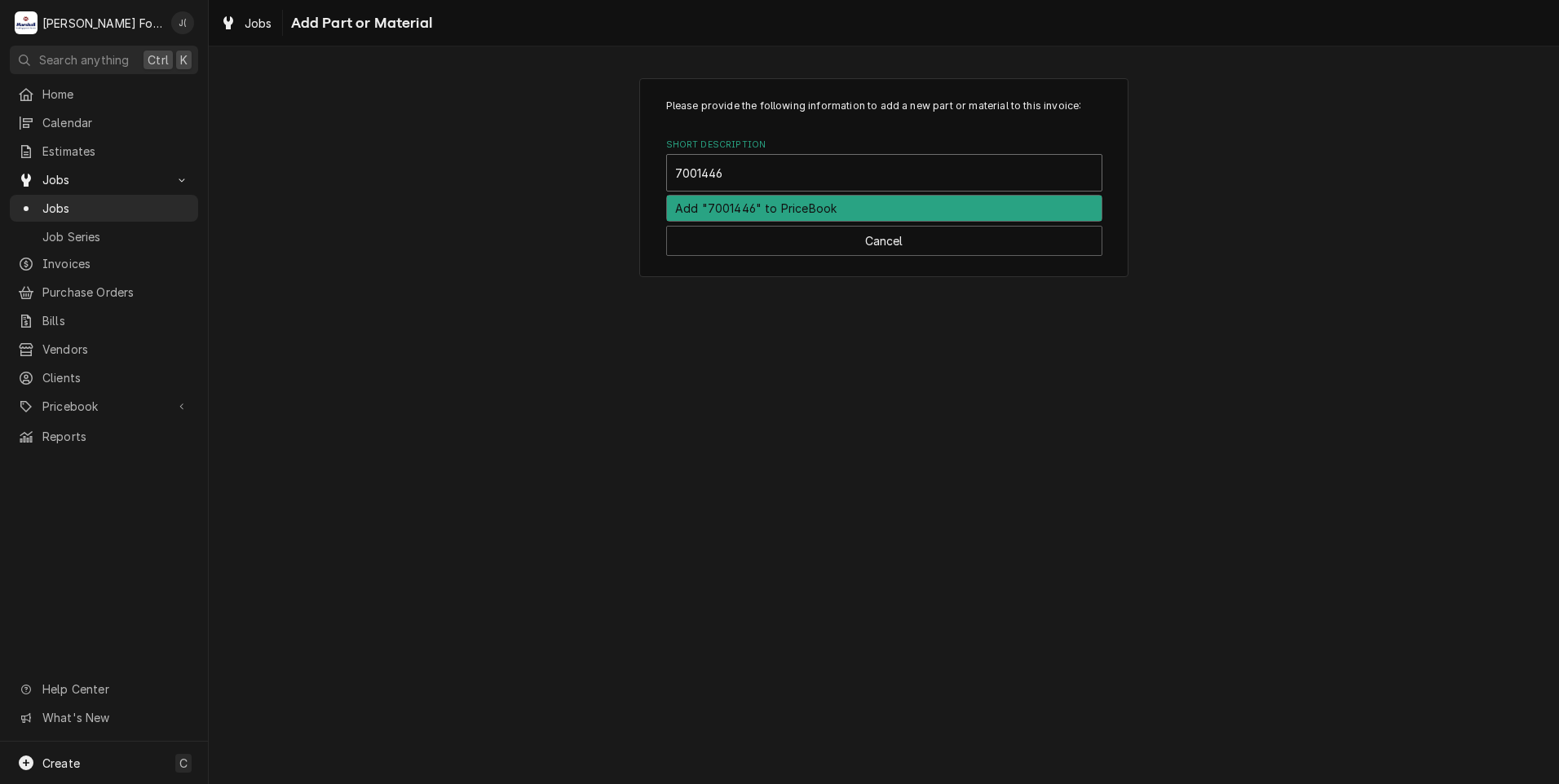
click at [763, 211] on div "Add "7001446" to PriceBook" at bounding box center [884, 208] width 435 height 25
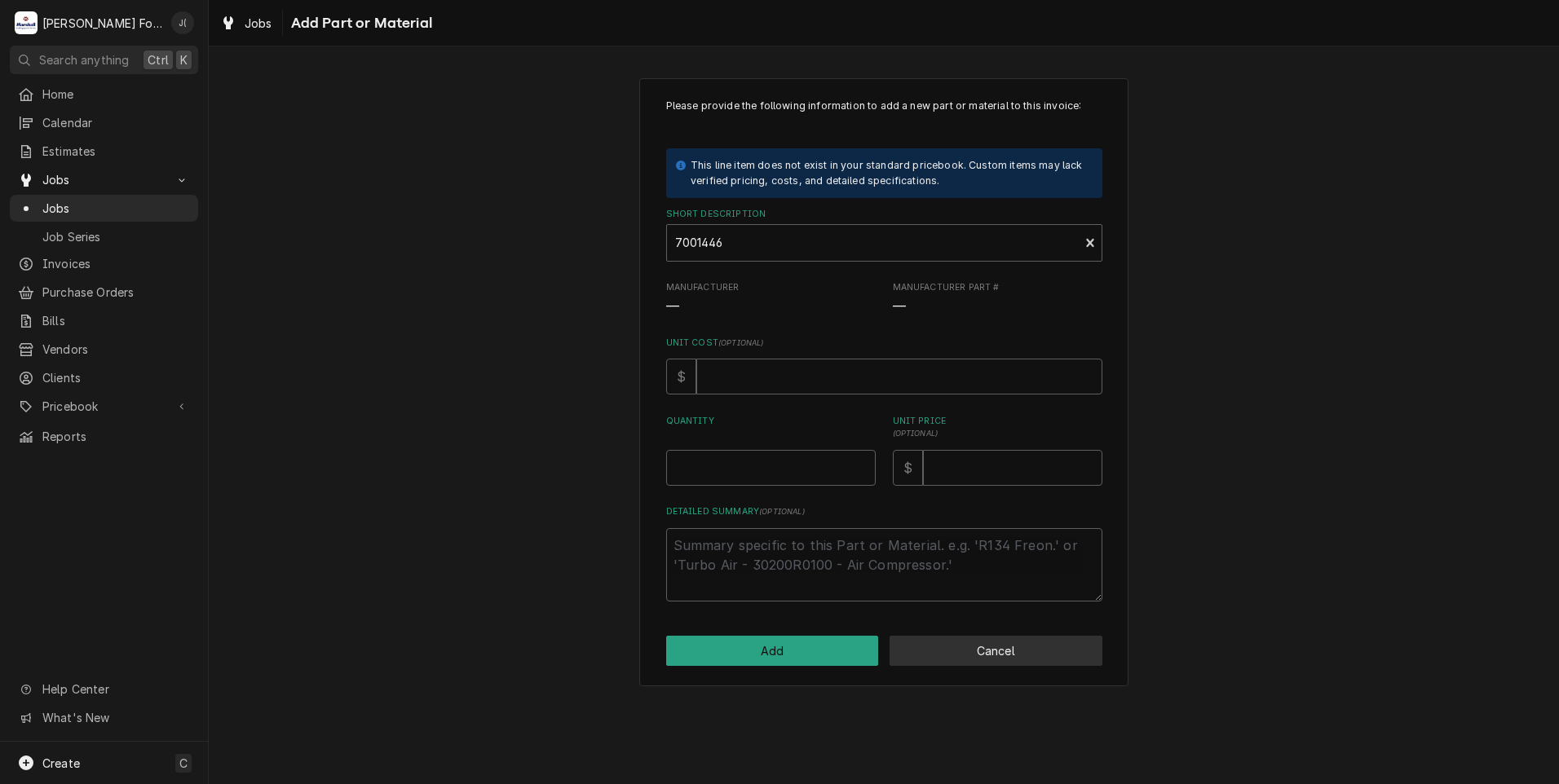
click at [1008, 662] on button "Cancel" at bounding box center [996, 651] width 213 height 30
type textarea "x"
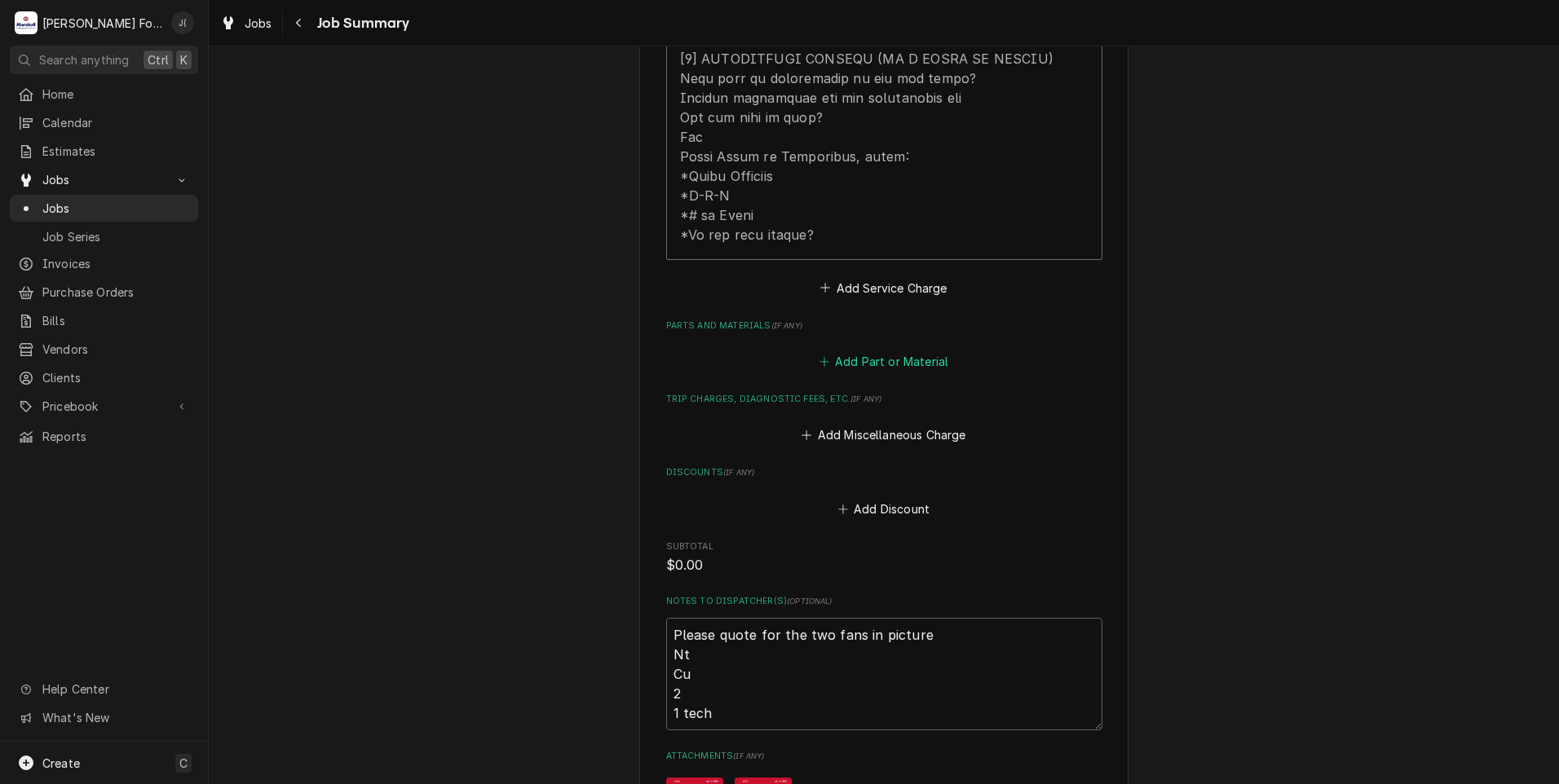
click at [855, 351] on button "Add Part or Material" at bounding box center [883, 362] width 134 height 23
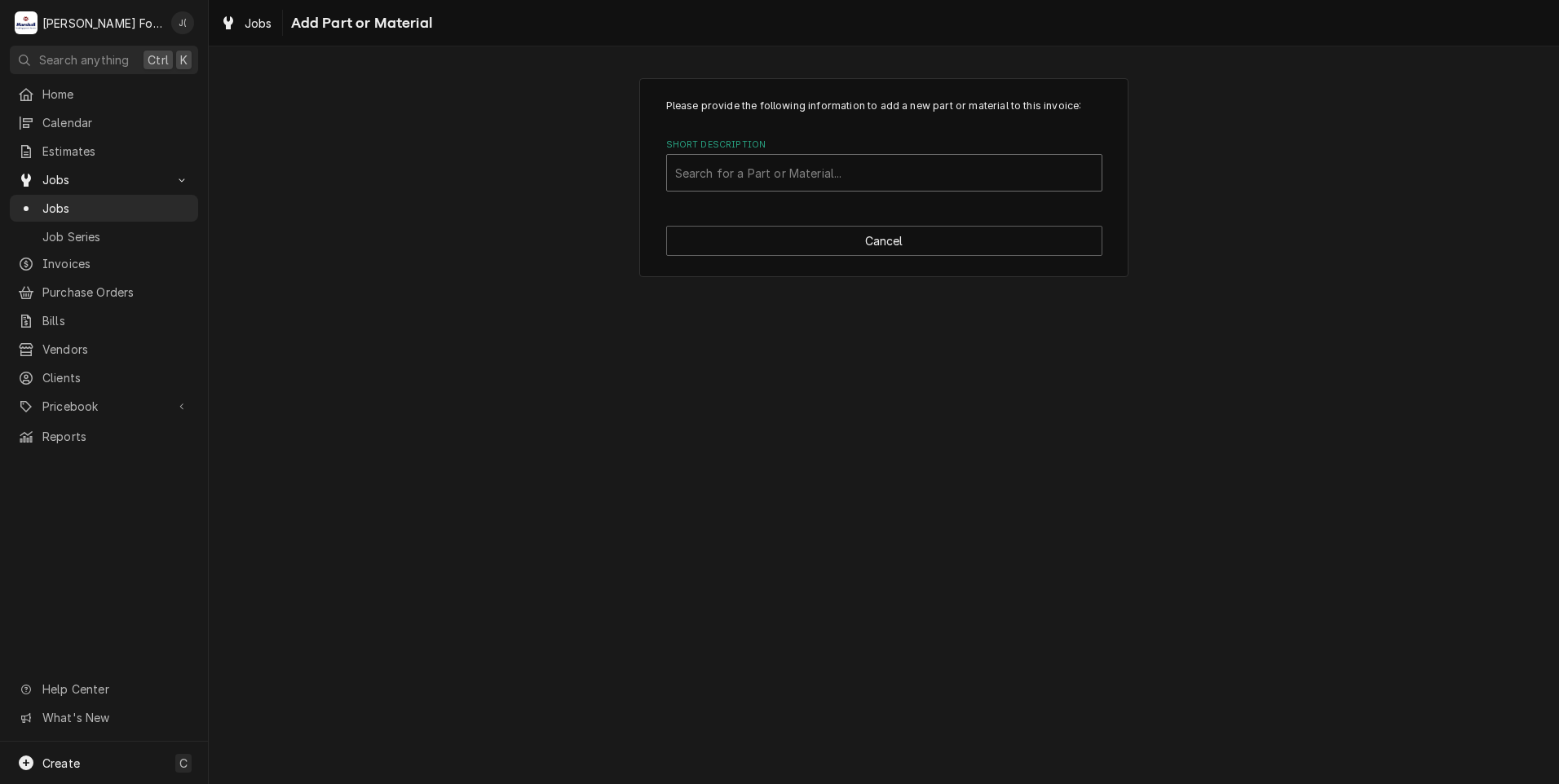
click at [765, 175] on div "Short Description" at bounding box center [884, 172] width 418 height 29
type input "7001146"
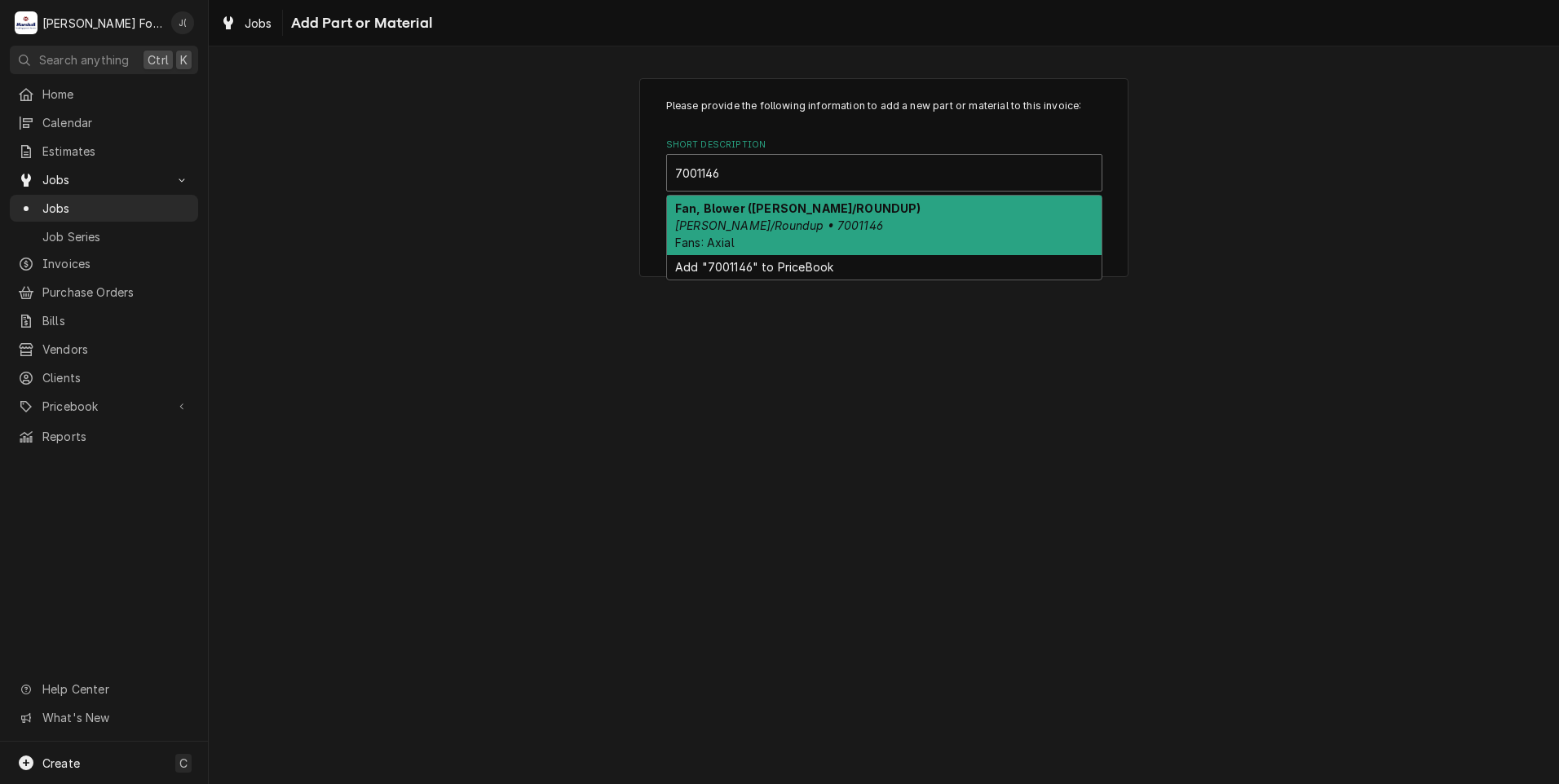
click at [750, 225] on em "Antunes/Roundup • 7001146" at bounding box center [779, 225] width 208 height 14
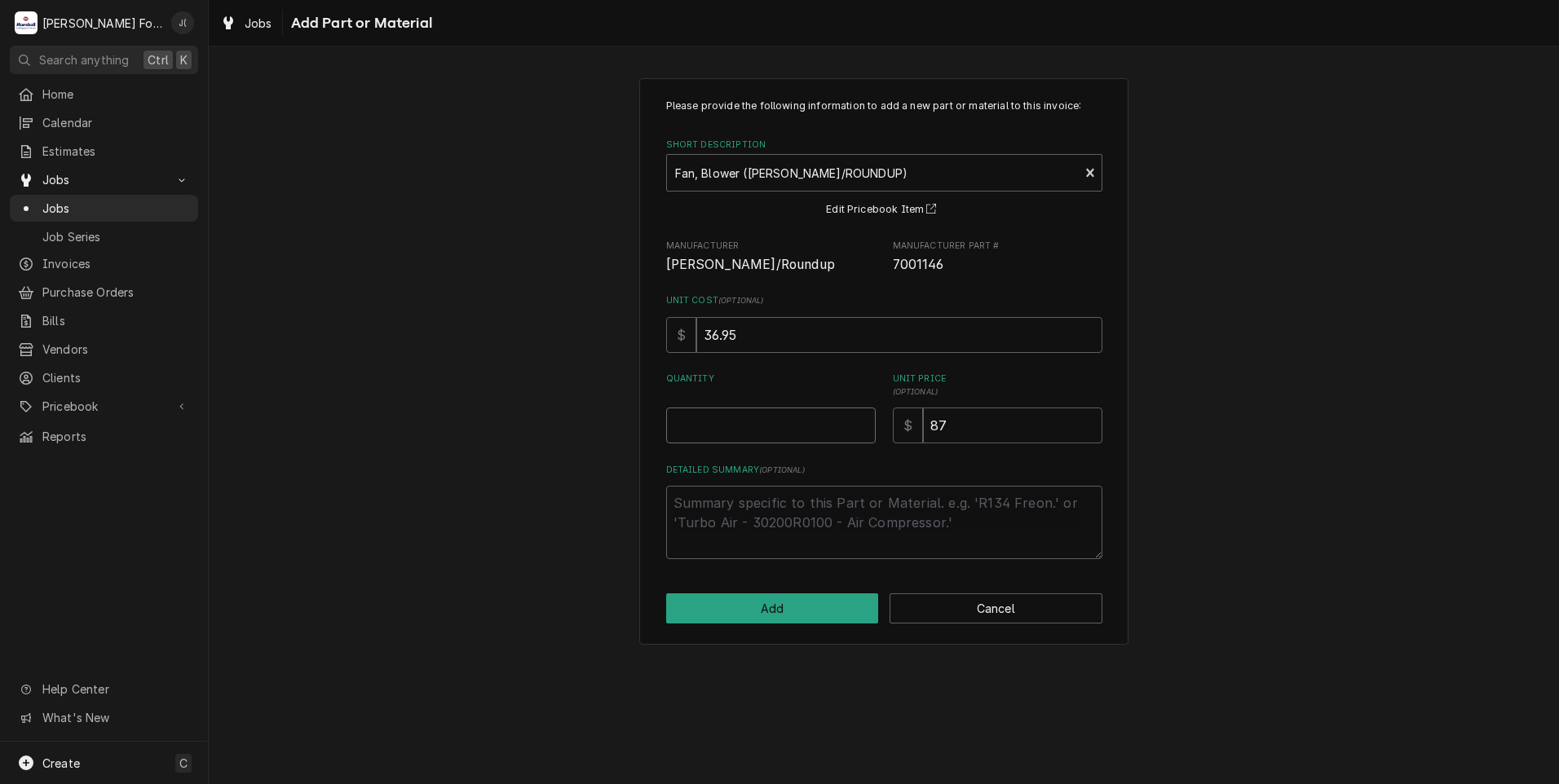
click at [784, 421] on input "Quantity" at bounding box center [770, 425] width 210 height 36
type textarea "x"
type input "1"
click at [756, 614] on button "Add" at bounding box center [772, 608] width 213 height 30
type textarea "x"
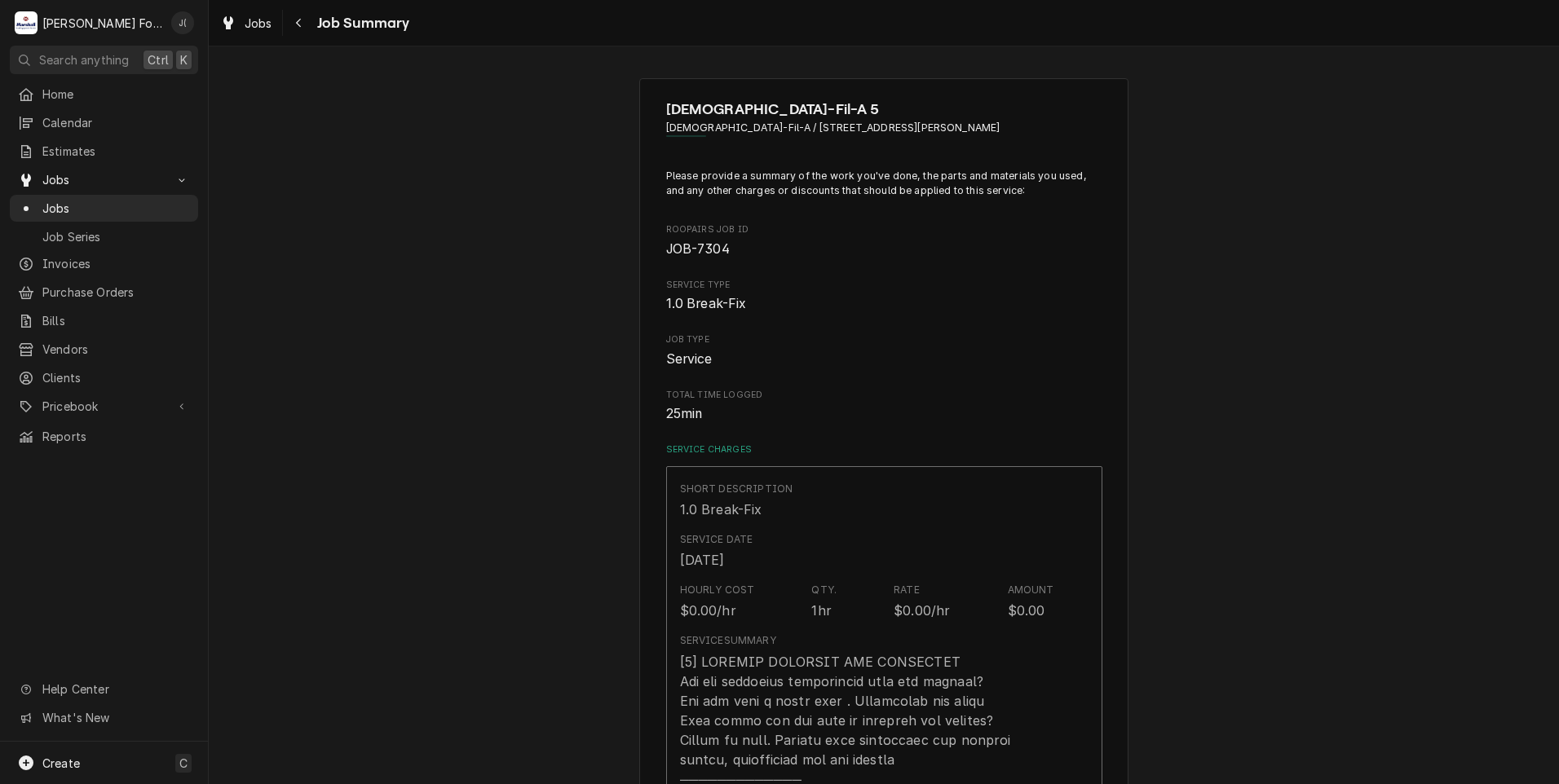
scroll to position [896, 0]
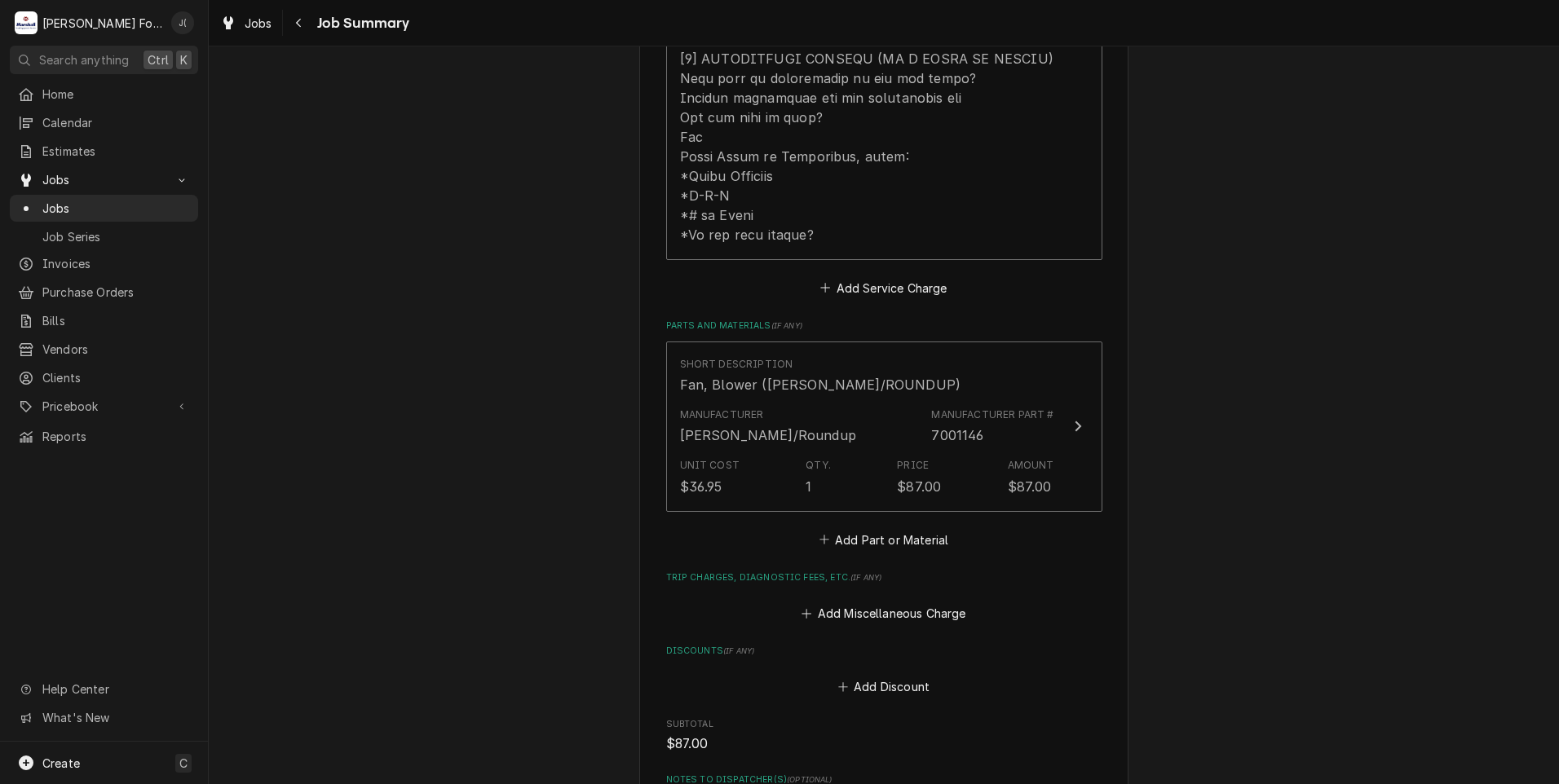
click at [943, 514] on div "Short Description Fan, Blower (ANTUNES/ROUNDUP) Manufacturer Antunes/Roundup Ma…" at bounding box center [884, 446] width 436 height 210
click at [897, 528] on button "Add Part or Material" at bounding box center [883, 540] width 134 height 23
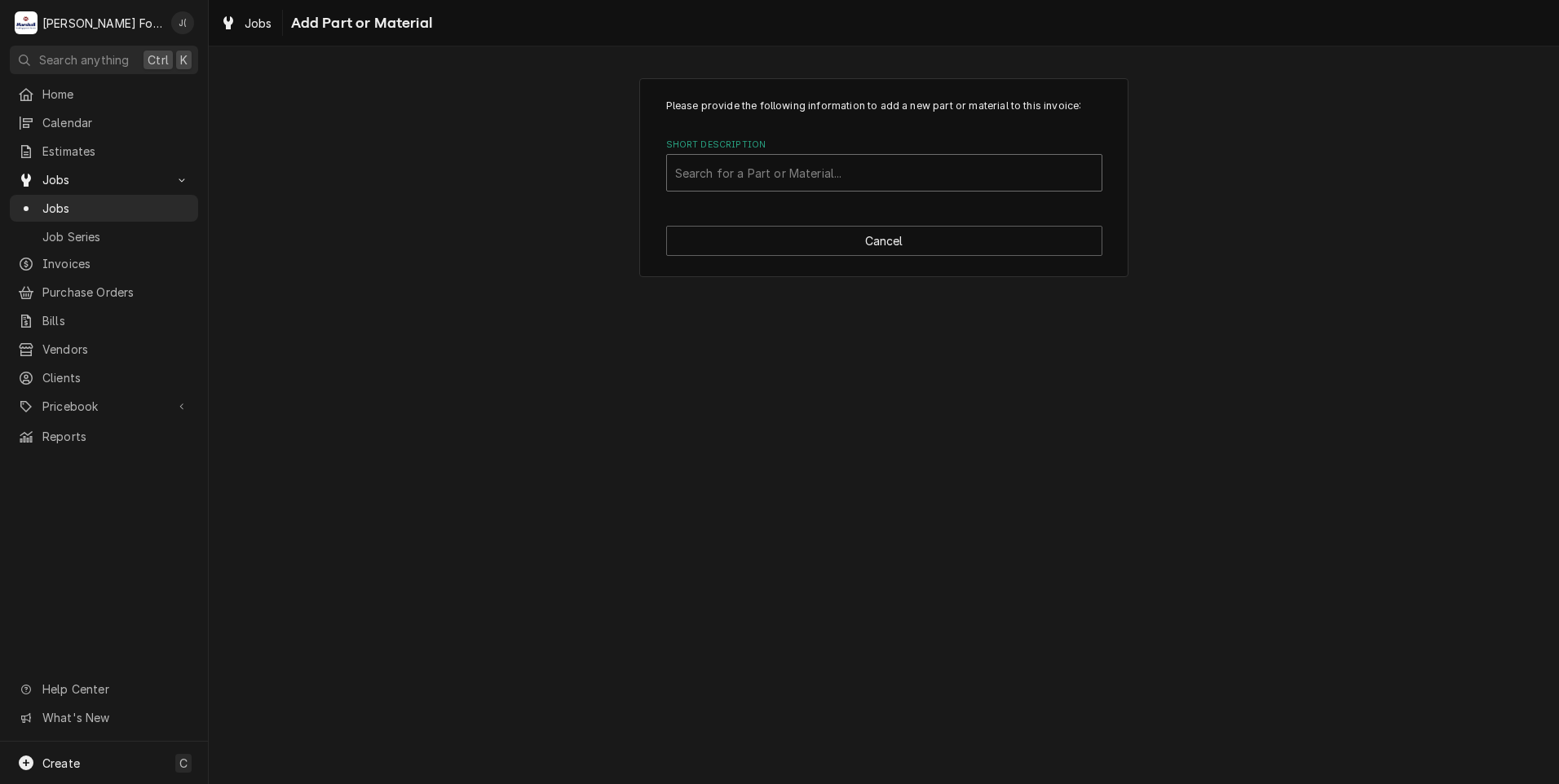
click at [802, 169] on div "Short Description" at bounding box center [884, 172] width 418 height 29
type input "7001440"
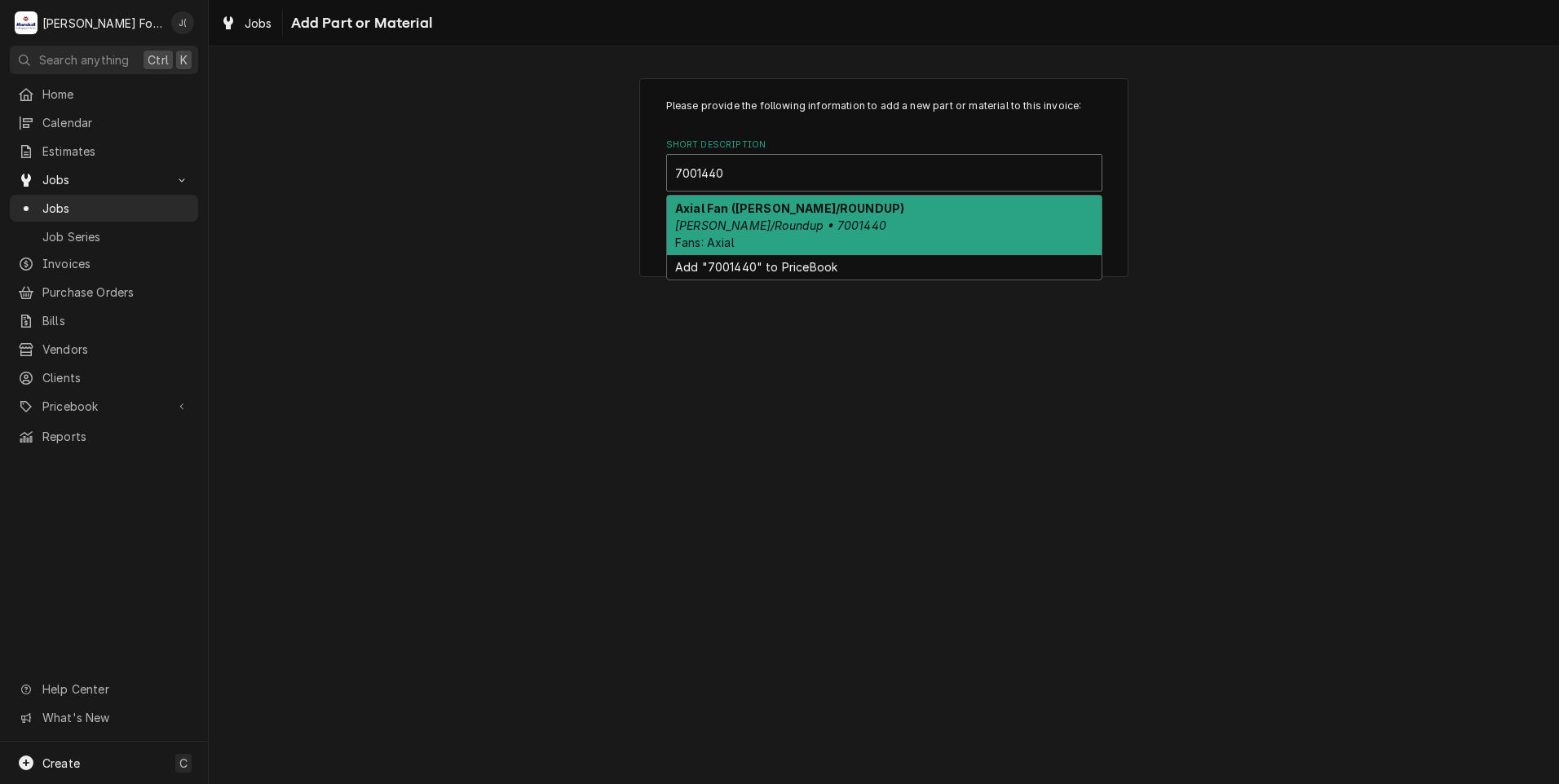
click at [771, 224] on em "Antunes/Roundup • 7001440" at bounding box center [780, 225] width 211 height 14
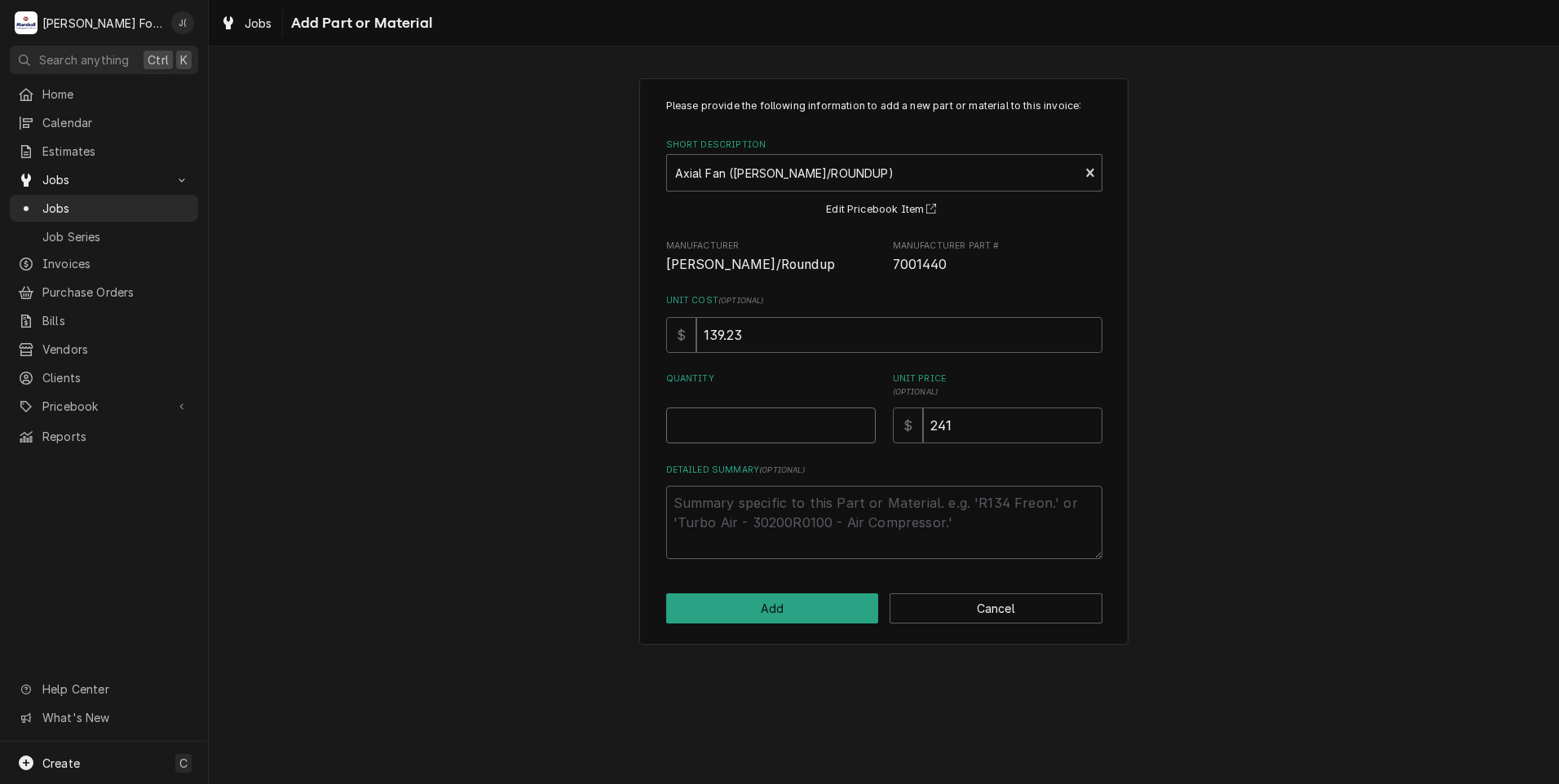
click at [813, 424] on input "Quantity" at bounding box center [770, 425] width 210 height 36
type textarea "x"
type input "1"
click at [816, 599] on button "Add" at bounding box center [772, 608] width 213 height 30
type textarea "x"
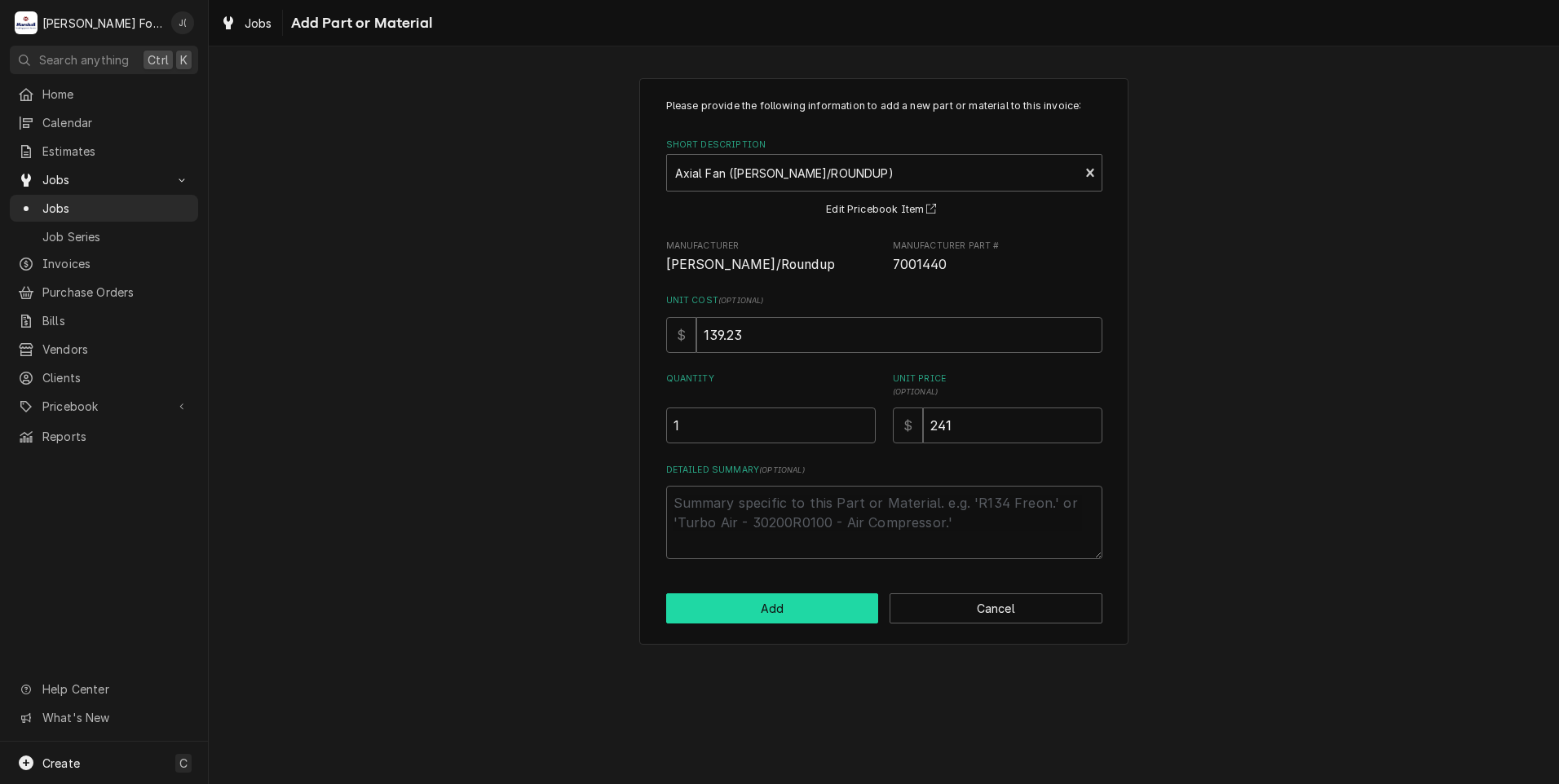
scroll to position [896, 0]
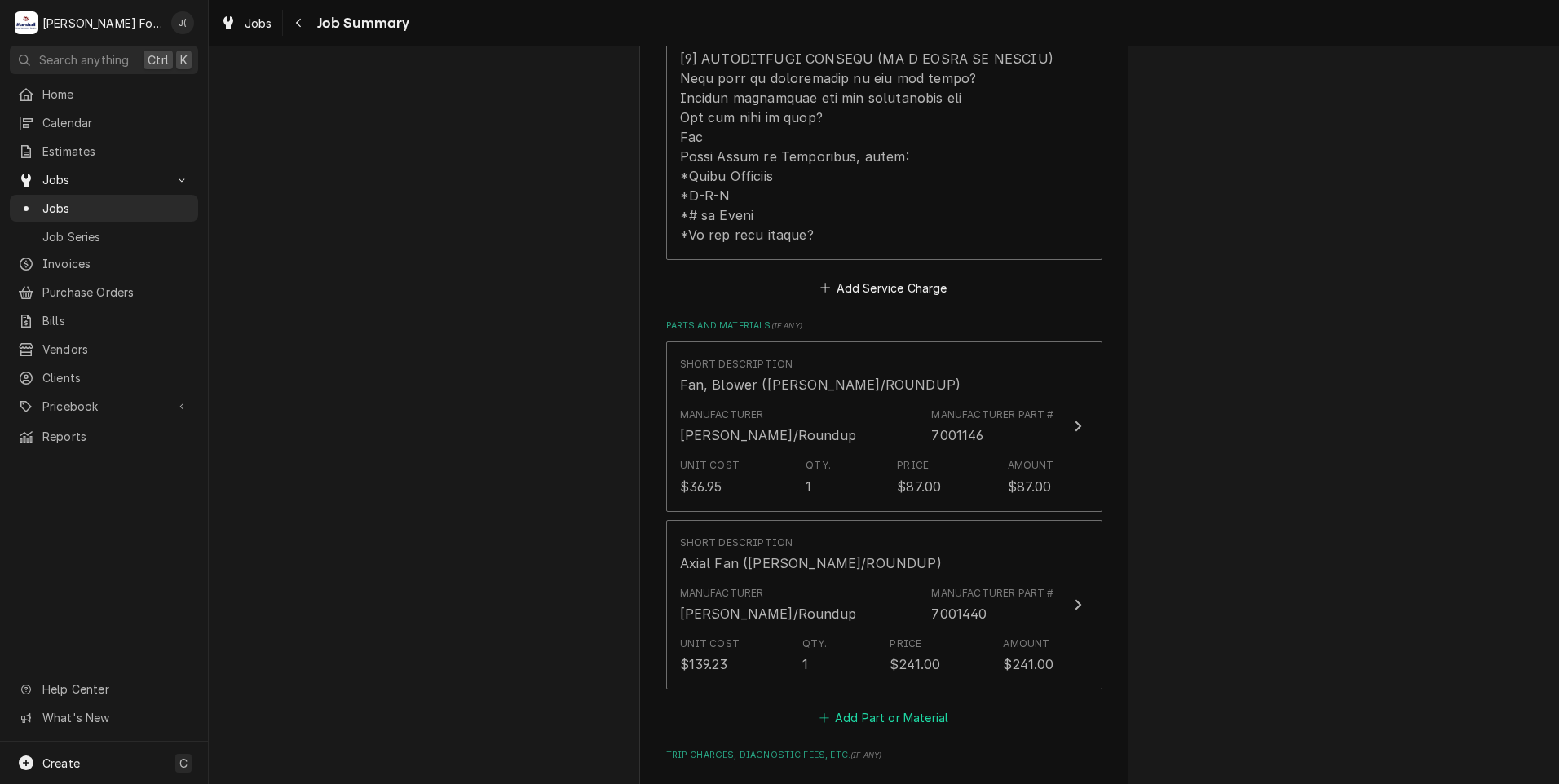
click at [857, 706] on button "Add Part or Material" at bounding box center [883, 718] width 134 height 23
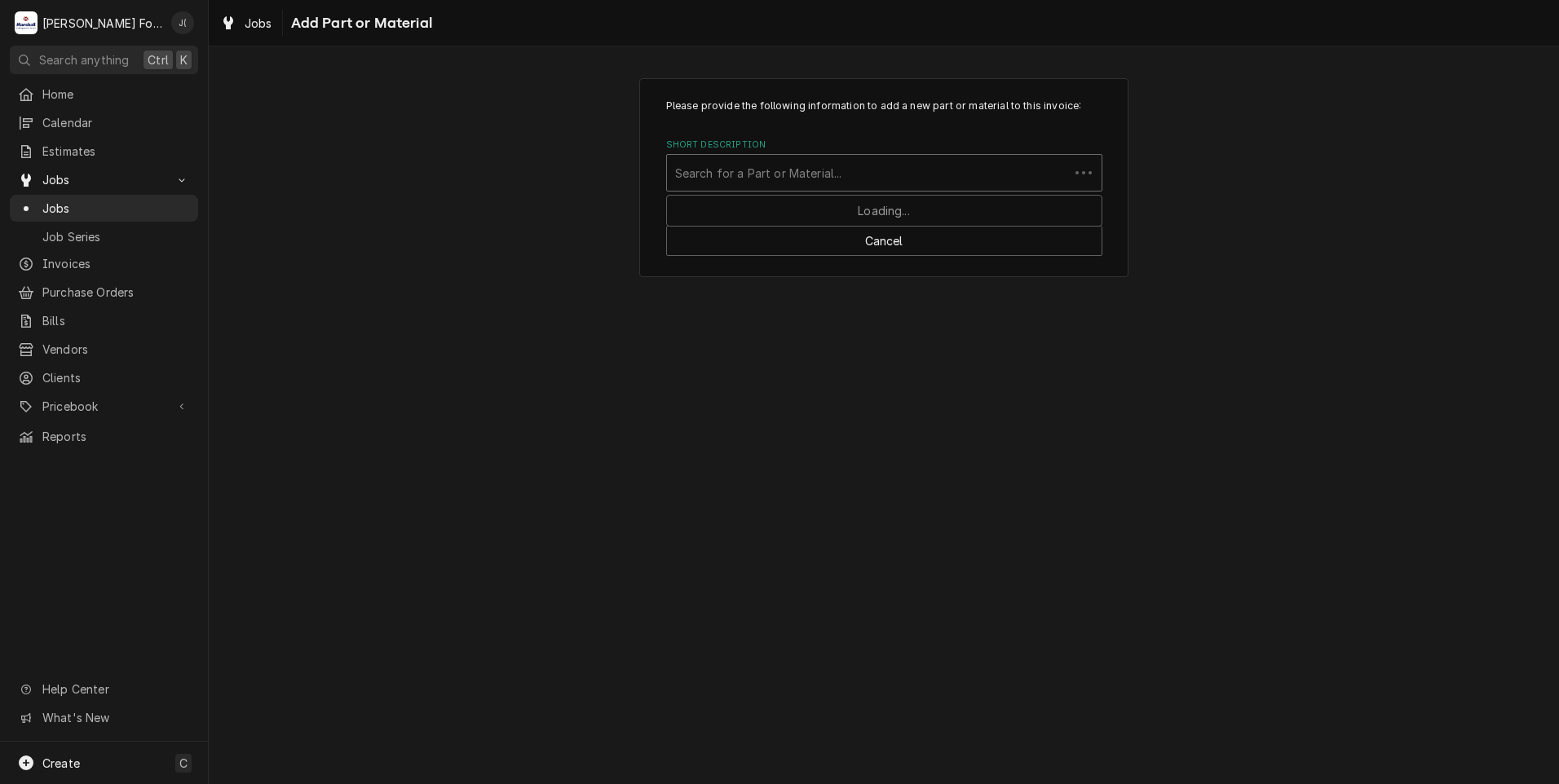
click at [715, 183] on div "Short Description" at bounding box center [867, 172] width 386 height 29
type input "SSDT"
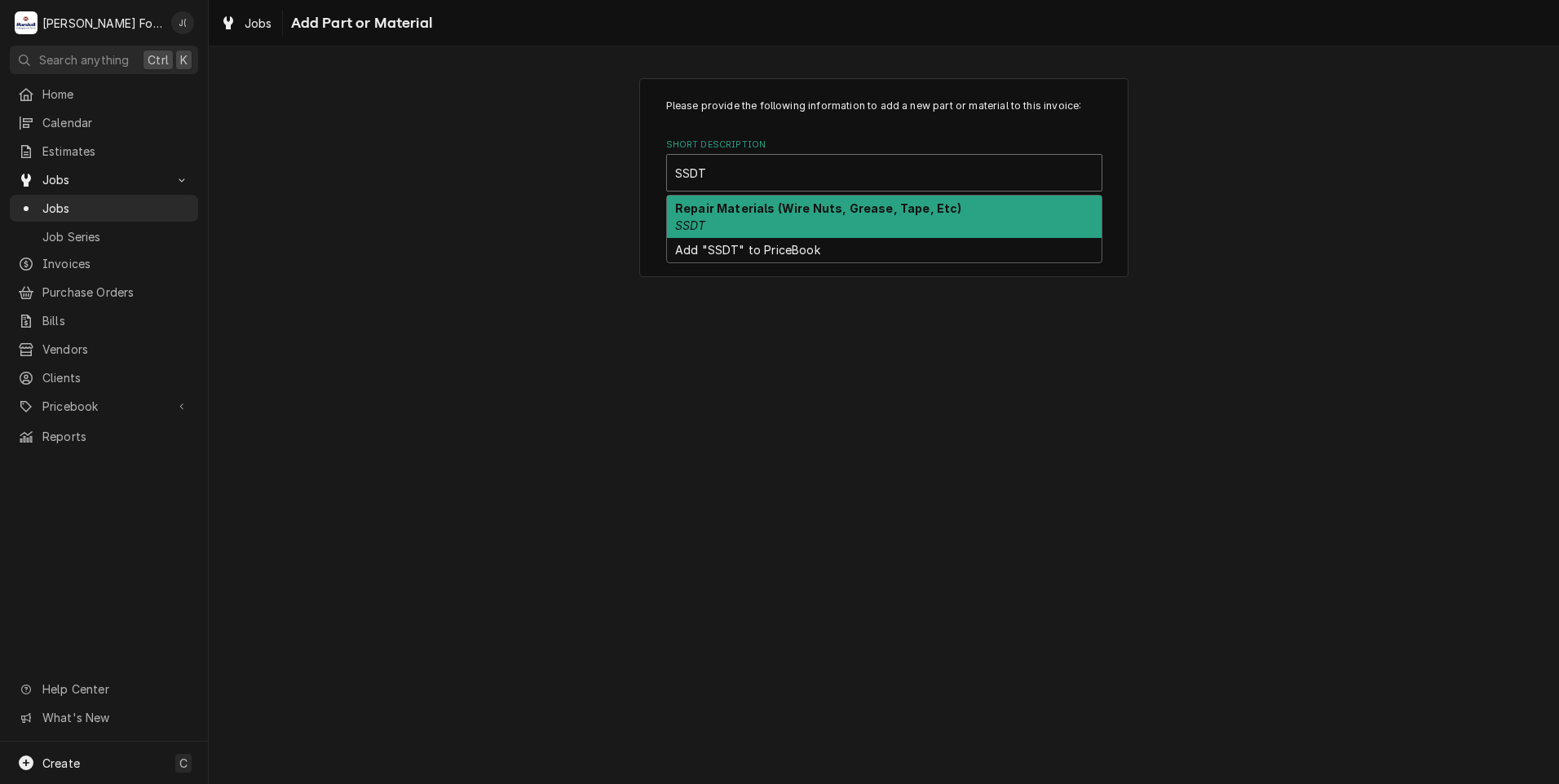
click at [702, 218] on em "SSDT" at bounding box center [690, 225] width 31 height 14
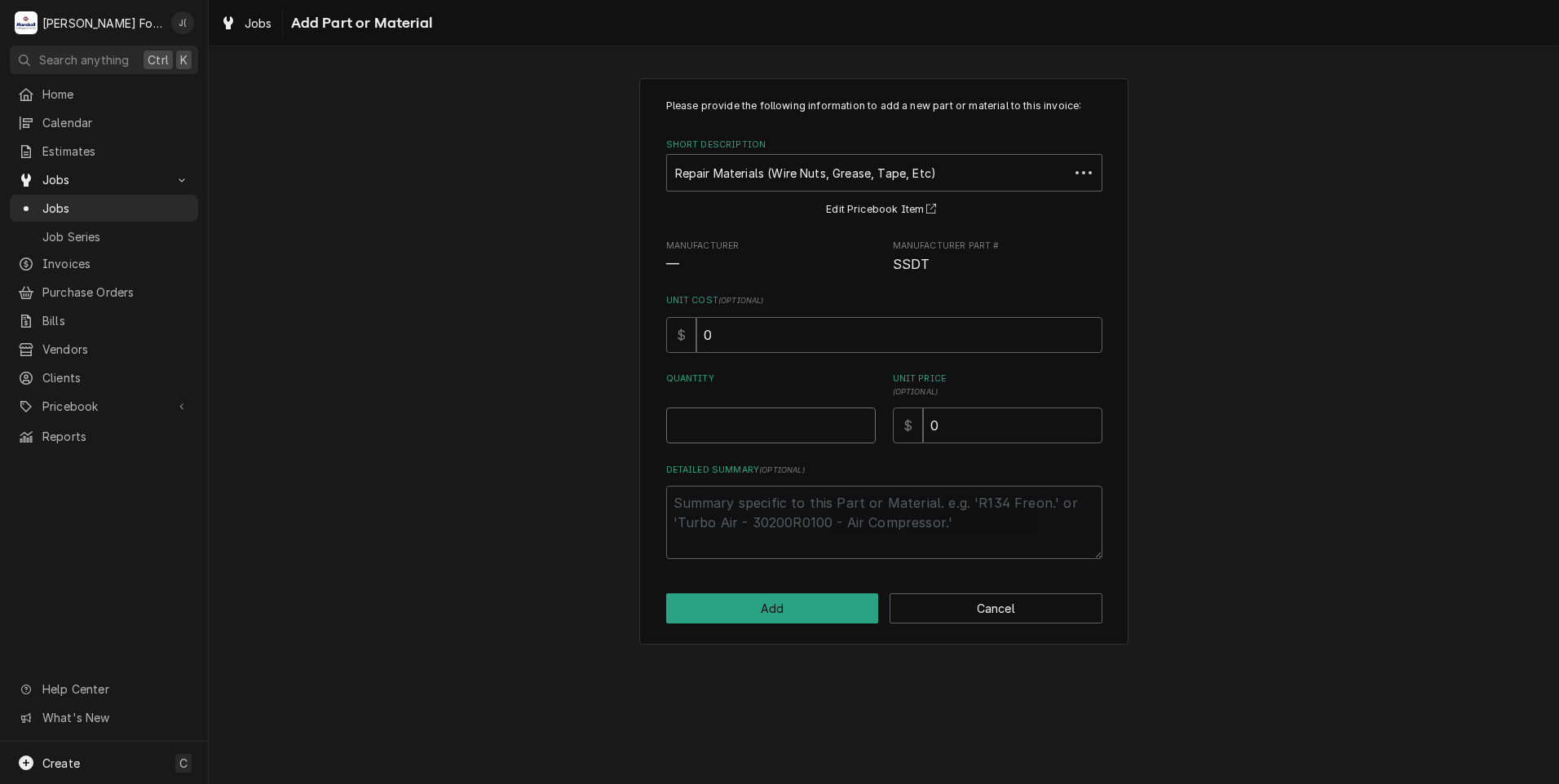
click at [773, 423] on input "Quantity" at bounding box center [770, 425] width 210 height 36
type textarea "x"
type input "1"
type textarea "x"
type input "8"
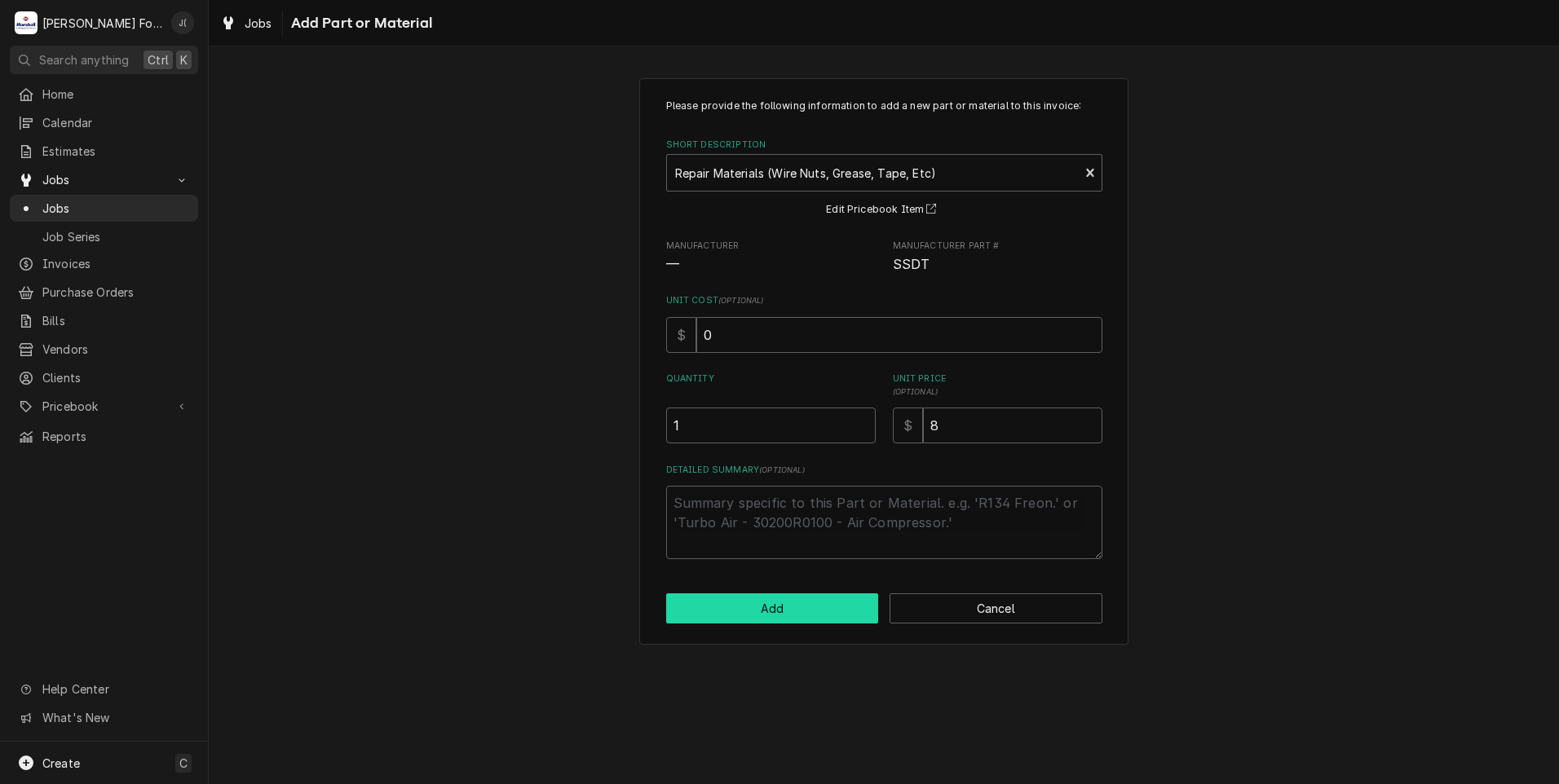
click at [779, 603] on button "Add" at bounding box center [772, 608] width 213 height 30
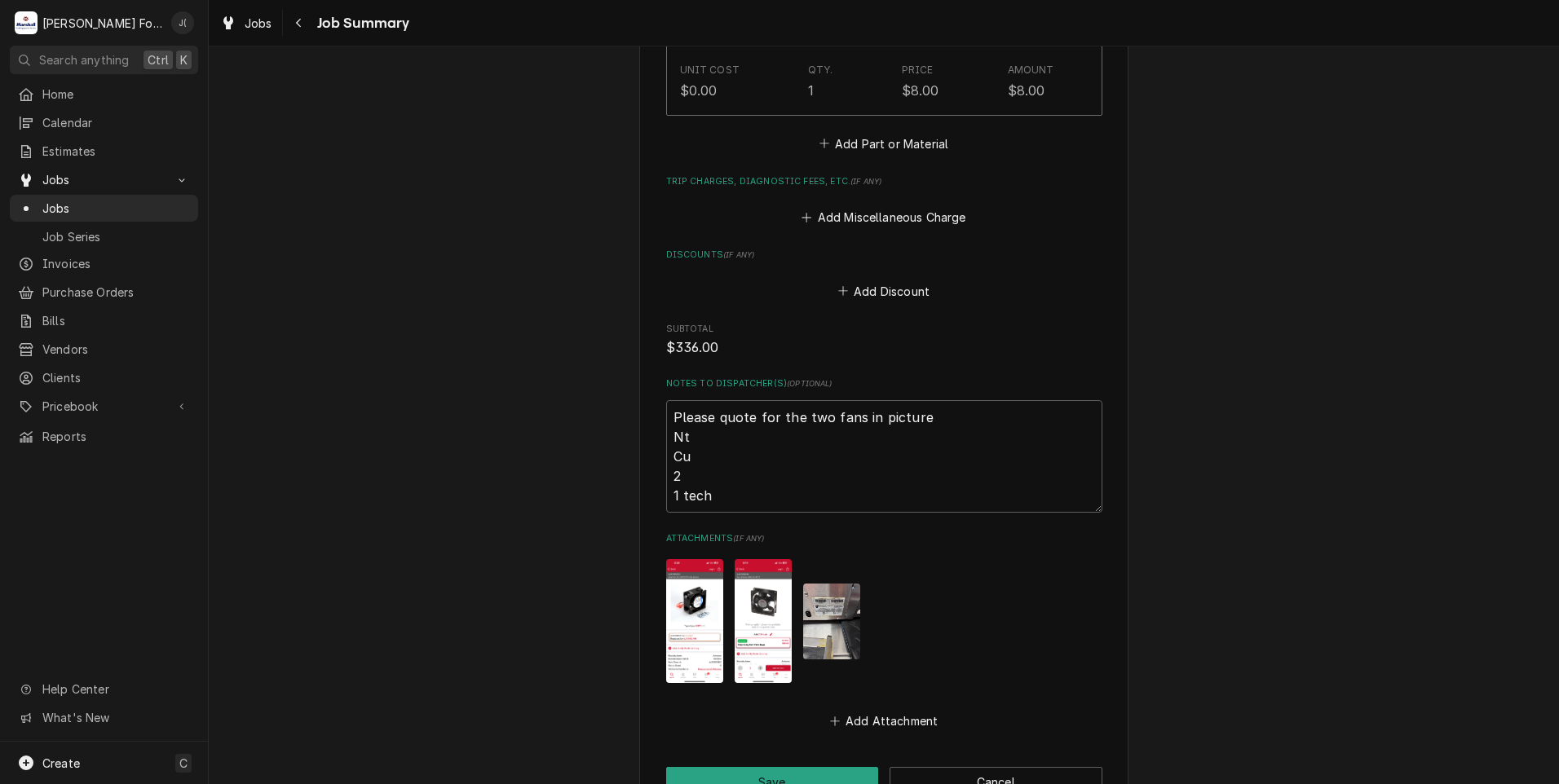
scroll to position [1831, 0]
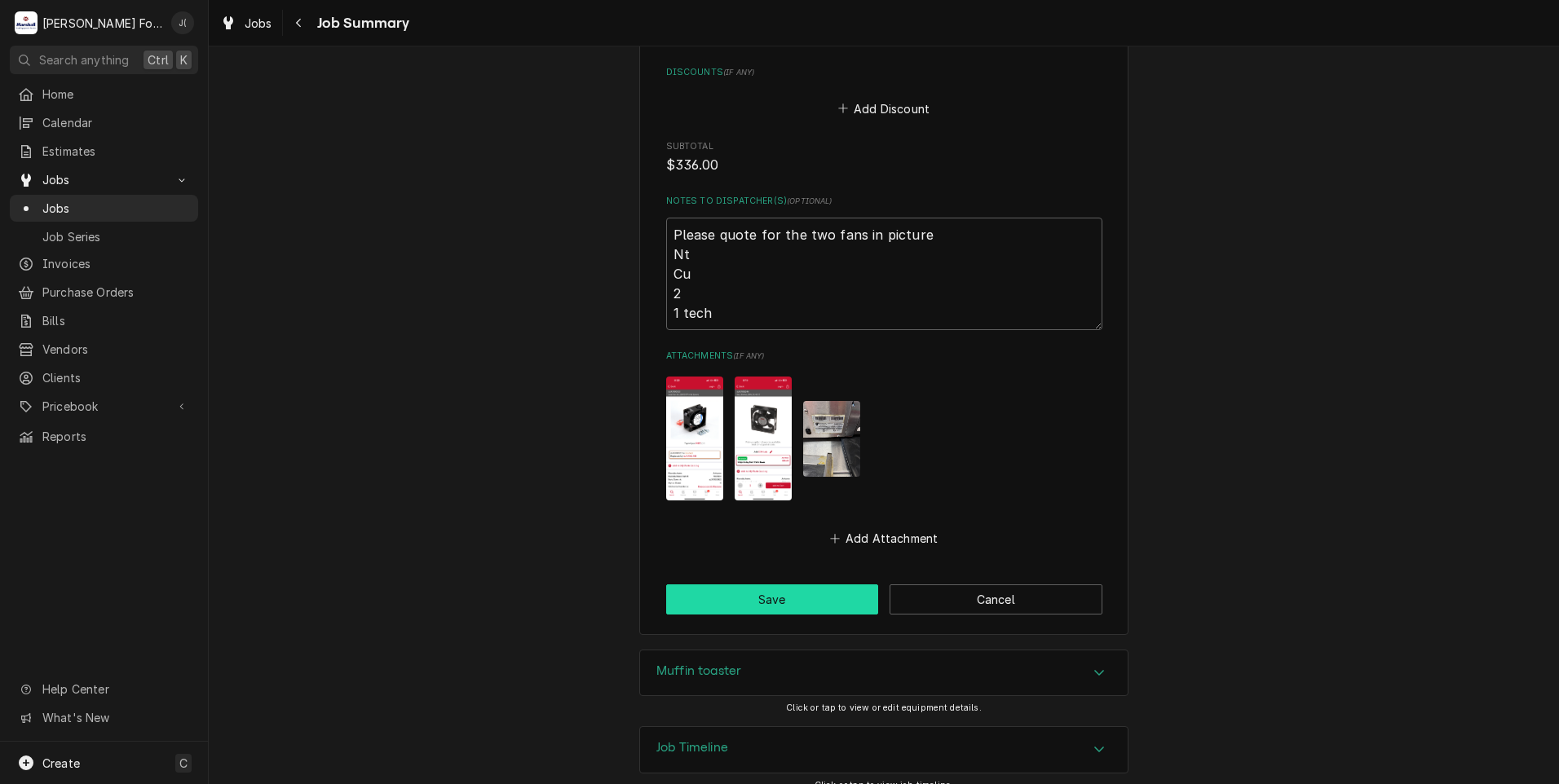
click at [740, 584] on button "Save" at bounding box center [772, 599] width 213 height 30
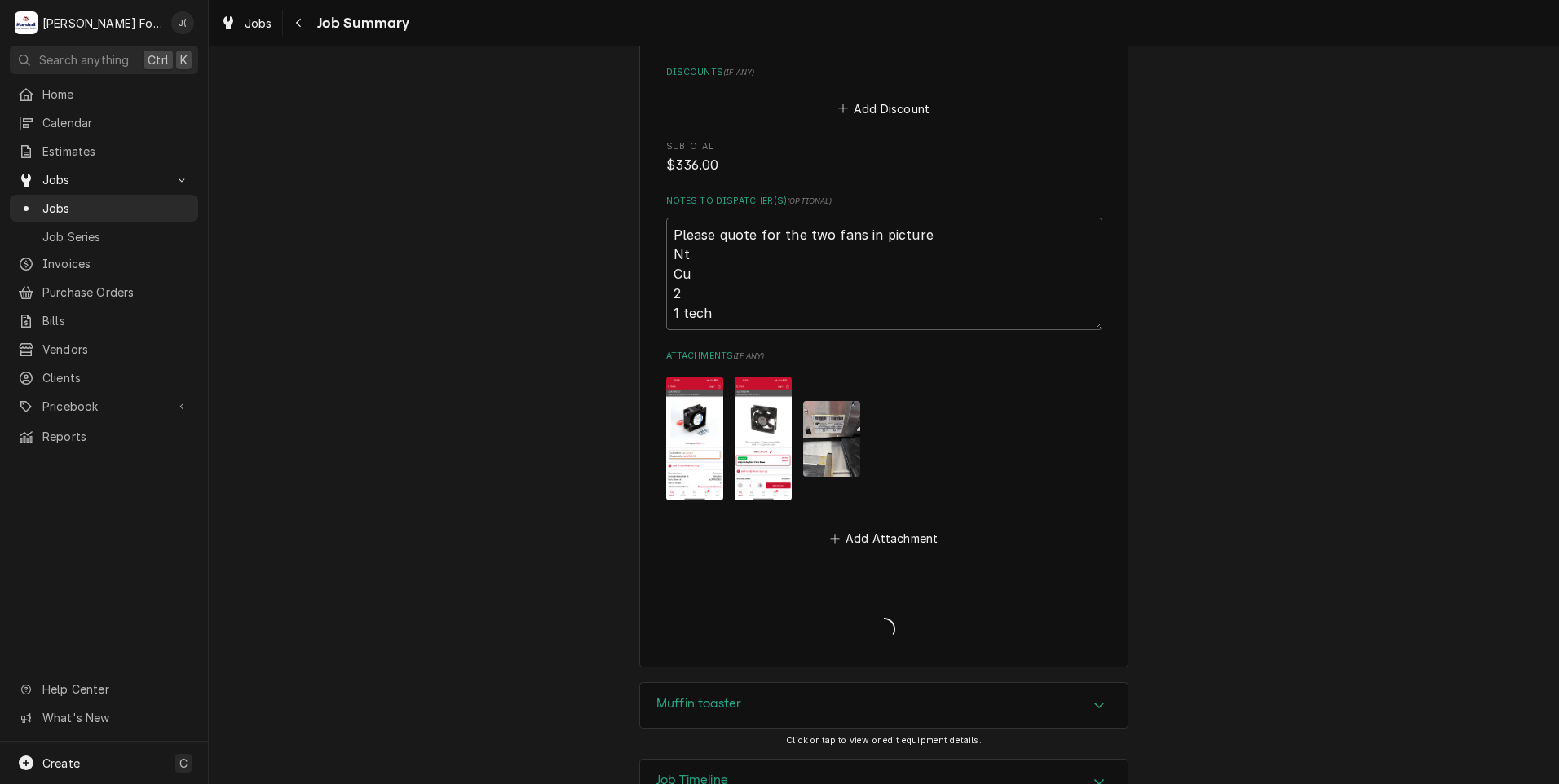
type textarea "x"
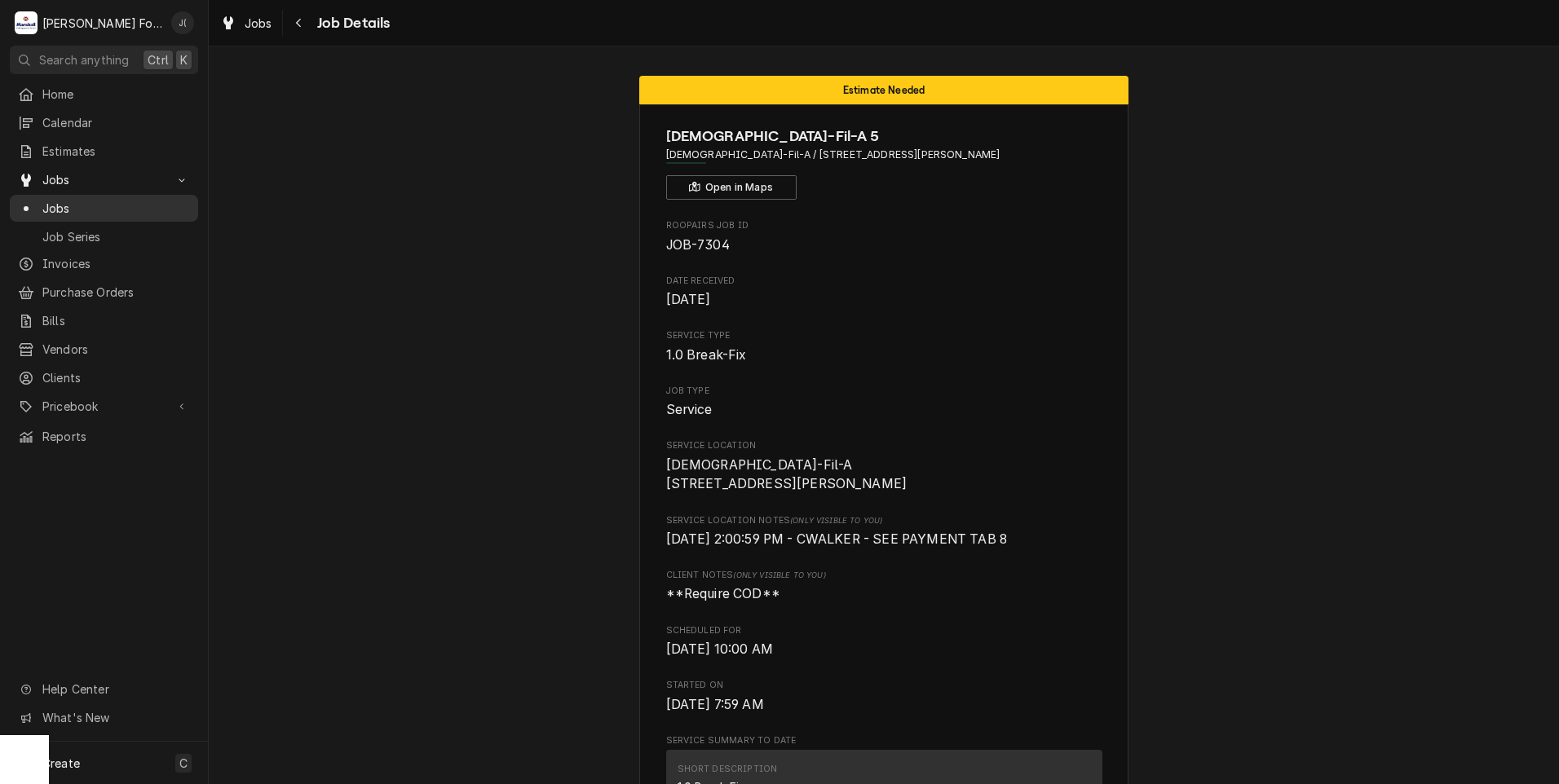
click at [108, 200] on span "Jobs" at bounding box center [116, 208] width 148 height 17
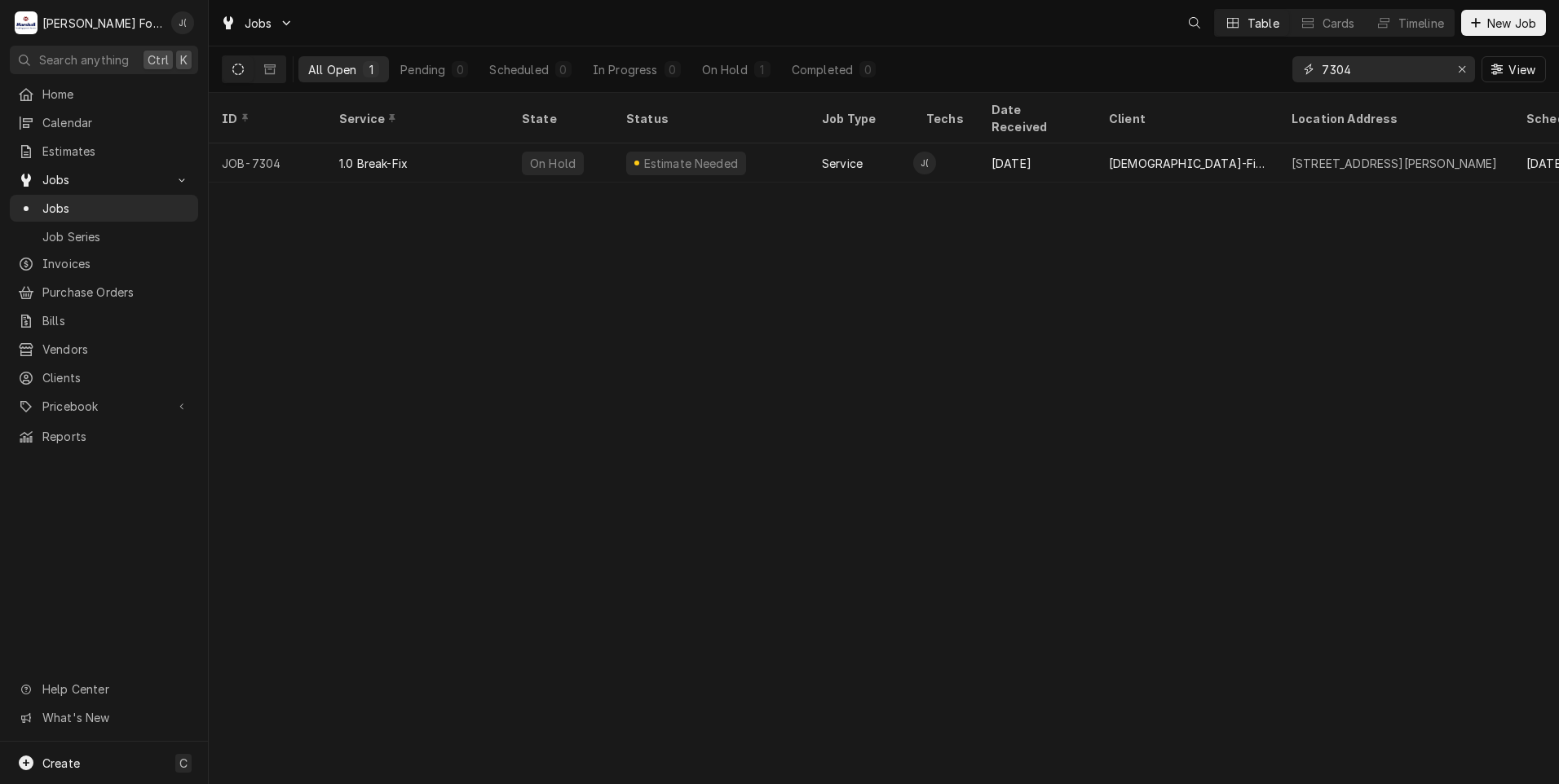
drag, startPoint x: 1410, startPoint y: 71, endPoint x: 1019, endPoint y: 59, distance: 391.2
click at [1071, 58] on div "All Open 1 Pending 0 Scheduled 0 In Progress 0 On Hold 1 Completed 0 7304 View" at bounding box center [883, 69] width 1323 height 46
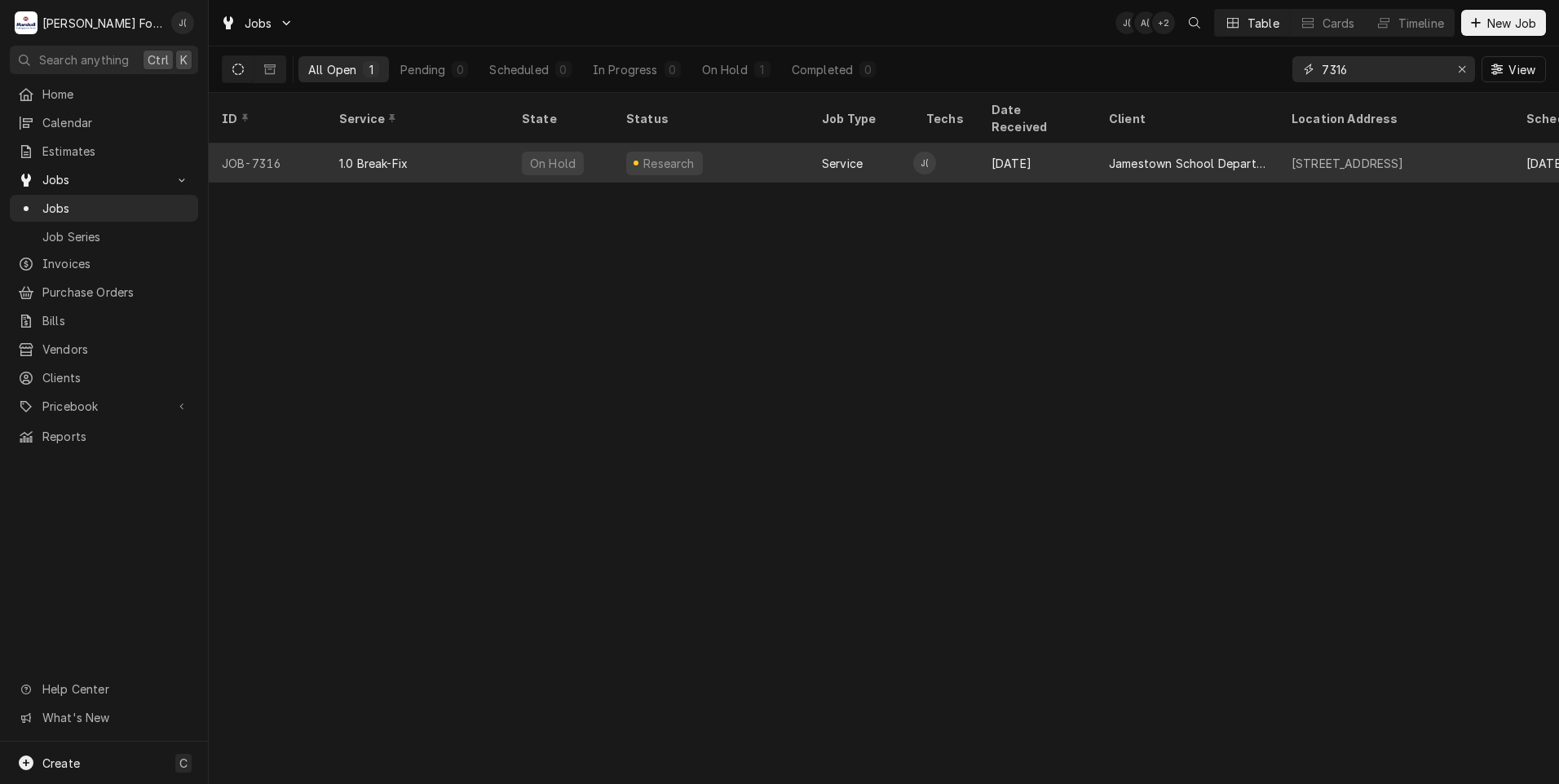
type input "7316"
click at [428, 147] on div "1.0 Break-Fix" at bounding box center [417, 162] width 182 height 39
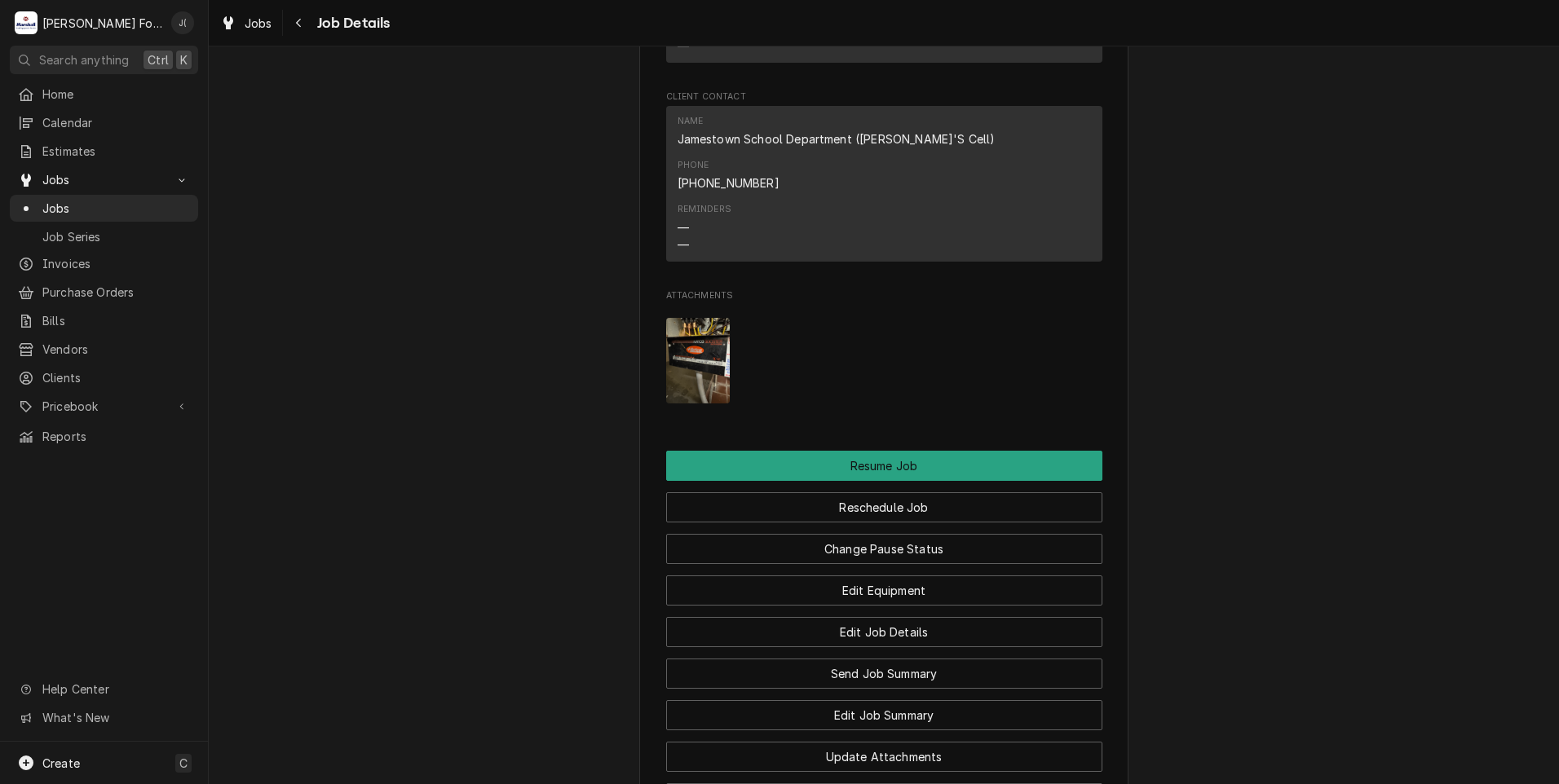
scroll to position [1629, 0]
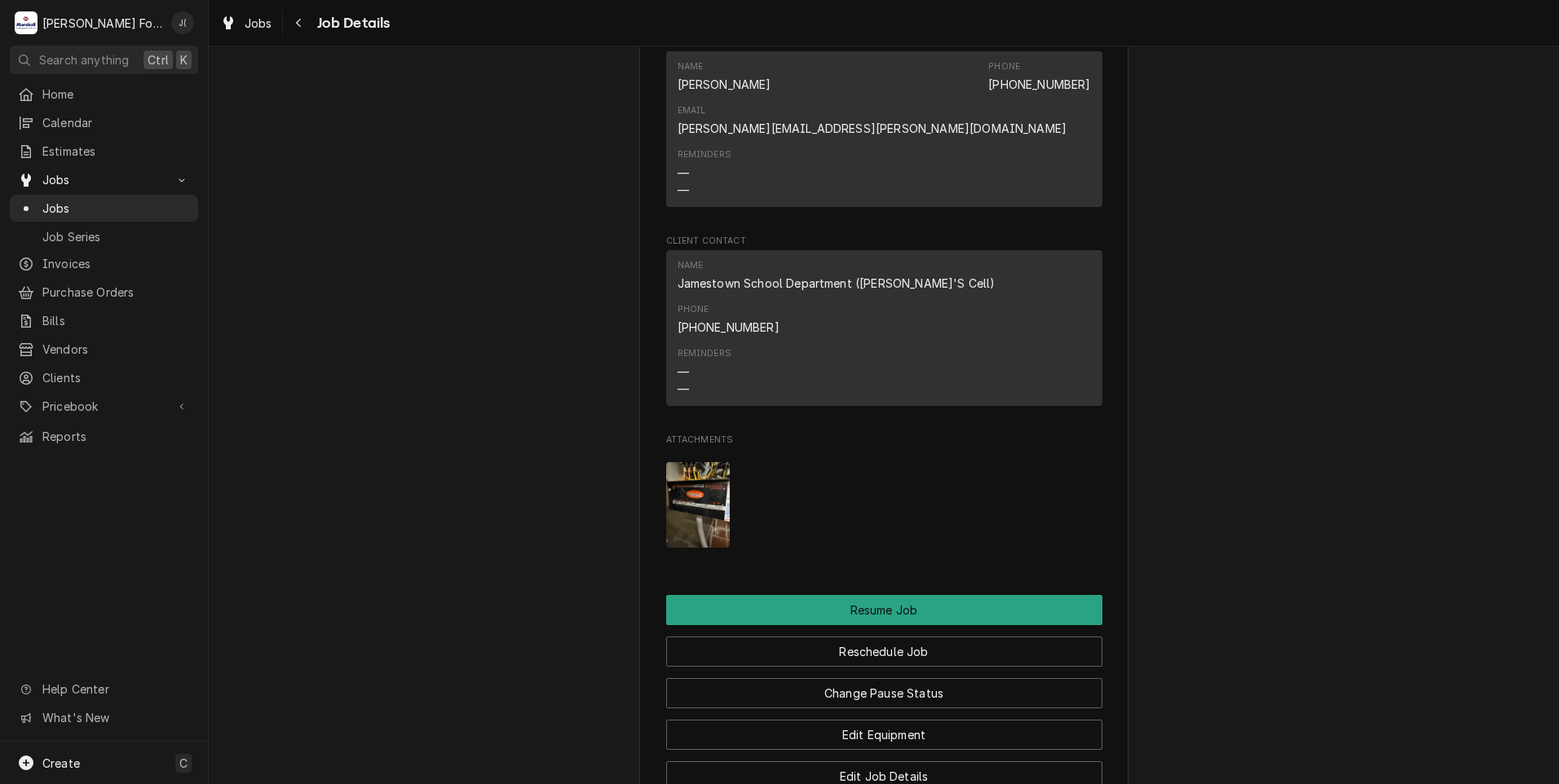
click at [685, 462] on img "Attachments" at bounding box center [698, 504] width 65 height 85
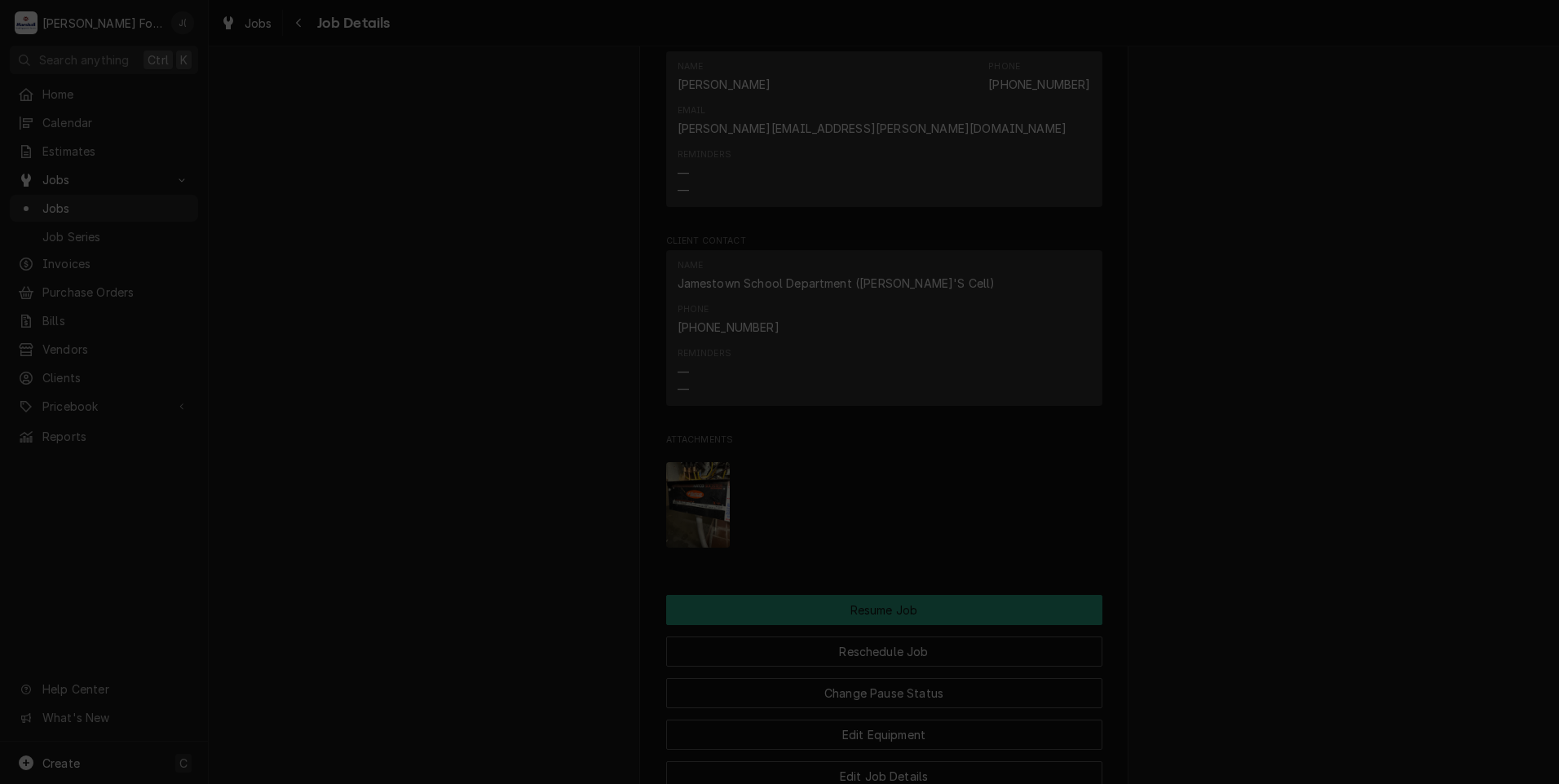
click at [911, 134] on button "button" at bounding box center [915, 143] width 26 height 26
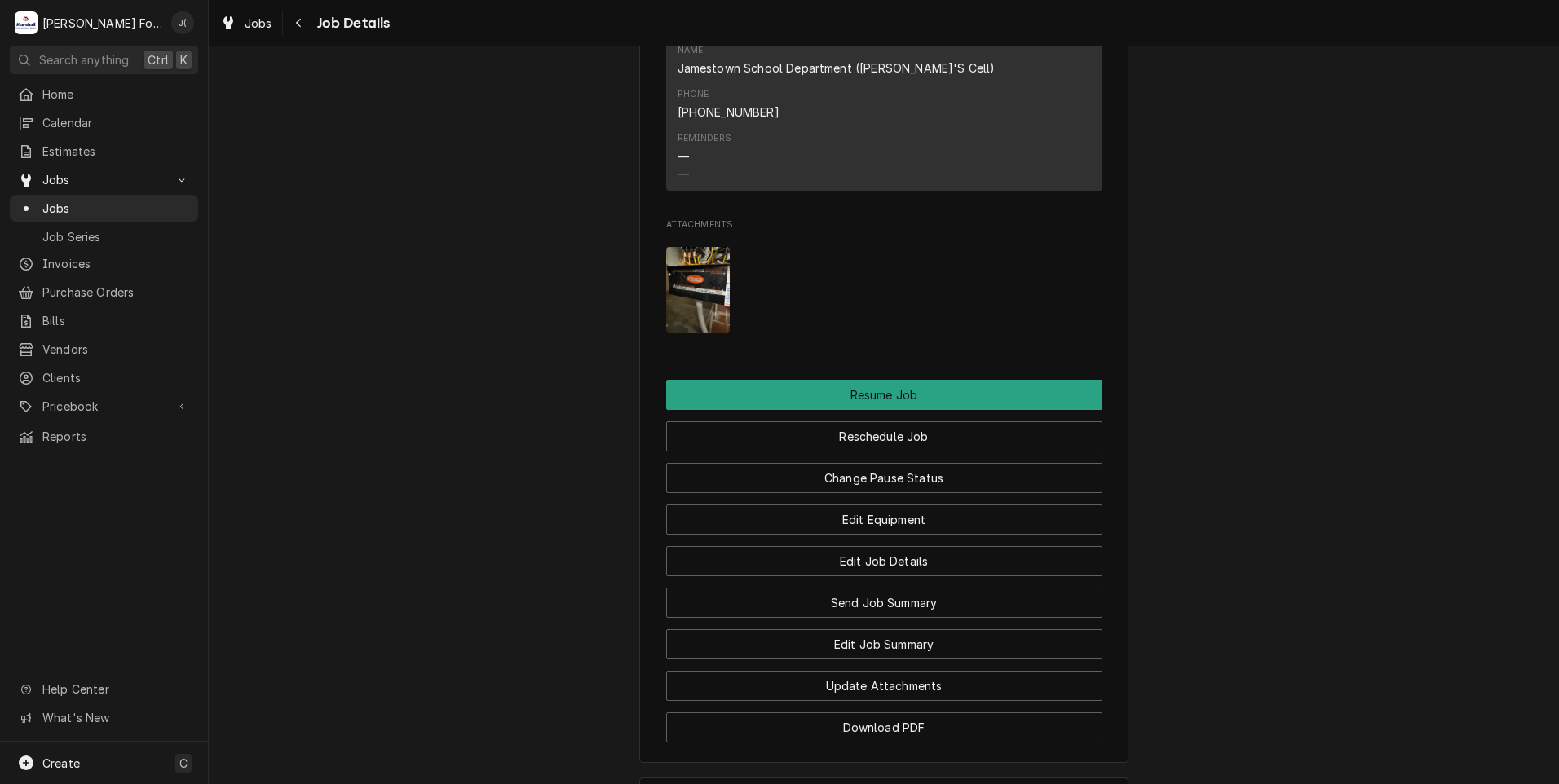
scroll to position [1987, 0]
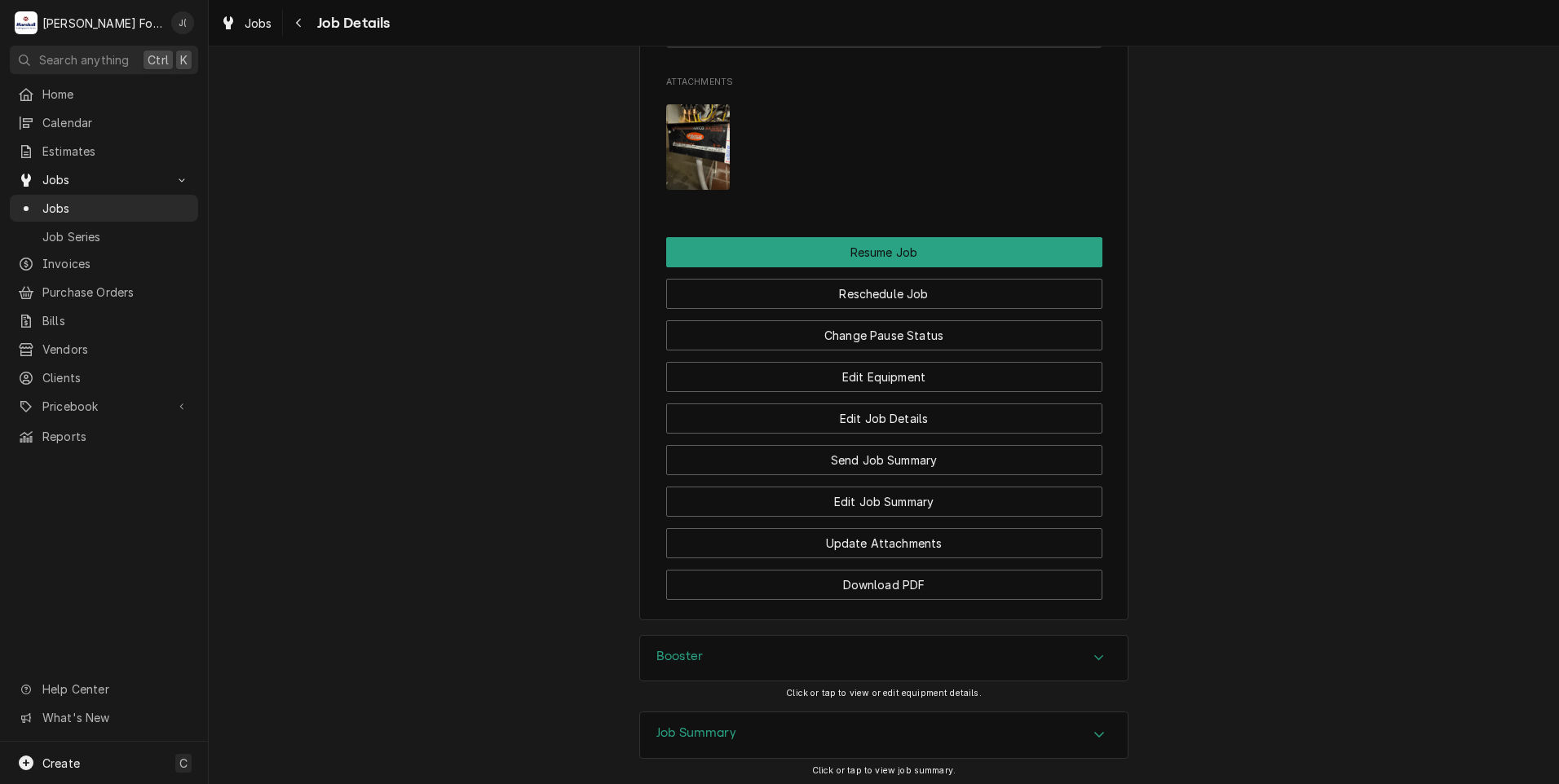
click at [691, 636] on div "Booster" at bounding box center [884, 658] width 488 height 46
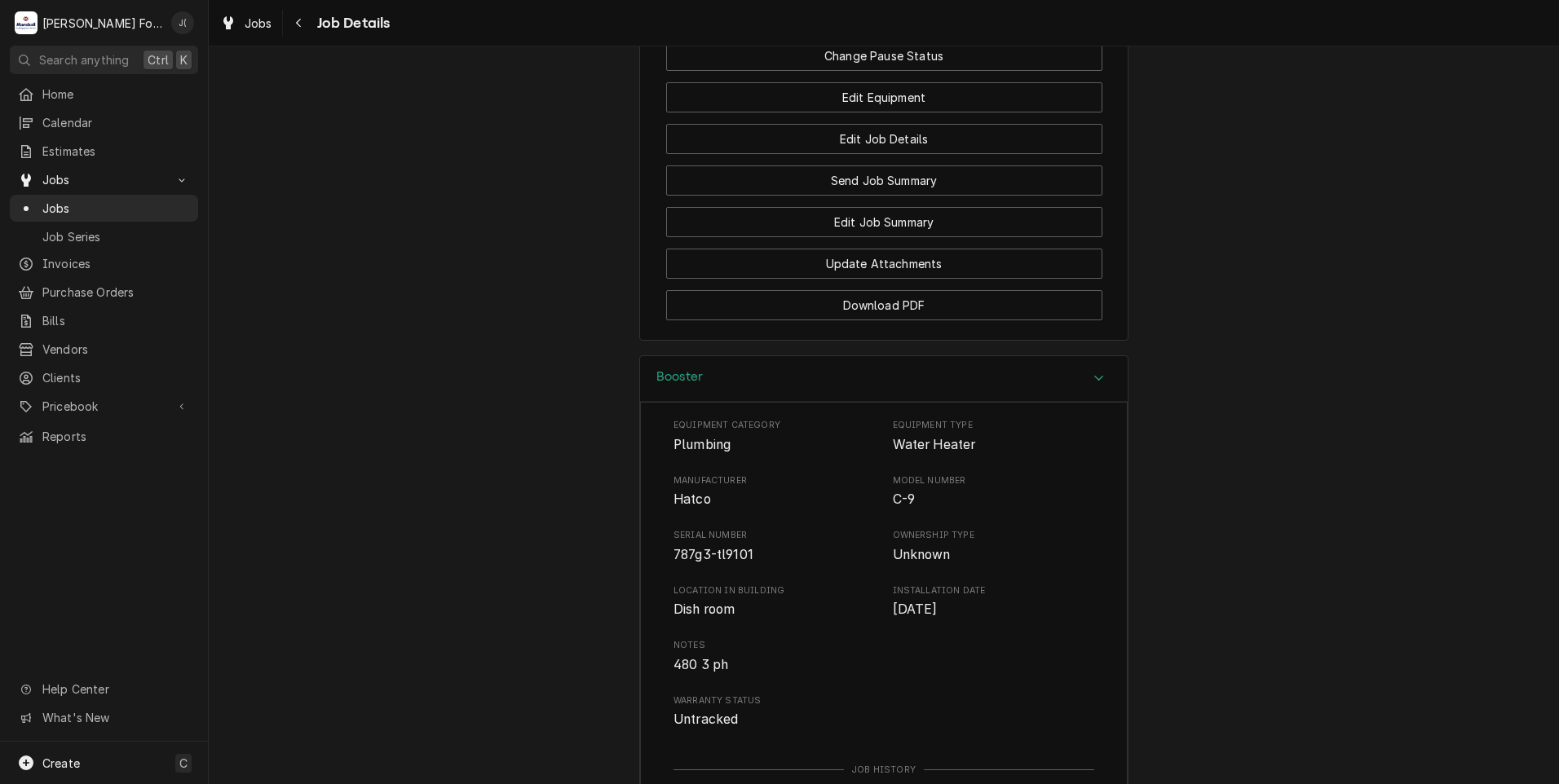
scroll to position [2454, 0]
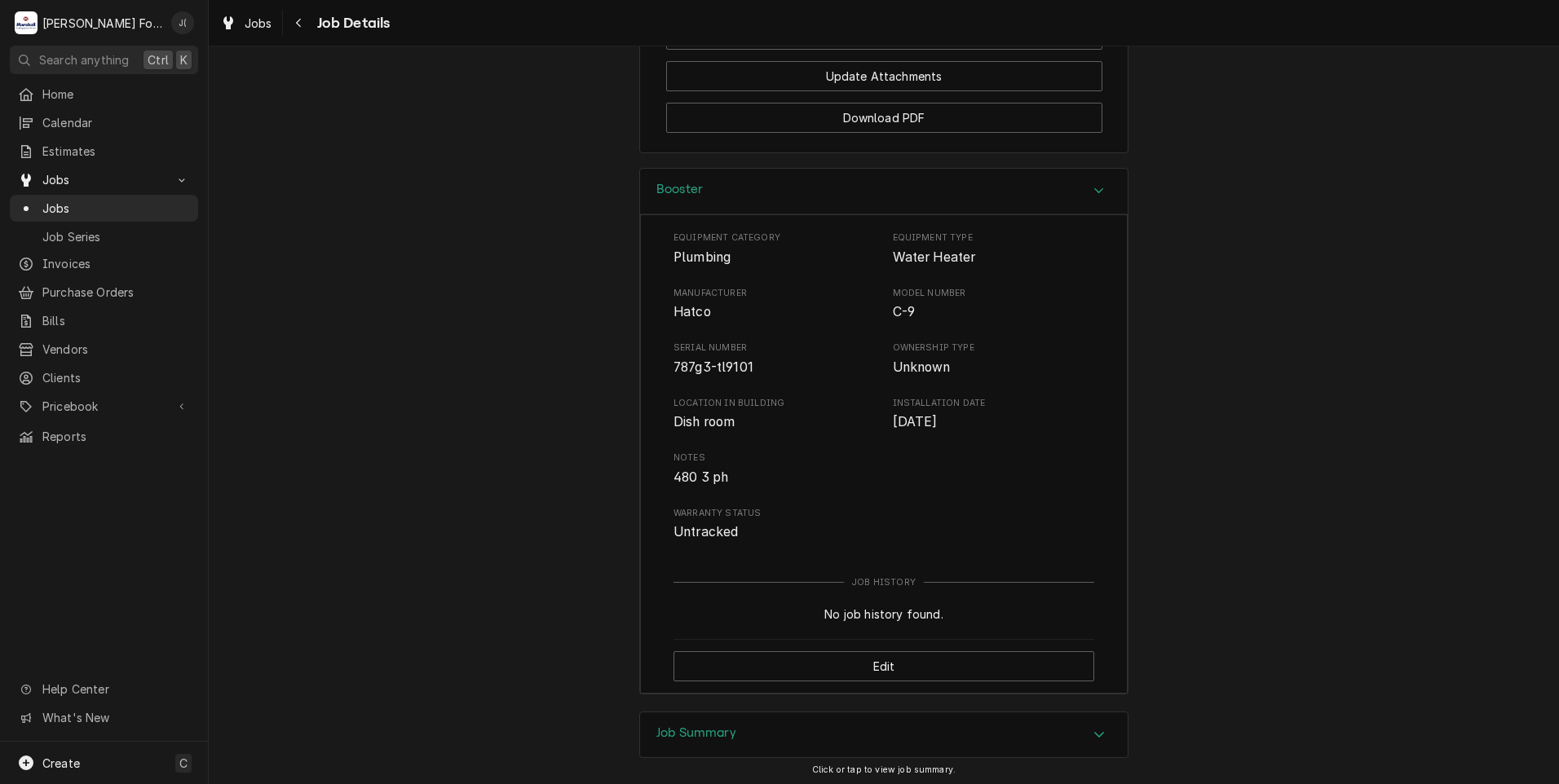
click at [716, 725] on h3 "Job Summary" at bounding box center [696, 733] width 80 height 16
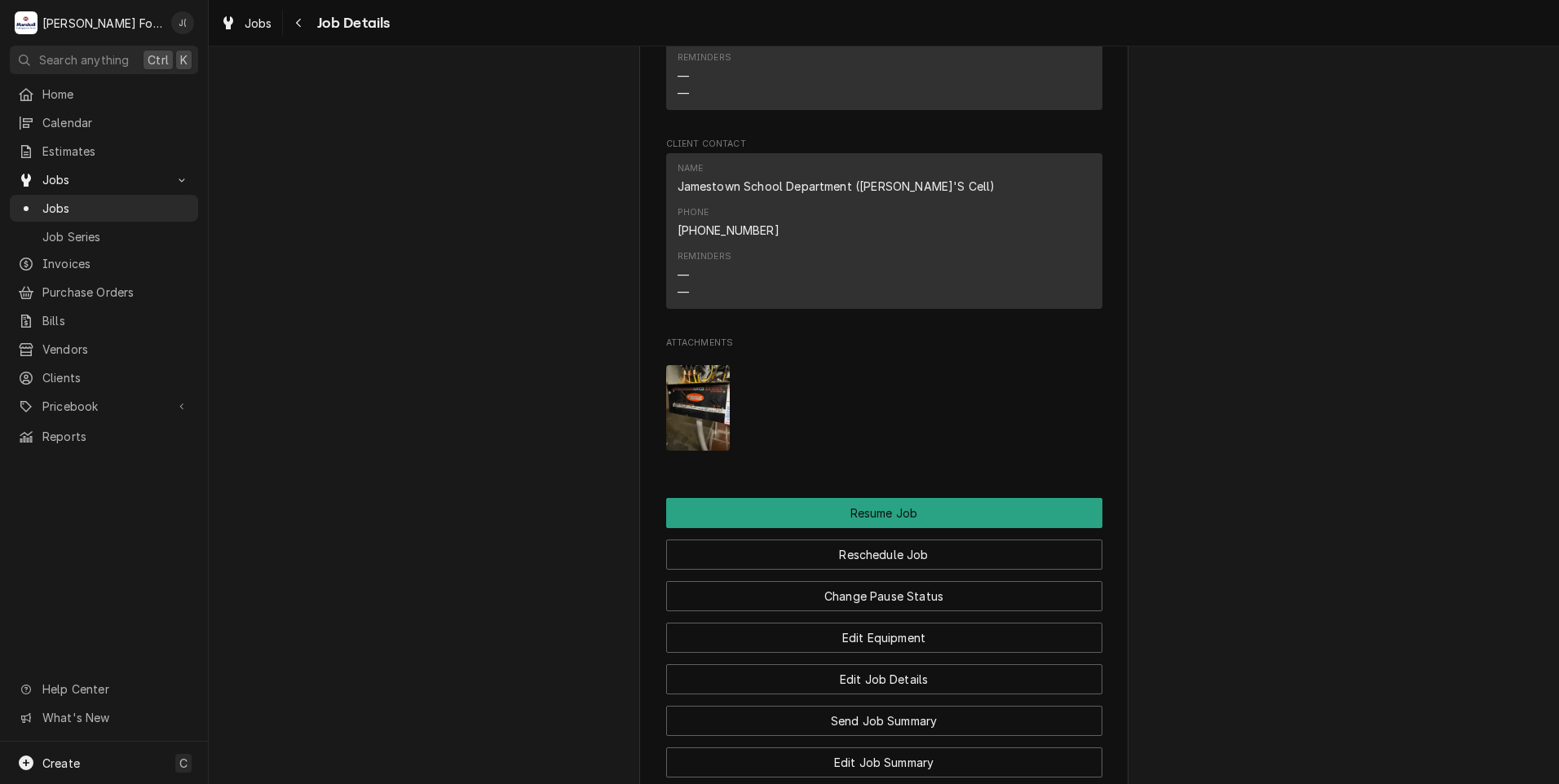
scroll to position [1714, 0]
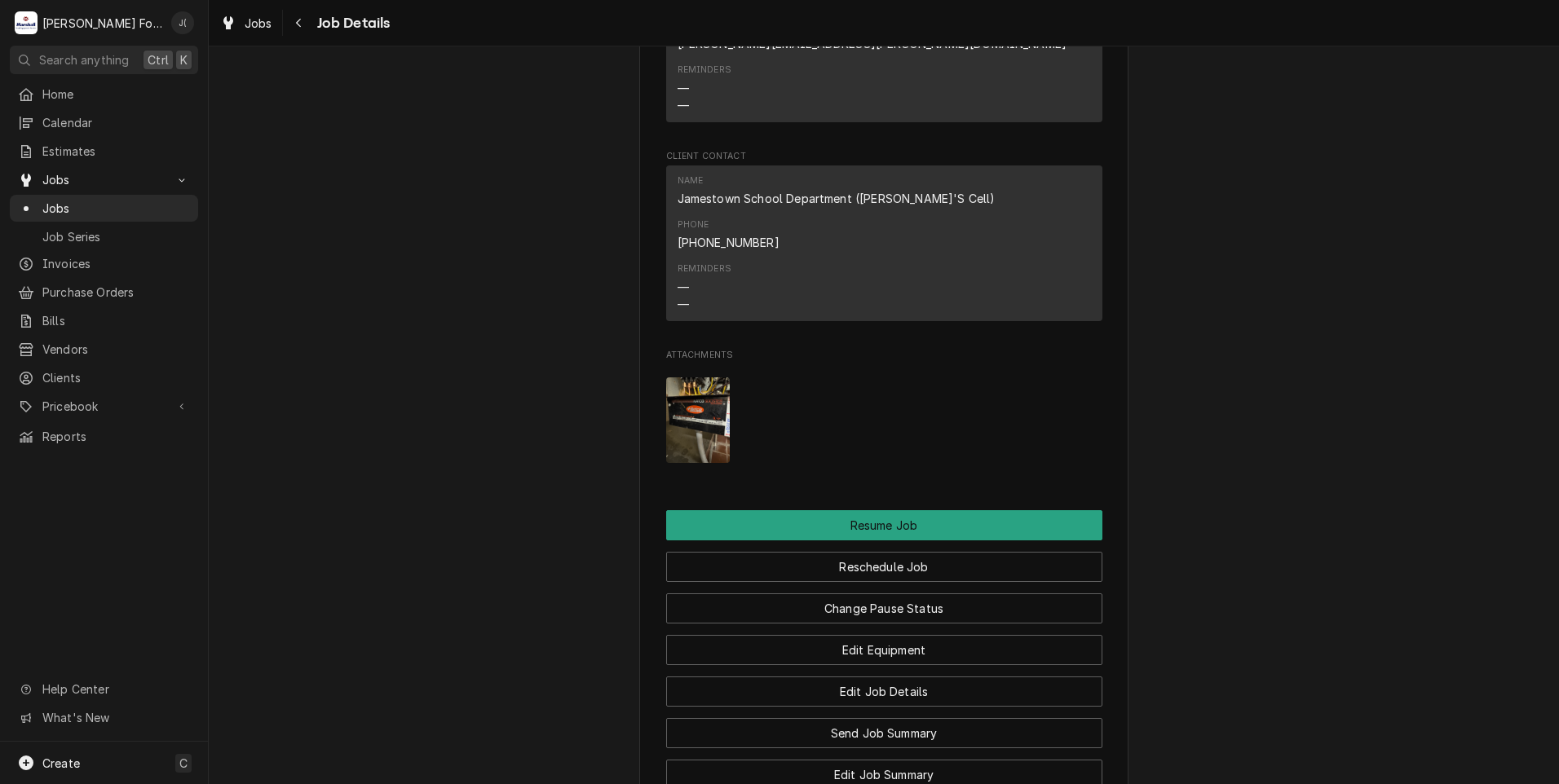
click at [685, 377] on img "Attachments" at bounding box center [698, 419] width 65 height 85
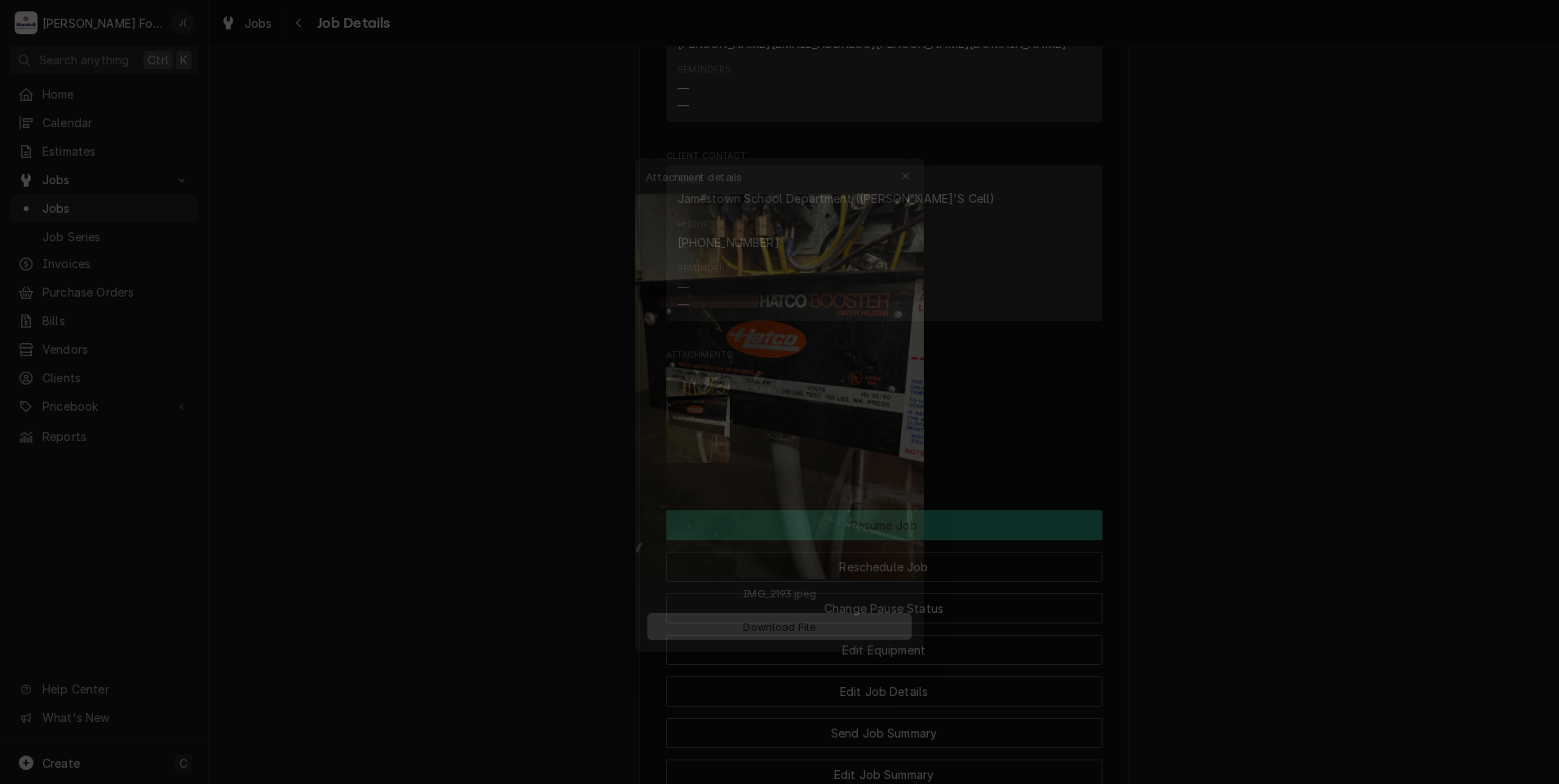
click at [780, 641] on button "Download File" at bounding box center [780, 632] width 287 height 29
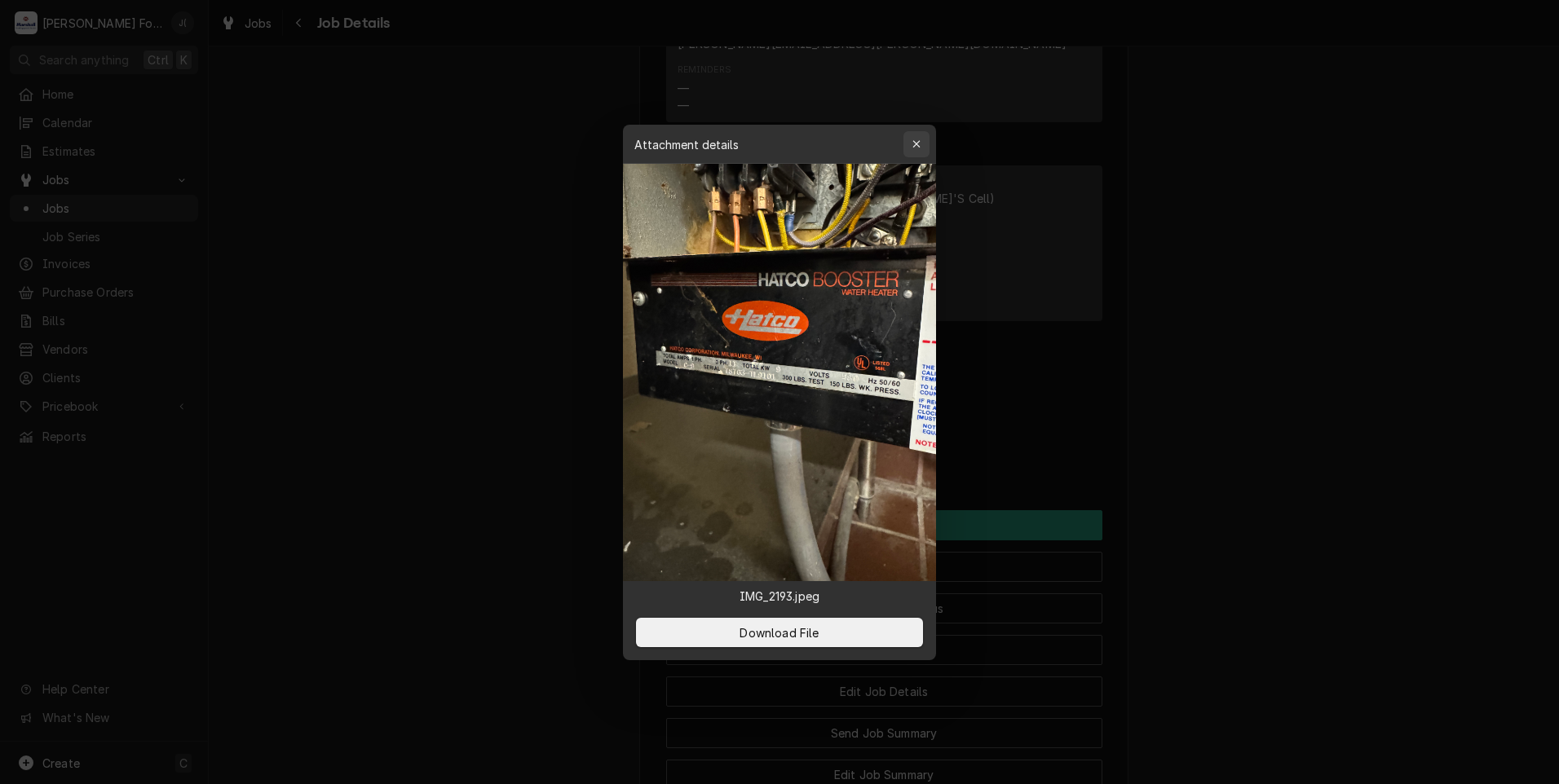
click at [918, 148] on icon "button" at bounding box center [916, 144] width 9 height 12
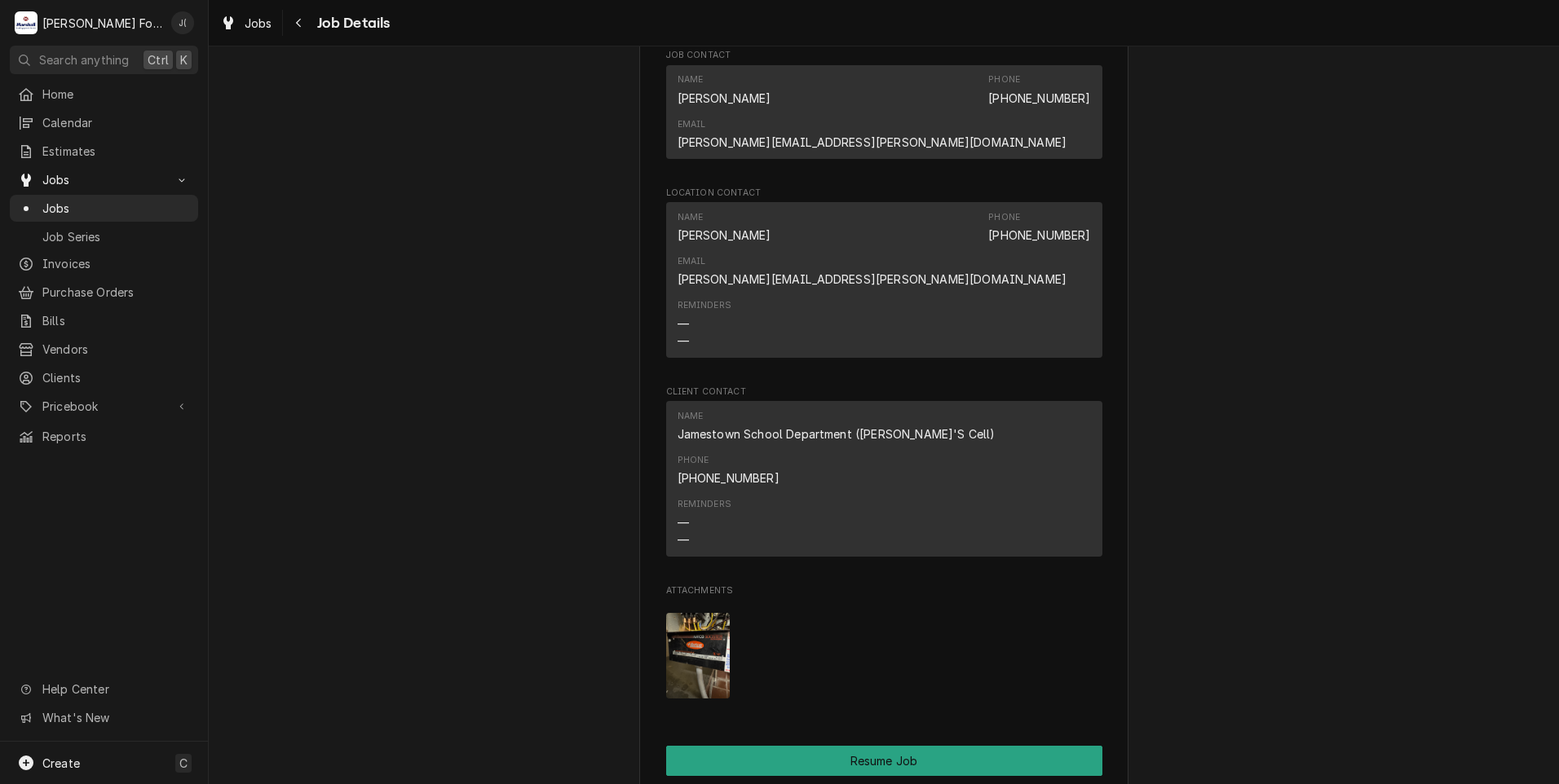
scroll to position [1551, 0]
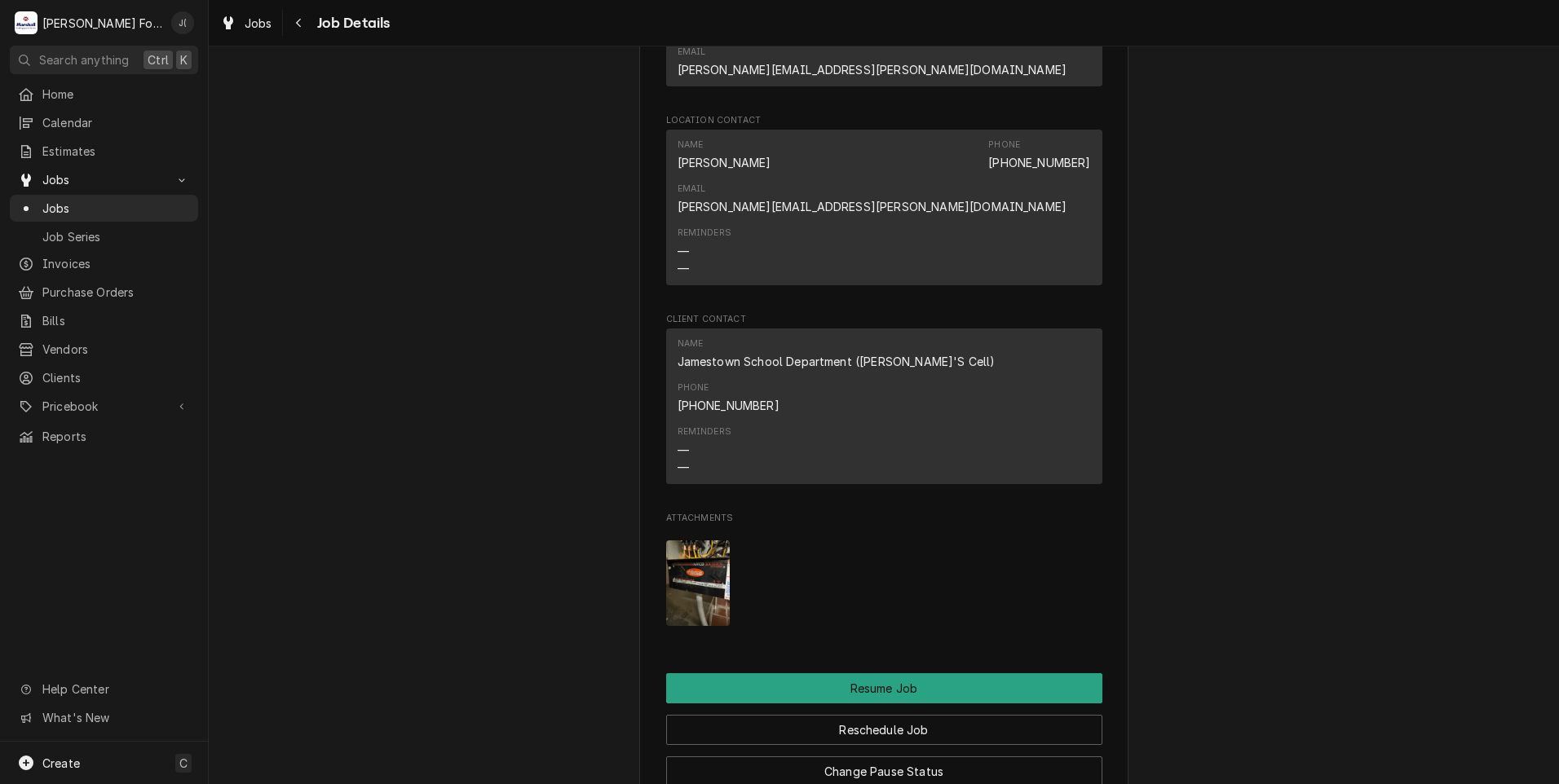
click at [703, 540] on img "Attachments" at bounding box center [698, 583] width 65 height 85
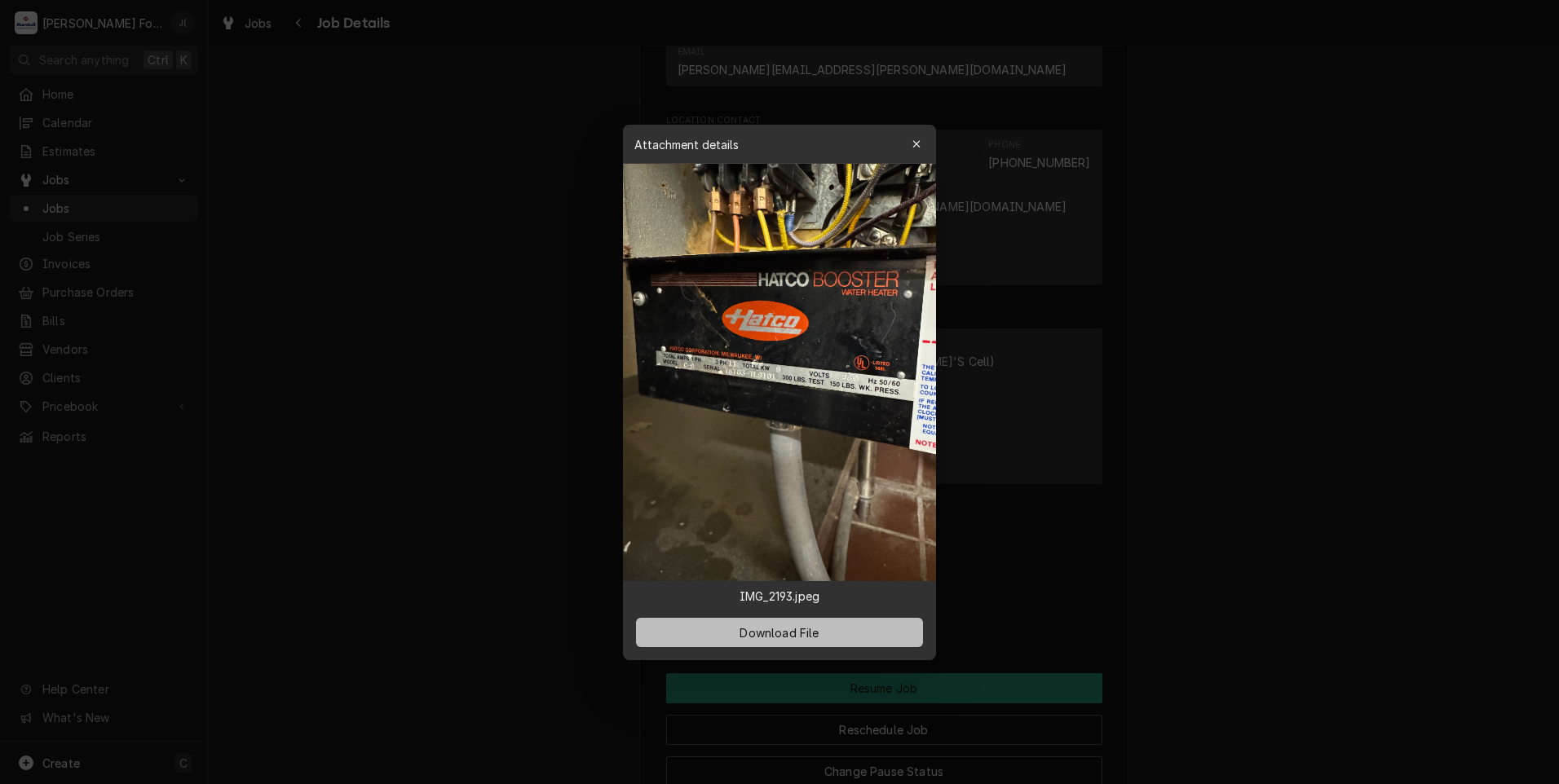
click at [770, 639] on span "Download File" at bounding box center [779, 632] width 85 height 17
click at [919, 149] on icon "button" at bounding box center [916, 144] width 9 height 12
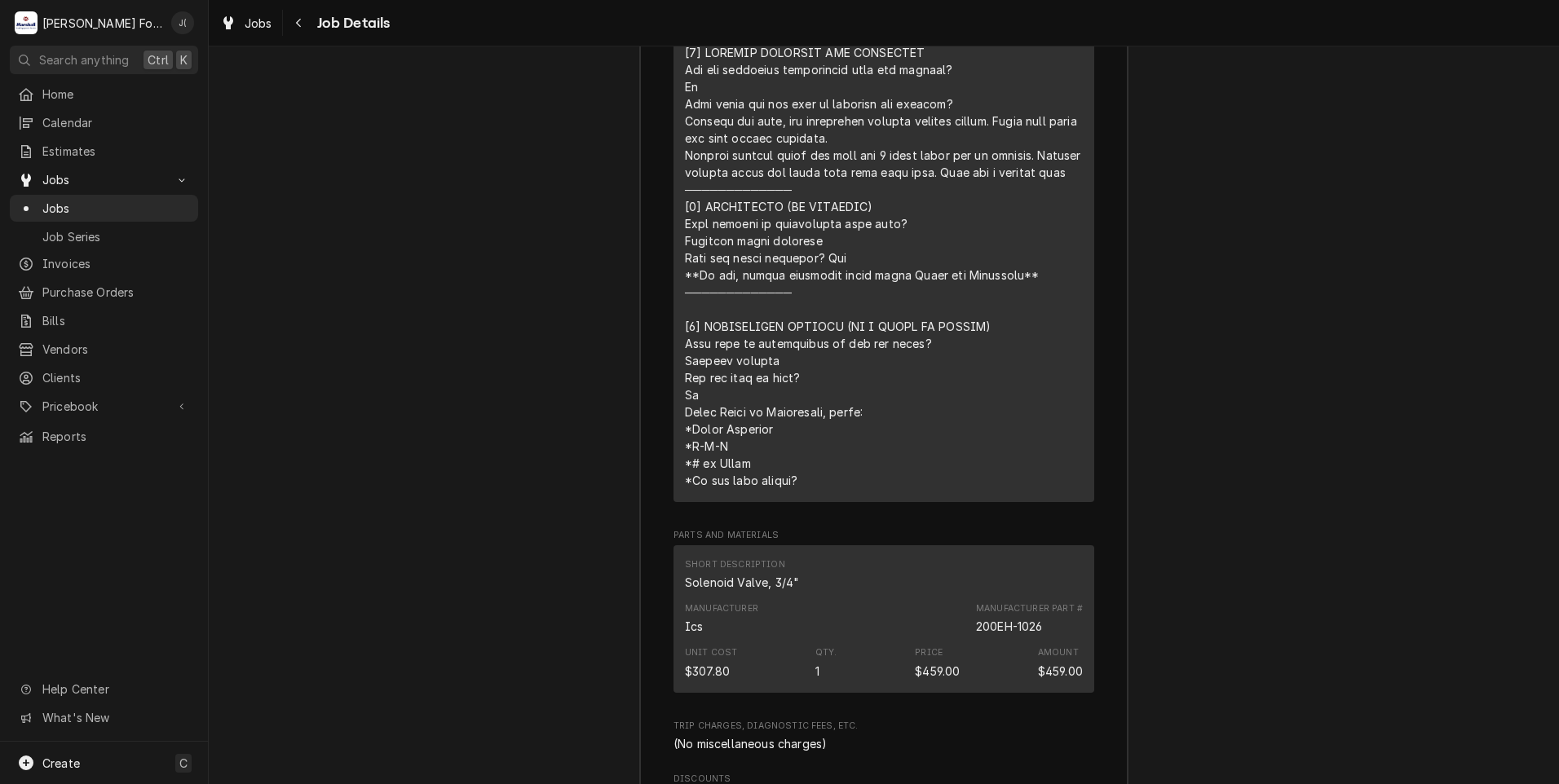
scroll to position [3588, 0]
click at [884, 591] on div "Manufacturer Ics Manufacturer Part # 200EH-1026" at bounding box center [884, 612] width 398 height 44
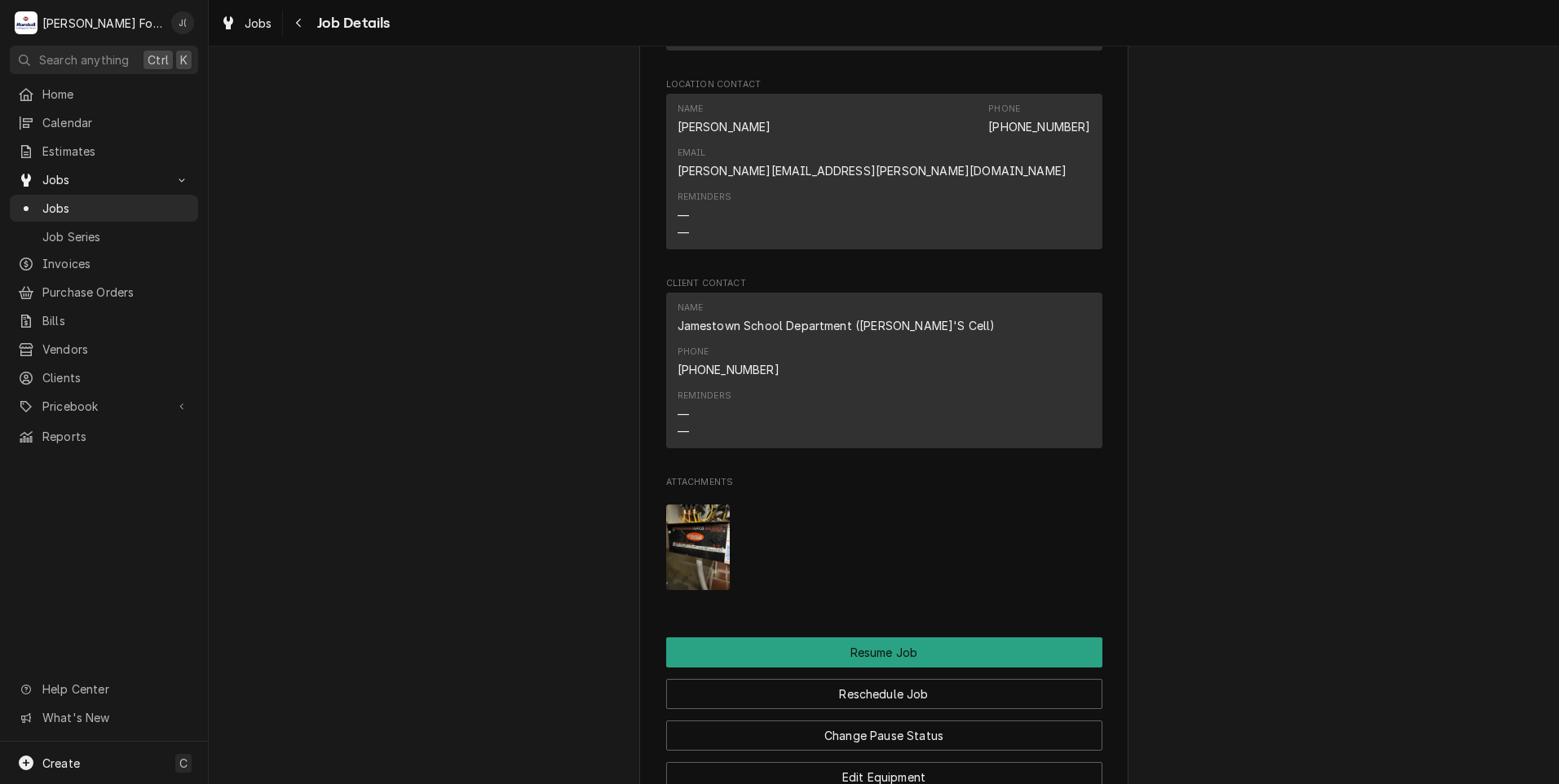
scroll to position [1469, 0]
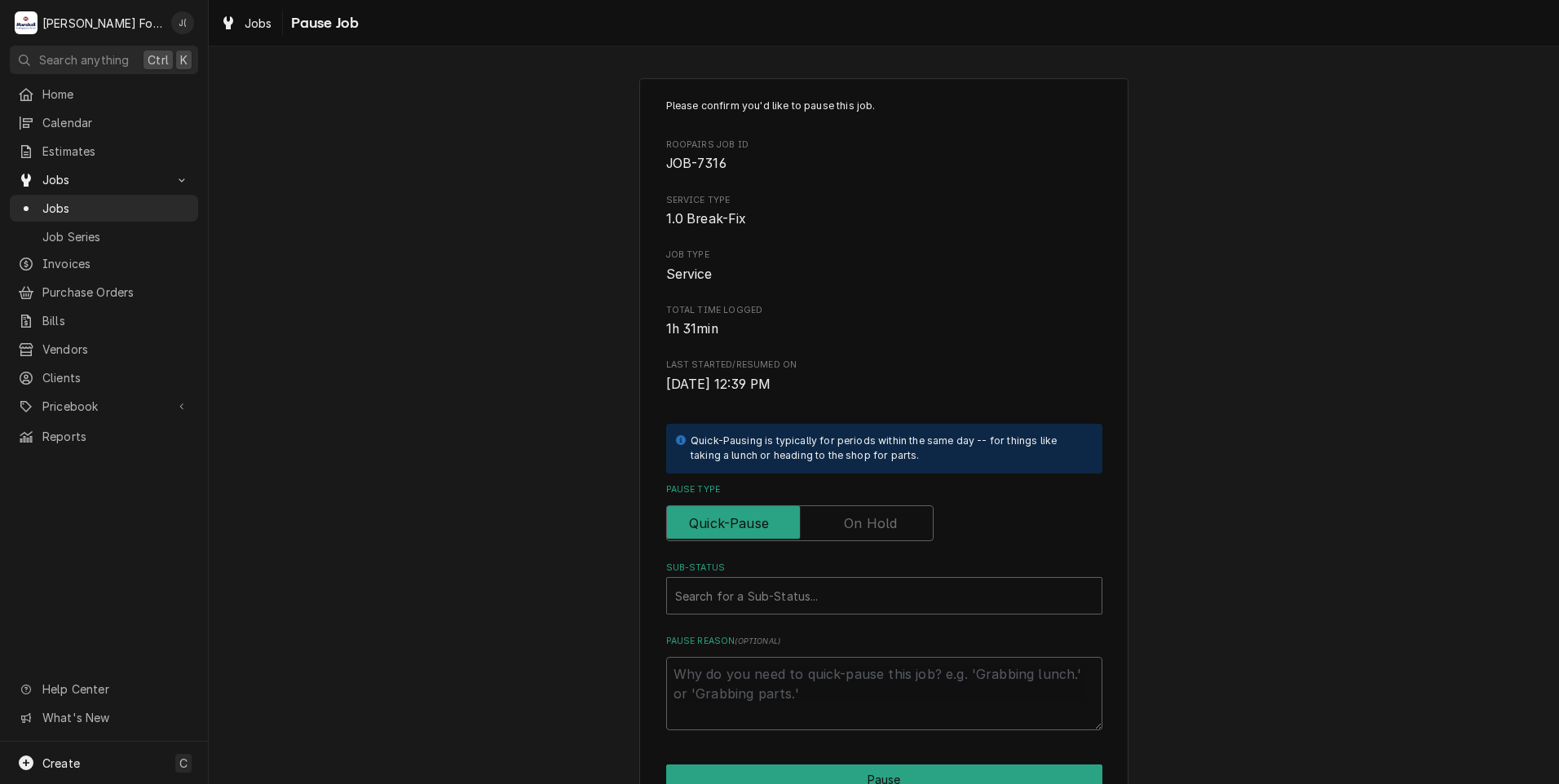
click at [851, 526] on label "Pause Type" at bounding box center [799, 523] width 267 height 36
click at [851, 526] on input "Pause Type" at bounding box center [799, 523] width 253 height 36
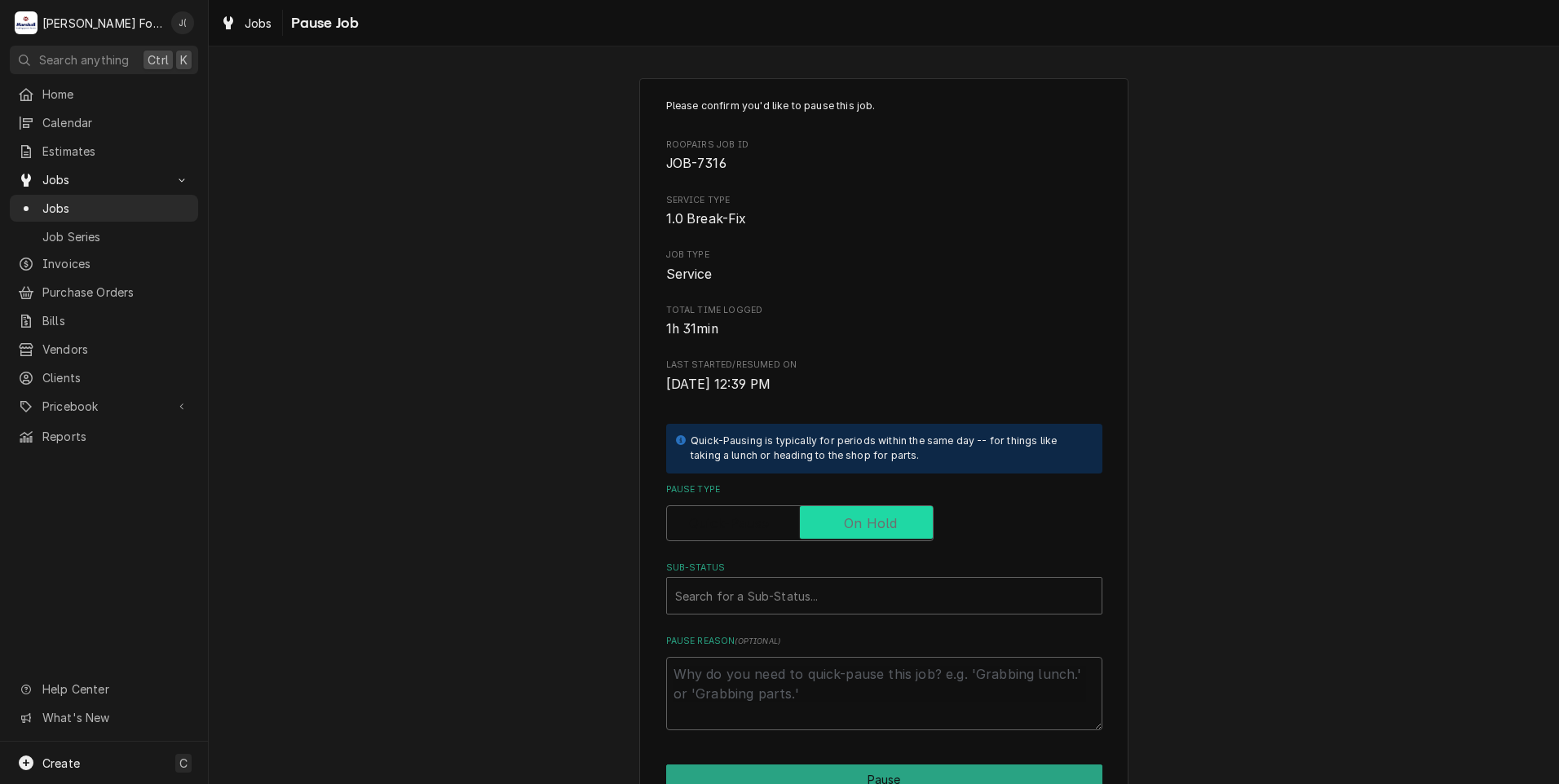
checkbox input "true"
click at [783, 604] on div "Sub-Status" at bounding box center [884, 595] width 418 height 29
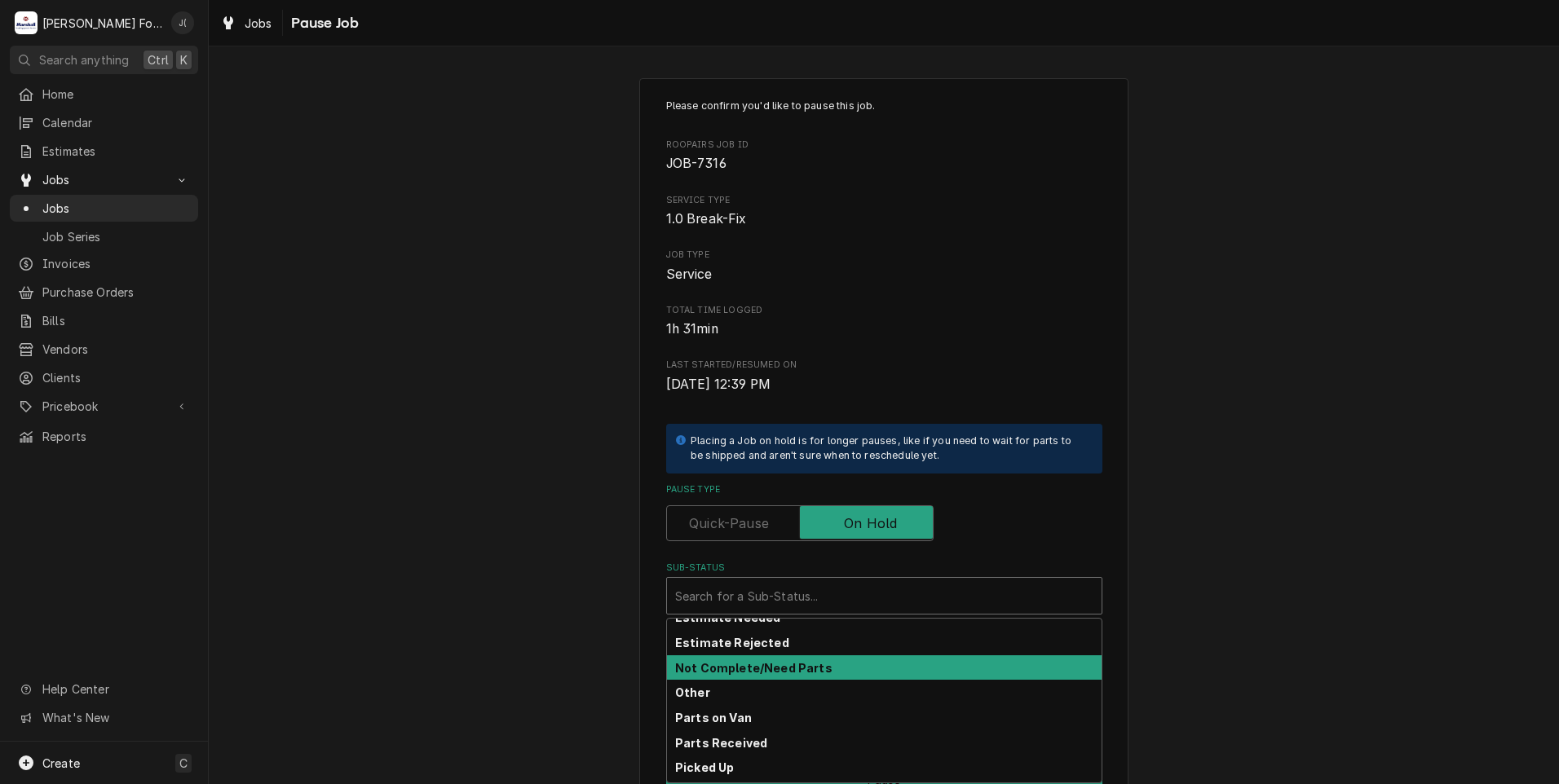
scroll to position [81, 0]
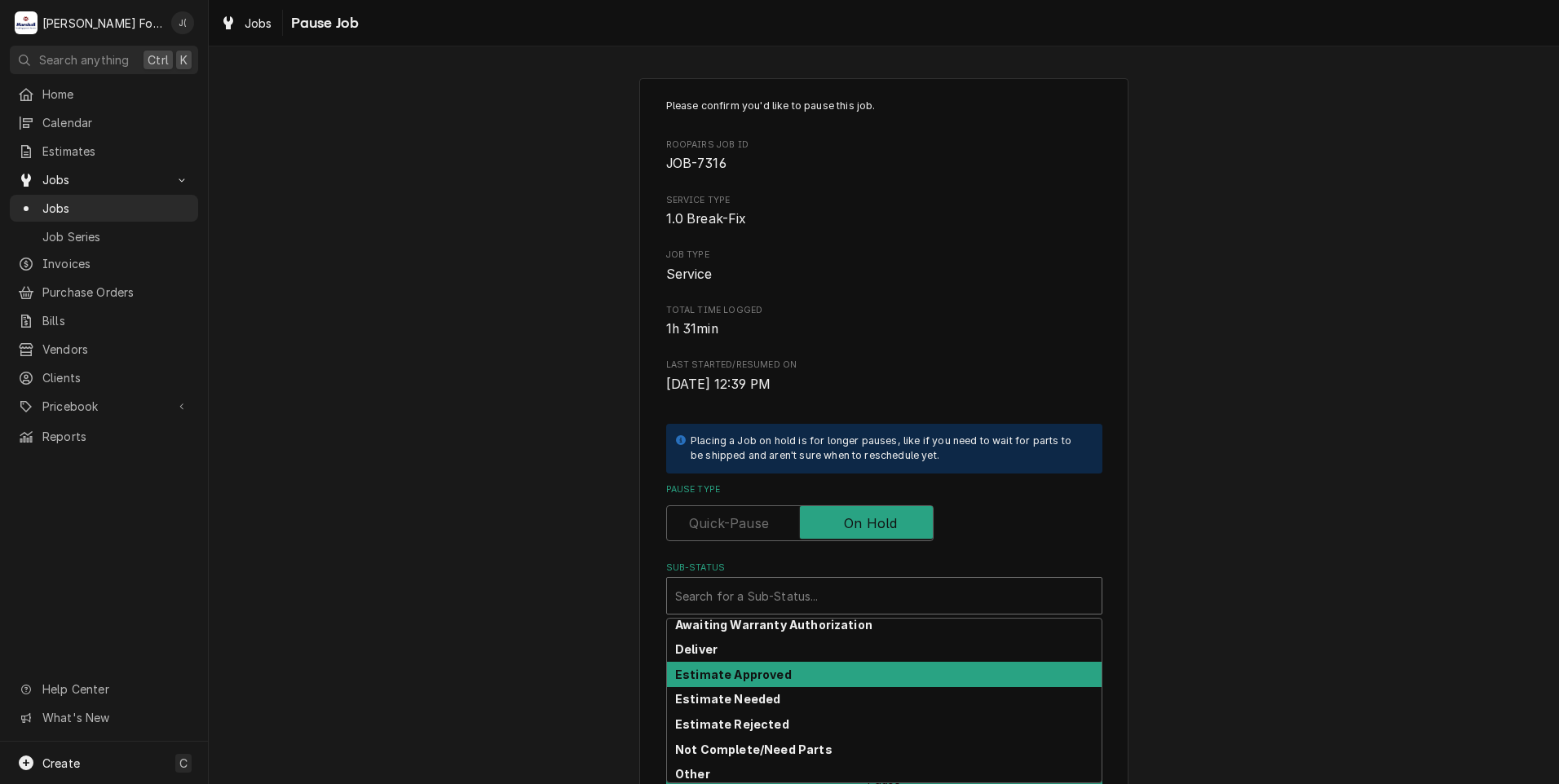
click at [736, 676] on strong "Estimate Approved" at bounding box center [733, 674] width 117 height 14
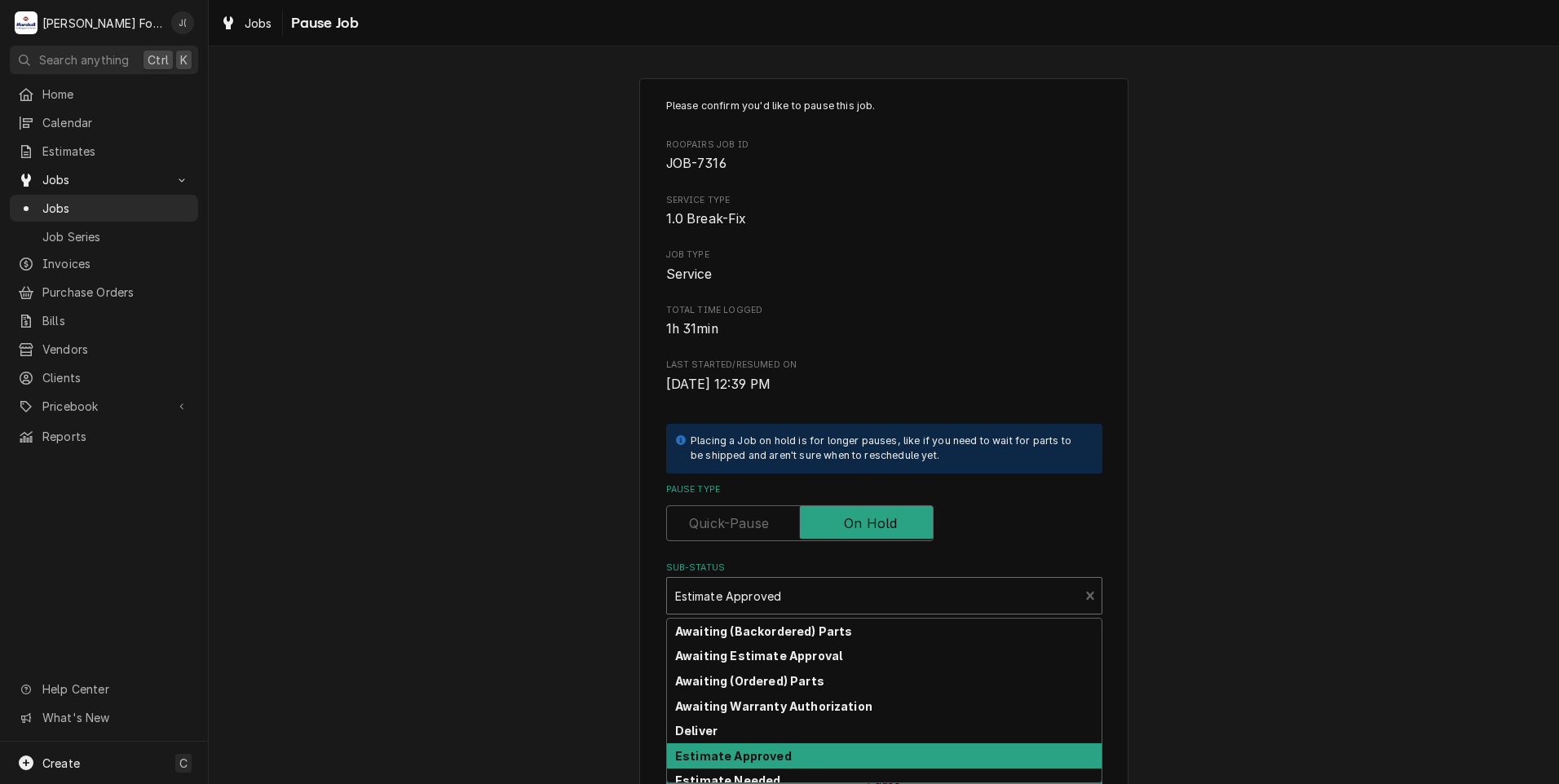
click at [812, 586] on div "Sub-Status" at bounding box center [873, 595] width 396 height 29
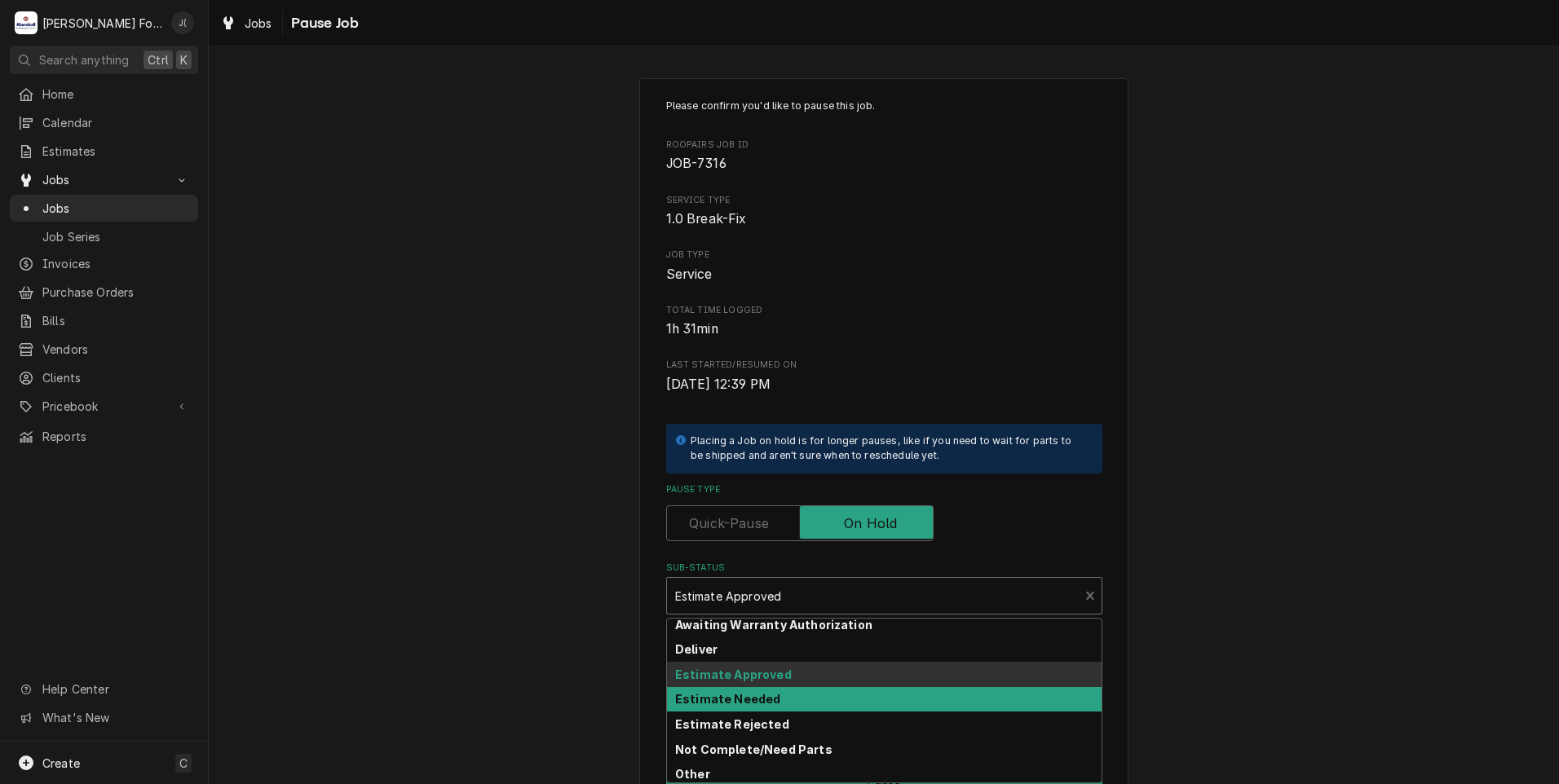
click at [755, 696] on strong "Estimate Needed" at bounding box center [727, 699] width 105 height 14
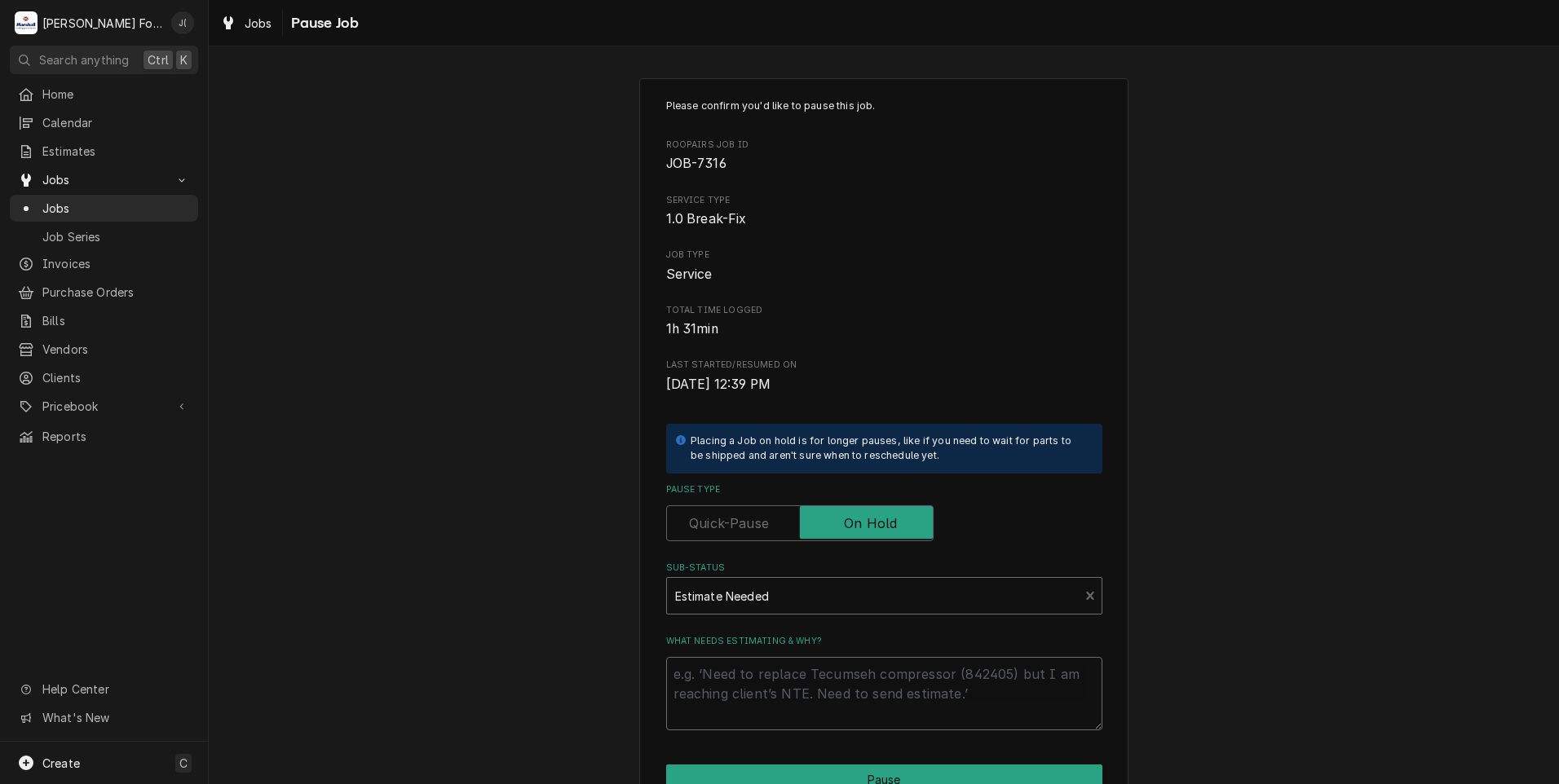
click at [755, 696] on textarea "What needs estimating & why?" at bounding box center [884, 693] width 436 height 73
type textarea "x"
type textarea "P"
type textarea "x"
type textarea "PR"
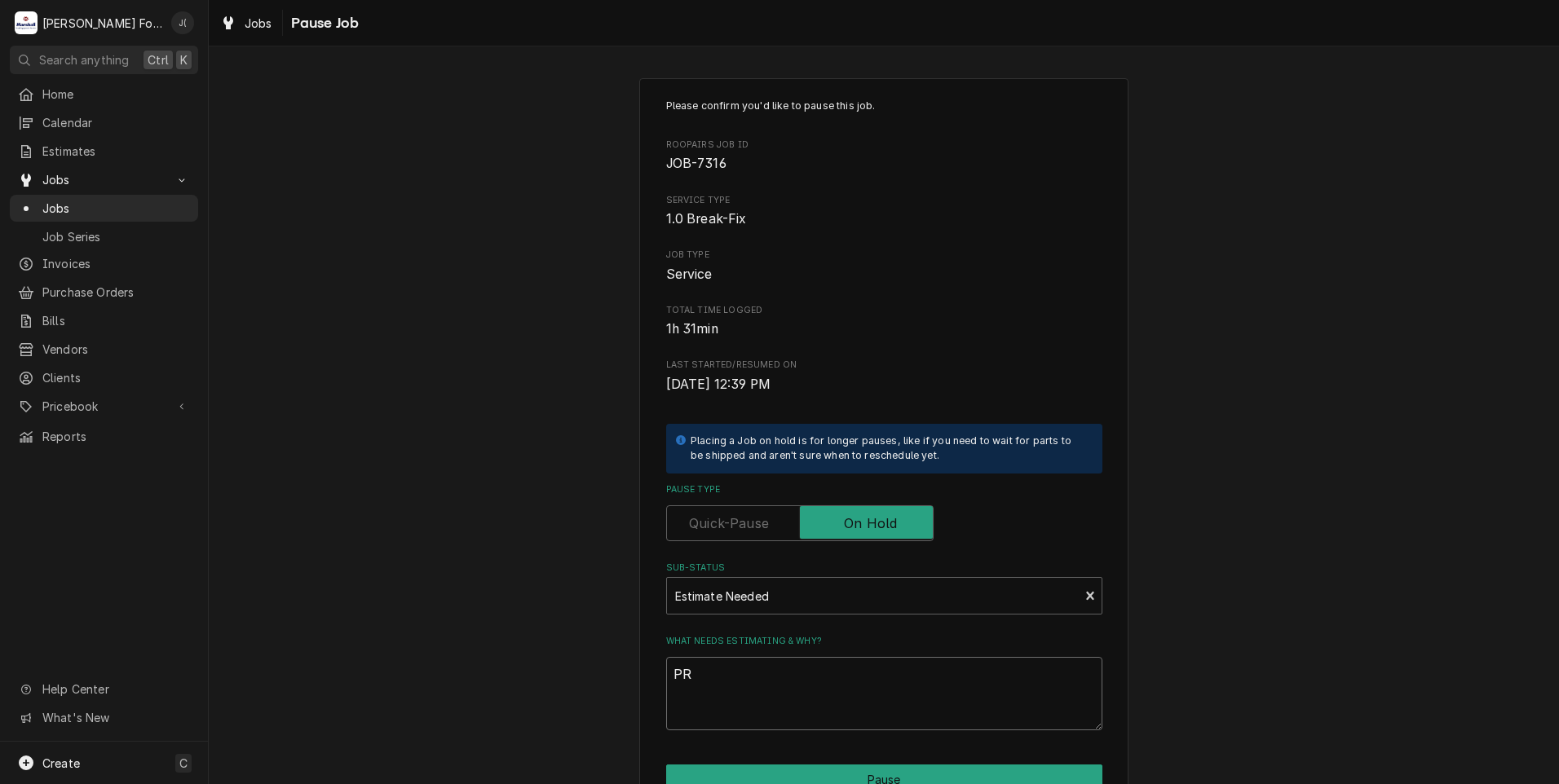
type textarea "x"
type textarea "PRI"
type textarea "x"
type textarea "PRIC"
type textarea "x"
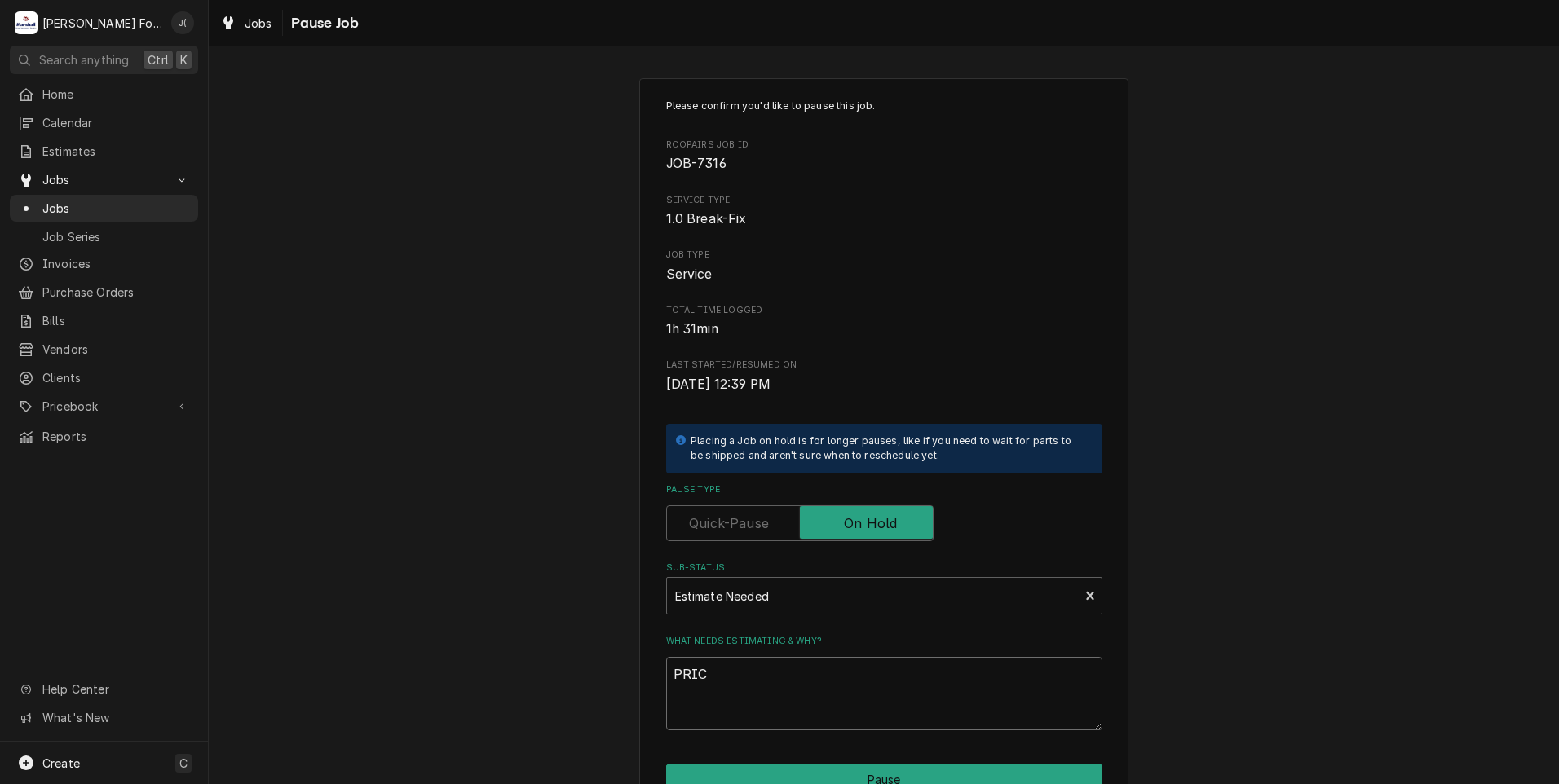
type textarea "PRICE"
type textarea "x"
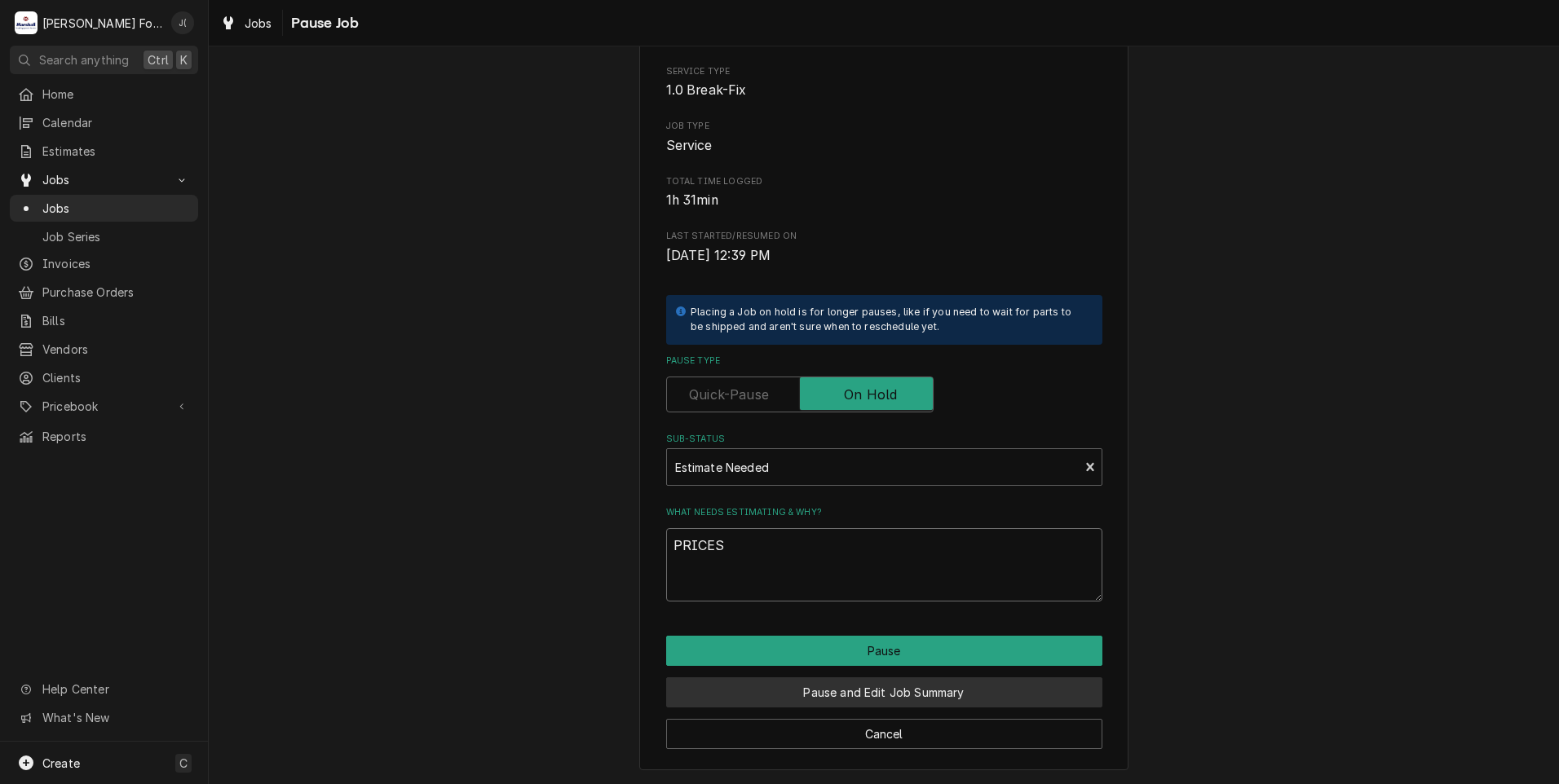
type textarea "PRICES"
click at [773, 694] on button "Pause and Edit Job Summary" at bounding box center [884, 692] width 436 height 30
type textarea "x"
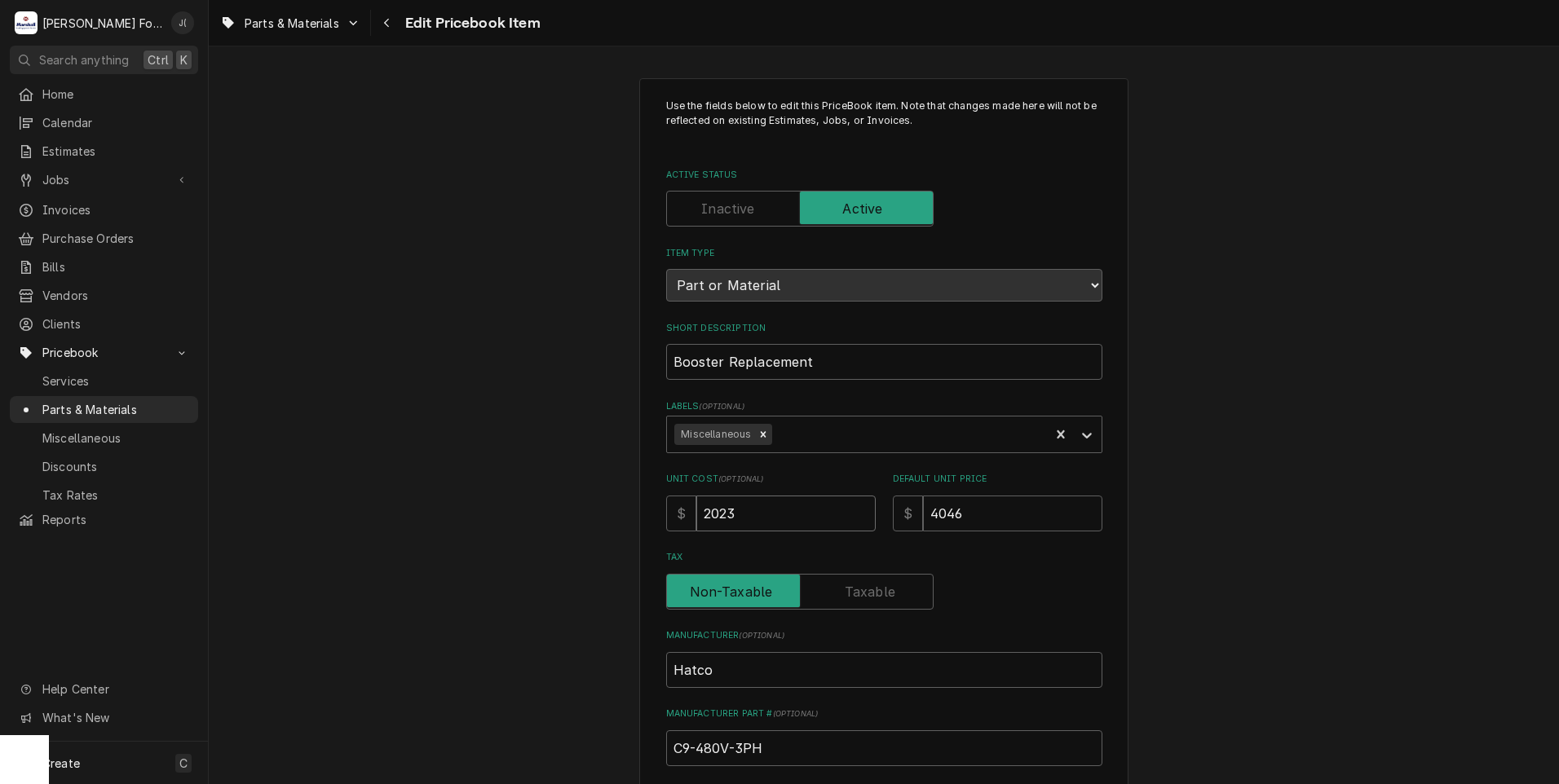
click at [501, 492] on div "Use the fields below to edit this PriceBook item. Note that changes made here w…" at bounding box center [884, 637] width 1350 height 1148
type textarea "x"
type input "2"
type textarea "x"
type input "23"
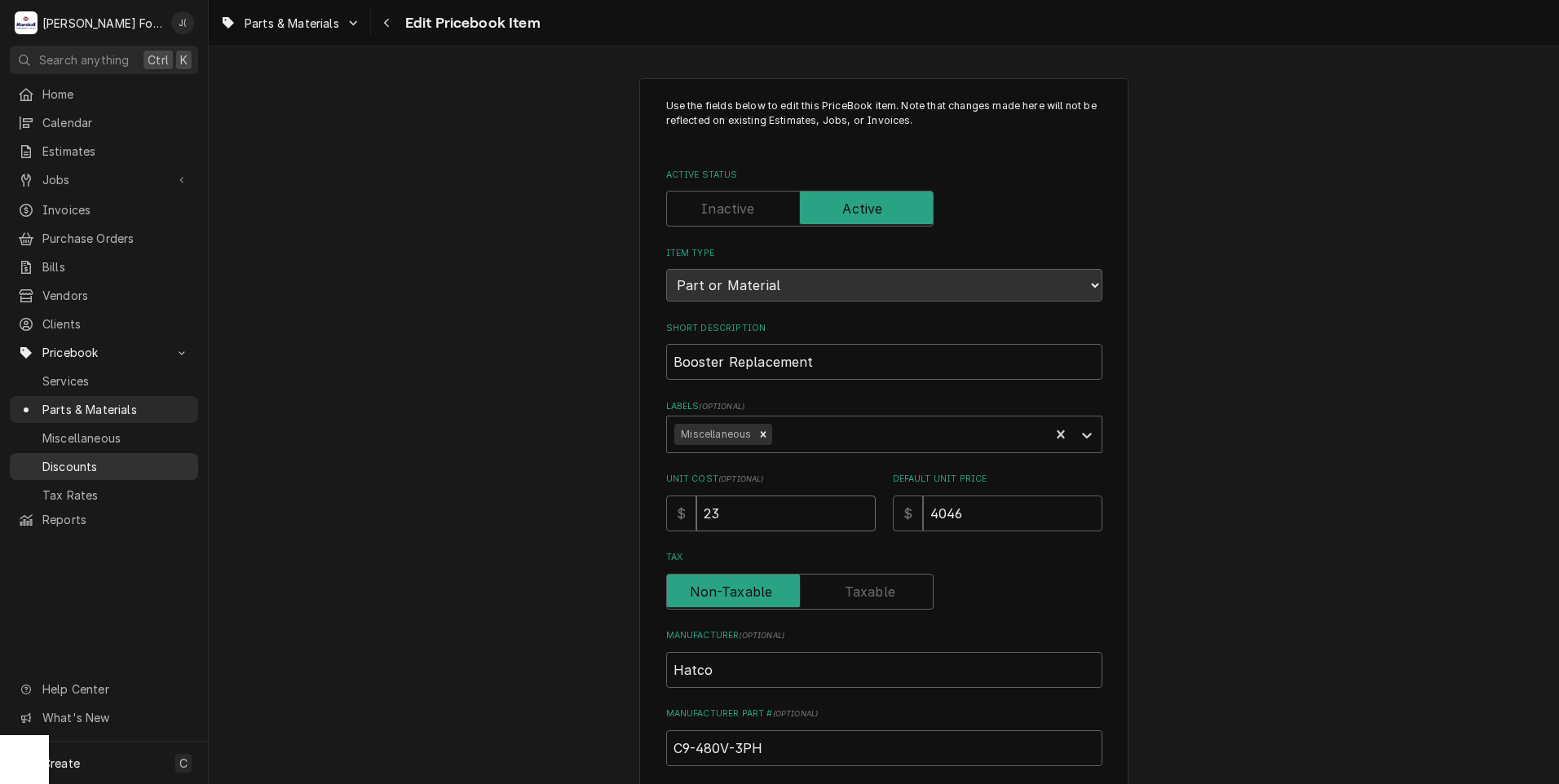
type textarea "x"
type input "238"
type textarea "x"
type input "2383"
type textarea "x"
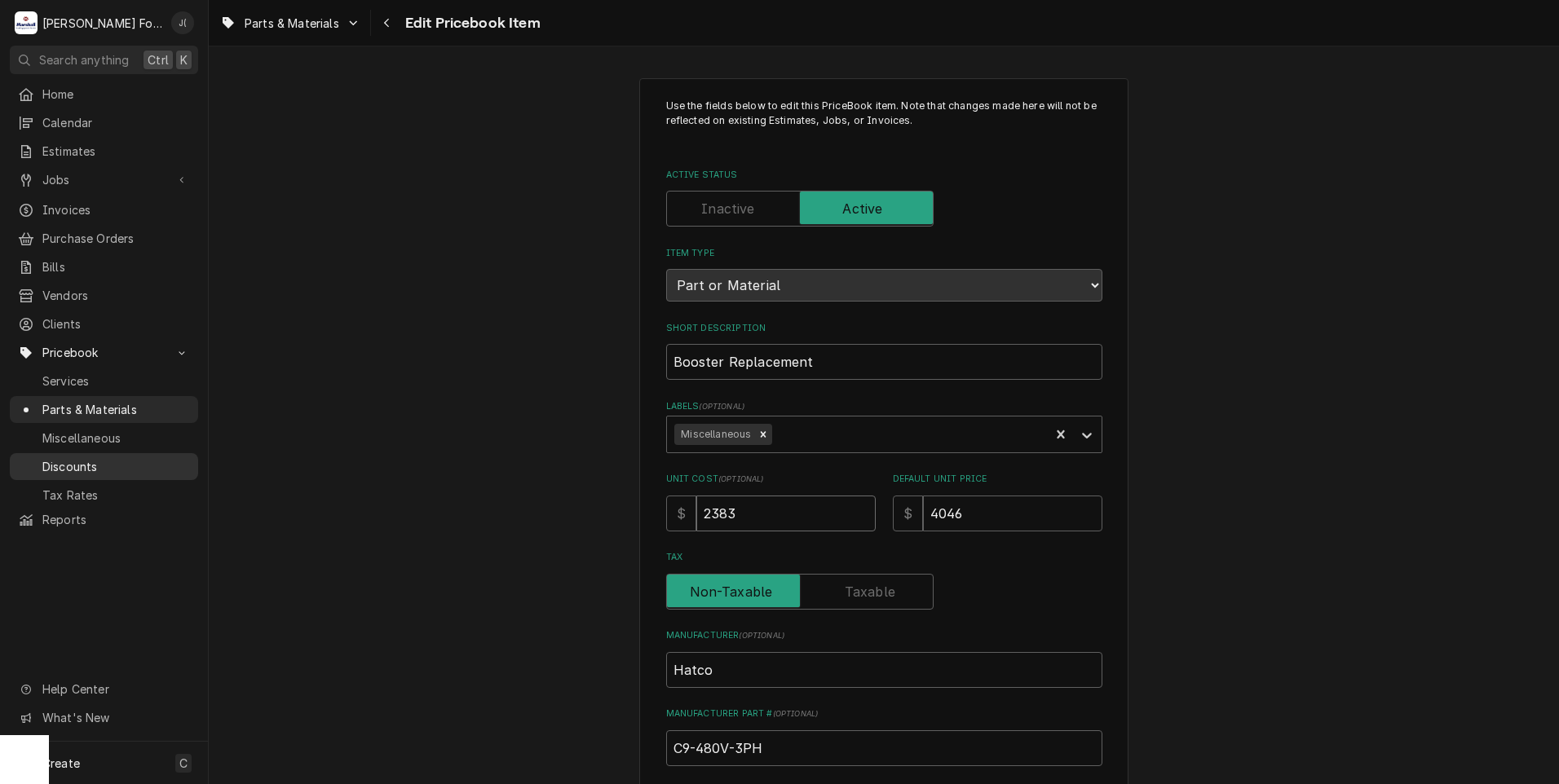
type input "2383.0"
type textarea "x"
type input "2383.00"
click at [973, 502] on input "4046" at bounding box center [1013, 513] width 179 height 36
drag, startPoint x: 973, startPoint y: 502, endPoint x: 899, endPoint y: 513, distance: 74.8
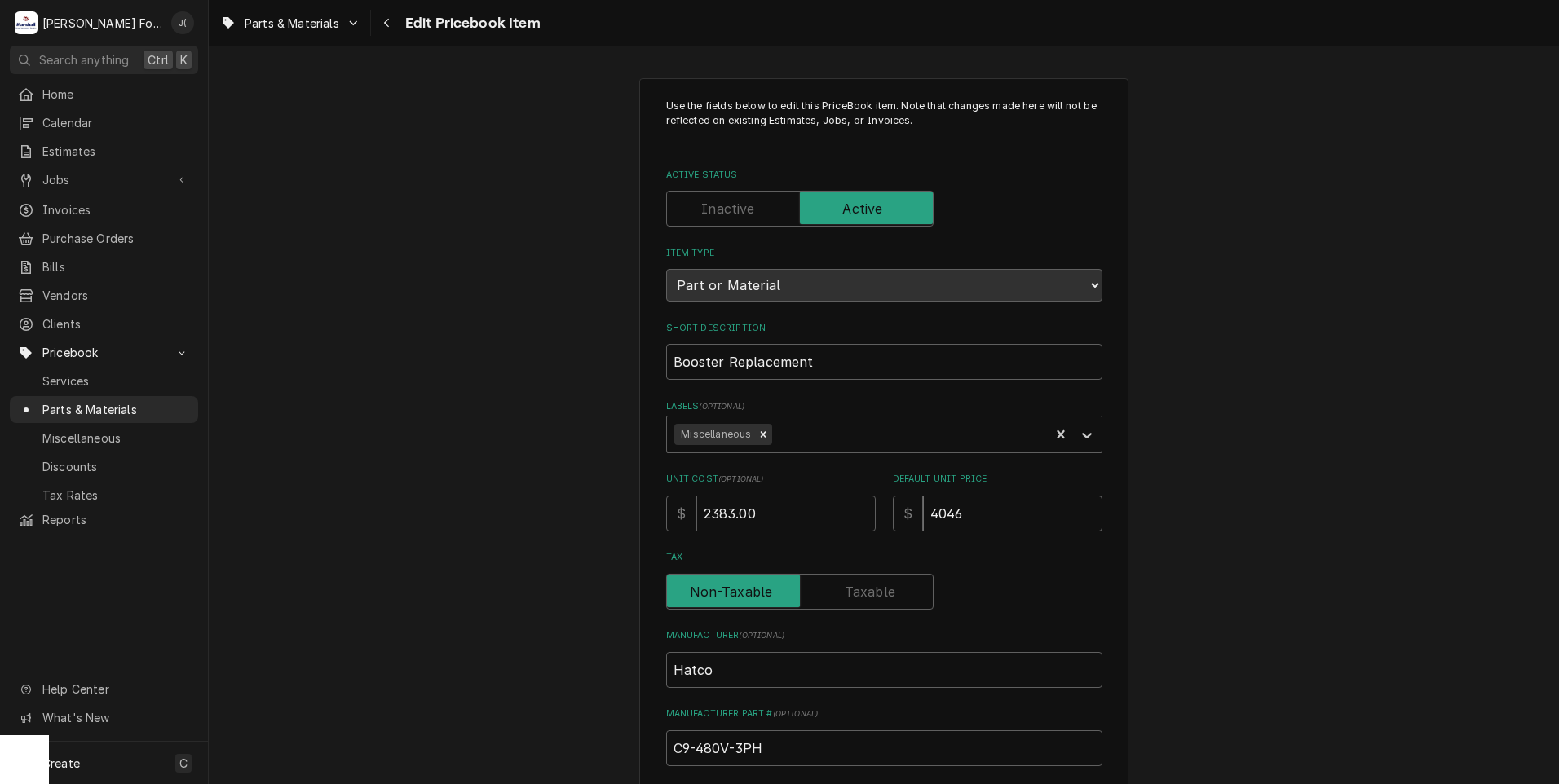
click at [924, 517] on input "4046" at bounding box center [1013, 513] width 179 height 36
type textarea "x"
type input "4"
type textarea "x"
type input "47"
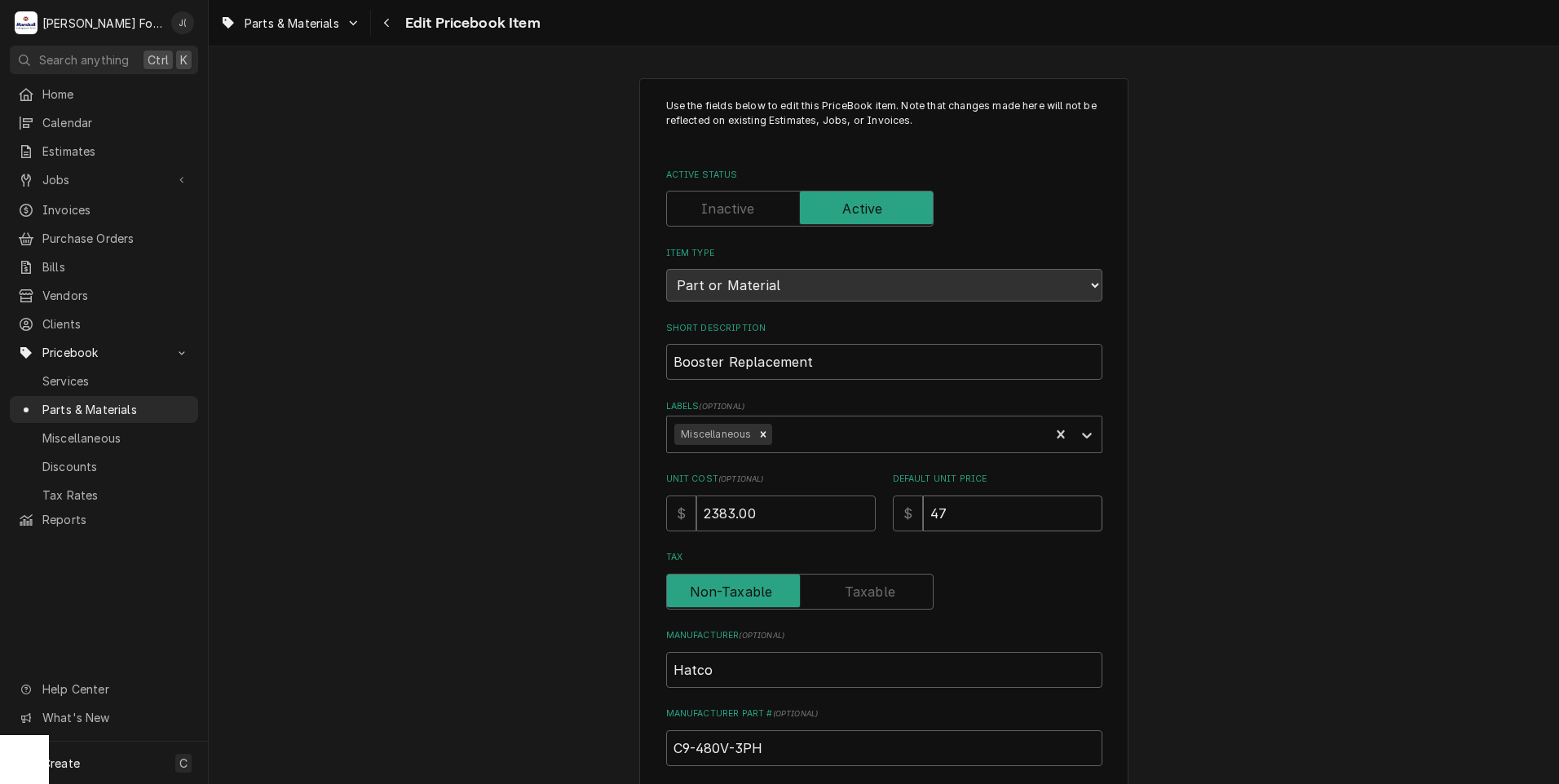
type textarea "x"
type input "476"
type textarea "x"
type input "4766"
type textarea "x"
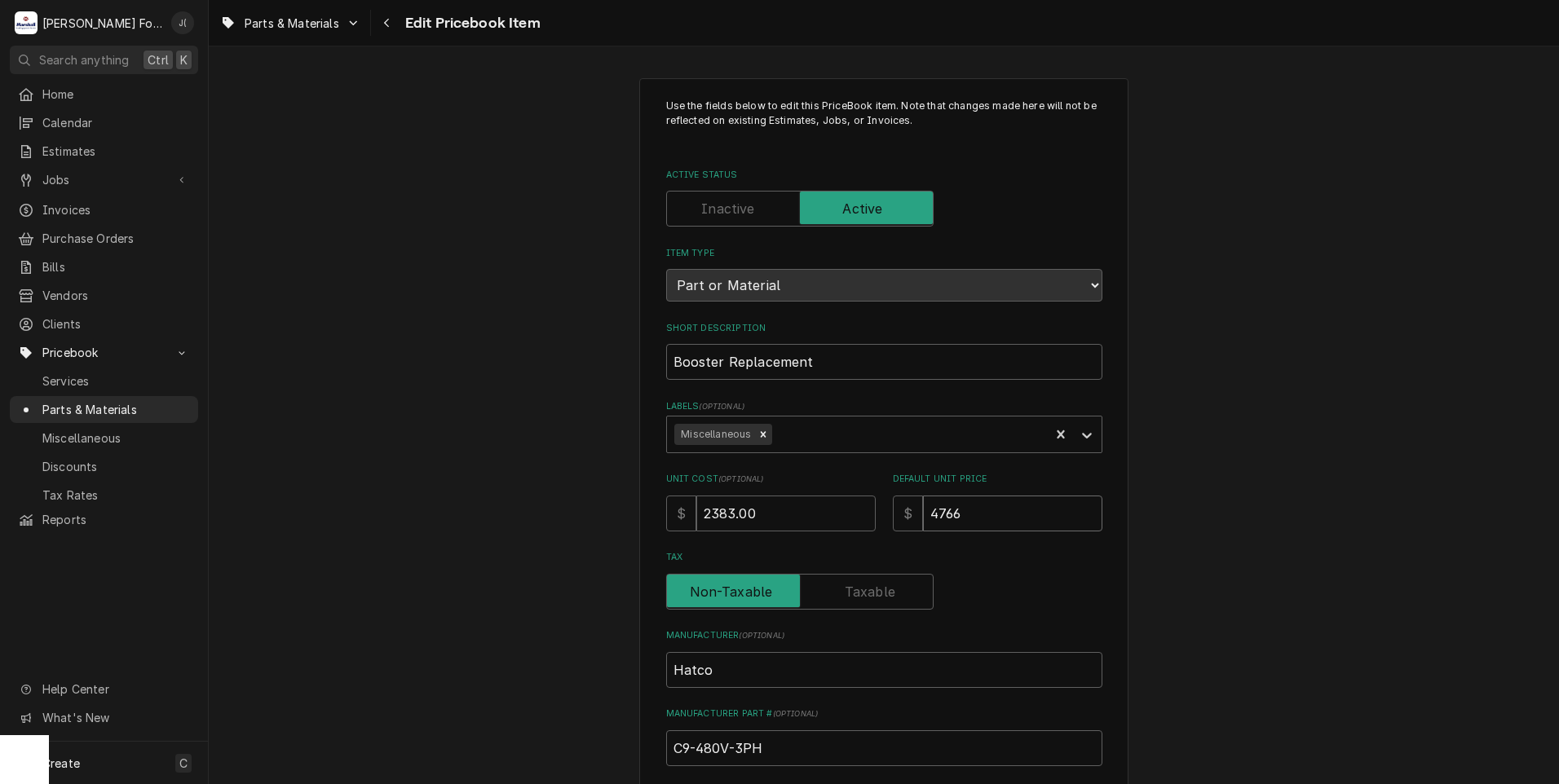
type input "4766.0"
type textarea "x"
type input "4766.00"
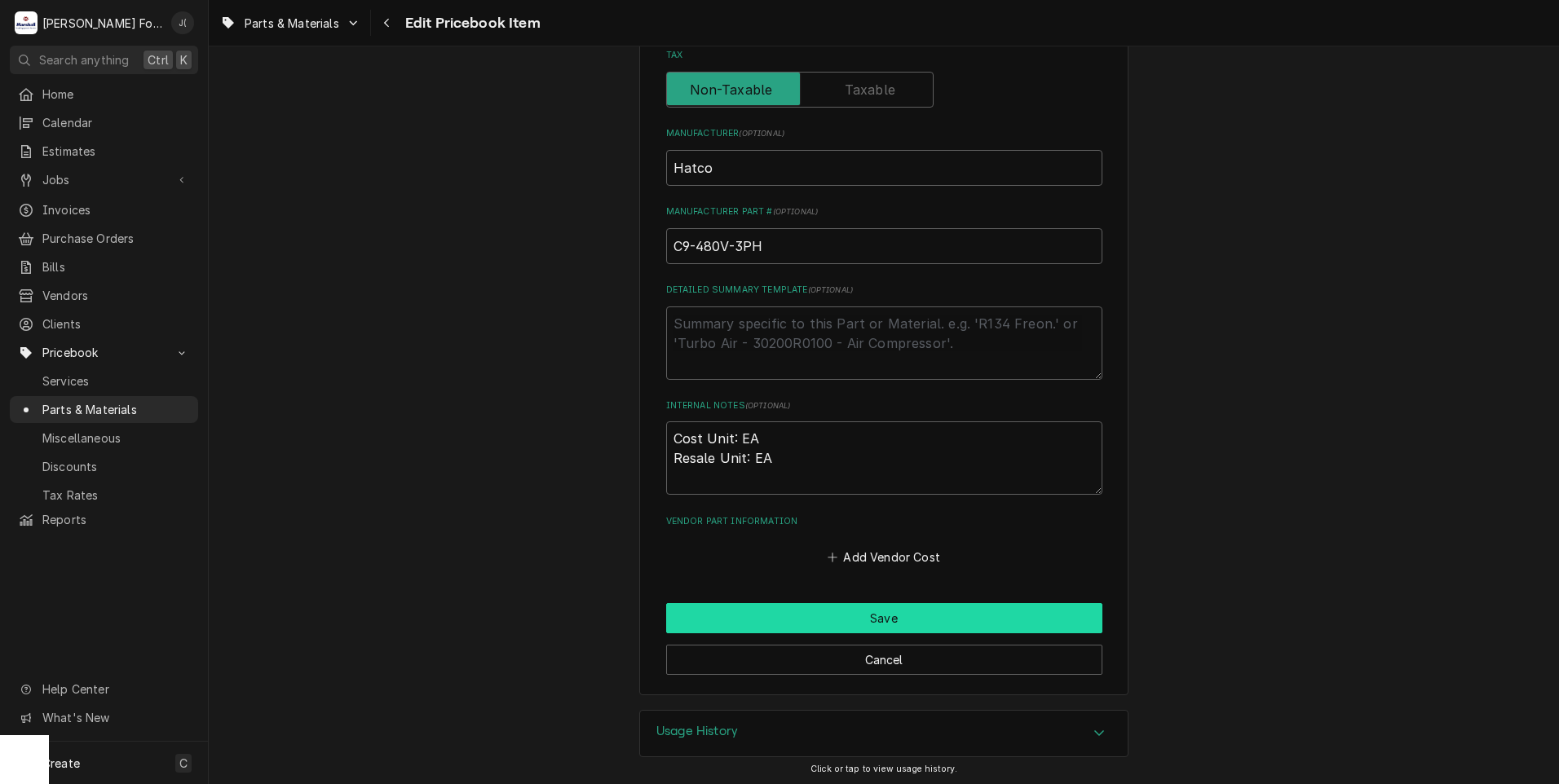
click at [750, 620] on button "Save" at bounding box center [884, 617] width 436 height 30
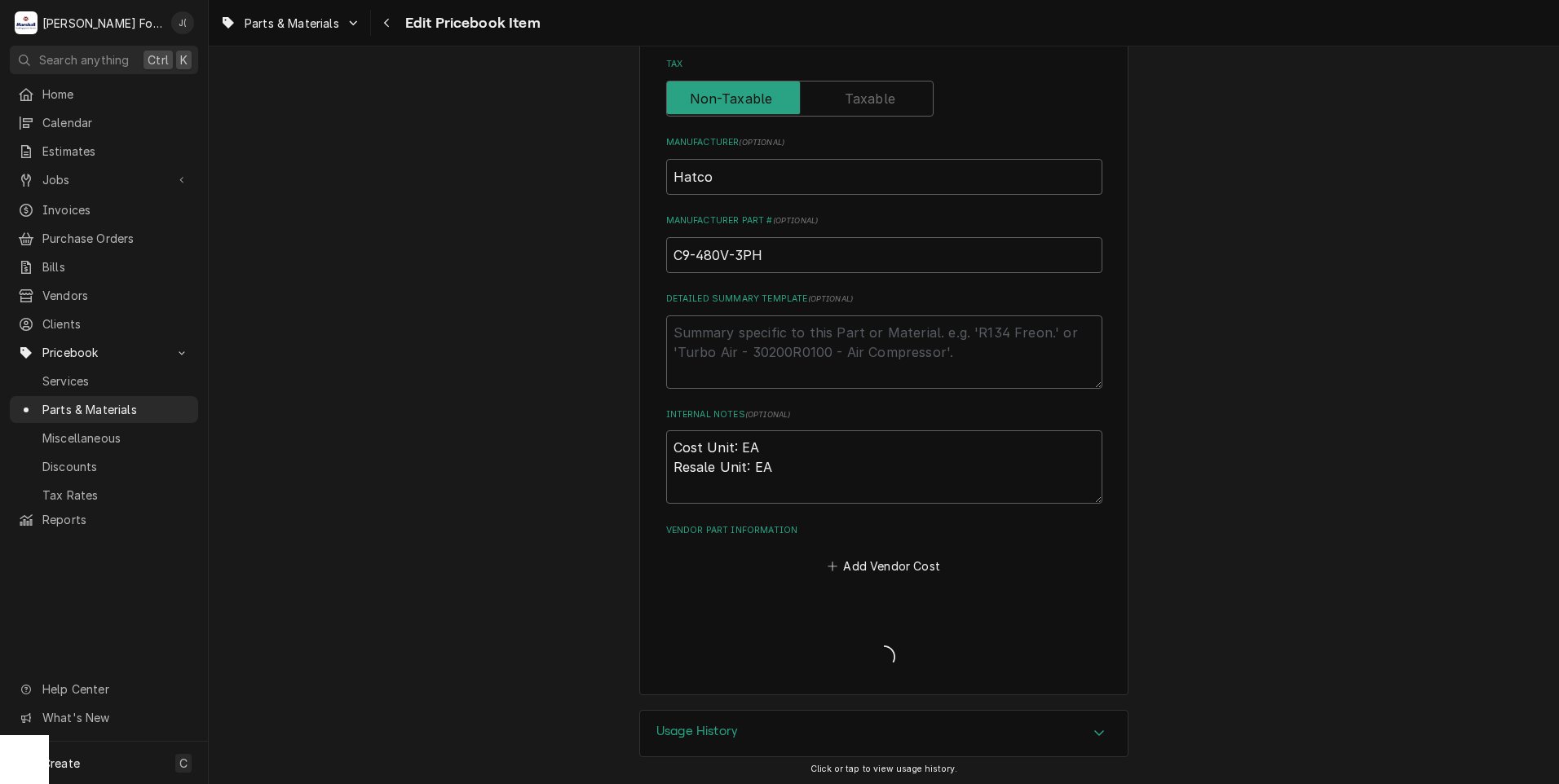
type textarea "x"
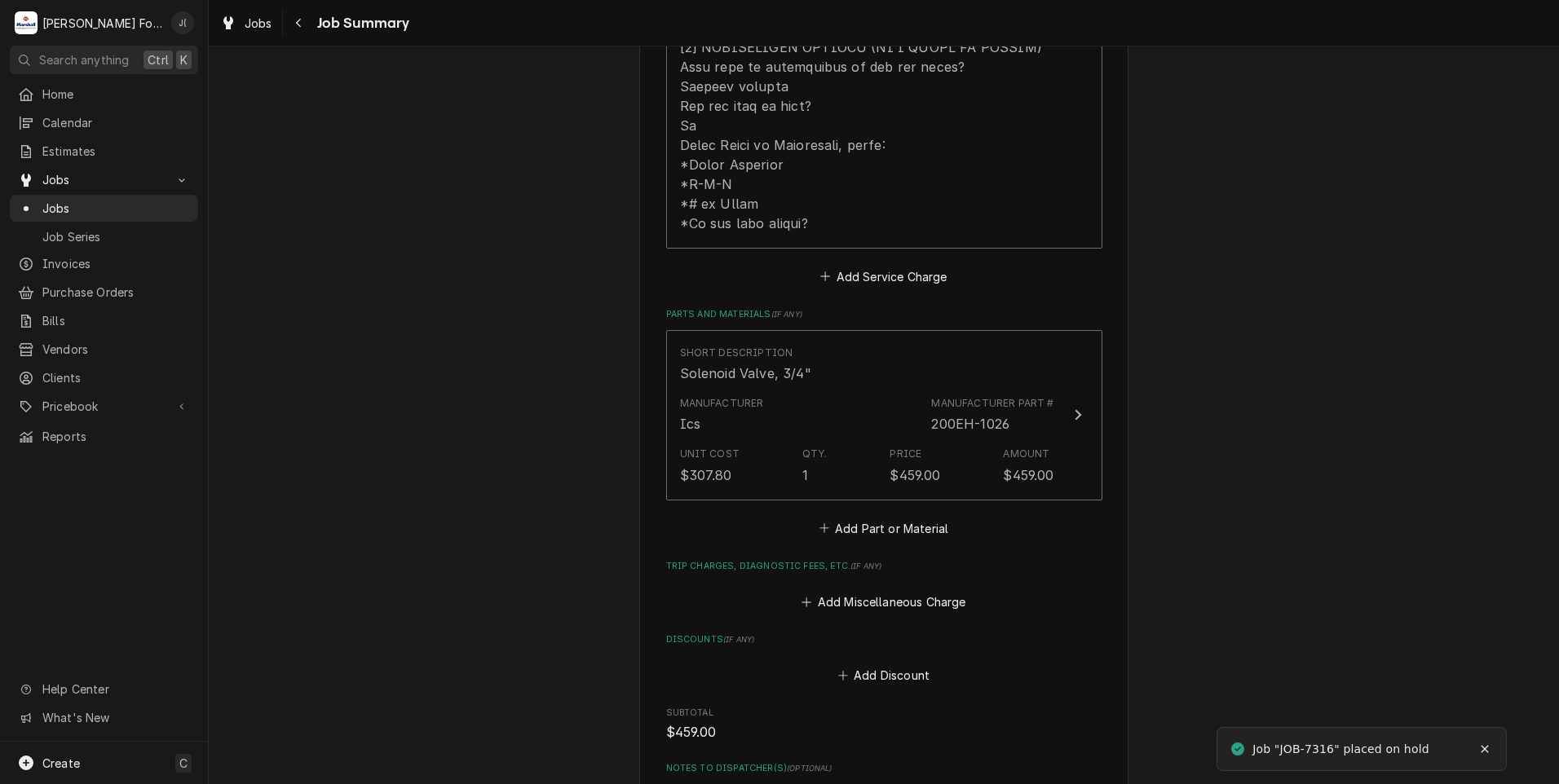
scroll to position [978, 0]
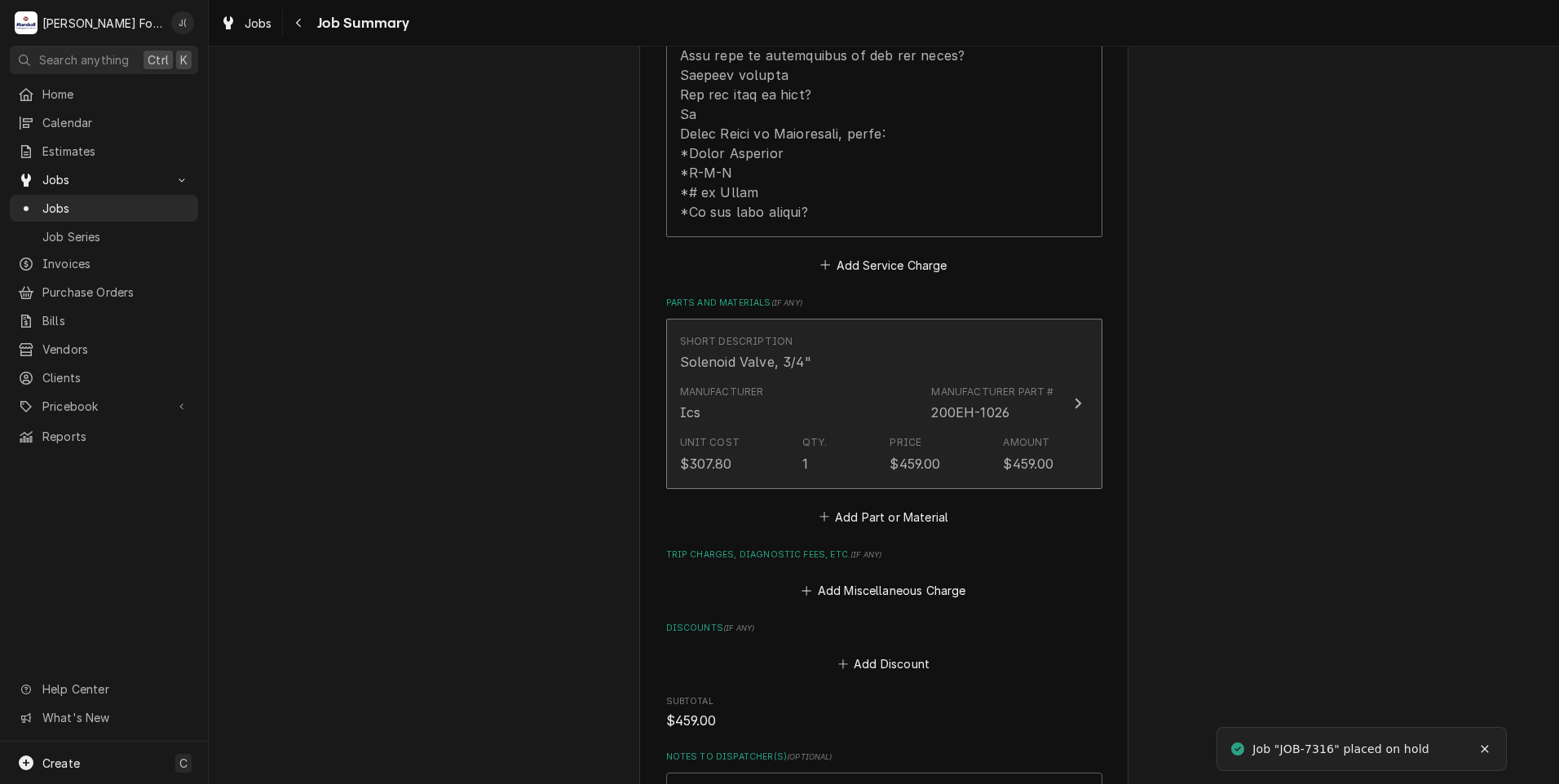
click at [799, 394] on div "Manufacturer Ics Manufacturer Part # 200EH-1026" at bounding box center [867, 403] width 374 height 51
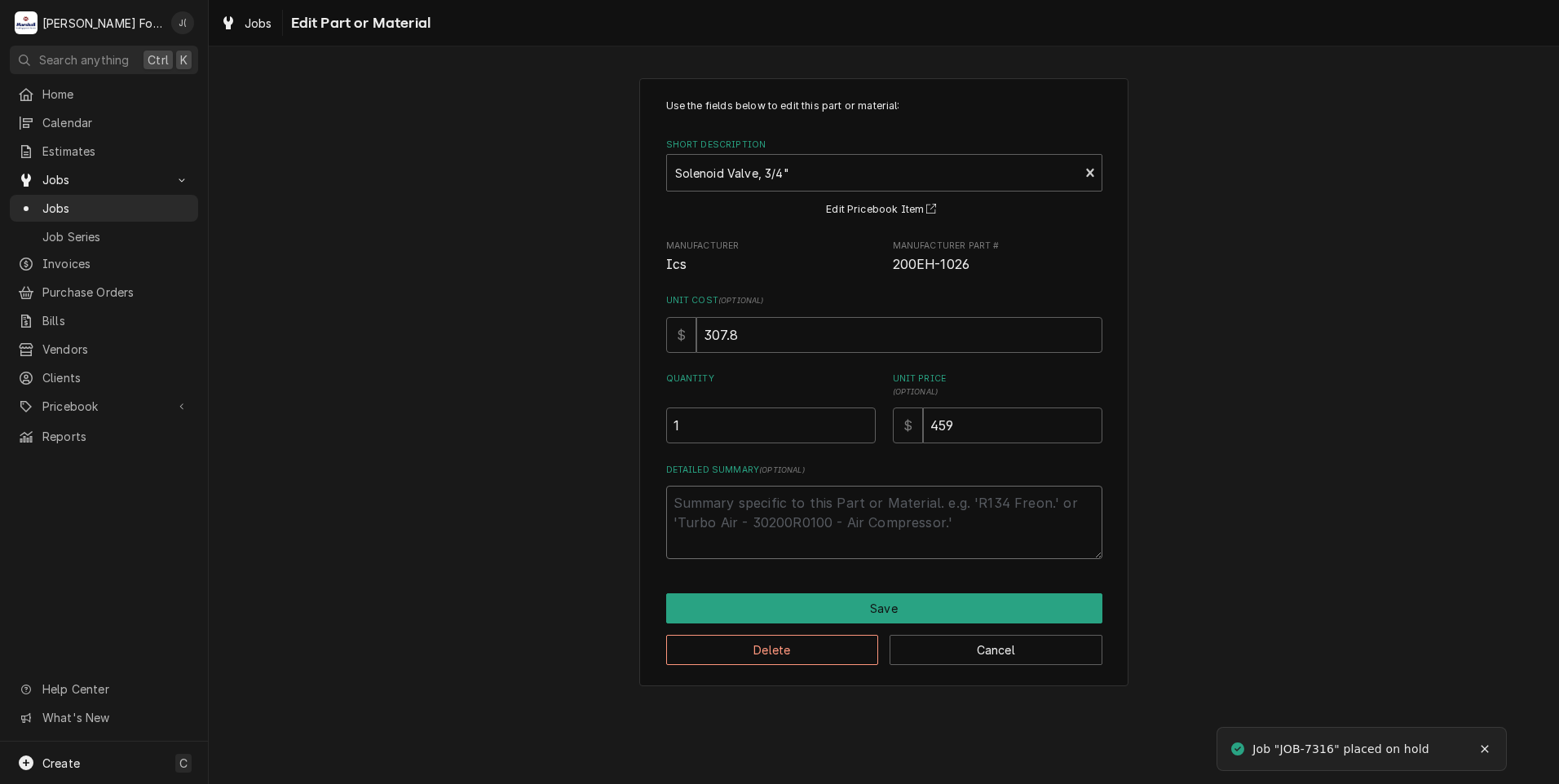
click at [739, 518] on textarea "Detailed Summary ( optional )" at bounding box center [884, 522] width 436 height 73
type textarea "x"
type textarea "("
type textarea "x"
type textarea "(I"
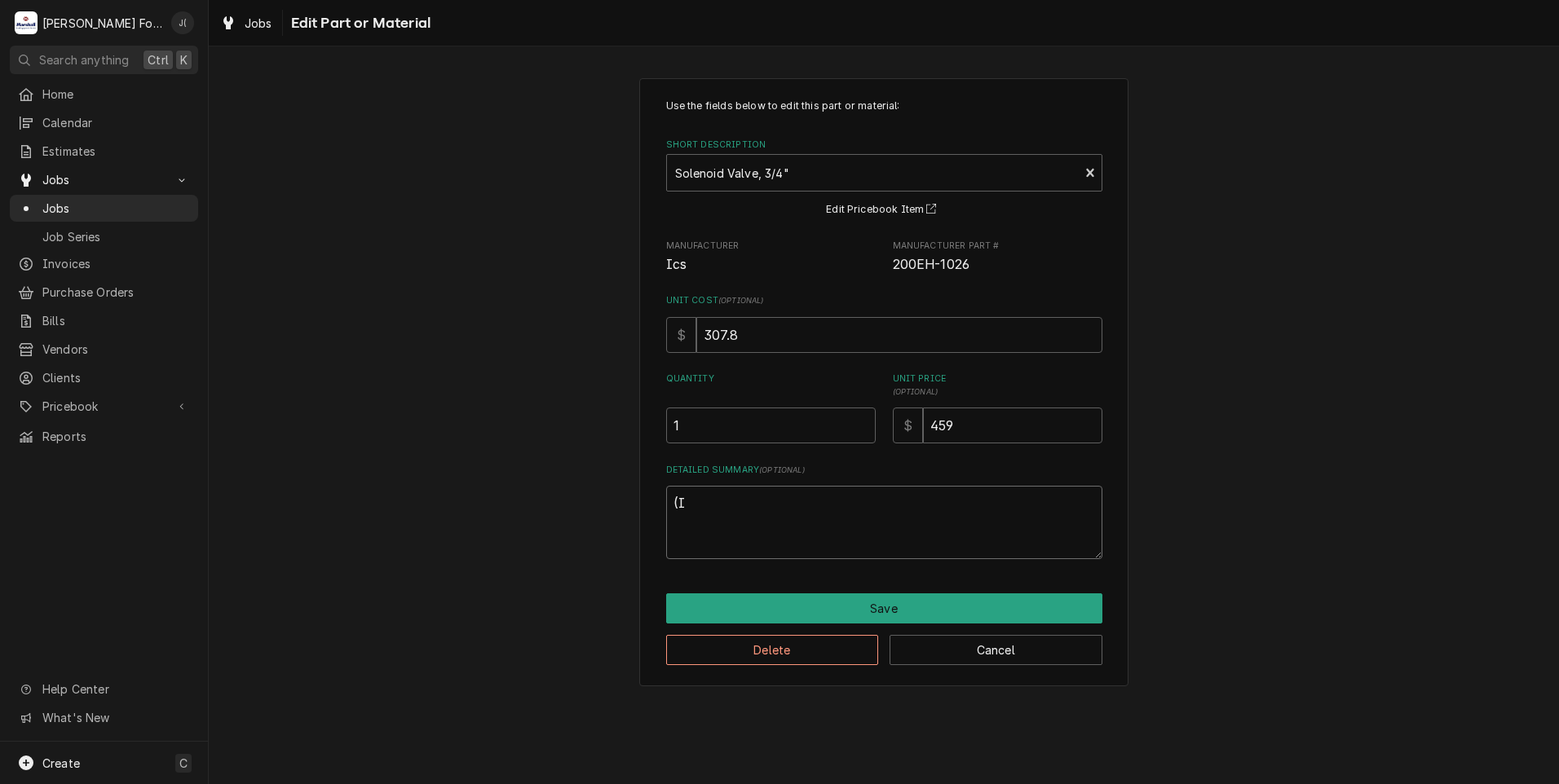
type textarea "x"
type textarea "(IN"
type textarea "x"
type textarea "(INS"
type textarea "x"
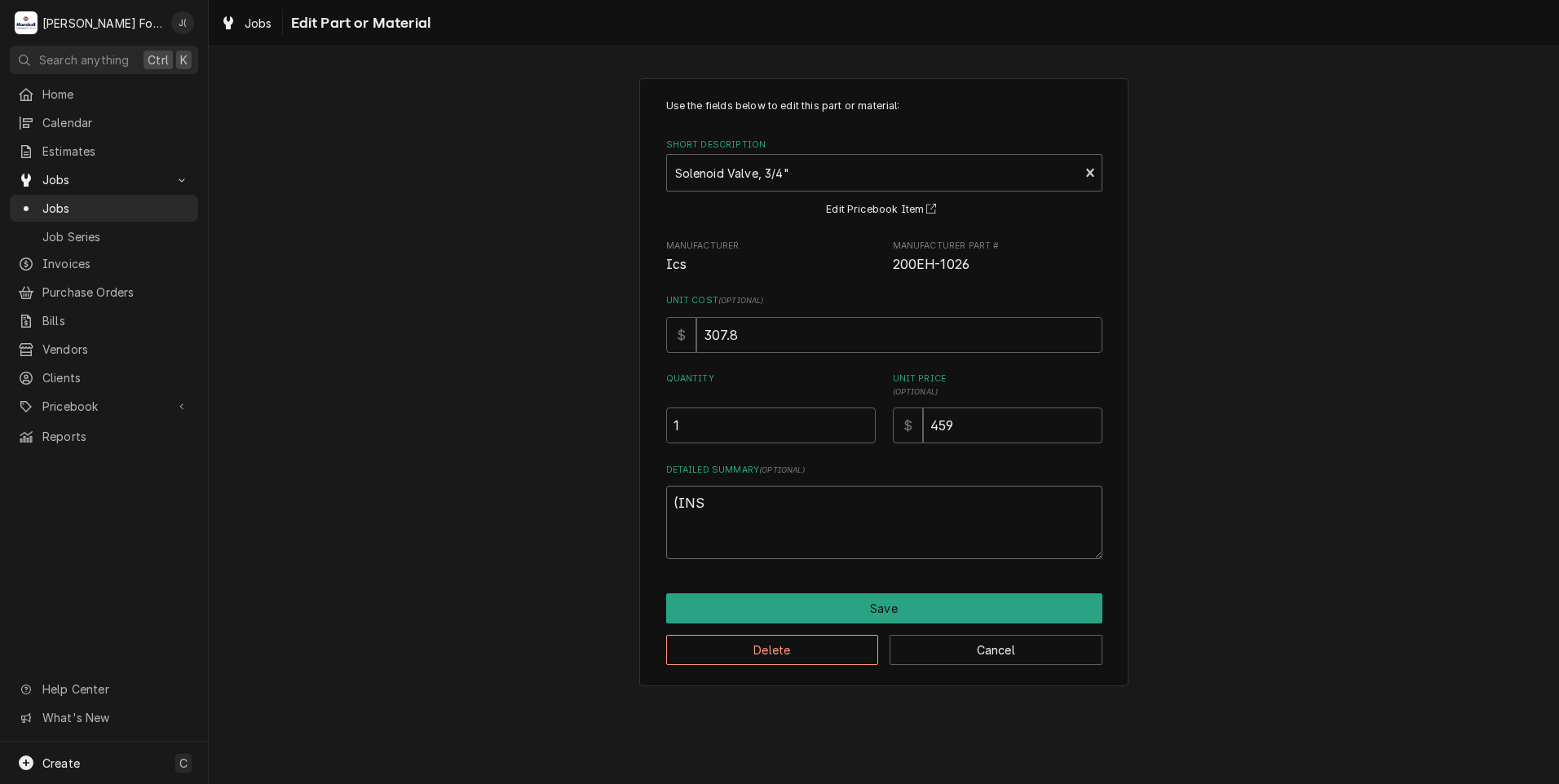
type textarea "(INST"
type textarea "x"
type textarea "(INSTA"
type textarea "x"
type textarea "(INSTAL"
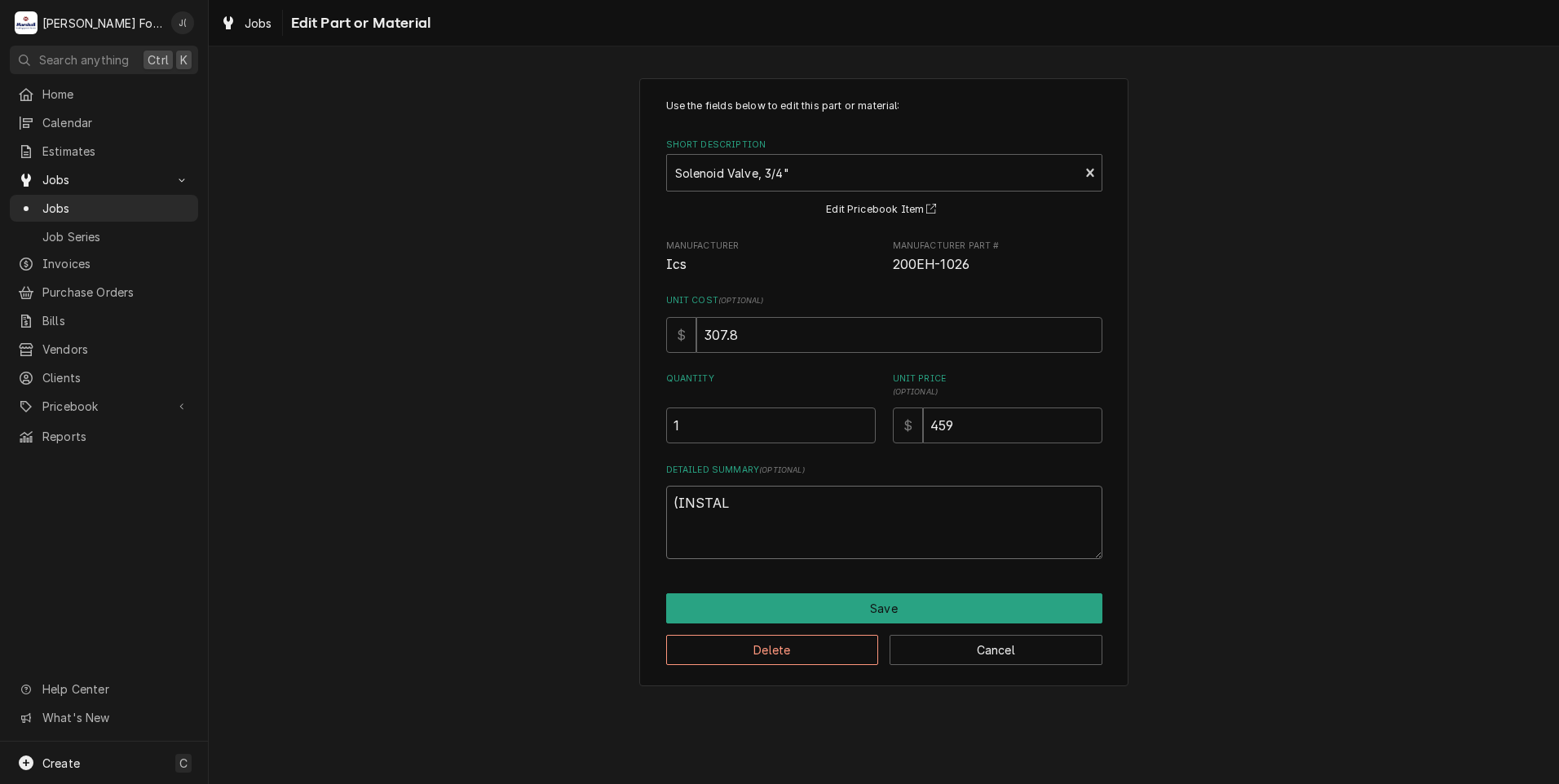
type textarea "x"
type textarea "(INSTALL"
type textarea "x"
type textarea "(INSTALLE"
type textarea "x"
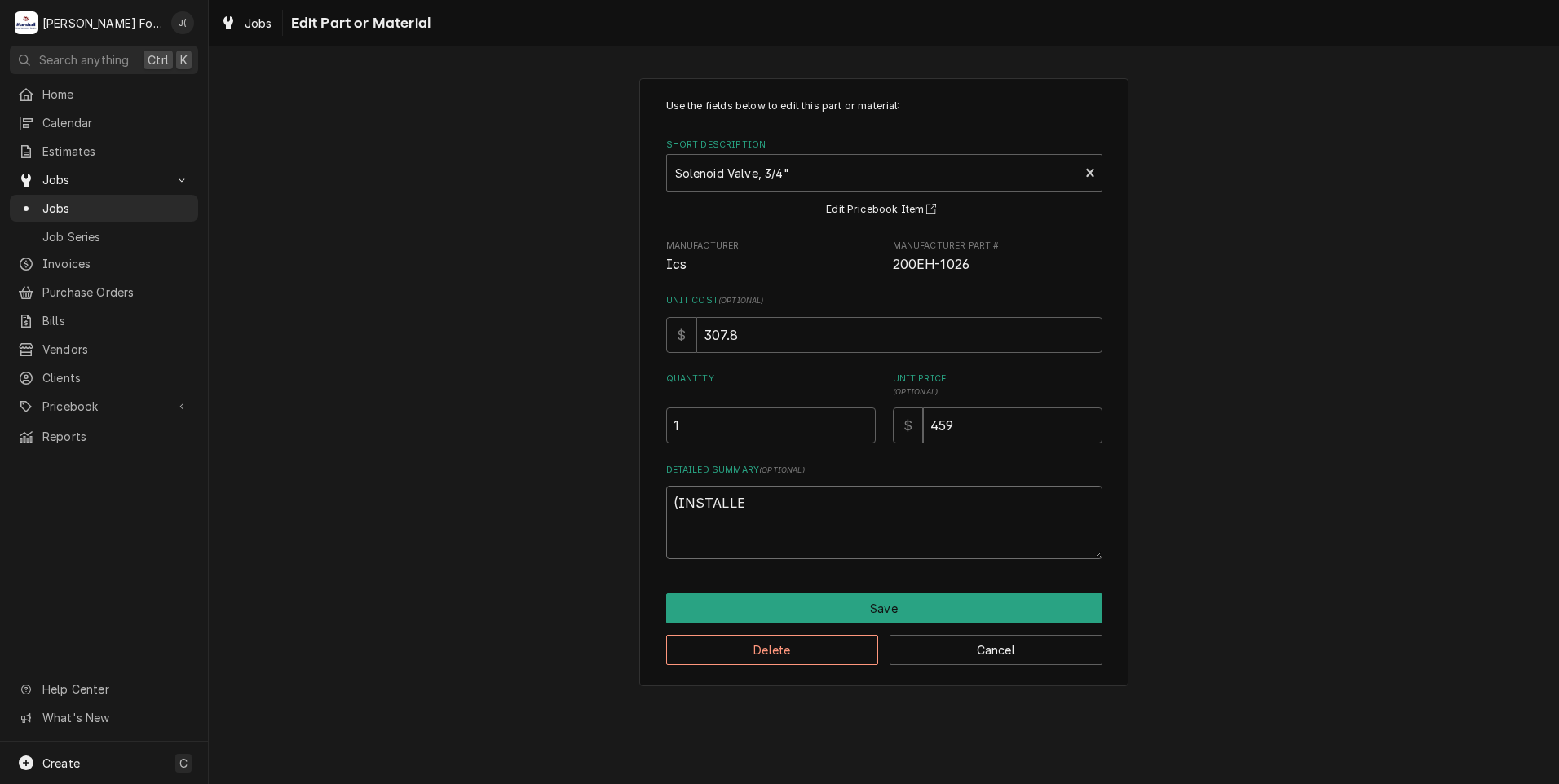
type textarea "(INSTALLED"
type textarea "x"
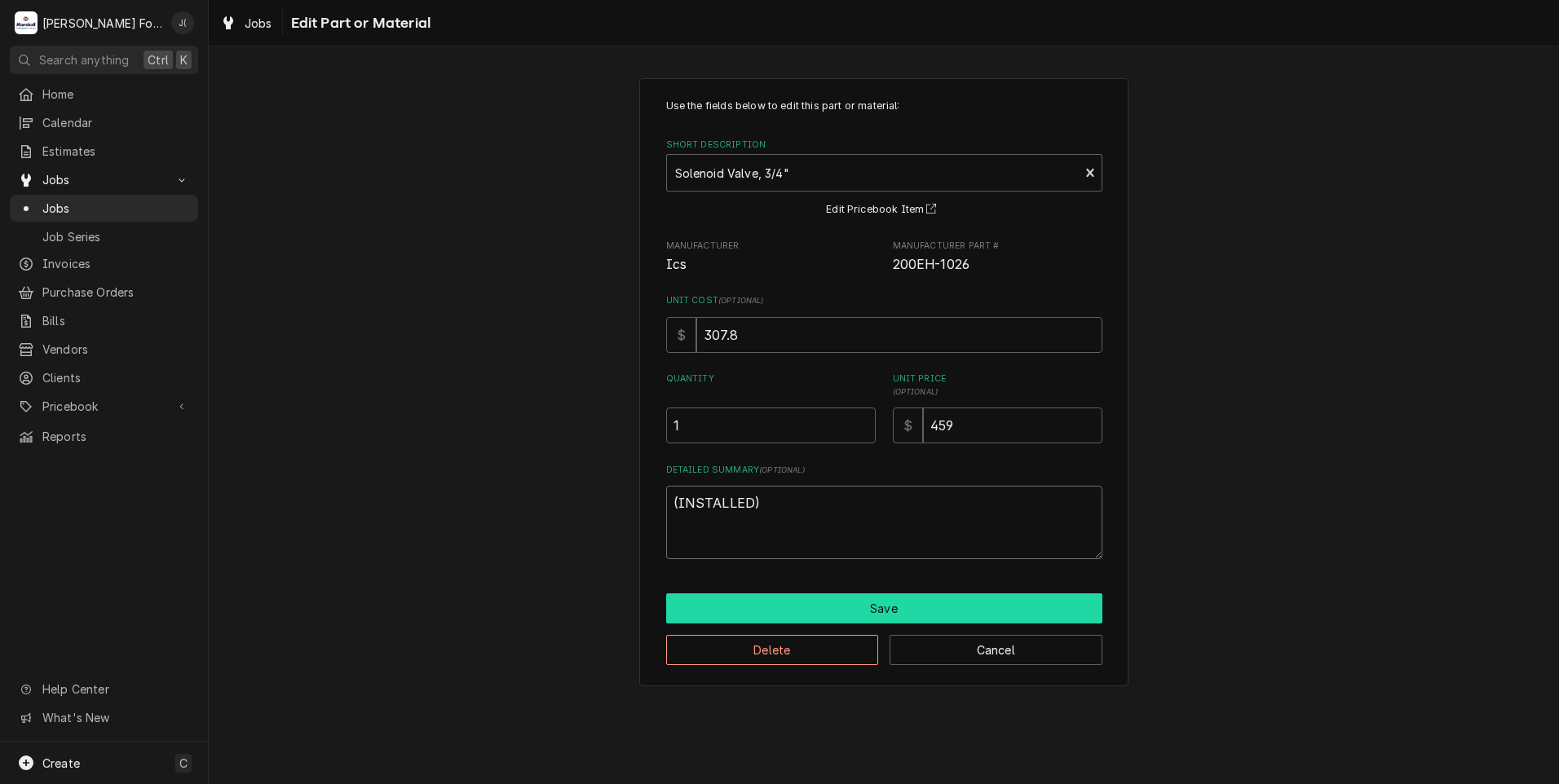
type textarea "(INSTALLED)"
click at [794, 607] on button "Save" at bounding box center [884, 608] width 436 height 30
type textarea "x"
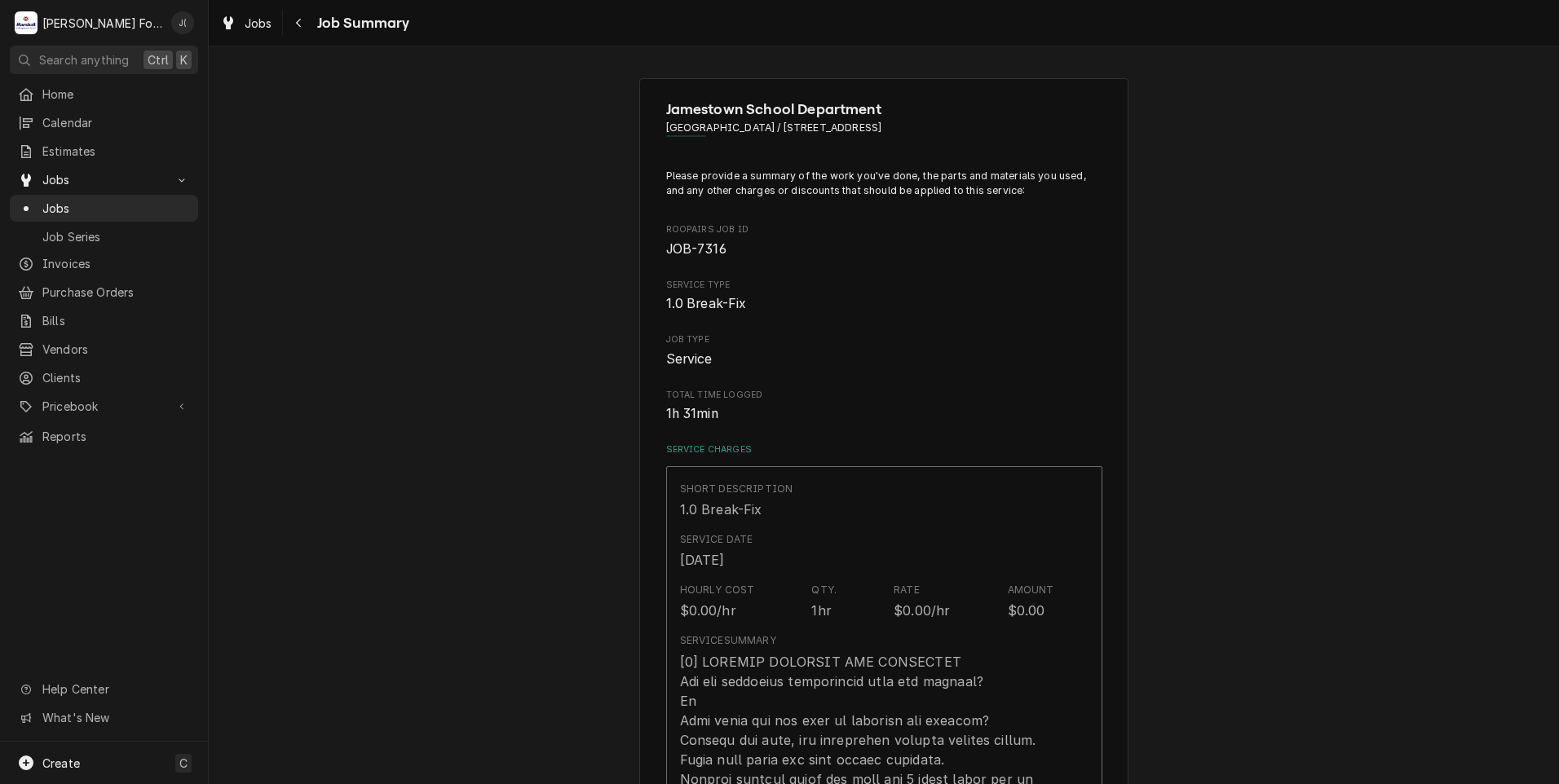
scroll to position [978, 0]
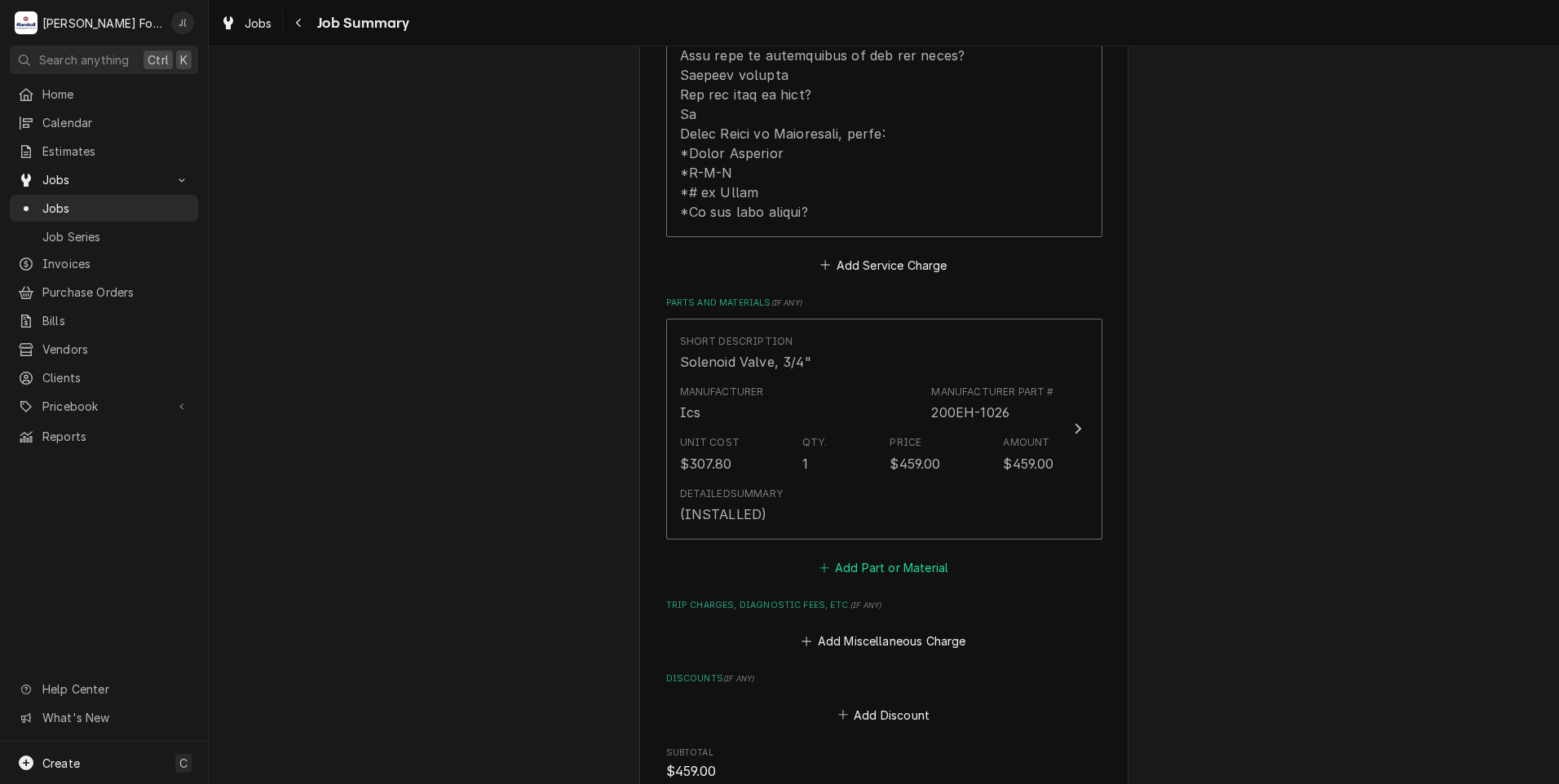
click at [871, 555] on button "Add Part or Material" at bounding box center [883, 567] width 134 height 23
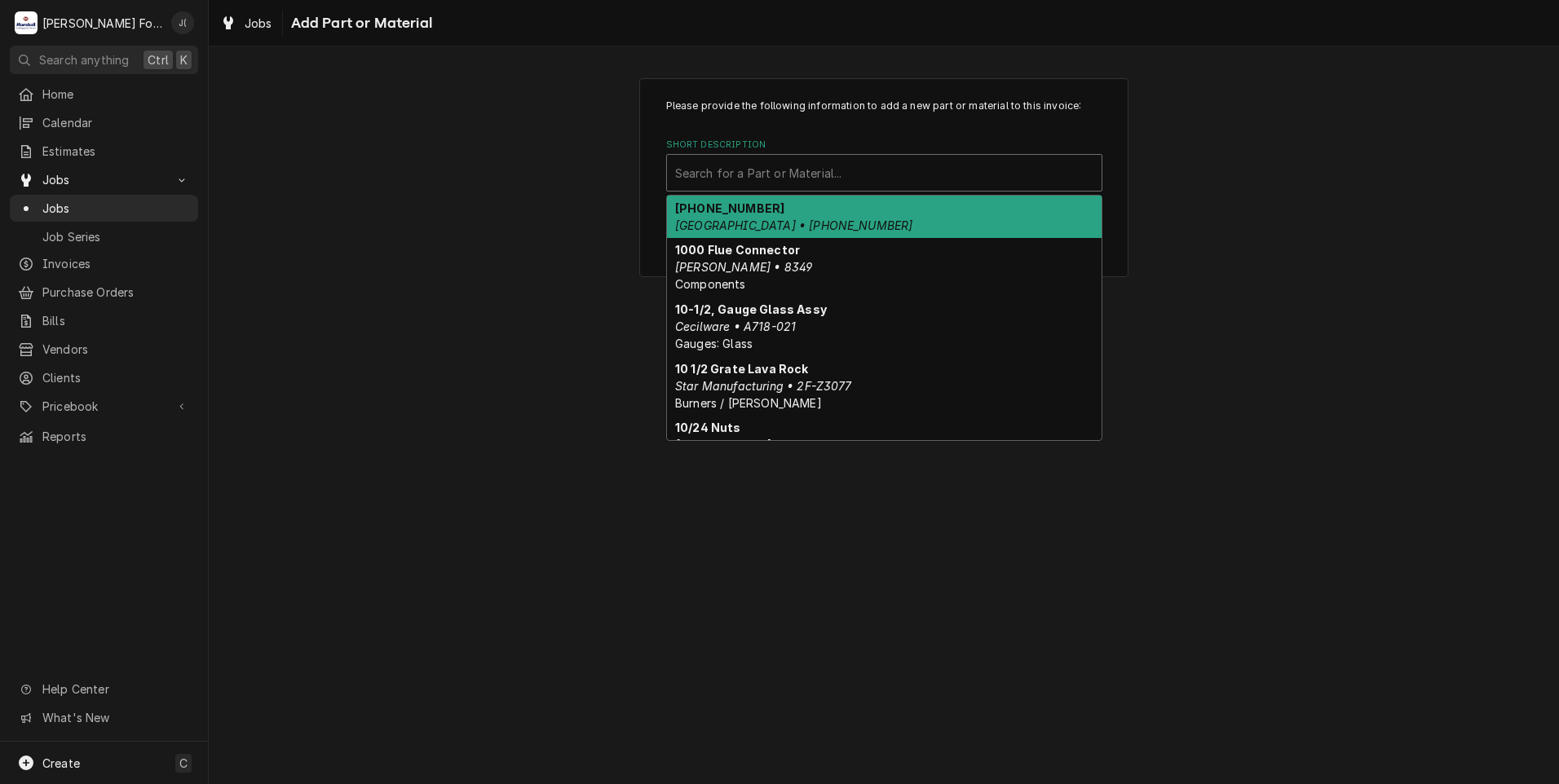
click at [819, 170] on div "Short Description" at bounding box center [884, 172] width 418 height 29
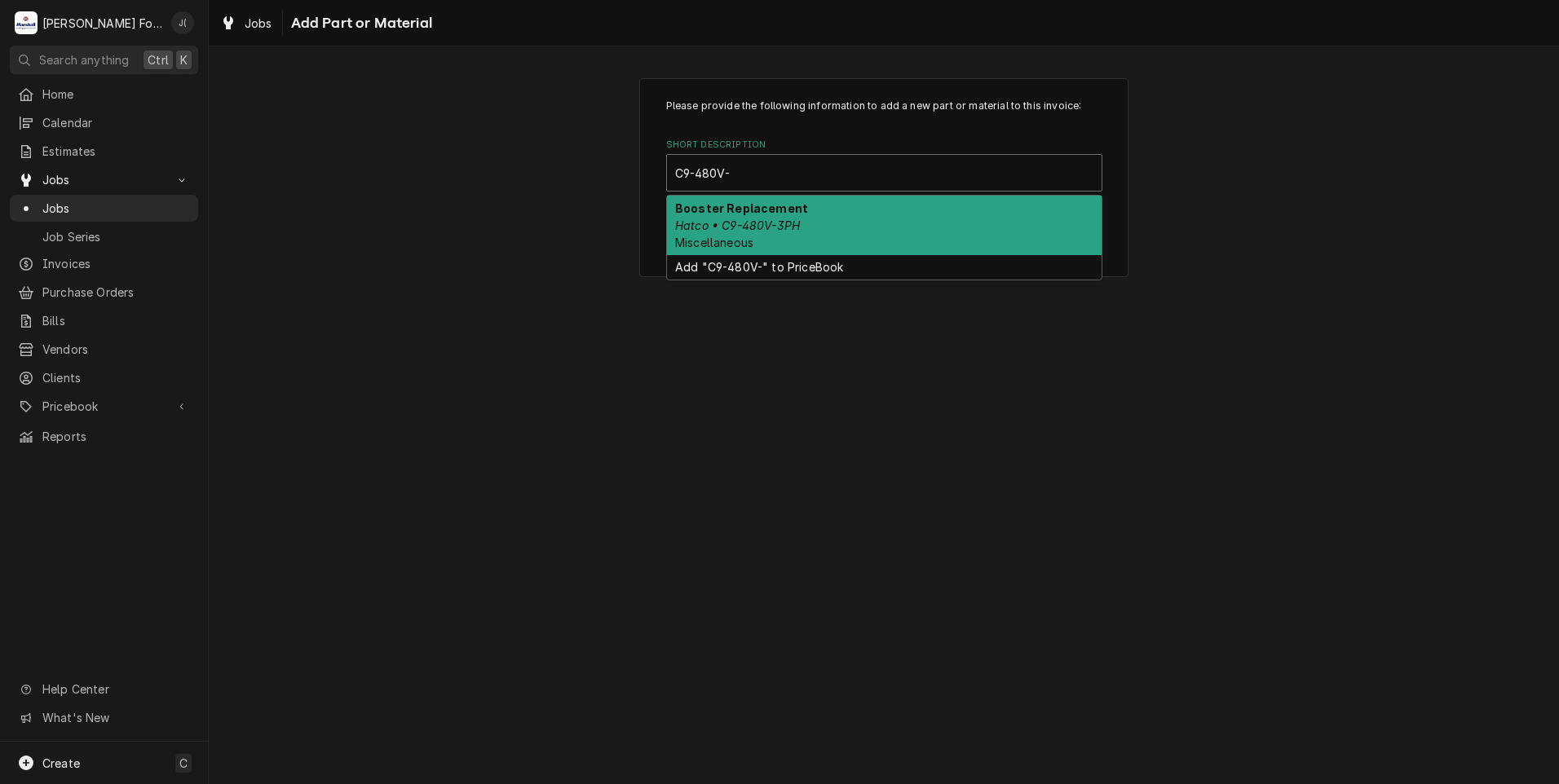
type input "C9-480V-3"
click at [835, 243] on div "Booster Replacement Hatco • C9-480V-3PH Miscellaneous" at bounding box center [884, 225] width 435 height 60
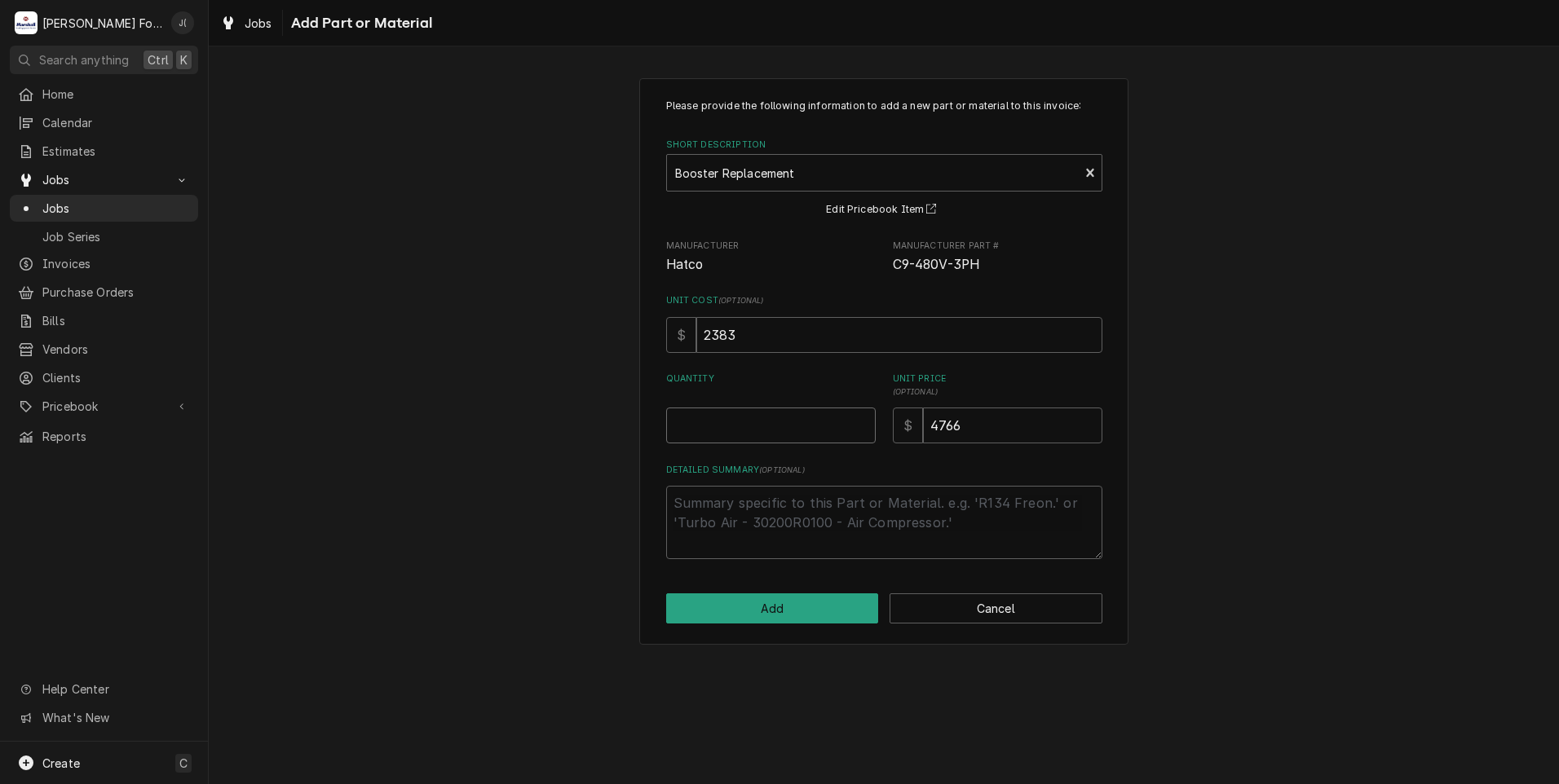
click at [760, 424] on input "Quantity" at bounding box center [770, 425] width 210 height 36
type textarea "x"
type input "1"
click at [757, 612] on button "Add" at bounding box center [772, 608] width 213 height 30
type textarea "x"
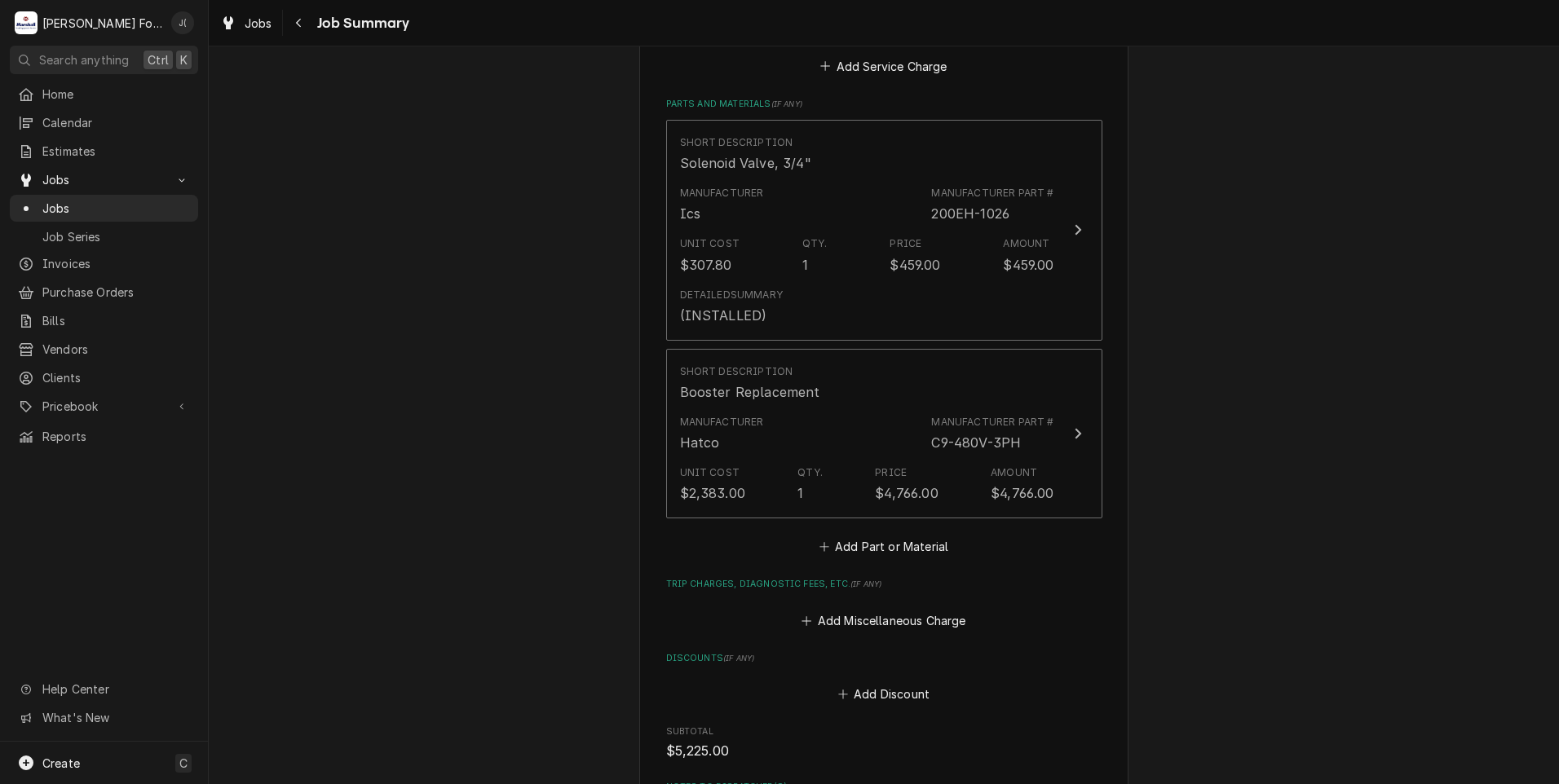
scroll to position [1304, 0]
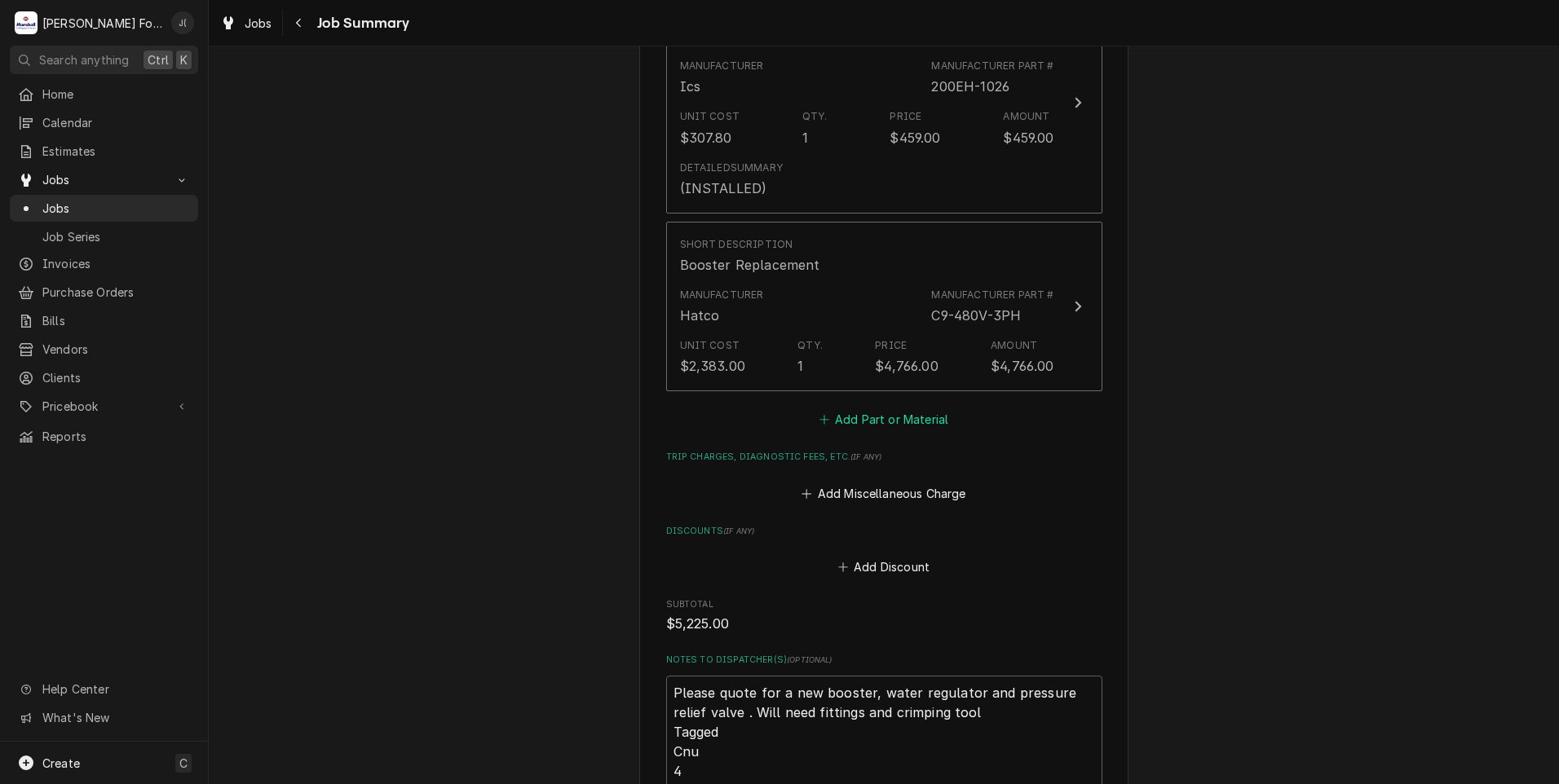
click at [892, 409] on button "Add Part or Material" at bounding box center [883, 420] width 134 height 23
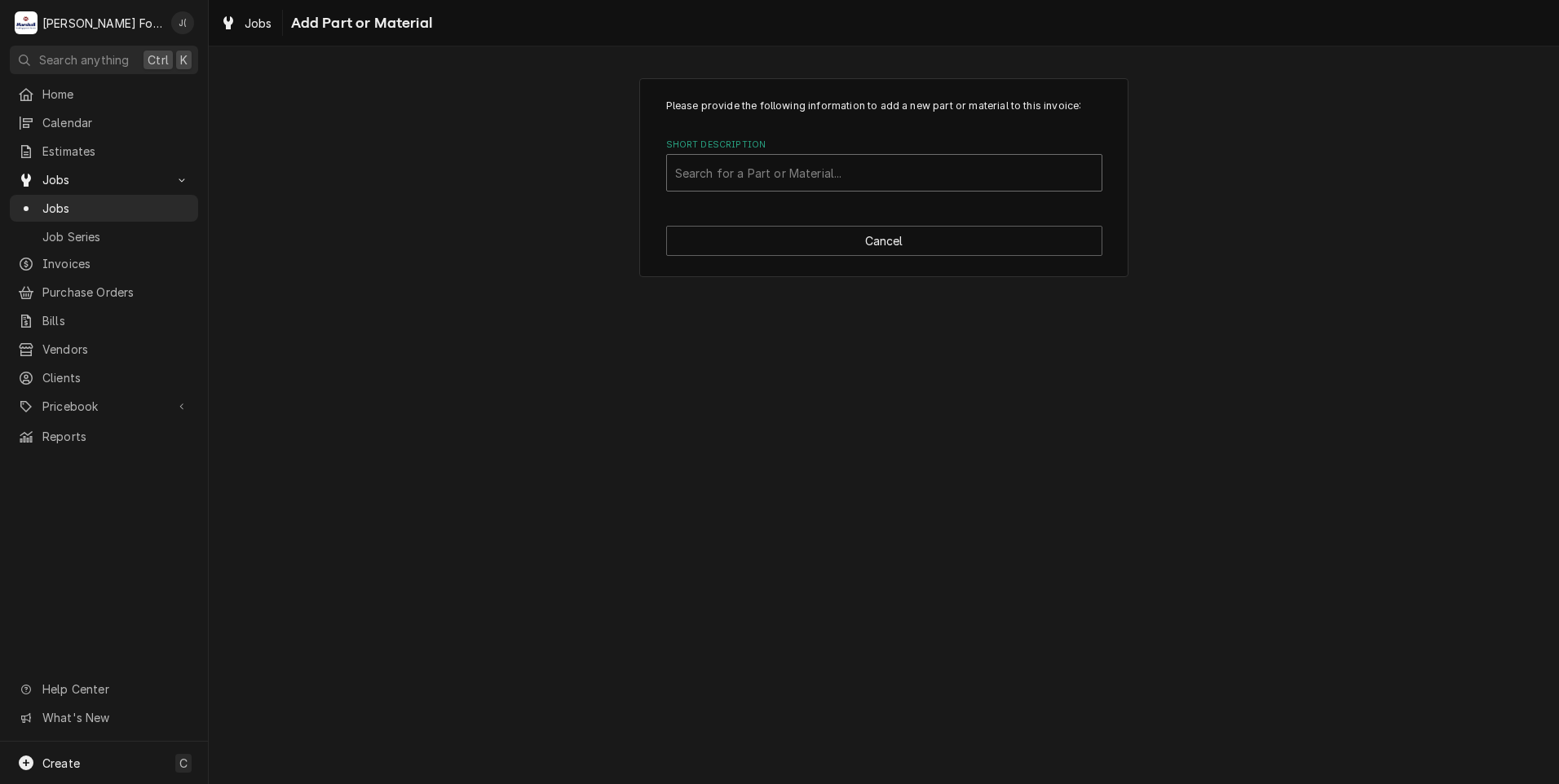
click at [833, 177] on div "Short Description" at bounding box center [884, 172] width 418 height 29
type input "MAT"
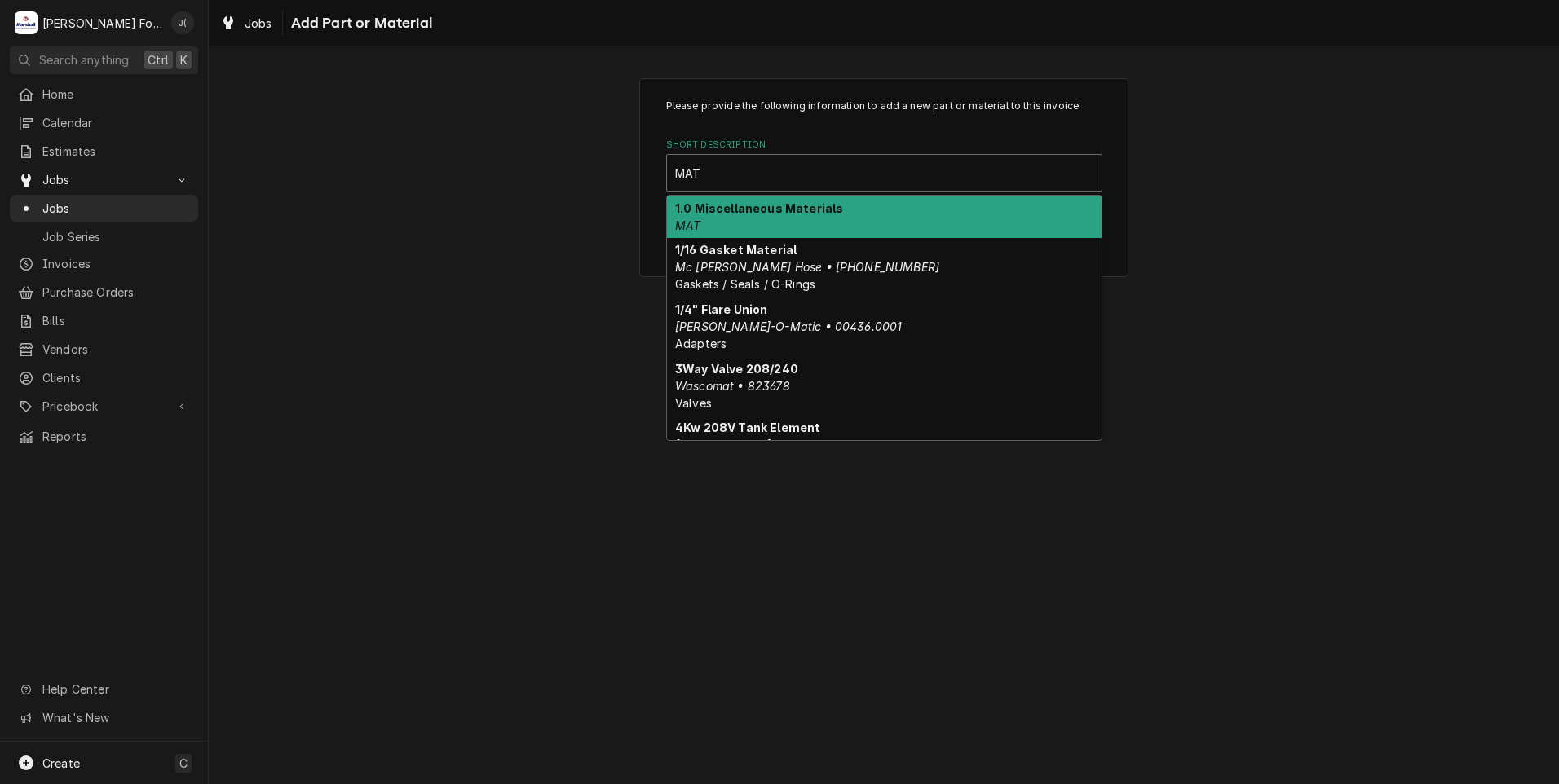
click at [763, 219] on div "1.0 Miscellaneous Materials MAT" at bounding box center [884, 216] width 435 height 42
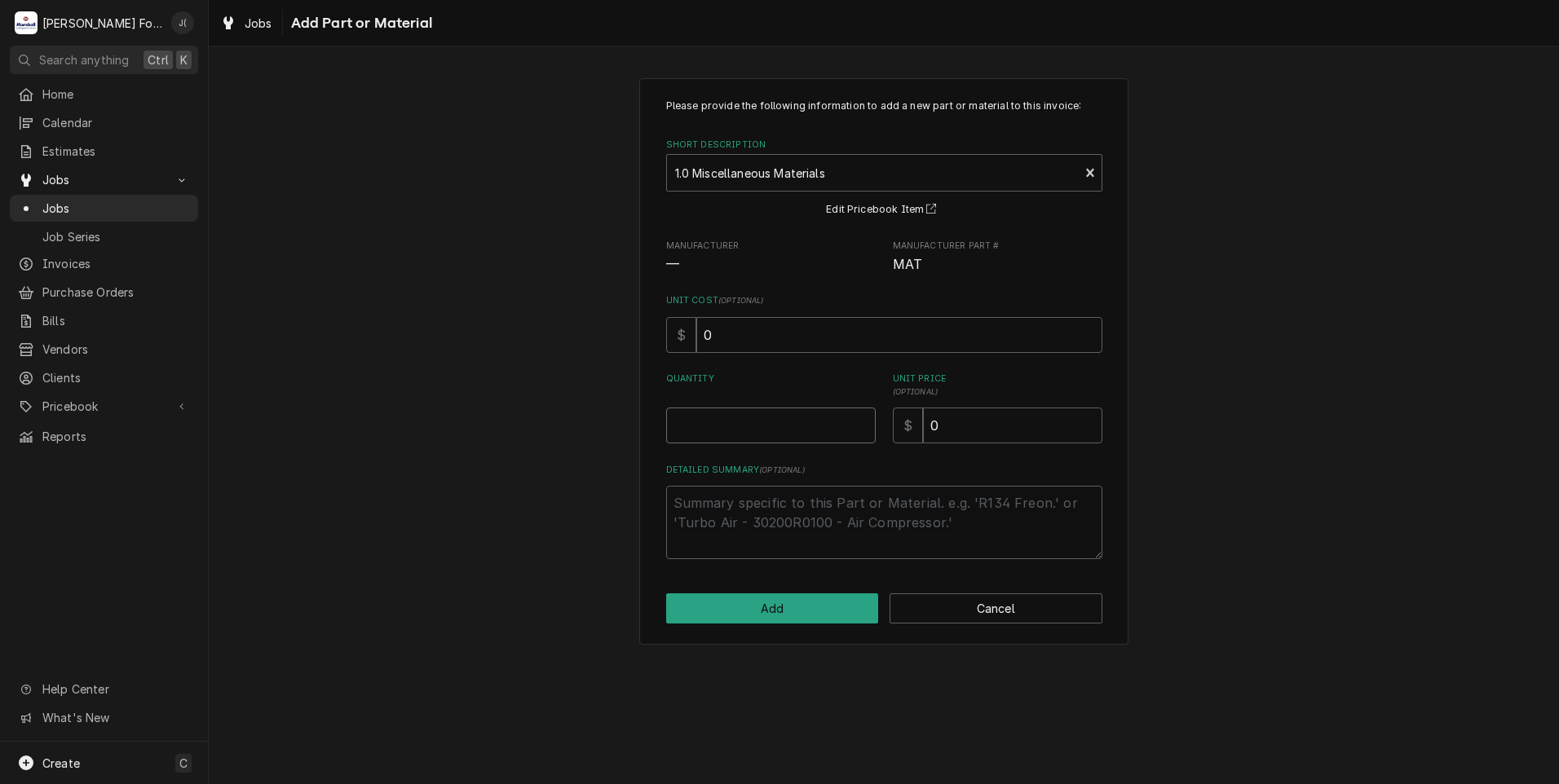
click at [750, 433] on input "Quantity" at bounding box center [770, 425] width 210 height 36
type textarea "x"
type input "1"
type textarea "x"
type input "3"
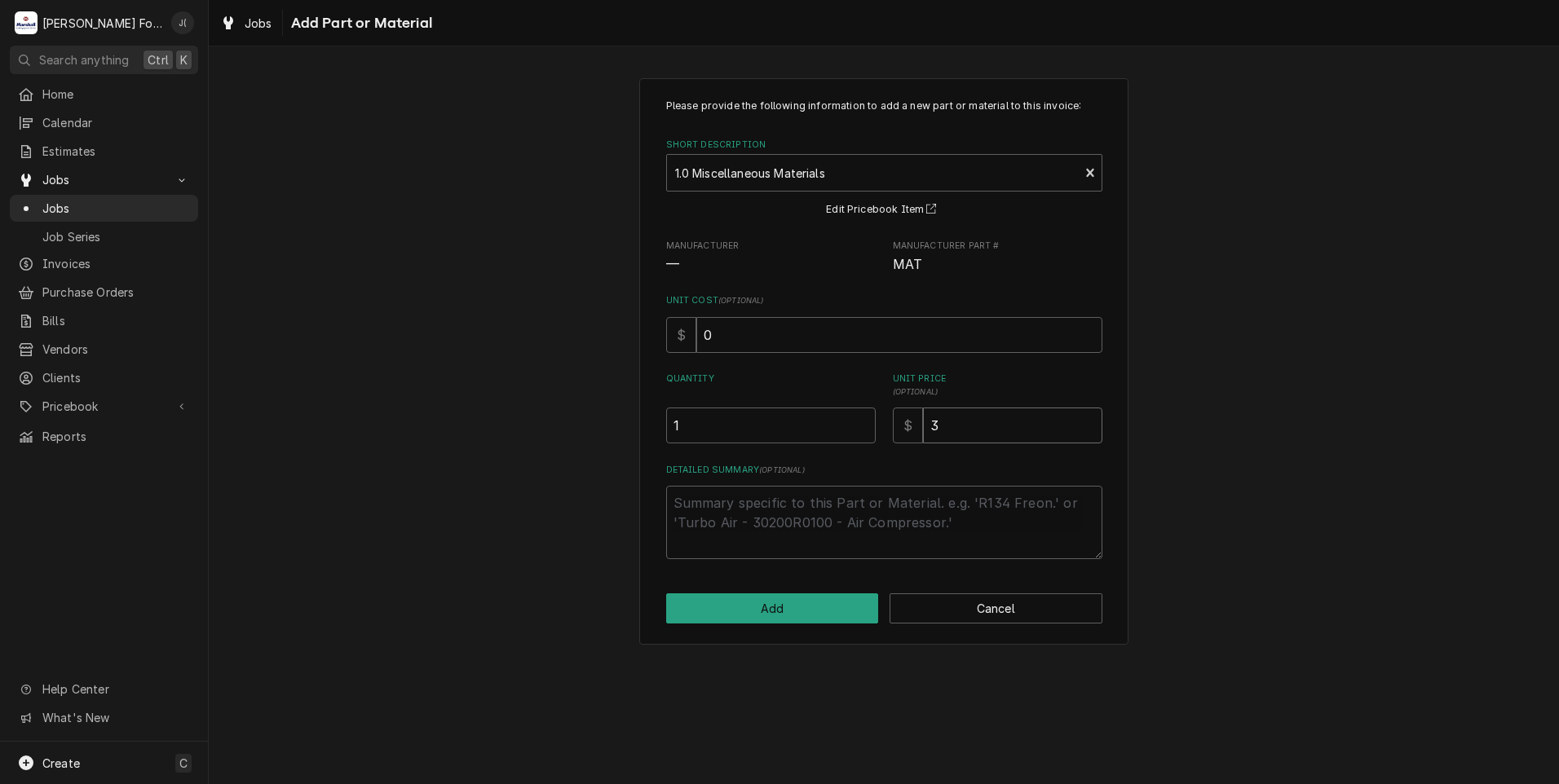
type textarea "x"
type input "30"
click at [712, 503] on textarea "Detailed Summary ( optional )" at bounding box center [884, 522] width 436 height 73
type textarea "x"
type textarea "F"
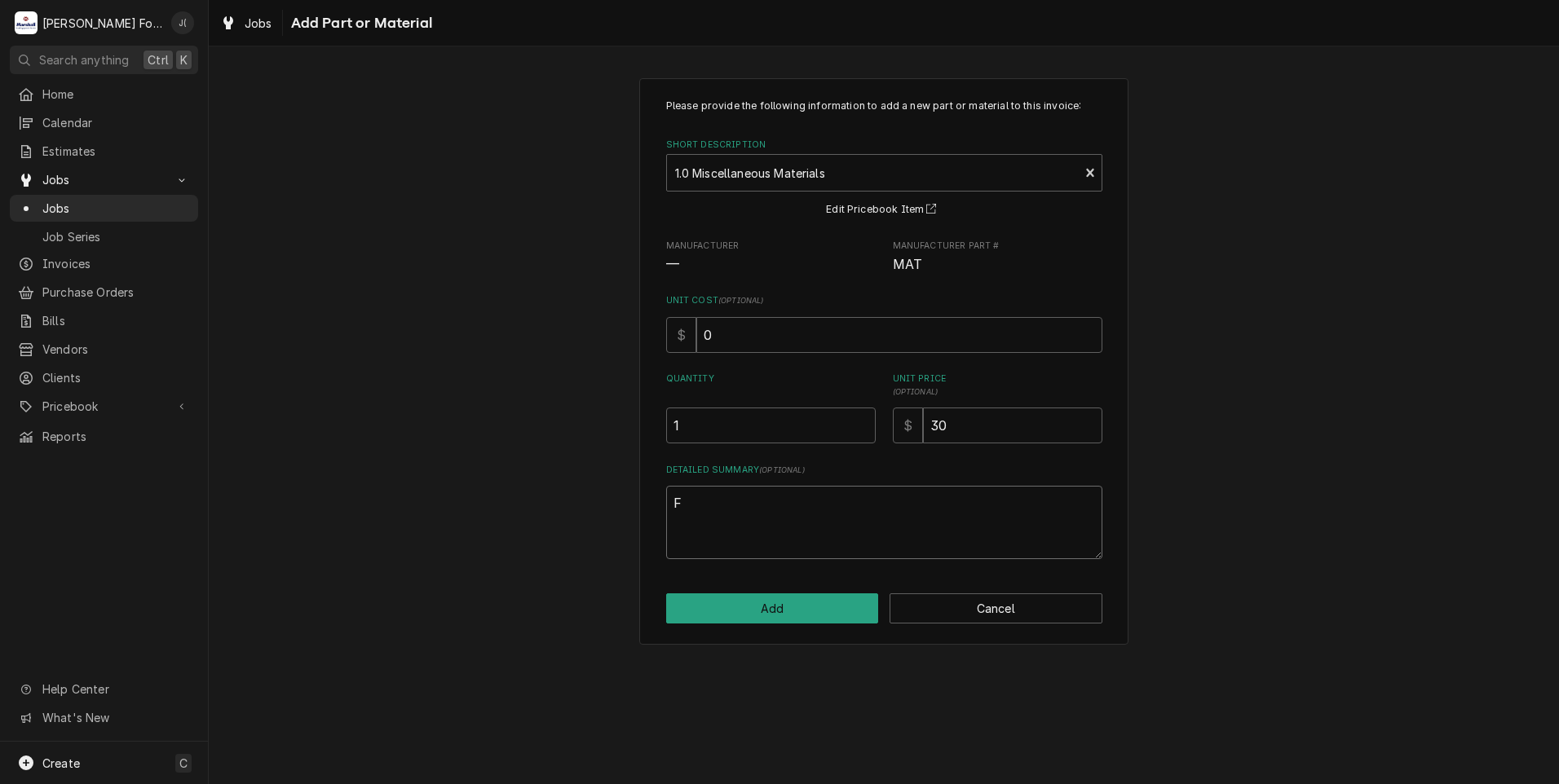
type textarea "x"
type textarea "FI"
type textarea "x"
type textarea "FIT"
type textarea "x"
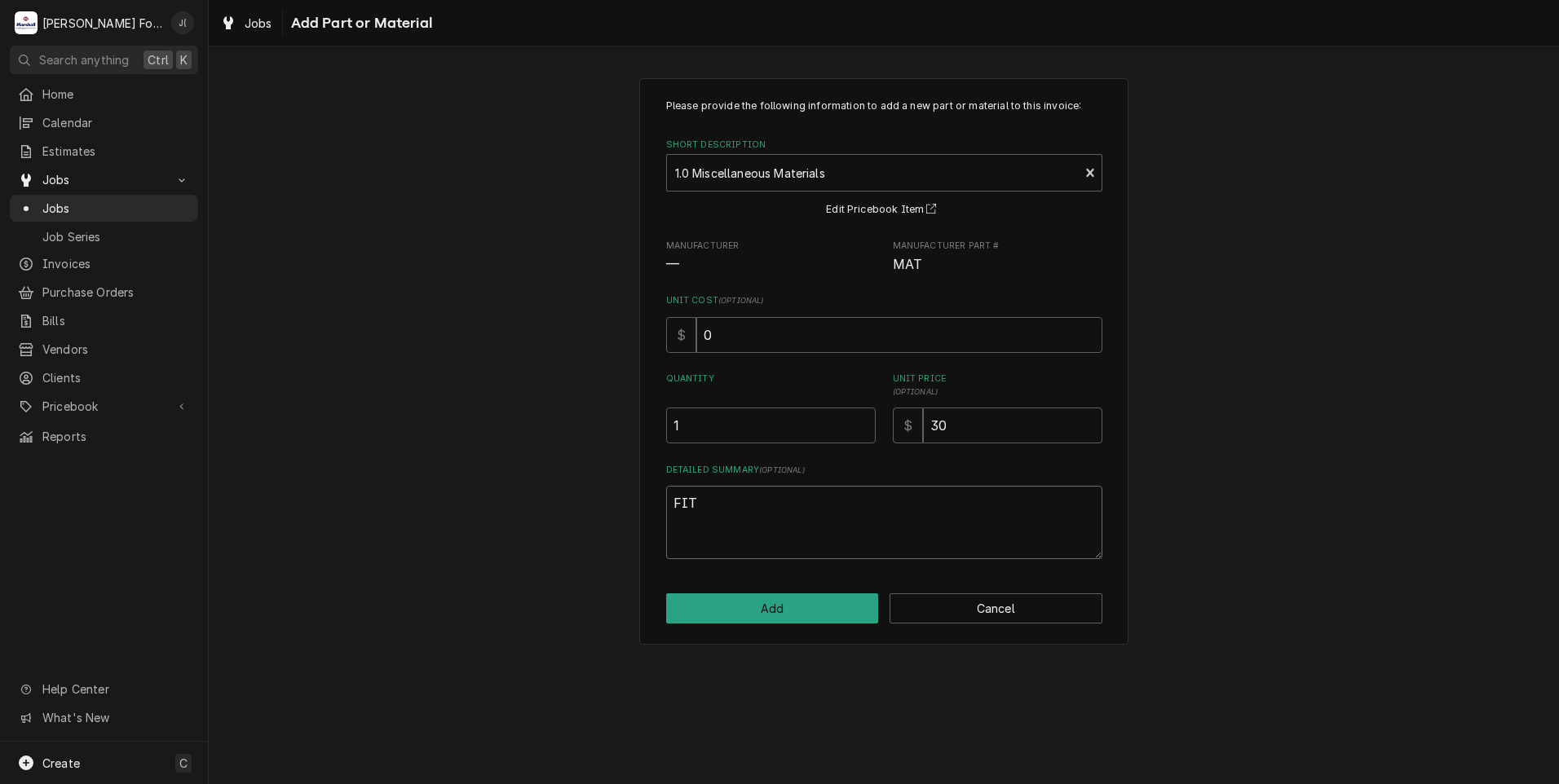
type textarea "FITT"
type textarea "x"
type textarea "FITTI"
type textarea "x"
type textarea "FITTIN"
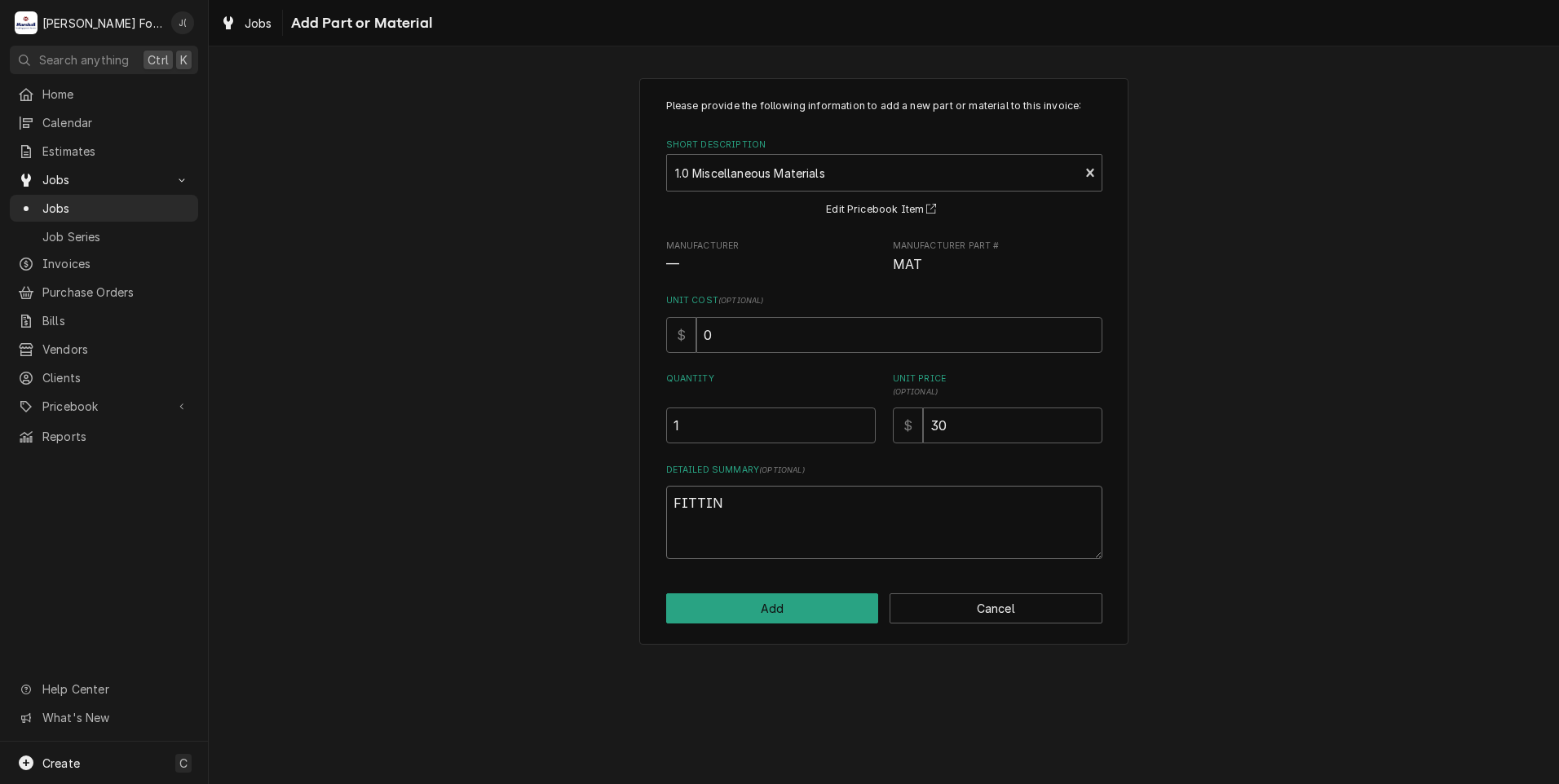
type textarea "x"
type textarea "FITTING"
type textarea "x"
type textarea "FITTINGS"
type textarea "x"
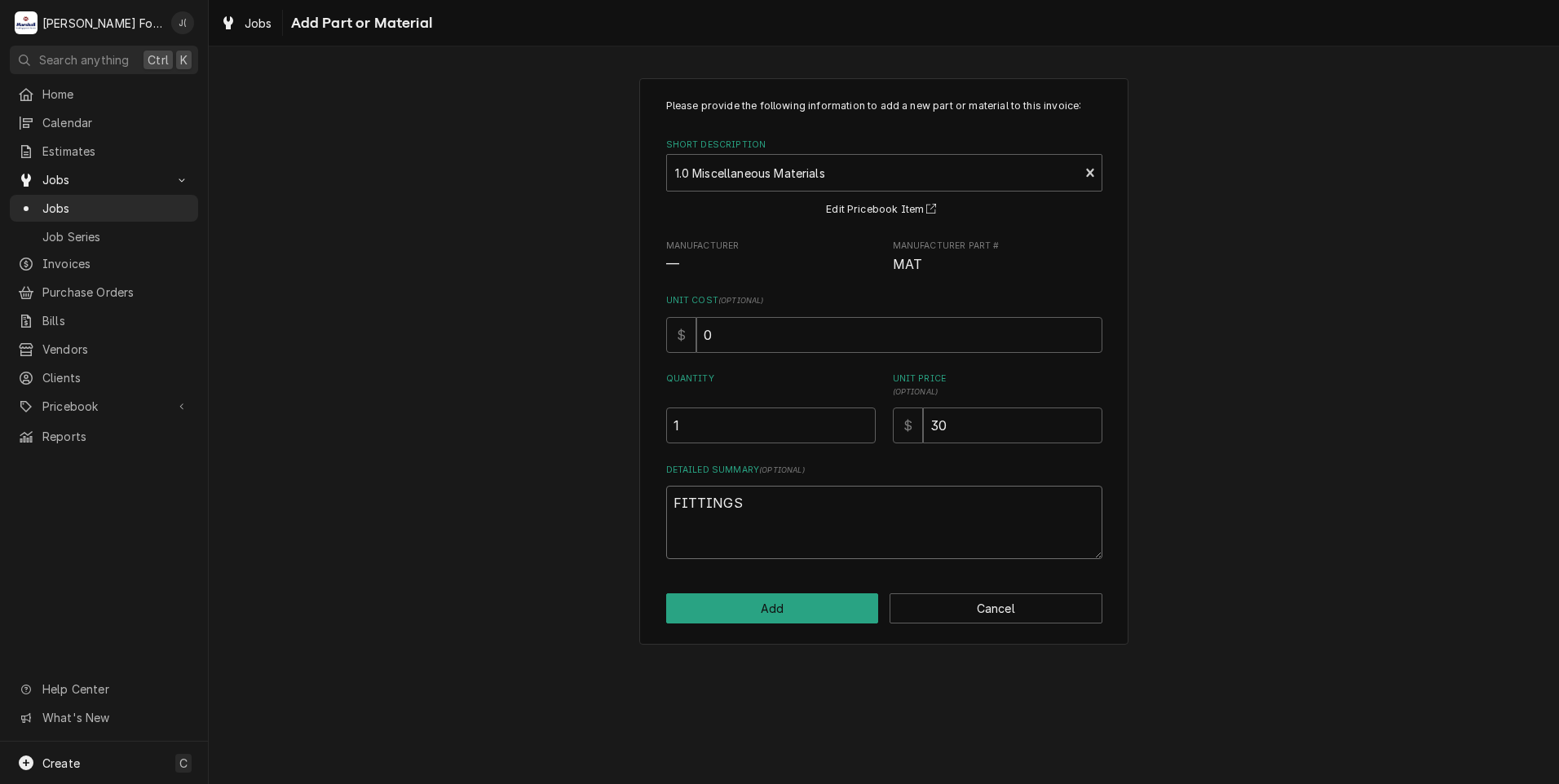
type textarea "FITTINGS/"
type textarea "x"
type textarea "FITTINGS/C"
type textarea "x"
type textarea "FITTINGS/CR"
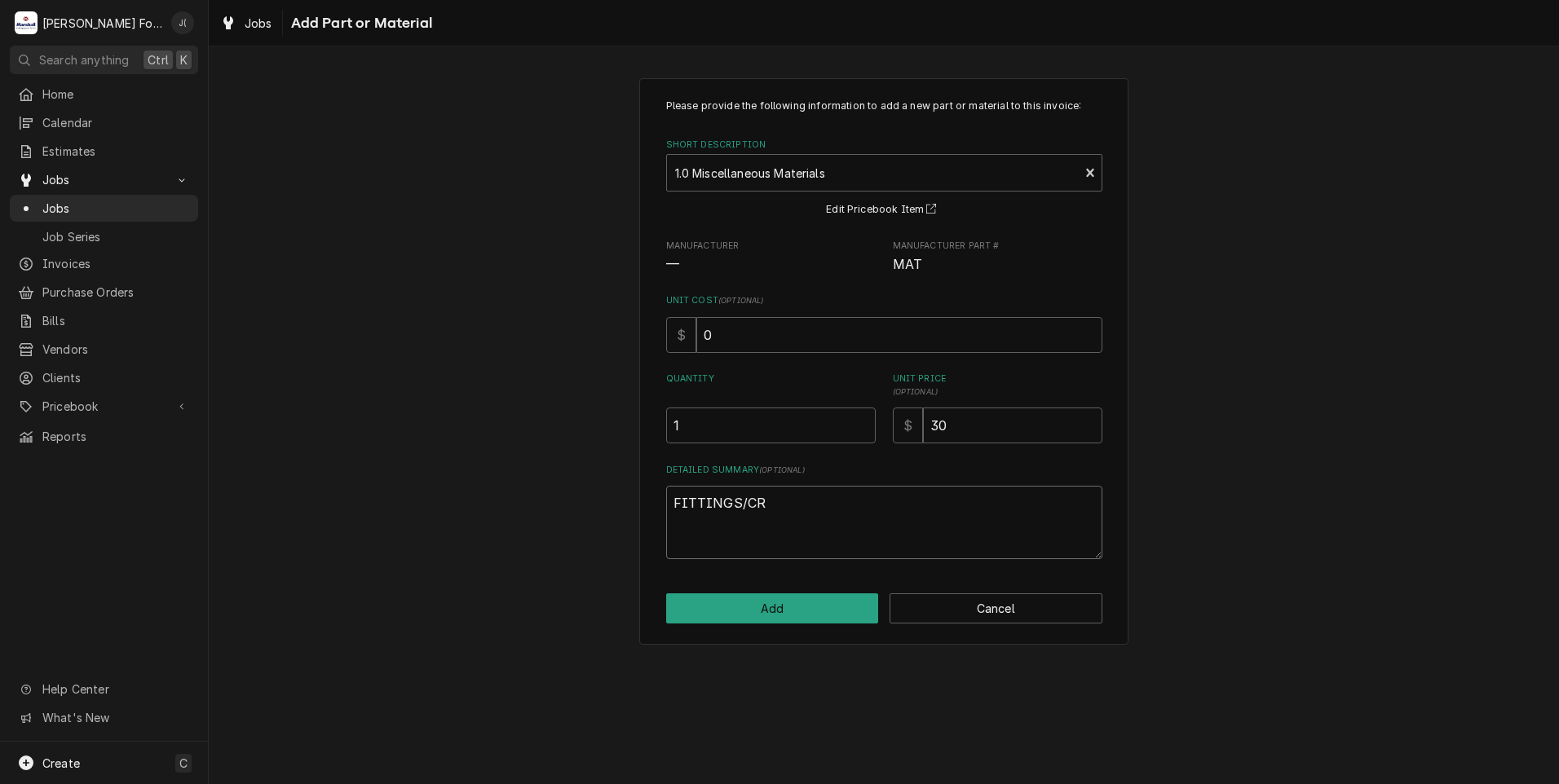
type textarea "x"
type textarea "FITTINGS/CRI"
type textarea "x"
type textarea "FITTINGS/CRIM"
type textarea "x"
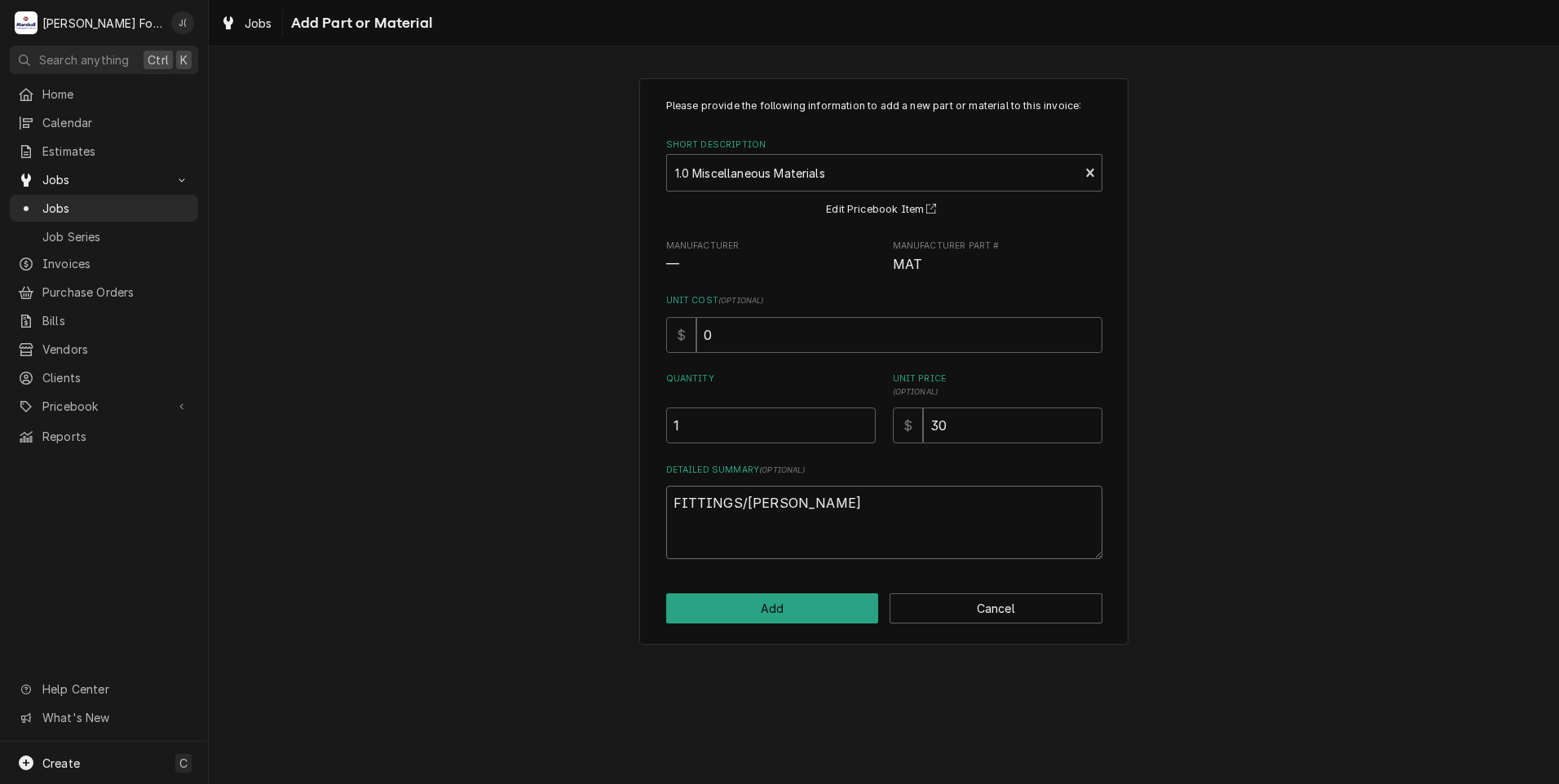
type textarea "FITTINGS/CRIMP"
type textarea "x"
type textarea "FITTINGS/CRIMP"
type textarea "x"
type textarea "FITTINGS/CRIMP T"
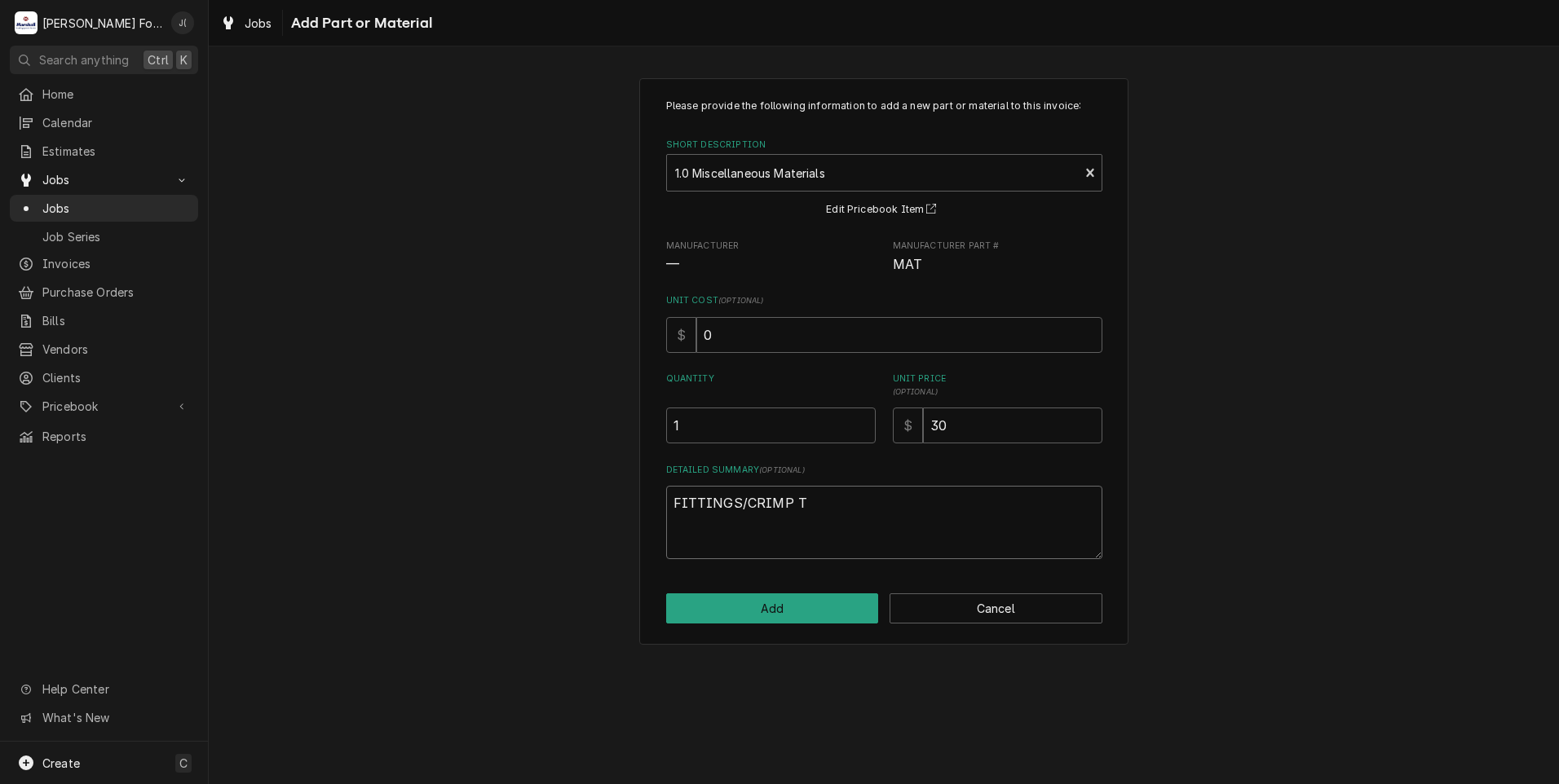
type textarea "x"
type textarea "FITTINGS/CRIMP TO"
type textarea "x"
type textarea "FITTINGS/CRIMP TOO"
type textarea "x"
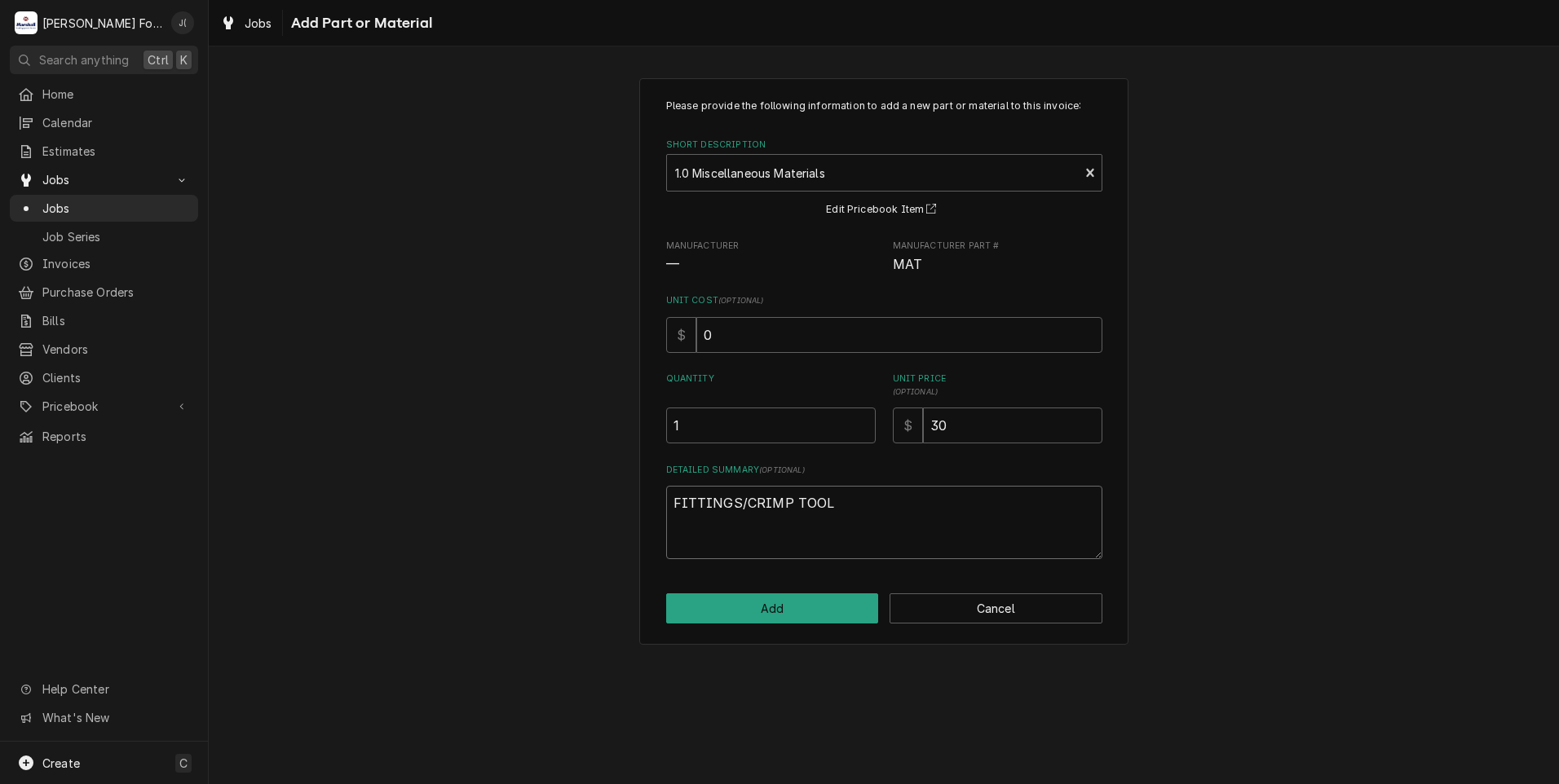
type textarea "FITTINGS/CRIMP TOOL"
click at [592, 540] on div "Please provide the following information to add a new part or material to this …" at bounding box center [884, 361] width 1350 height 595
click at [784, 603] on button "Add" at bounding box center [772, 608] width 213 height 30
type textarea "x"
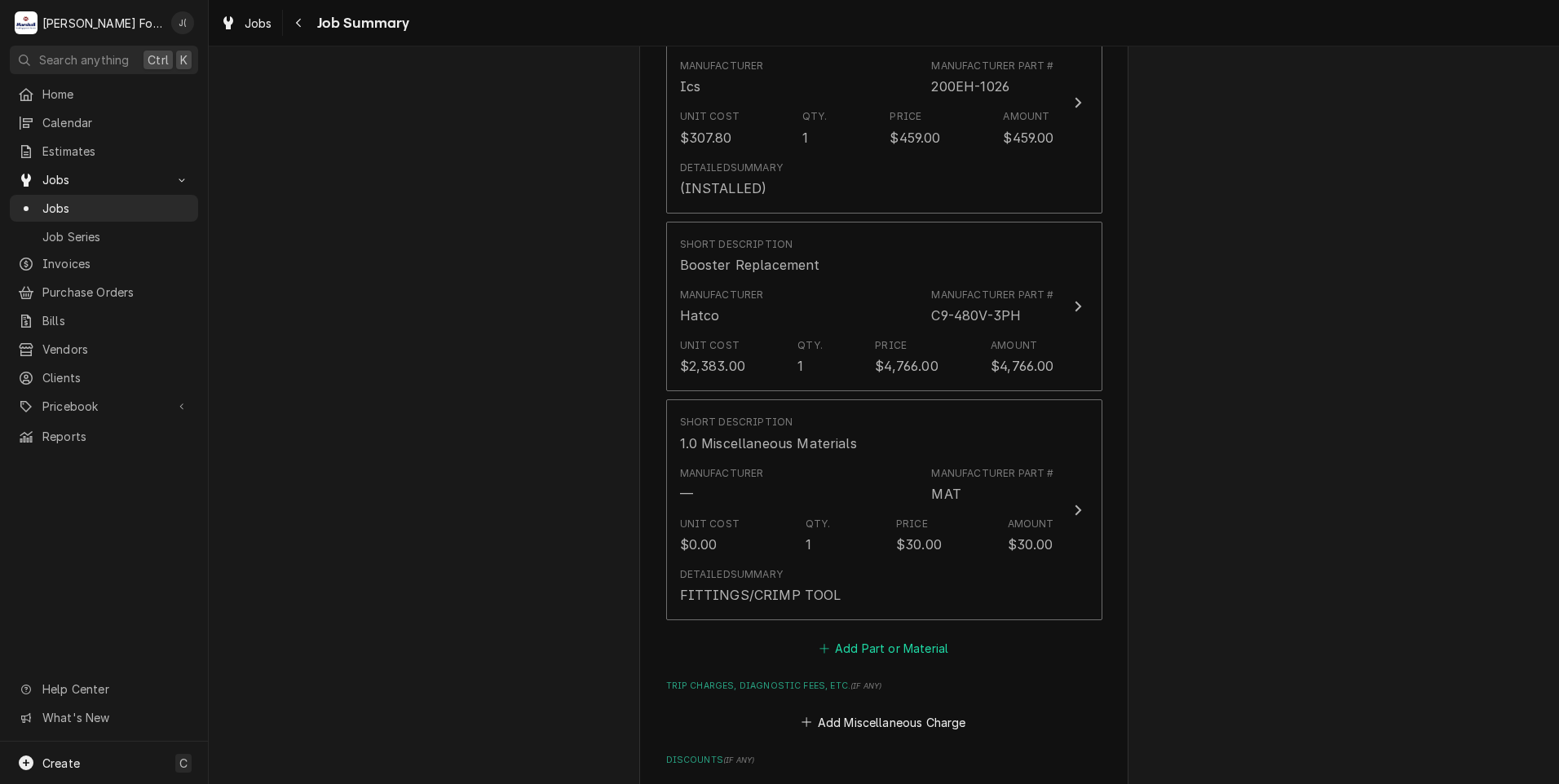
click at [846, 637] on button "Add Part or Material" at bounding box center [883, 649] width 134 height 23
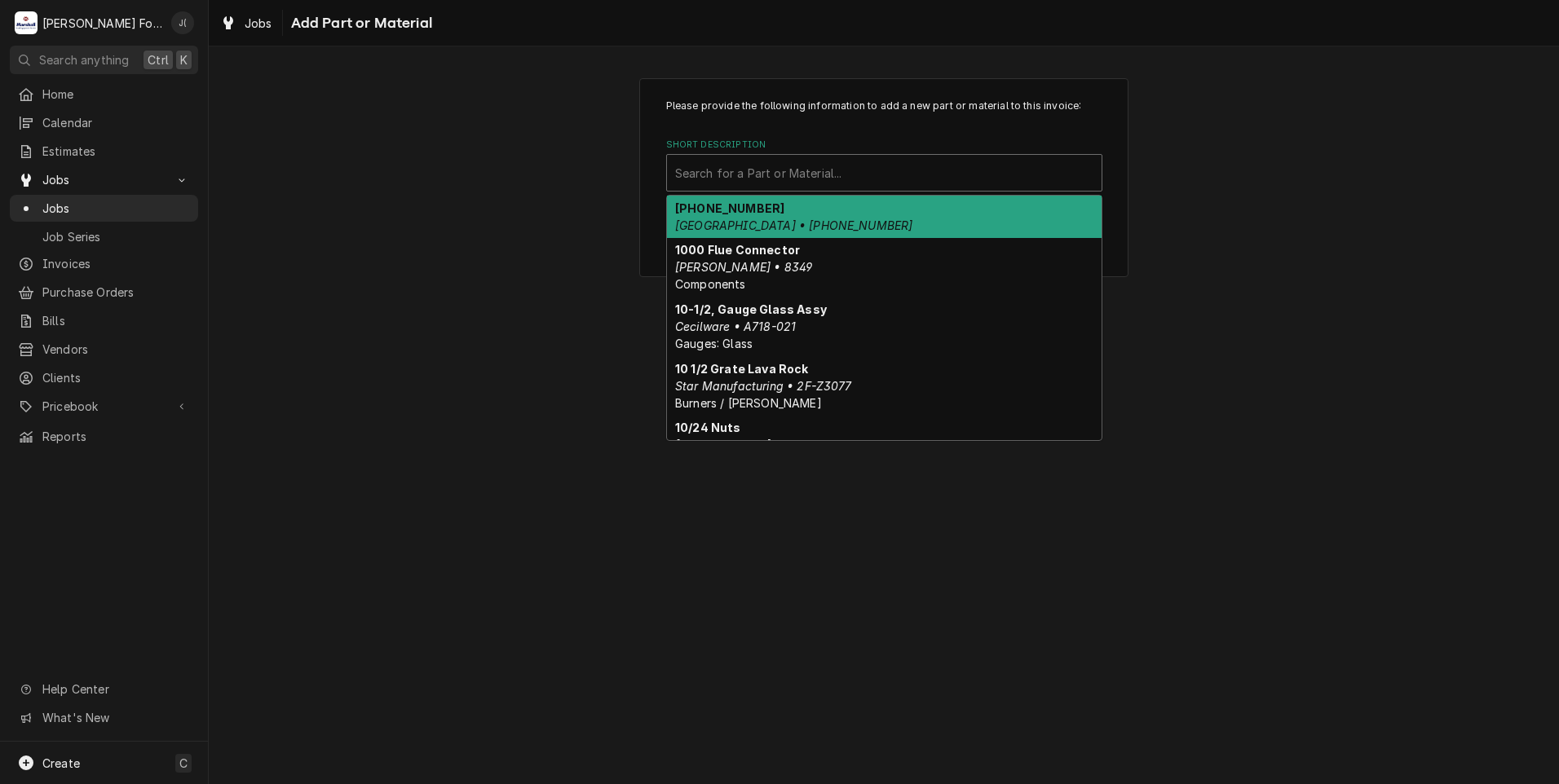
click at [717, 181] on div "Short Description" at bounding box center [884, 172] width 418 height 29
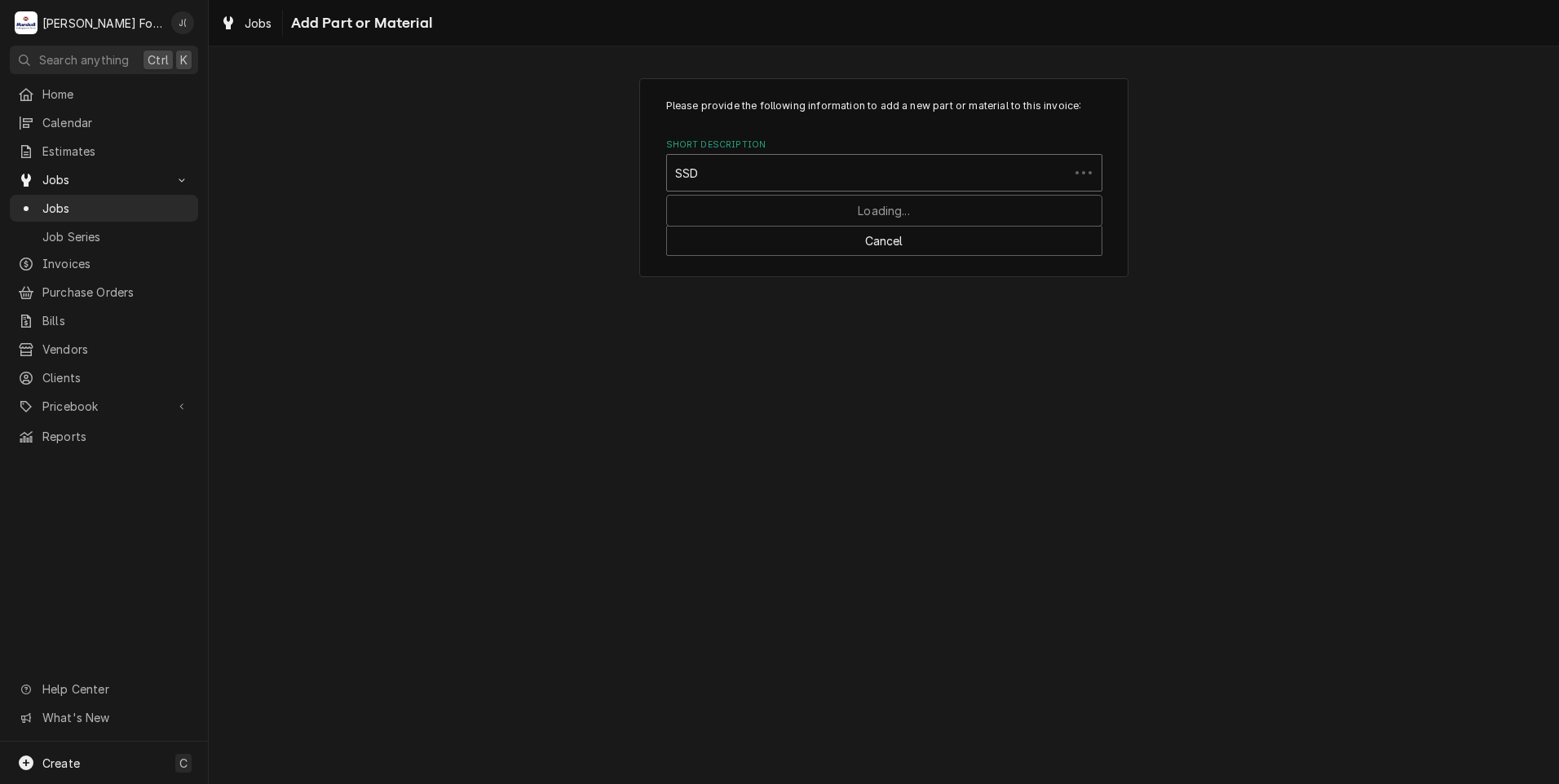
type input "SSDT"
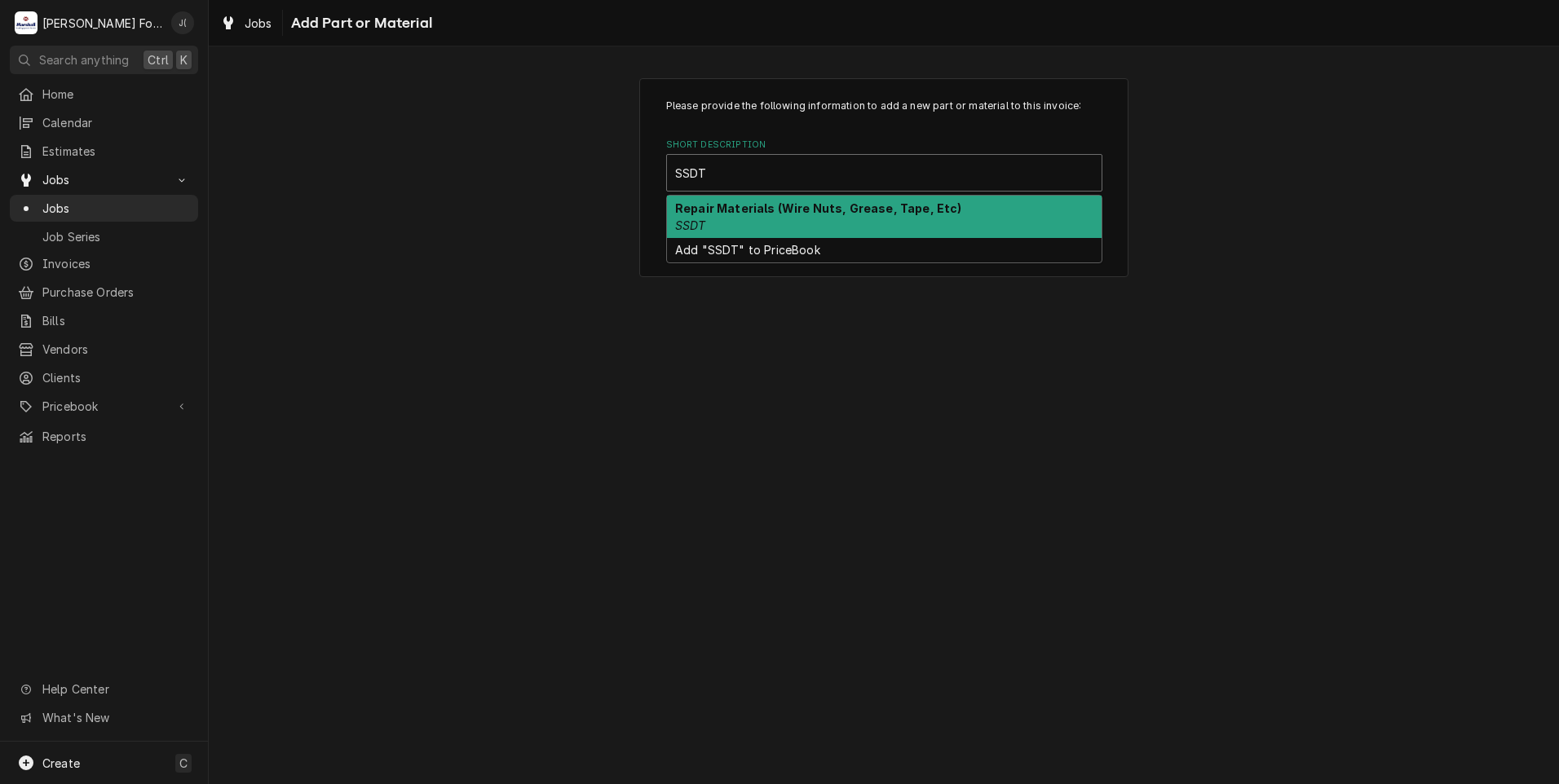
click at [750, 219] on div "Repair Materials (Wire Nuts, Grease, Tape, Etc) SSDT" at bounding box center [884, 216] width 435 height 42
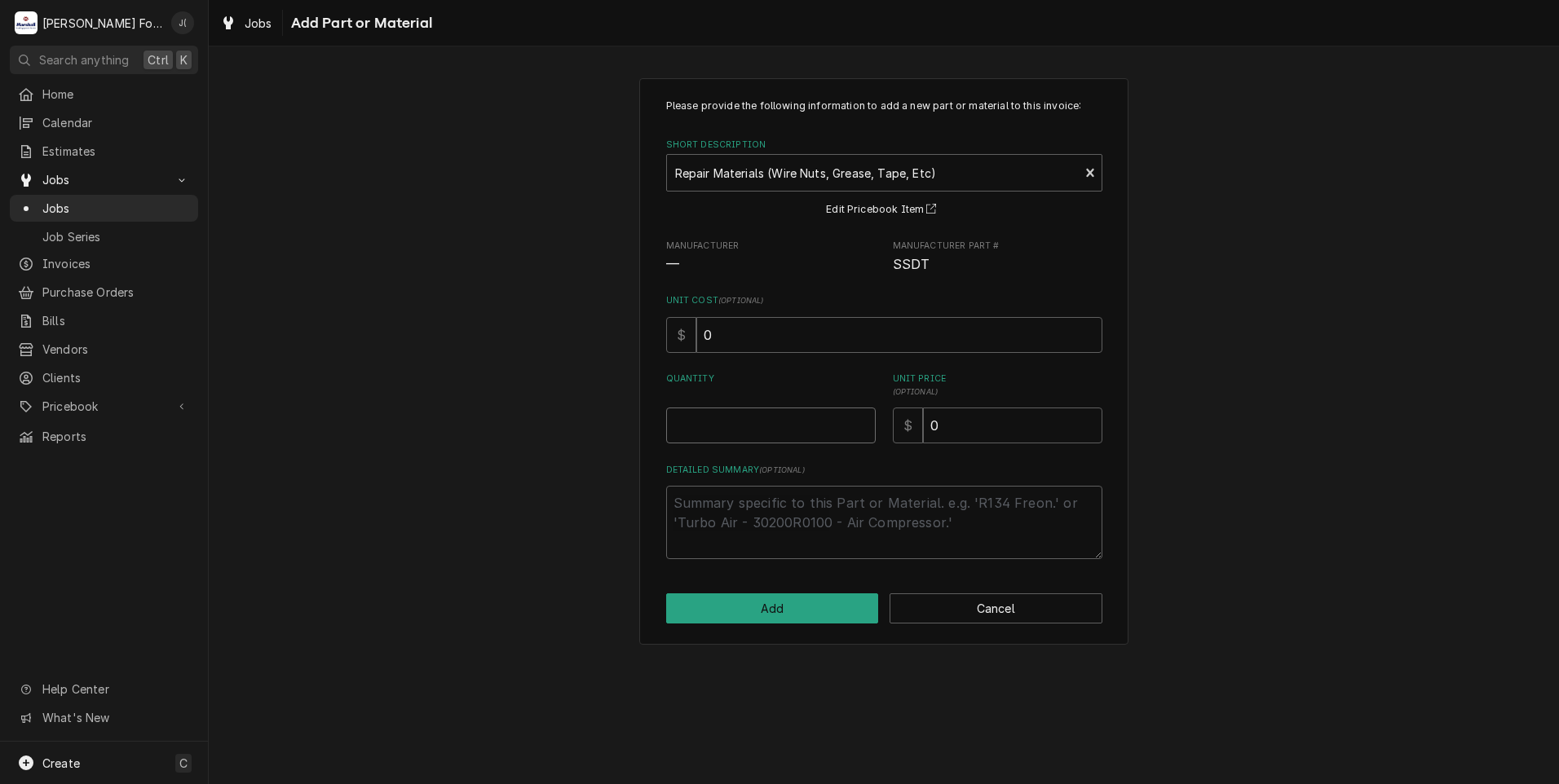
drag, startPoint x: 721, startPoint y: 414, endPoint x: 697, endPoint y: 404, distance: 26.0
click at [716, 415] on input "Quantity" at bounding box center [770, 425] width 210 height 36
type textarea "x"
type input "1"
click at [958, 430] on input "0" at bounding box center [1013, 425] width 179 height 36
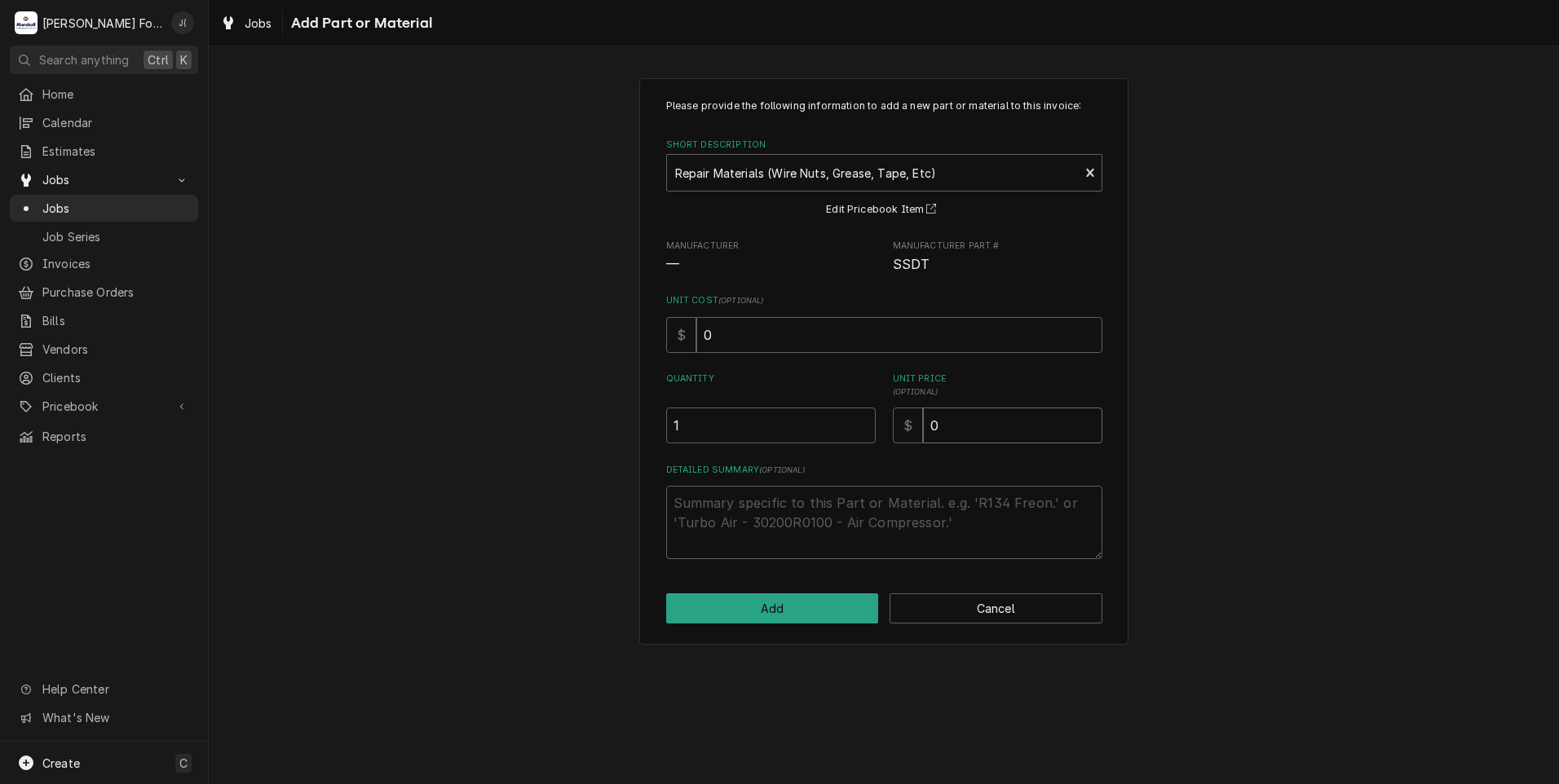
type textarea "x"
type input "2"
type textarea "x"
type input "20"
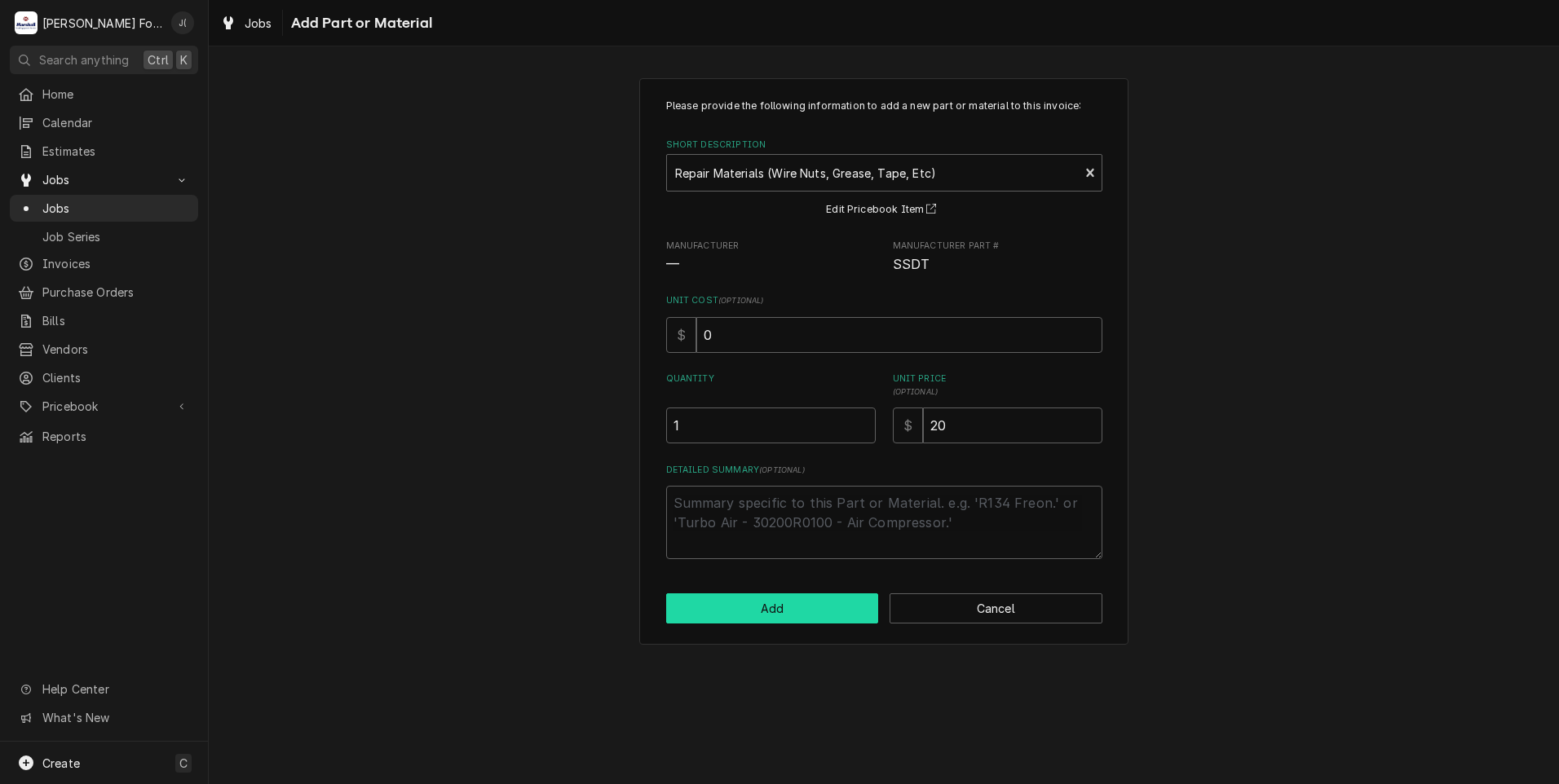
click at [823, 602] on button "Add" at bounding box center [772, 608] width 213 height 30
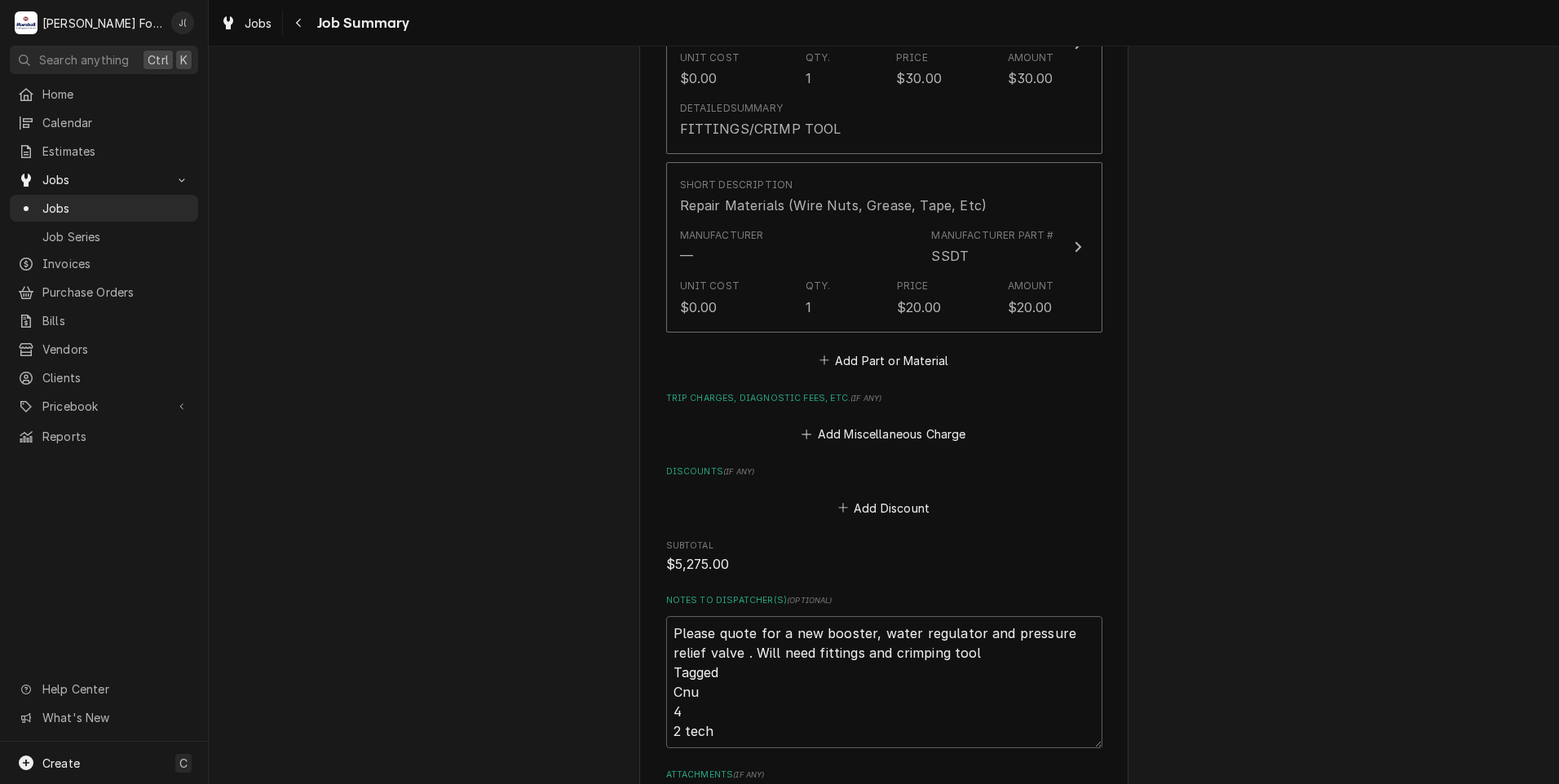
scroll to position [1874, 0]
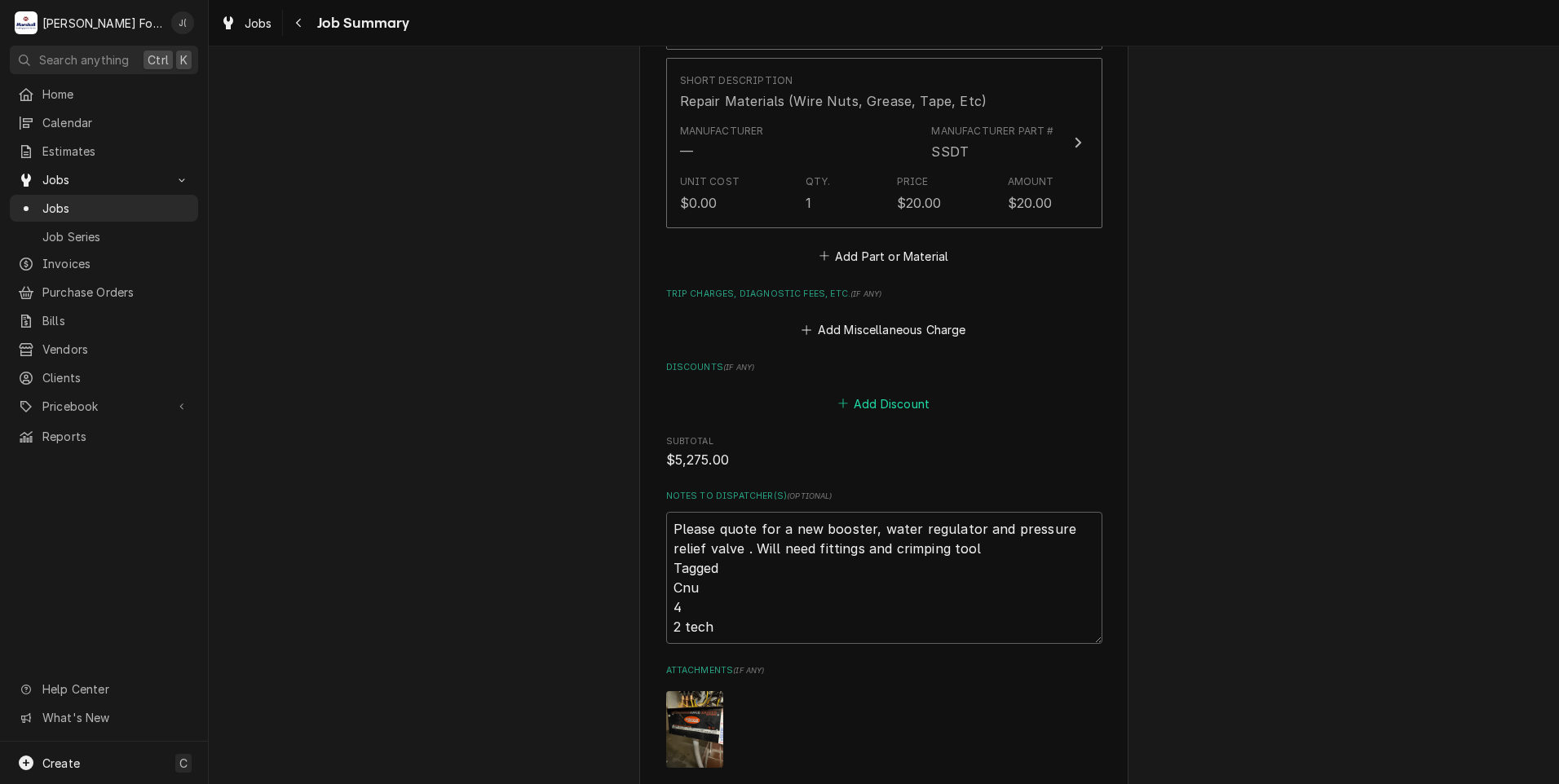
click at [874, 392] on button "Add Discount" at bounding box center [883, 404] width 97 height 23
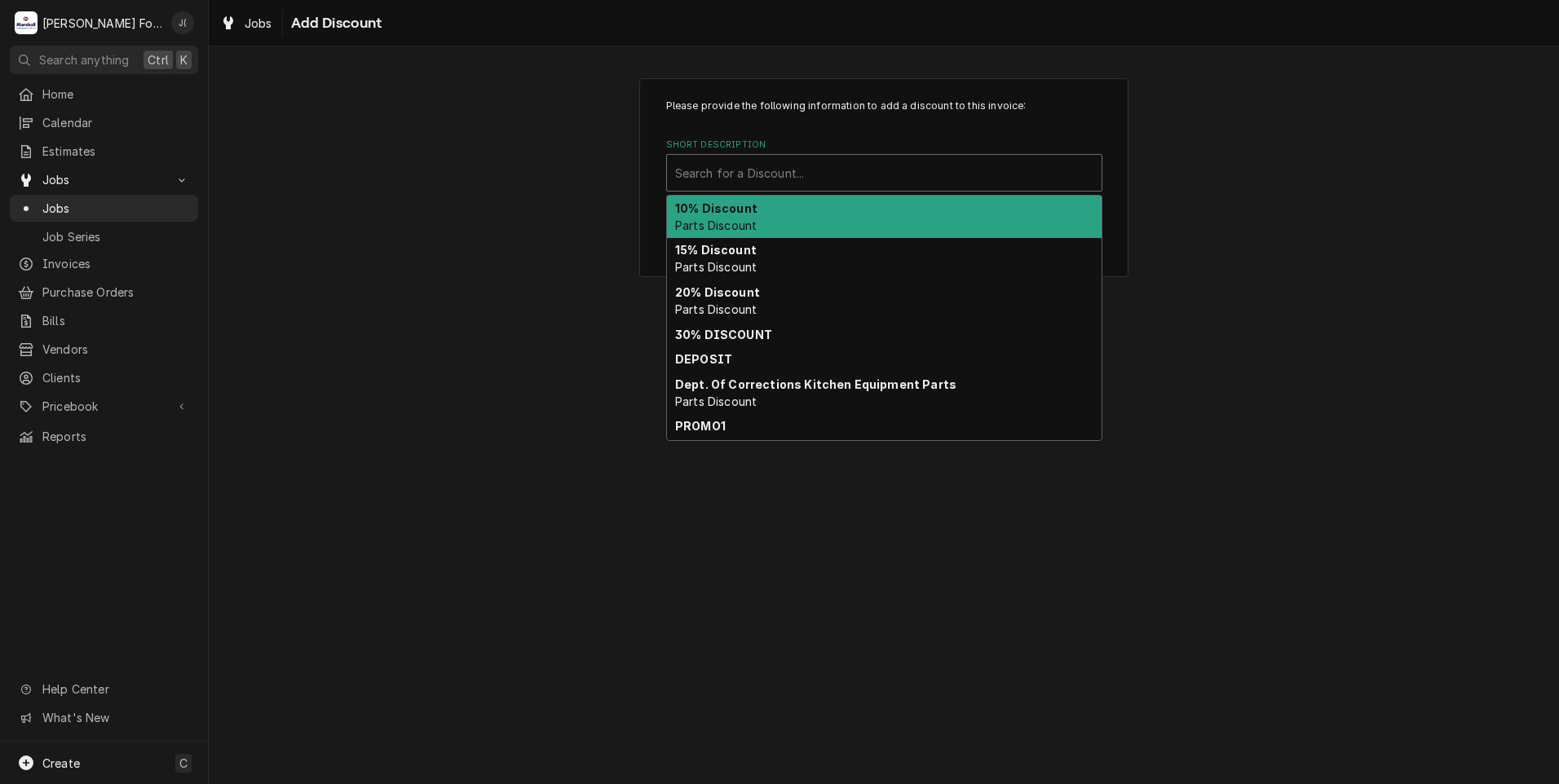
click at [741, 171] on div "Short Description" at bounding box center [884, 172] width 418 height 29
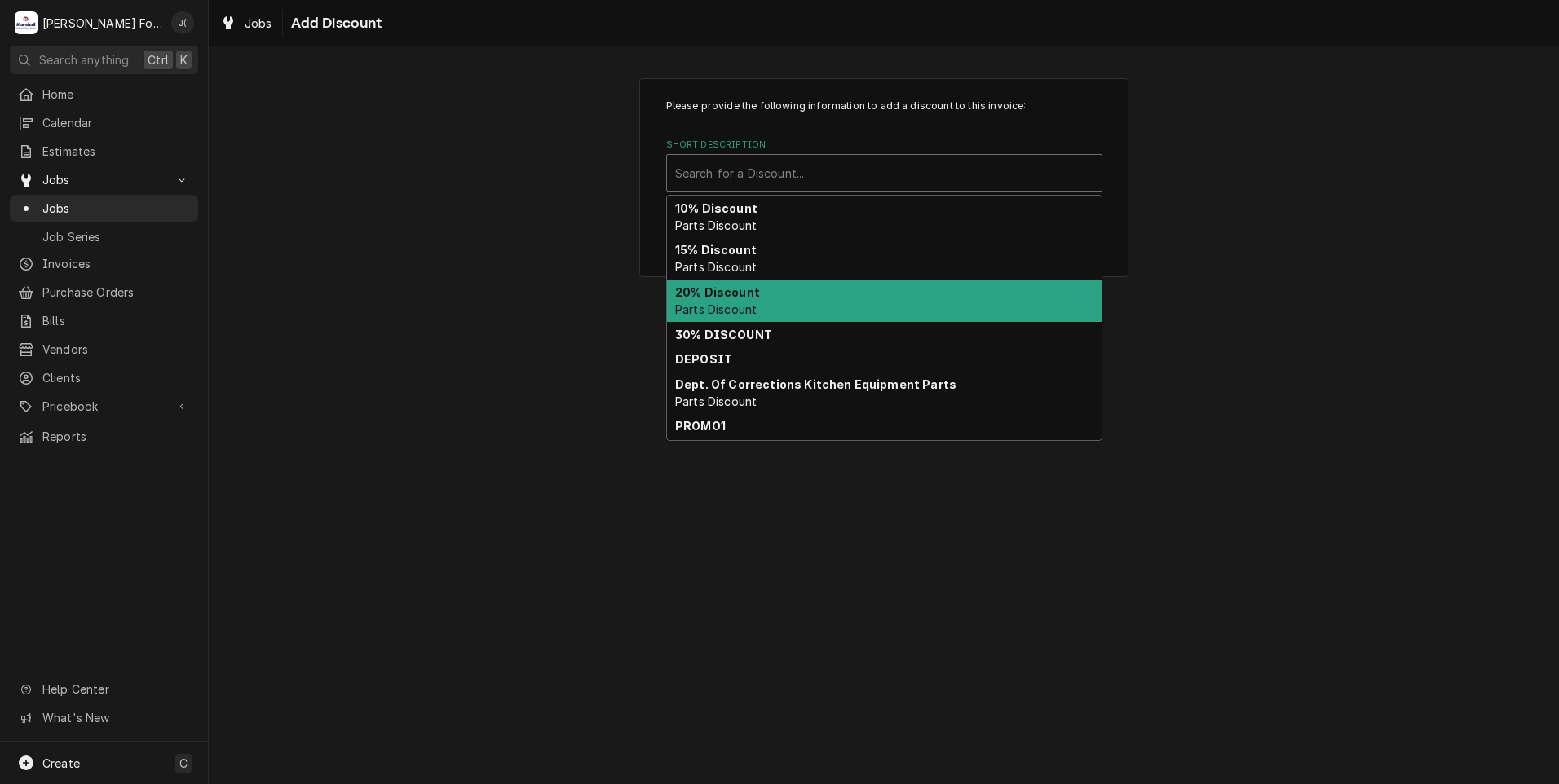
click at [750, 283] on div "20% Discount Parts Discount" at bounding box center [884, 300] width 435 height 42
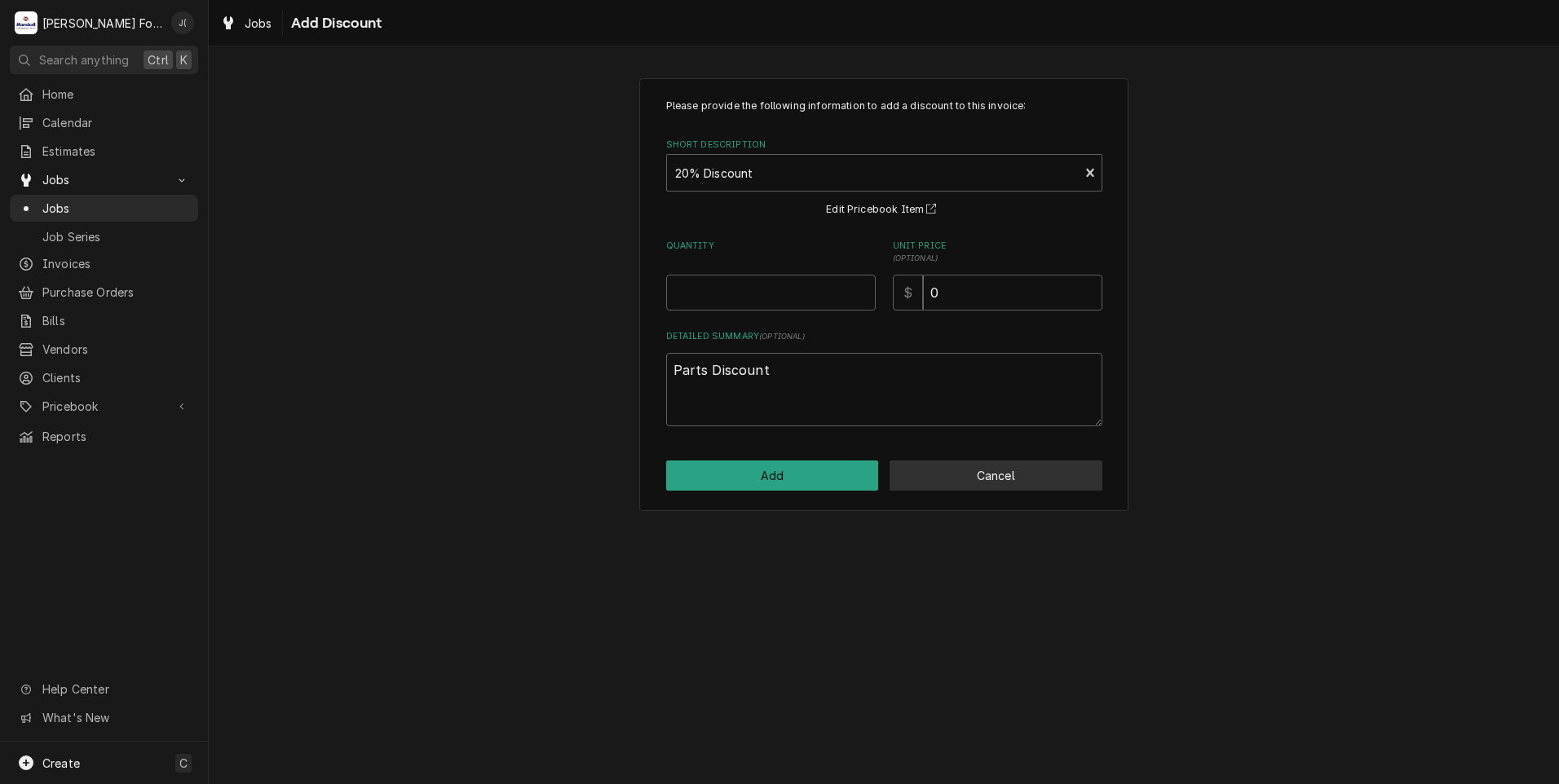
click at [955, 479] on button "Cancel" at bounding box center [996, 475] width 213 height 30
type textarea "x"
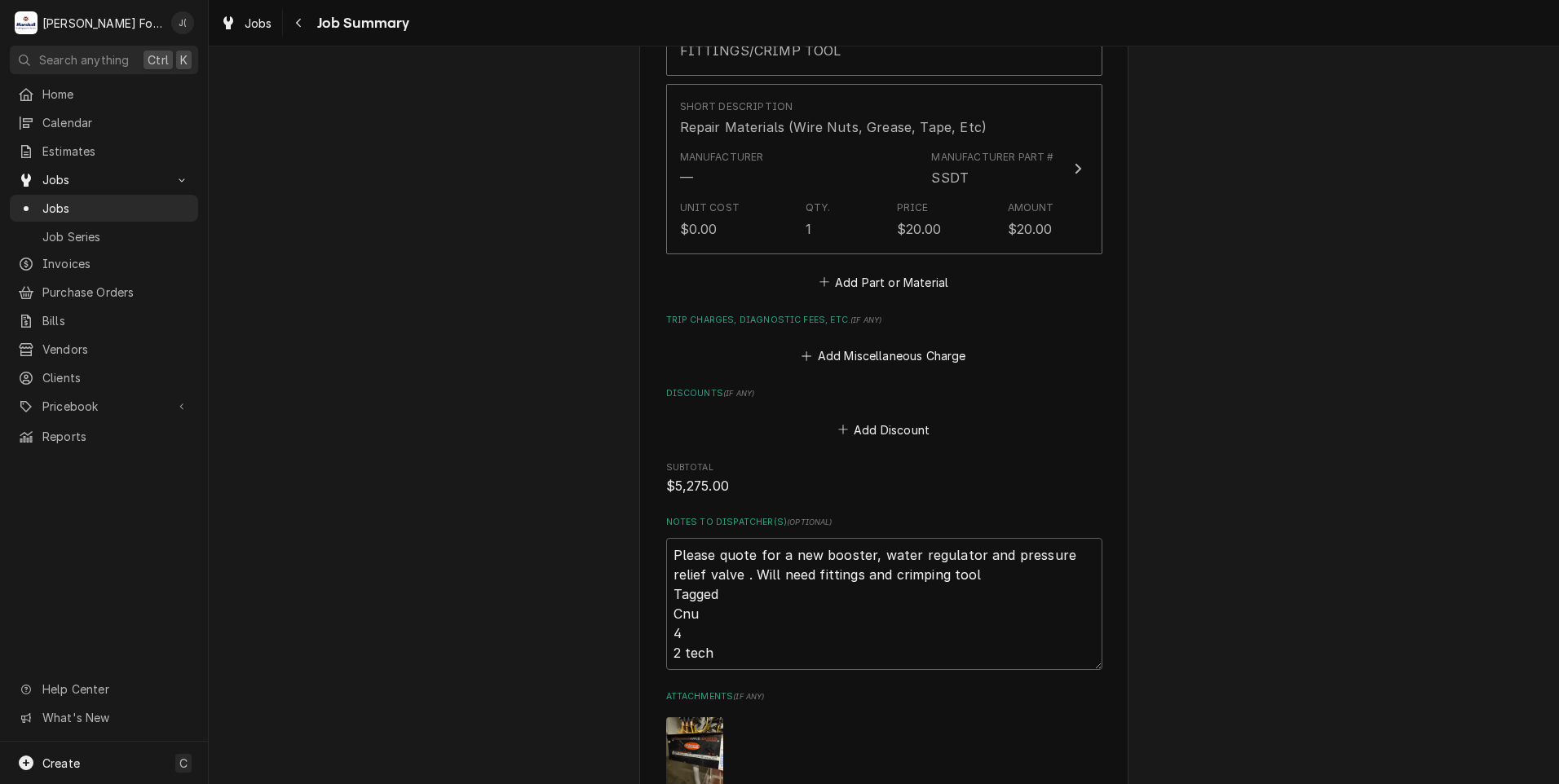
scroll to position [1896, 0]
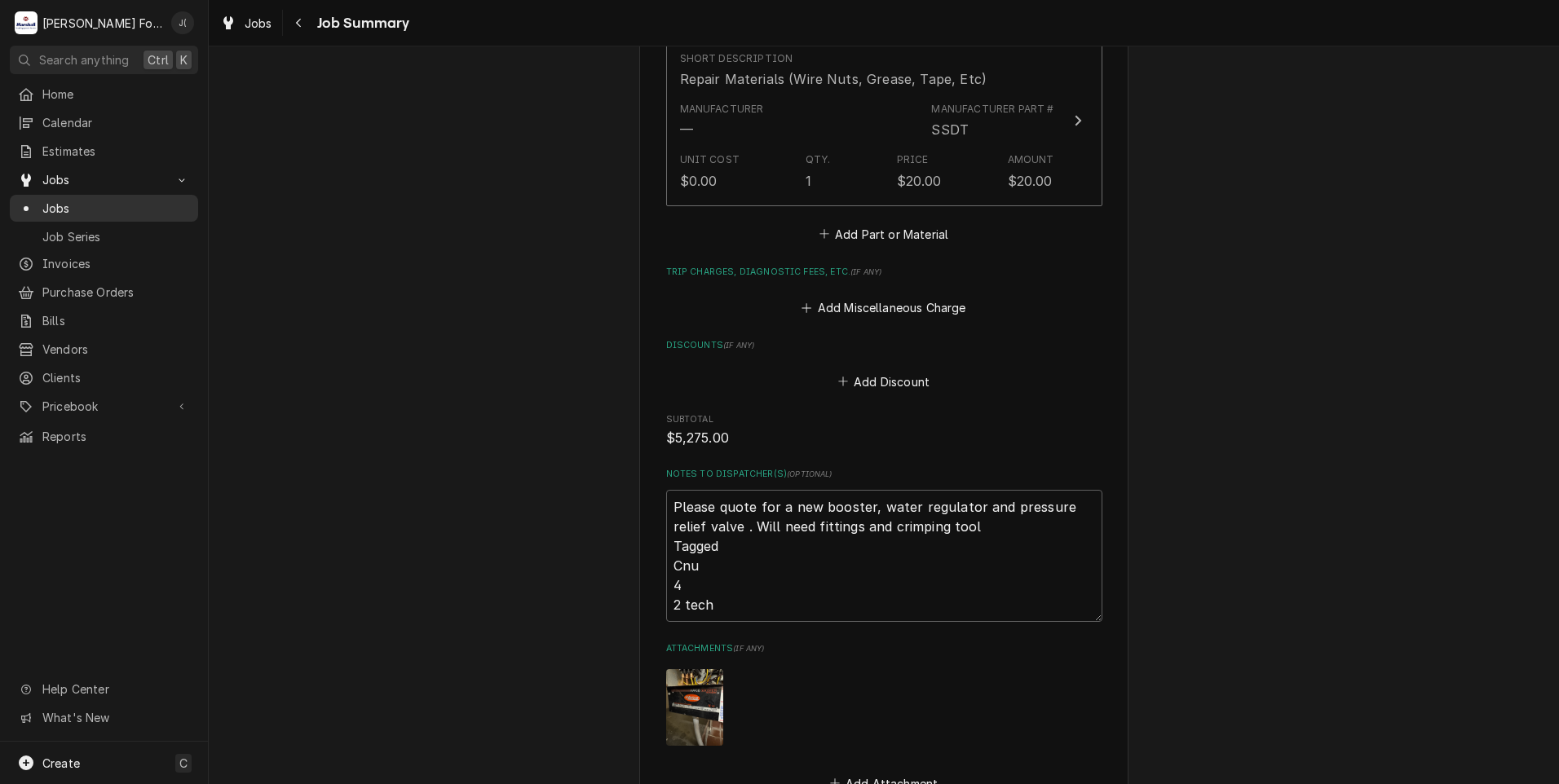
drag, startPoint x: 66, startPoint y: 201, endPoint x: 74, endPoint y: 212, distance: 13.6
click at [66, 201] on span "Jobs" at bounding box center [116, 208] width 148 height 17
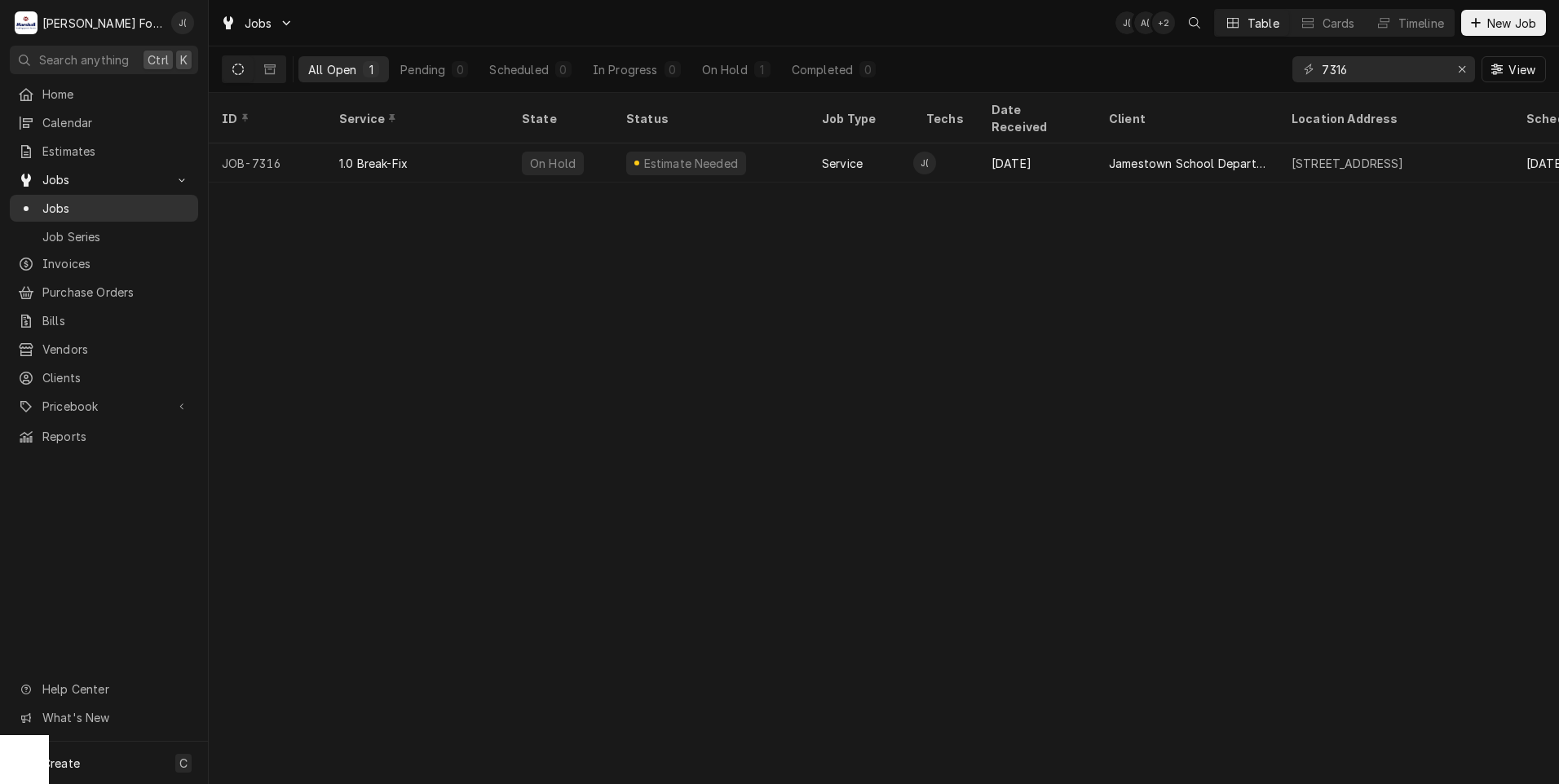
click at [75, 204] on span "Jobs" at bounding box center [116, 208] width 148 height 17
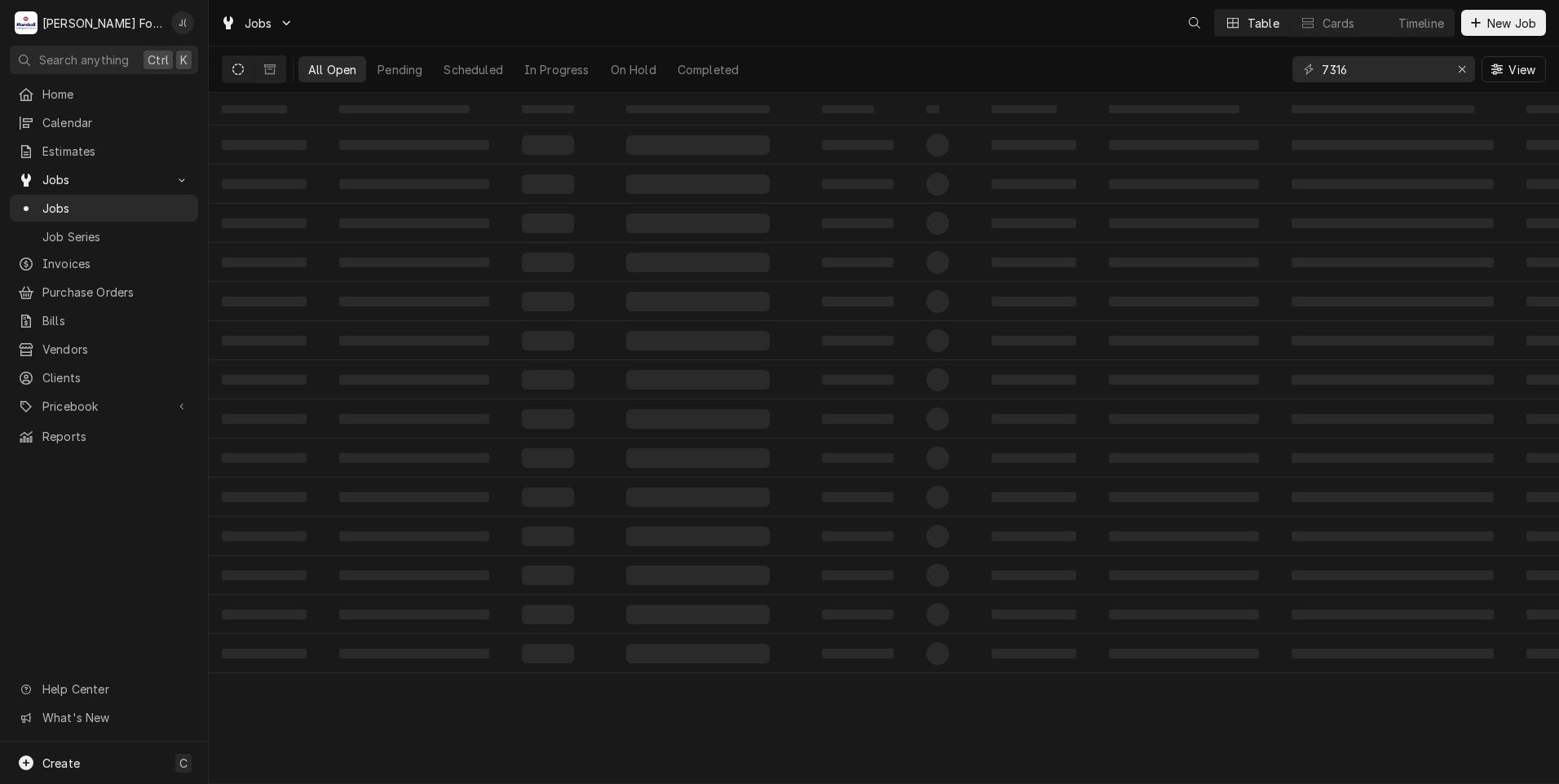
click at [1209, 76] on div "All Open Pending Scheduled In Progress On Hold Completed 7316 View" at bounding box center [883, 69] width 1323 height 46
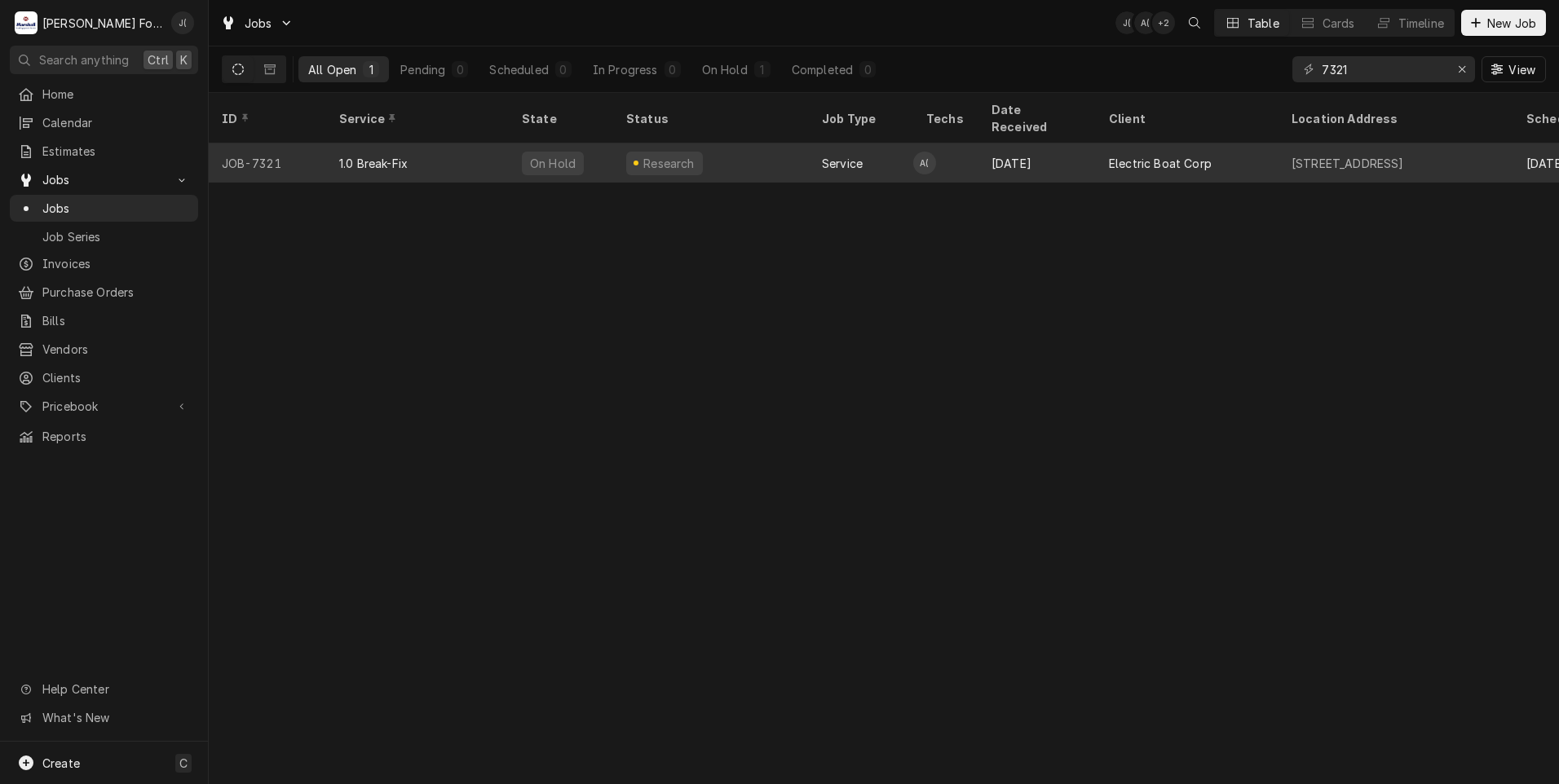
type input "7321"
click at [410, 145] on div "1.0 Break-Fix" at bounding box center [417, 162] width 182 height 39
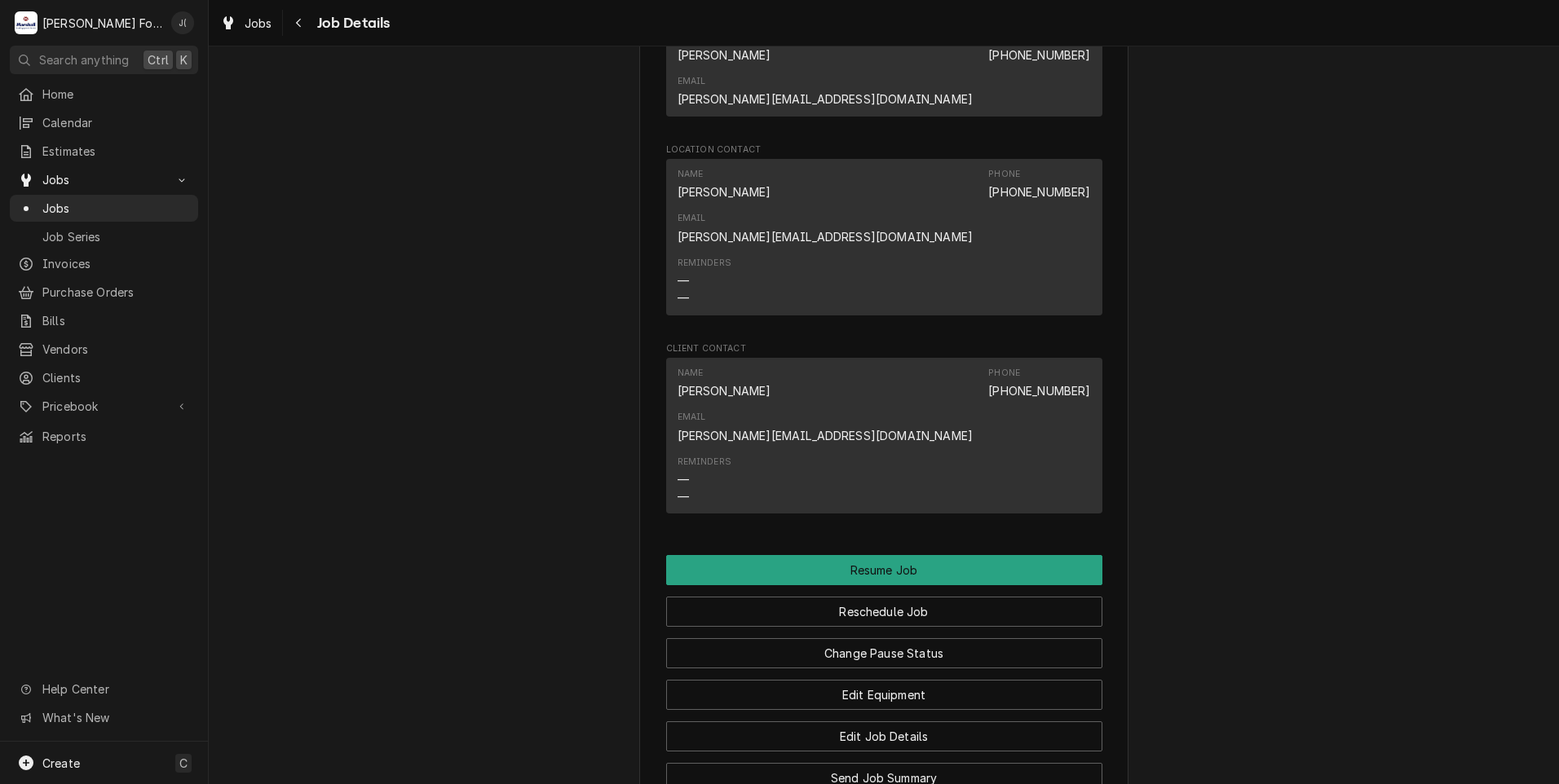
scroll to position [2526, 0]
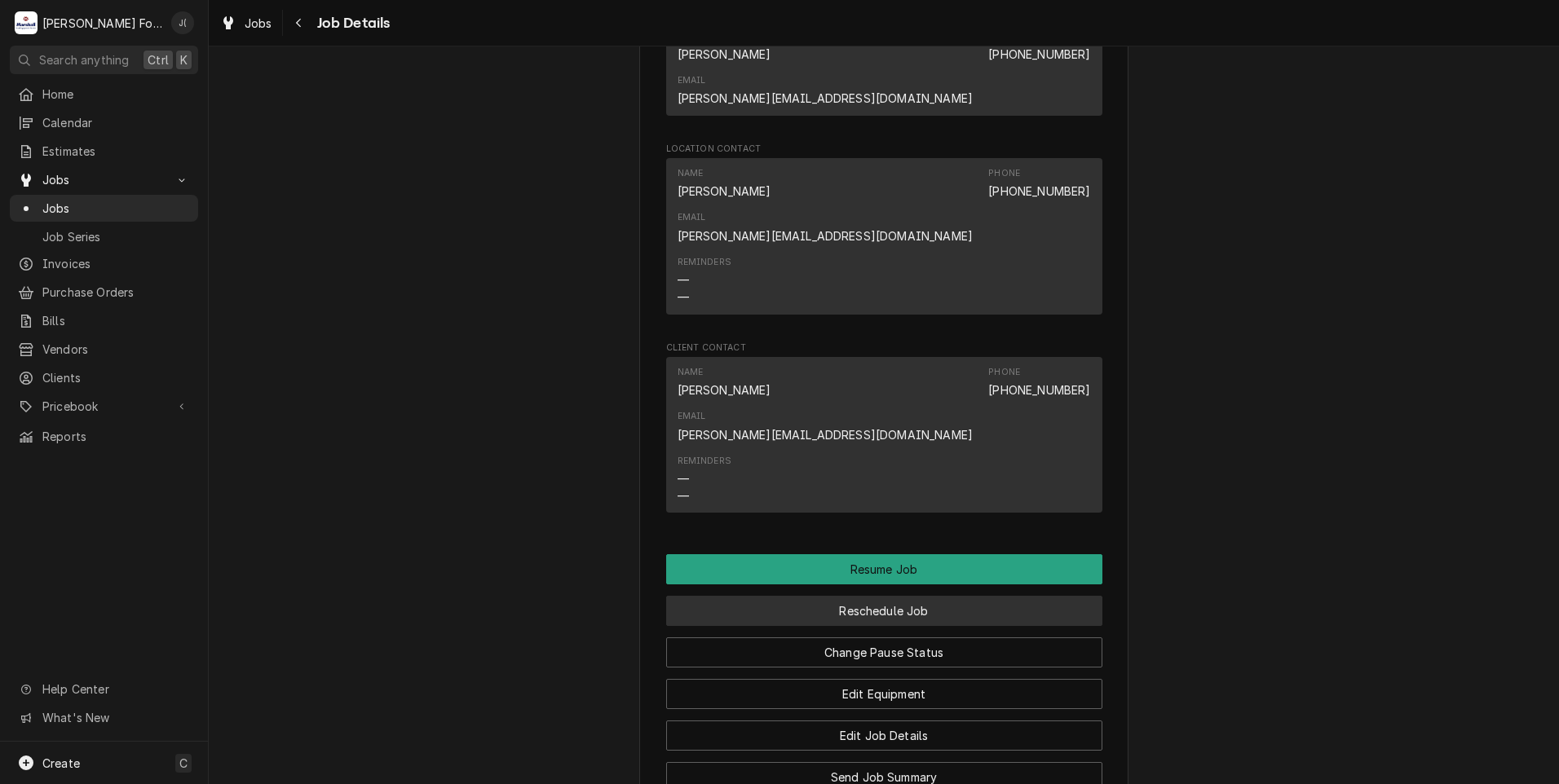
click at [851, 596] on button "Reschedule Job" at bounding box center [884, 611] width 436 height 30
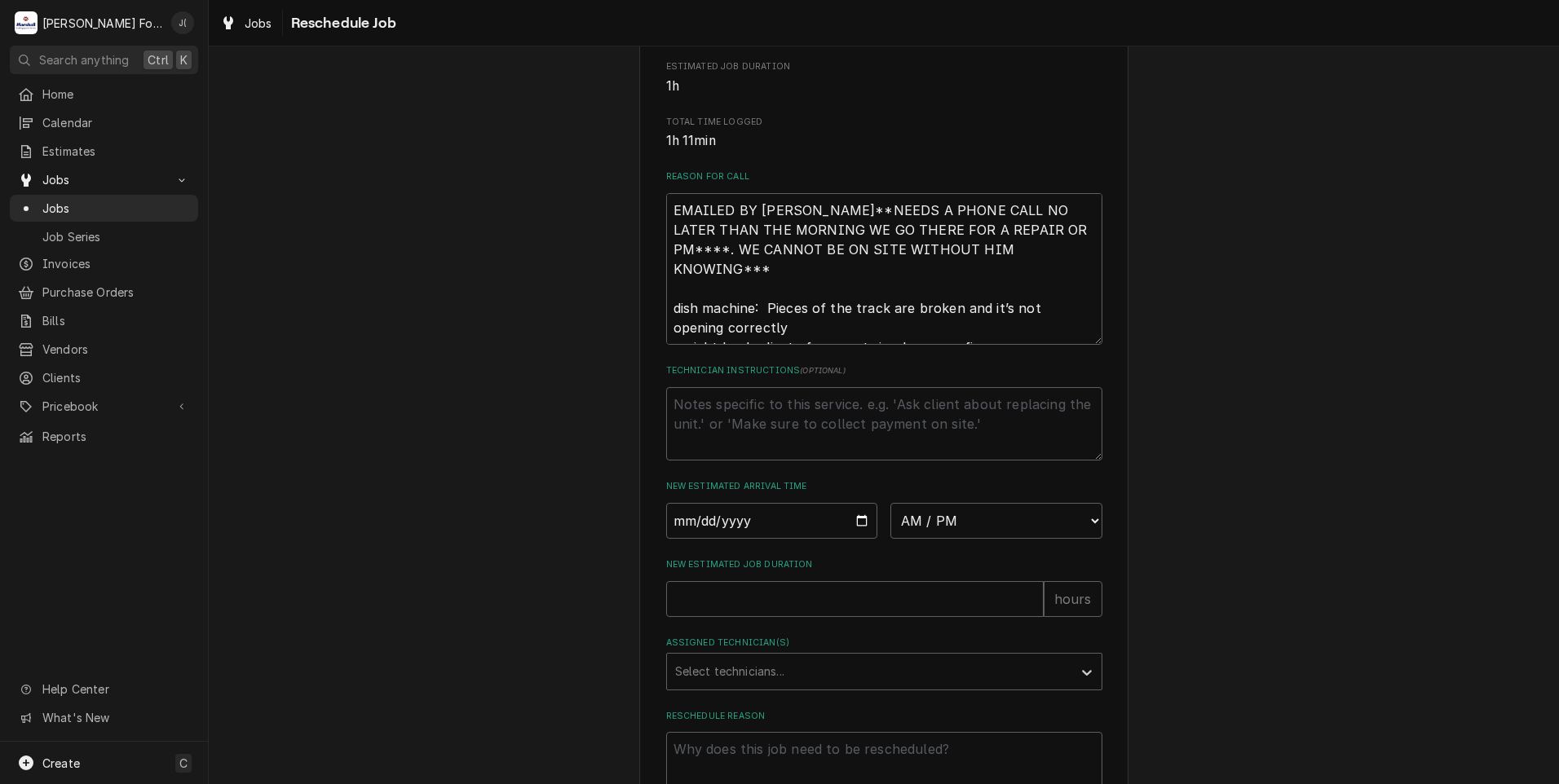
scroll to position [512, 0]
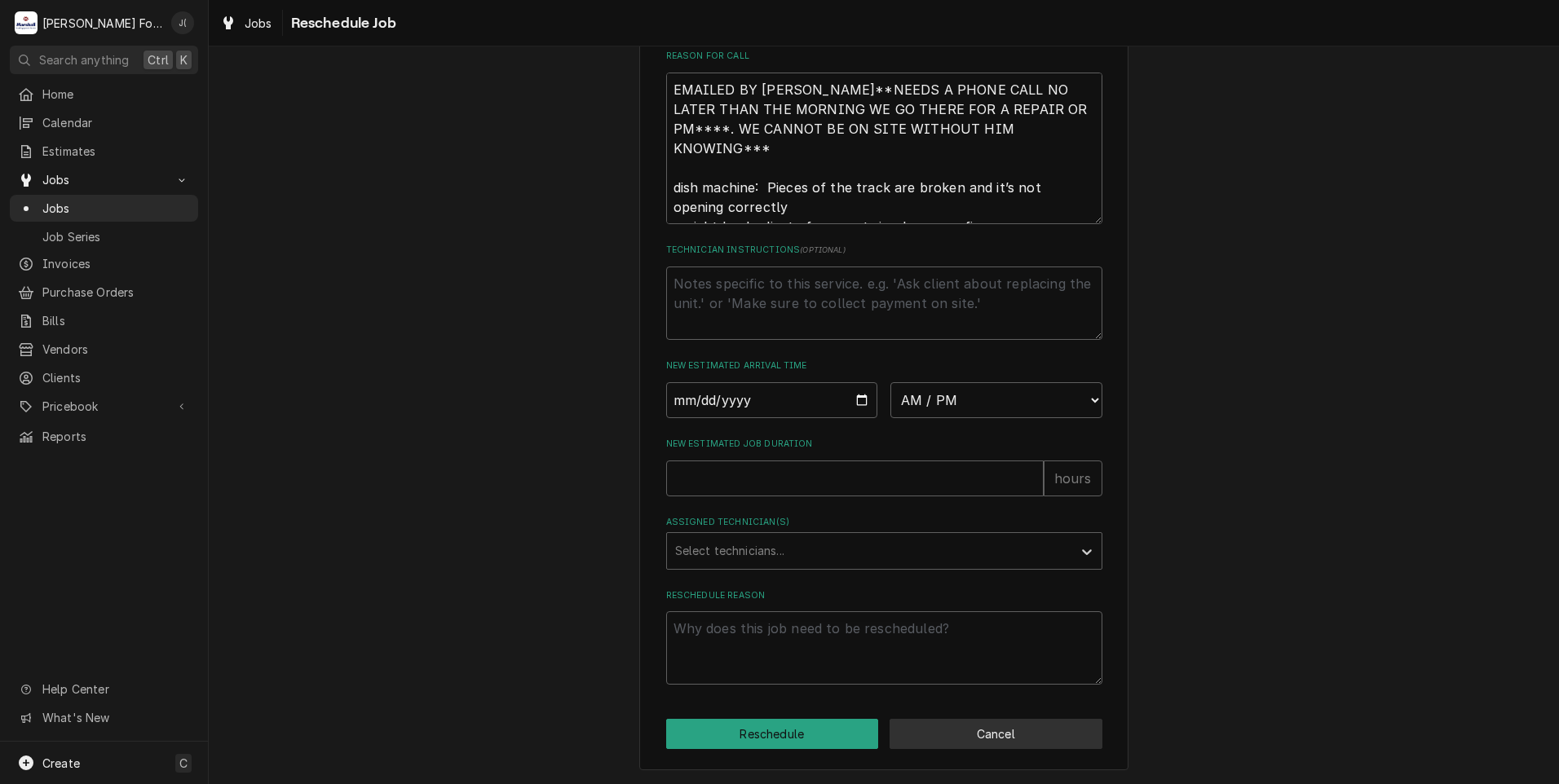
click at [929, 724] on button "Cancel" at bounding box center [996, 733] width 213 height 30
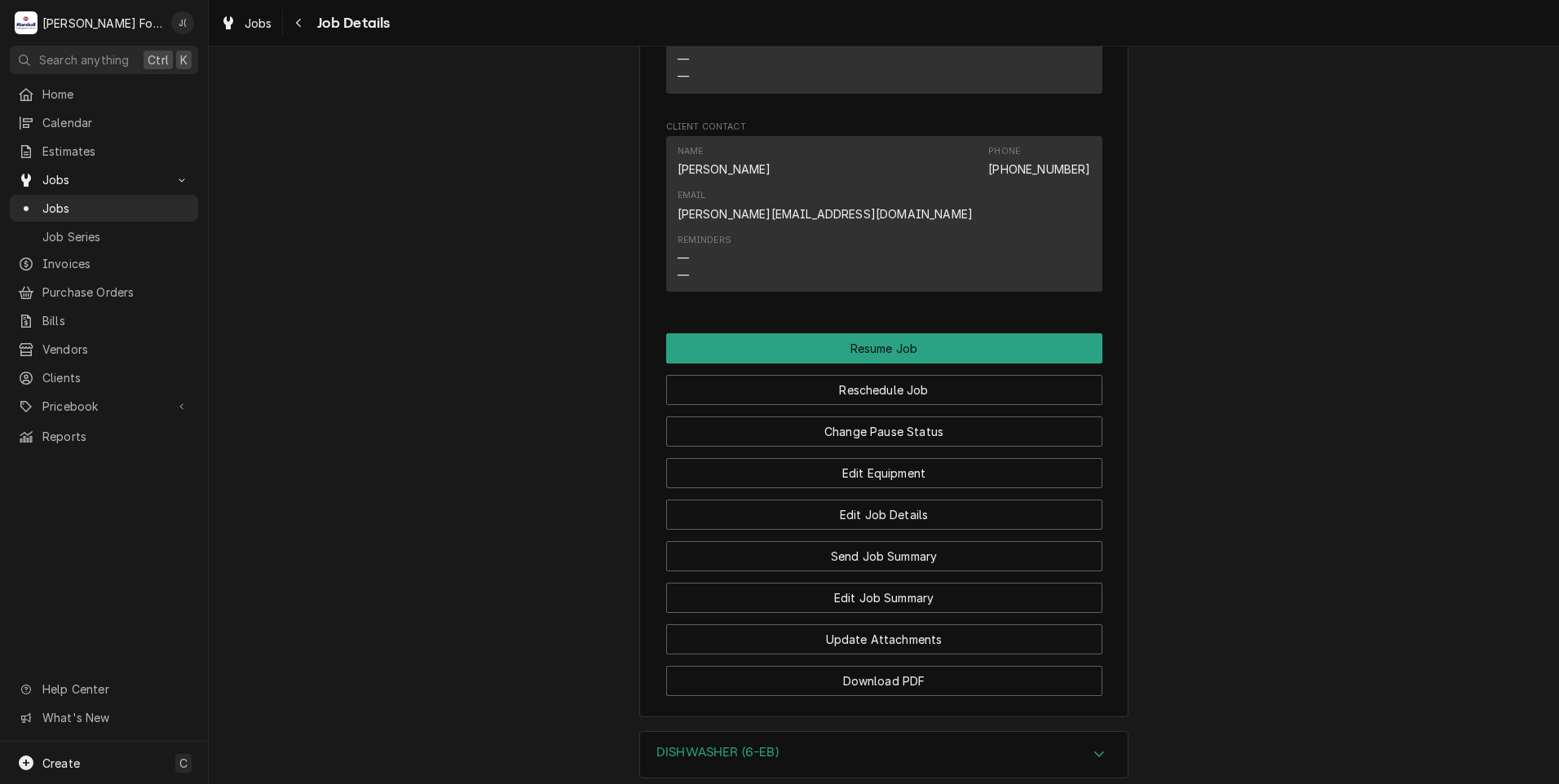
scroll to position [2747, 0]
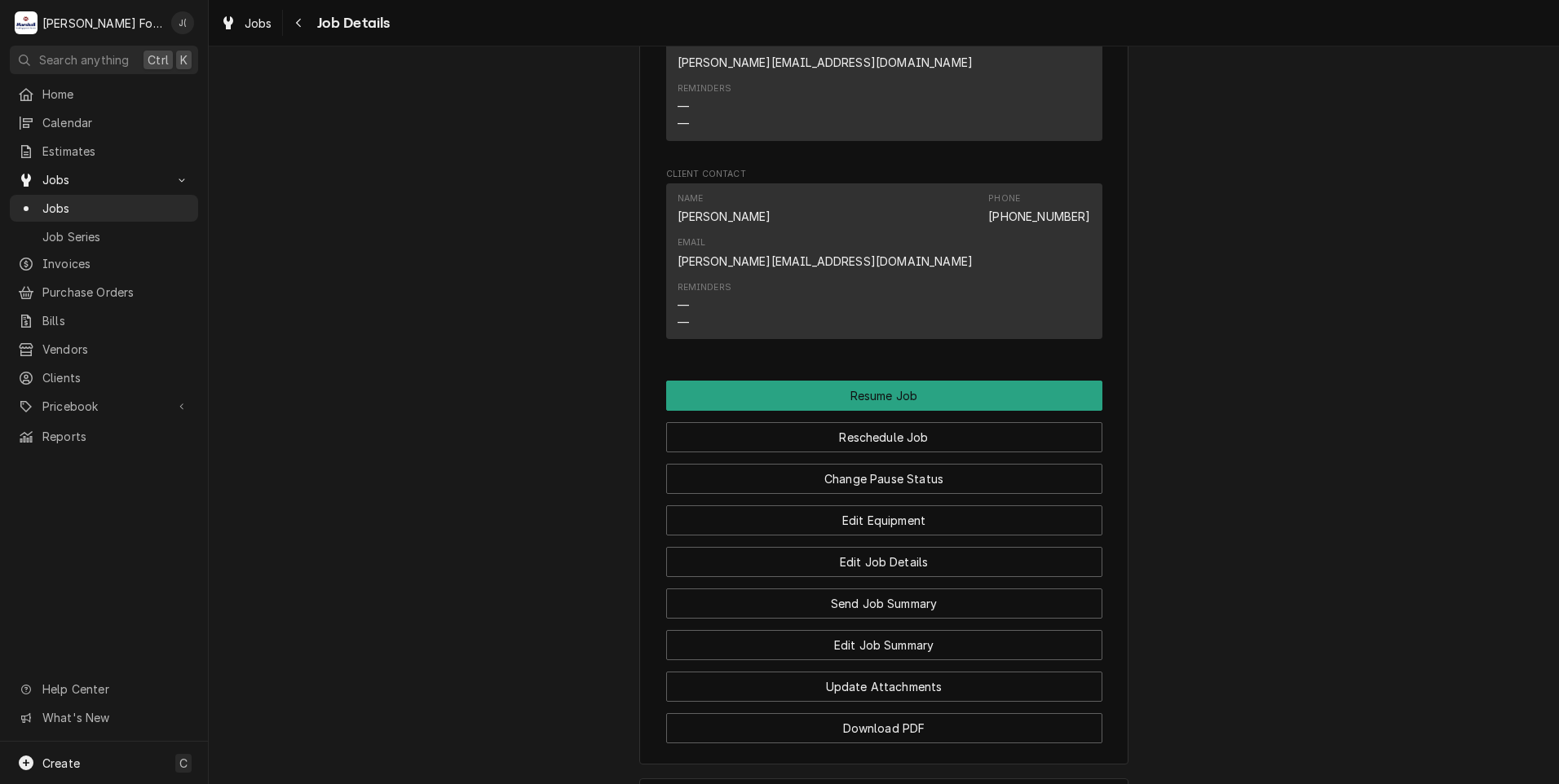
scroll to position [2487, 0]
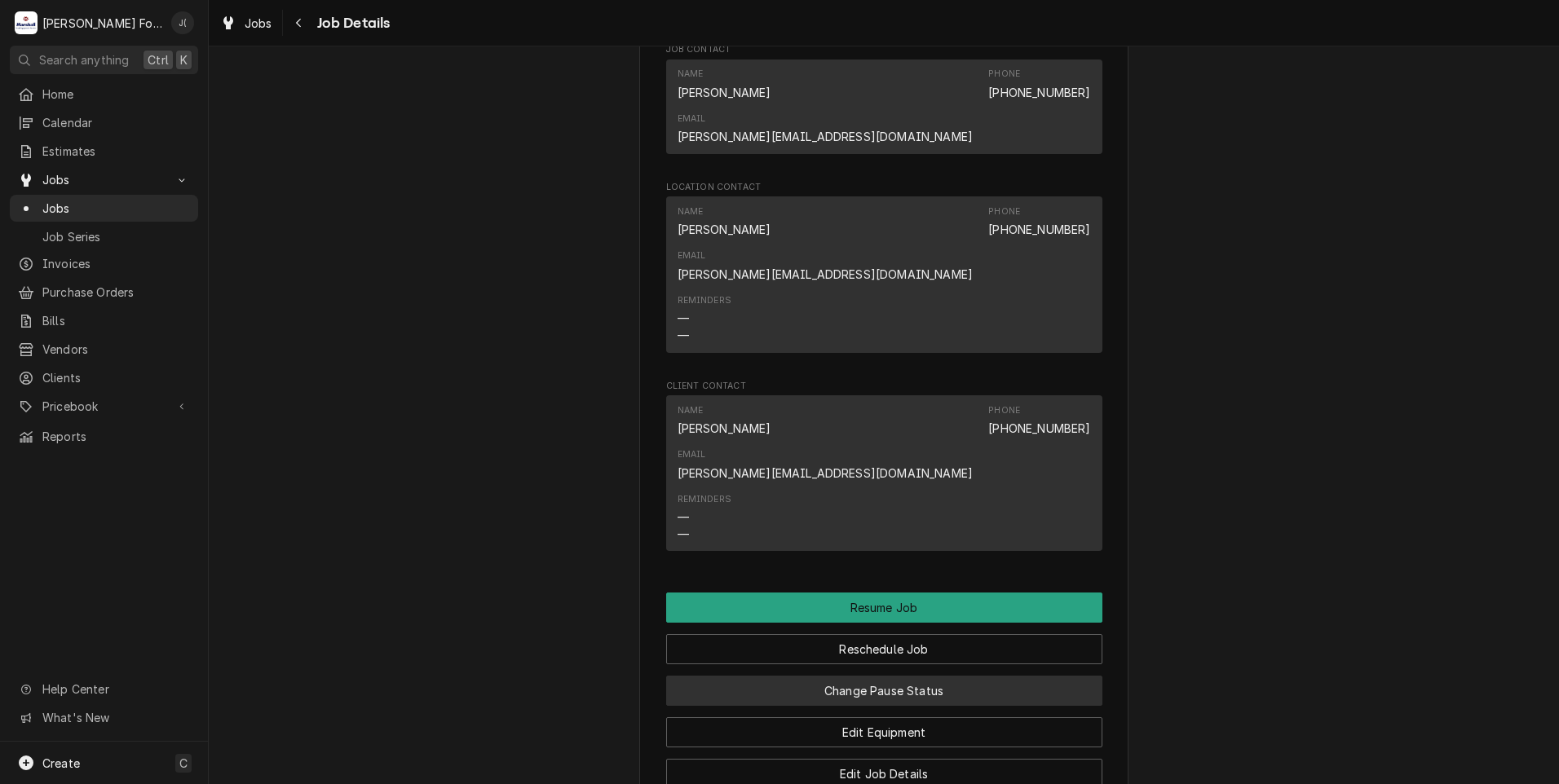
click at [872, 675] on button "Change Pause Status" at bounding box center [884, 690] width 436 height 30
type textarea "x"
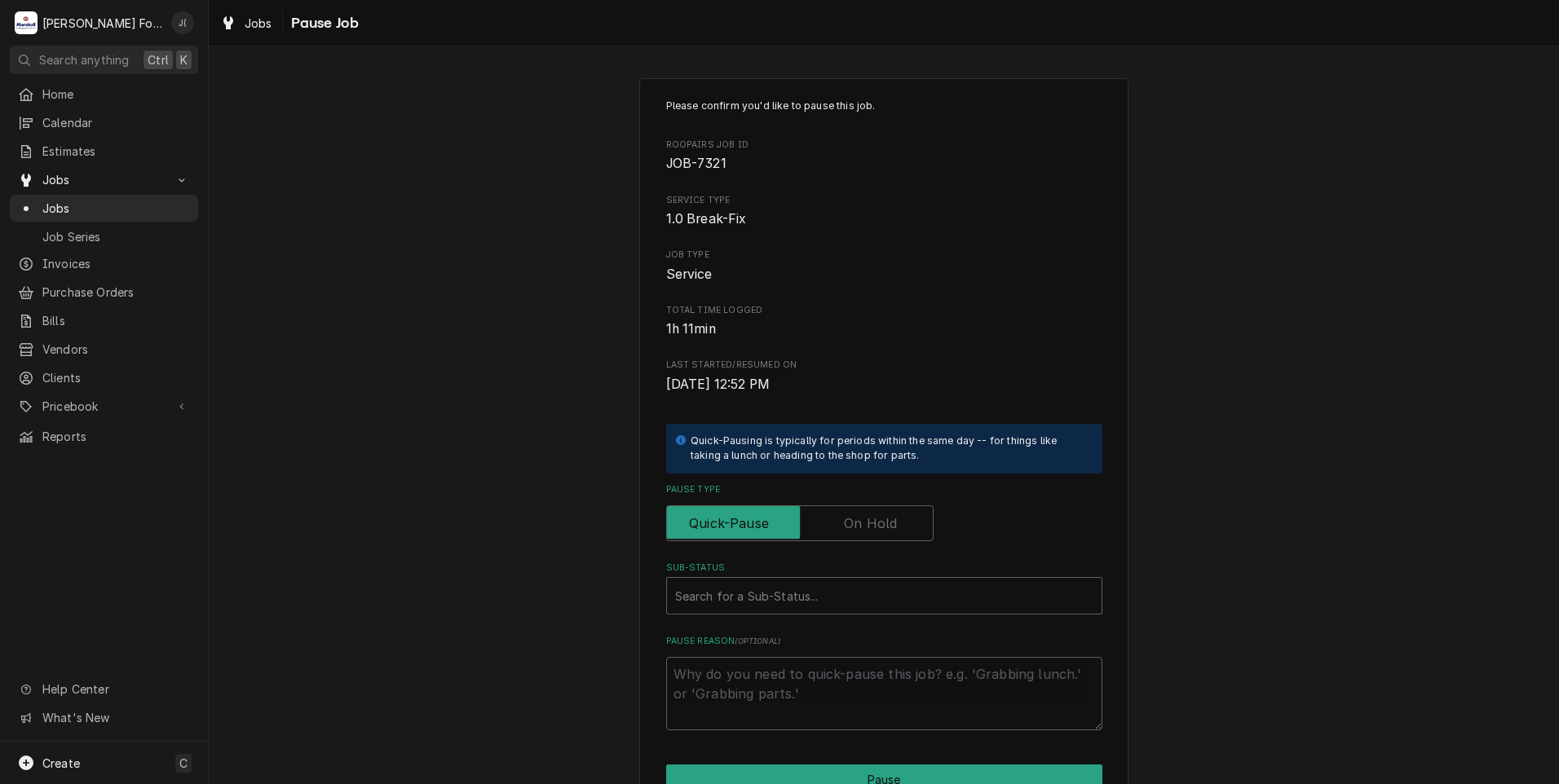
click at [846, 525] on label "Pause Type" at bounding box center [799, 523] width 267 height 36
click at [846, 525] on input "Pause Type" at bounding box center [799, 523] width 253 height 36
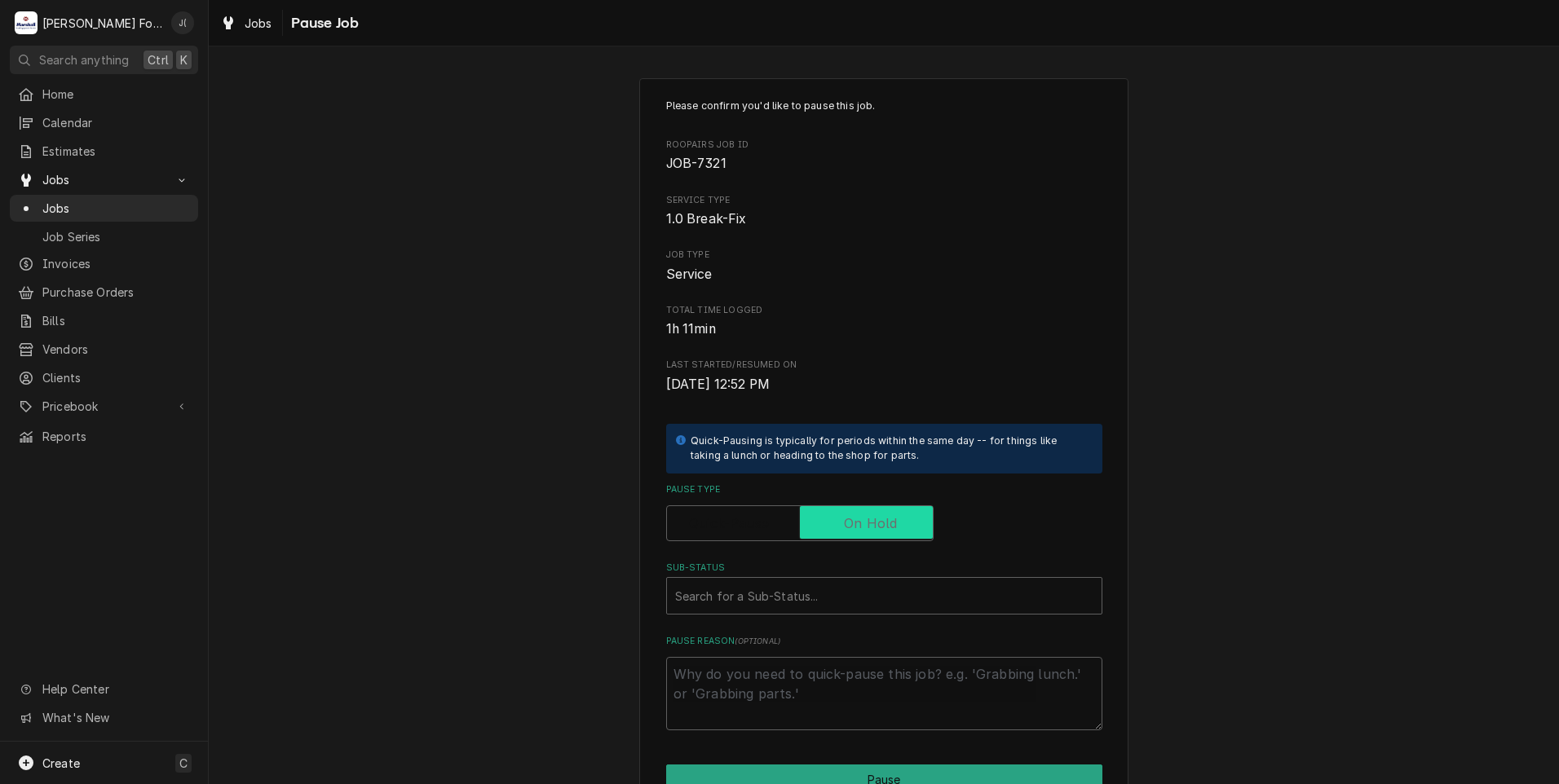
checkbox input "true"
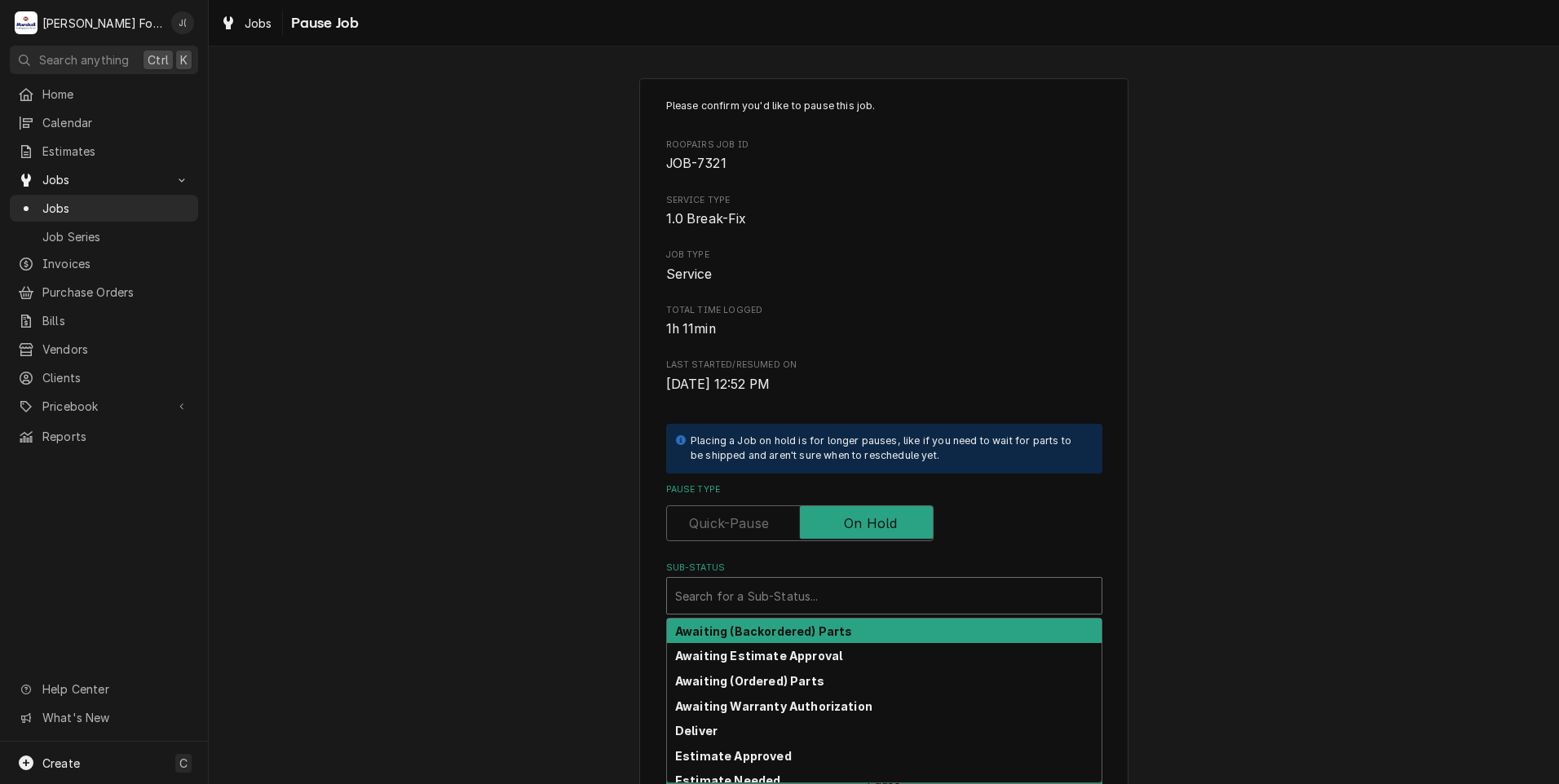
click at [799, 588] on div "Sub-Status" at bounding box center [884, 595] width 418 height 29
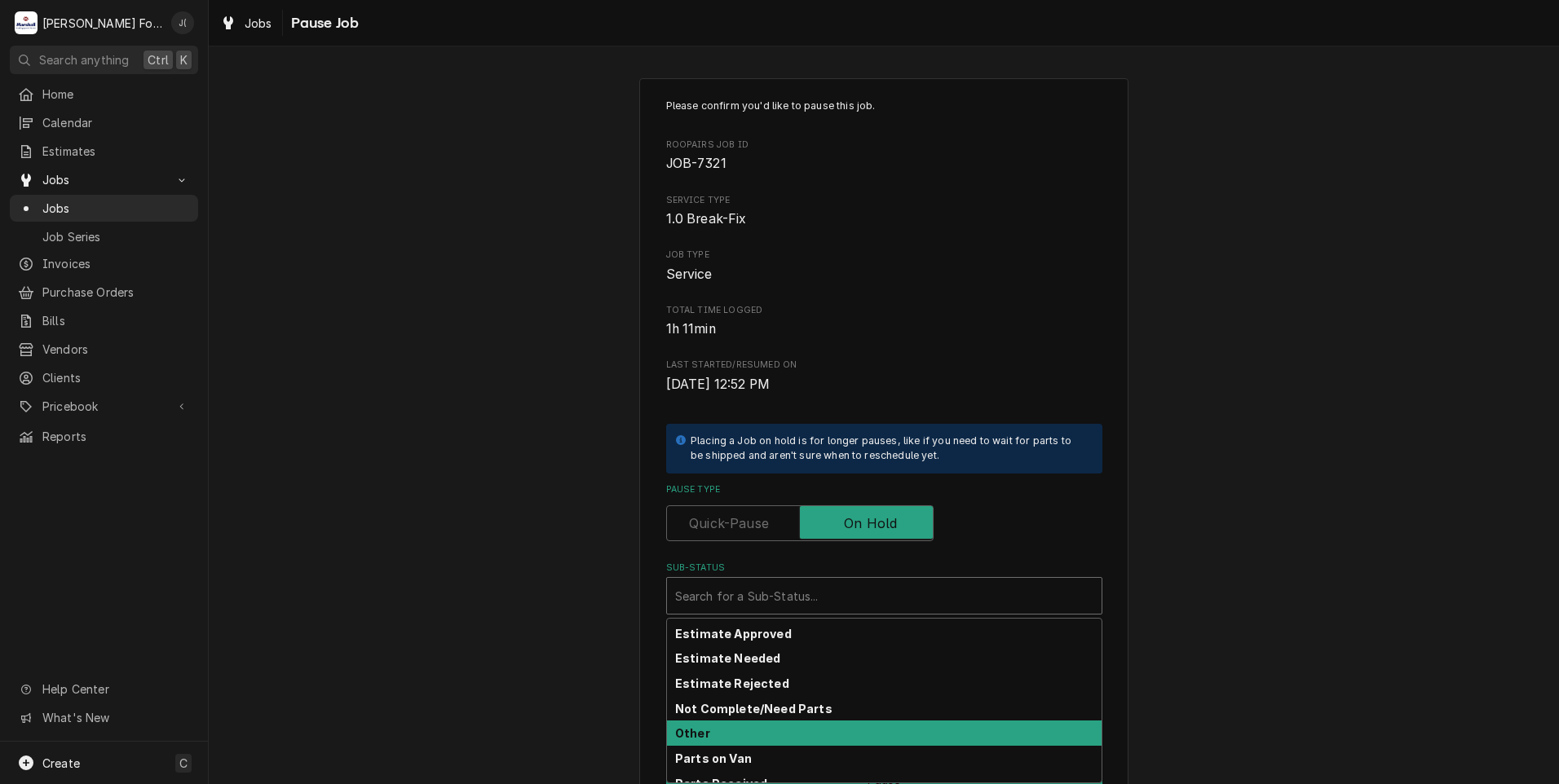
scroll to position [97, 0]
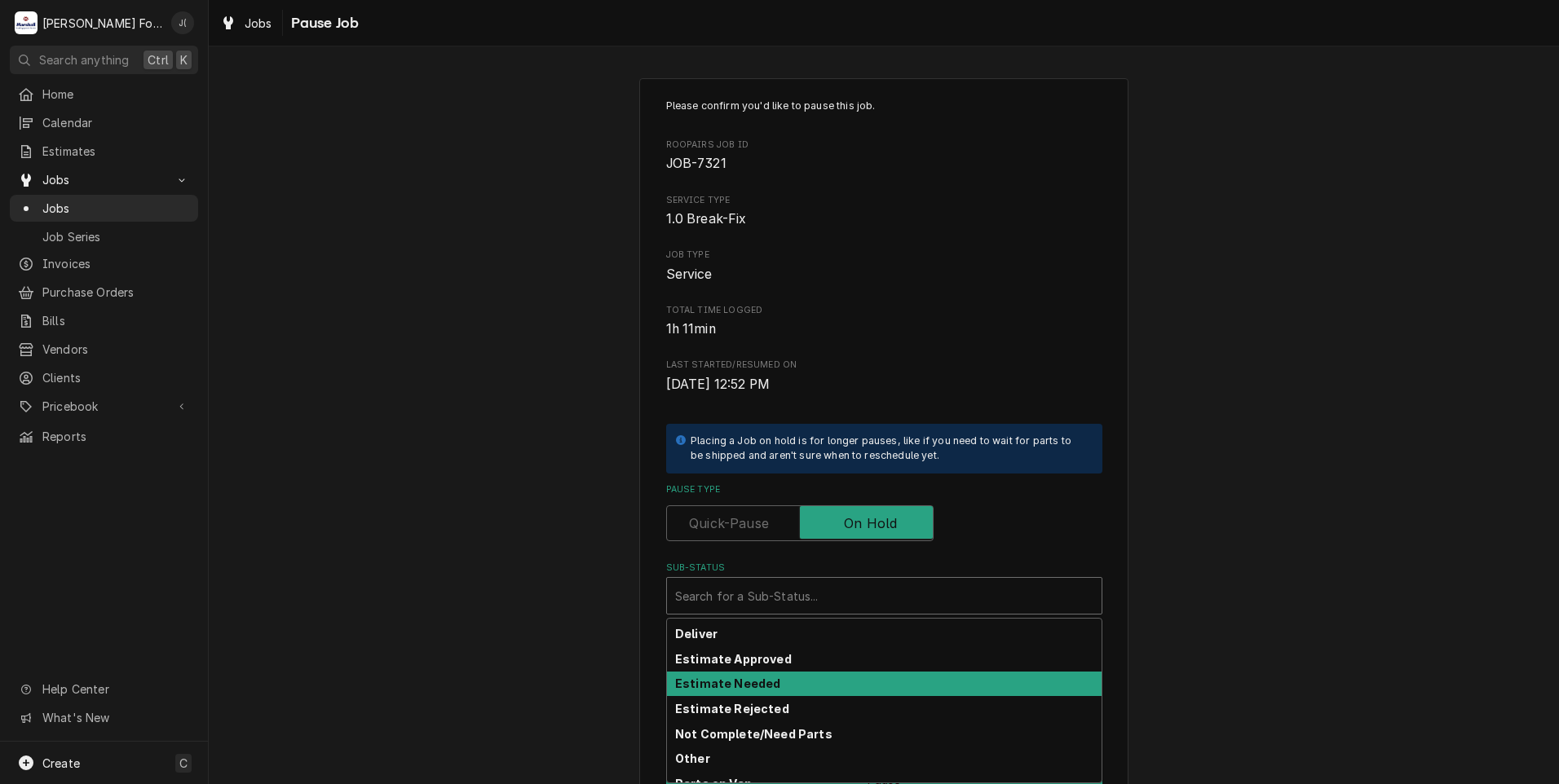
click at [770, 680] on div "Estimate Needed" at bounding box center [884, 684] width 435 height 25
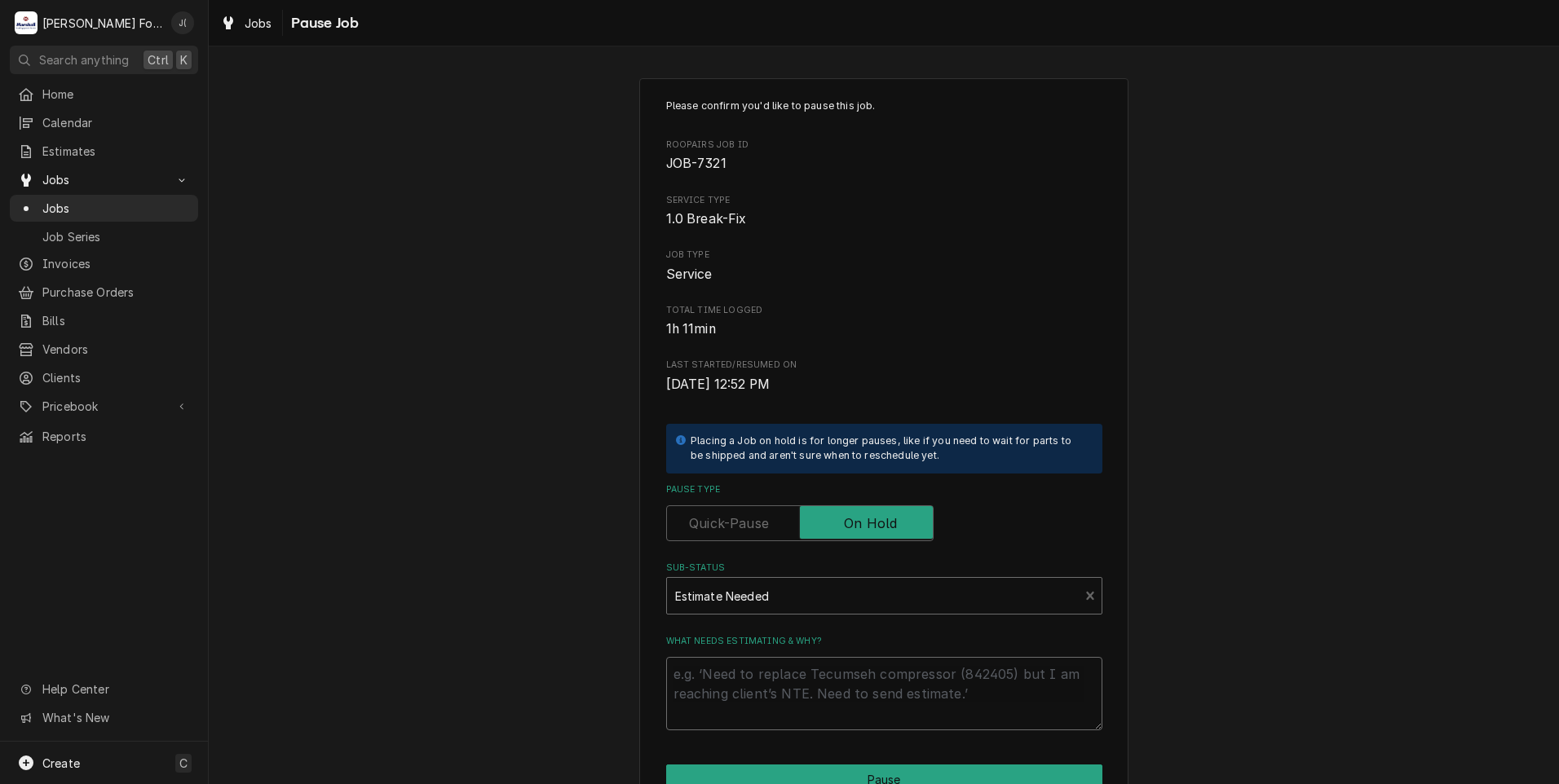
click at [763, 697] on textarea "What needs estimating & why?" at bounding box center [884, 693] width 436 height 73
type textarea "x"
type textarea "P"
type textarea "x"
type textarea "PR"
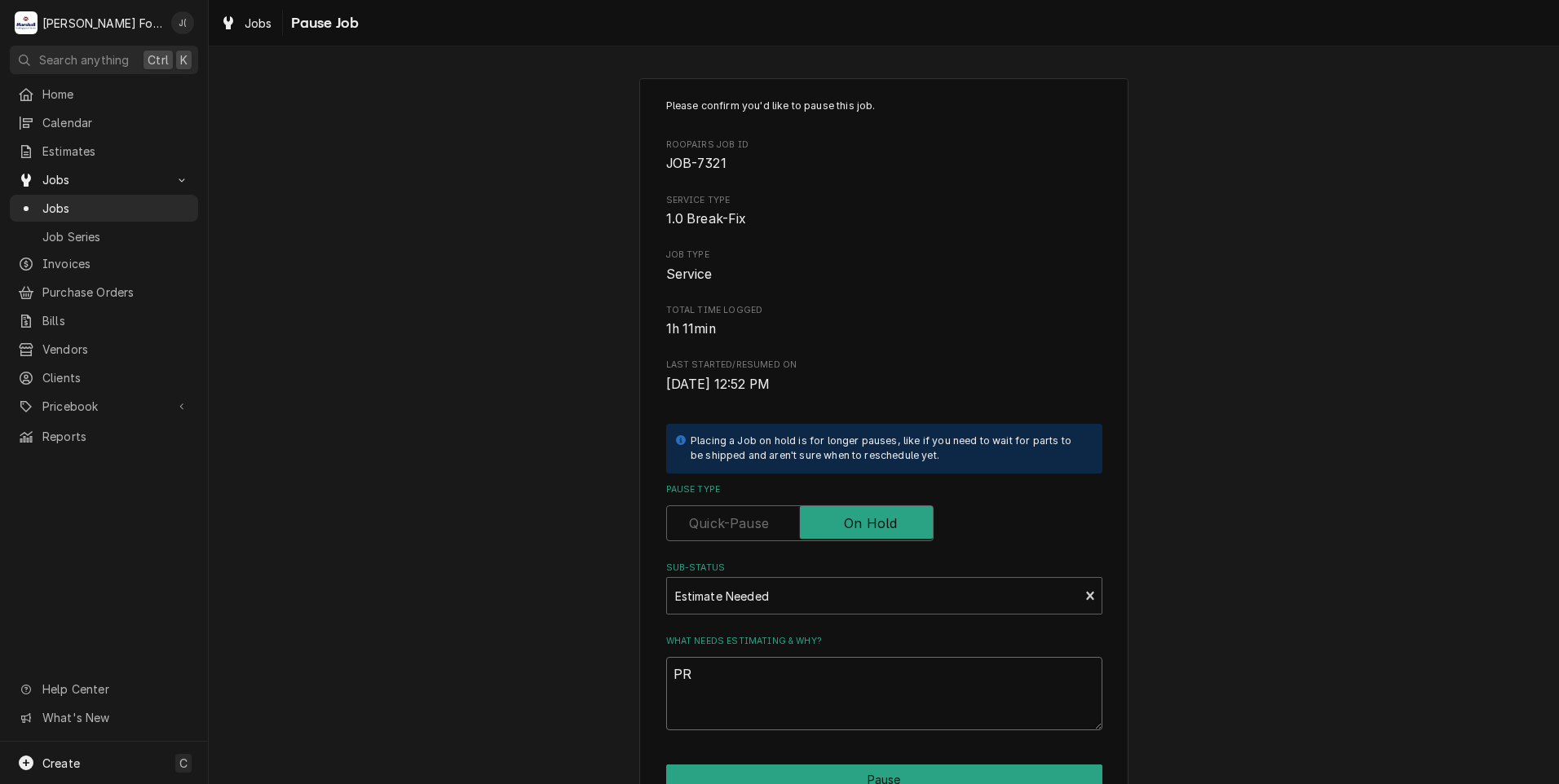
type textarea "x"
type textarea "PRI"
type textarea "x"
type textarea "PRIC"
type textarea "x"
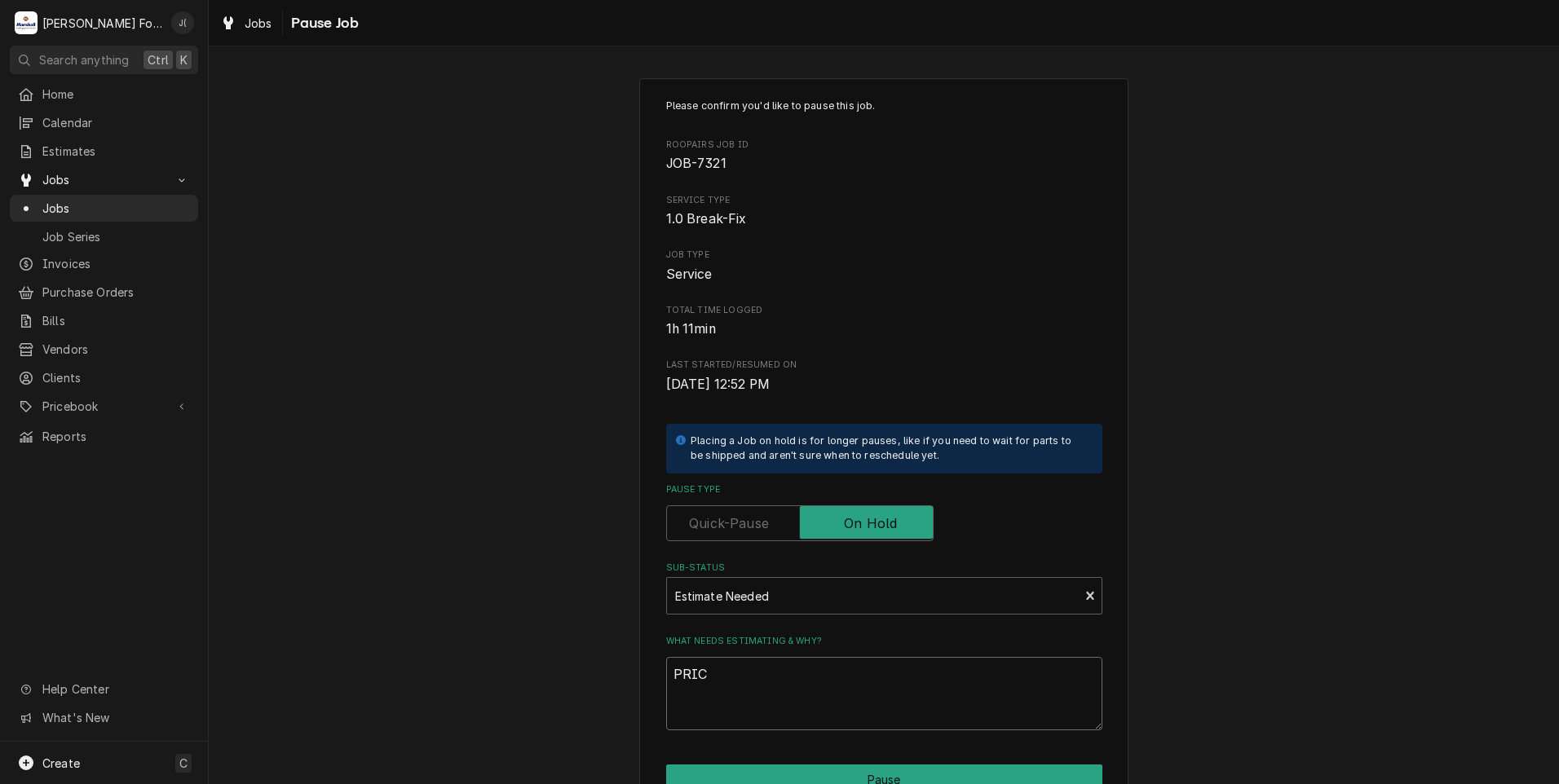
type textarea "PRICE"
type textarea "x"
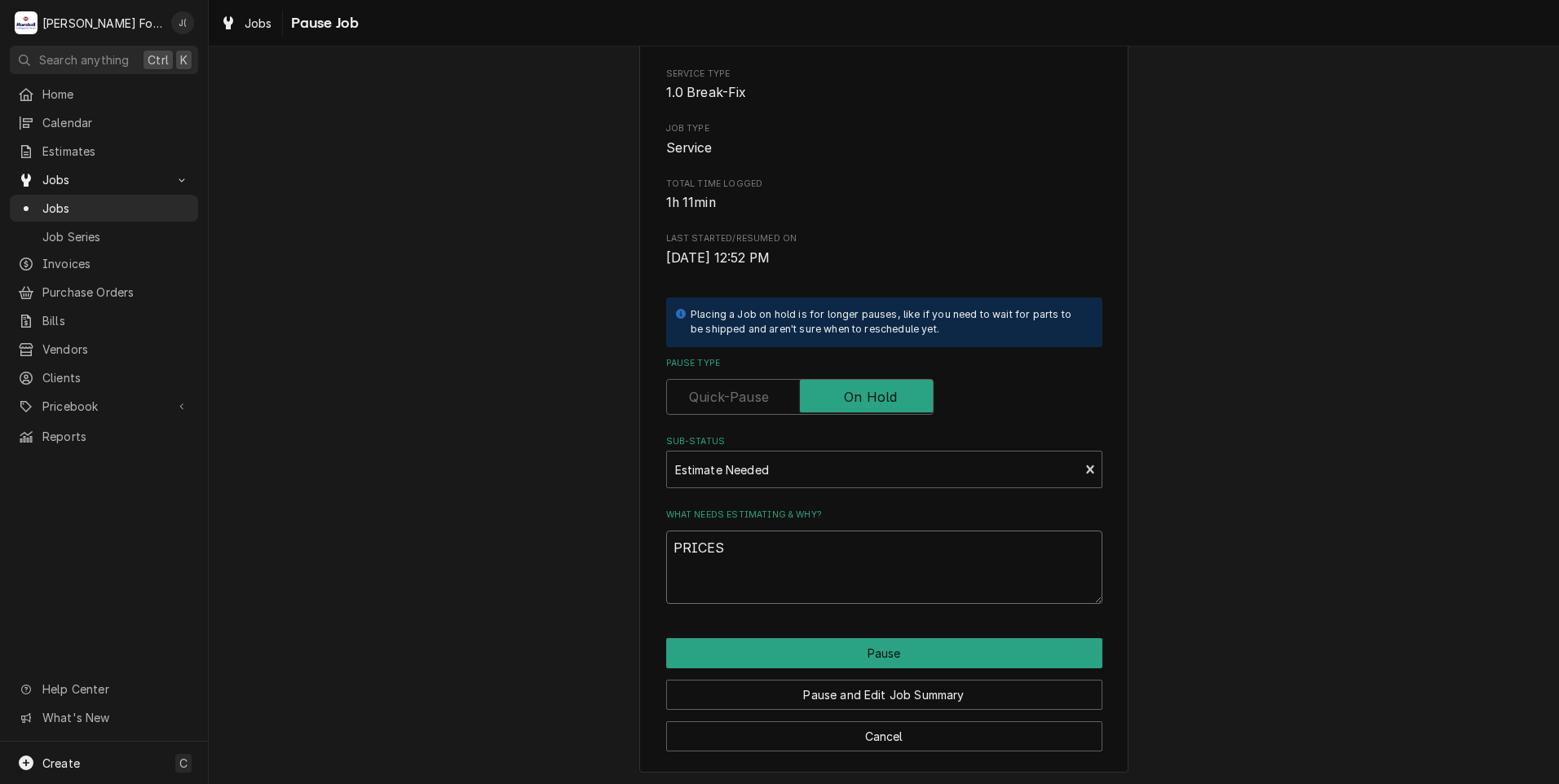
scroll to position [128, 0]
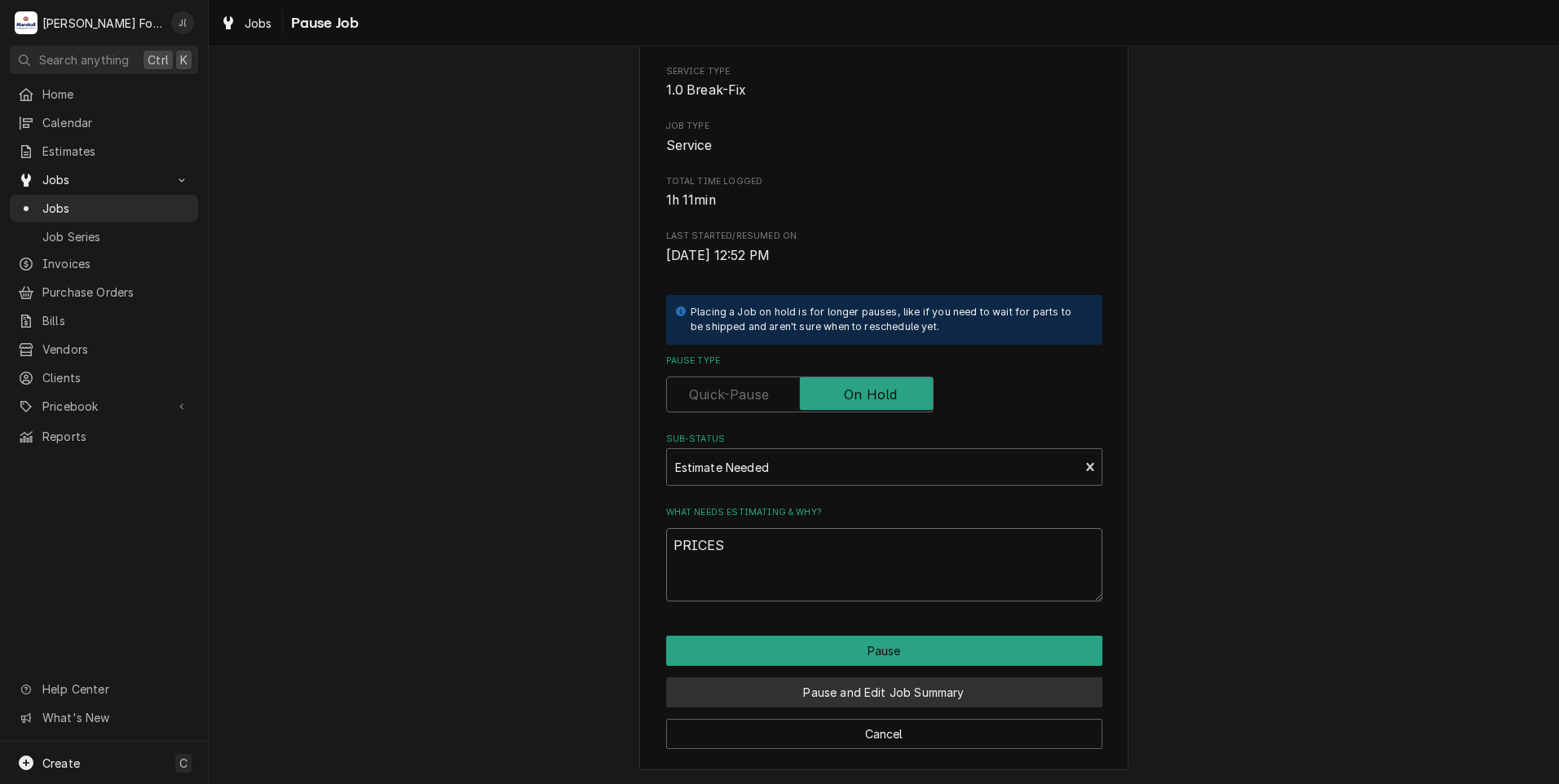
type textarea "PRICES"
click at [846, 689] on button "Pause and Edit Job Summary" at bounding box center [884, 692] width 436 height 30
type textarea "x"
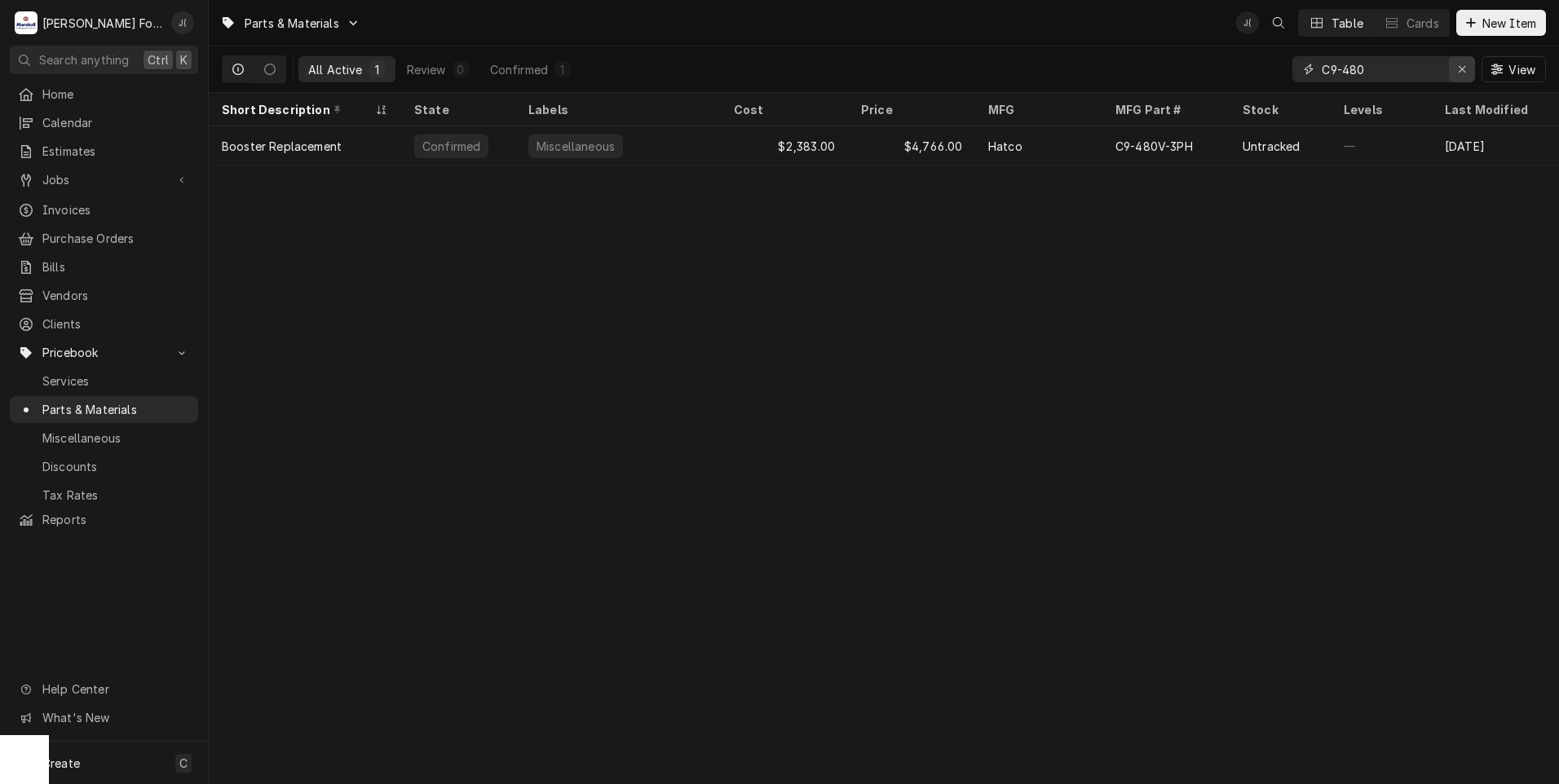
click at [1464, 69] on icon "Erase input" at bounding box center [1462, 70] width 7 height 7
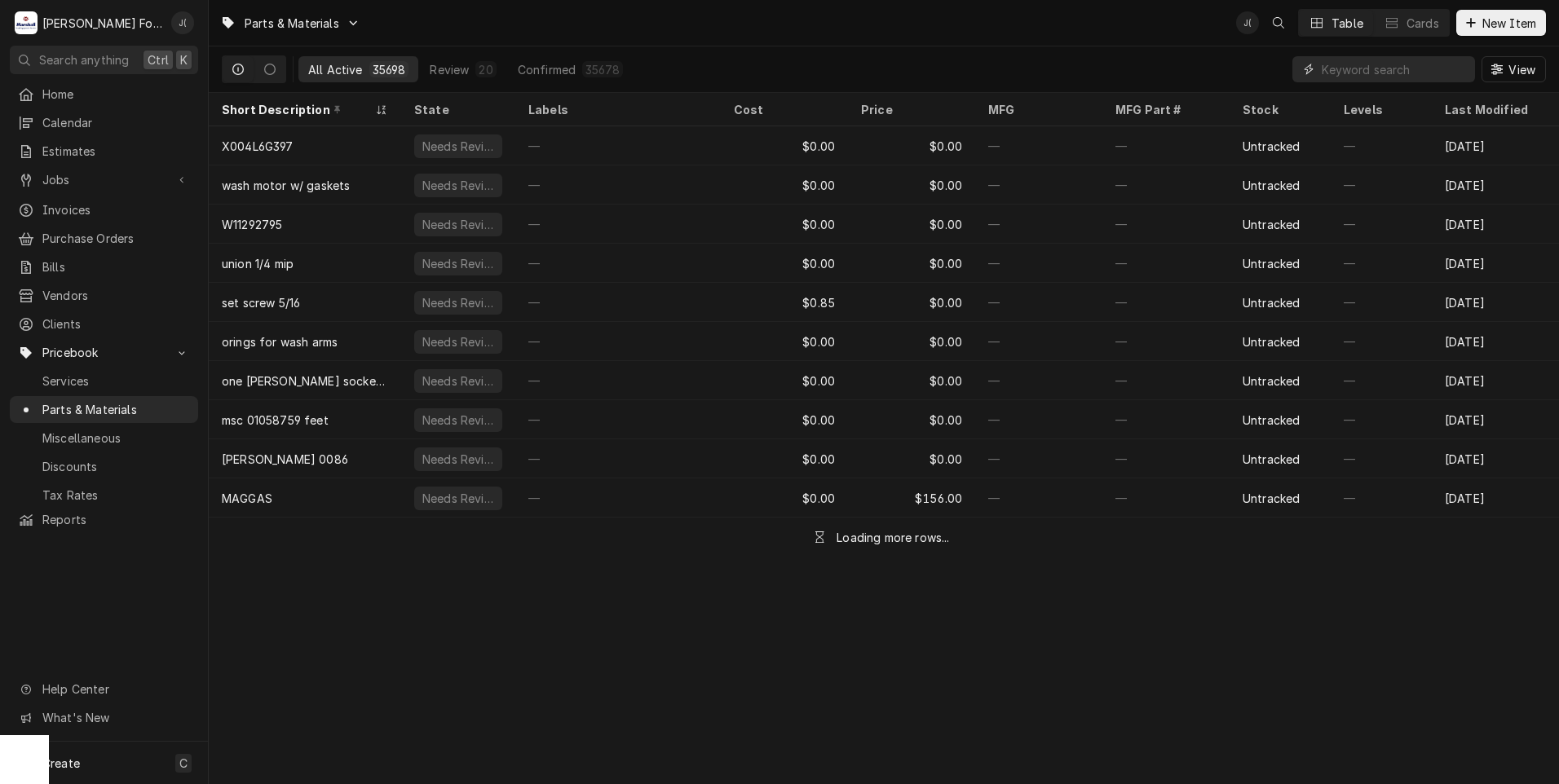
paste input "336412"
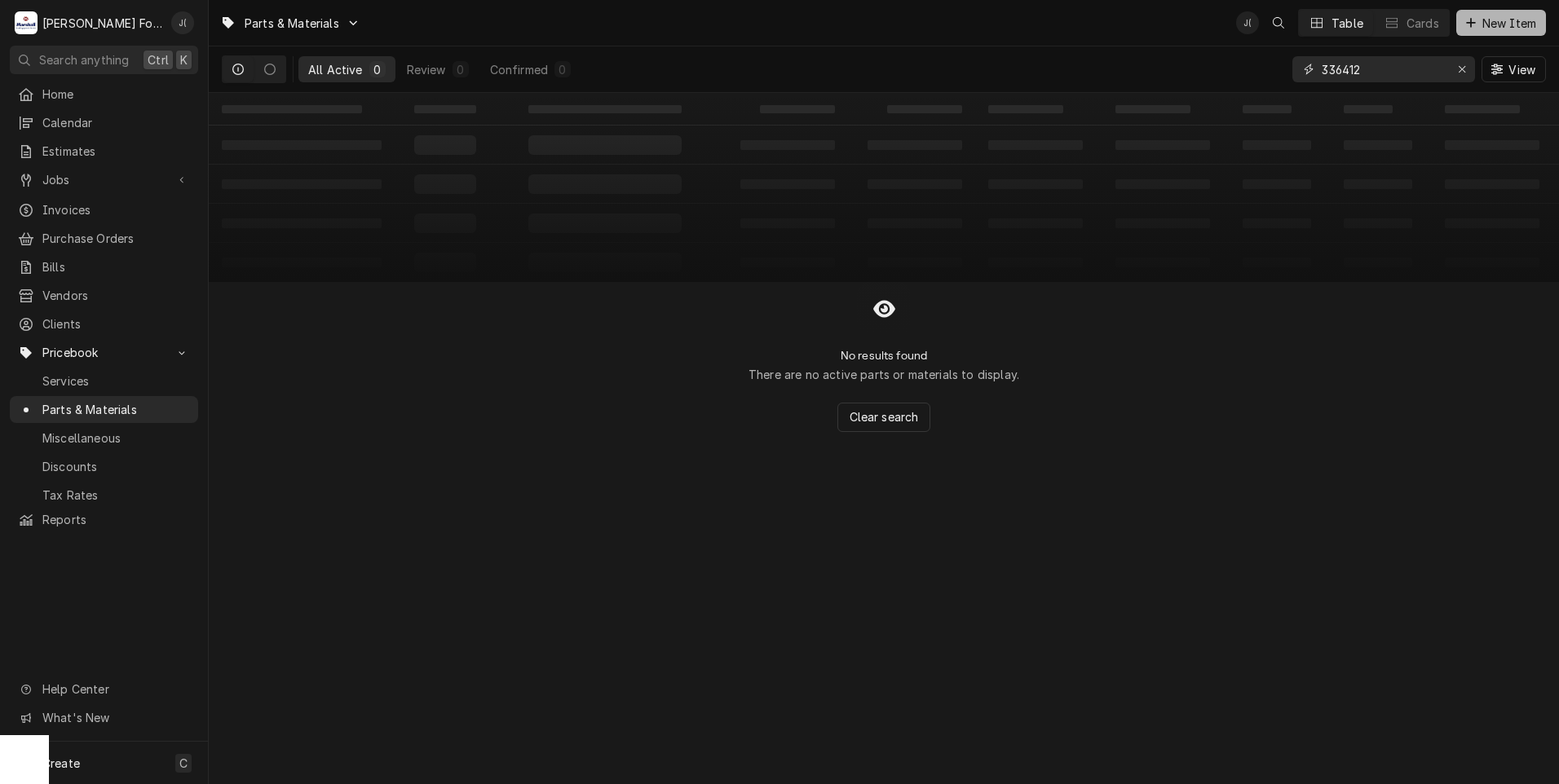
type input "336412"
click at [1496, 26] on span "New Item" at bounding box center [1508, 23] width 61 height 17
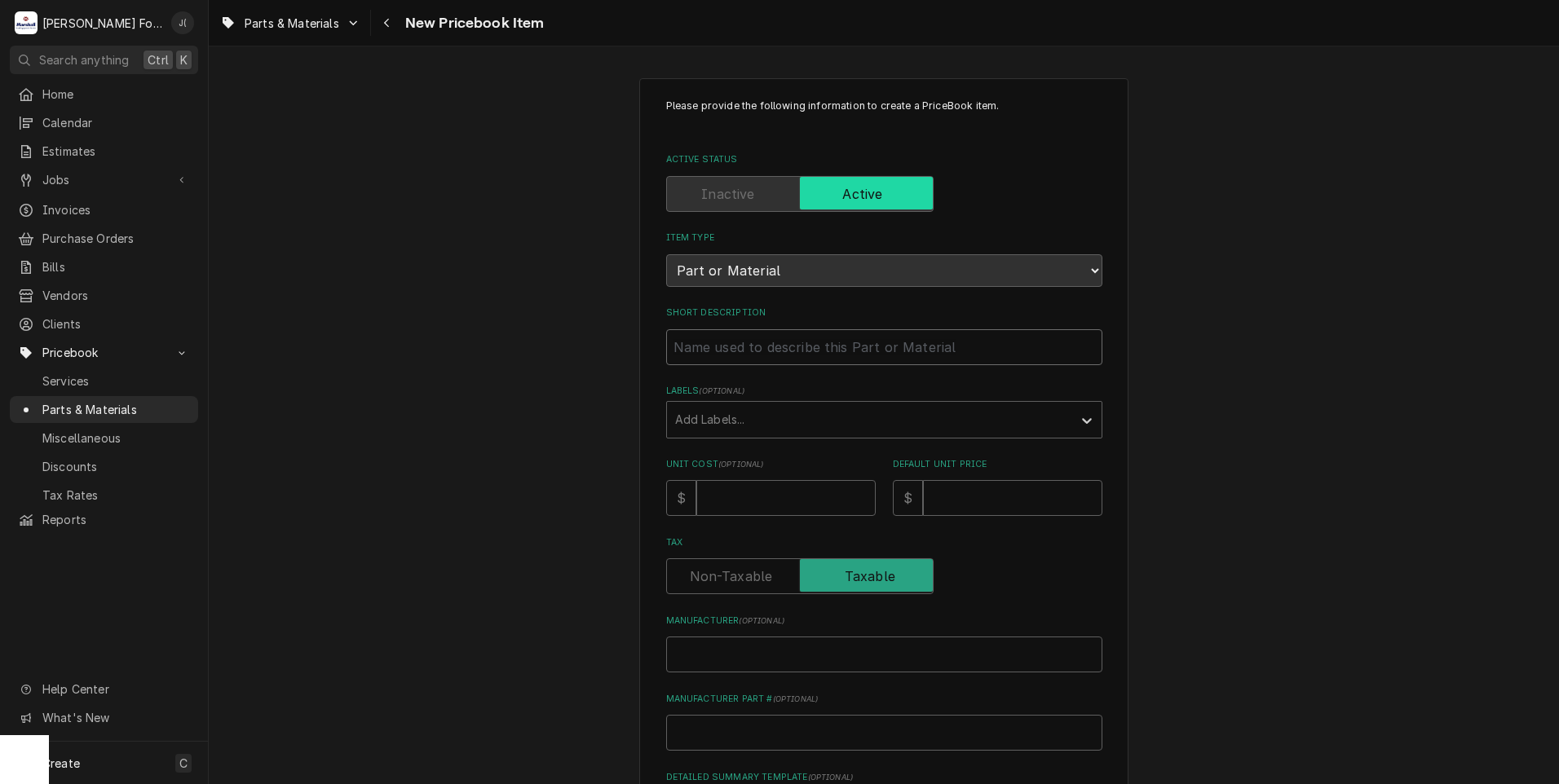
click at [712, 350] on input "Short Description" at bounding box center [884, 346] width 436 height 36
paste input "HOOD WELDMENT DM DH/MD2000 GEN 2"
type textarea "x"
type input "HOOD WELDMENT DM DH/MD2000 GEN 2"
click at [702, 728] on input "Manufacturer Part # ( optional )" at bounding box center [884, 732] width 436 height 36
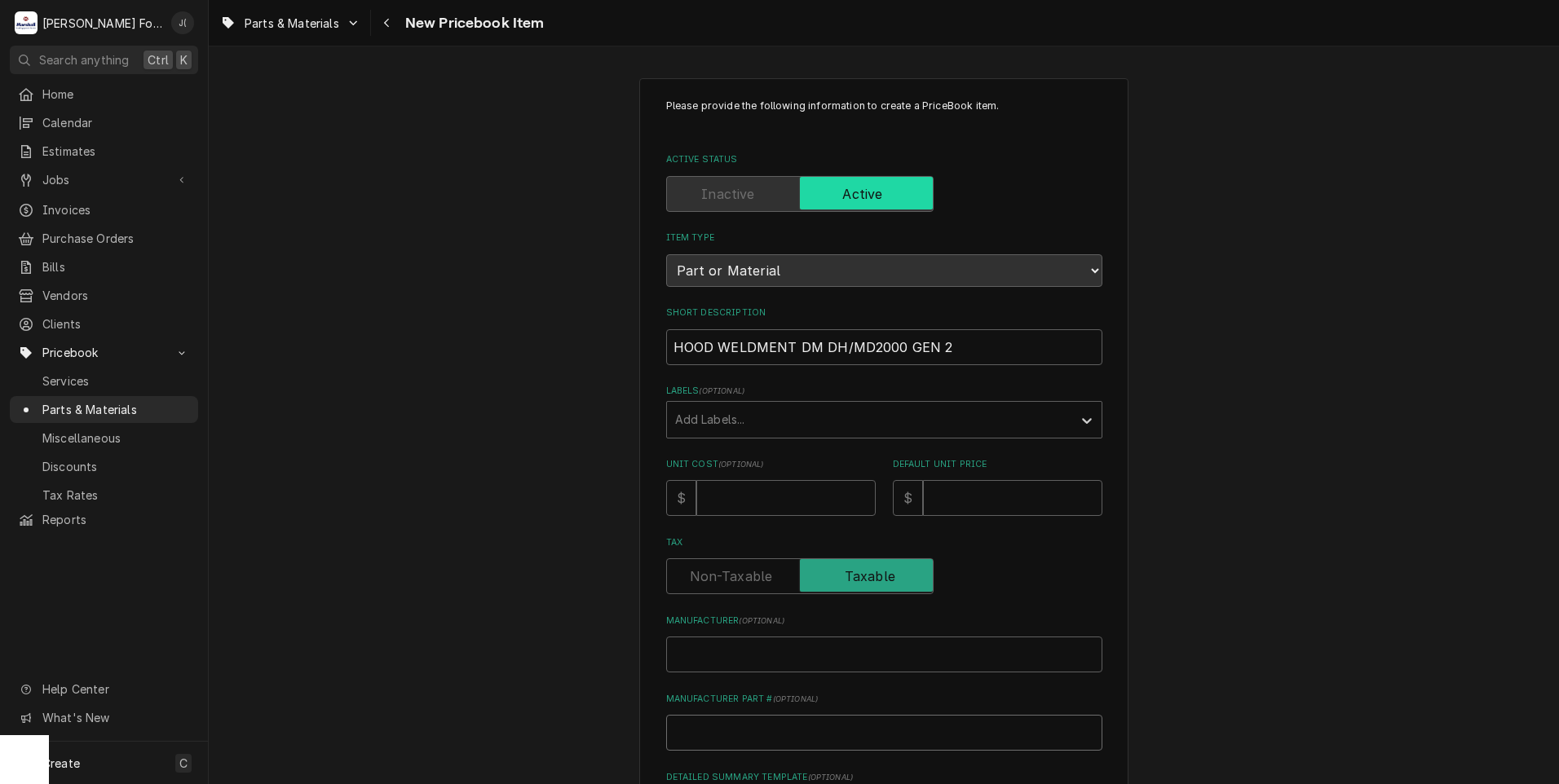
type textarea "x"
type input "3"
type textarea "x"
type input "33"
type textarea "x"
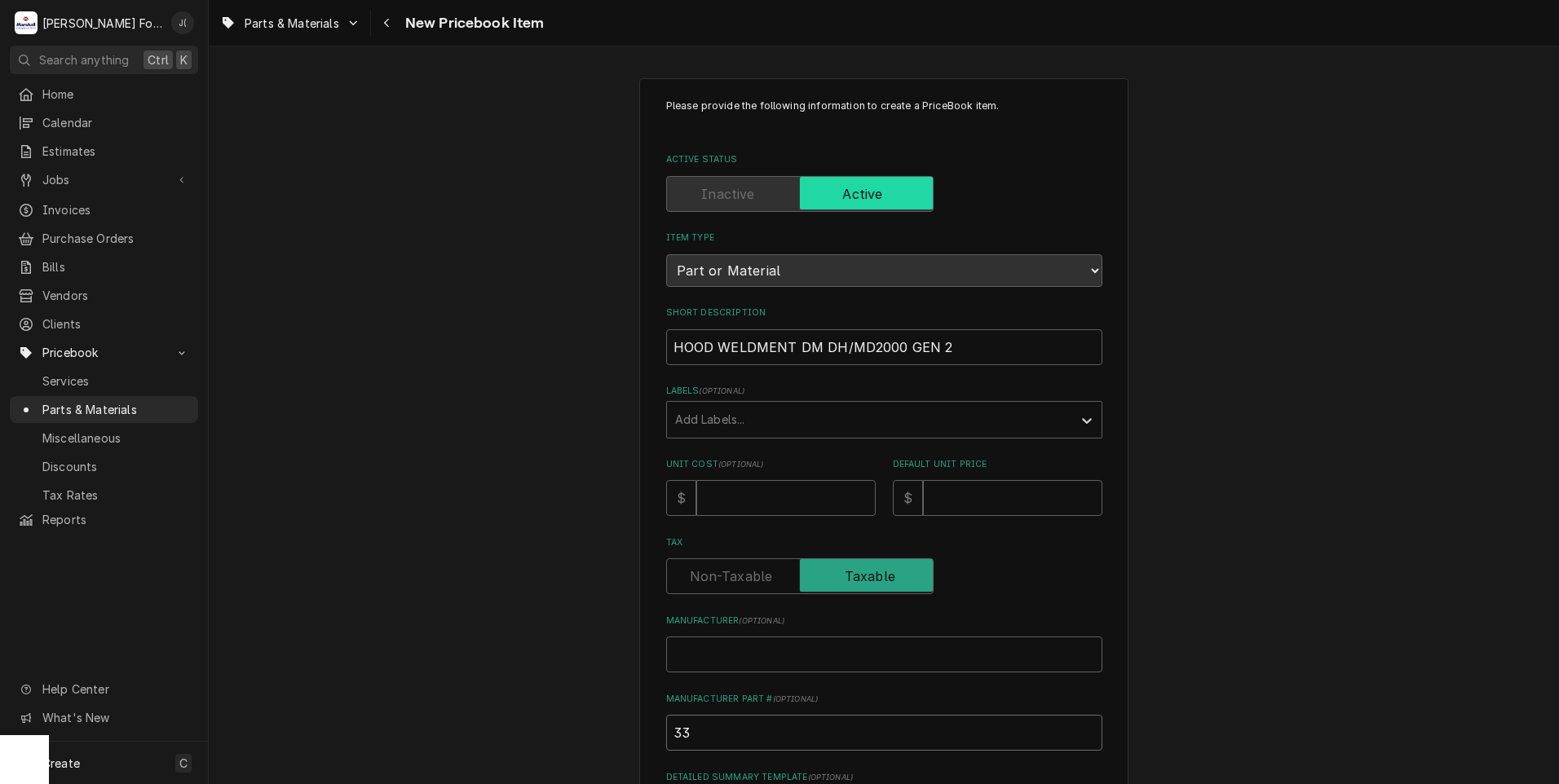
type input "336"
type textarea "x"
type input "3364"
type textarea "x"
type input "33641"
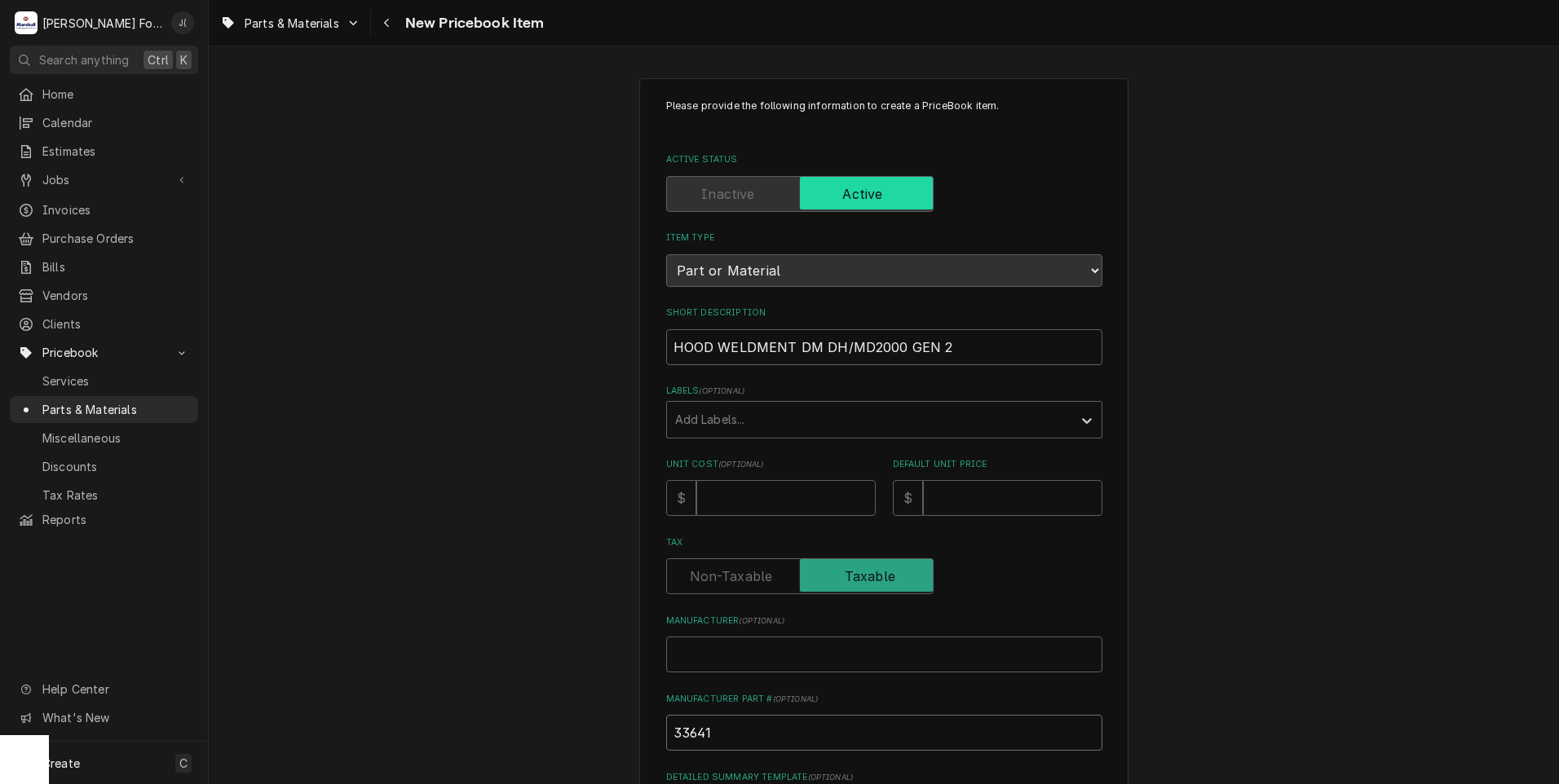
type textarea "x"
type input "336412"
click at [752, 651] on input "Manufacturer ( optional )" at bounding box center [884, 654] width 436 height 36
type textarea "x"
type input "C"
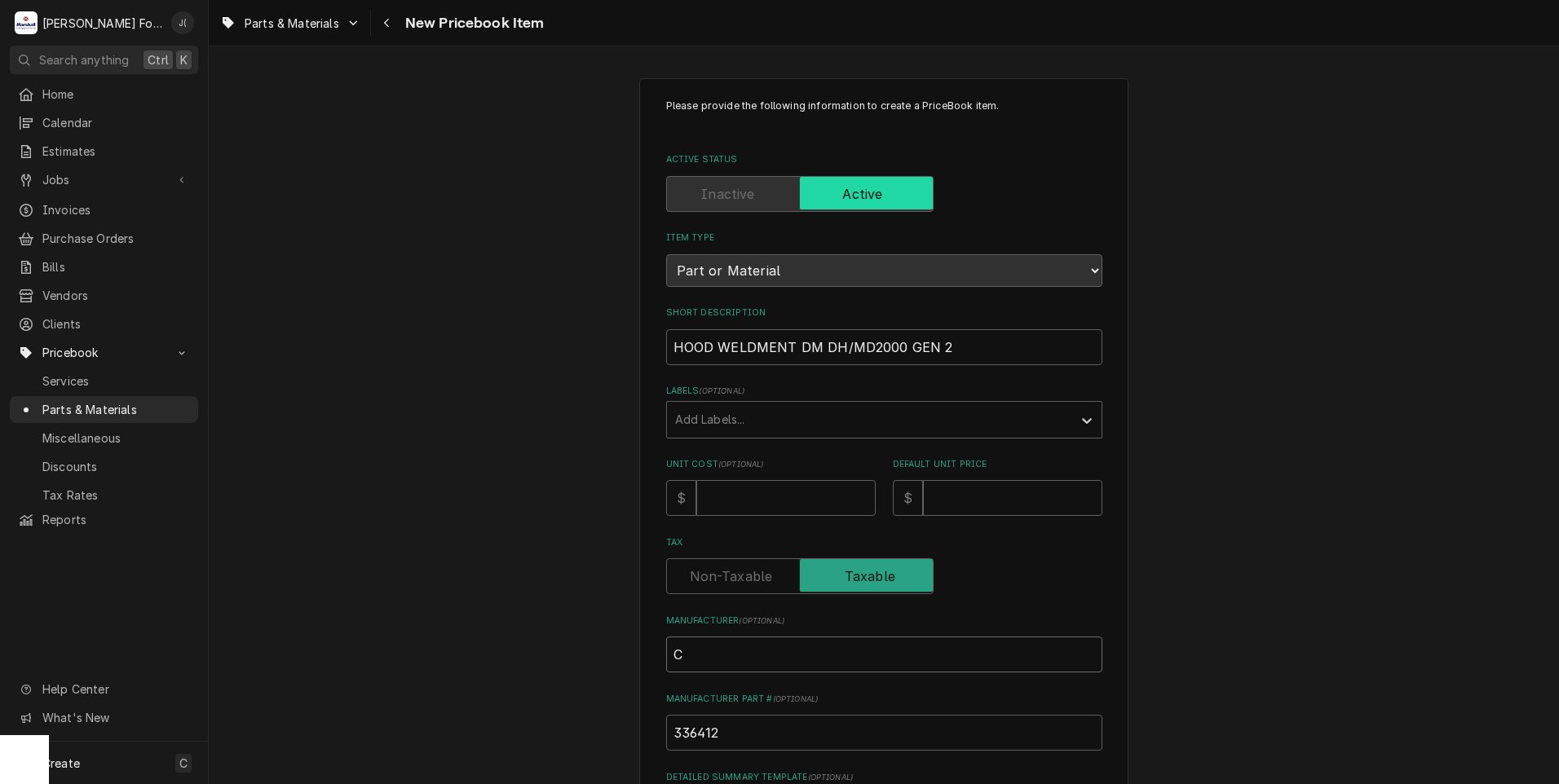
type textarea "x"
type input "CH"
type textarea "x"
type input "CHA"
type textarea "x"
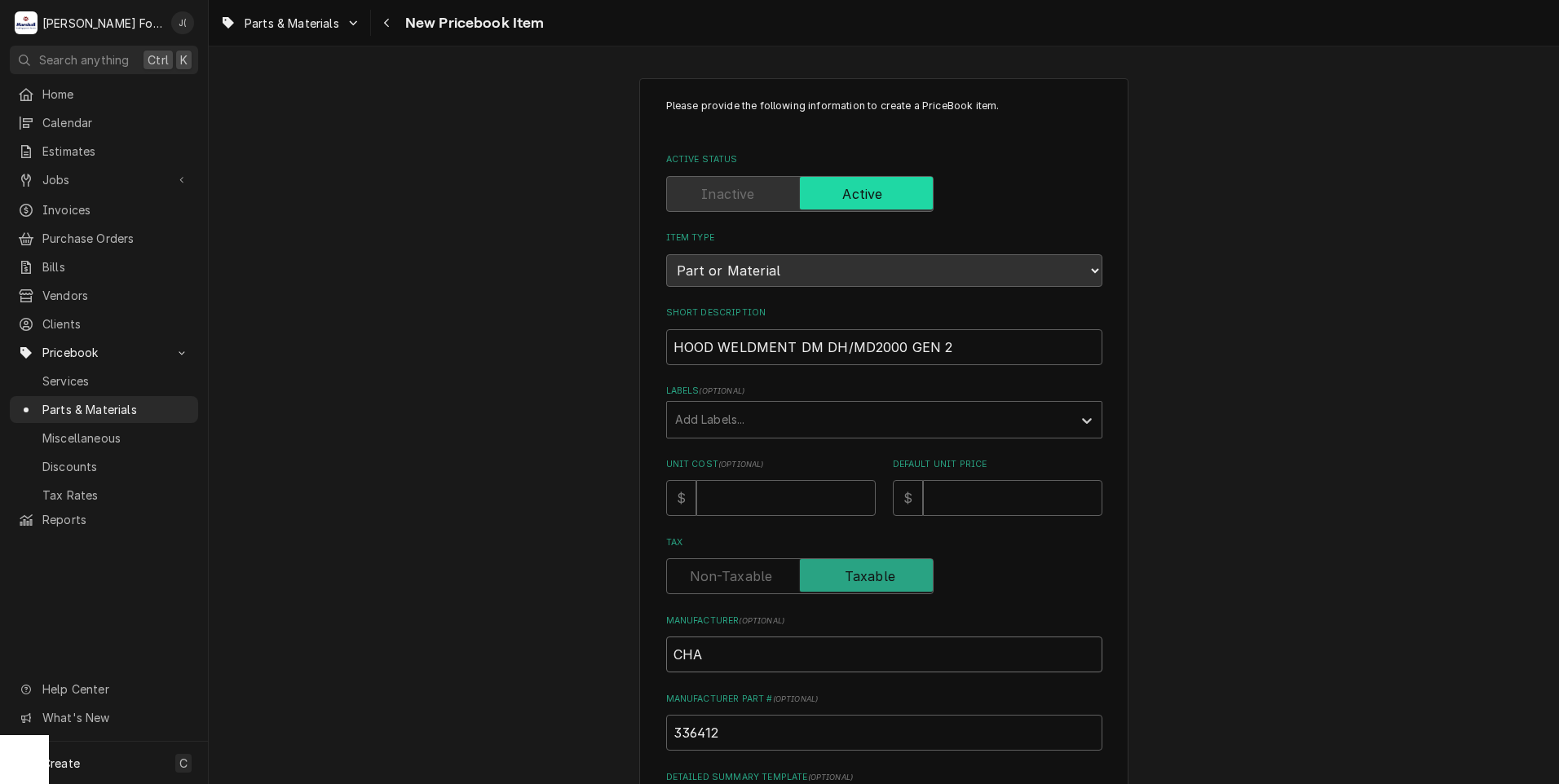
type input "CHAM"
type textarea "x"
type input "CHAMO"
type textarea "x"
type input "CHAM"
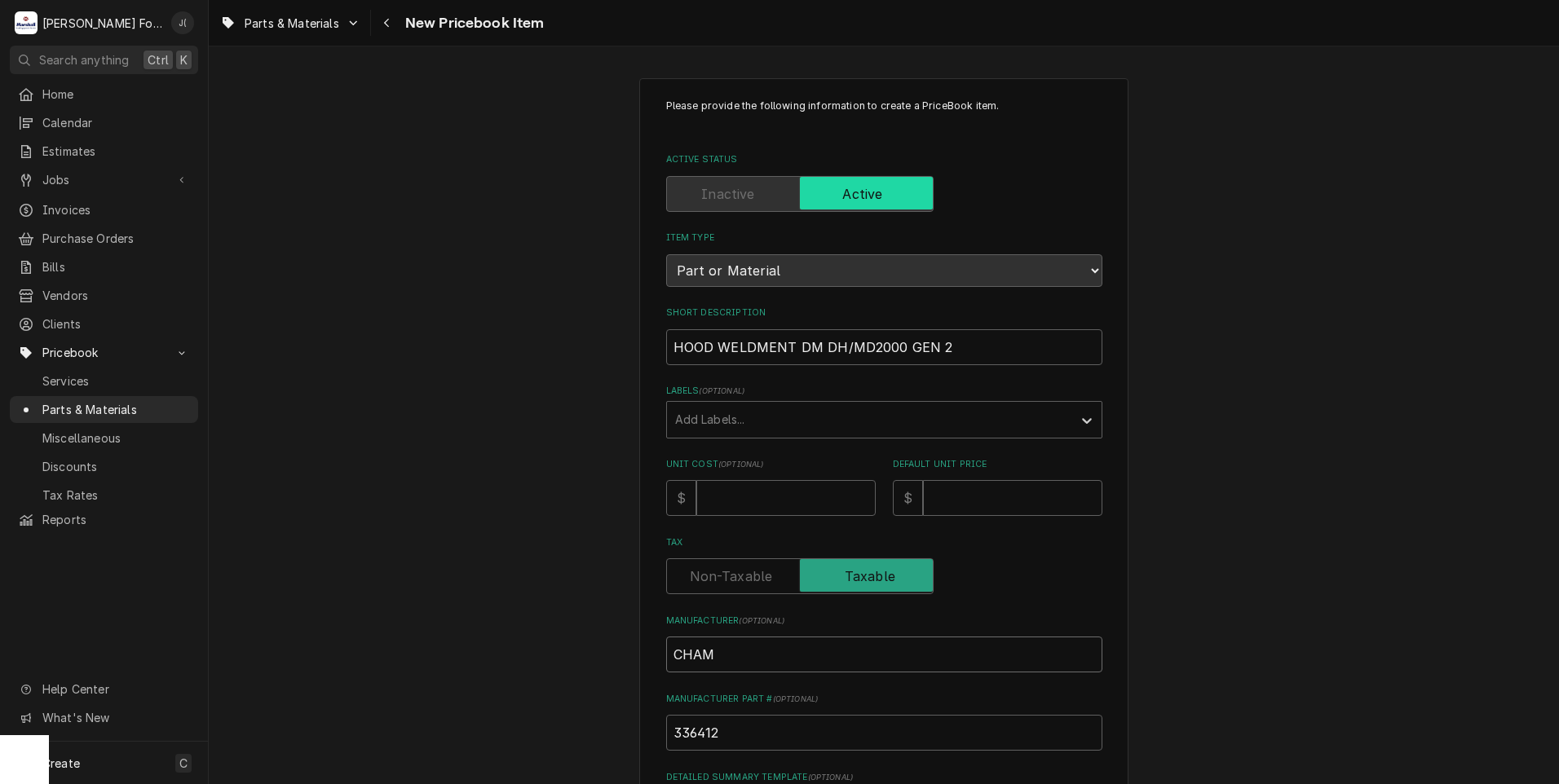
type textarea "x"
type input "CHAMP"
type textarea "x"
type input "CHAMPI"
type textarea "x"
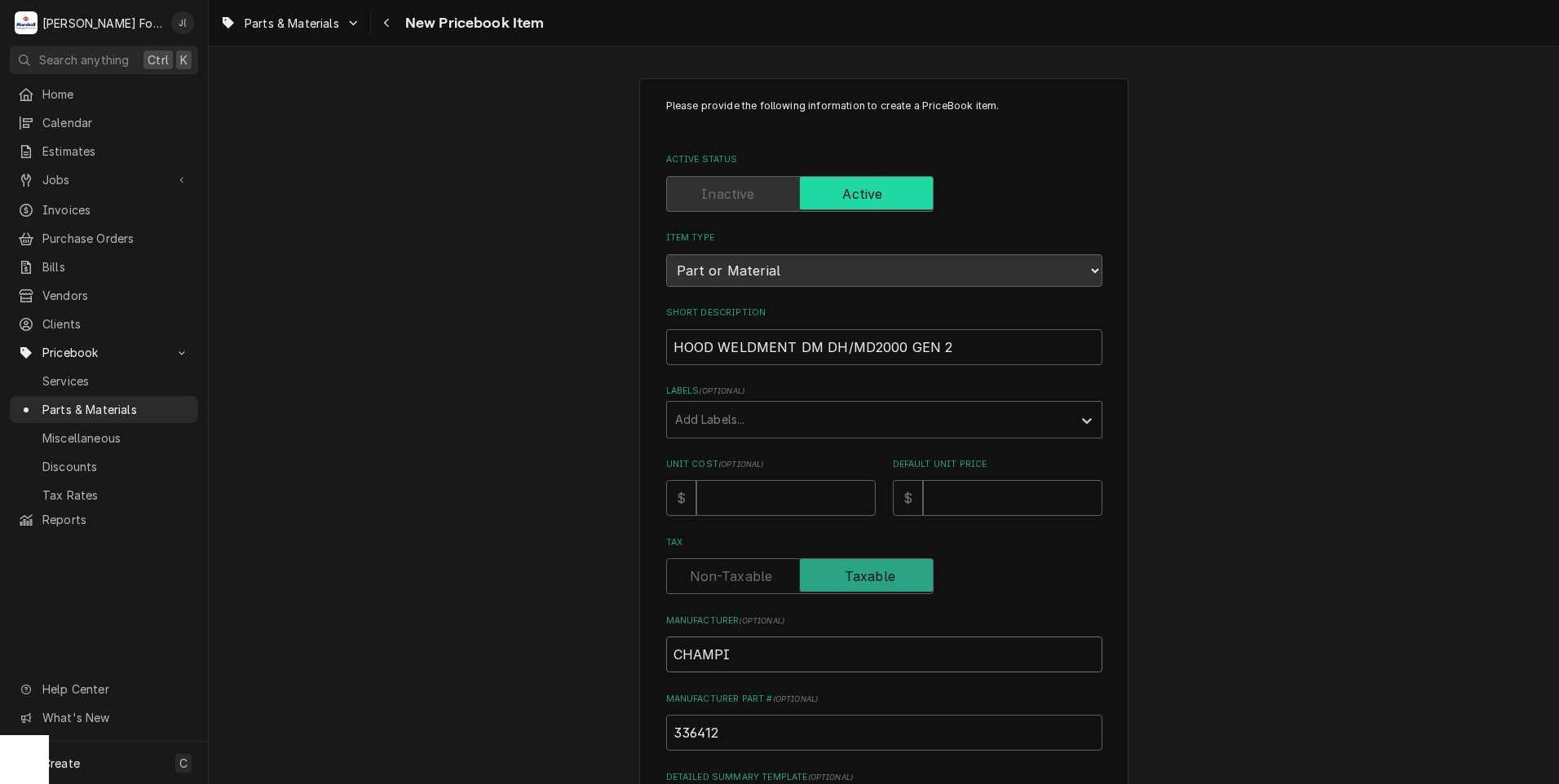
type input "CHAMPIO"
type textarea "x"
type input "CHAMPION"
click at [785, 495] on input "Unit Cost ( optional )" at bounding box center [786, 497] width 179 height 36
type textarea "x"
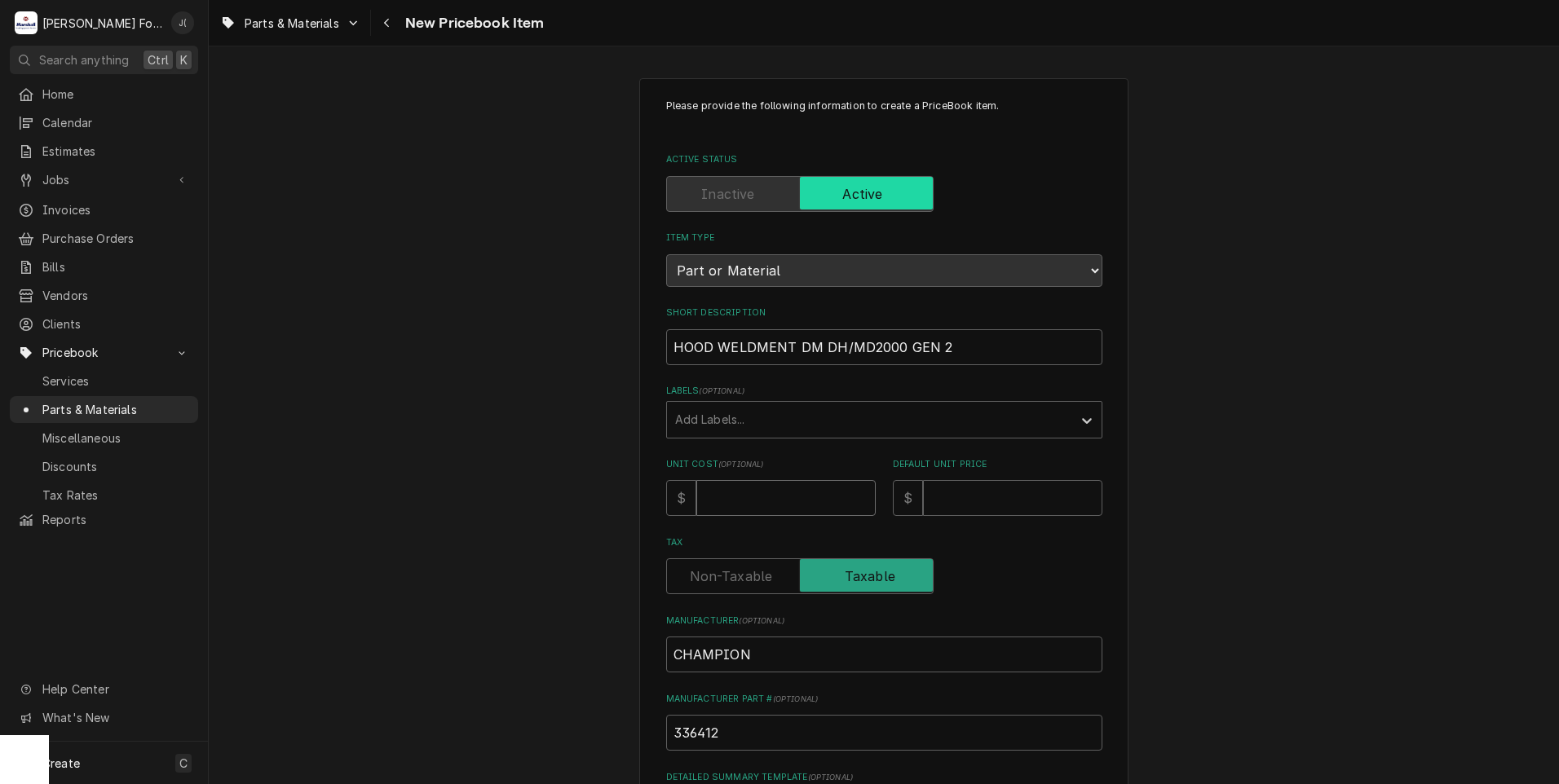
type input "7"
type textarea "x"
type input "79"
type textarea "x"
type input "795"
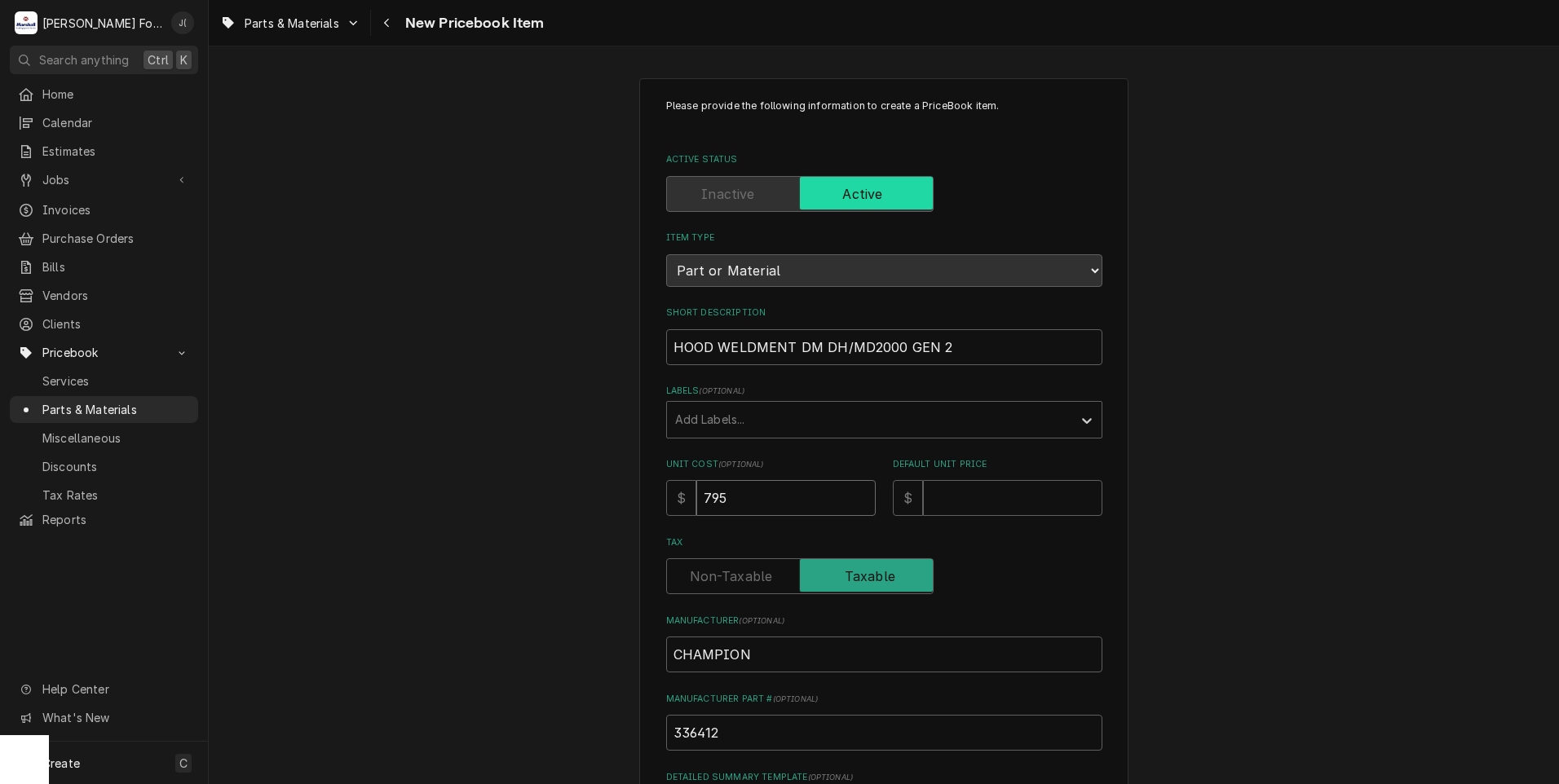
type textarea "x"
type input "795.5"
type textarea "x"
type input "795.53"
drag, startPoint x: 685, startPoint y: 492, endPoint x: 434, endPoint y: 493, distance: 251.0
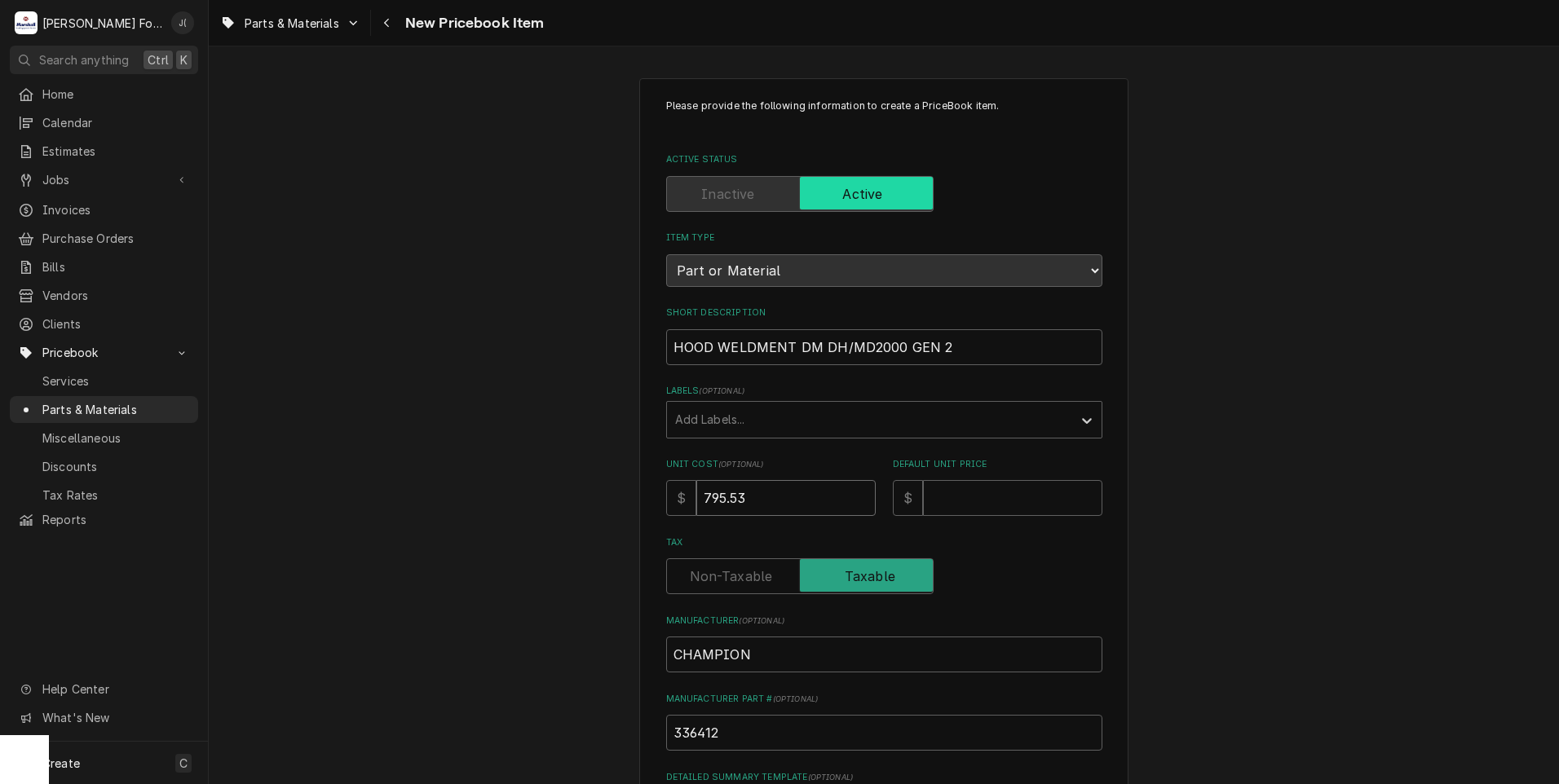
click at [434, 493] on div "Please provide the following information to create a PriceBook item. Active Sta…" at bounding box center [884, 609] width 1350 height 1091
type textarea "x"
type input "4"
type textarea "x"
type input "47"
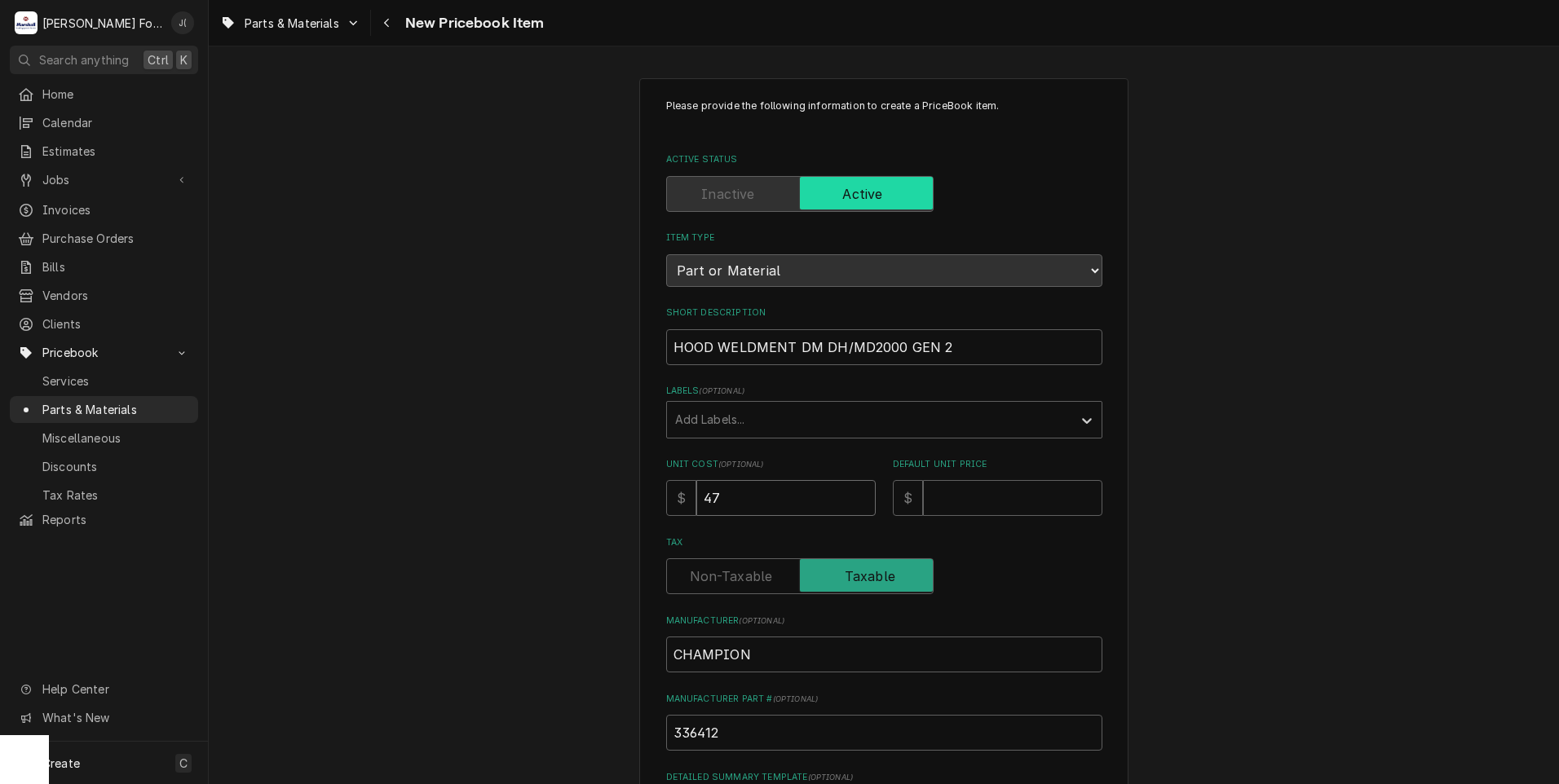
type textarea "x"
type input "477"
type textarea "x"
type input "477.4"
type textarea "x"
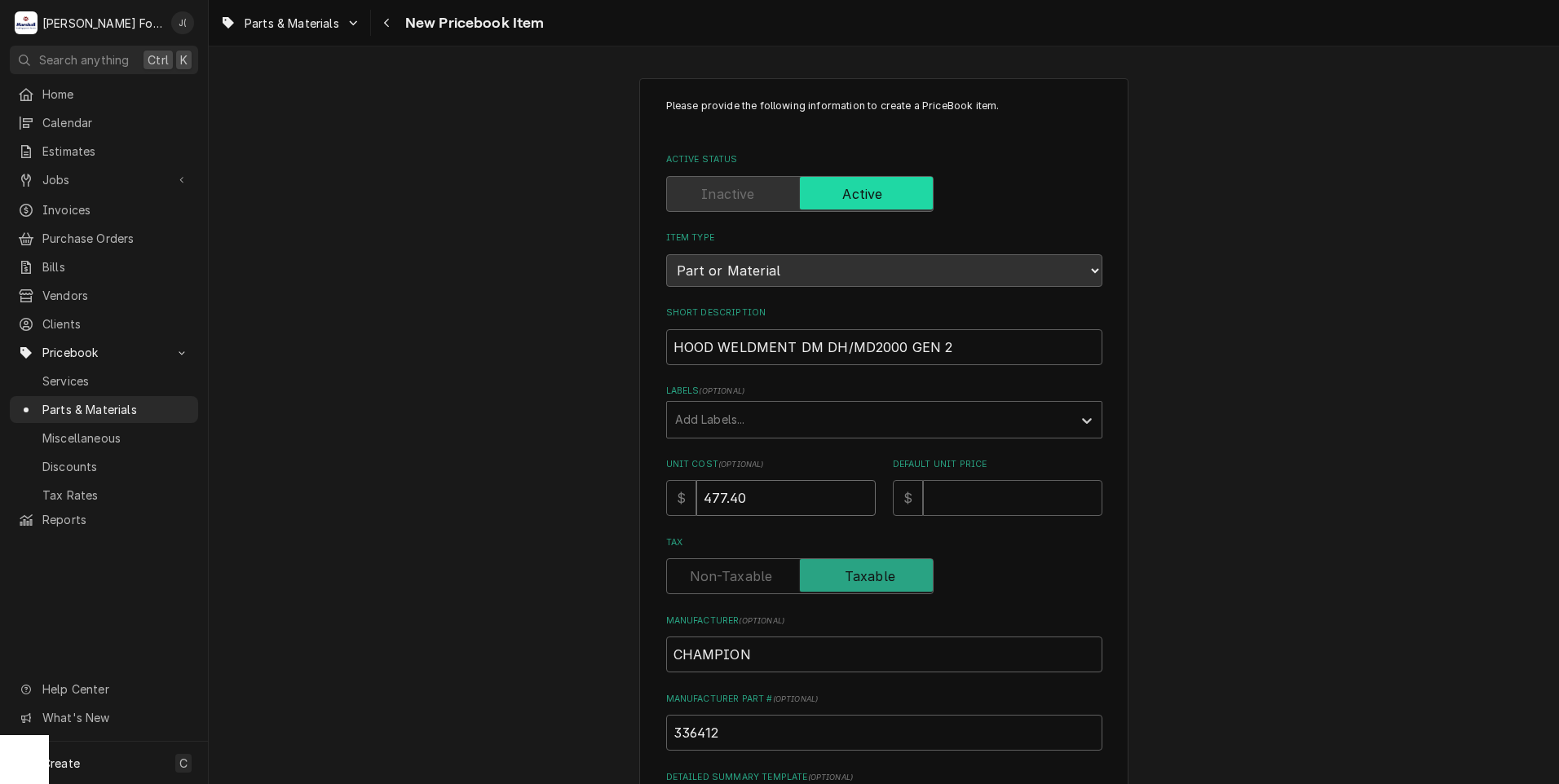
type input "477.40"
type textarea "x"
type input "7"
type textarea "x"
type input "79"
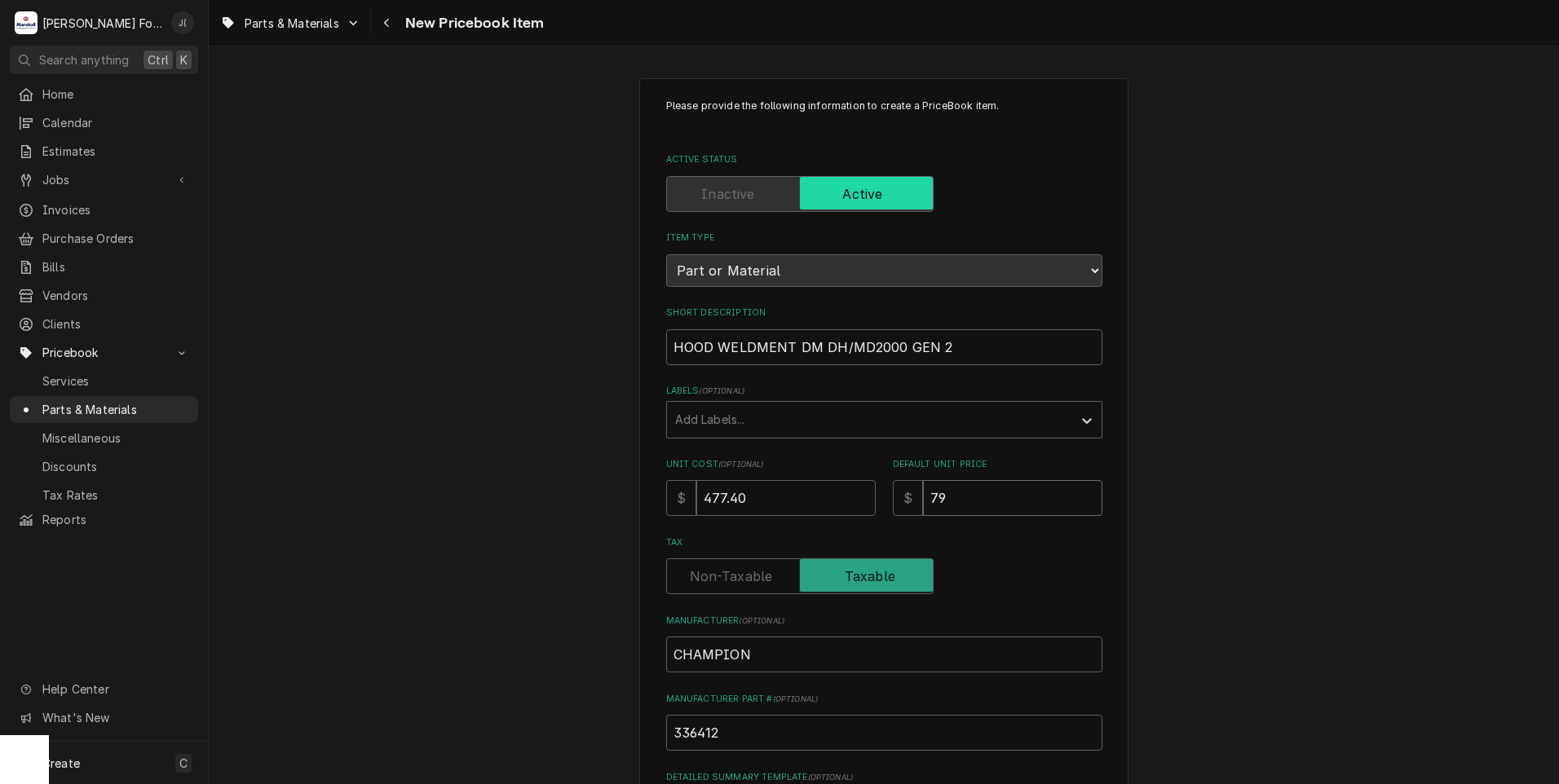
type textarea "x"
type input "796"
type textarea "x"
type input "796.0"
type textarea "x"
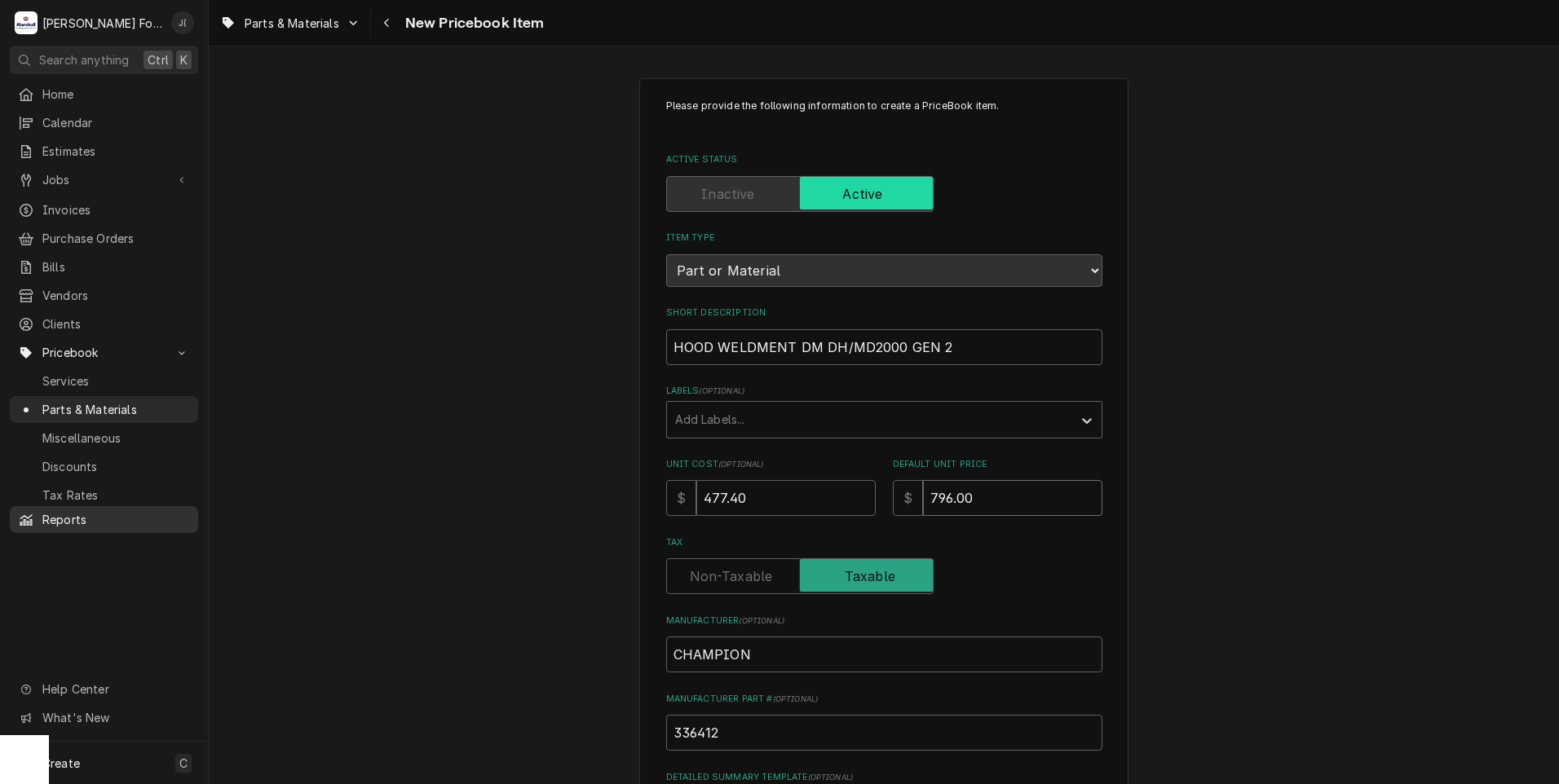
type input "796.00"
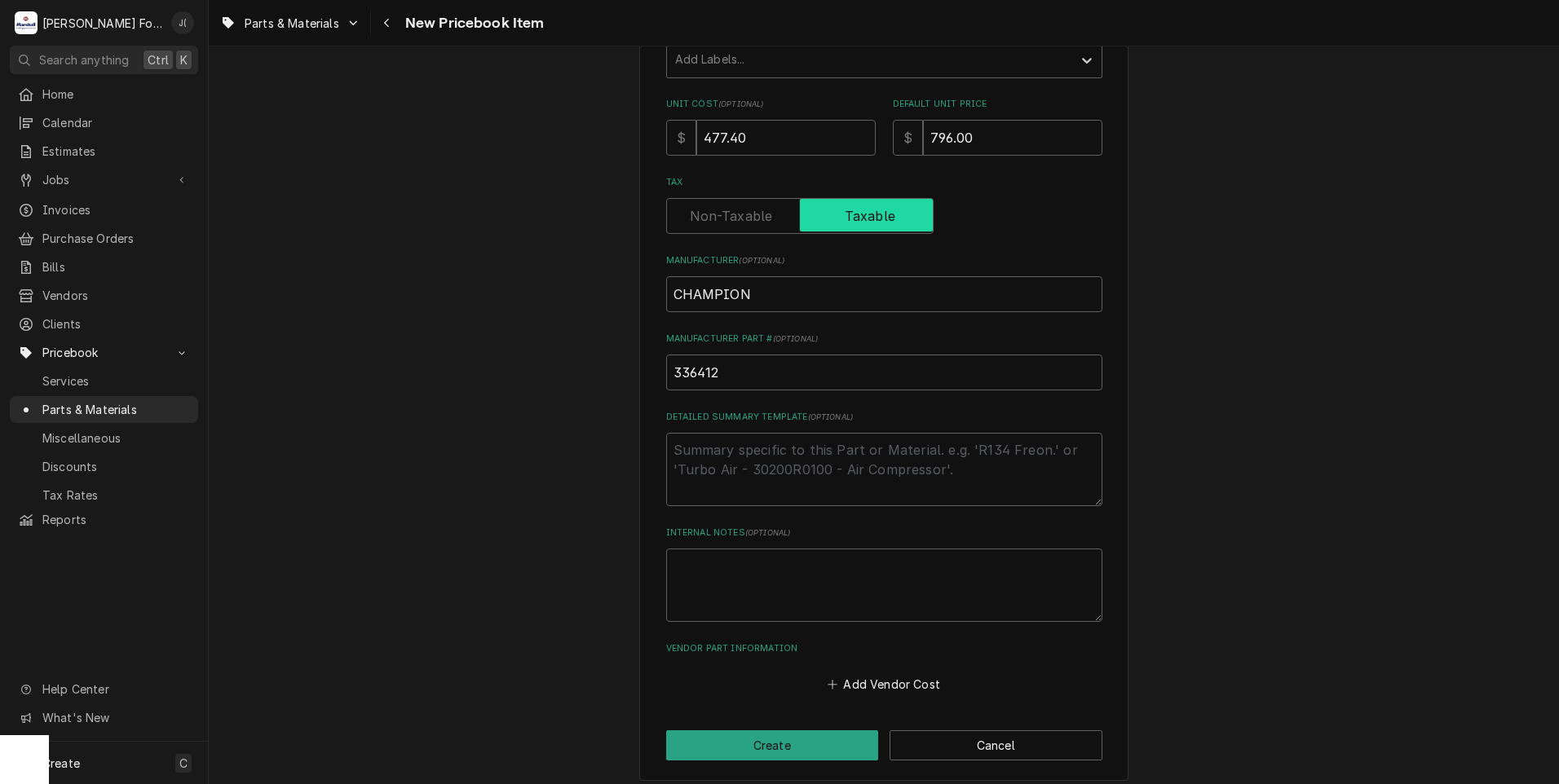
scroll to position [369, 0]
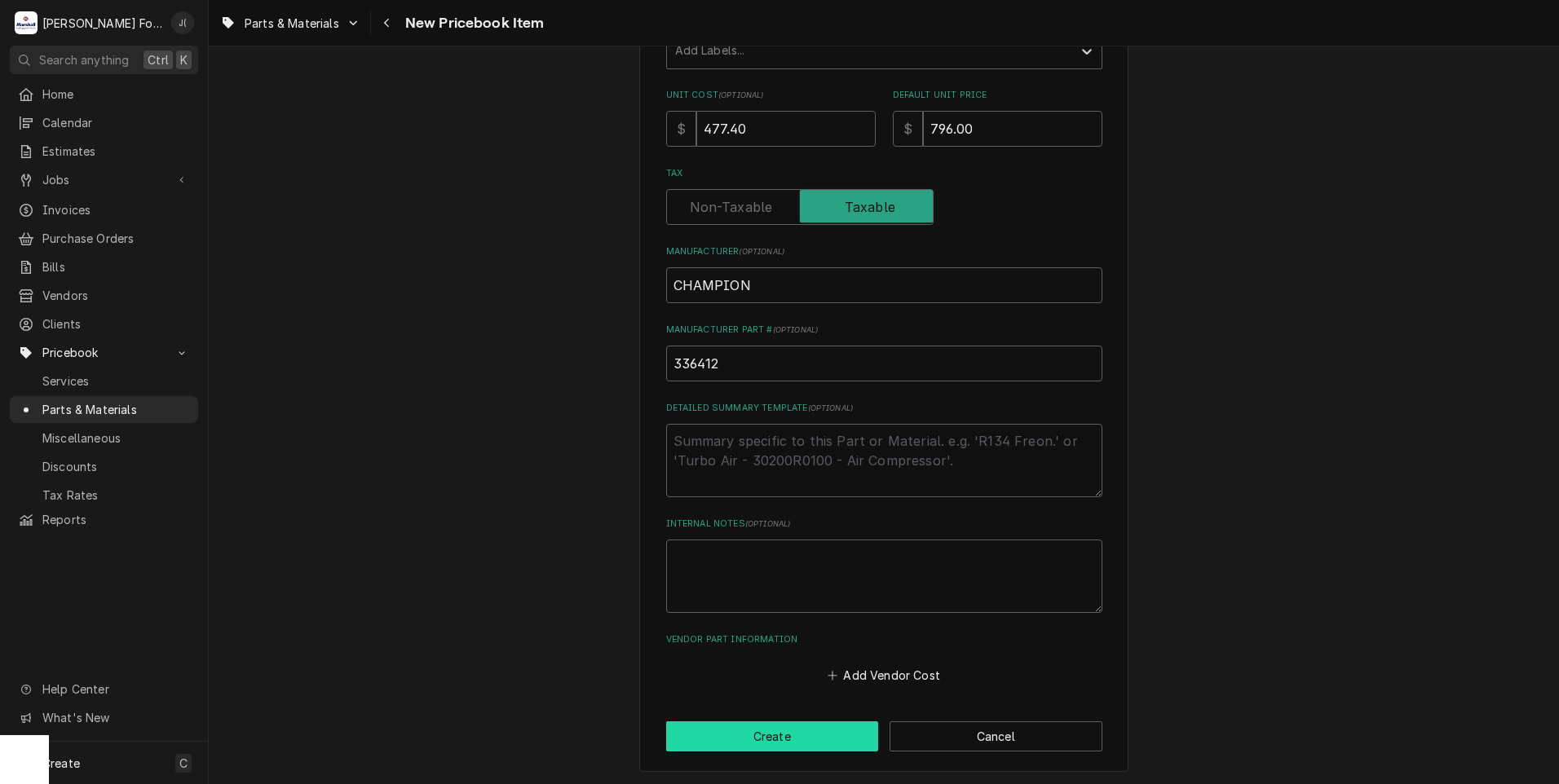
click at [726, 738] on button "Create" at bounding box center [772, 736] width 213 height 30
type textarea "x"
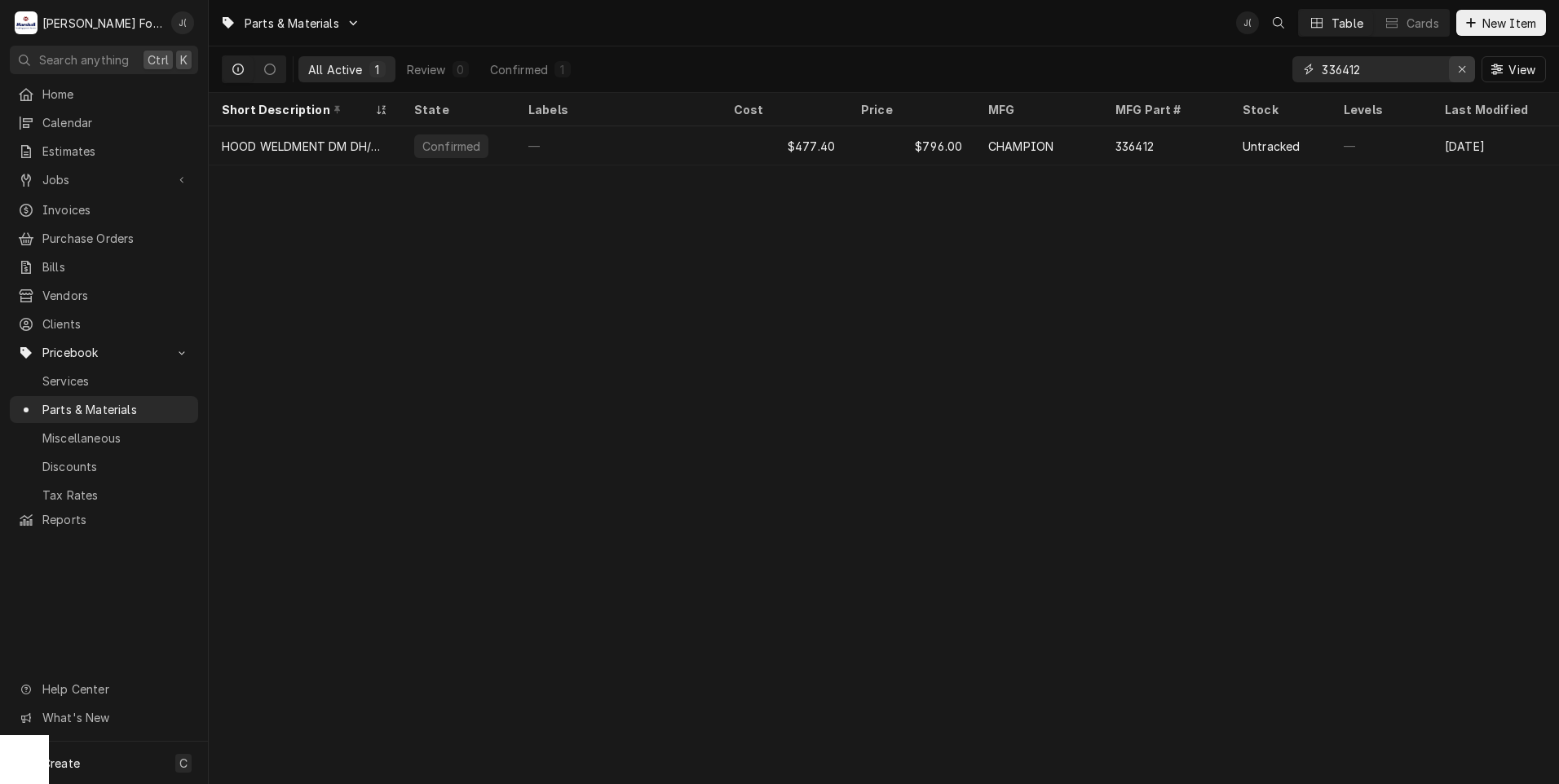
click at [1459, 73] on div "Erase input" at bounding box center [1462, 70] width 17 height 17
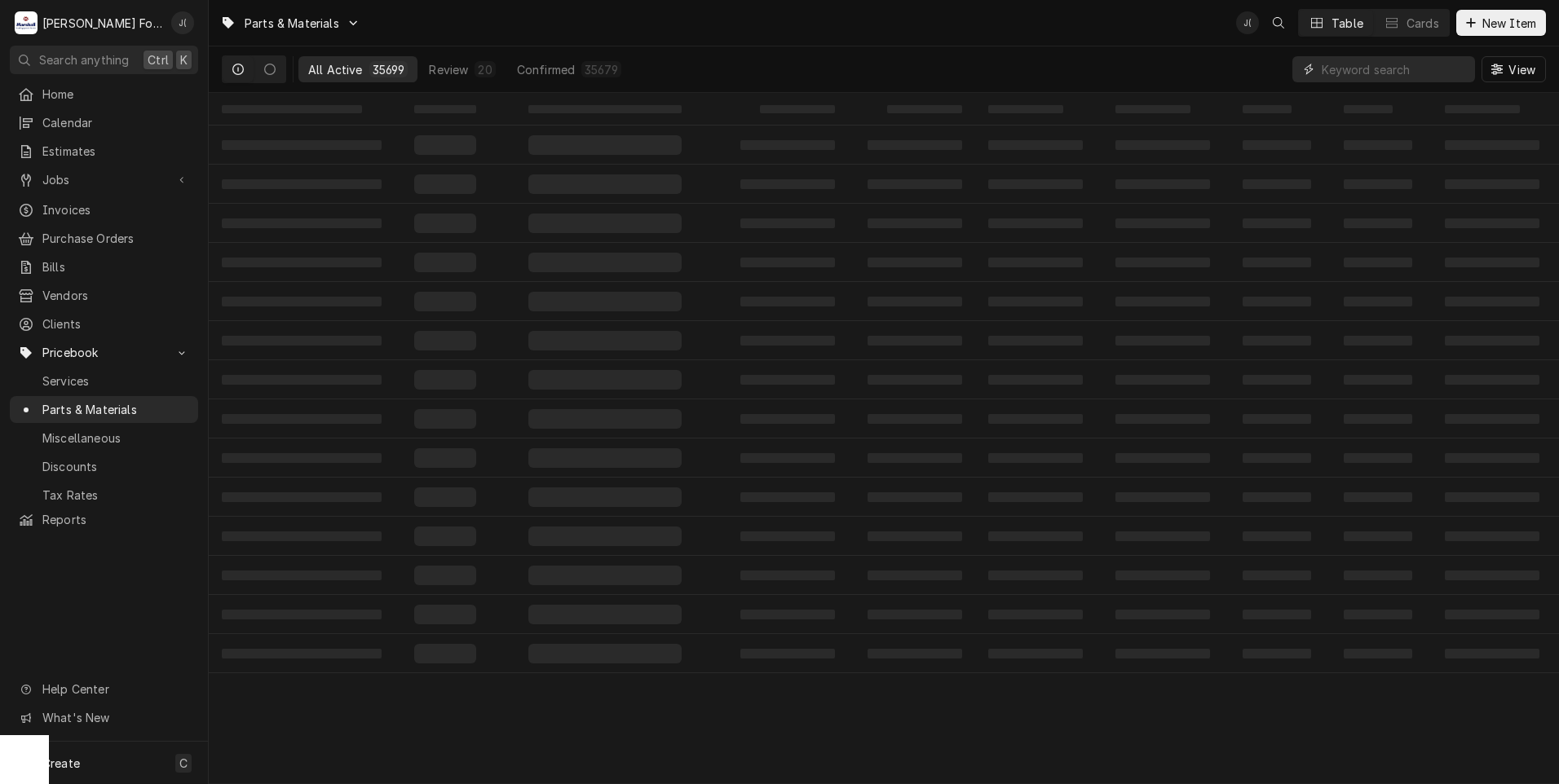
click at [1333, 68] on input "Dynamic Content Wrapper" at bounding box center [1394, 69] width 145 height 26
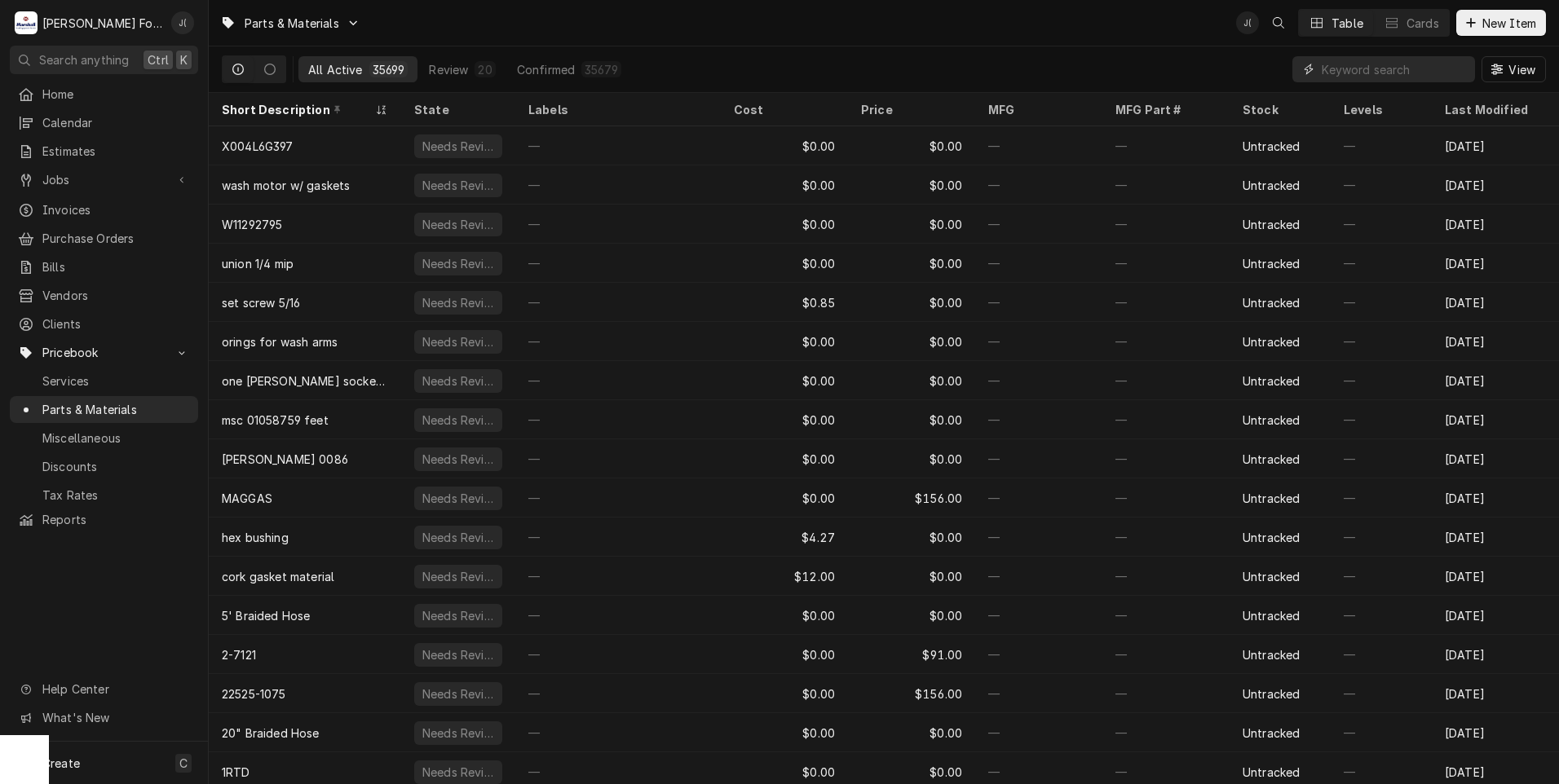
paste input "108620"
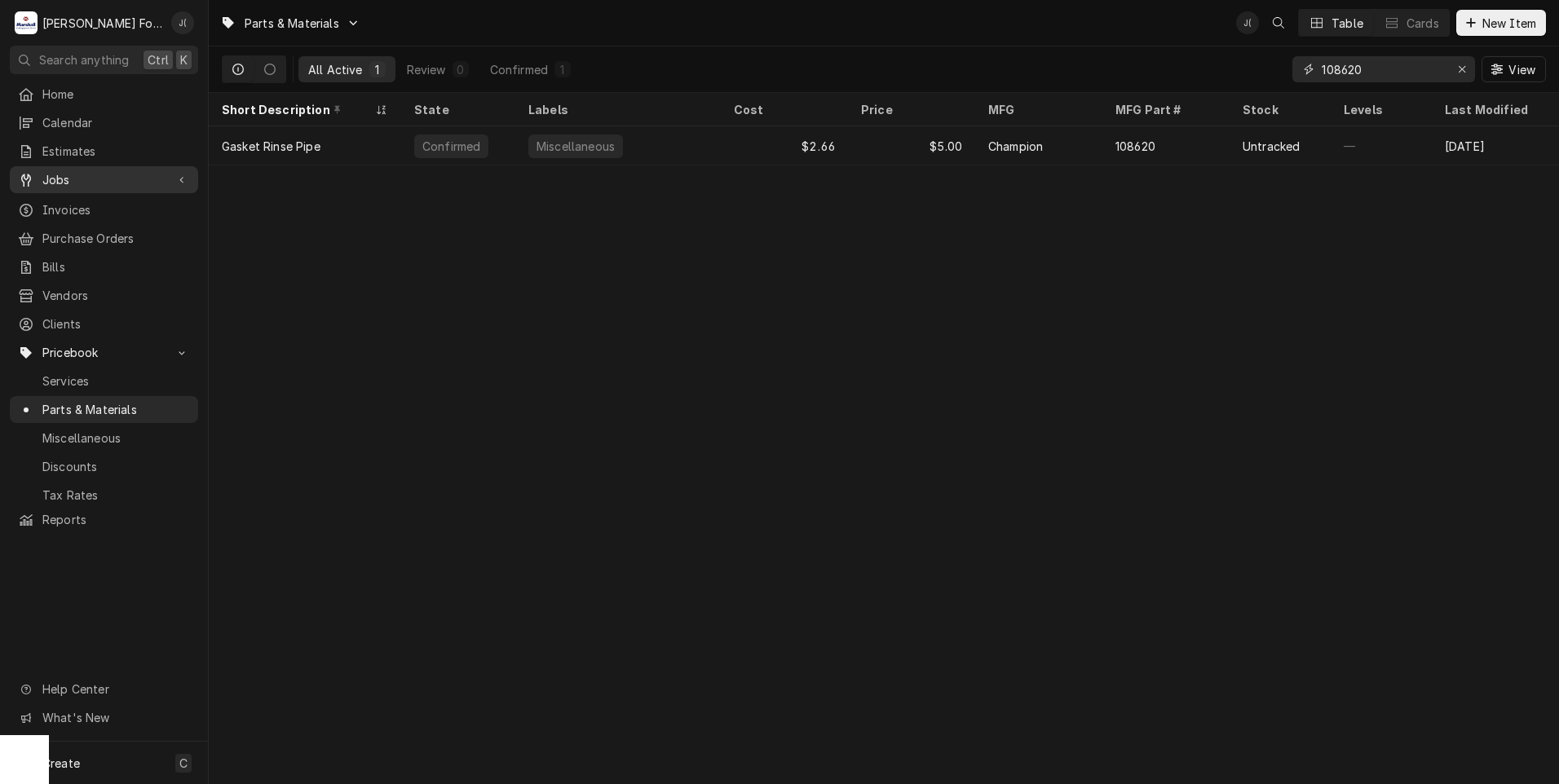
type input "108620"
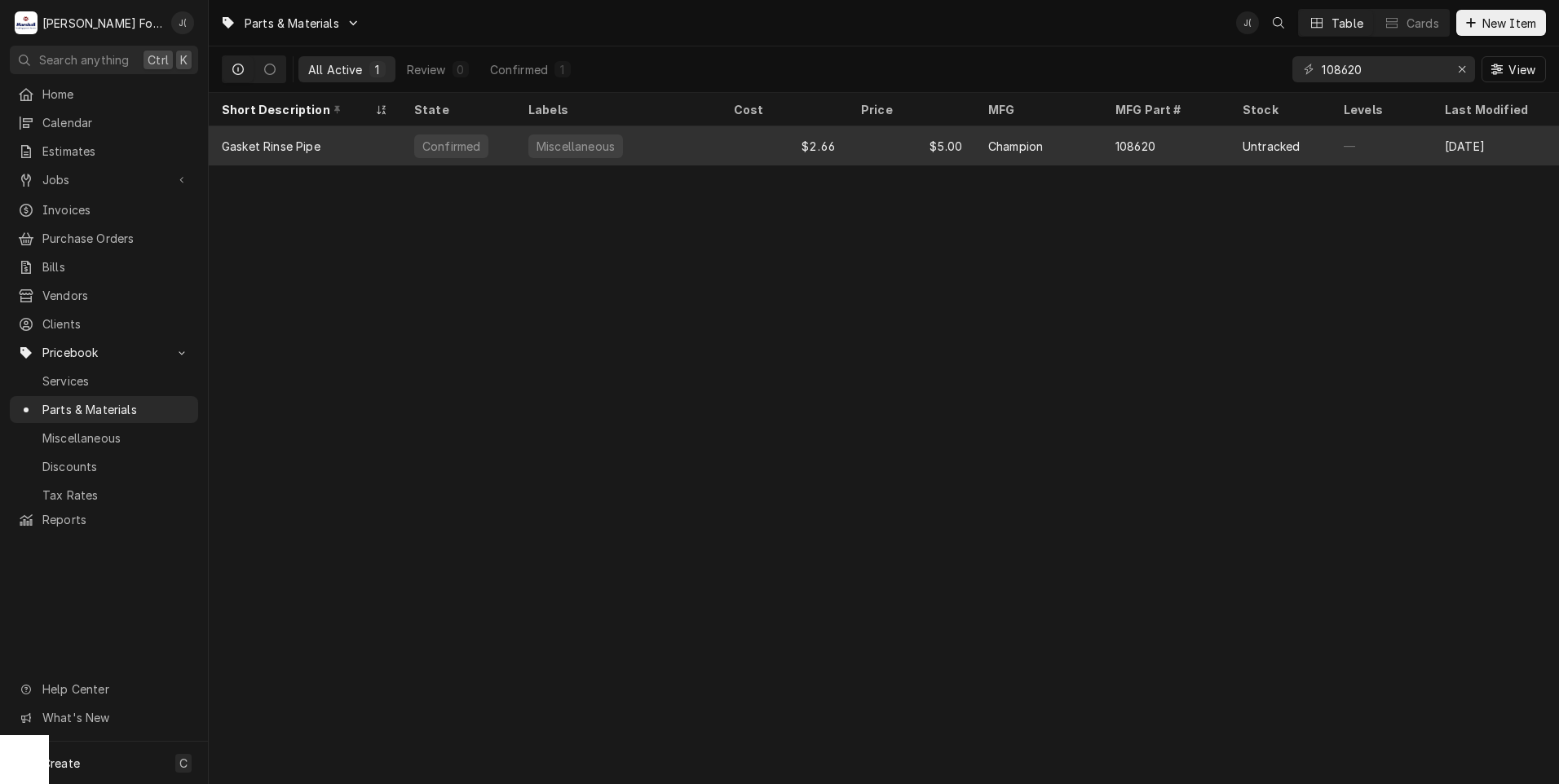
click at [463, 152] on div "Confirmed" at bounding box center [450, 146] width 74 height 24
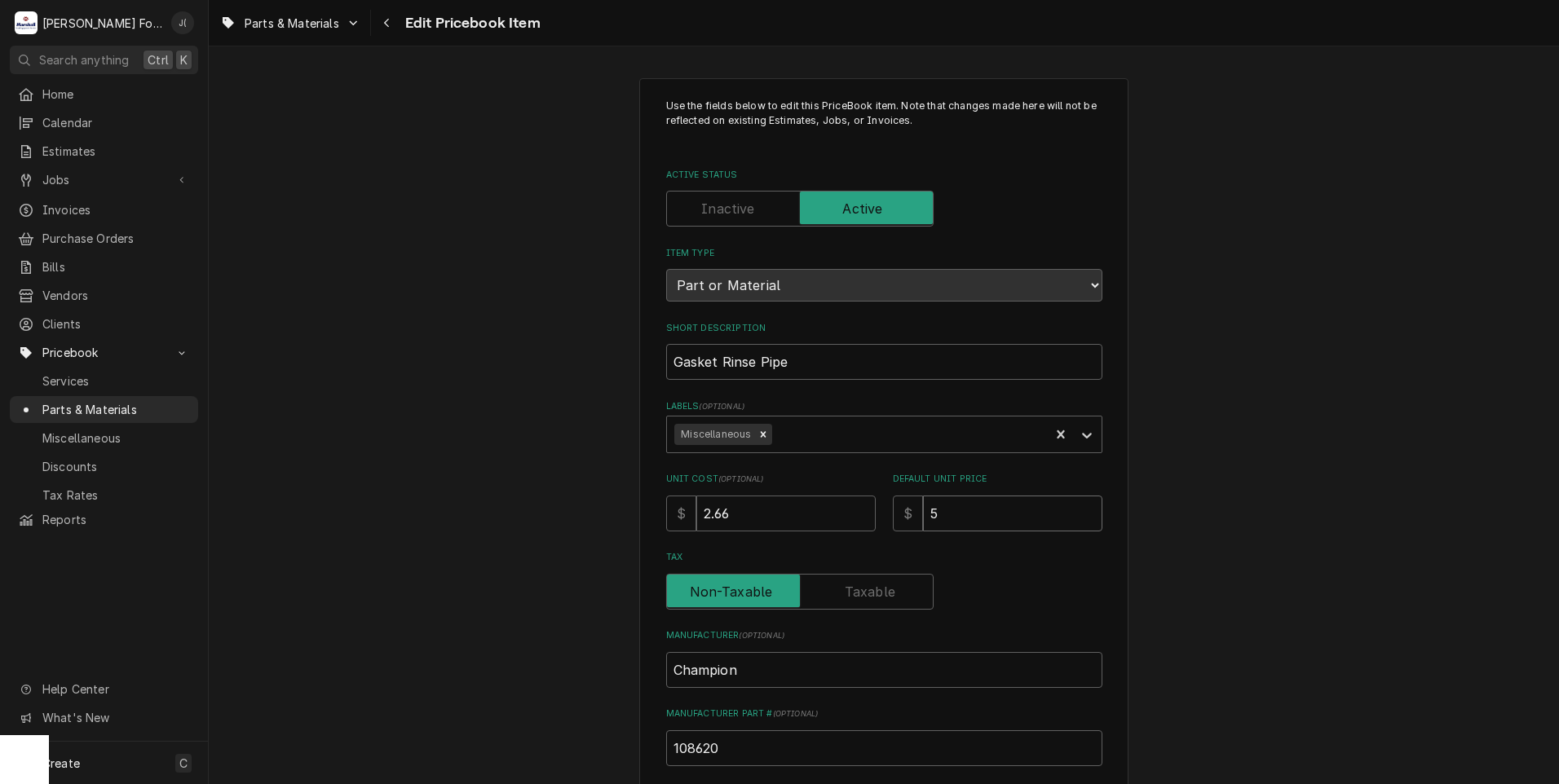
drag, startPoint x: 935, startPoint y: 512, endPoint x: 502, endPoint y: 457, distance: 436.5
click at [692, 491] on div "Unit Cost ( optional ) $ 2.66 Default Unit Price $ 5" at bounding box center [884, 501] width 436 height 58
type textarea "x"
type input "8"
type textarea "x"
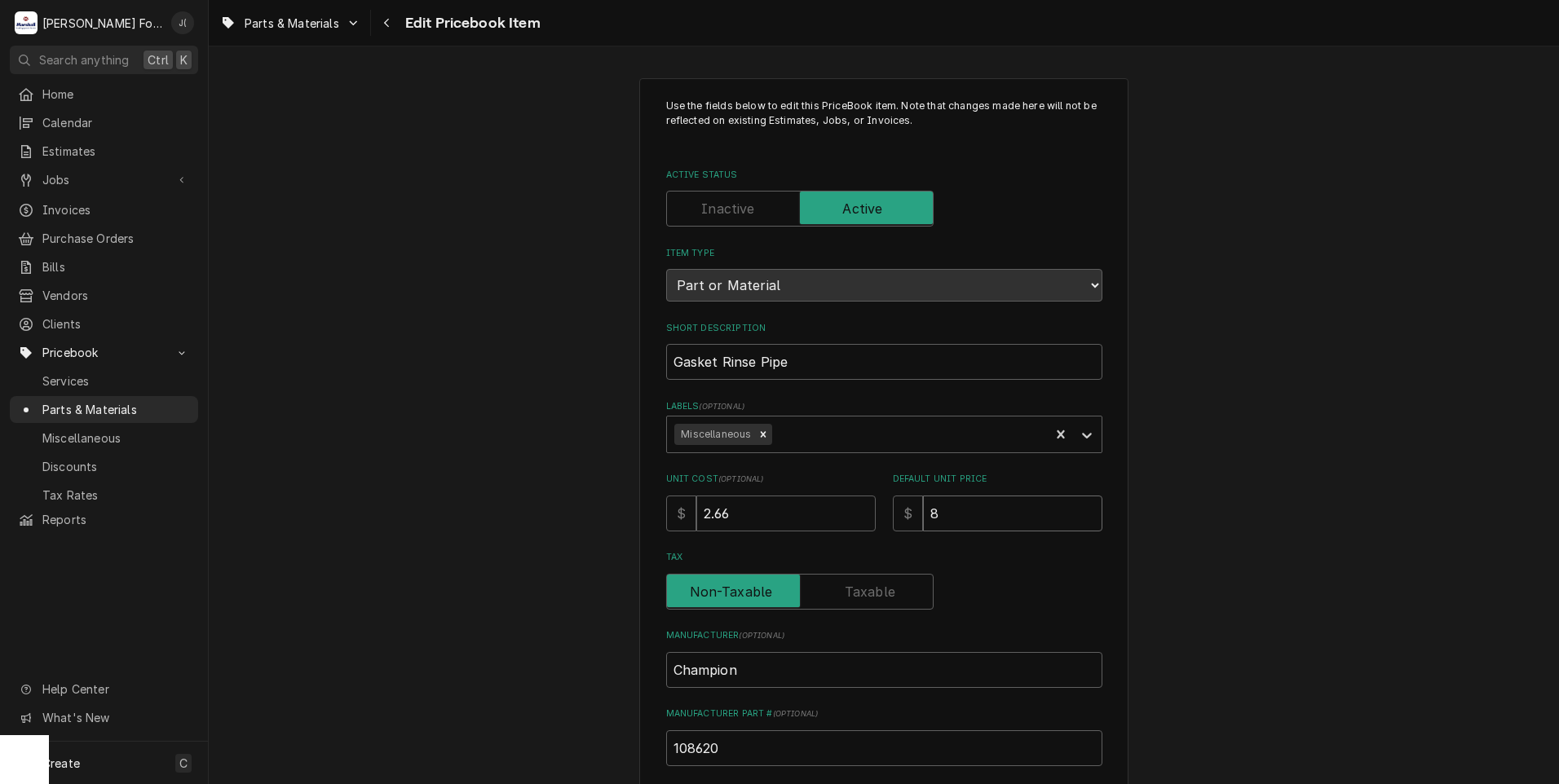
type input "8.0"
type textarea "x"
type input "8.00"
drag, startPoint x: 746, startPoint y: 518, endPoint x: 376, endPoint y: 562, distance: 372.6
click at [391, 560] on div "Use the fields below to edit this PriceBook item. Note that changes made here w…" at bounding box center [884, 637] width 1350 height 1148
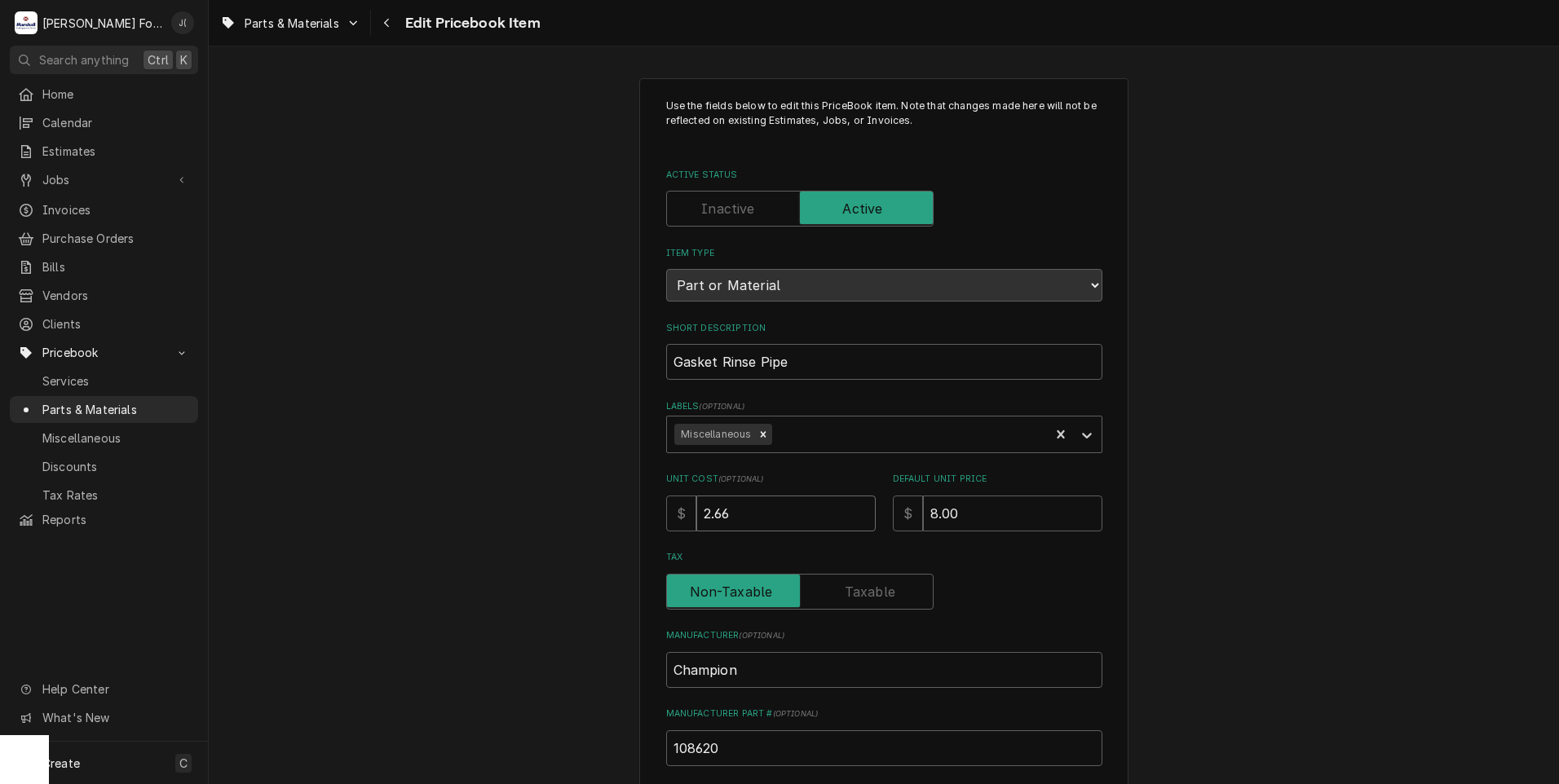
type textarea "x"
type input "4"
type textarea "x"
type input "4.8"
type textarea "x"
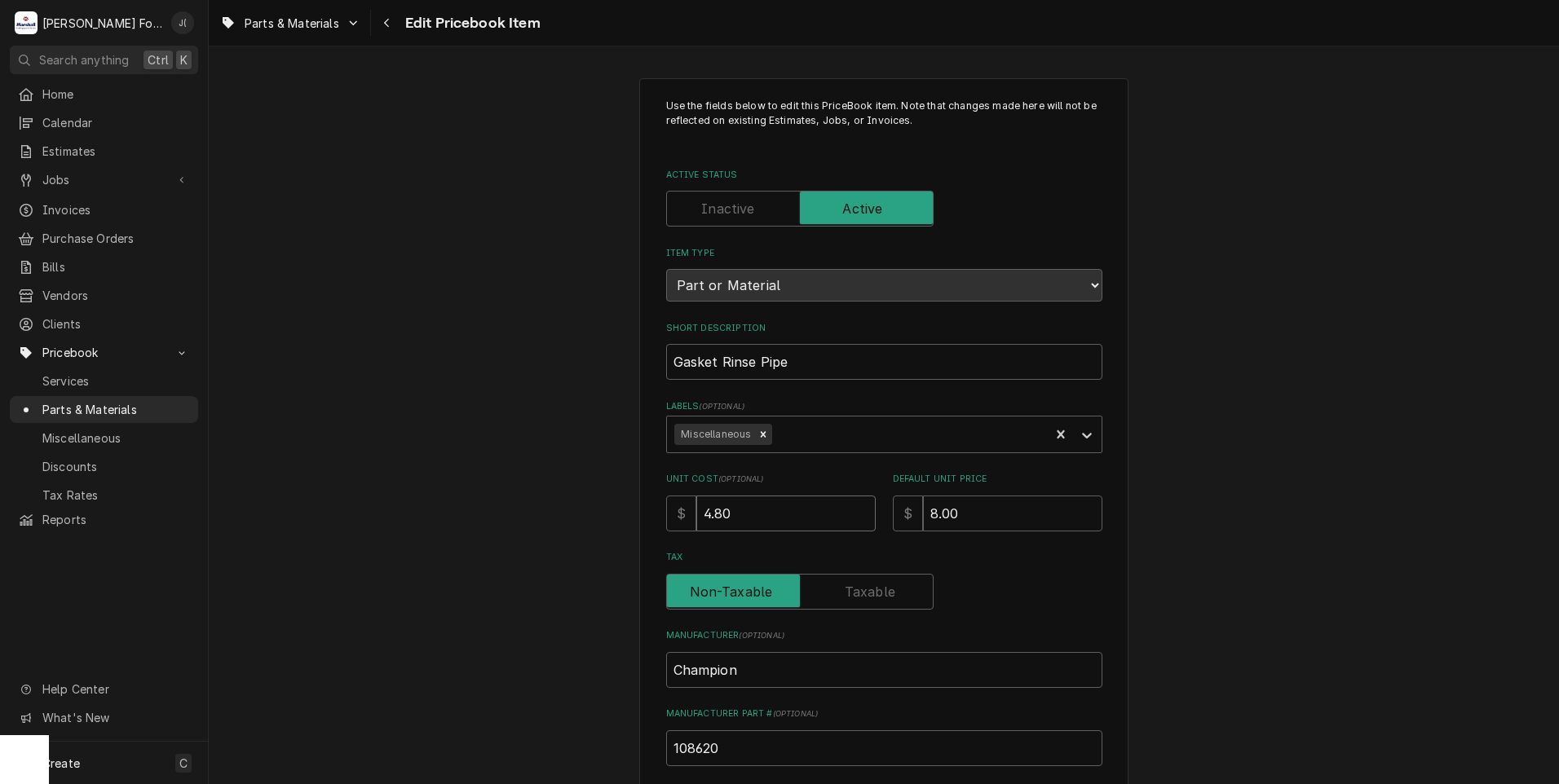
type input "4.80"
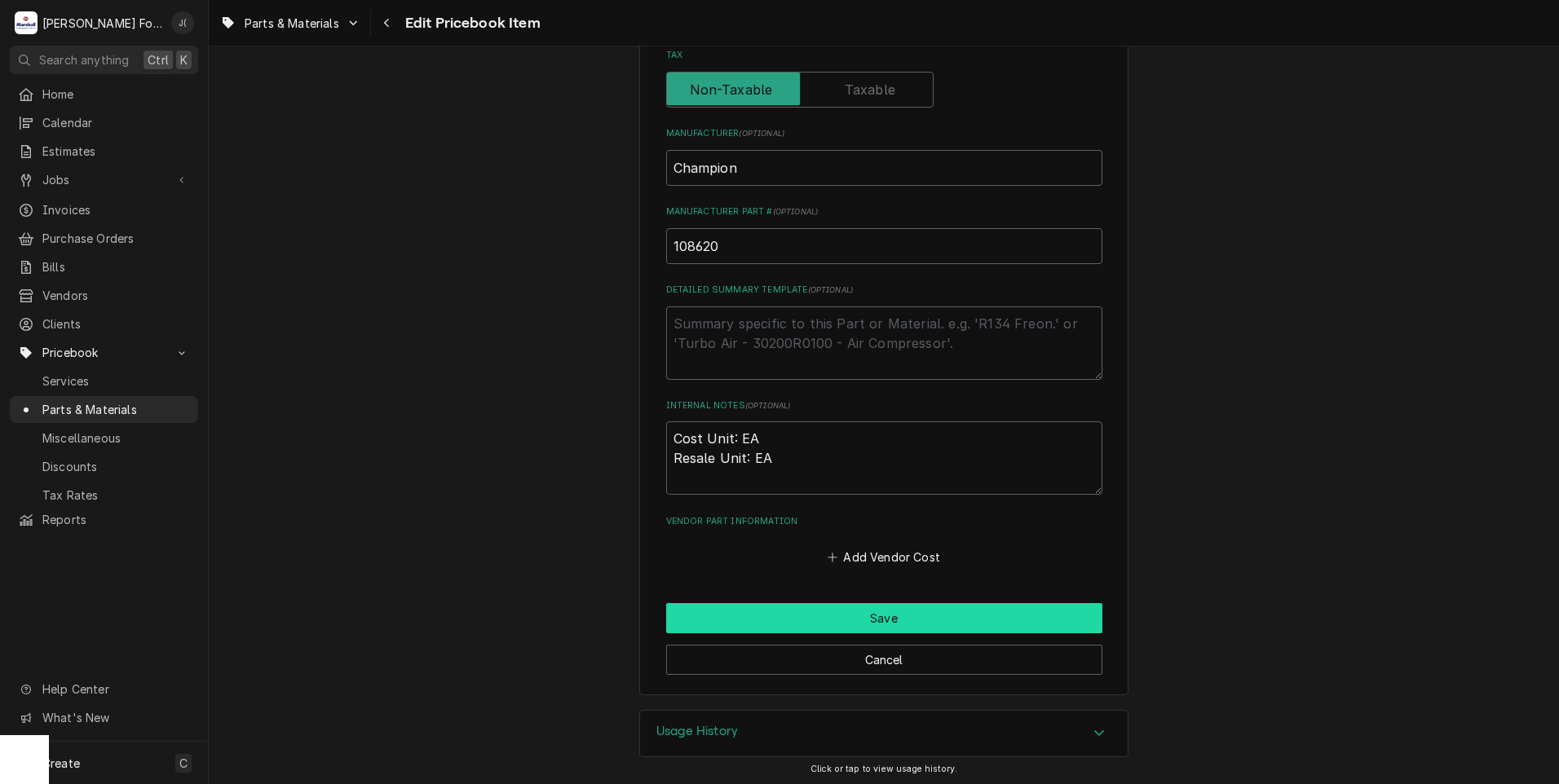
click at [906, 623] on button "Save" at bounding box center [884, 617] width 436 height 30
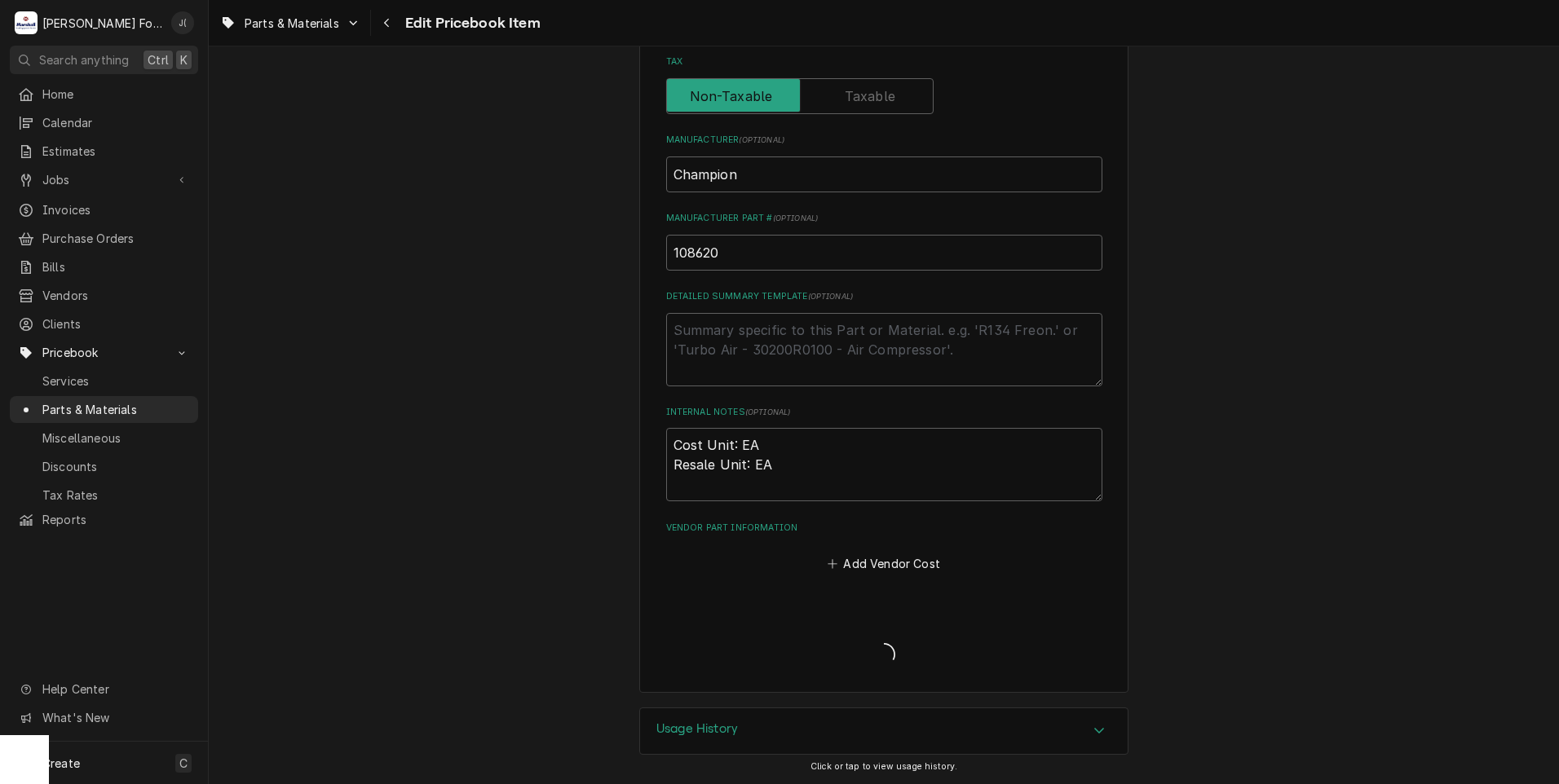
scroll to position [493, 0]
type textarea "x"
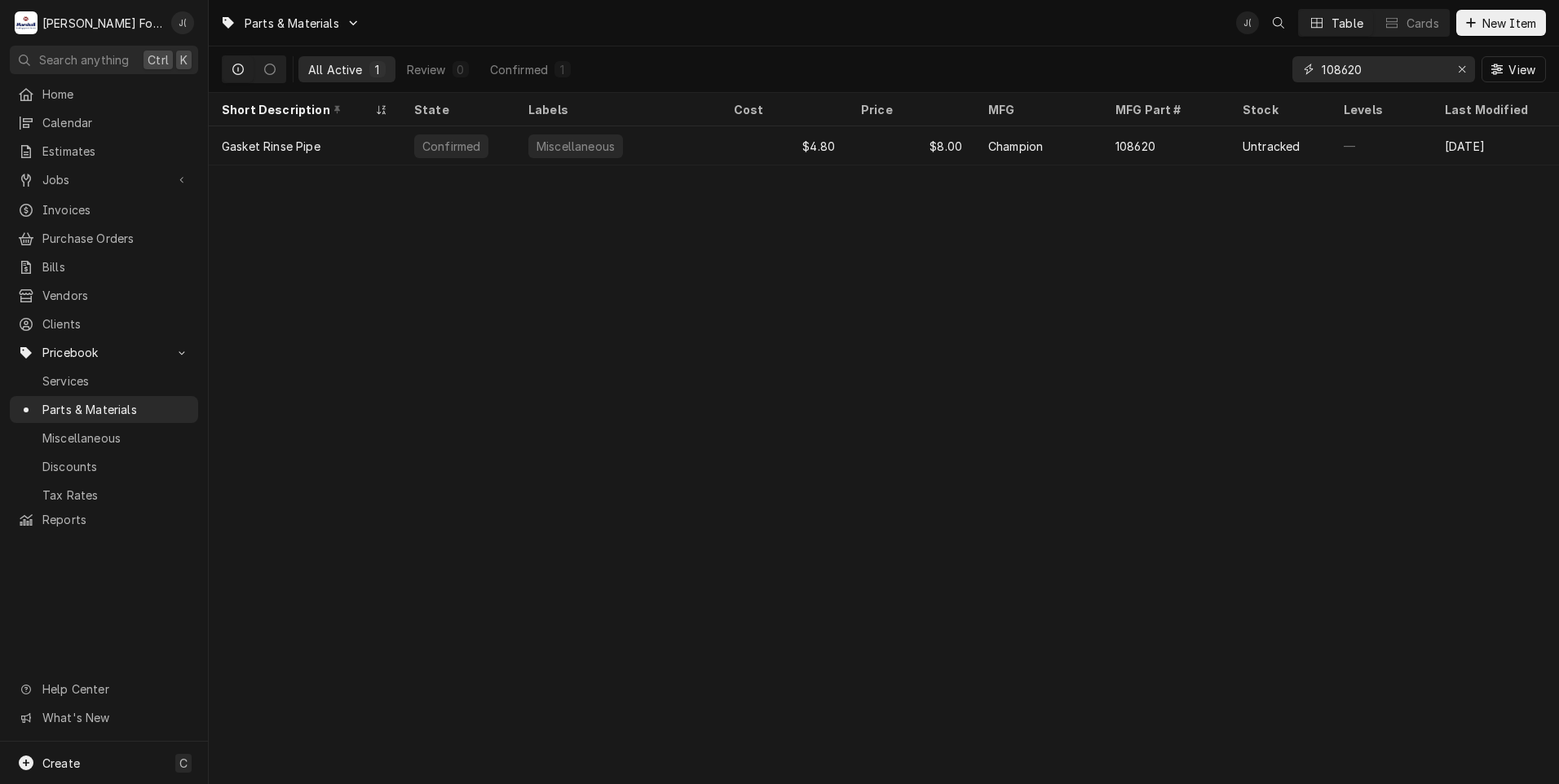
click at [1464, 70] on icon "Erase input" at bounding box center [1462, 70] width 9 height 12
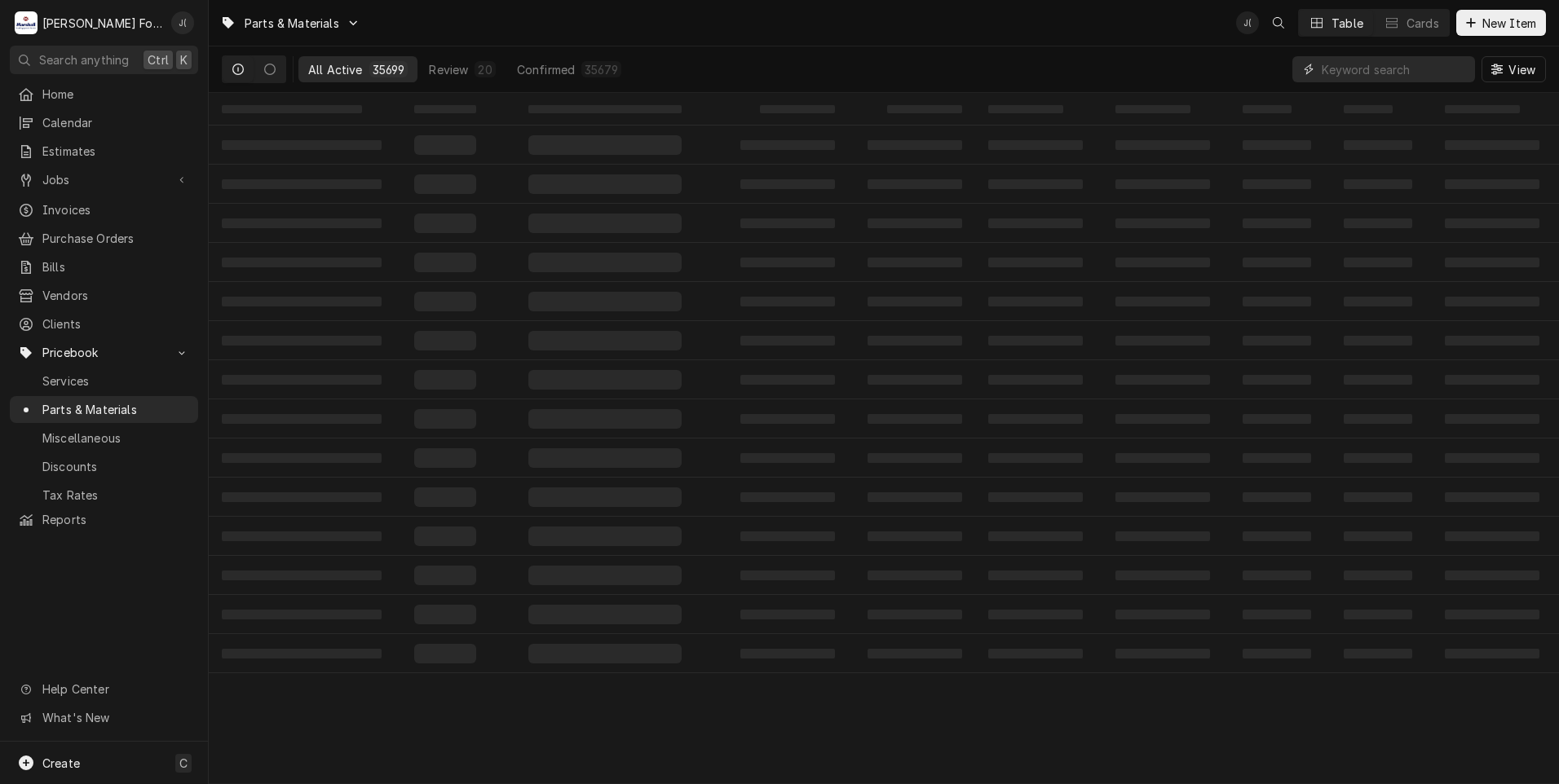
paste input "100156"
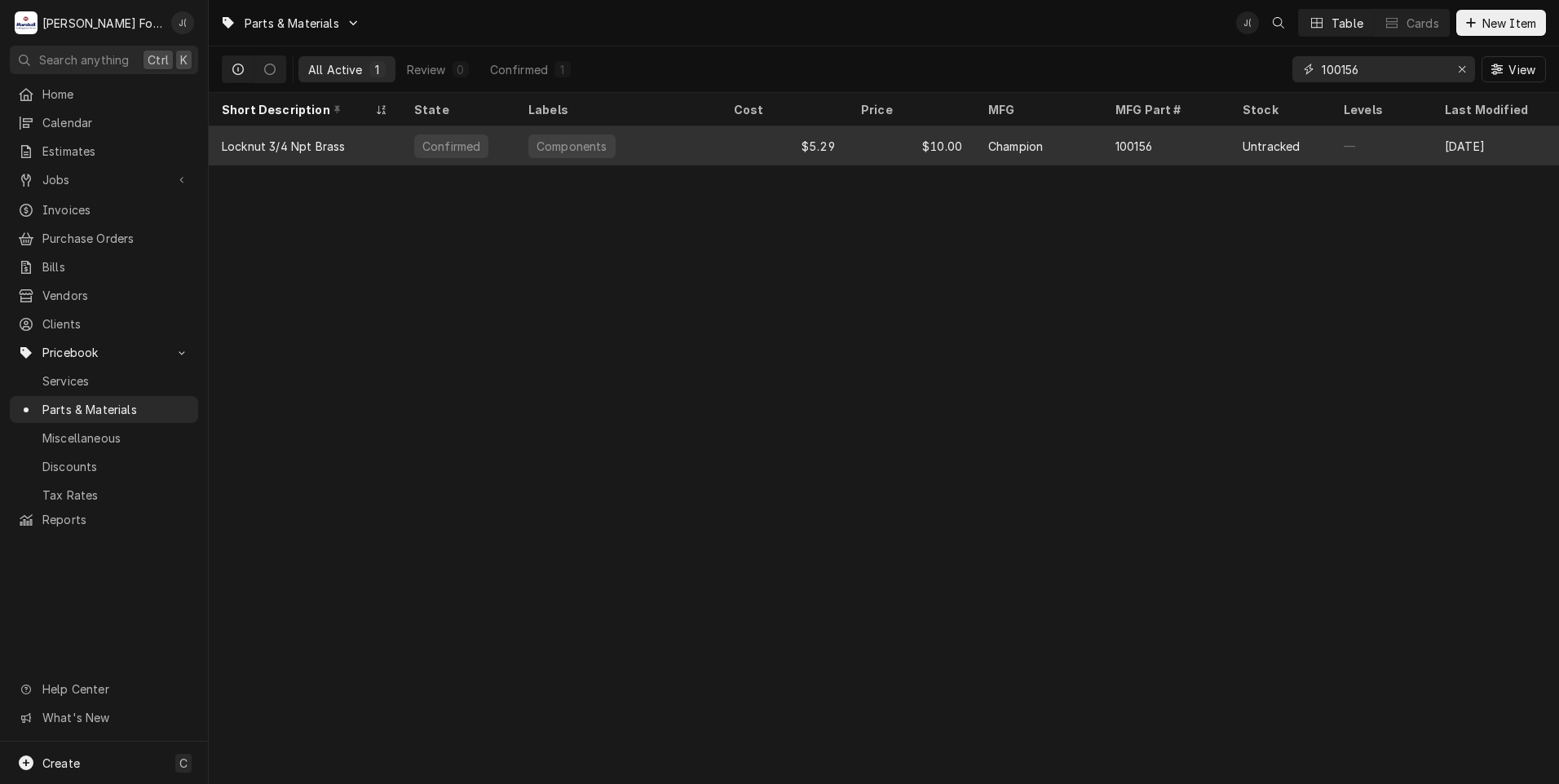
type input "100156"
click at [705, 156] on div "Components" at bounding box center [618, 145] width 206 height 39
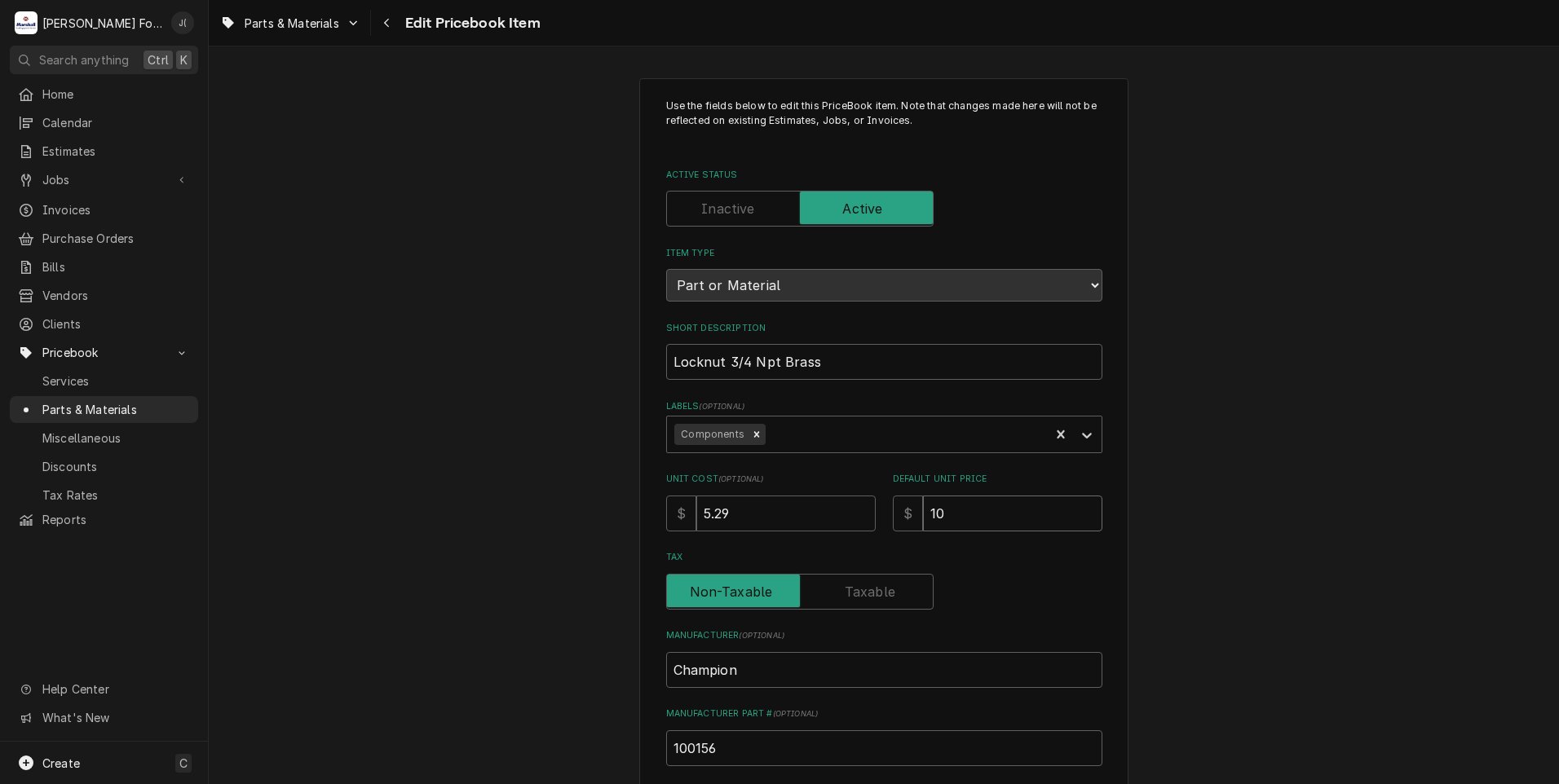
drag, startPoint x: 949, startPoint y: 513, endPoint x: 231, endPoint y: 520, distance: 718.0
click at [563, 523] on div "Use the fields below to edit this PriceBook item. Note that changes made here w…" at bounding box center [884, 637] width 1350 height 1148
type textarea "x"
type input "1"
type textarea "x"
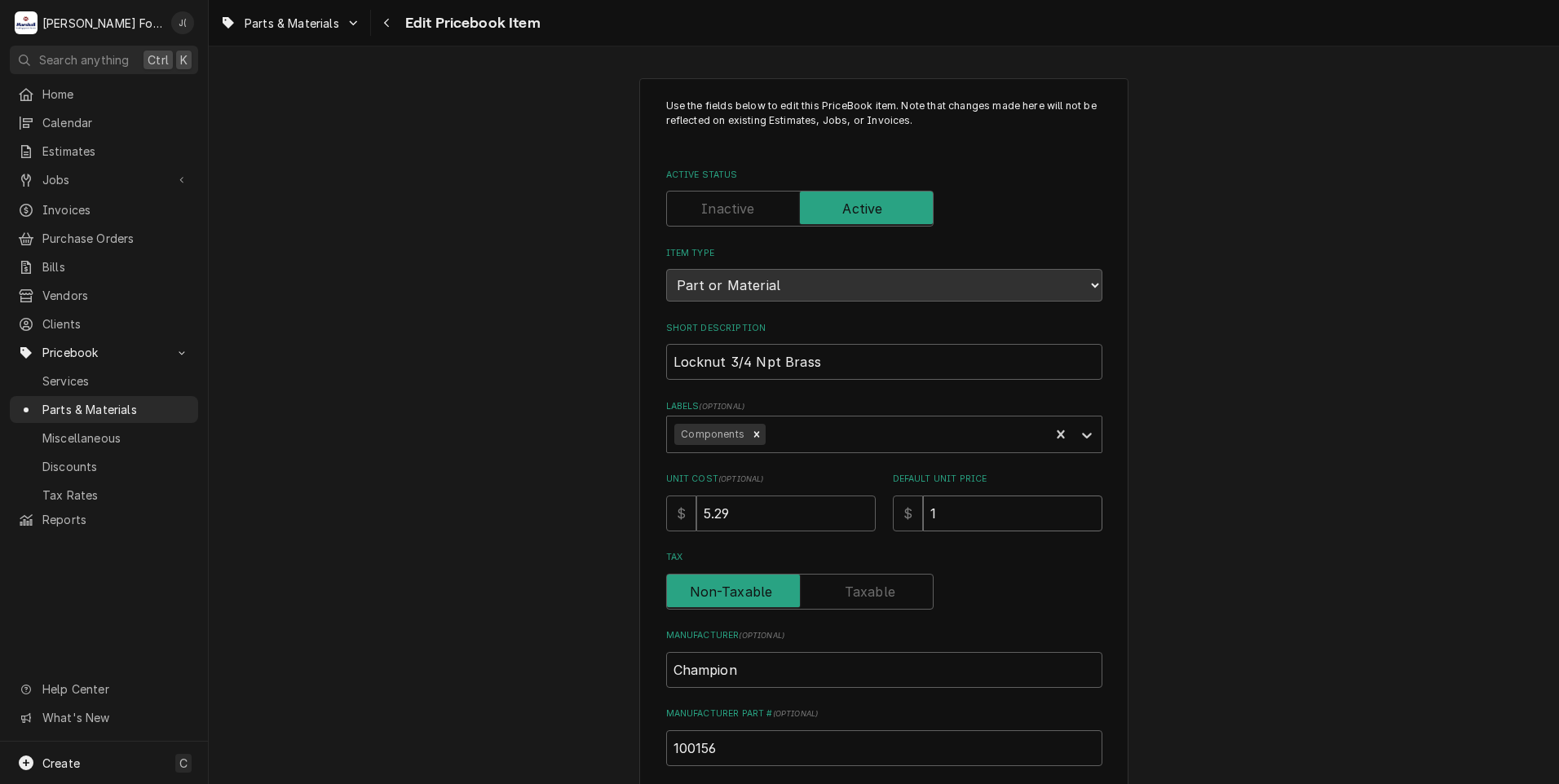
type input "17"
type textarea "x"
type input "17.0"
type textarea "x"
type input "17.00"
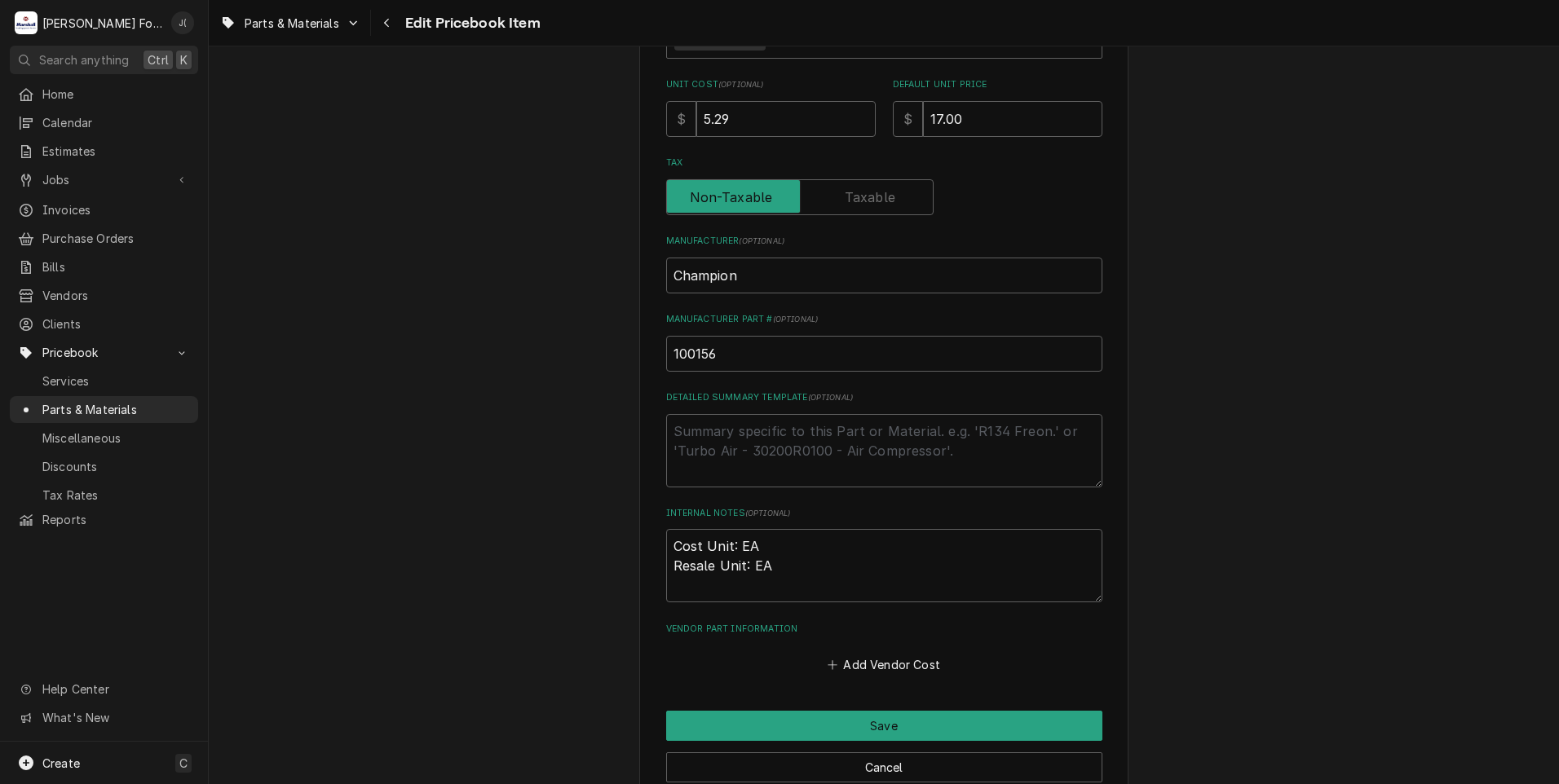
scroll to position [176, 0]
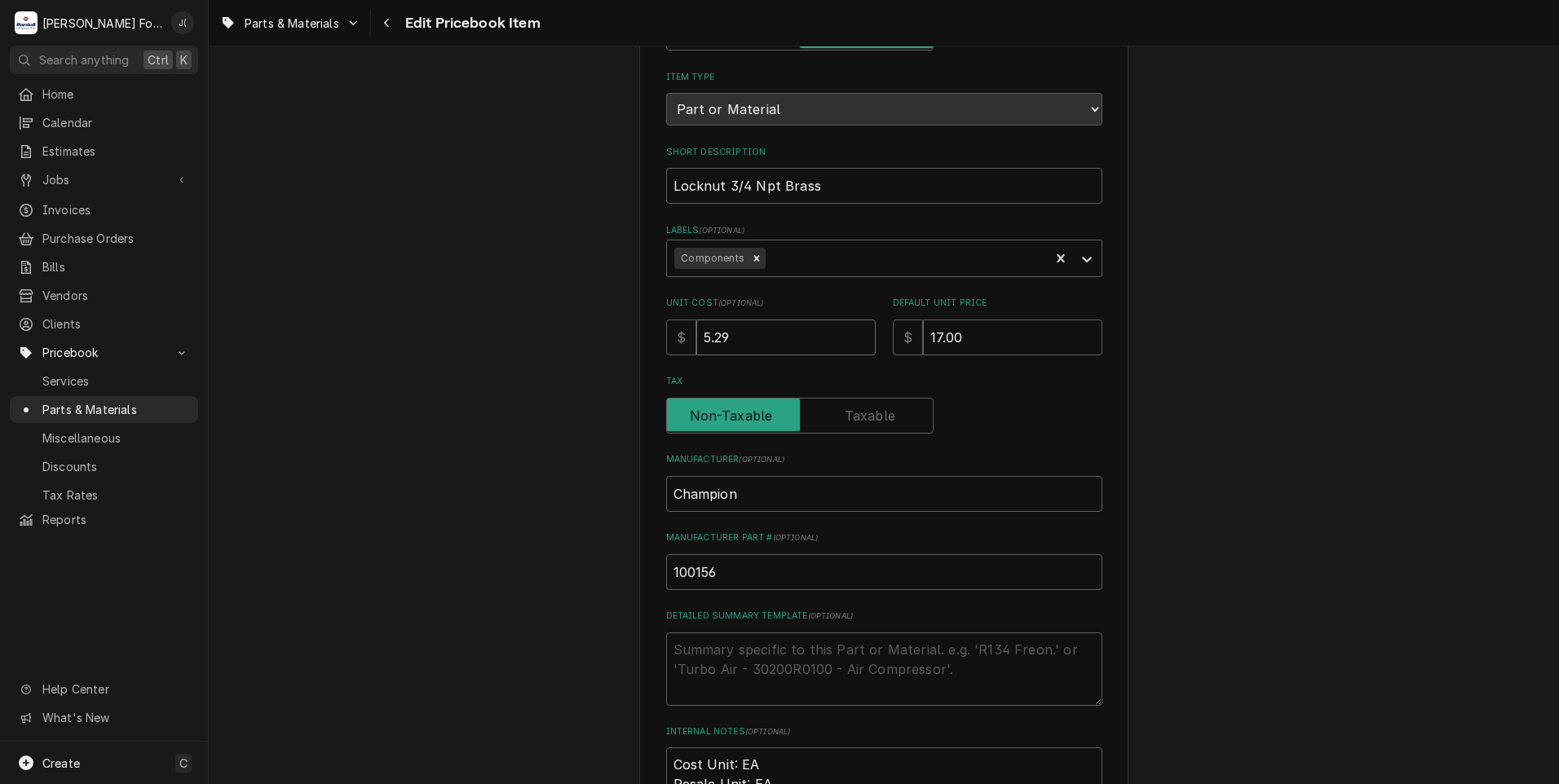
drag, startPoint x: 721, startPoint y: 335, endPoint x: 482, endPoint y: 359, distance: 240.2
click at [510, 357] on div "Use the fields below to edit this PriceBook item. Note that changes made here w…" at bounding box center [884, 461] width 1350 height 1148
type textarea "x"
type input "1"
type textarea "x"
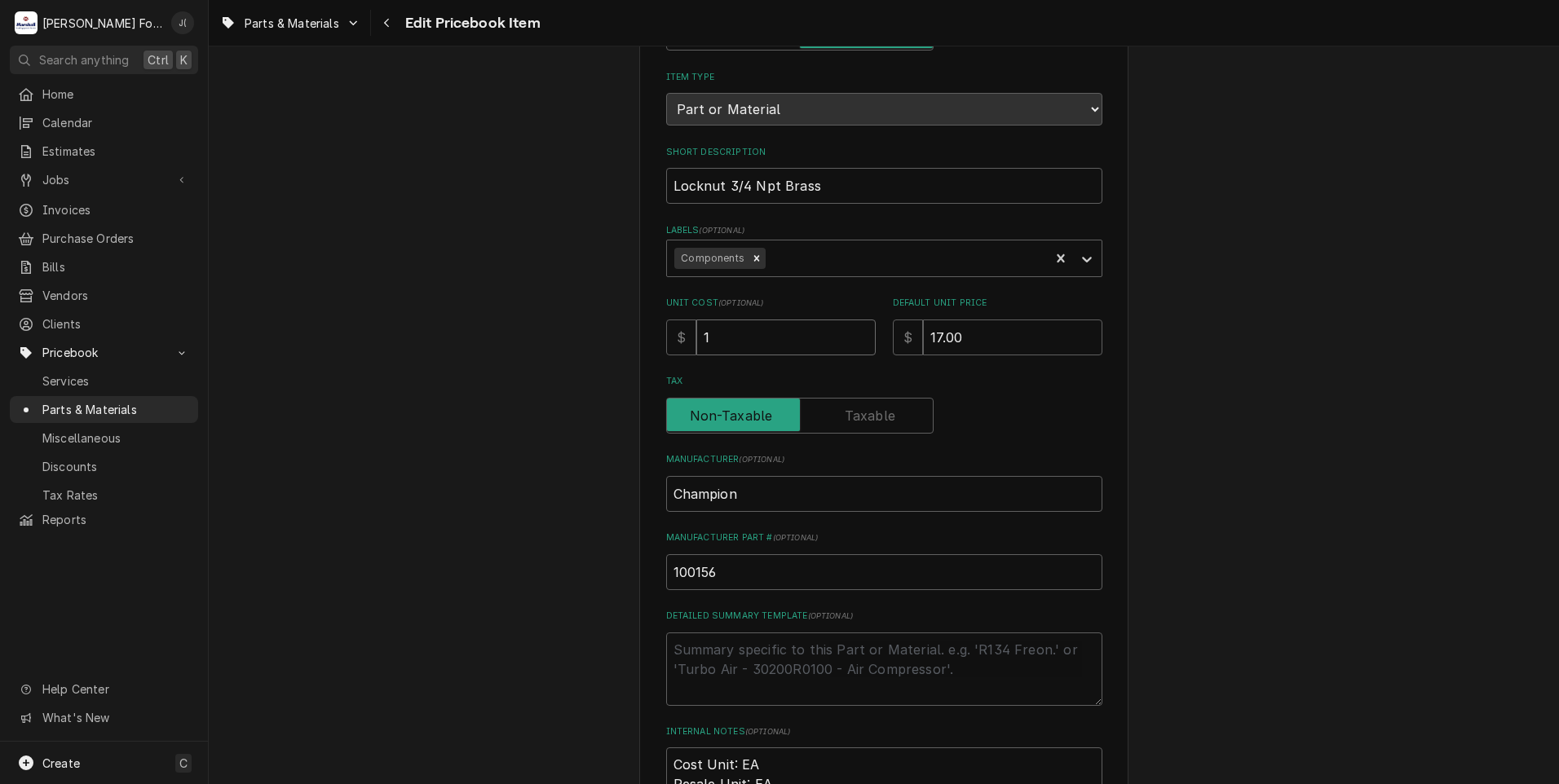
type input "10"
type textarea "x"
type input "10.0"
type textarea "x"
type input "10.00"
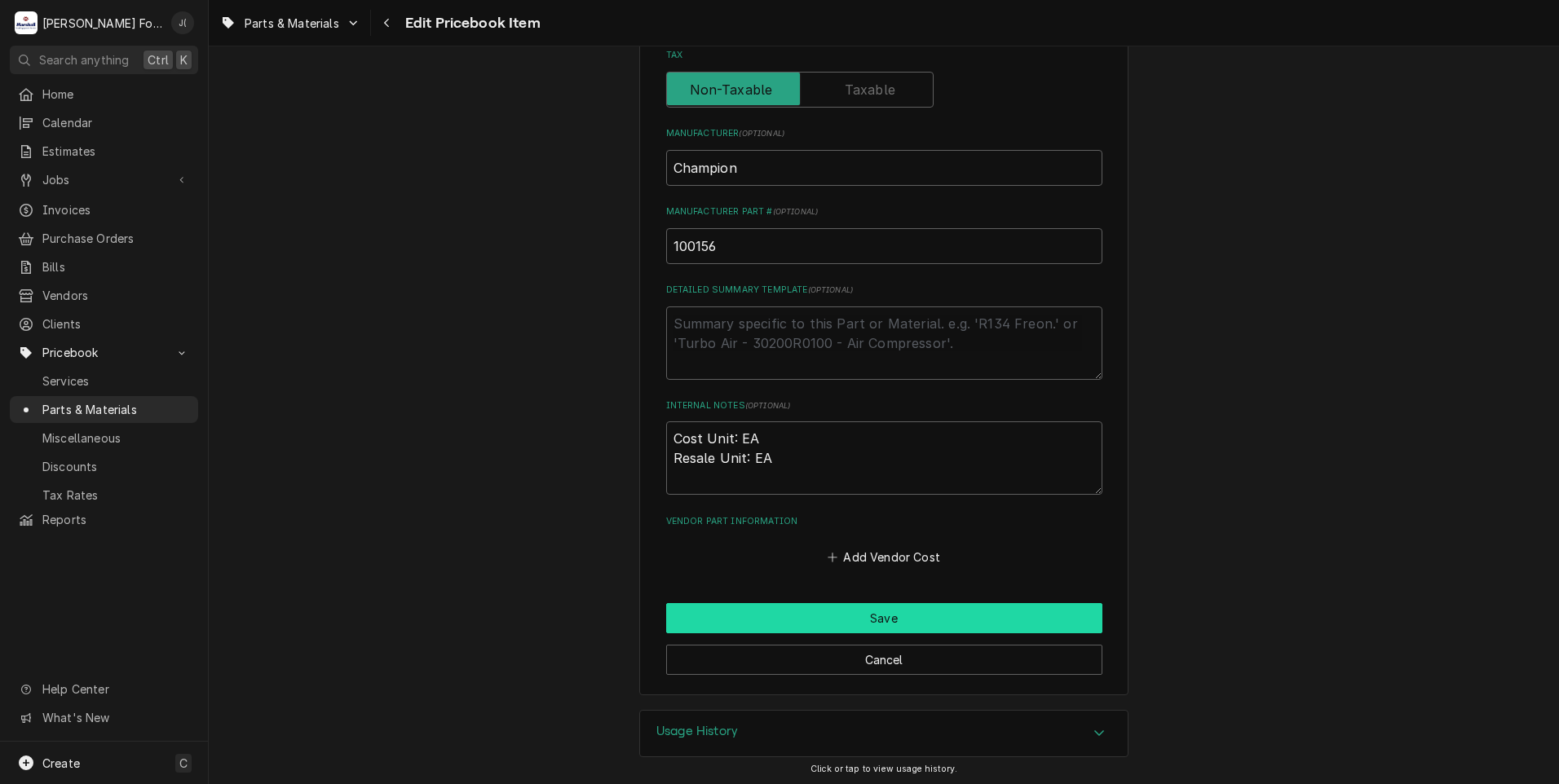
click at [913, 603] on button "Save" at bounding box center [884, 617] width 436 height 30
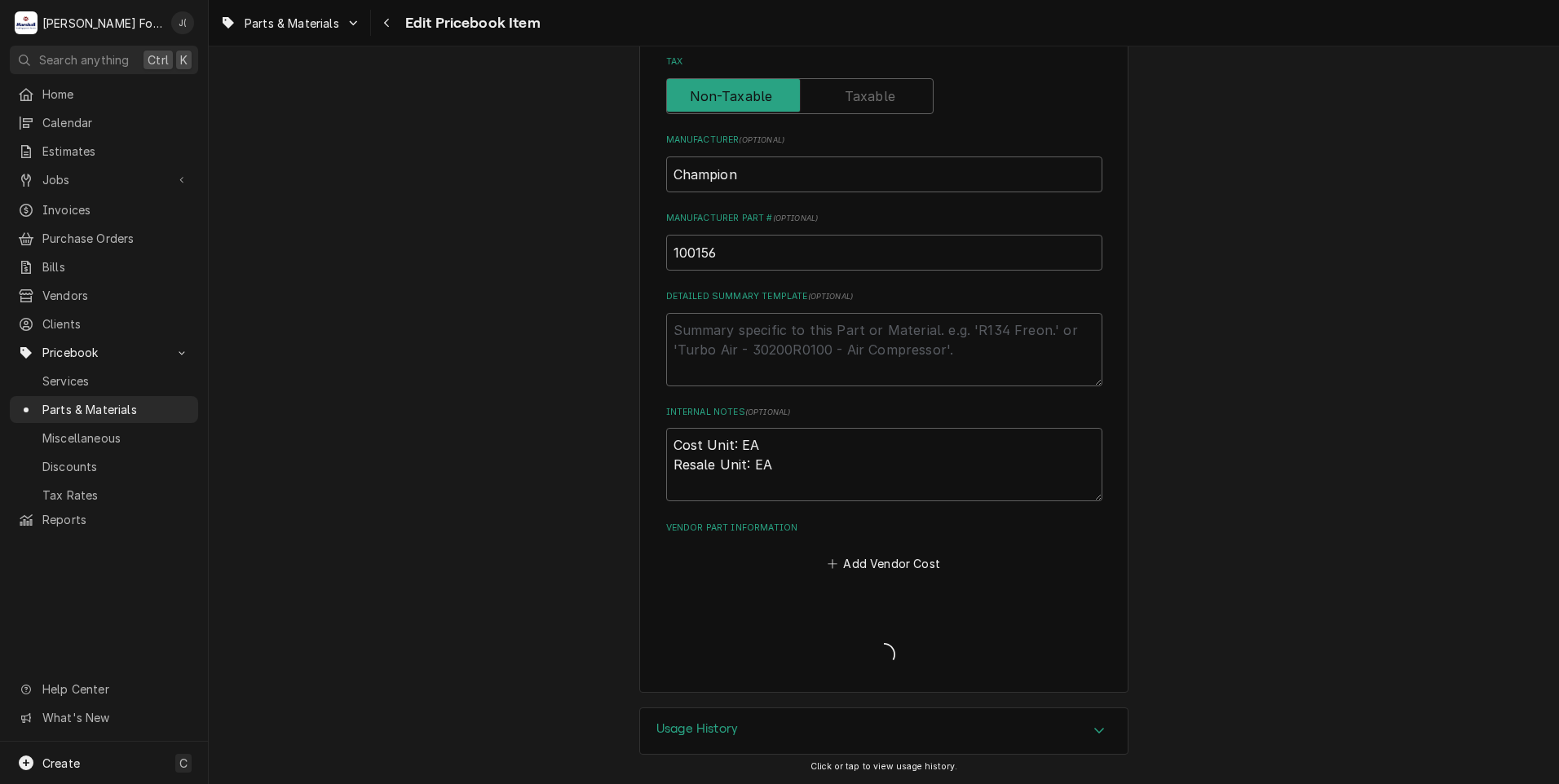
scroll to position [493, 0]
type textarea "x"
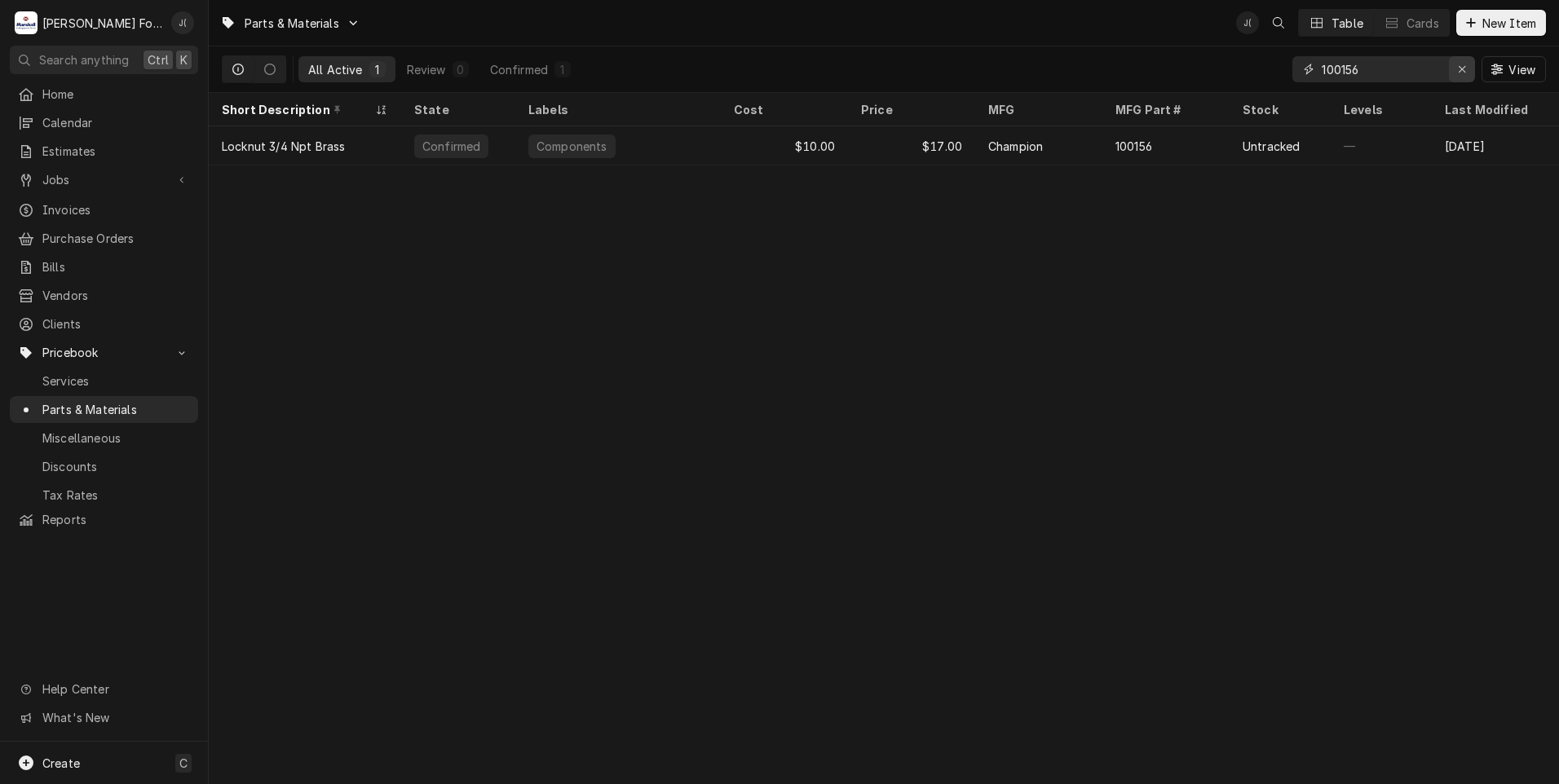
click at [1463, 69] on icon "Erase input" at bounding box center [1462, 70] width 7 height 7
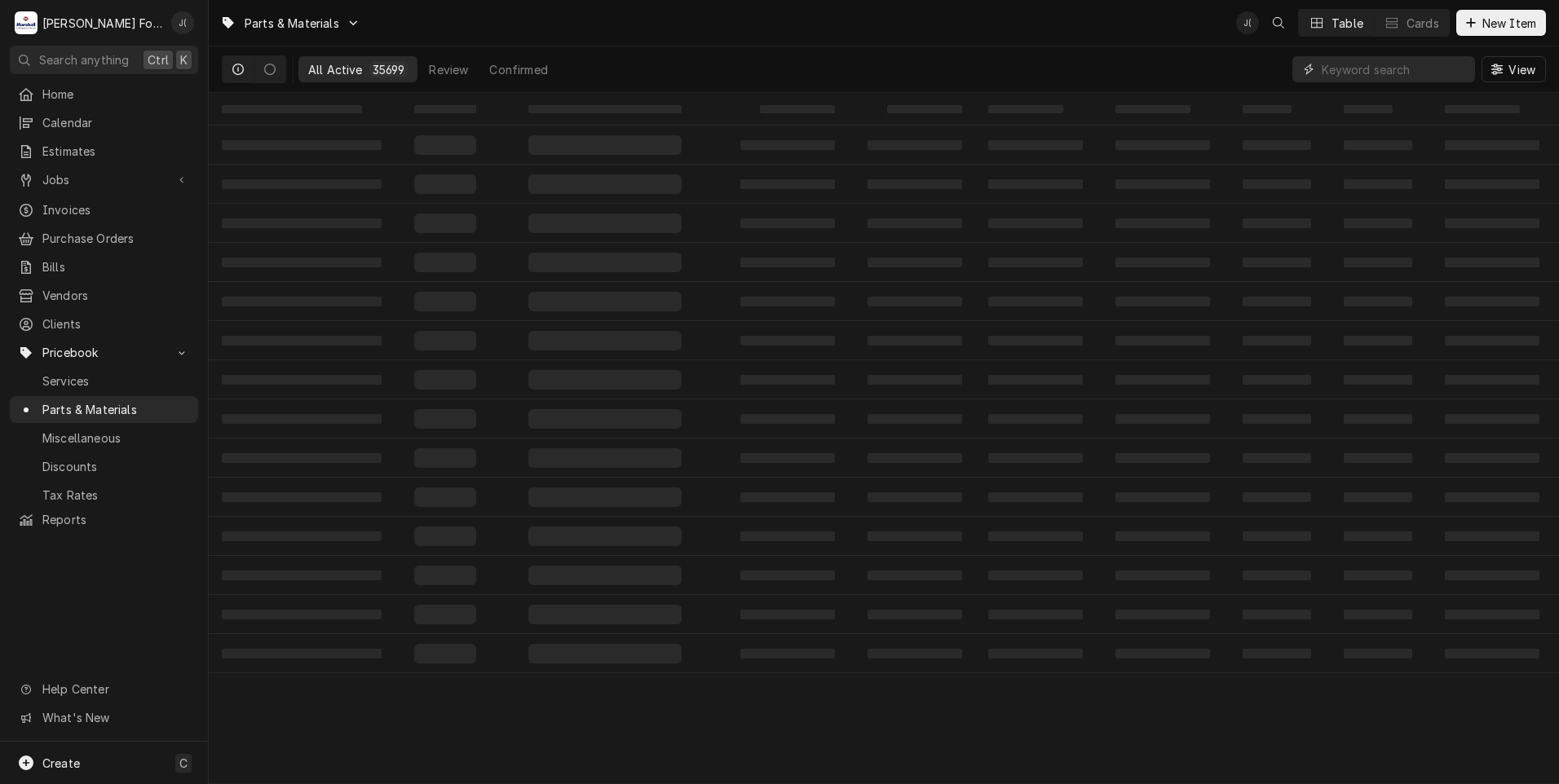
paste input "108620"
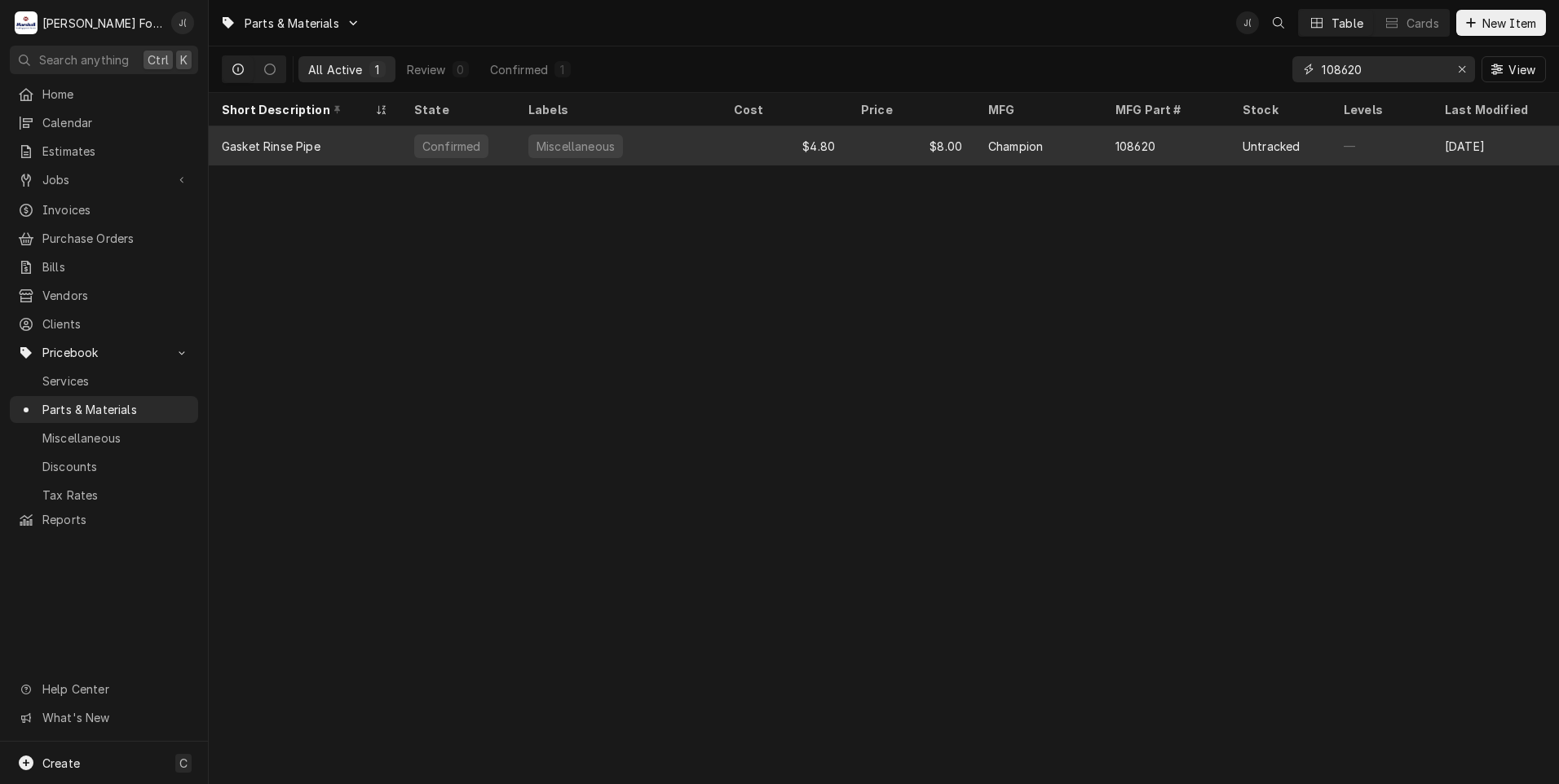
type input "108620"
click at [799, 157] on div "$4.80" at bounding box center [784, 145] width 127 height 39
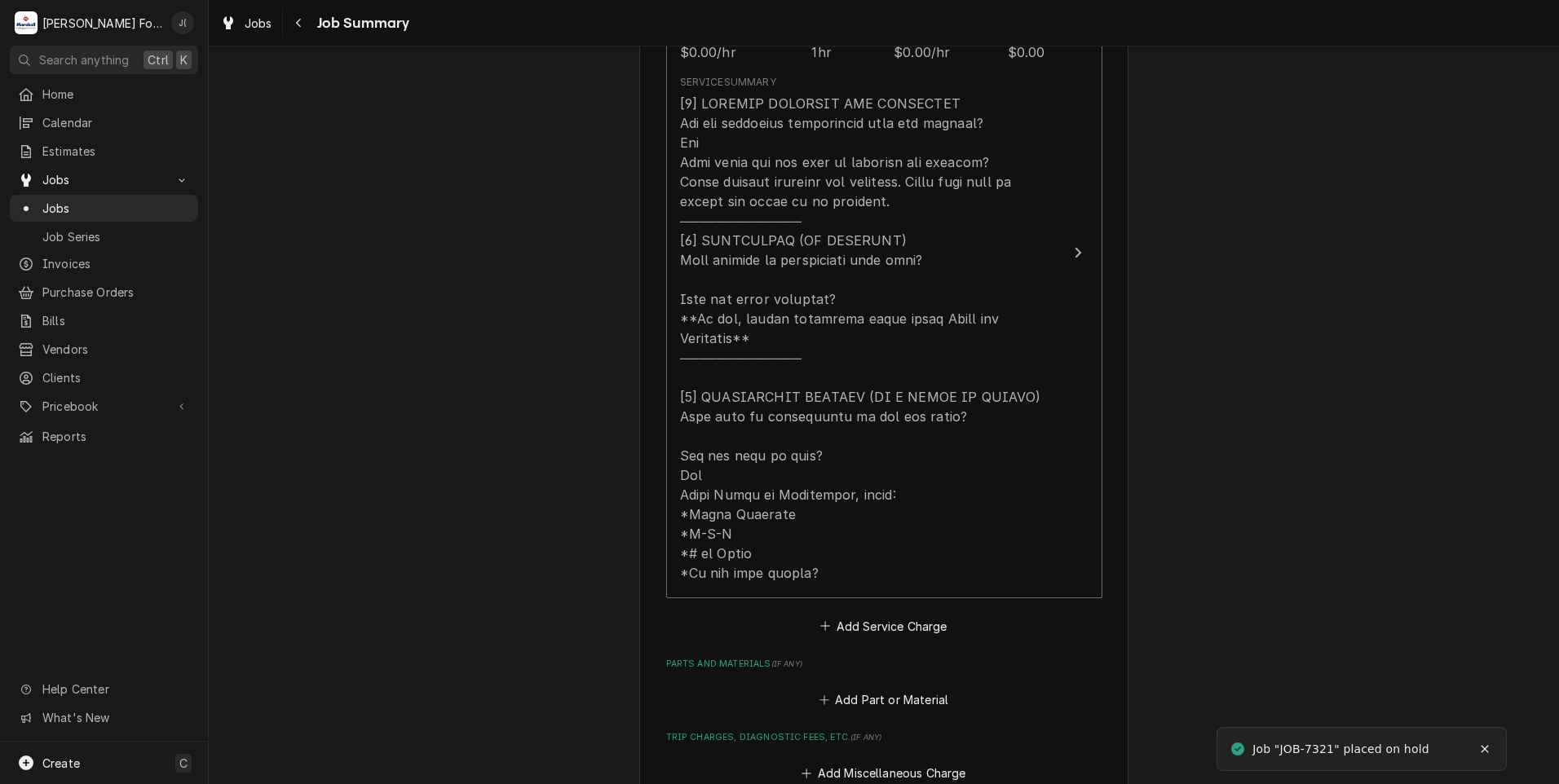
scroll to position [651, 0]
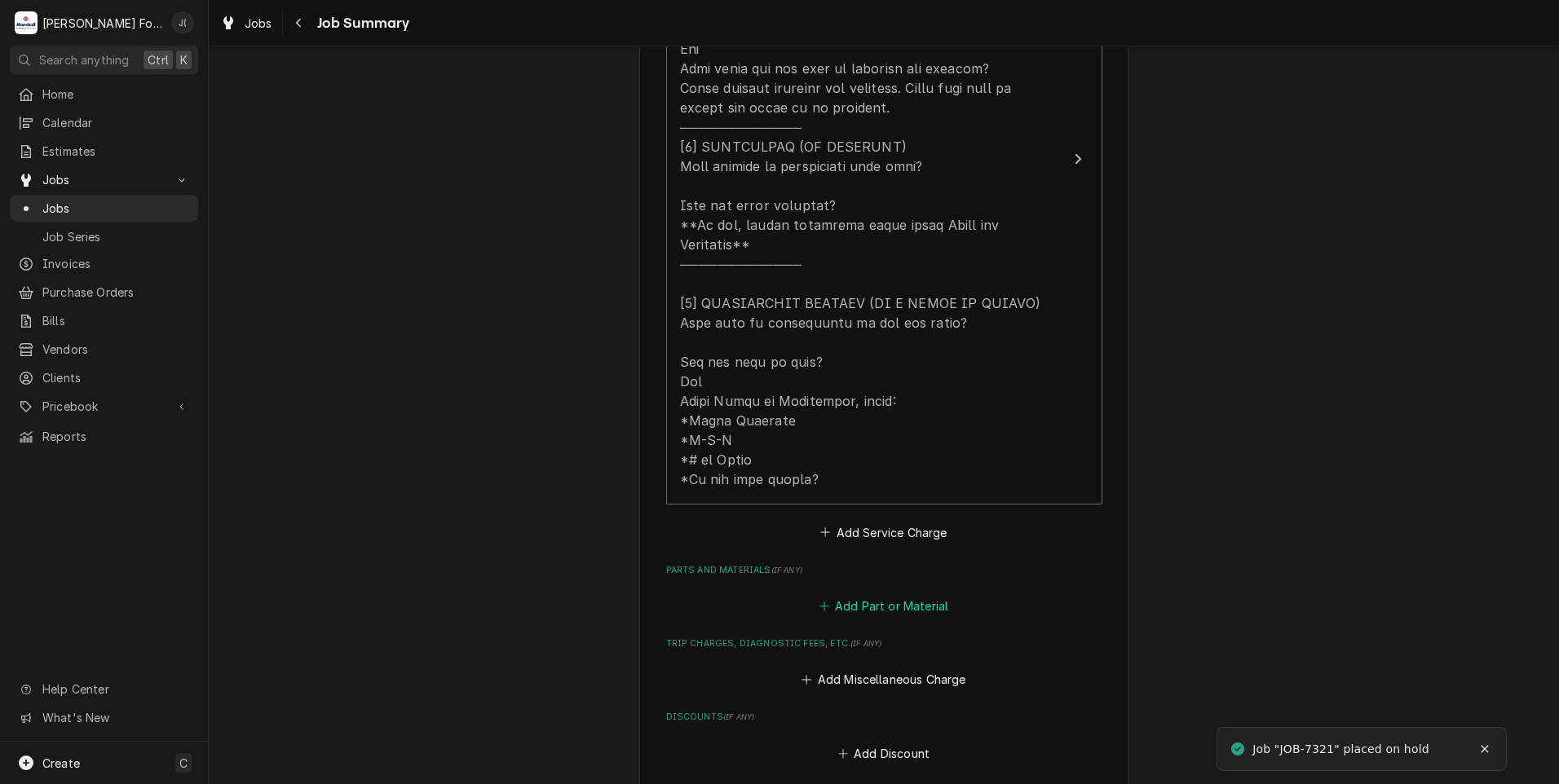
click at [861, 595] on button "Add Part or Material" at bounding box center [883, 607] width 134 height 23
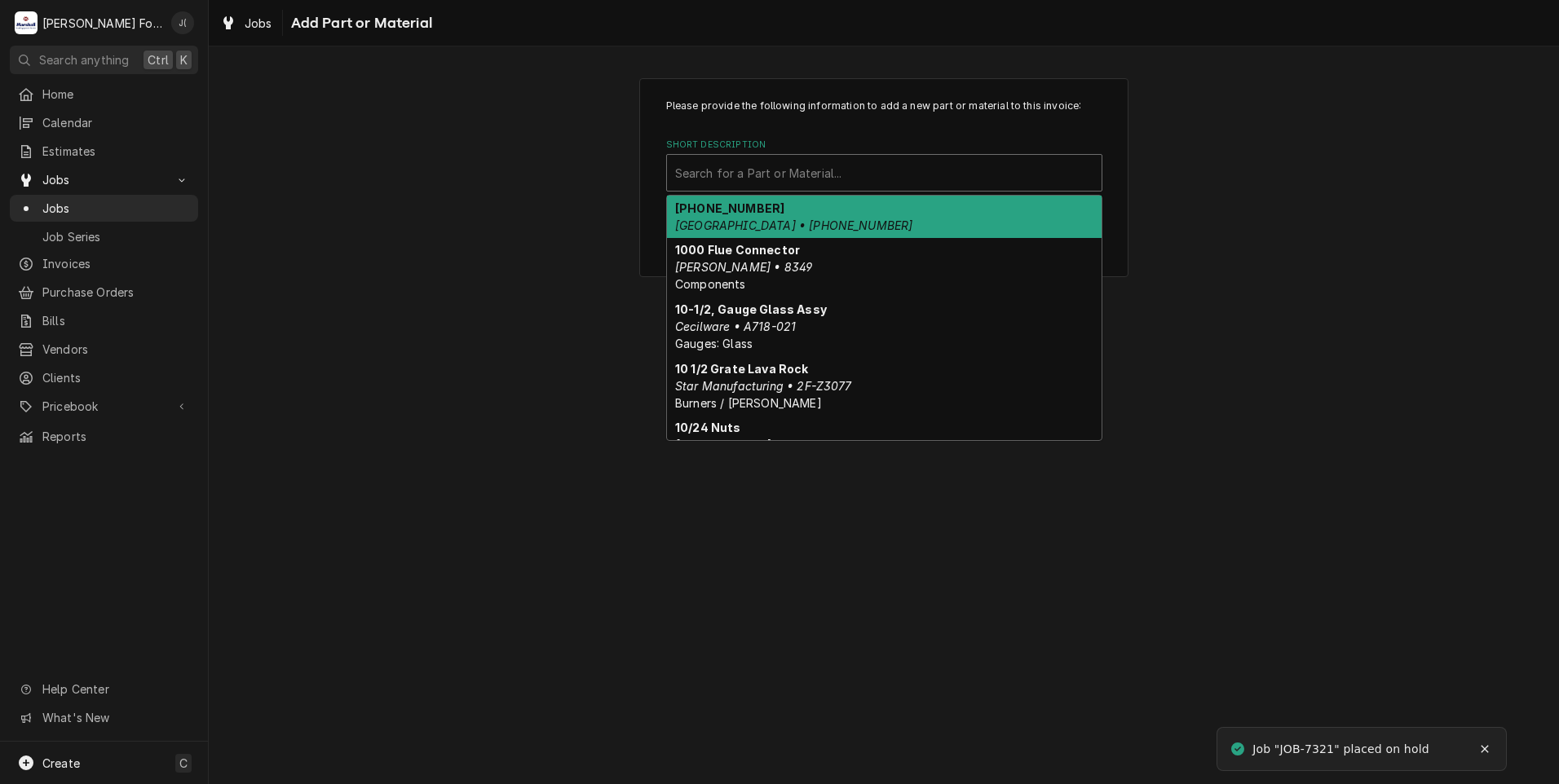
click at [731, 162] on div "Short Description" at bounding box center [884, 172] width 418 height 29
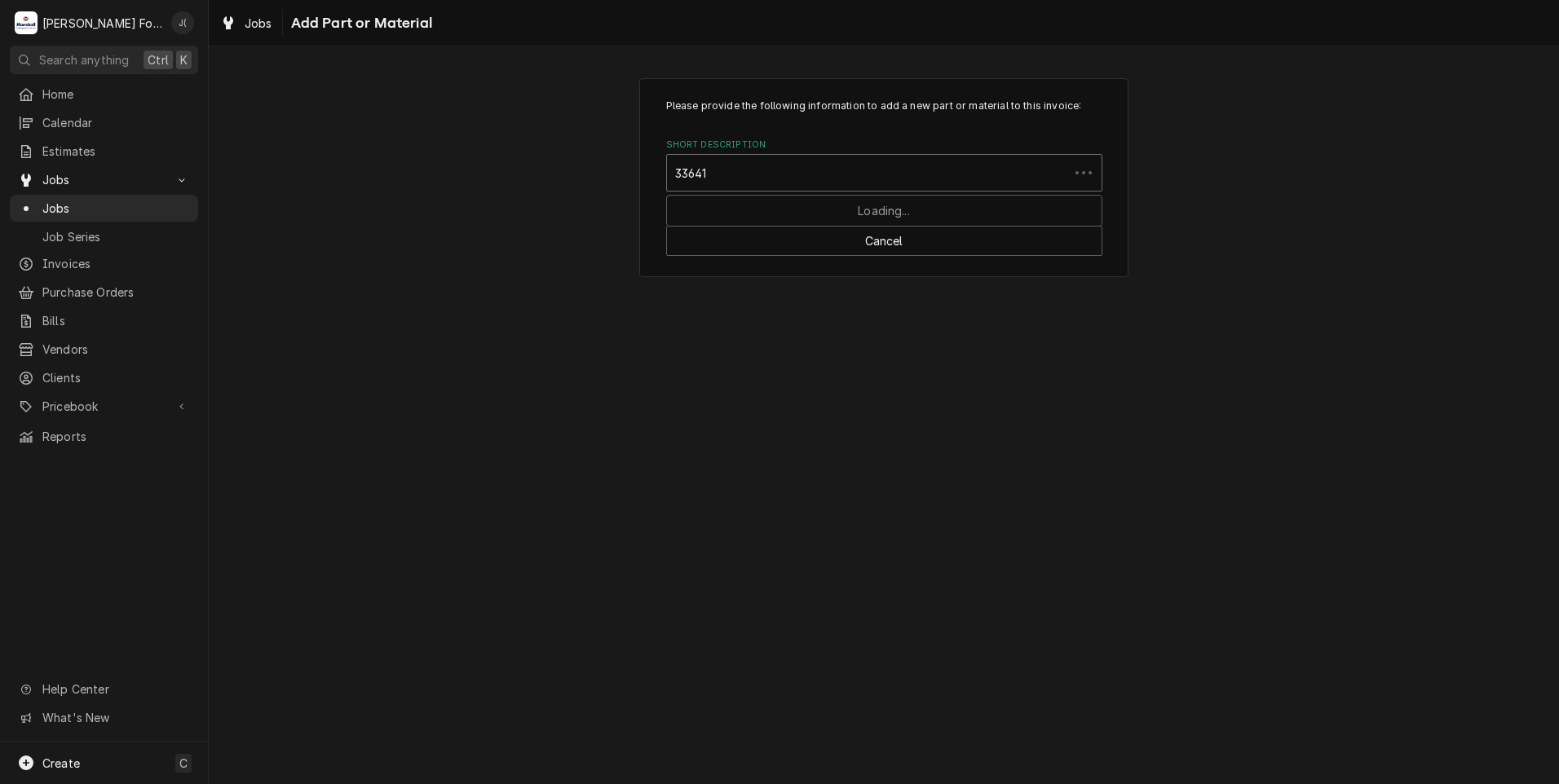
type input "336412"
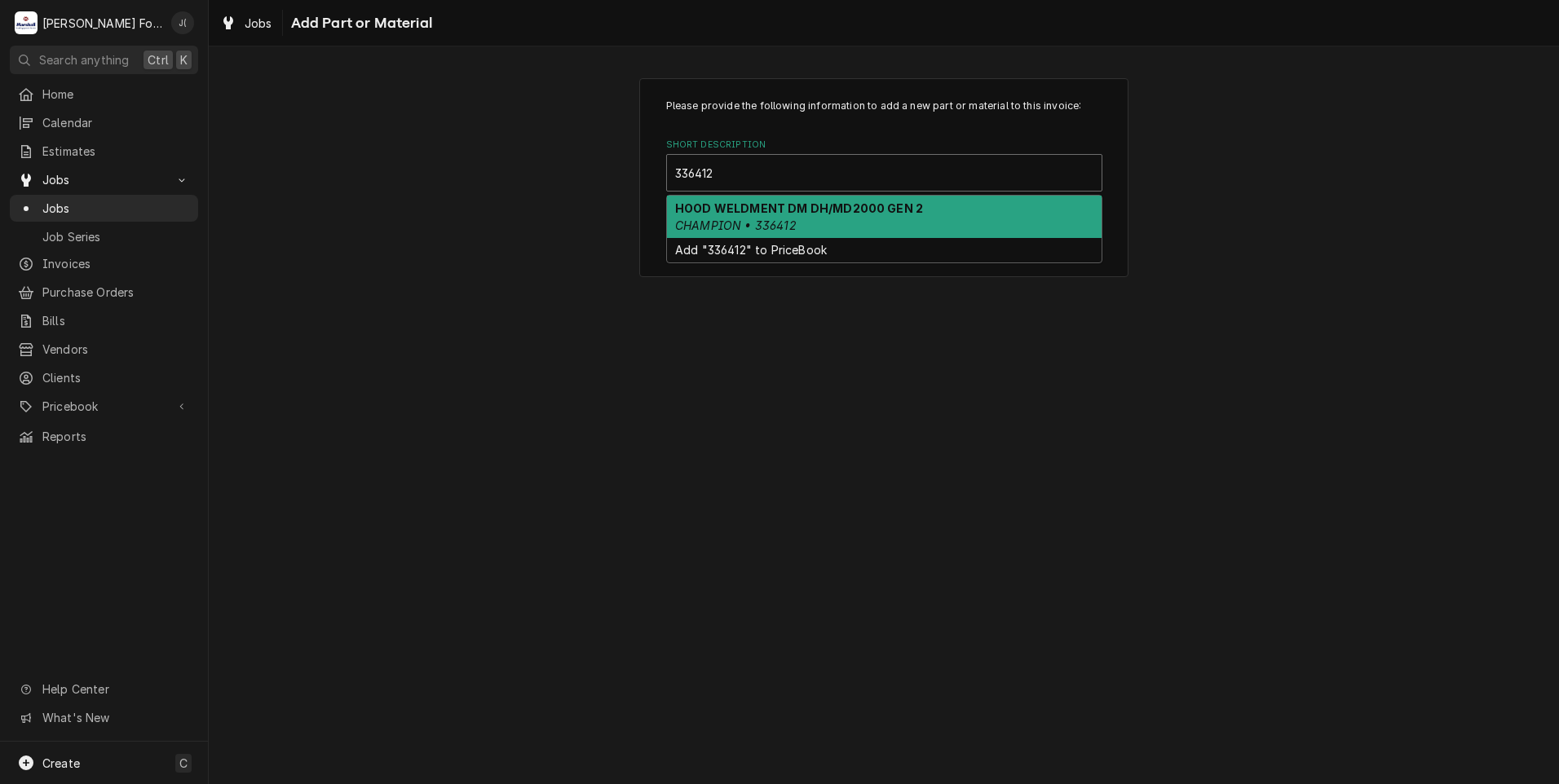
click at [806, 234] on div "HOOD WELDMENT DM DH/MD2000 GEN 2 CHAMPION • 336412" at bounding box center [884, 216] width 435 height 42
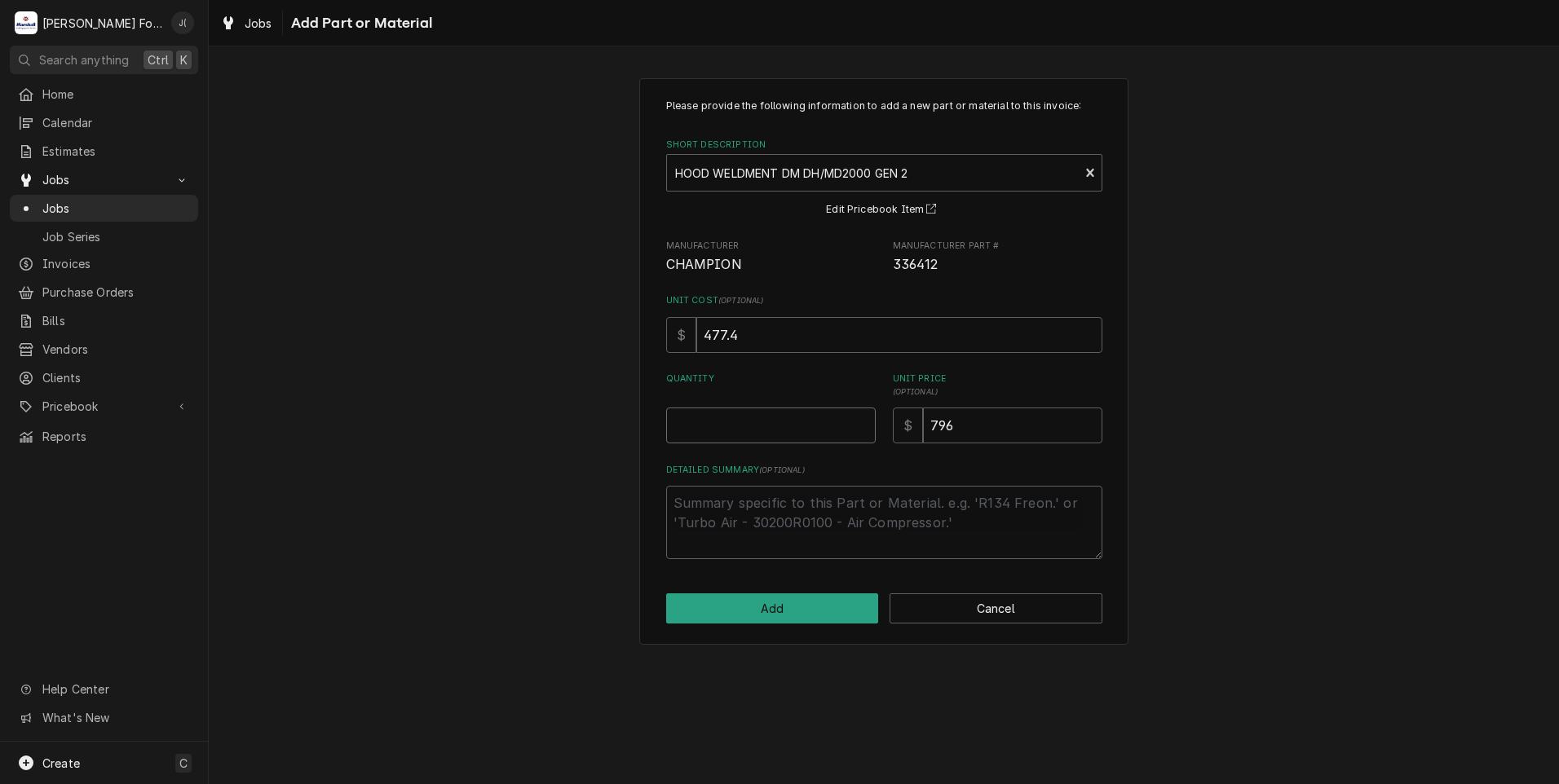
click at [772, 435] on input "Quantity" at bounding box center [770, 425] width 210 height 36
type textarea "x"
type input "1"
click at [797, 613] on button "Add" at bounding box center [772, 608] width 213 height 30
type textarea "x"
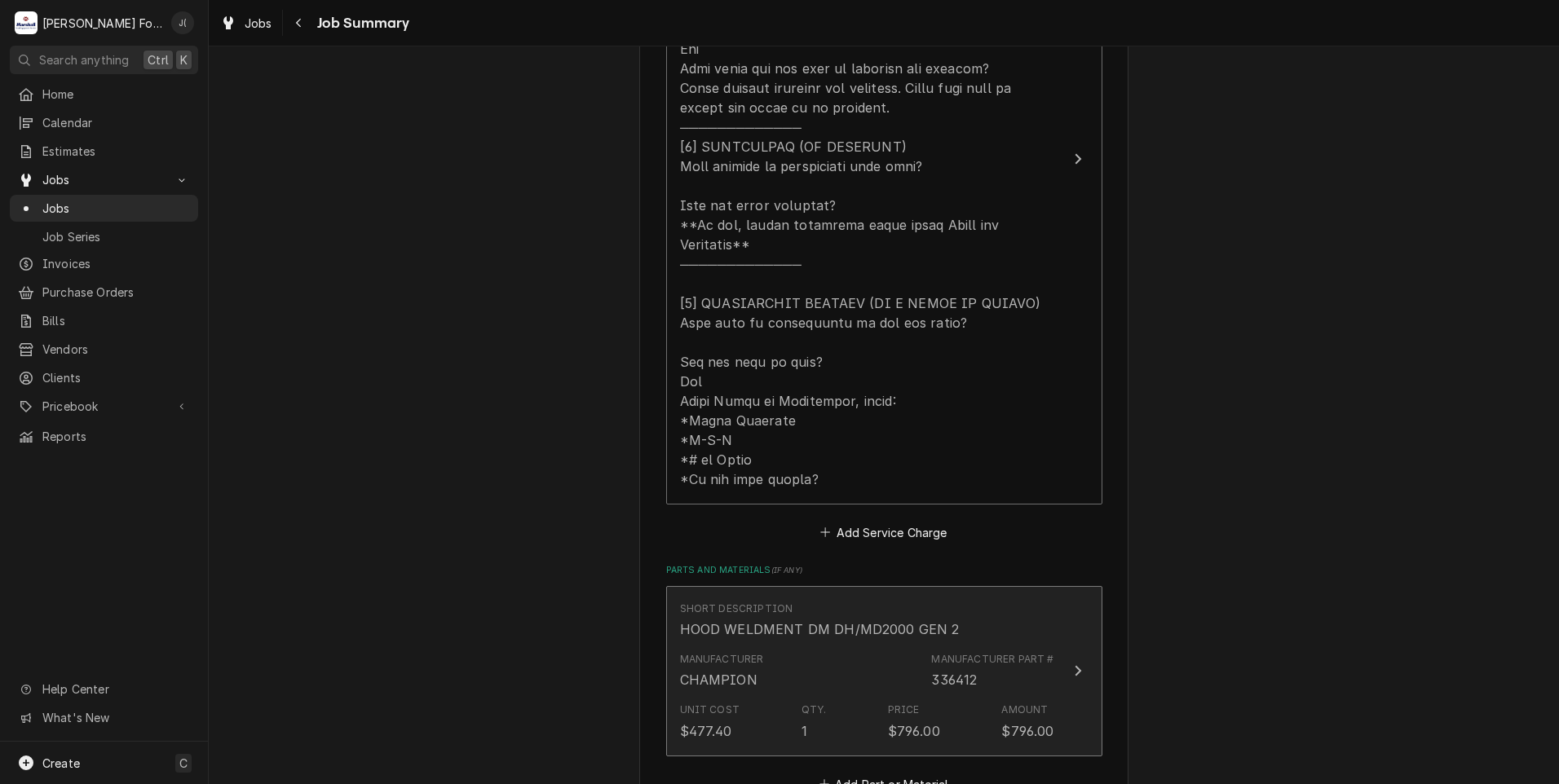
scroll to position [815, 0]
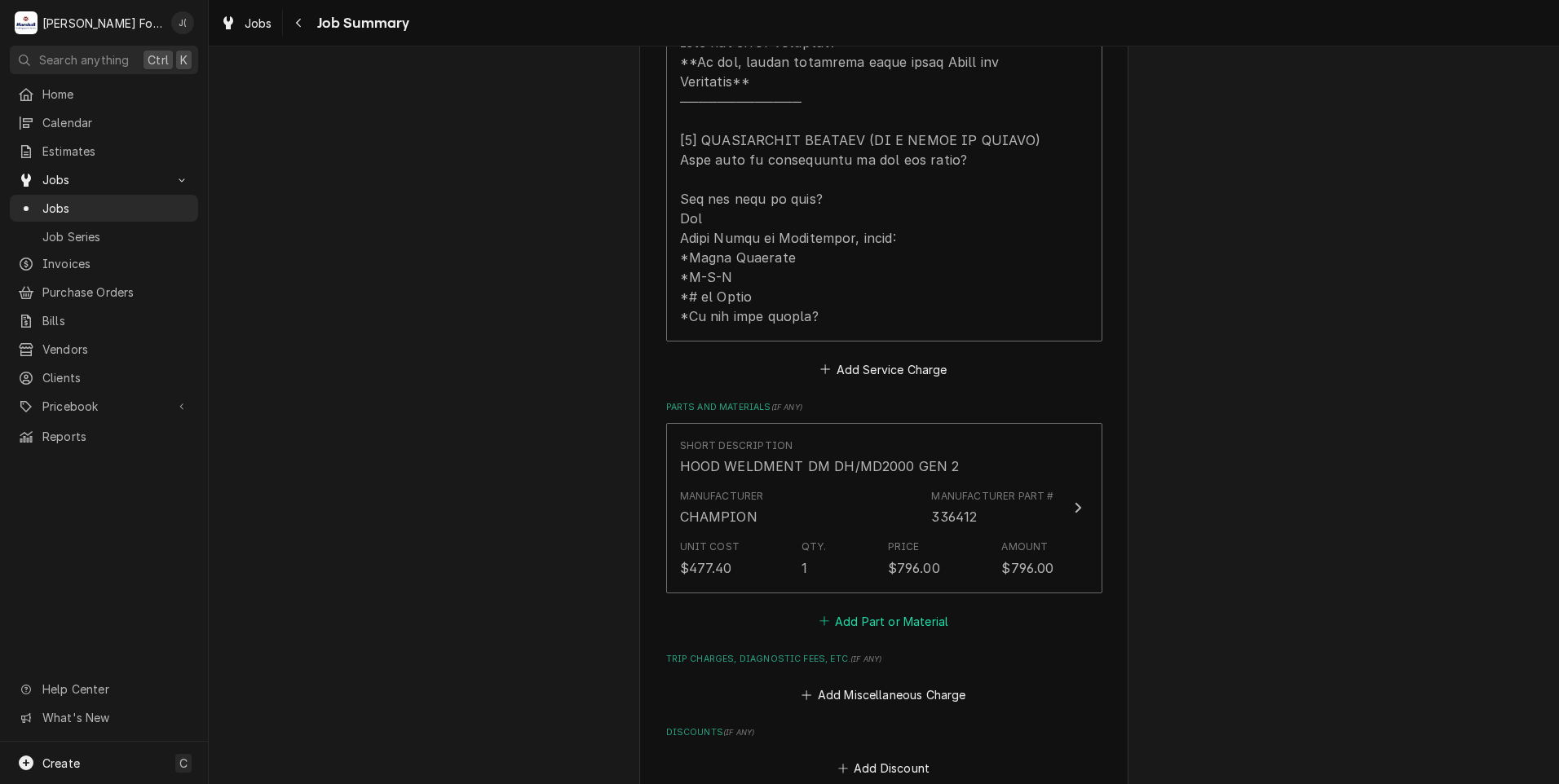
click at [879, 609] on button "Add Part or Material" at bounding box center [883, 621] width 134 height 23
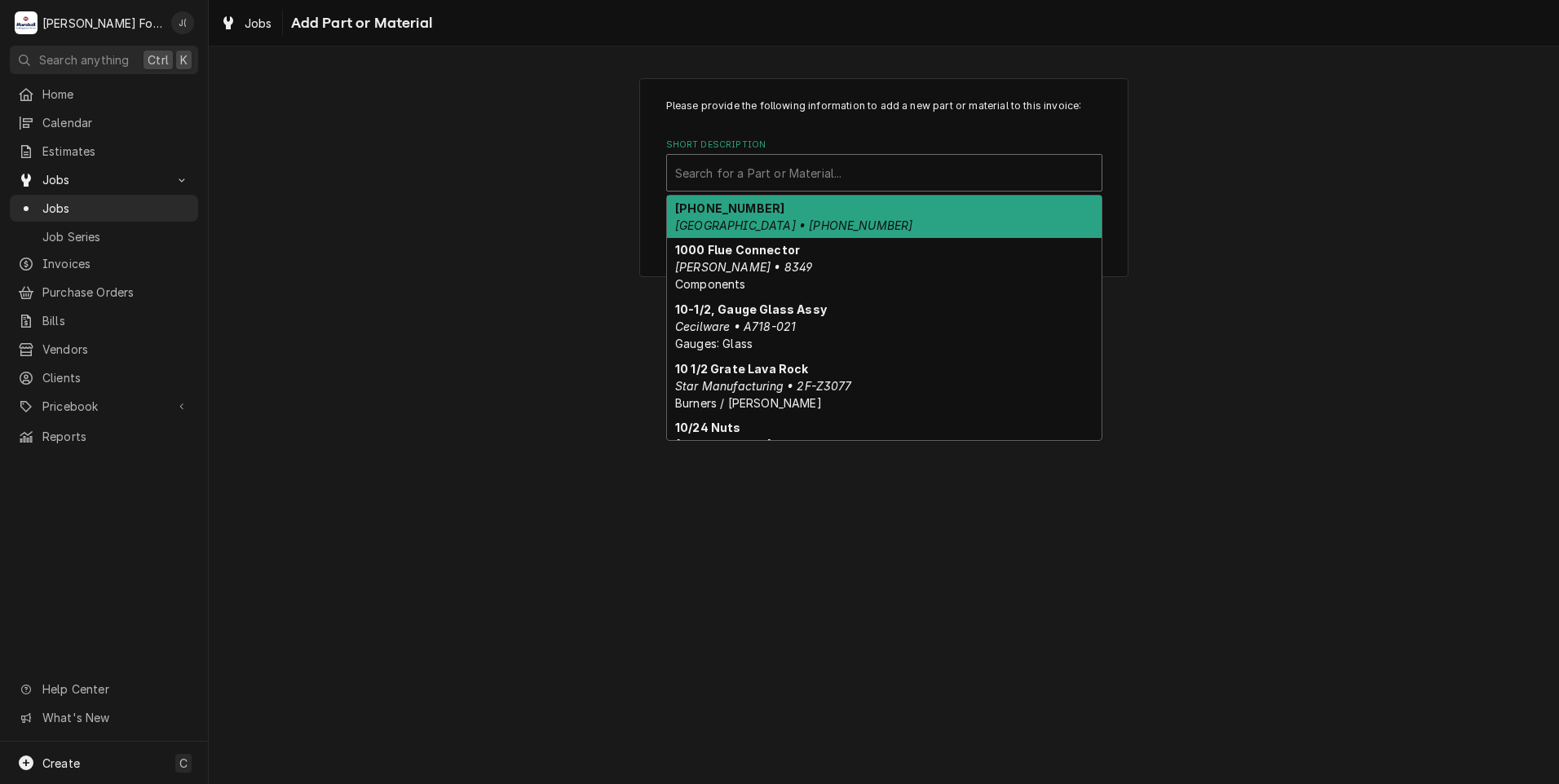
click at [833, 179] on div "Short Description" at bounding box center [884, 172] width 418 height 29
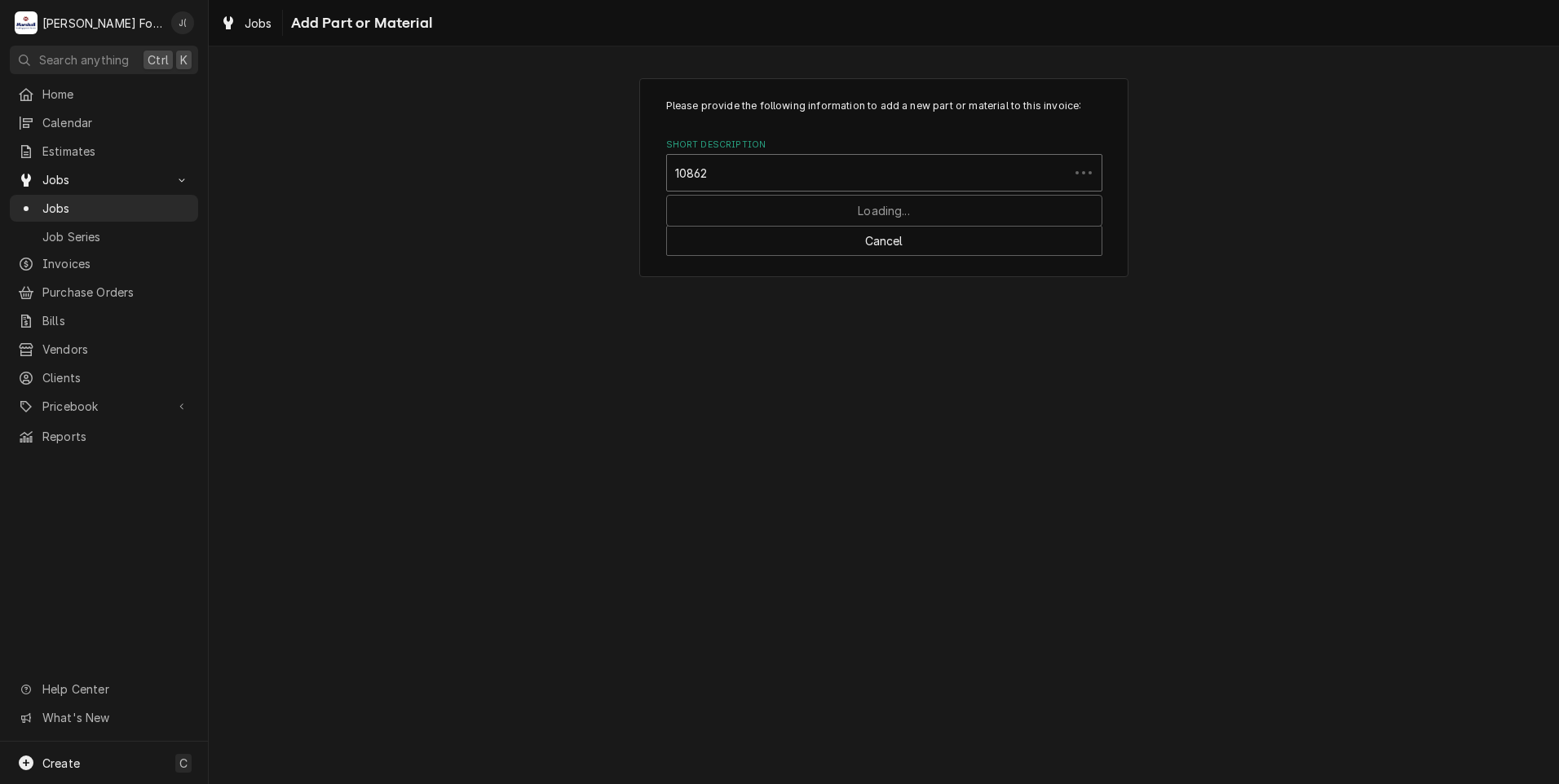
type input "108620"
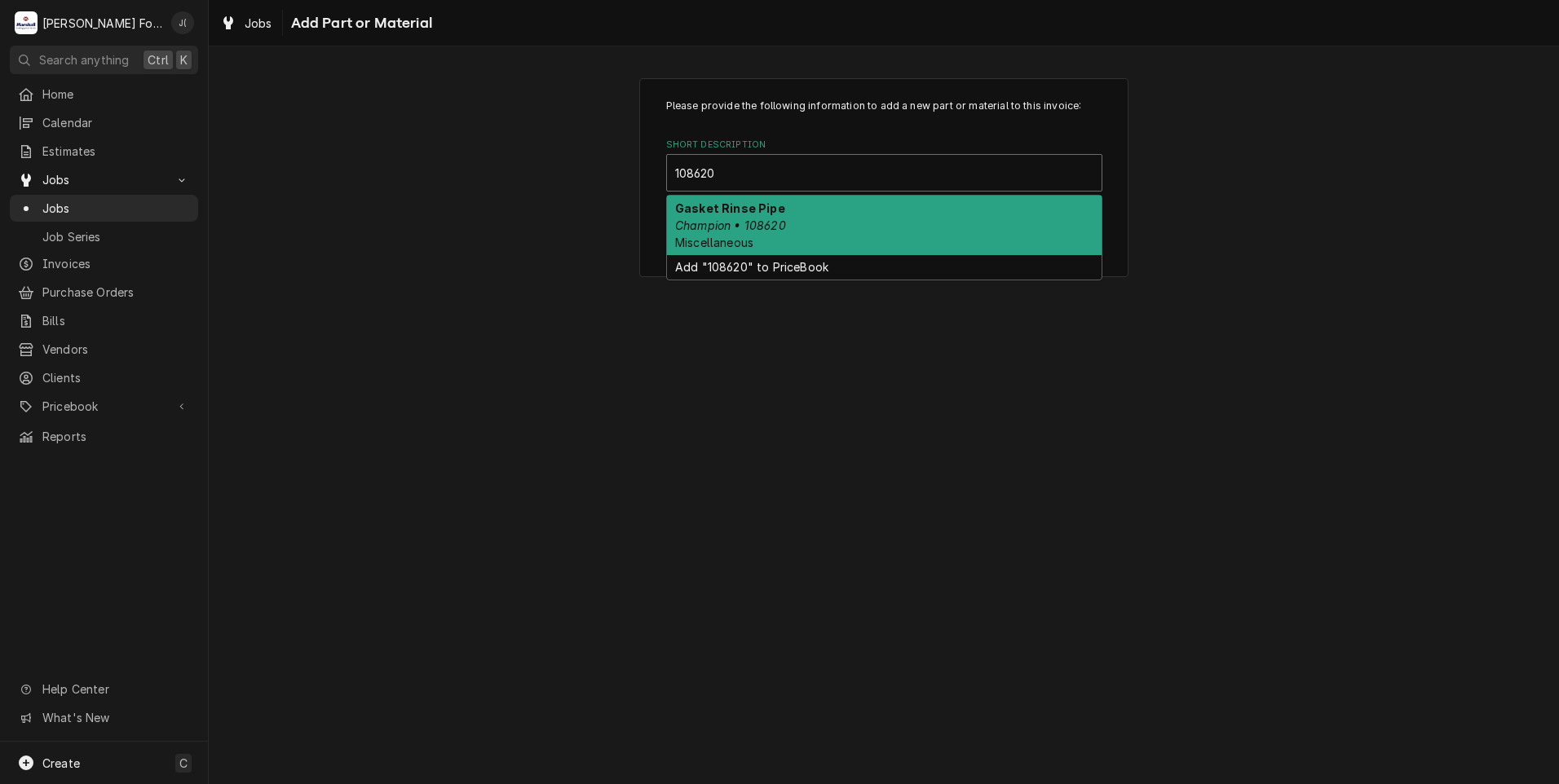
click at [856, 218] on div "Gasket Rinse Pipe Champion • 108620 Miscellaneous" at bounding box center [884, 225] width 435 height 60
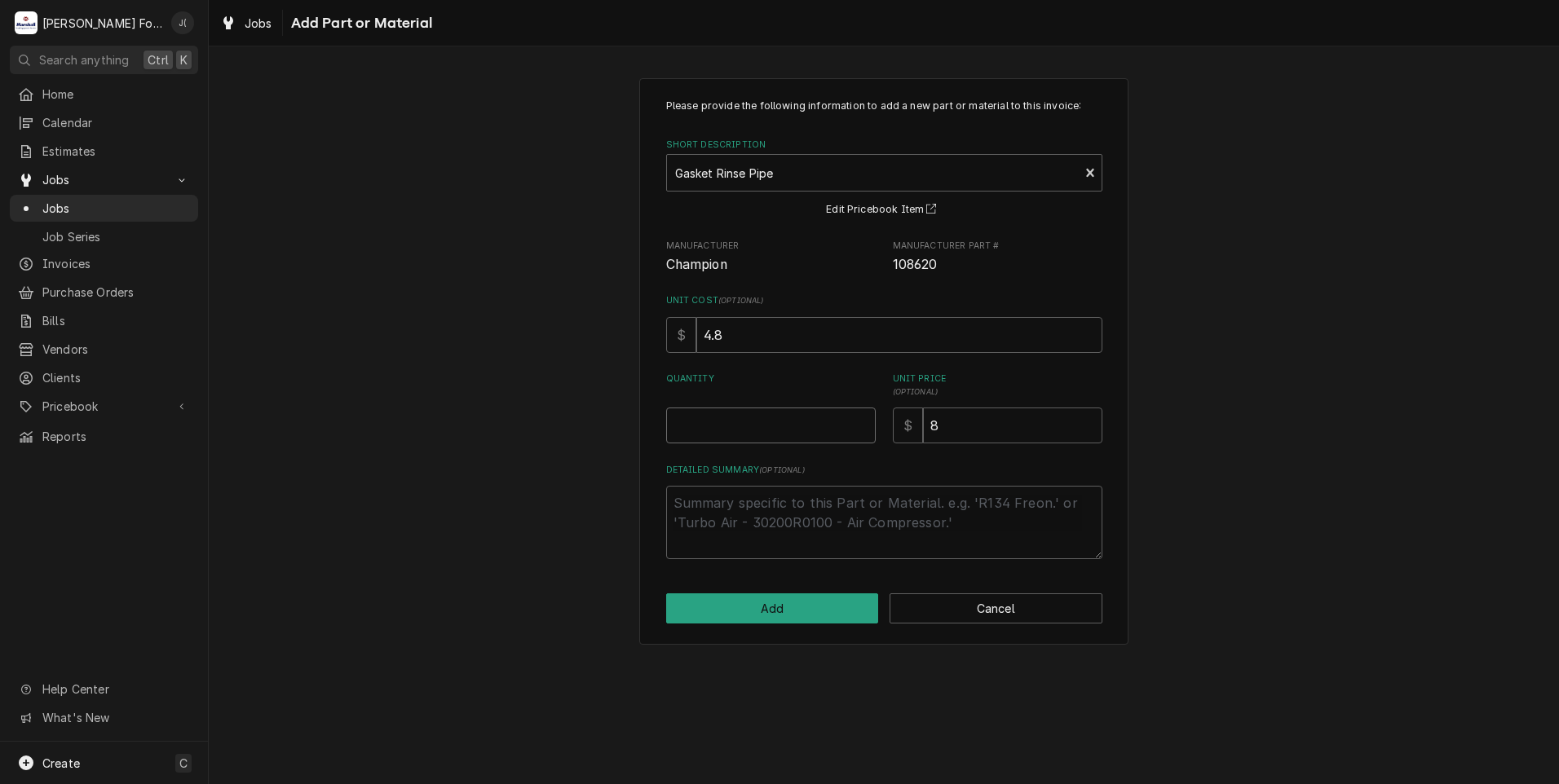
click at [761, 432] on input "Quantity" at bounding box center [770, 425] width 210 height 36
type textarea "x"
type input "2"
click at [817, 602] on button "Add" at bounding box center [772, 608] width 213 height 30
type textarea "x"
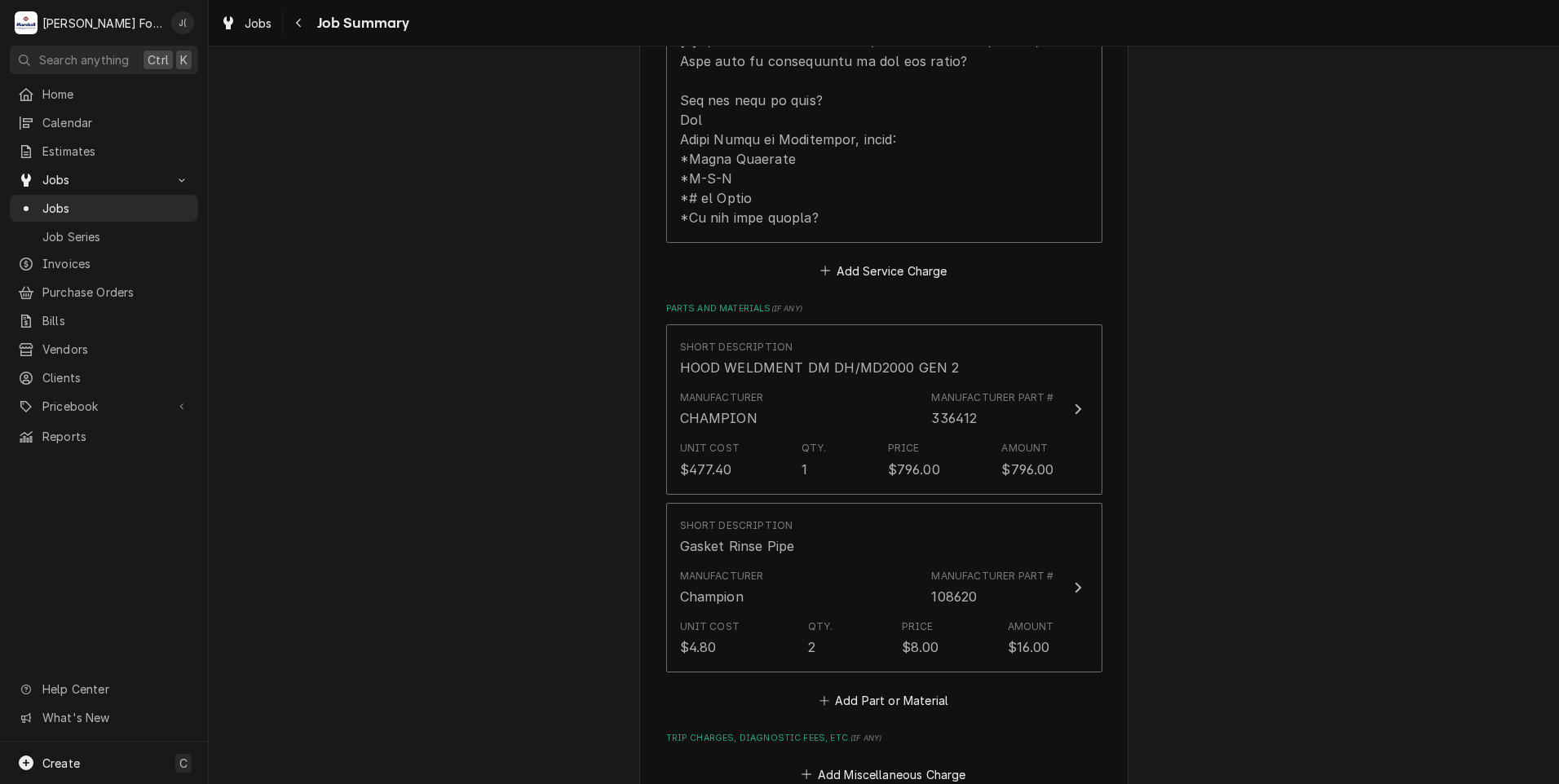
scroll to position [1059, 0]
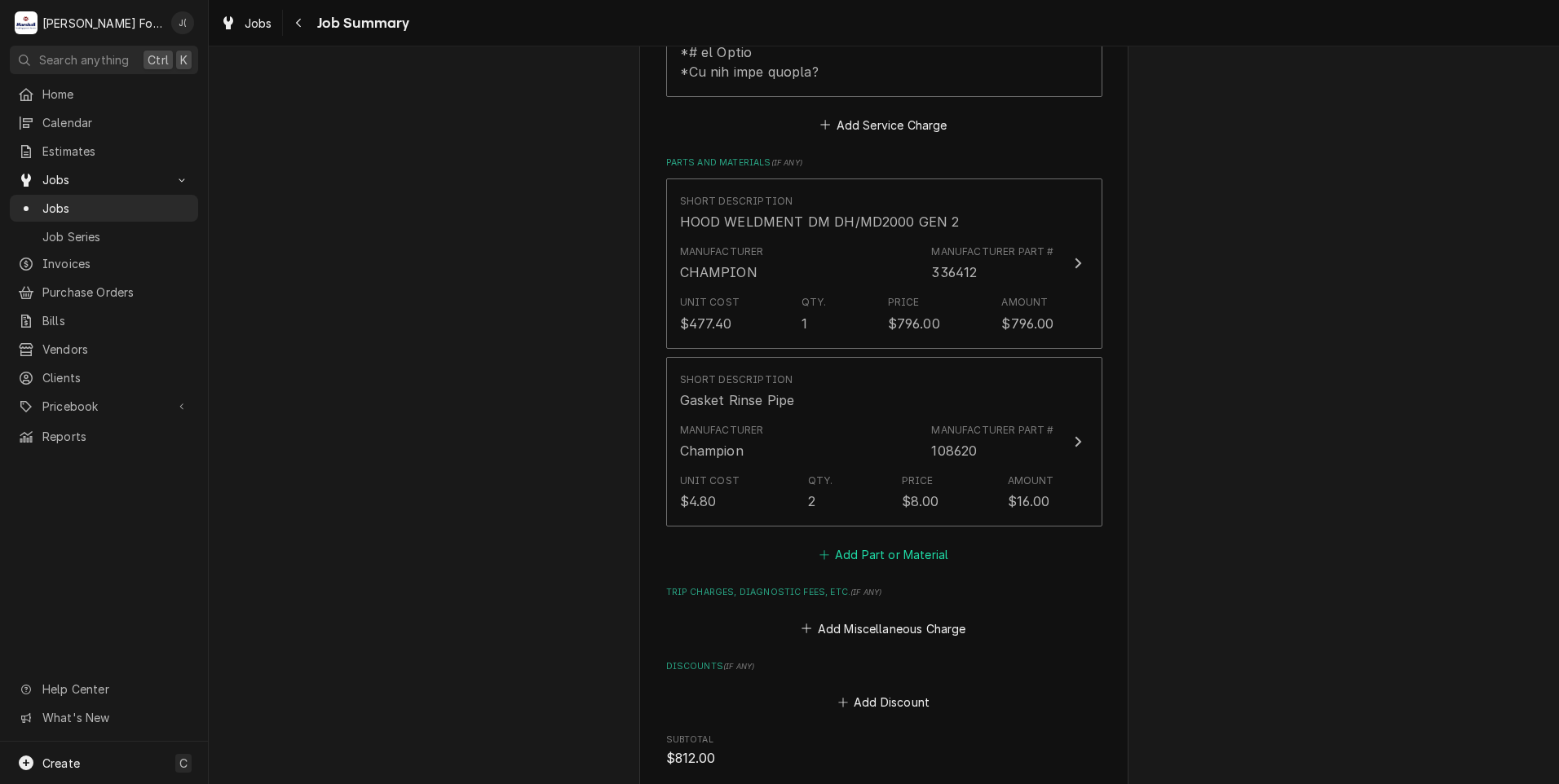
click at [881, 544] on button "Add Part or Material" at bounding box center [883, 555] width 134 height 23
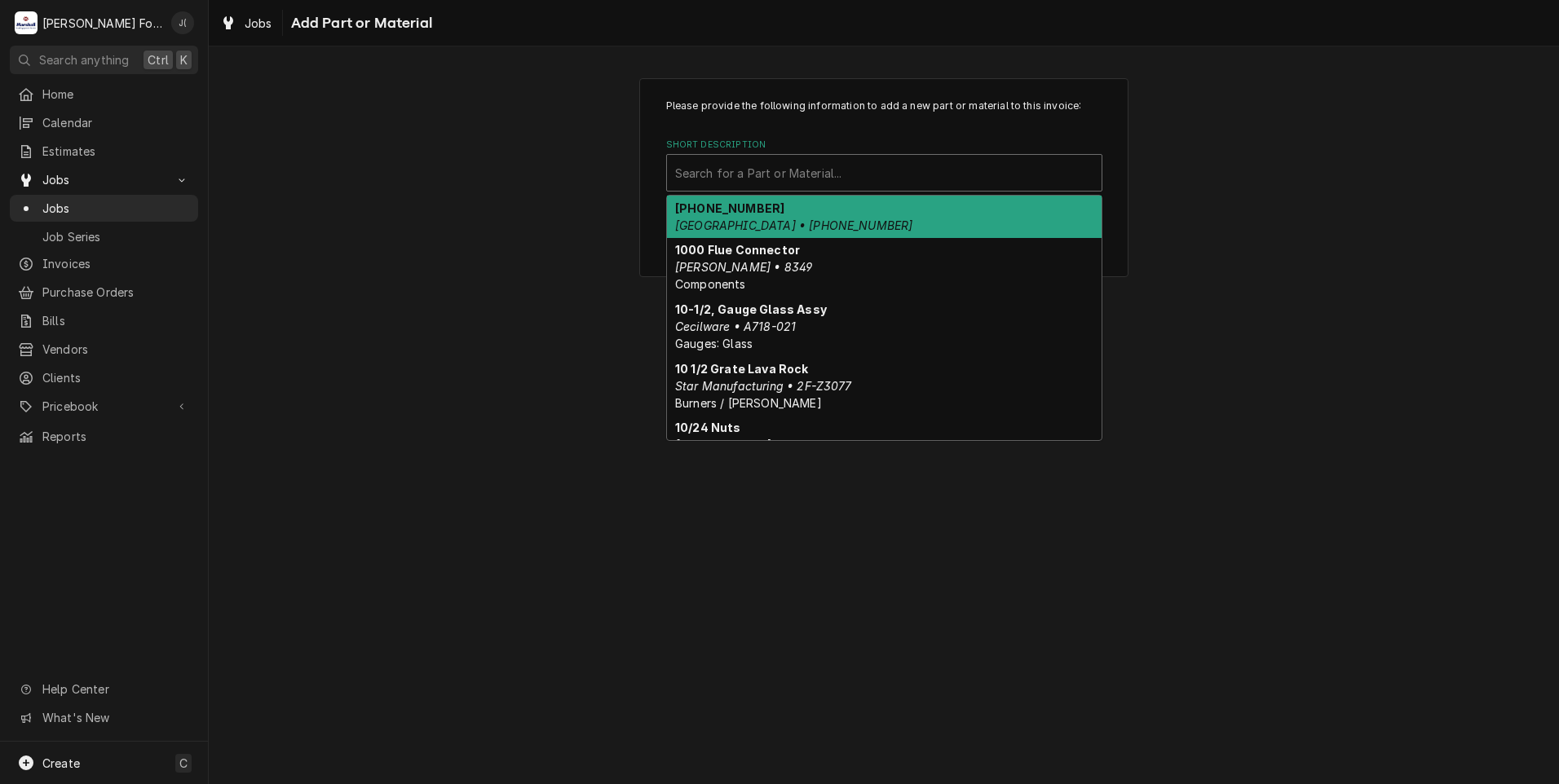
click at [748, 166] on div "Short Description" at bounding box center [884, 172] width 418 height 29
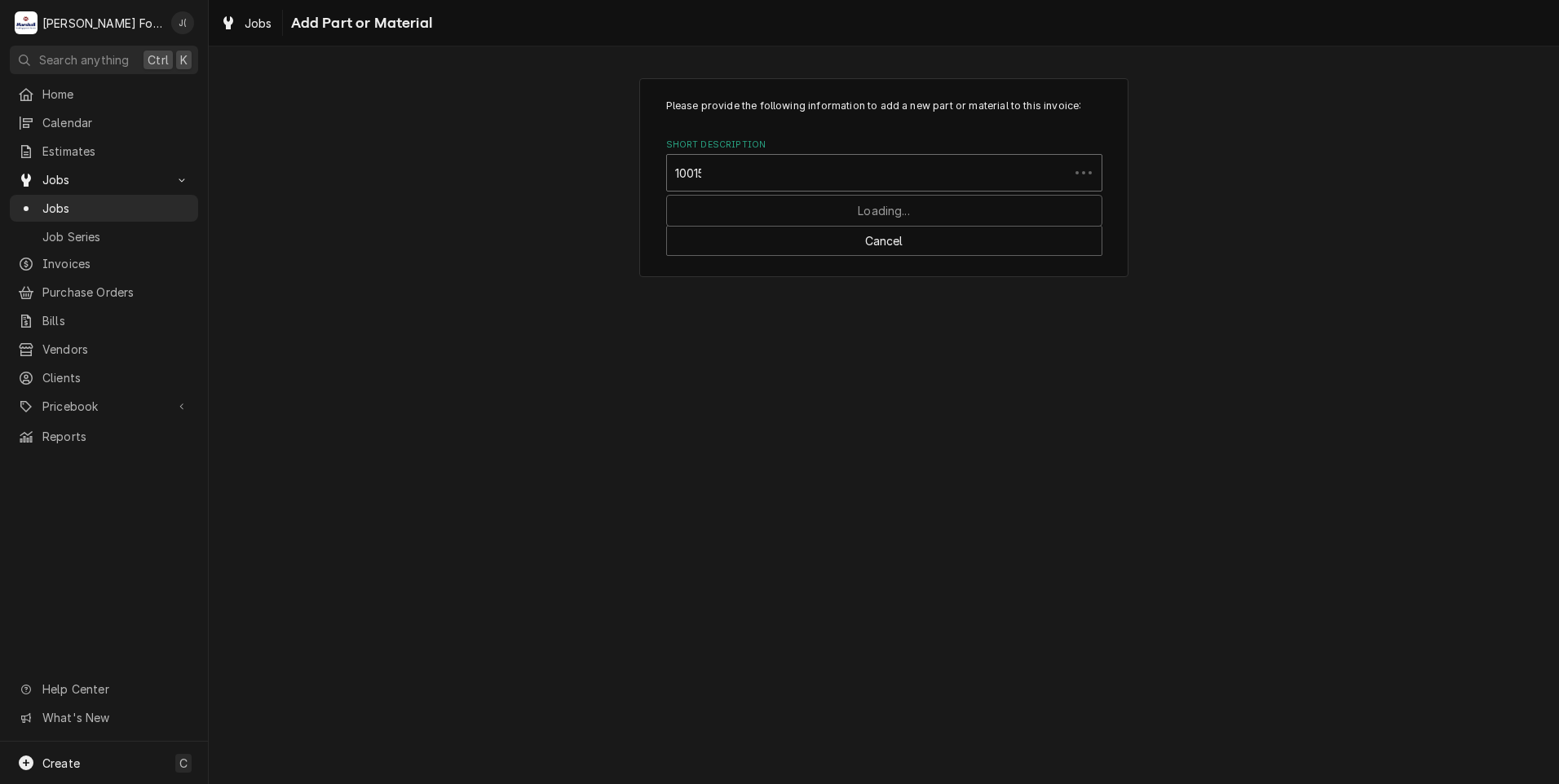
type input "100156"
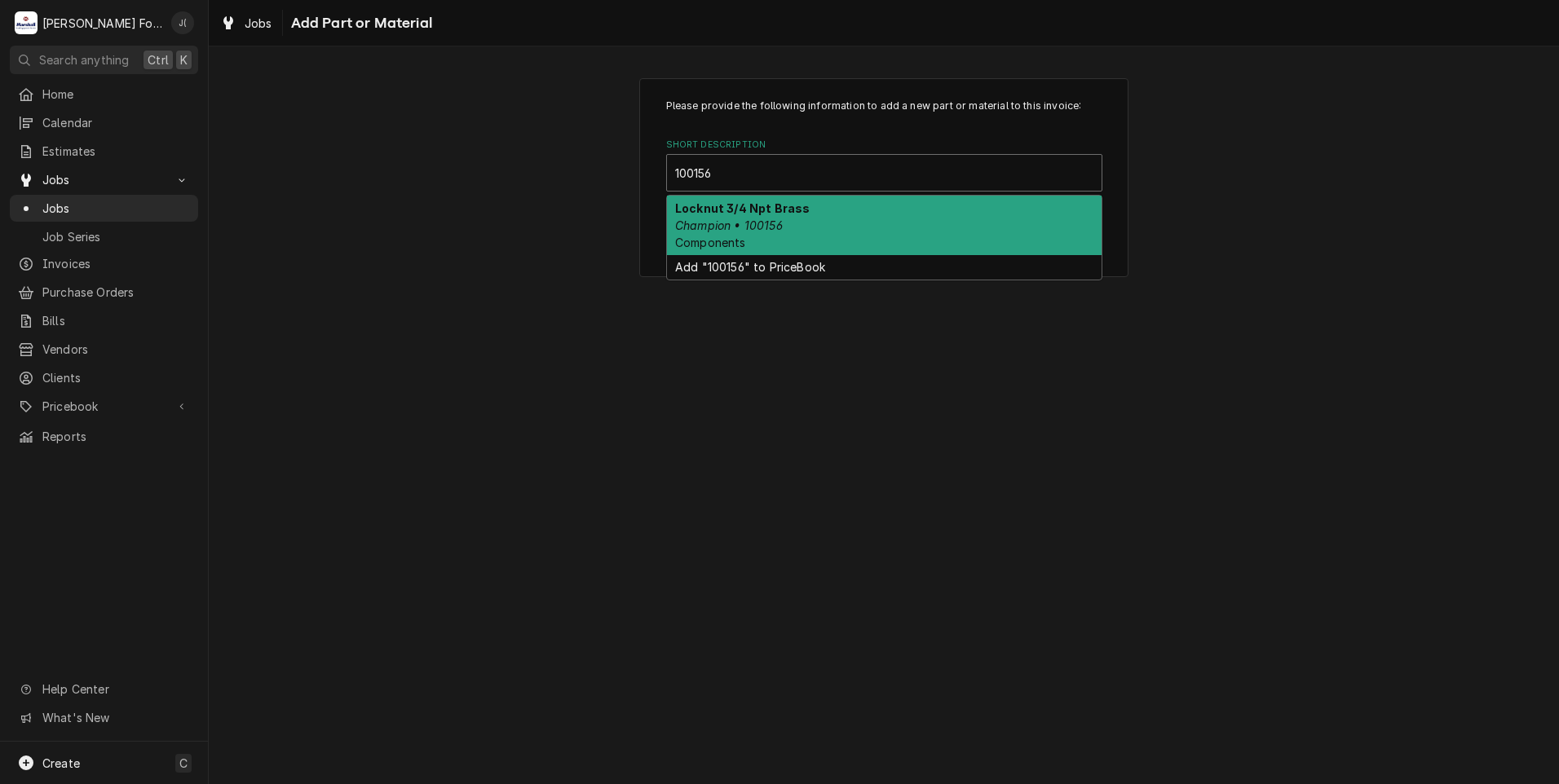
click at [747, 245] on div "Locknut 3/4 Npt Brass Champion • 100156 Components" at bounding box center [884, 225] width 435 height 60
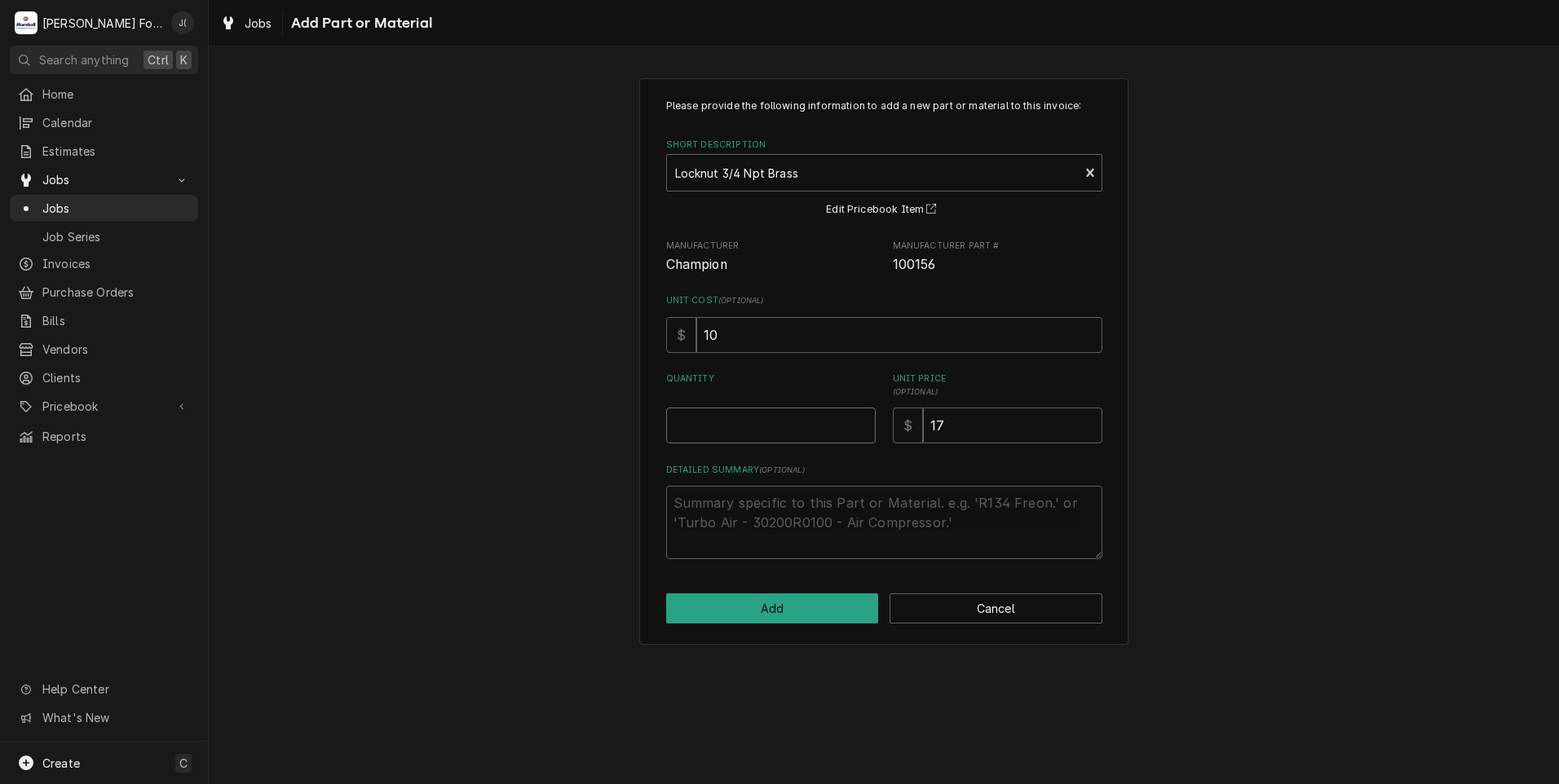
click at [749, 427] on input "Quantity" at bounding box center [770, 425] width 210 height 36
type textarea "x"
type input "1"
click at [755, 598] on button "Add" at bounding box center [772, 608] width 213 height 30
type textarea "x"
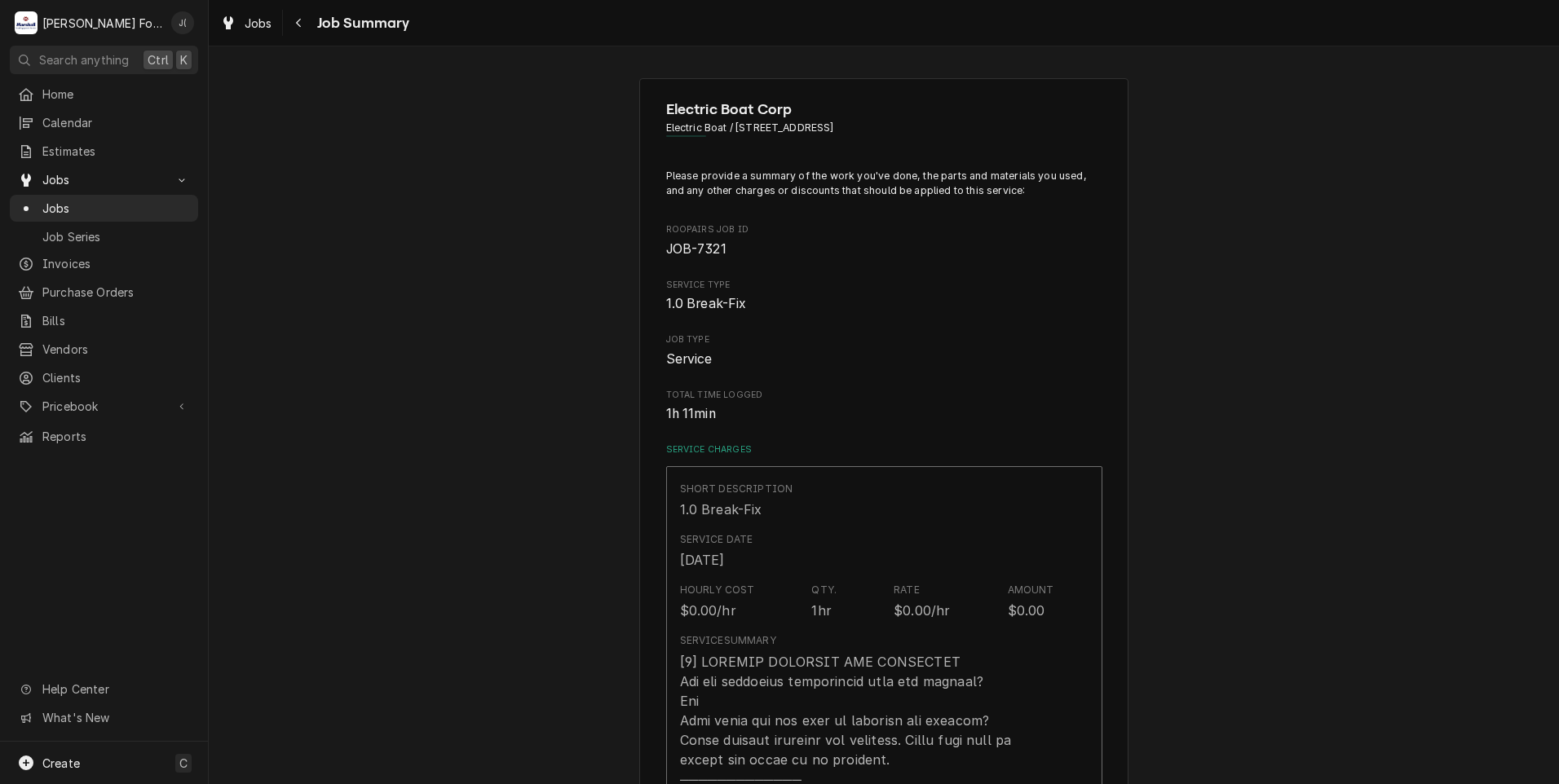
scroll to position [1059, 0]
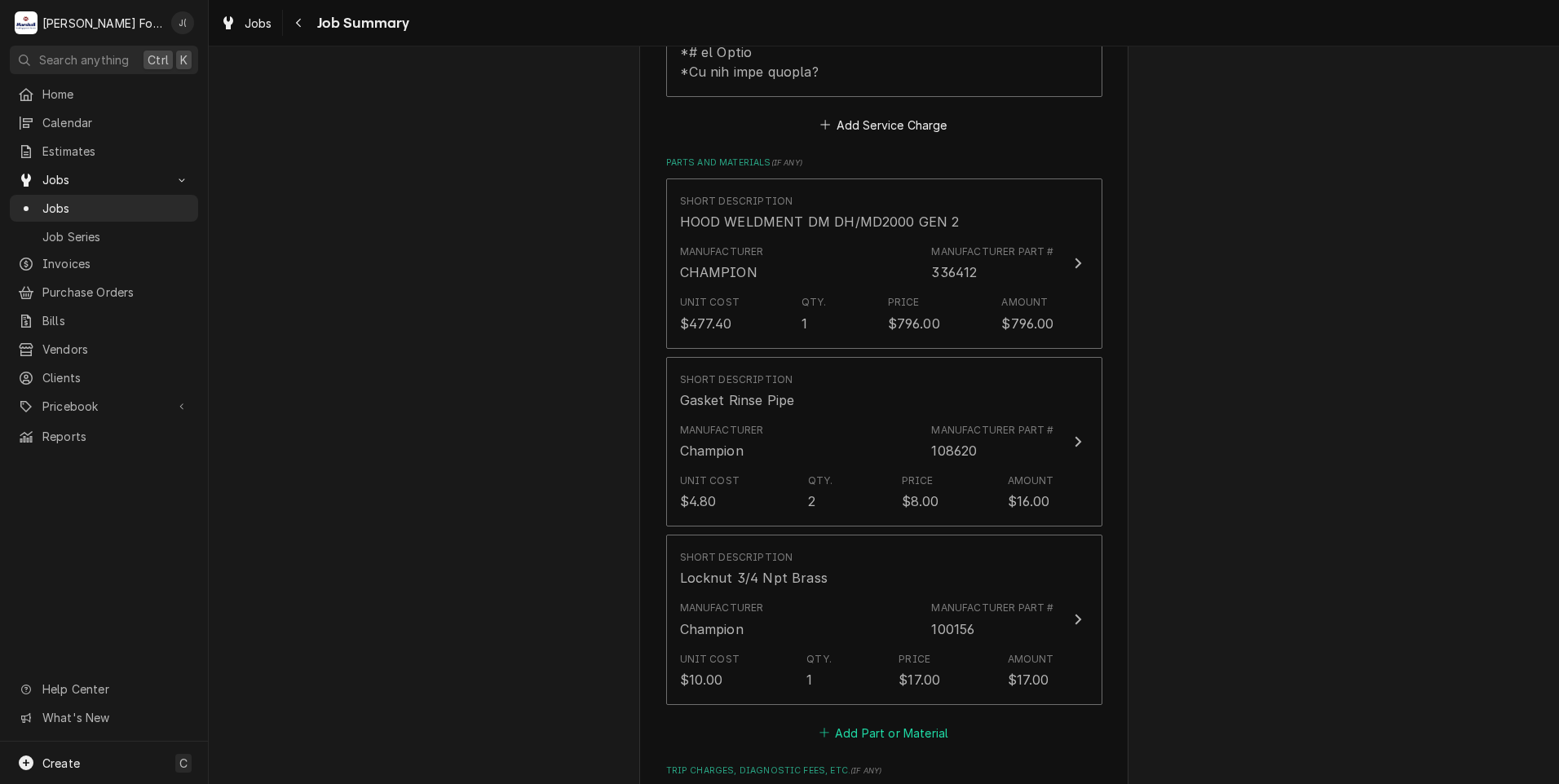
click at [856, 721] on button "Add Part or Material" at bounding box center [883, 733] width 134 height 23
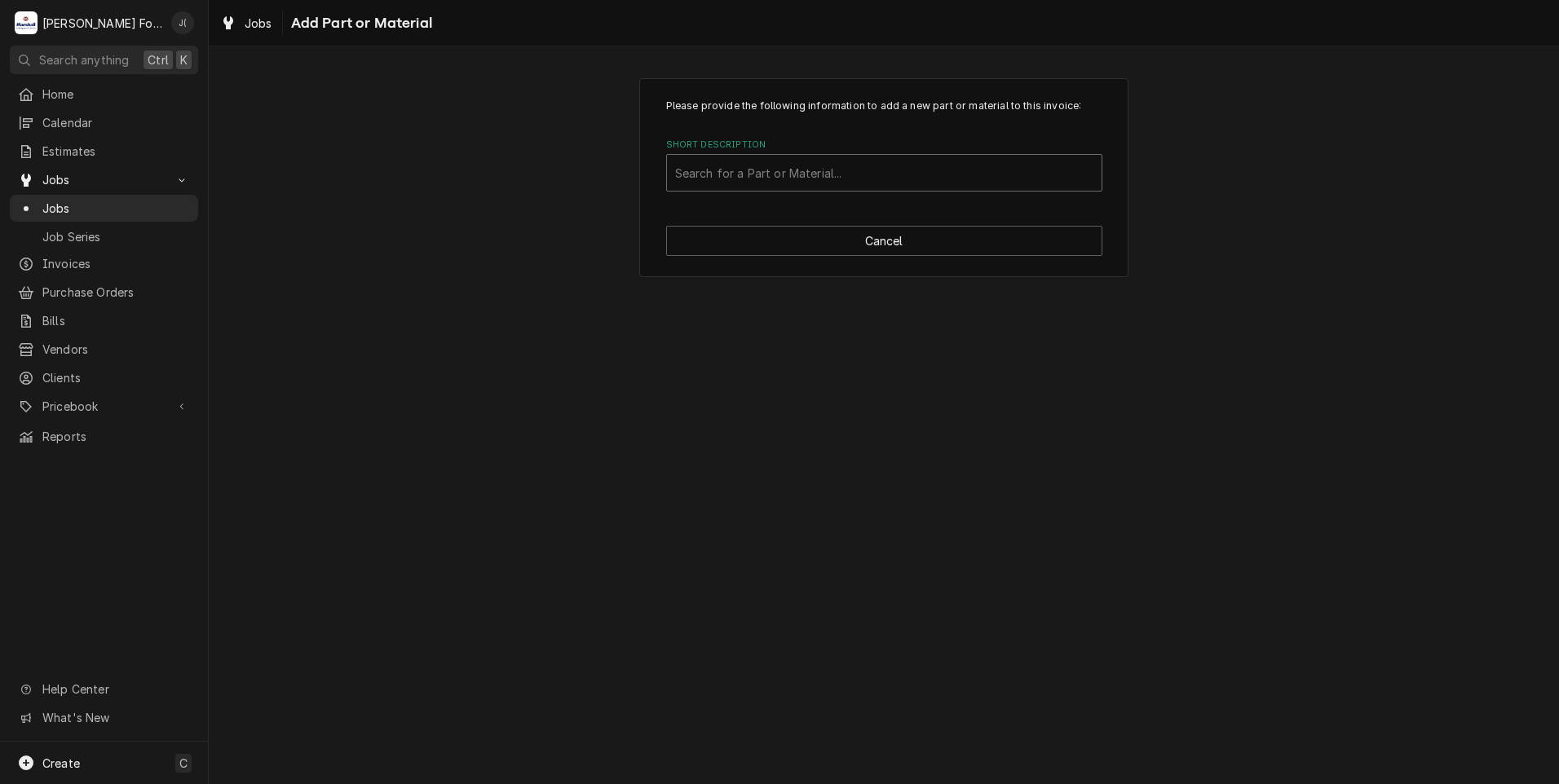
click at [815, 170] on div "Short Description" at bounding box center [884, 172] width 418 height 29
type input "SSDT"
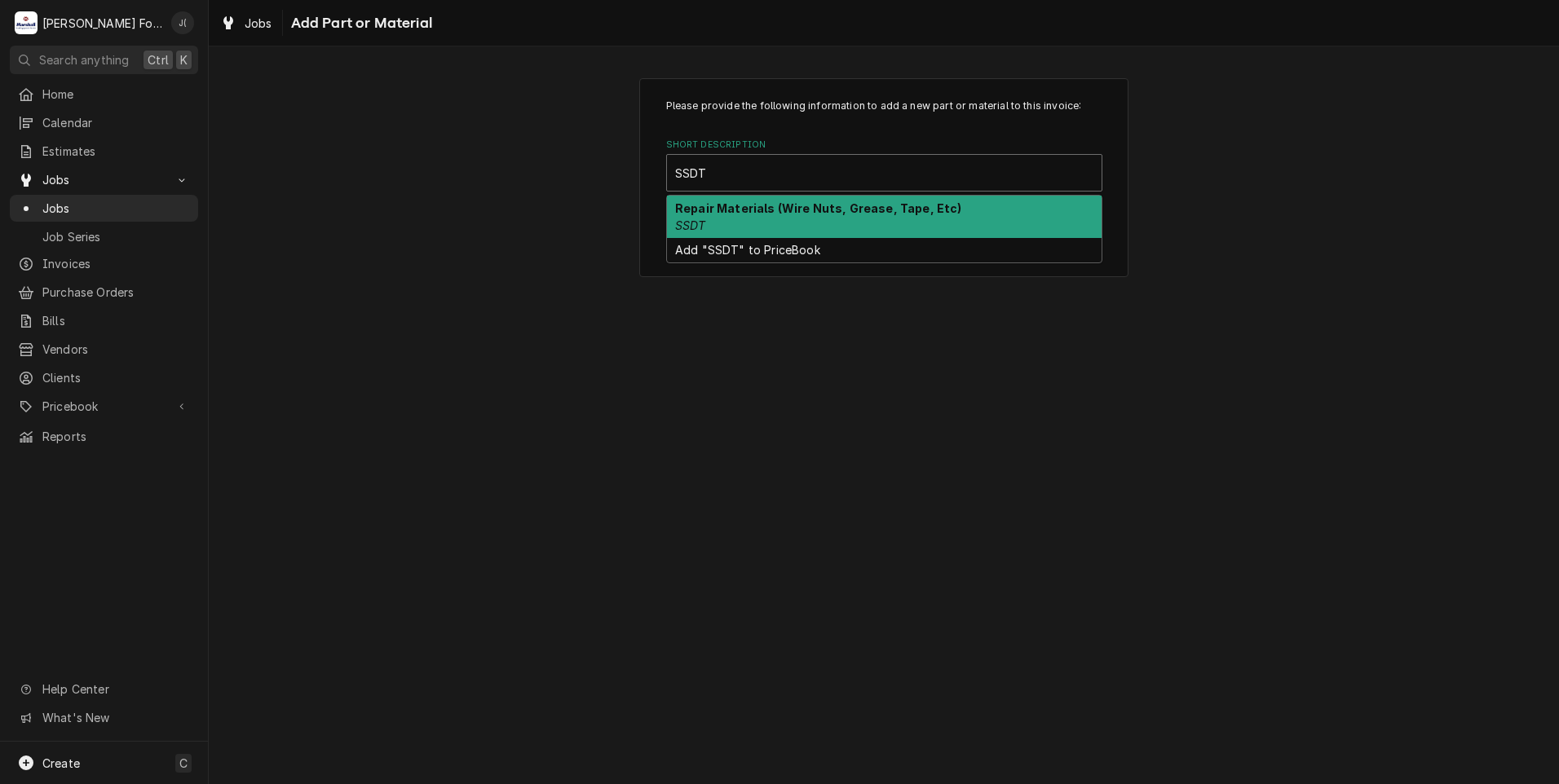
click at [768, 215] on div "Repair Materials (Wire Nuts, Grease, Tape, Etc) SSDT" at bounding box center [884, 216] width 435 height 42
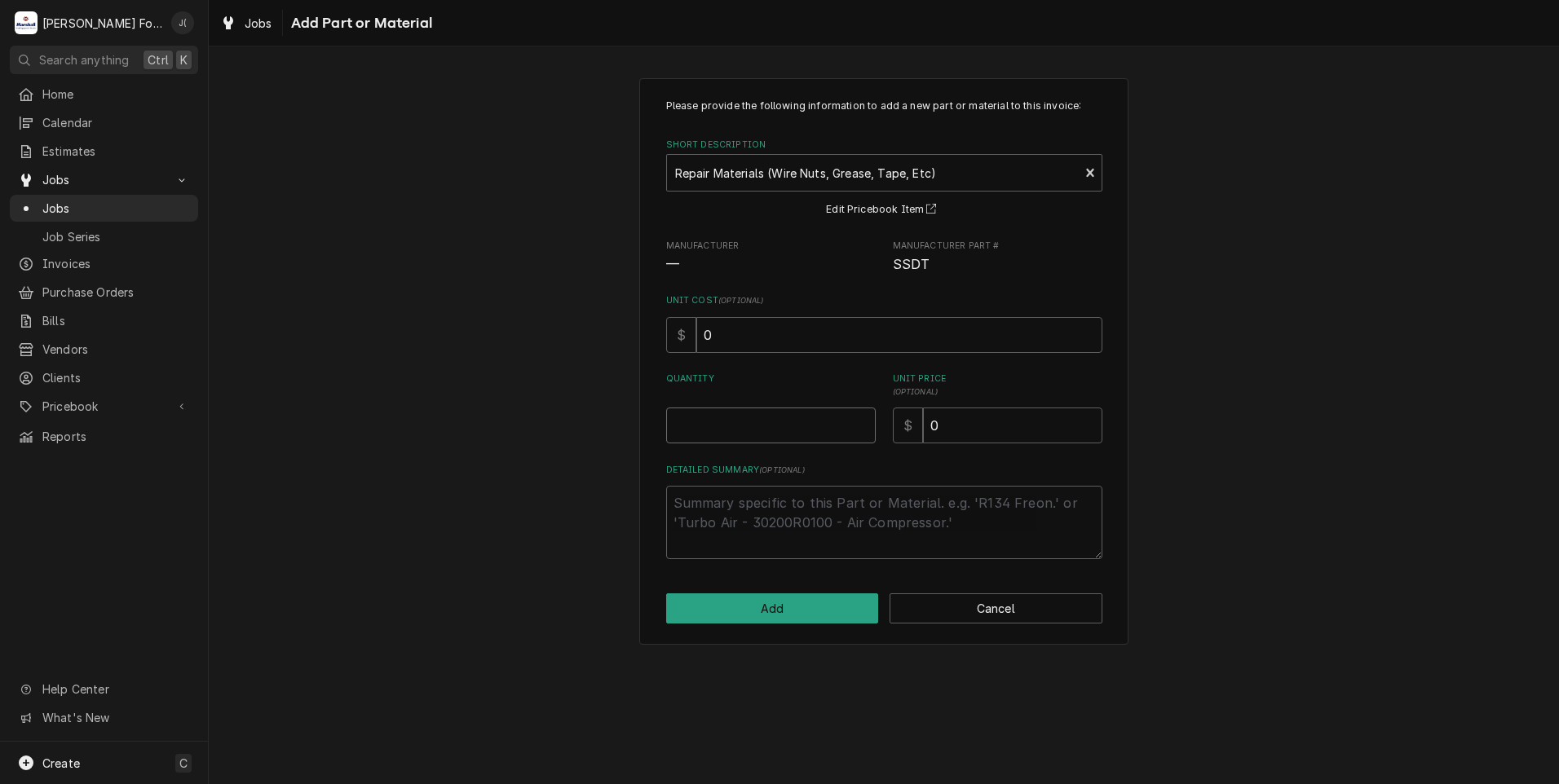
click at [753, 433] on input "Quantity" at bounding box center [770, 425] width 210 height 36
type textarea "x"
type input "1"
type textarea "x"
type input "1"
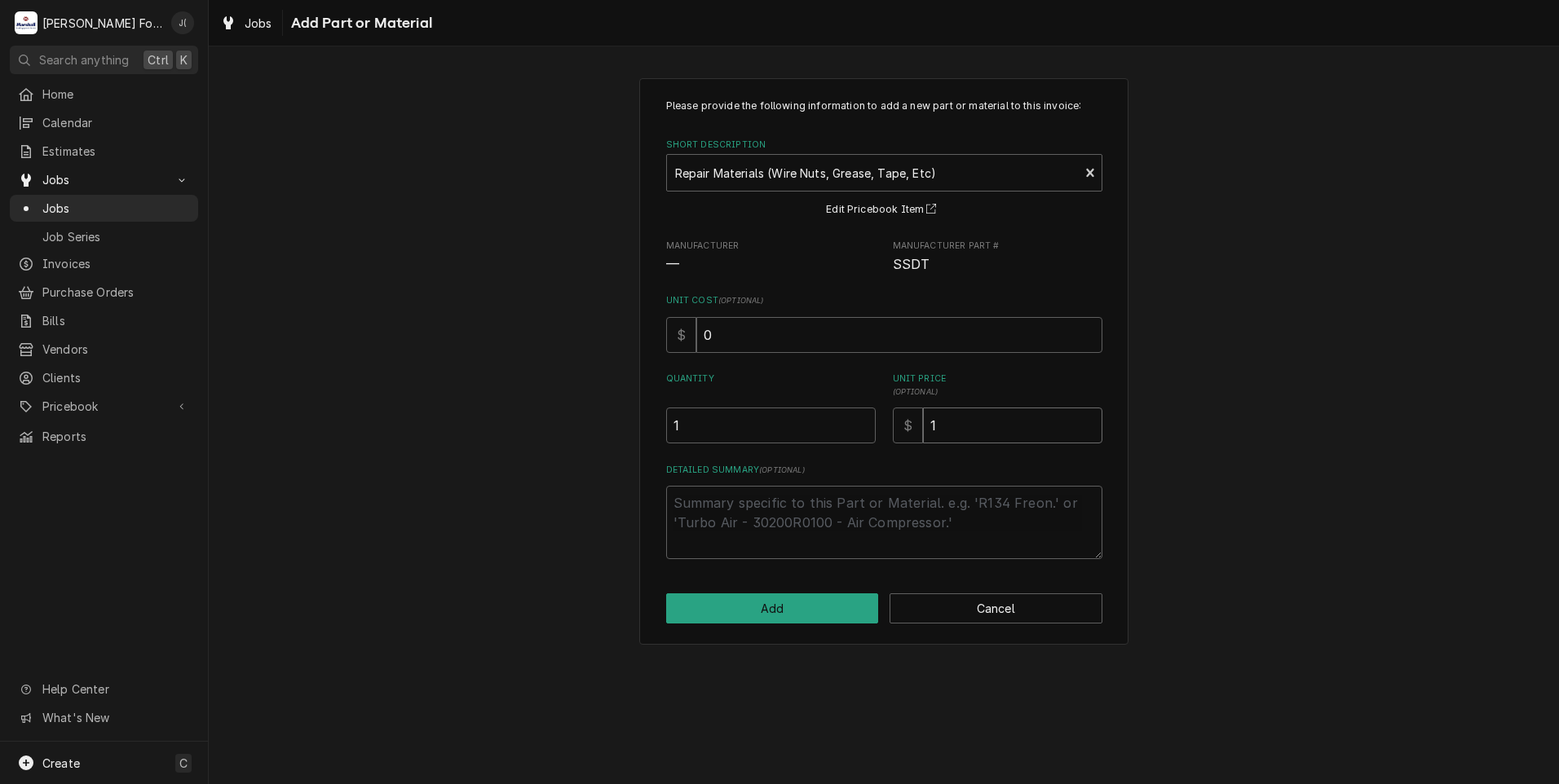
type textarea "x"
type input "18"
click at [755, 609] on button "Add" at bounding box center [772, 608] width 213 height 30
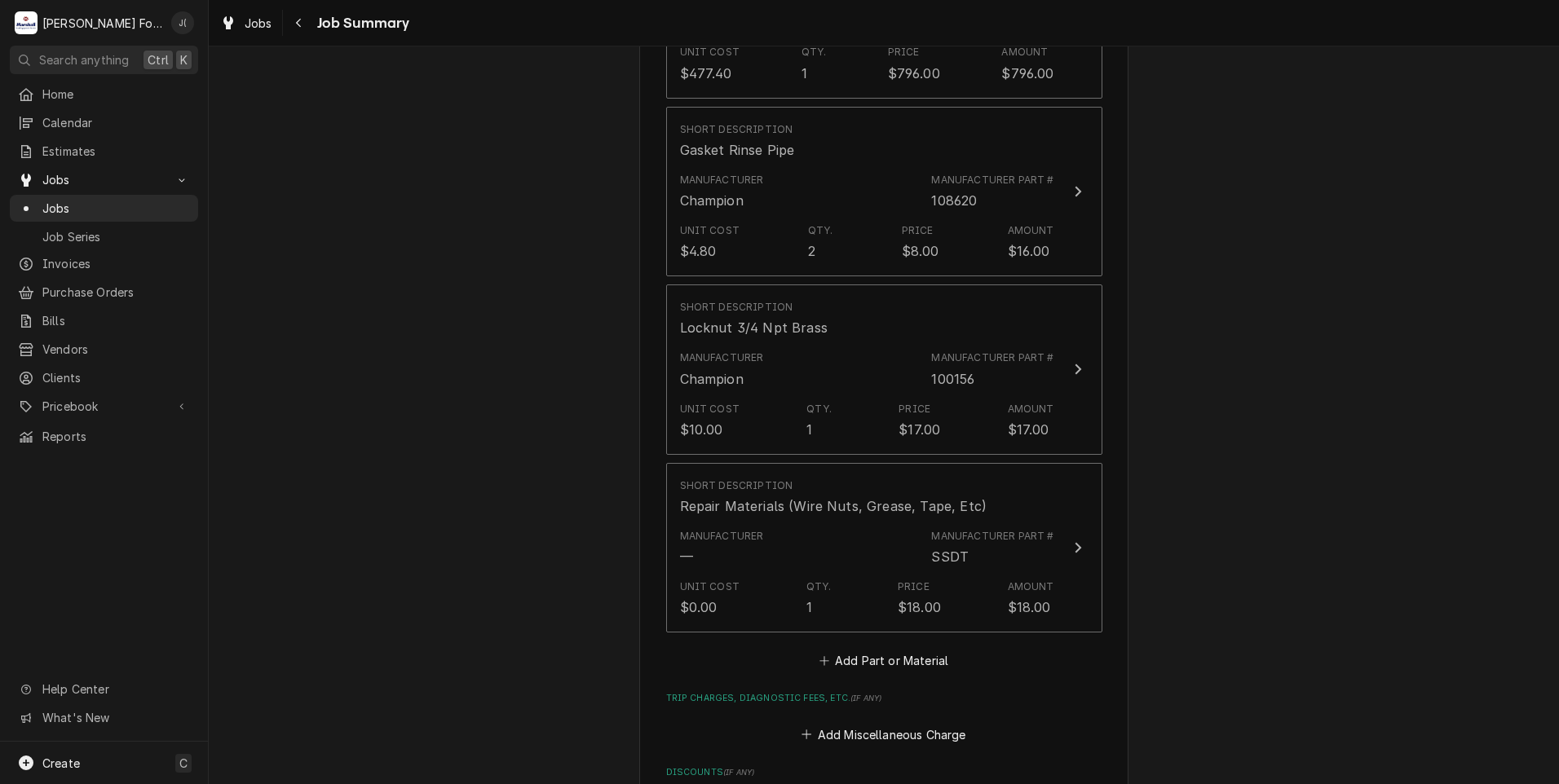
scroll to position [1793, 0]
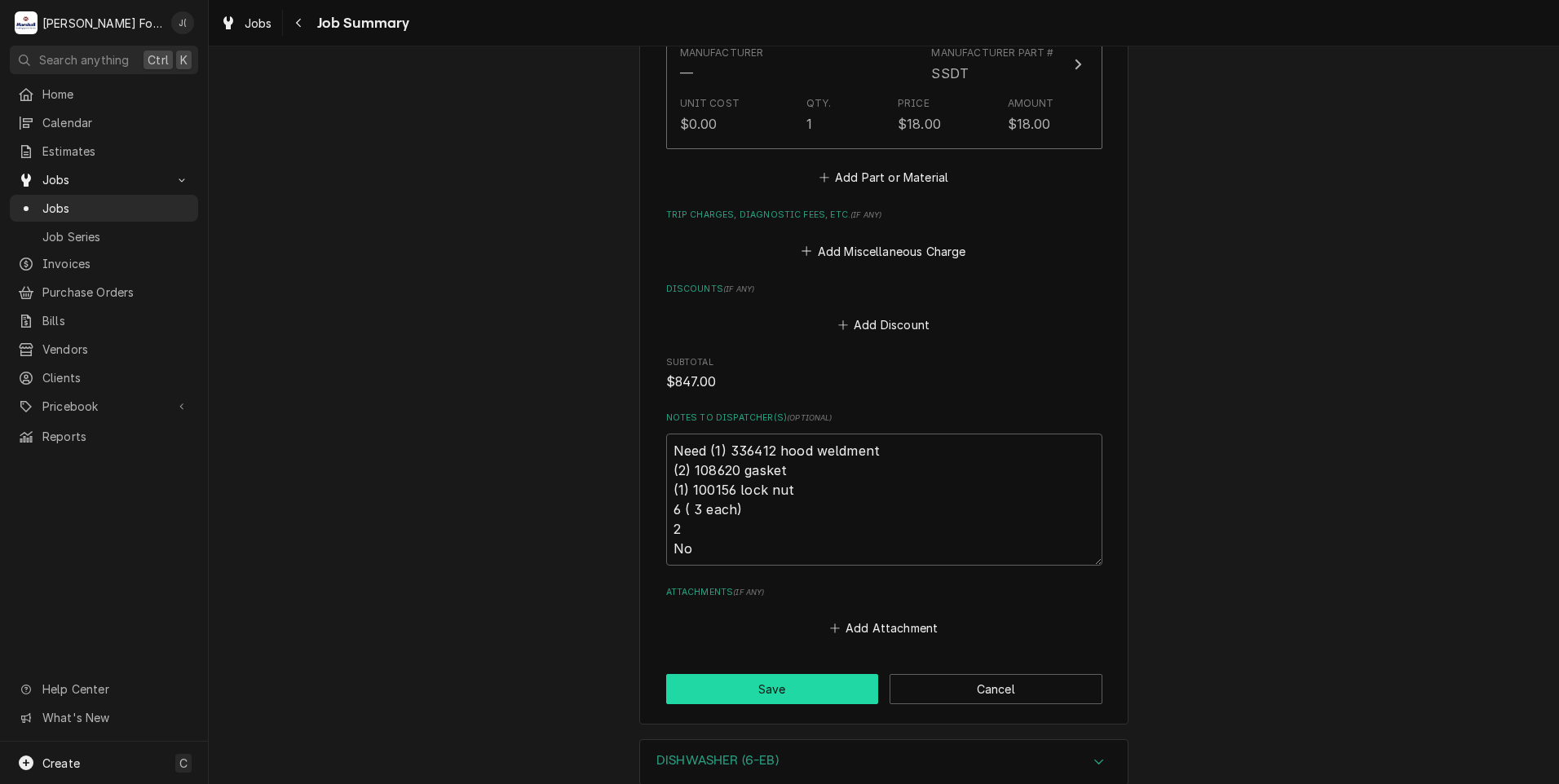
click at [745, 674] on button "Save" at bounding box center [772, 689] width 213 height 30
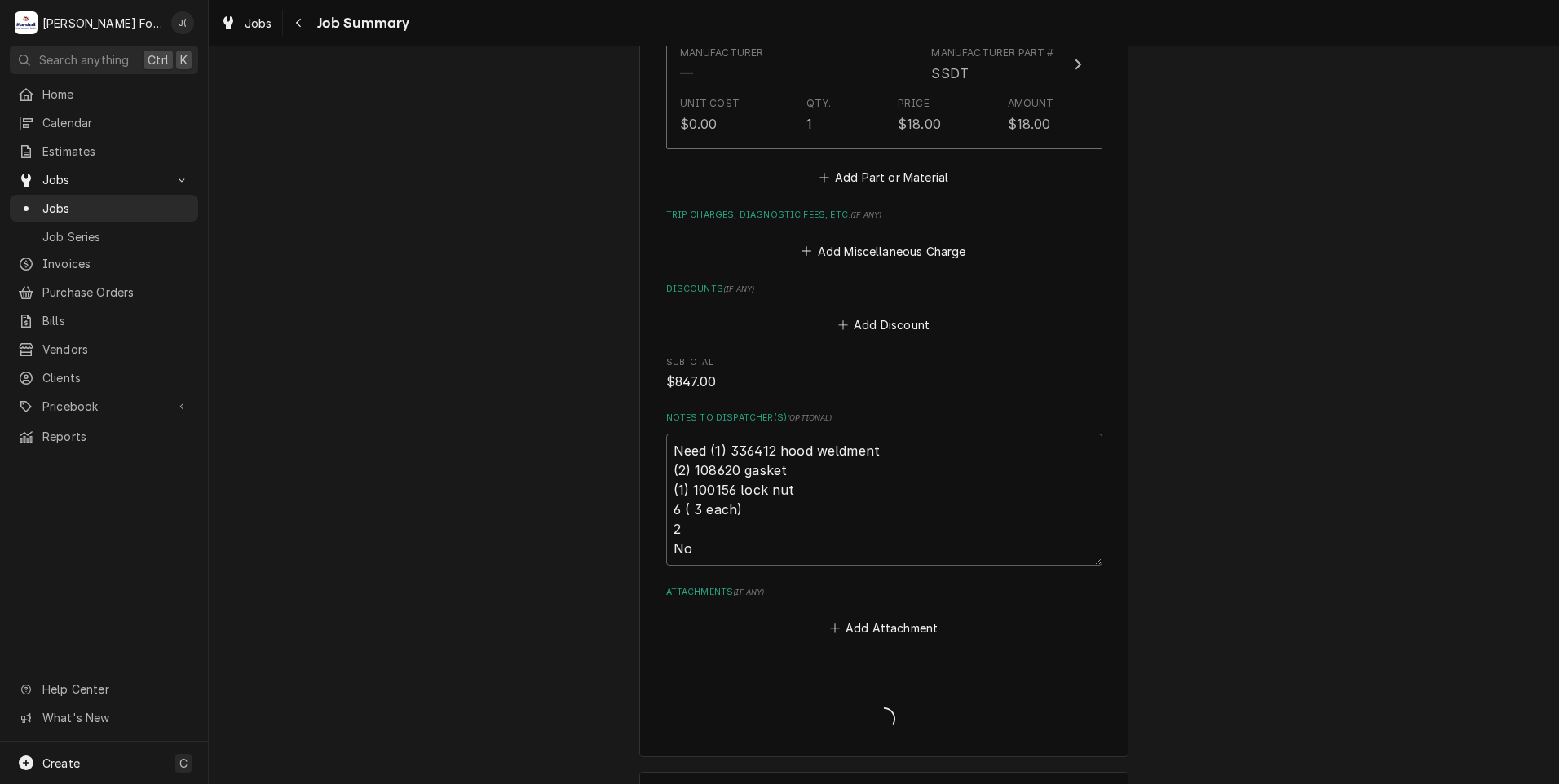
type textarea "x"
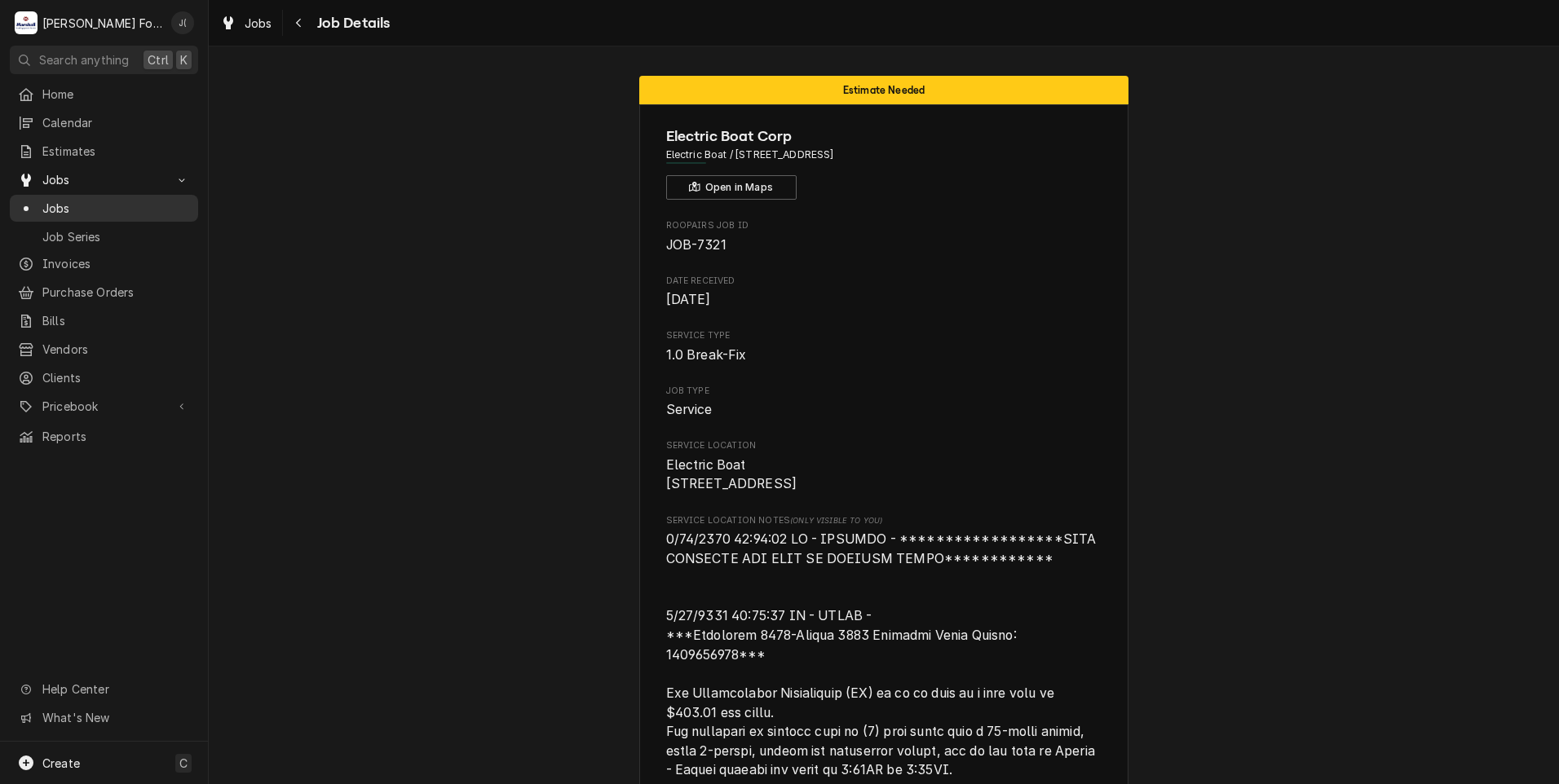
click at [109, 206] on span "Jobs" at bounding box center [116, 208] width 148 height 17
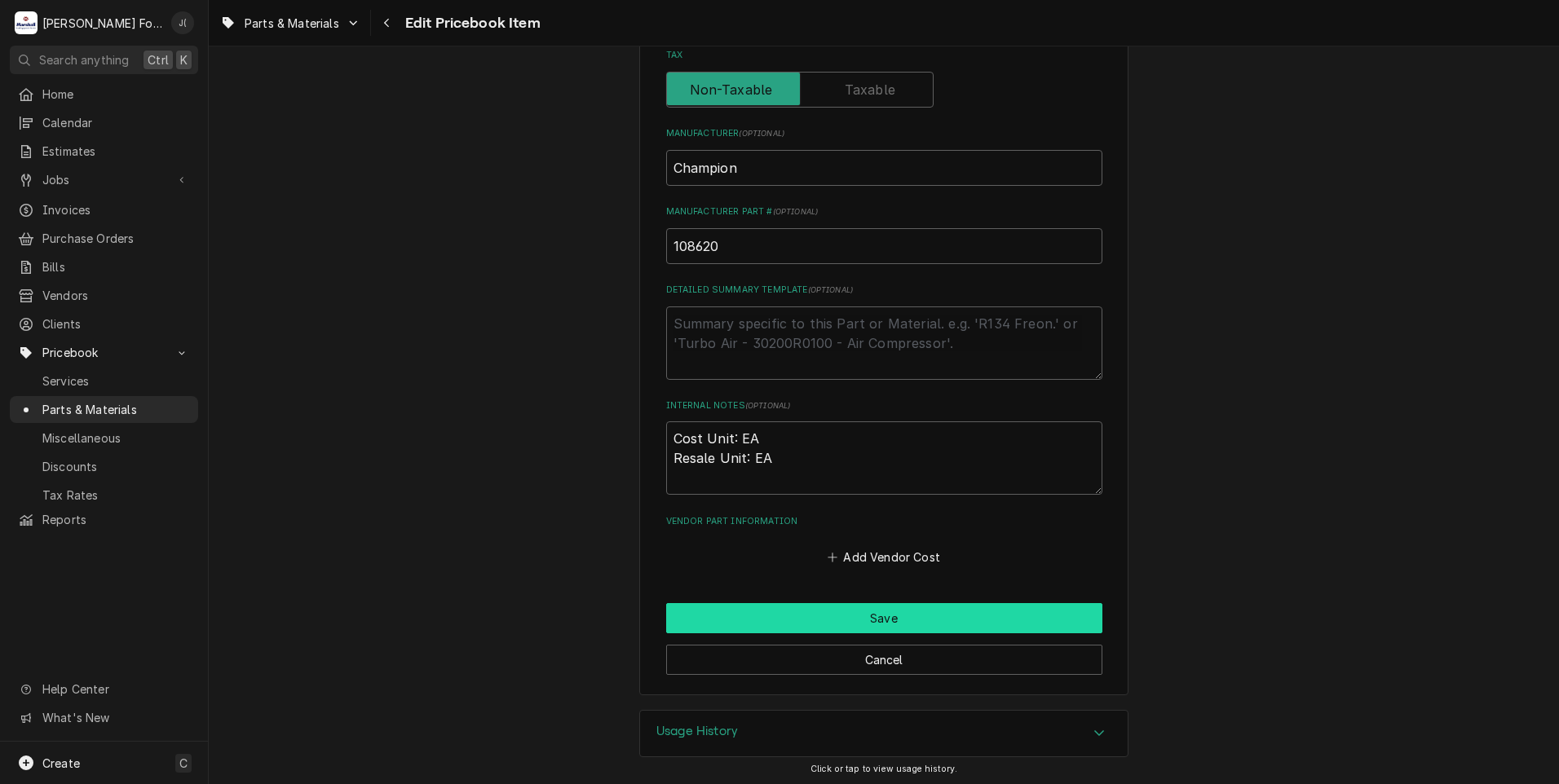
click at [754, 617] on button "Save" at bounding box center [884, 617] width 436 height 30
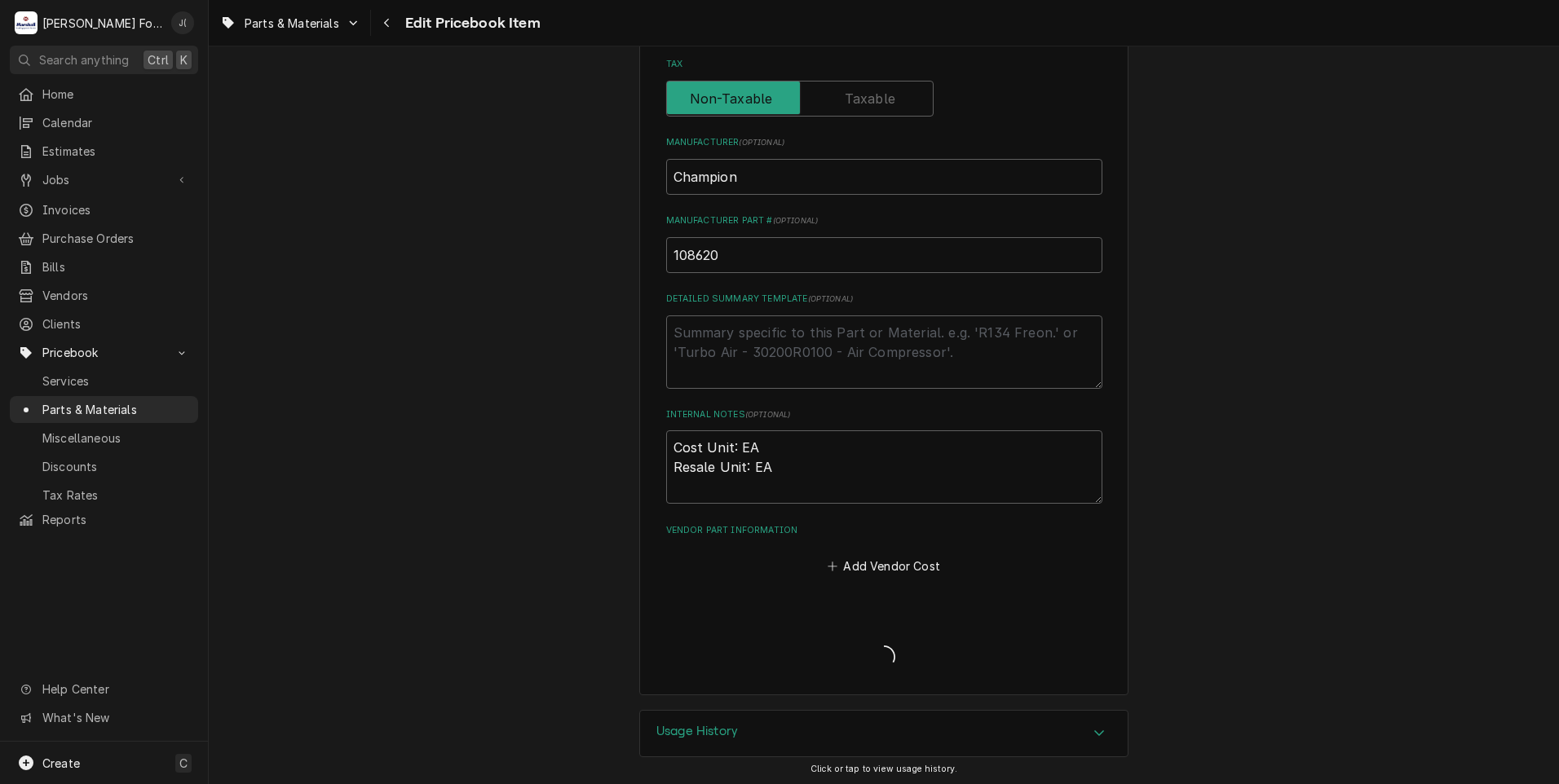
type textarea "x"
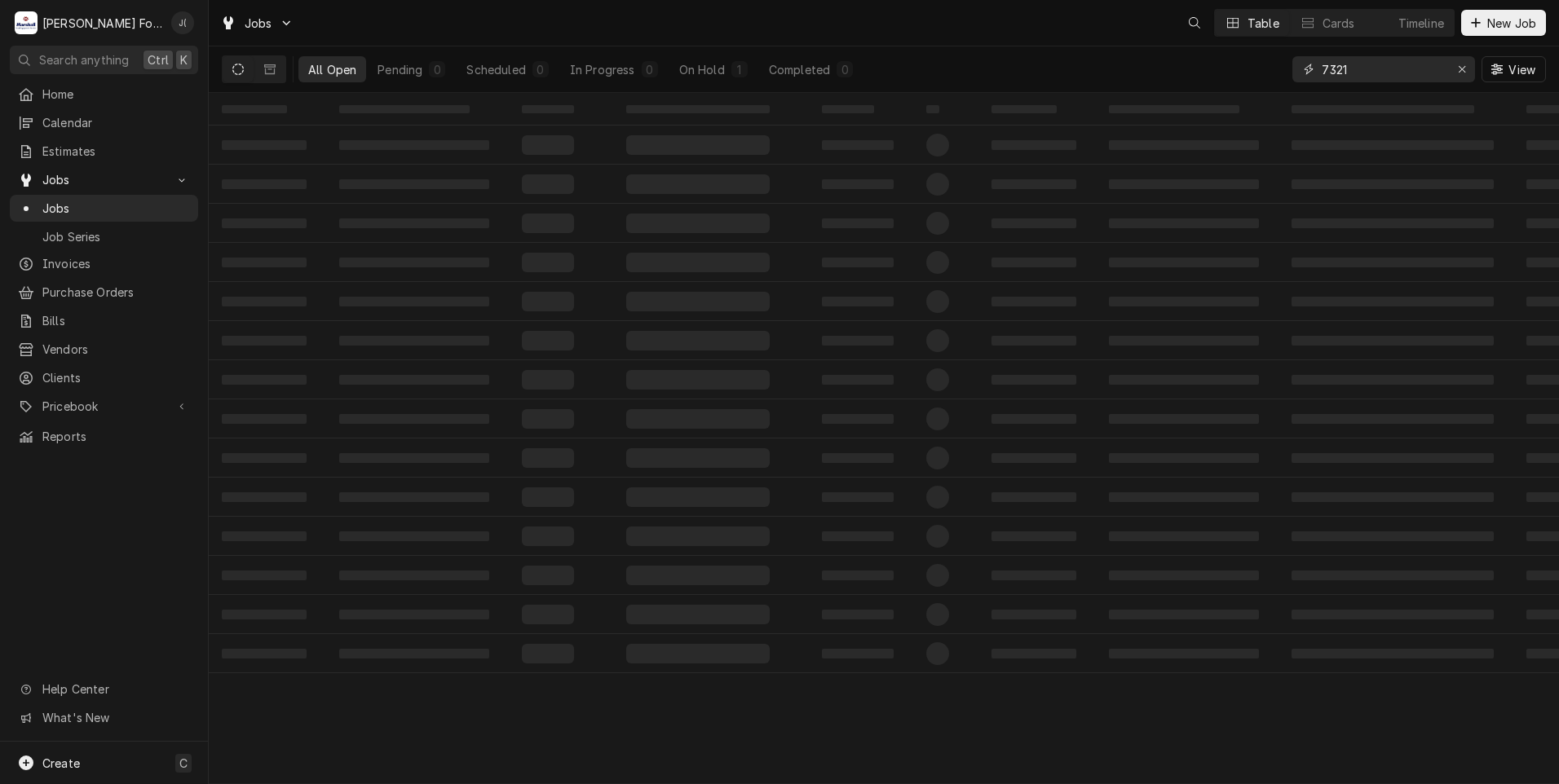
drag, startPoint x: 1407, startPoint y: 66, endPoint x: 1215, endPoint y: 67, distance: 192.0
click at [1241, 66] on div "All Open Pending 0 Scheduled 0 In Progress 0 On Hold 1 Completed 0 7321 View" at bounding box center [883, 69] width 1323 height 46
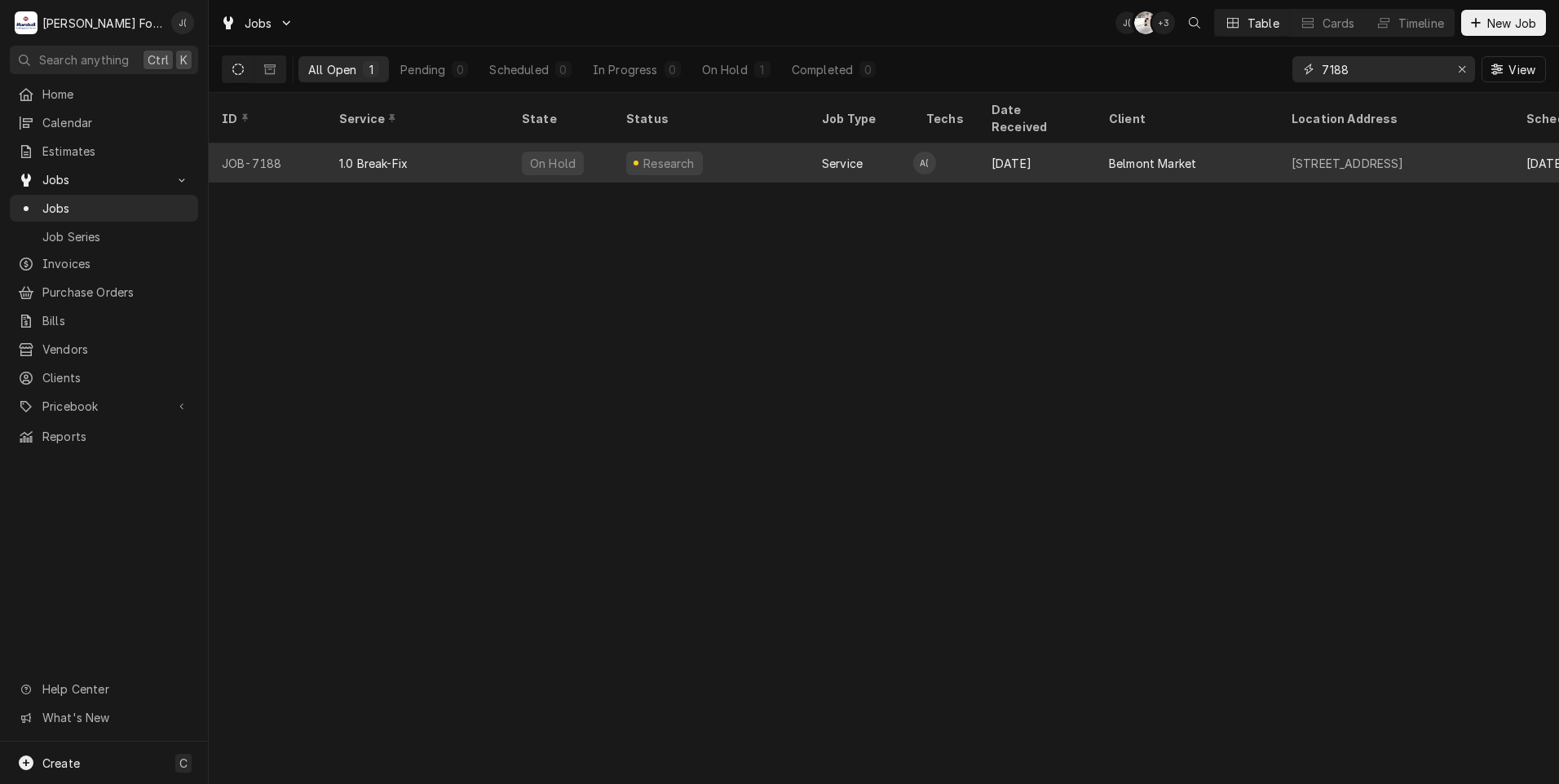
type input "7188"
click at [449, 153] on div "1.0 Break-Fix" at bounding box center [417, 162] width 182 height 39
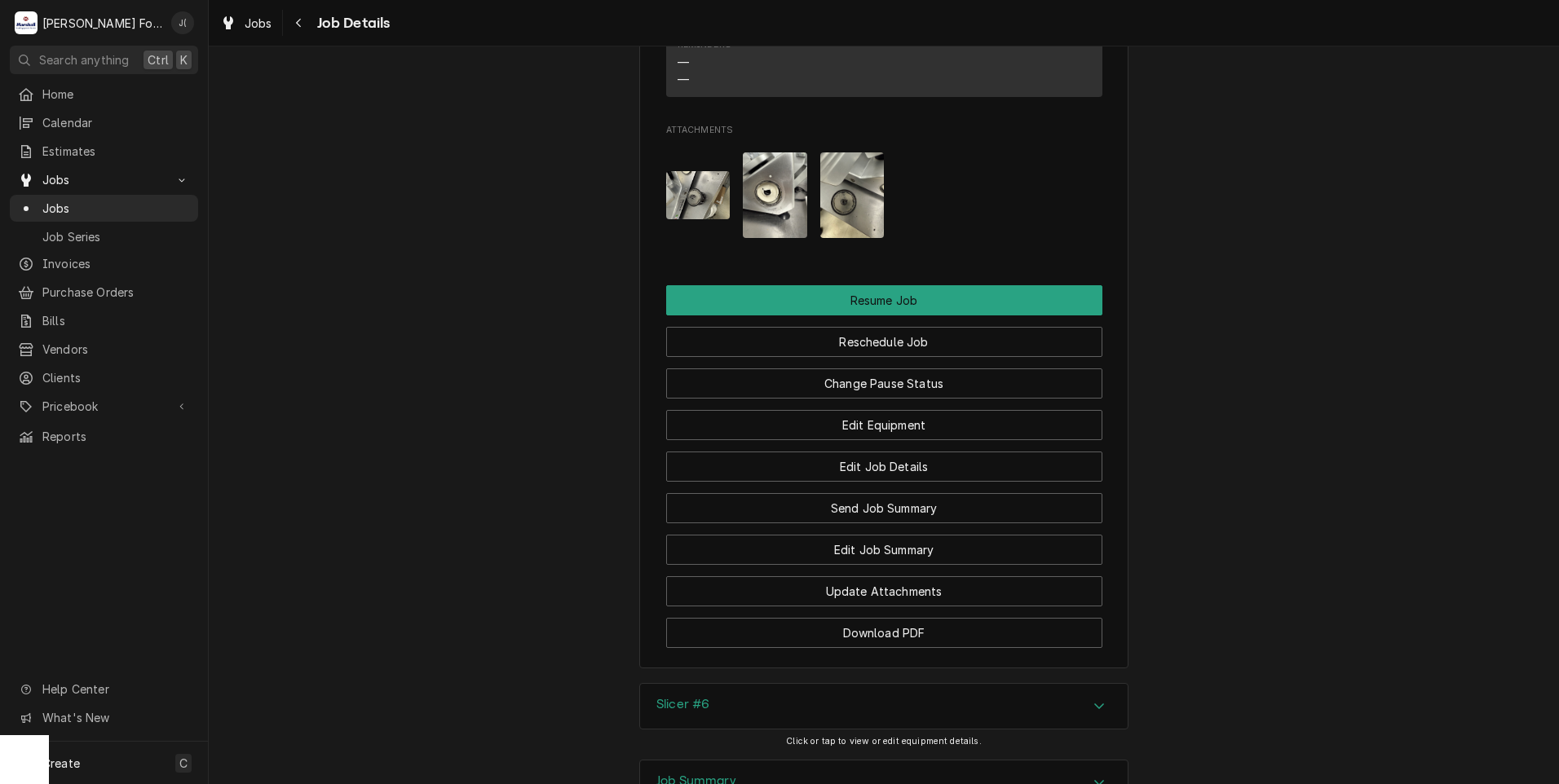
scroll to position [2185, 0]
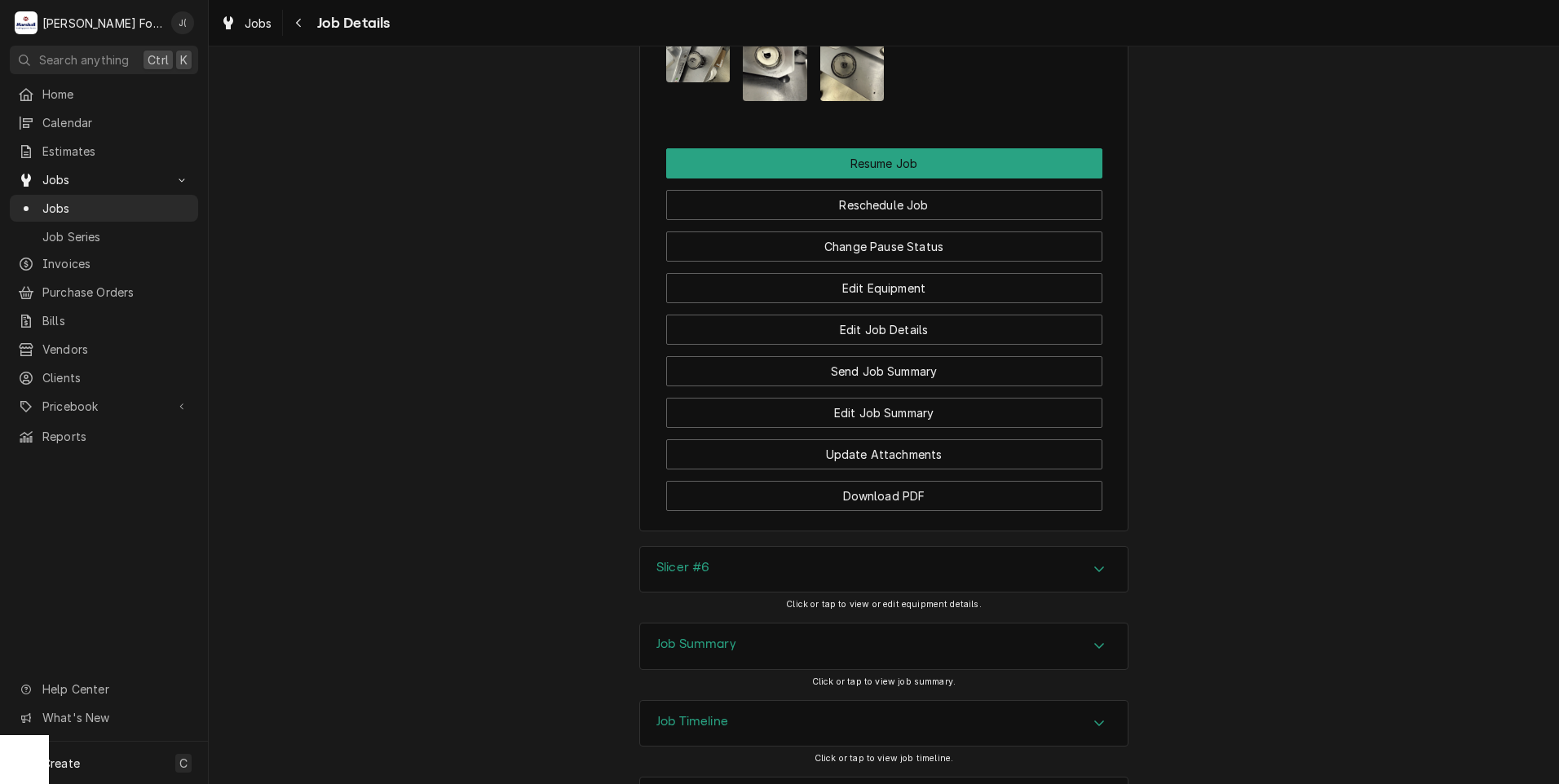
drag, startPoint x: 700, startPoint y: 577, endPoint x: 669, endPoint y: 567, distance: 32.6
click at [698, 636] on h3 "Job Summary" at bounding box center [696, 644] width 80 height 16
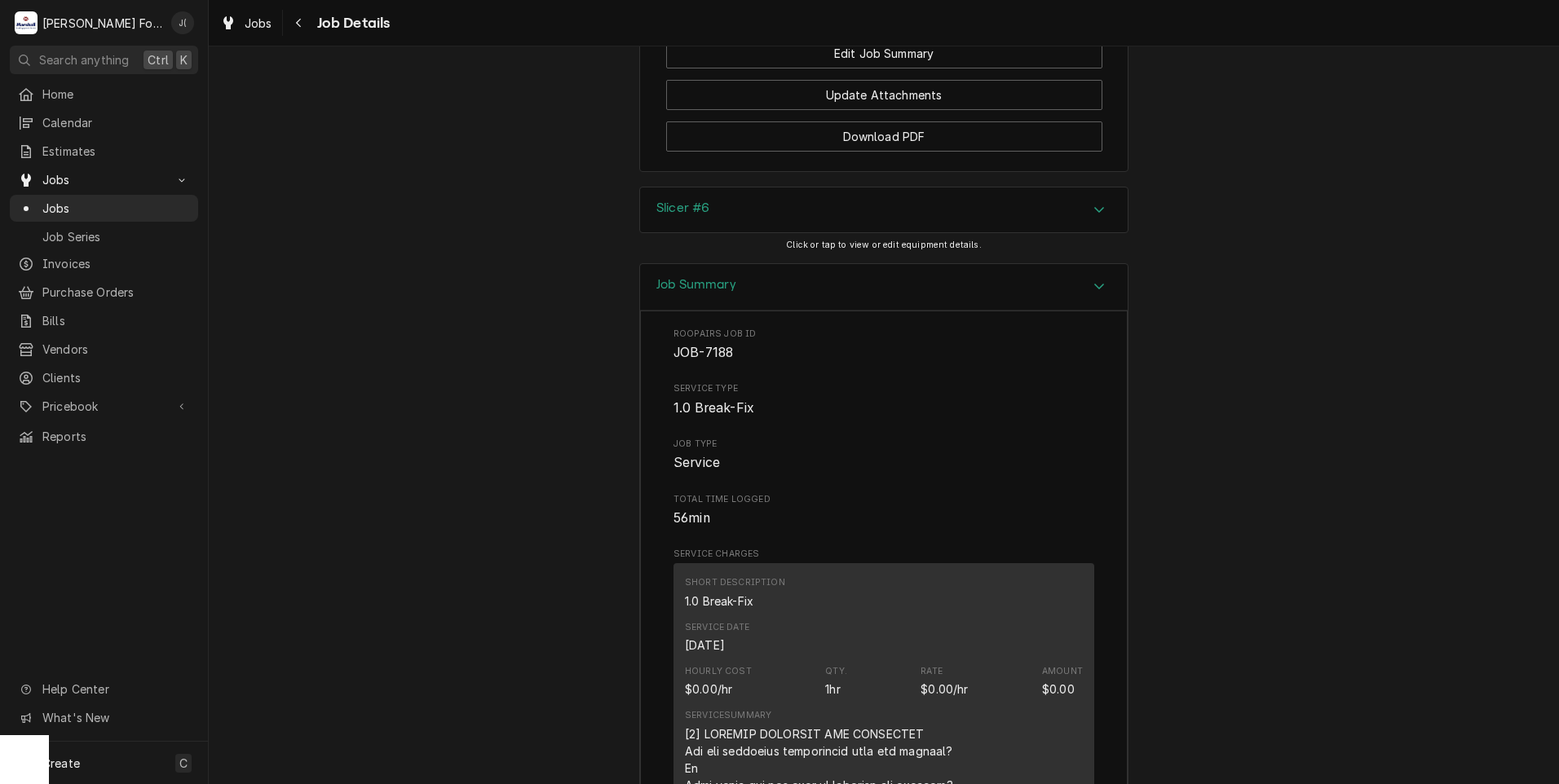
scroll to position [2208, 0]
